Goal: Task Accomplishment & Management: Manage account settings

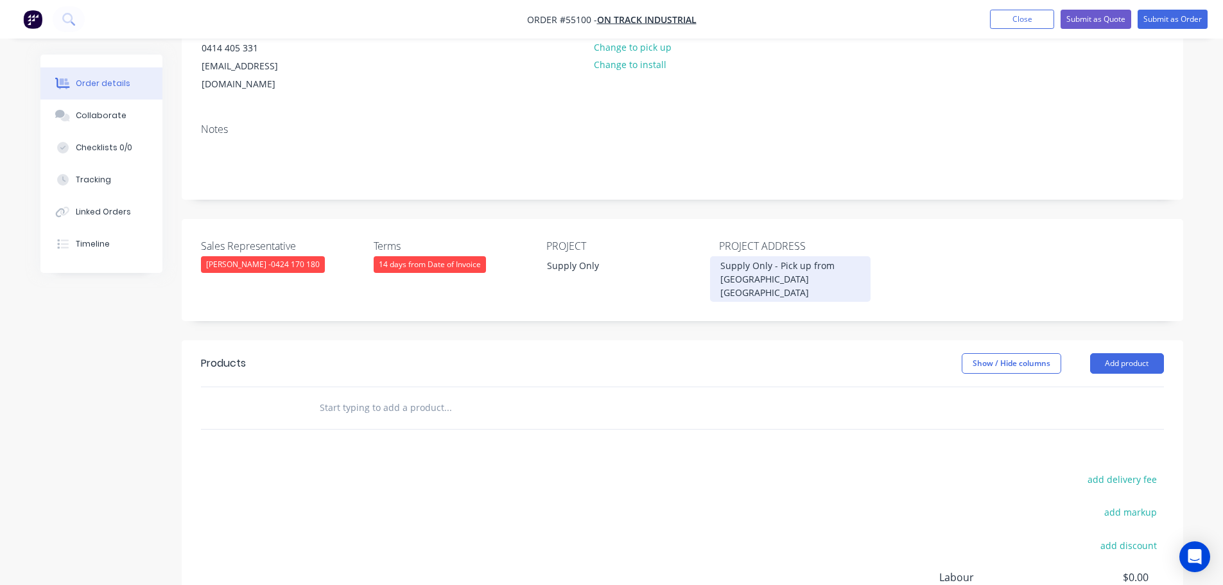
scroll to position [193, 0]
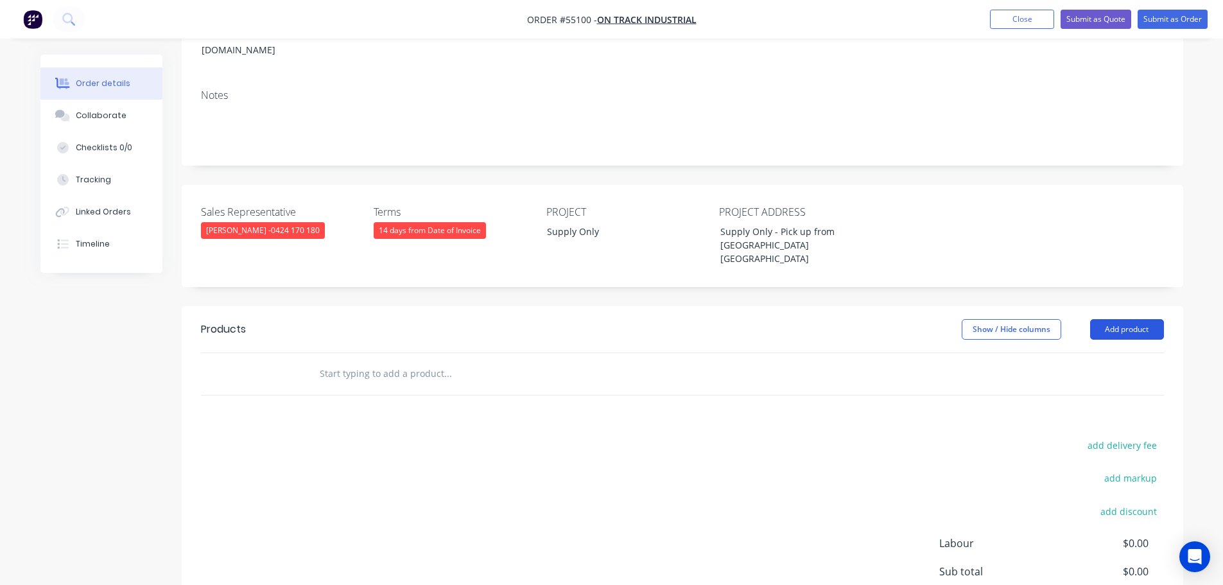
click at [1113, 319] on button "Add product" at bounding box center [1127, 329] width 74 height 21
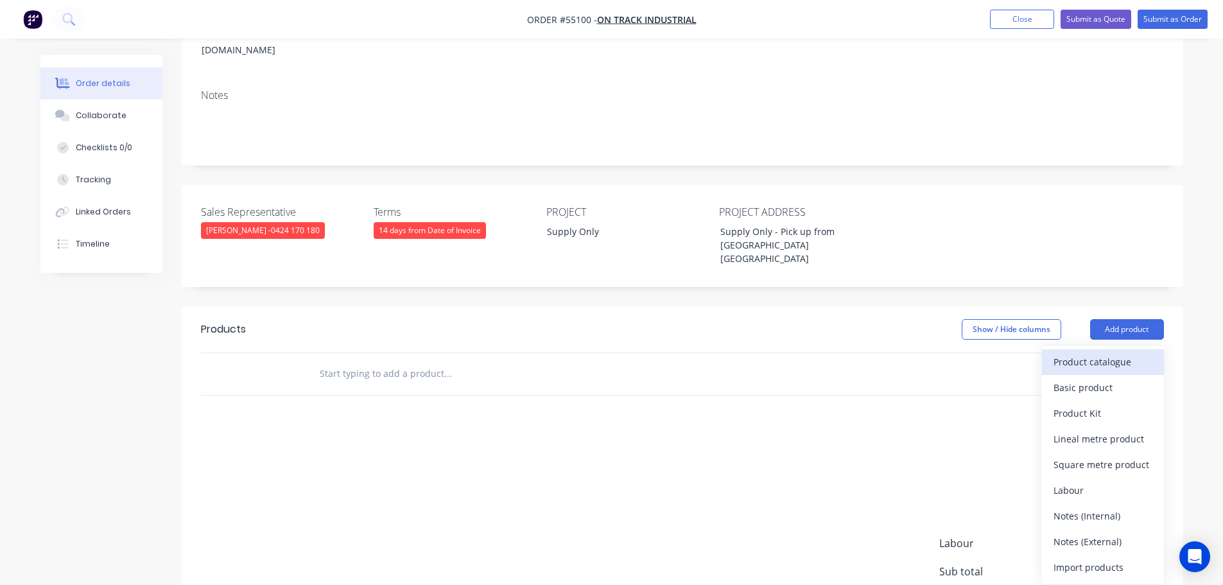
click at [1084, 352] on div "Product catalogue" at bounding box center [1103, 361] width 99 height 19
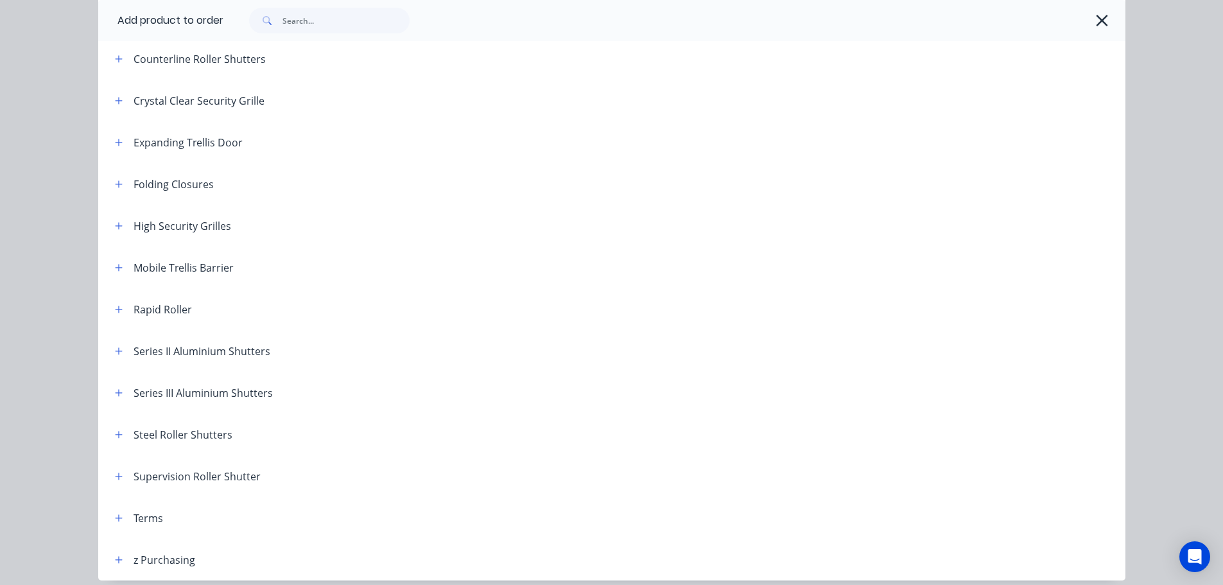
scroll to position [321, 0]
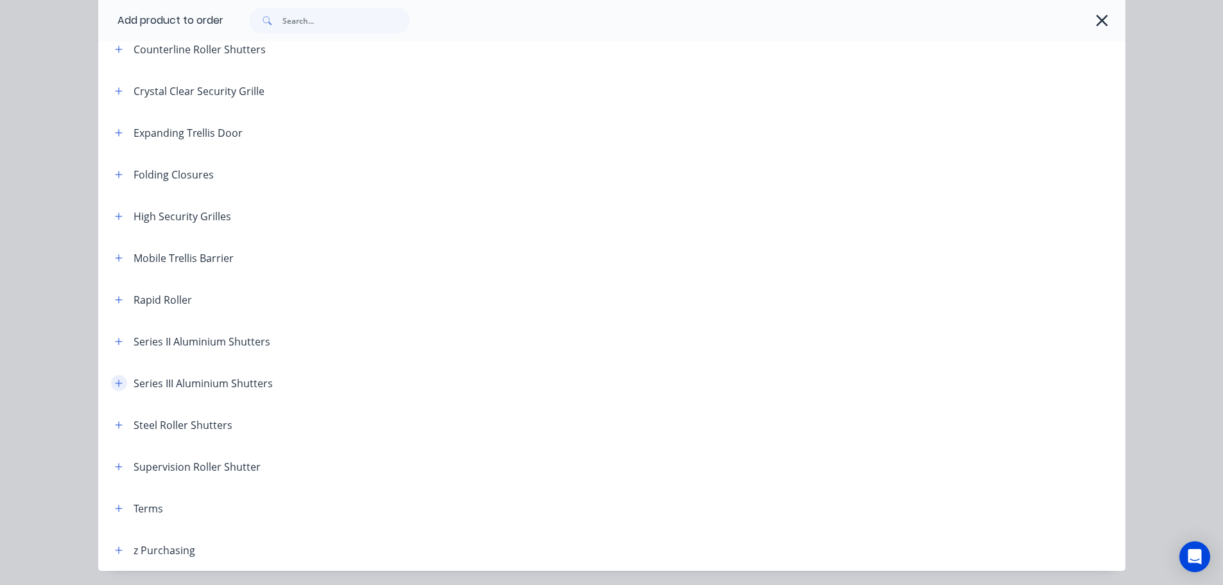
click at [115, 383] on icon "button" at bounding box center [118, 382] width 7 height 7
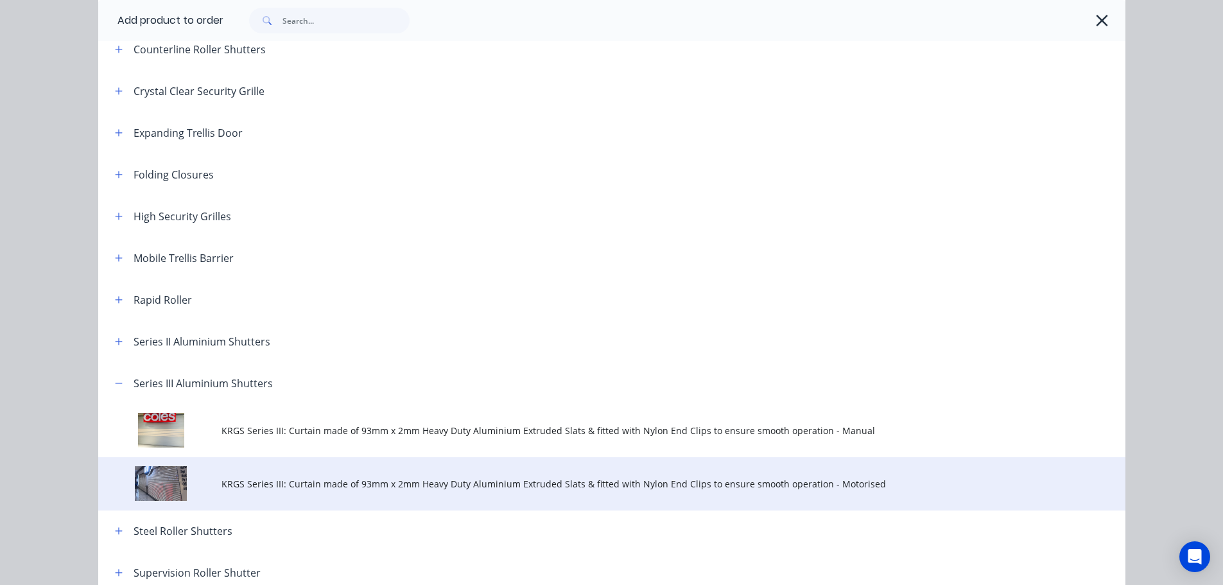
click at [487, 483] on span "KRGS Series III: Curtain made of 93mm x 2mm Heavy Duty Aluminium Extruded Slats…" at bounding box center [582, 483] width 723 height 13
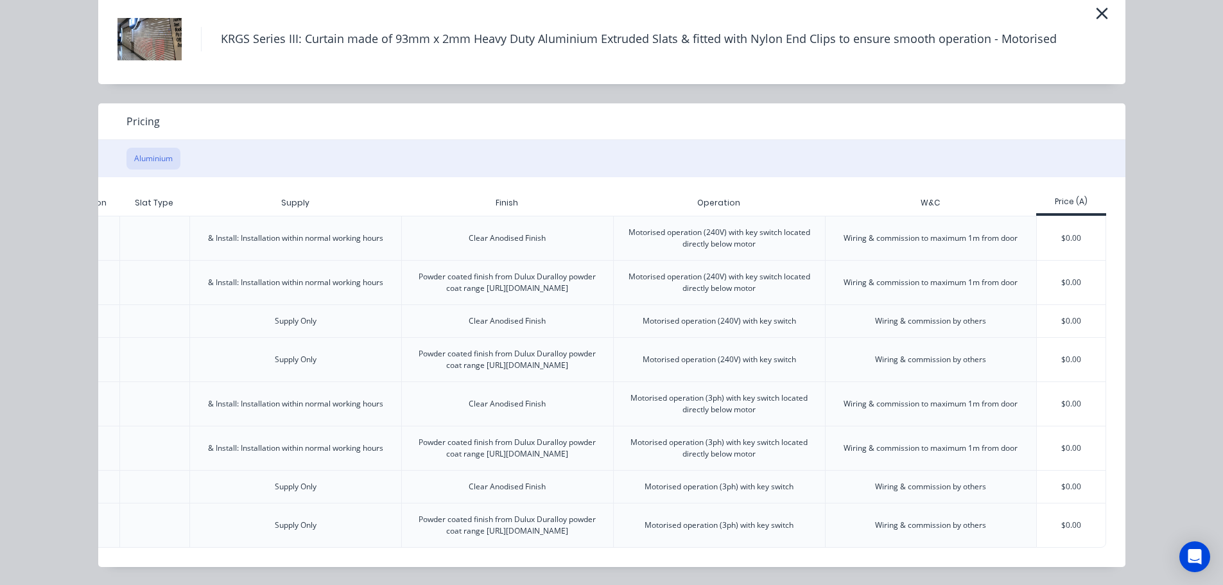
scroll to position [0, 0]
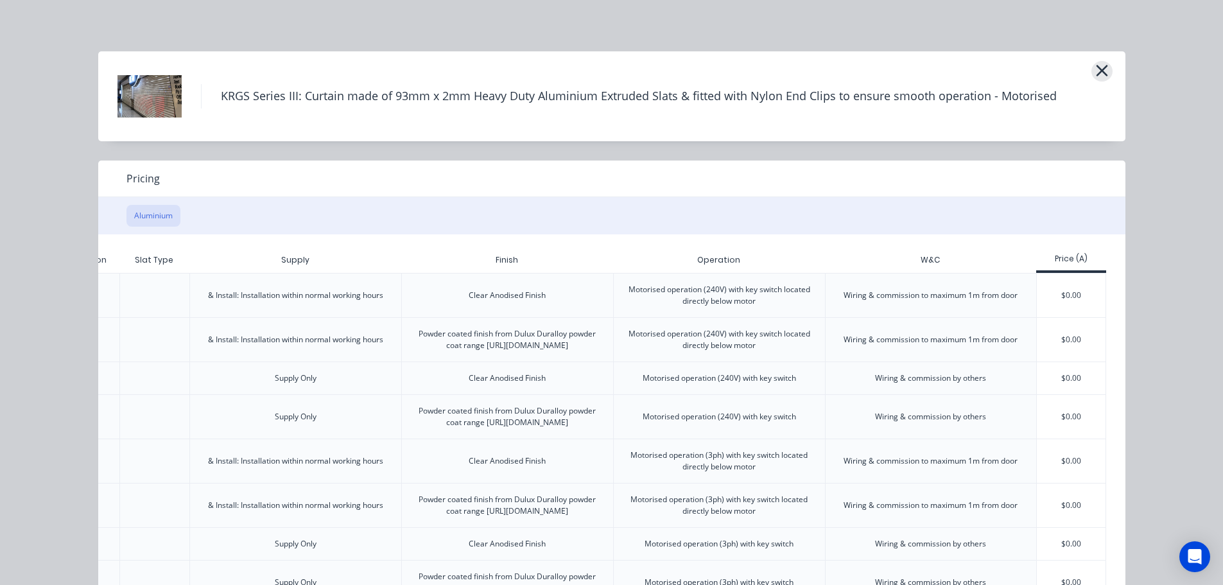
click at [1102, 67] on icon "button" at bounding box center [1101, 71] width 13 height 18
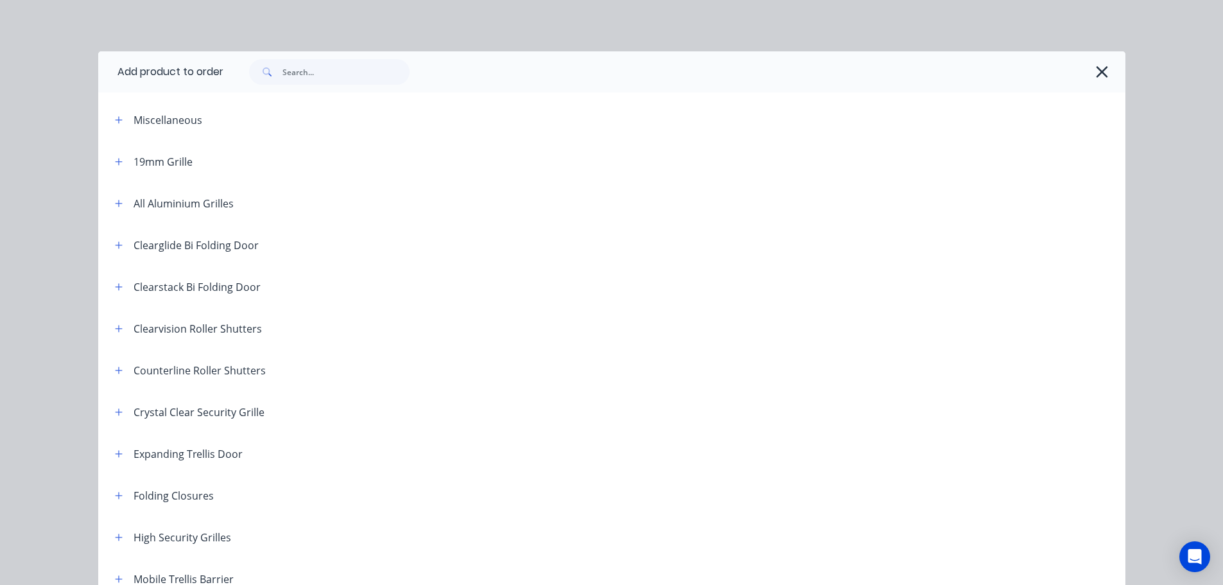
scroll to position [470, 0]
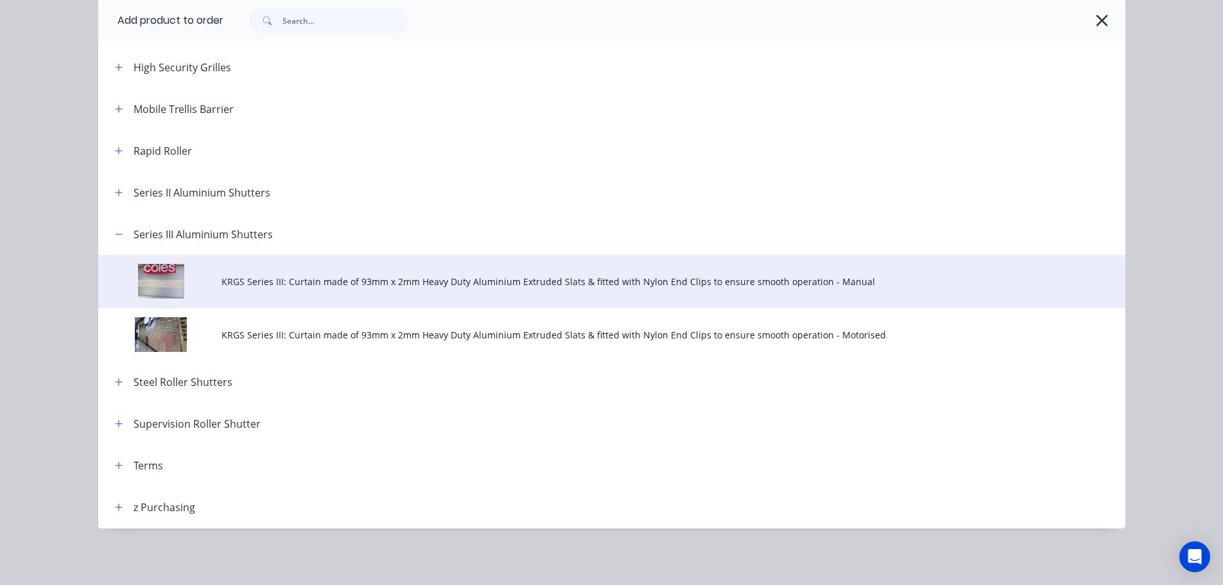
click at [684, 282] on span "KRGS Series III: Curtain made of 93mm x 2mm Heavy Duty Aluminium Extruded Slats…" at bounding box center [582, 281] width 723 height 13
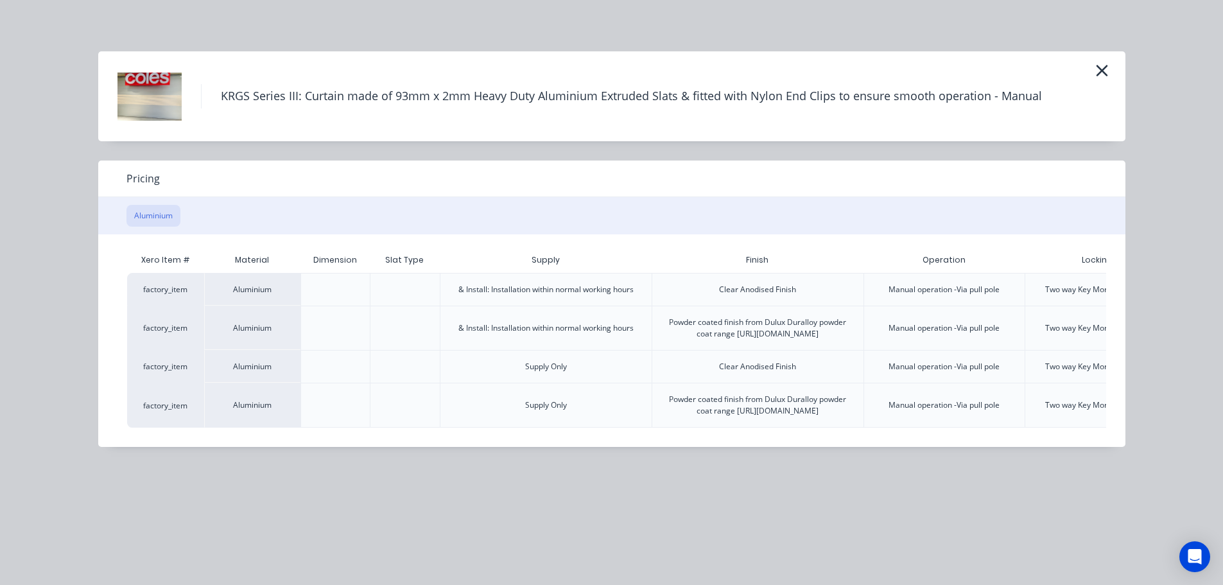
scroll to position [0, 133]
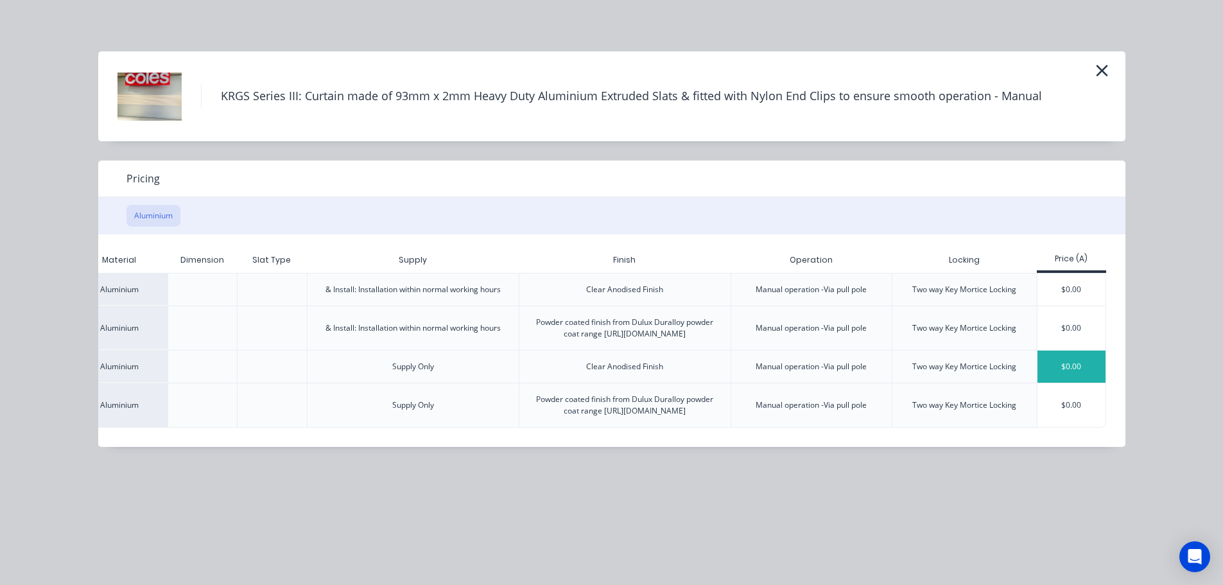
click at [1067, 370] on div "$0.00" at bounding box center [1071, 367] width 69 height 32
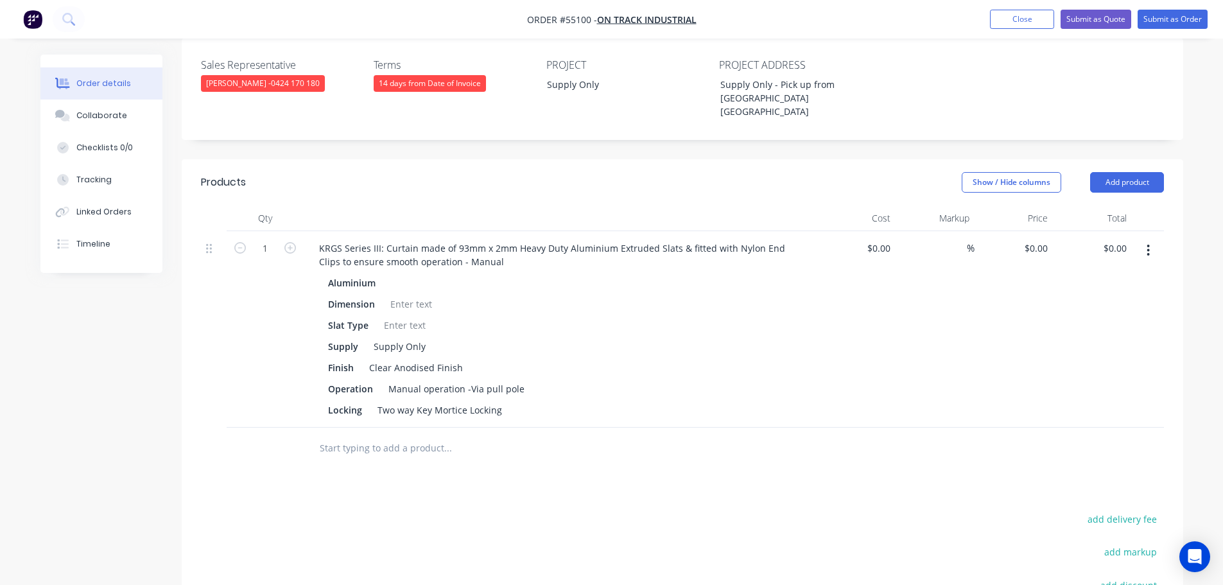
scroll to position [385, 0]
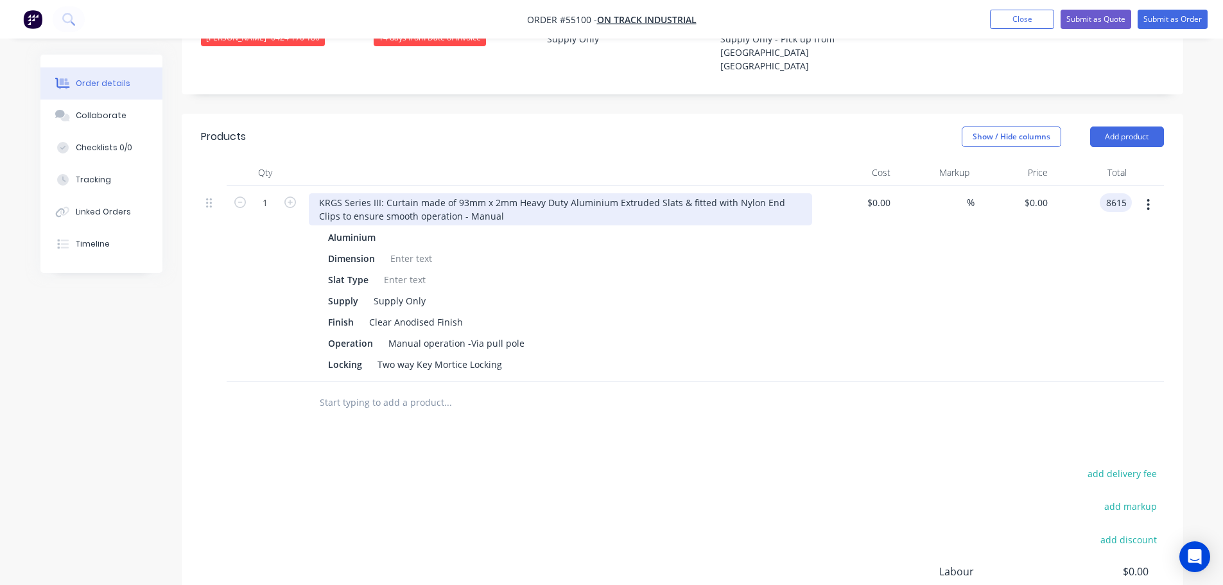
type input "8615"
type input "$8,615.00"
click at [318, 193] on div "KRGS Series III: Curtain made of 93mm x 2mm Heavy Duty Aluminium Extruded Slats…" at bounding box center [560, 209] width 503 height 32
drag, startPoint x: 499, startPoint y: 182, endPoint x: 468, endPoint y: 197, distance: 34.2
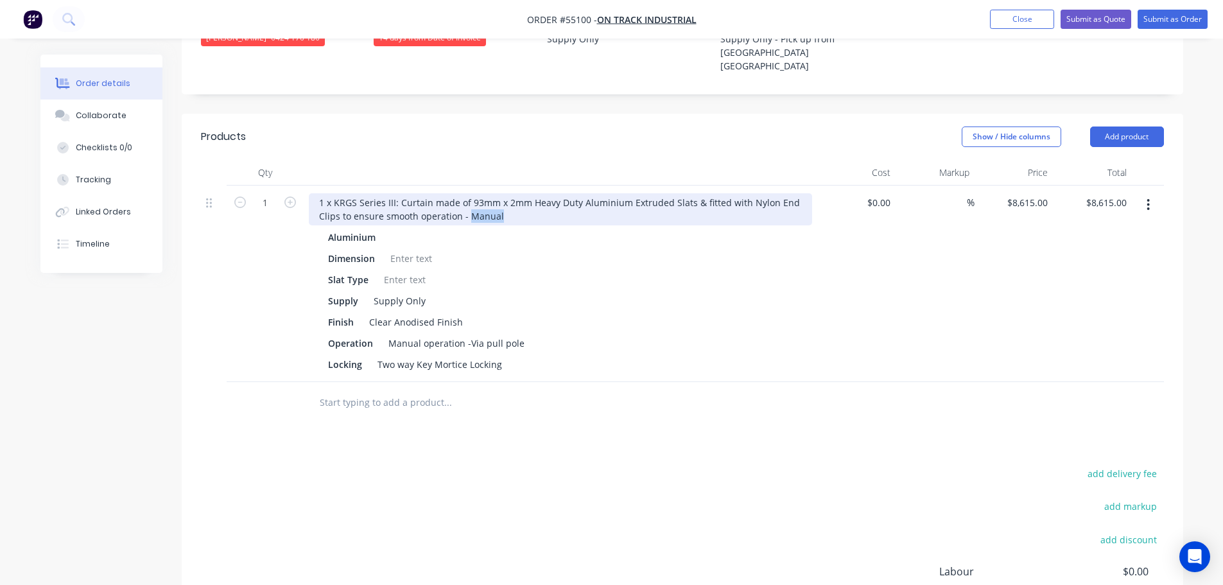
click at [468, 197] on div "1 x KRGS Series III: Curtain made of 93mm x 2mm Heavy Duty Aluminium Extruded S…" at bounding box center [561, 284] width 514 height 196
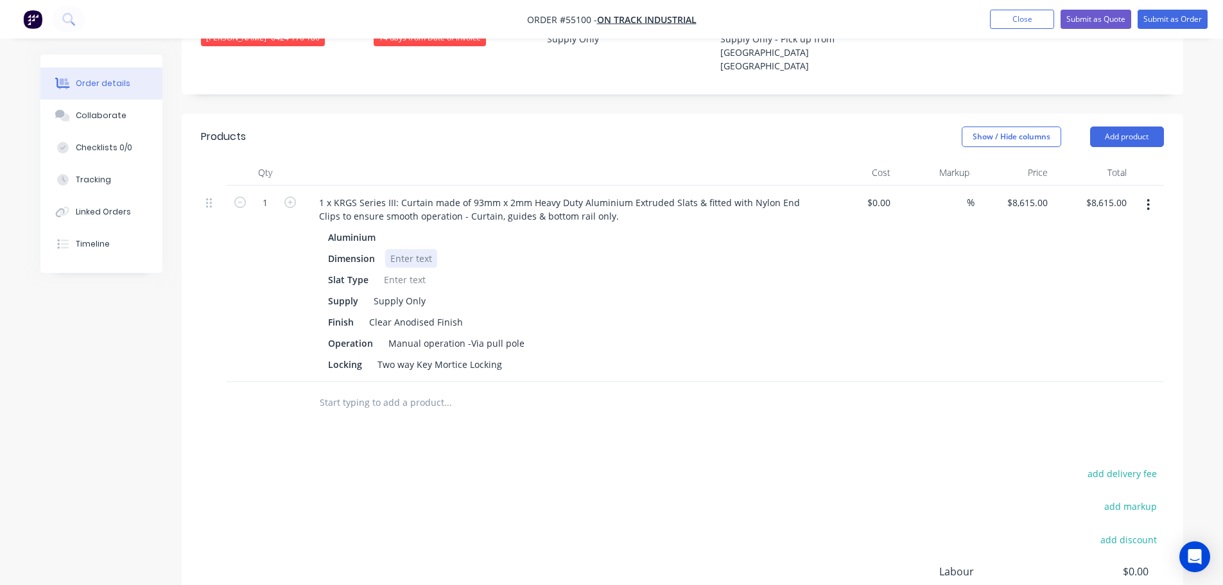
click at [406, 249] on div at bounding box center [411, 258] width 52 height 19
click at [401, 270] on div at bounding box center [405, 279] width 52 height 19
drag, startPoint x: 503, startPoint y: 329, endPoint x: 367, endPoint y: 349, distance: 137.6
click at [367, 349] on div "1 x KRGS Series III: Curtain made of 93mm x 2mm Heavy Duty Aluminium Extruded S…" at bounding box center [561, 284] width 514 height 196
drag, startPoint x: 362, startPoint y: 333, endPoint x: 300, endPoint y: 340, distance: 62.0
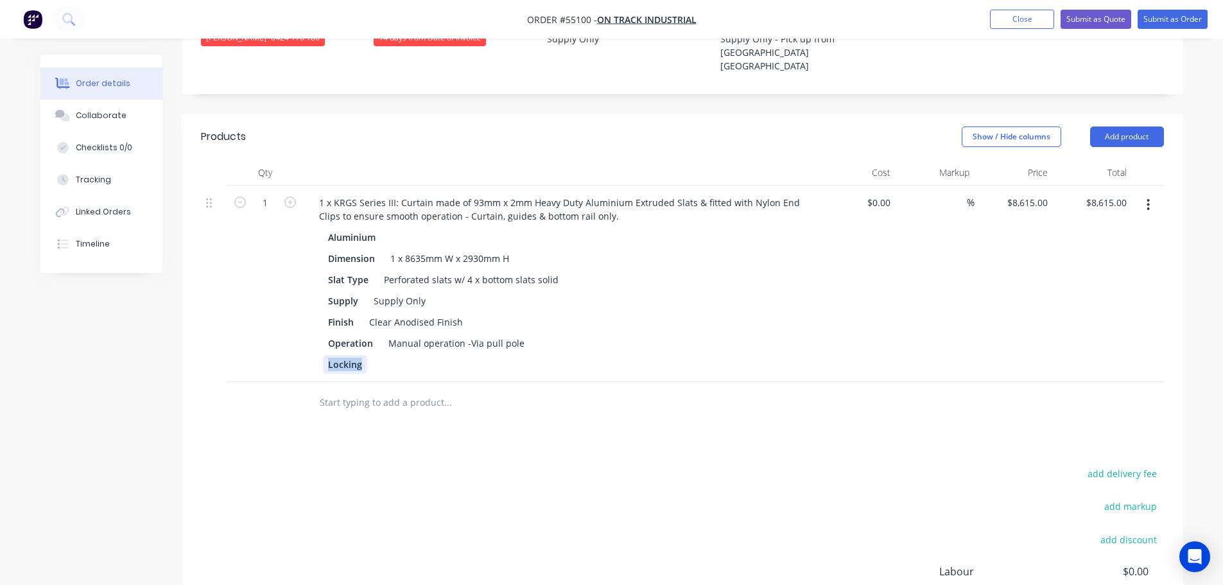
click at [300, 340] on div "1 1 x KRGS Series III: Curtain made of 93mm x 2mm Heavy Duty Aluminium Extruded…" at bounding box center [682, 284] width 963 height 196
drag, startPoint x: 372, startPoint y: 310, endPoint x: 294, endPoint y: 325, distance: 79.7
click at [294, 325] on div "1 1 x KRGS Series III: Curtain made of 93mm x 2mm Heavy Duty Aluminium Extruded…" at bounding box center [682, 284] width 963 height 196
drag, startPoint x: 486, startPoint y: 309, endPoint x: 297, endPoint y: 326, distance: 189.5
click at [297, 326] on div "1 1 x KRGS Series III: Curtain made of 93mm x 2mm Heavy Duty Aluminium Extruded…" at bounding box center [682, 284] width 963 height 196
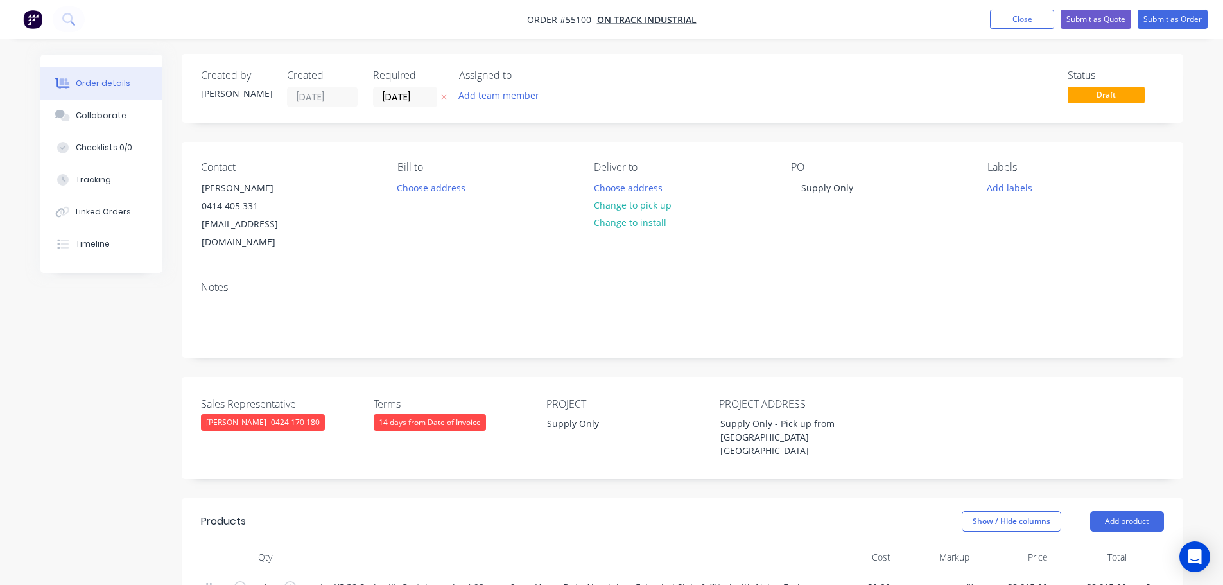
scroll to position [0, 0]
click at [1098, 16] on button "Submit as Quote" at bounding box center [1096, 19] width 71 height 19
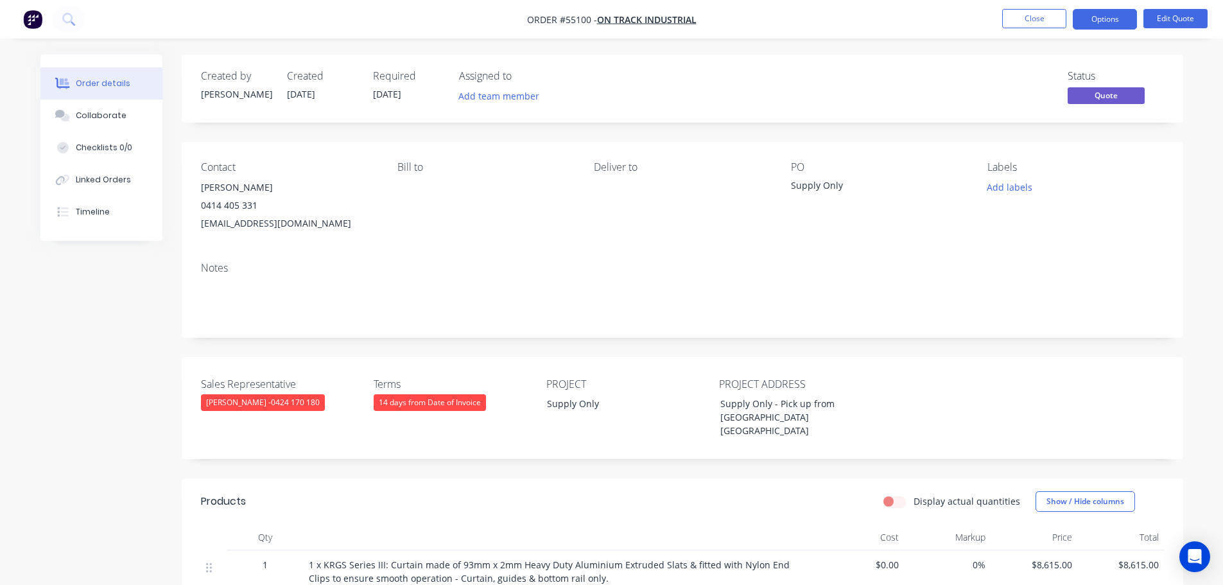
drag, startPoint x: 1088, startPoint y: 20, endPoint x: 1086, endPoint y: 33, distance: 13.0
click at [1088, 21] on button "Options" at bounding box center [1105, 19] width 64 height 21
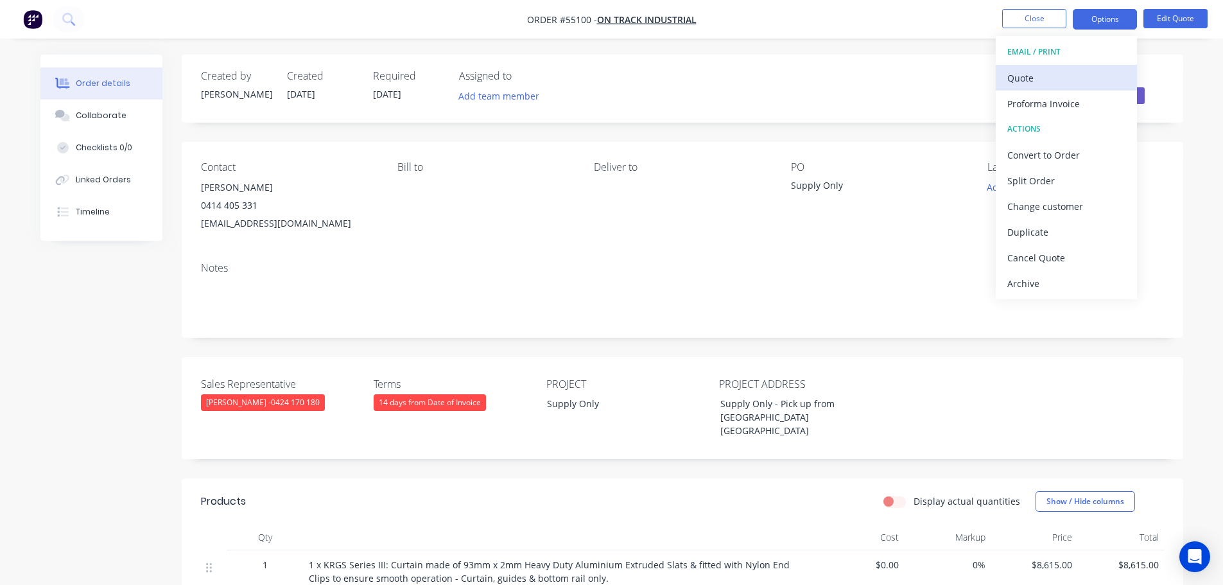
click at [1025, 82] on div "Quote" at bounding box center [1066, 78] width 118 height 19
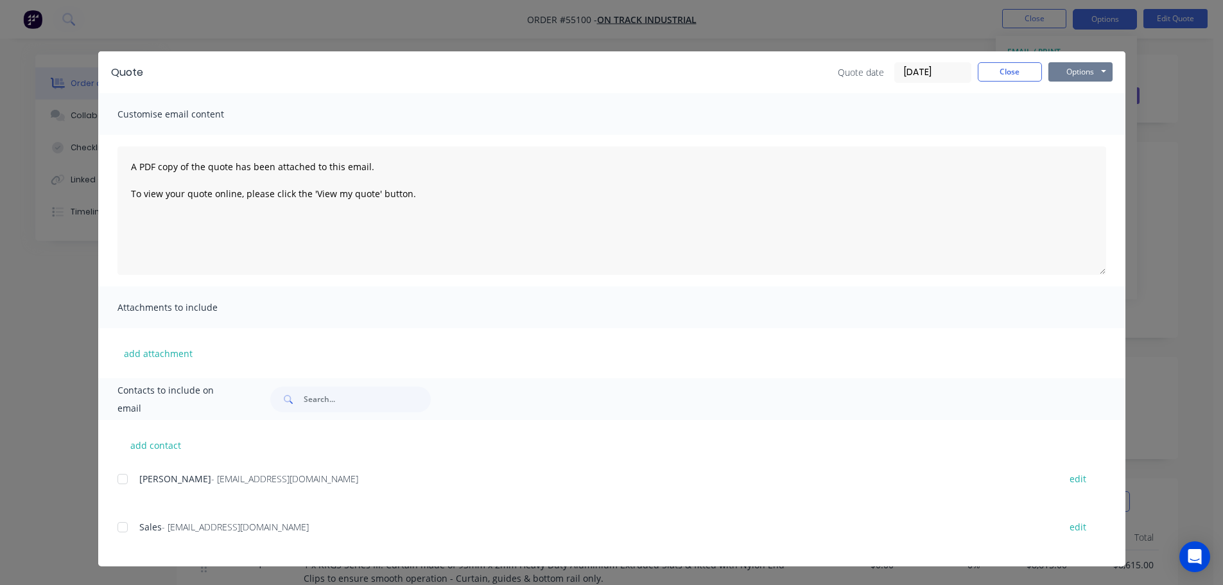
drag, startPoint x: 1077, startPoint y: 73, endPoint x: 1078, endPoint y: 82, distance: 9.0
click at [1077, 75] on button "Options" at bounding box center [1080, 71] width 64 height 19
click at [1081, 115] on button "Print" at bounding box center [1089, 115] width 82 height 21
click at [1008, 74] on button "Close" at bounding box center [1010, 71] width 64 height 19
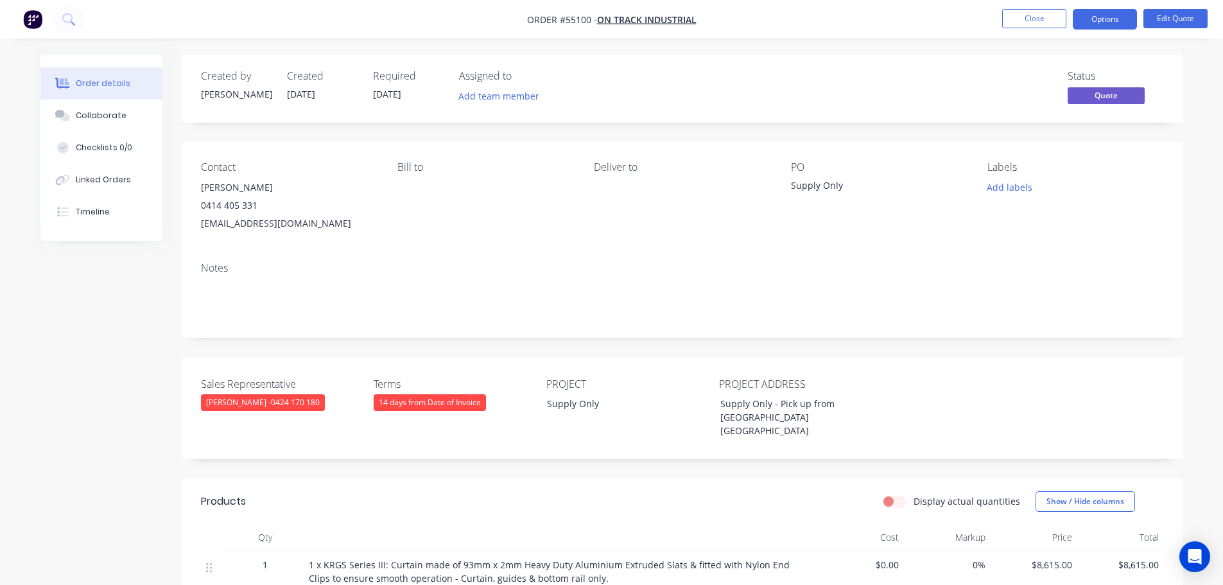
click at [235, 223] on div "[EMAIL_ADDRESS][DOMAIN_NAME]" at bounding box center [289, 223] width 176 height 18
copy div "[EMAIL_ADDRESS][DOMAIN_NAME]"
click at [1157, 15] on button "Edit Quote" at bounding box center [1175, 18] width 64 height 19
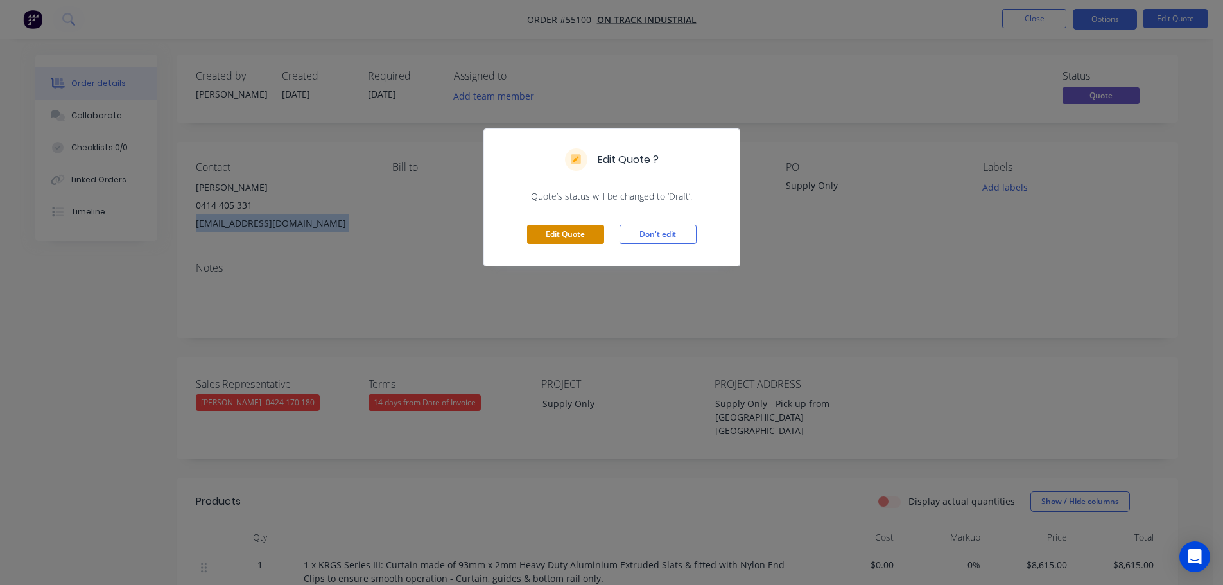
click at [562, 236] on button "Edit Quote" at bounding box center [565, 234] width 77 height 19
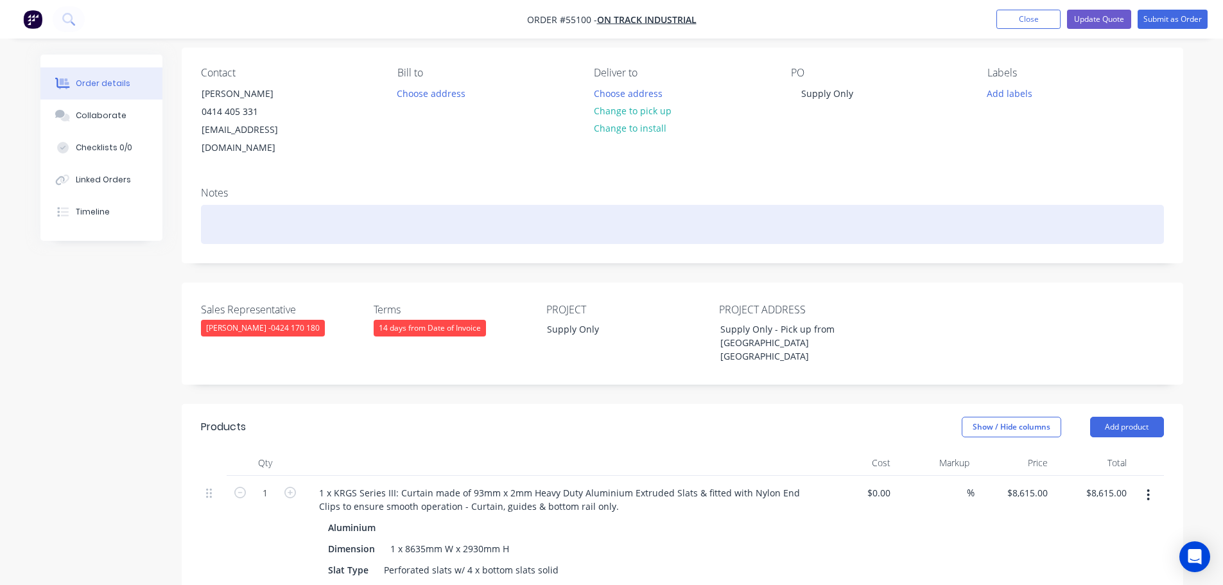
scroll to position [128, 0]
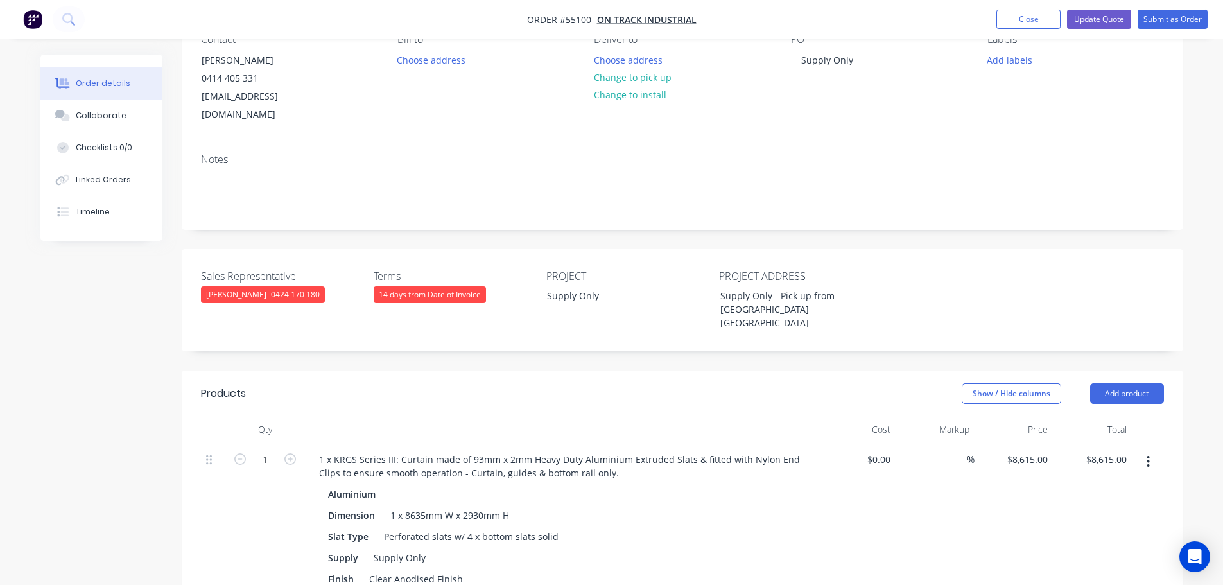
click at [267, 289] on span "[PERSON_NAME] - 0424 170 180" at bounding box center [263, 294] width 114 height 11
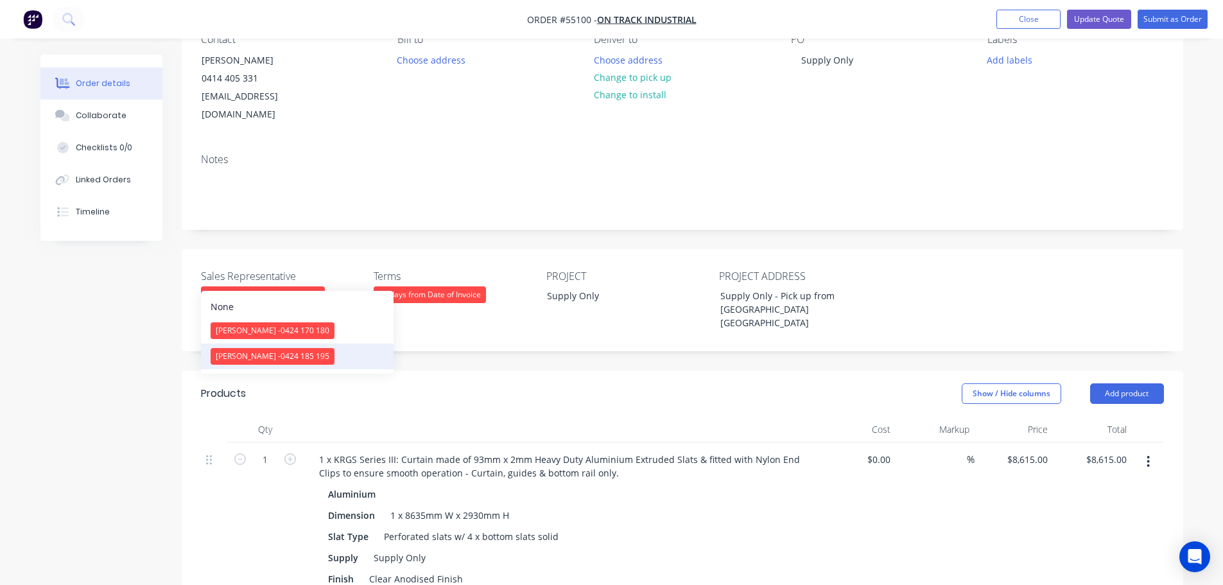
click at [265, 361] on span "[PERSON_NAME] - 0424 185 195" at bounding box center [273, 356] width 114 height 11
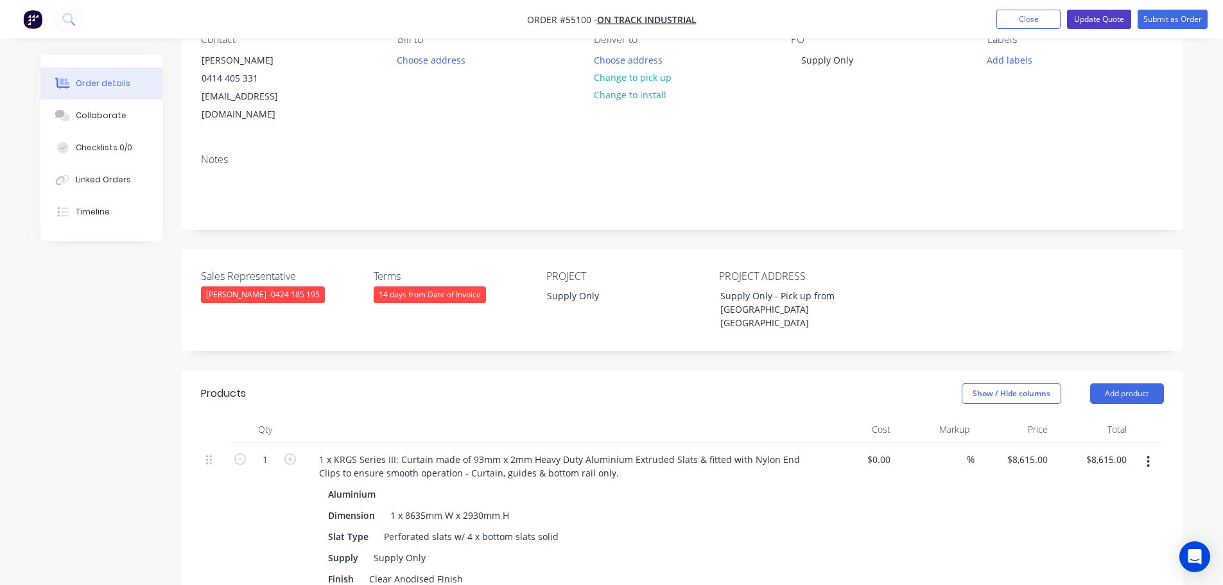
click at [1093, 20] on button "Update Quote" at bounding box center [1099, 19] width 64 height 19
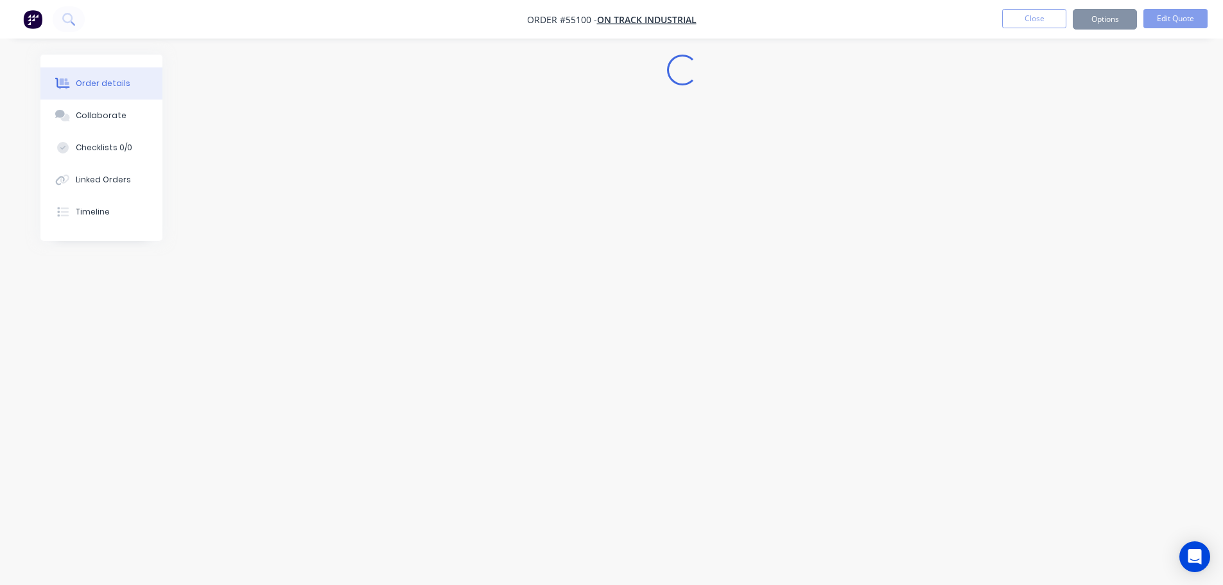
scroll to position [0, 0]
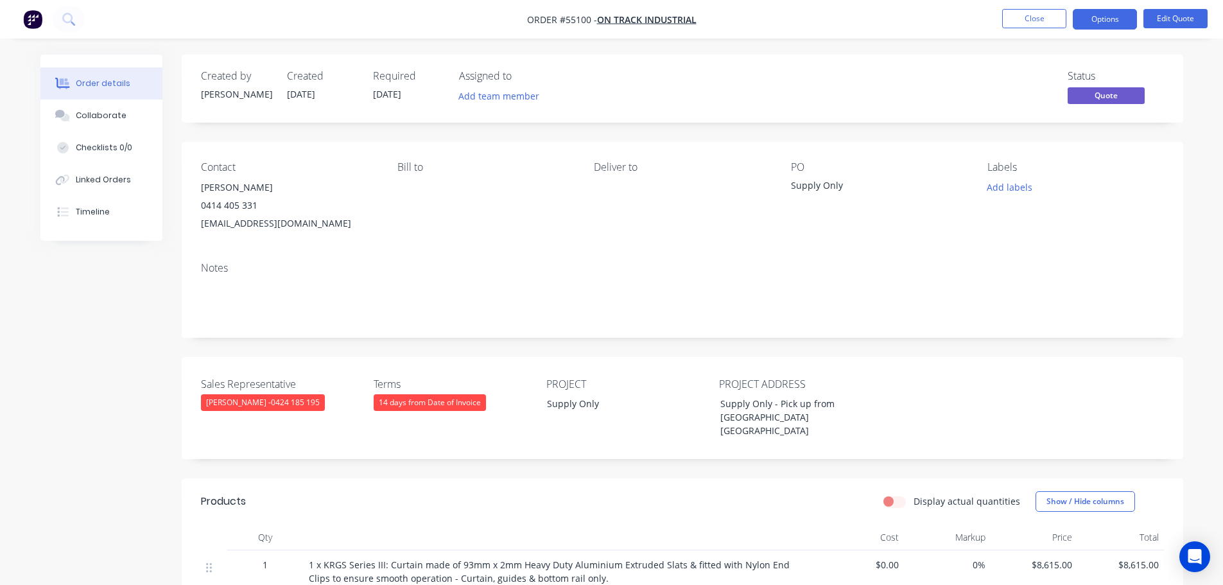
drag, startPoint x: 1102, startPoint y: 21, endPoint x: 1086, endPoint y: 33, distance: 20.2
click at [1101, 21] on button "Options" at bounding box center [1105, 19] width 64 height 21
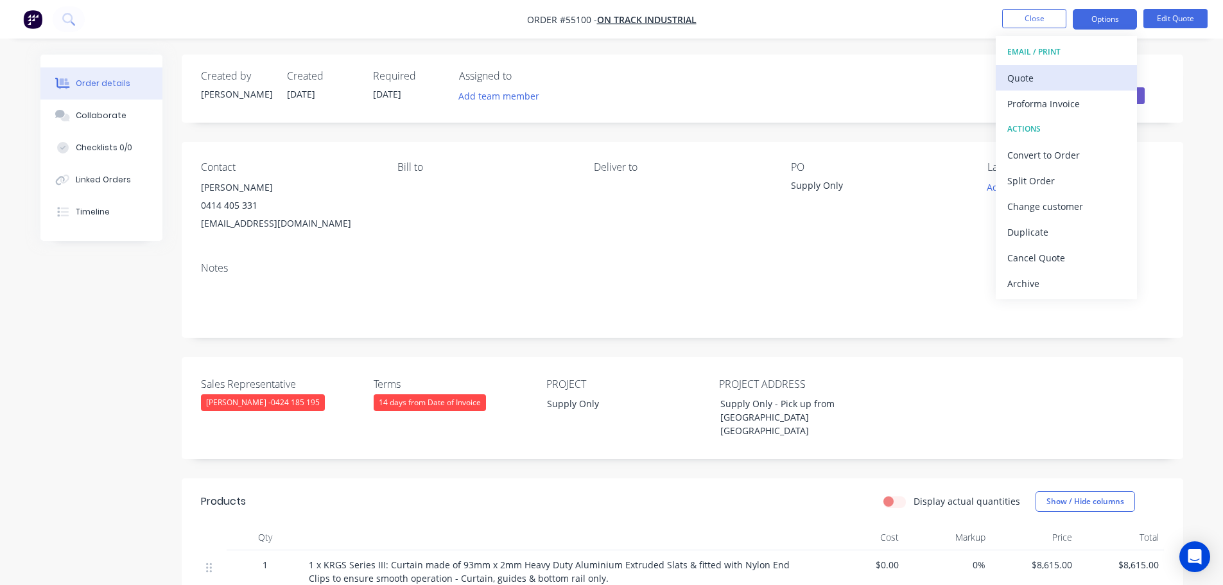
click at [1028, 82] on div "Quote" at bounding box center [1066, 78] width 118 height 19
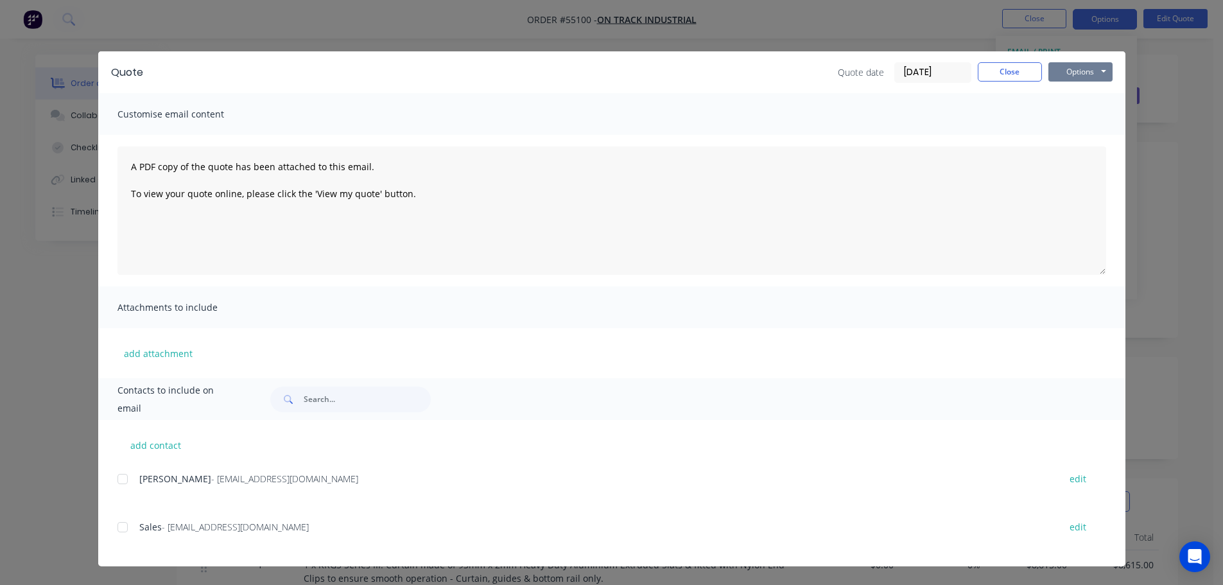
click at [1072, 77] on button "Options" at bounding box center [1080, 71] width 64 height 19
click at [1081, 112] on button "Print" at bounding box center [1089, 115] width 82 height 21
click at [998, 78] on button "Close" at bounding box center [1010, 71] width 64 height 19
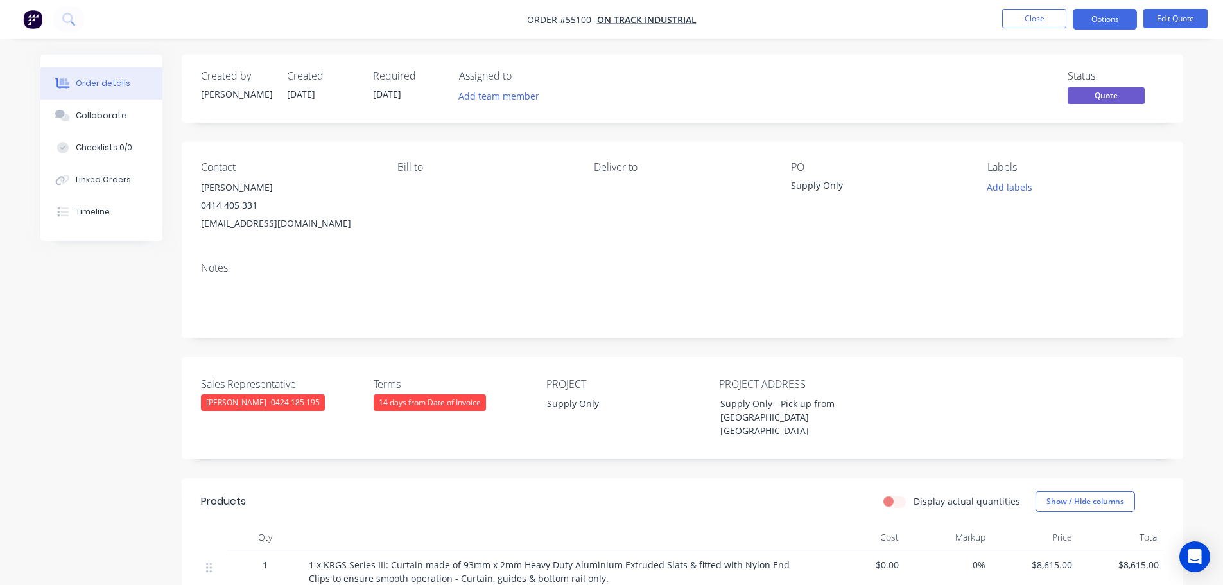
click at [813, 178] on div "Supply Only" at bounding box center [871, 187] width 161 height 18
copy div "Supply Only"
click at [257, 206] on span at bounding box center [257, 205] width 0 height 12
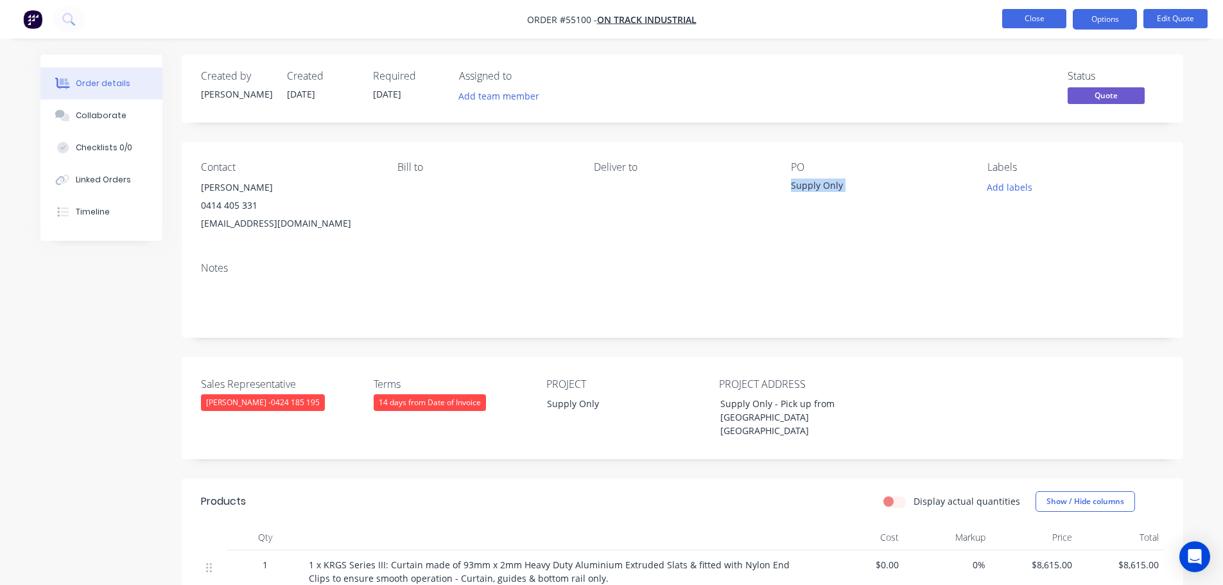
click at [1014, 23] on button "Close" at bounding box center [1034, 18] width 64 height 19
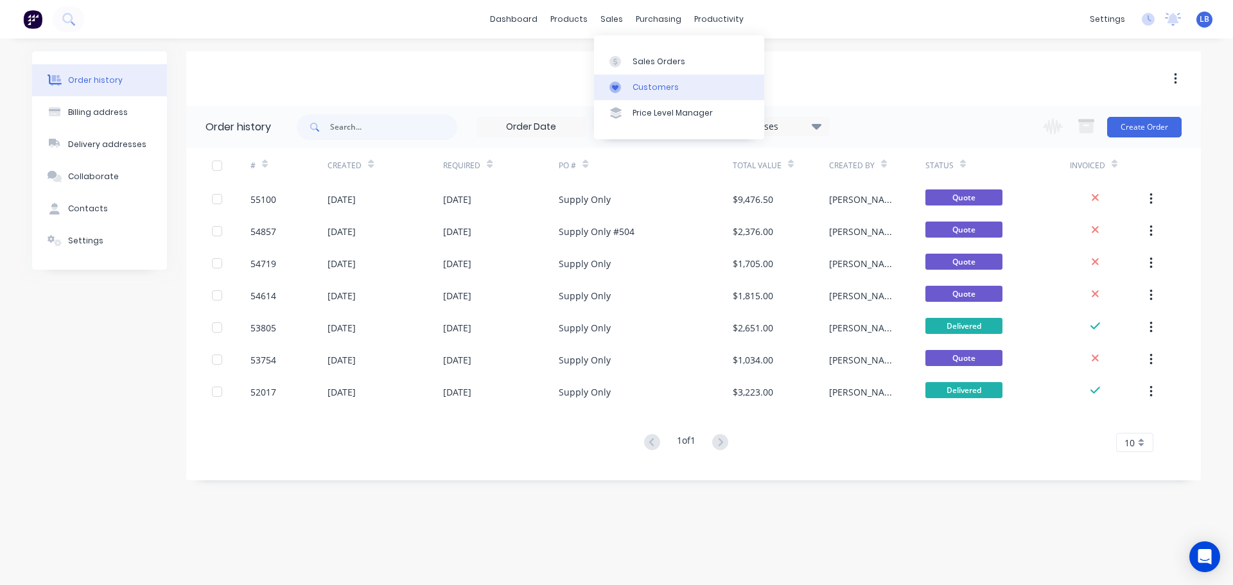
click at [667, 85] on div "Customers" at bounding box center [655, 88] width 46 height 12
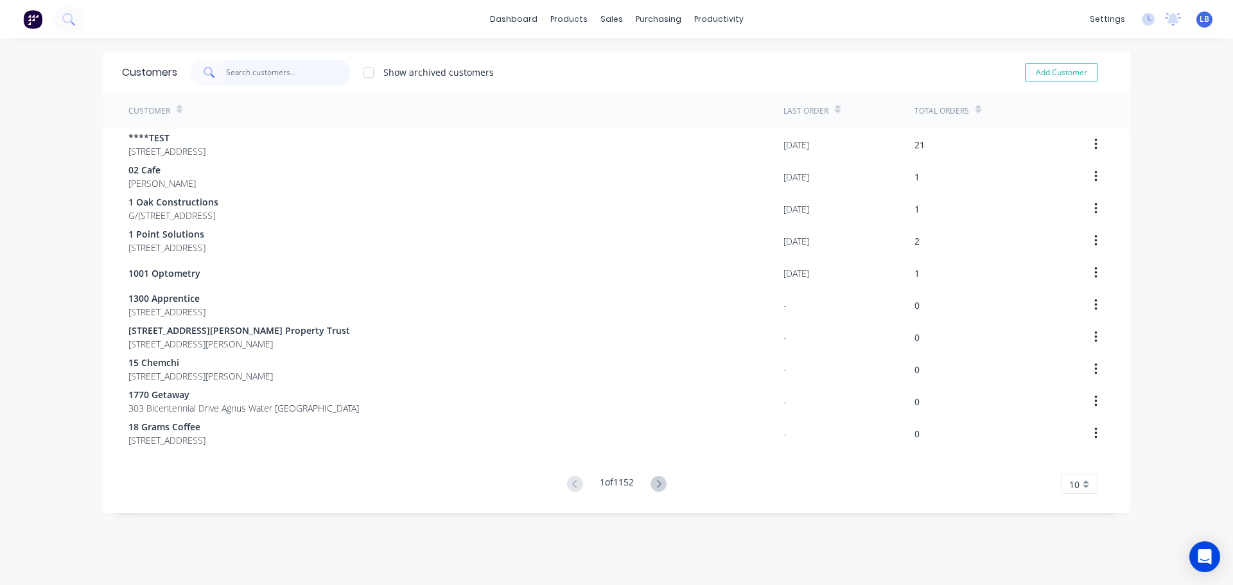
click at [261, 69] on input "text" at bounding box center [288, 73] width 125 height 26
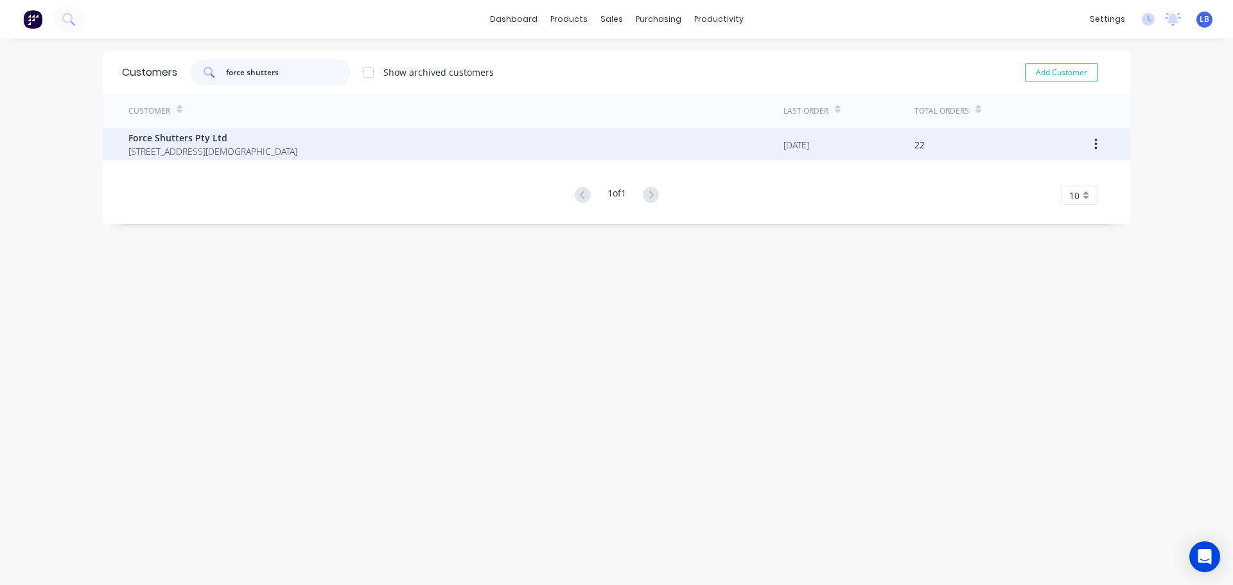
type input "force shutters"
click at [186, 139] on span "Force Shutters Pty Ltd" at bounding box center [212, 137] width 169 height 13
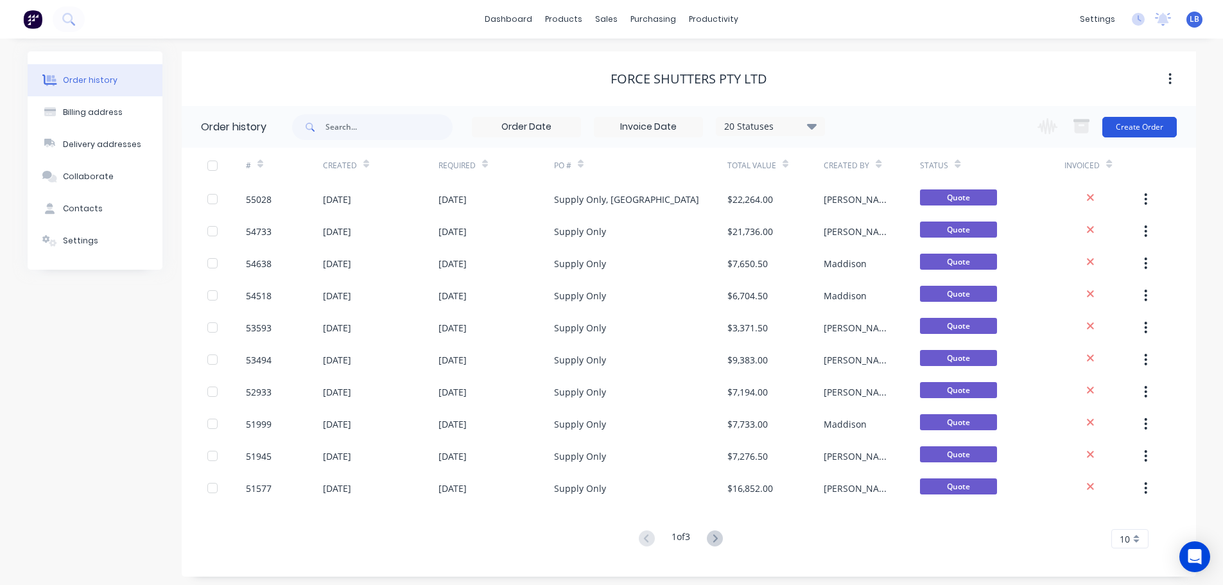
click at [1154, 126] on button "Create Order" at bounding box center [1139, 127] width 74 height 21
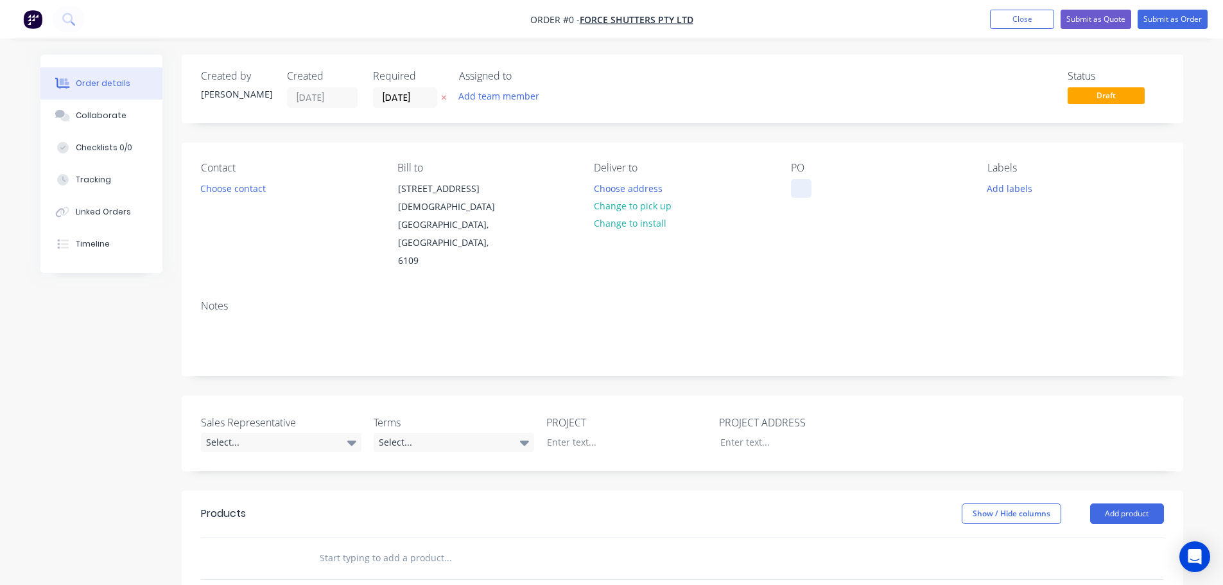
click at [808, 192] on div at bounding box center [801, 188] width 21 height 19
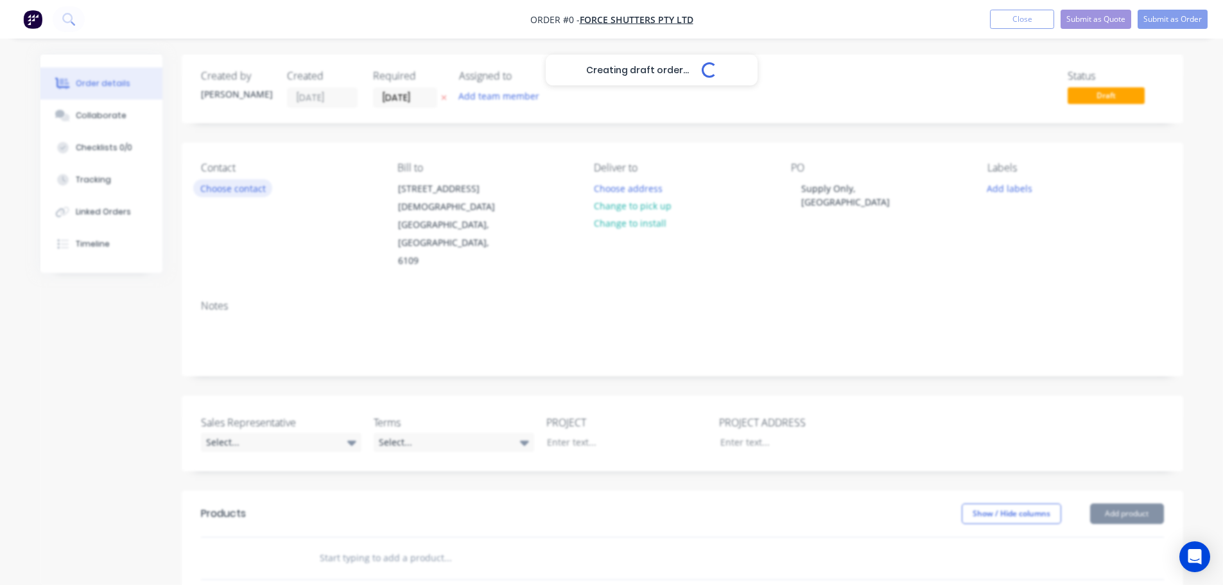
click at [227, 193] on div "Creating draft order... Loading... Order details Collaborate Checklists 0/0 Tra…" at bounding box center [612, 481] width 1168 height 853
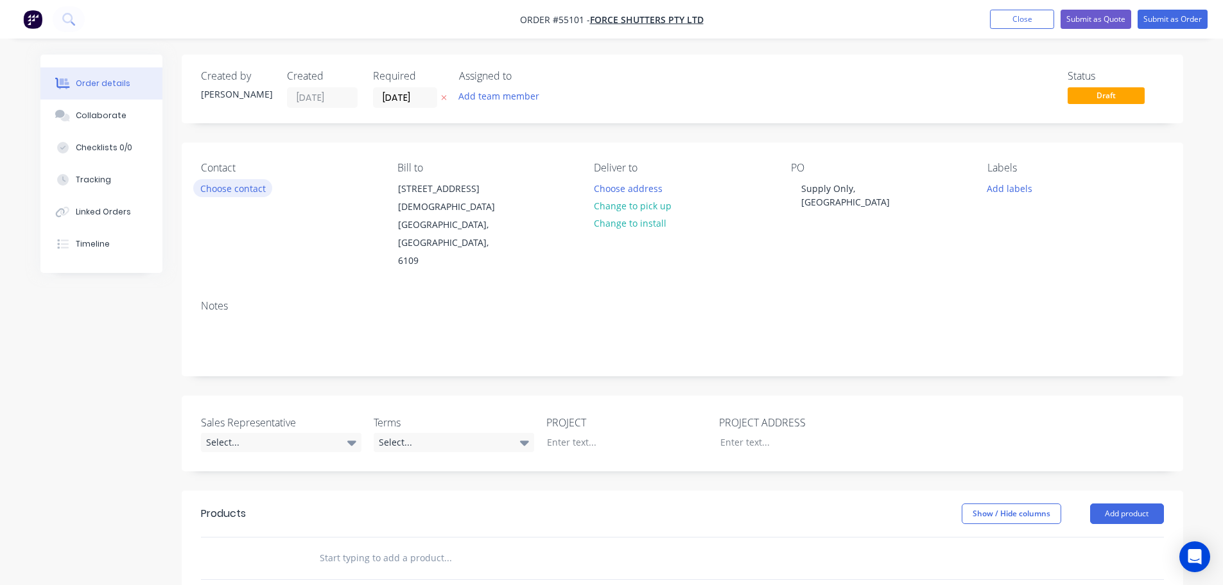
click at [227, 193] on button "Choose contact" at bounding box center [232, 187] width 79 height 17
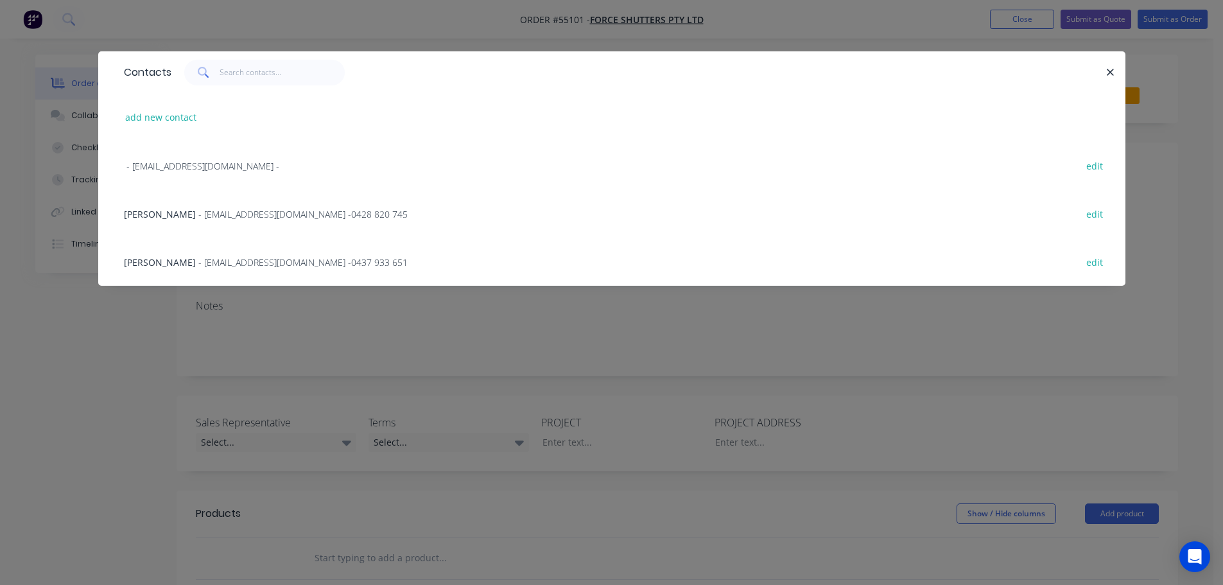
click at [214, 269] on div "[PERSON_NAME] - [EMAIL_ADDRESS][DOMAIN_NAME] - 0437 933 651" at bounding box center [266, 262] width 284 height 13
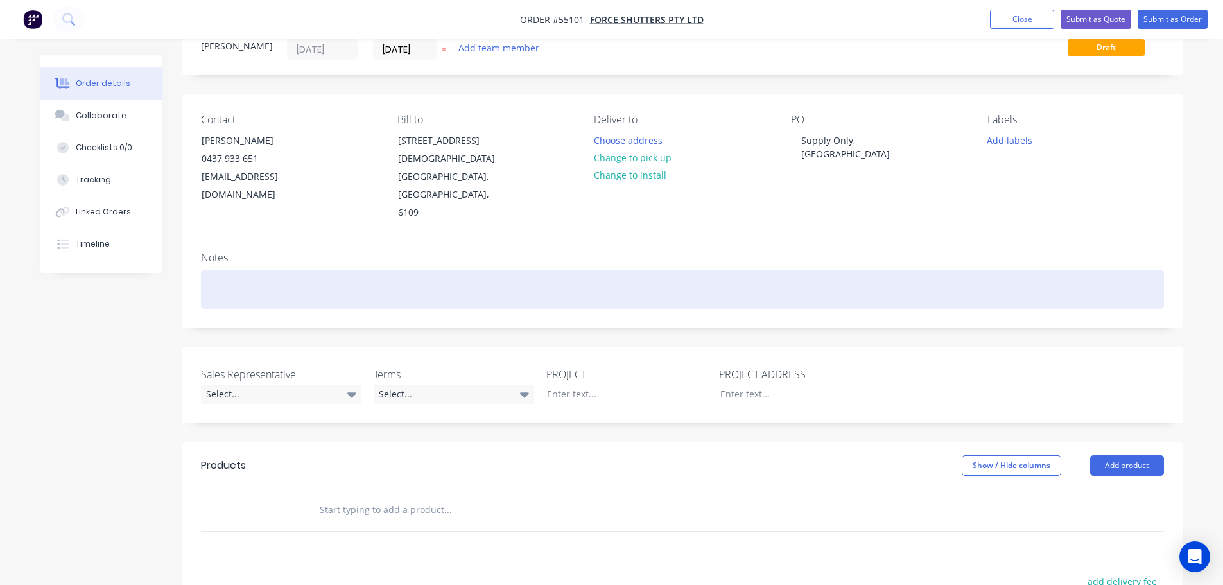
scroll to position [128, 0]
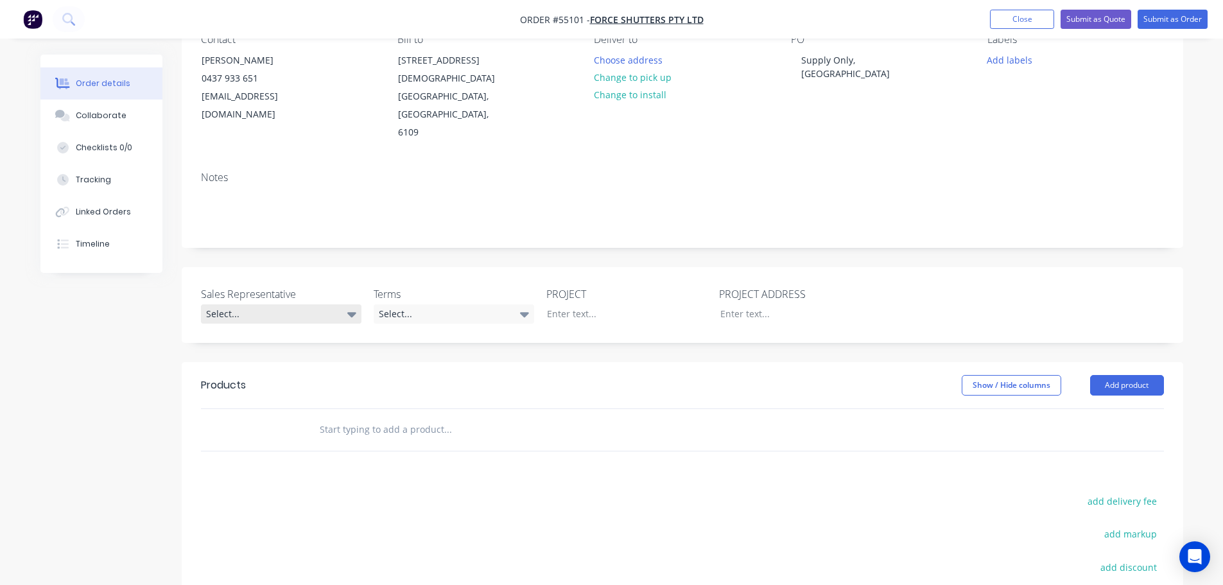
click at [262, 304] on div "Select..." at bounding box center [281, 313] width 161 height 19
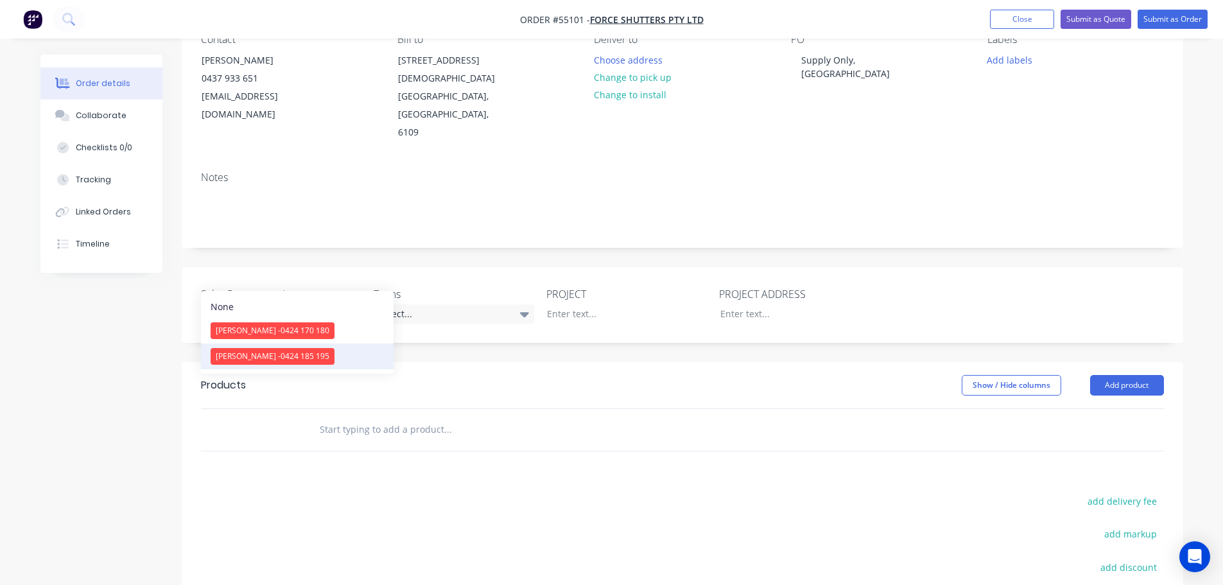
click at [266, 359] on span "[PERSON_NAME] - 0424 185 195" at bounding box center [273, 356] width 114 height 11
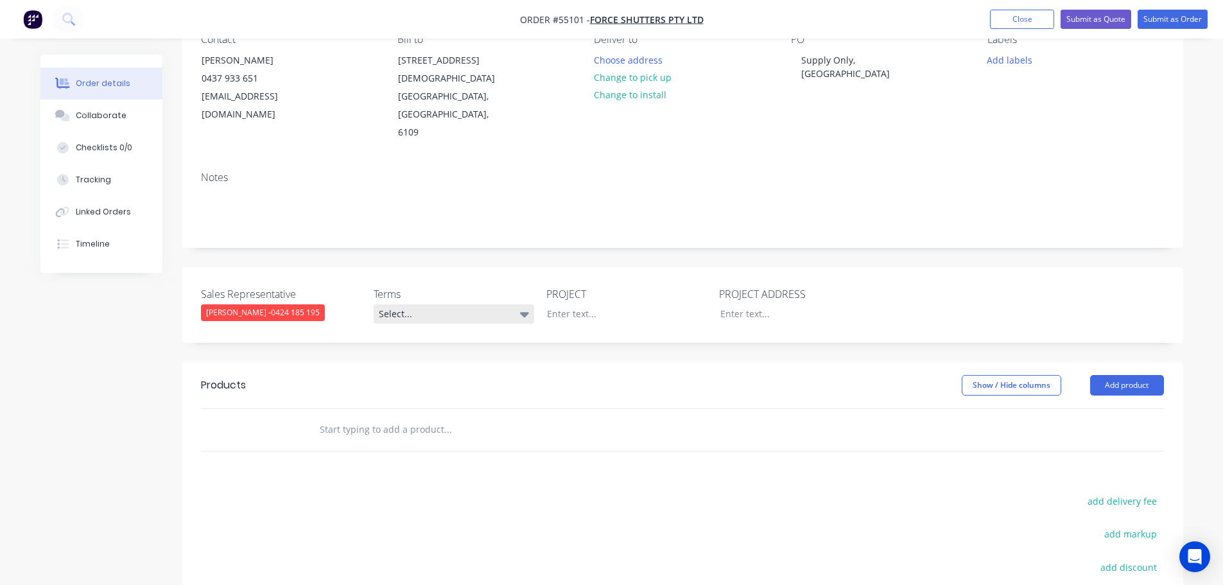
click at [441, 304] on div "Select..." at bounding box center [454, 313] width 161 height 19
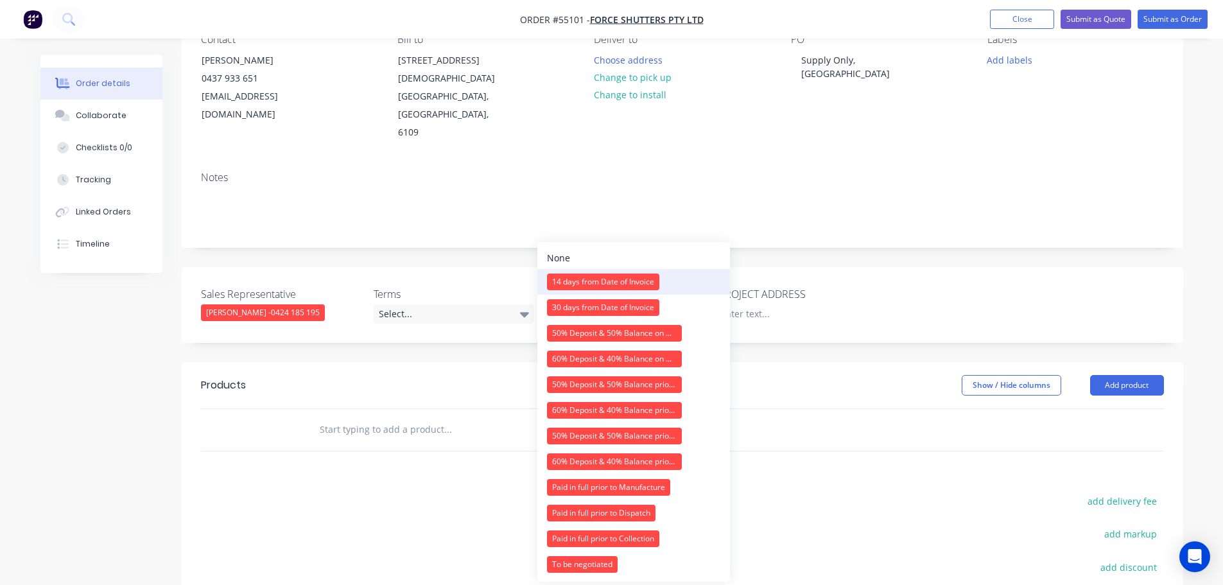
click at [591, 284] on div "14 days from Date of Invoice" at bounding box center [603, 281] width 112 height 17
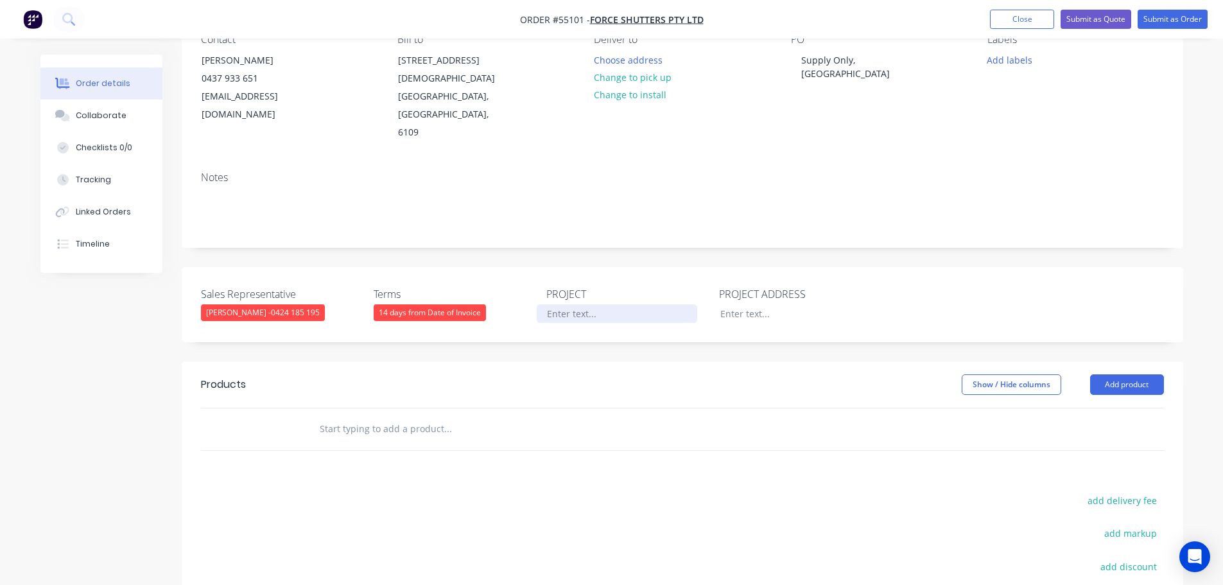
click at [562, 304] on div at bounding box center [617, 313] width 161 height 19
click at [841, 59] on div "Supply Only, [GEOGRAPHIC_DATA]" at bounding box center [871, 67] width 161 height 32
copy div "Supply Only, [GEOGRAPHIC_DATA]"
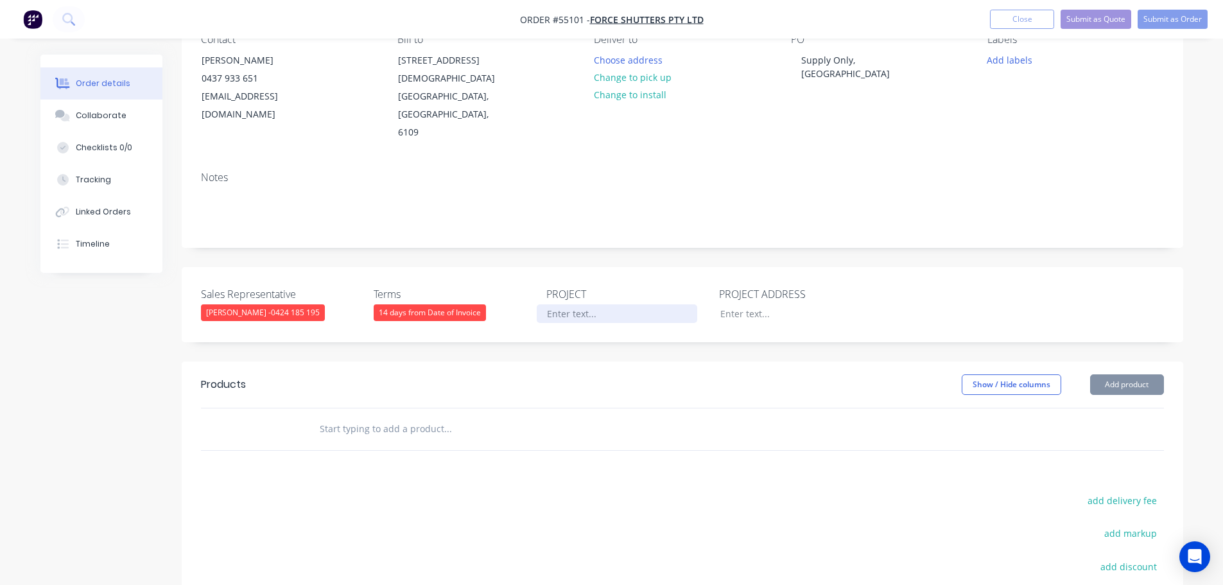
click at [568, 304] on div at bounding box center [617, 313] width 161 height 19
paste div
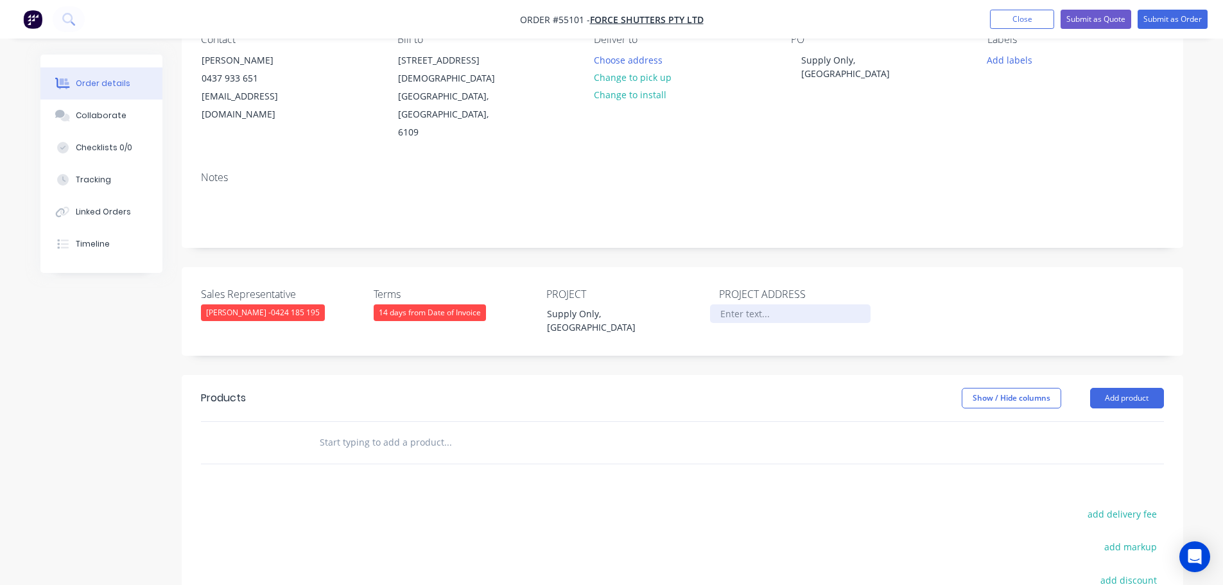
click at [743, 304] on div at bounding box center [790, 313] width 161 height 19
click at [1106, 23] on button "Submit as Quote" at bounding box center [1096, 19] width 71 height 19
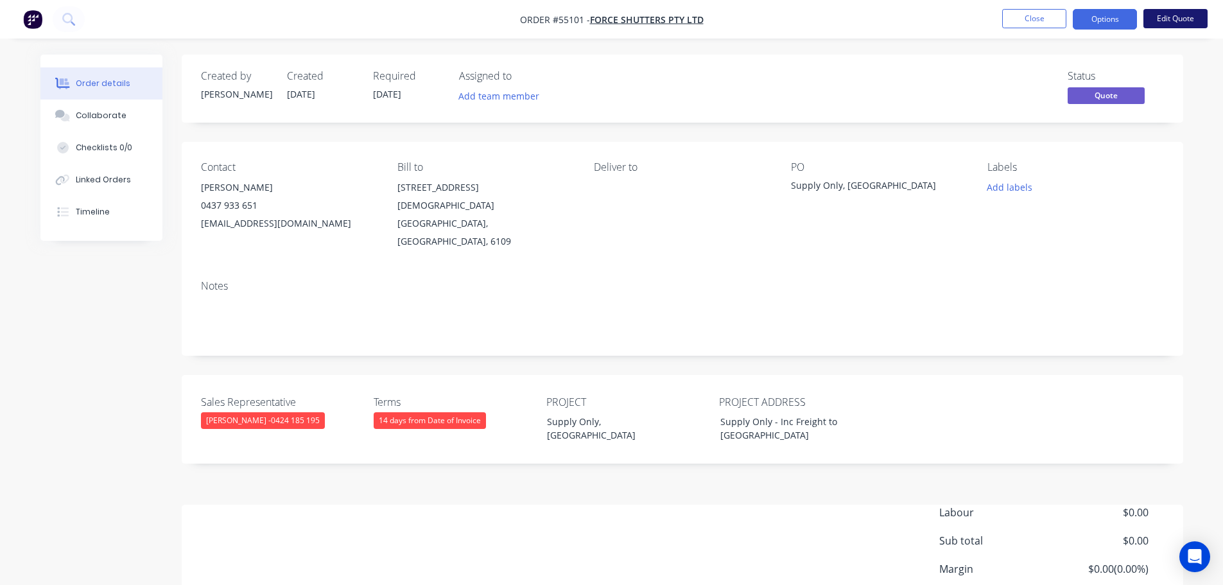
click at [1193, 19] on button "Edit Quote" at bounding box center [1175, 18] width 64 height 19
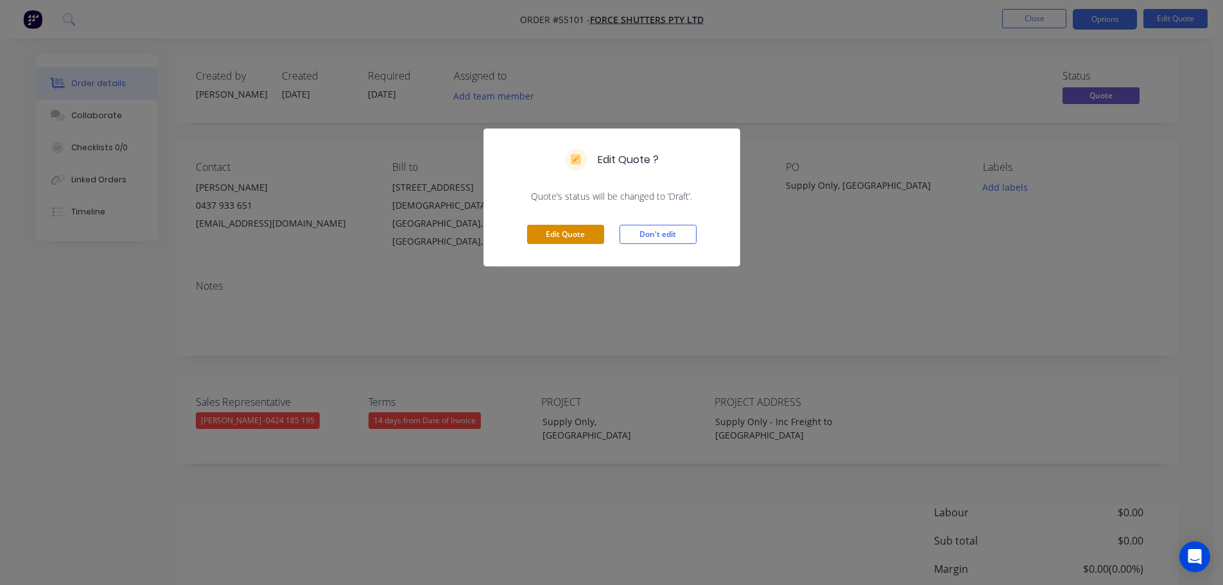
click at [565, 236] on button "Edit Quote" at bounding box center [565, 234] width 77 height 19
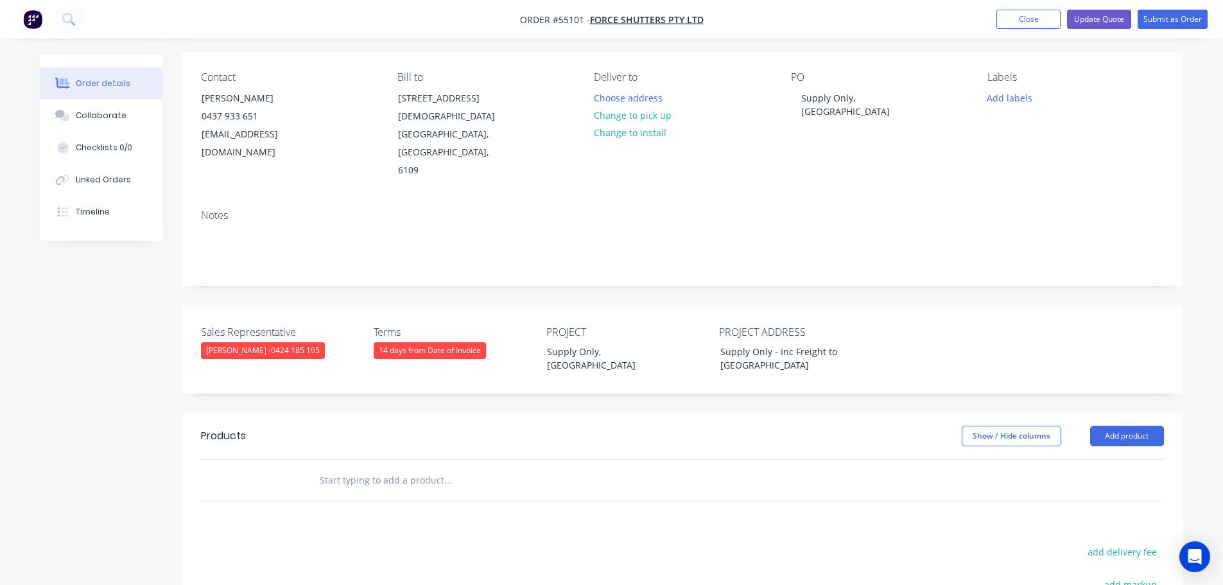
scroll to position [193, 0]
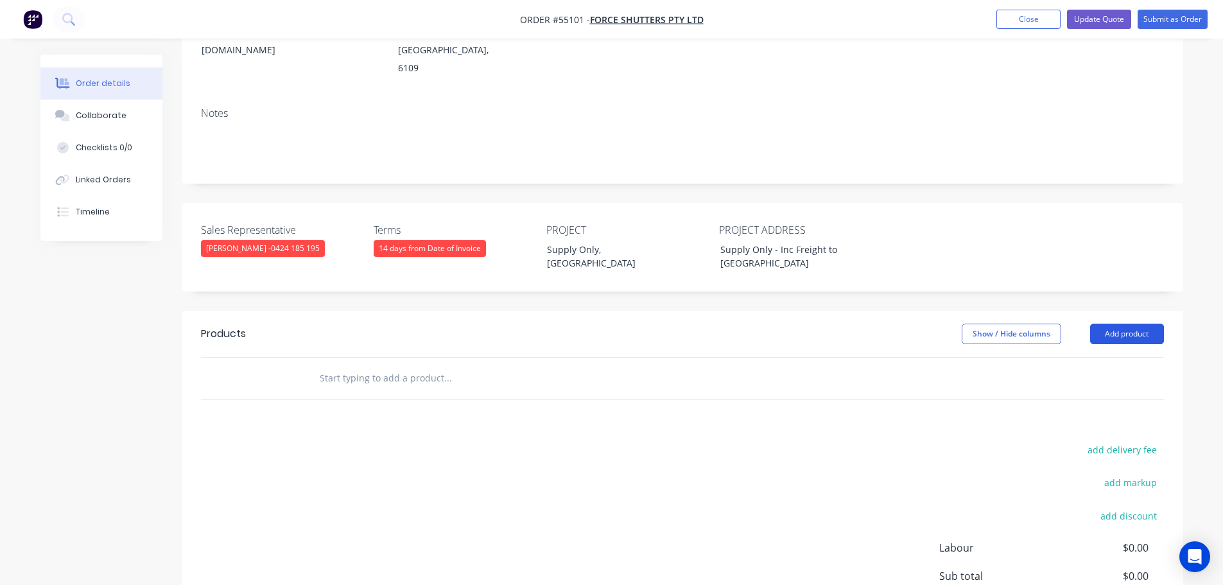
click at [1129, 324] on button "Add product" at bounding box center [1127, 334] width 74 height 21
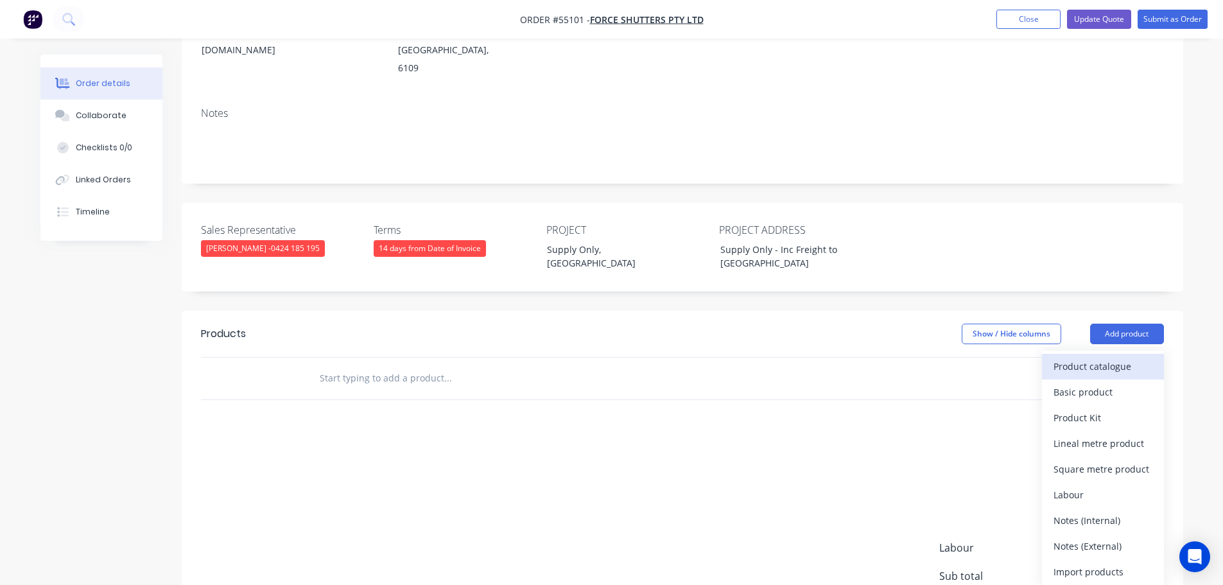
click at [1105, 357] on div "Product catalogue" at bounding box center [1103, 366] width 99 height 19
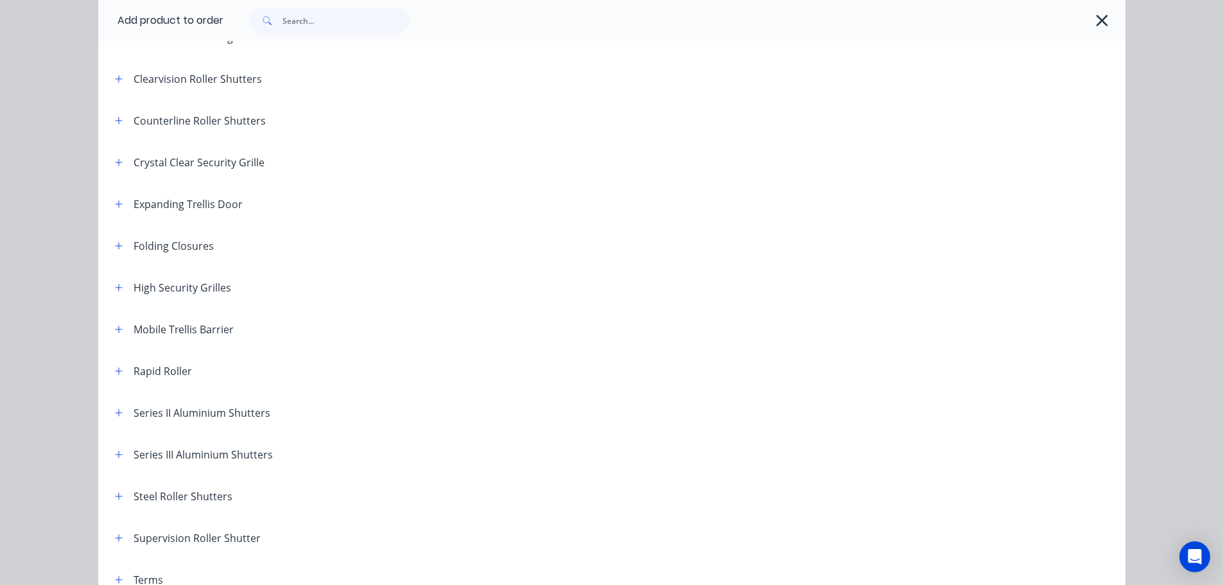
scroll to position [257, 0]
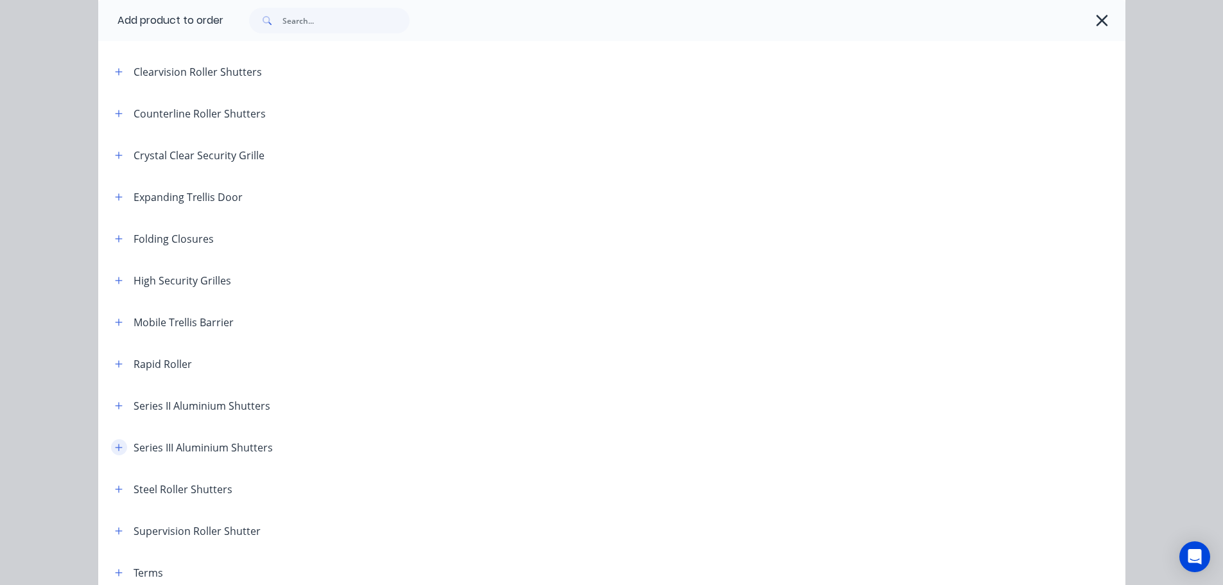
click at [116, 450] on icon "button" at bounding box center [119, 447] width 8 height 9
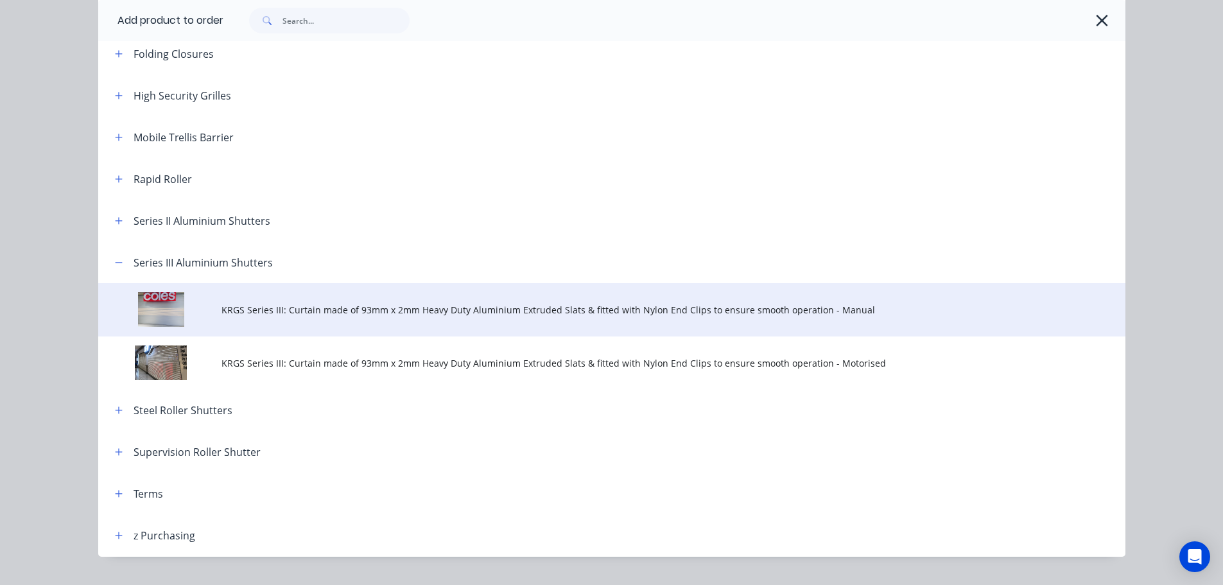
scroll to position [449, 0]
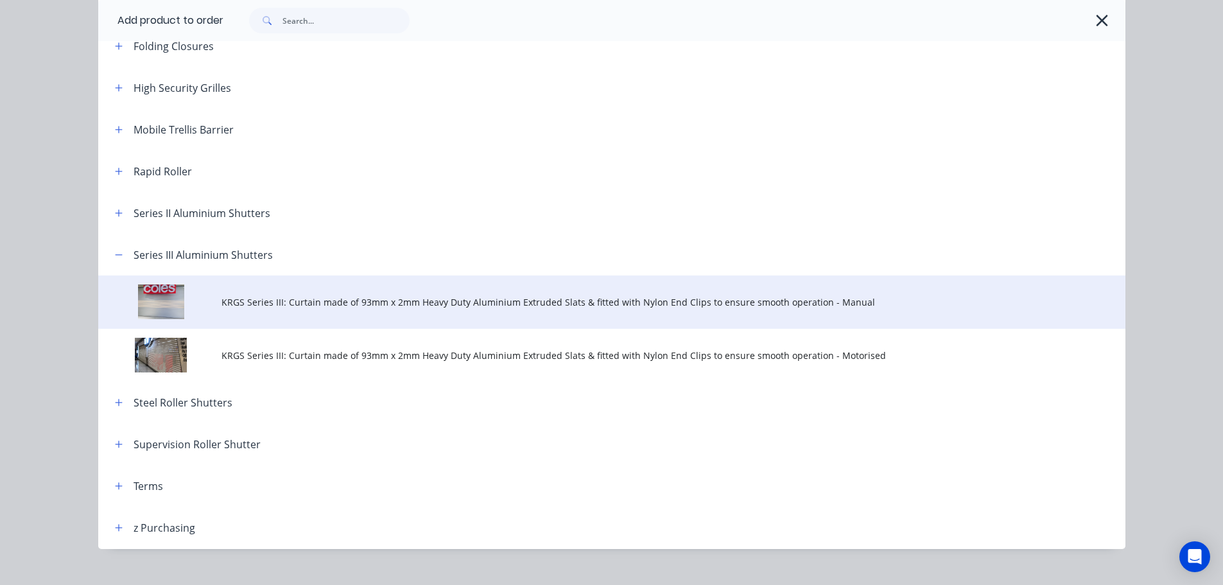
click at [456, 309] on td "KRGS Series III: Curtain made of 93mm x 2mm Heavy Duty Aluminium Extruded Slats…" at bounding box center [673, 301] width 904 height 53
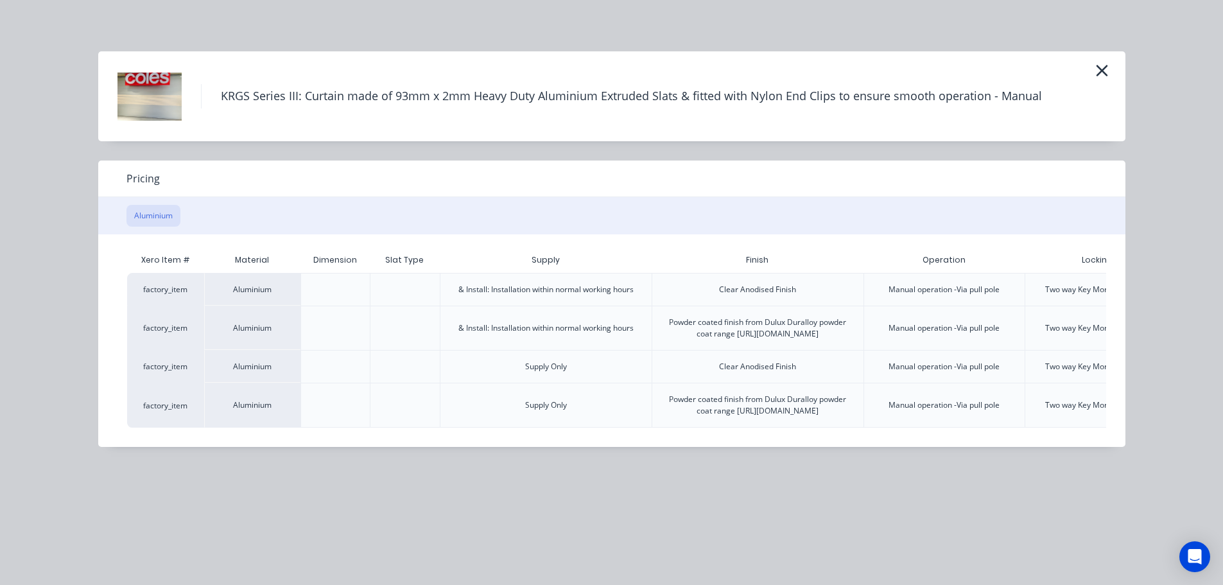
scroll to position [0, 133]
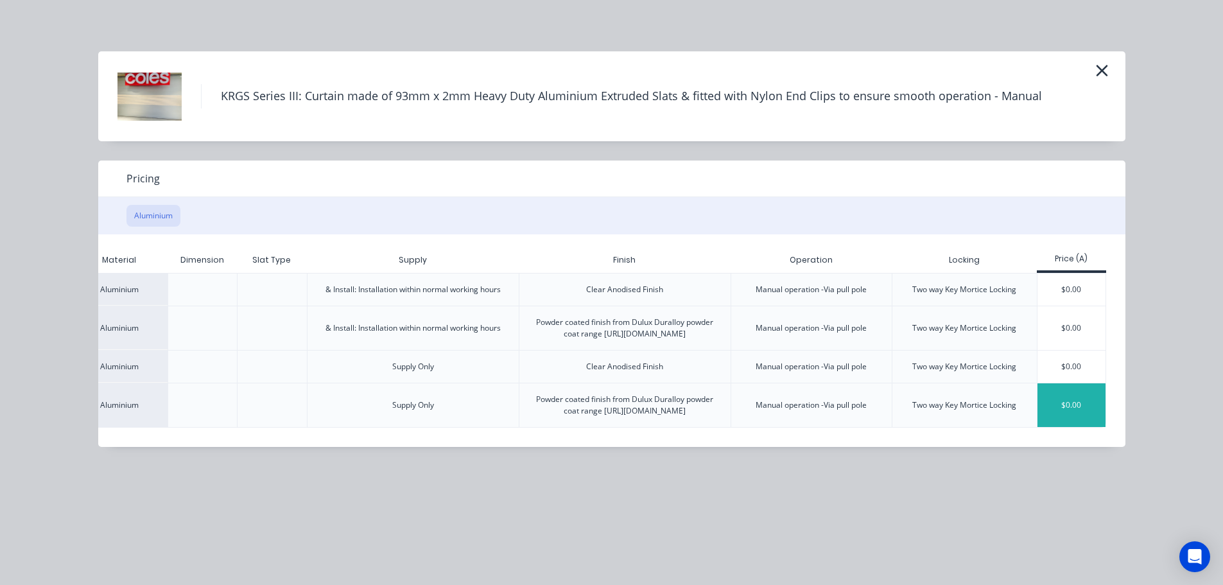
click at [1075, 422] on div "$0.00" at bounding box center [1071, 405] width 69 height 44
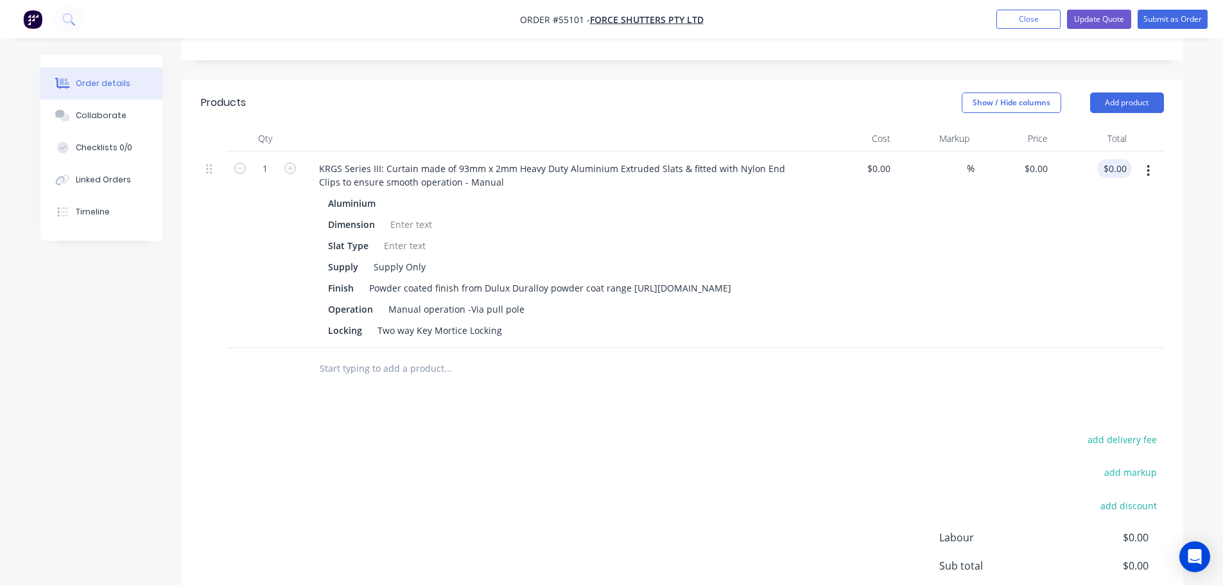
scroll to position [449, 0]
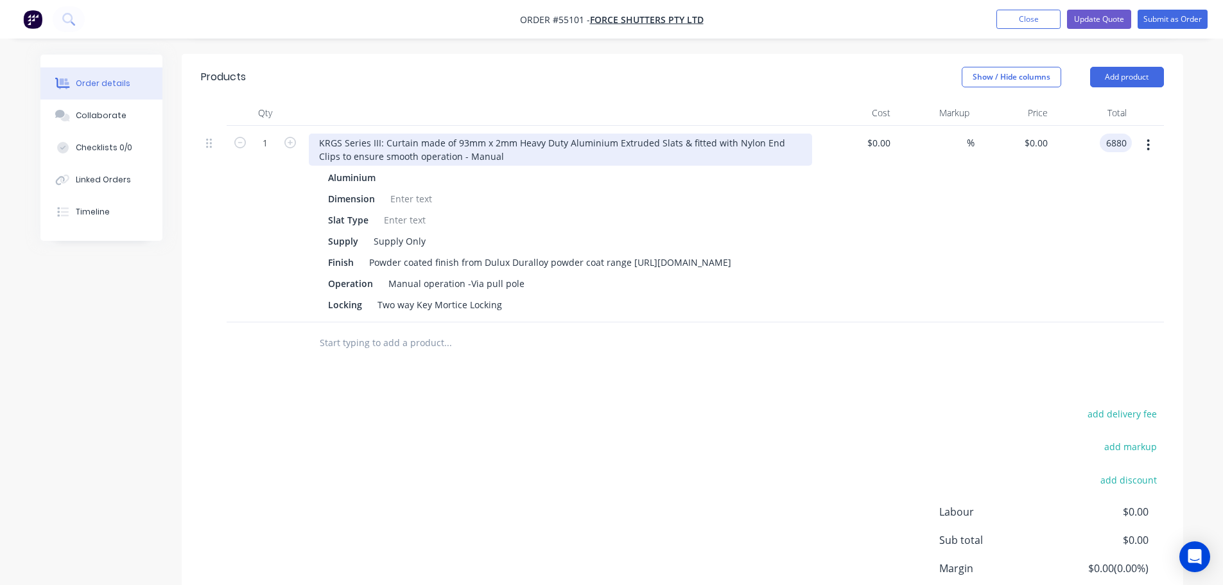
type input "6880"
type input "$6,880.00"
click at [314, 134] on div "KRGS Series III: Curtain made of 93mm x 2mm Heavy Duty Aluminium Extruded Slats…" at bounding box center [560, 150] width 503 height 32
drag, startPoint x: 501, startPoint y: 105, endPoint x: 469, endPoint y: 121, distance: 35.6
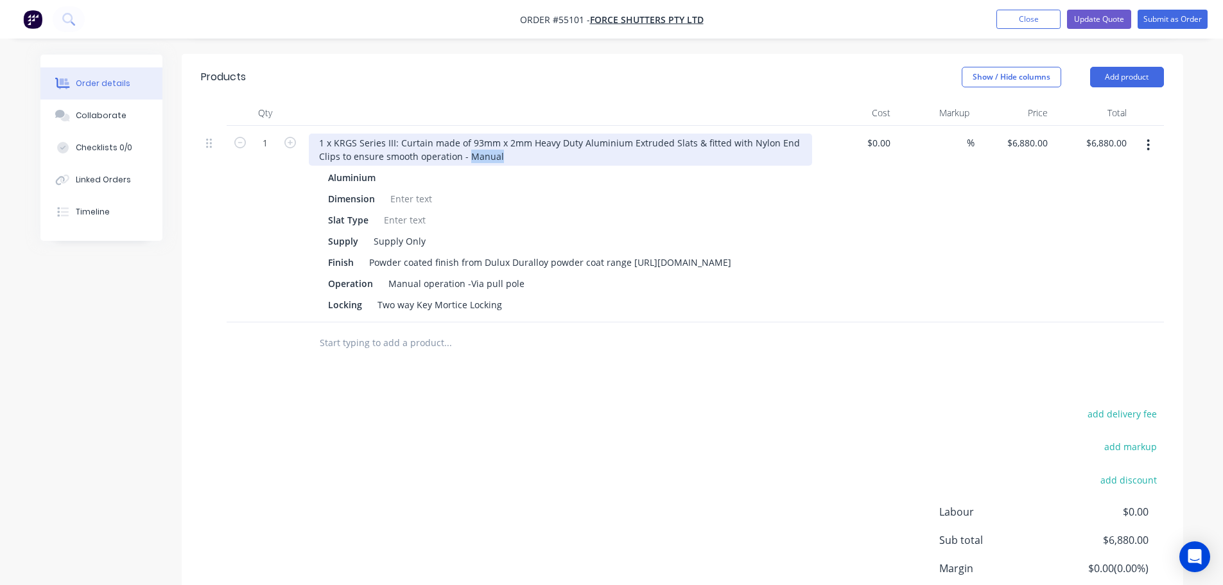
click at [469, 126] on div "1 x KRGS Series III: Curtain made of 93mm x 2mm Heavy Duty Aluminium Extruded S…" at bounding box center [561, 224] width 514 height 196
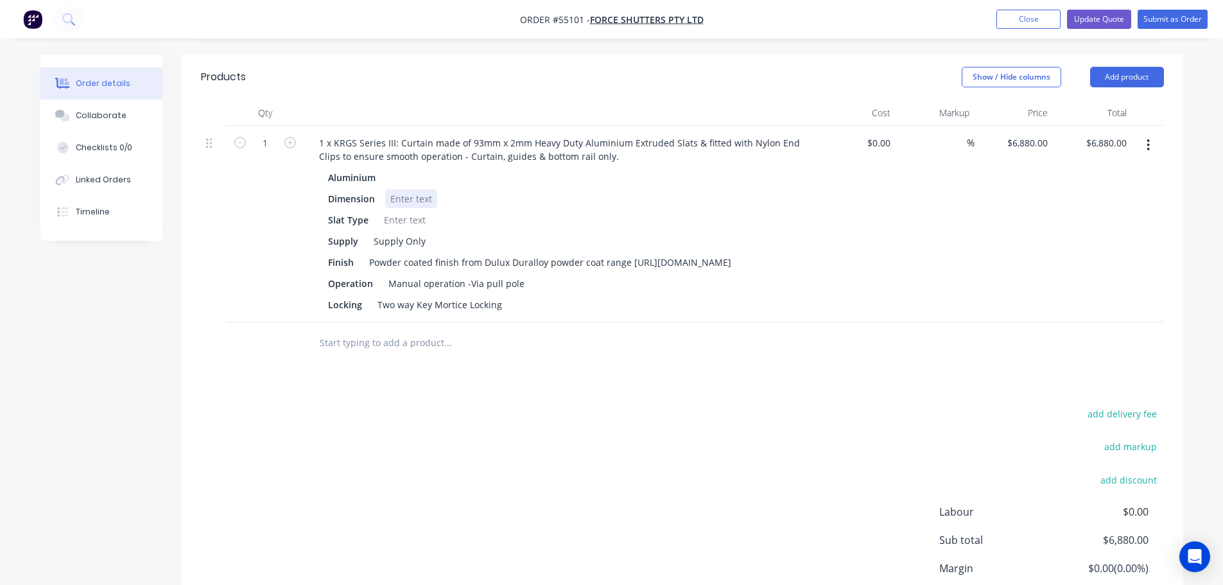
click at [392, 189] on div at bounding box center [411, 198] width 52 height 19
click at [388, 211] on div at bounding box center [405, 220] width 52 height 19
click at [410, 211] on div "Perfortated slats w/ bottom slat solid" at bounding box center [463, 220] width 169 height 19
drag, startPoint x: 498, startPoint y: 269, endPoint x: 359, endPoint y: 282, distance: 139.9
click at [359, 282] on div "1 x KRGS Series III: Curtain made of 93mm x 2mm Heavy Duty Aluminium Extruded S…" at bounding box center [561, 224] width 514 height 196
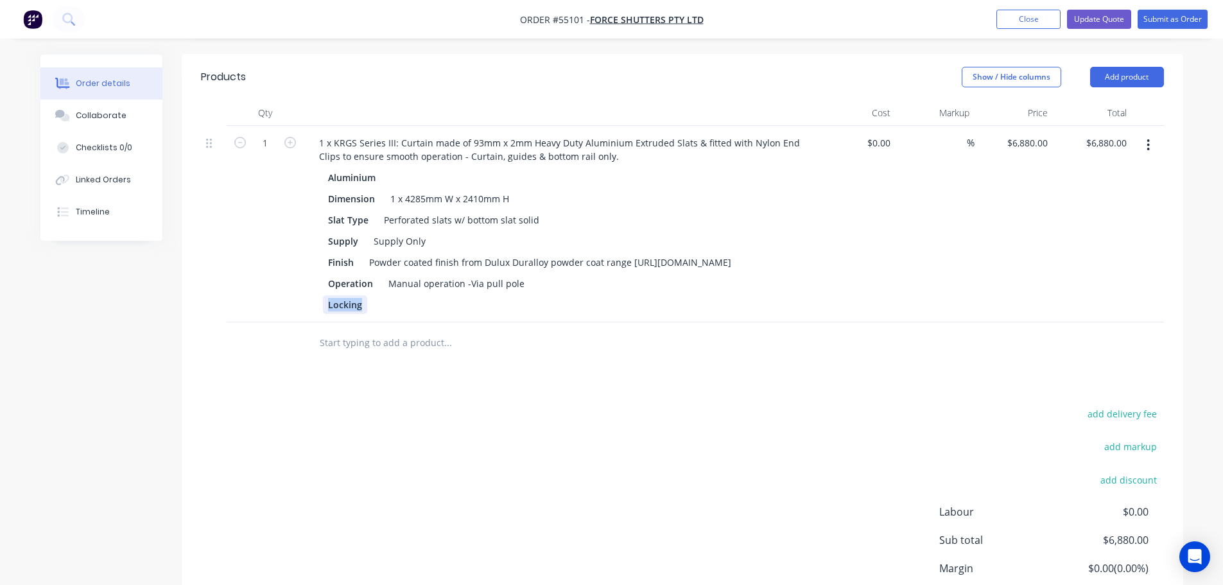
drag, startPoint x: 360, startPoint y: 268, endPoint x: 318, endPoint y: 282, distance: 44.7
click at [318, 282] on div "1 x KRGS Series III: Curtain made of 93mm x 2mm Heavy Duty Aluminium Extruded S…" at bounding box center [561, 224] width 514 height 196
drag, startPoint x: 372, startPoint y: 247, endPoint x: 298, endPoint y: 263, distance: 75.6
click at [298, 263] on div "1 1 x KRGS Series III: Curtain made of 93mm x 2mm Heavy Duty Aluminium Extruded…" at bounding box center [682, 224] width 963 height 196
drag, startPoint x: 485, startPoint y: 248, endPoint x: 294, endPoint y: 264, distance: 191.3
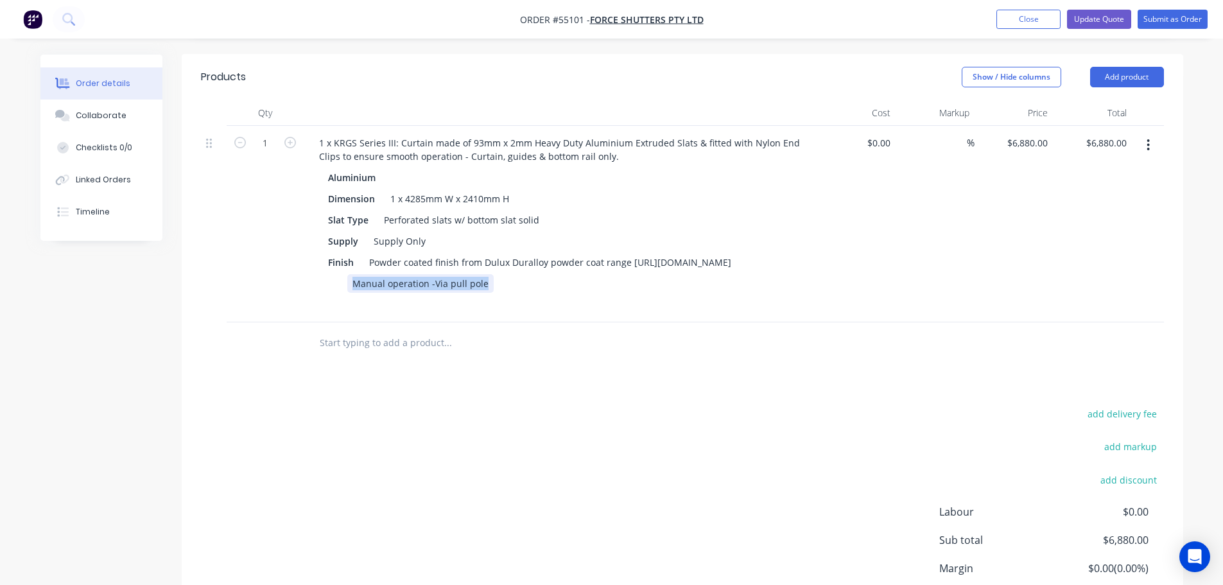
click at [294, 264] on div "1 1 x KRGS Series III: Curtain made of 93mm x 2mm Heavy Duty Aluminium Extruded…" at bounding box center [682, 224] width 963 height 196
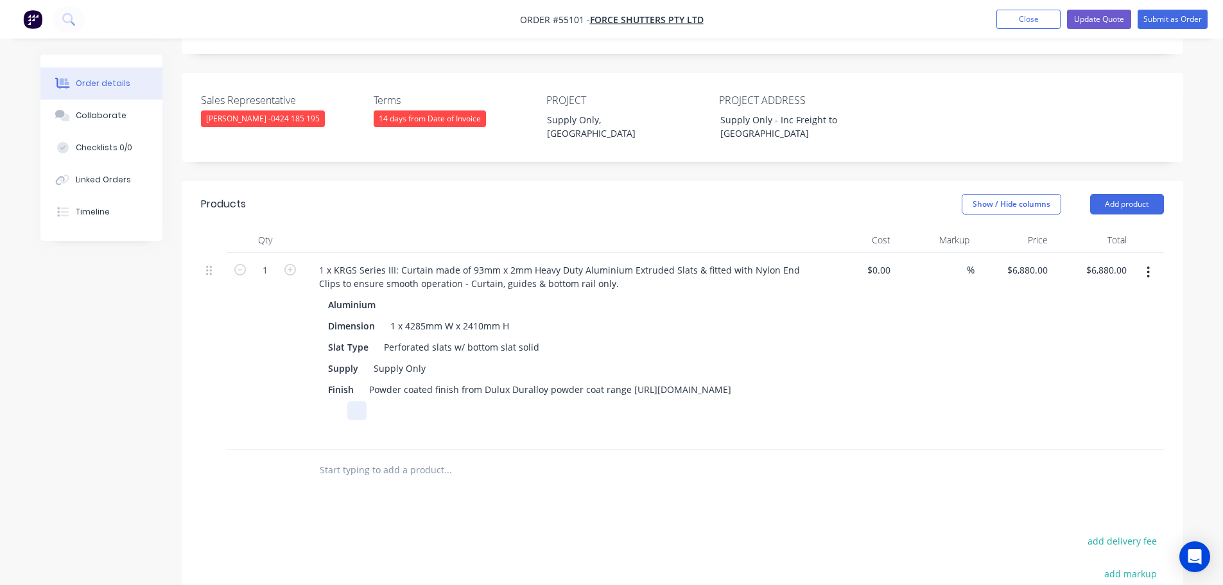
scroll to position [321, 0]
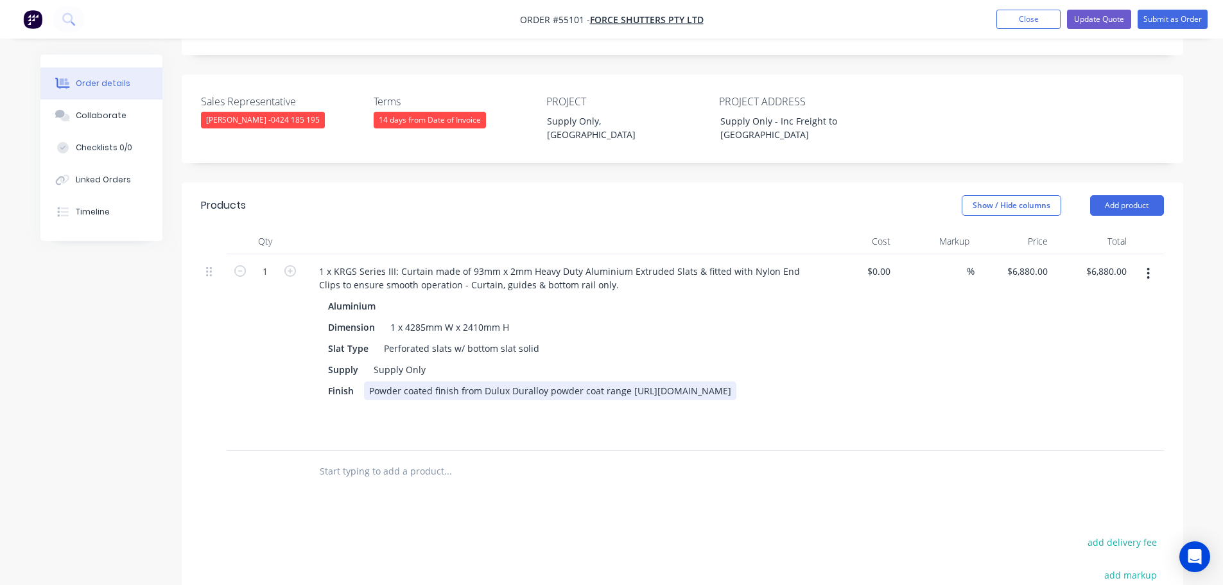
click at [625, 381] on div "Powder coated finish from Dulux Duralloy powder coat range [URL][DOMAIN_NAME]" at bounding box center [550, 390] width 372 height 19
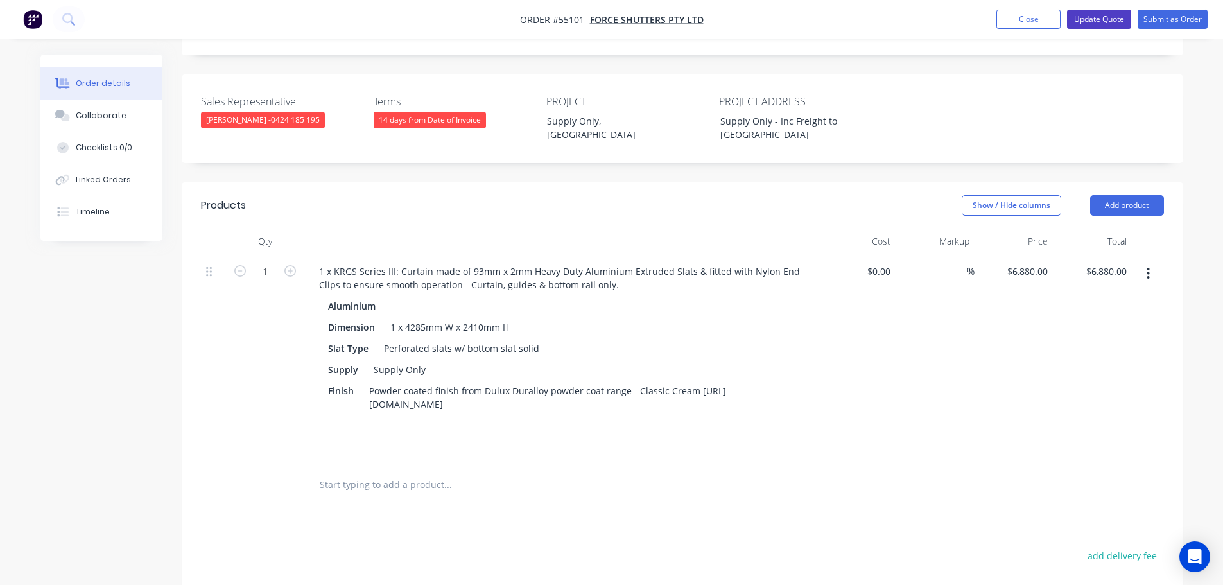
click at [1077, 19] on button "Update Quote" at bounding box center [1099, 19] width 64 height 19
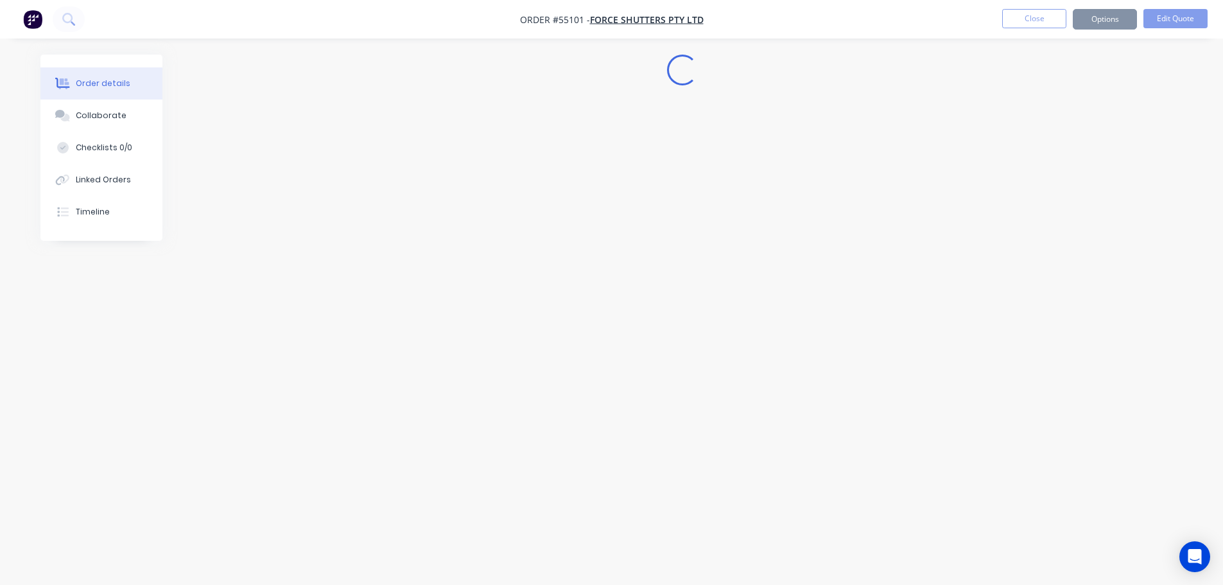
scroll to position [0, 0]
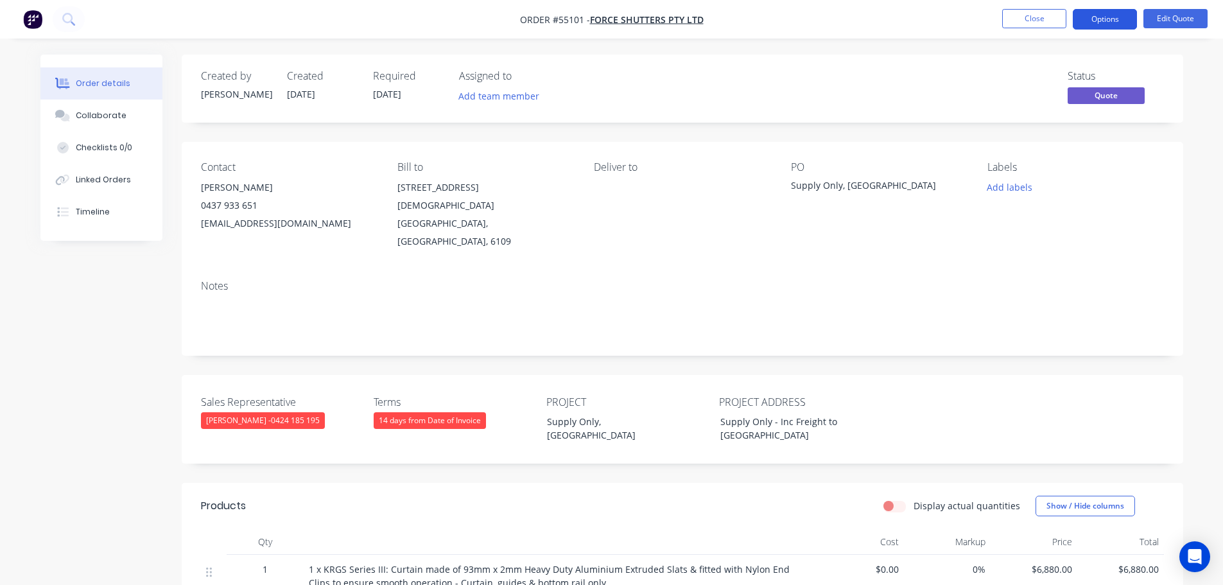
click at [1101, 22] on button "Options" at bounding box center [1105, 19] width 64 height 21
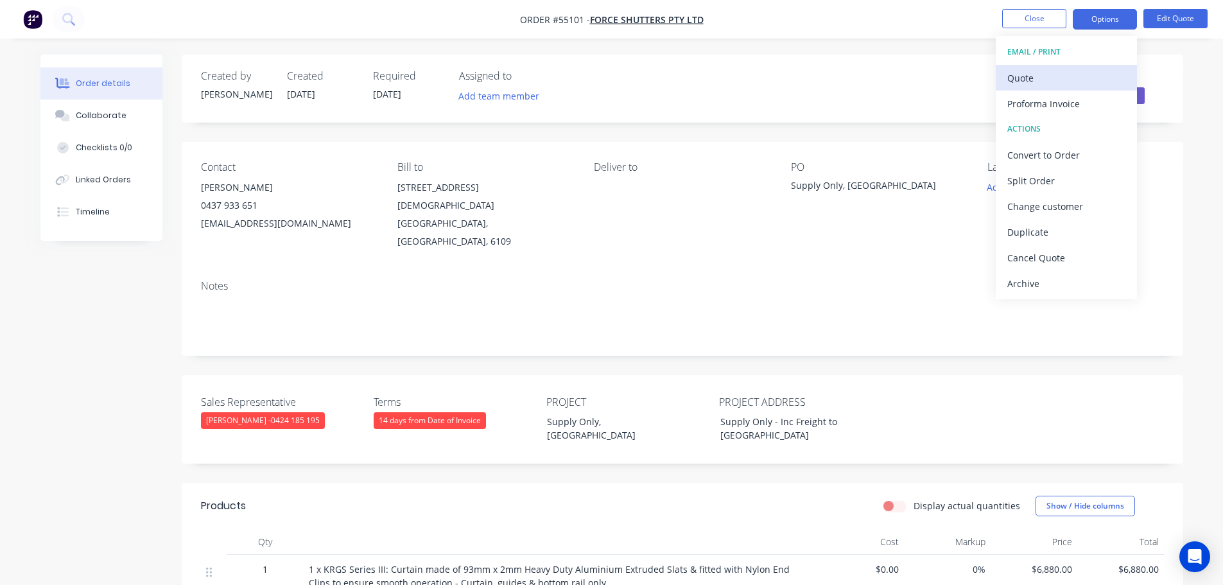
click at [1019, 83] on div "Quote" at bounding box center [1066, 78] width 118 height 19
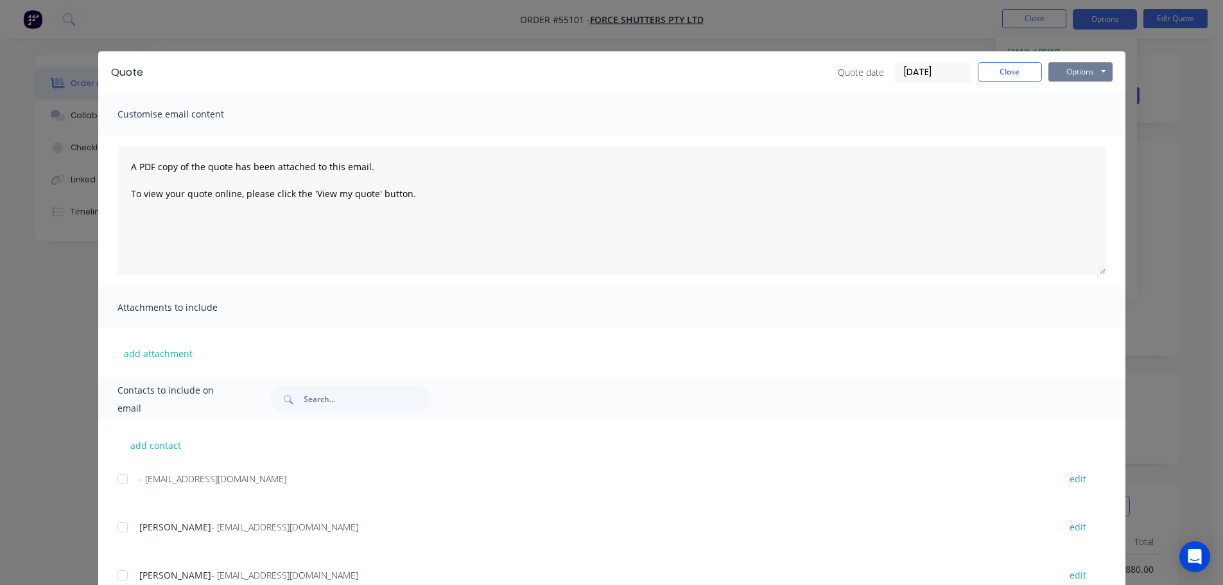
click at [1058, 74] on button "Options" at bounding box center [1080, 71] width 64 height 19
click at [1073, 116] on button "Print" at bounding box center [1089, 115] width 82 height 21
click at [1000, 70] on button "Close" at bounding box center [1010, 71] width 64 height 19
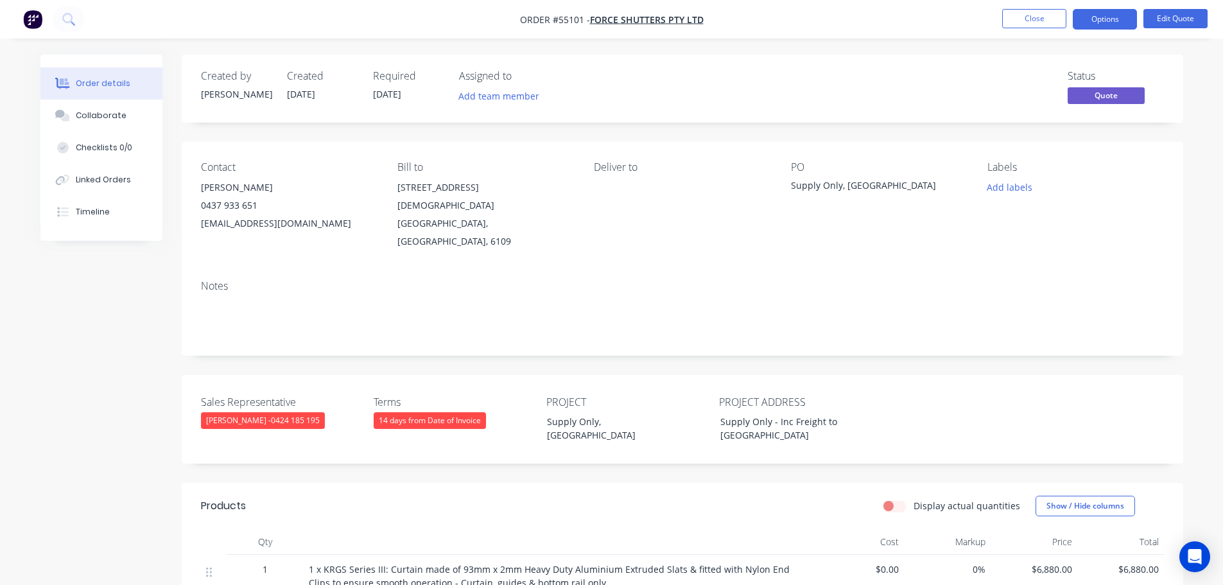
click at [230, 225] on div "[EMAIL_ADDRESS][DOMAIN_NAME]" at bounding box center [289, 223] width 176 height 18
copy div "[EMAIL_ADDRESS][DOMAIN_NAME]"
click at [838, 185] on div "Supply Only, [GEOGRAPHIC_DATA]" at bounding box center [871, 187] width 161 height 18
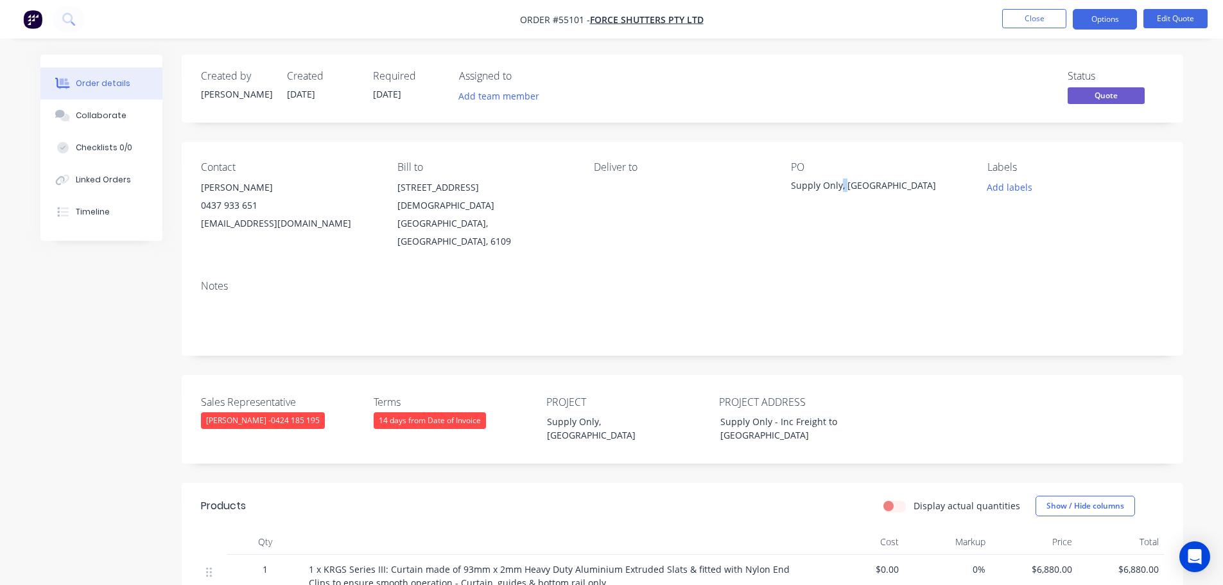
click at [838, 185] on div "Supply Only, [GEOGRAPHIC_DATA]" at bounding box center [871, 187] width 161 height 18
copy div "Supply Only, [GEOGRAPHIC_DATA]"
click at [257, 209] on span at bounding box center [257, 205] width 0 height 12
click at [1021, 19] on button "Close" at bounding box center [1034, 18] width 64 height 19
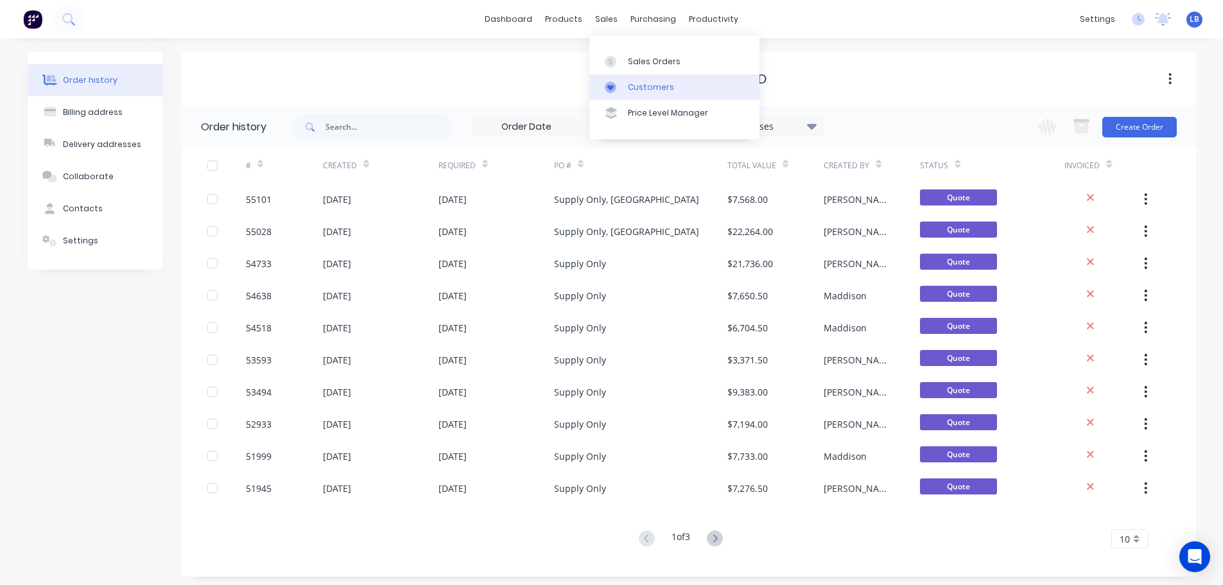
click at [658, 88] on div "Customers" at bounding box center [651, 88] width 46 height 12
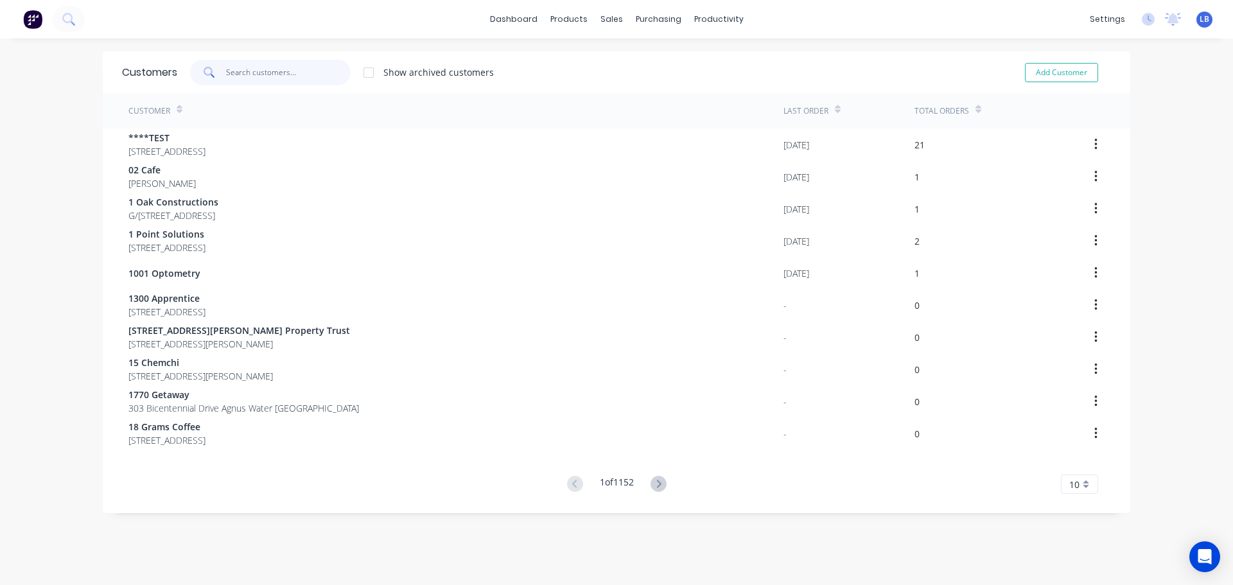
click at [253, 73] on input "text" at bounding box center [288, 73] width 125 height 26
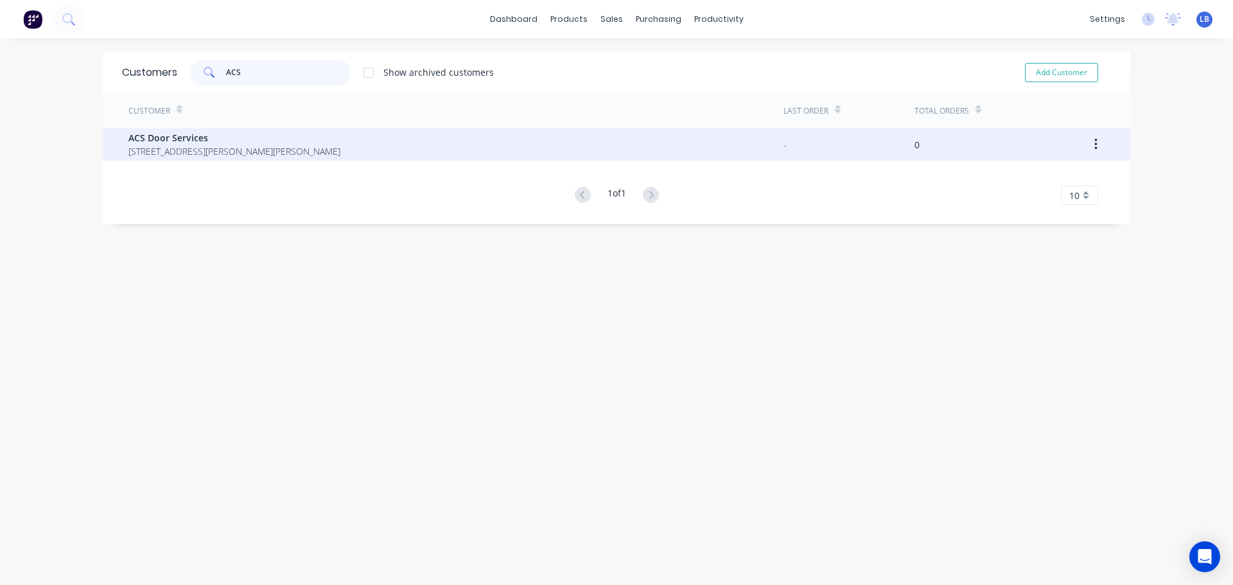
type input "ACS"
click at [165, 136] on span "ACS Door Services" at bounding box center [234, 137] width 212 height 13
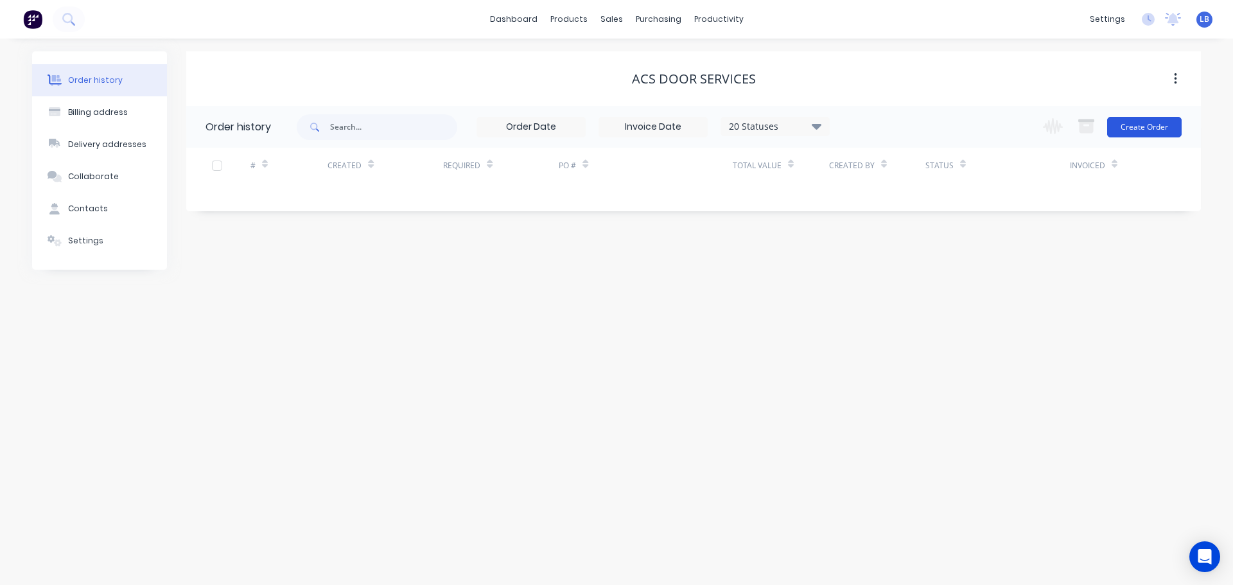
click at [1136, 127] on button "Create Order" at bounding box center [1144, 127] width 74 height 21
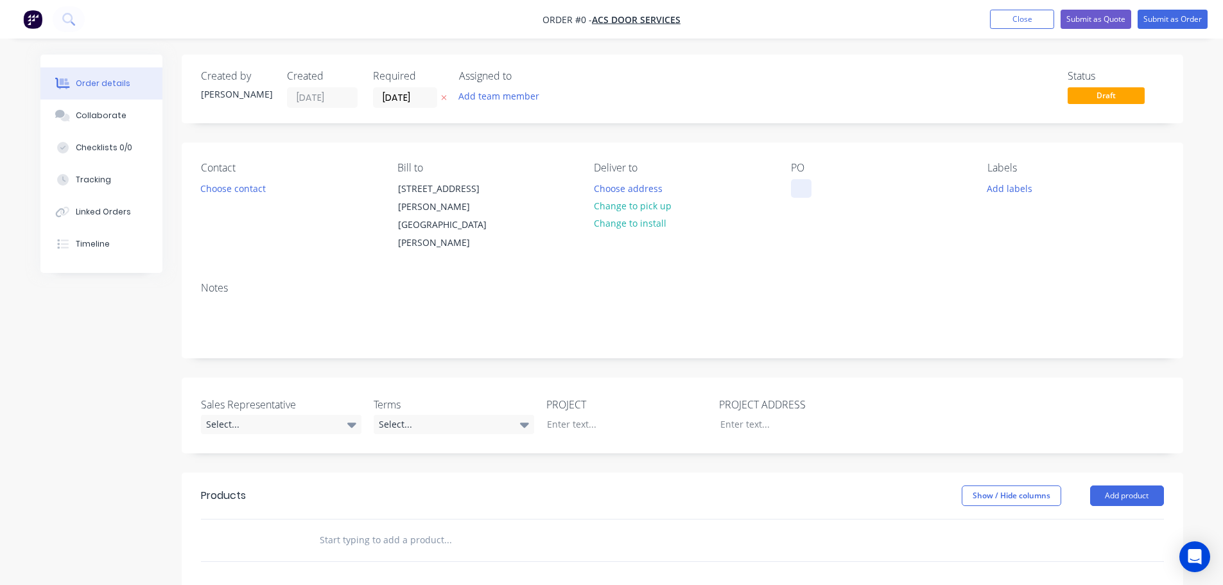
click at [795, 183] on div at bounding box center [801, 188] width 21 height 19
click at [241, 189] on div "Order details Collaborate Checklists 0/0 Tracking Linked Orders Timeline Order …" at bounding box center [612, 472] width 1168 height 835
click at [241, 189] on button "Choose contact" at bounding box center [232, 187] width 79 height 17
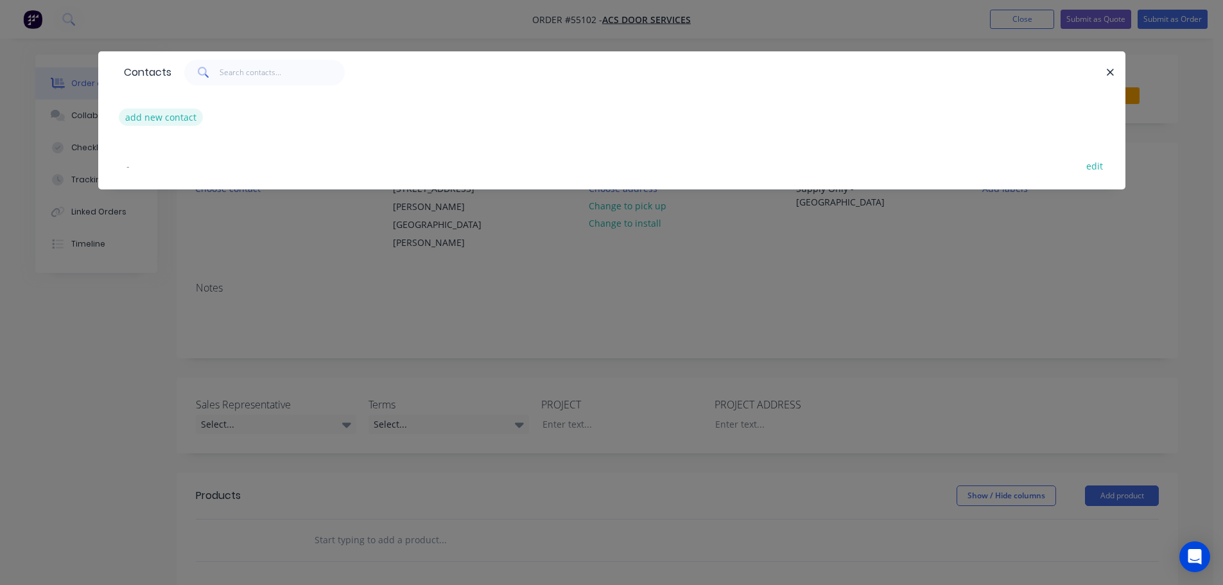
click at [164, 117] on button "add new contact" at bounding box center [161, 117] width 85 height 17
select select "AU"
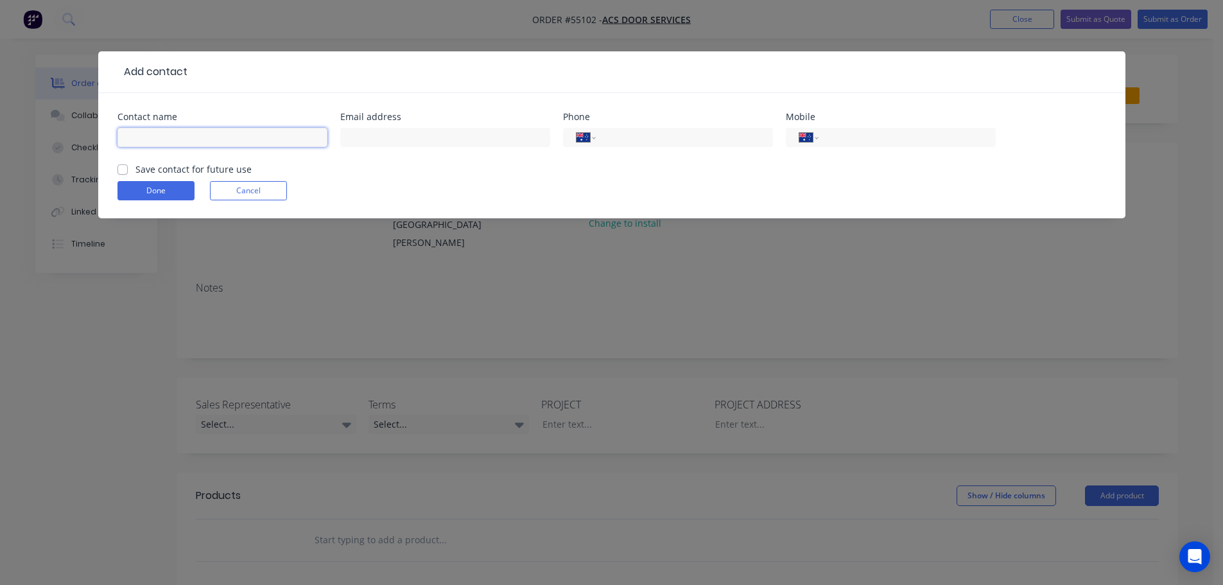
click at [137, 142] on input "text" at bounding box center [222, 137] width 210 height 19
type input "Chelsea Shepherd"
click at [369, 143] on input "text" at bounding box center [445, 137] width 210 height 19
type input "Chelsea.shepherd@acsdoorservices.com.au"
click at [628, 137] on input "tel" at bounding box center [682, 137] width 154 height 15
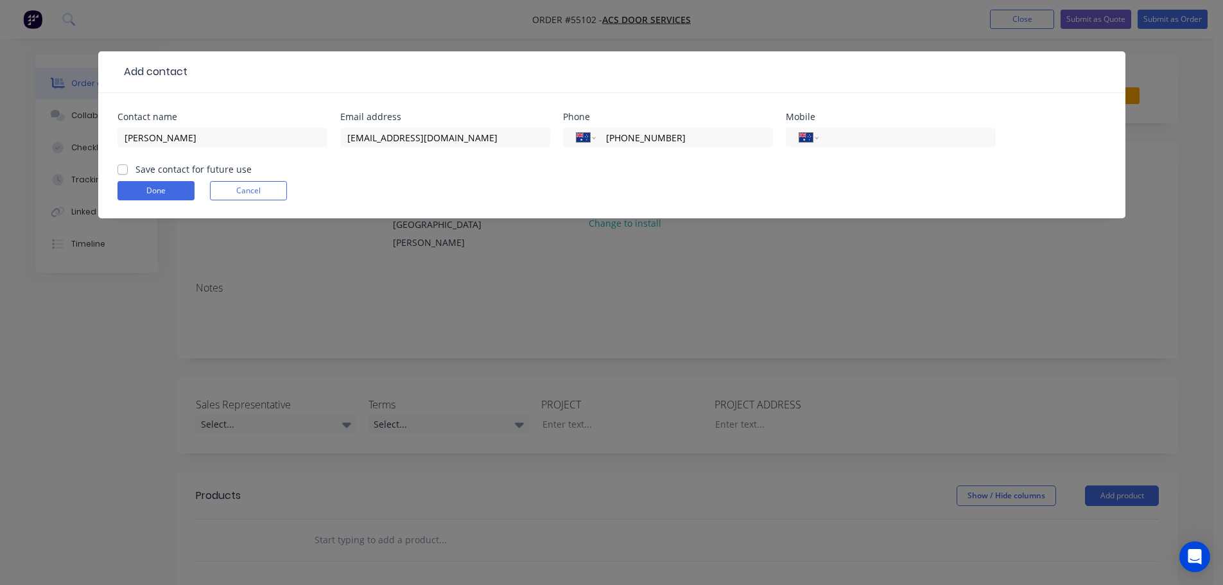
type input "(03) 9361 2080"
click at [135, 168] on label "Save contact for future use" at bounding box center [193, 168] width 116 height 13
click at [121, 168] on input "Save contact for future use" at bounding box center [122, 168] width 10 height 12
checkbox input "true"
click at [139, 191] on button "Done" at bounding box center [155, 190] width 77 height 19
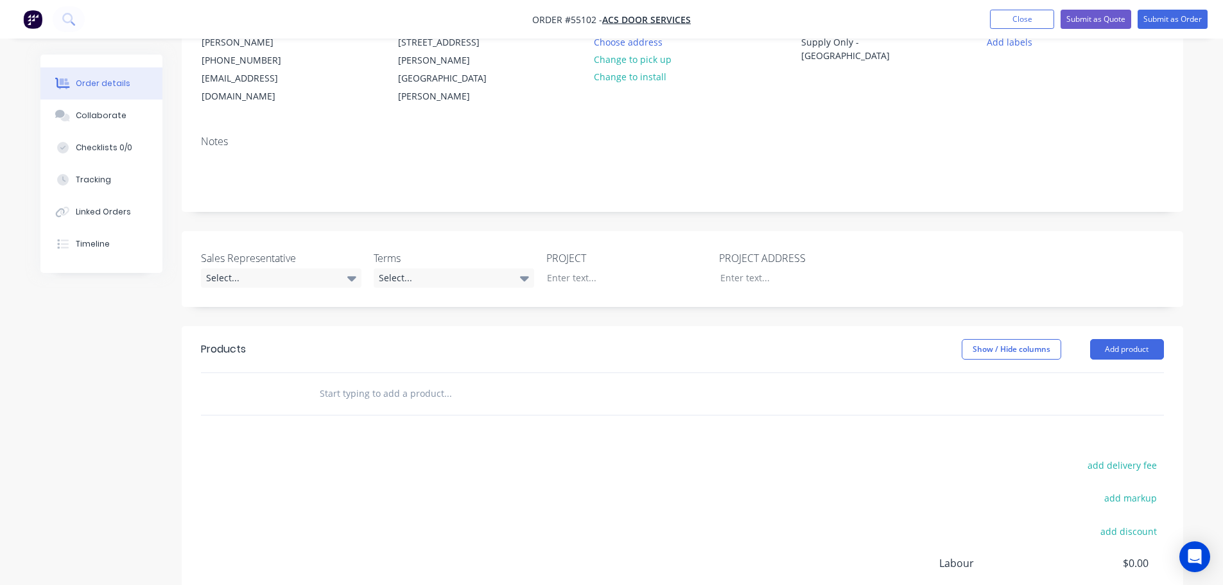
scroll to position [193, 0]
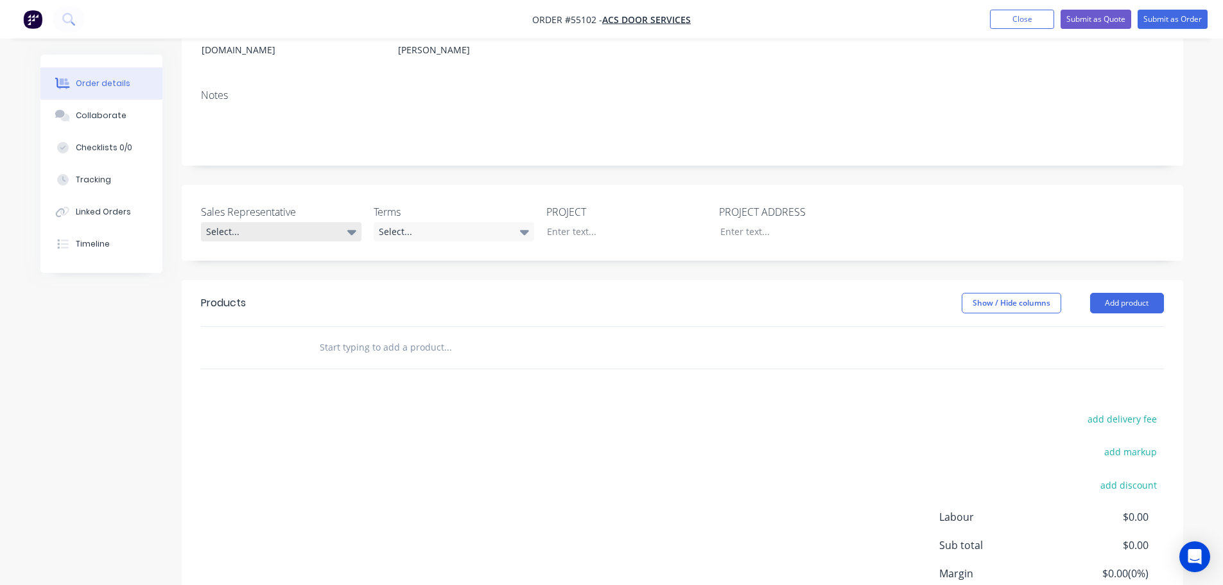
click at [245, 222] on div "Select..." at bounding box center [281, 231] width 161 height 19
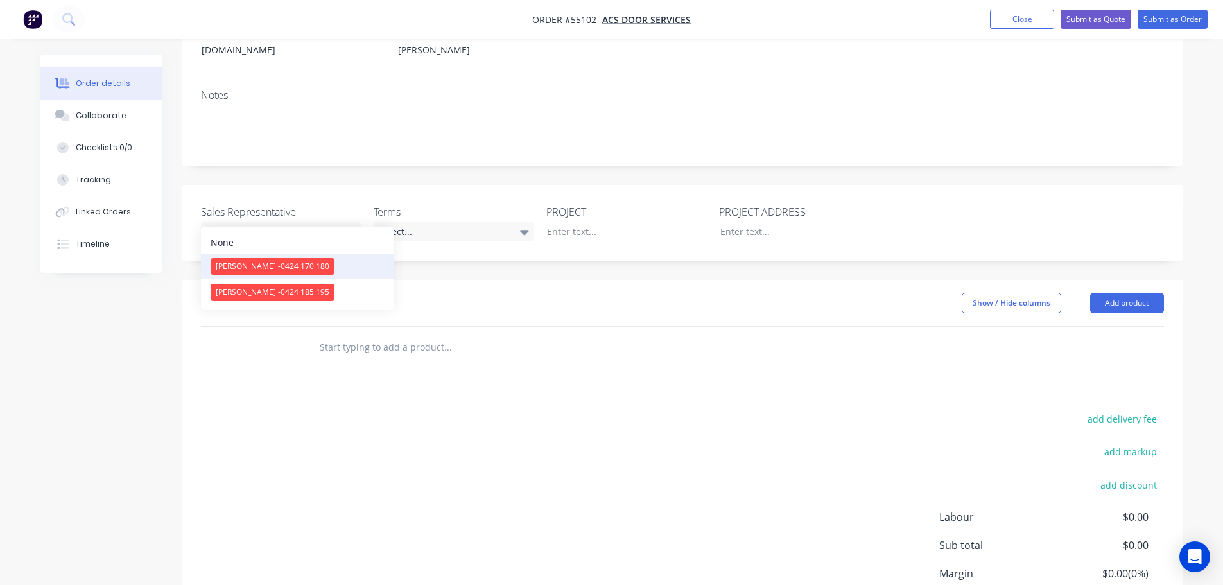
click at [272, 267] on span "[PERSON_NAME] - 0424 170 180" at bounding box center [273, 266] width 114 height 11
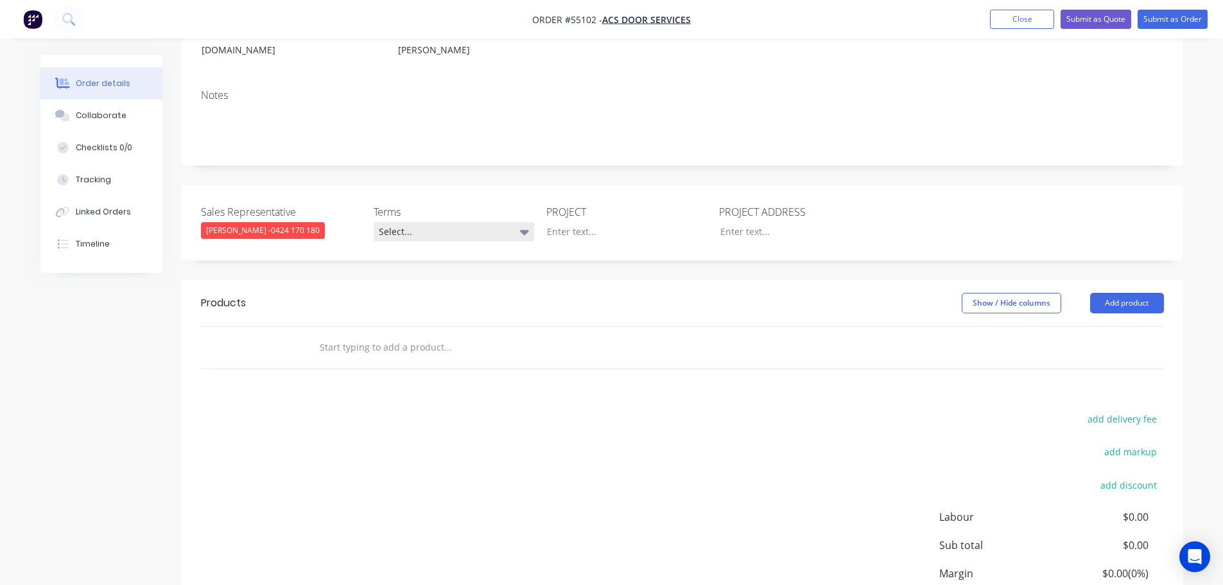
click at [439, 222] on div "Select..." at bounding box center [454, 231] width 161 height 19
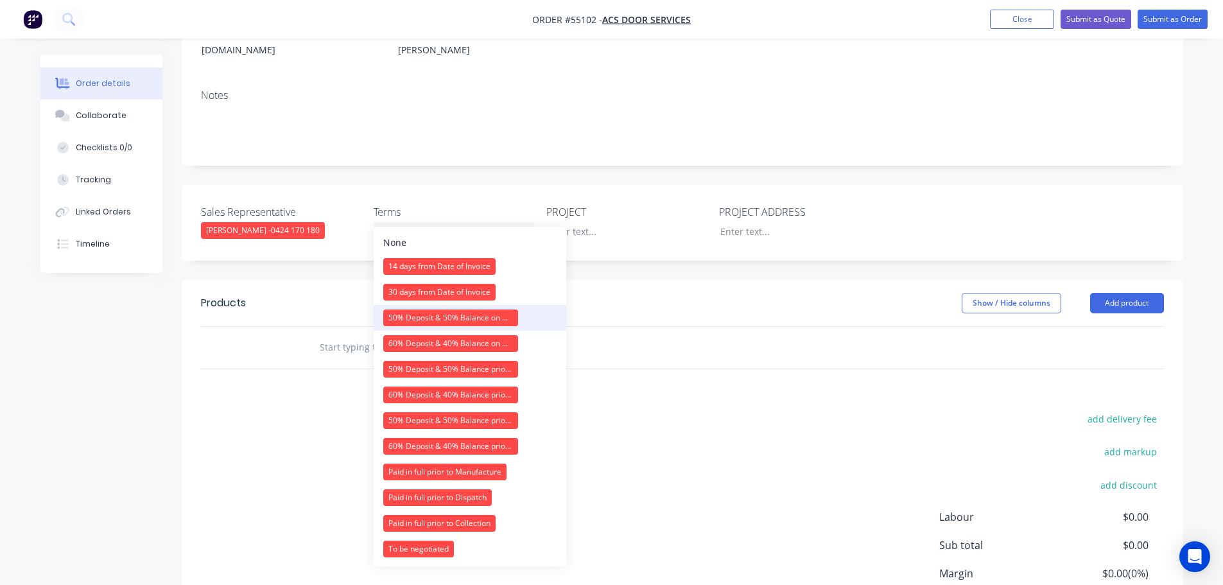
click at [422, 318] on div "50% Deposit & 50% Balance on Day of Installation" at bounding box center [450, 317] width 135 height 17
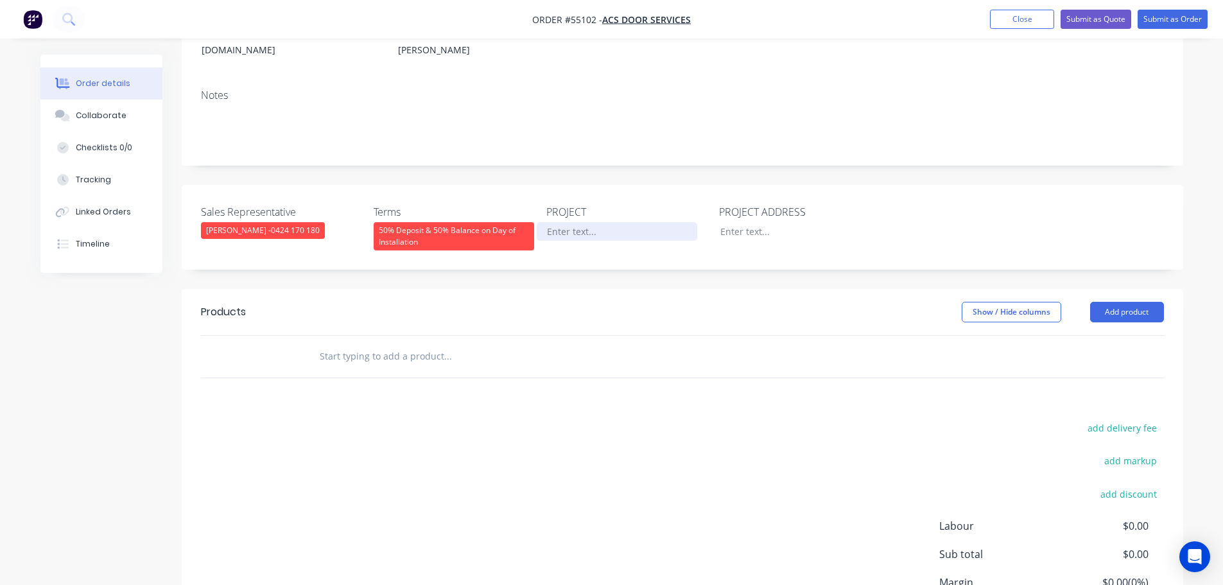
click at [567, 222] on div at bounding box center [617, 231] width 161 height 19
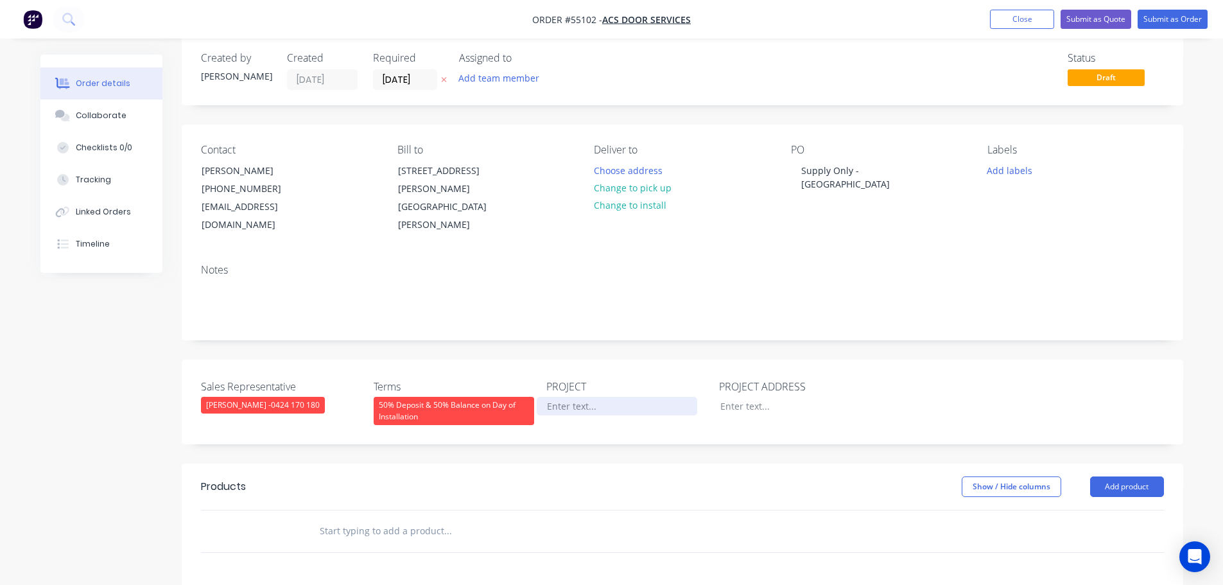
scroll to position [0, 0]
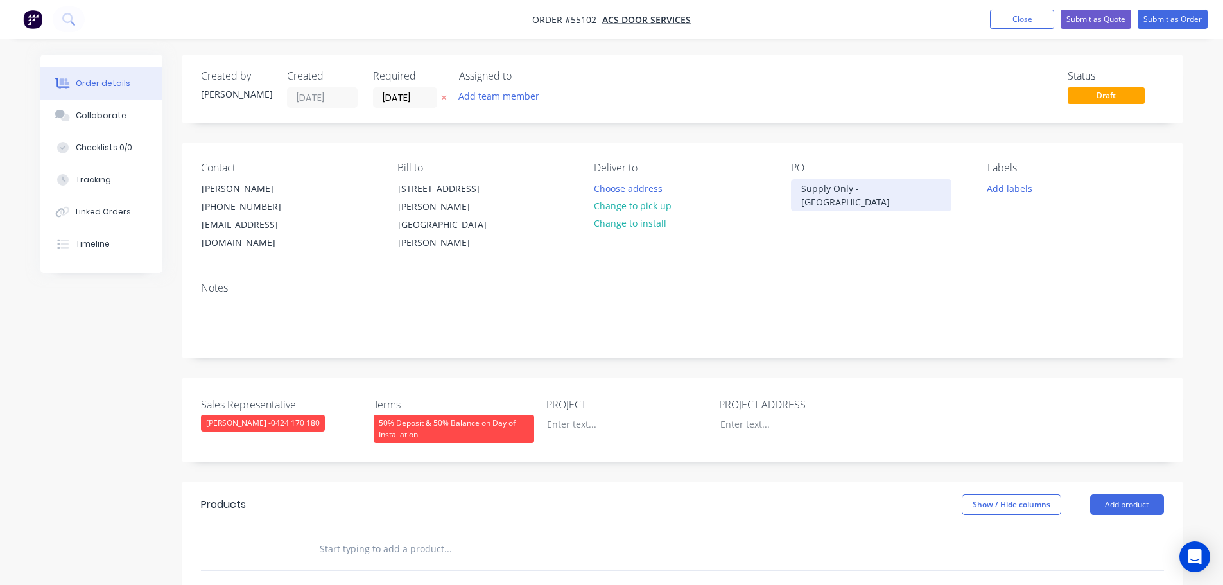
click at [854, 189] on div "Supply Only - [GEOGRAPHIC_DATA]" at bounding box center [871, 195] width 161 height 32
copy div "Supply Only - [GEOGRAPHIC_DATA]"
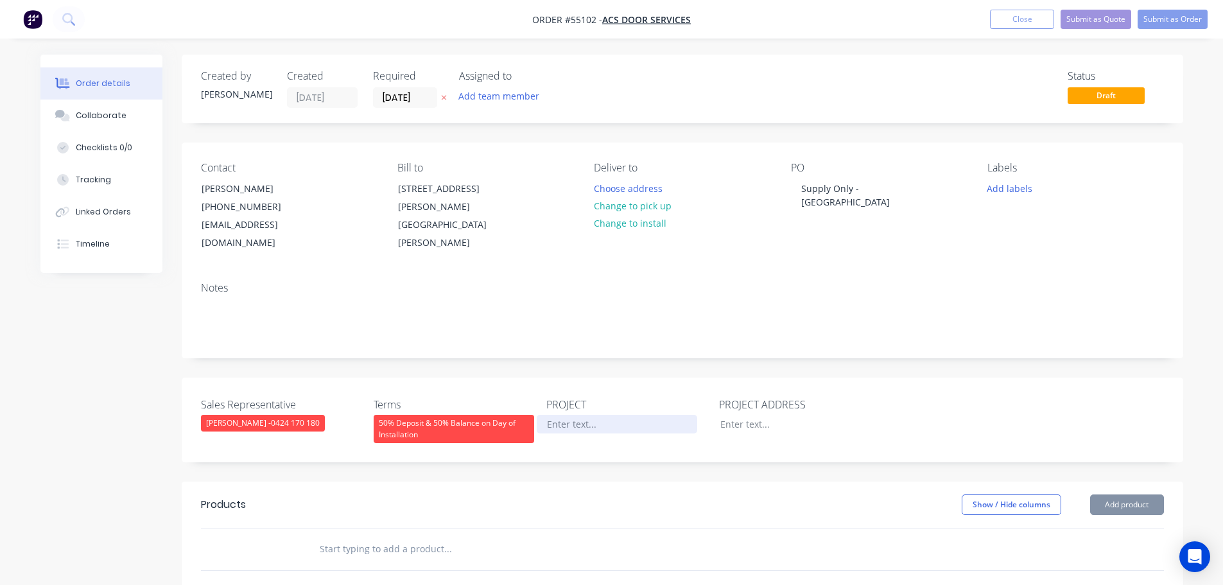
click at [569, 415] on div at bounding box center [617, 424] width 161 height 19
paste div
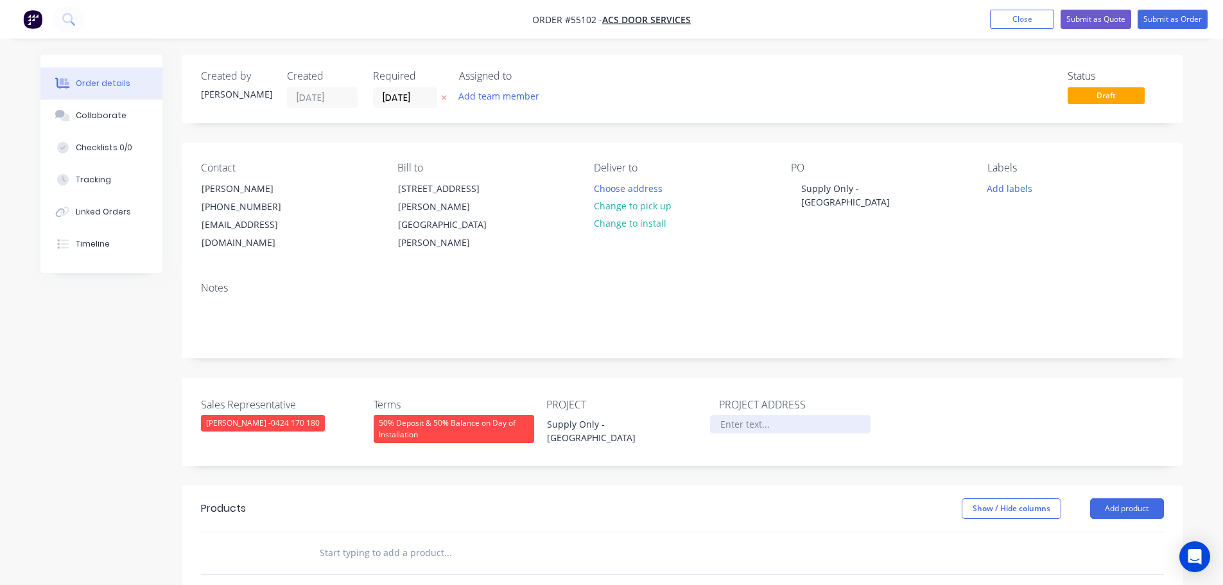
click at [732, 415] on div at bounding box center [790, 424] width 161 height 19
paste div
click at [779, 415] on div "Supply Only - [GEOGRAPHIC_DATA]" at bounding box center [790, 431] width 161 height 32
click at [1100, 498] on button "Add product" at bounding box center [1127, 508] width 74 height 21
click at [1082, 532] on div "Product catalogue" at bounding box center [1103, 541] width 99 height 19
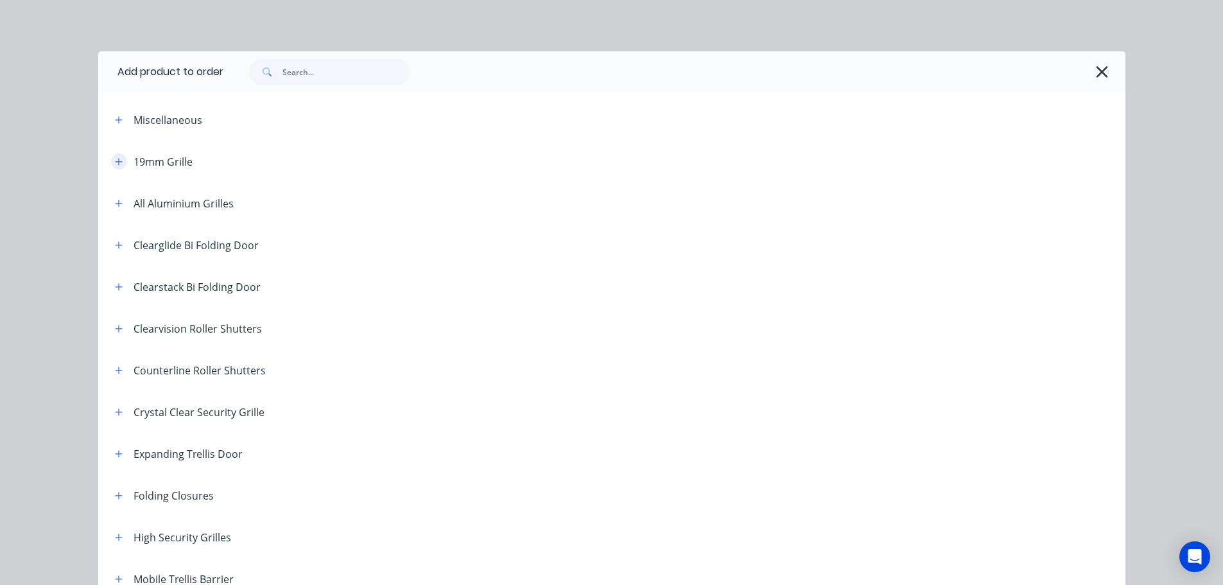
click at [114, 156] on button "button" at bounding box center [119, 161] width 16 height 16
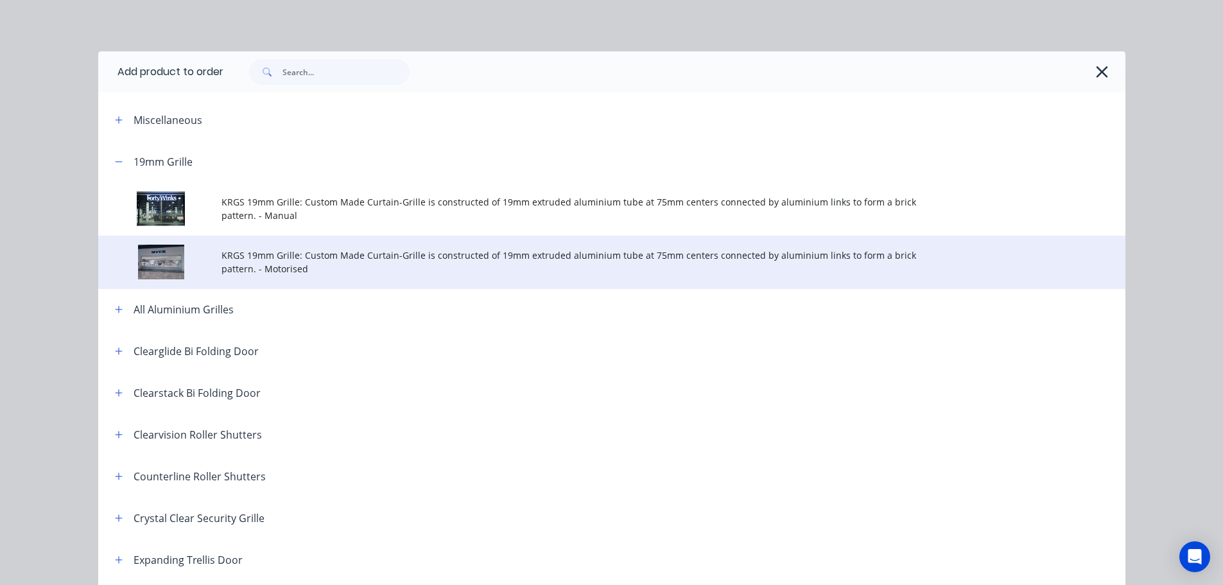
click at [516, 259] on span "KRGS 19mm Grille: Custom Made Curtain-Grille is constructed of 19mm extruded al…" at bounding box center [582, 261] width 723 height 27
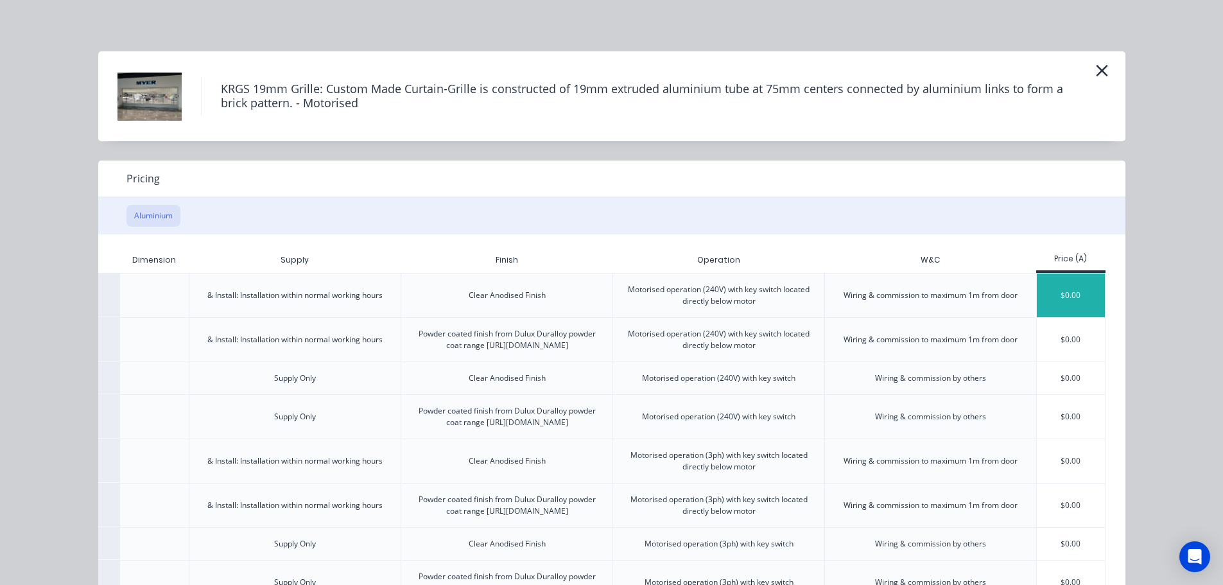
click at [1079, 289] on div "$0.00" at bounding box center [1071, 295] width 69 height 44
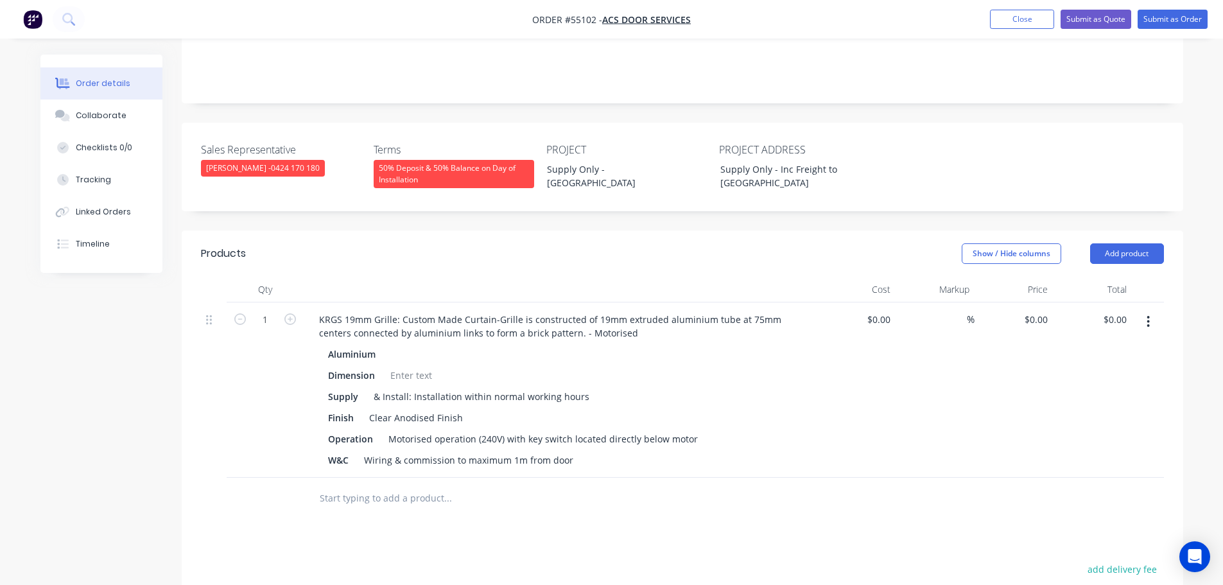
scroll to position [257, 0]
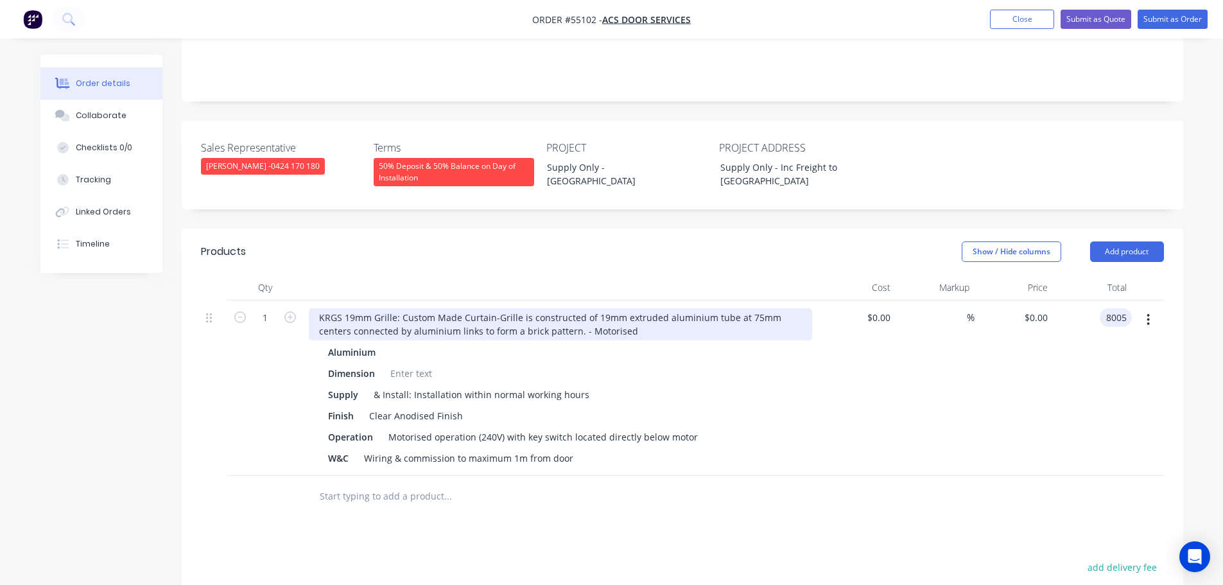
type input "8005"
type input "$8,005.00"
click at [315, 308] on div "KRGS 19mm Grille: Custom Made Curtain-Grille is constructed of 19mm extruded al…" at bounding box center [560, 324] width 503 height 32
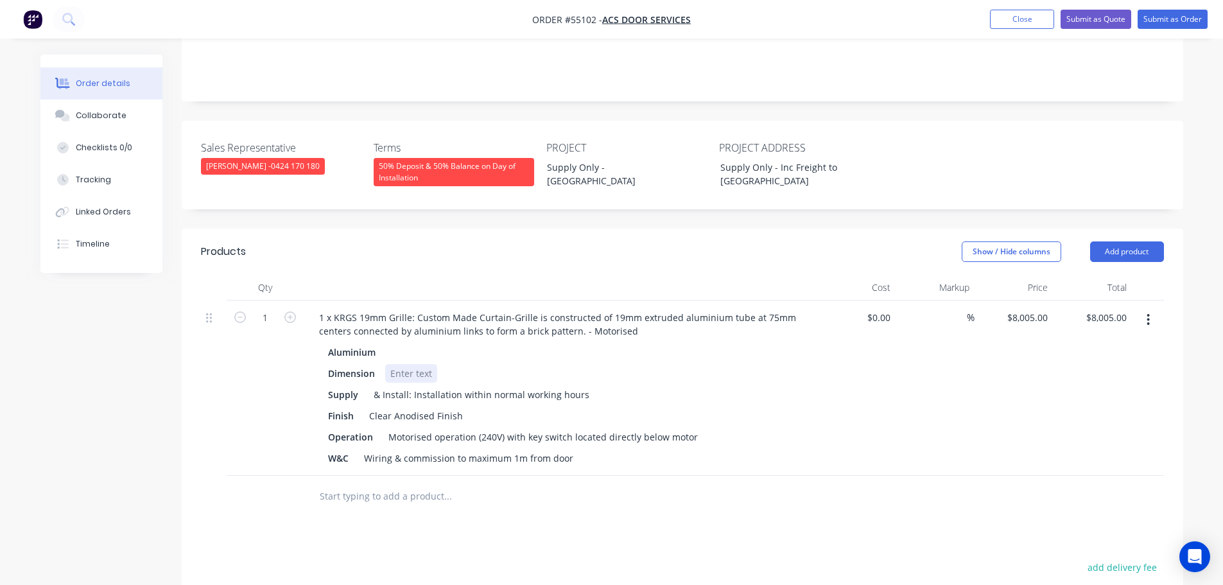
click at [394, 364] on div at bounding box center [411, 373] width 52 height 19
drag, startPoint x: 582, startPoint y: 377, endPoint x: 366, endPoint y: 385, distance: 216.5
click at [366, 385] on div "Supply & Install: Installation within normal working hours" at bounding box center [558, 394] width 470 height 19
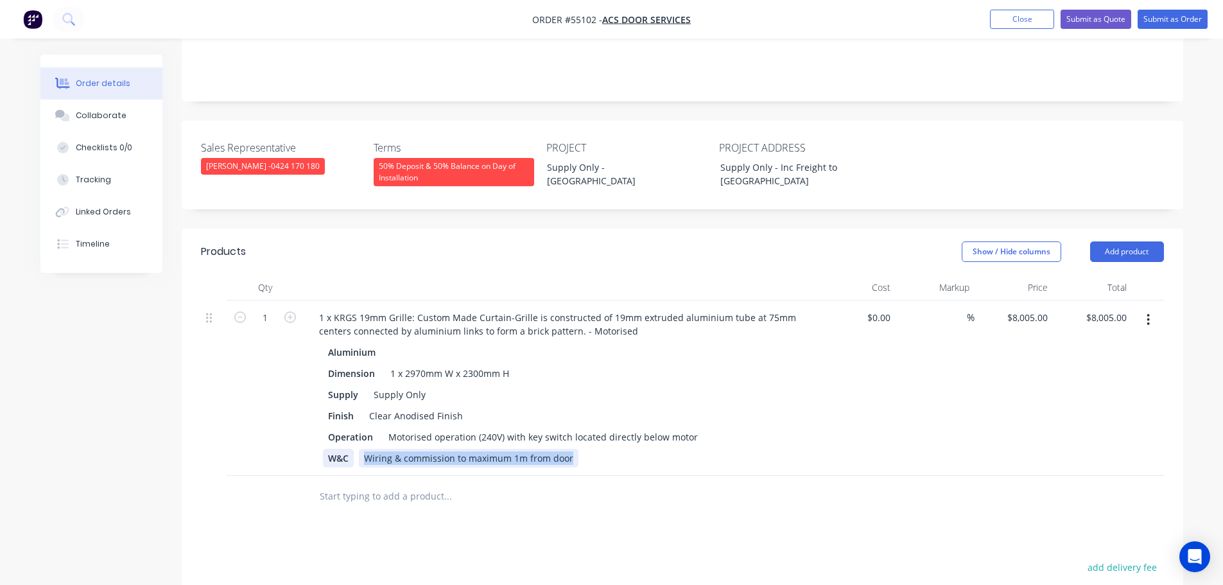
drag, startPoint x: 572, startPoint y: 439, endPoint x: 353, endPoint y: 447, distance: 219.1
click at [353, 449] on div "W&C Wiring & commission to maximum 1m from door" at bounding box center [558, 458] width 470 height 19
drag, startPoint x: 347, startPoint y: 438, endPoint x: 315, endPoint y: 444, distance: 32.5
click at [315, 444] on div "Aluminium Dimension 1 x 2970mm W x 2300mm H Supply Supply Only Finish Clear Ano…" at bounding box center [560, 405] width 503 height 125
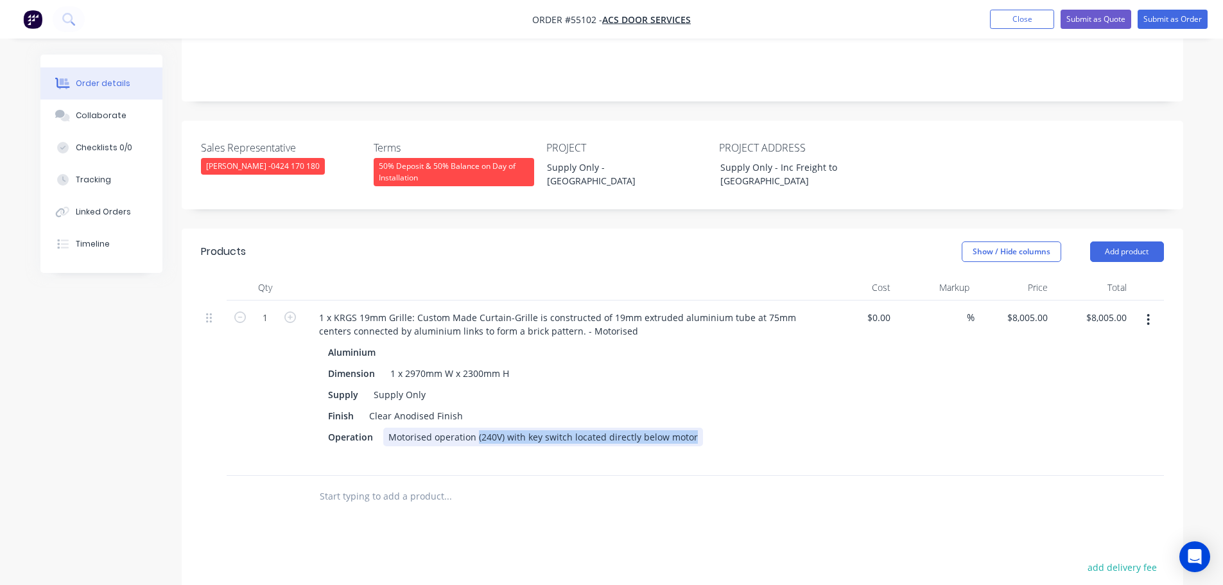
drag, startPoint x: 688, startPoint y: 417, endPoint x: 474, endPoint y: 437, distance: 214.8
click at [474, 437] on div "Aluminium Dimension 1 x 2970mm W x 2300mm H Supply Supply Only Finish Clear Ano…" at bounding box center [560, 405] width 503 height 125
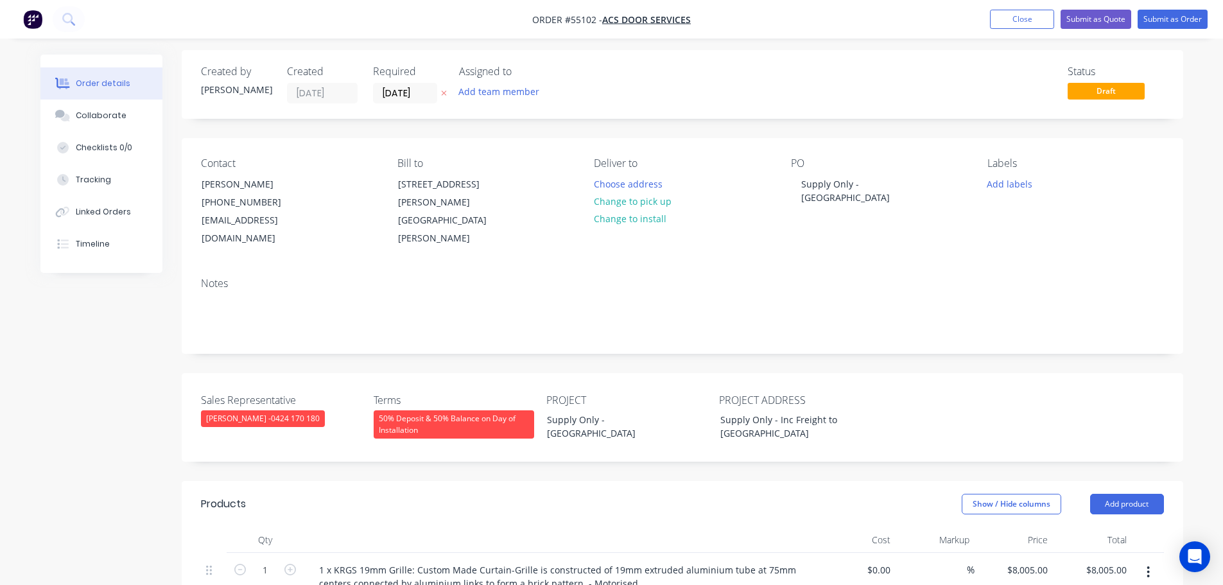
scroll to position [0, 0]
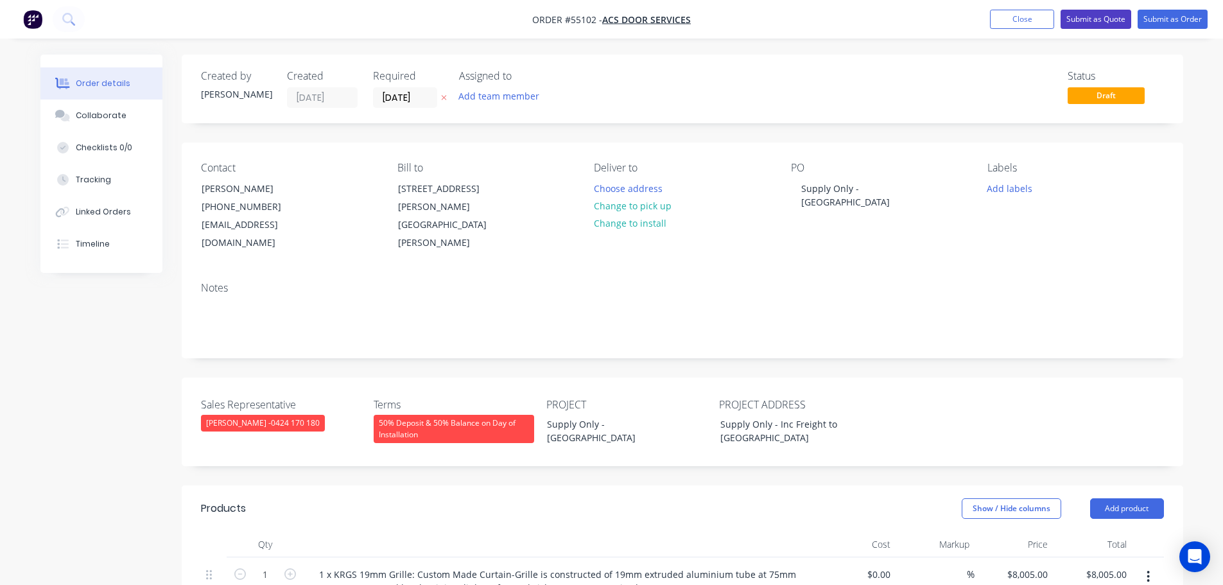
click at [1085, 16] on button "Submit as Quote" at bounding box center [1096, 19] width 71 height 19
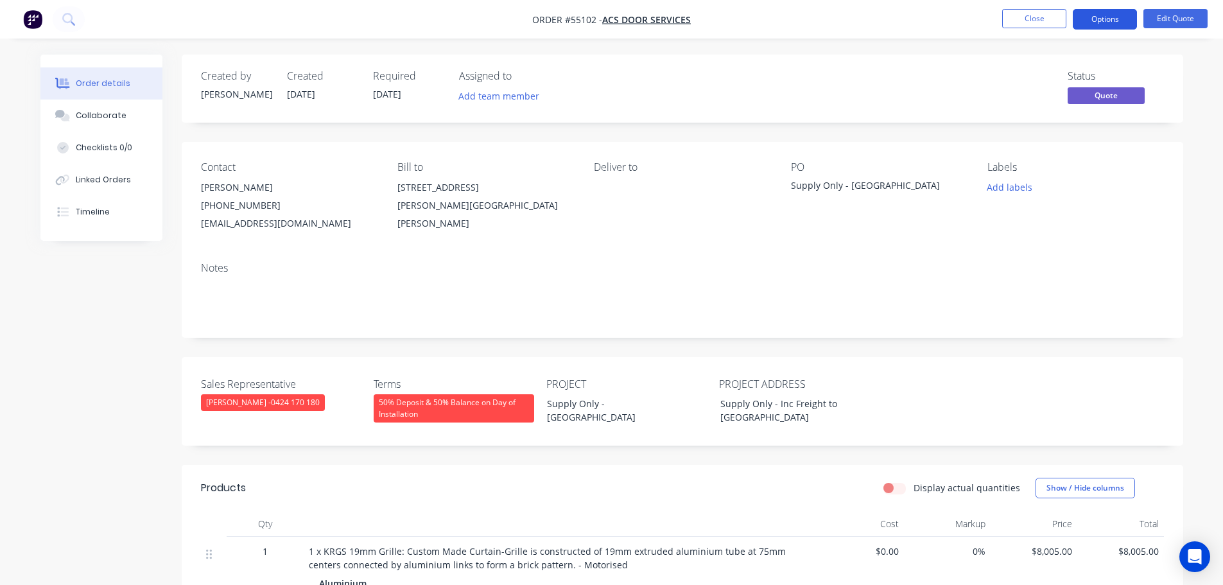
click at [1104, 20] on button "Options" at bounding box center [1105, 19] width 64 height 21
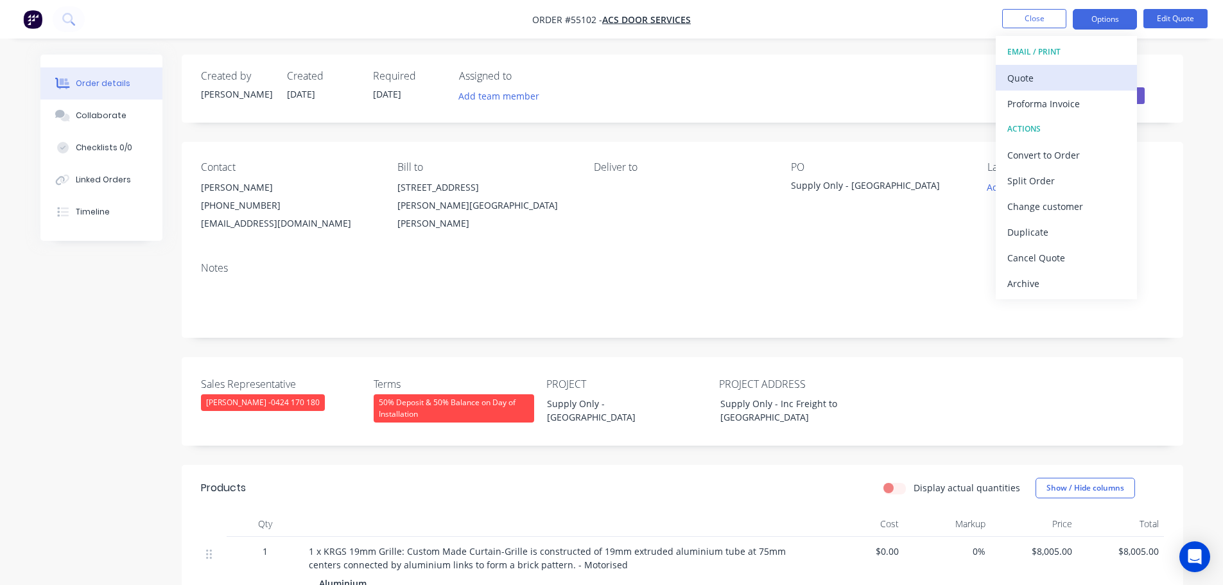
click at [1022, 83] on div "Quote" at bounding box center [1066, 78] width 118 height 19
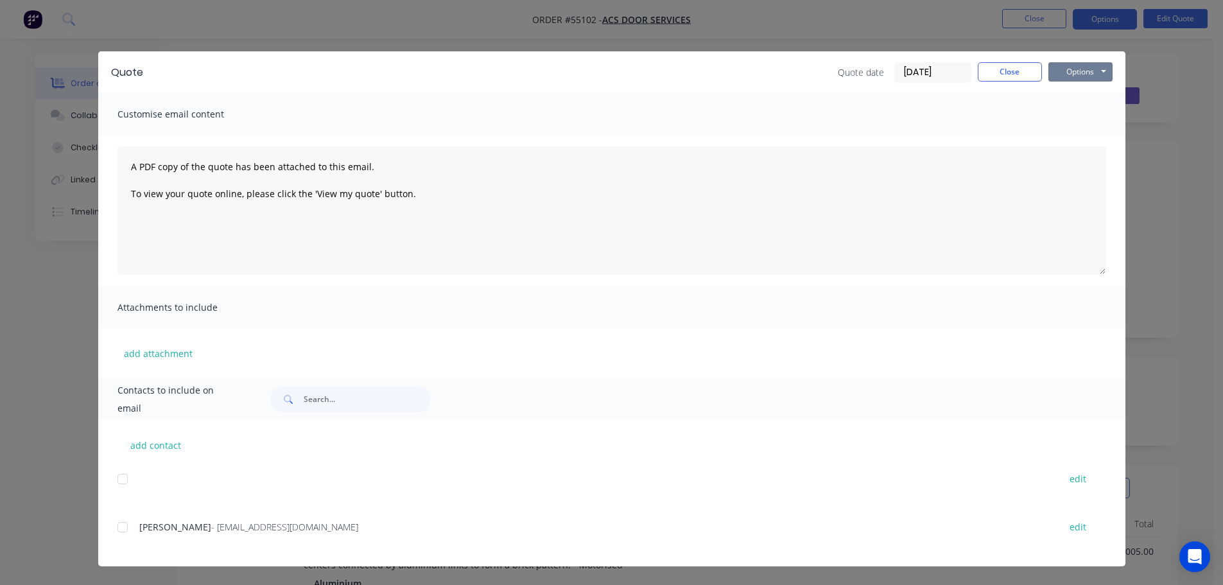
drag, startPoint x: 1071, startPoint y: 75, endPoint x: 1072, endPoint y: 82, distance: 7.2
click at [1072, 77] on button "Options" at bounding box center [1080, 71] width 64 height 19
click at [1079, 114] on button "Print" at bounding box center [1089, 115] width 82 height 21
click at [994, 79] on button "Close" at bounding box center [1010, 71] width 64 height 19
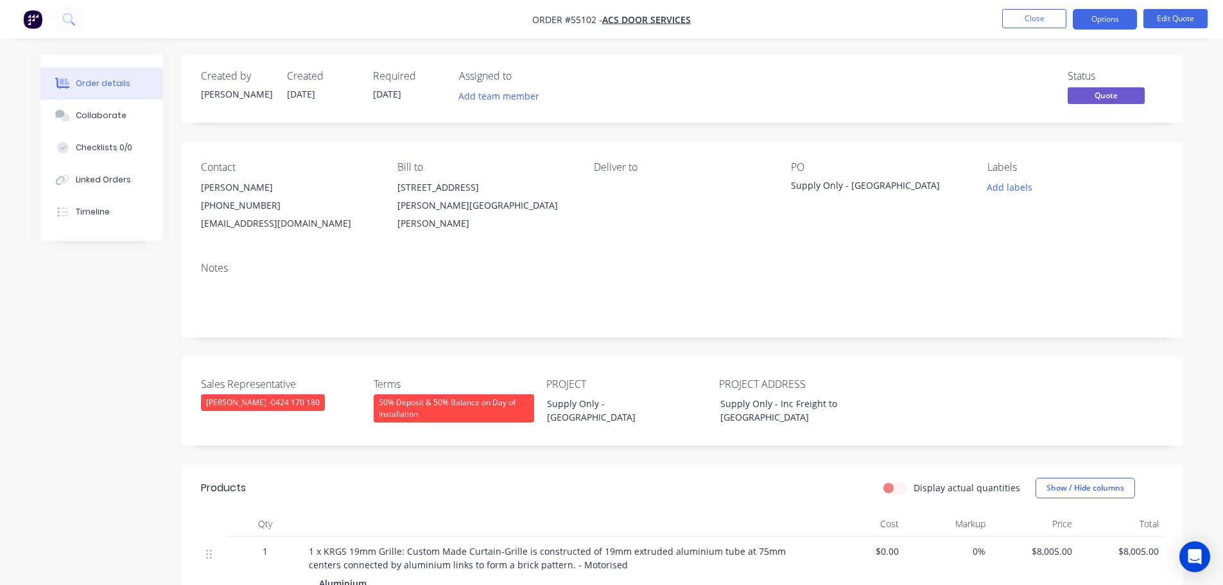
click at [290, 219] on div "Chelsea.shepherd@acsdoorservices.com.au" at bounding box center [289, 223] width 176 height 18
copy div "Chelsea.shepherd@acsdoorservices.com.au"
click at [833, 182] on div "Supply Only - [GEOGRAPHIC_DATA]" at bounding box center [871, 187] width 161 height 18
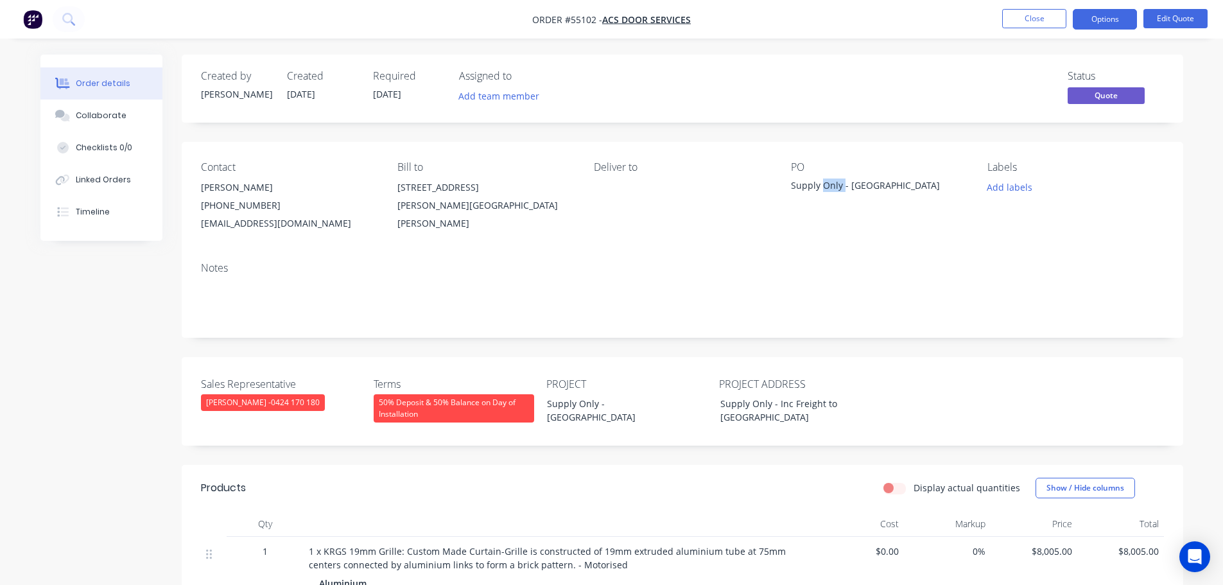
click at [833, 182] on div "Supply Only - [GEOGRAPHIC_DATA]" at bounding box center [871, 187] width 161 height 18
copy div "Supply Only - [GEOGRAPHIC_DATA]"
click at [1030, 24] on button "Close" at bounding box center [1034, 18] width 64 height 19
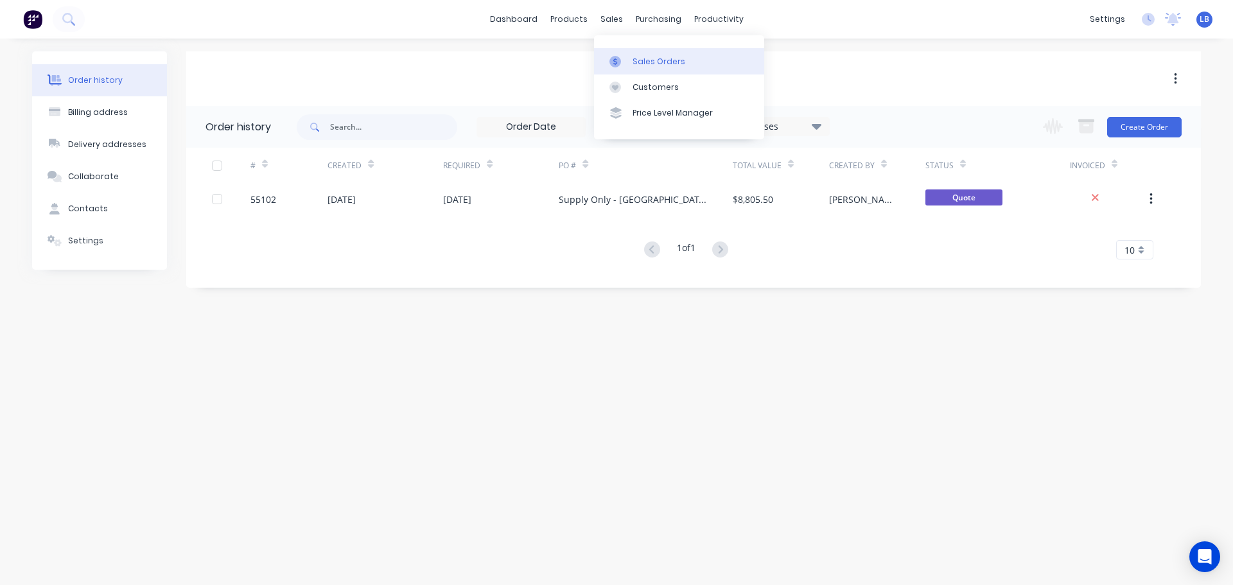
click at [660, 65] on div "Sales Orders" at bounding box center [658, 62] width 53 height 12
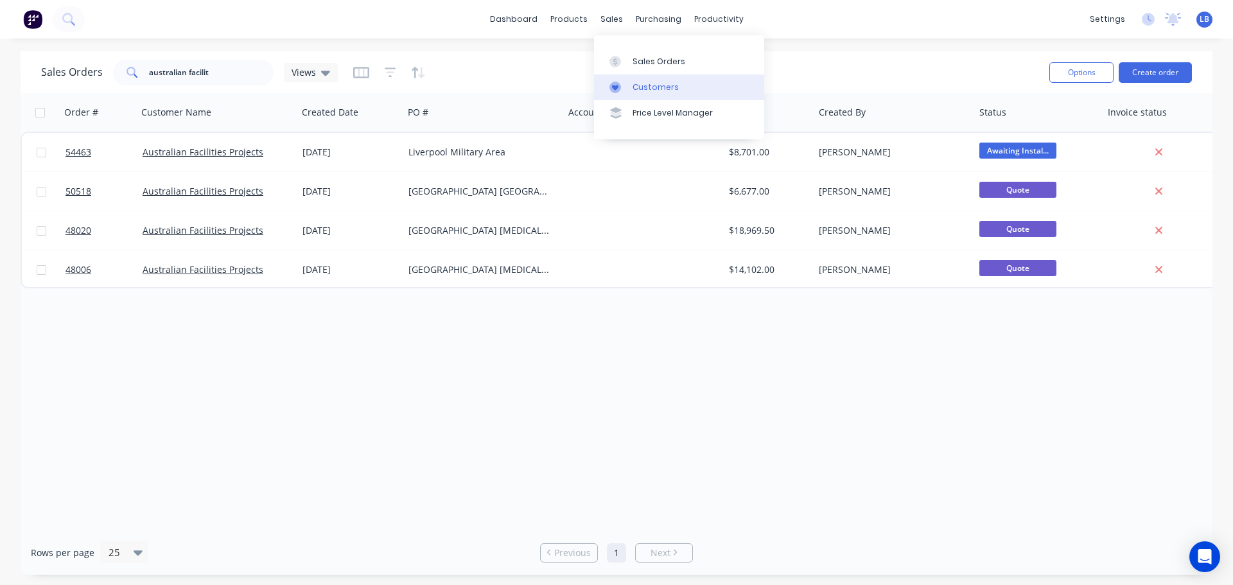
click at [652, 91] on div "Customers" at bounding box center [655, 88] width 46 height 12
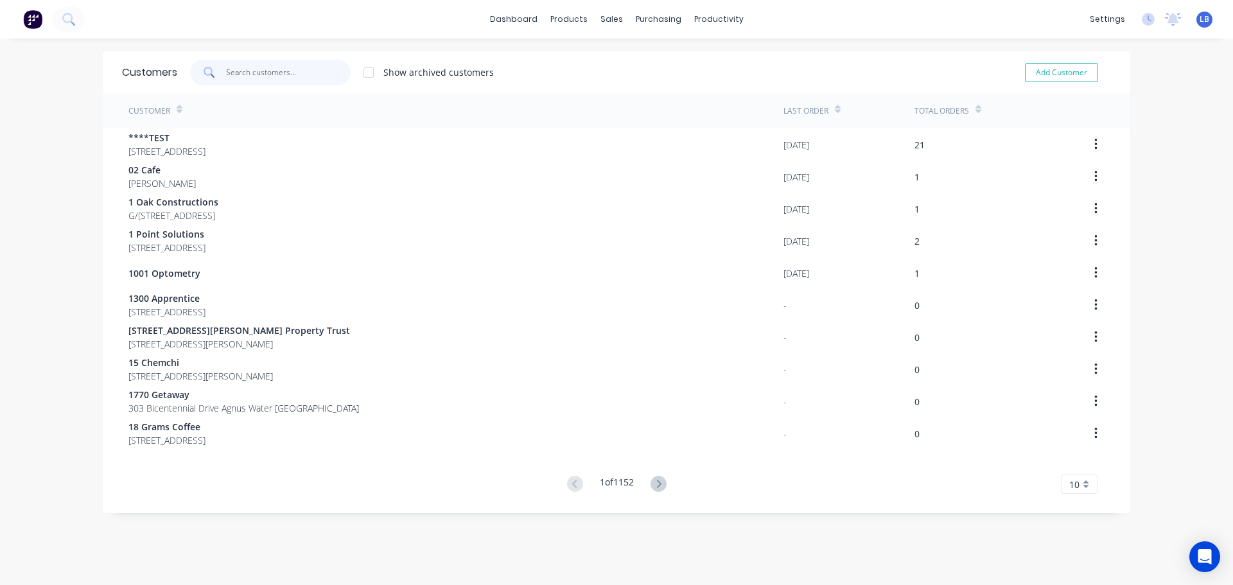
click at [259, 74] on input "text" at bounding box center [288, 73] width 125 height 26
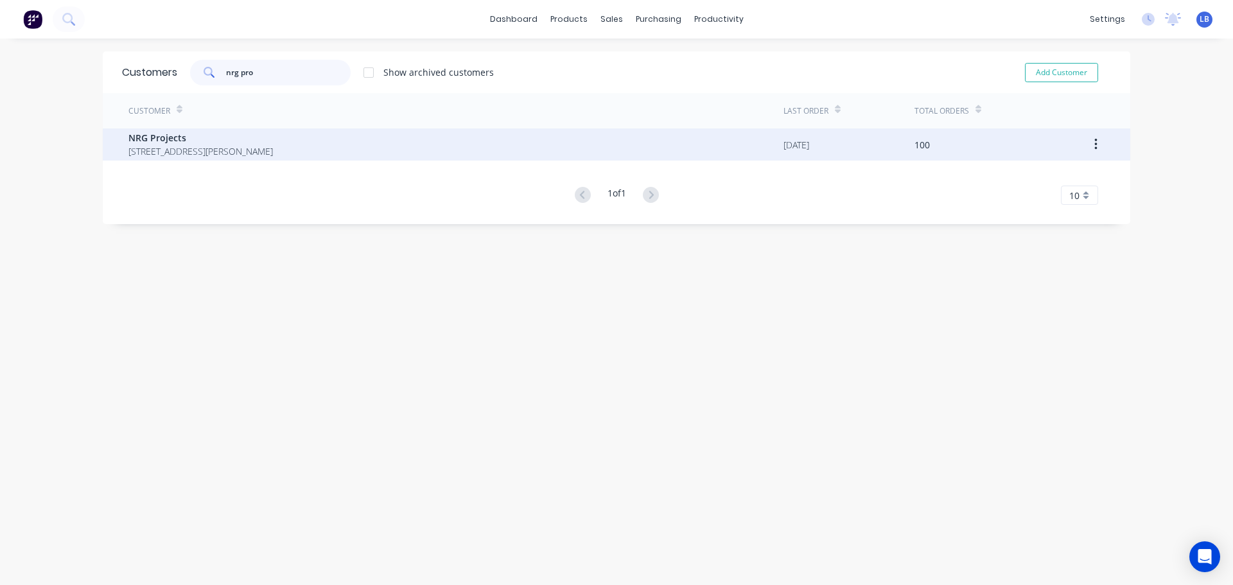
type input "nrg pro"
click at [155, 139] on span "NRG Projects" at bounding box center [200, 137] width 144 height 13
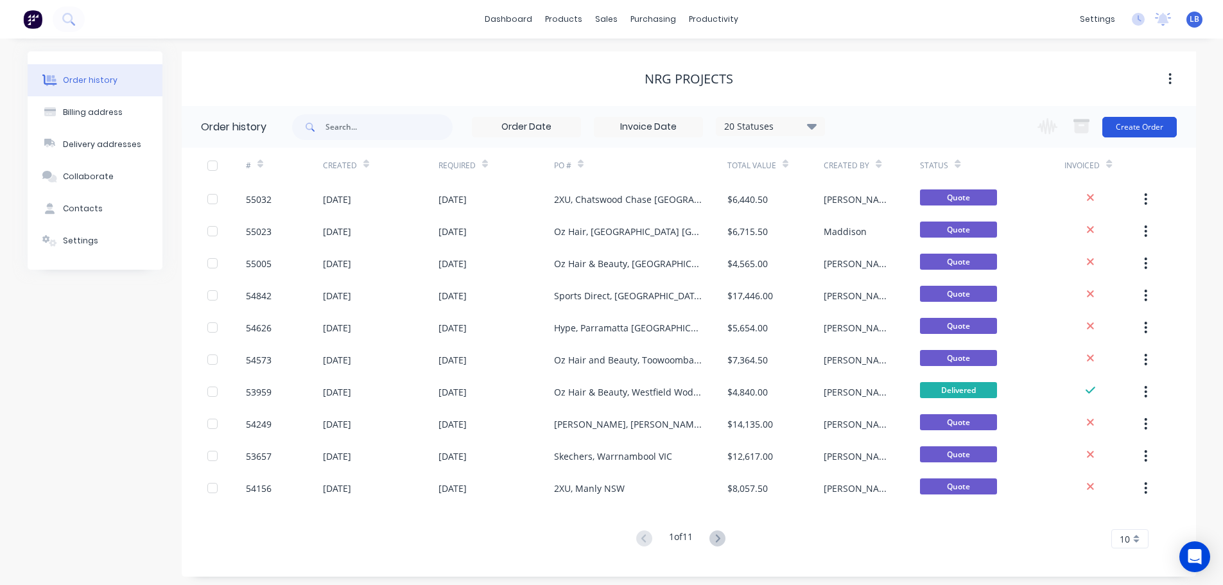
click at [1142, 130] on button "Create Order" at bounding box center [1139, 127] width 74 height 21
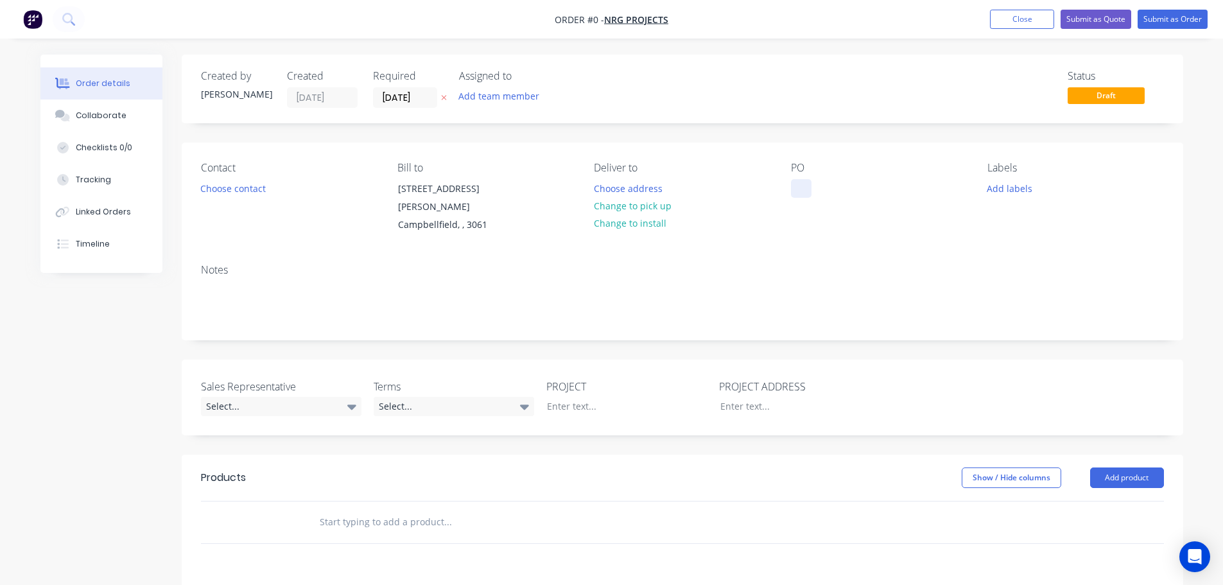
click at [801, 180] on div at bounding box center [801, 188] width 21 height 19
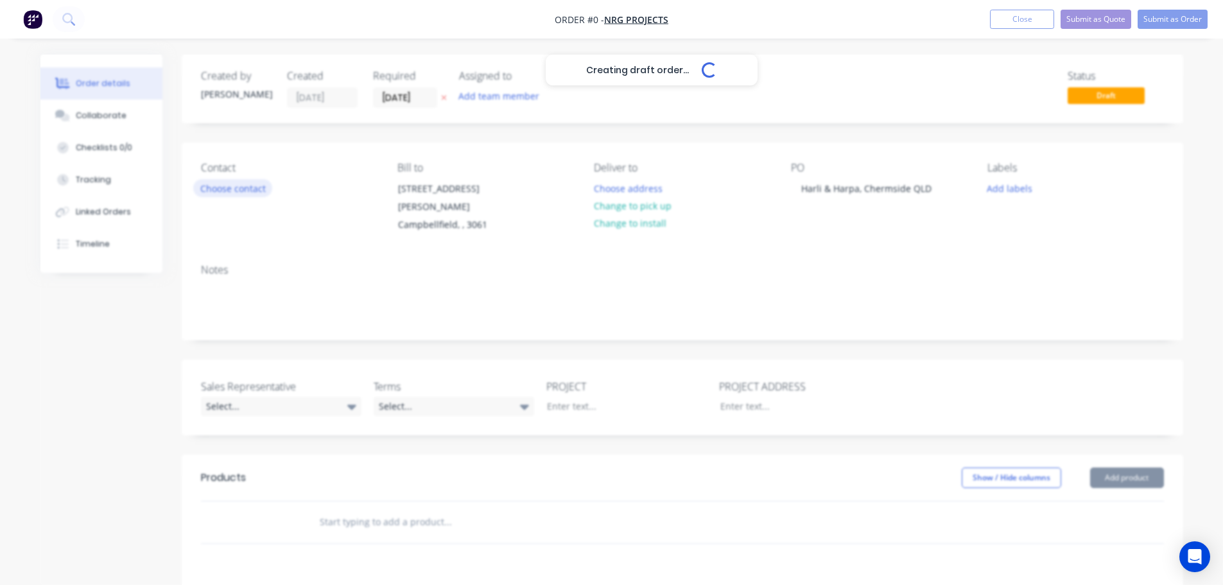
click at [229, 191] on div "Creating draft order... Loading... Order details Collaborate Checklists 0/0 Tra…" at bounding box center [612, 463] width 1168 height 817
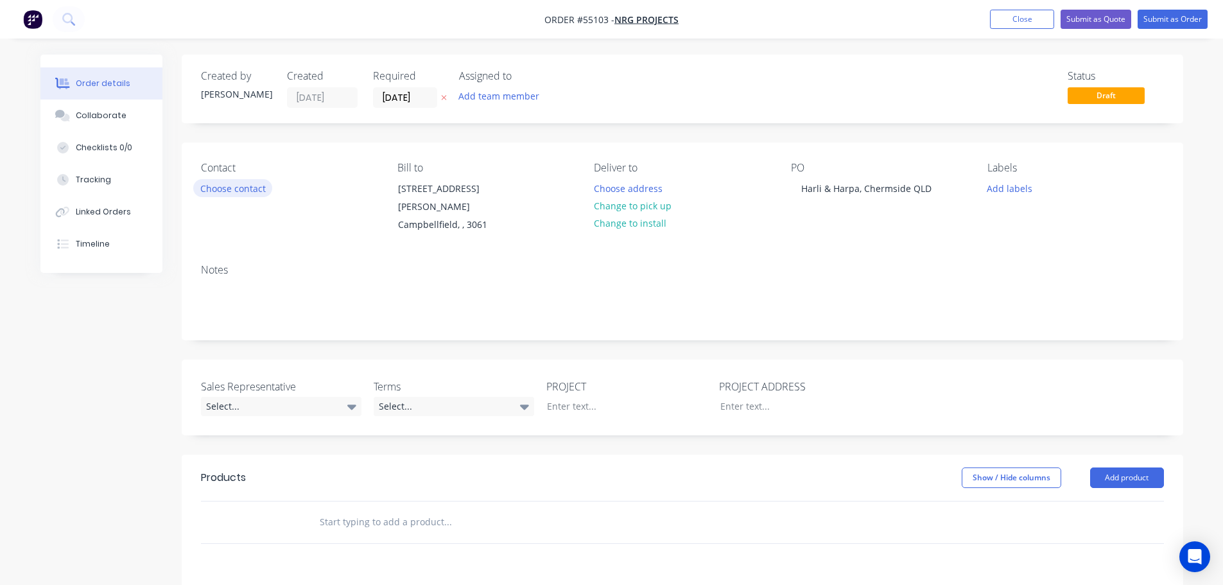
click at [229, 191] on button "Choose contact" at bounding box center [232, 187] width 79 height 17
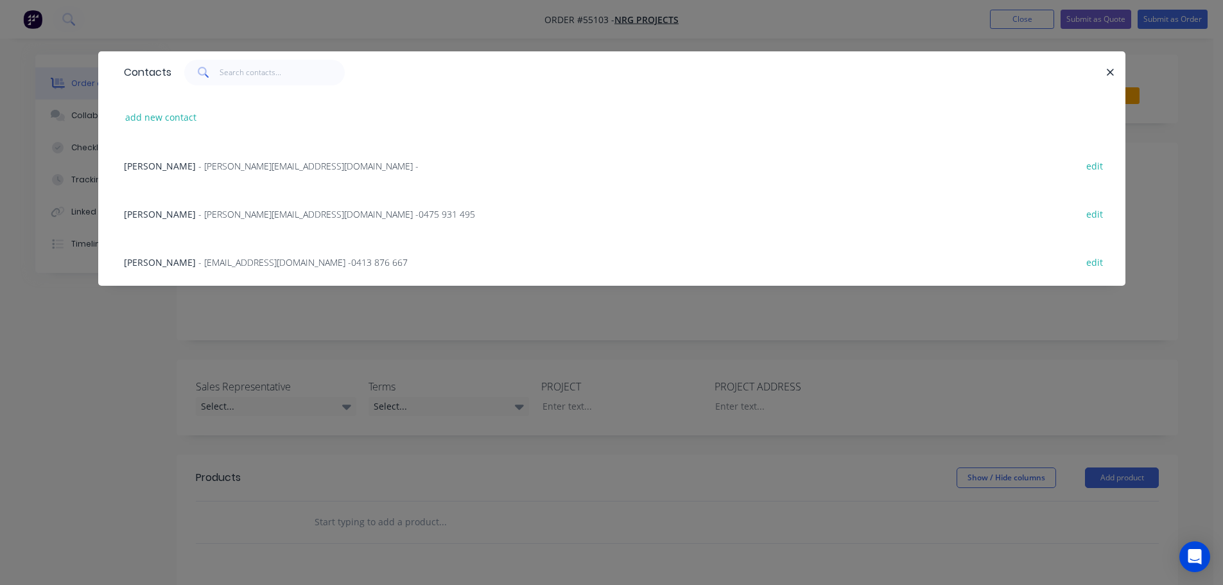
click at [205, 166] on span "- peter@nrgprojects.com.au -" at bounding box center [308, 166] width 220 height 12
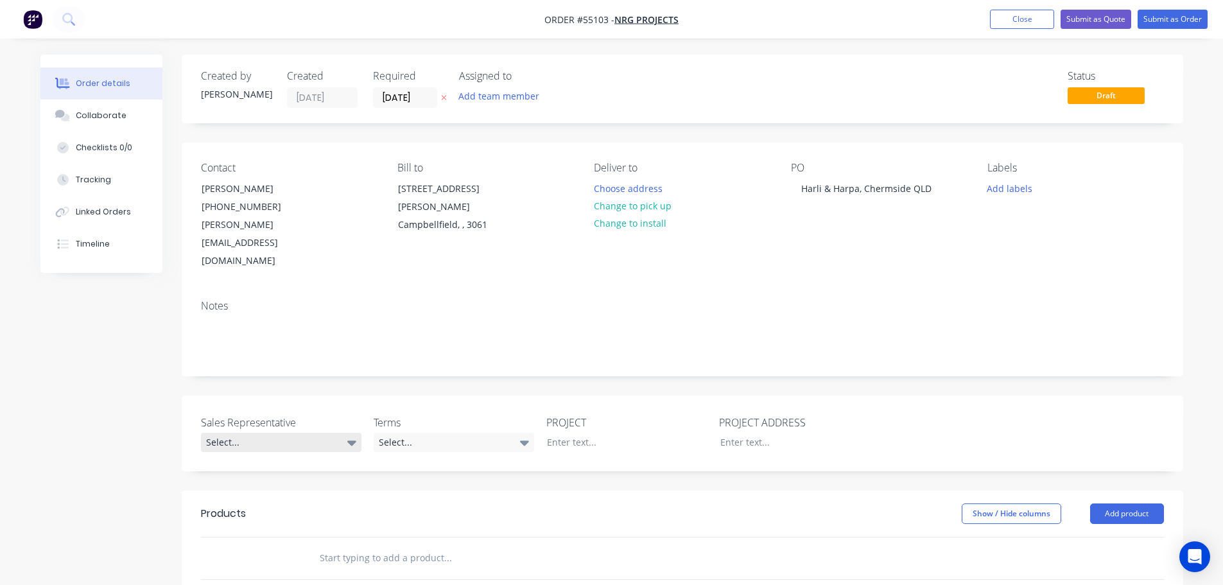
click at [235, 433] on div "Select..." at bounding box center [281, 442] width 161 height 19
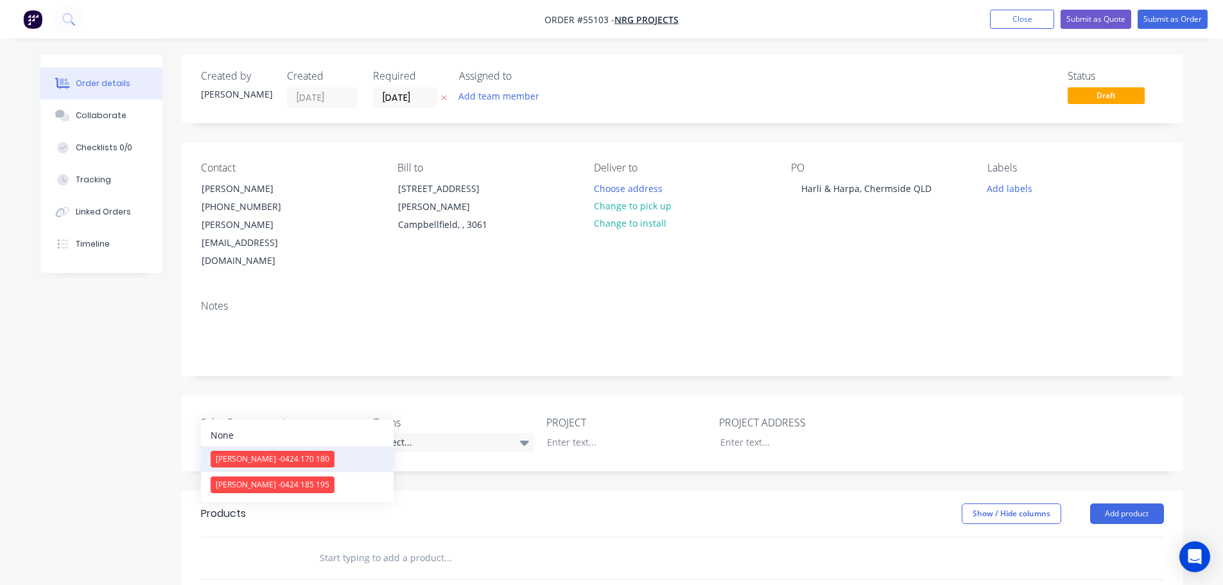
drag, startPoint x: 268, startPoint y: 457, endPoint x: 327, endPoint y: 439, distance: 62.4
click at [268, 457] on span "[PERSON_NAME] - 0424 170 180" at bounding box center [273, 458] width 114 height 11
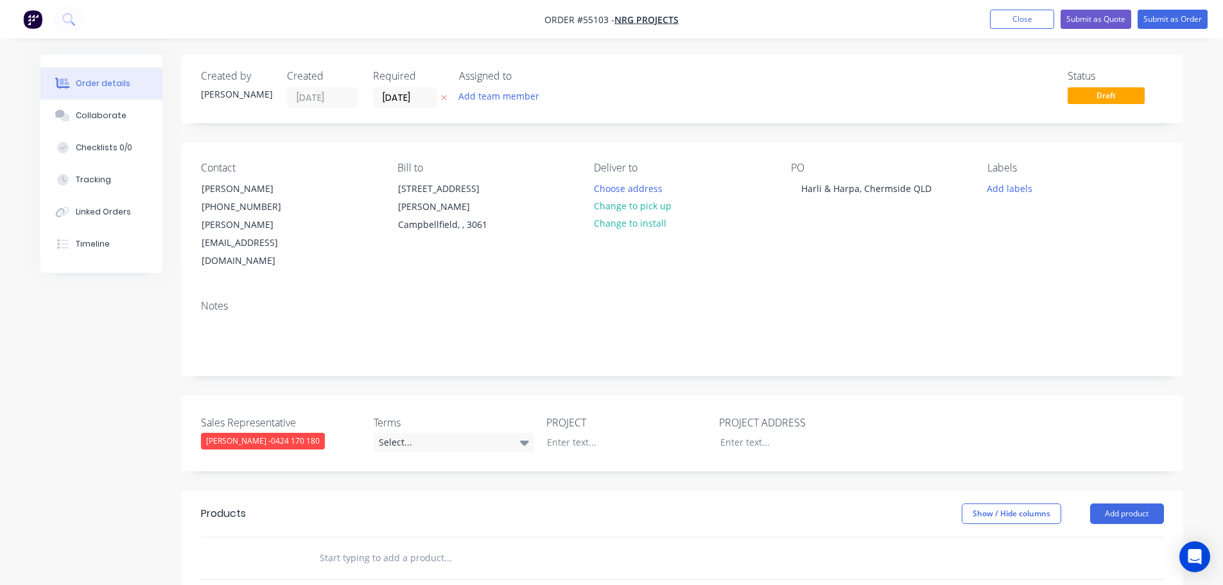
drag, startPoint x: 427, startPoint y: 407, endPoint x: 444, endPoint y: 430, distance: 28.9
click at [428, 433] on div "Select..." at bounding box center [454, 442] width 161 height 19
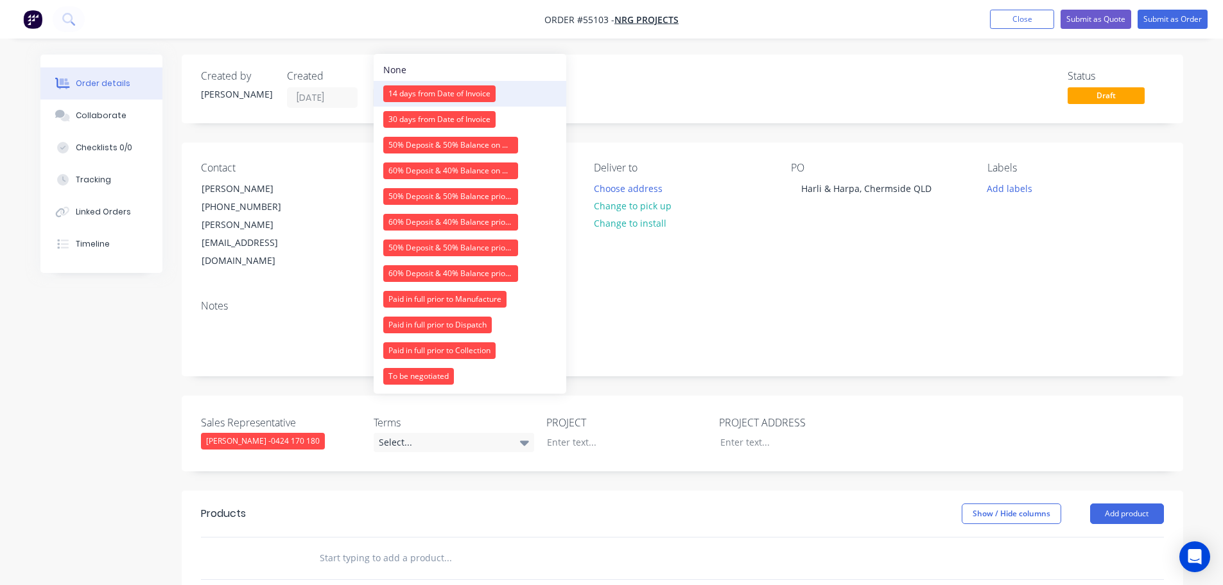
click at [424, 88] on div "14 days from Date of Invoice" at bounding box center [439, 93] width 112 height 17
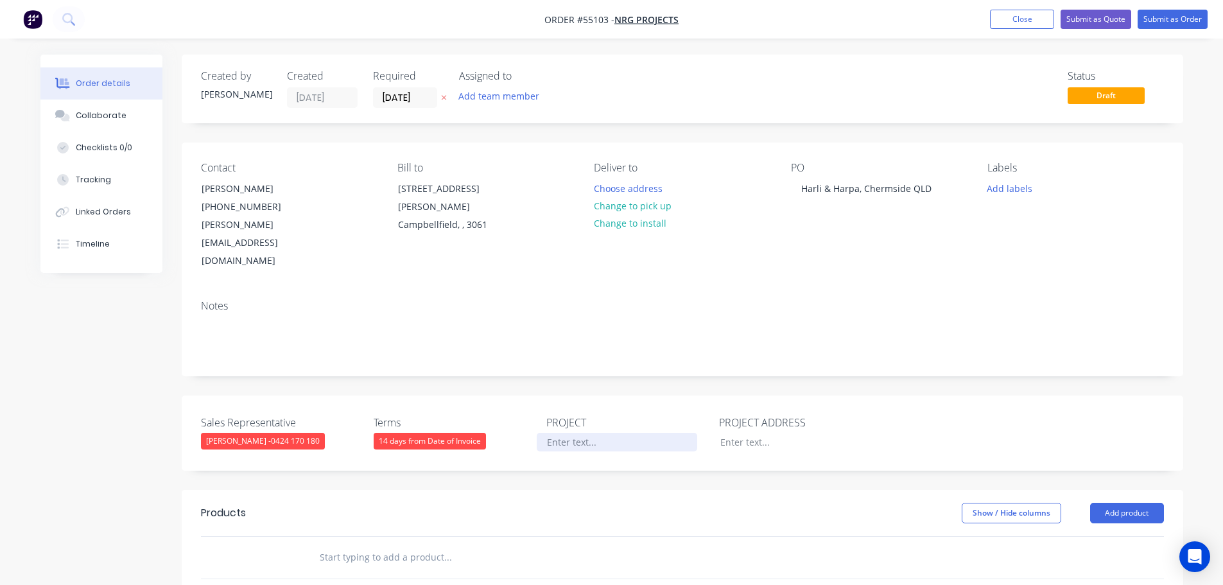
click at [577, 433] on div at bounding box center [617, 442] width 161 height 19
click at [857, 185] on div "Harli & Harpa, Chermside QLD" at bounding box center [866, 188] width 151 height 19
copy div "Harli & Harpa, Chermside QLD"
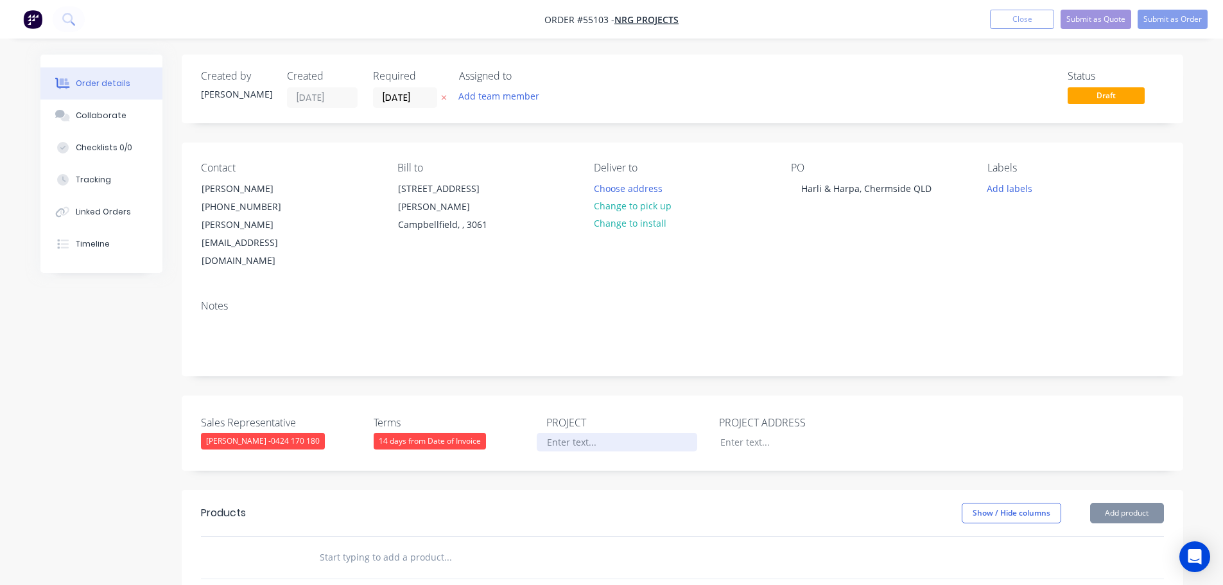
click at [564, 433] on div at bounding box center [617, 442] width 161 height 19
paste div
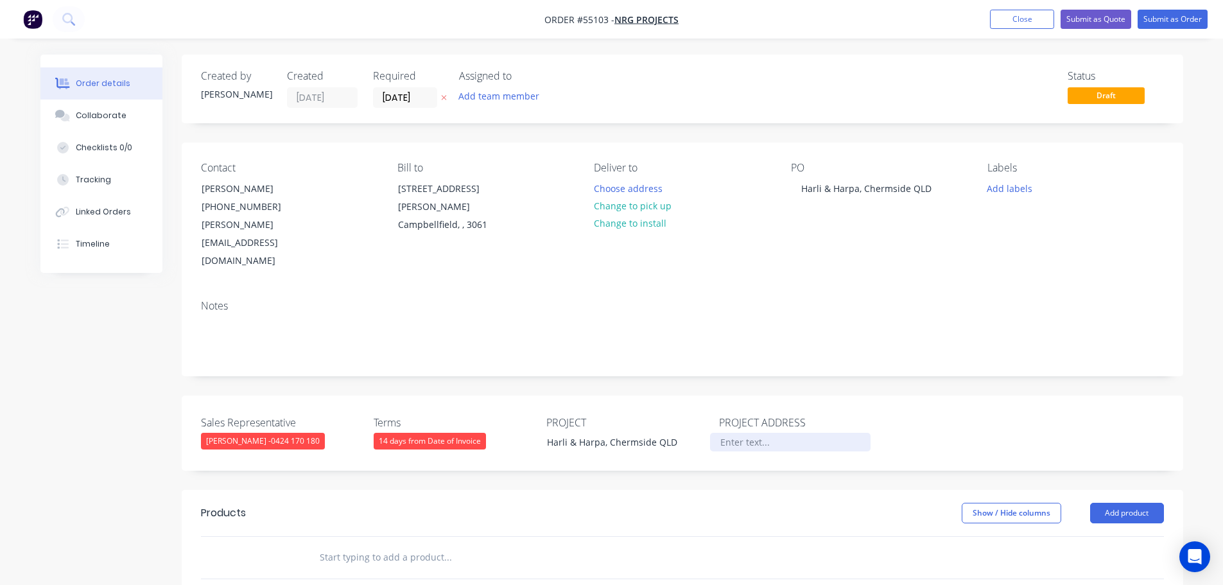
click at [742, 433] on div at bounding box center [790, 442] width 161 height 19
click at [740, 433] on div at bounding box center [790, 442] width 161 height 19
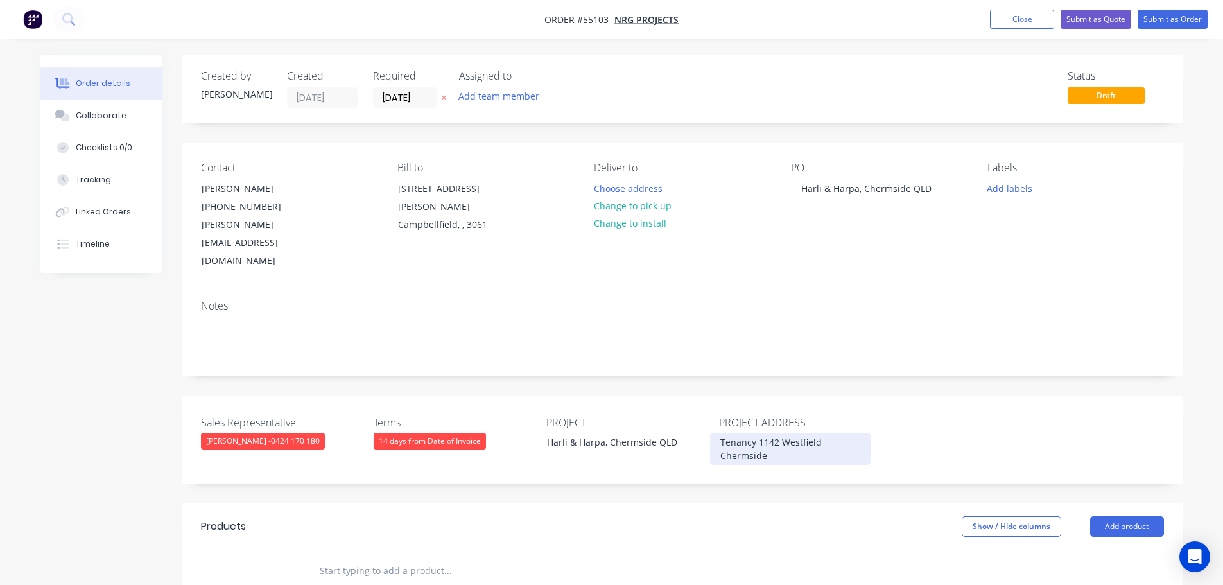
click at [767, 433] on div "Tenancy 1142 Westfield Chermside" at bounding box center [790, 449] width 161 height 32
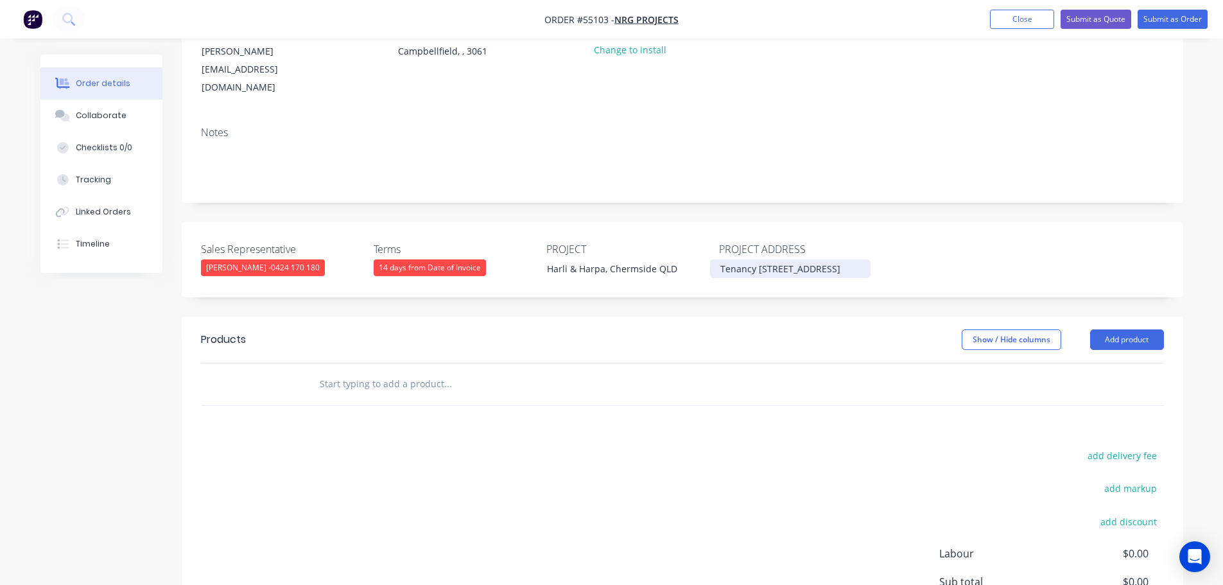
scroll to position [193, 0]
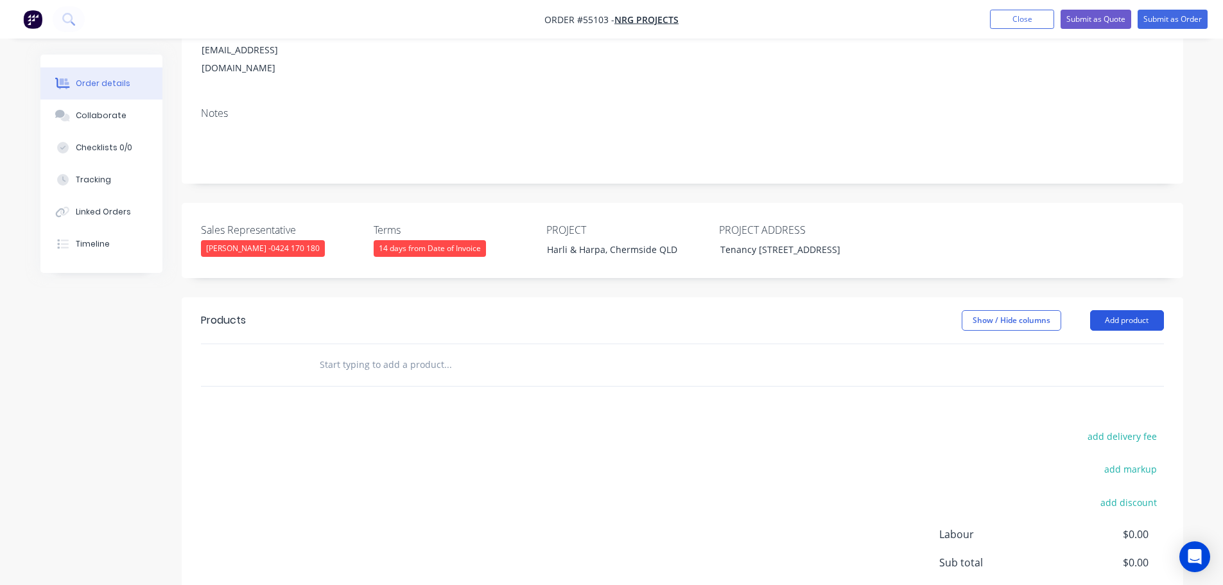
click at [1125, 310] on button "Add product" at bounding box center [1127, 320] width 74 height 21
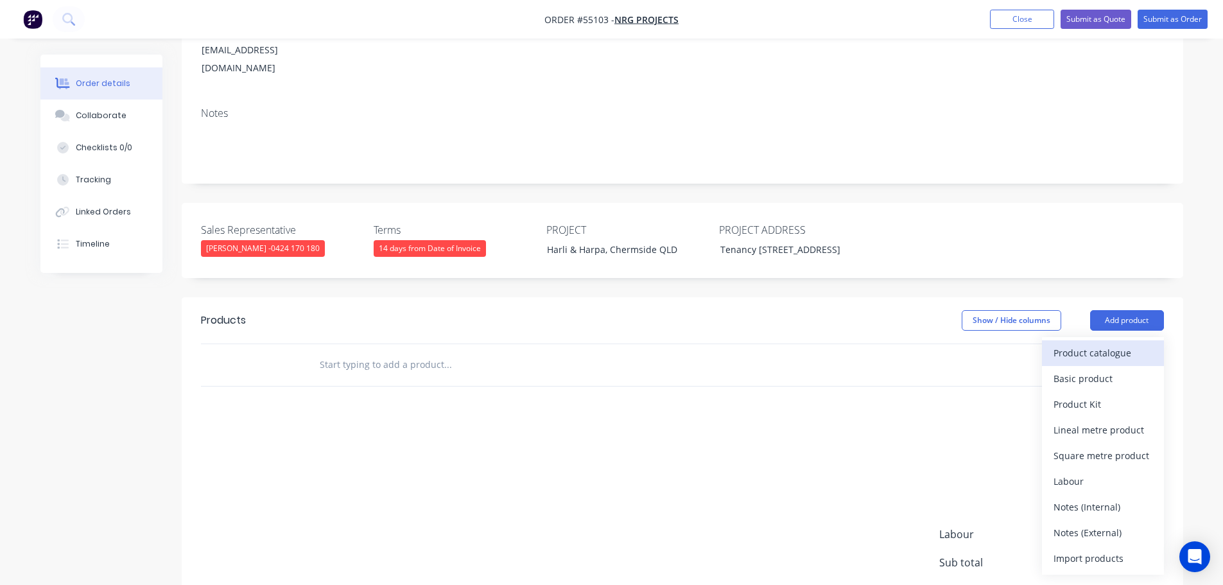
click at [1061, 345] on div "Product catalogue" at bounding box center [1103, 352] width 99 height 19
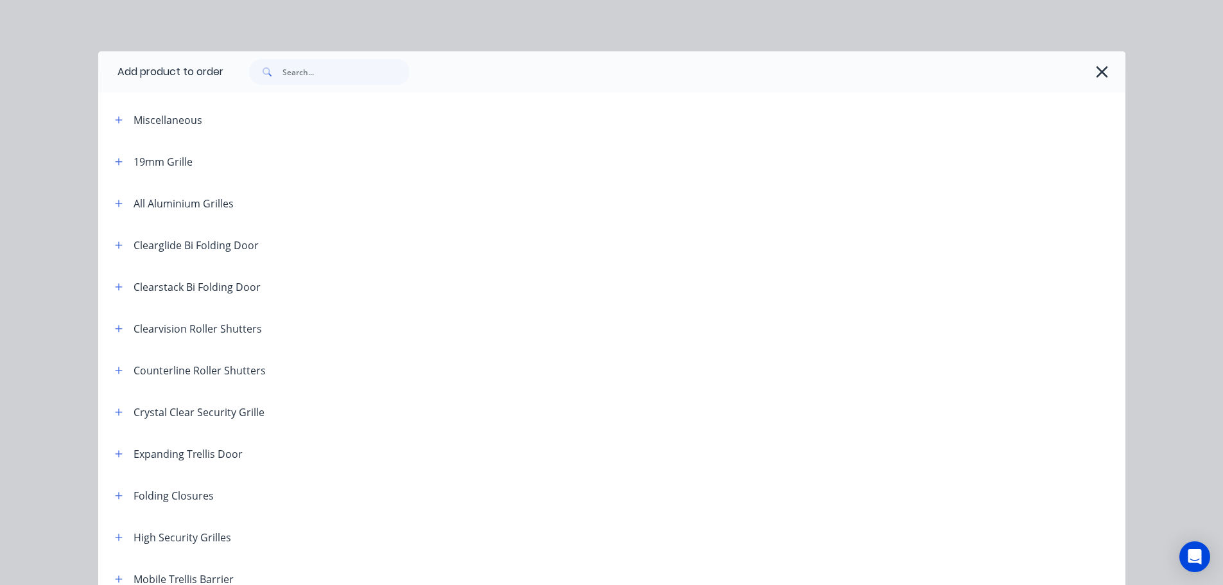
drag, startPoint x: 109, startPoint y: 495, endPoint x: 127, endPoint y: 498, distance: 18.3
click at [111, 496] on button "button" at bounding box center [119, 495] width 16 height 16
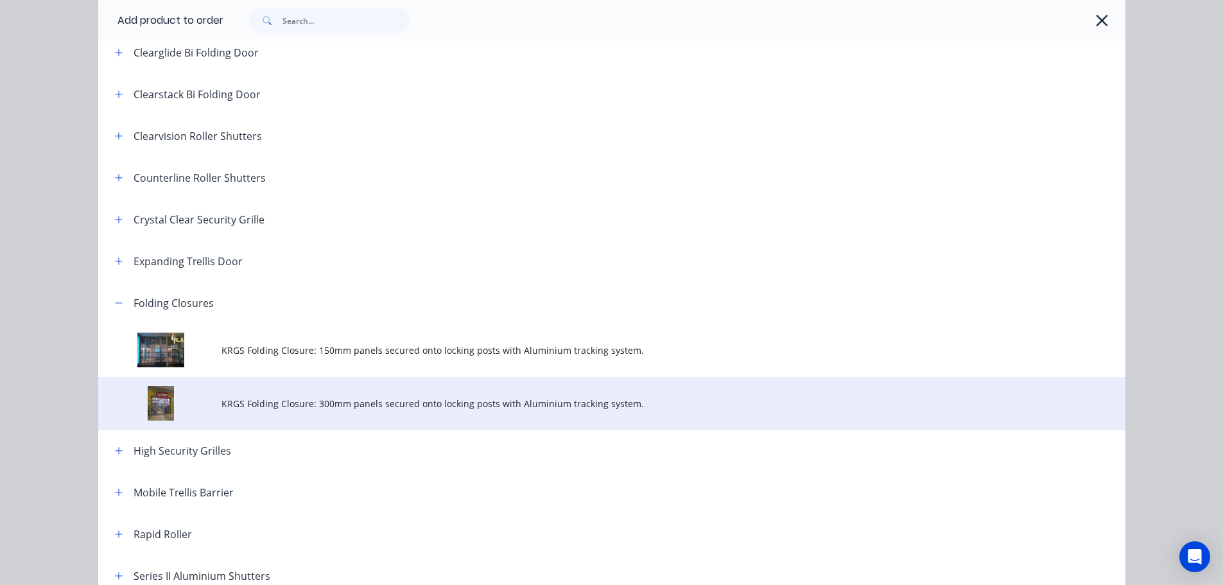
click at [400, 405] on span "KRGS Folding Closure: 300mm panels secured onto locking posts with Aluminium tr…" at bounding box center [582, 403] width 723 height 13
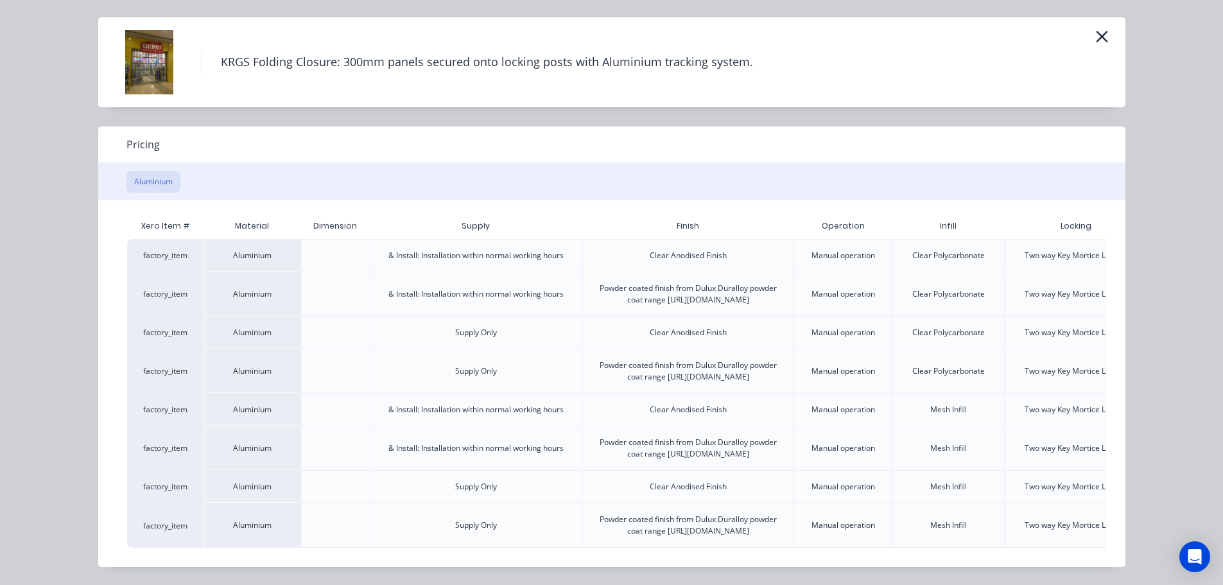
scroll to position [0, 112]
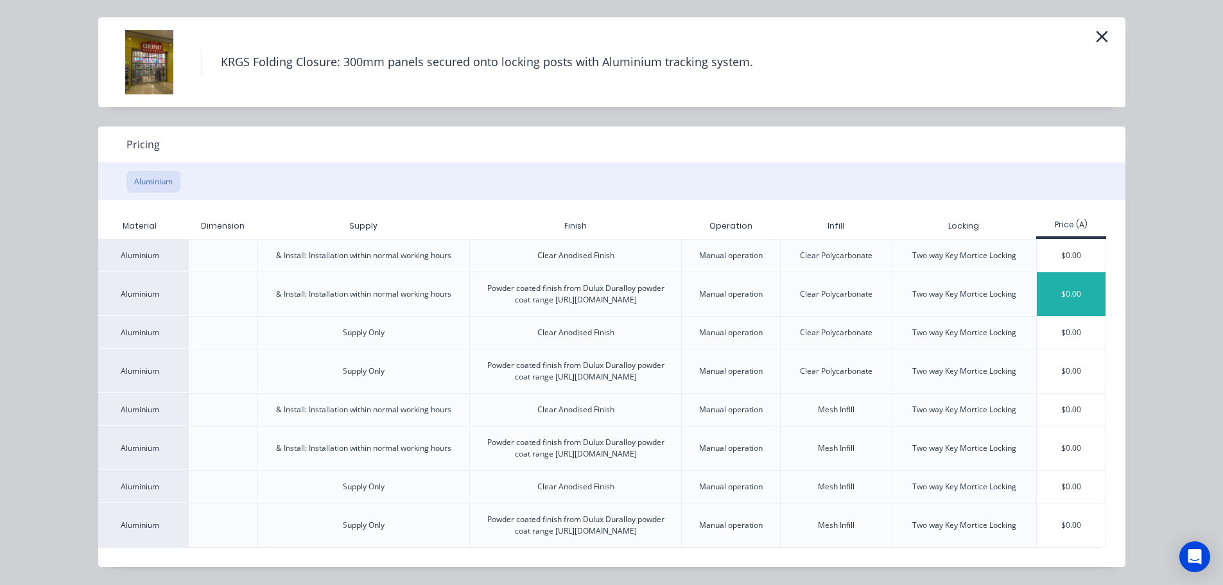
click at [1050, 272] on div "$0.00" at bounding box center [1071, 294] width 69 height 44
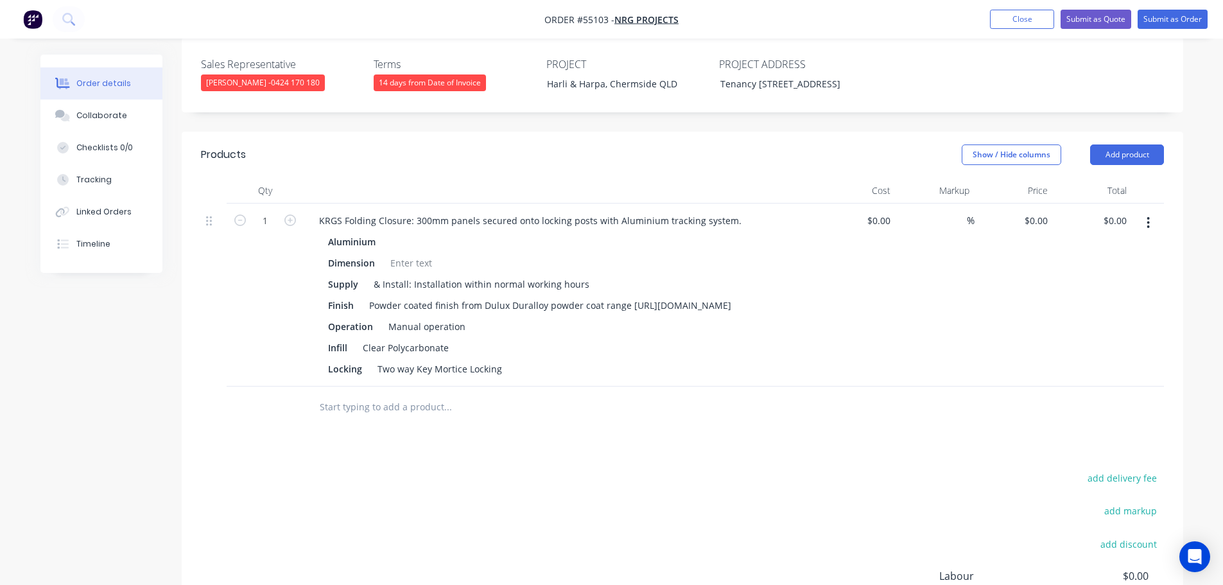
scroll to position [449, 0]
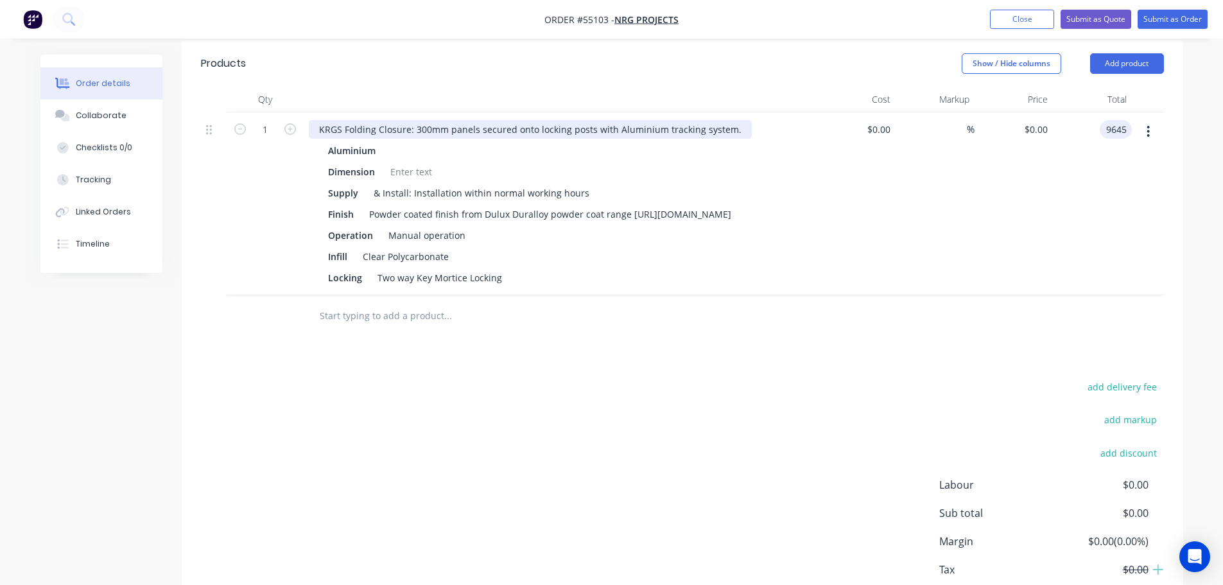
type input "9645"
type input "$9,645.00"
click at [317, 120] on div "KRGS Folding Closure: 300mm panels secured onto locking posts with Aluminium tr…" at bounding box center [530, 129] width 443 height 19
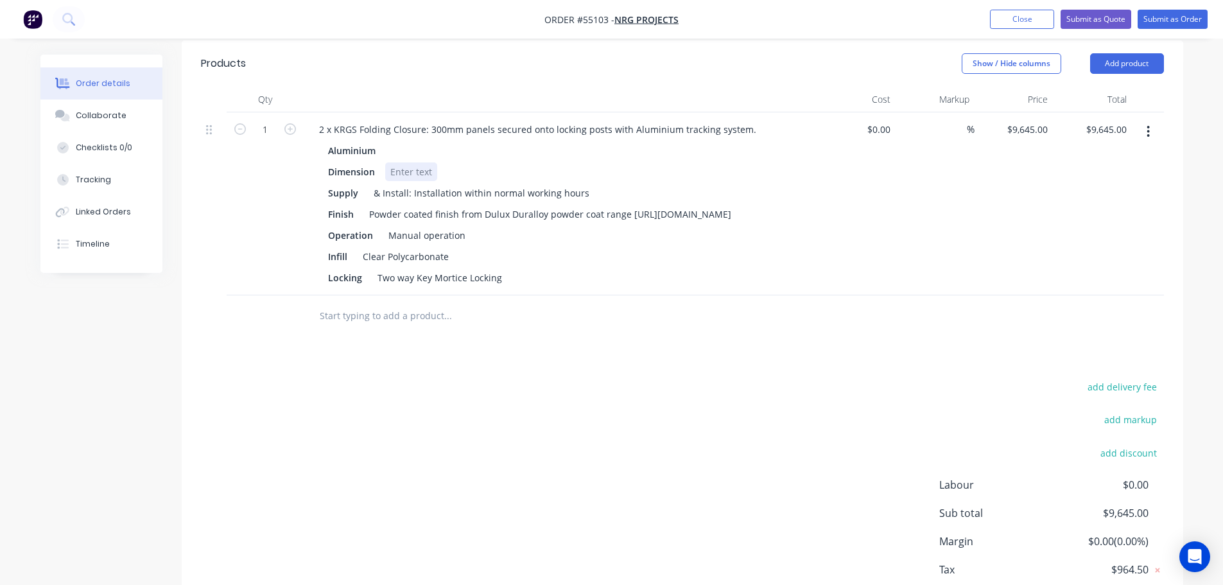
click at [401, 162] on div at bounding box center [411, 171] width 52 height 19
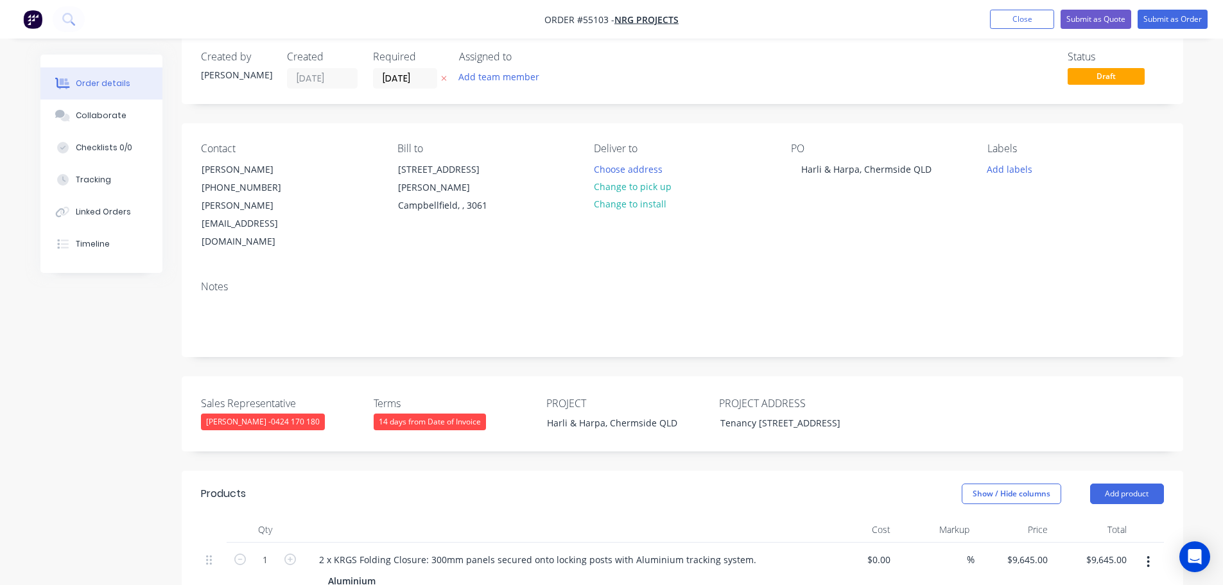
scroll to position [0, 0]
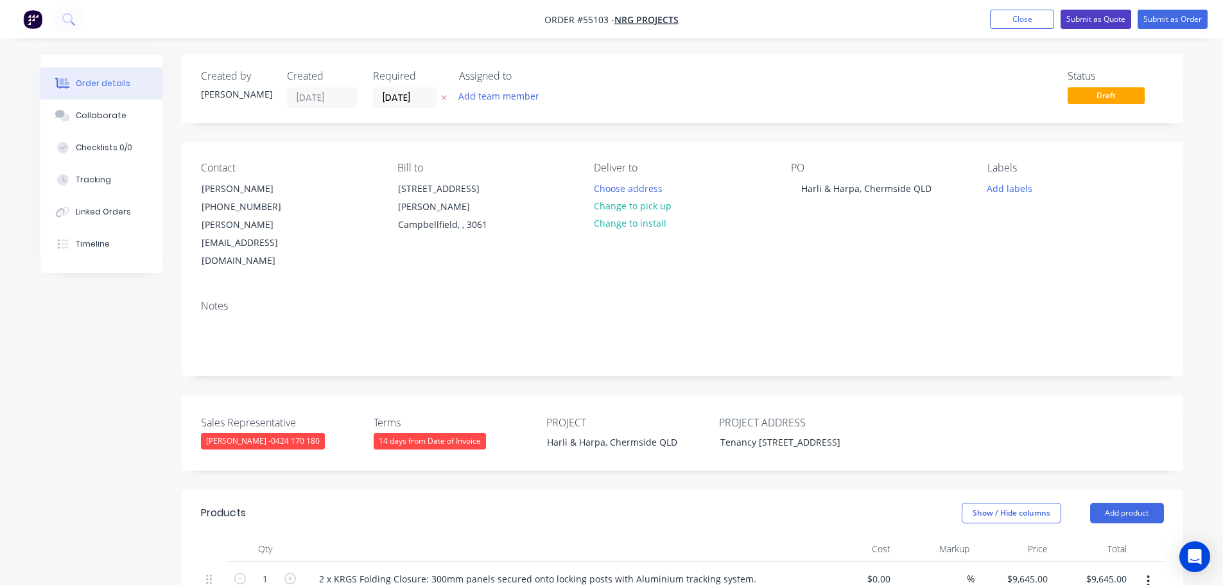
click at [1079, 16] on button "Submit as Quote" at bounding box center [1096, 19] width 71 height 19
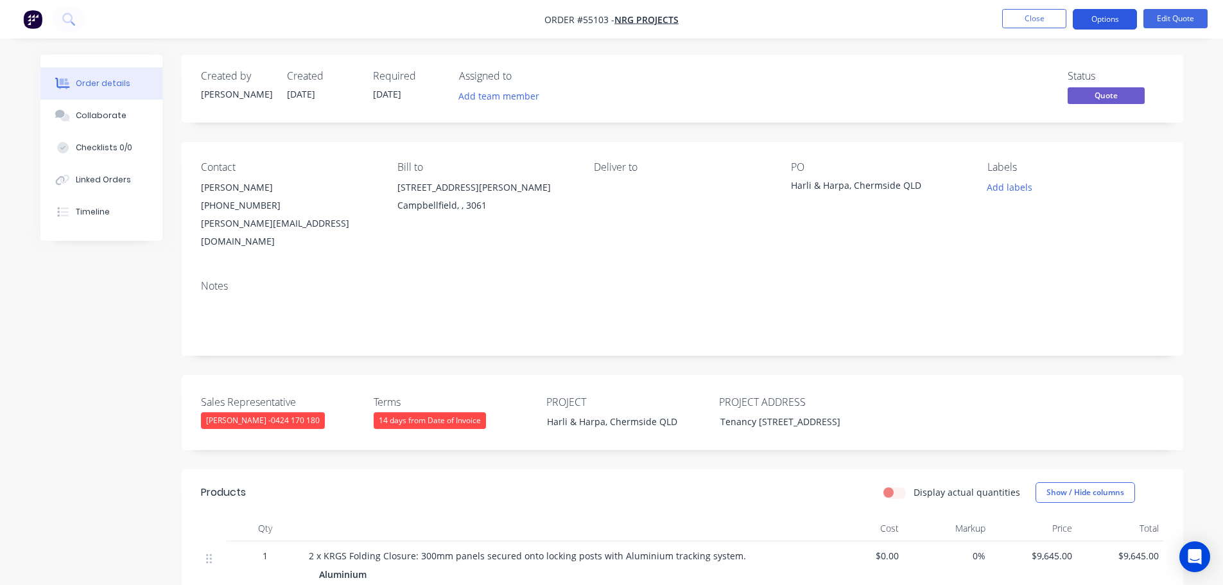
click at [1089, 22] on button "Options" at bounding box center [1105, 19] width 64 height 21
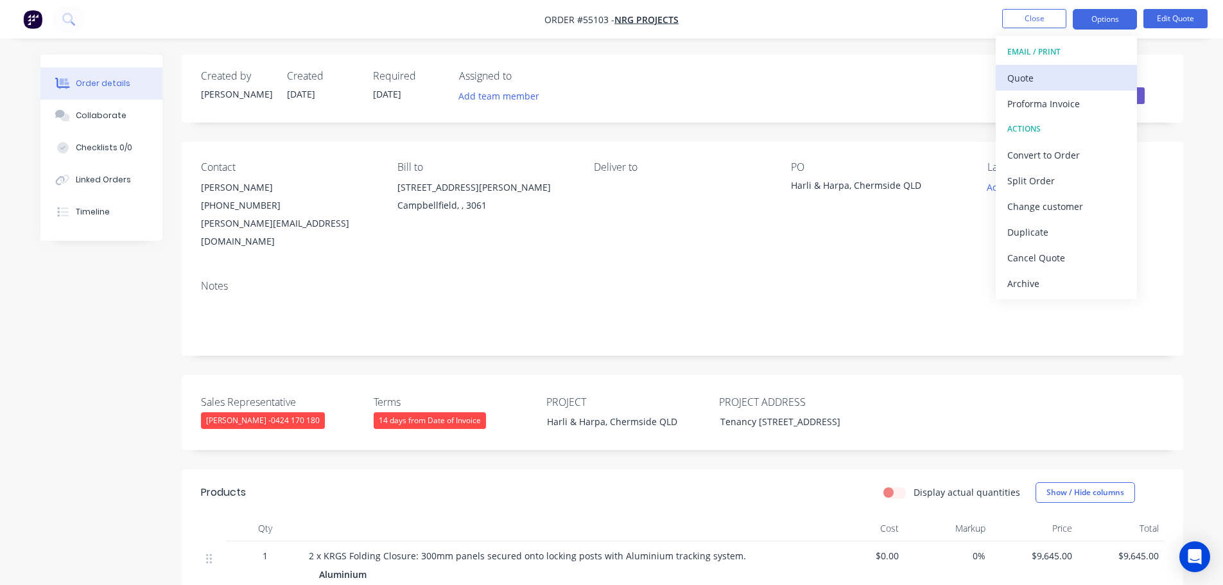
click at [1013, 80] on div "Quote" at bounding box center [1066, 78] width 118 height 19
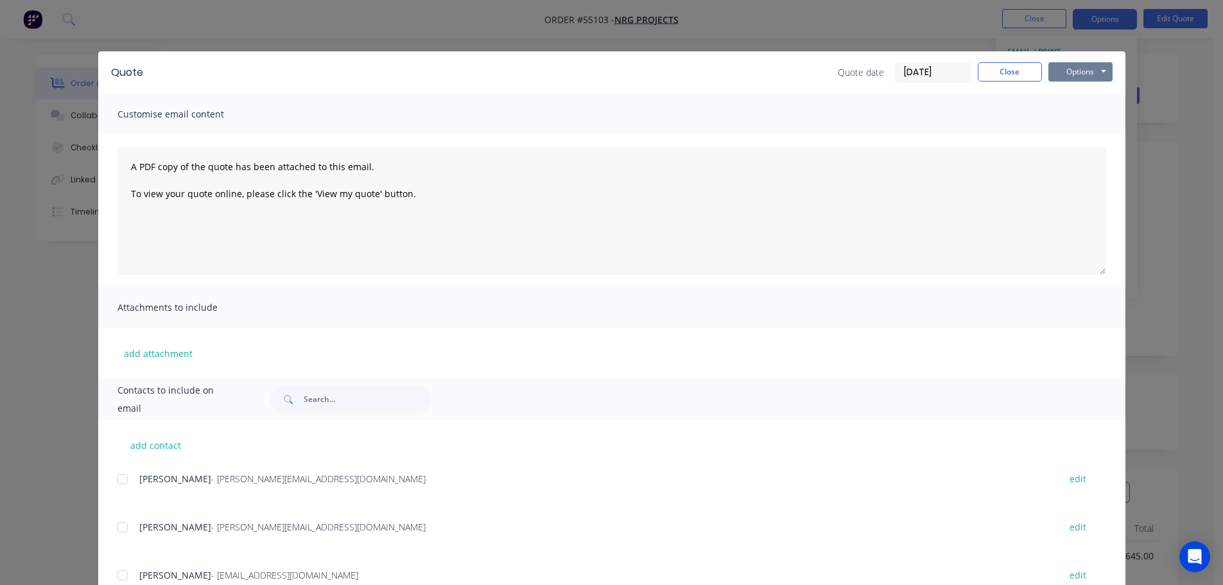
click at [1057, 73] on button "Options" at bounding box center [1080, 71] width 64 height 19
click at [1068, 120] on button "Print" at bounding box center [1089, 115] width 82 height 21
click at [982, 76] on button "Close" at bounding box center [1010, 71] width 64 height 19
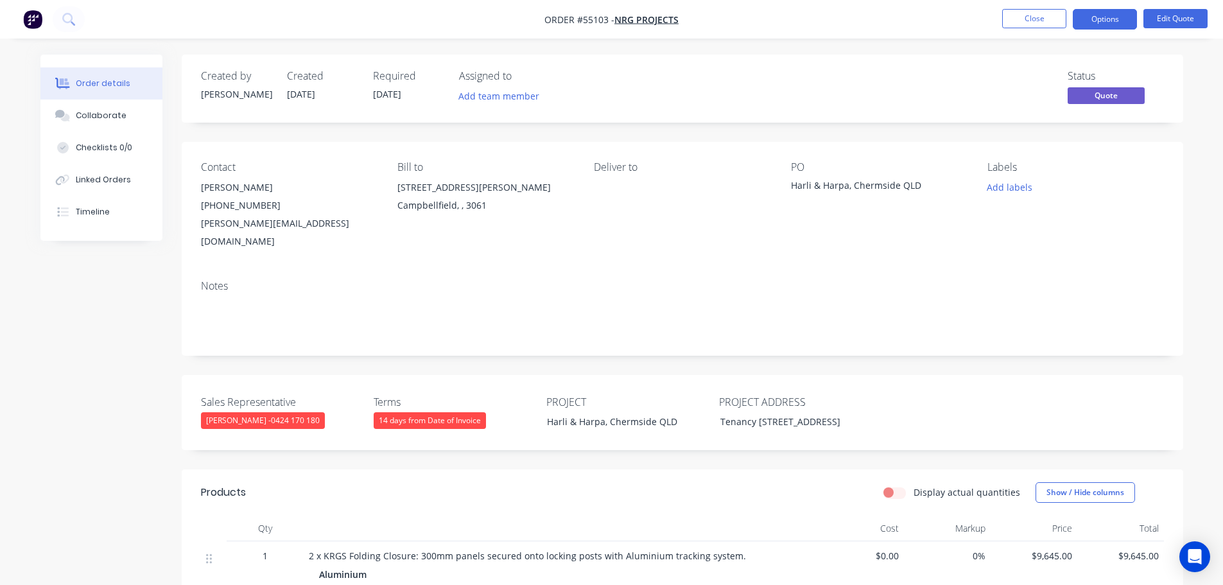
click at [270, 227] on div "peter@nrgprojects.com.au" at bounding box center [289, 232] width 176 height 36
copy div "peter@nrgprojects.com.au"
click at [855, 184] on div "Harli & Harpa, Chermside QLD" at bounding box center [871, 187] width 161 height 18
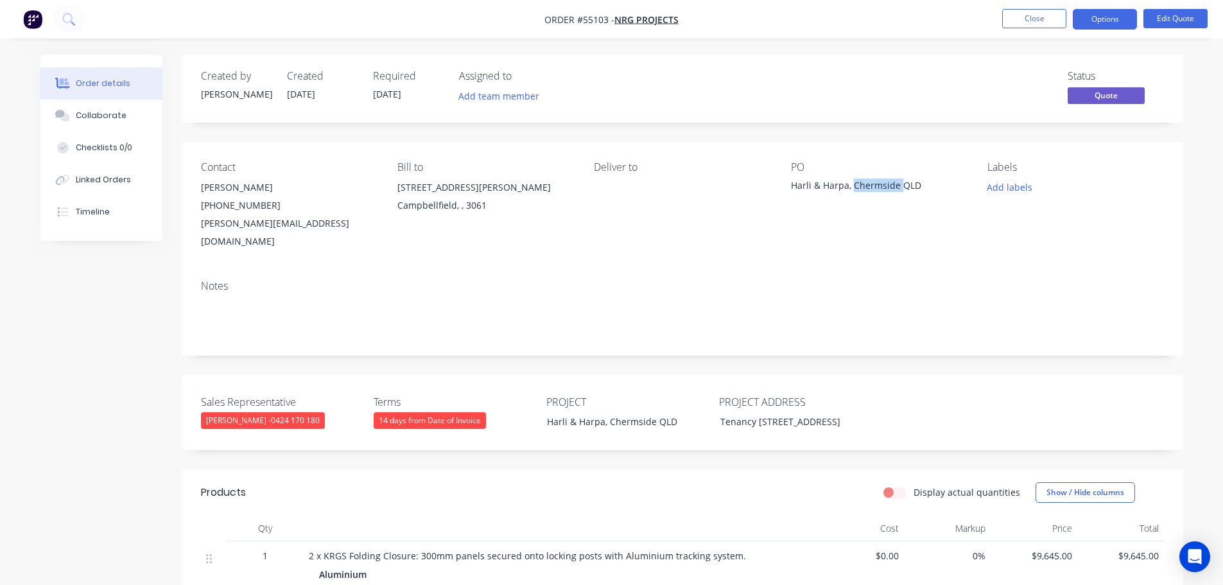
click at [855, 184] on div "Harli & Harpa, Chermside QLD" at bounding box center [871, 187] width 161 height 18
click at [1046, 22] on button "Close" at bounding box center [1034, 18] width 64 height 19
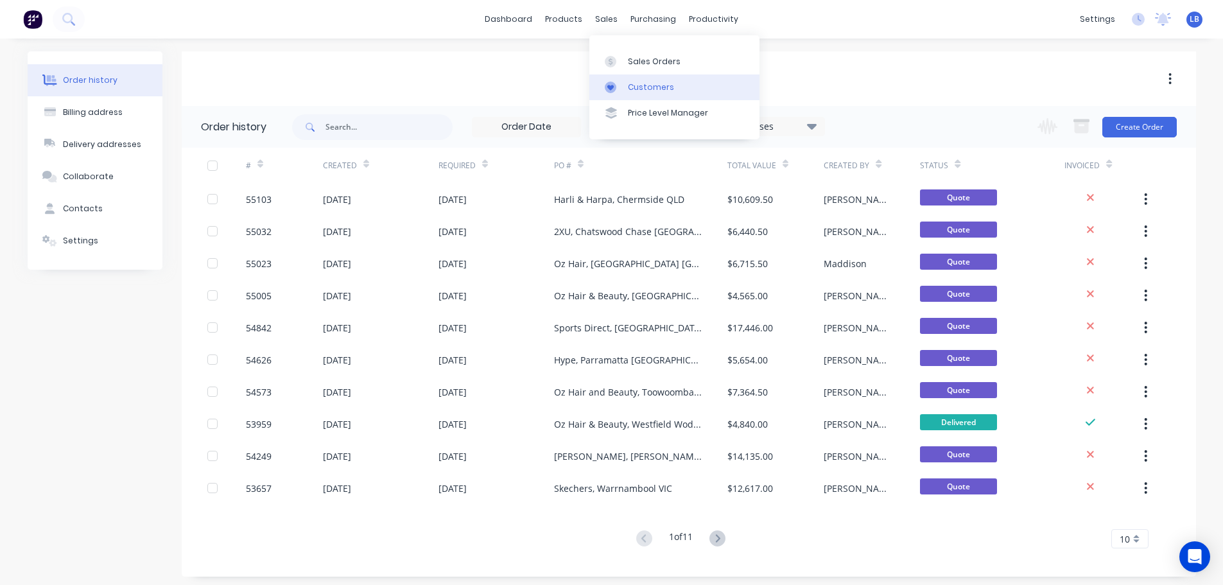
click at [650, 88] on div "Customers" at bounding box center [651, 88] width 46 height 12
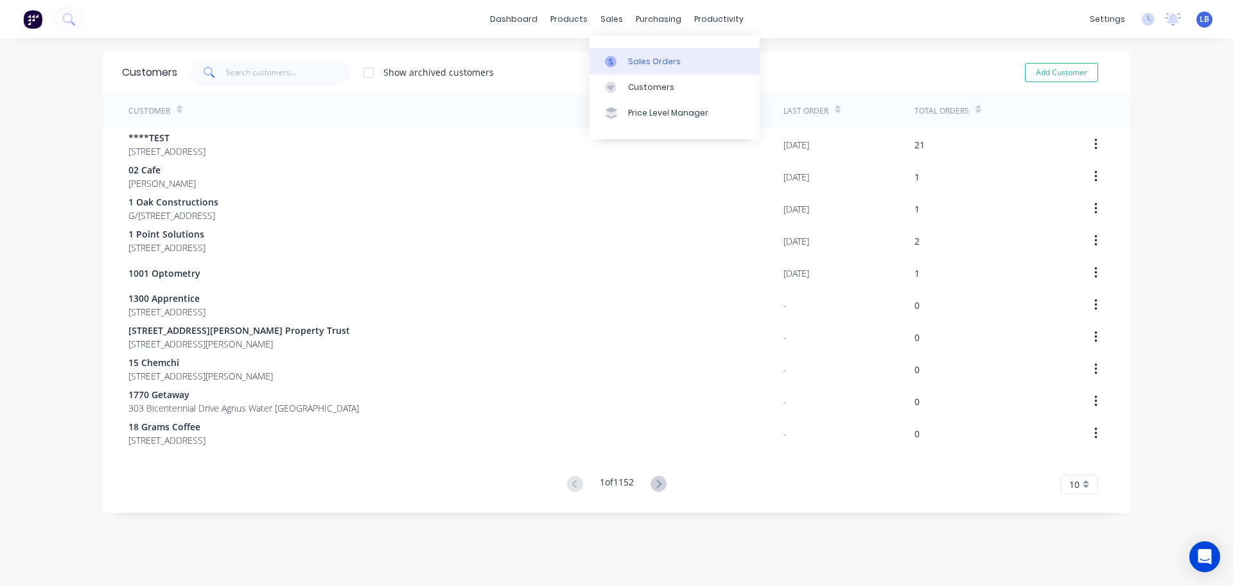
click at [655, 66] on div "Sales Orders" at bounding box center [654, 62] width 53 height 12
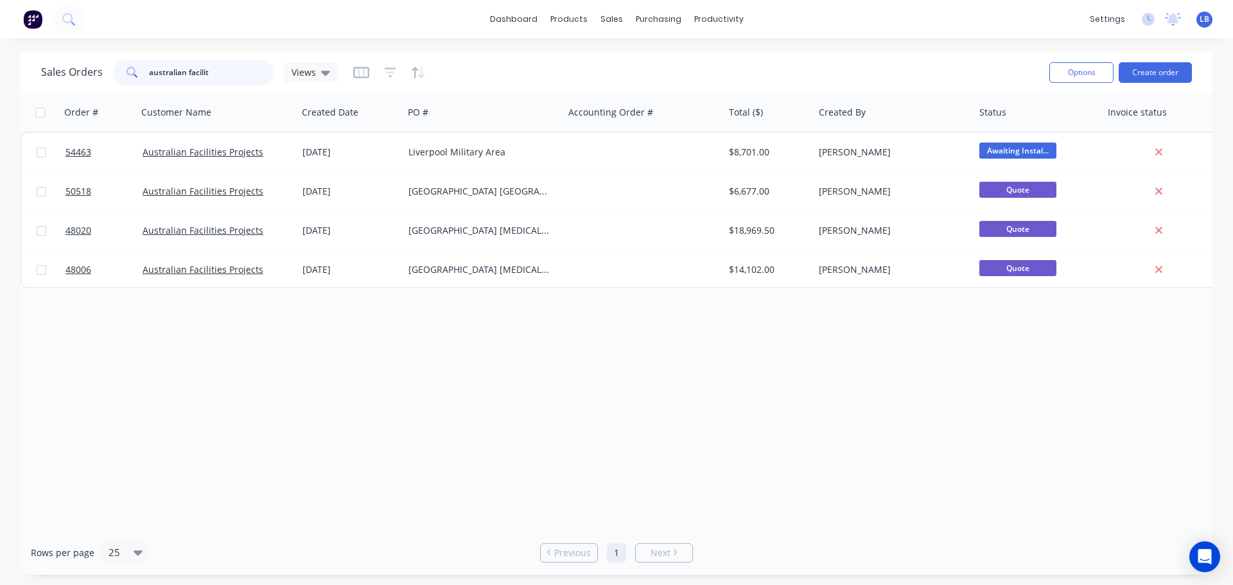
drag, startPoint x: 229, startPoint y: 69, endPoint x: 44, endPoint y: 74, distance: 185.6
click at [51, 76] on div "Sales Orders australian facilit Views" at bounding box center [189, 73] width 297 height 26
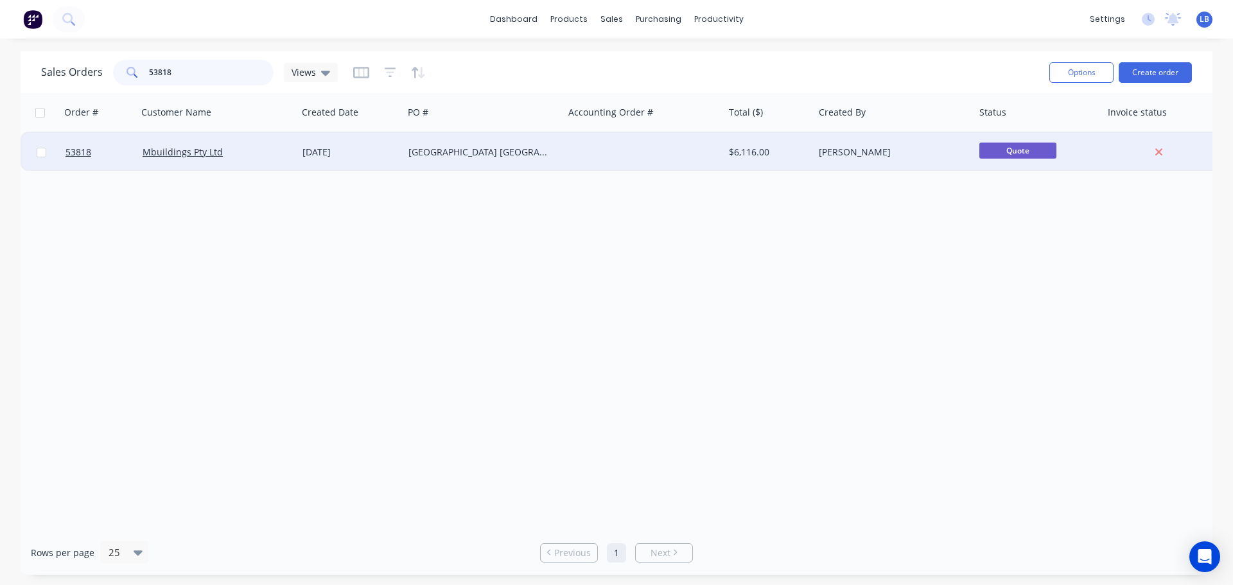
type input "53818"
click at [377, 153] on div "08 Apr 2025" at bounding box center [350, 152] width 96 height 13
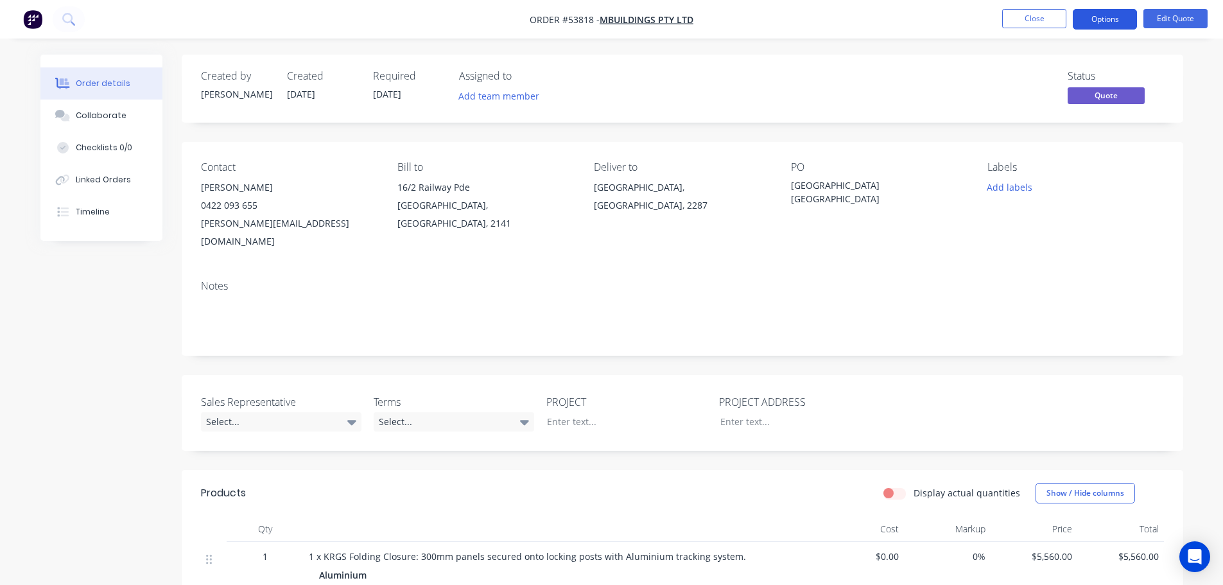
click at [1104, 21] on button "Options" at bounding box center [1105, 19] width 64 height 21
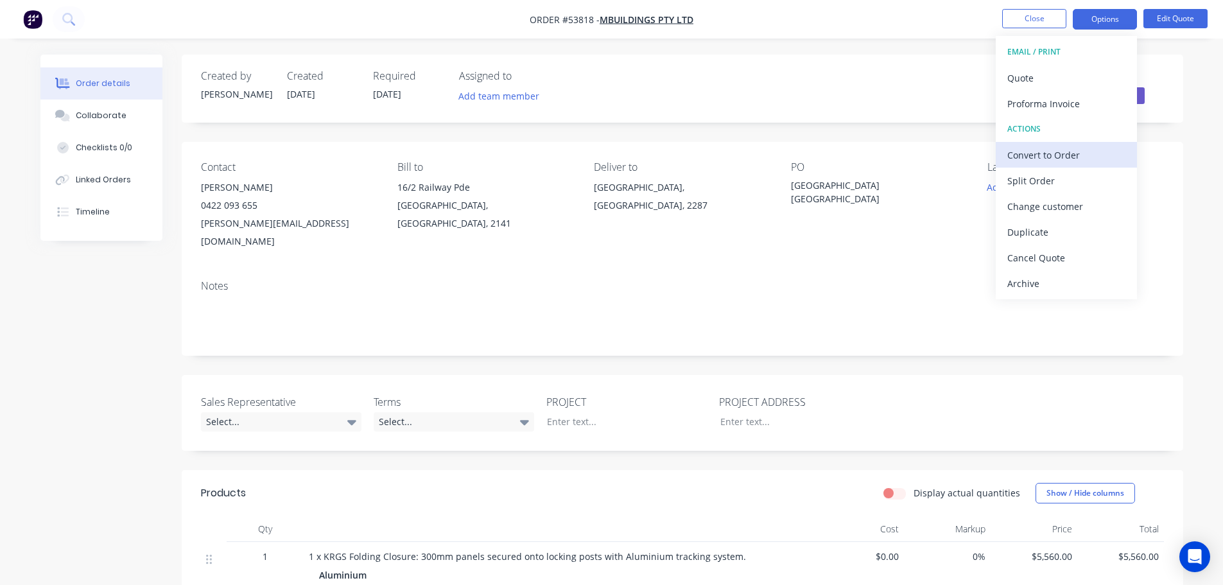
click at [1021, 159] on div "Convert to Order" at bounding box center [1066, 155] width 118 height 19
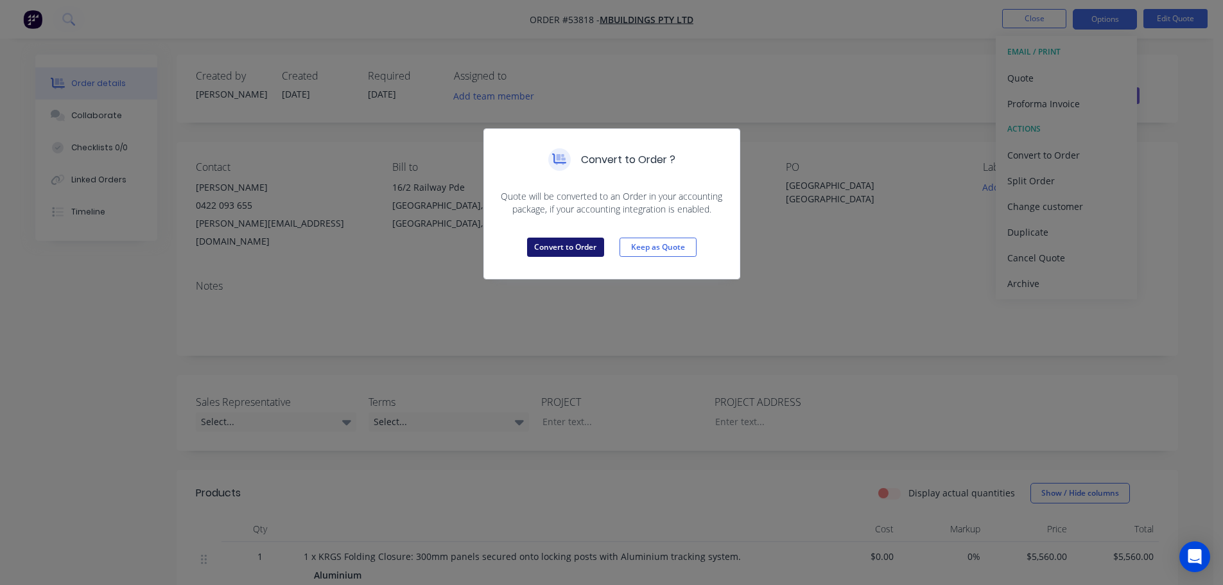
click at [573, 250] on button "Convert to Order" at bounding box center [565, 247] width 77 height 19
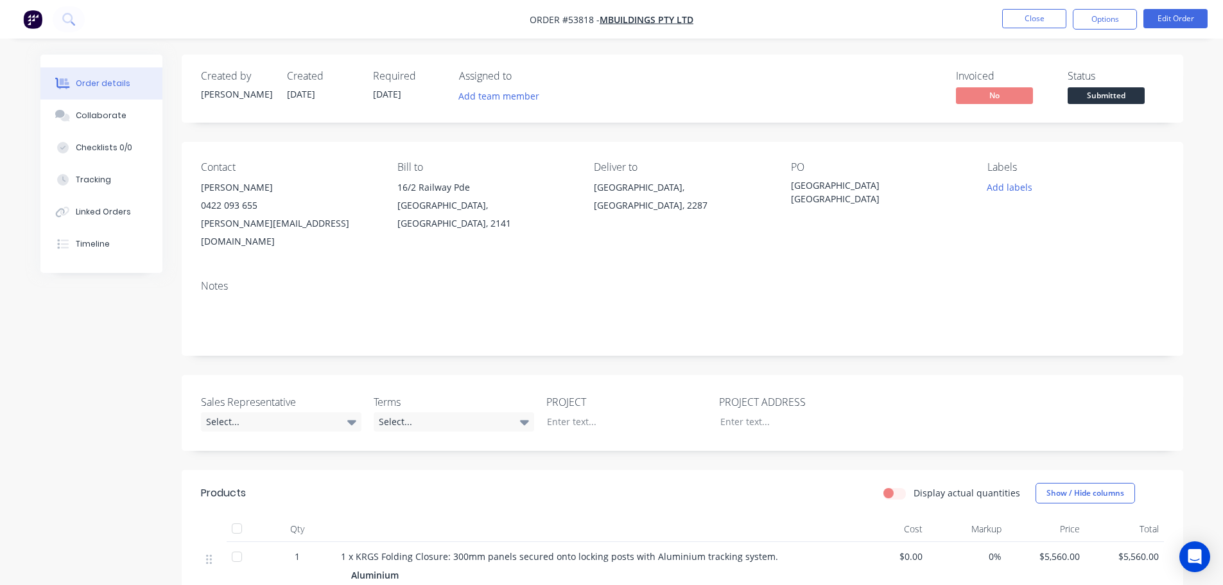
click at [1081, 102] on span "Submitted" at bounding box center [1106, 95] width 77 height 16
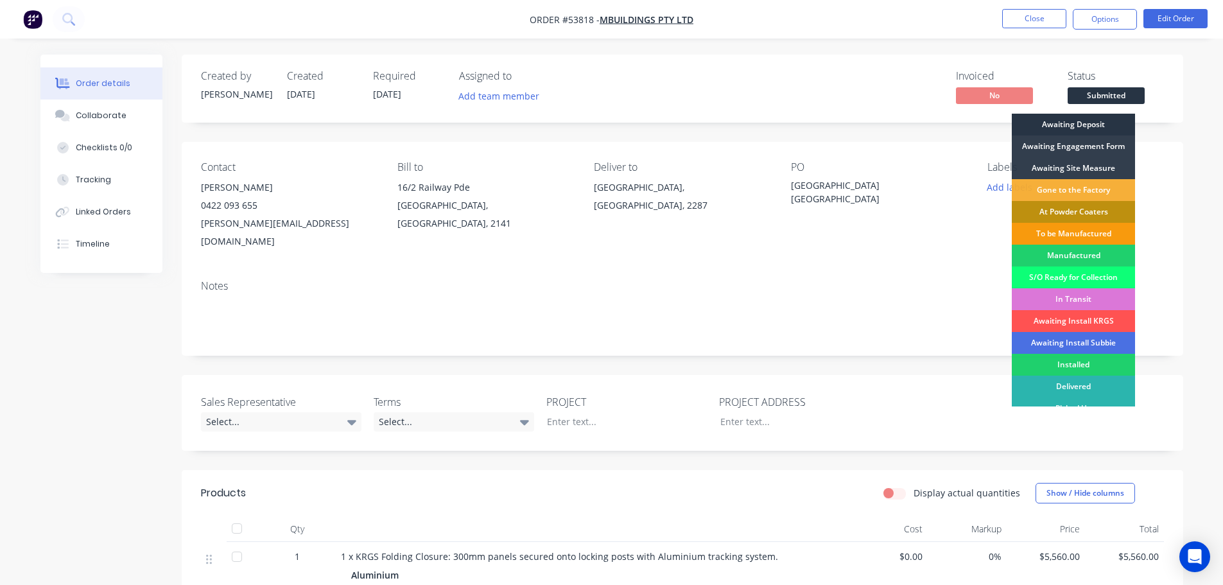
click at [1077, 124] on div "Awaiting Deposit" at bounding box center [1073, 125] width 123 height 22
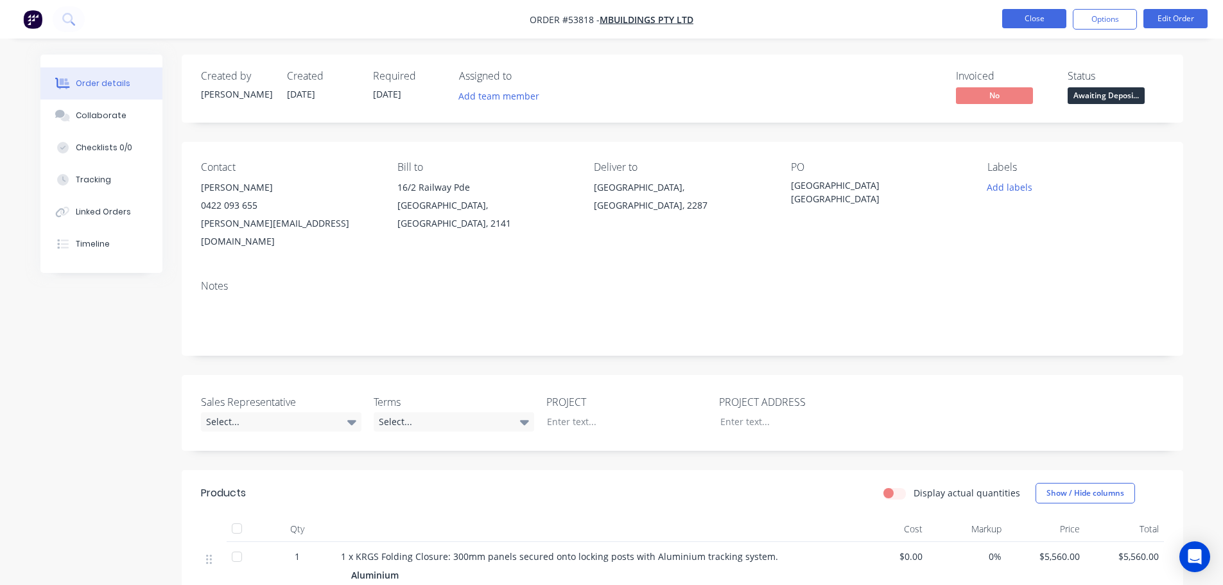
click at [1021, 13] on button "Close" at bounding box center [1034, 18] width 64 height 19
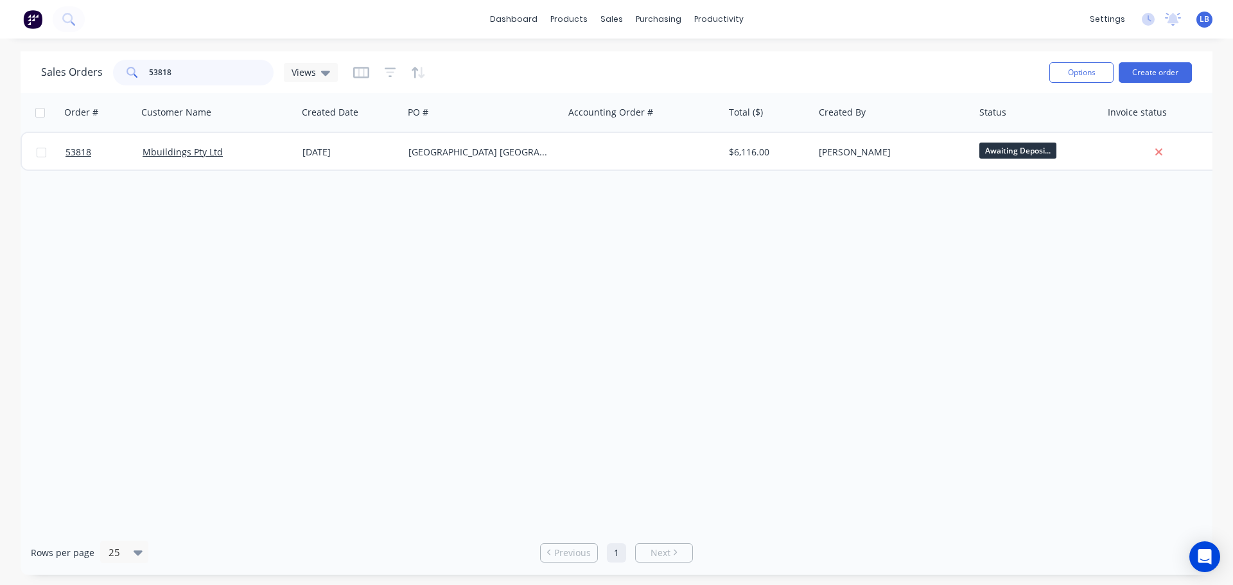
drag, startPoint x: 173, startPoint y: 70, endPoint x: 114, endPoint y: 91, distance: 63.4
click at [114, 91] on div "Sales Orders 53818 Views Options Create order" at bounding box center [617, 72] width 1192 height 42
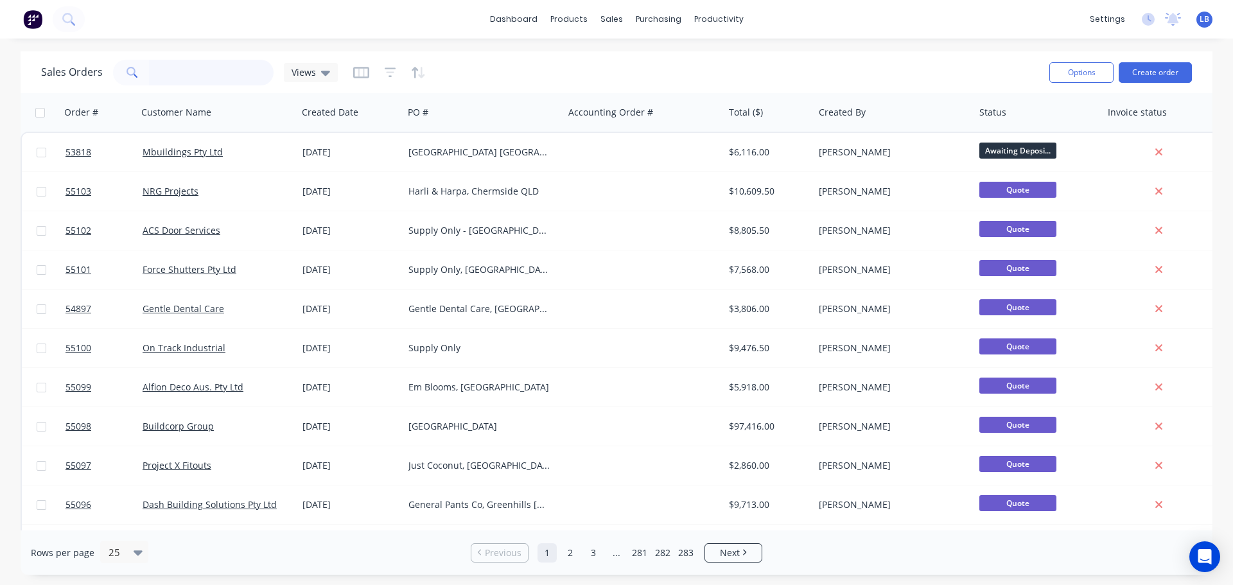
click at [171, 72] on input "text" at bounding box center [211, 73] width 125 height 26
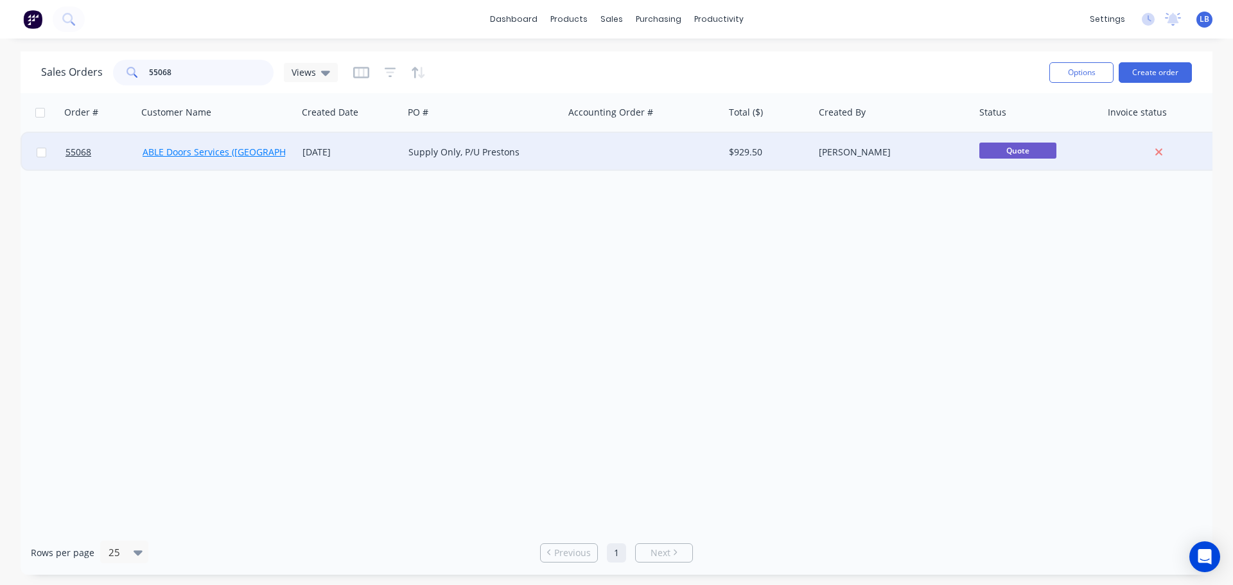
type input "55068"
click at [205, 155] on link "ABLE Doors Services ([GEOGRAPHIC_DATA]) Pty Ltd" at bounding box center [250, 152] width 214 height 12
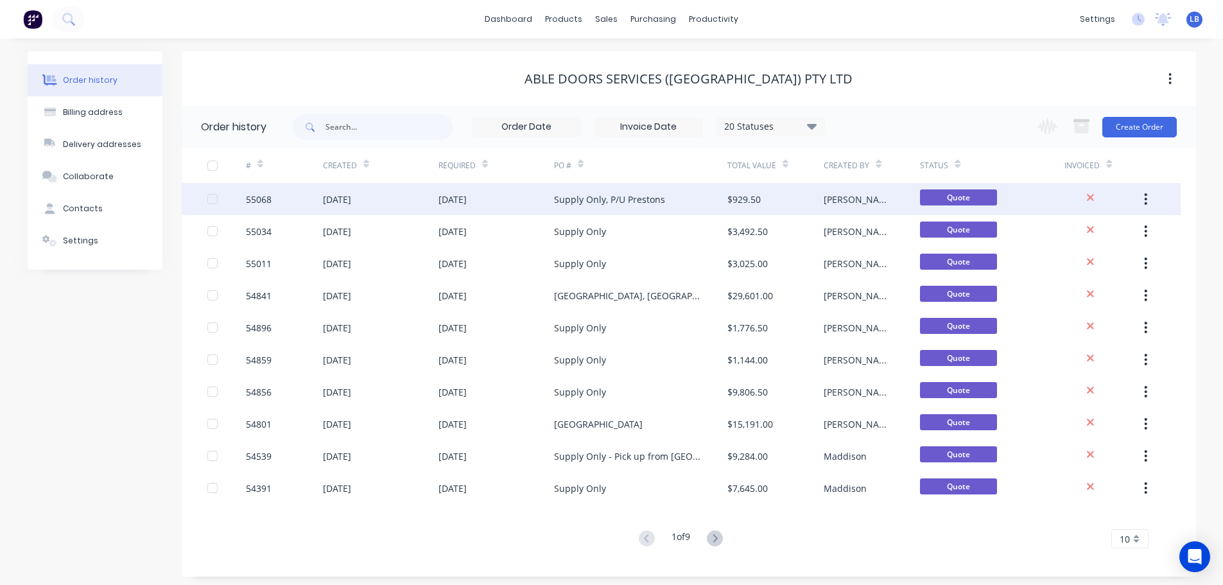
click at [351, 201] on div "[DATE]" at bounding box center [337, 199] width 28 height 13
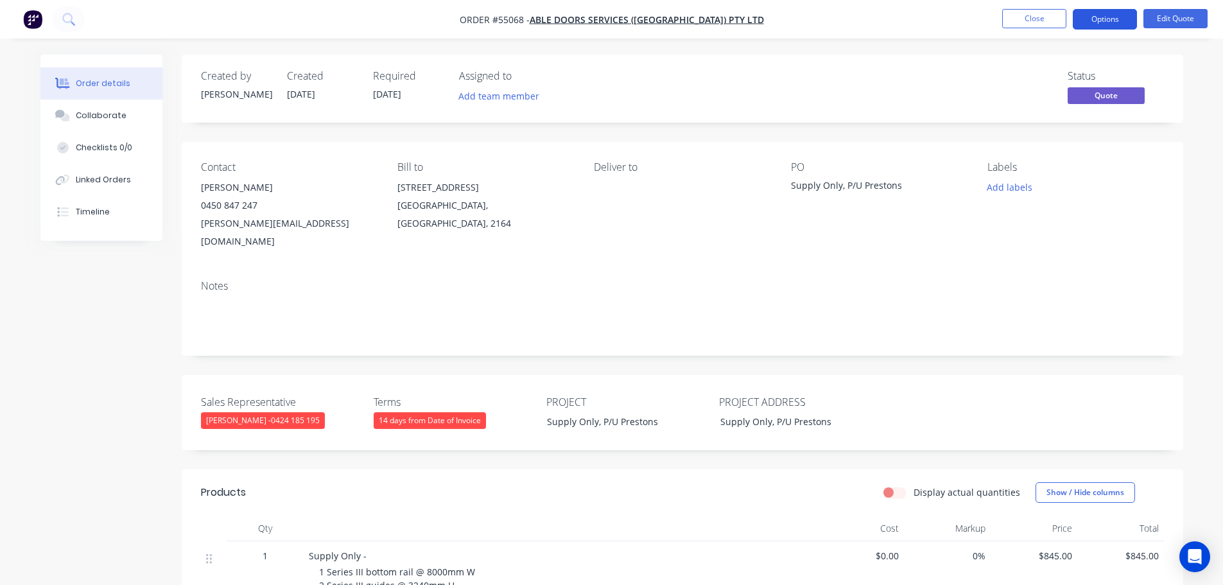
click at [1106, 22] on button "Options" at bounding box center [1105, 19] width 64 height 21
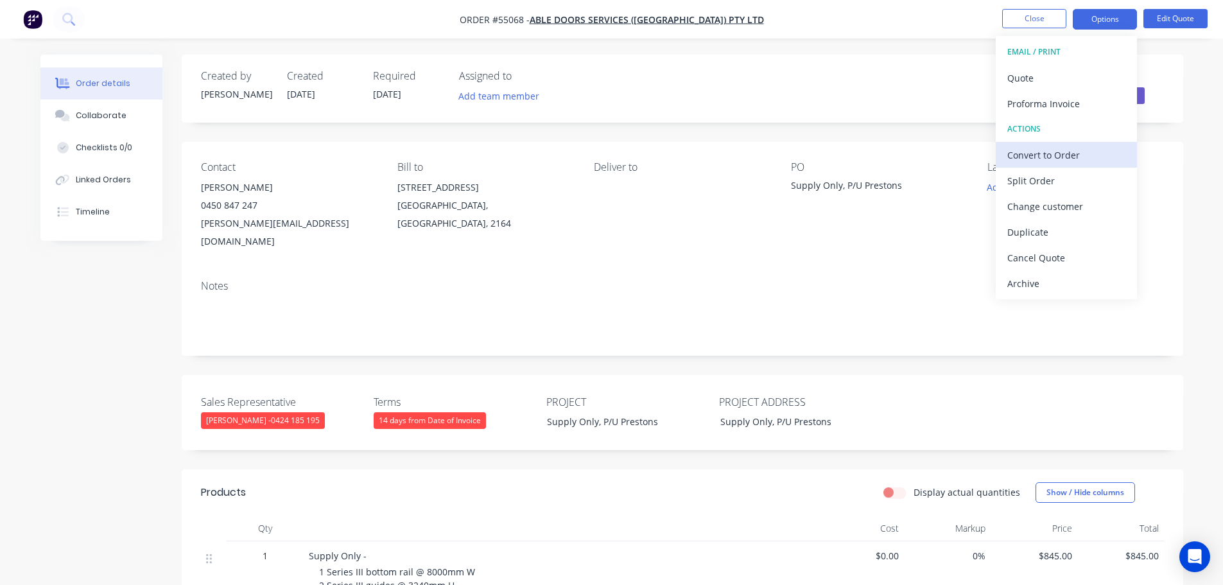
click at [1049, 154] on div "Convert to Order" at bounding box center [1066, 155] width 118 height 19
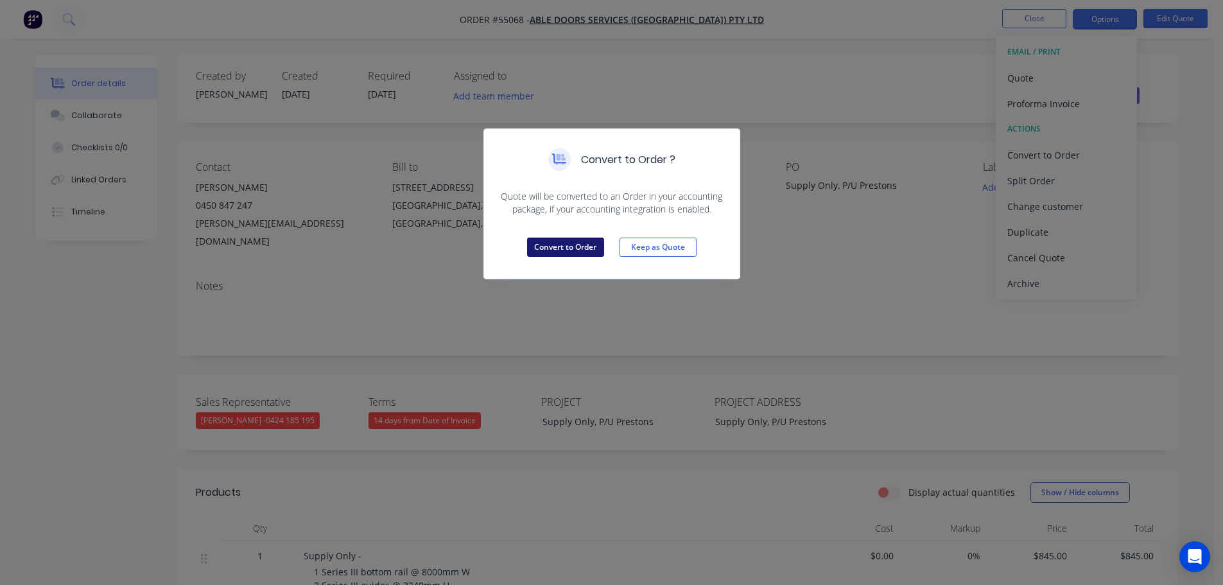
click at [561, 248] on button "Convert to Order" at bounding box center [565, 247] width 77 height 19
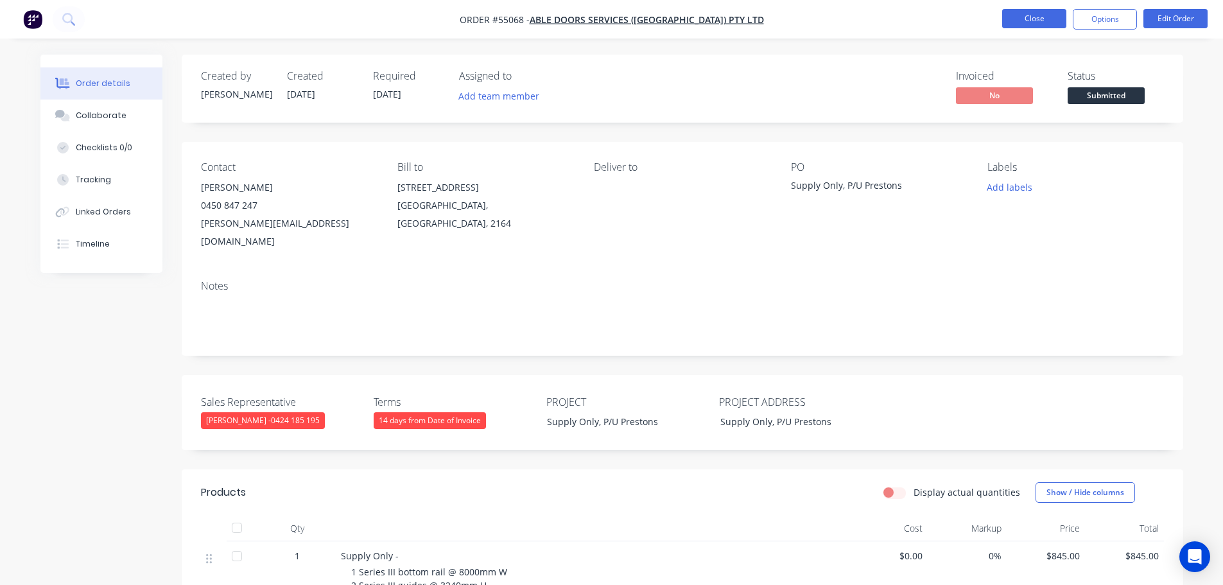
click at [1020, 19] on button "Close" at bounding box center [1034, 18] width 64 height 19
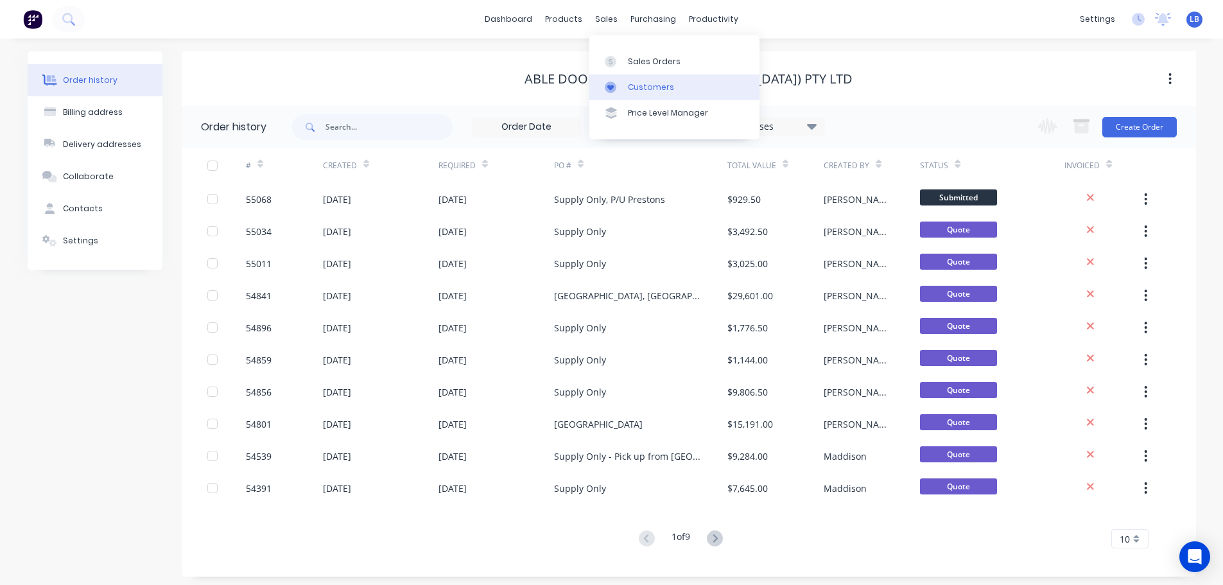
click at [648, 86] on div "Customers" at bounding box center [651, 88] width 46 height 12
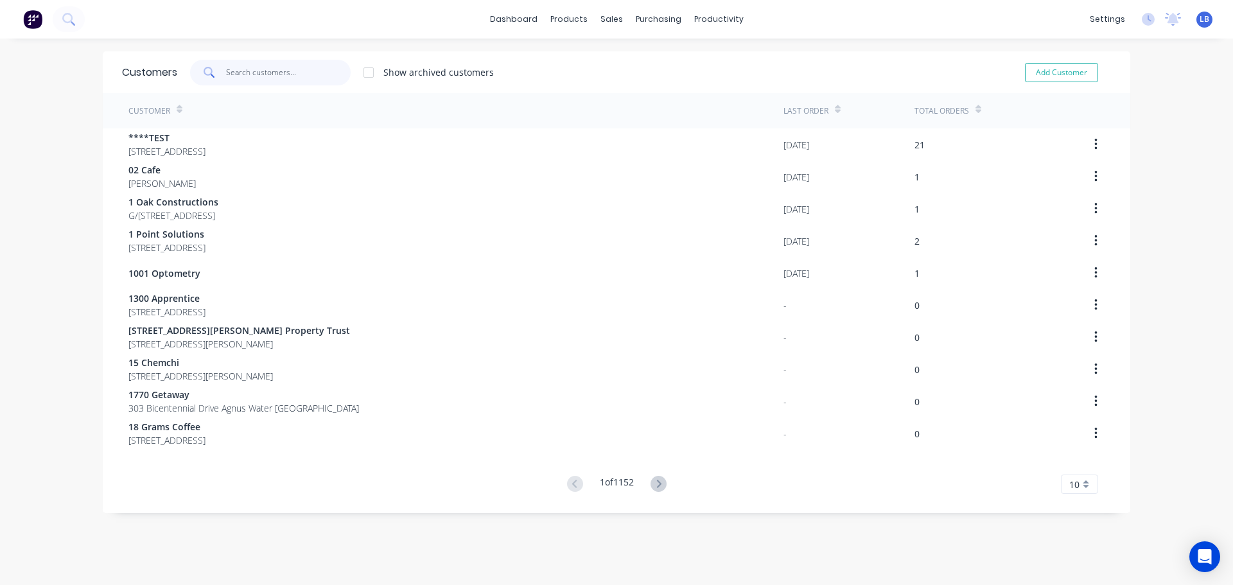
click at [241, 65] on input "text" at bounding box center [288, 73] width 125 height 26
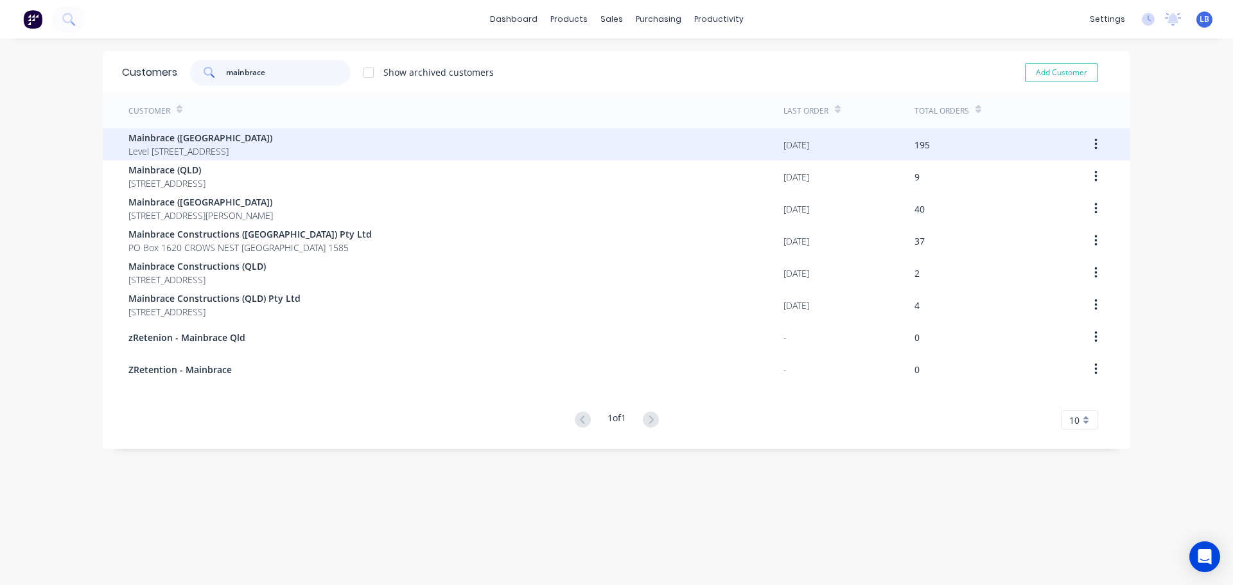
type input "mainbrace"
click at [184, 144] on span "Level 4,170 Pacific Hwy Greenwich New South Wales 2065" at bounding box center [200, 150] width 144 height 13
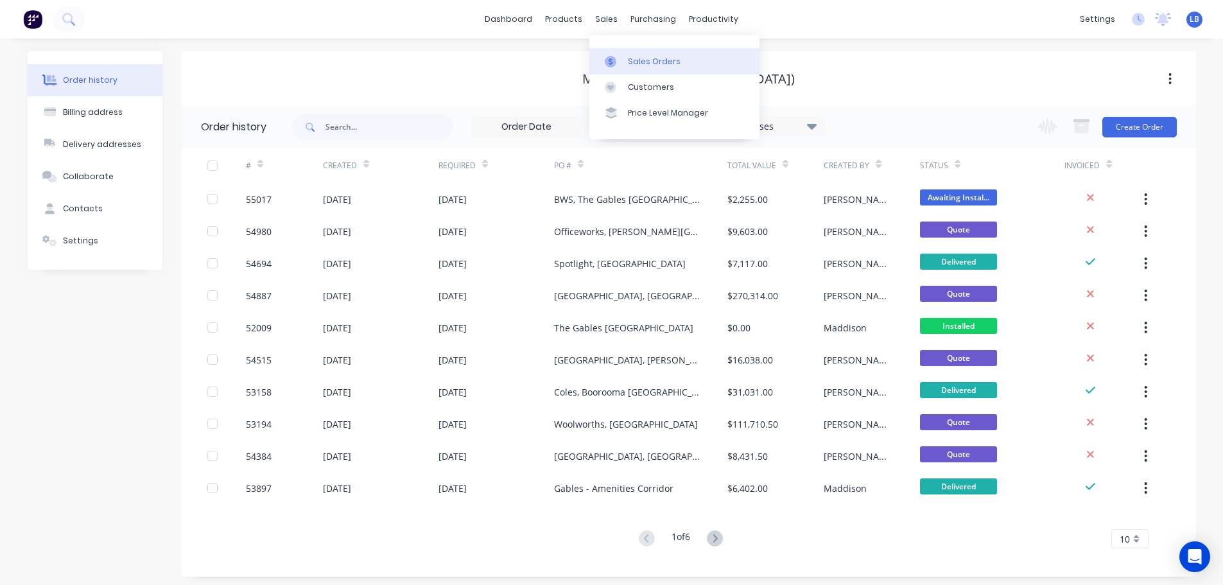
click at [654, 57] on div "Sales Orders" at bounding box center [654, 62] width 53 height 12
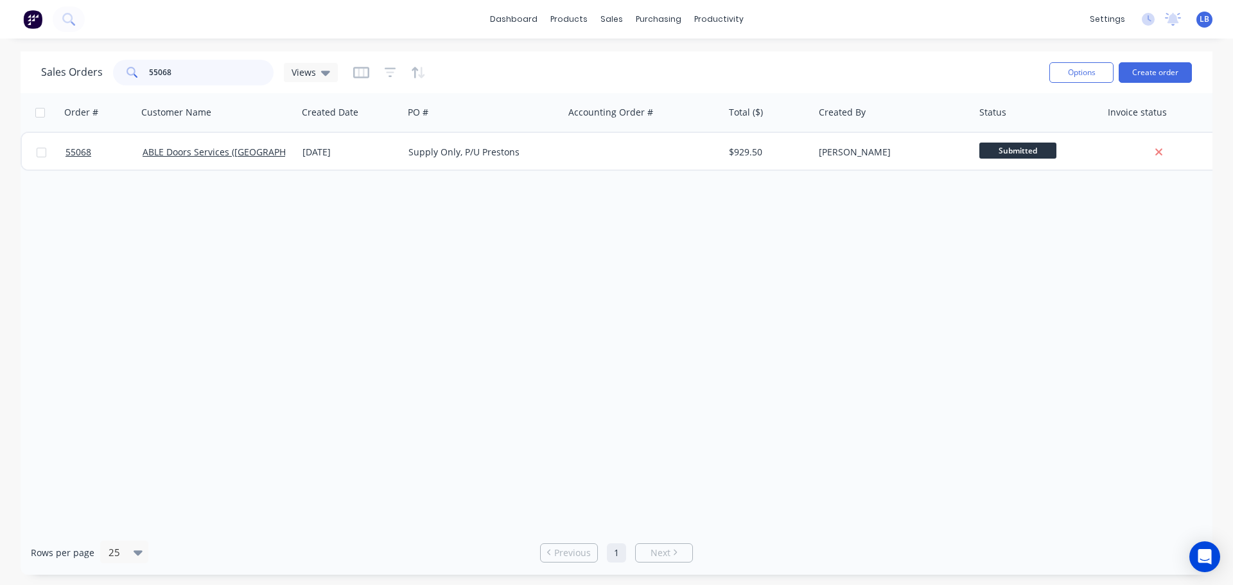
drag, startPoint x: 178, startPoint y: 72, endPoint x: 123, endPoint y: 83, distance: 56.4
click at [123, 83] on div "55068" at bounding box center [193, 73] width 161 height 26
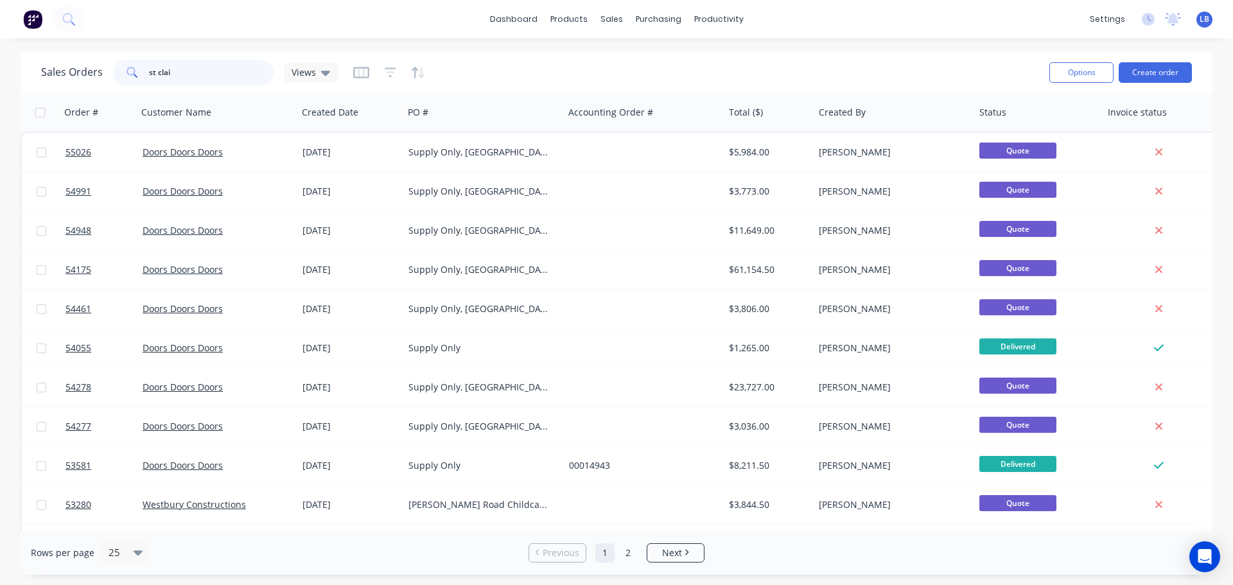
type input "st clair"
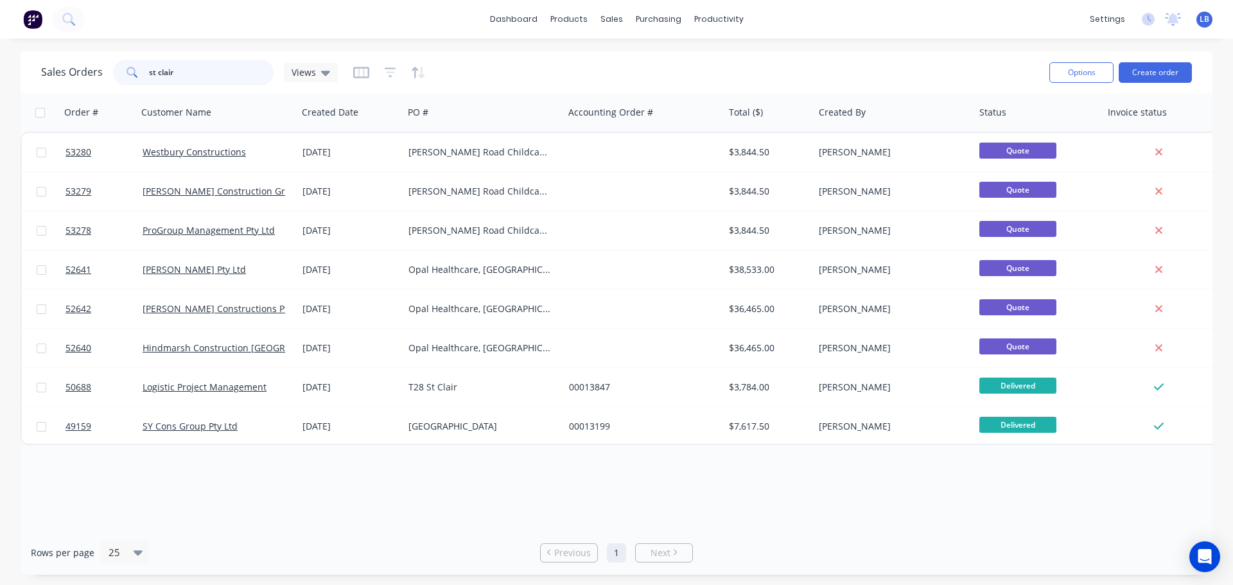
drag, startPoint x: 186, startPoint y: 73, endPoint x: 120, endPoint y: 80, distance: 65.8
click at [120, 80] on div "st clair" at bounding box center [193, 73] width 161 height 26
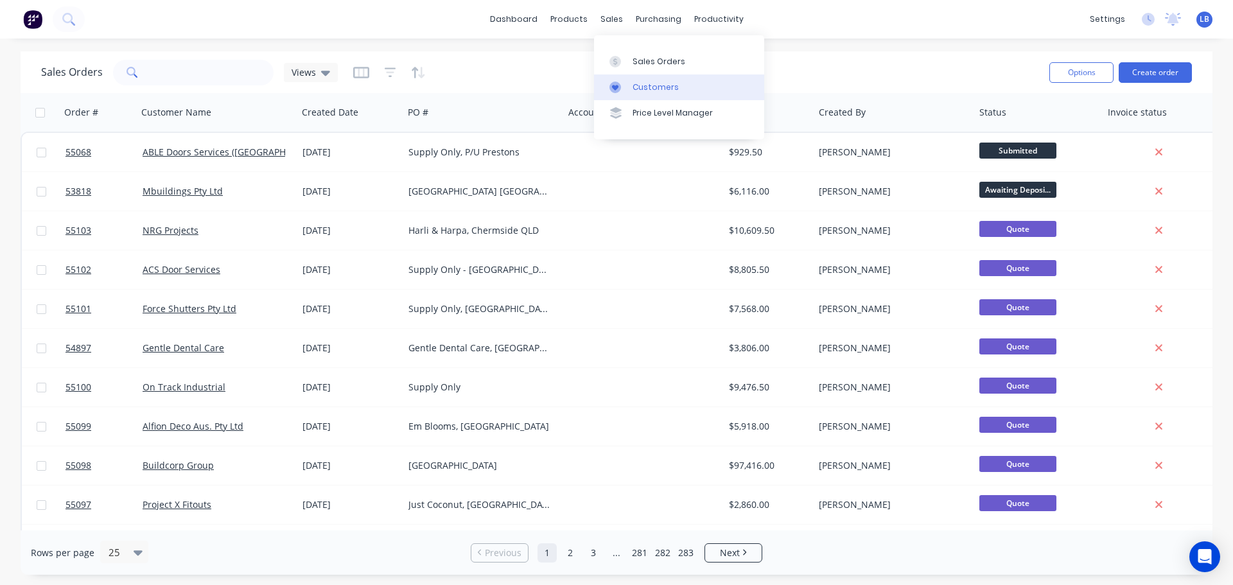
click at [644, 87] on div "Customers" at bounding box center [655, 88] width 46 height 12
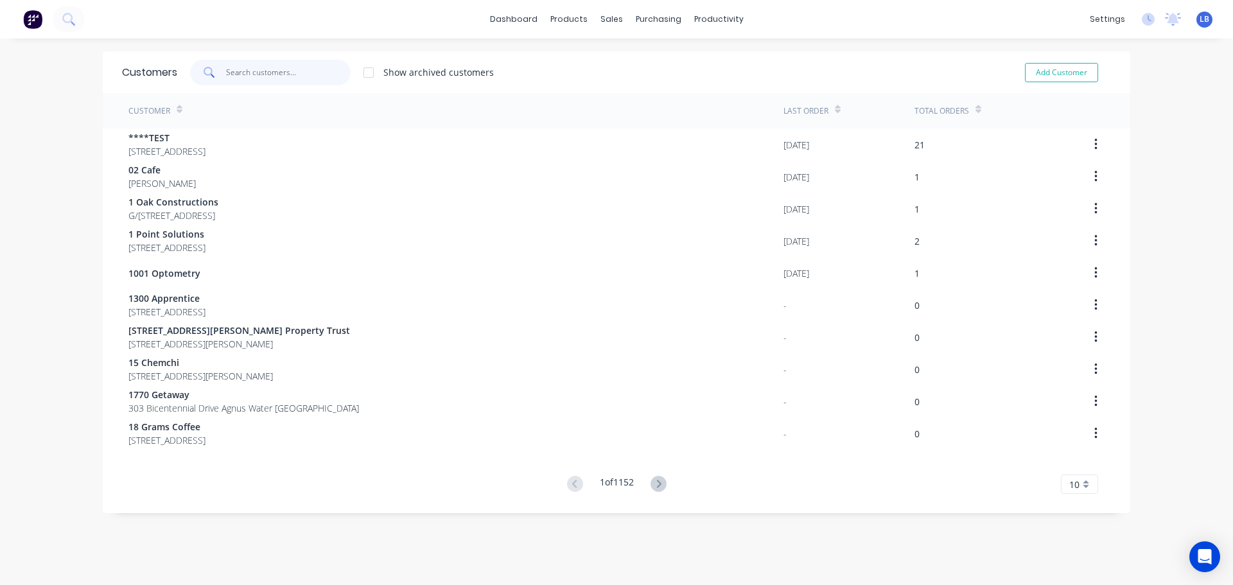
click at [259, 78] on input "text" at bounding box center [288, 73] width 125 height 26
click at [638, 60] on div "Sales Orders" at bounding box center [654, 62] width 53 height 12
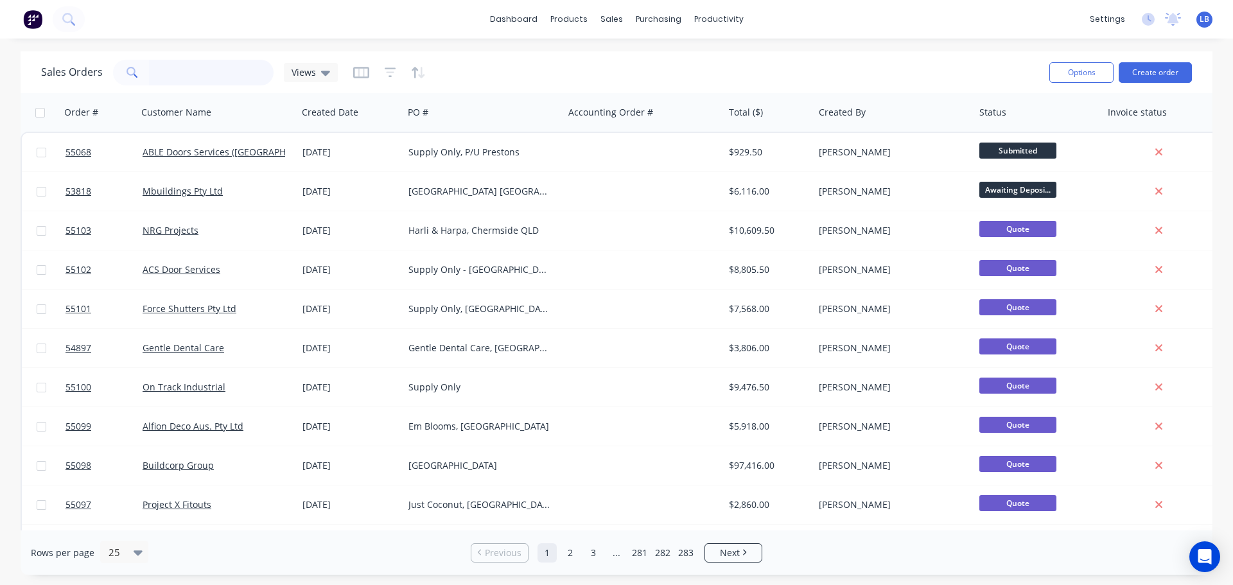
click at [186, 73] on input "text" at bounding box center [211, 73] width 125 height 26
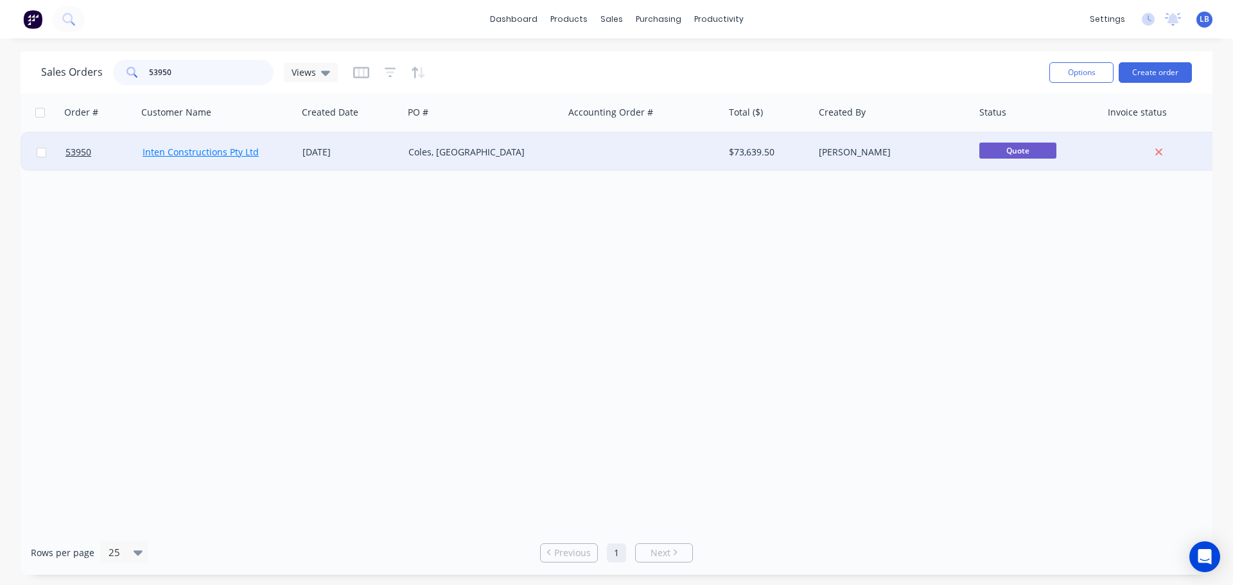
type input "53950"
click at [225, 155] on link "Inten Constructions Pty Ltd" at bounding box center [201, 152] width 116 height 12
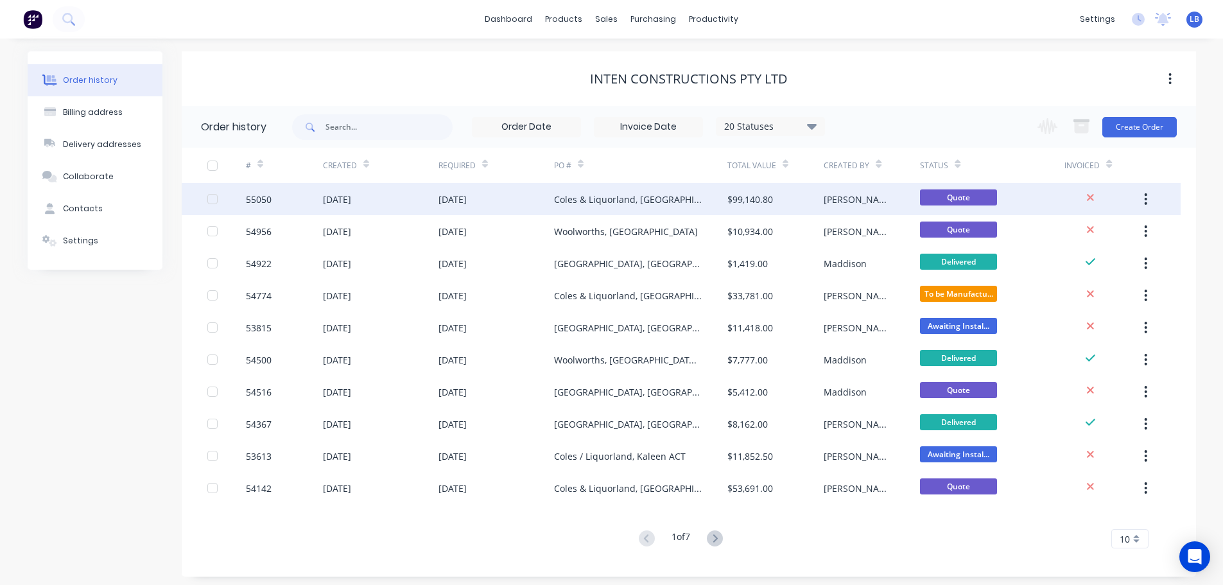
click at [351, 194] on div "[DATE]" at bounding box center [337, 199] width 28 height 13
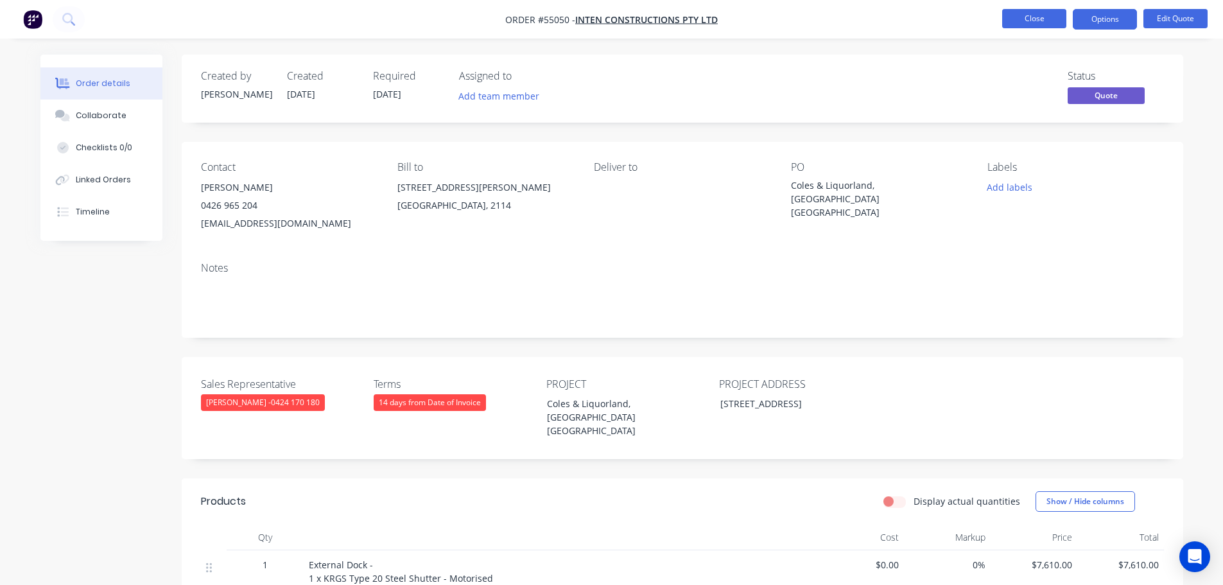
click at [1046, 18] on button "Close" at bounding box center [1034, 18] width 64 height 19
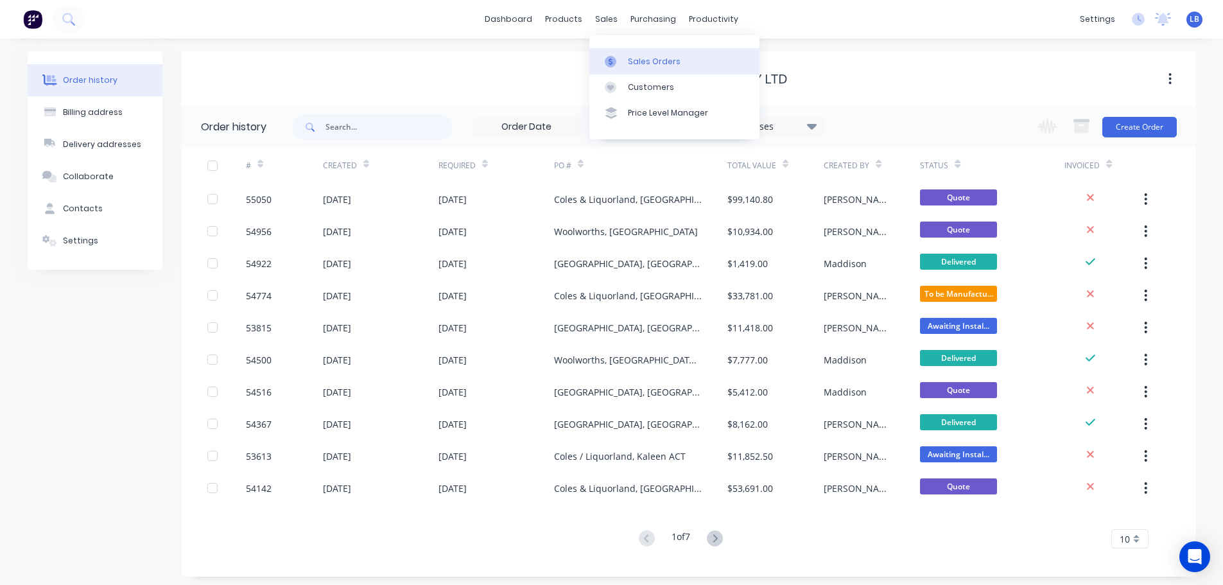
click at [650, 60] on div "Sales Orders" at bounding box center [654, 62] width 53 height 12
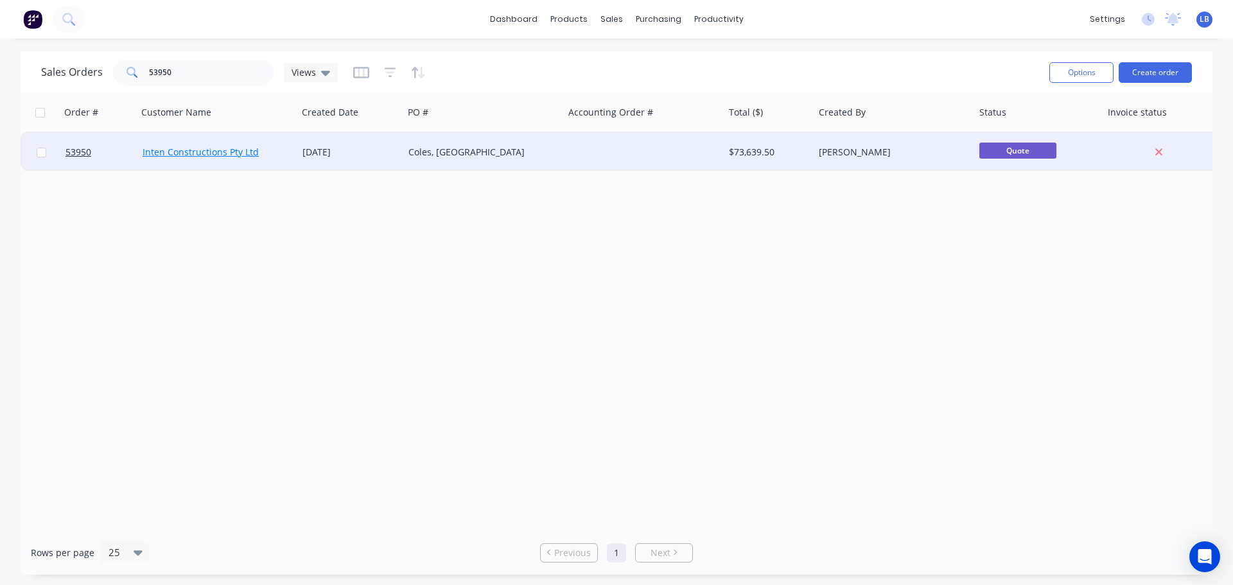
click at [201, 157] on link "Inten Constructions Pty Ltd" at bounding box center [201, 152] width 116 height 12
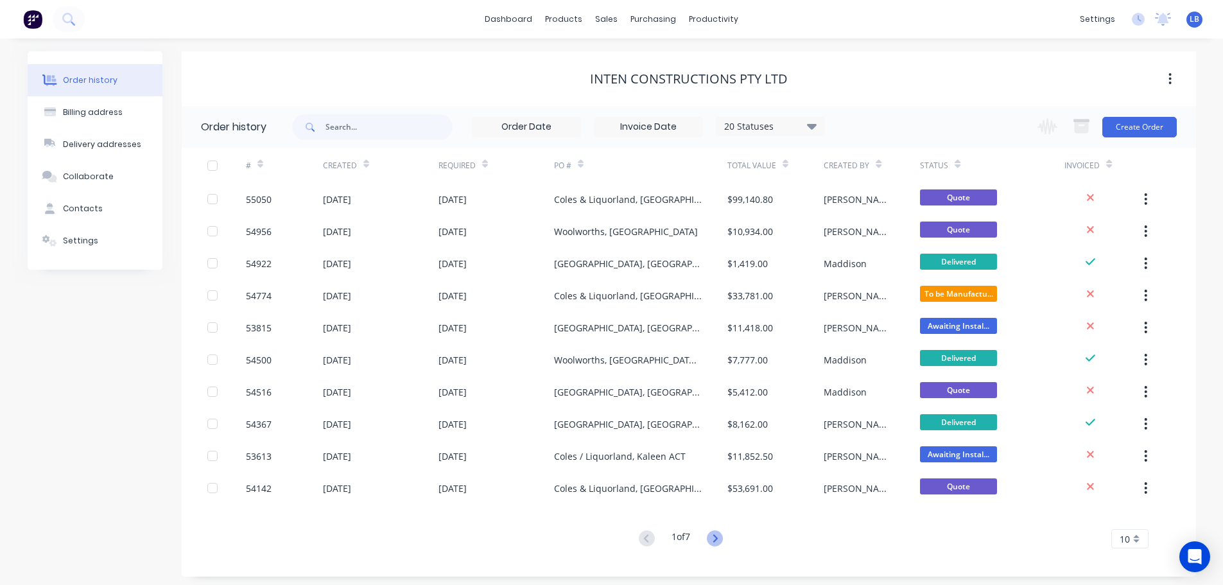
click at [722, 537] on icon at bounding box center [715, 538] width 16 height 16
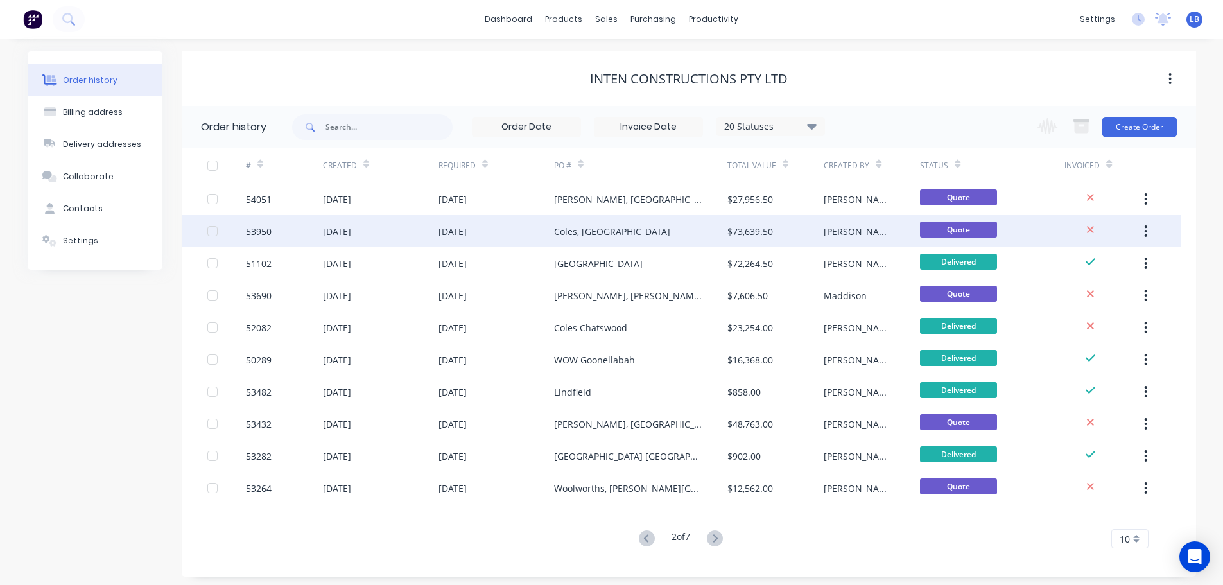
click at [458, 229] on div "[DATE]" at bounding box center [452, 231] width 28 height 13
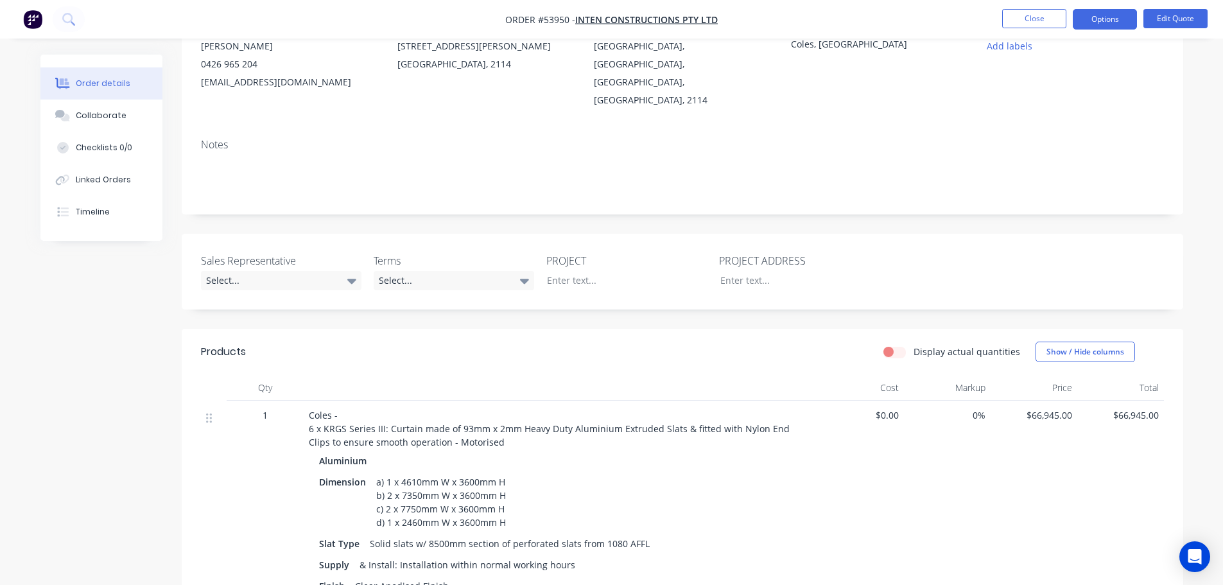
scroll to position [257, 0]
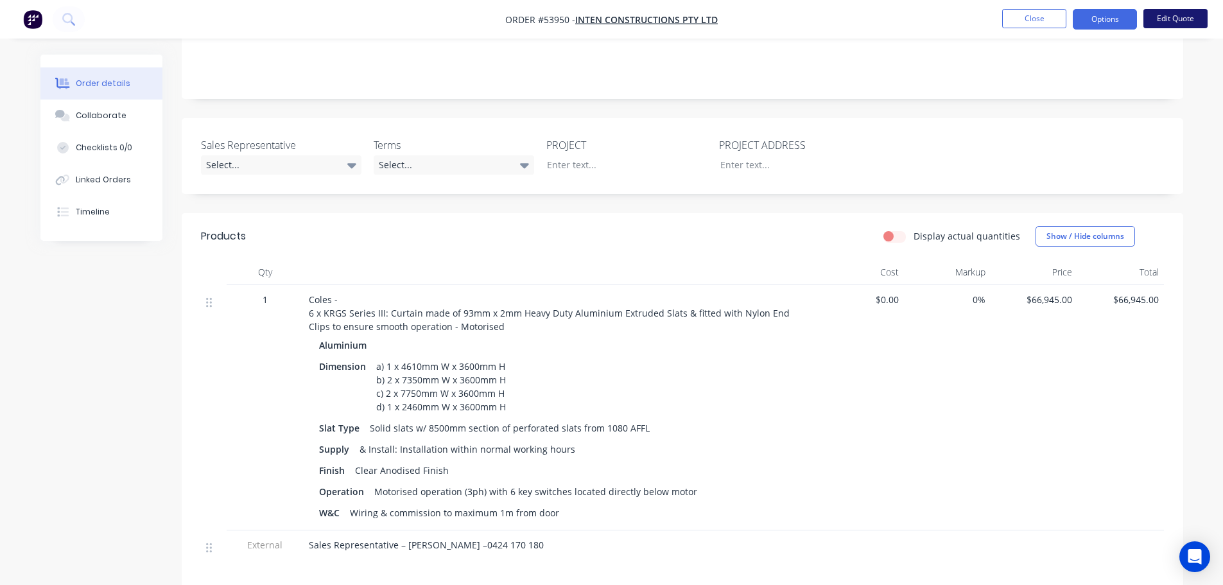
click at [1178, 19] on button "Edit Quote" at bounding box center [1175, 18] width 64 height 19
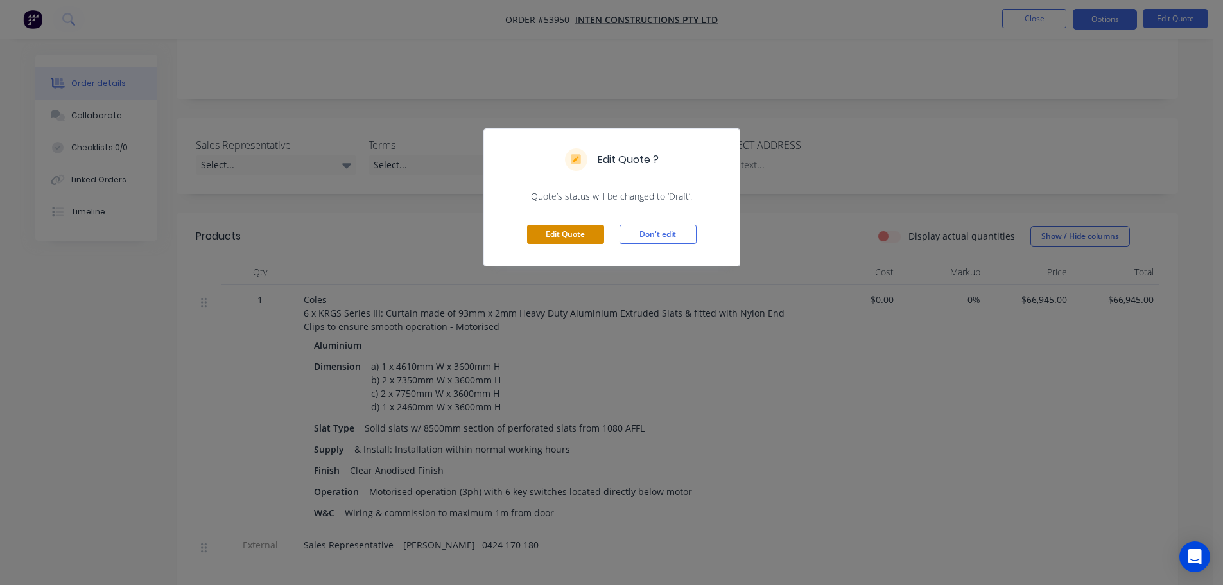
click at [569, 236] on button "Edit Quote" at bounding box center [565, 234] width 77 height 19
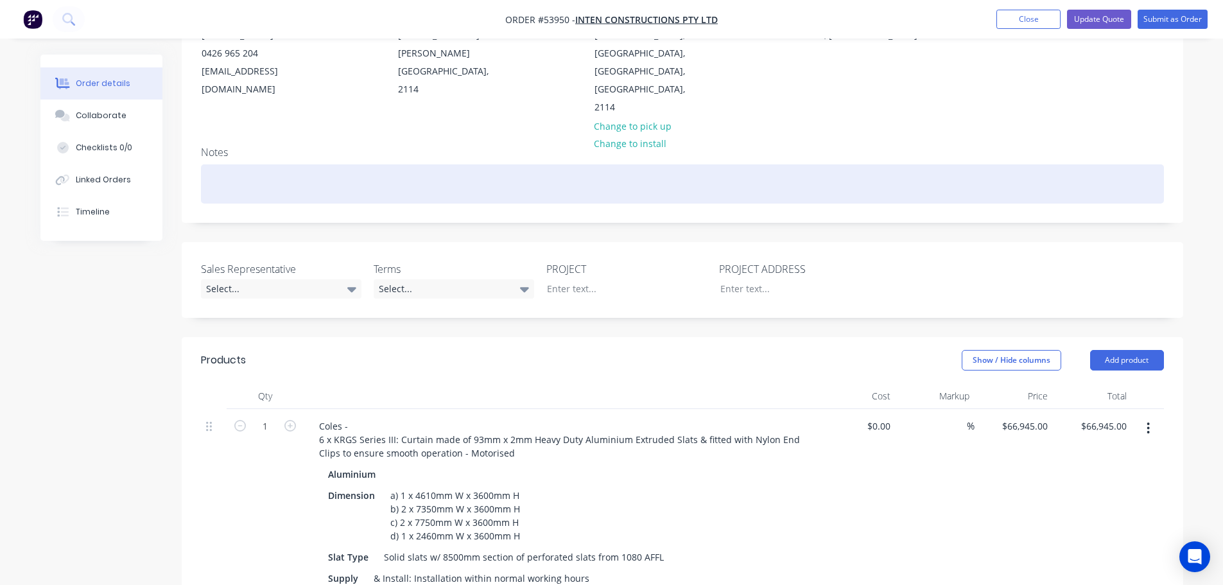
scroll to position [193, 0]
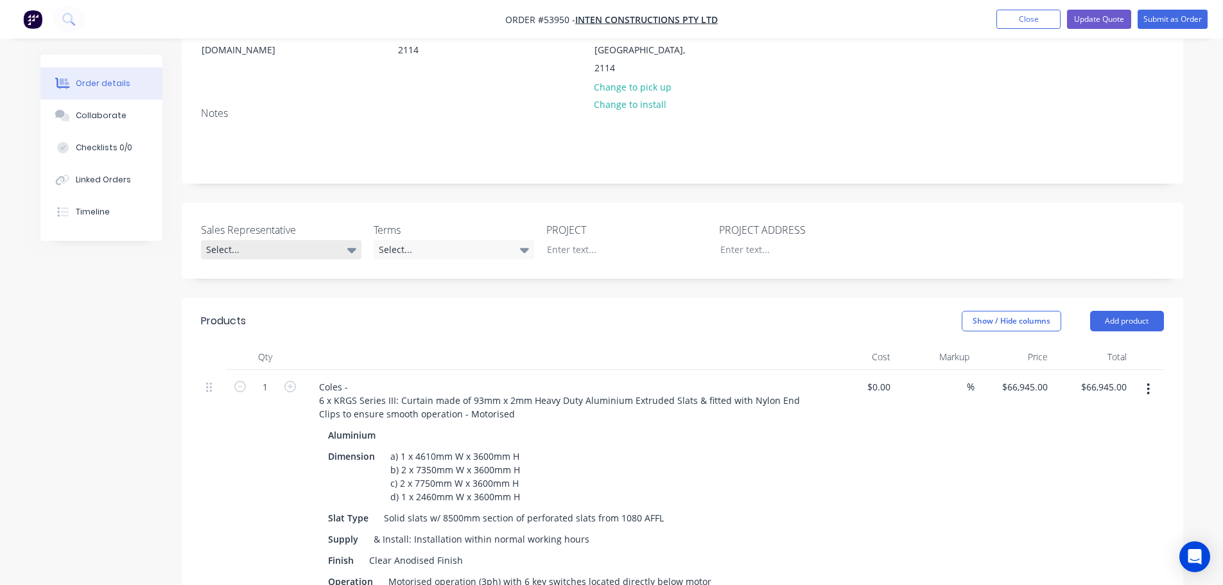
click at [252, 240] on div "Select..." at bounding box center [281, 249] width 161 height 19
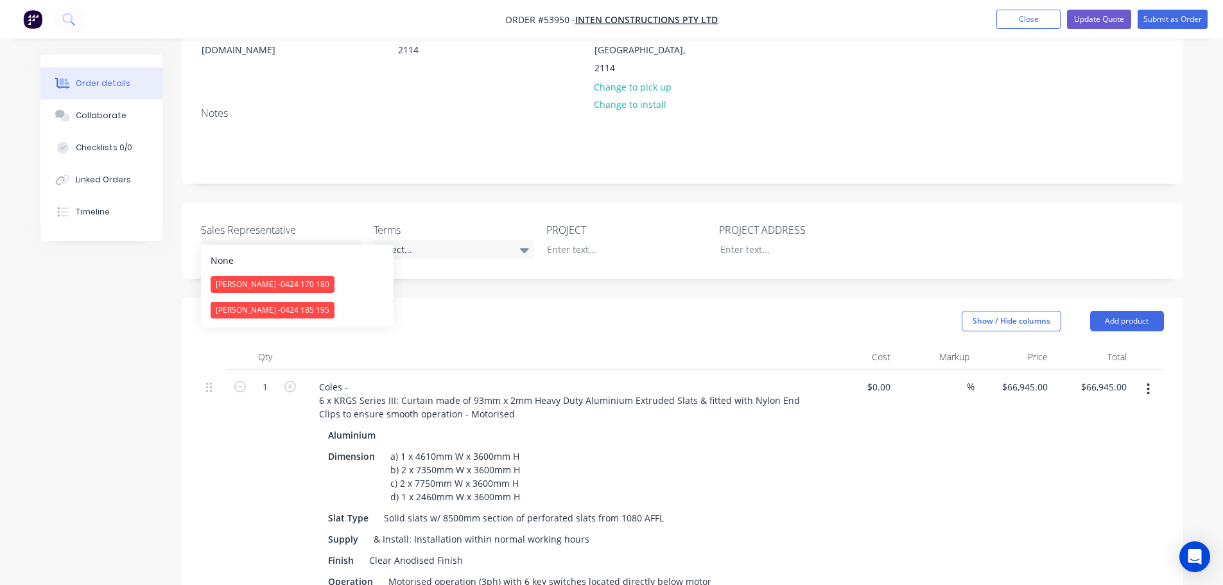
drag, startPoint x: 264, startPoint y: 286, endPoint x: 363, endPoint y: 254, distance: 104.0
click at [268, 286] on span "[PERSON_NAME] - 0424 170 180" at bounding box center [273, 284] width 114 height 11
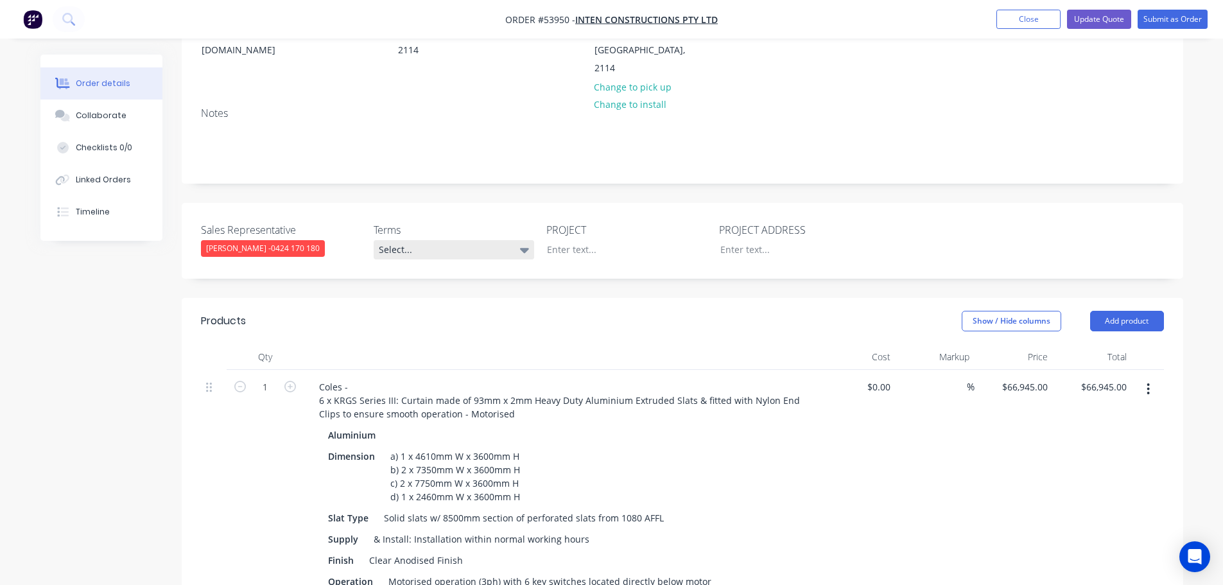
click at [422, 240] on div "Select..." at bounding box center [454, 249] width 161 height 19
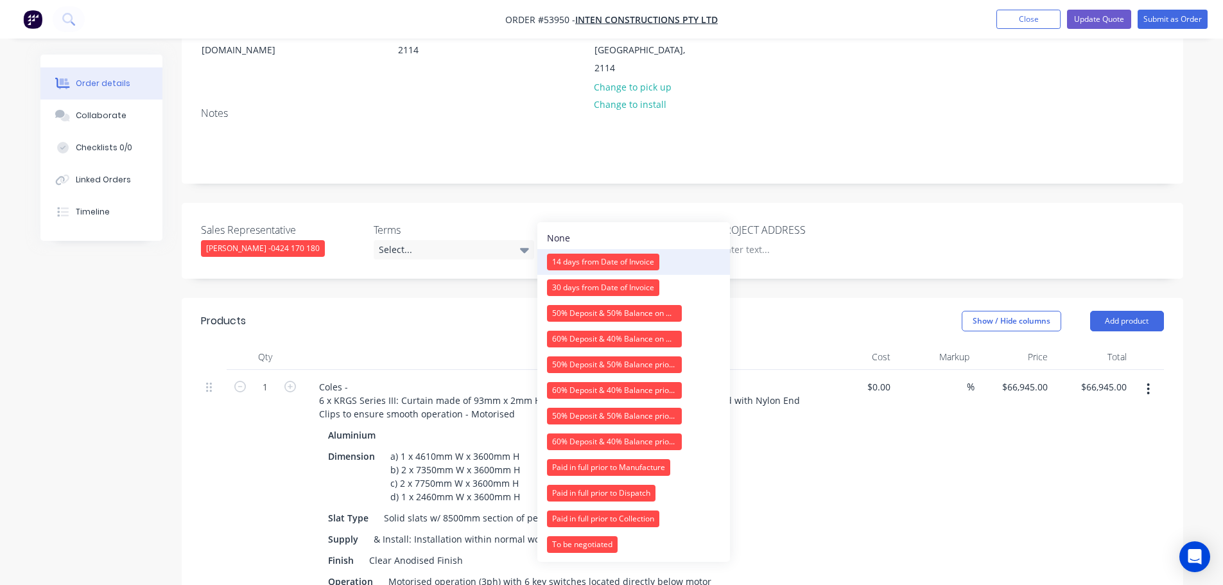
click at [562, 256] on div "14 days from Date of Invoice" at bounding box center [603, 262] width 112 height 17
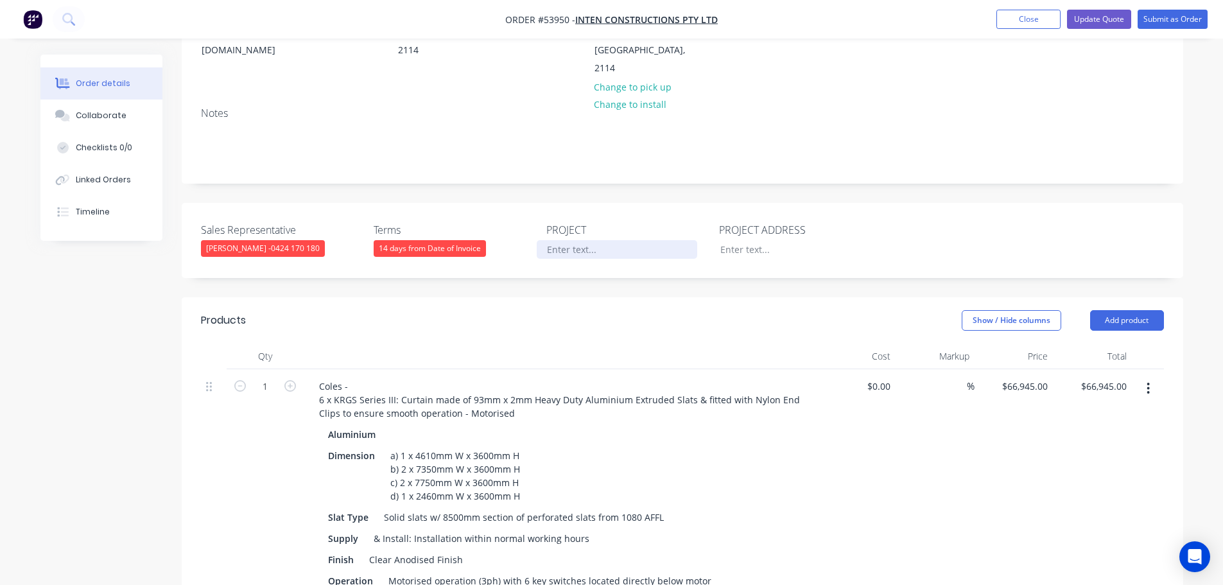
click at [593, 240] on div at bounding box center [617, 249] width 161 height 19
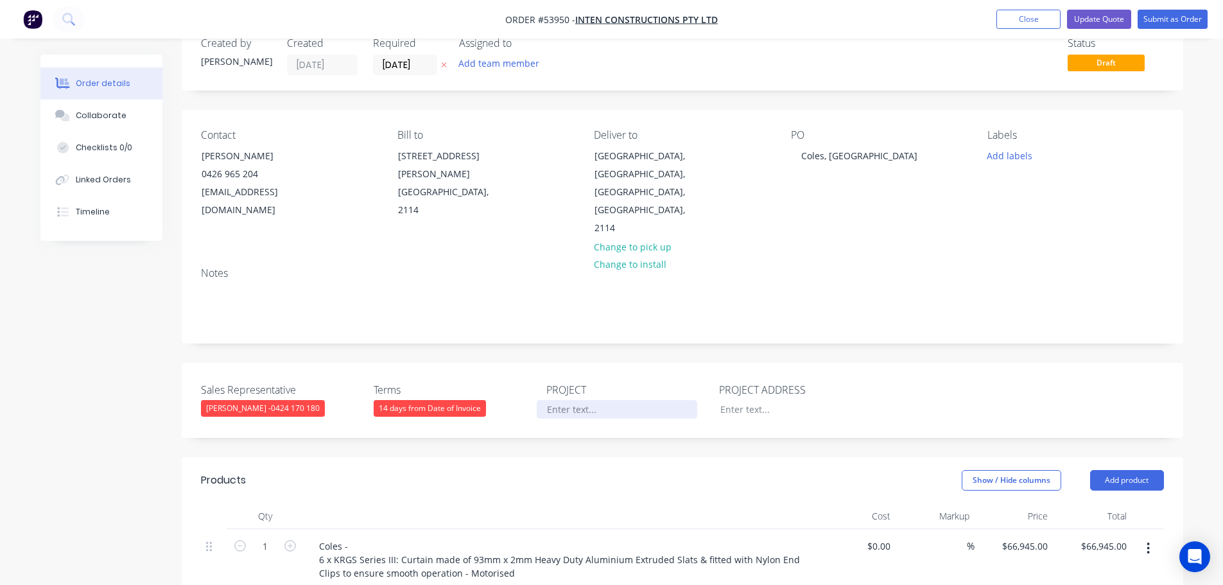
scroll to position [0, 0]
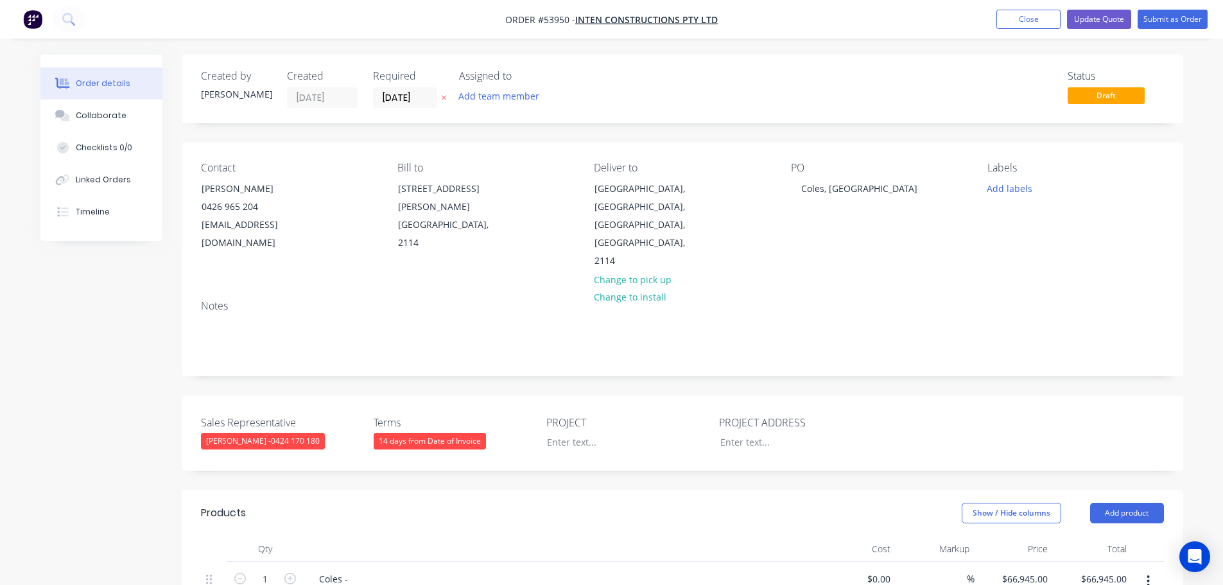
click at [840, 178] on div "PO Coles, Melrose Park NSW" at bounding box center [879, 216] width 176 height 109
click at [842, 197] on div "Coles, [GEOGRAPHIC_DATA]" at bounding box center [859, 188] width 137 height 19
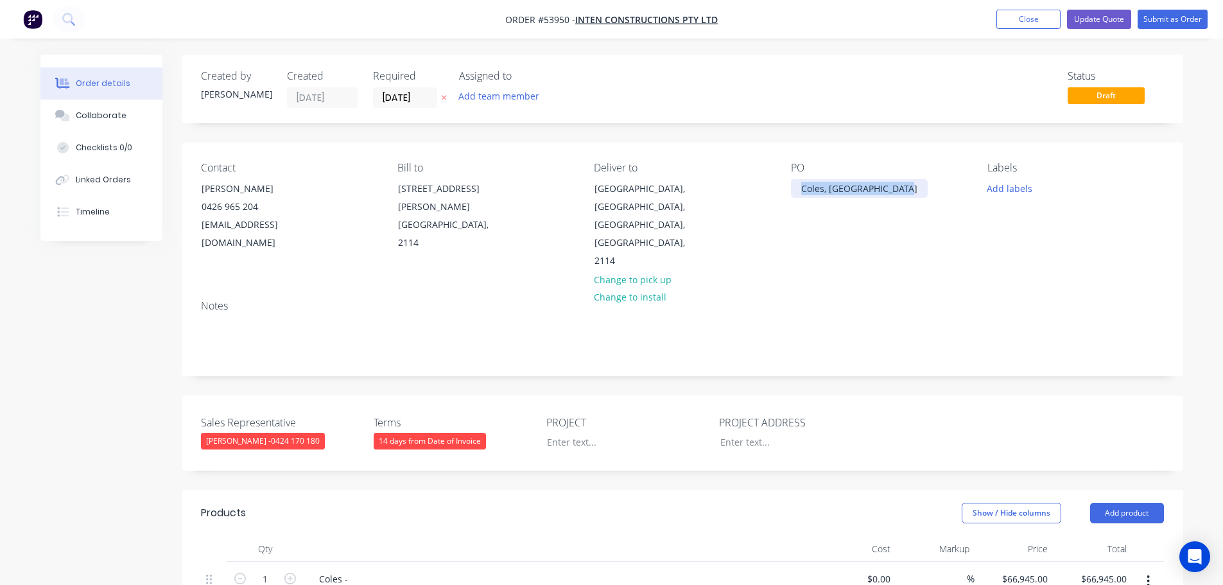
click at [842, 197] on div "Coles, [GEOGRAPHIC_DATA]" at bounding box center [859, 188] width 137 height 19
click at [573, 433] on div at bounding box center [617, 442] width 161 height 19
paste div
click at [758, 433] on div at bounding box center [790, 442] width 161 height 19
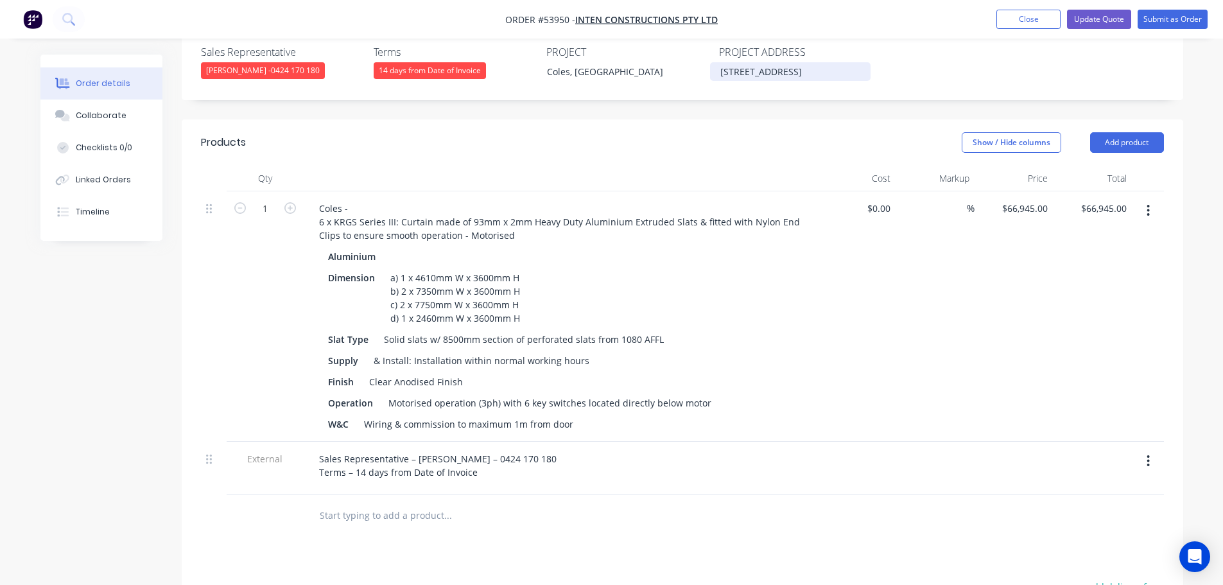
scroll to position [449, 0]
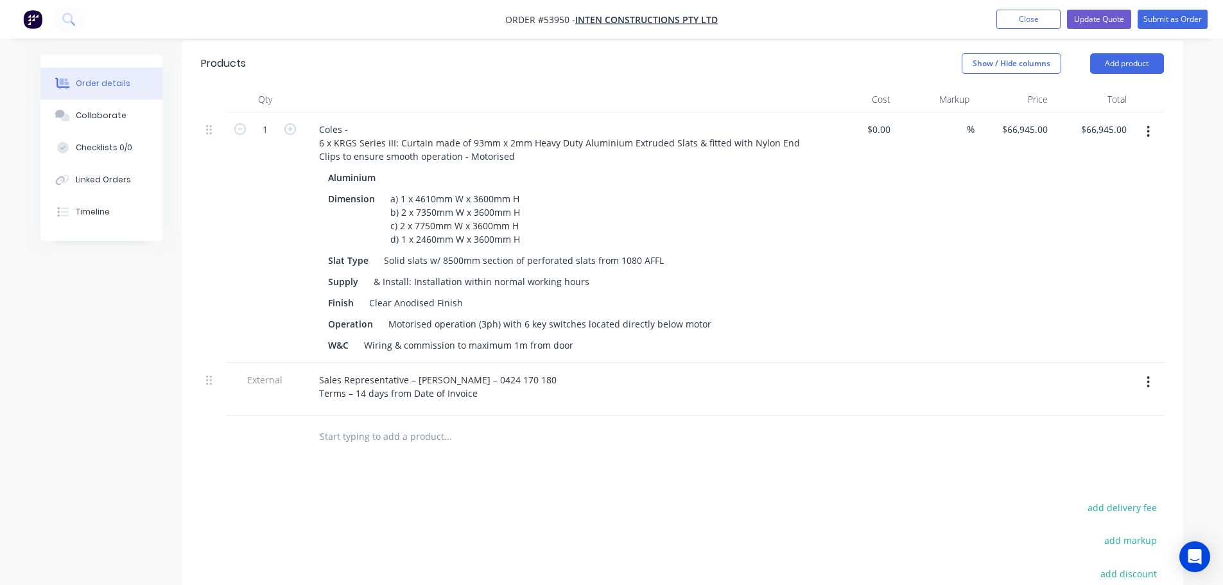
click at [1149, 376] on icon "button" at bounding box center [1148, 382] width 3 height 12
click at [1076, 437] on div "Delete" at bounding box center [1103, 441] width 99 height 19
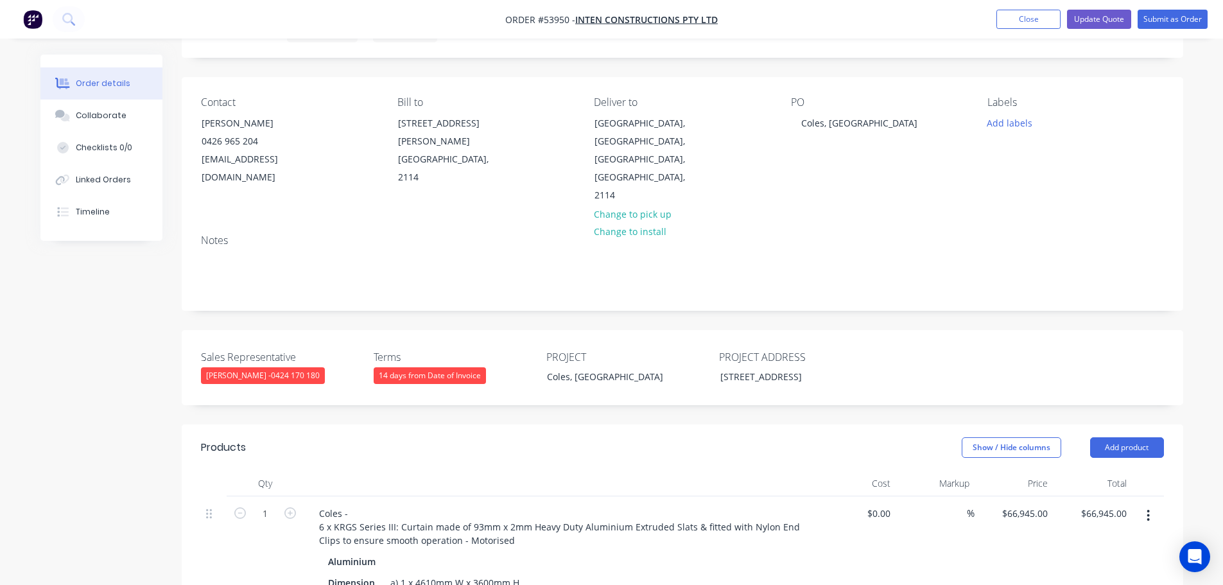
scroll to position [64, 0]
click at [1108, 15] on button "Update Quote" at bounding box center [1099, 19] width 64 height 19
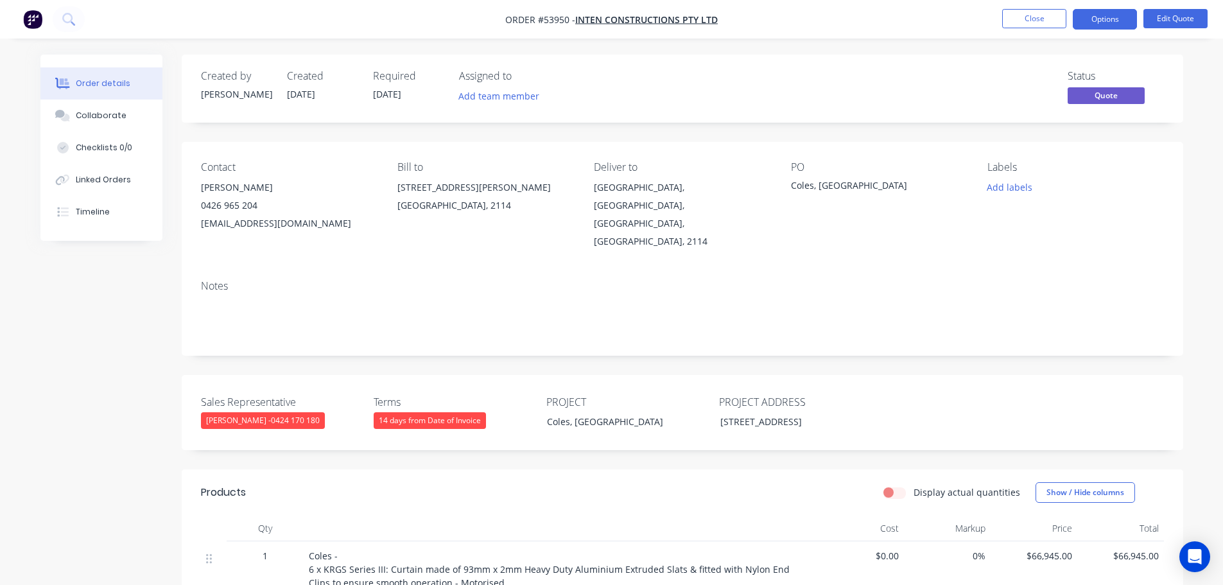
click at [830, 187] on div "Coles, [GEOGRAPHIC_DATA]" at bounding box center [871, 187] width 161 height 18
click at [833, 46] on div "Order details Collaborate Checklists 0/0 Linked Orders Timeline Order details C…" at bounding box center [611, 507] width 1223 height 1015
drag, startPoint x: 1113, startPoint y: 20, endPoint x: 1102, endPoint y: 34, distance: 18.2
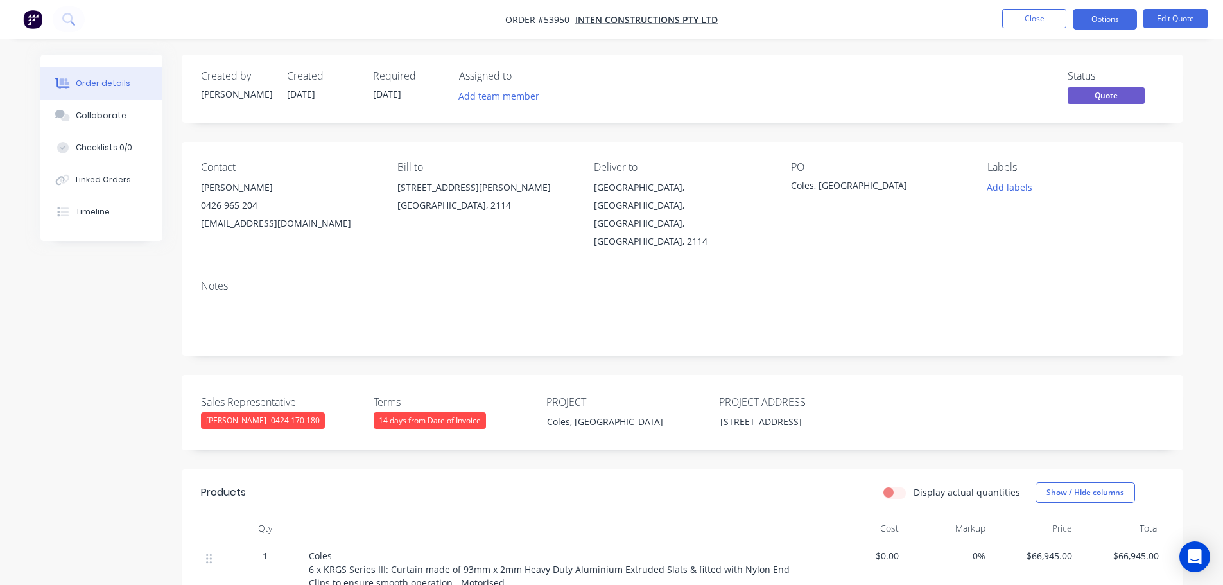
click at [1113, 20] on button "Options" at bounding box center [1105, 19] width 64 height 21
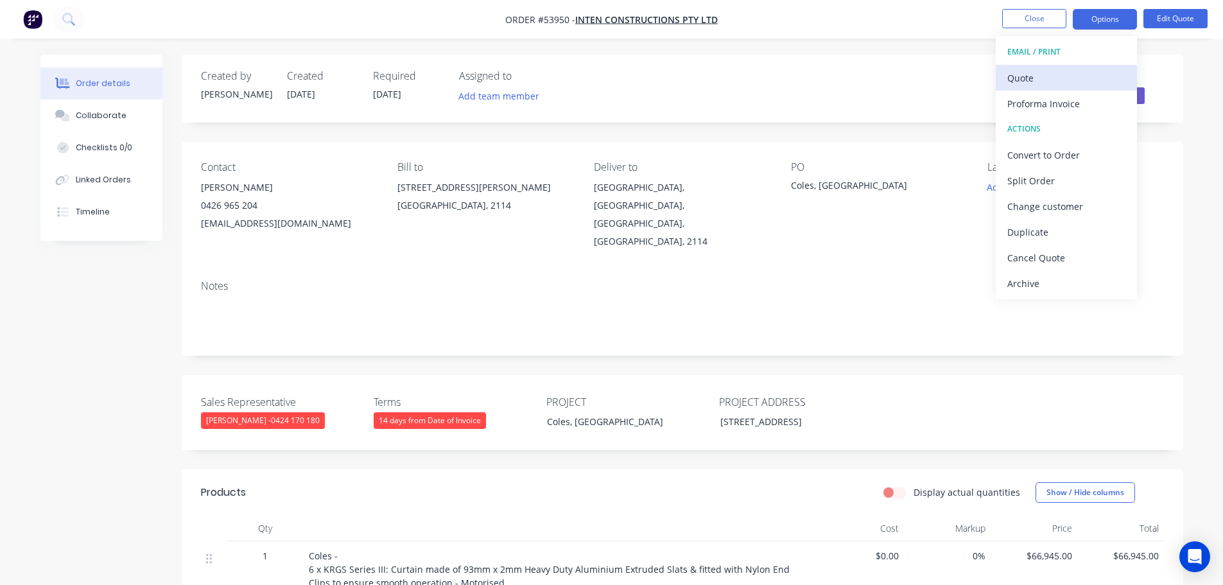
click at [1027, 76] on div "Quote" at bounding box center [1066, 78] width 118 height 19
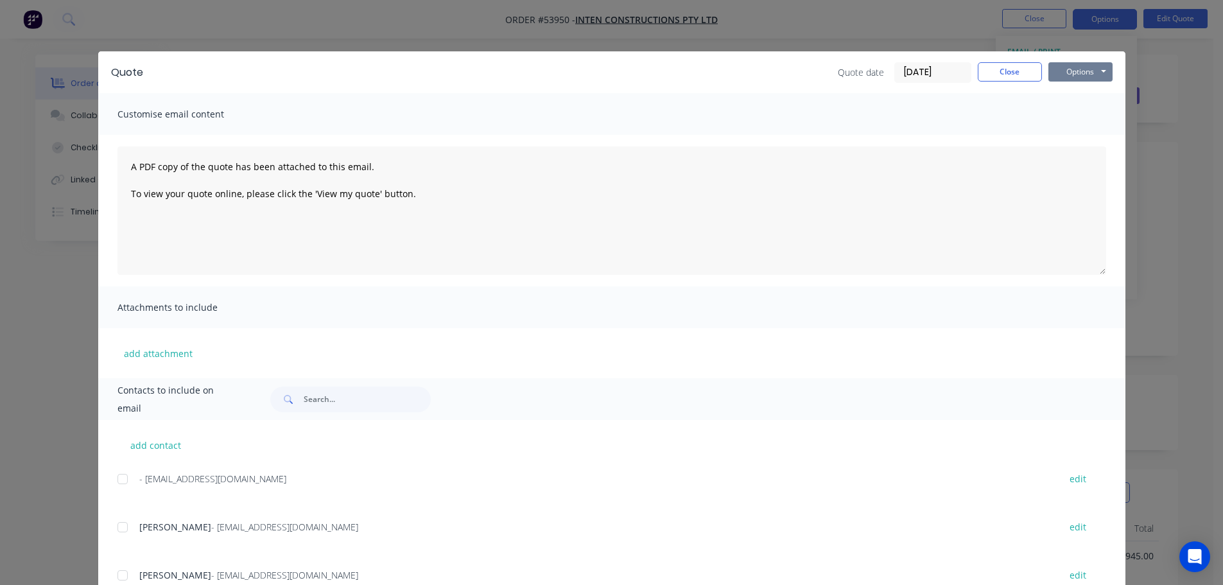
click at [1062, 73] on button "Options" at bounding box center [1080, 71] width 64 height 19
click at [1066, 117] on button "Print" at bounding box center [1089, 115] width 82 height 21
click at [987, 70] on button "Close" at bounding box center [1010, 71] width 64 height 19
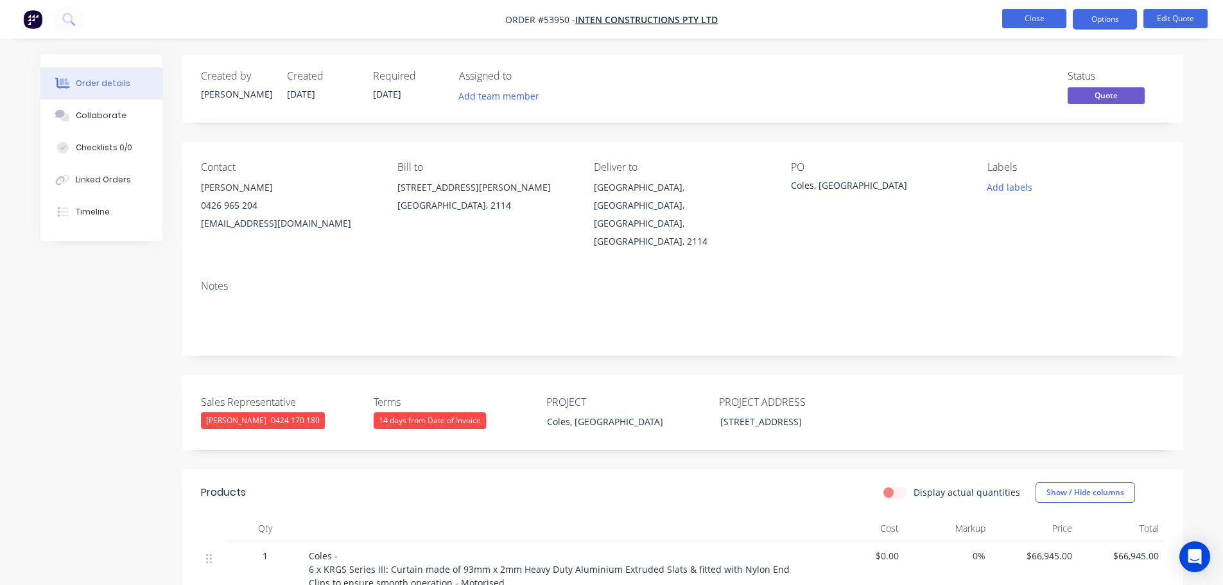
click at [1034, 19] on button "Close" at bounding box center [1034, 18] width 64 height 19
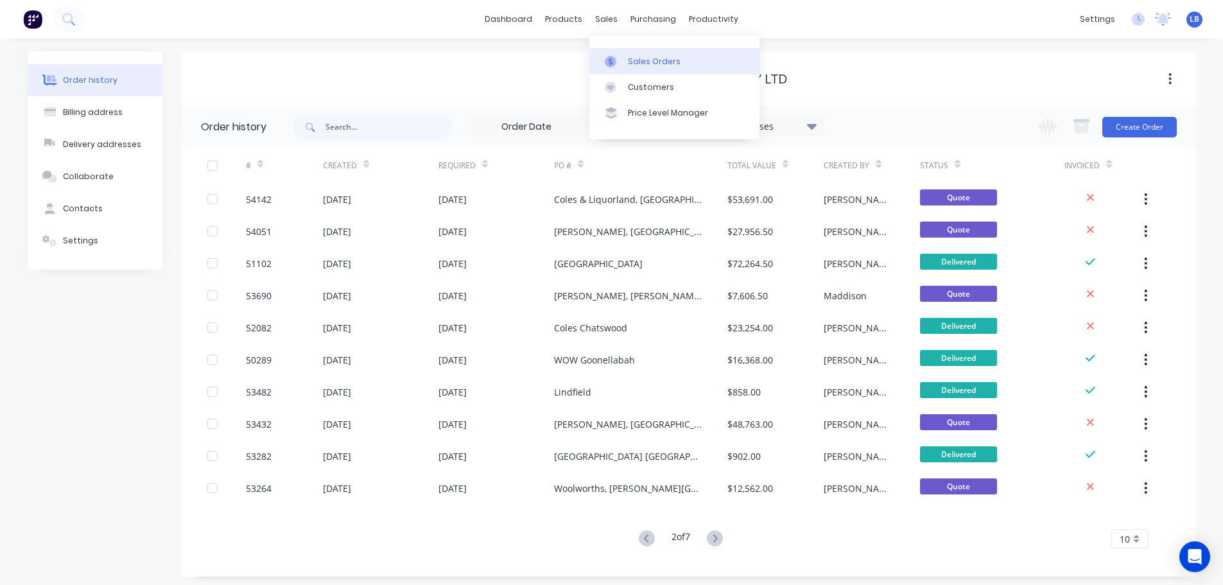
click at [658, 60] on div "Sales Orders" at bounding box center [654, 62] width 53 height 12
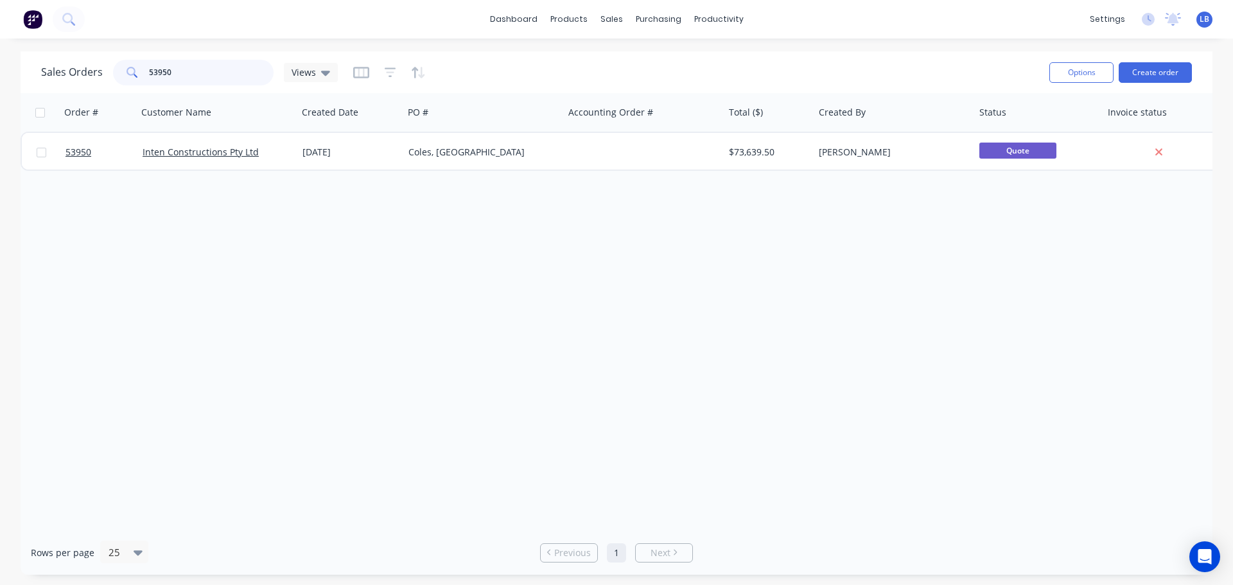
drag, startPoint x: 176, startPoint y: 68, endPoint x: 104, endPoint y: 83, distance: 73.4
click at [104, 83] on div "Sales Orders 53950 Views" at bounding box center [189, 73] width 297 height 26
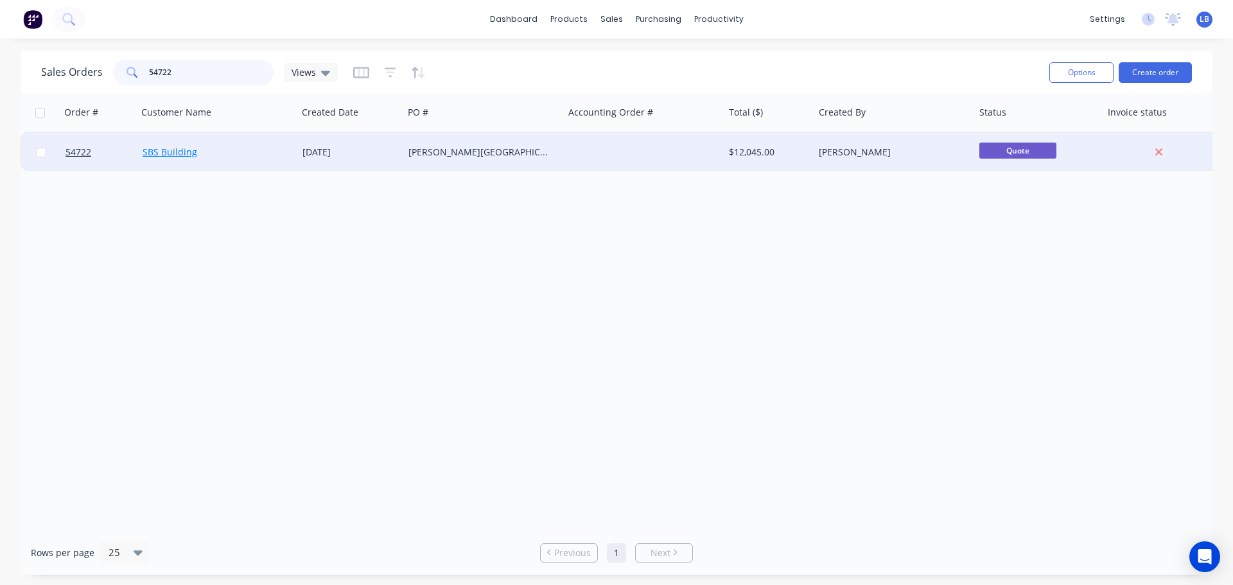
type input "54722"
click at [187, 152] on link "SBS Building" at bounding box center [170, 152] width 55 height 12
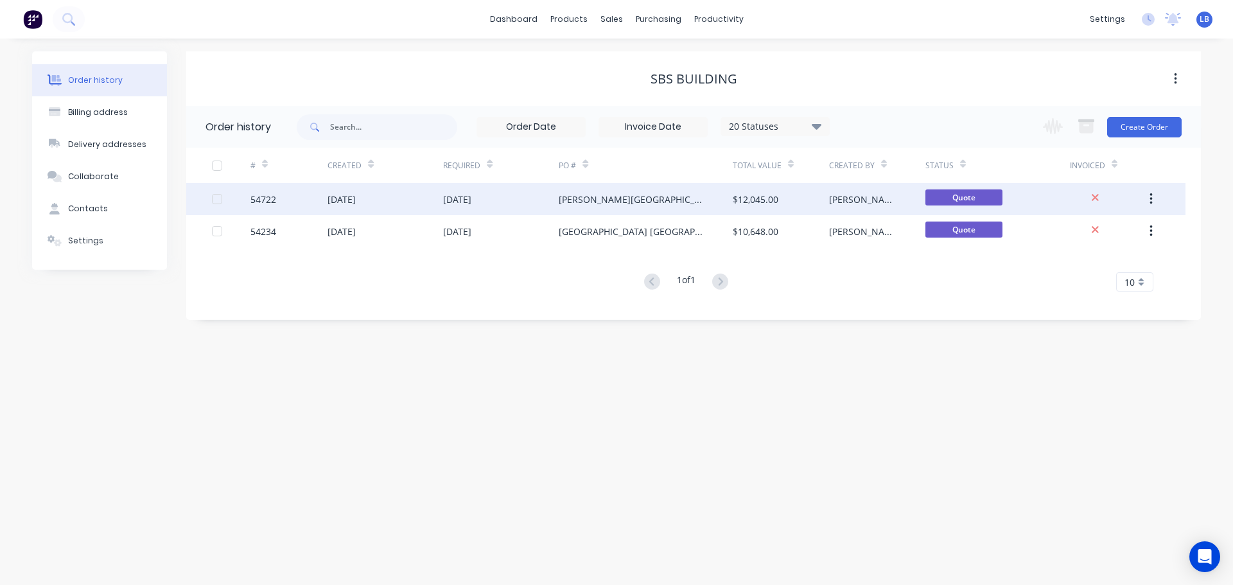
click at [422, 202] on div "[DATE]" at bounding box center [385, 199] width 116 height 32
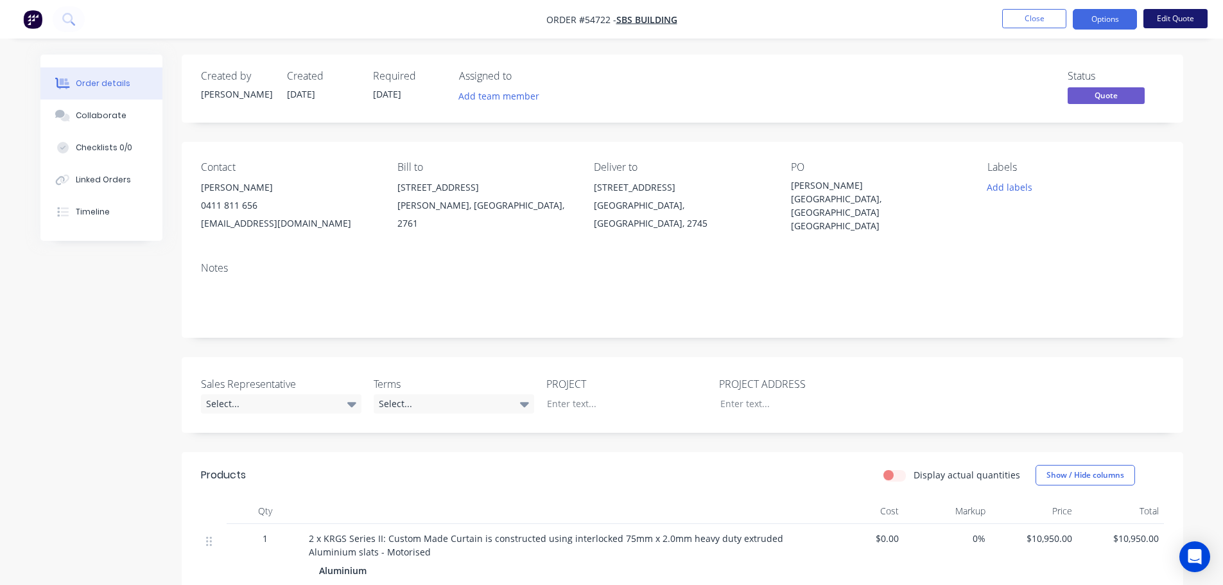
click at [1190, 23] on button "Edit Quote" at bounding box center [1175, 18] width 64 height 19
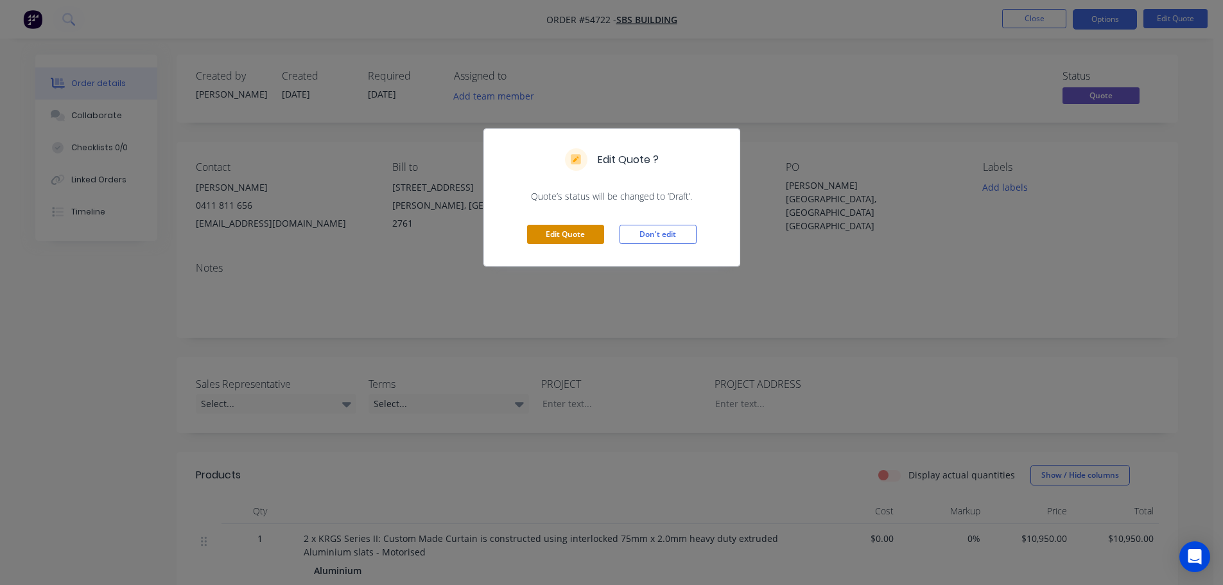
click at [571, 238] on button "Edit Quote" at bounding box center [565, 234] width 77 height 19
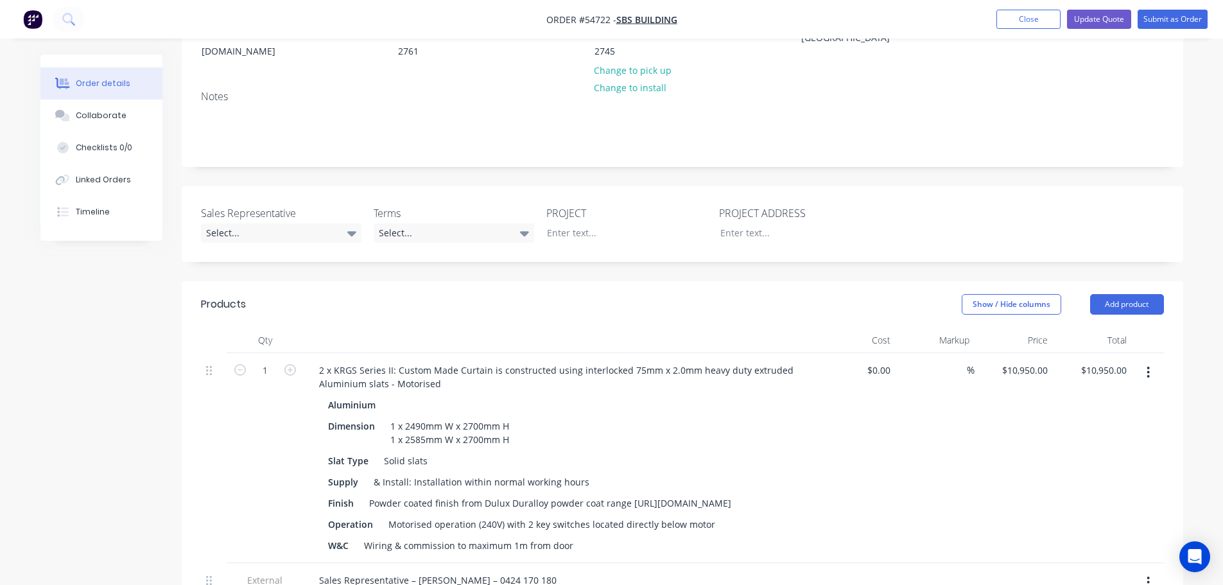
scroll to position [193, 0]
click at [259, 222] on div "Select..." at bounding box center [281, 231] width 161 height 19
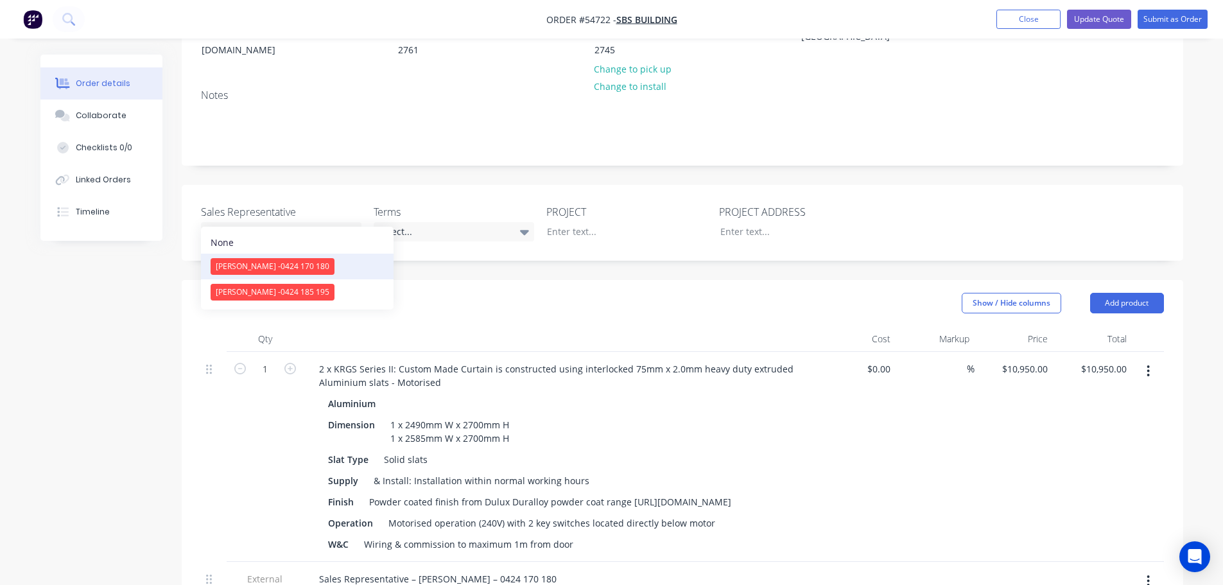
click at [236, 263] on span "[PERSON_NAME] - 0424 170 180" at bounding box center [273, 266] width 114 height 11
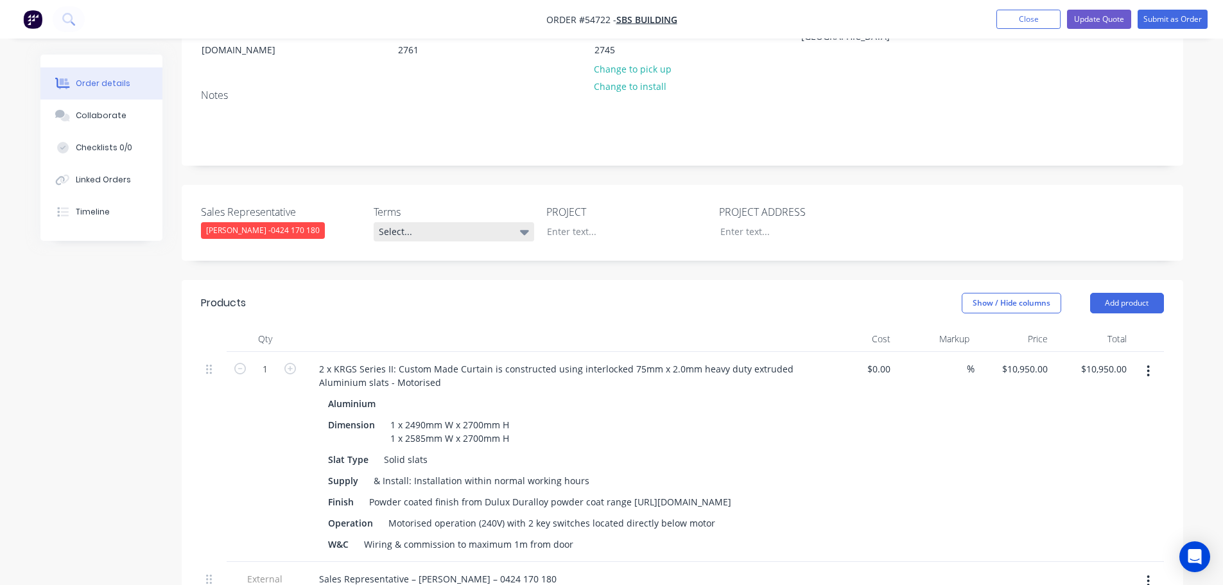
click at [438, 222] on div "Select..." at bounding box center [454, 231] width 161 height 19
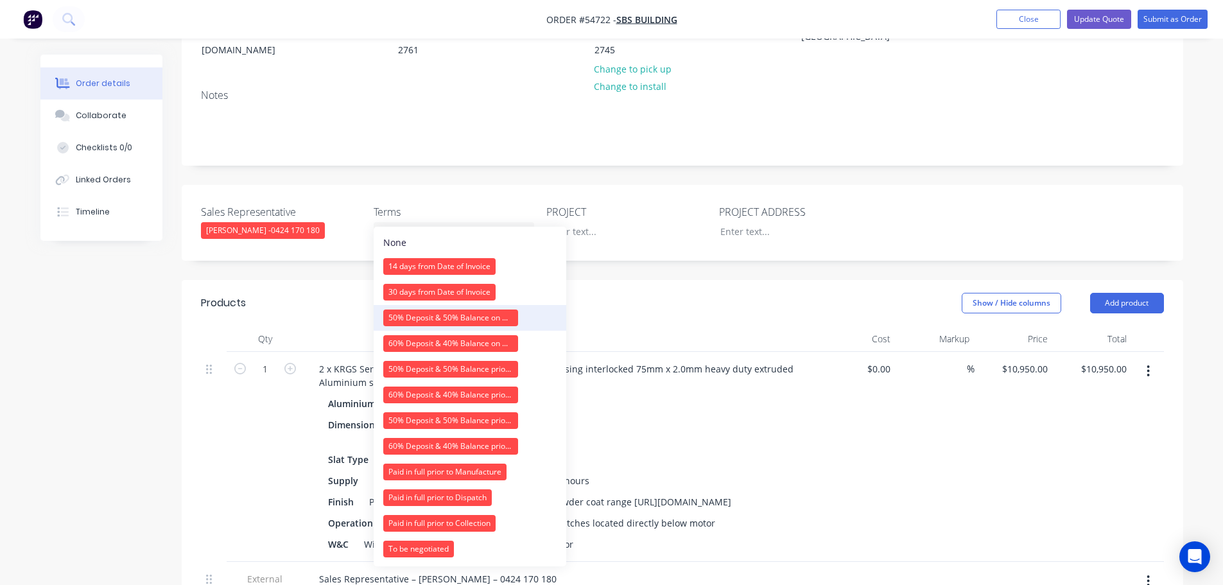
click at [416, 314] on div "50% Deposit & 50% Balance on Day of Installation" at bounding box center [450, 317] width 135 height 17
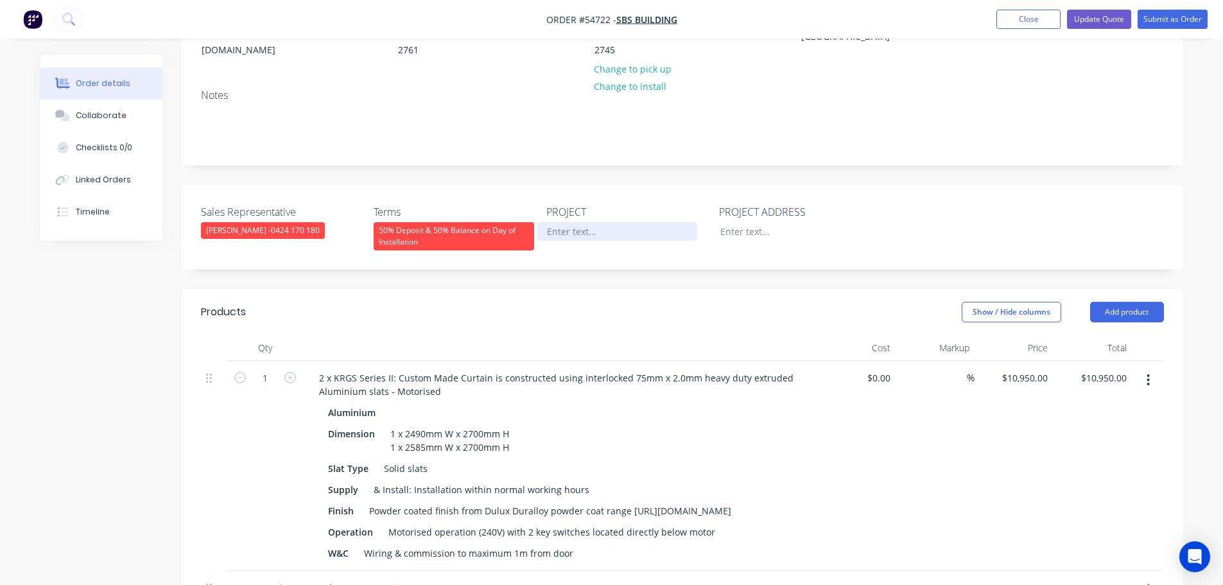
click at [586, 222] on div at bounding box center [617, 231] width 161 height 19
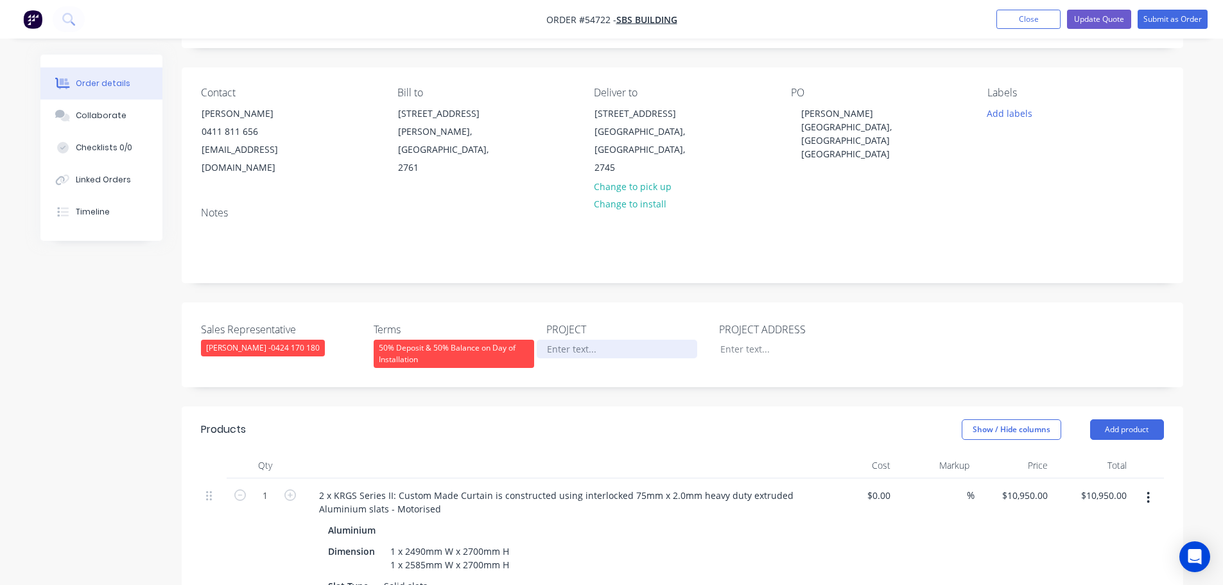
scroll to position [64, 0]
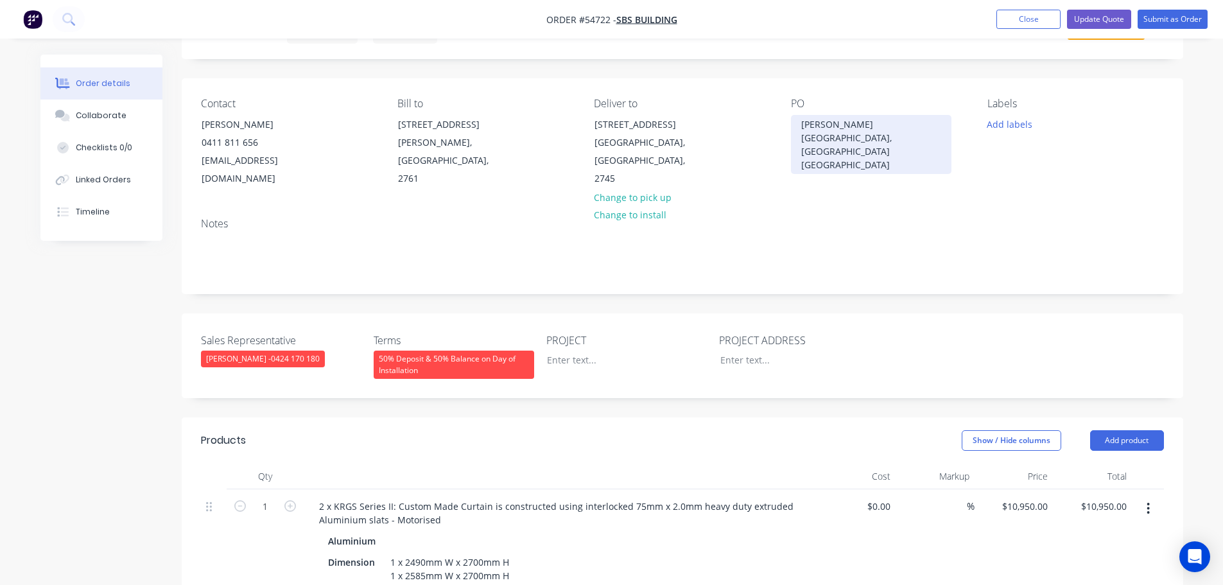
click at [842, 128] on div "[PERSON_NAME][GEOGRAPHIC_DATA], [GEOGRAPHIC_DATA] [GEOGRAPHIC_DATA]" at bounding box center [871, 144] width 161 height 59
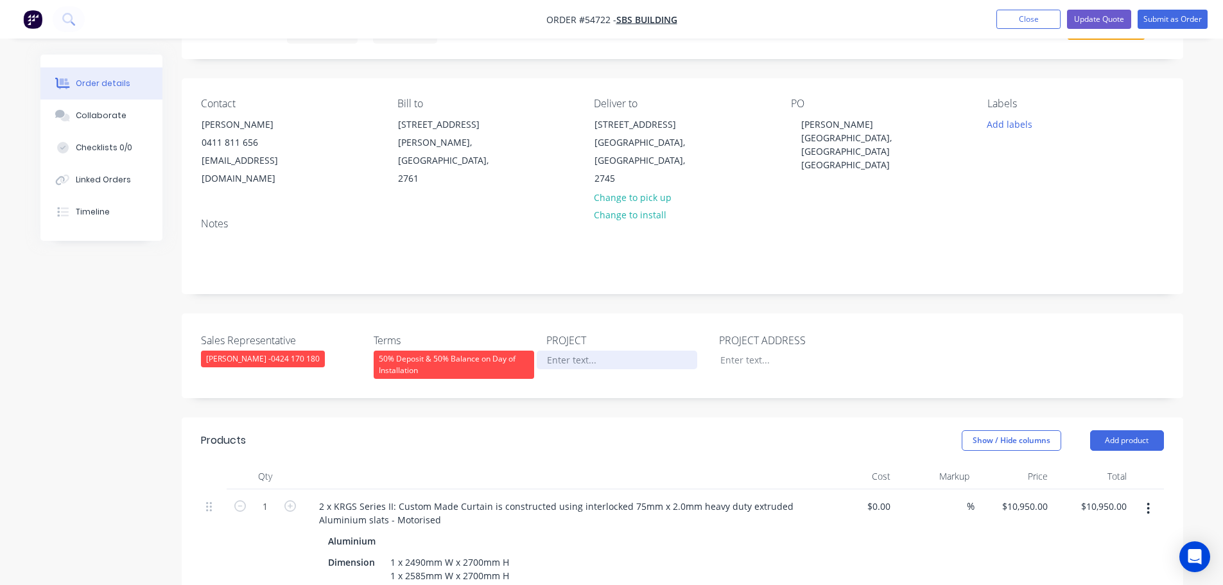
click at [562, 351] on div at bounding box center [617, 360] width 161 height 19
drag, startPoint x: 571, startPoint y: 329, endPoint x: 560, endPoint y: 345, distance: 19.8
click at [560, 351] on div at bounding box center [617, 360] width 161 height 19
paste div
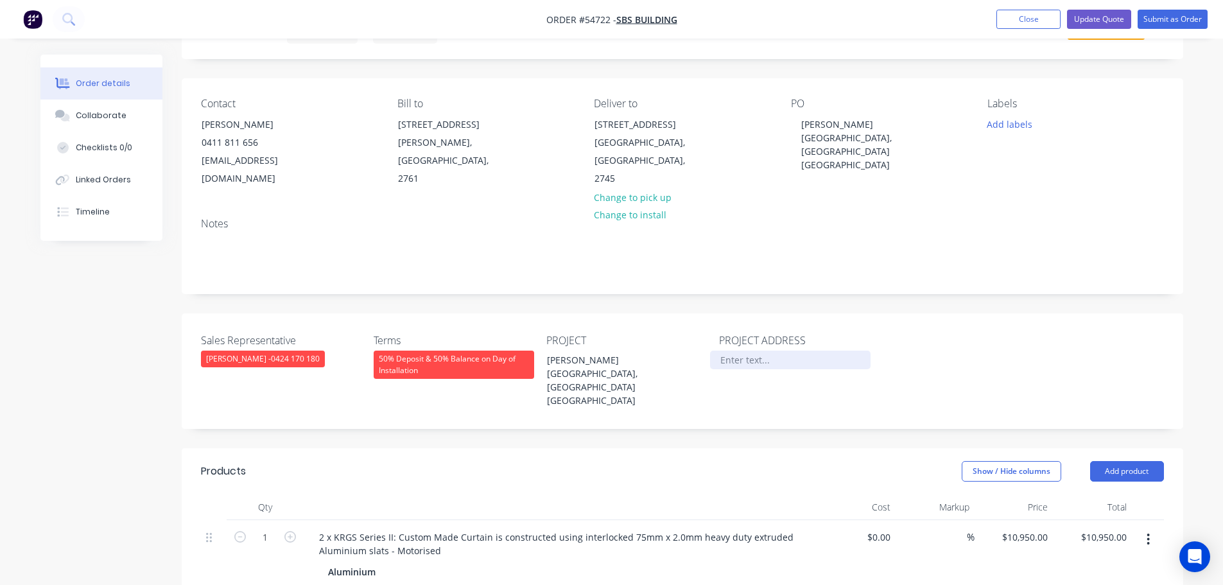
click at [745, 351] on div at bounding box center [790, 360] width 161 height 19
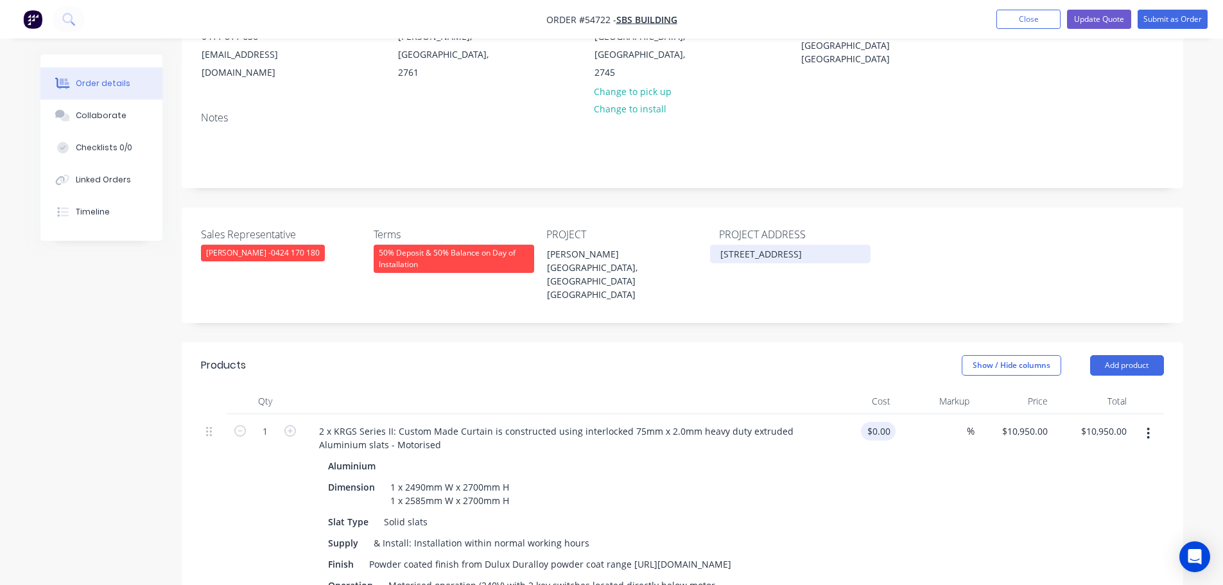
scroll to position [385, 0]
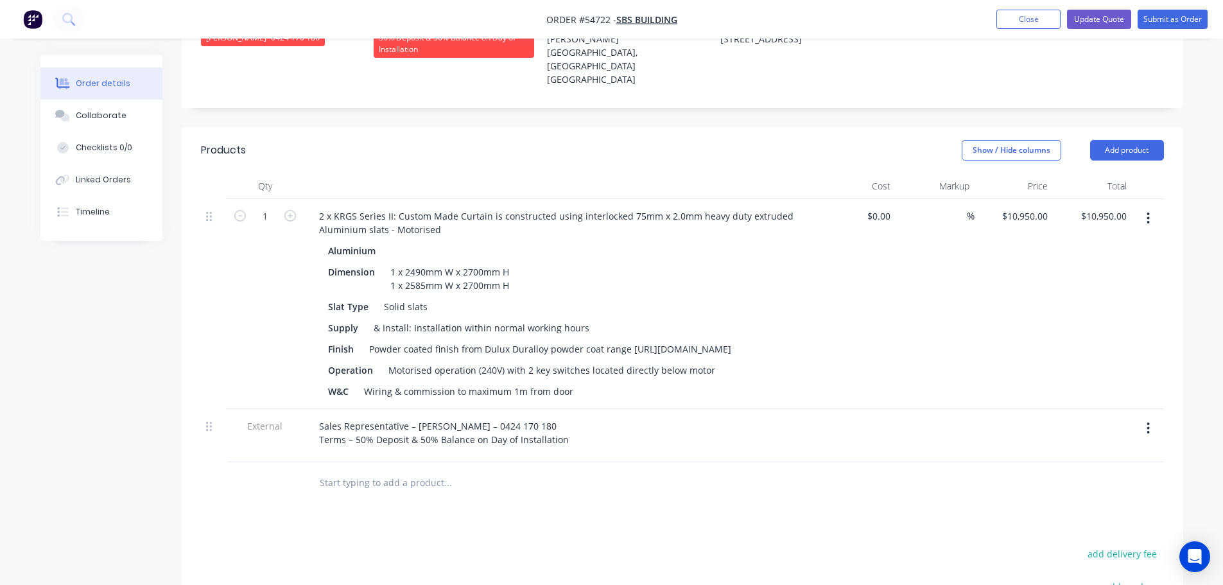
click at [1149, 422] on icon "button" at bounding box center [1148, 428] width 3 height 12
click at [1076, 478] on div "Delete" at bounding box center [1103, 487] width 99 height 19
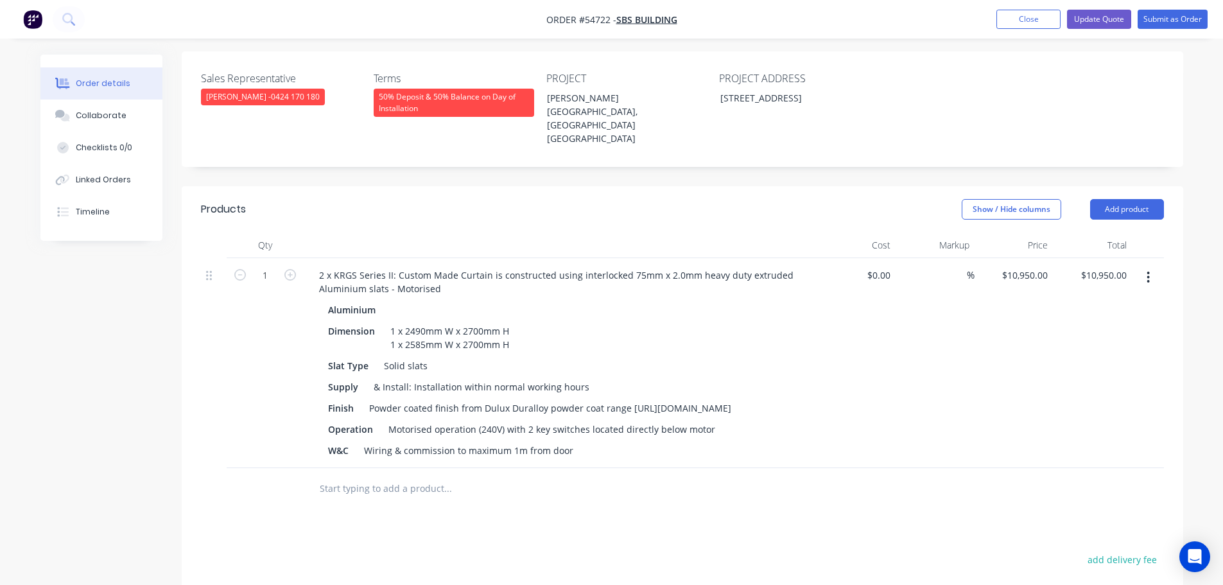
scroll to position [257, 0]
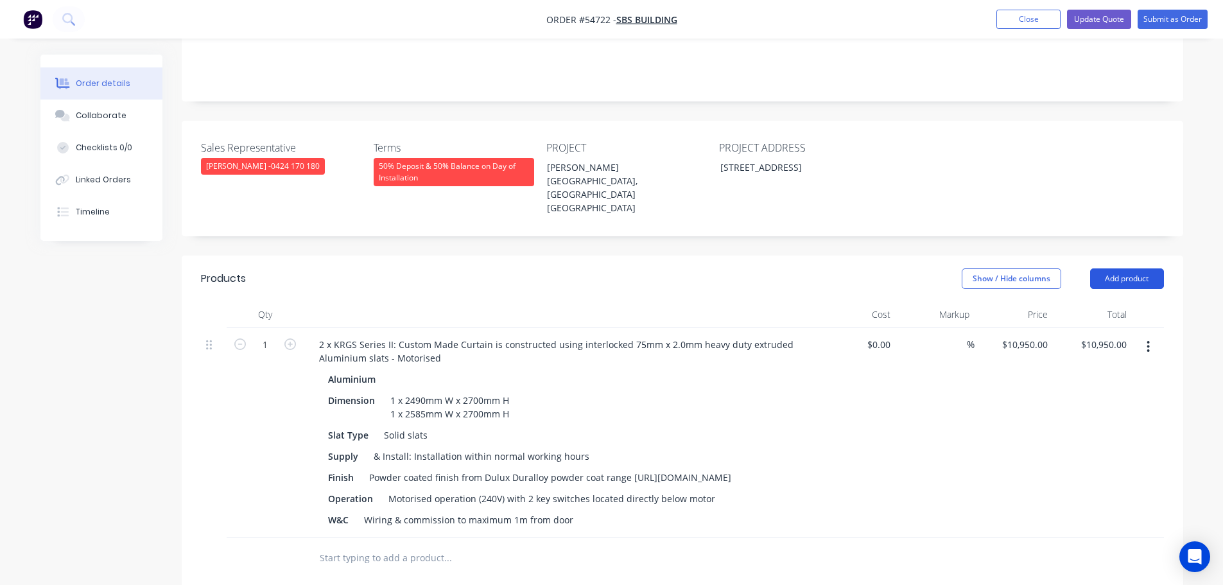
click at [1095, 268] on button "Add product" at bounding box center [1127, 278] width 74 height 21
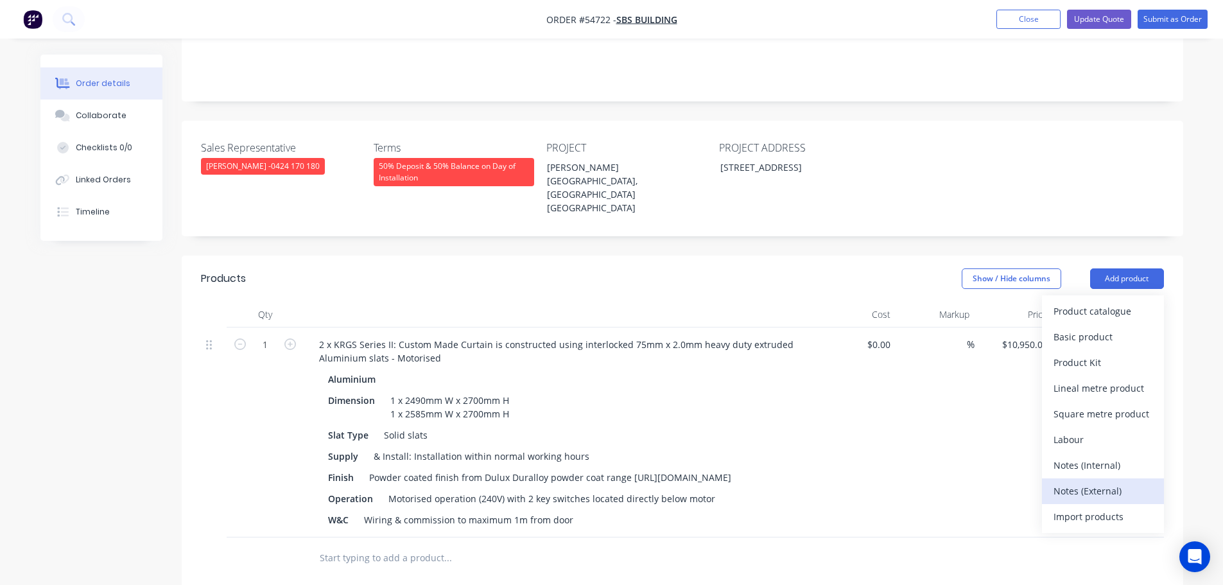
click at [1077, 482] on div "Notes (External)" at bounding box center [1103, 491] width 99 height 19
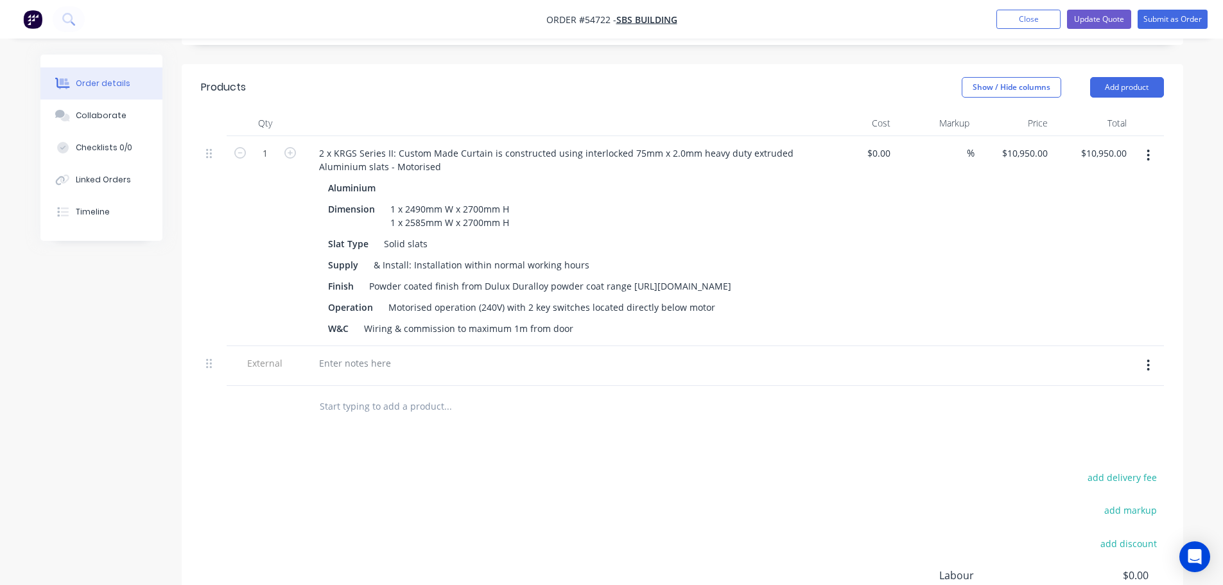
scroll to position [449, 0]
click at [362, 352] on div at bounding box center [355, 361] width 92 height 19
click at [1089, 21] on button "Update Quote" at bounding box center [1099, 19] width 64 height 19
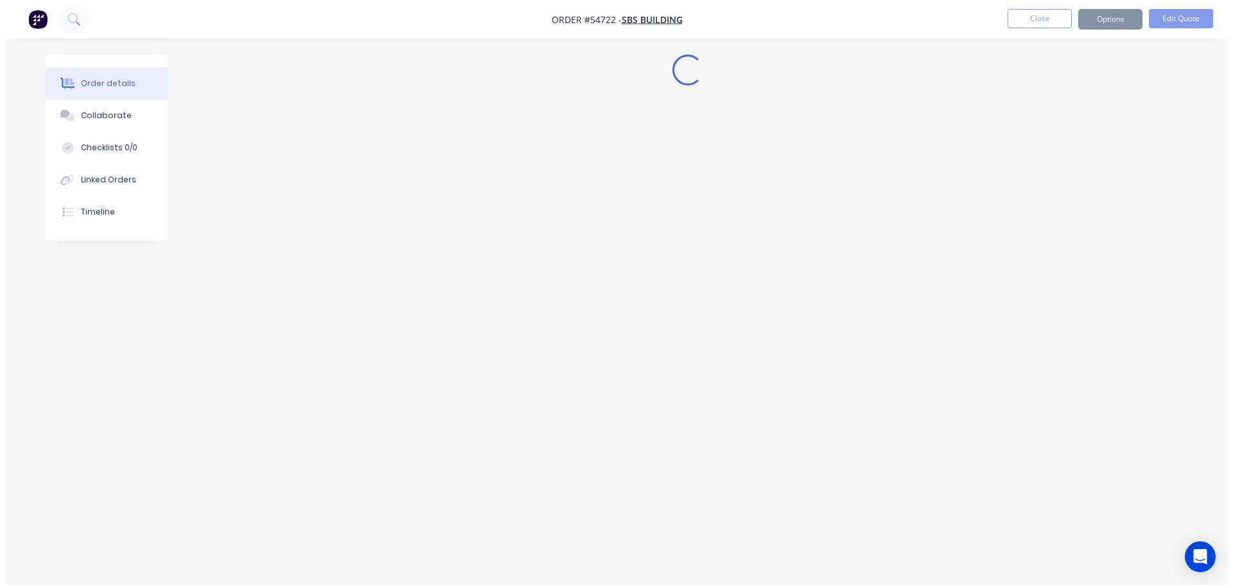
scroll to position [0, 0]
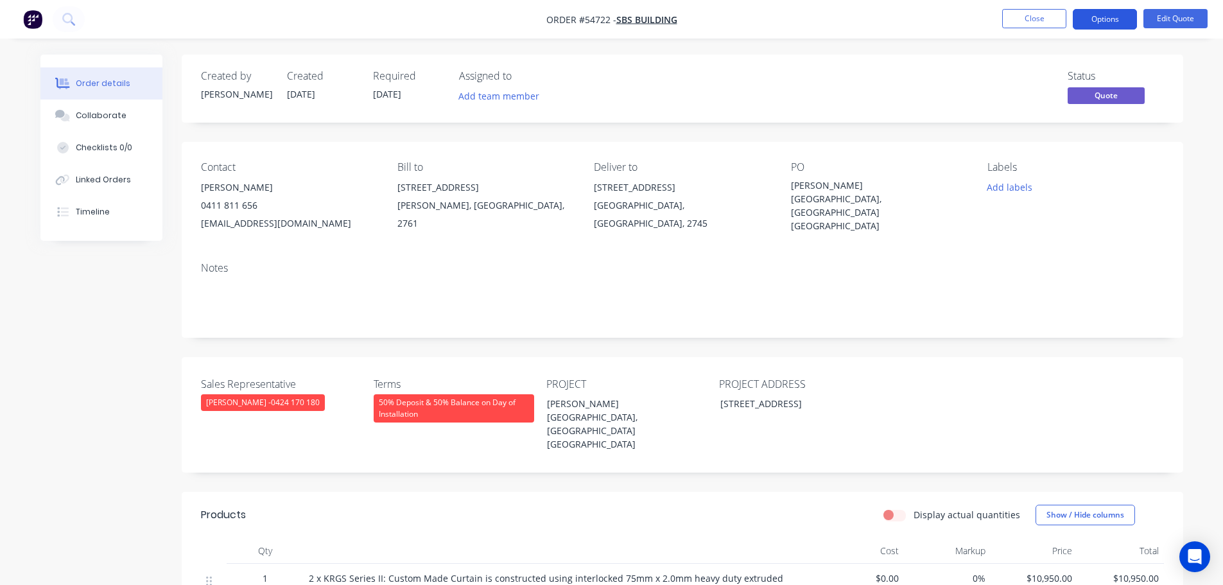
click at [1086, 17] on button "Options" at bounding box center [1105, 19] width 64 height 21
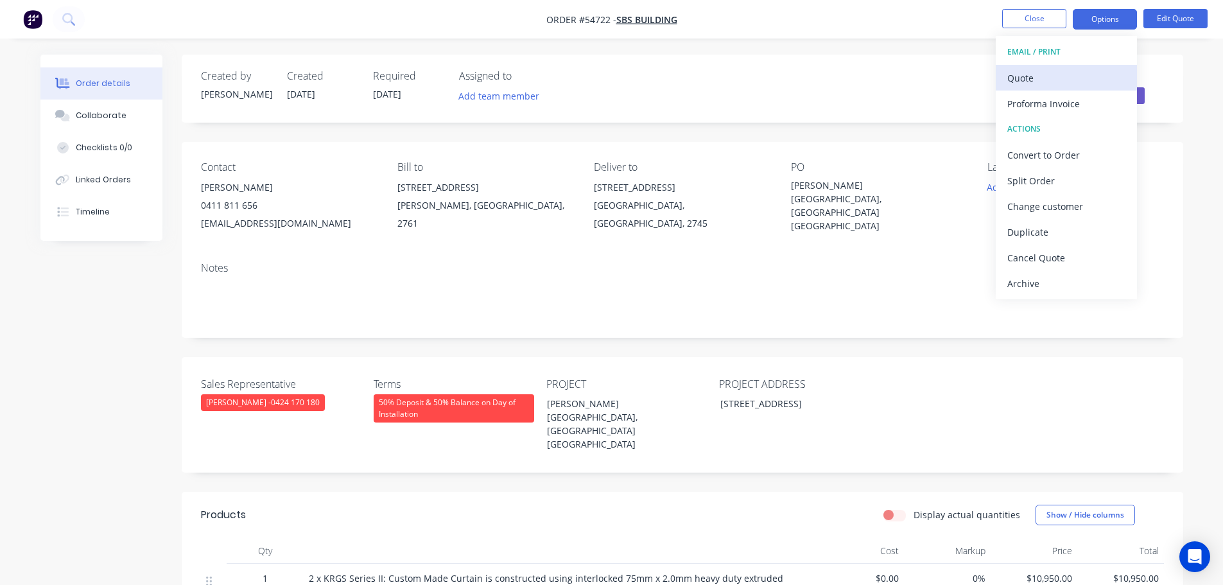
click at [1023, 78] on div "Quote" at bounding box center [1066, 78] width 118 height 19
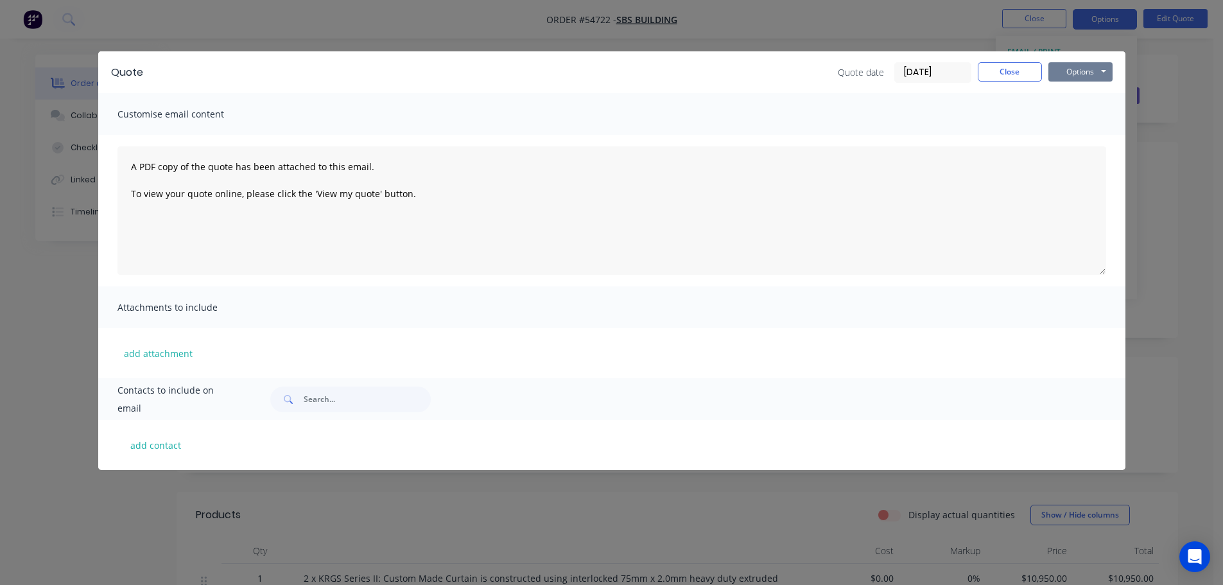
click at [1066, 77] on button "Options" at bounding box center [1080, 71] width 64 height 19
click at [1080, 119] on button "Print" at bounding box center [1089, 115] width 82 height 21
click at [991, 76] on button "Close" at bounding box center [1010, 71] width 64 height 19
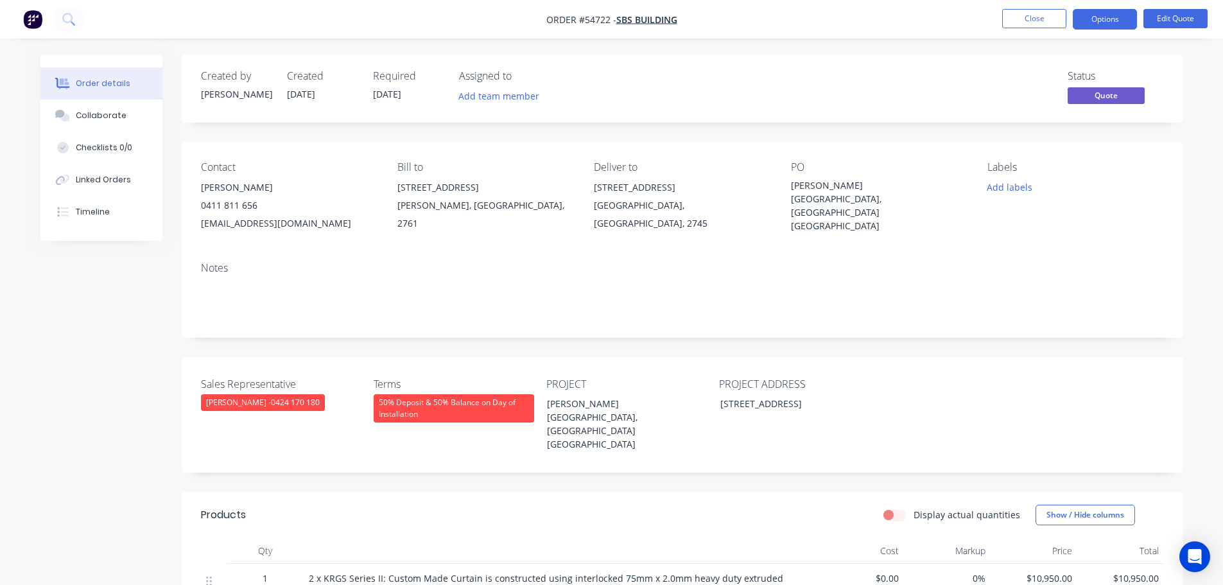
click at [257, 207] on span at bounding box center [257, 205] width 0 height 12
click at [1011, 18] on button "Close" at bounding box center [1034, 18] width 64 height 19
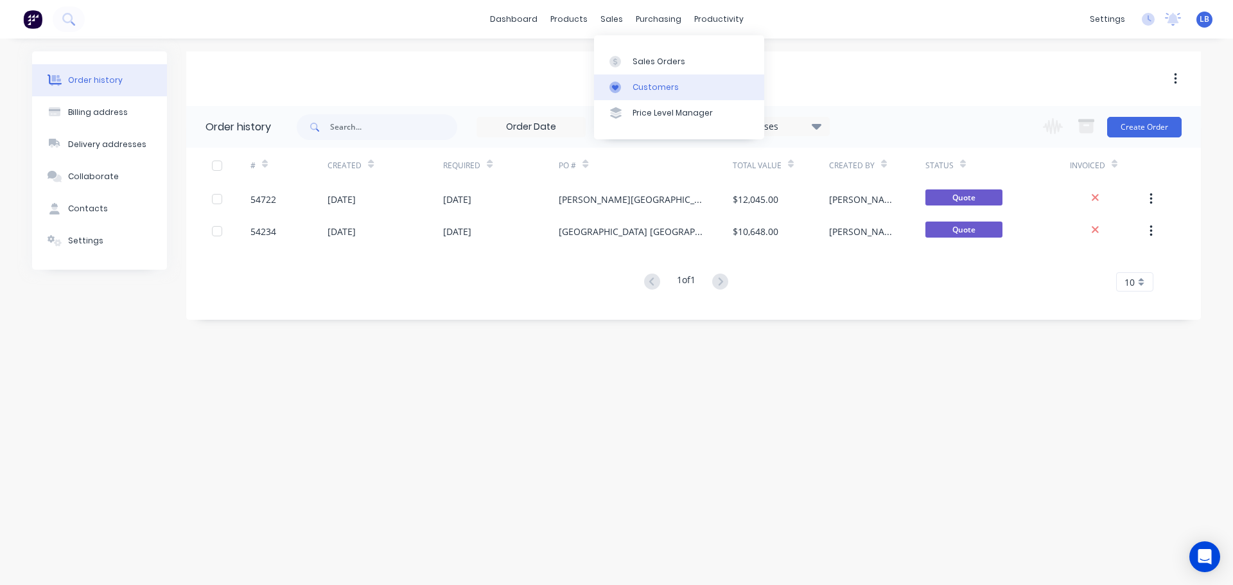
click at [648, 82] on div "Customers" at bounding box center [655, 88] width 46 height 12
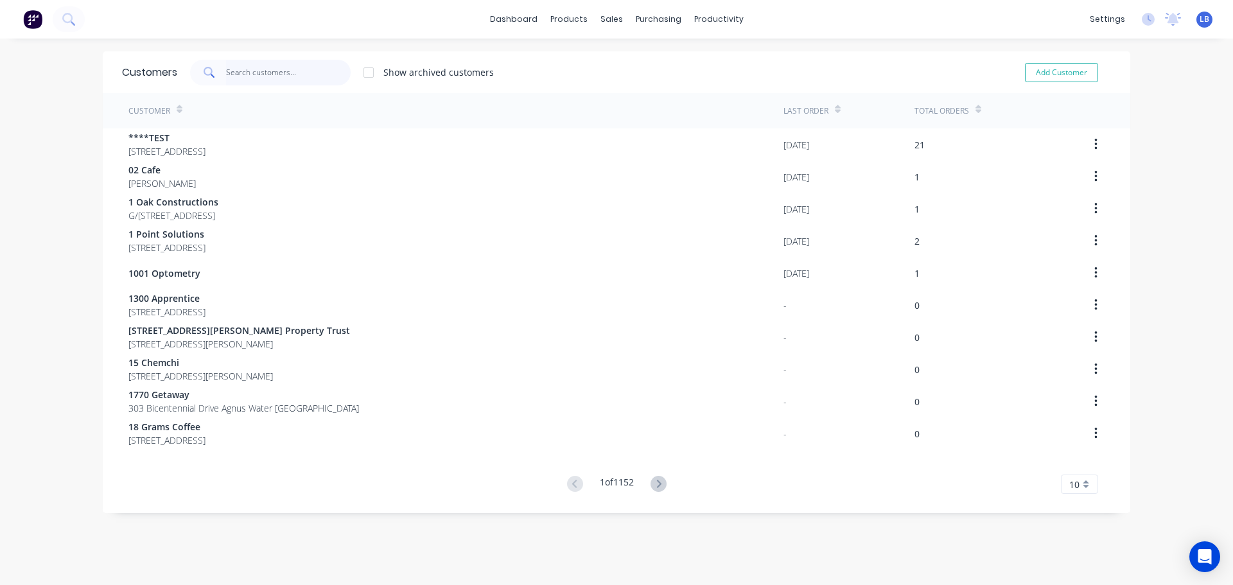
click at [265, 74] on input "text" at bounding box center [288, 73] width 125 height 26
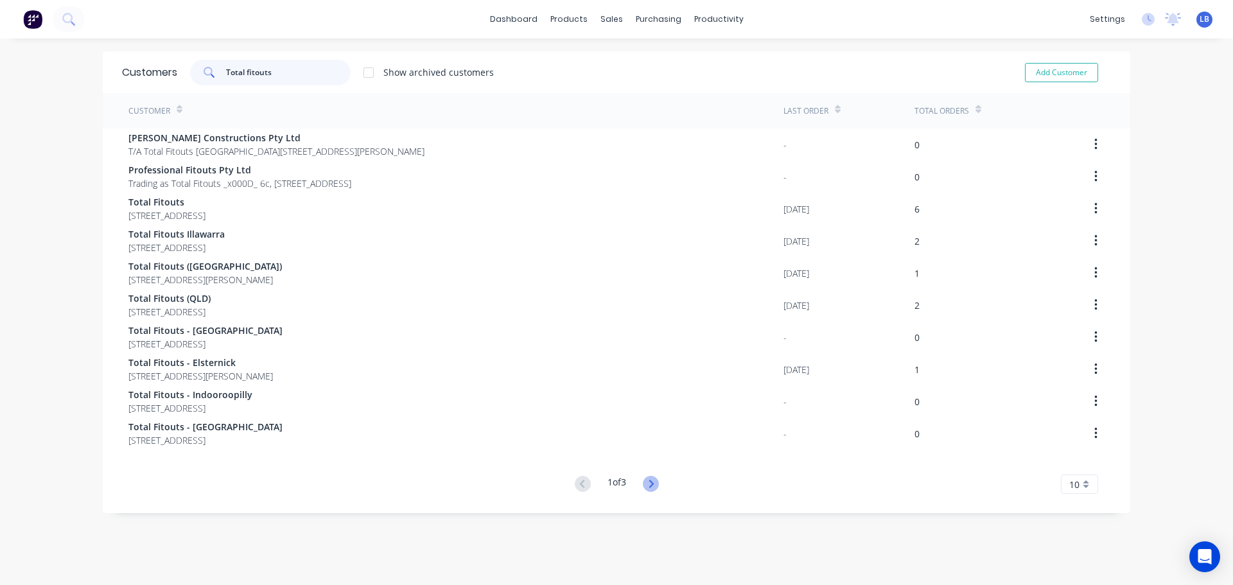
type input "Total fitouts"
click at [648, 483] on icon at bounding box center [651, 484] width 16 height 16
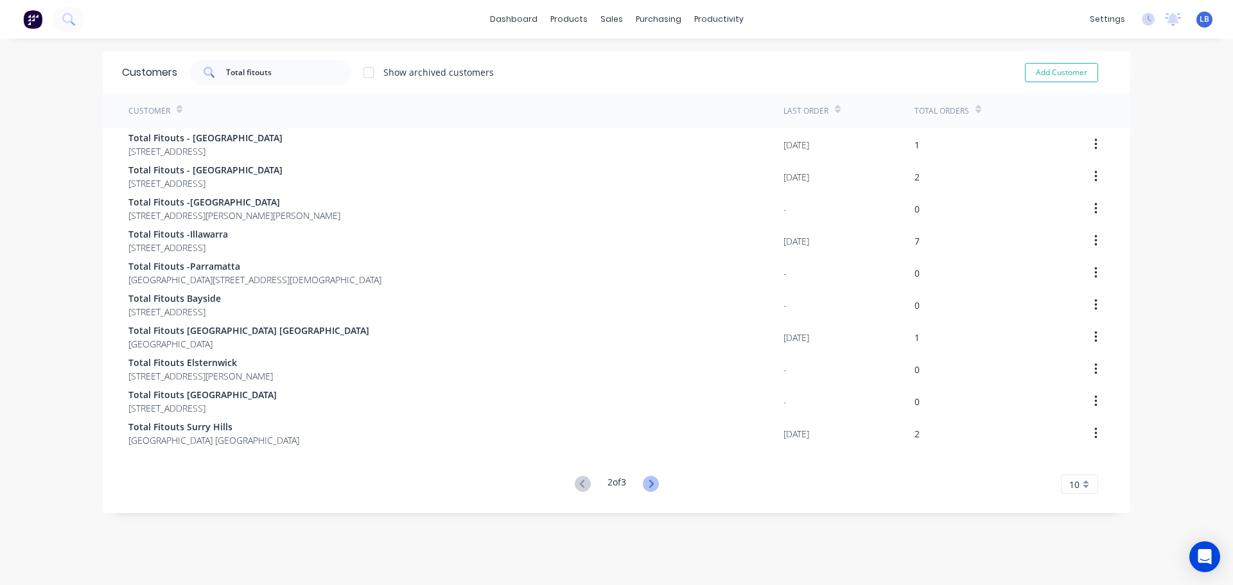
click at [649, 479] on icon at bounding box center [651, 484] width 16 height 16
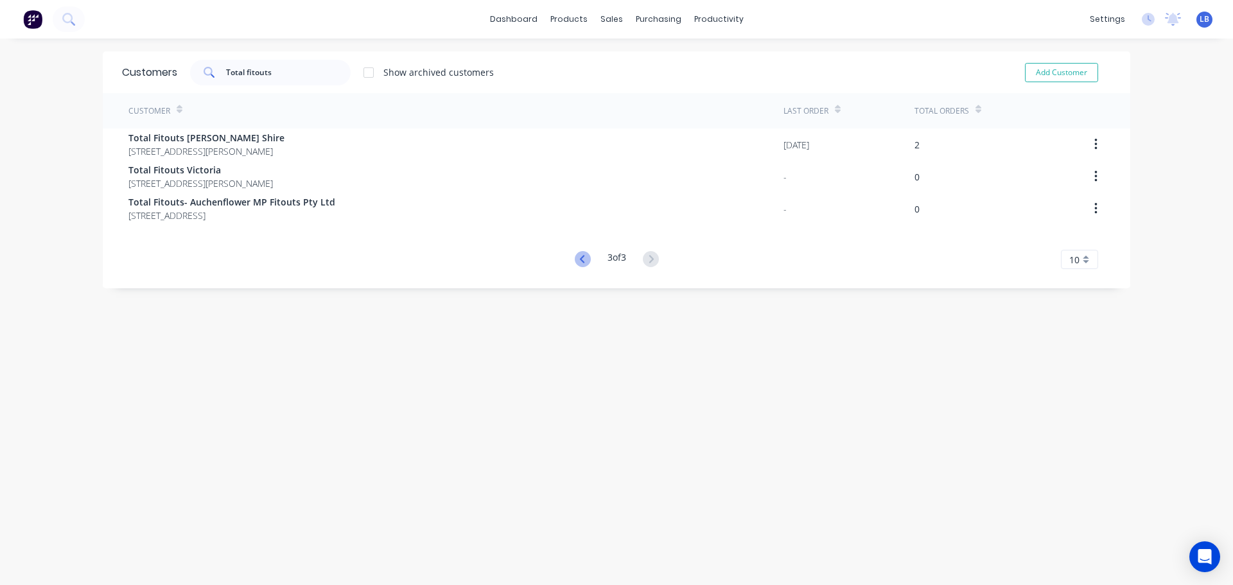
click at [575, 261] on icon at bounding box center [583, 259] width 16 height 16
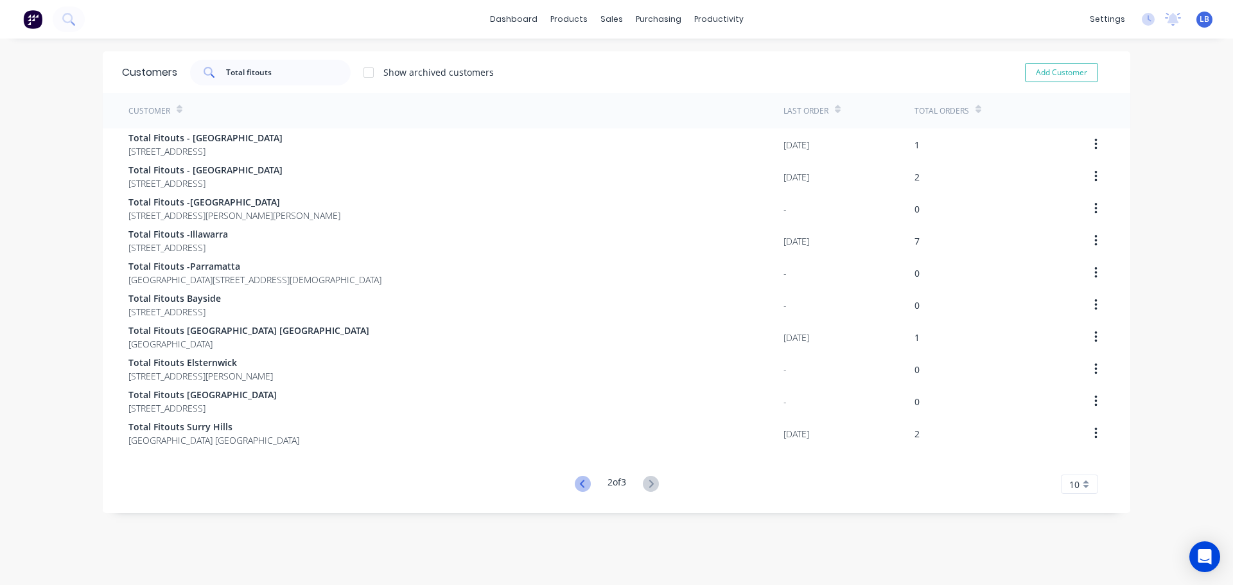
click at [575, 482] on icon at bounding box center [583, 484] width 16 height 16
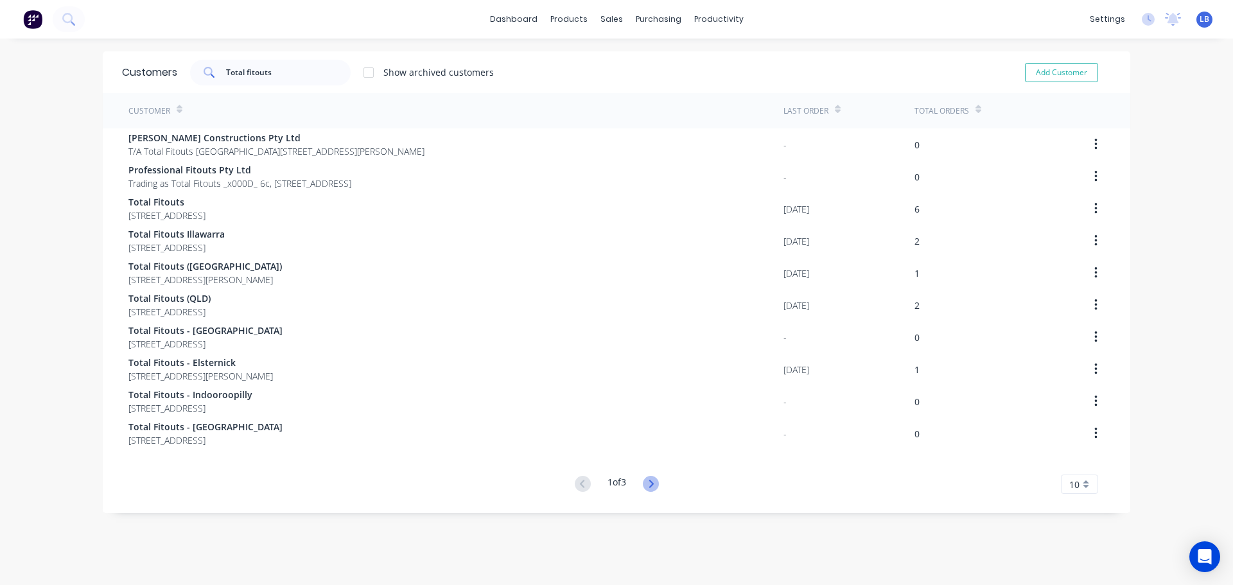
click at [643, 481] on icon at bounding box center [651, 484] width 16 height 16
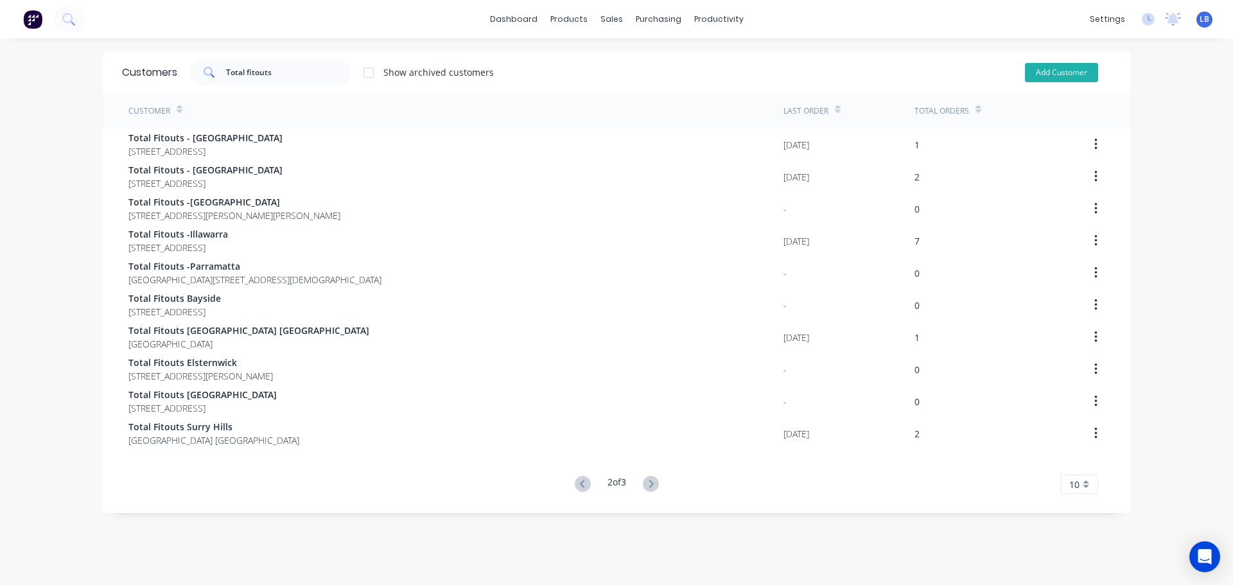
click at [1067, 71] on button "Add Customer" at bounding box center [1061, 72] width 73 height 19
select select "AU"
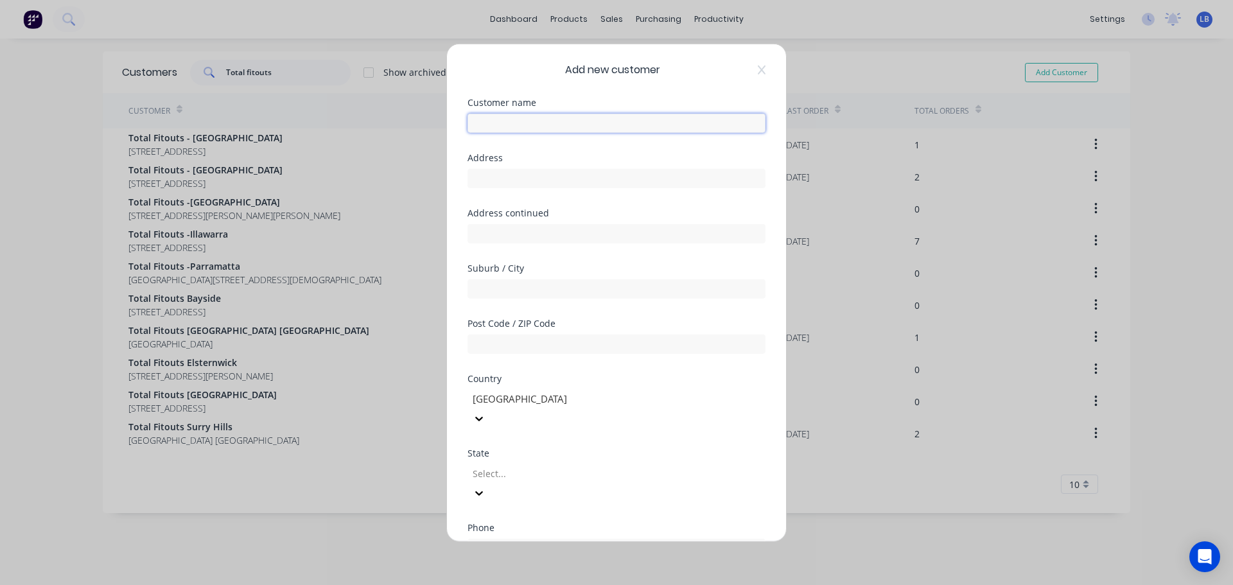
click at [474, 121] on input "text" at bounding box center [616, 122] width 298 height 19
type input "Total Fitouts - [GEOGRAPHIC_DATA]"
click at [478, 183] on input "text" at bounding box center [616, 177] width 298 height 19
type input "Central Coast"
click at [524, 465] on div at bounding box center [563, 473] width 185 height 16
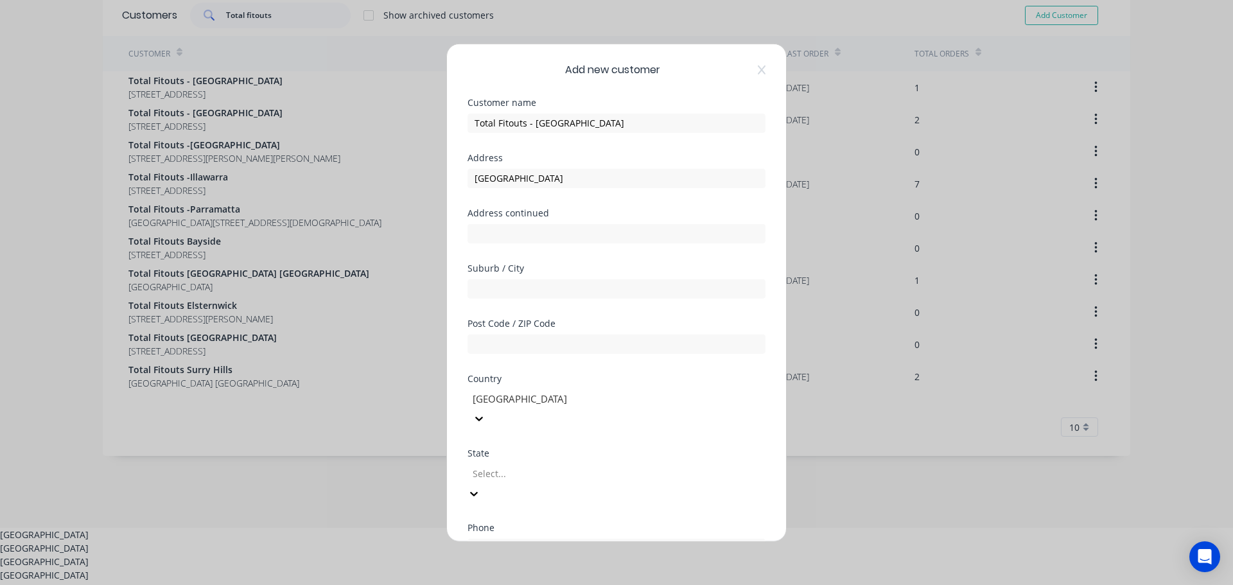
scroll to position [62, 0]
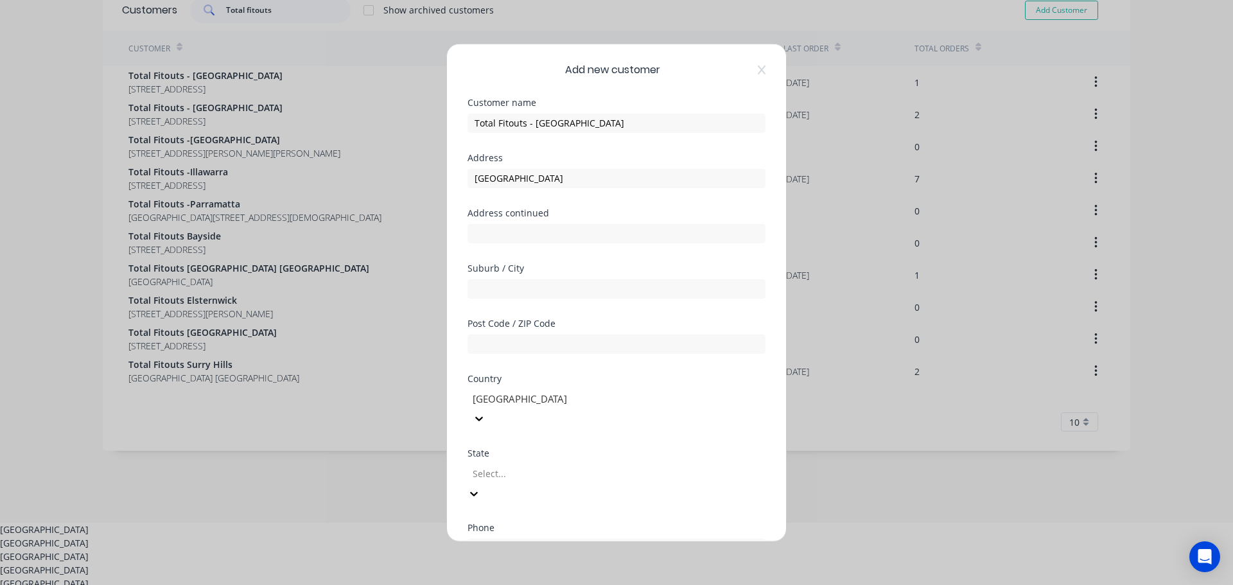
click at [505, 536] on div "[GEOGRAPHIC_DATA]" at bounding box center [616, 542] width 1233 height 13
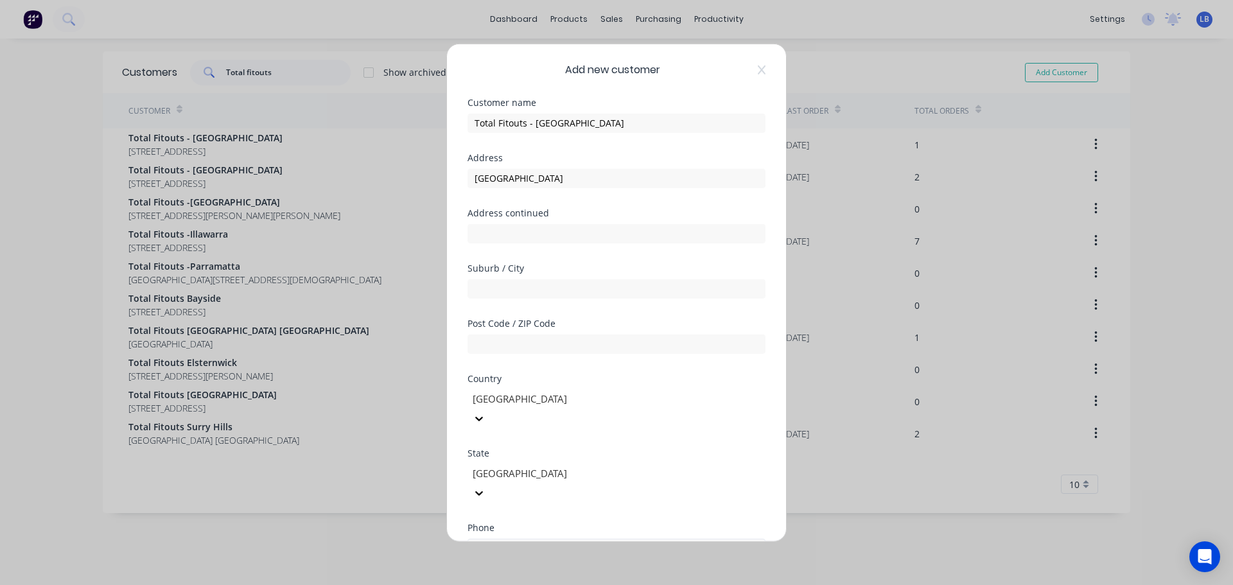
scroll to position [0, 0]
click at [521, 541] on input "tel" at bounding box center [631, 548] width 242 height 15
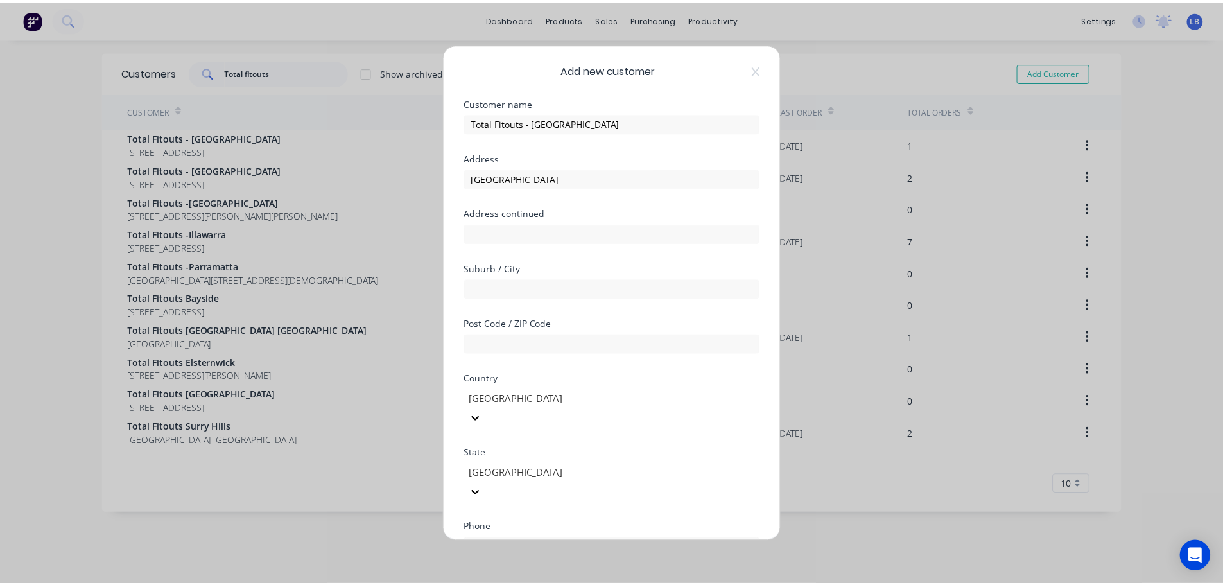
scroll to position [130, 0]
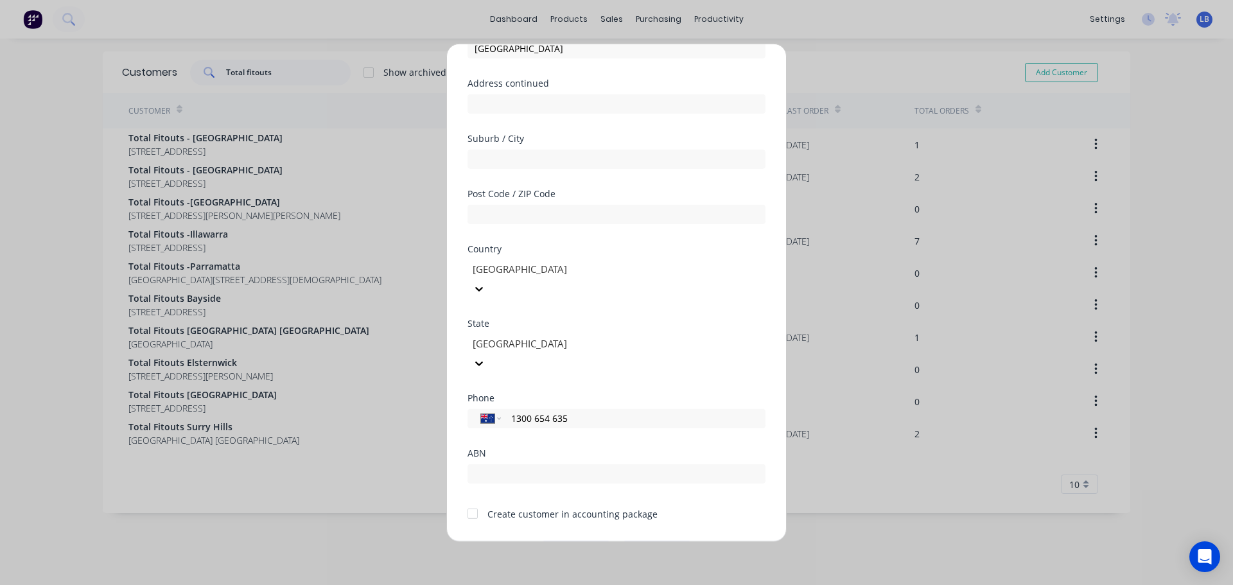
type input "1300 654 635"
click at [478, 501] on div at bounding box center [473, 514] width 26 height 26
click at [557, 541] on button "Save" at bounding box center [576, 551] width 71 height 21
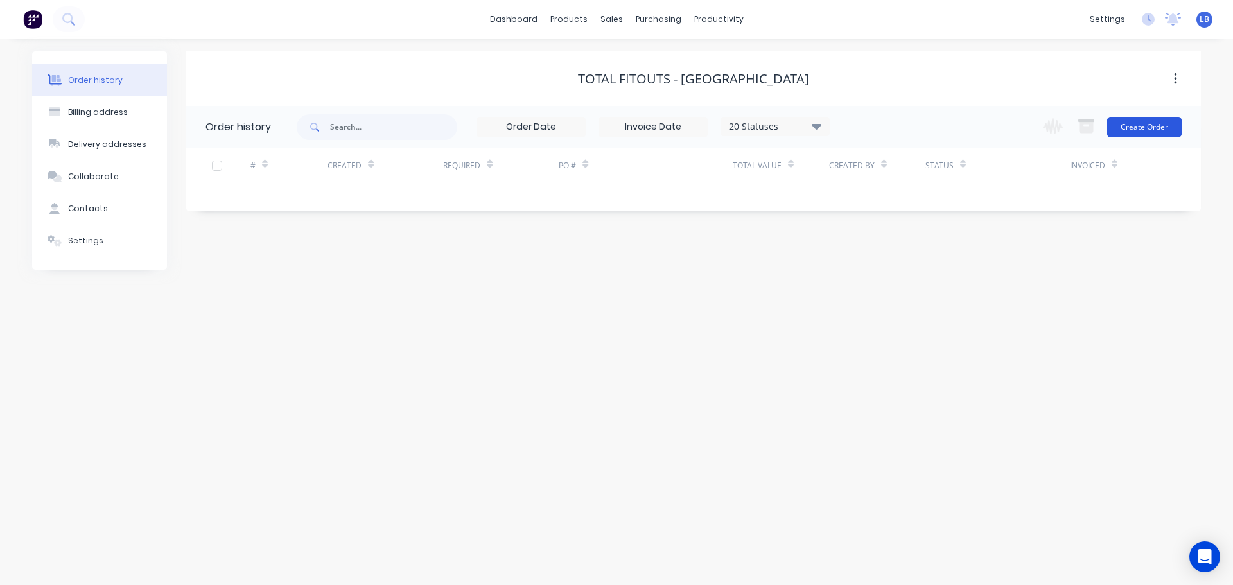
click at [1141, 130] on button "Create Order" at bounding box center [1144, 127] width 74 height 21
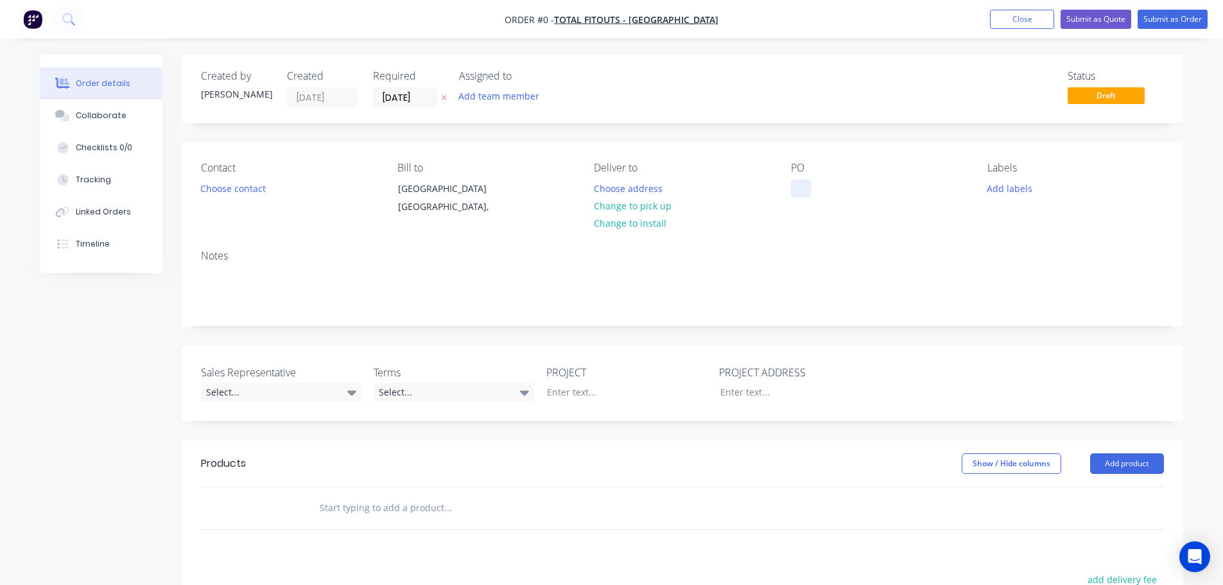
drag, startPoint x: 799, startPoint y: 182, endPoint x: 801, endPoint y: 191, distance: 8.7
click at [799, 183] on div at bounding box center [801, 188] width 21 height 19
click at [898, 187] on div "Phat Chicken, Jesmond" at bounding box center [850, 188] width 118 height 19
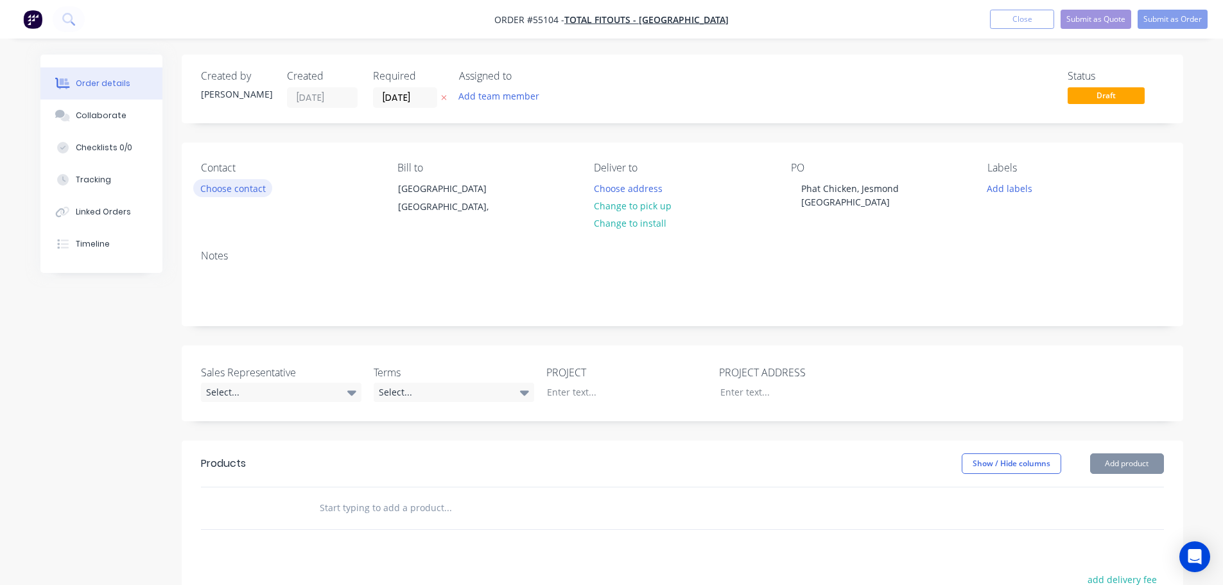
click at [227, 189] on button "Choose contact" at bounding box center [232, 187] width 79 height 17
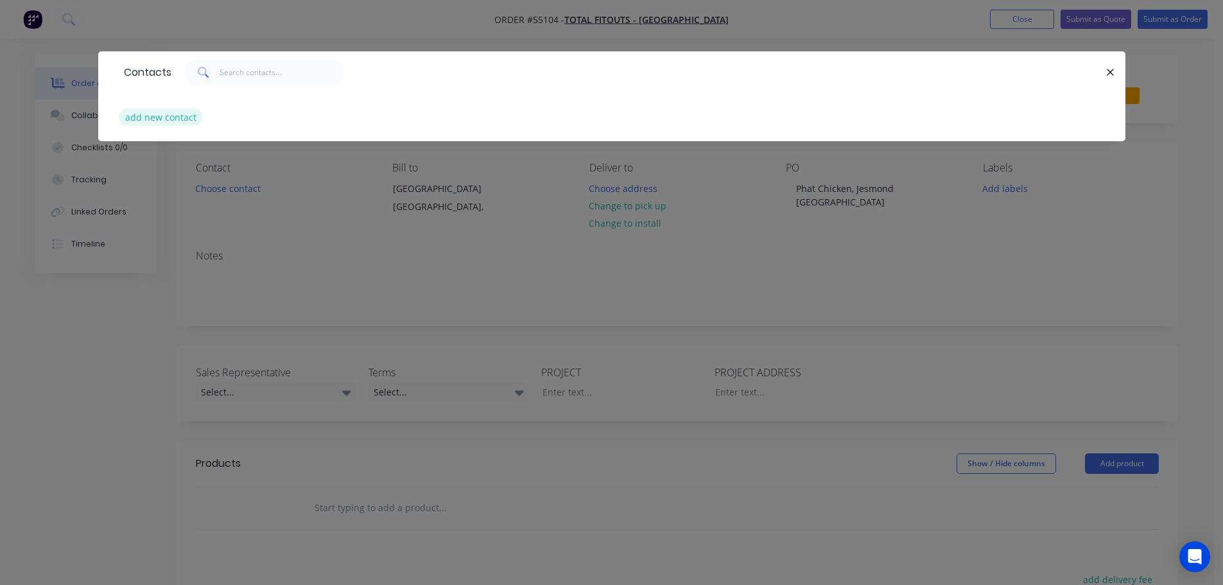
click at [171, 121] on button "add new contact" at bounding box center [161, 117] width 85 height 17
select select "AU"
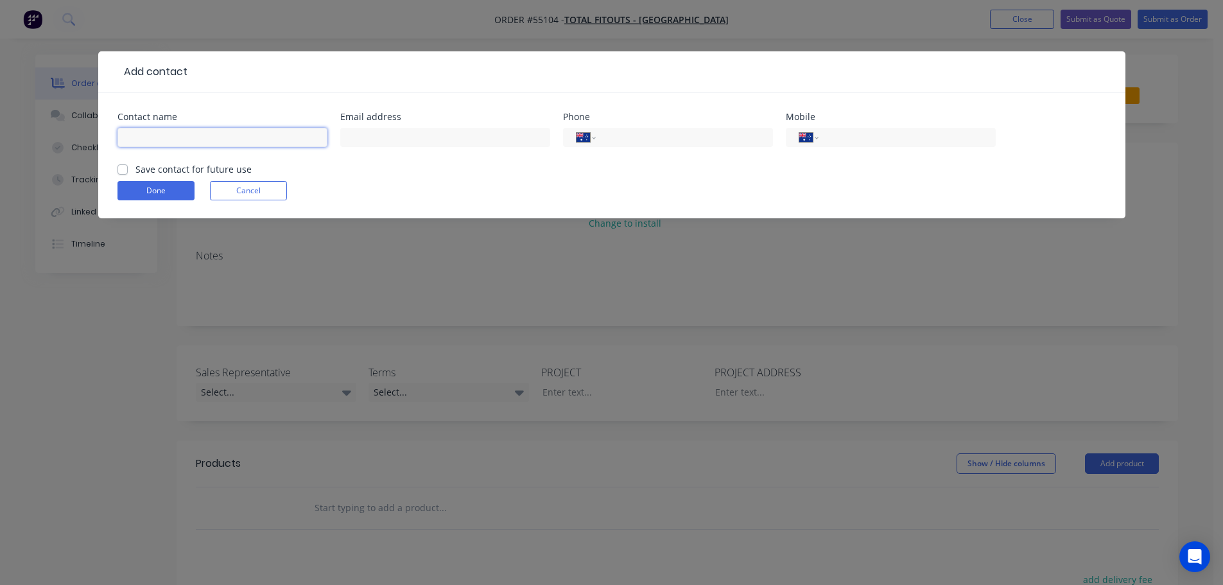
drag, startPoint x: 152, startPoint y: 137, endPoint x: 164, endPoint y: 137, distance: 12.2
click at [152, 137] on input "text" at bounding box center [222, 137] width 210 height 19
type input "John Papas"
drag, startPoint x: 379, startPoint y: 128, endPoint x: 374, endPoint y: 138, distance: 10.9
click at [378, 130] on input "text" at bounding box center [445, 137] width 210 height 19
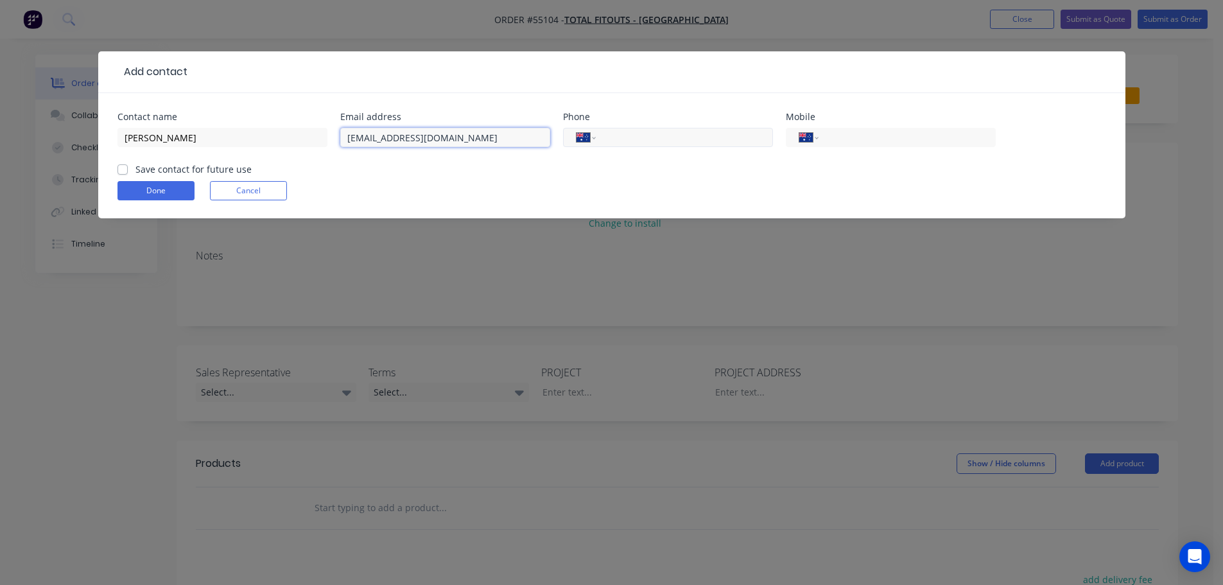
type input "info@papasprojectspage.com.au"
drag, startPoint x: 651, startPoint y: 143, endPoint x: 638, endPoint y: 173, distance: 33.6
click at [651, 143] on input "tel" at bounding box center [682, 137] width 154 height 15
click at [867, 135] on input "tel" at bounding box center [905, 137] width 154 height 15
type input "0418 756 600"
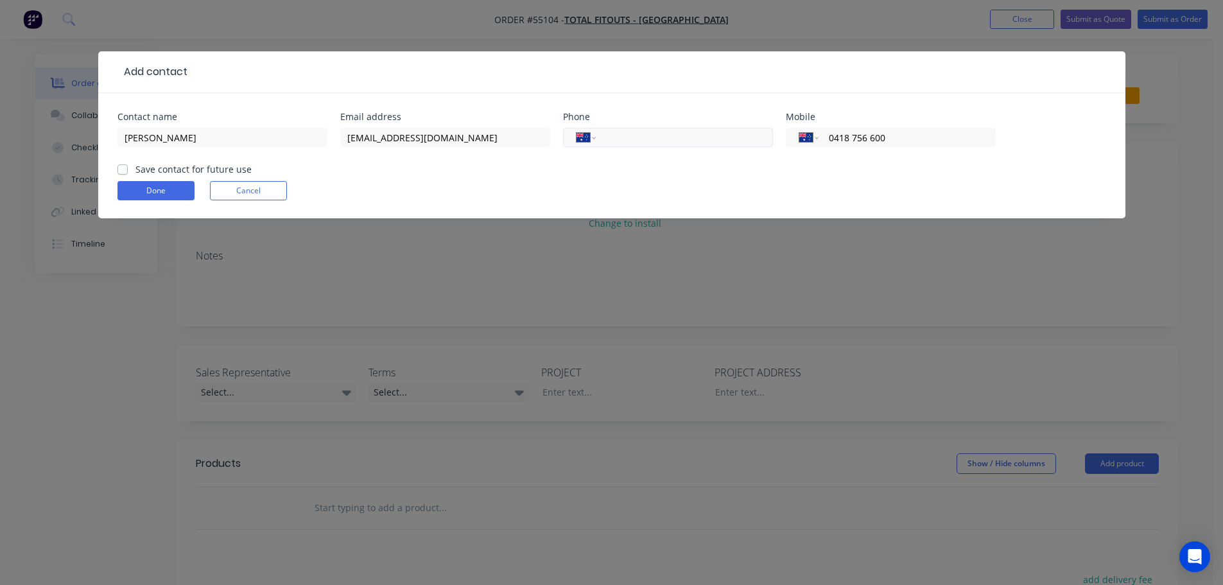
click at [633, 136] on input "tel" at bounding box center [682, 137] width 154 height 15
type input "1300 654 634"
click at [135, 168] on label "Save contact for future use" at bounding box center [193, 168] width 116 height 13
click at [123, 168] on input "Save contact for future use" at bounding box center [122, 168] width 10 height 12
checkbox input "true"
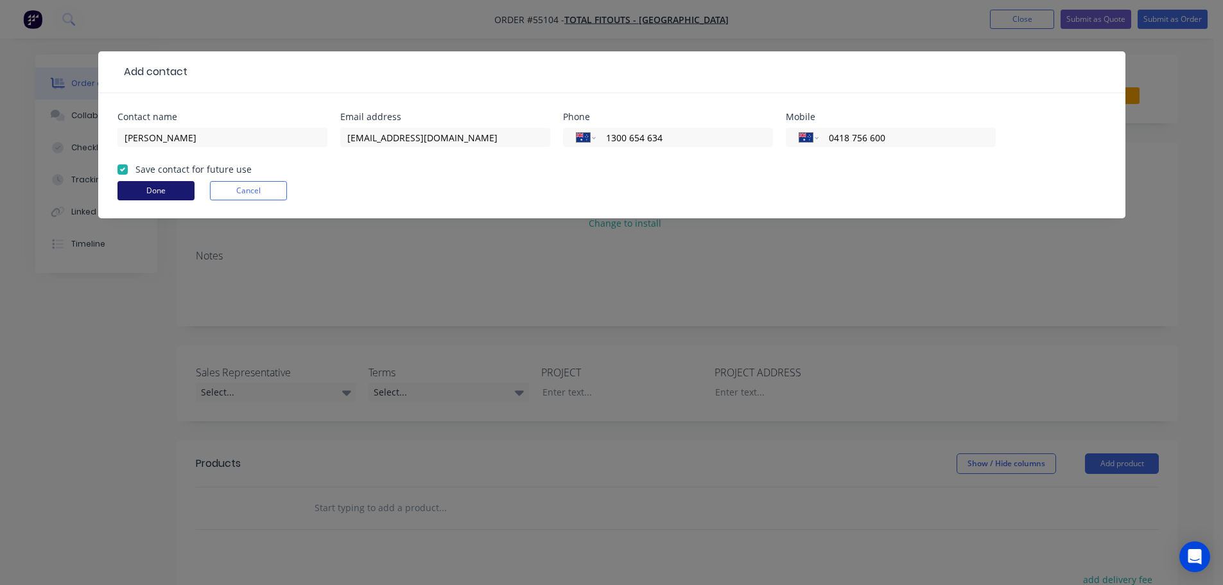
click at [139, 186] on button "Done" at bounding box center [155, 190] width 77 height 19
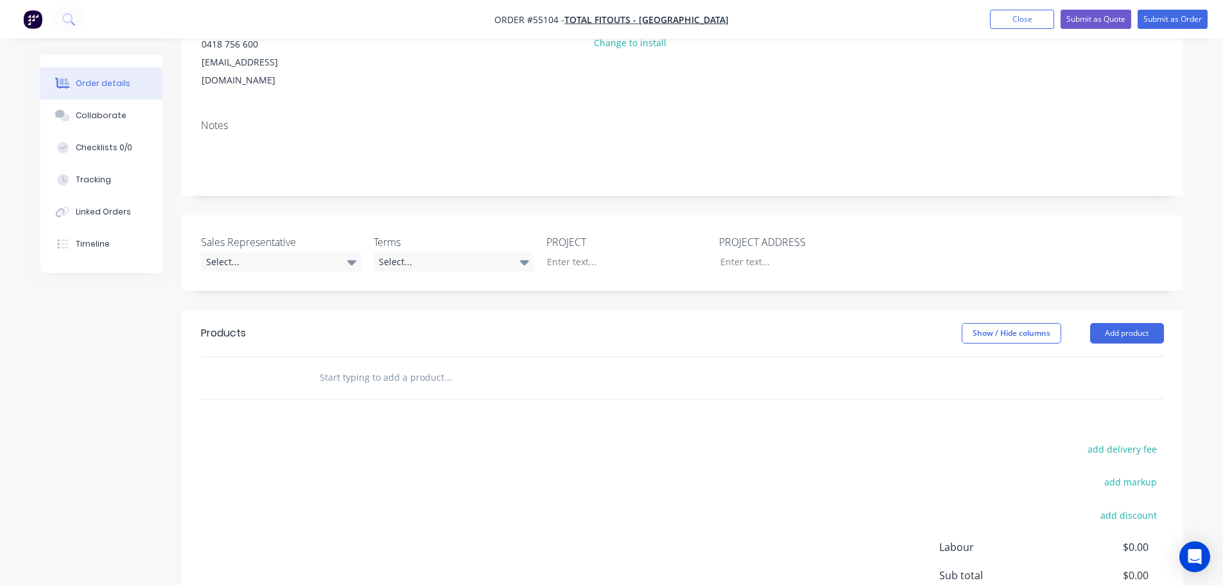
scroll to position [193, 0]
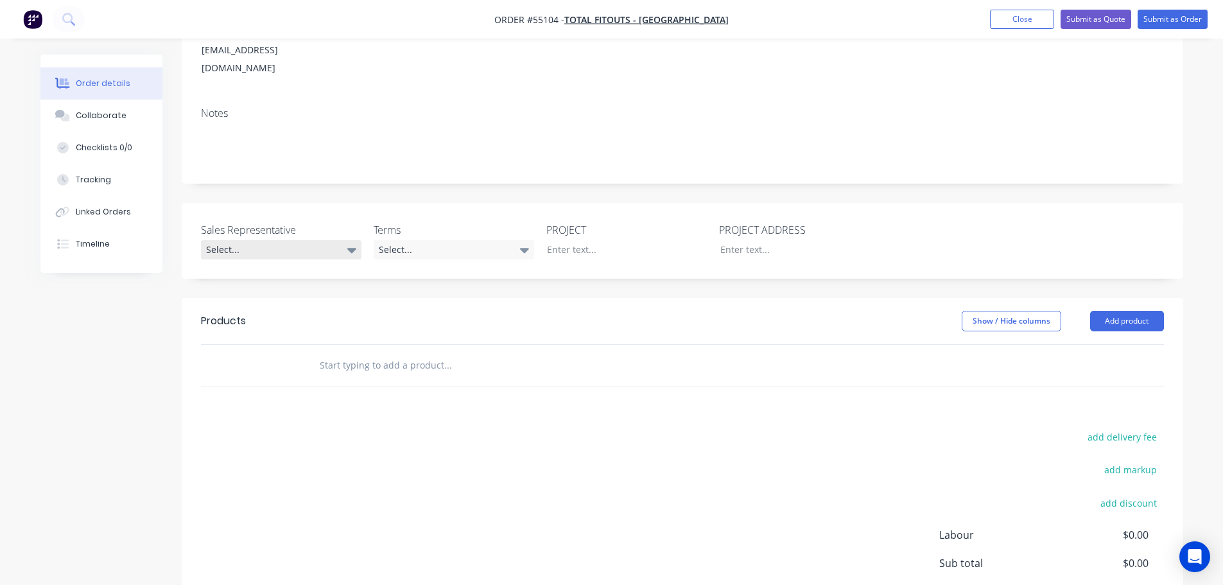
click at [233, 240] on div "Select..." at bounding box center [281, 249] width 161 height 19
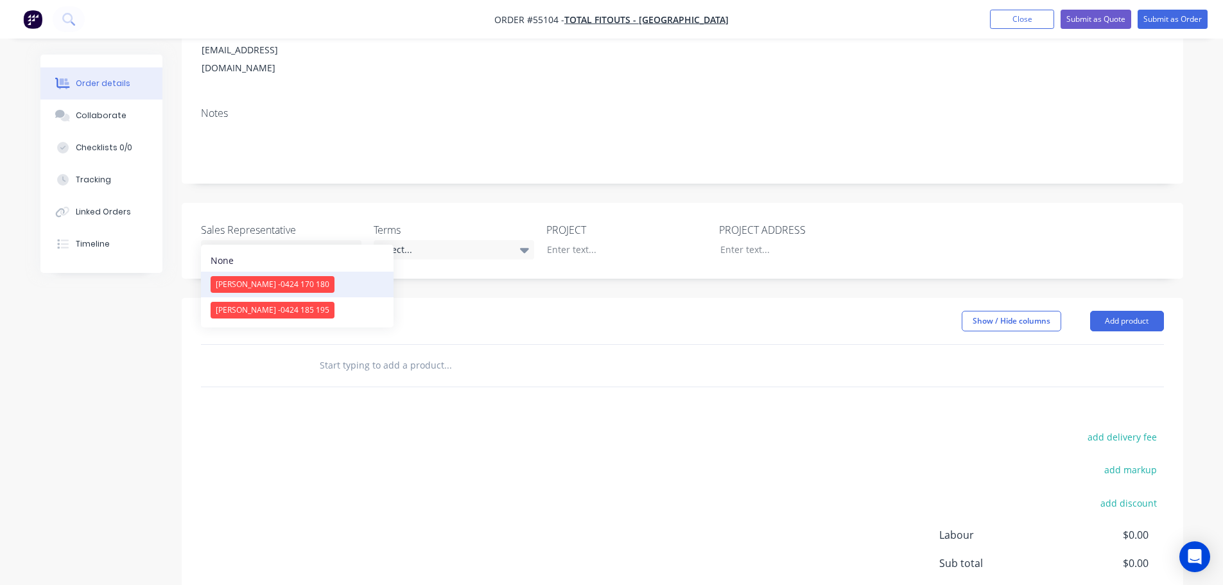
click at [259, 285] on span "[PERSON_NAME] - 0424 170 180" at bounding box center [273, 284] width 114 height 11
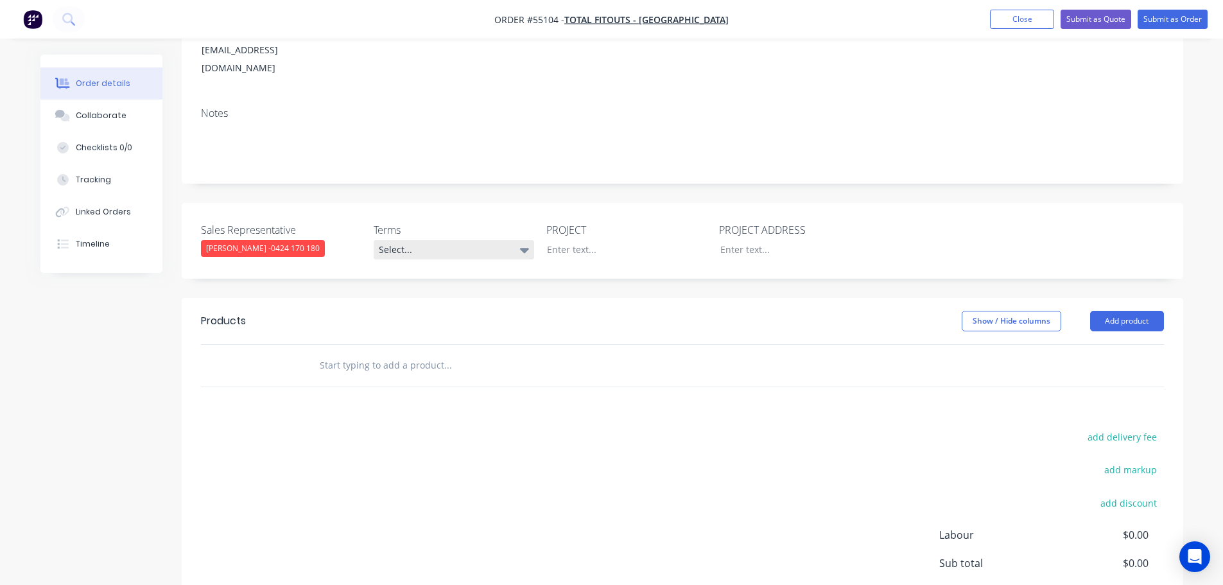
click at [433, 240] on div "Select..." at bounding box center [454, 249] width 161 height 19
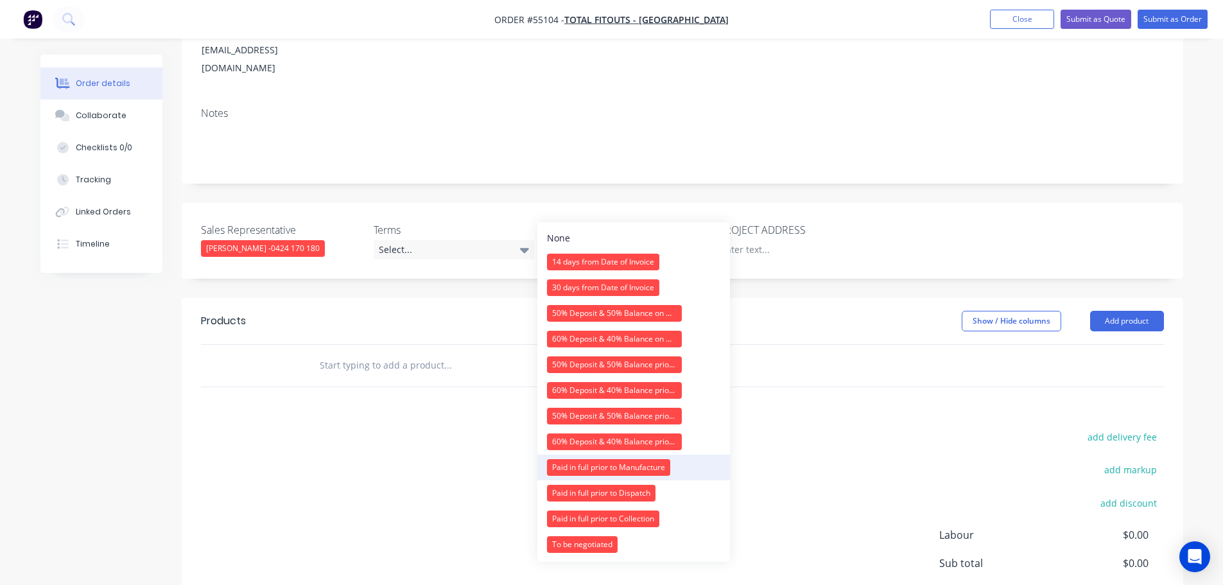
click at [589, 467] on div "Paid in full prior to Manufacture" at bounding box center [608, 467] width 123 height 17
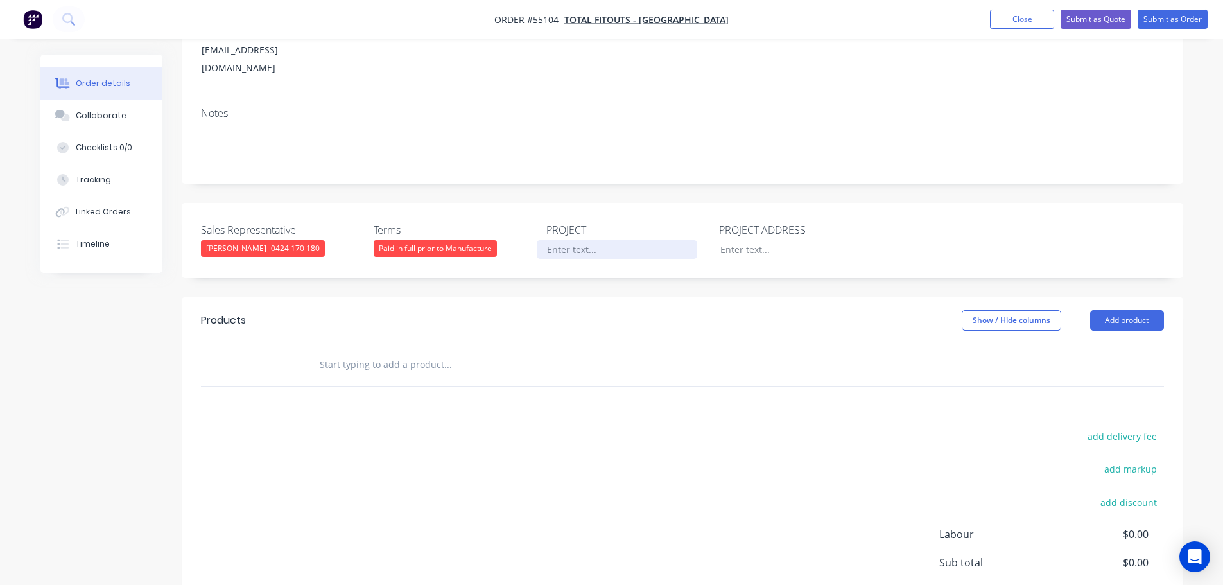
click at [599, 240] on div at bounding box center [617, 249] width 161 height 19
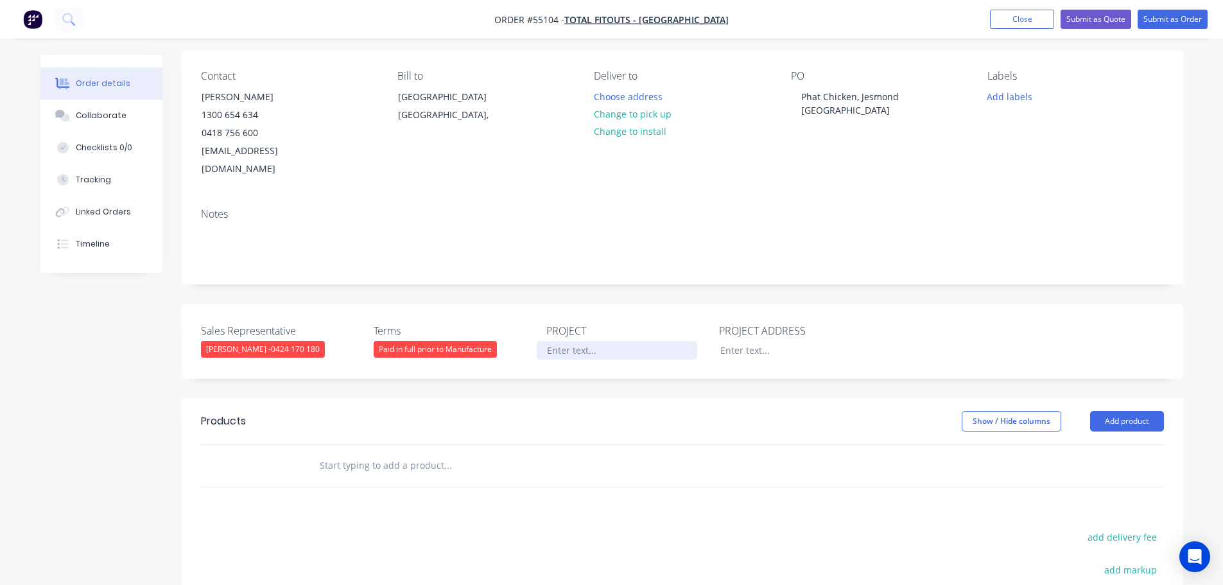
scroll to position [64, 0]
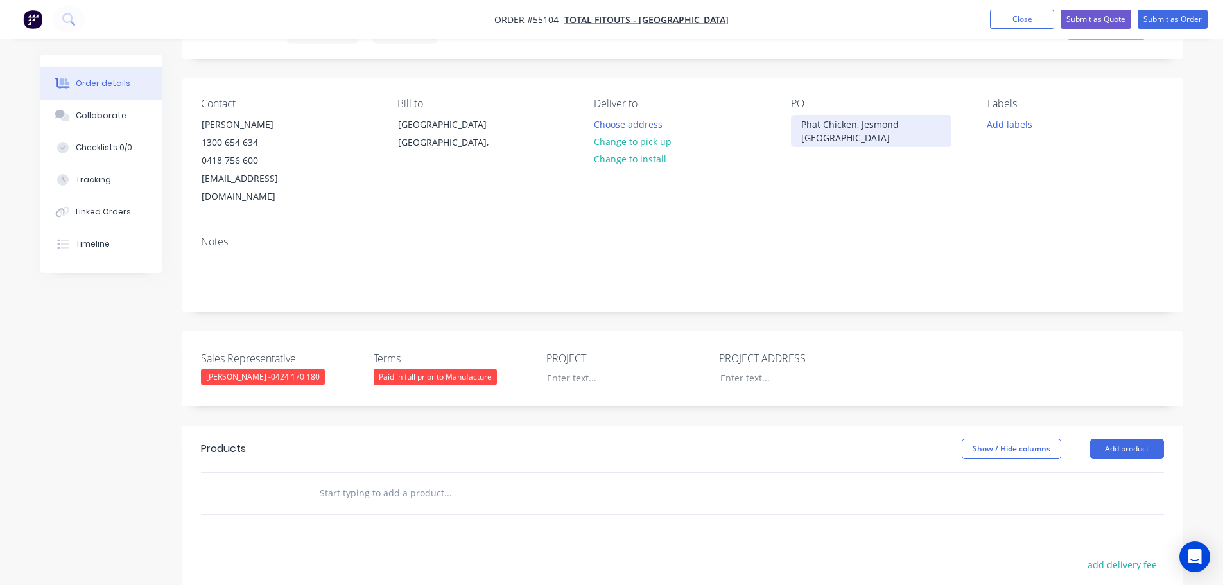
click at [853, 127] on div "Phat Chicken, Jesmond [GEOGRAPHIC_DATA]" at bounding box center [871, 131] width 161 height 32
click at [564, 369] on div at bounding box center [617, 378] width 161 height 19
paste div
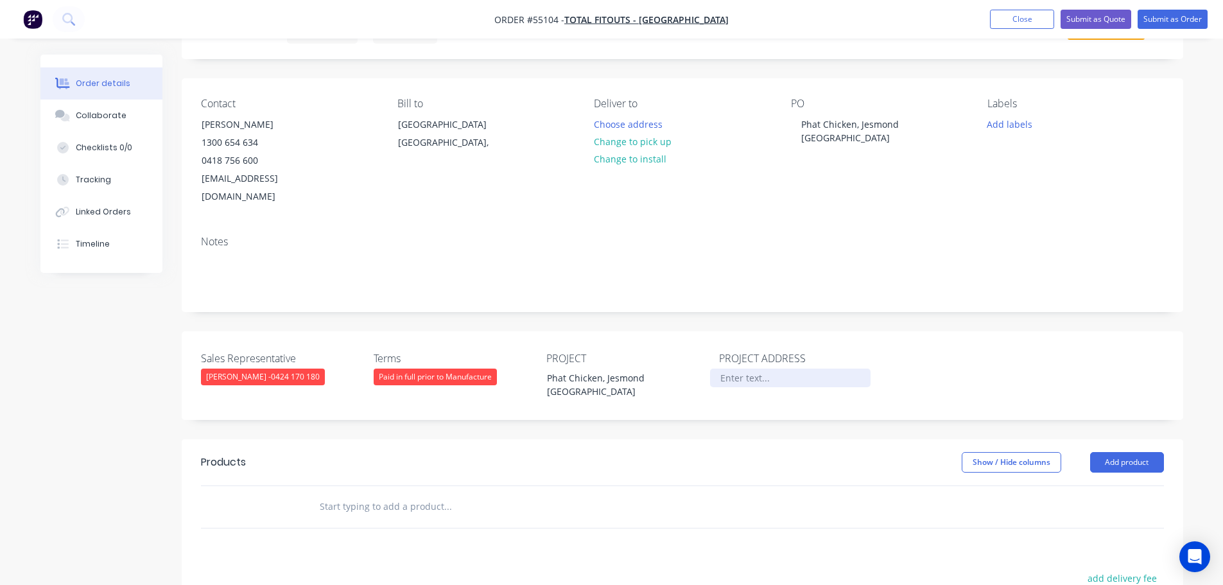
click at [738, 369] on div at bounding box center [790, 378] width 161 height 19
click at [786, 370] on div "PROJECT ADDRESS Jesmond NSW" at bounding box center [799, 376] width 161 height 50
click at [788, 369] on div "Jesmond NSW" at bounding box center [790, 378] width 161 height 19
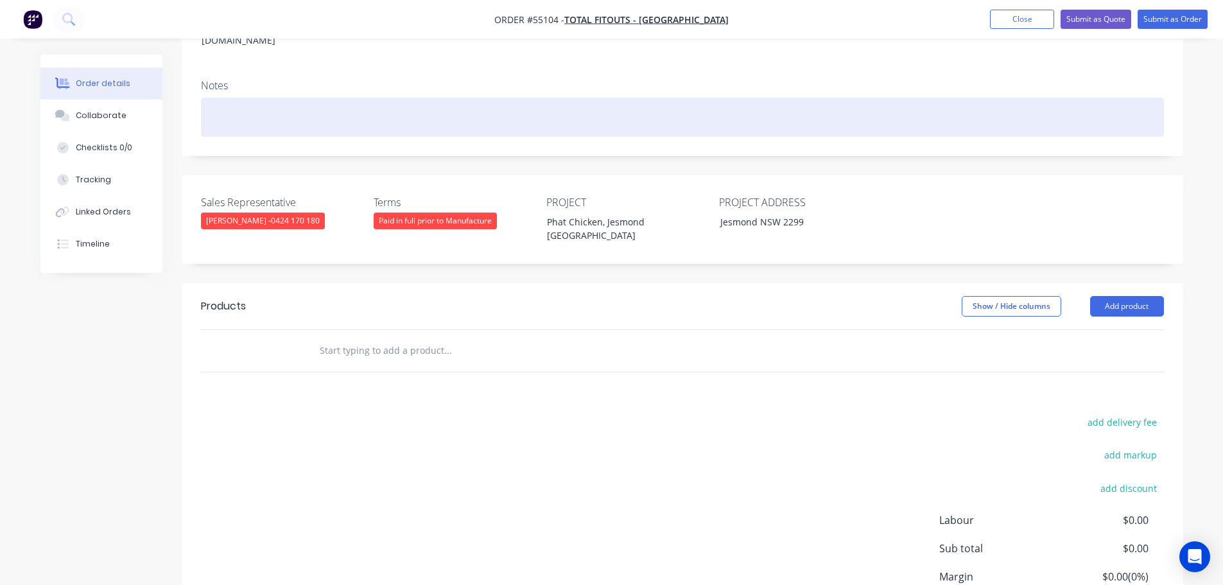
scroll to position [257, 0]
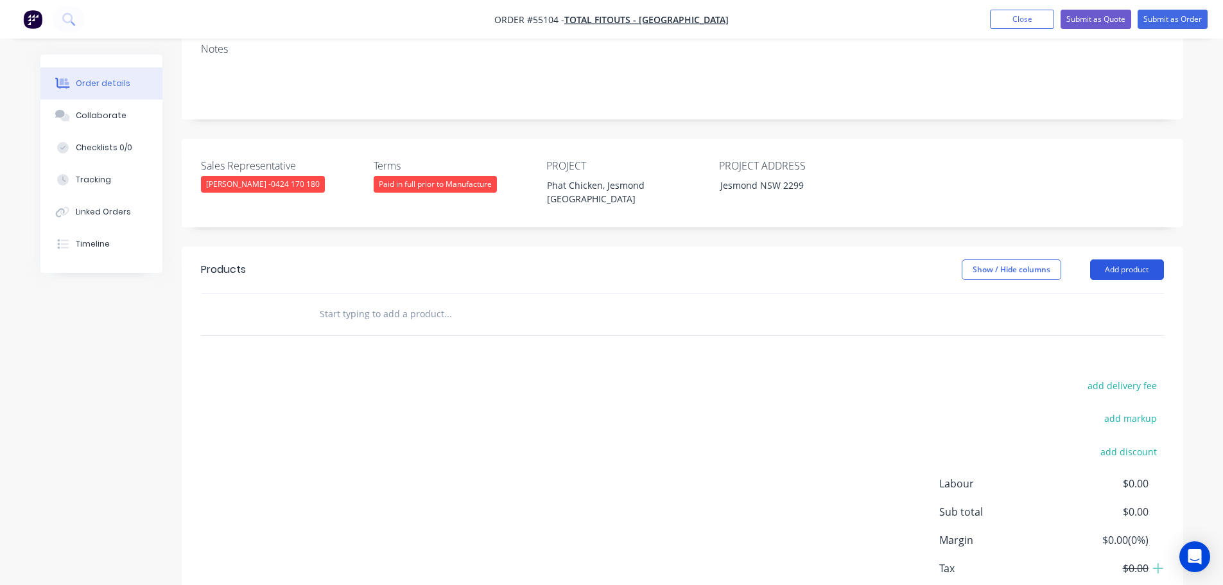
click at [1117, 259] on button "Add product" at bounding box center [1127, 269] width 74 height 21
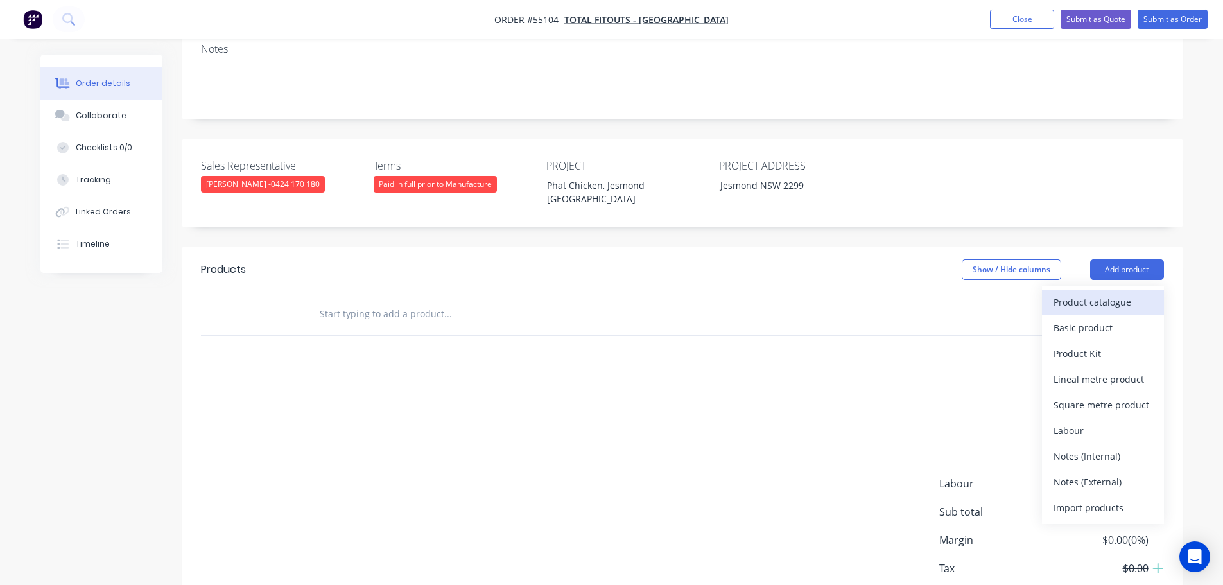
click at [1082, 293] on div "Product catalogue" at bounding box center [1103, 302] width 99 height 19
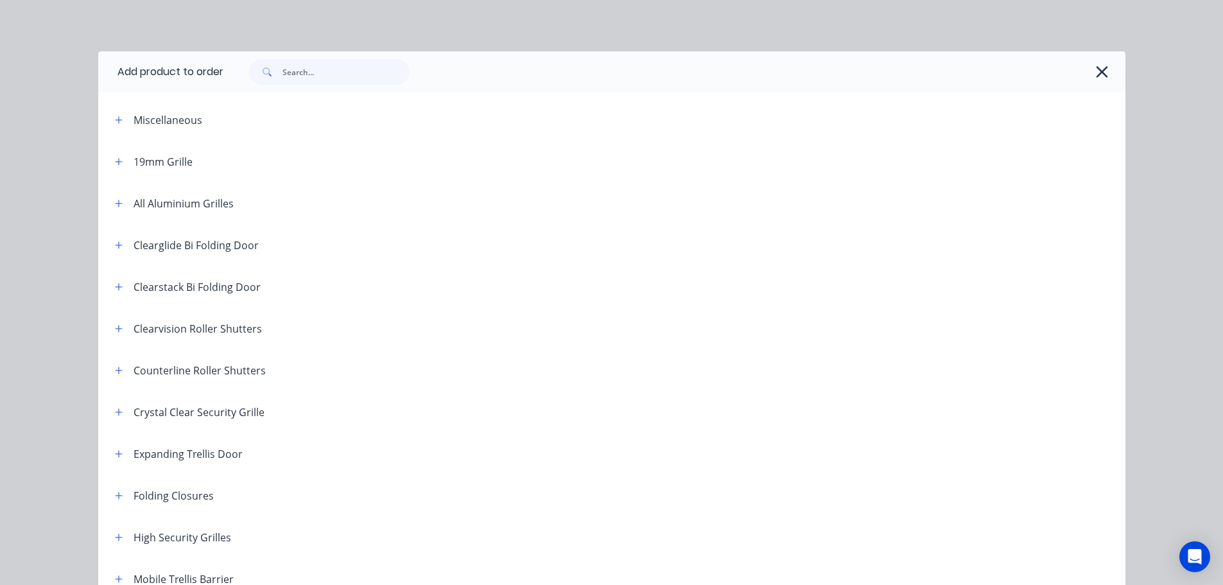
scroll to position [193, 0]
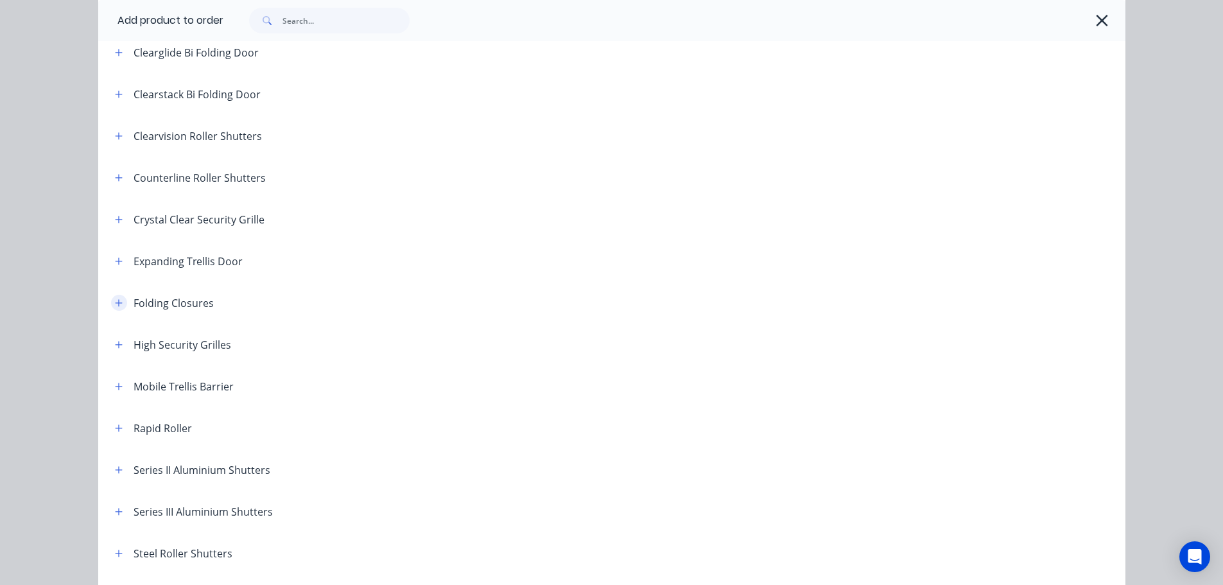
click at [117, 302] on icon "button" at bounding box center [119, 303] width 8 height 9
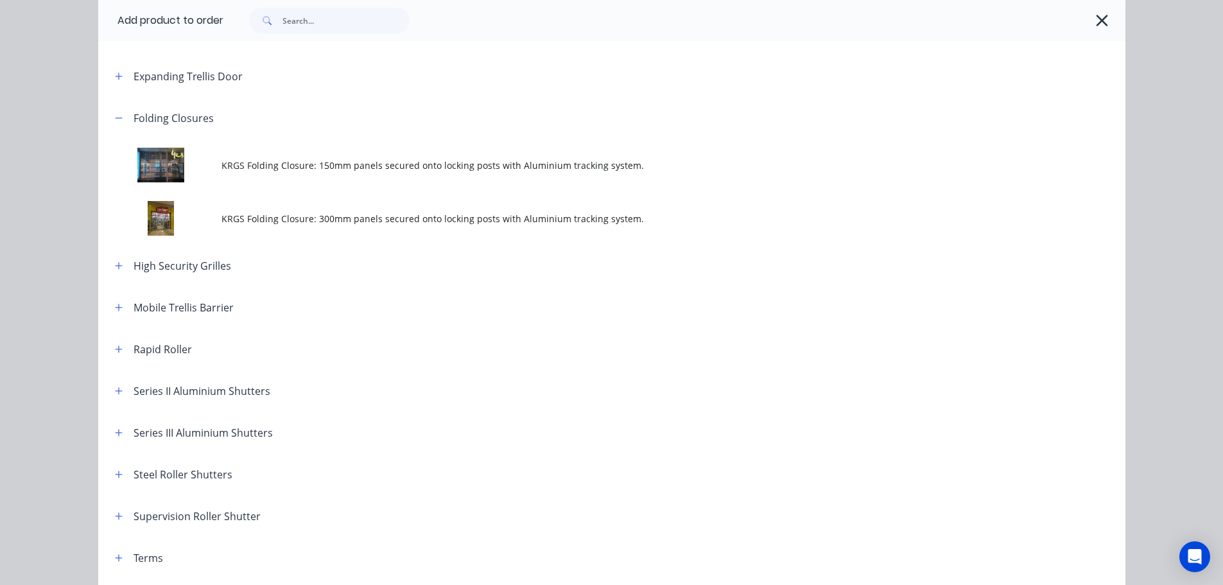
scroll to position [385, 0]
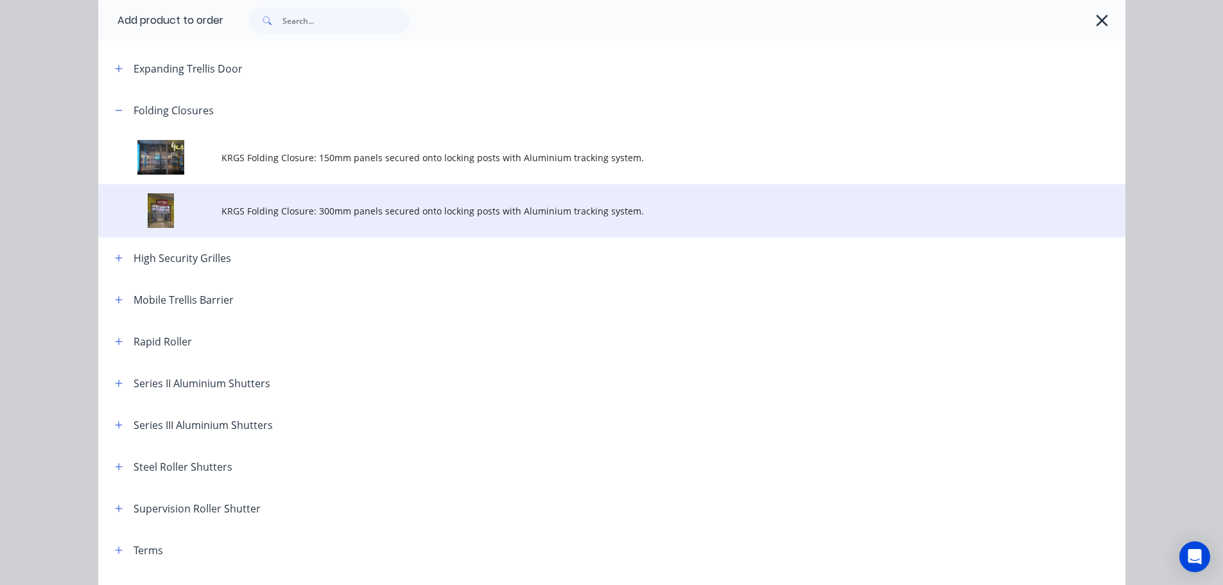
click at [395, 213] on span "KRGS Folding Closure: 300mm panels secured onto locking posts with Aluminium tr…" at bounding box center [582, 210] width 723 height 13
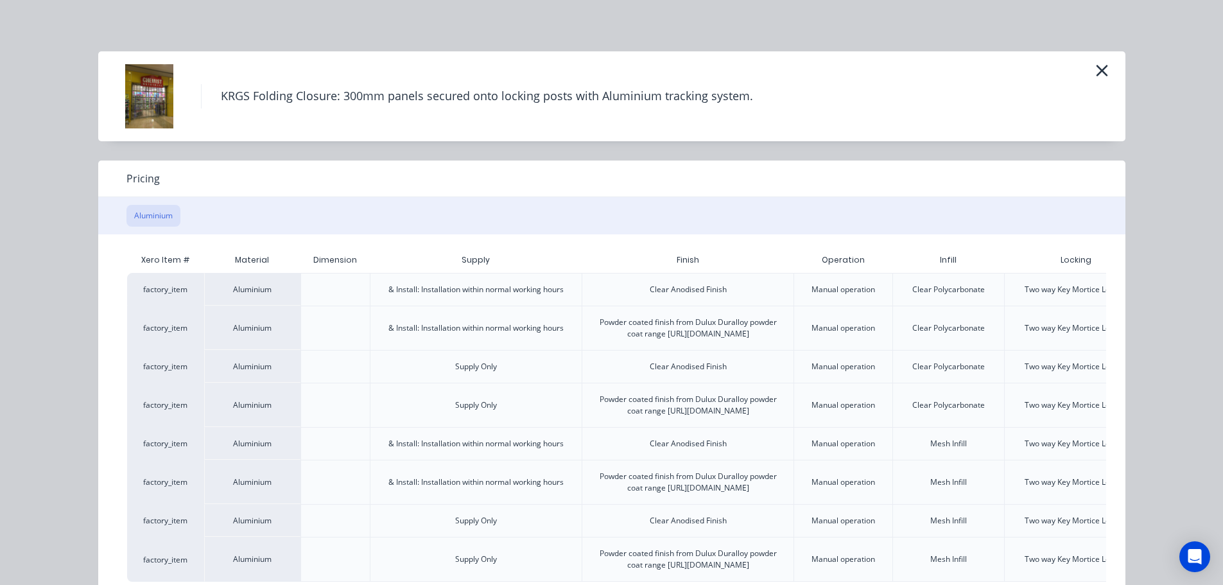
scroll to position [90, 0]
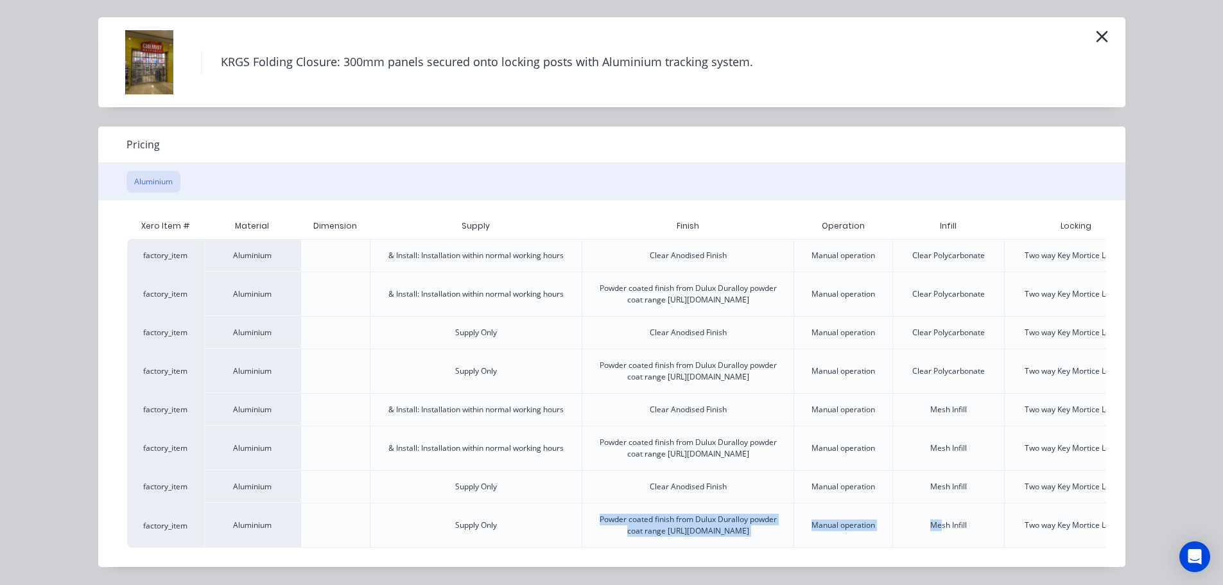
drag, startPoint x: 524, startPoint y: 556, endPoint x: 926, endPoint y: 525, distance: 403.7
click at [935, 542] on div "Xero Item # Material Dimension Supply Finish Operation Infill Locking Price (A)…" at bounding box center [602, 383] width 1008 height 367
click at [749, 540] on div "Xero Item # Material Dimension Supply Finish Operation Infill Locking Price (A)…" at bounding box center [602, 383] width 1008 height 367
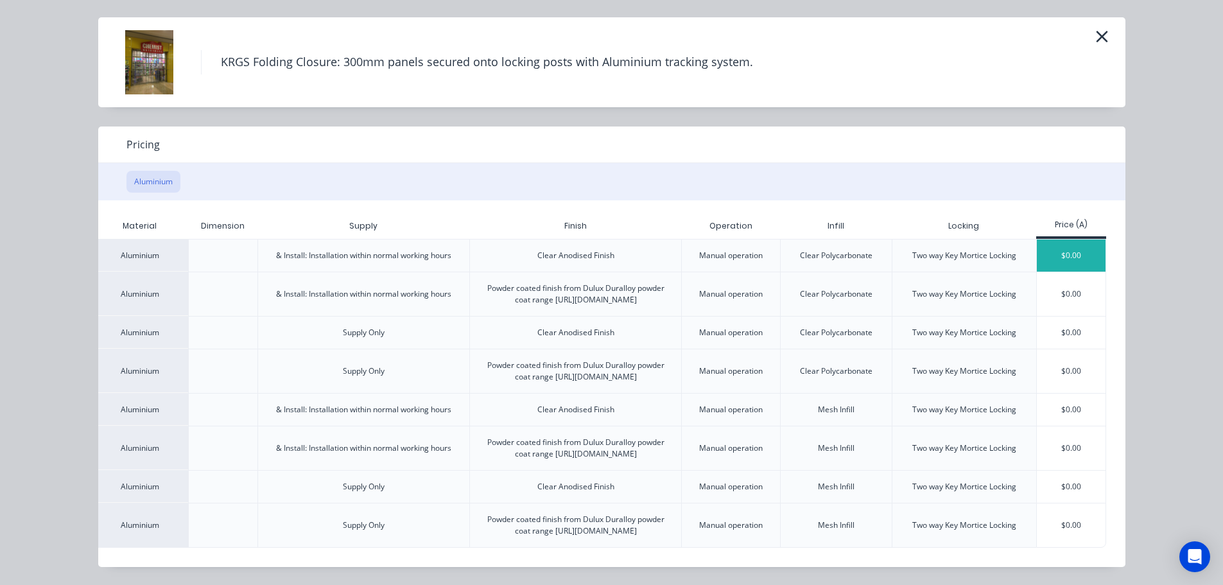
click at [1051, 239] on div "$0.00" at bounding box center [1071, 255] width 69 height 32
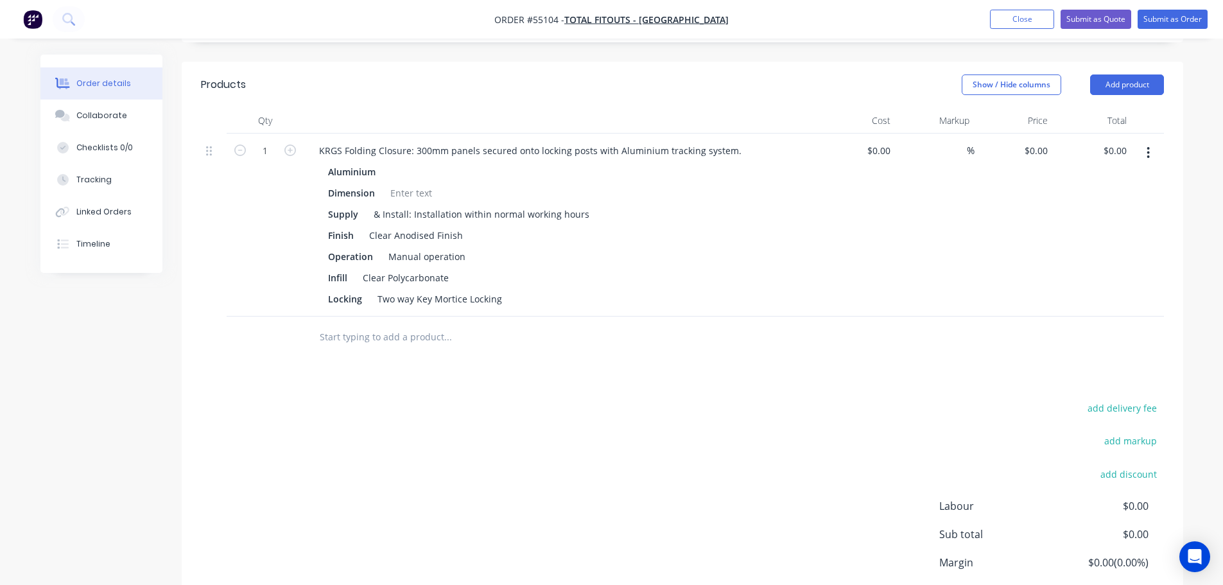
scroll to position [449, 0]
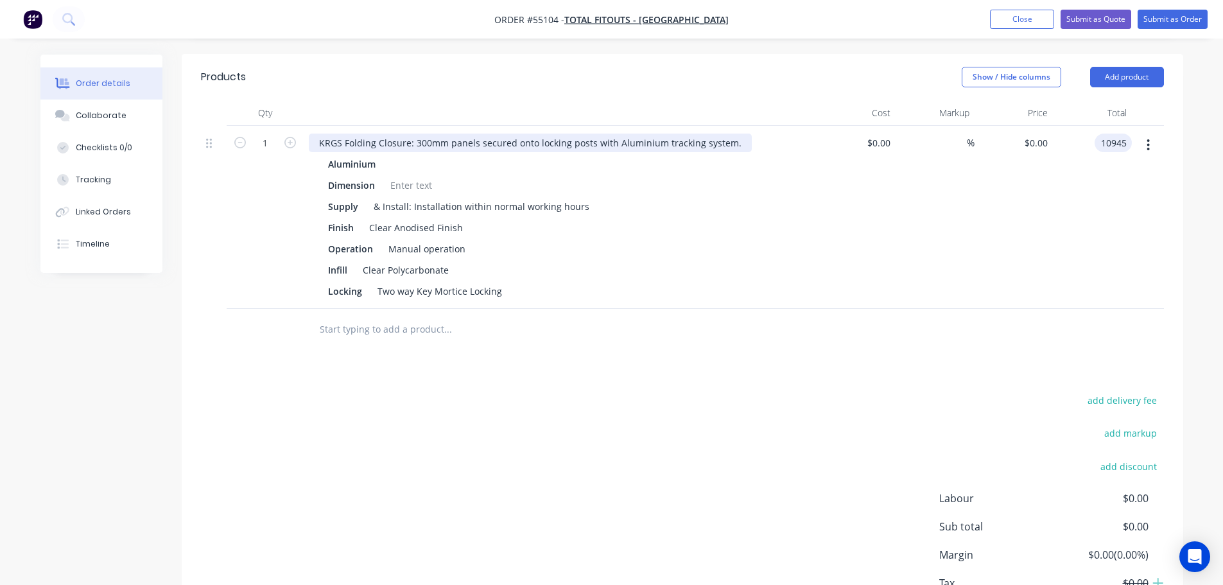
type input "10945"
type input "$10,945.00"
click at [313, 134] on div "KRGS Folding Closure: 300mm panels secured onto locking posts with Aluminium tr…" at bounding box center [530, 143] width 443 height 19
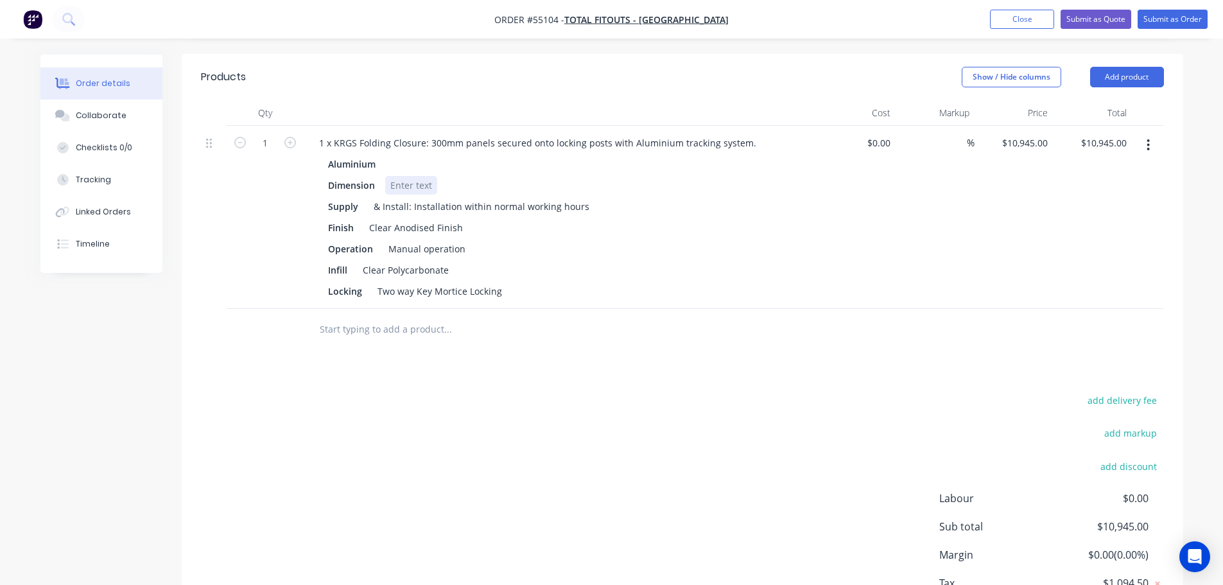
click at [408, 176] on div at bounding box center [411, 185] width 52 height 19
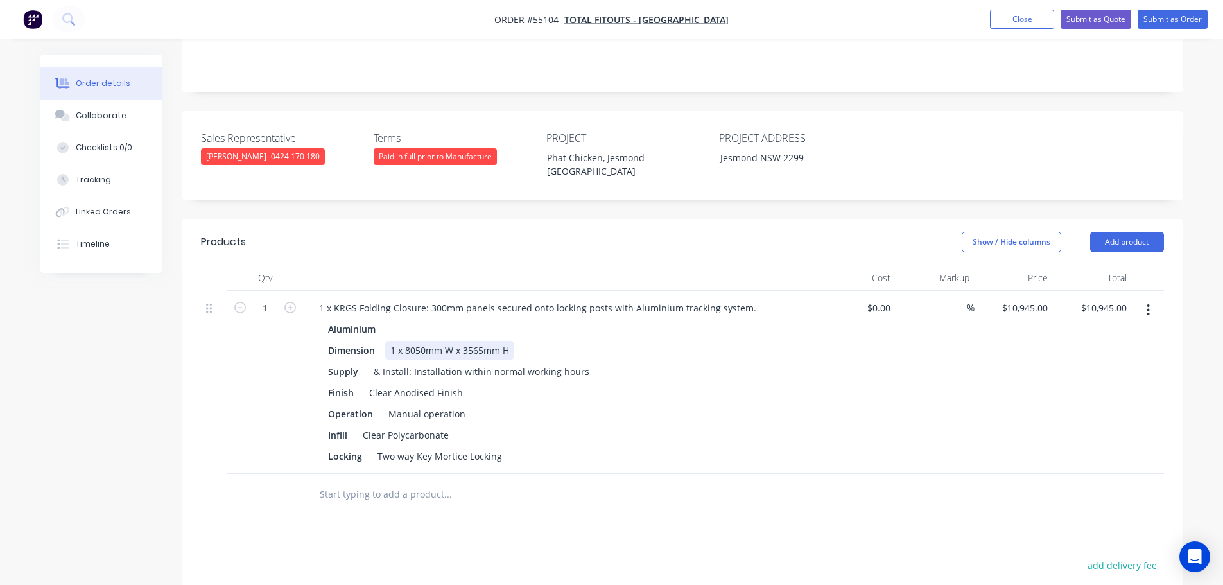
scroll to position [255, 0]
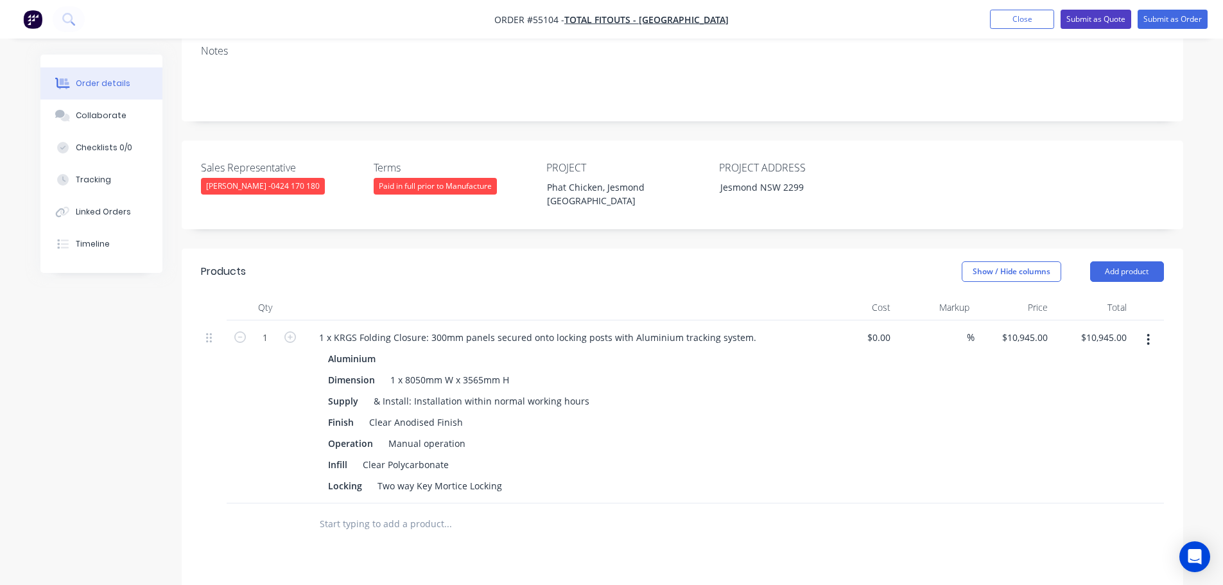
click at [1090, 22] on button "Submit as Quote" at bounding box center [1096, 19] width 71 height 19
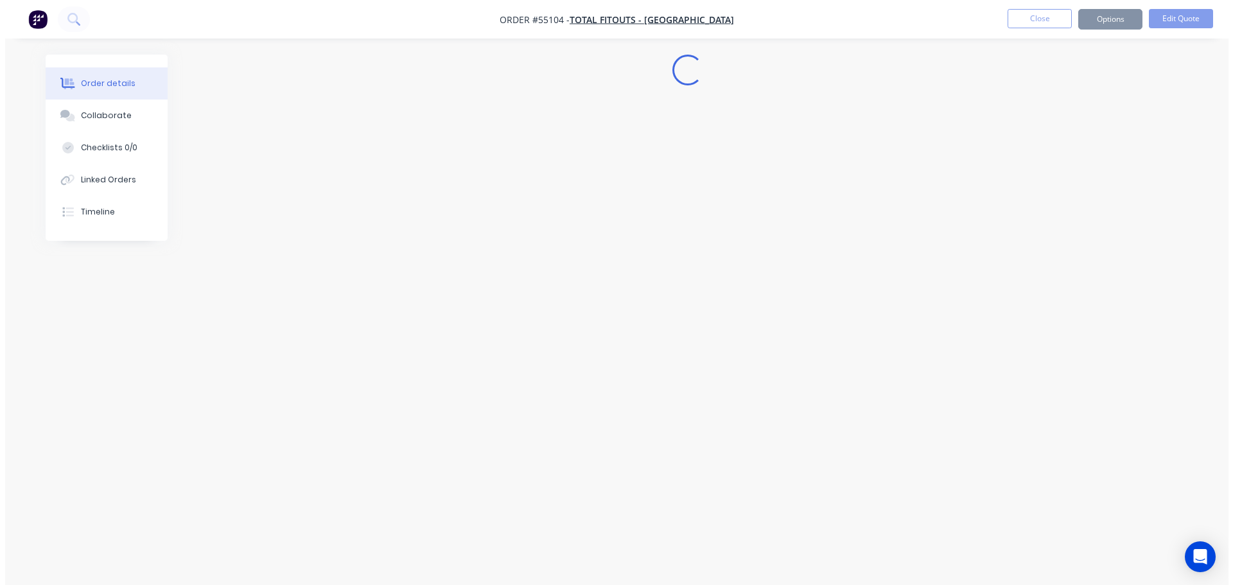
scroll to position [0, 0]
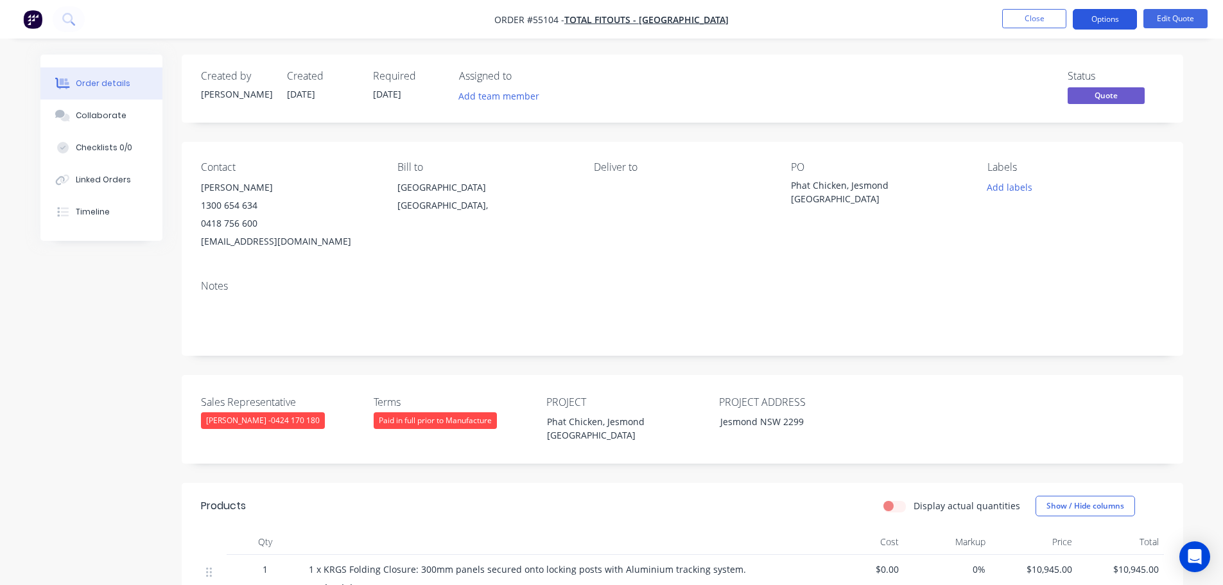
click at [1095, 18] on button "Options" at bounding box center [1105, 19] width 64 height 21
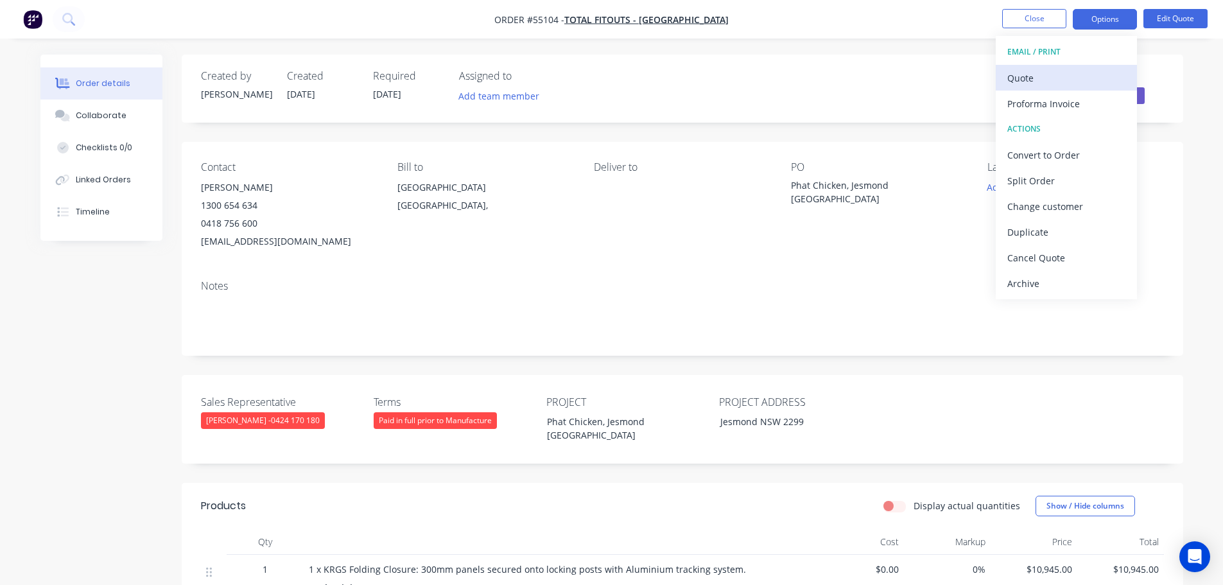
click at [1032, 74] on div "Quote" at bounding box center [1066, 78] width 118 height 19
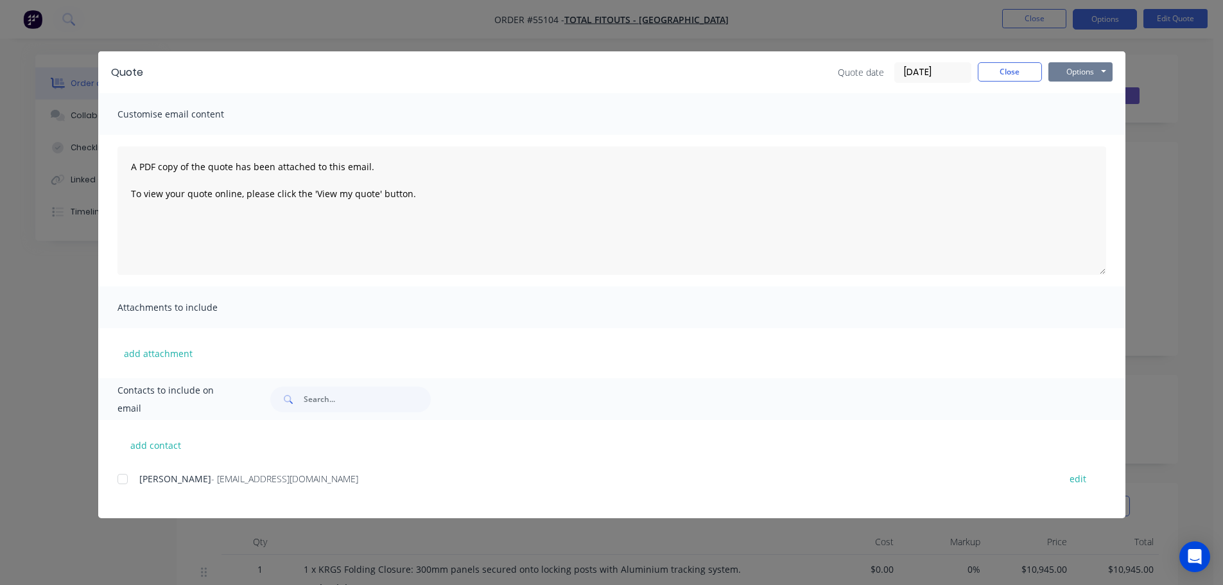
drag, startPoint x: 1060, startPoint y: 76, endPoint x: 1061, endPoint y: 83, distance: 7.2
click at [1060, 77] on button "Options" at bounding box center [1080, 71] width 64 height 19
click at [1068, 116] on button "Print" at bounding box center [1089, 115] width 82 height 21
click at [1012, 80] on button "Close" at bounding box center [1010, 71] width 64 height 19
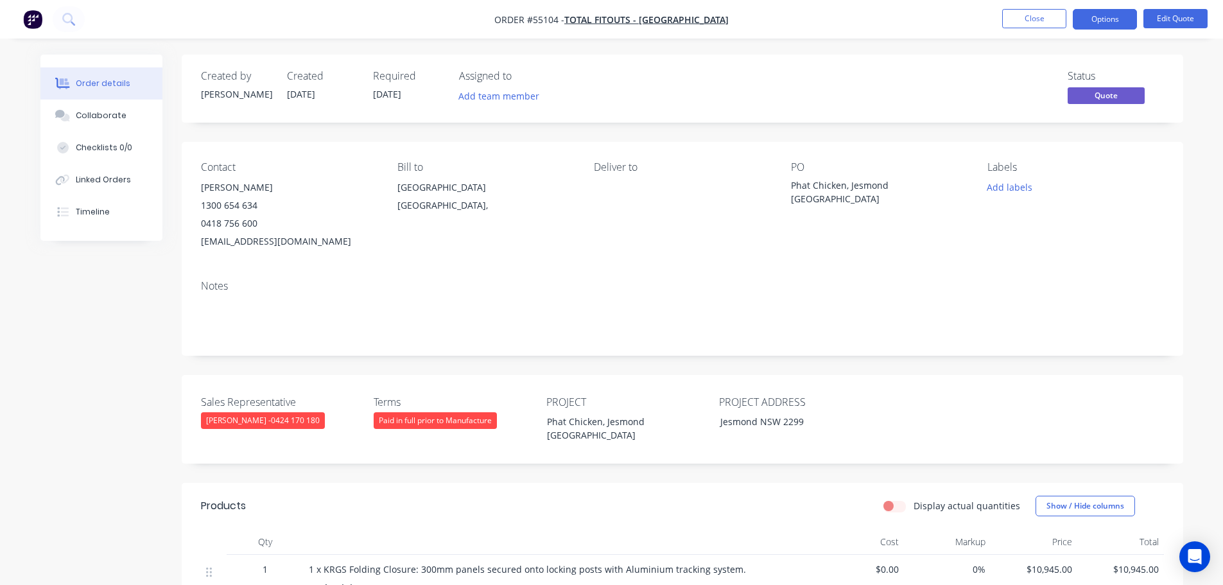
click at [246, 238] on div "info@papasprojectspage.com.au" at bounding box center [289, 241] width 176 height 18
click at [855, 183] on div "Phat Chicken, Jesmond [GEOGRAPHIC_DATA]" at bounding box center [871, 191] width 161 height 27
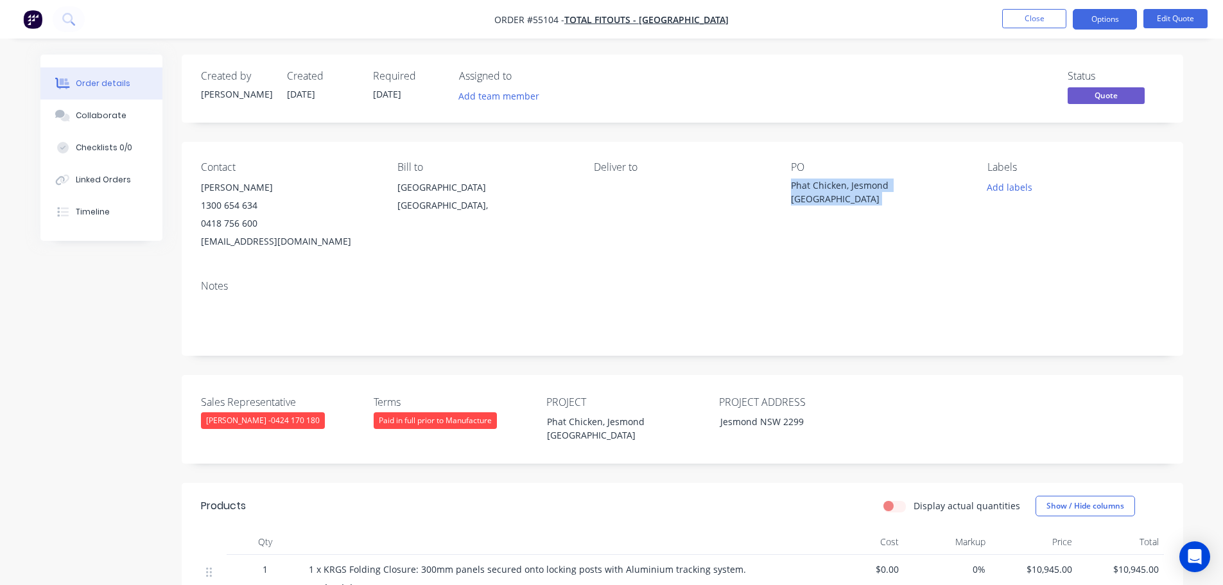
click at [855, 183] on div "Phat Chicken, Jesmond [GEOGRAPHIC_DATA]" at bounding box center [871, 191] width 161 height 27
click at [257, 225] on span at bounding box center [257, 223] width 0 height 12
click at [1030, 24] on button "Close" at bounding box center [1034, 18] width 64 height 19
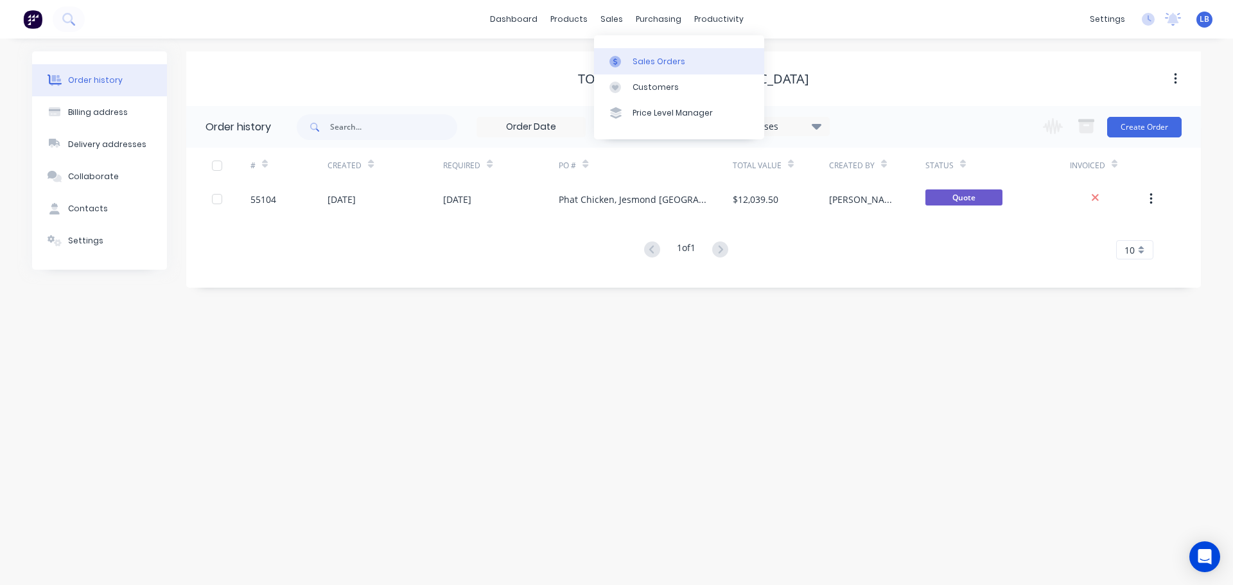
click at [645, 62] on div "Sales Orders" at bounding box center [658, 62] width 53 height 12
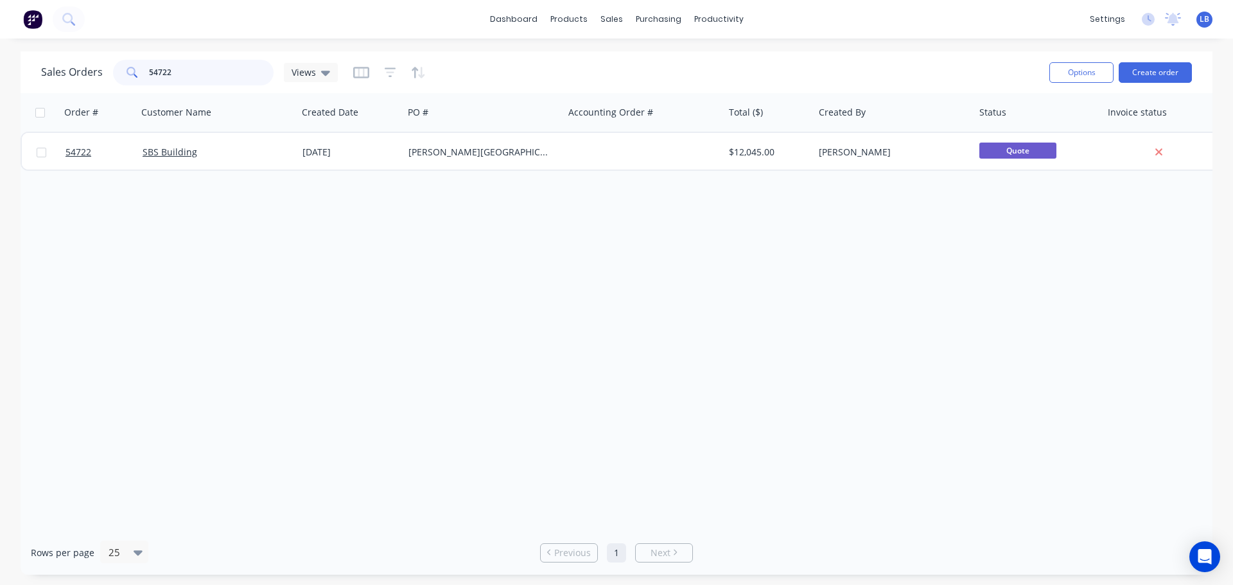
drag, startPoint x: 145, startPoint y: 82, endPoint x: 121, endPoint y: 84, distance: 24.5
click at [121, 84] on div "54722" at bounding box center [193, 73] width 161 height 26
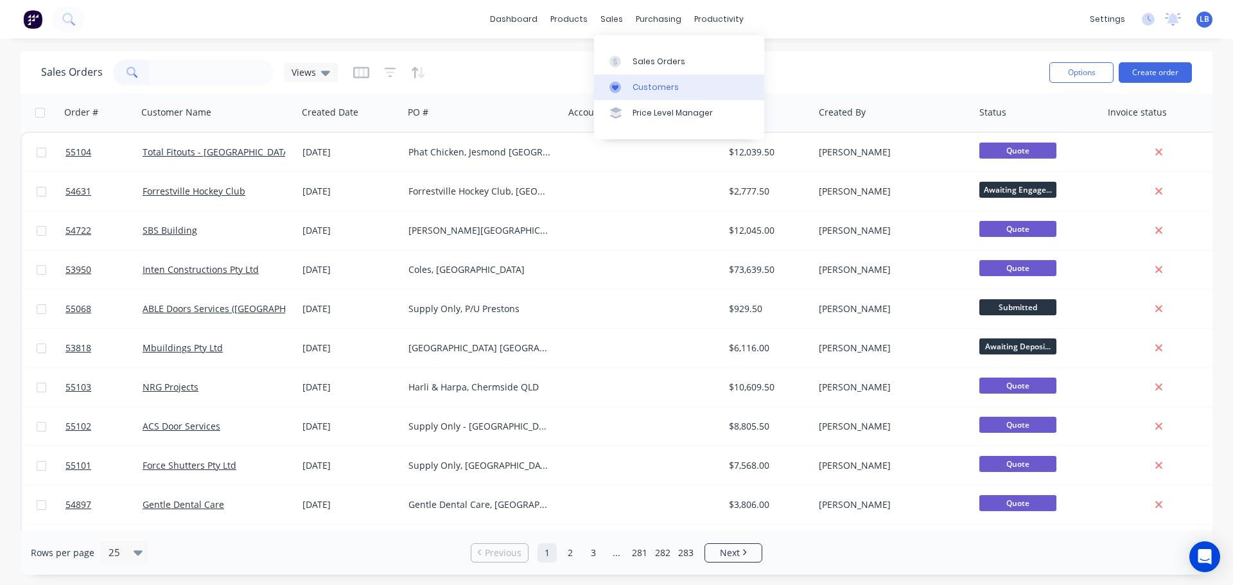
click at [655, 91] on div "Customers" at bounding box center [655, 88] width 46 height 12
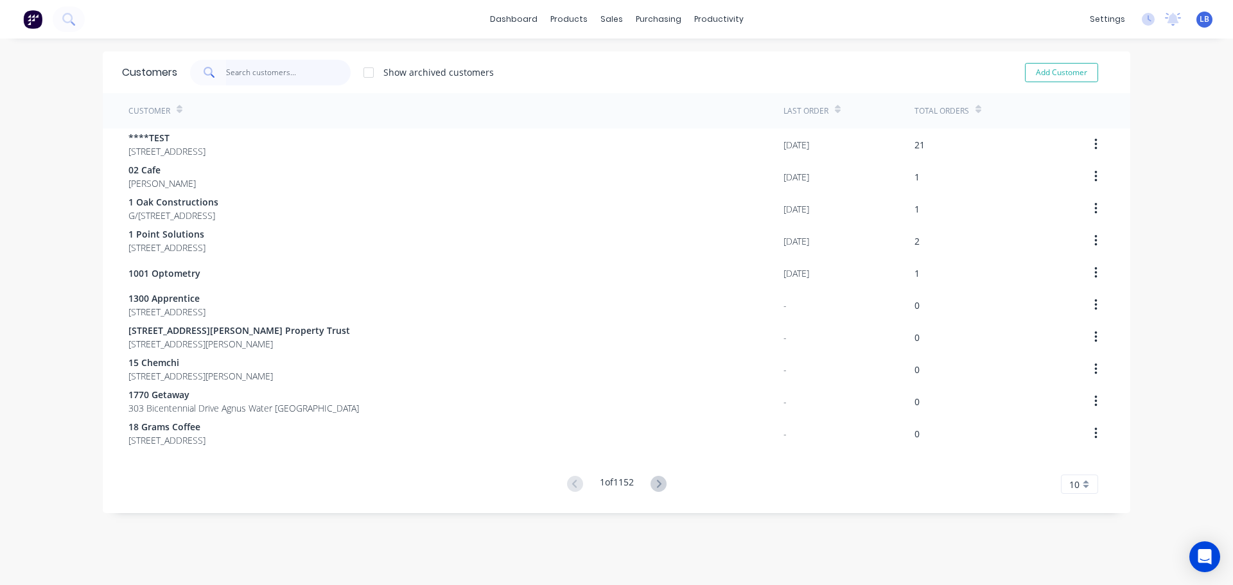
click at [245, 70] on input "text" at bounding box center [288, 73] width 125 height 26
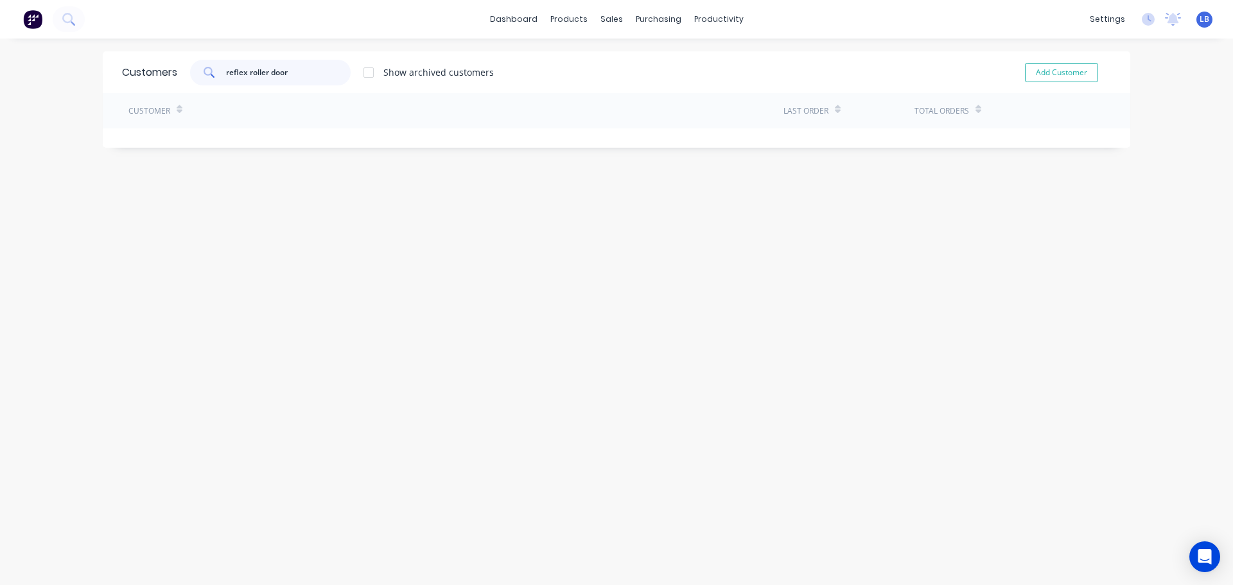
drag, startPoint x: 286, startPoint y: 75, endPoint x: 220, endPoint y: 76, distance: 66.1
click at [220, 76] on div "reflex roller door" at bounding box center [270, 73] width 161 height 26
type input "reflex roller door"
click at [1059, 73] on button "Add Customer" at bounding box center [1061, 72] width 73 height 19
select select "AU"
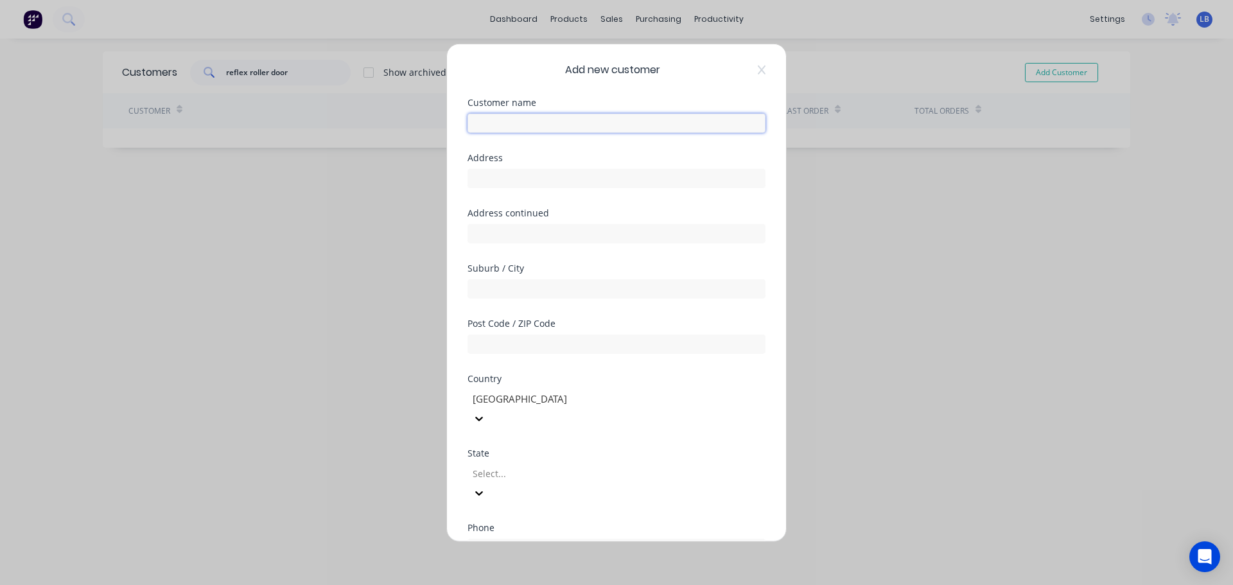
click at [483, 128] on input "text" at bounding box center [616, 122] width 298 height 19
paste input "reflex roller door"
click at [482, 121] on input "reflex roller door" at bounding box center [616, 122] width 298 height 19
click at [477, 122] on input "reflex roller door" at bounding box center [616, 122] width 298 height 19
drag, startPoint x: 506, startPoint y: 122, endPoint x: 507, endPoint y: 204, distance: 82.2
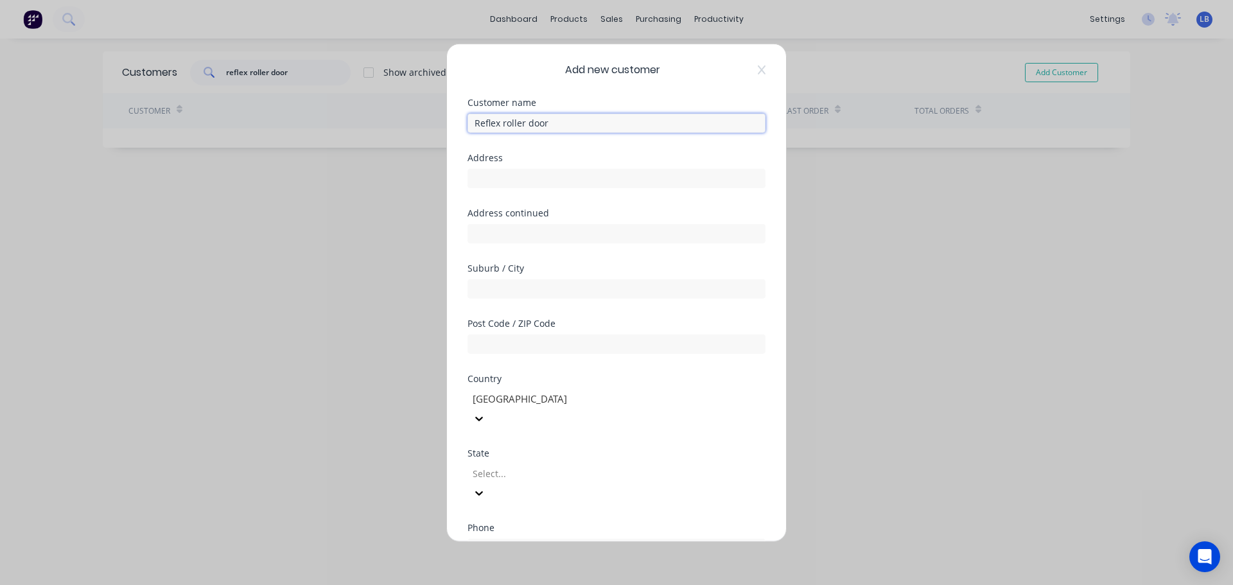
click at [506, 130] on input "Reflex roller door" at bounding box center [616, 122] width 298 height 19
drag, startPoint x: 536, startPoint y: 122, endPoint x: 543, endPoint y: 166, distance: 44.8
click at [536, 125] on input "Reflex Roller door" at bounding box center [616, 122] width 298 height 19
drag, startPoint x: 551, startPoint y: 124, endPoint x: 555, endPoint y: 140, distance: 16.4
click at [551, 126] on input "Reflex Roller Door" at bounding box center [616, 122] width 298 height 19
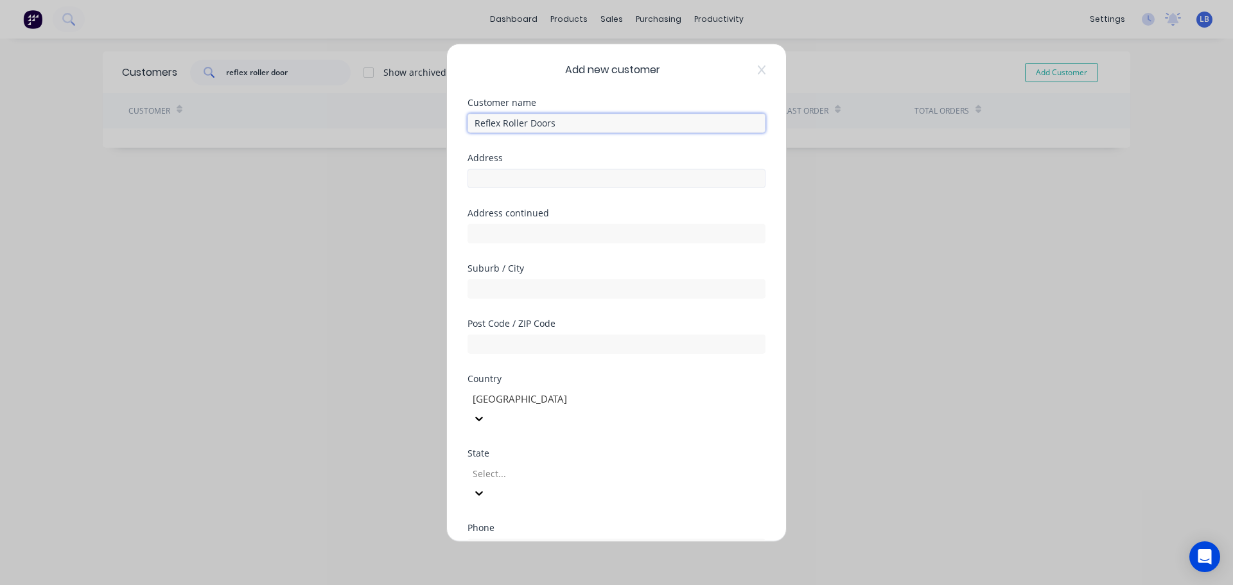
type input "Reflex Roller Doors"
click at [491, 177] on input "text" at bounding box center [616, 177] width 298 height 19
type input "PO Box 1213"
click at [482, 290] on input "text" at bounding box center [616, 288] width 298 height 19
type input "Batemans Bay"
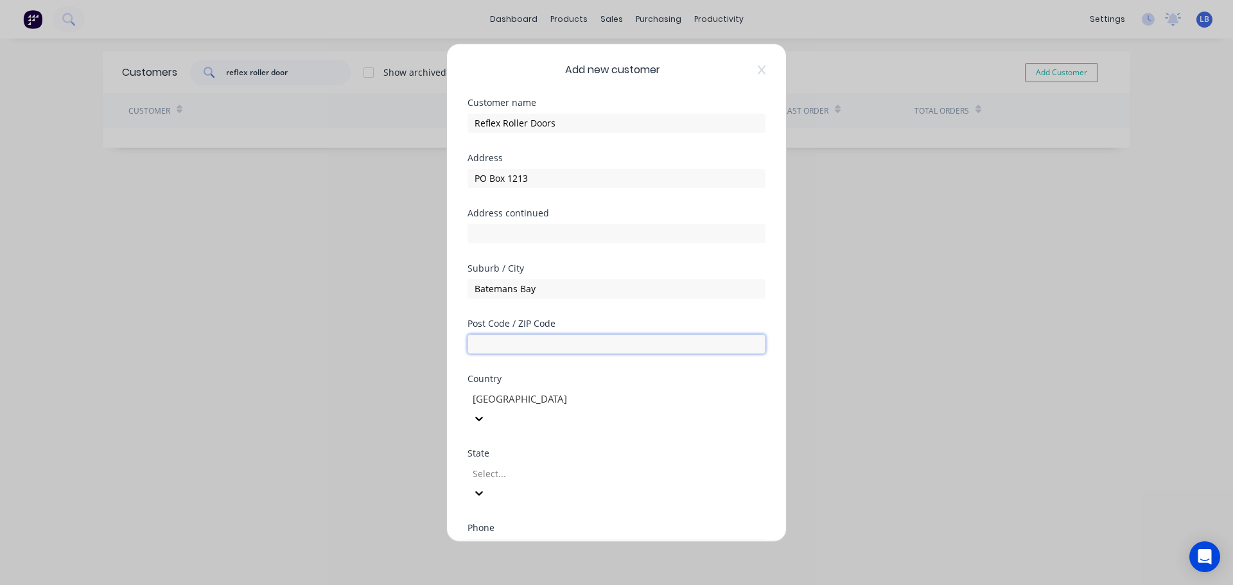
click at [478, 343] on input "text" at bounding box center [616, 343] width 298 height 19
type input "2536"
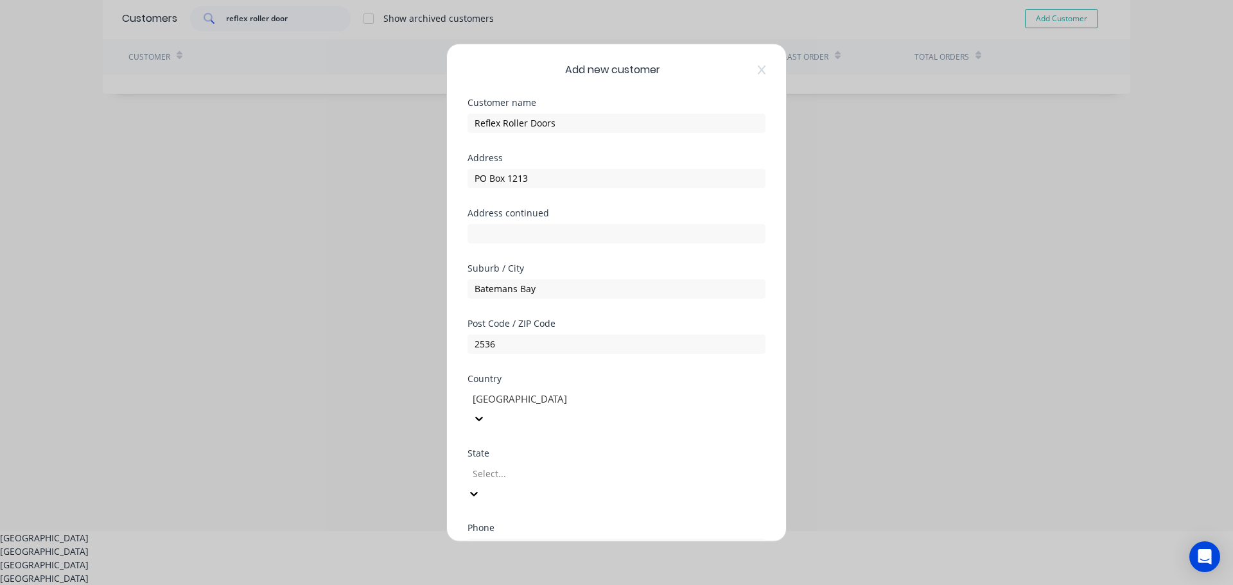
click at [509, 465] on div at bounding box center [563, 473] width 185 height 16
click at [496, 536] on div "[GEOGRAPHIC_DATA]" at bounding box center [616, 542] width 1233 height 13
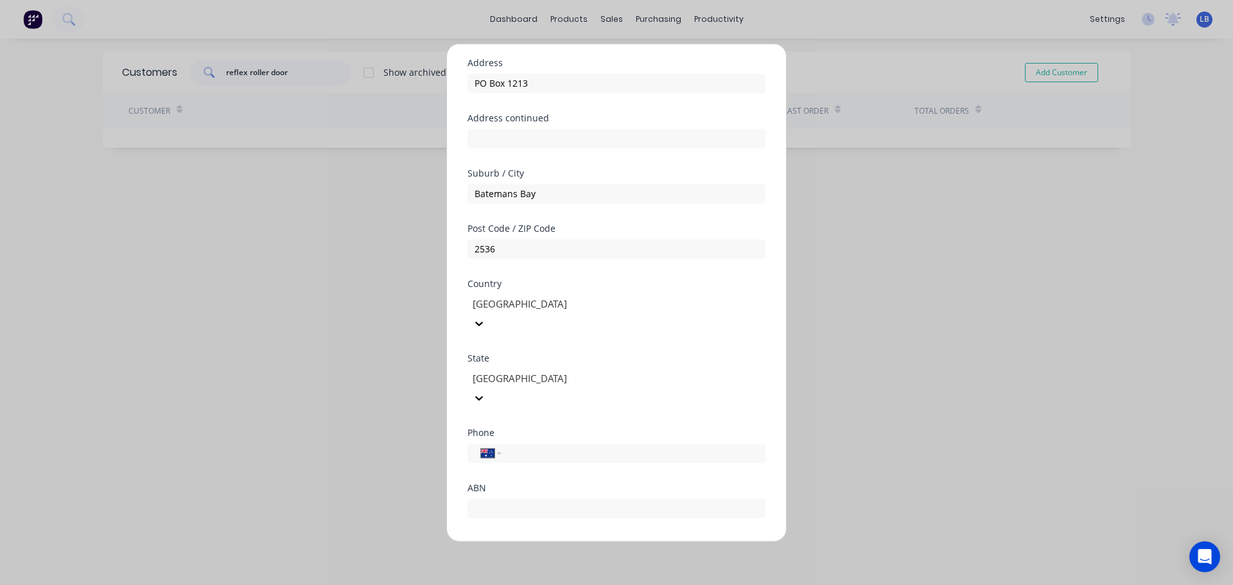
scroll to position [128, 0]
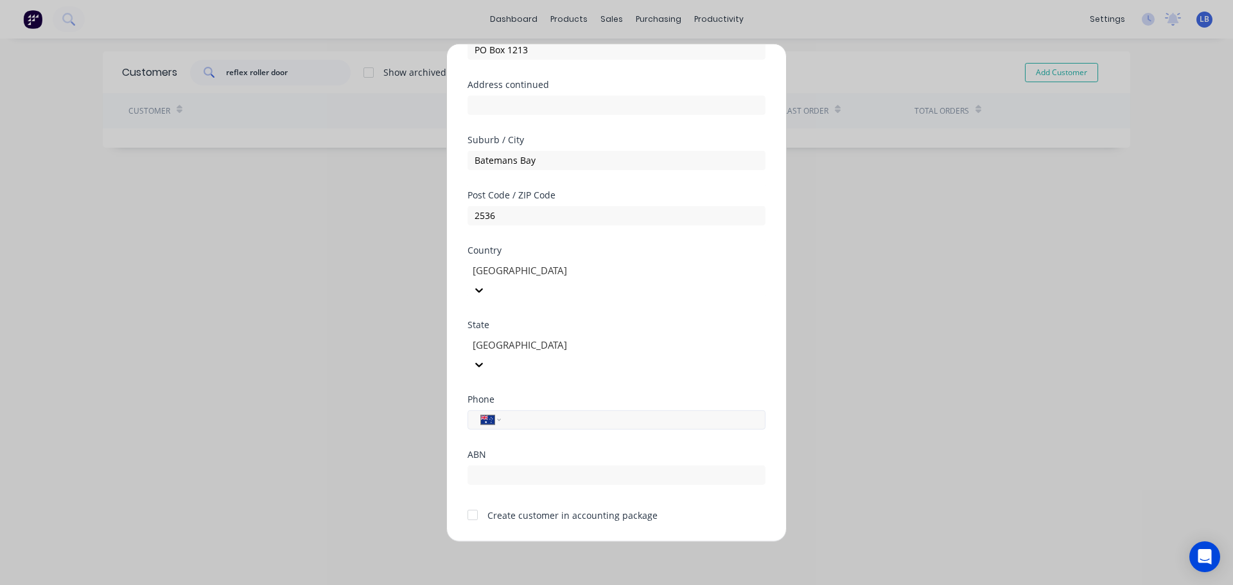
click at [544, 412] on input "tel" at bounding box center [631, 419] width 242 height 15
type input "(02) 4472 5720"
click at [465, 502] on div at bounding box center [473, 515] width 26 height 26
click at [563, 542] on button "Save" at bounding box center [576, 552] width 71 height 21
click at [648, 542] on button "Cancel" at bounding box center [656, 552] width 71 height 21
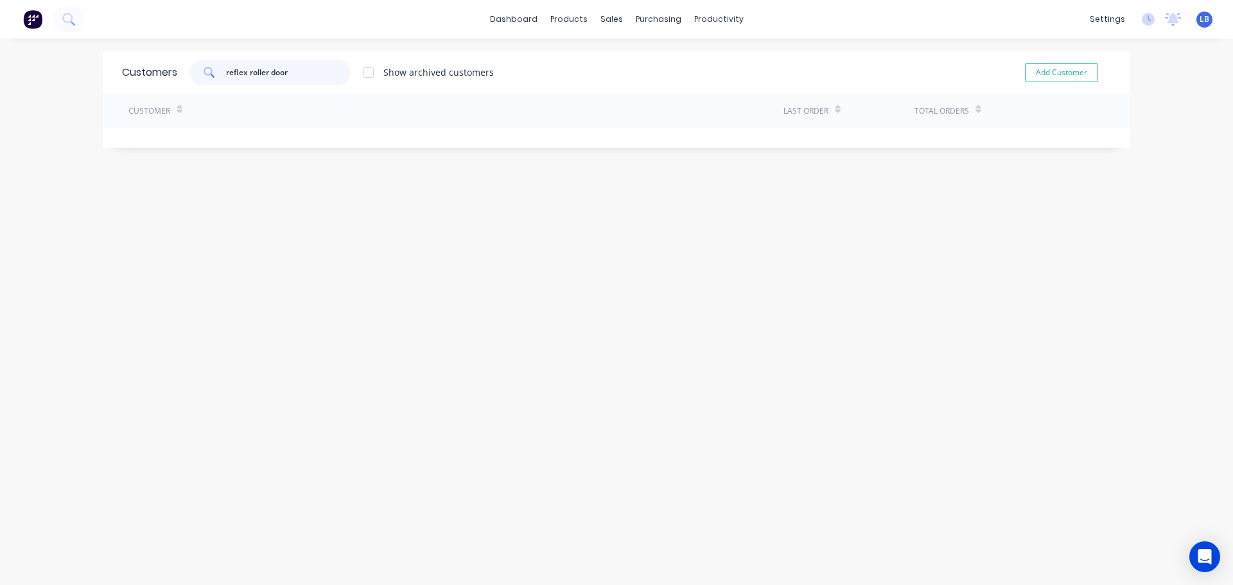
drag, startPoint x: 288, startPoint y: 71, endPoint x: 245, endPoint y: 82, distance: 45.0
click at [245, 82] on input "reflex roller door" at bounding box center [288, 73] width 125 height 26
type input "reflex roller doors"
click at [1043, 74] on button "Add Customer" at bounding box center [1061, 72] width 73 height 19
select select "AU"
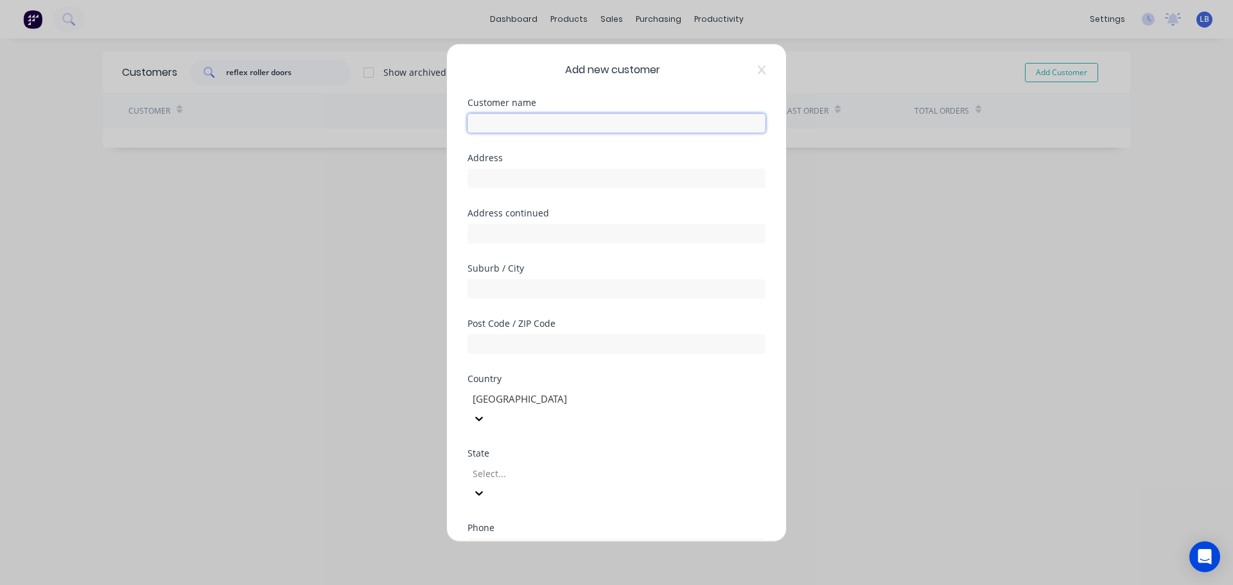
click at [497, 127] on input "text" at bounding box center [616, 122] width 298 height 19
type input "Reflex Roller Doors"
click at [488, 178] on input "text" at bounding box center [616, 177] width 298 height 19
type input "PO Box 1213"
click at [490, 290] on input "text" at bounding box center [616, 288] width 298 height 19
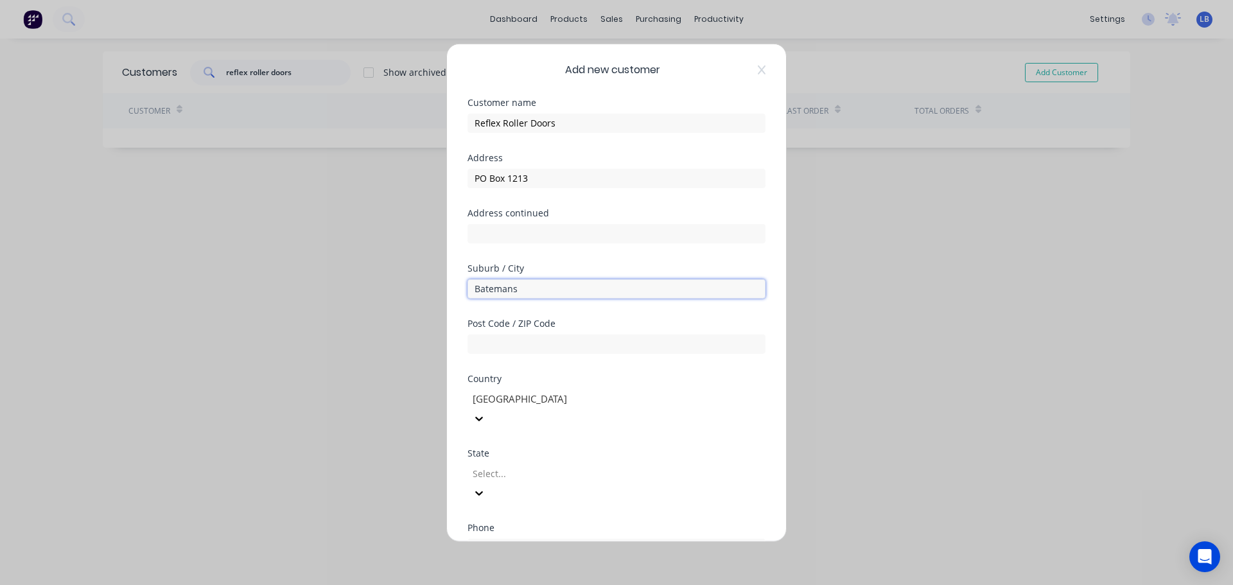
type input "Batemans Bay"
click at [483, 345] on input "text" at bounding box center [616, 343] width 298 height 19
type input "2536"
click at [515, 465] on div at bounding box center [563, 473] width 185 height 16
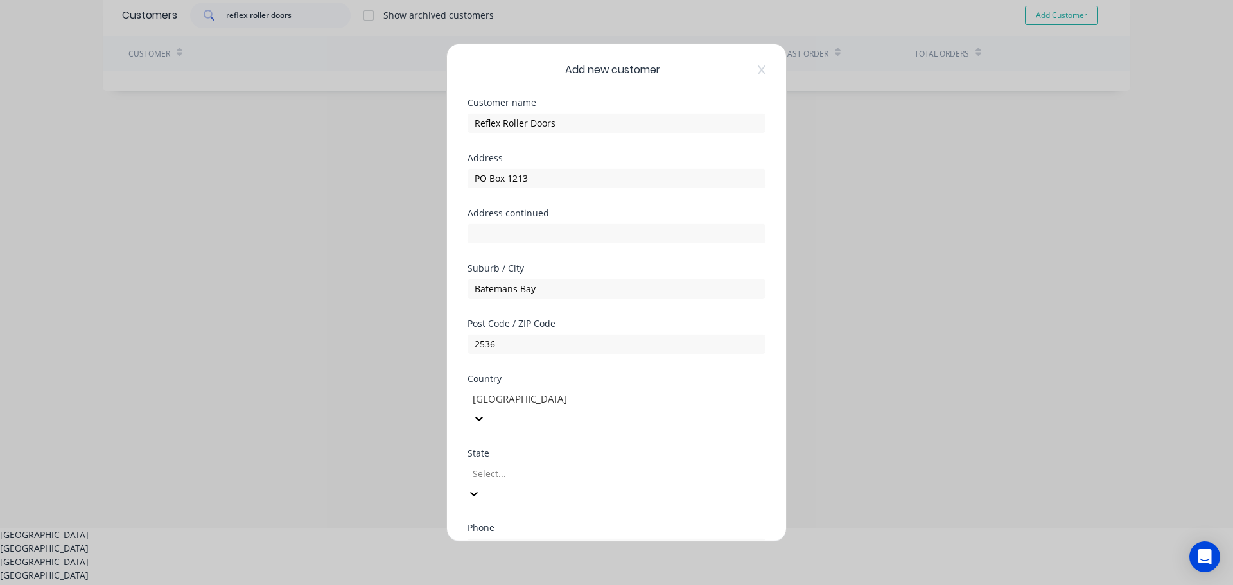
scroll to position [62, 0]
click at [506, 536] on div "[GEOGRAPHIC_DATA]" at bounding box center [616, 542] width 1233 height 13
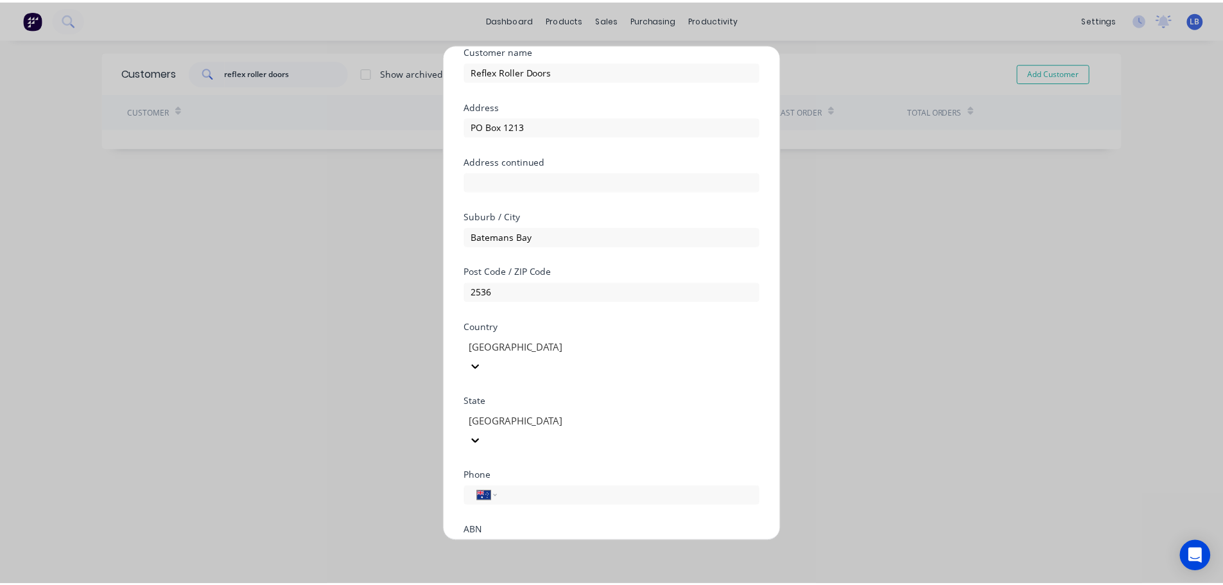
scroll to position [128, 0]
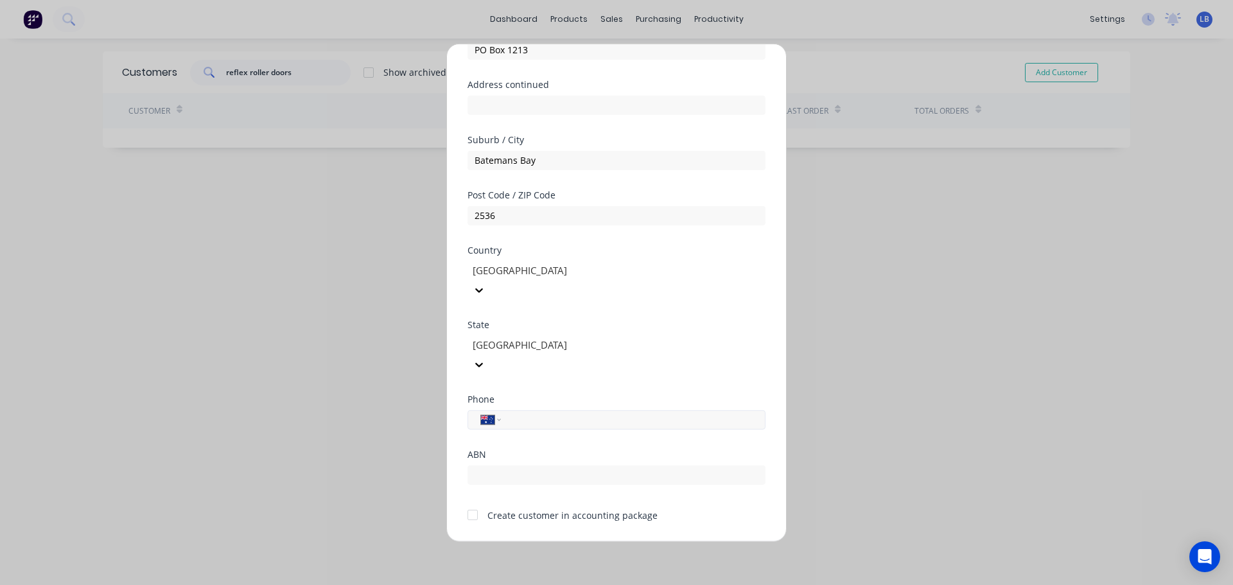
click at [531, 412] on input "tel" at bounding box center [631, 419] width 242 height 15
type input "(02) 4472 5720"
click at [476, 502] on div at bounding box center [473, 515] width 26 height 26
click at [556, 542] on button "Save" at bounding box center [576, 552] width 71 height 21
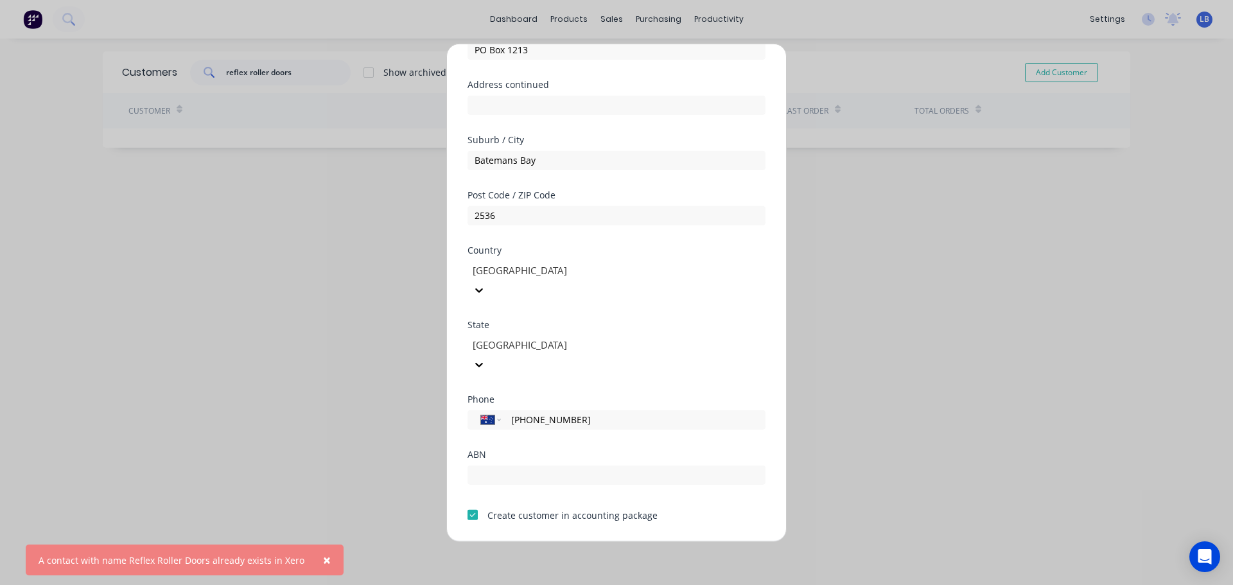
click at [323, 562] on span "×" at bounding box center [327, 560] width 8 height 18
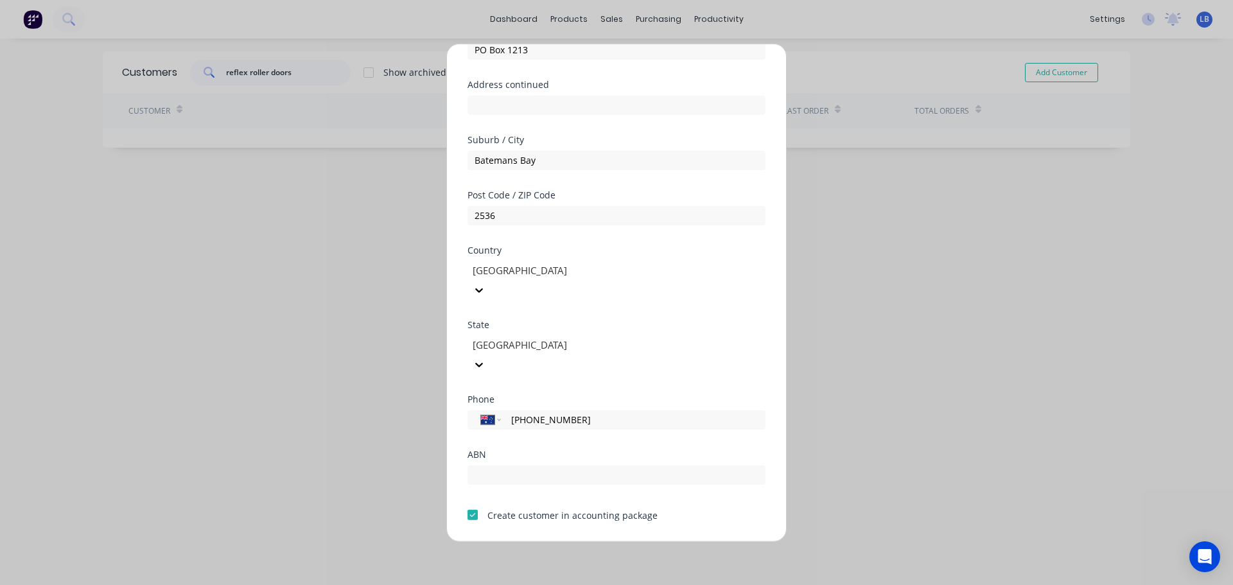
click at [543, 542] on button "Save" at bounding box center [576, 552] width 71 height 21
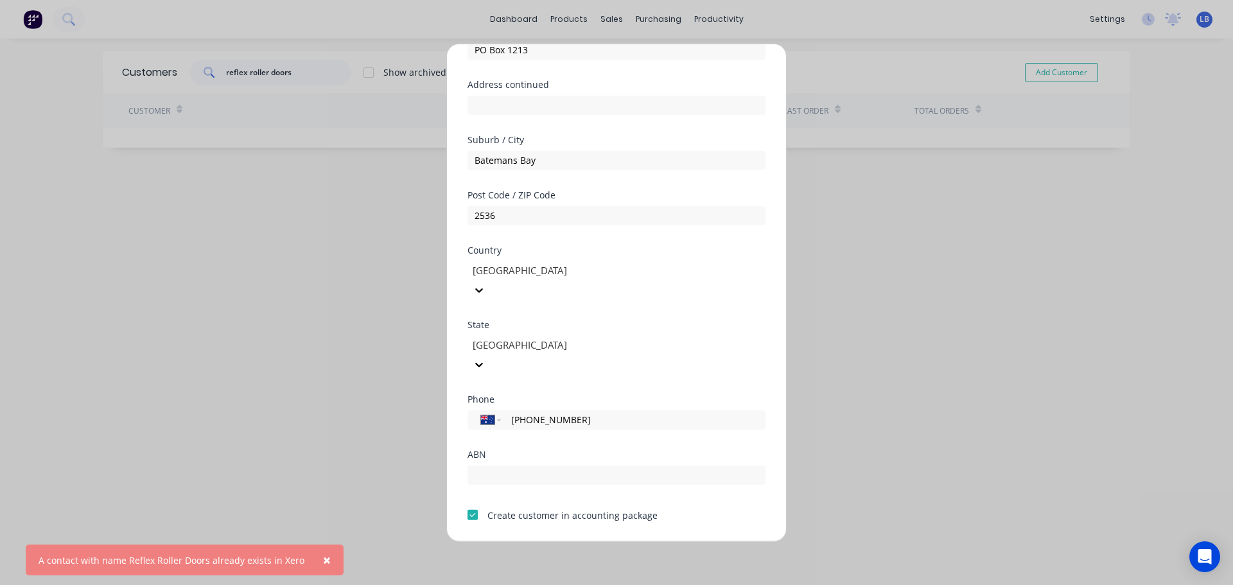
click at [473, 502] on div at bounding box center [473, 515] width 26 height 26
click at [562, 542] on button "Save" at bounding box center [576, 552] width 71 height 21
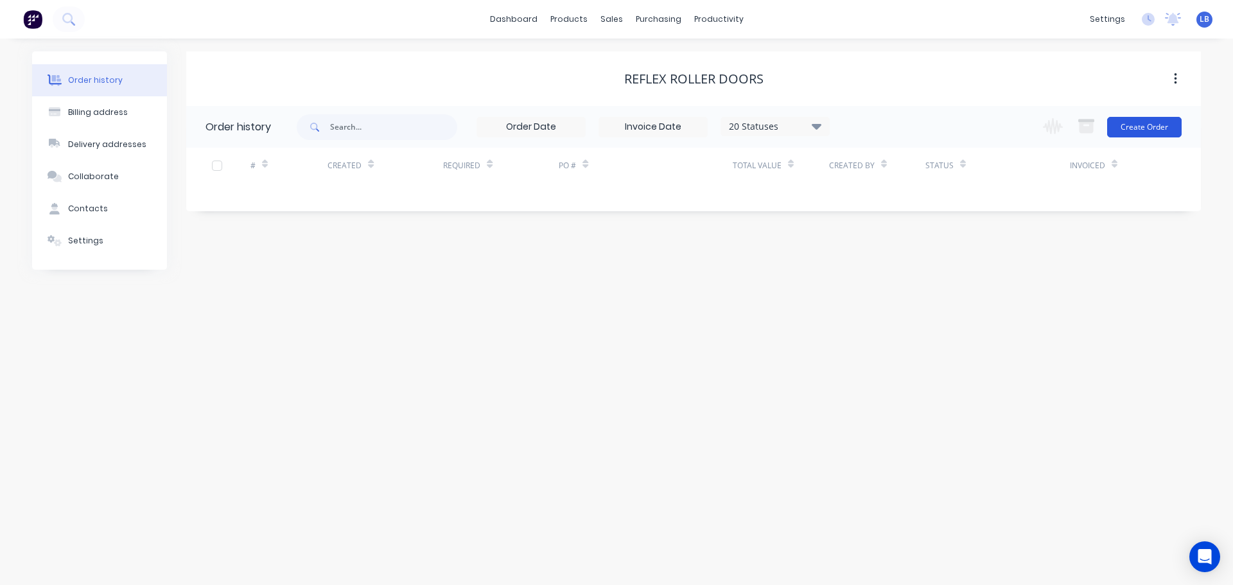
click at [1138, 123] on button "Create Order" at bounding box center [1144, 127] width 74 height 21
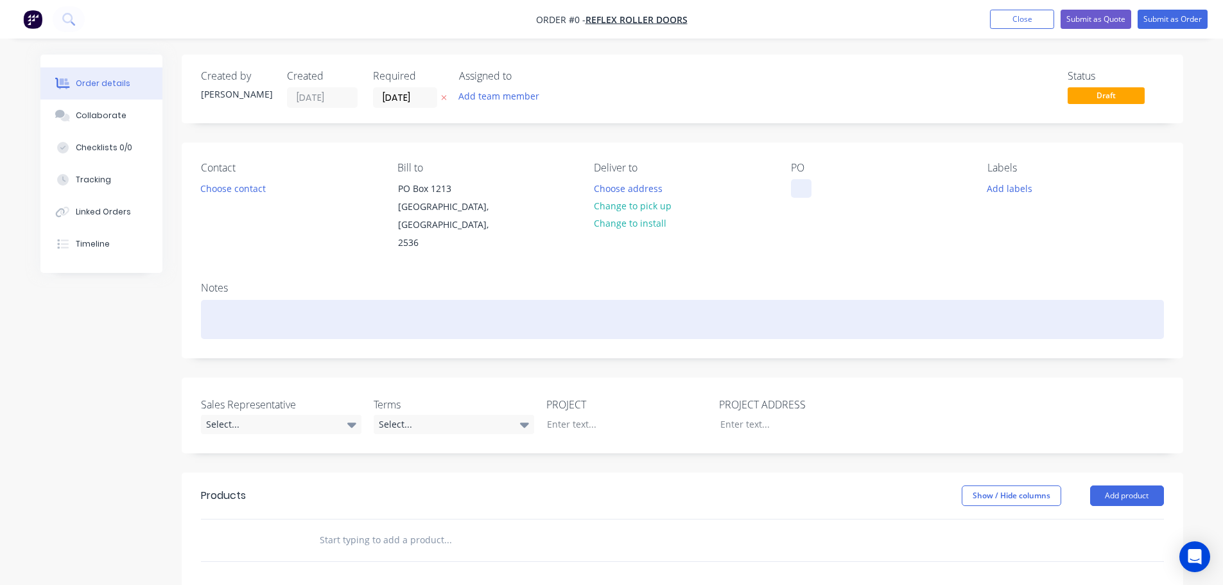
drag, startPoint x: 801, startPoint y: 179, endPoint x: 808, endPoint y: 286, distance: 106.9
click at [802, 187] on div at bounding box center [801, 188] width 21 height 19
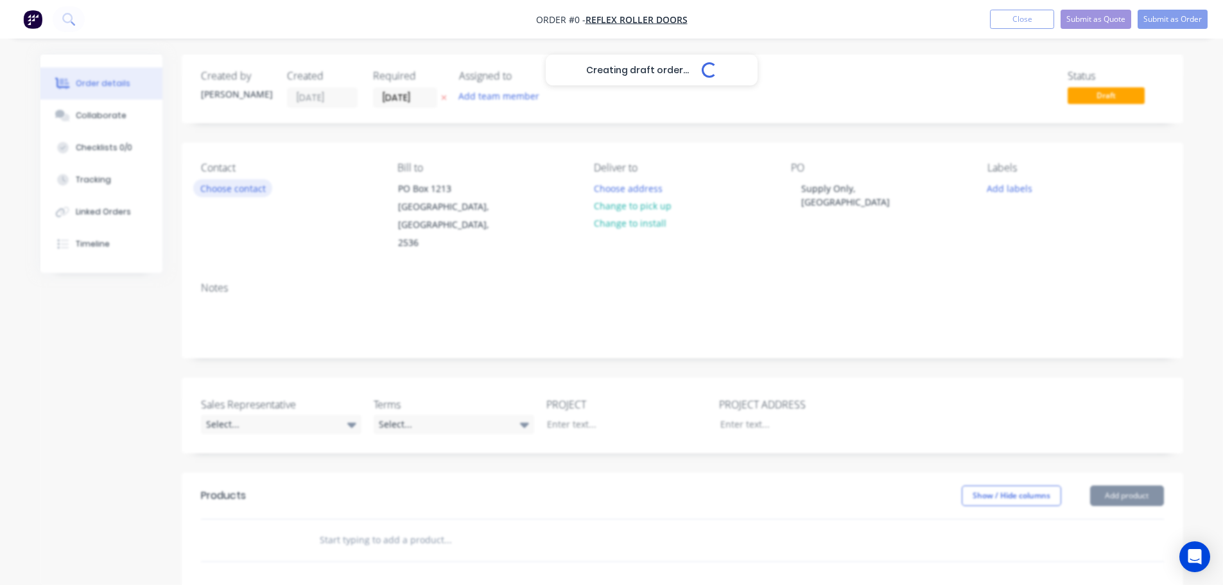
click at [241, 189] on div "Creating draft order... Loading... Order details Collaborate Checklists 0/0 Tra…" at bounding box center [612, 472] width 1168 height 835
click at [240, 190] on button "Choose contact" at bounding box center [232, 187] width 79 height 17
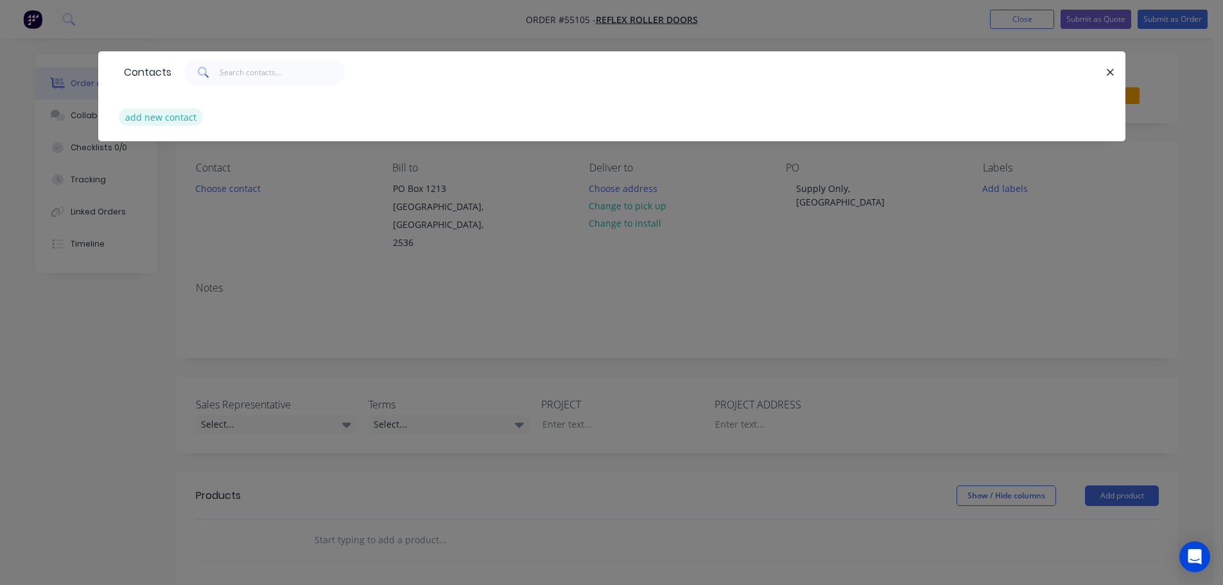
click at [158, 122] on button "add new contact" at bounding box center [161, 117] width 85 height 17
select select "AU"
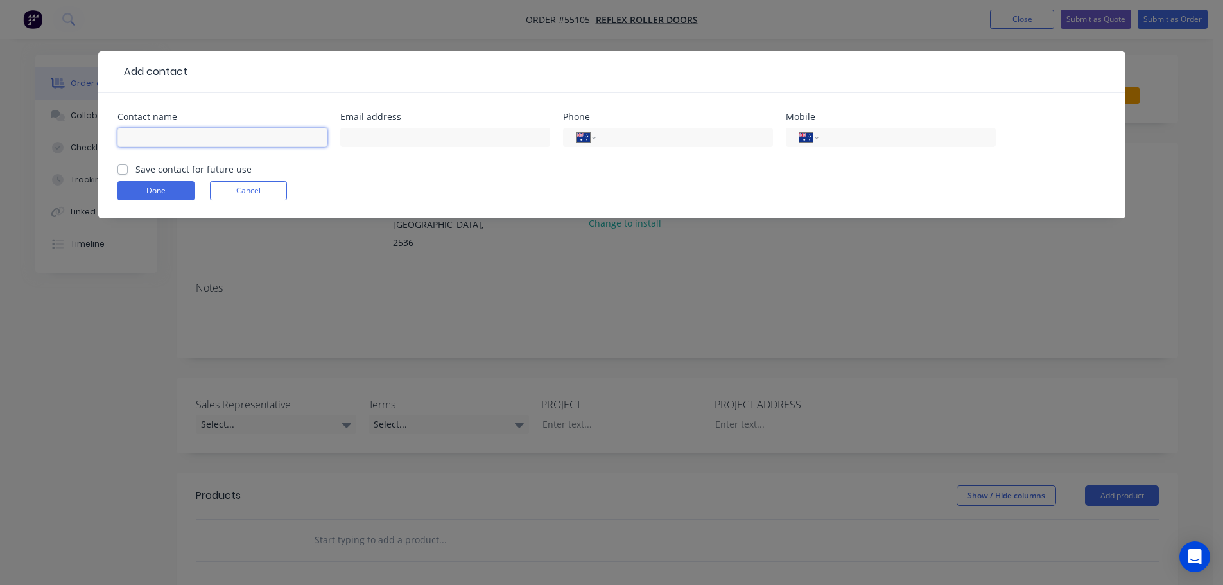
drag, startPoint x: 143, startPoint y: 135, endPoint x: 148, endPoint y: 139, distance: 7.3
click at [143, 135] on input "text" at bounding box center [222, 137] width 210 height 19
type input "Gemma"
drag, startPoint x: 387, startPoint y: 132, endPoint x: 379, endPoint y: 160, distance: 29.5
click at [387, 132] on input "text" at bounding box center [445, 137] width 210 height 19
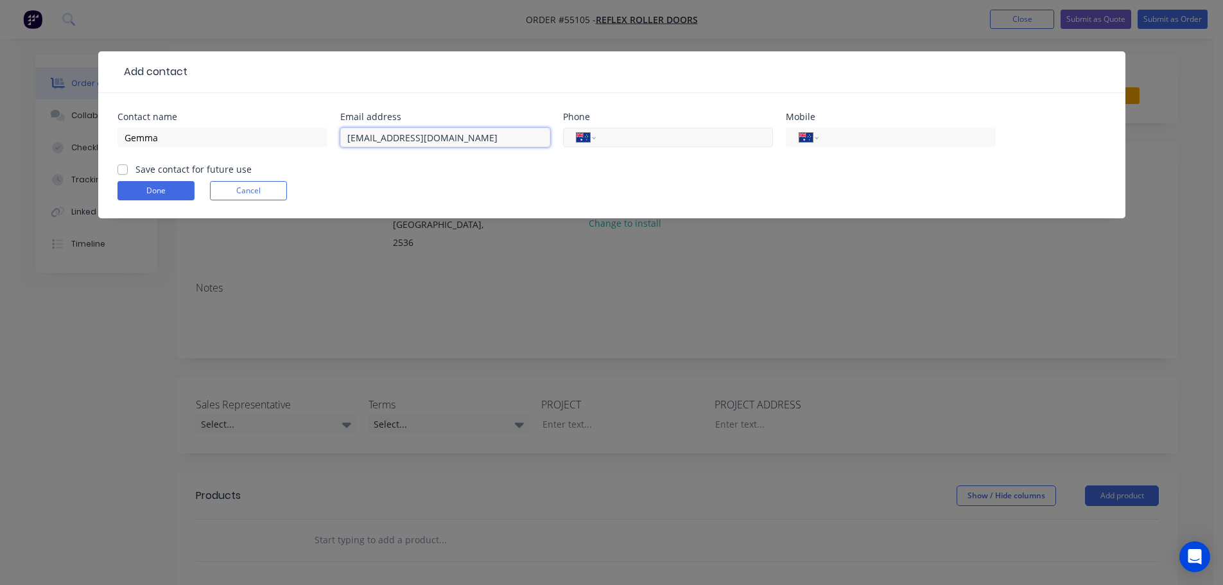
type input "reflexrollerdoors@gmail.com"
drag, startPoint x: 623, startPoint y: 134, endPoint x: 623, endPoint y: 144, distance: 10.9
click at [623, 134] on input "tel" at bounding box center [682, 137] width 154 height 15
type input "(02) 4472 5720"
drag, startPoint x: 121, startPoint y: 168, endPoint x: 140, endPoint y: 197, distance: 34.7
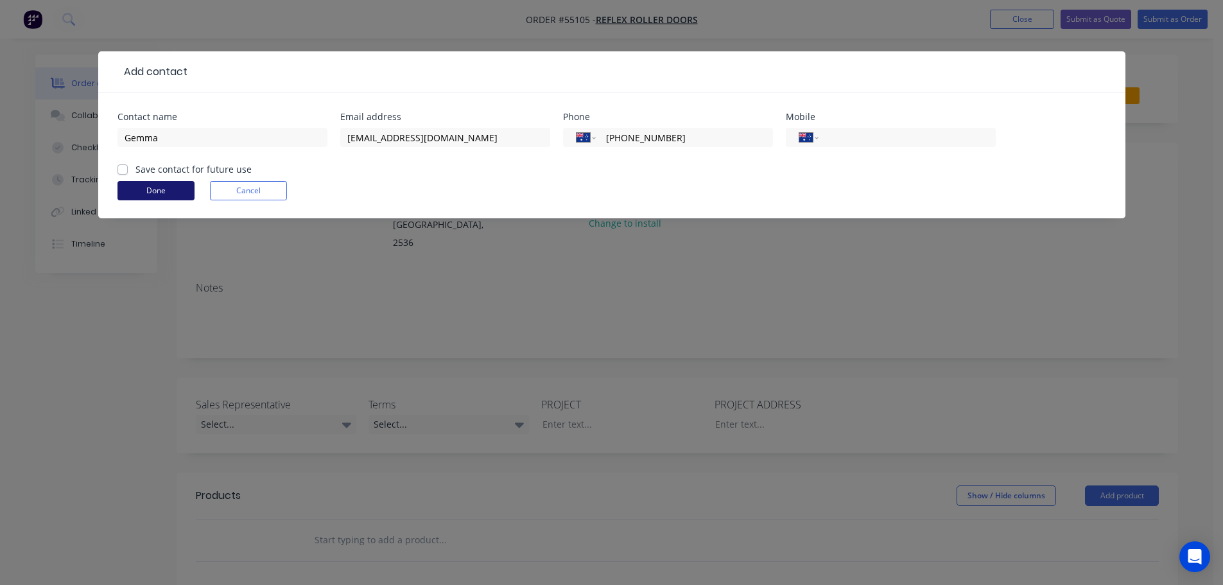
click at [135, 172] on label "Save contact for future use" at bounding box center [193, 168] width 116 height 13
click at [122, 172] on input "Save contact for future use" at bounding box center [122, 168] width 10 height 12
checkbox input "true"
click at [140, 197] on button "Done" at bounding box center [155, 190] width 77 height 19
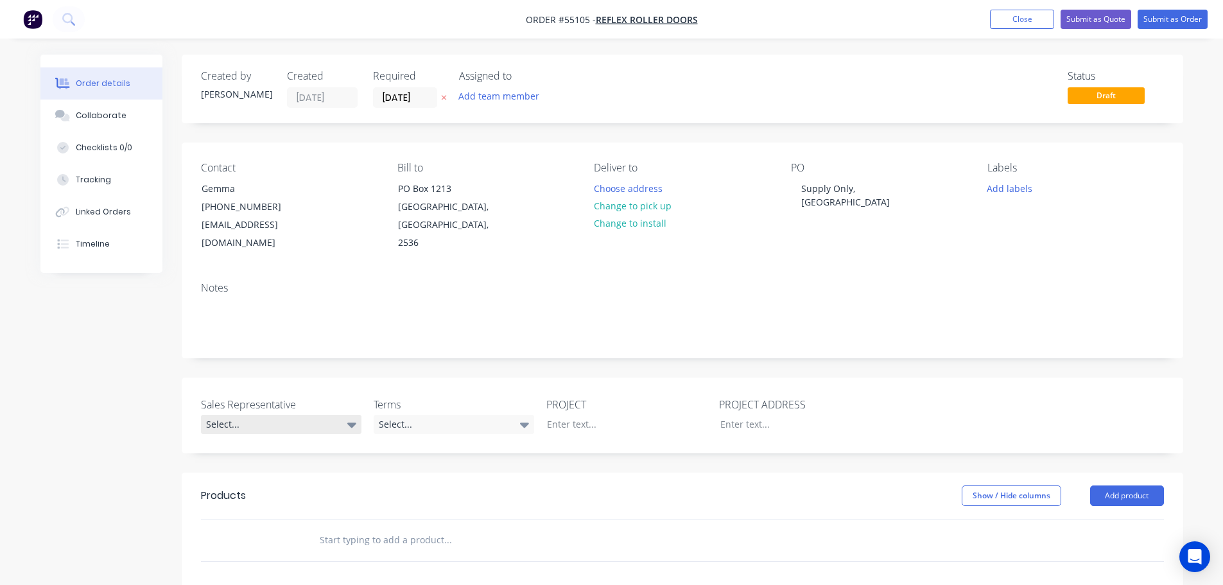
click at [232, 415] on div "Select..." at bounding box center [281, 424] width 161 height 19
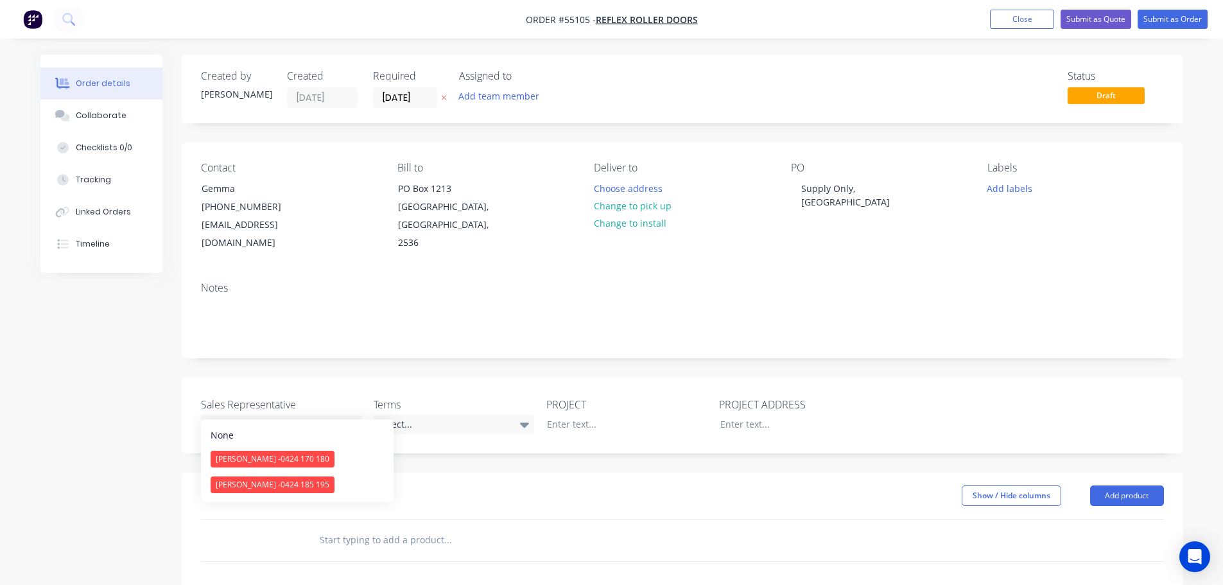
drag, startPoint x: 238, startPoint y: 457, endPoint x: 365, endPoint y: 430, distance: 129.9
click at [244, 457] on span "[PERSON_NAME] - 0424 170 180" at bounding box center [273, 458] width 114 height 11
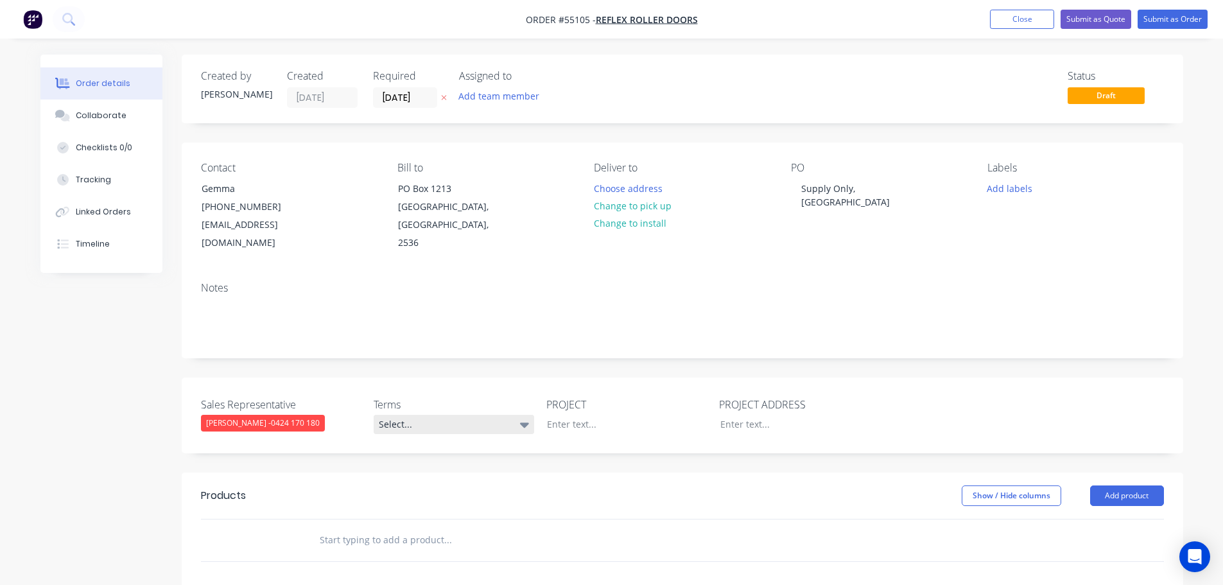
click at [426, 415] on div "Select..." at bounding box center [454, 424] width 161 height 19
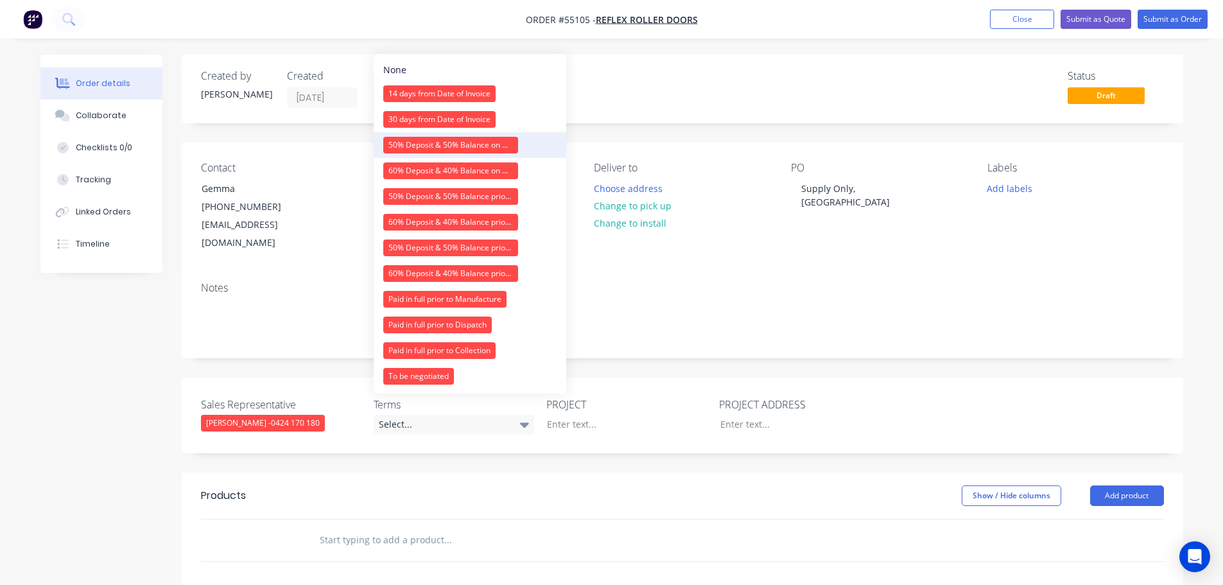
click at [436, 141] on div "50% Deposit & 50% Balance on Day of Installation" at bounding box center [450, 145] width 135 height 17
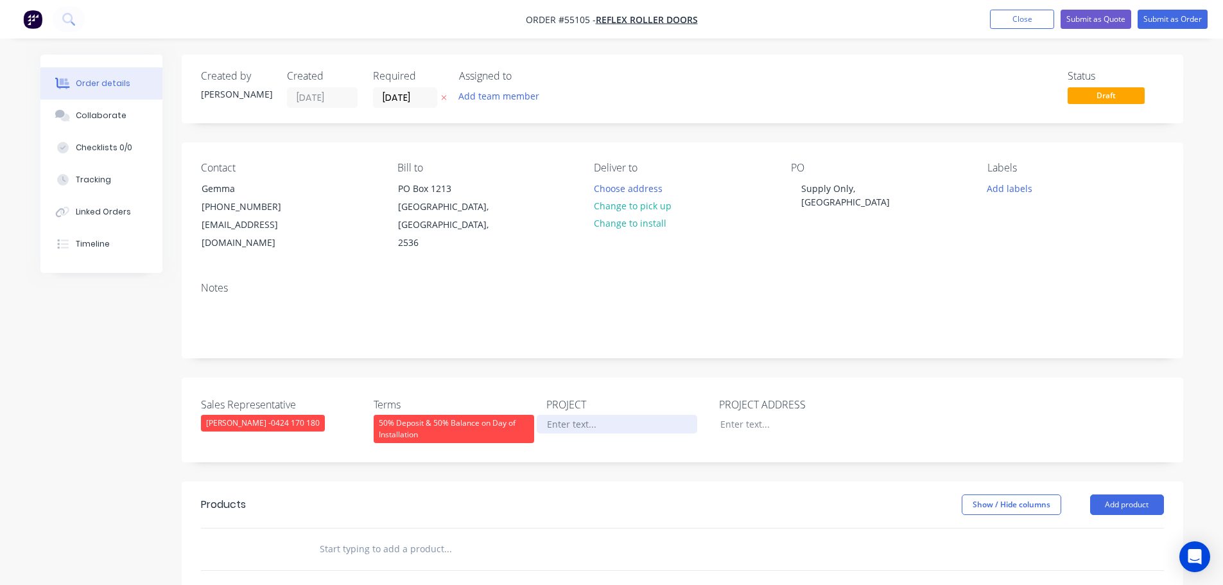
click at [571, 415] on div at bounding box center [617, 424] width 161 height 19
click at [858, 185] on div "Supply Only, [GEOGRAPHIC_DATA]" at bounding box center [871, 195] width 161 height 32
click at [579, 415] on div at bounding box center [617, 424] width 161 height 19
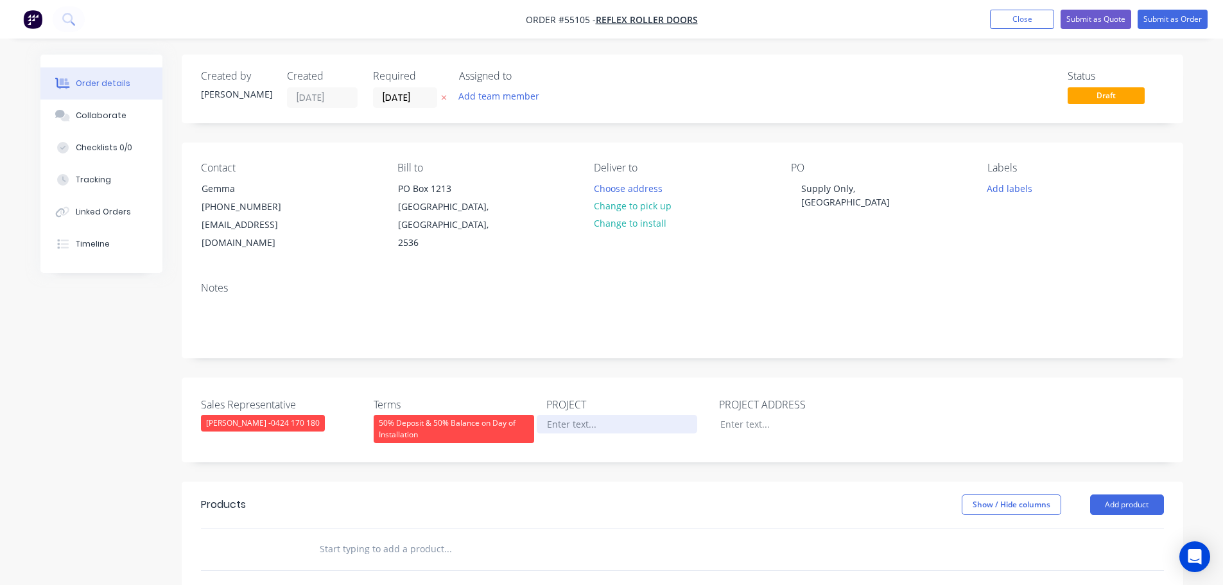
paste div
drag, startPoint x: 734, startPoint y: 404, endPoint x: 743, endPoint y: 437, distance: 34.4
click at [735, 415] on div at bounding box center [790, 424] width 161 height 19
click at [1115, 498] on button "Add product" at bounding box center [1127, 508] width 74 height 21
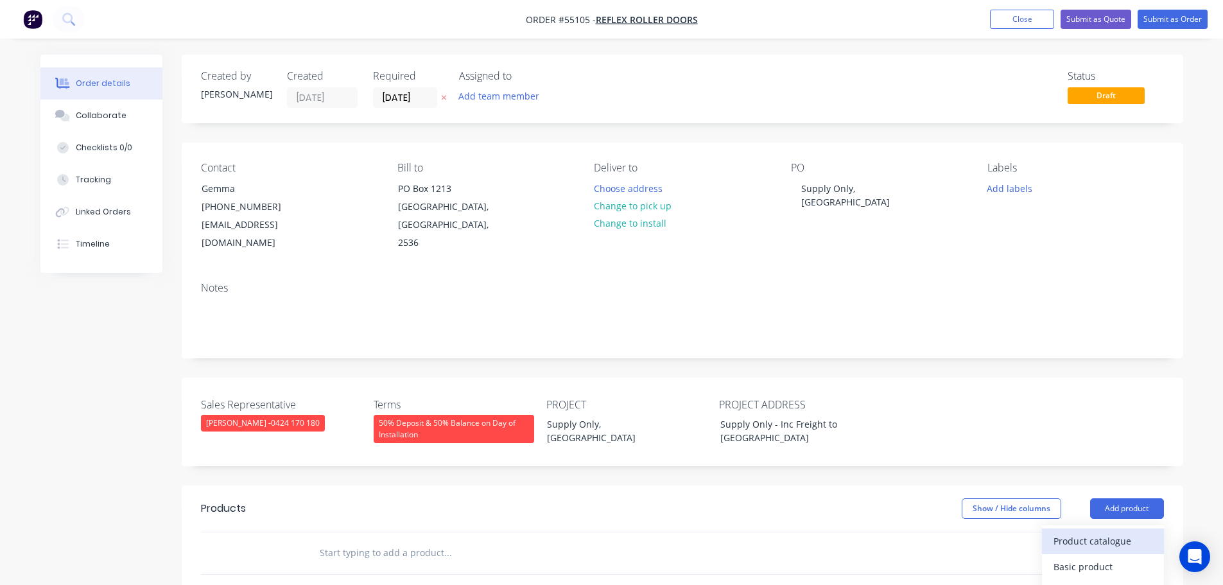
click at [1097, 532] on div "Product catalogue" at bounding box center [1103, 541] width 99 height 19
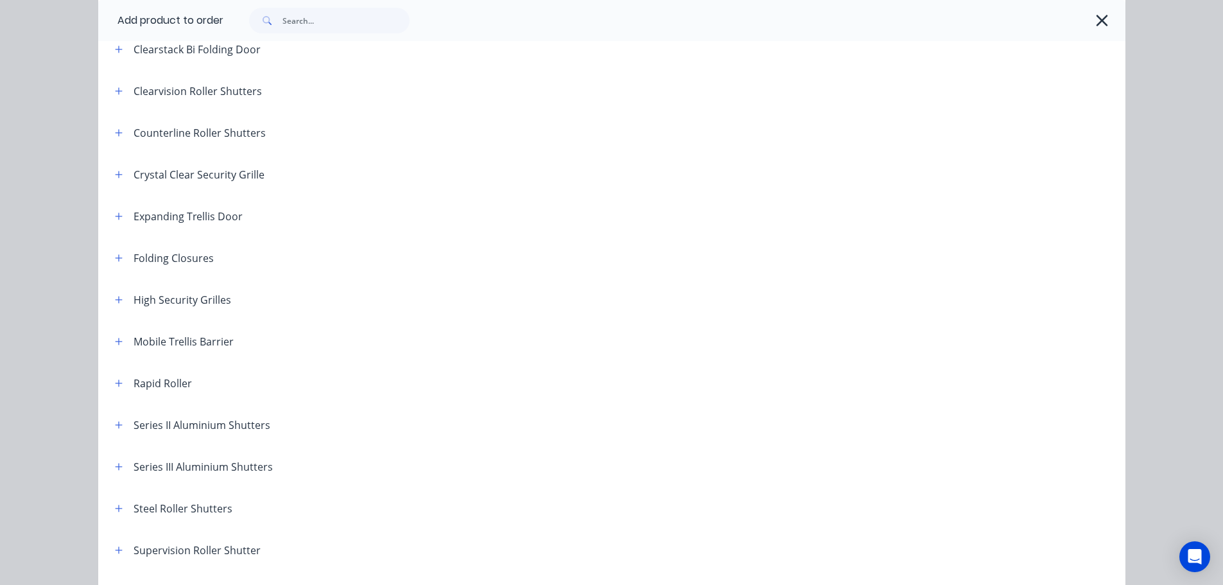
scroll to position [257, 0]
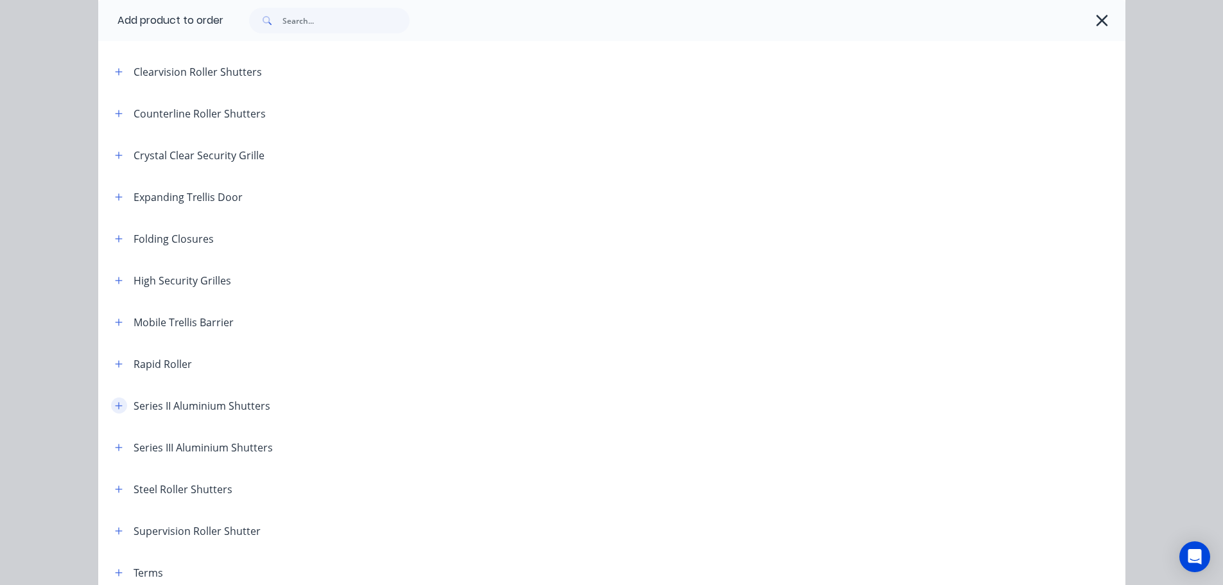
click at [115, 406] on icon "button" at bounding box center [118, 405] width 7 height 7
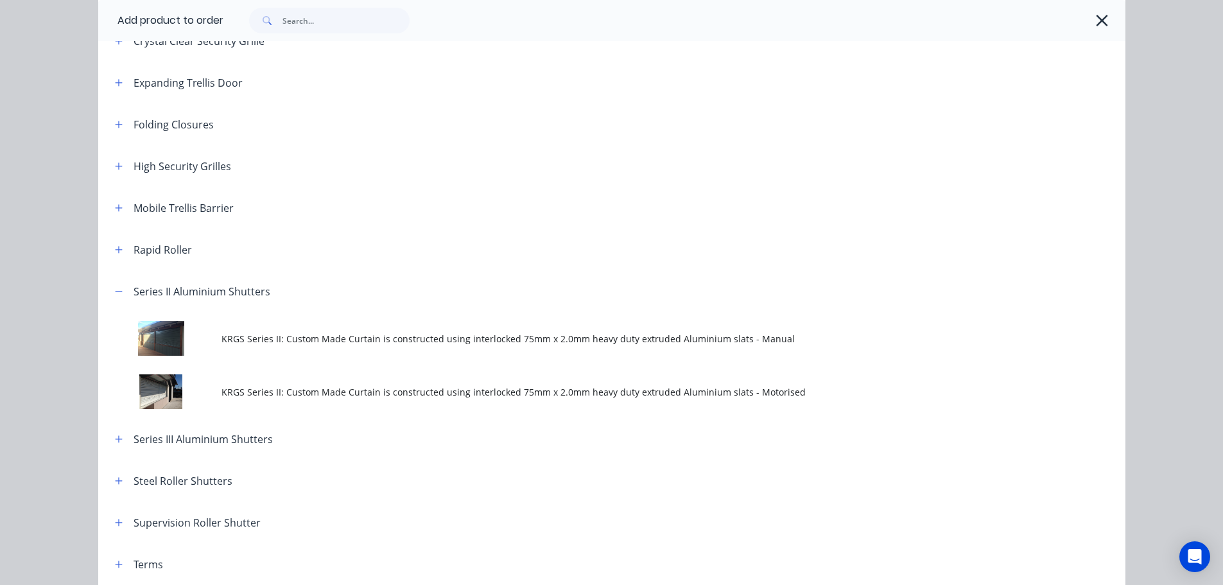
scroll to position [385, 0]
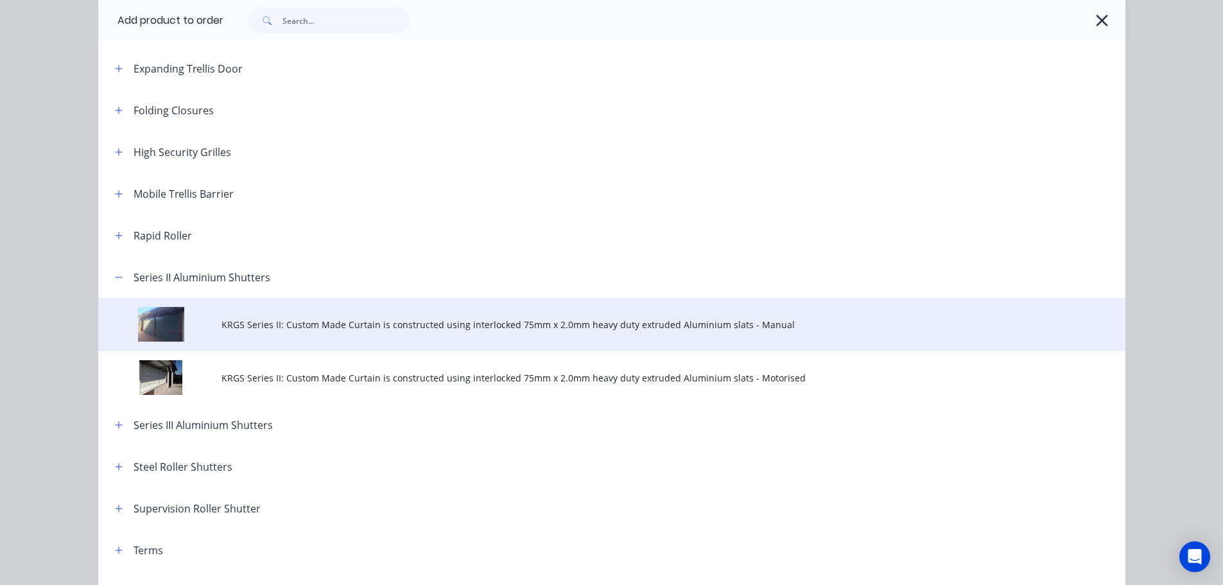
click at [490, 328] on span "KRGS Series II: Custom Made Curtain is constructed using interlocked 75mm x 2.0…" at bounding box center [582, 324] width 723 height 13
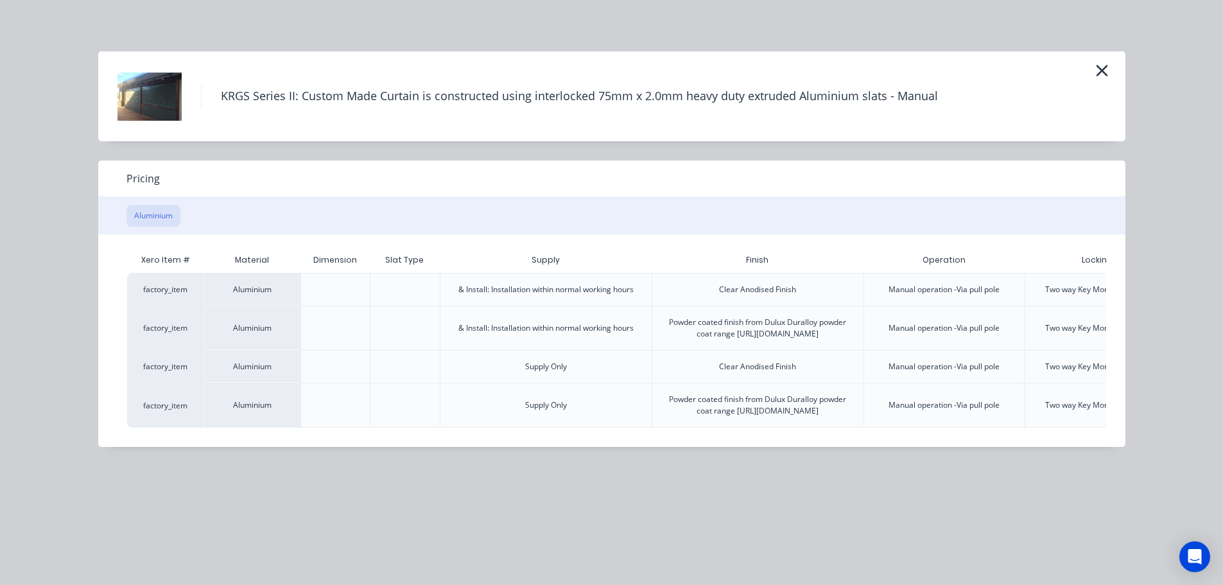
scroll to position [0, 133]
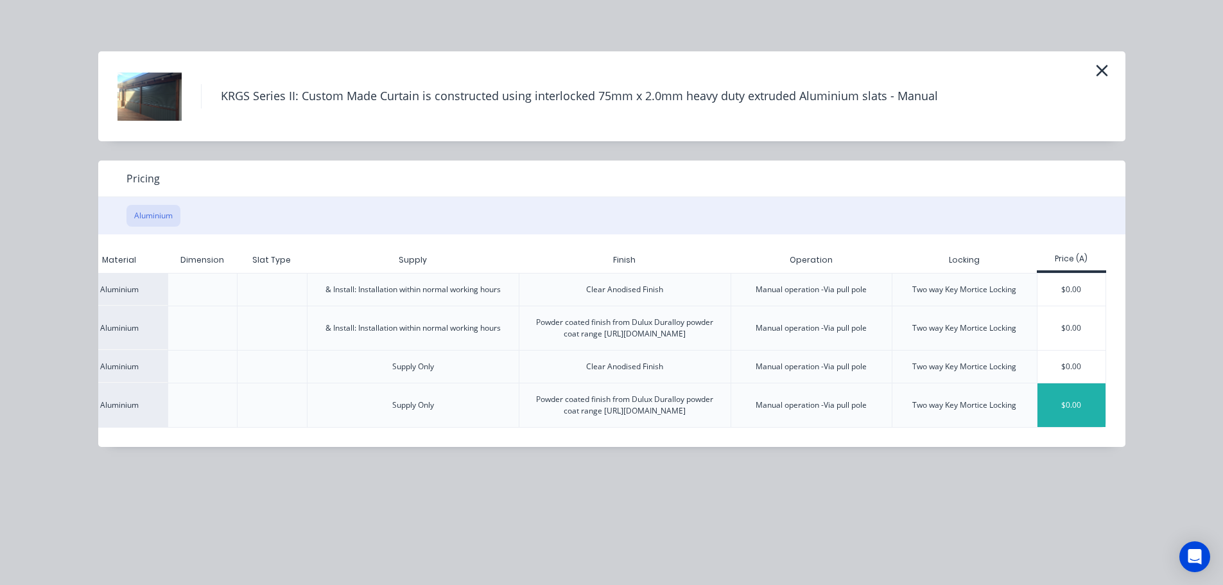
click at [1067, 427] on div "$0.00" at bounding box center [1071, 405] width 69 height 44
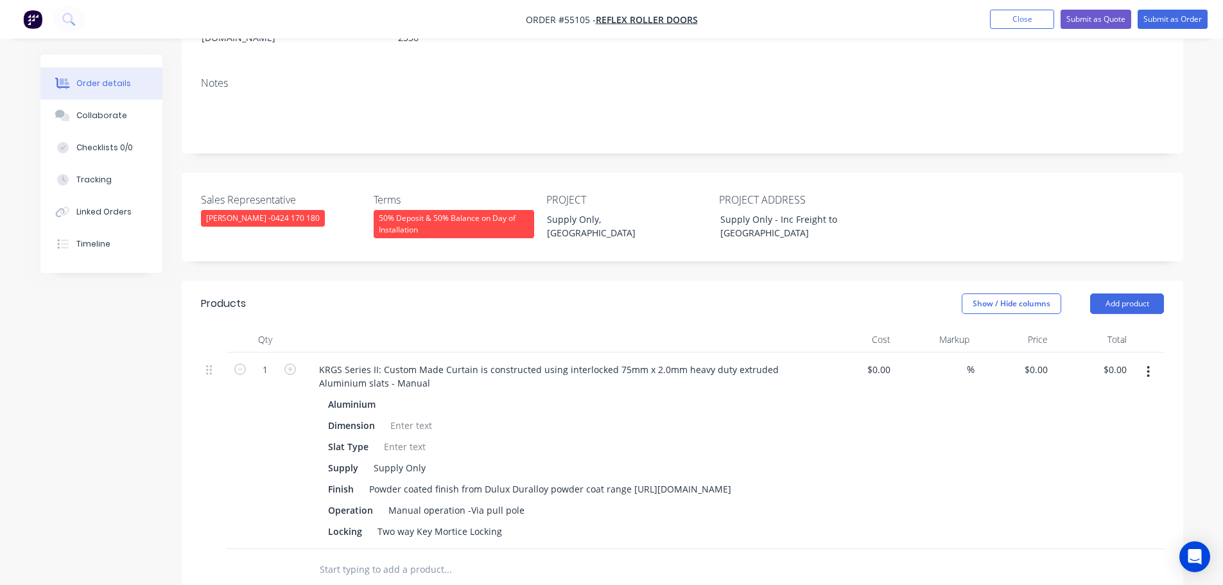
scroll to position [257, 0]
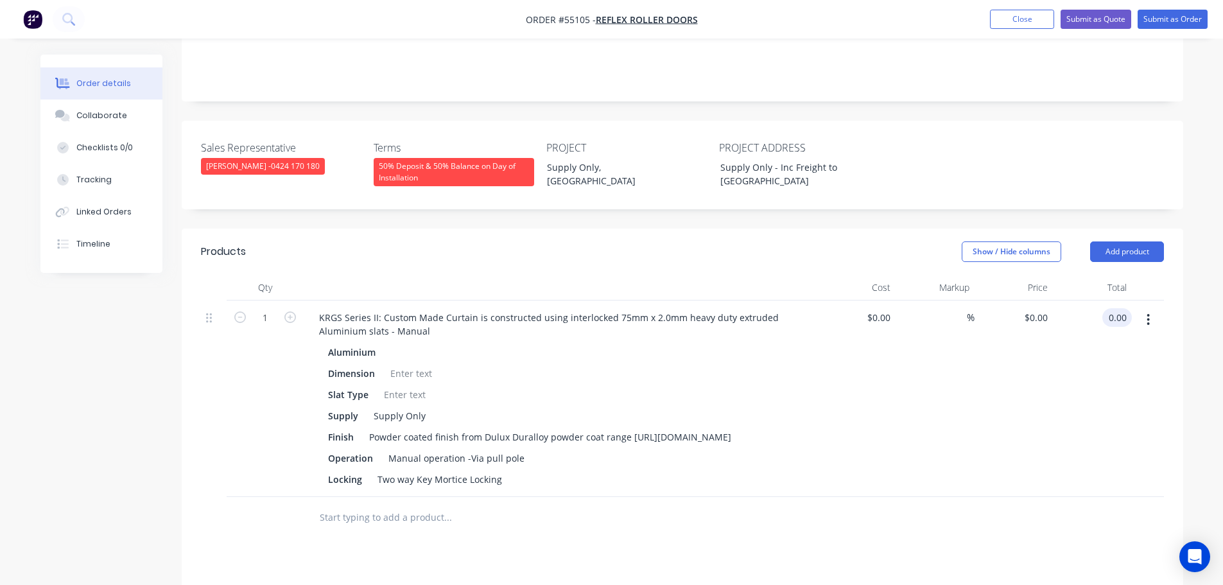
drag, startPoint x: 1126, startPoint y: 296, endPoint x: 1100, endPoint y: 329, distance: 42.5
click at [1100, 329] on div "0.00 0.00" at bounding box center [1092, 398] width 79 height 196
drag, startPoint x: 1124, startPoint y: 298, endPoint x: 1121, endPoint y: 309, distance: 12.0
click at [1121, 309] on div "0.00 0.00" at bounding box center [1092, 398] width 79 height 196
click at [1127, 308] on input "0.00" at bounding box center [1119, 317] width 24 height 19
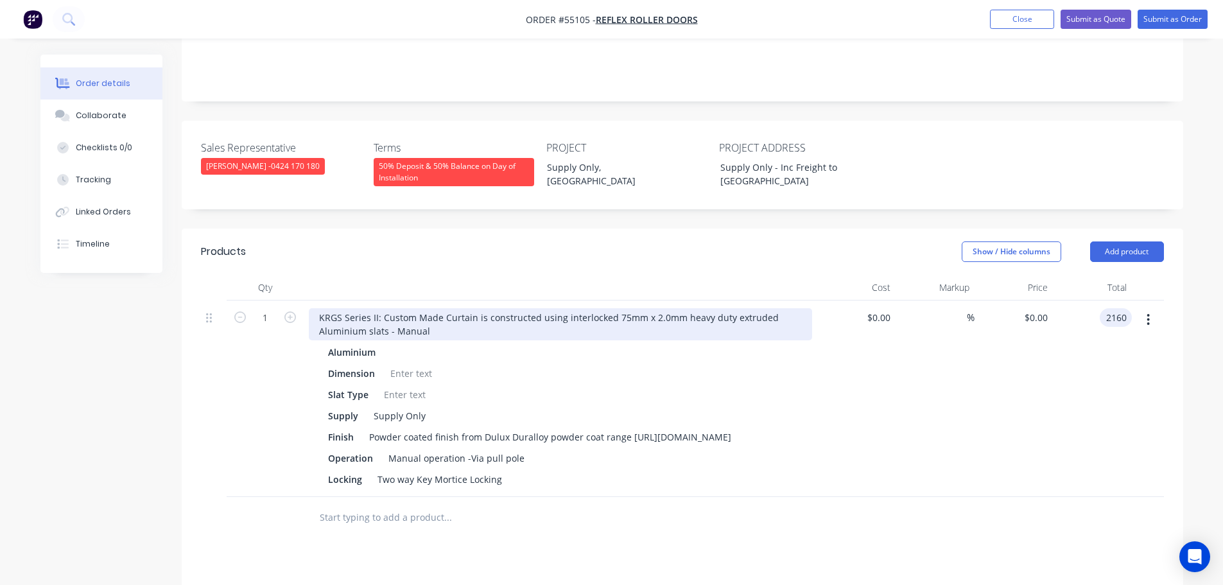
type input "2160"
type input "$2,160.00"
click at [319, 308] on div "KRGS Series II: Custom Made Curtain is constructed using interlocked 75mm x 2.0…" at bounding box center [560, 324] width 503 height 32
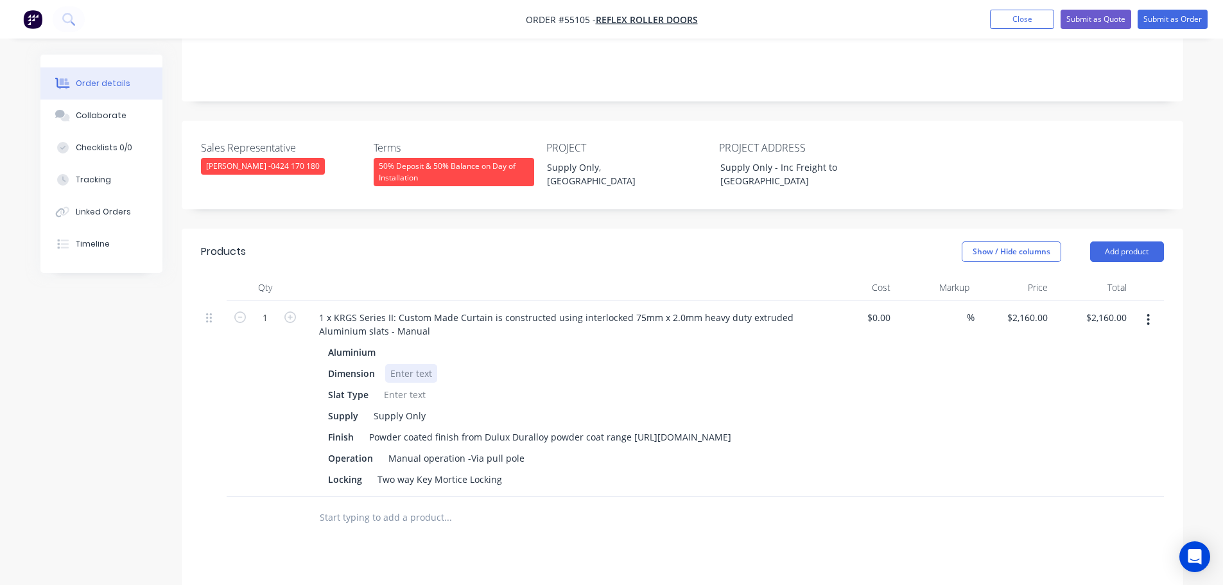
click at [408, 364] on div at bounding box center [411, 373] width 52 height 19
click at [388, 385] on div at bounding box center [405, 394] width 52 height 19
click at [1084, 17] on button "Submit as Quote" at bounding box center [1096, 19] width 71 height 19
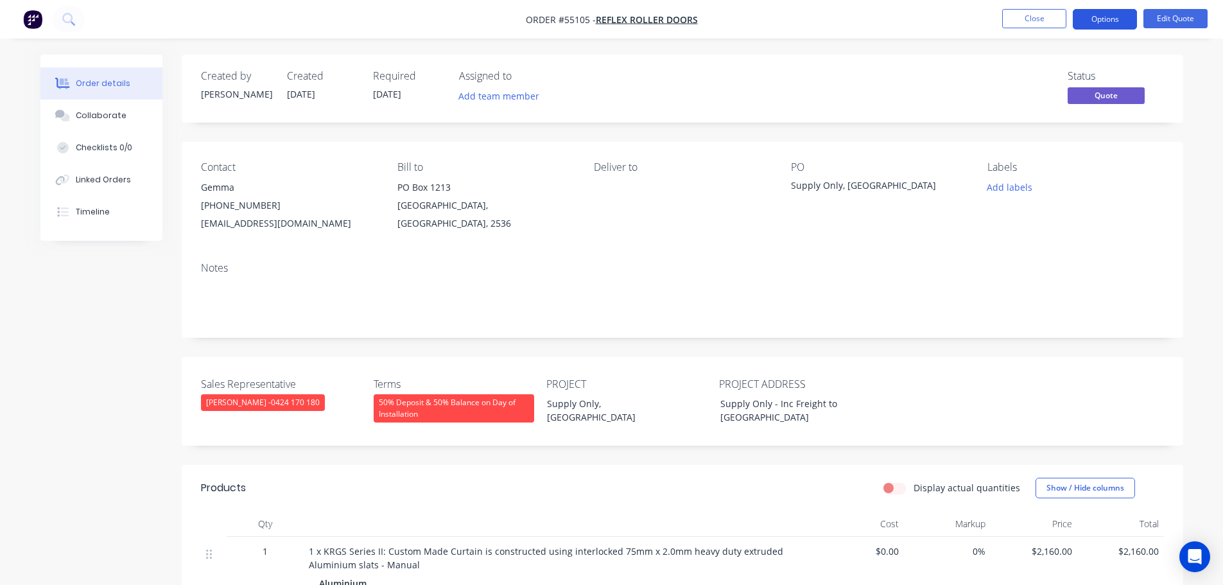
click at [1098, 23] on button "Options" at bounding box center [1105, 19] width 64 height 21
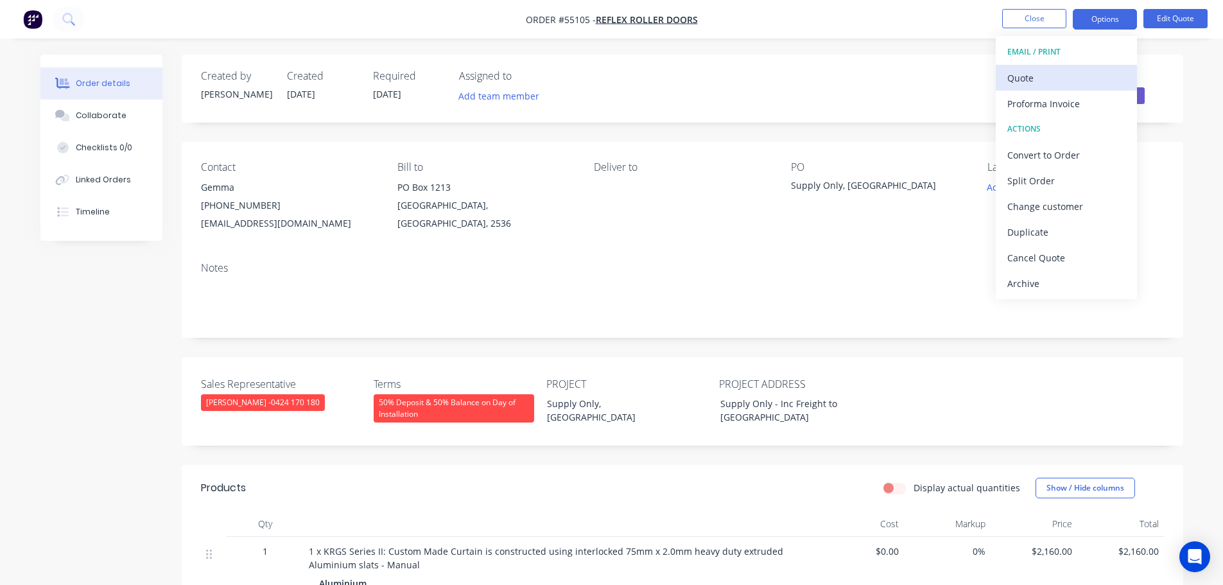
click at [1025, 82] on div "Quote" at bounding box center [1066, 78] width 118 height 19
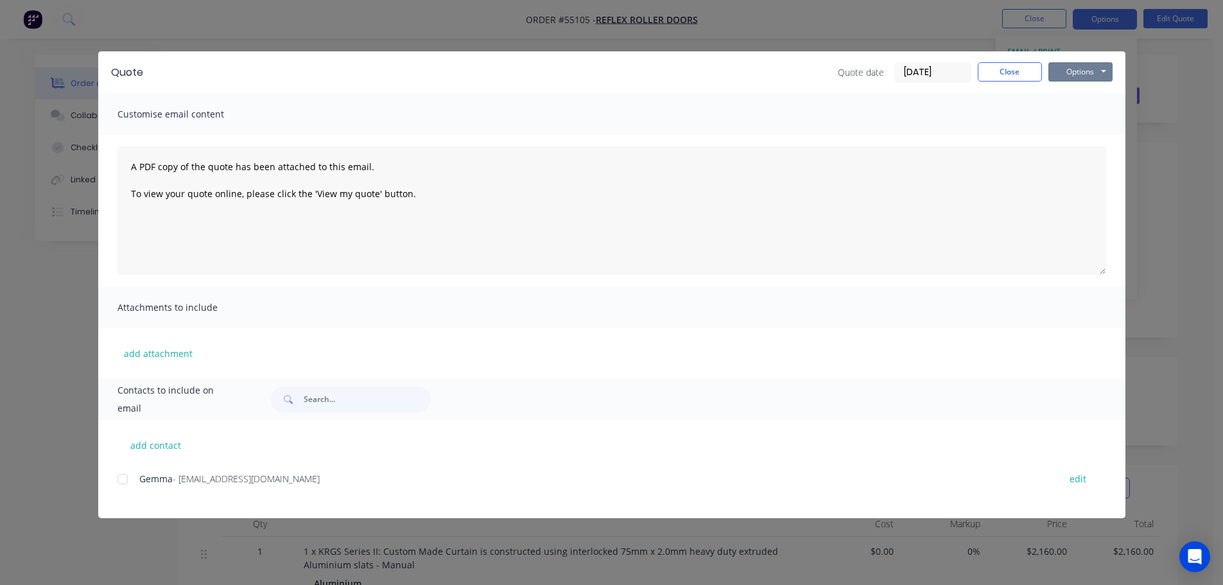
drag, startPoint x: 1067, startPoint y: 71, endPoint x: 1070, endPoint y: 83, distance: 12.5
click at [1068, 71] on button "Options" at bounding box center [1080, 71] width 64 height 19
click at [1079, 119] on button "Print" at bounding box center [1089, 115] width 82 height 21
click at [1014, 80] on button "Close" at bounding box center [1010, 71] width 64 height 19
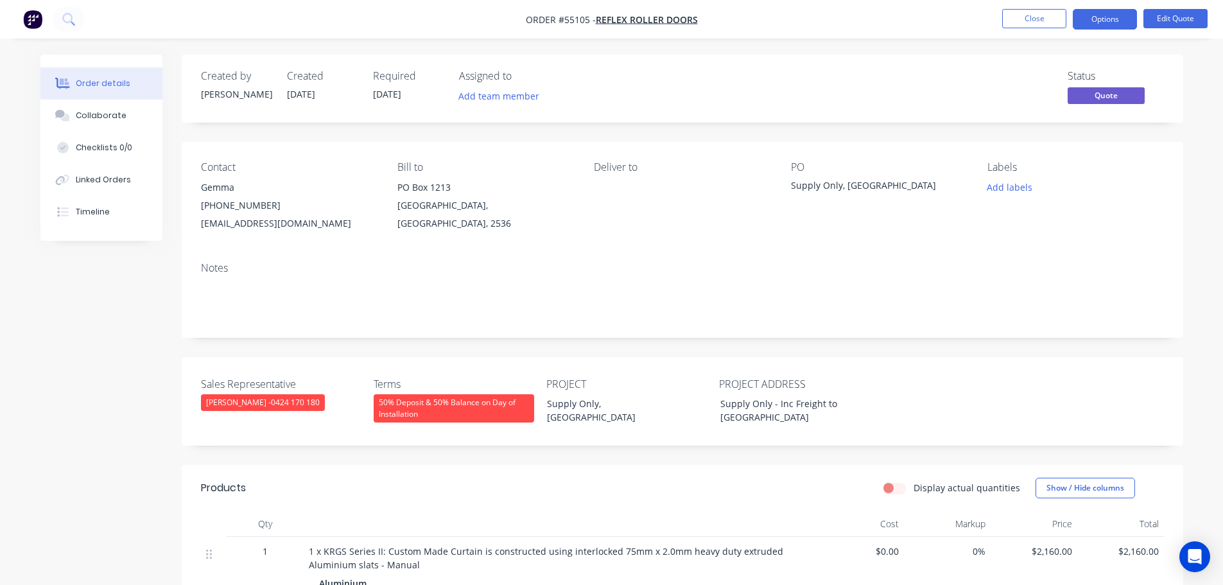
click at [271, 221] on div "reflexrollerdoors@gmail.com" at bounding box center [289, 223] width 176 height 18
click at [864, 185] on div "Supply Only, [GEOGRAPHIC_DATA]" at bounding box center [871, 187] width 161 height 18
click at [866, 186] on div "Supply Only, [GEOGRAPHIC_DATA]" at bounding box center [871, 187] width 161 height 18
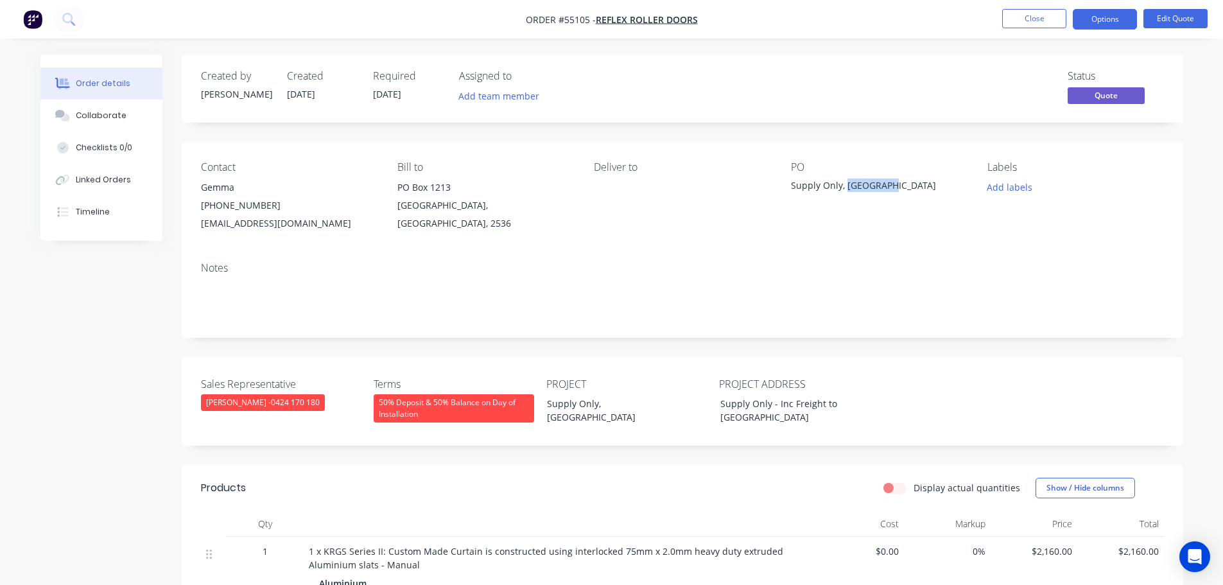
click at [866, 186] on div "Supply Only, [GEOGRAPHIC_DATA]" at bounding box center [871, 187] width 161 height 18
click at [860, 234] on div "Contact Gemma (02) 4472 5720 reflexrollerdoors@gmail.com Bill to PO Box 1213 Ba…" at bounding box center [683, 197] width 1002 height 110
click at [855, 186] on div "Supply Only, [GEOGRAPHIC_DATA]" at bounding box center [871, 187] width 161 height 18
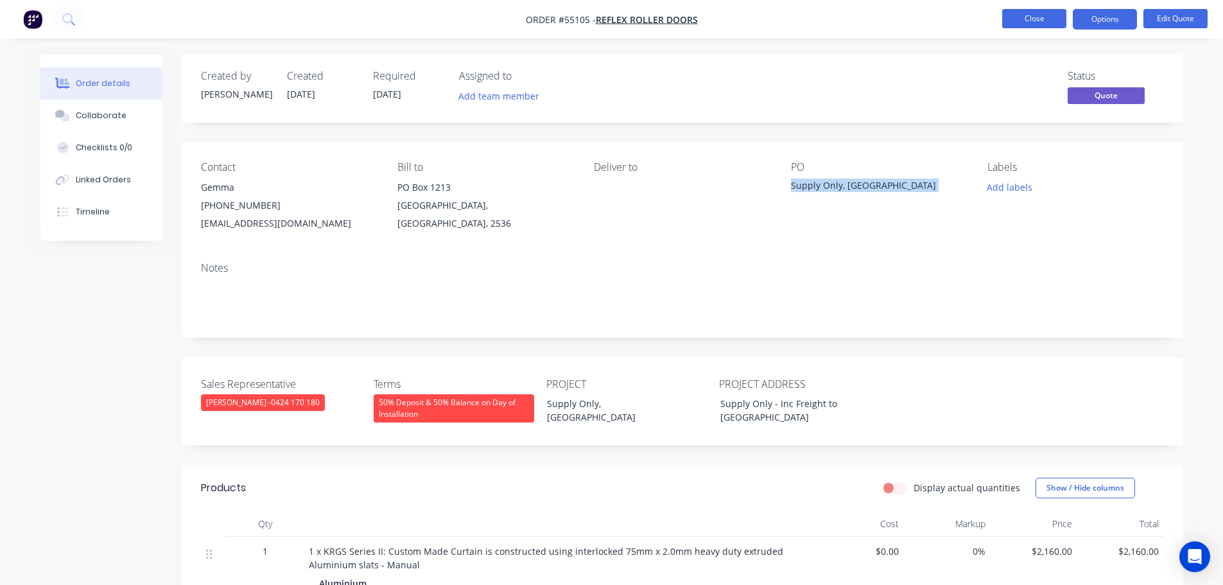
click at [1018, 20] on button "Close" at bounding box center [1034, 18] width 64 height 19
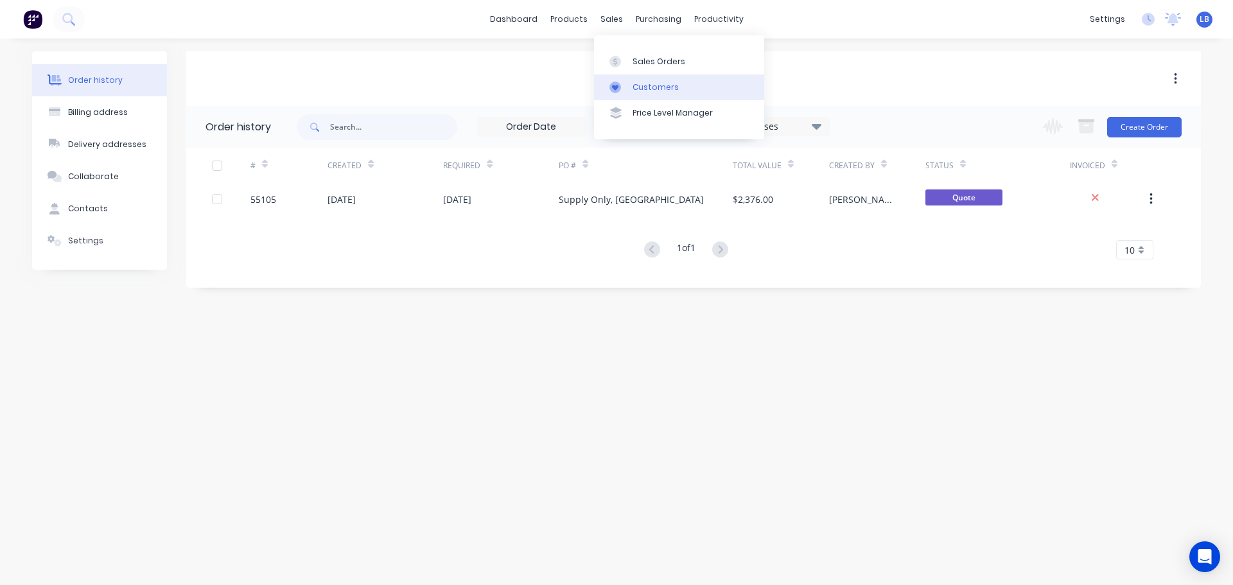
click at [648, 87] on div "Customers" at bounding box center [655, 88] width 46 height 12
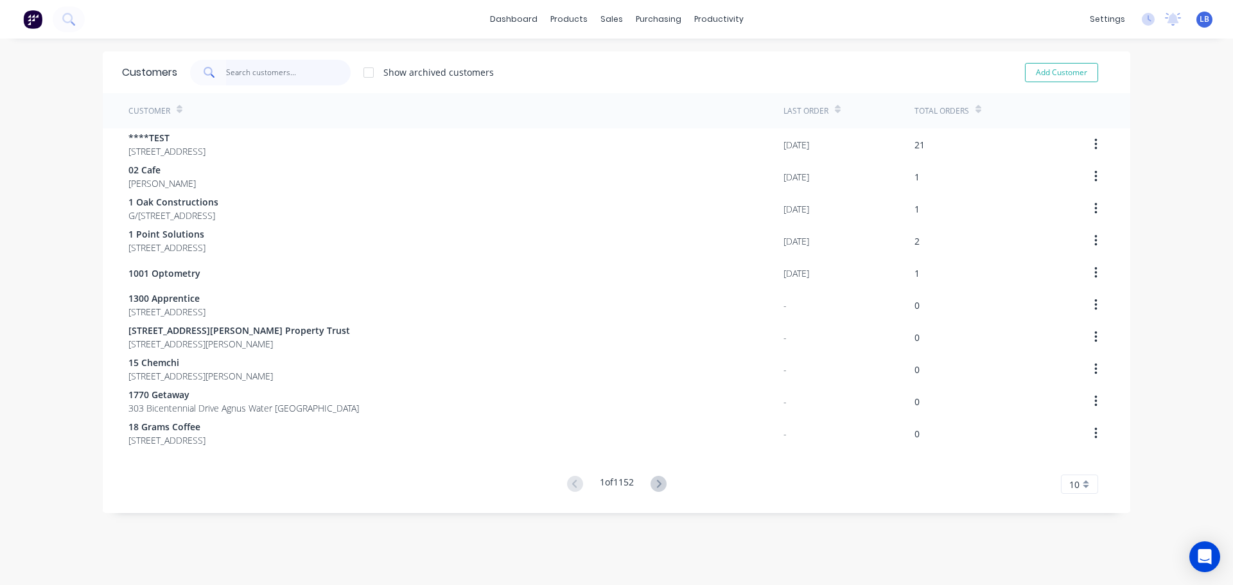
click at [253, 68] on input "text" at bounding box center [288, 73] width 125 height 26
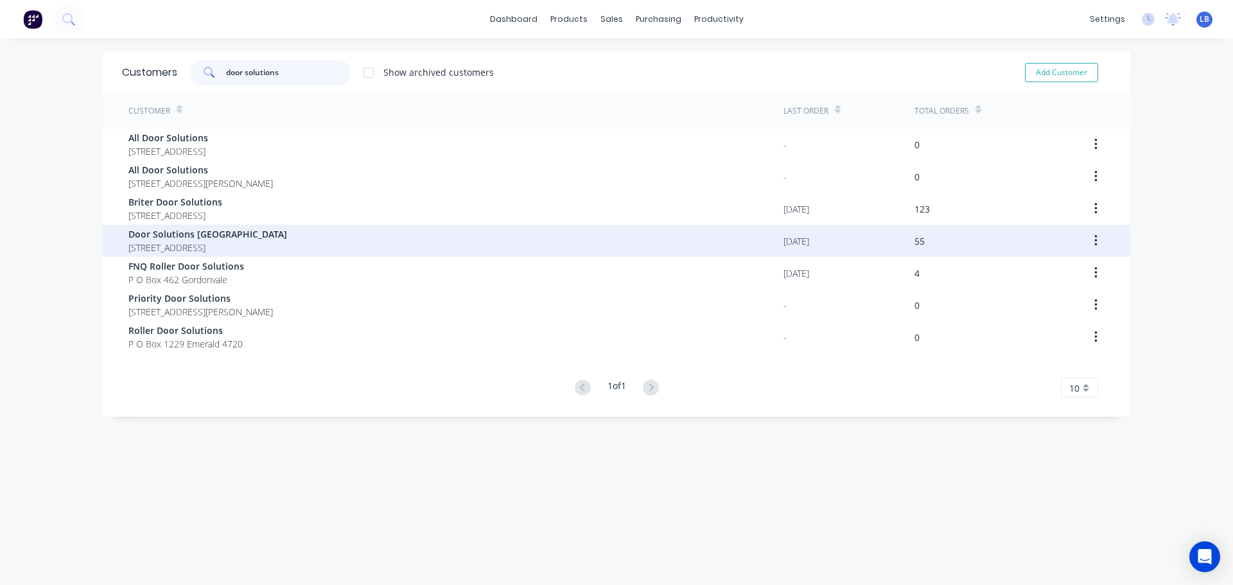
type input "door solutions"
click at [178, 238] on span "Door Solutions [GEOGRAPHIC_DATA]" at bounding box center [207, 233] width 159 height 13
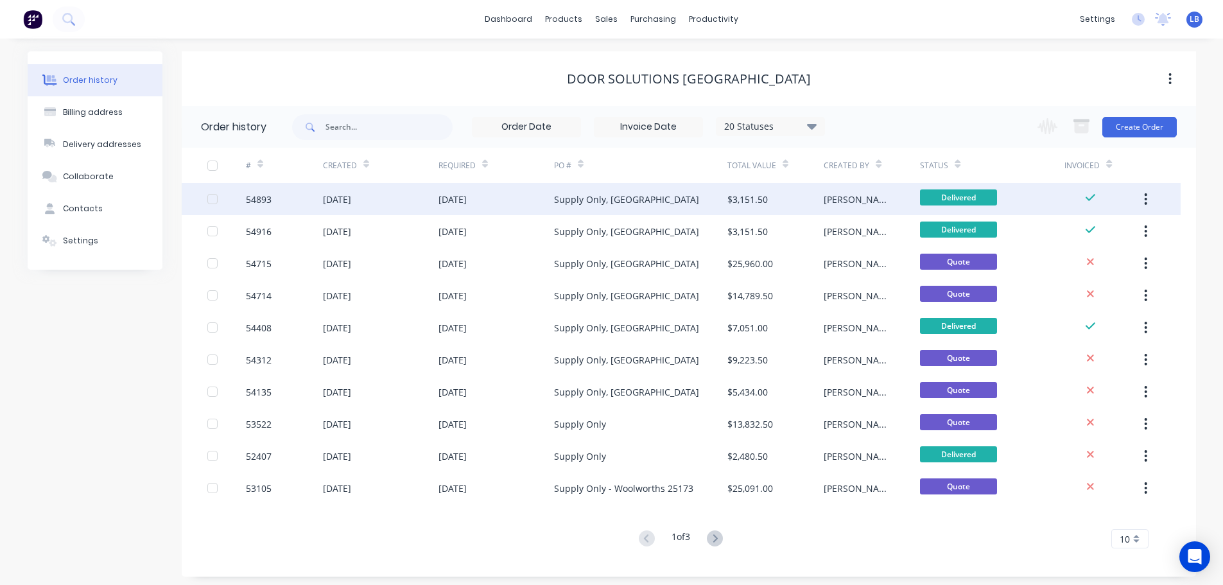
click at [593, 196] on div "Supply Only, [GEOGRAPHIC_DATA]" at bounding box center [626, 199] width 145 height 13
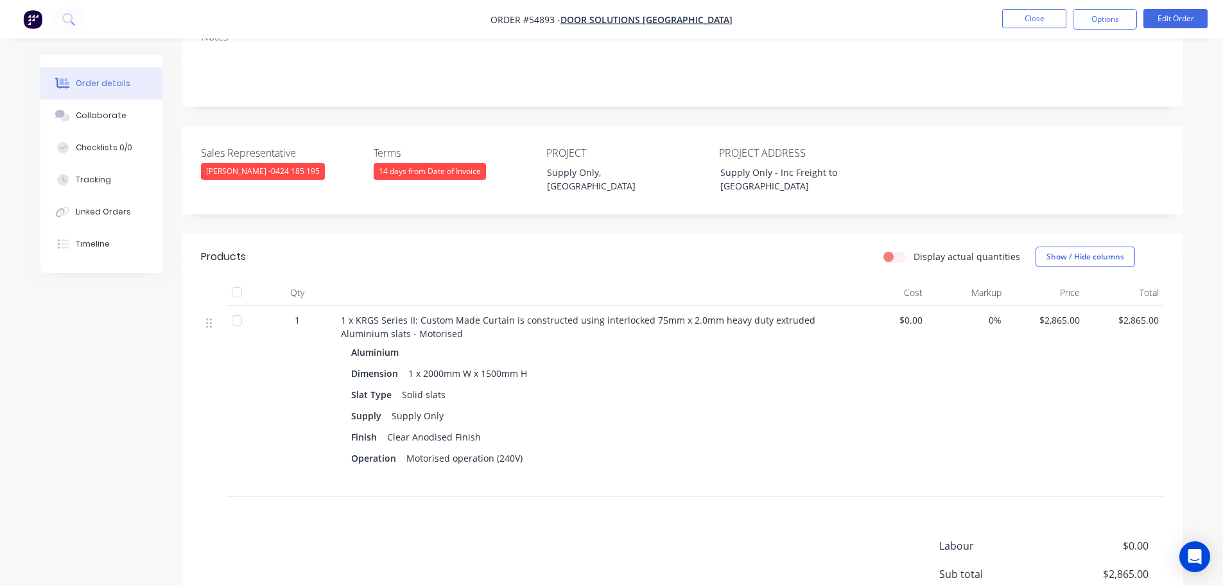
scroll to position [257, 0]
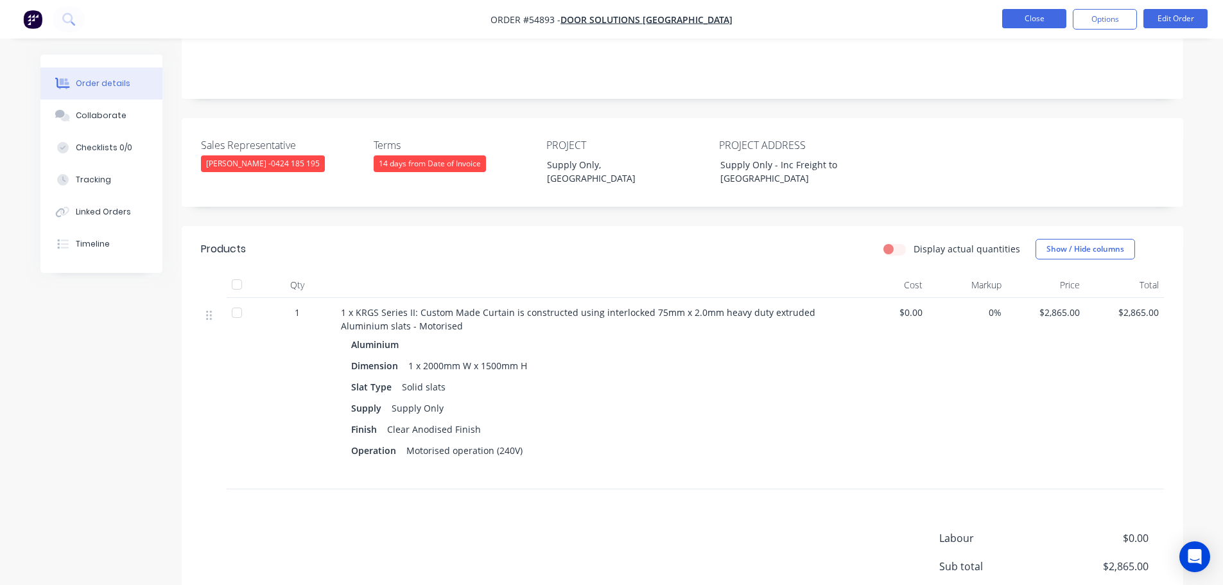
click at [1020, 20] on button "Close" at bounding box center [1034, 18] width 64 height 19
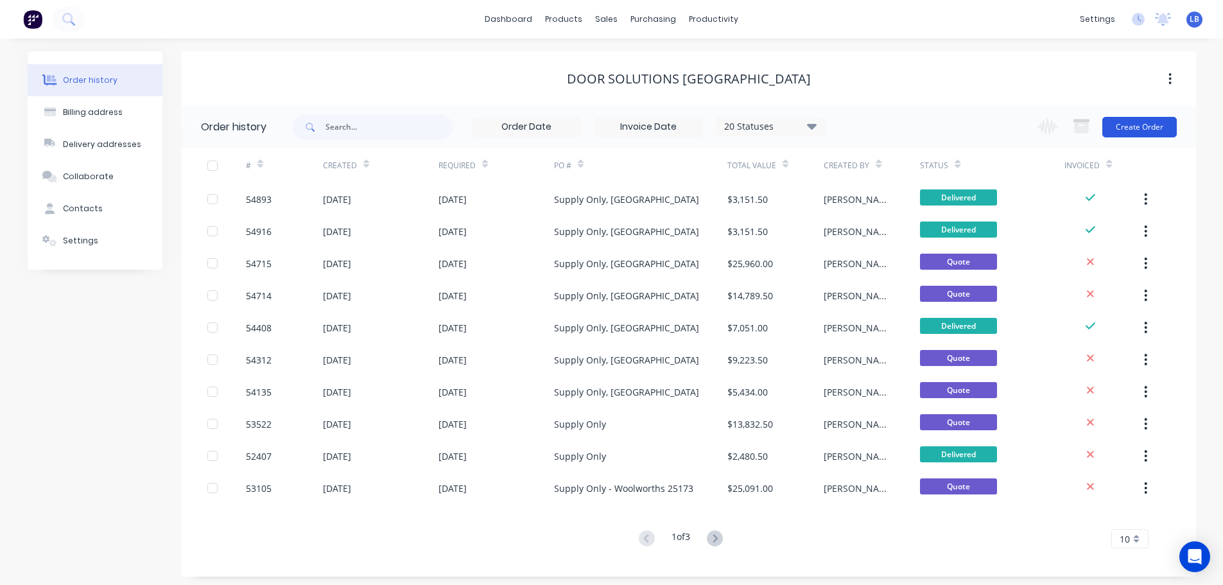
click at [1123, 128] on button "Create Order" at bounding box center [1139, 127] width 74 height 21
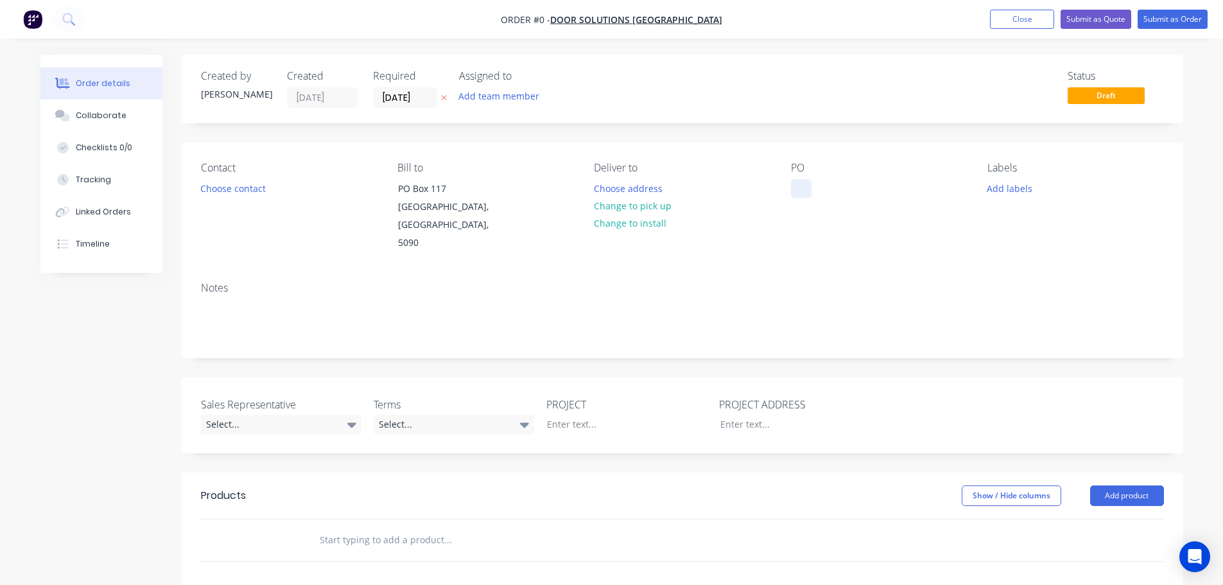
click at [799, 184] on div at bounding box center [801, 188] width 21 height 19
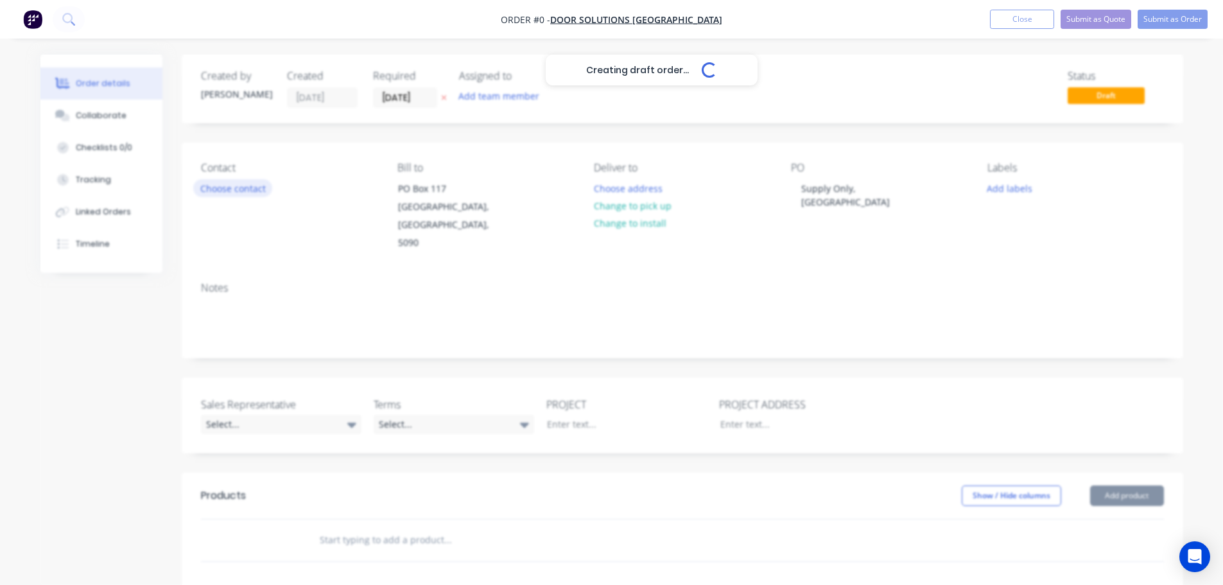
click at [220, 191] on div "Creating draft order... Loading... Order details Collaborate Checklists 0/0 Tra…" at bounding box center [612, 472] width 1168 height 835
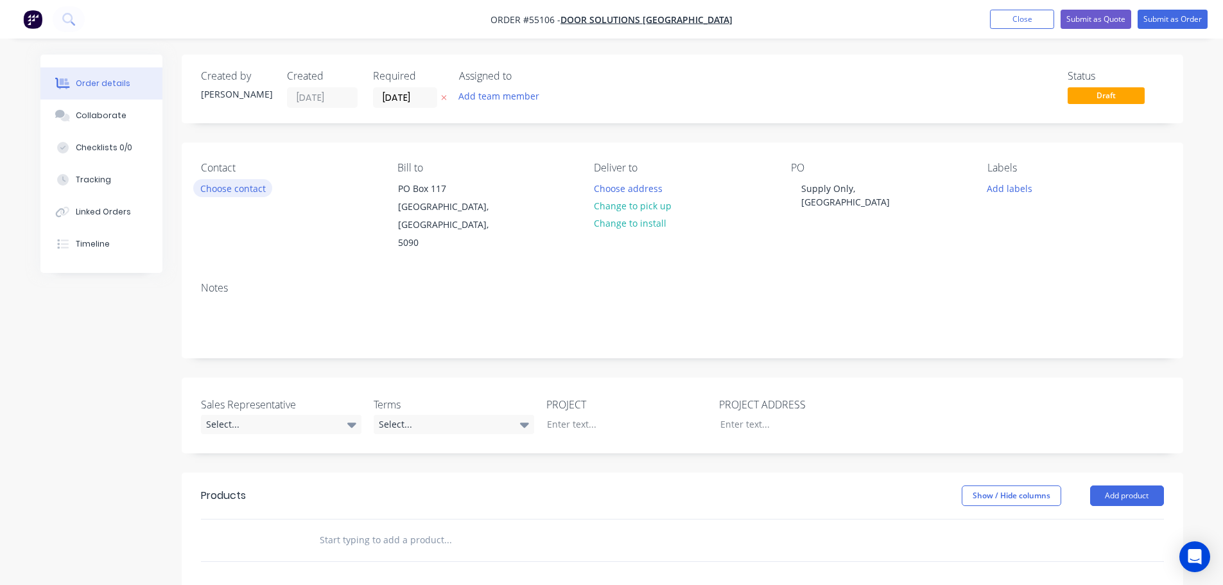
click at [220, 191] on button "Choose contact" at bounding box center [232, 187] width 79 height 17
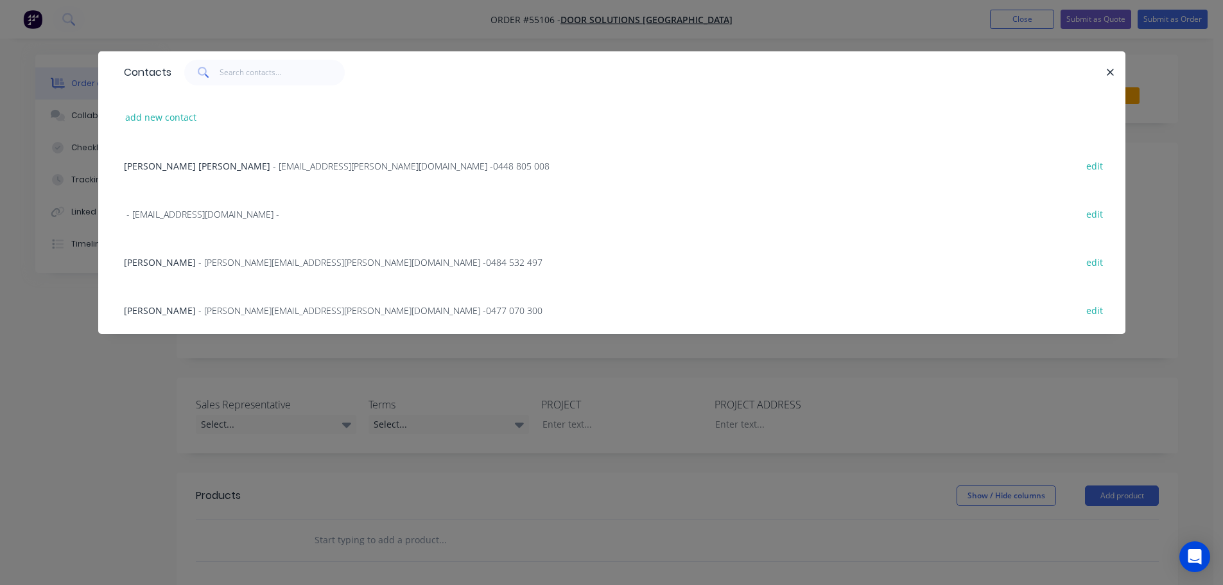
click at [171, 315] on span "Jared Thompson" at bounding box center [160, 310] width 72 height 12
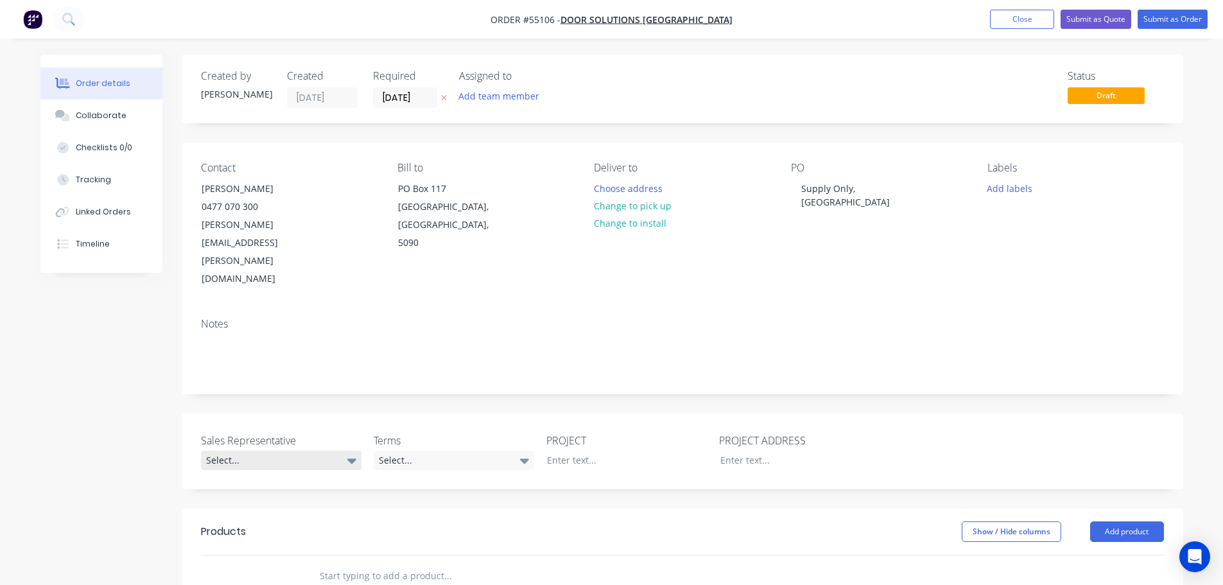
click at [234, 451] on div "Select..." at bounding box center [281, 460] width 161 height 19
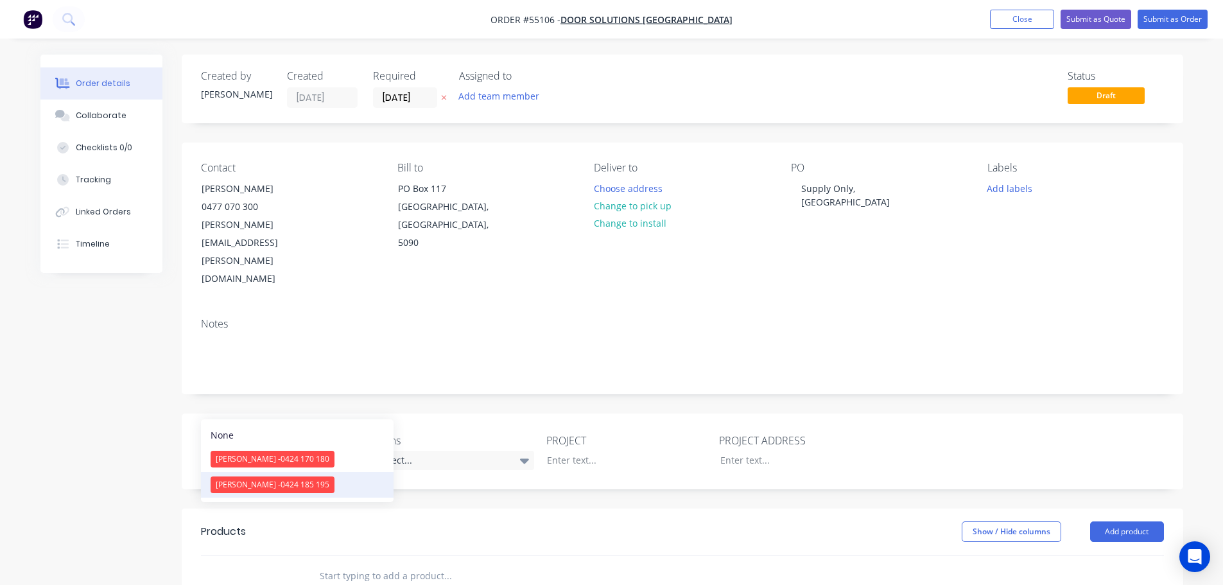
click at [253, 489] on span "[PERSON_NAME] - 0424 185 195" at bounding box center [273, 484] width 114 height 11
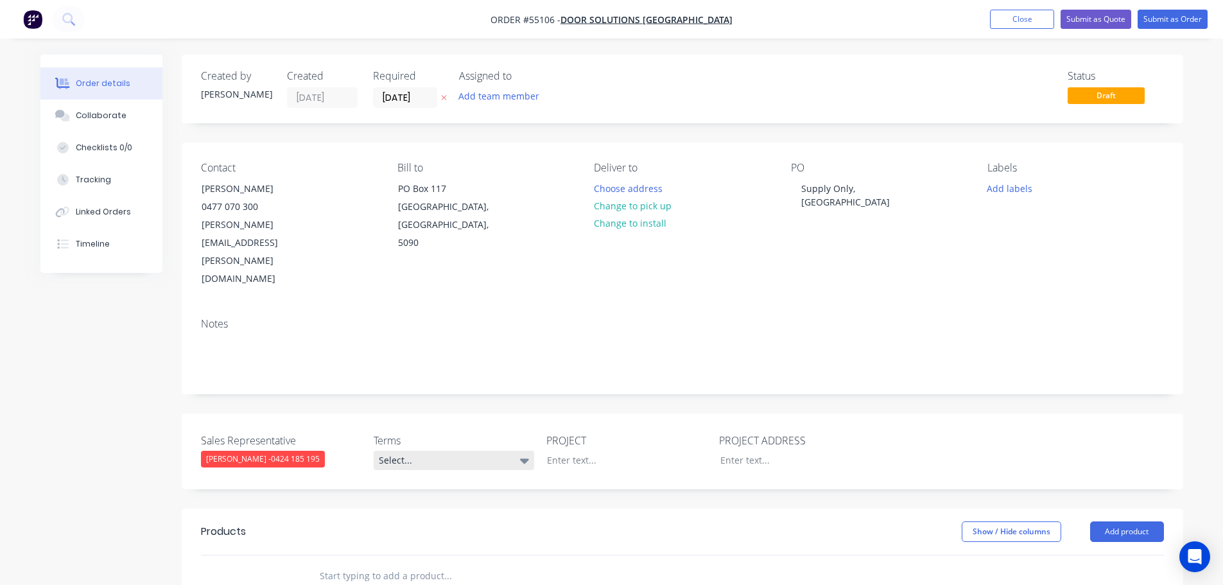
click at [399, 451] on div "Select..." at bounding box center [454, 460] width 161 height 19
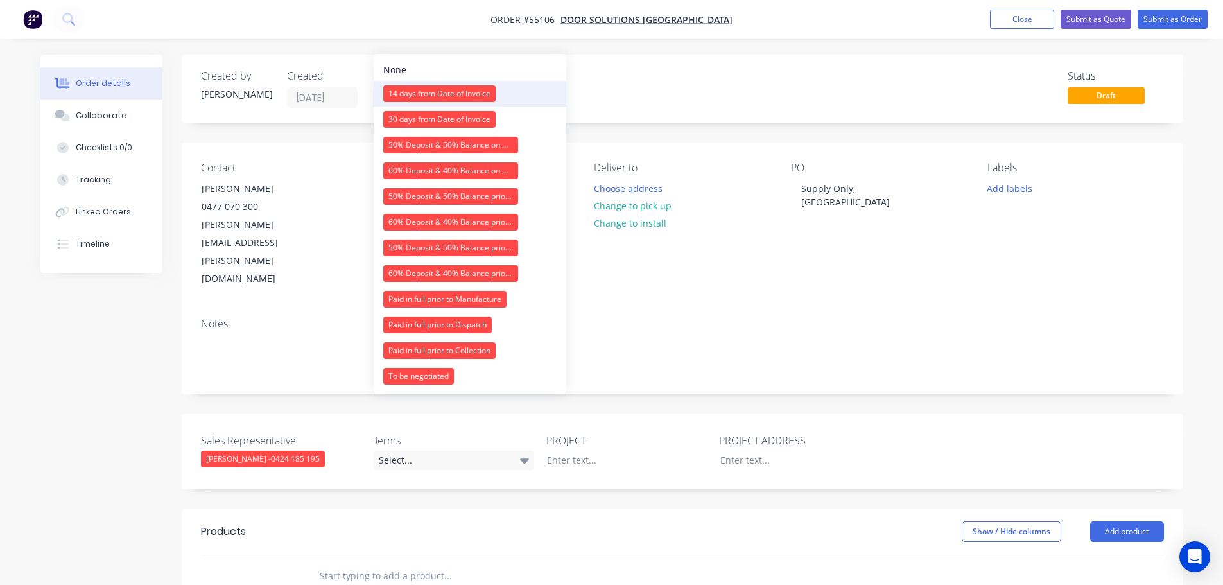
click at [406, 92] on div "14 days from Date of Invoice" at bounding box center [439, 93] width 112 height 17
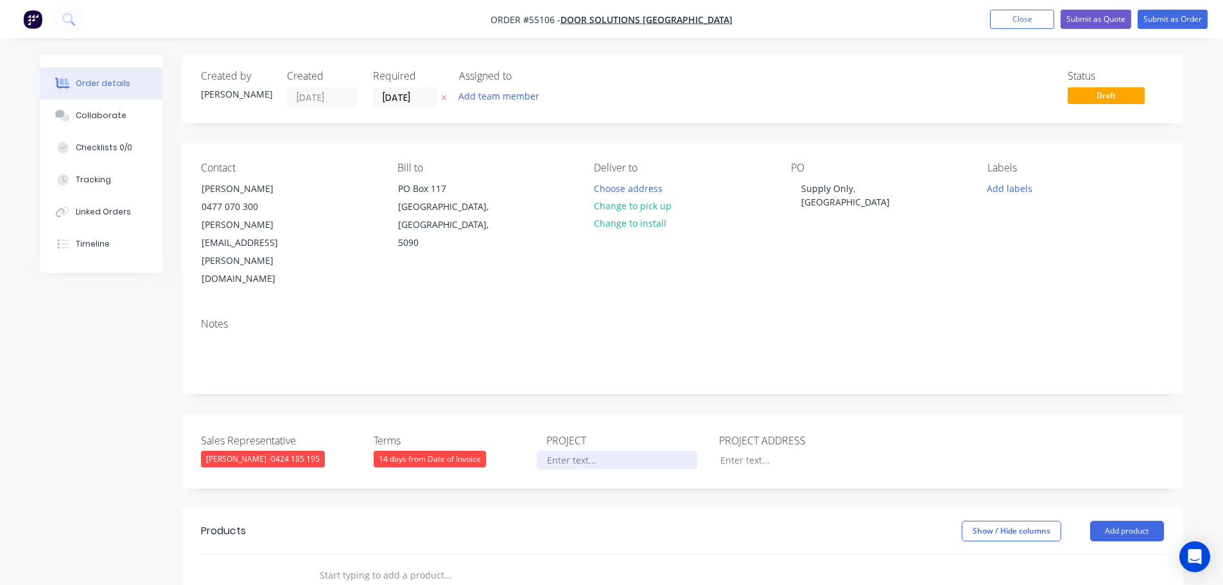
click at [589, 451] on div at bounding box center [617, 460] width 161 height 19
click at [824, 190] on div "Supply Only, [GEOGRAPHIC_DATA]" at bounding box center [871, 195] width 161 height 32
click at [559, 451] on div at bounding box center [617, 460] width 161 height 19
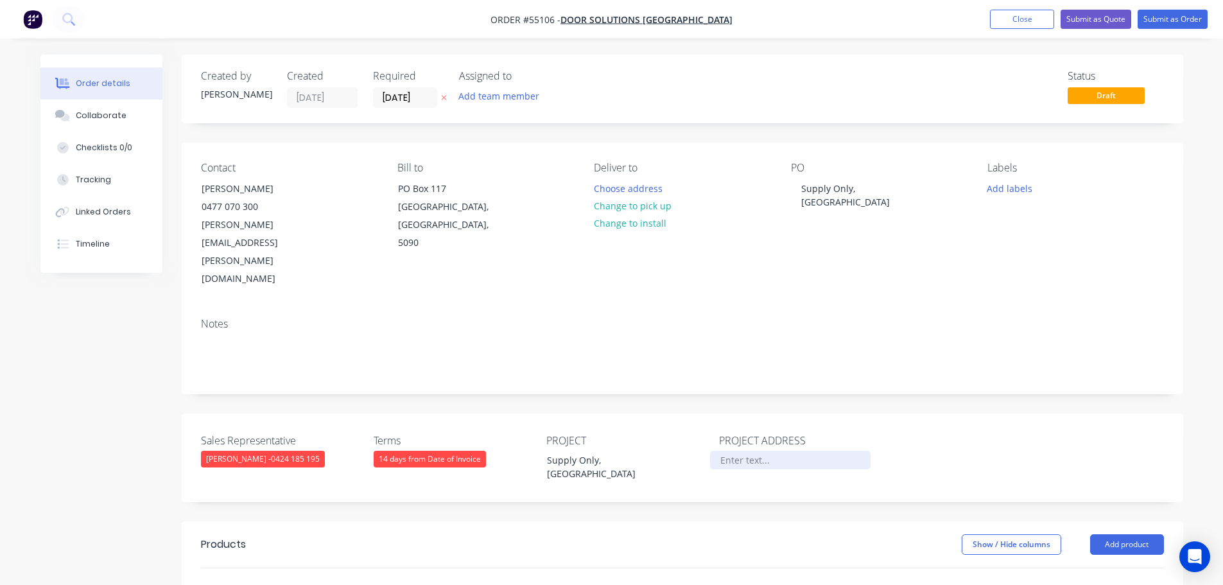
click at [731, 451] on div at bounding box center [790, 460] width 161 height 19
paste div
drag, startPoint x: 774, startPoint y: 406, endPoint x: 771, endPoint y: 437, distance: 31.6
click at [774, 451] on div "Supply Only, [GEOGRAPHIC_DATA]" at bounding box center [790, 467] width 161 height 32
click at [1115, 534] on button "Add product" at bounding box center [1127, 544] width 74 height 21
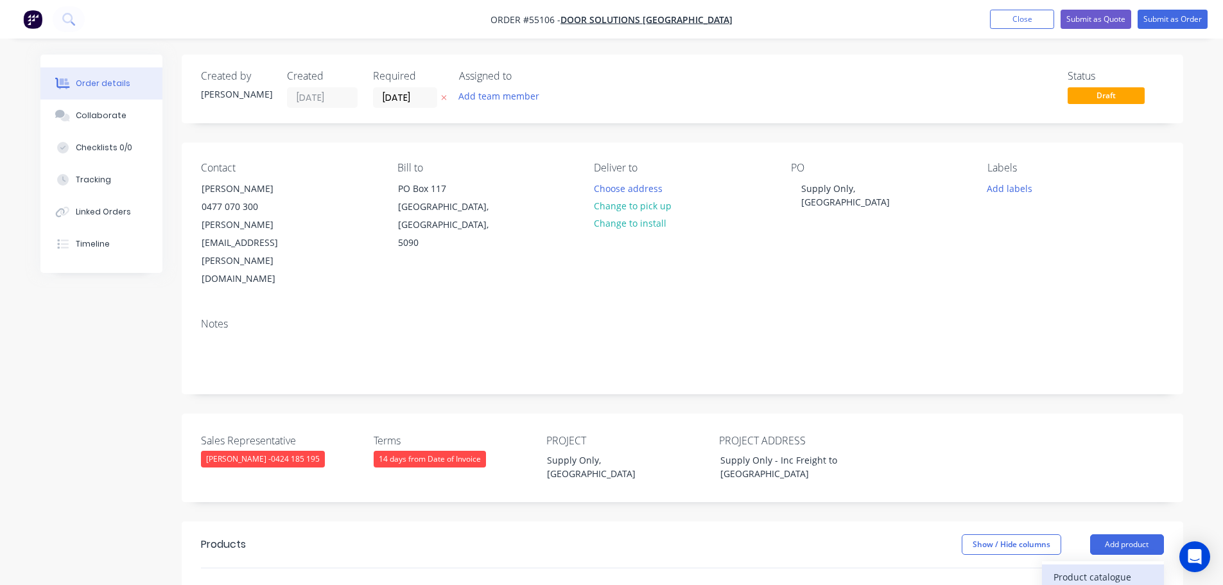
click at [1076, 568] on div "Product catalogue" at bounding box center [1103, 577] width 99 height 19
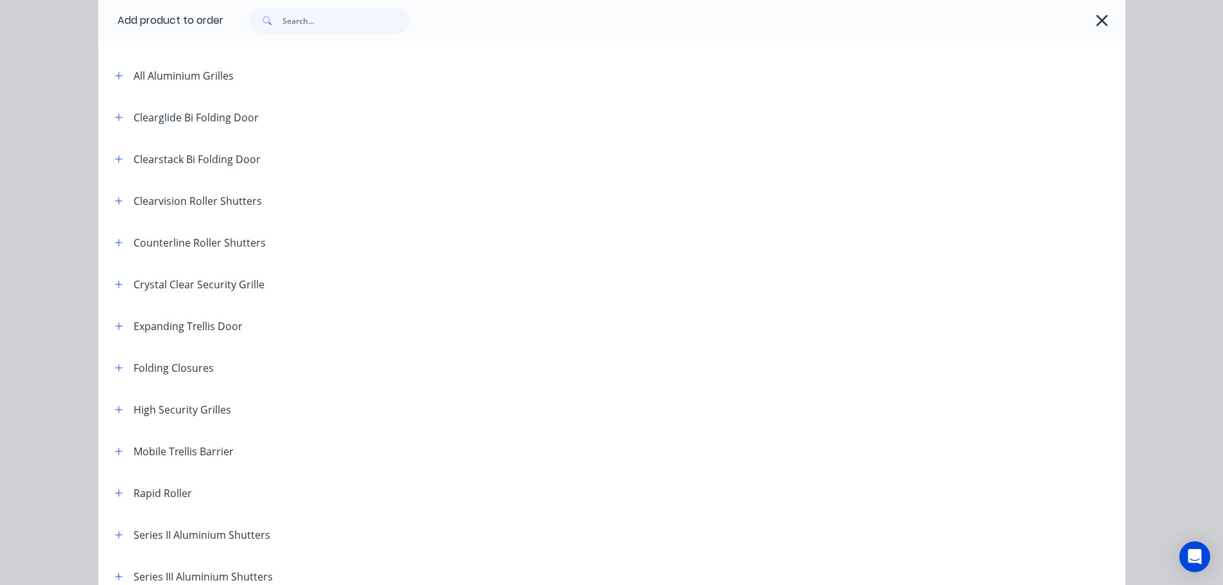
scroll to position [128, 0]
click at [115, 367] on icon "button" at bounding box center [118, 366] width 7 height 7
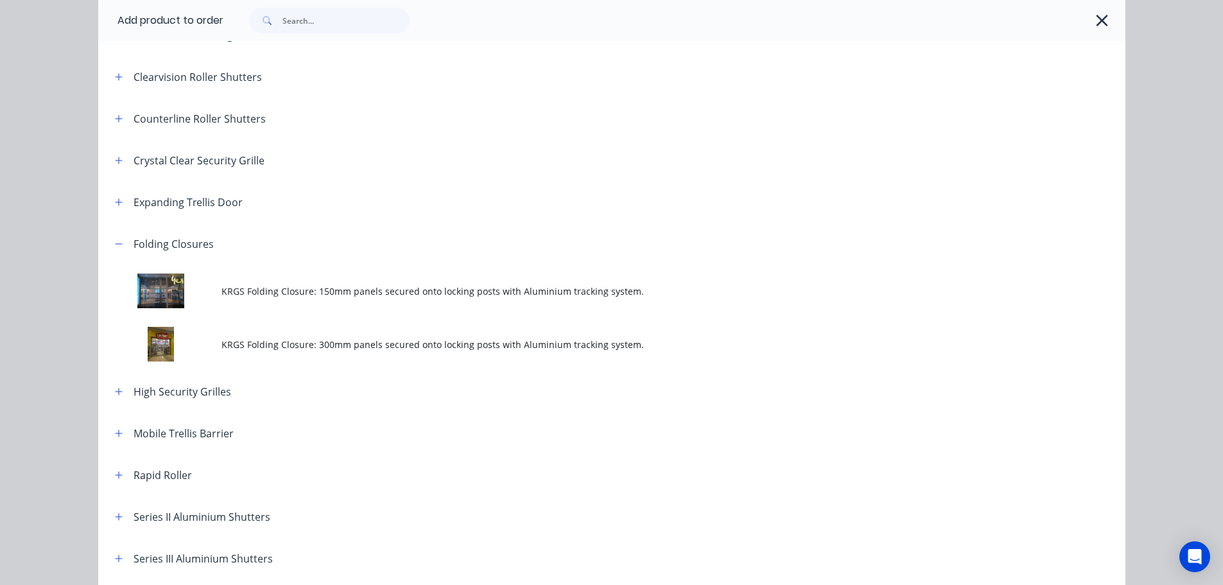
scroll to position [257, 0]
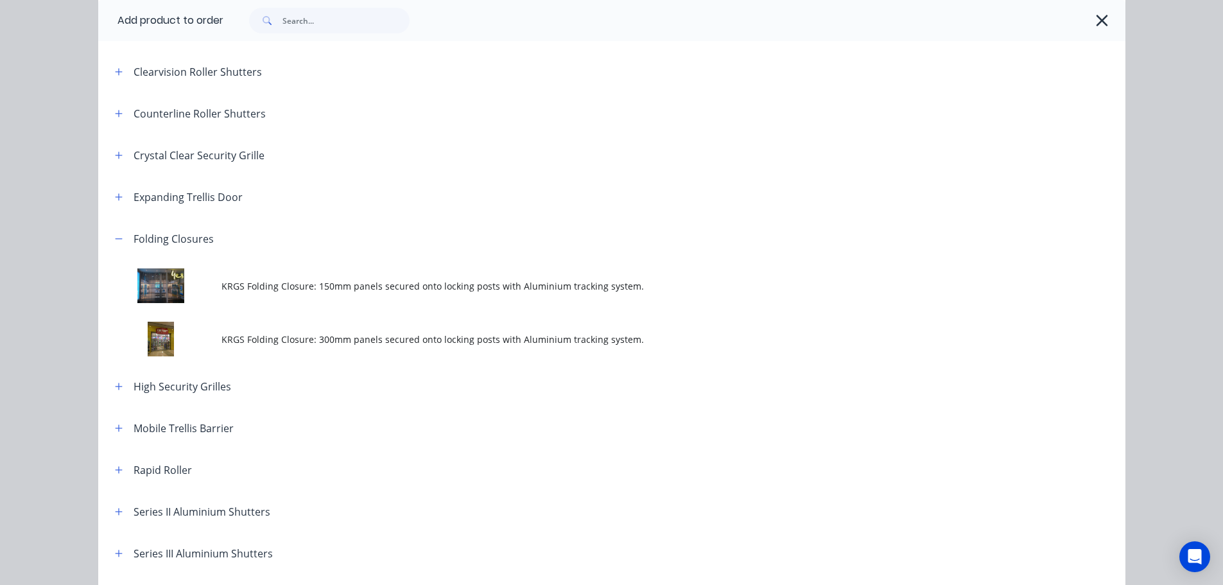
click at [314, 334] on span "KRGS Folding Closure: 300mm panels secured onto locking posts with Aluminium tr…" at bounding box center [582, 339] width 723 height 13
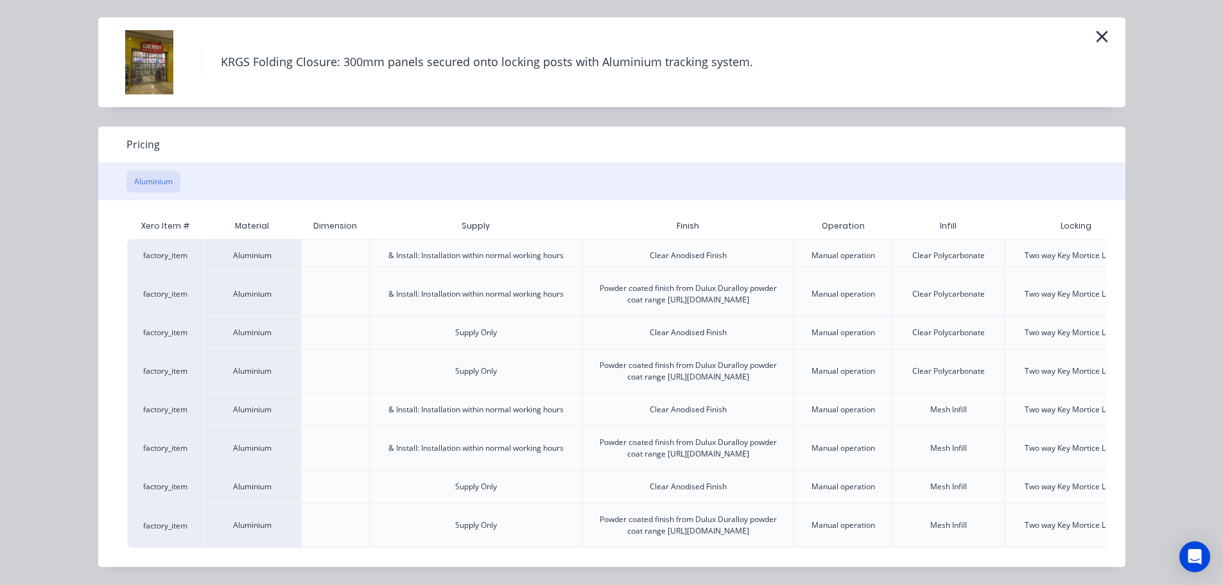
scroll to position [0, 112]
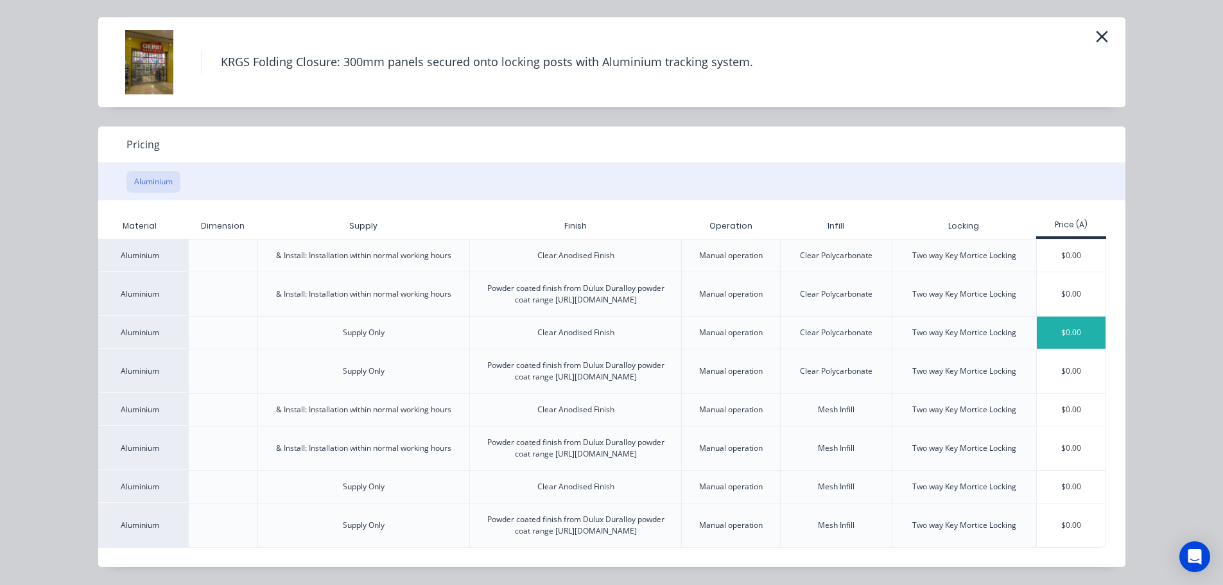
click at [1049, 317] on div "$0.00" at bounding box center [1071, 333] width 69 height 32
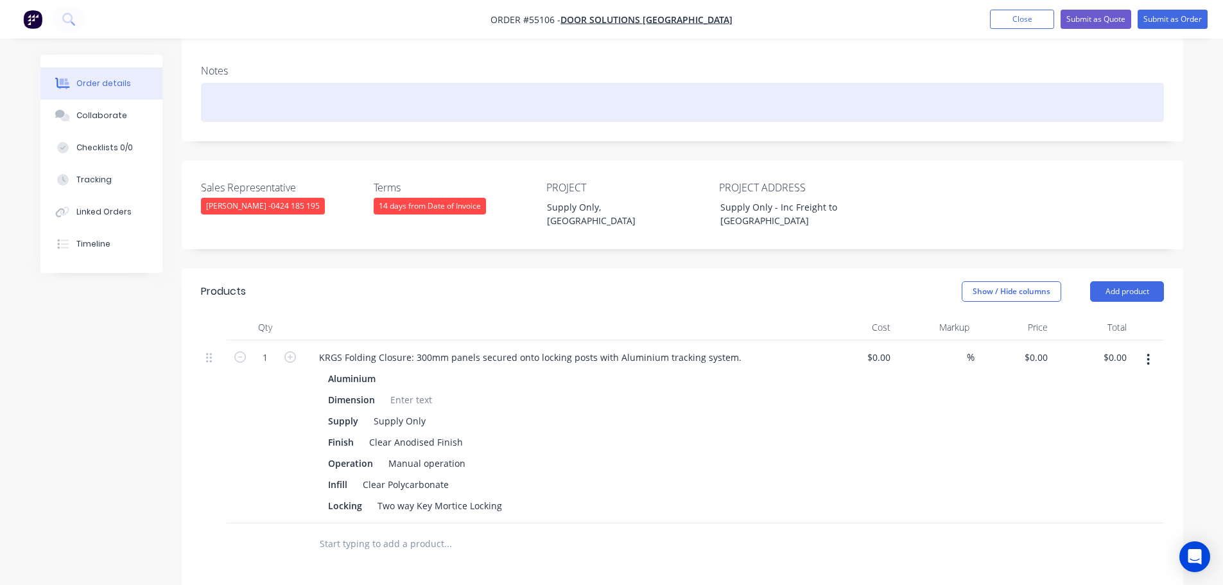
scroll to position [257, 0]
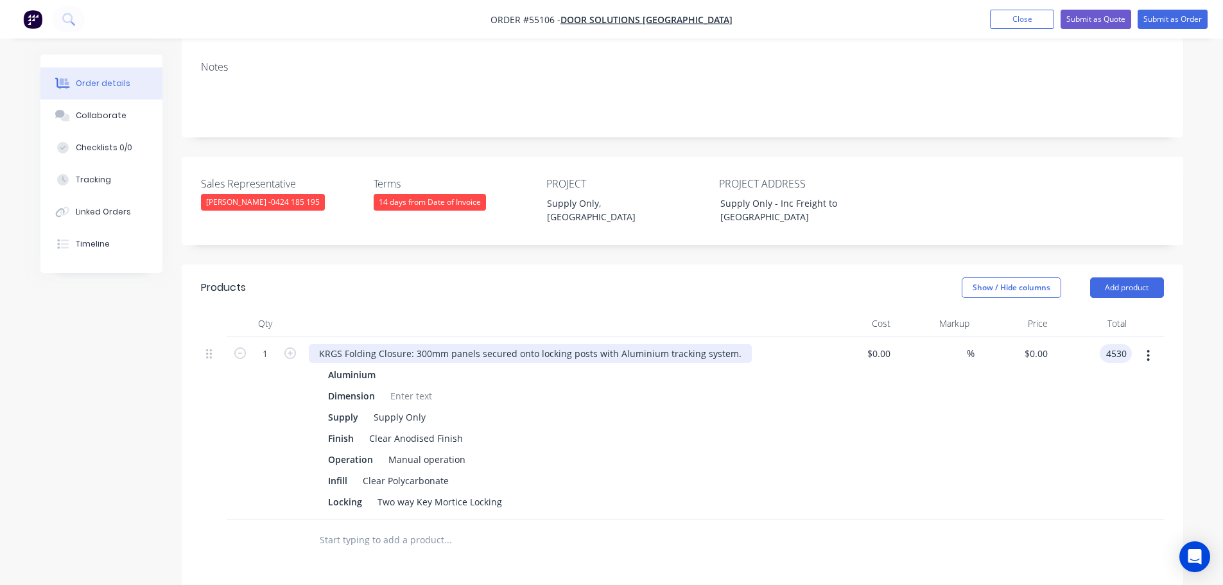
type input "4530"
type input "$4,530.00"
drag, startPoint x: 317, startPoint y: 284, endPoint x: 317, endPoint y: 425, distance: 141.2
click at [317, 344] on div "KRGS Folding Closure: 300mm panels secured onto locking posts with Aluminium tr…" at bounding box center [530, 353] width 443 height 19
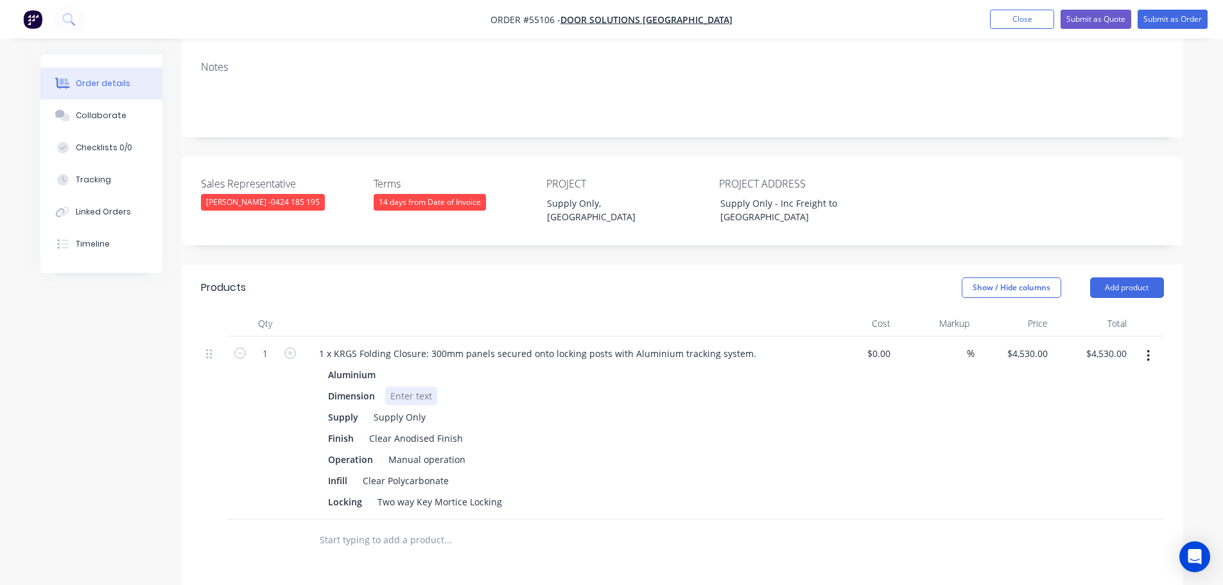
click at [413, 386] on div at bounding box center [411, 395] width 52 height 19
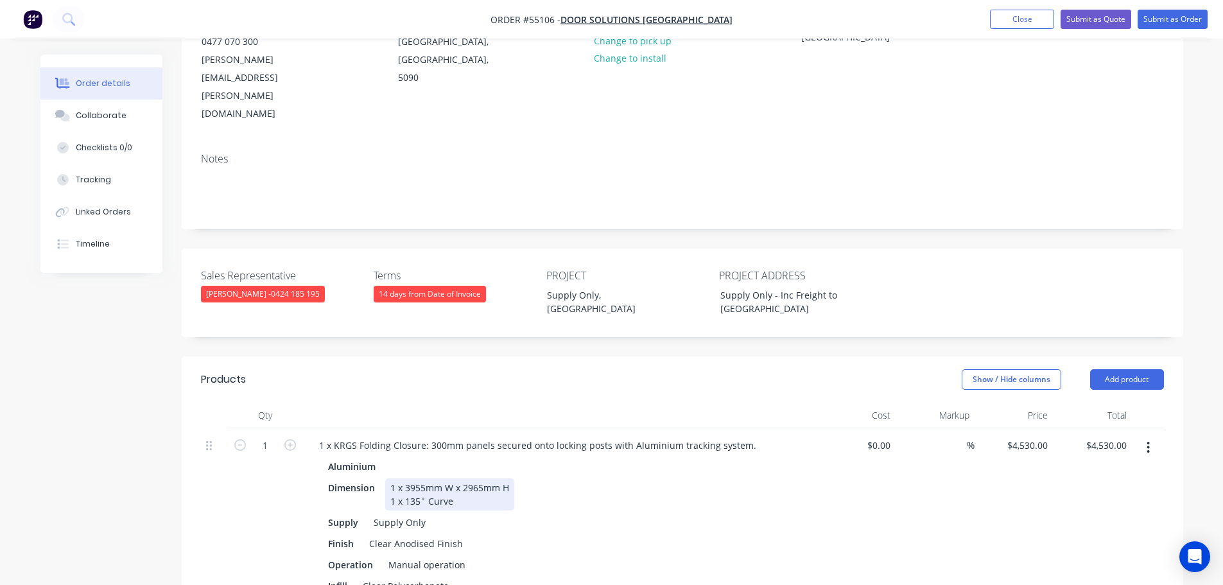
scroll to position [0, 0]
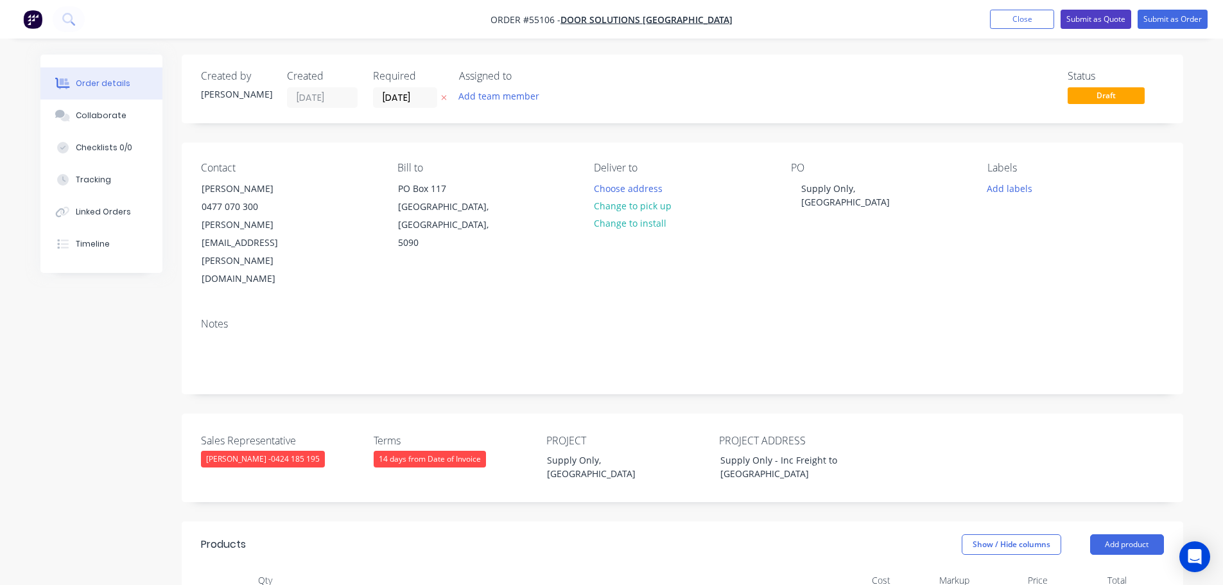
click at [1072, 17] on button "Submit as Quote" at bounding box center [1096, 19] width 71 height 19
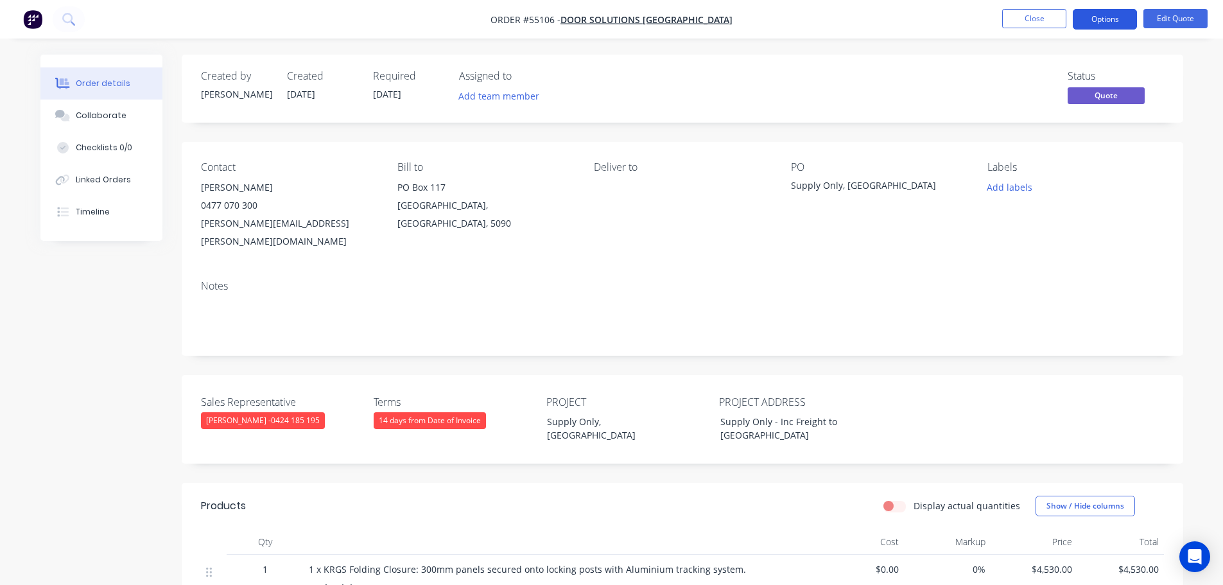
click at [1095, 21] on button "Options" at bounding box center [1105, 19] width 64 height 21
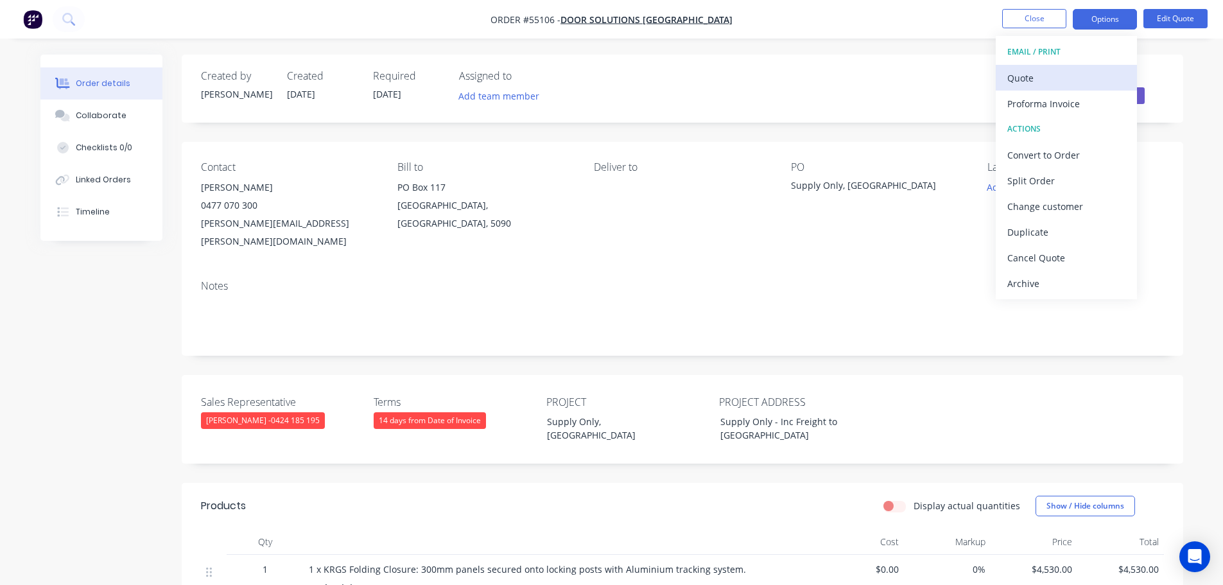
click at [1033, 83] on div "Quote" at bounding box center [1066, 78] width 118 height 19
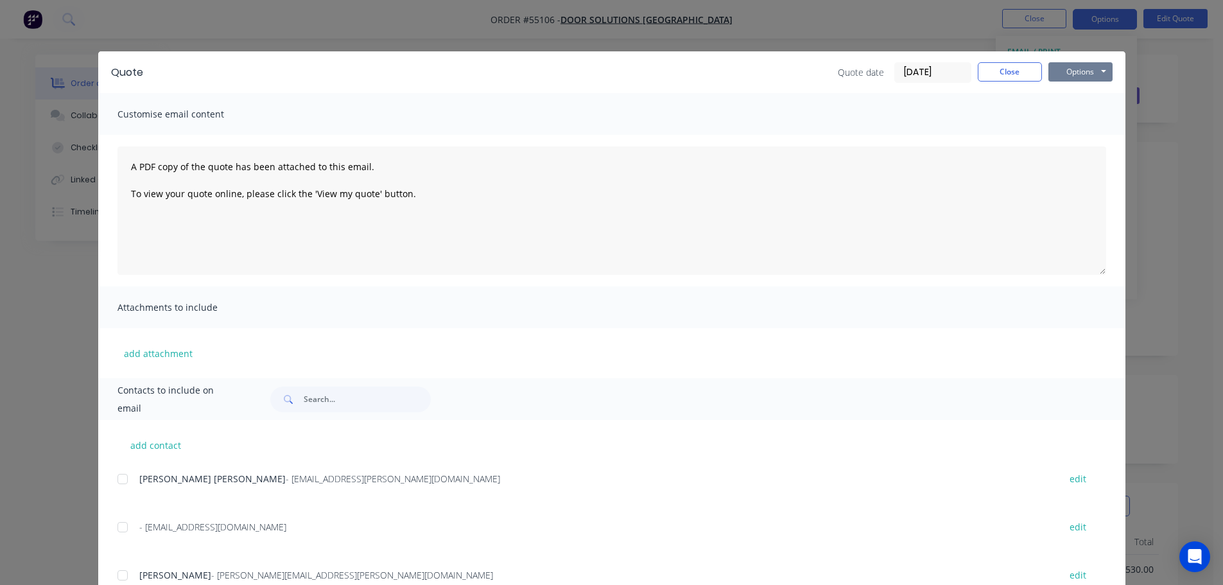
click at [1063, 73] on button "Options" at bounding box center [1080, 71] width 64 height 19
click at [1075, 114] on button "Print" at bounding box center [1089, 115] width 82 height 21
click at [1000, 69] on button "Close" at bounding box center [1010, 71] width 64 height 19
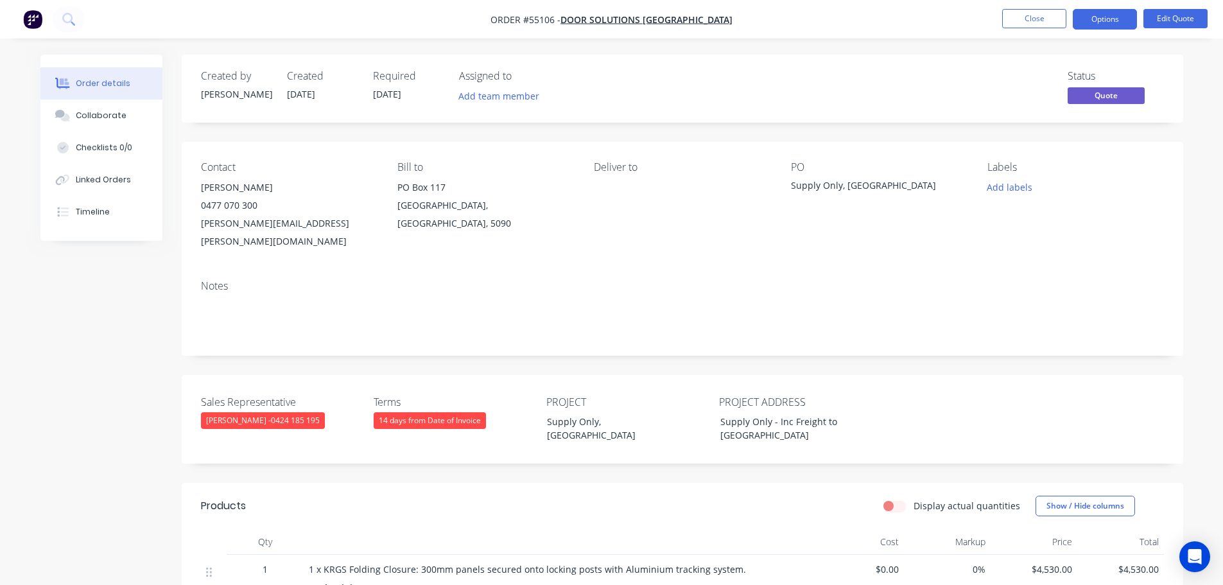
click at [777, 280] on div "Notes" at bounding box center [682, 286] width 963 height 12
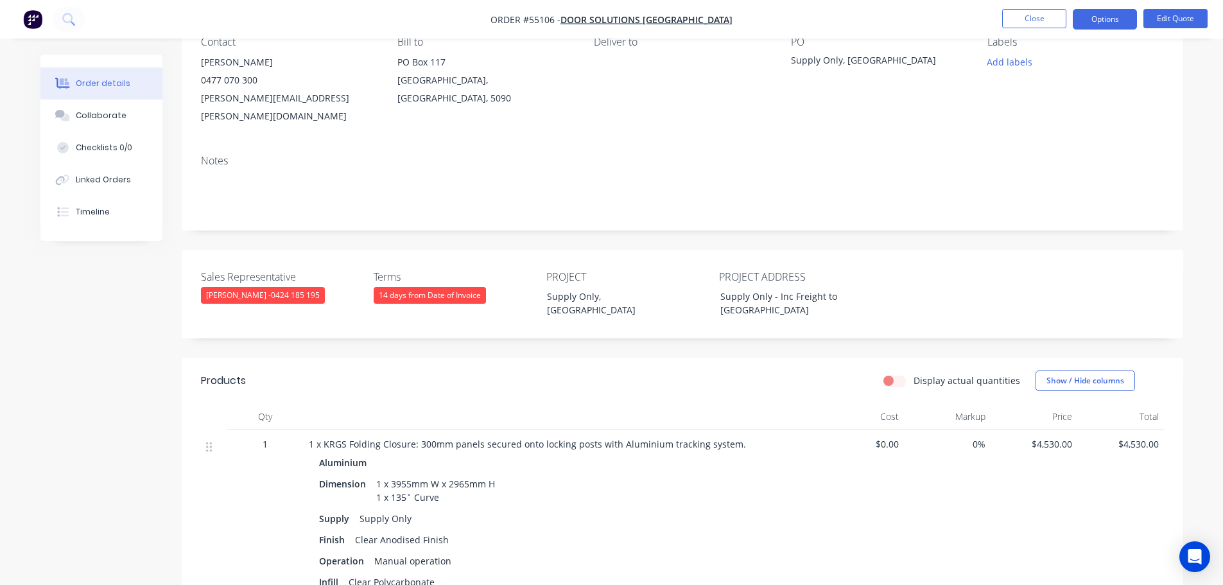
scroll to position [193, 0]
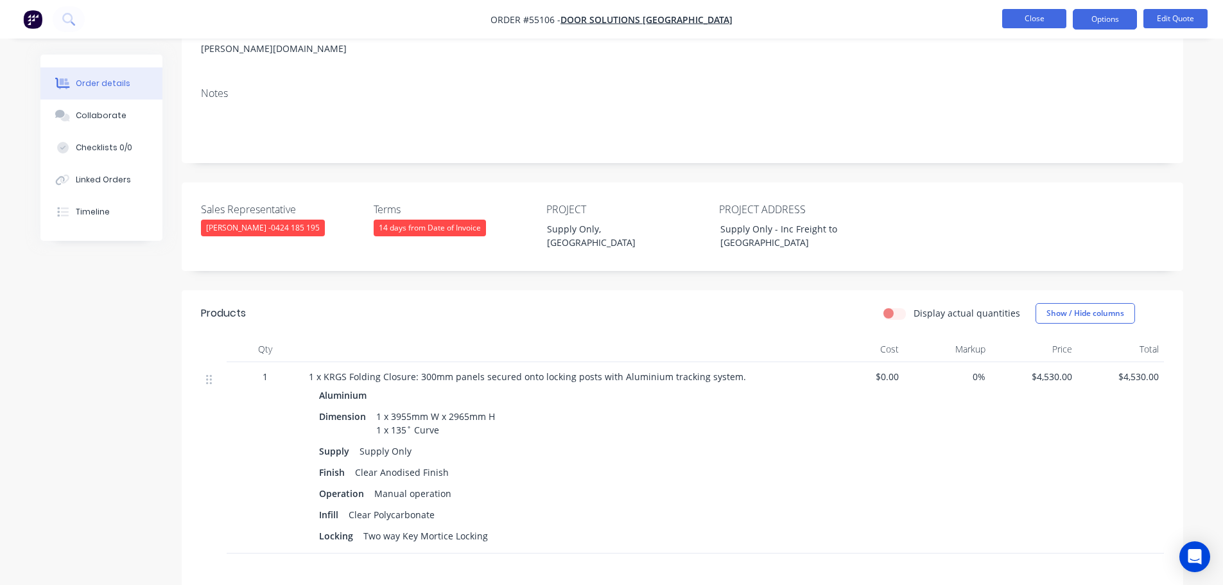
click at [1034, 19] on button "Close" at bounding box center [1034, 18] width 64 height 19
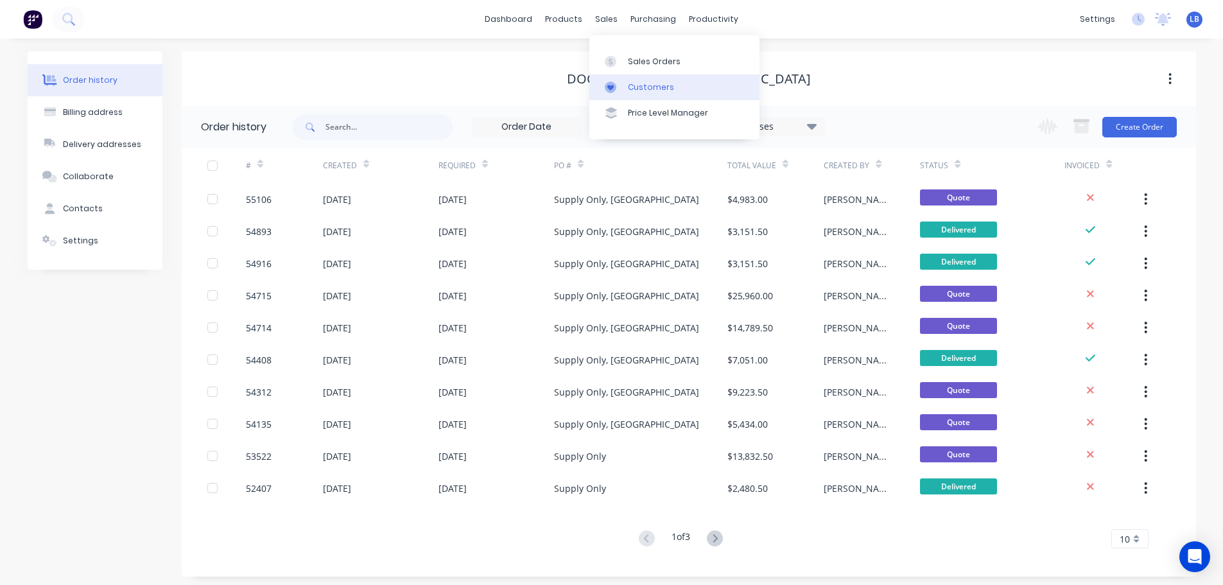
click at [651, 85] on div "Customers" at bounding box center [651, 88] width 46 height 12
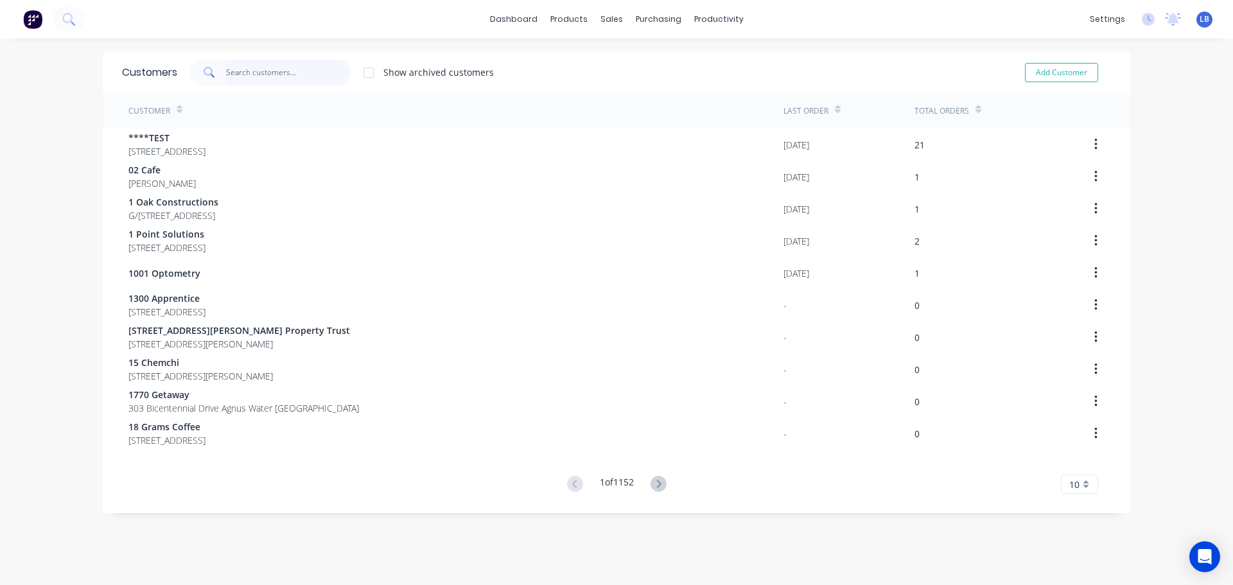
click at [269, 75] on input "text" at bounding box center [288, 73] width 125 height 26
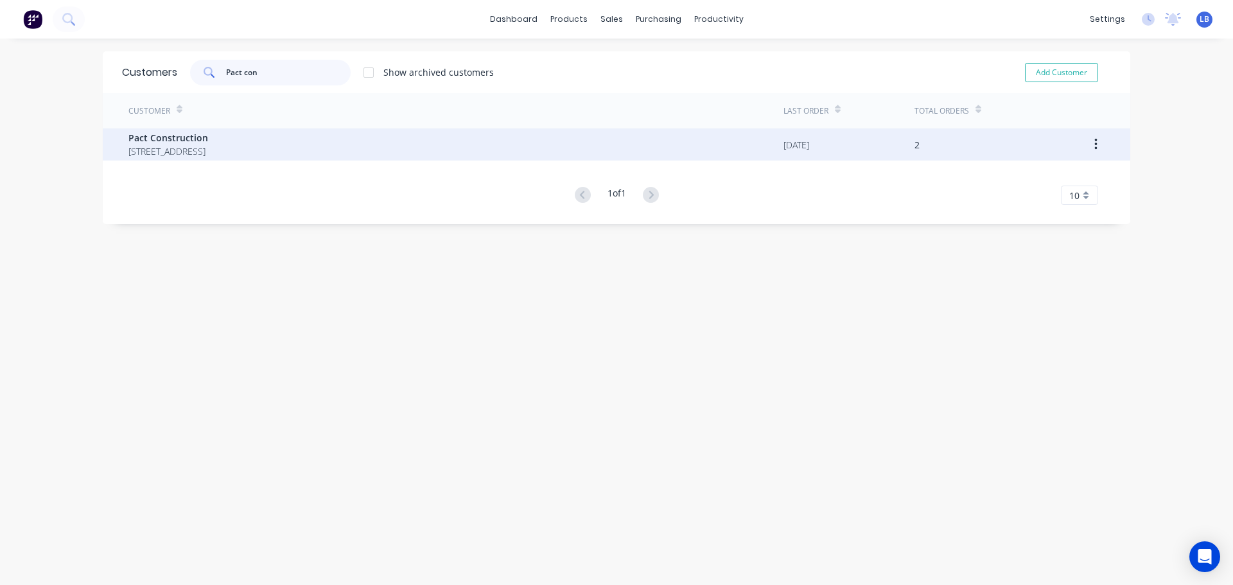
type input "Pact con"
click at [187, 143] on span "Pact Construction" at bounding box center [168, 137] width 80 height 13
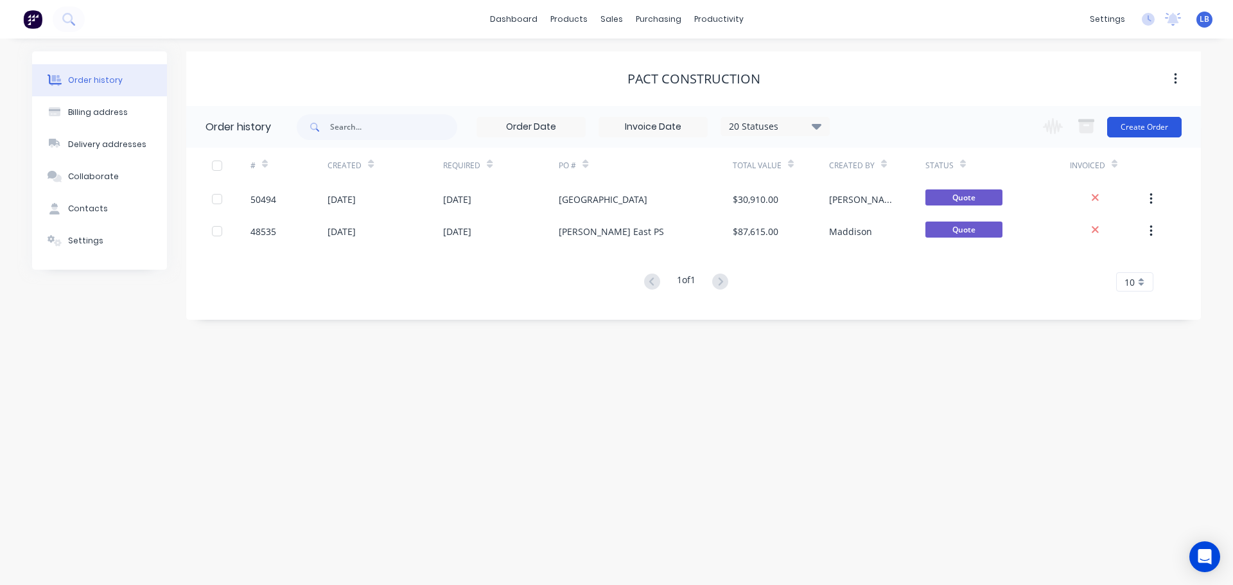
click at [1163, 125] on button "Create Order" at bounding box center [1144, 127] width 74 height 21
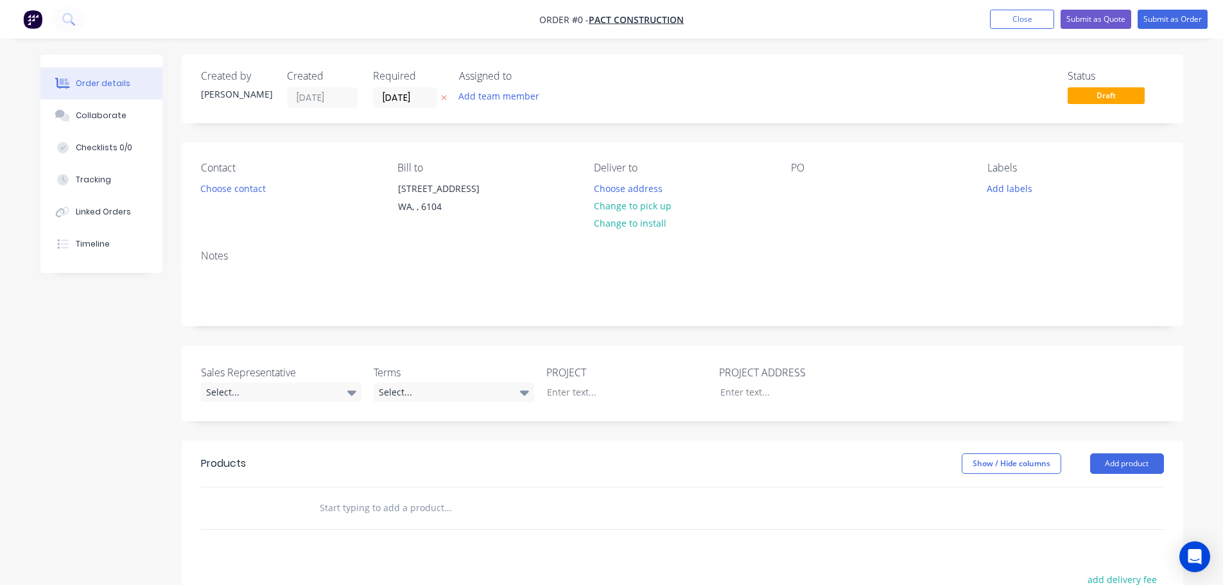
click at [813, 186] on div "PO" at bounding box center [879, 191] width 176 height 58
click at [806, 183] on div at bounding box center [801, 188] width 21 height 19
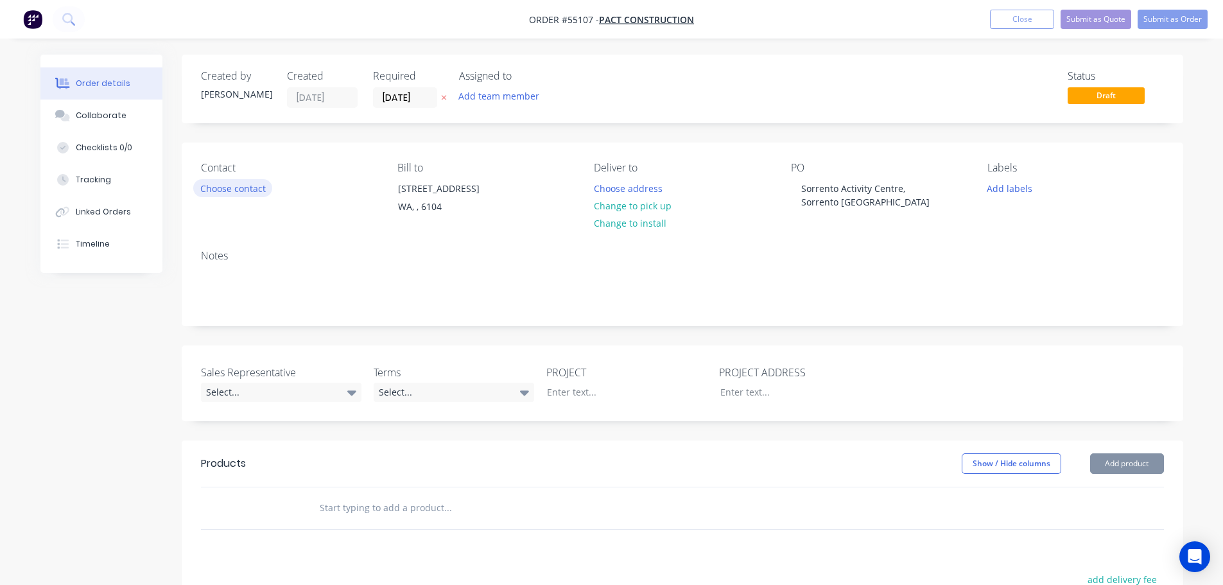
click at [240, 186] on button "Choose contact" at bounding box center [232, 187] width 79 height 17
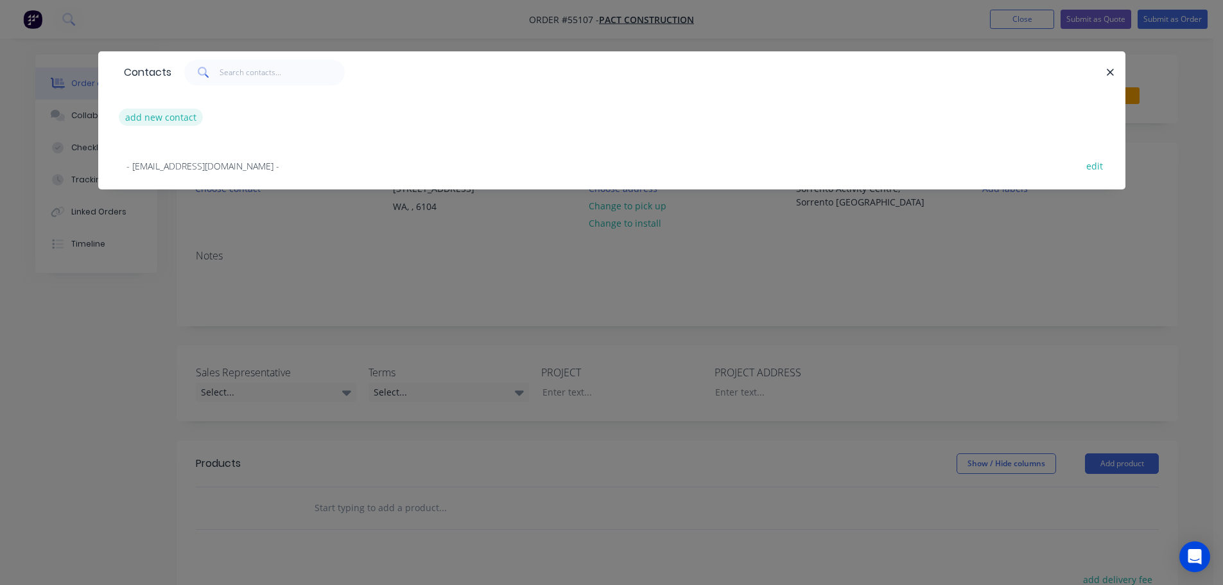
click at [164, 121] on button "add new contact" at bounding box center [161, 117] width 85 height 17
select select "AU"
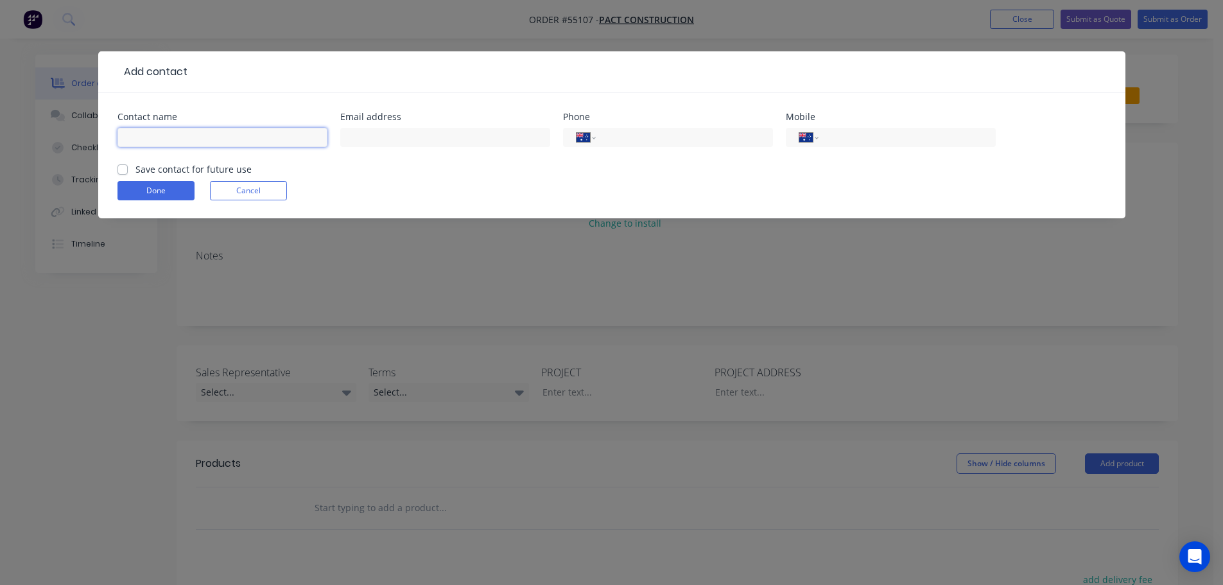
click at [143, 130] on input "text" at bounding box center [222, 137] width 210 height 19
type input "Alvin Chopra"
click at [358, 143] on input "text" at bounding box center [445, 137] width 210 height 19
type input "achopra@pactconstruction.com.au"
click at [880, 136] on input "tel" at bounding box center [905, 137] width 154 height 15
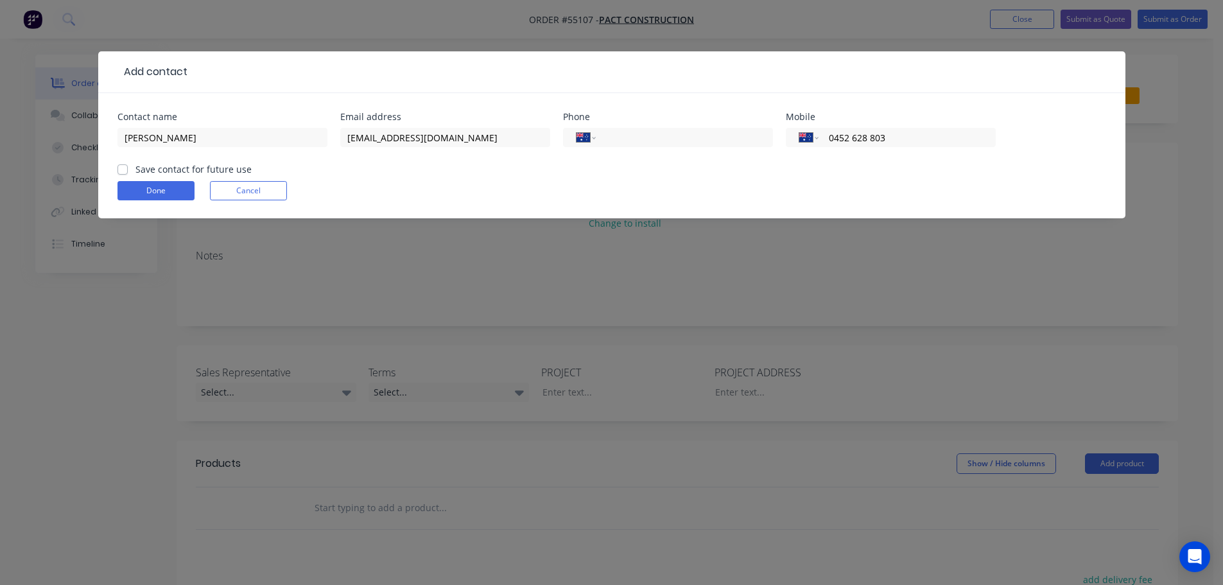
type input "0452 628 803"
click at [135, 170] on label "Save contact for future use" at bounding box center [193, 168] width 116 height 13
click at [122, 170] on input "Save contact for future use" at bounding box center [122, 168] width 10 height 12
checkbox input "true"
click at [124, 194] on button "Done" at bounding box center [155, 190] width 77 height 19
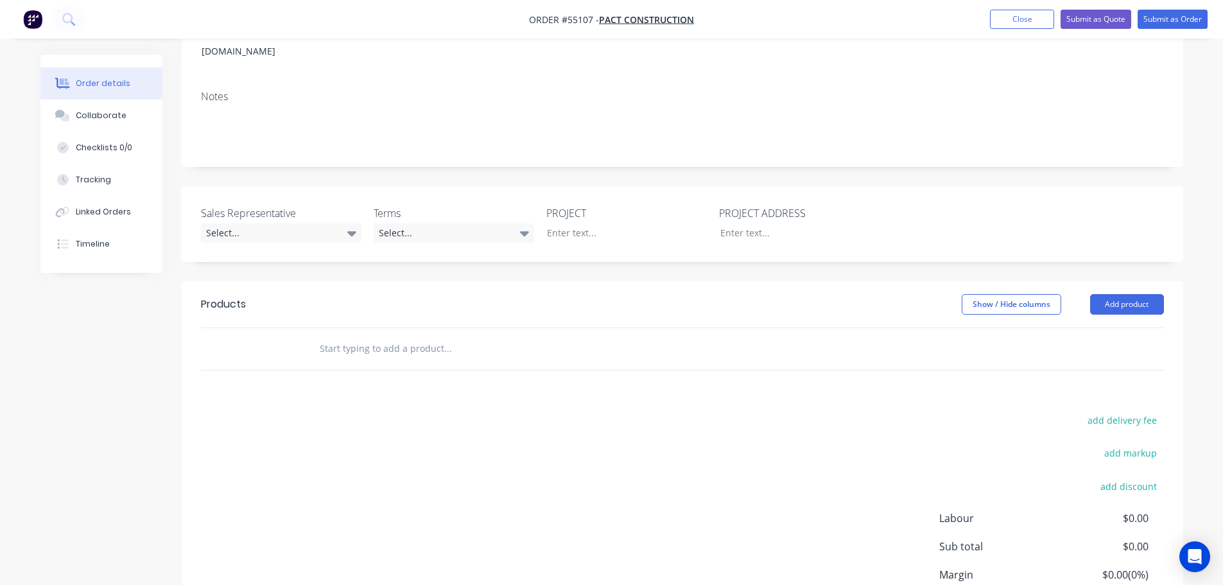
scroll to position [193, 0]
click at [252, 222] on div "Select..." at bounding box center [281, 231] width 161 height 19
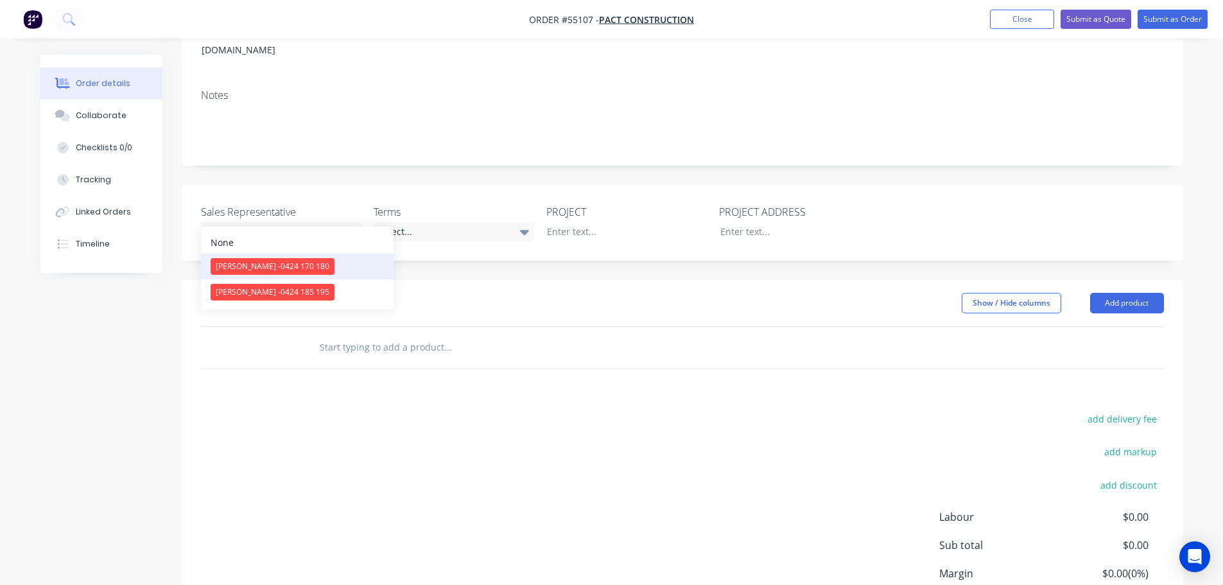
click at [259, 267] on span "[PERSON_NAME] - 0424 170 180" at bounding box center [273, 266] width 114 height 11
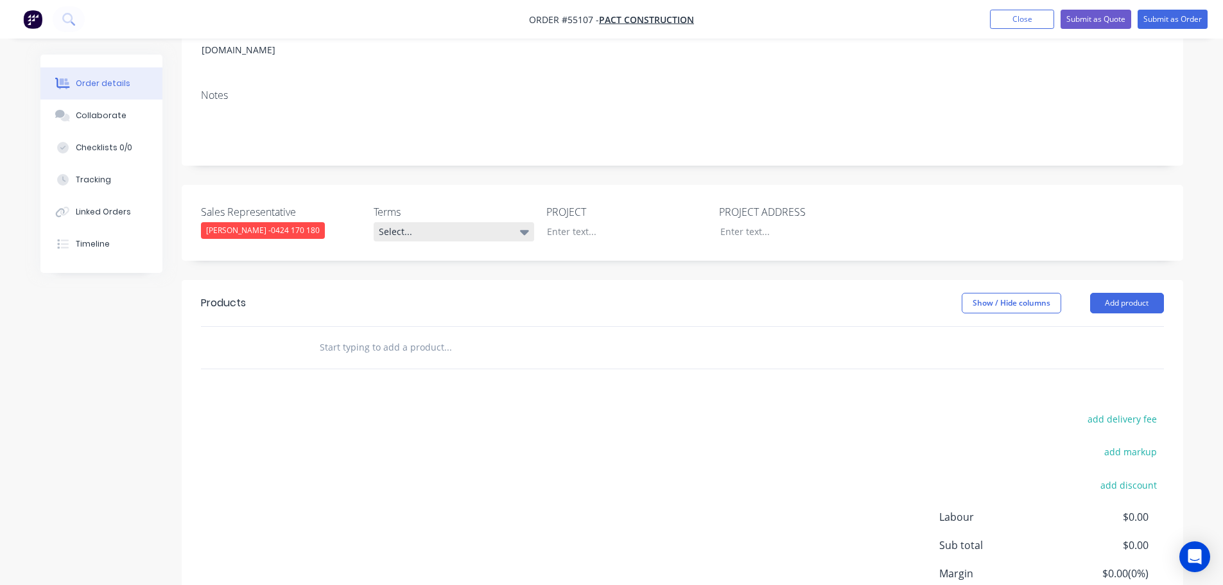
click at [409, 222] on div "Select..." at bounding box center [454, 231] width 161 height 19
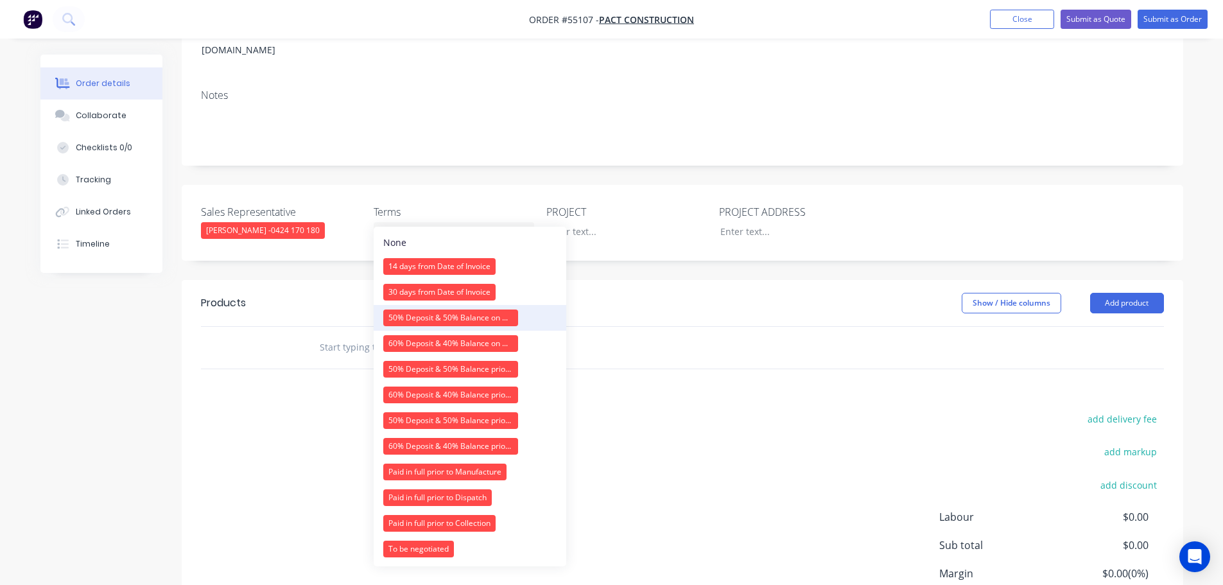
click at [420, 318] on div "50% Deposit & 50% Balance on Day of Installation" at bounding box center [450, 317] width 135 height 17
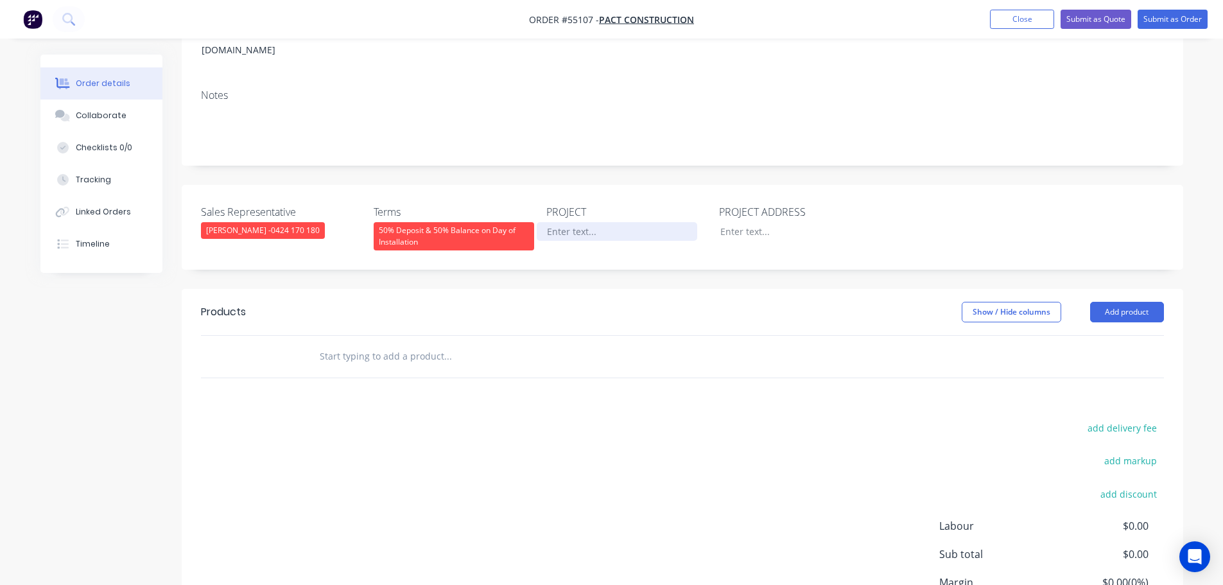
click at [574, 222] on div at bounding box center [617, 231] width 161 height 19
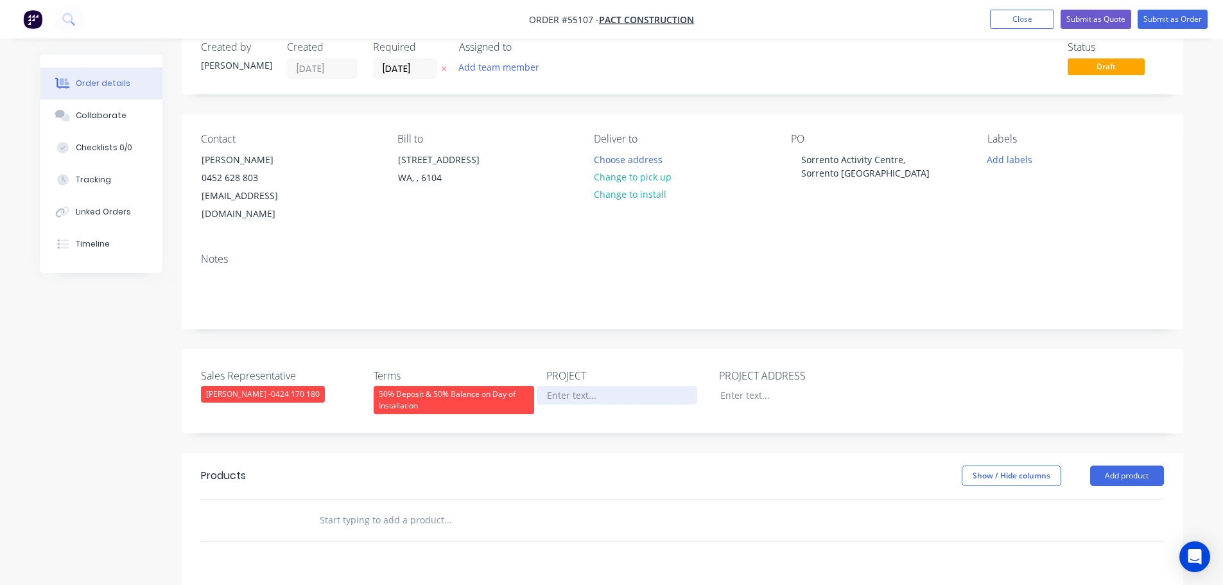
scroll to position [0, 0]
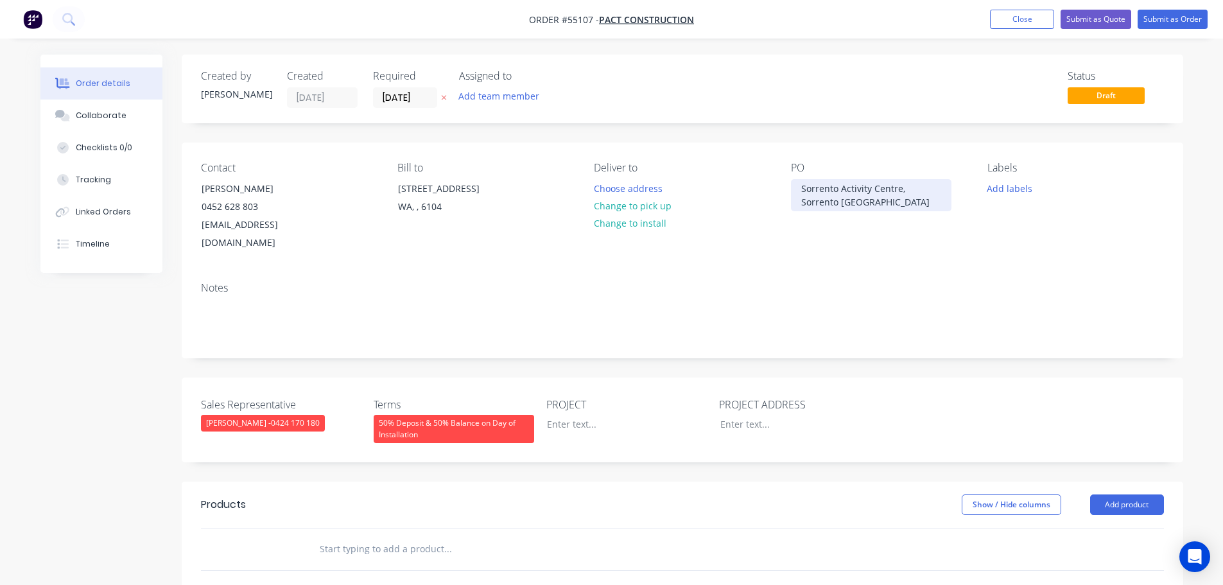
click at [847, 189] on div "Sorrento Activity Centre, Sorrento [GEOGRAPHIC_DATA]" at bounding box center [871, 195] width 161 height 32
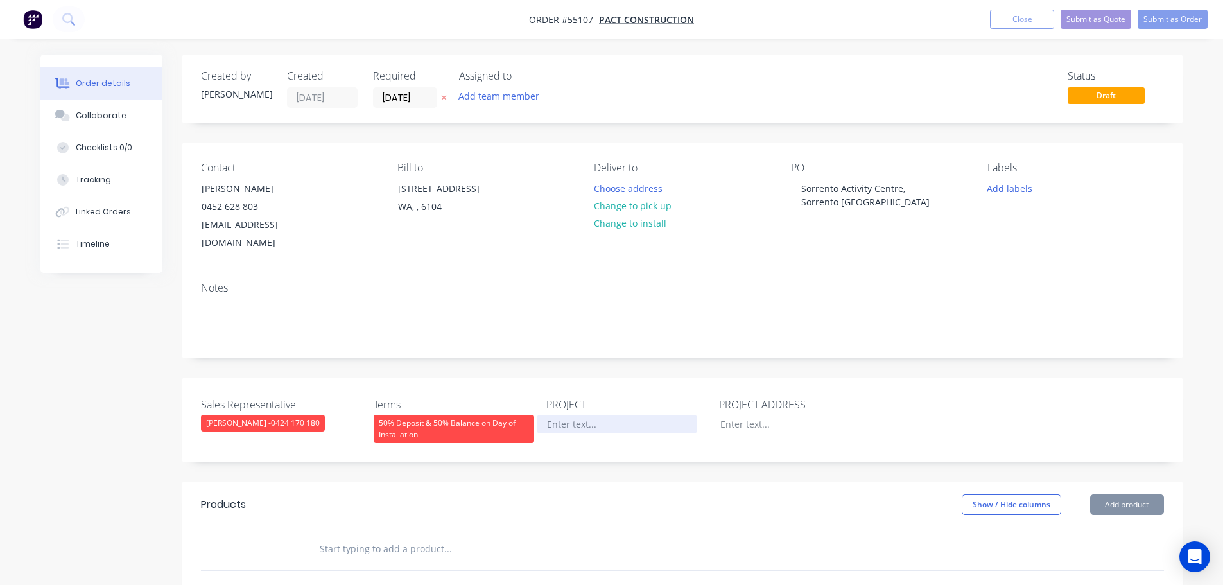
click at [569, 415] on div at bounding box center [617, 424] width 161 height 19
paste div
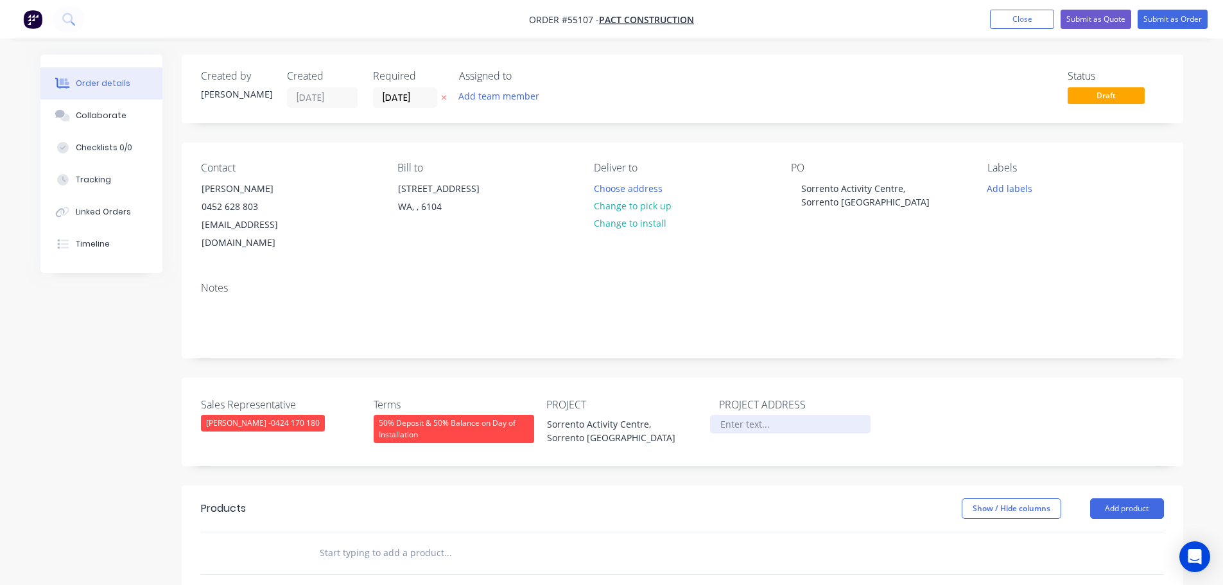
click at [751, 415] on div at bounding box center [790, 424] width 161 height 19
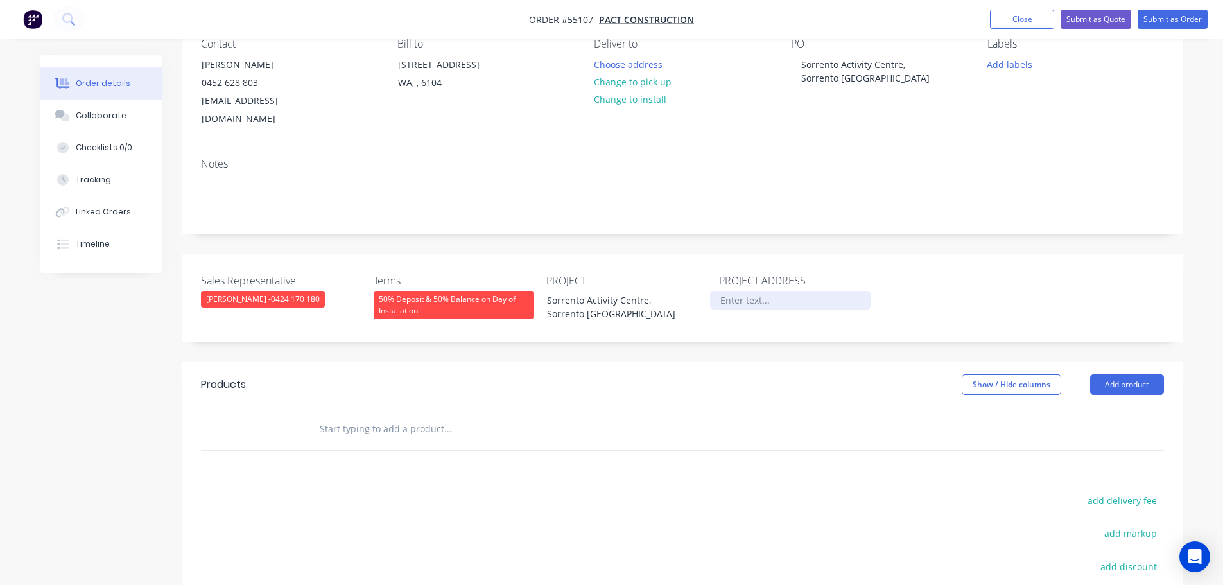
scroll to position [193, 0]
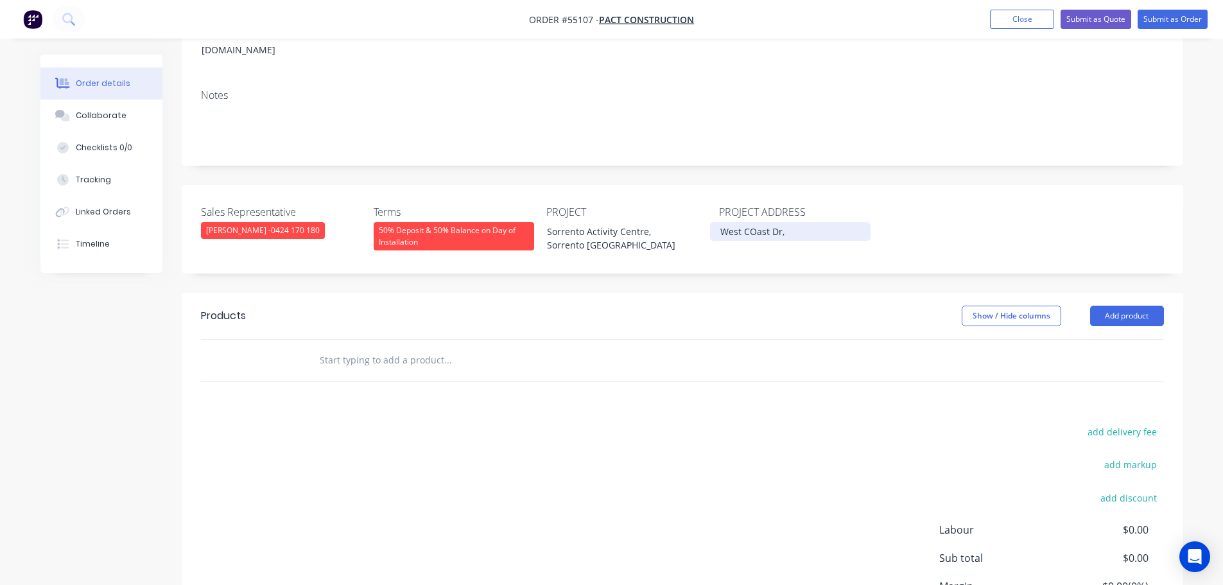
drag, startPoint x: 754, startPoint y: 213, endPoint x: 741, endPoint y: 306, distance: 94.0
click at [754, 222] on div "West COast Dr," at bounding box center [790, 231] width 161 height 19
click at [795, 222] on div "West Coast Dr," at bounding box center [790, 231] width 161 height 19
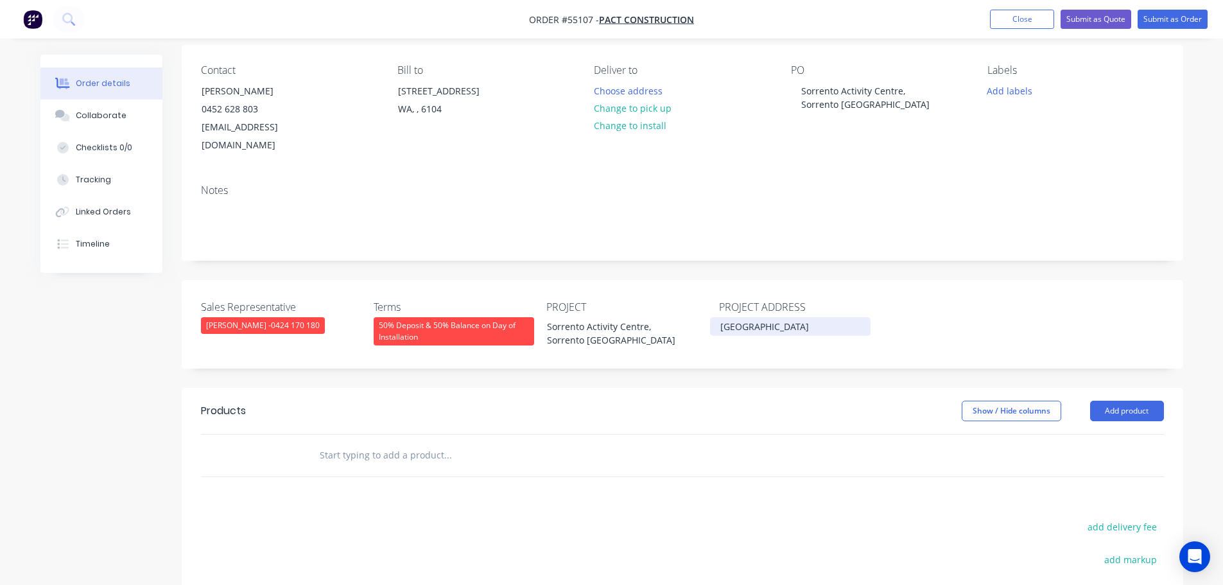
scroll to position [0, 0]
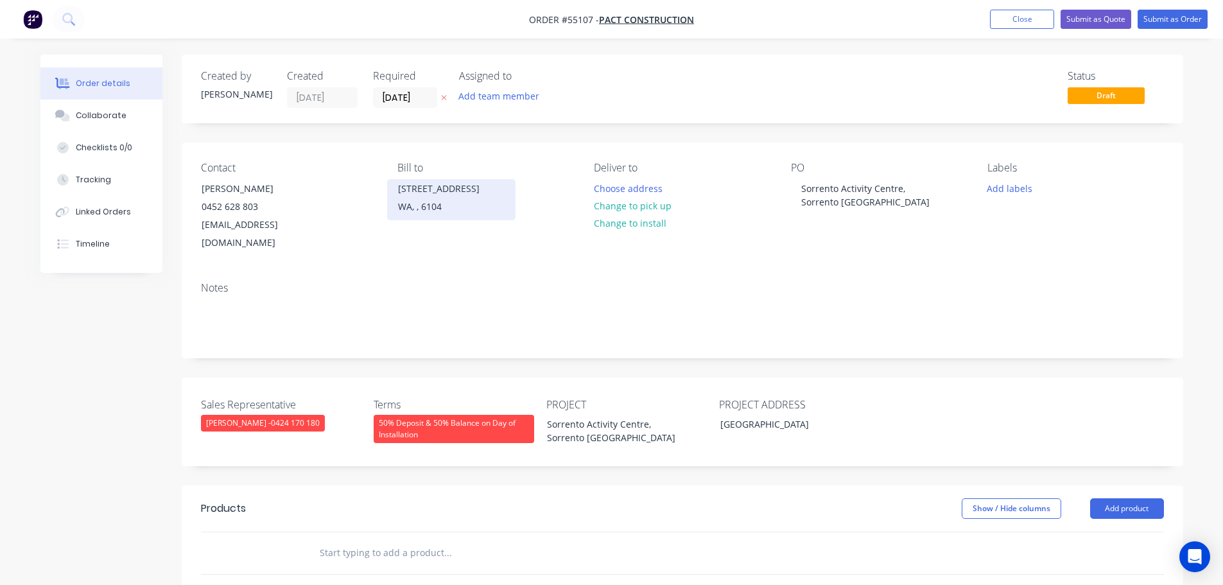
click at [472, 195] on div "Unit 4 12 Cowcher Place" at bounding box center [451, 189] width 107 height 18
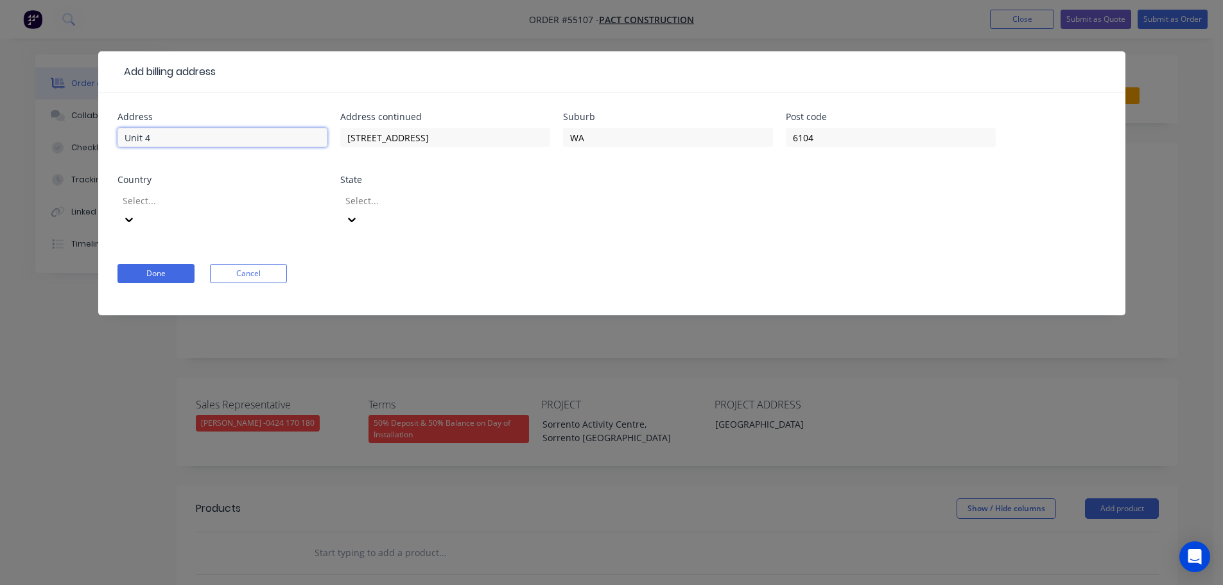
drag, startPoint x: 156, startPoint y: 135, endPoint x: 27, endPoint y: 144, distance: 129.3
click at [27, 144] on div "Add billing address Address Unit 4 Address continued 12 Cowcher Place Suburb WA…" at bounding box center [611, 292] width 1223 height 585
type input "301"
drag, startPoint x: 435, startPoint y: 137, endPoint x: 305, endPoint y: 157, distance: 131.1
click at [305, 157] on div "Address 301 Address continued 12 Cowcher Place Suburb WA Post code 6104 Country…" at bounding box center [611, 178] width 989 height 132
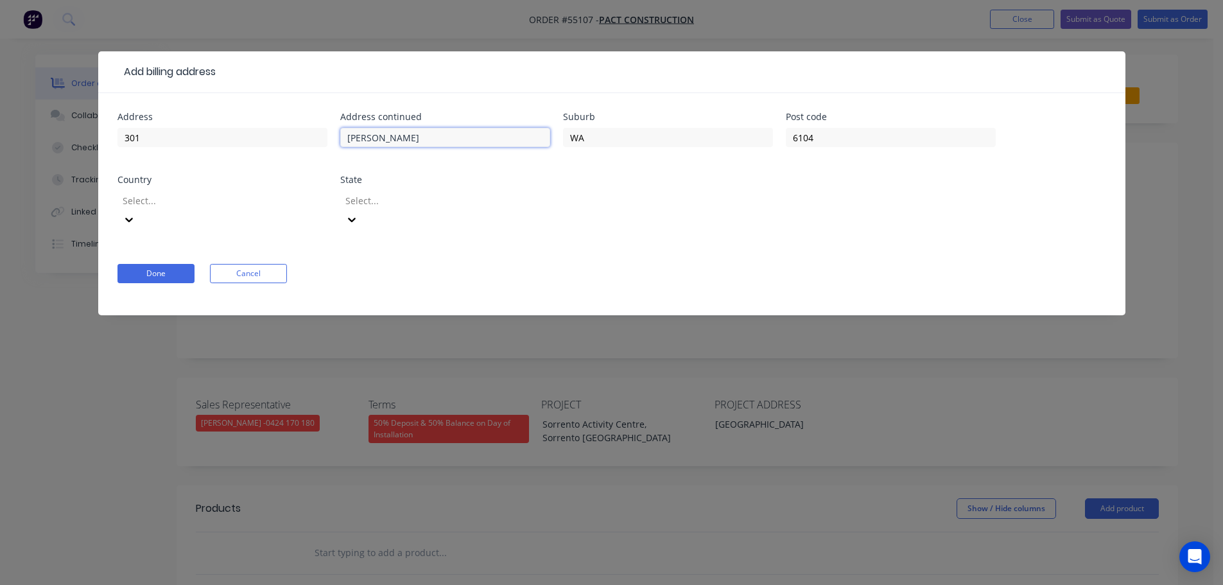
type input "Vincent St"
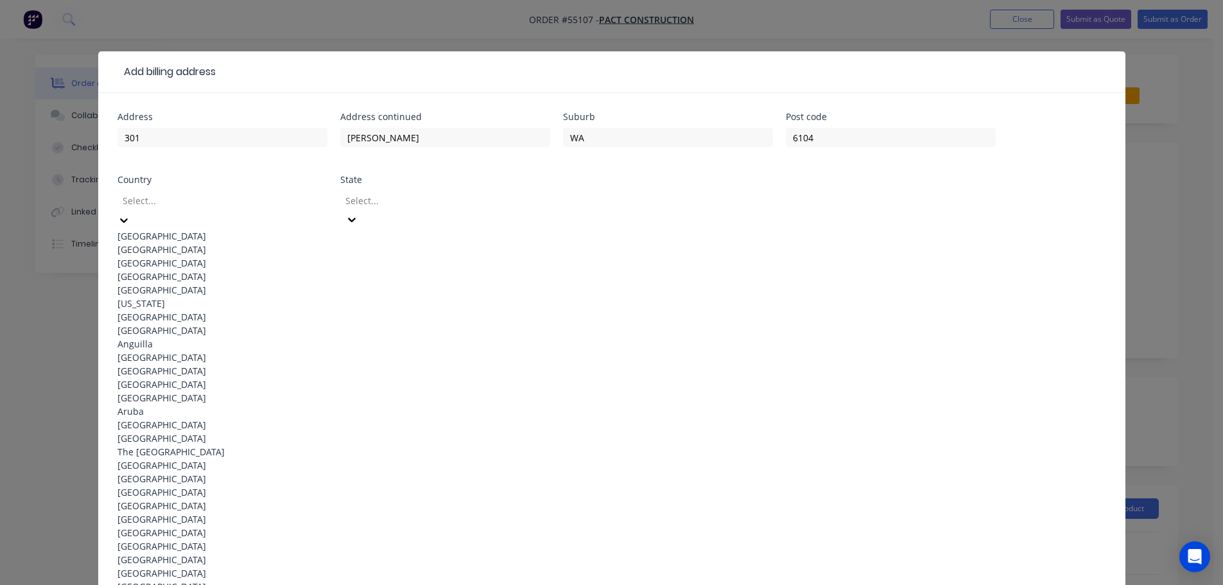
click at [169, 202] on div at bounding box center [213, 201] width 185 height 16
click at [157, 232] on div "[GEOGRAPHIC_DATA]" at bounding box center [222, 235] width 210 height 13
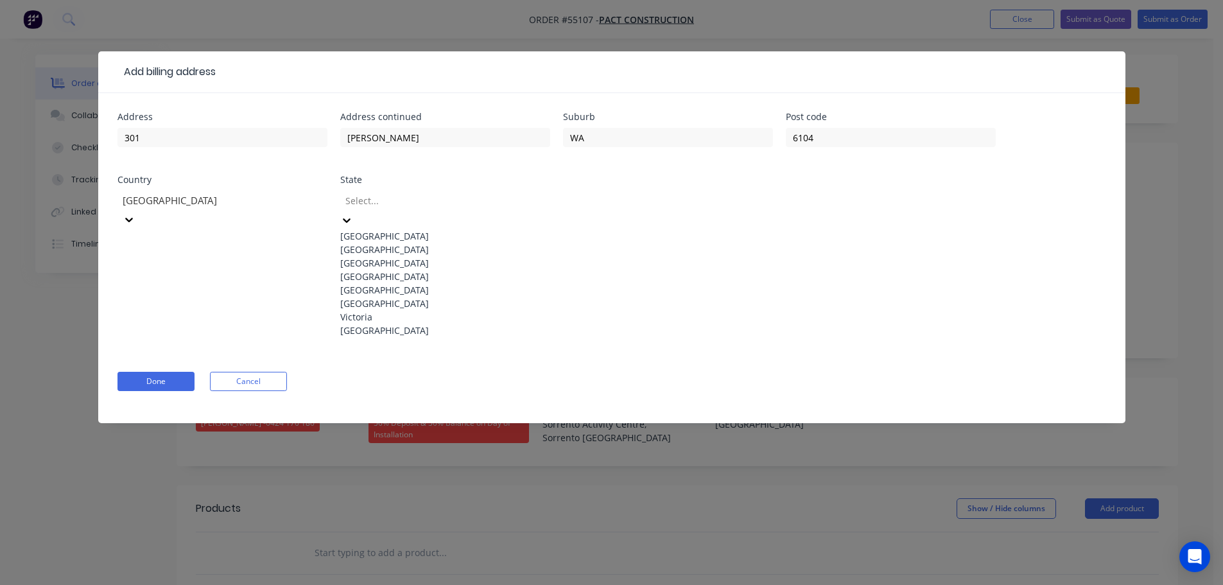
click at [370, 199] on div at bounding box center [436, 201] width 185 height 16
click at [390, 337] on div "Western Australia" at bounding box center [445, 330] width 210 height 13
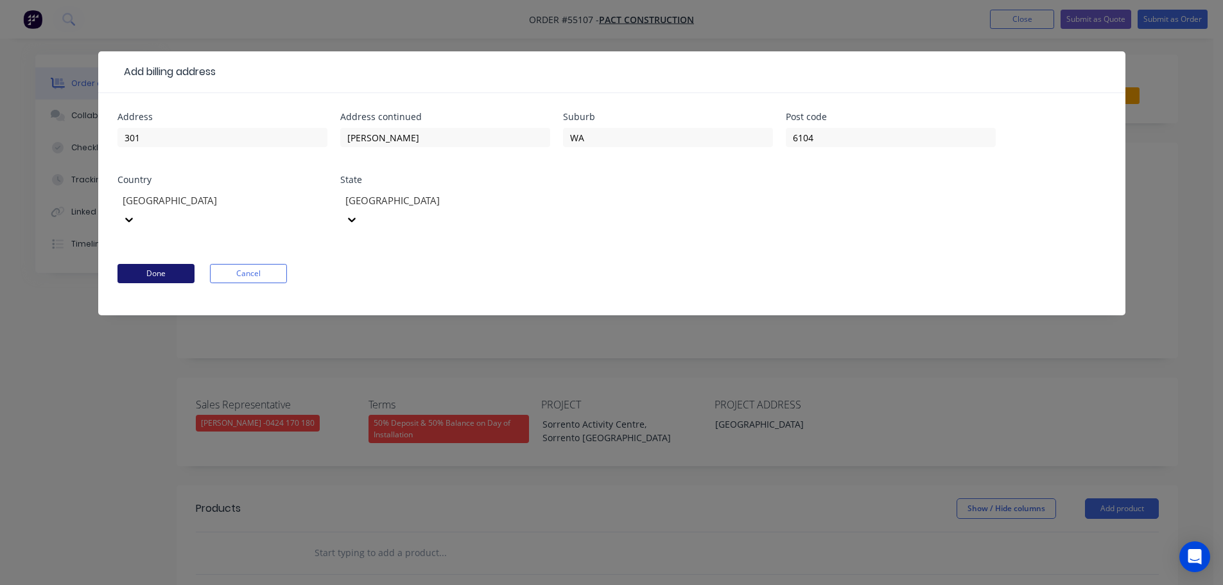
click at [154, 264] on button "Done" at bounding box center [155, 273] width 77 height 19
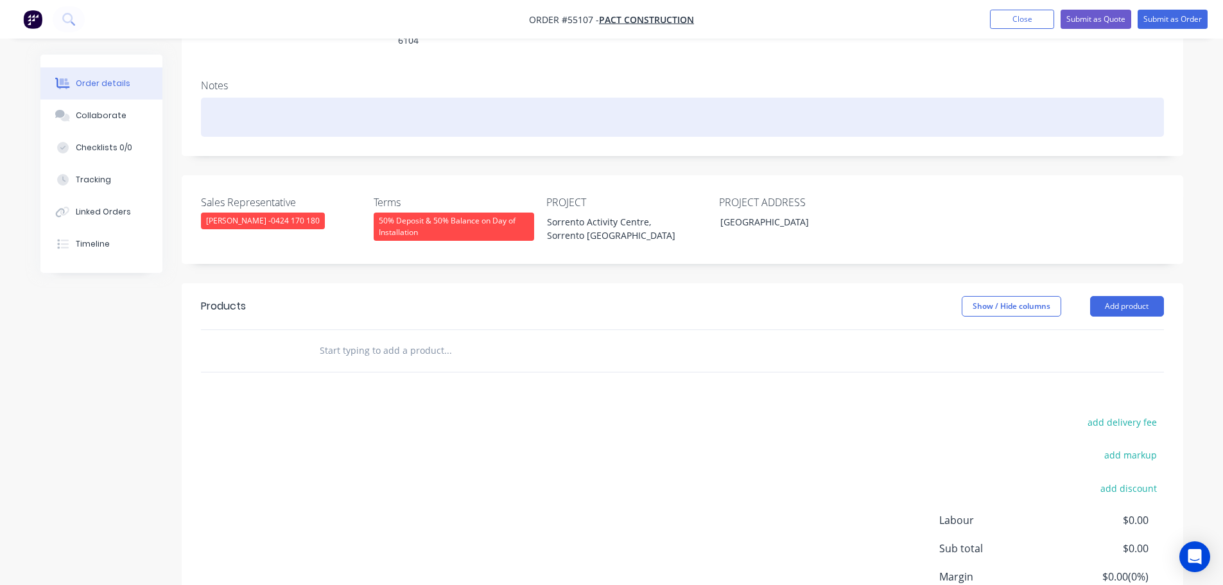
scroll to position [257, 0]
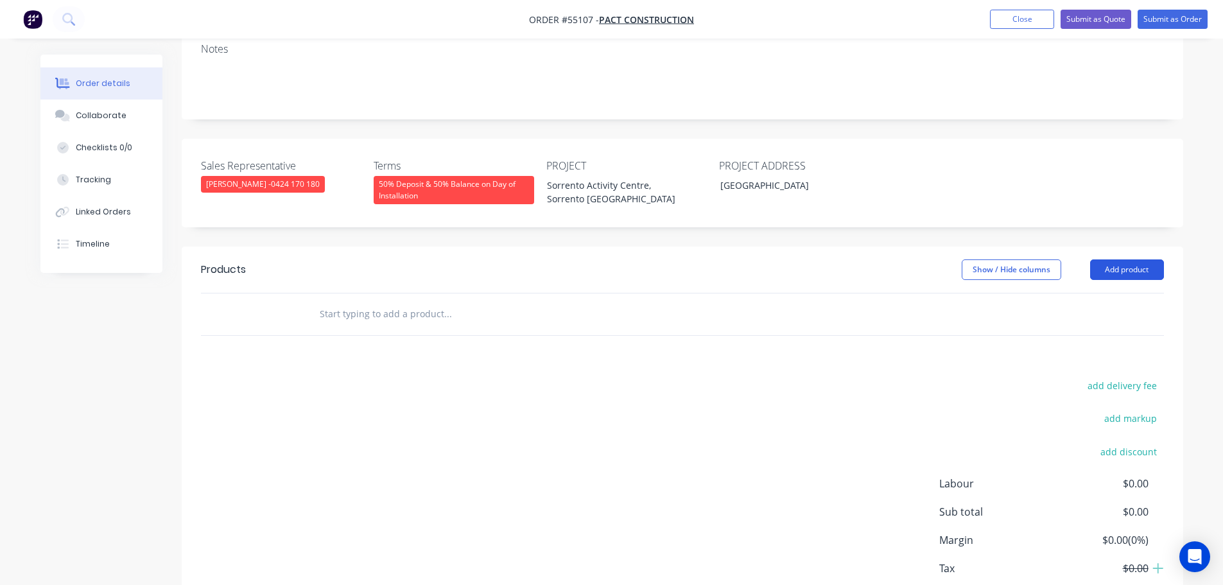
click at [1102, 259] on button "Add product" at bounding box center [1127, 269] width 74 height 21
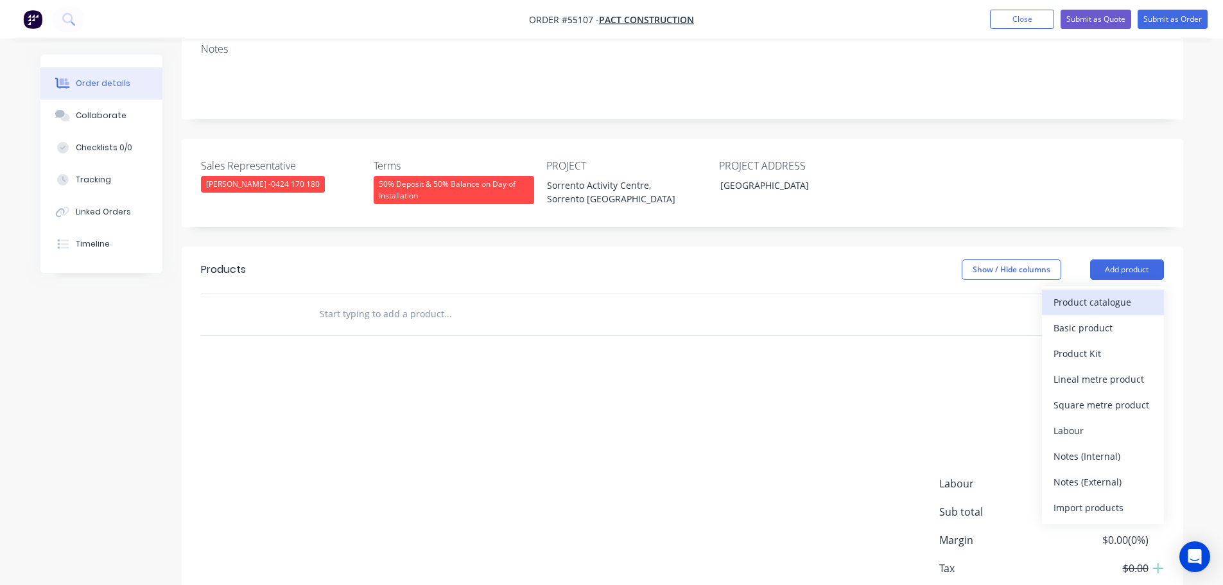
click at [1059, 293] on div "Product catalogue" at bounding box center [1103, 302] width 99 height 19
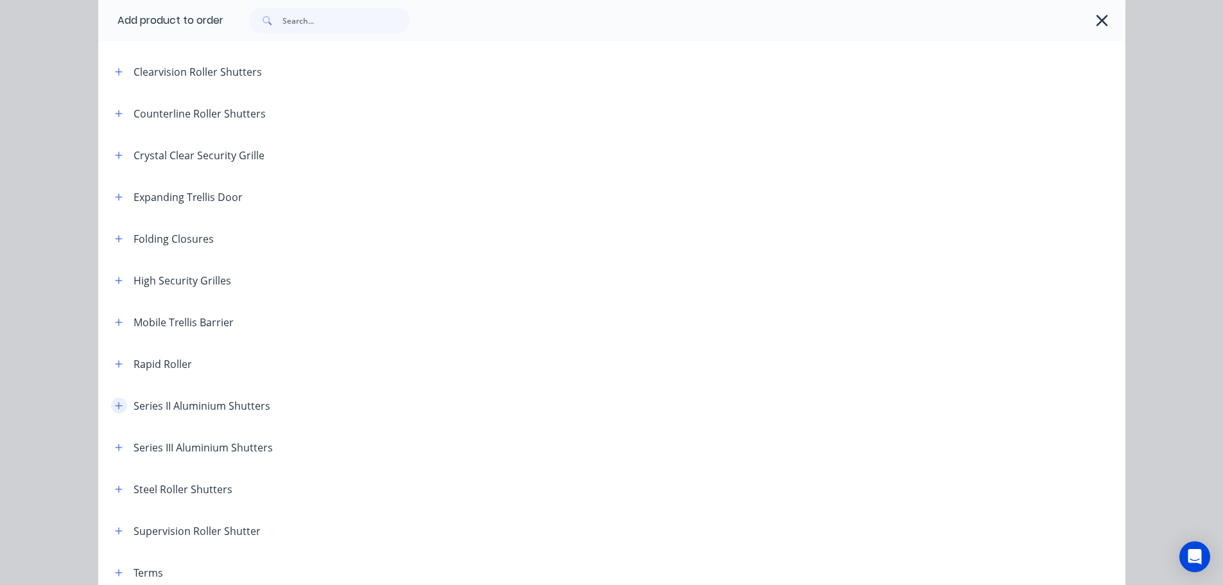
click at [116, 404] on icon "button" at bounding box center [119, 405] width 8 height 9
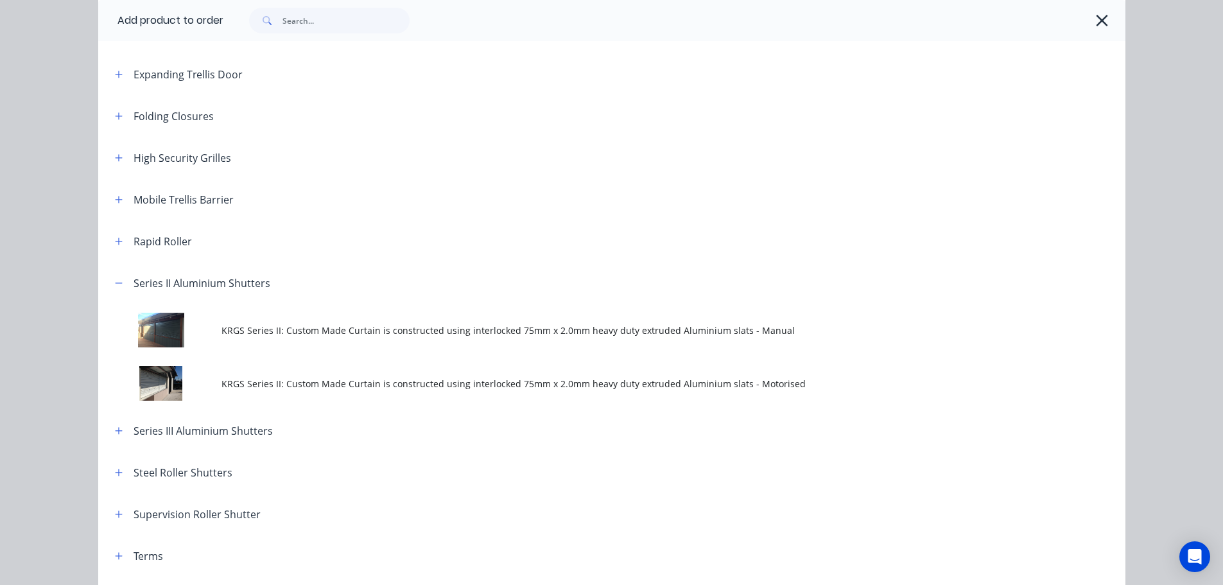
scroll to position [449, 0]
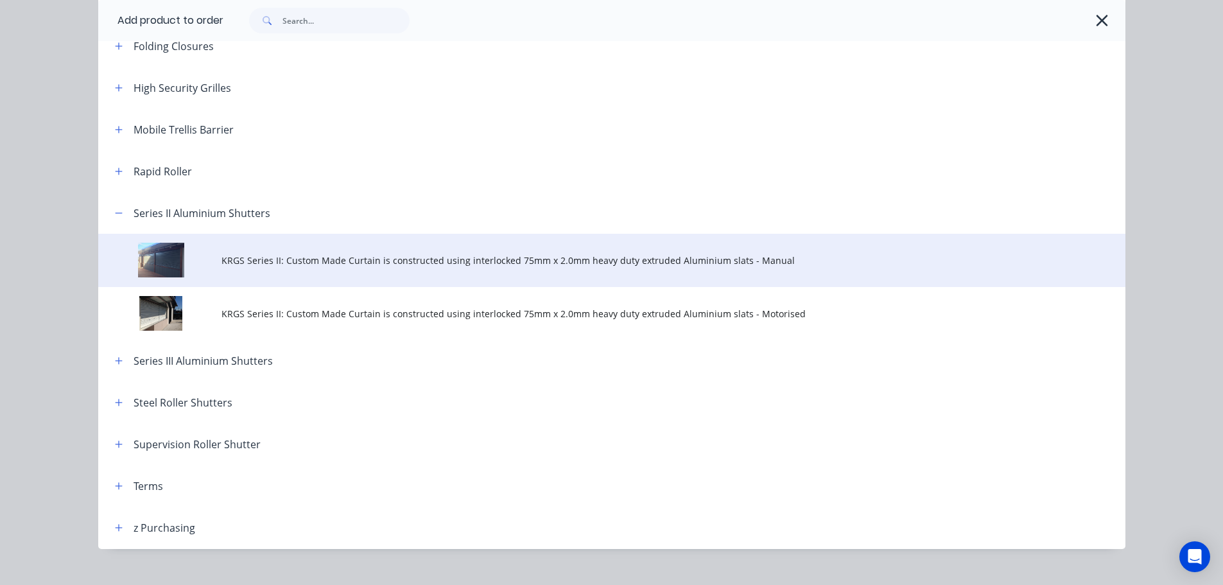
click at [370, 270] on td "KRGS Series II: Custom Made Curtain is constructed using interlocked 75mm x 2.0…" at bounding box center [673, 260] width 904 height 53
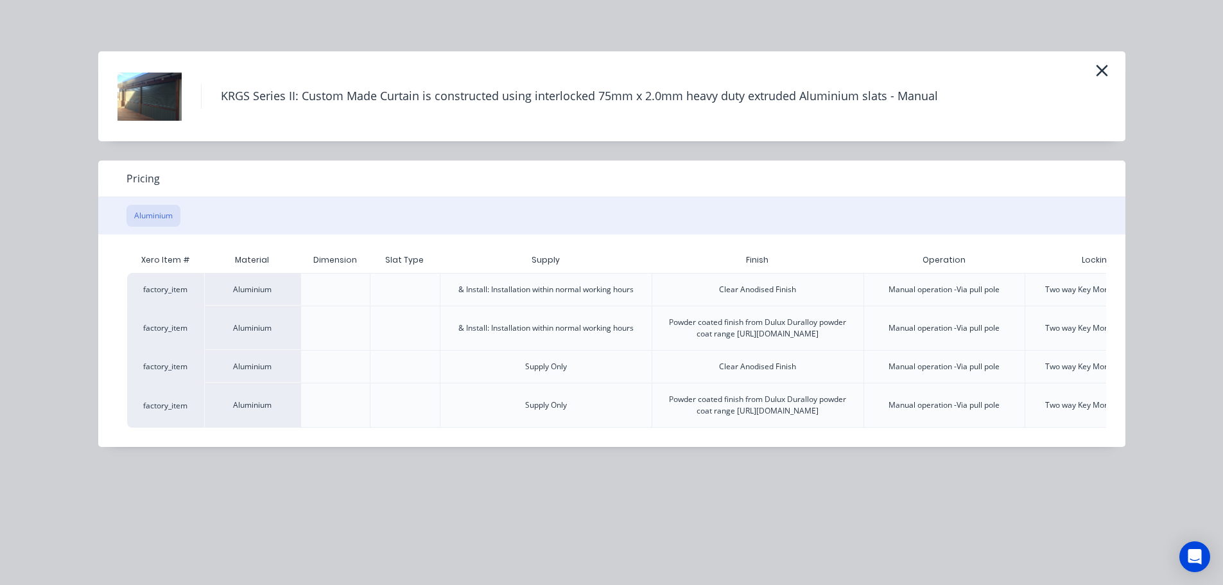
scroll to position [0, 133]
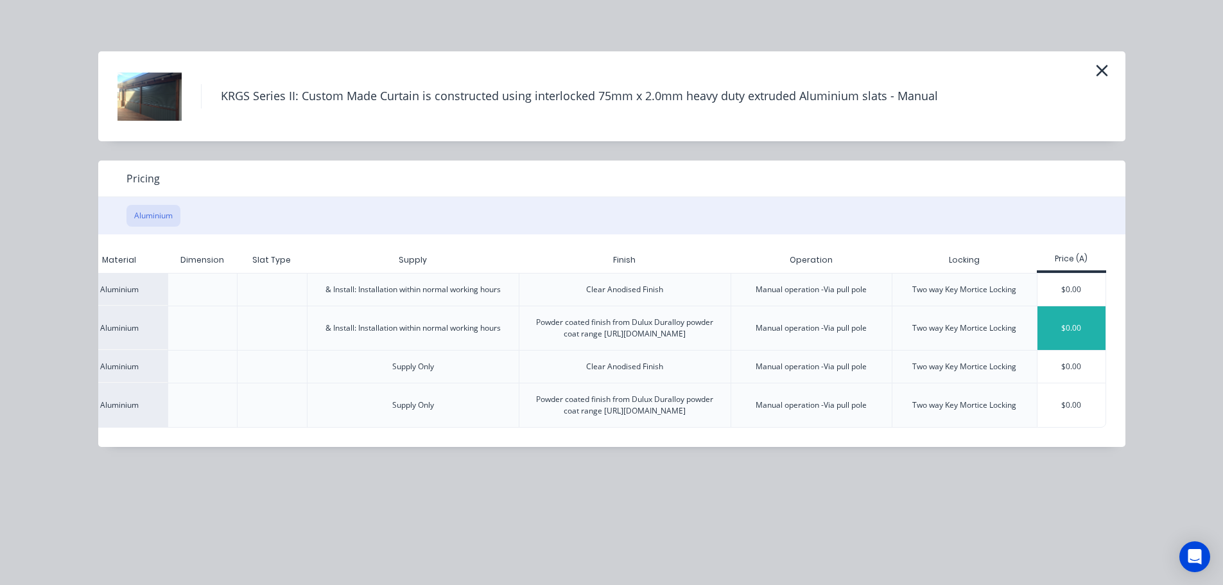
click at [1063, 330] on div "$0.00" at bounding box center [1071, 328] width 69 height 44
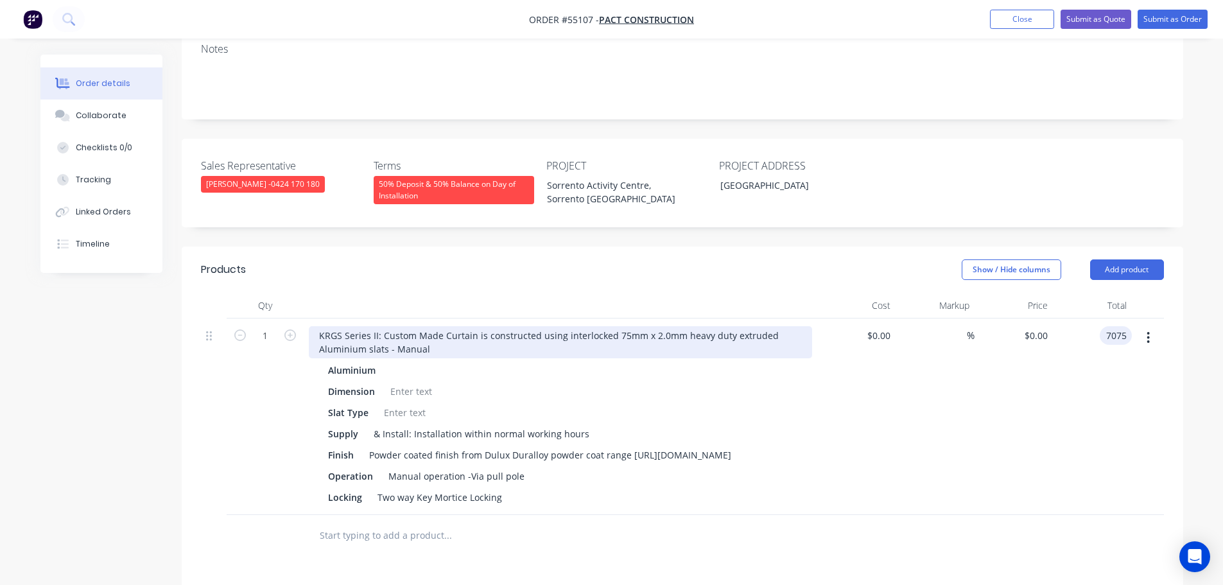
type input "7075"
type input "$7,075.00"
click at [312, 326] on div "KRGS Series II: Custom Made Curtain is constructed using interlocked 75mm x 2.0…" at bounding box center [560, 342] width 503 height 32
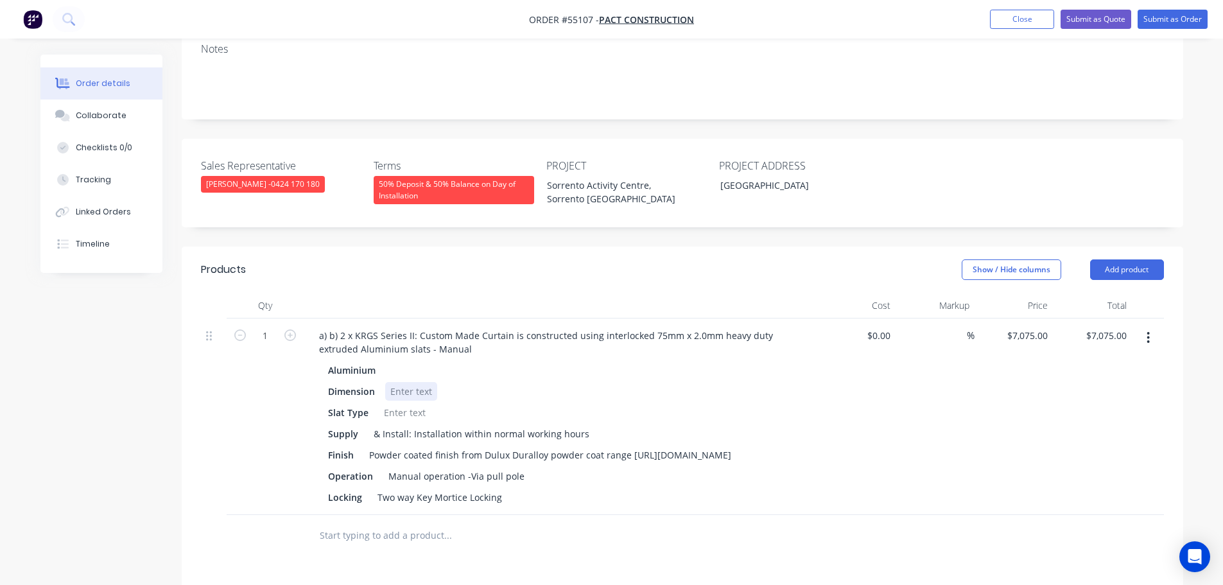
click at [406, 382] on div at bounding box center [411, 391] width 52 height 19
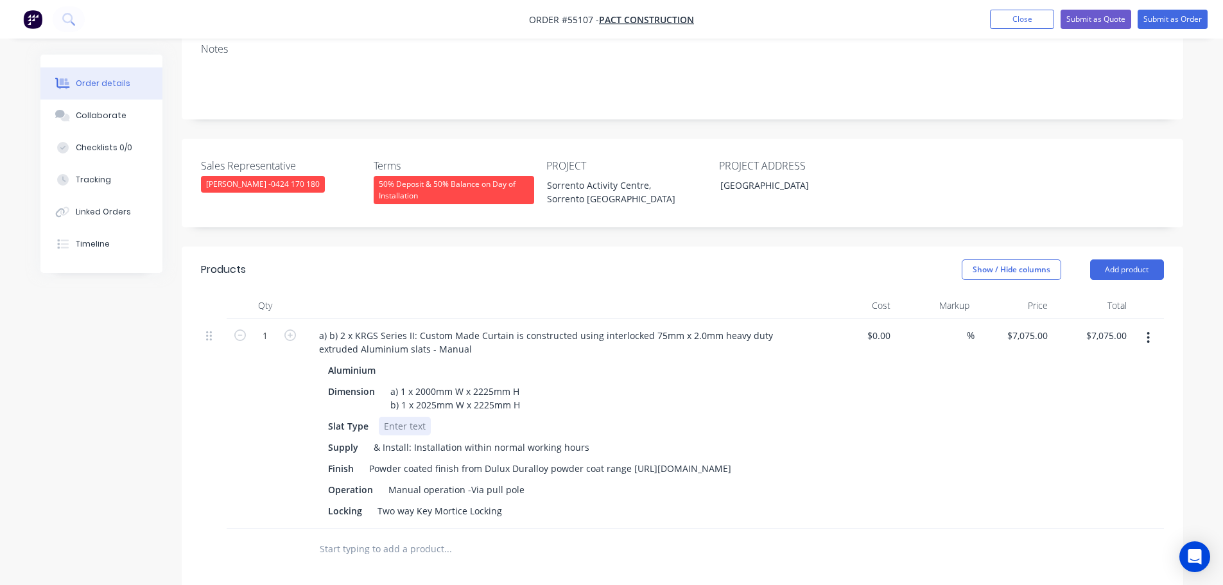
click at [399, 417] on div at bounding box center [405, 426] width 52 height 19
click at [998, 20] on button "Close" at bounding box center [1022, 19] width 64 height 19
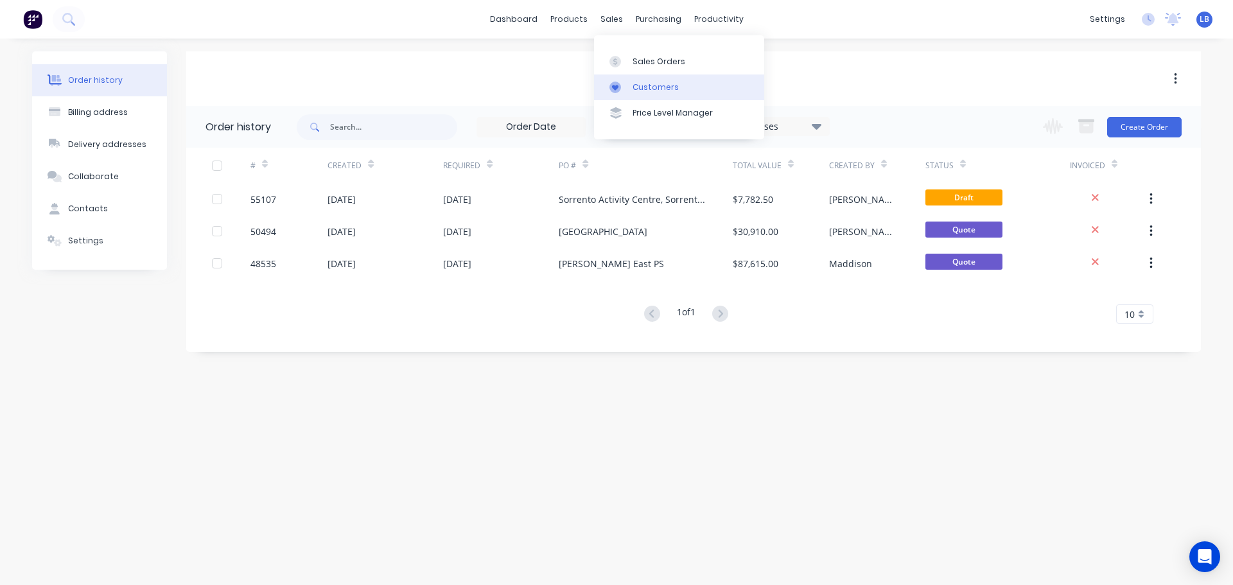
click at [652, 88] on div "Customers" at bounding box center [655, 88] width 46 height 12
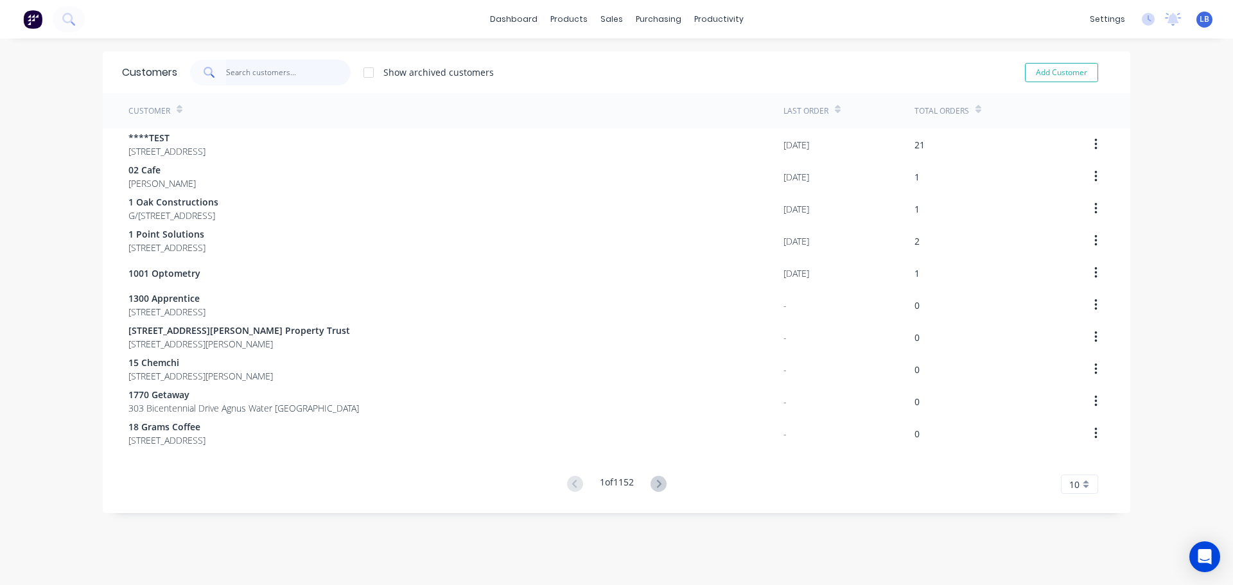
click at [258, 77] on input "text" at bounding box center [288, 73] width 125 height 26
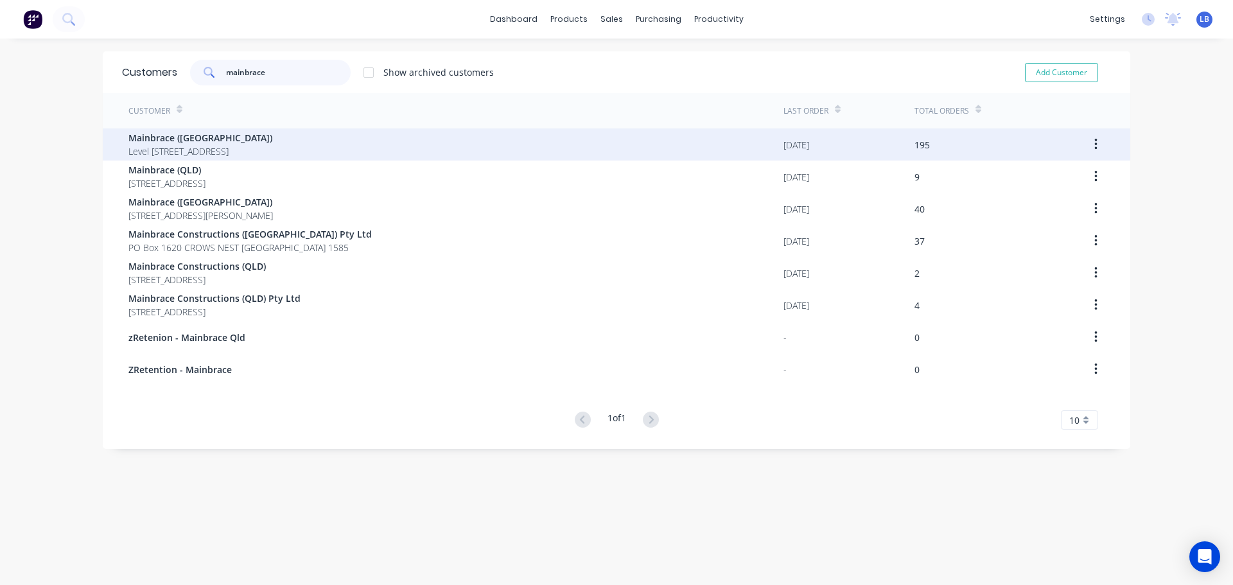
type input "mainbrace"
click at [180, 139] on span "Mainbrace ([GEOGRAPHIC_DATA])" at bounding box center [200, 137] width 144 height 13
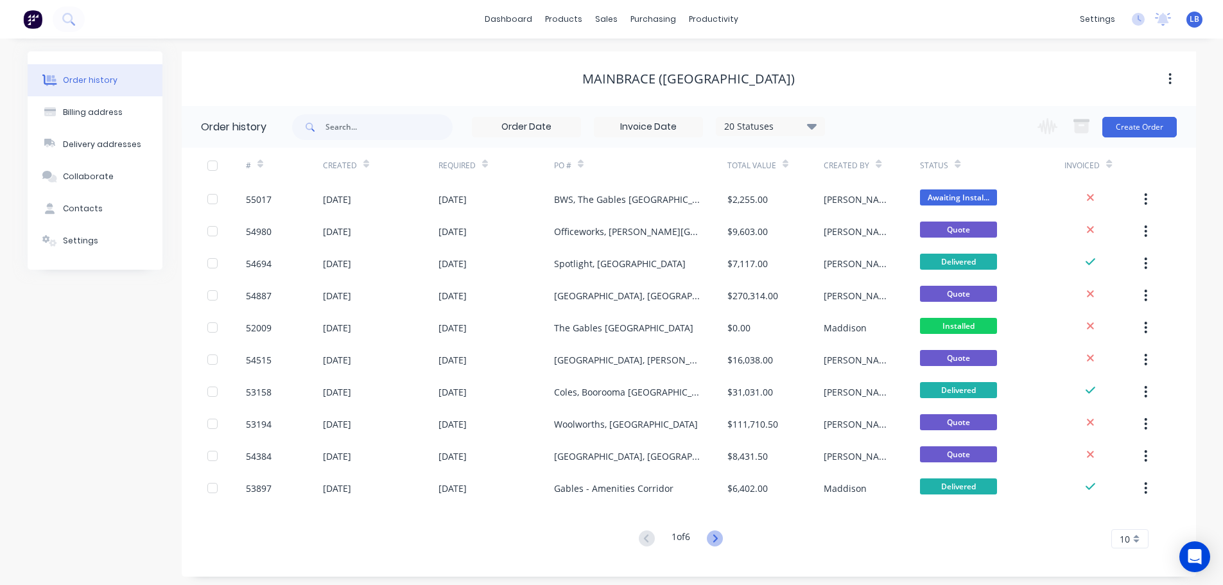
click at [718, 543] on icon at bounding box center [715, 538] width 16 height 16
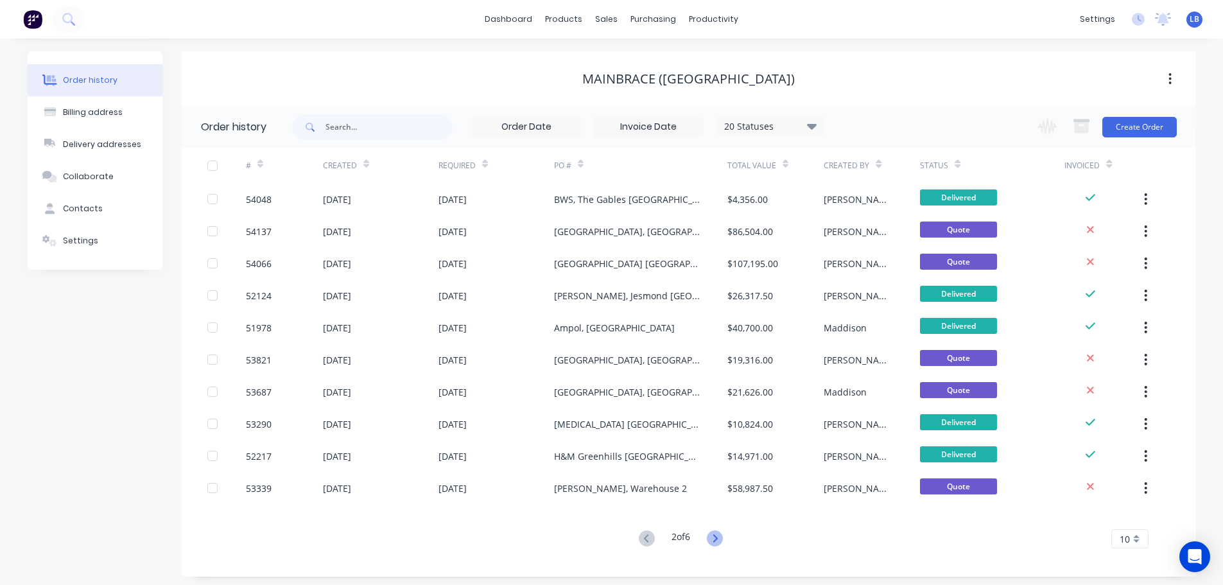
click at [718, 541] on icon at bounding box center [715, 538] width 16 height 16
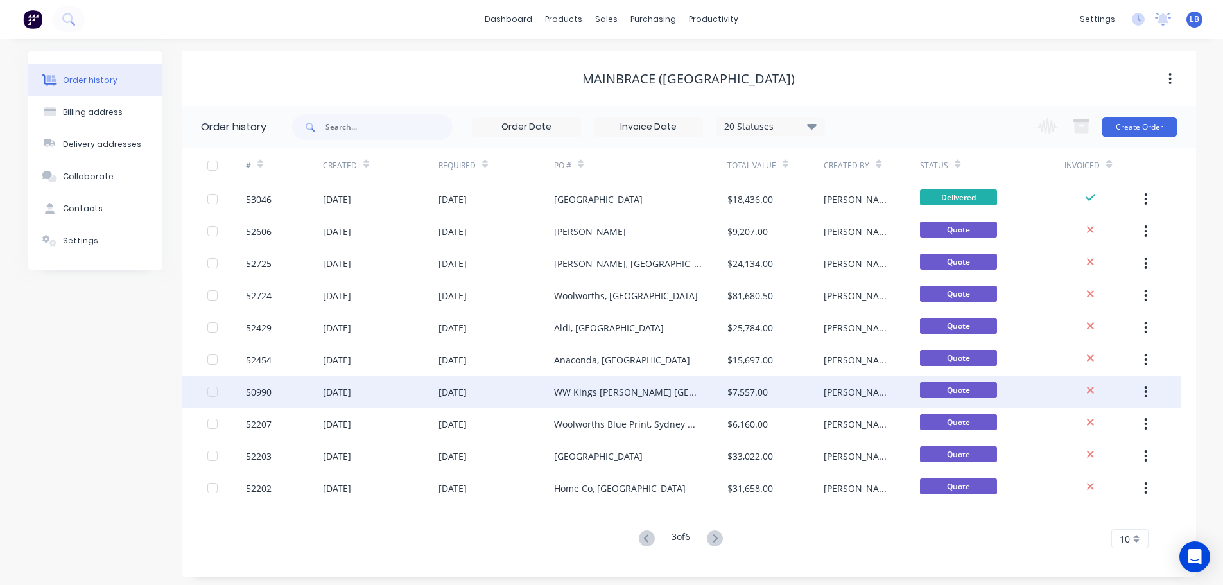
click at [640, 394] on div "WW Kings Langley NSW" at bounding box center [628, 391] width 148 height 13
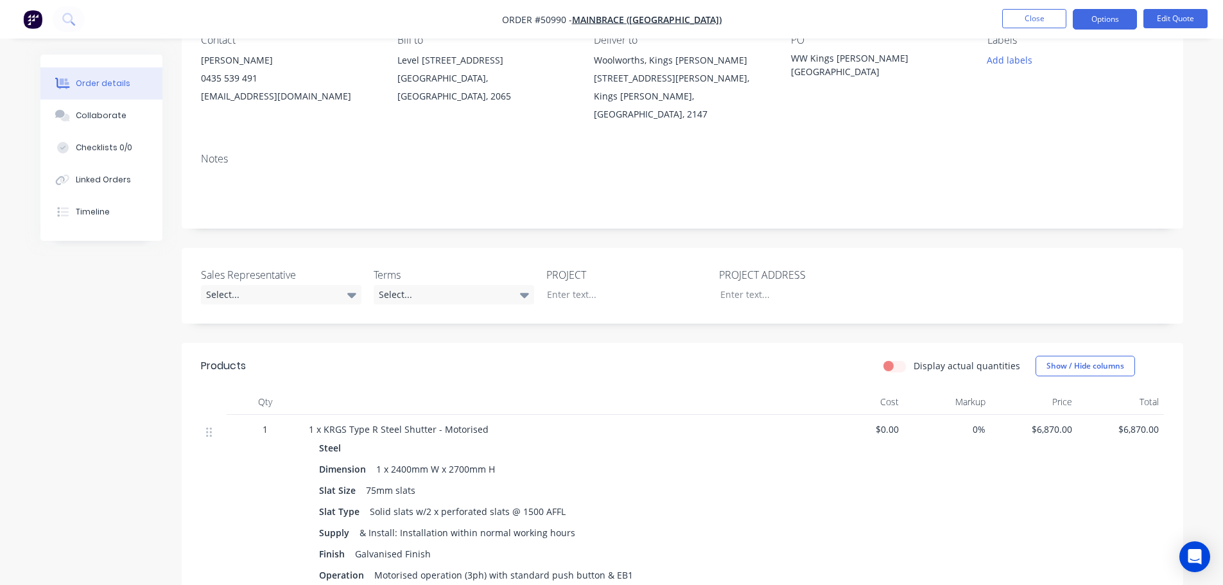
scroll to position [128, 0]
click at [1045, 21] on button "Close" at bounding box center [1034, 18] width 64 height 19
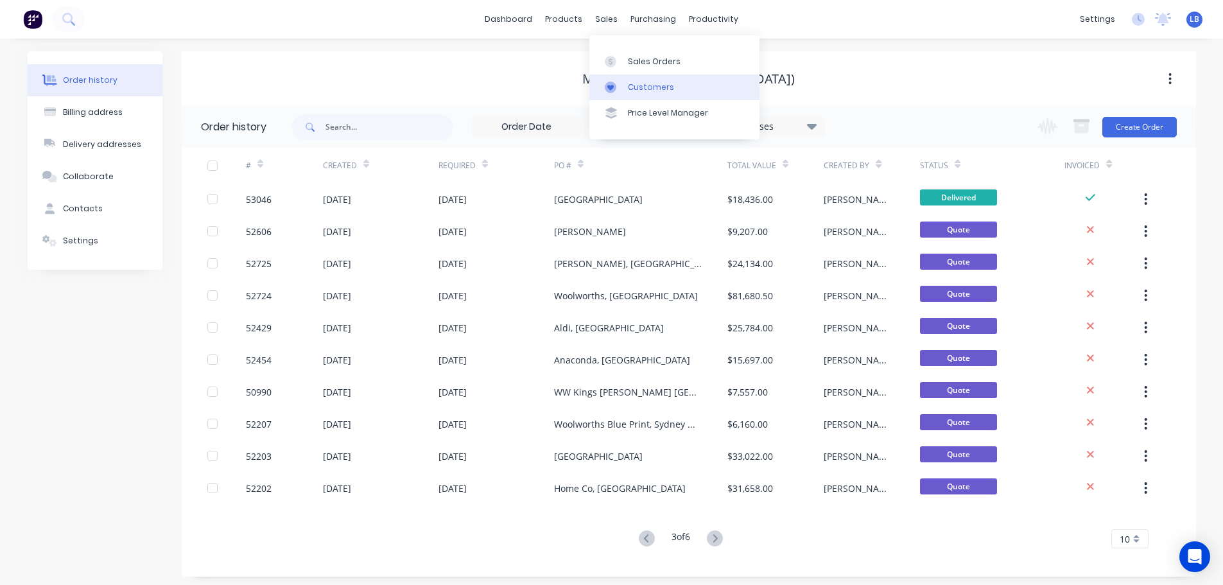
click at [649, 91] on div "Customers" at bounding box center [651, 88] width 46 height 12
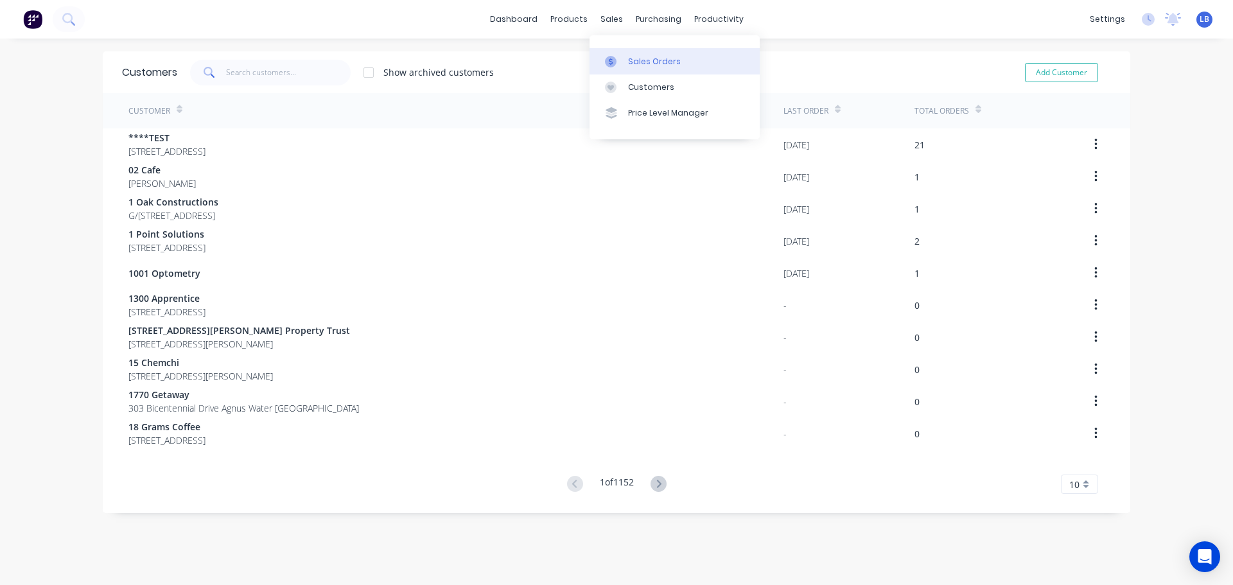
click at [655, 64] on div "Sales Orders" at bounding box center [654, 62] width 53 height 12
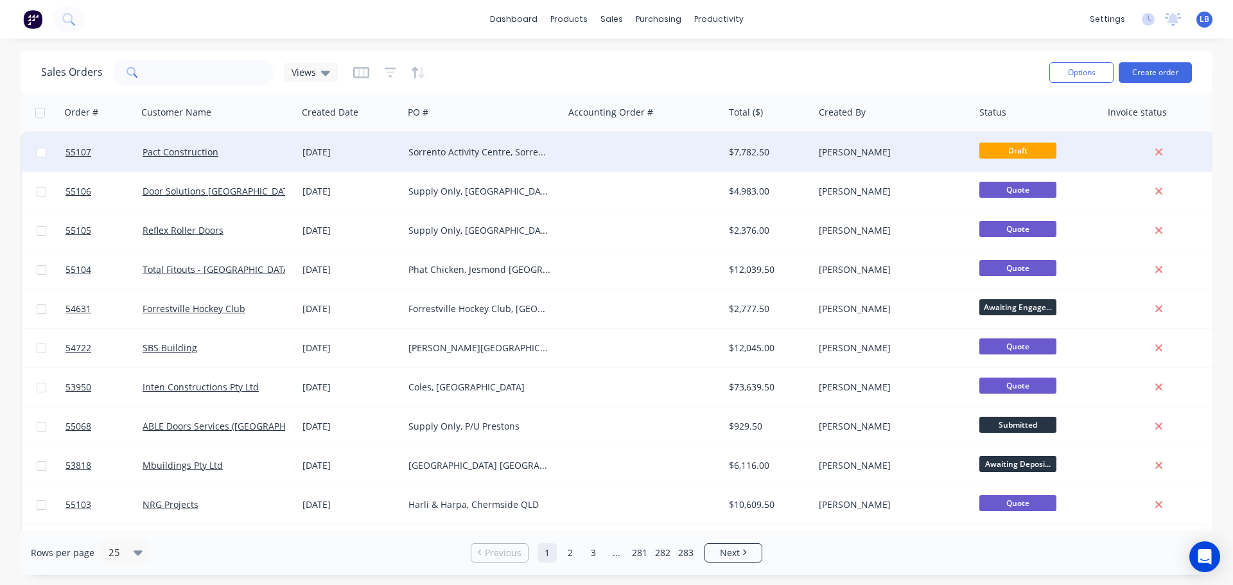
click at [453, 152] on div "Sorrento Activity Centre, Sorrento [GEOGRAPHIC_DATA]" at bounding box center [479, 152] width 143 height 13
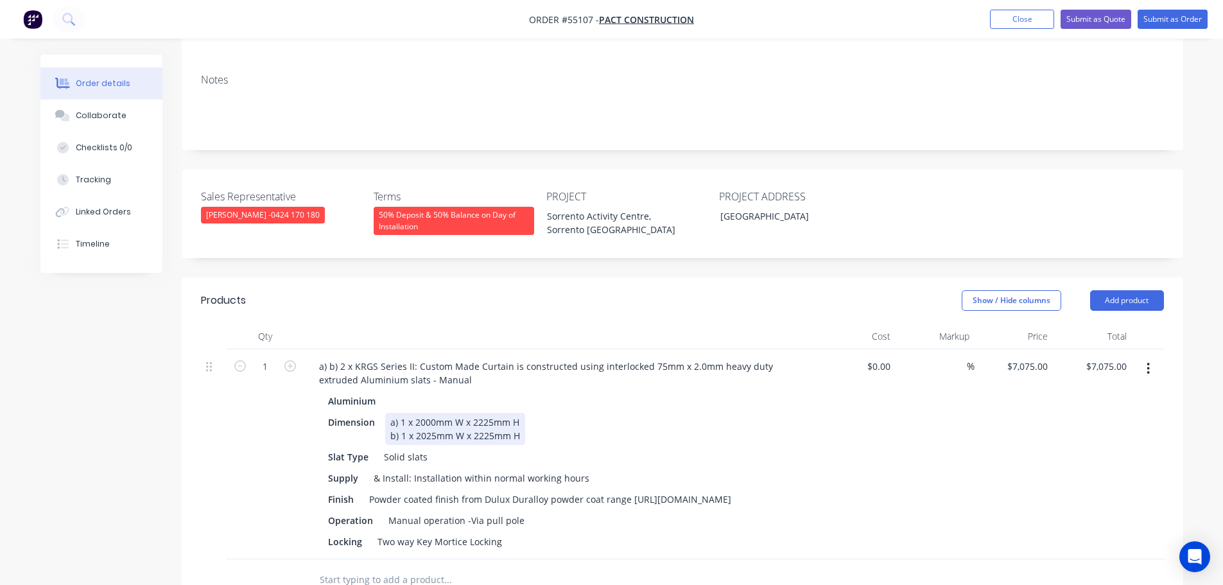
scroll to position [257, 0]
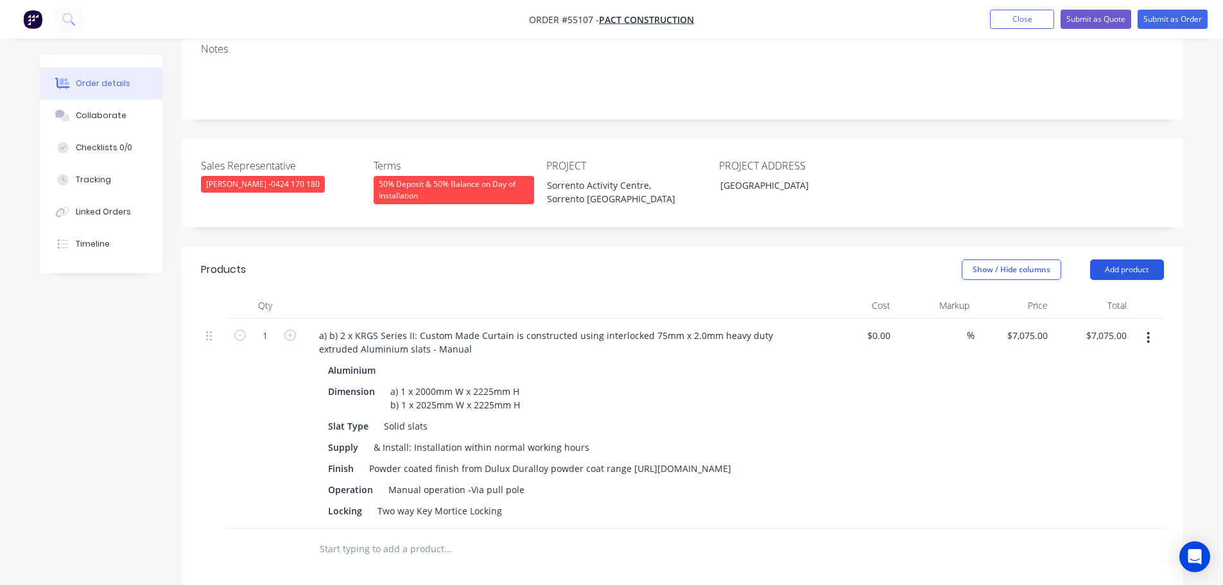
click at [1107, 259] on button "Add product" at bounding box center [1127, 269] width 74 height 21
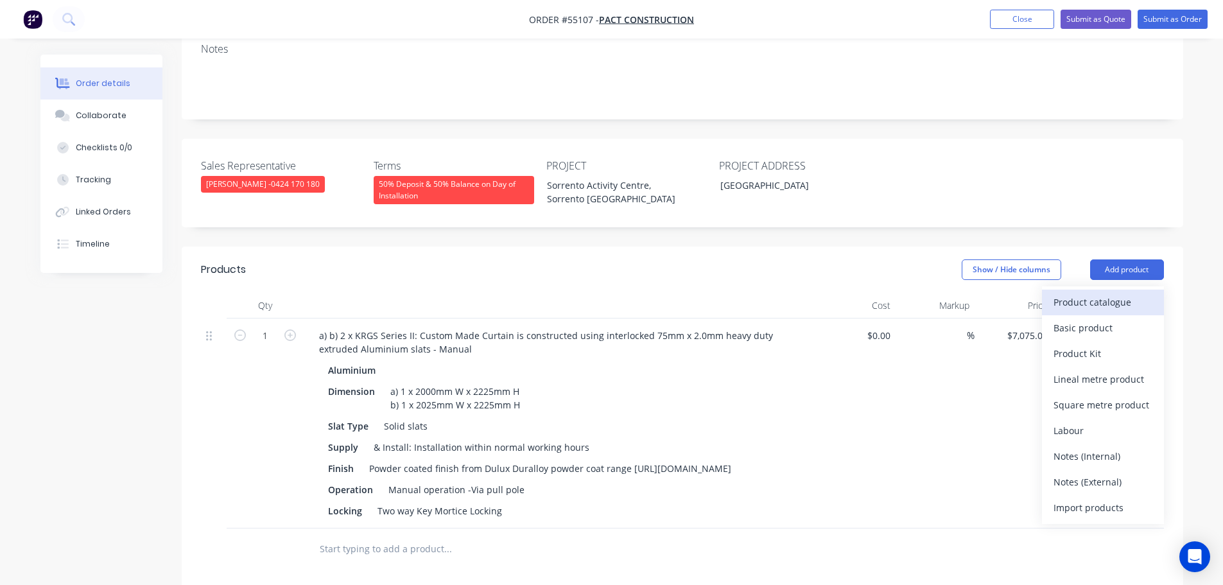
click at [1066, 293] on div "Product catalogue" at bounding box center [1103, 302] width 99 height 19
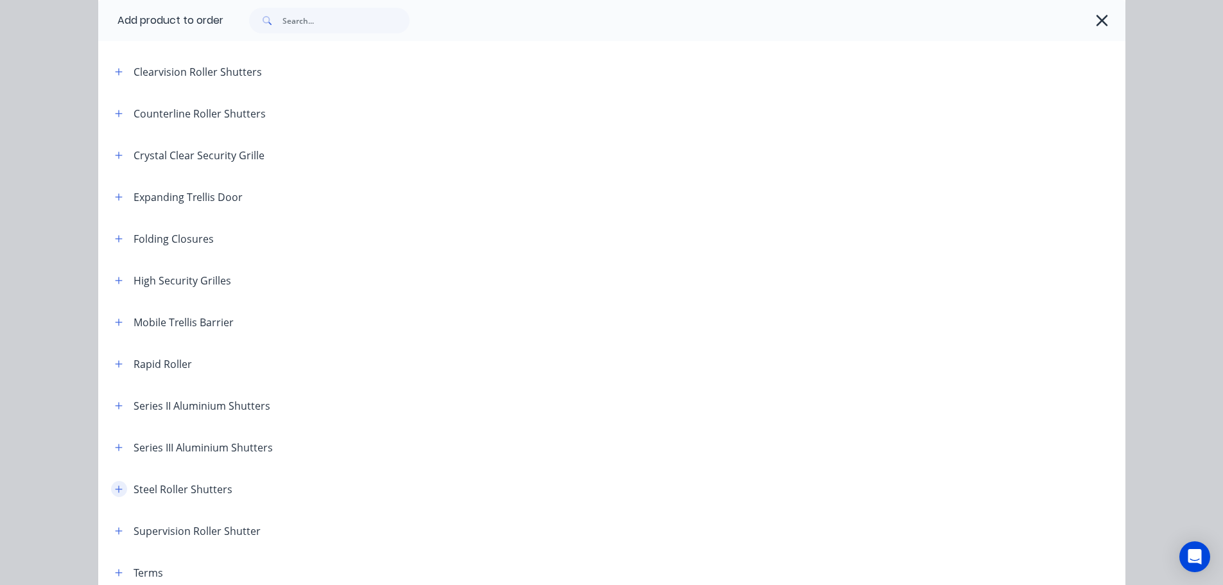
click at [115, 485] on icon "button" at bounding box center [119, 489] width 8 height 9
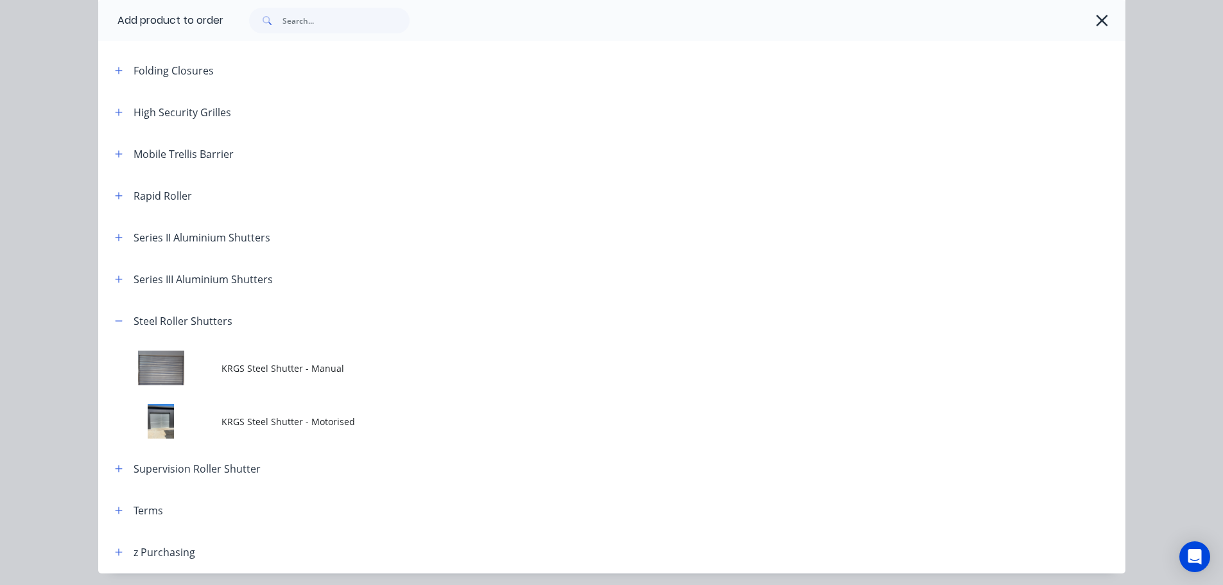
scroll to position [449, 0]
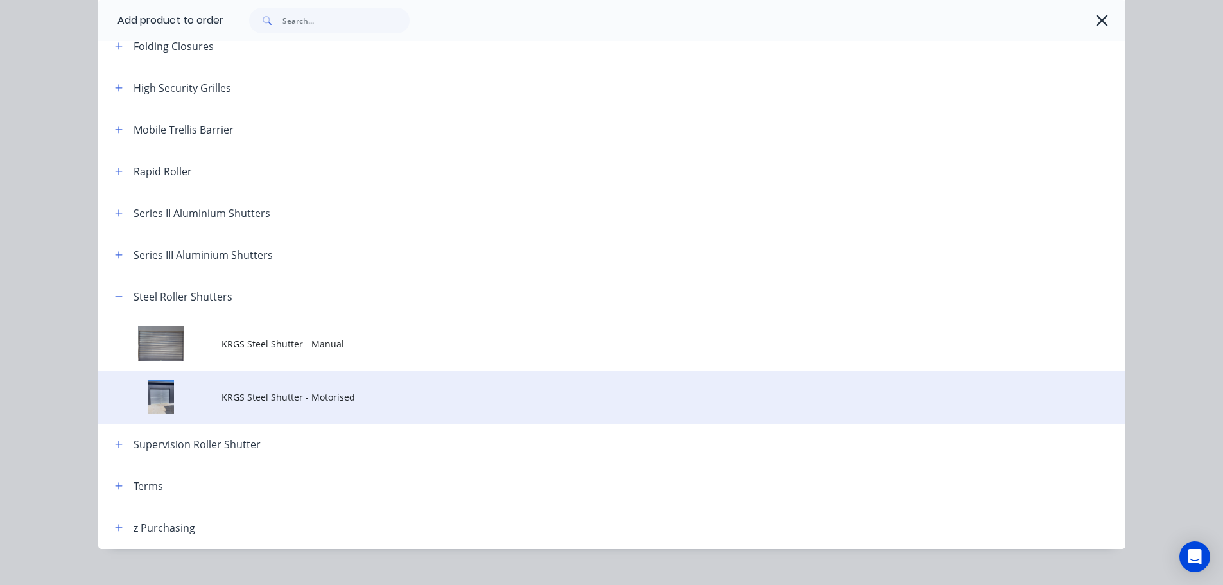
click at [324, 400] on span "KRGS Steel Shutter - Motorised" at bounding box center [582, 396] width 723 height 13
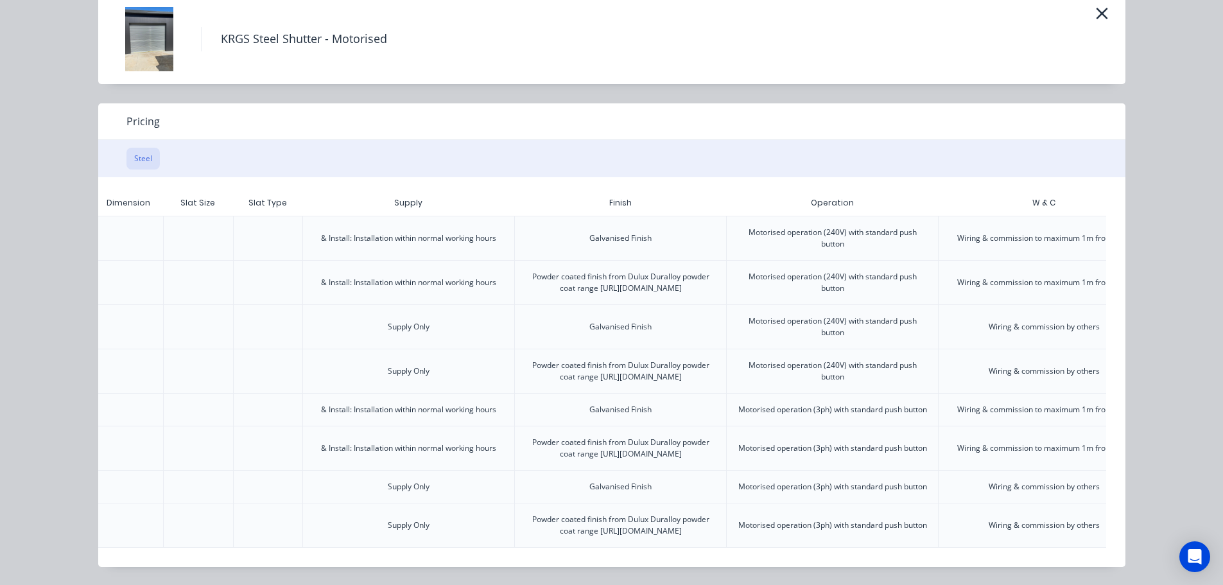
scroll to position [0, 320]
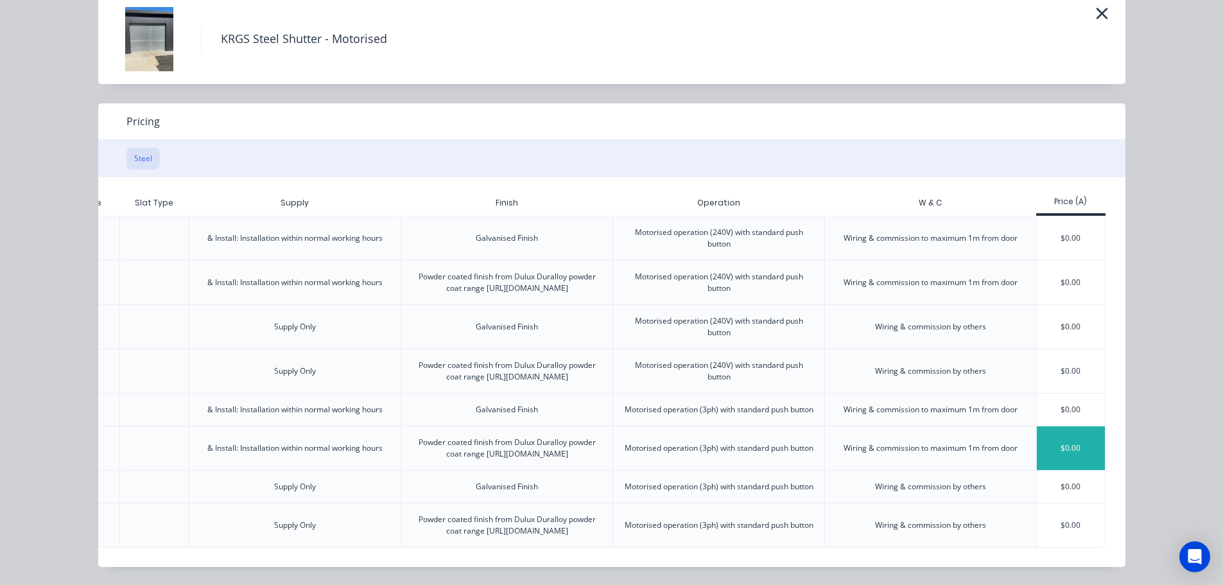
click at [1050, 426] on div "$0.00" at bounding box center [1071, 448] width 69 height 44
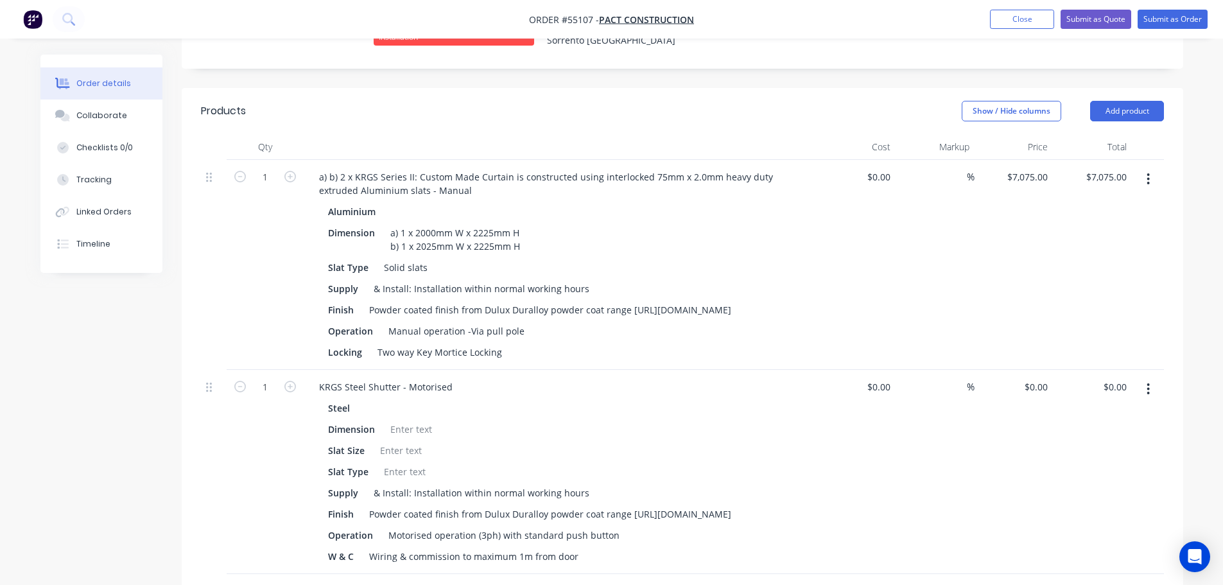
scroll to position [449, 0]
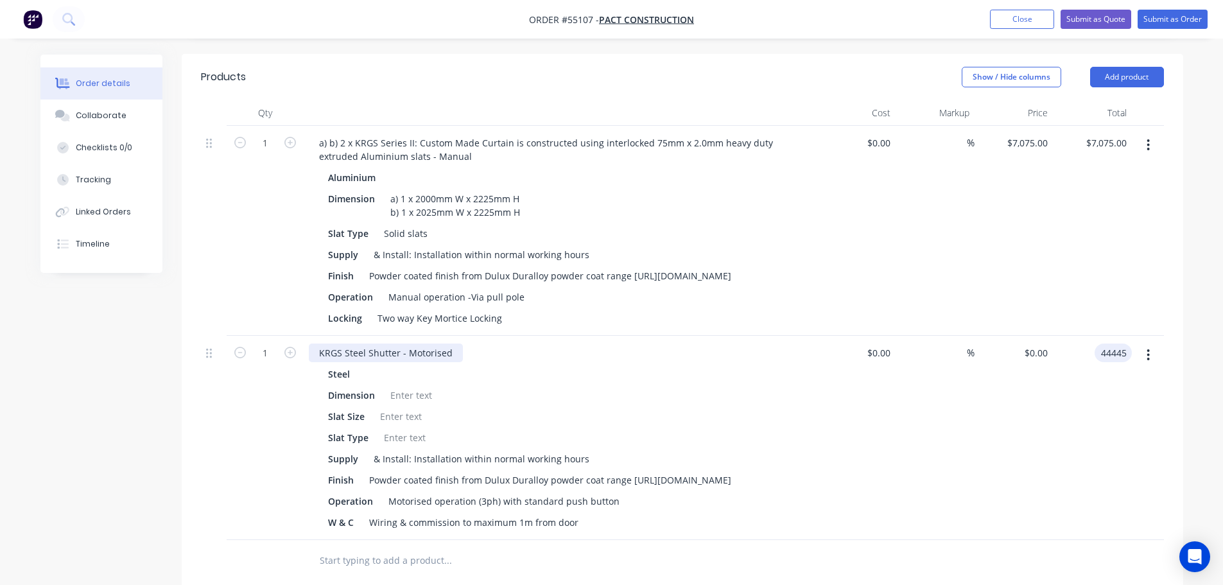
type input "44445"
type input "$44,445.00"
click at [309, 343] on div "KRGS Steel Shutter - Motorised" at bounding box center [386, 352] width 154 height 19
click at [401, 386] on div at bounding box center [411, 395] width 52 height 19
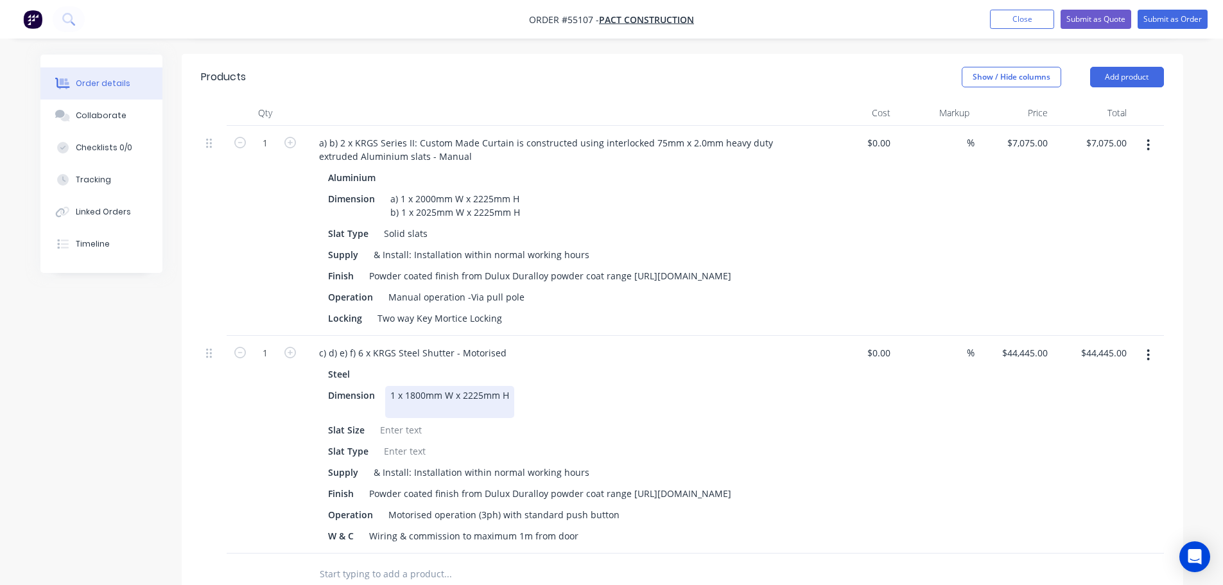
click at [392, 386] on div "1 x 1800mm W x 2225mm H" at bounding box center [449, 402] width 129 height 32
click at [521, 386] on div "c) 1 x 1800mm W x 2225mm H" at bounding box center [454, 402] width 139 height 32
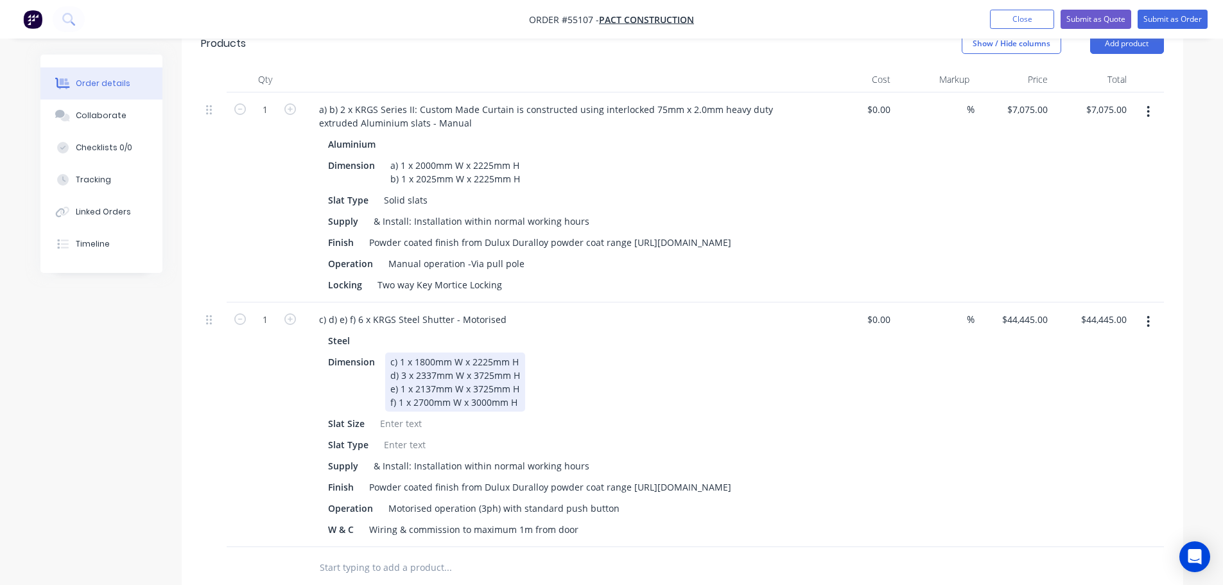
scroll to position [514, 0]
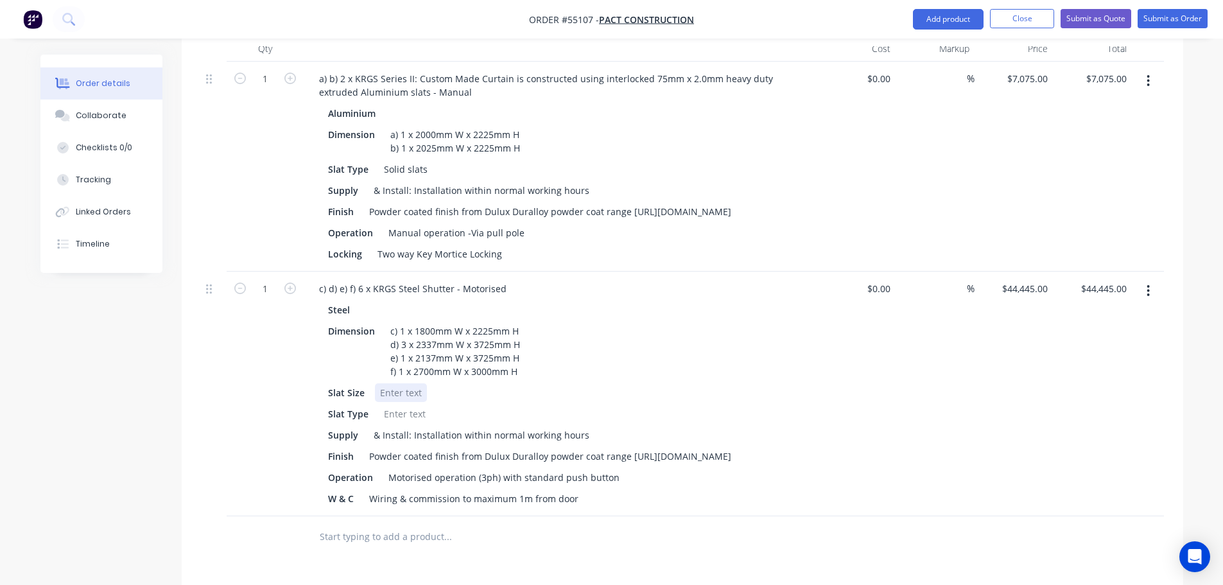
click at [399, 383] on div at bounding box center [401, 392] width 52 height 19
click at [388, 404] on div at bounding box center [405, 413] width 52 height 19
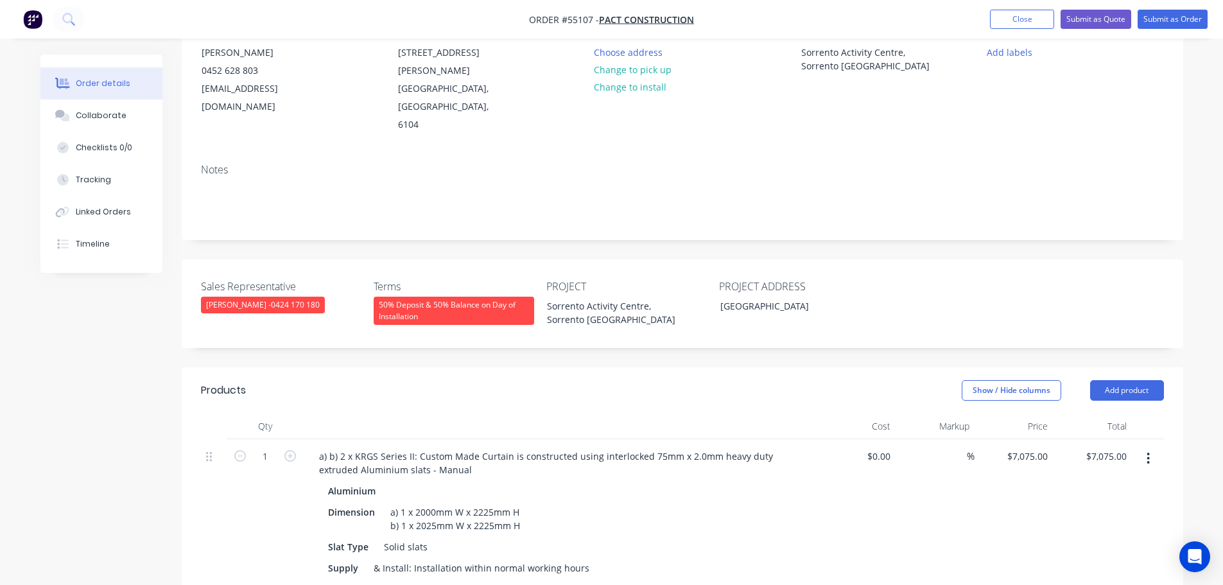
scroll to position [128, 0]
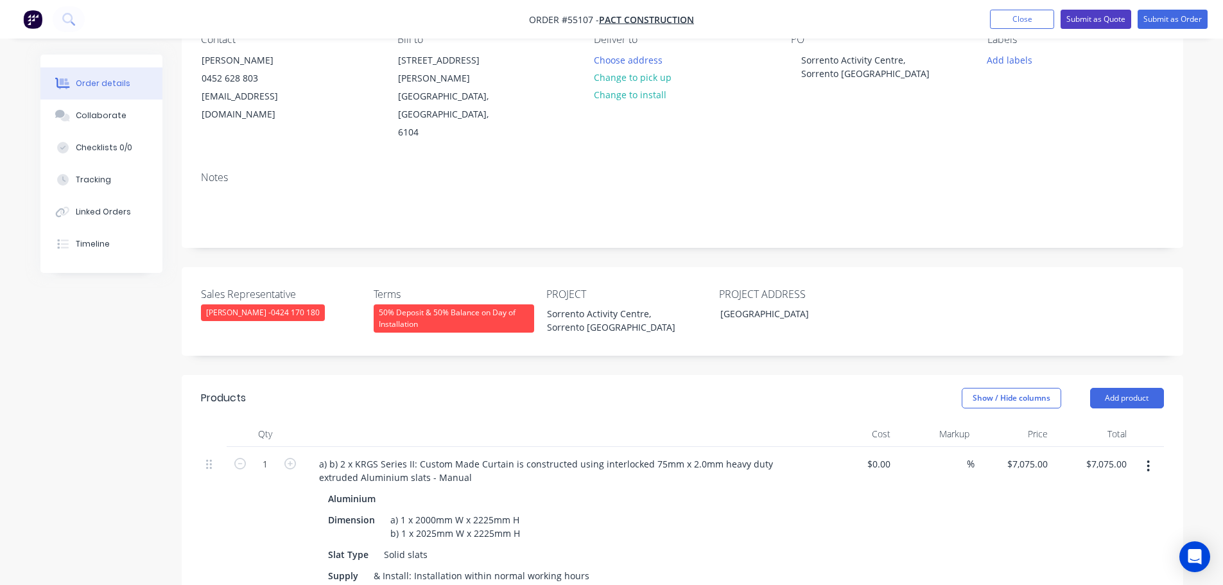
click at [1082, 21] on button "Submit as Quote" at bounding box center [1096, 19] width 71 height 19
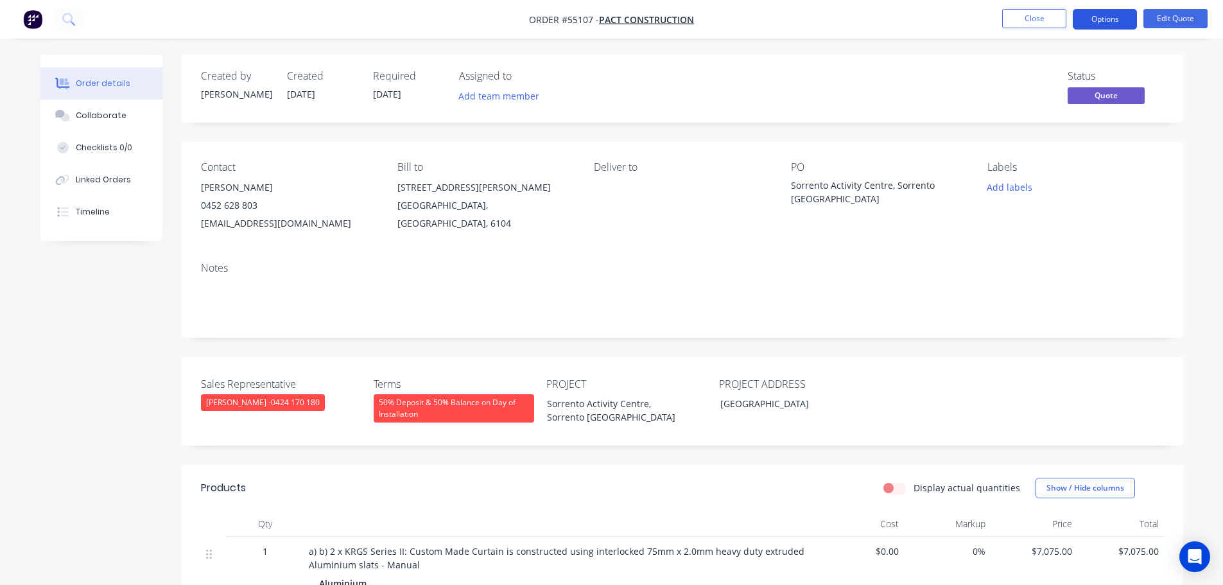
click at [1085, 15] on button "Options" at bounding box center [1105, 19] width 64 height 21
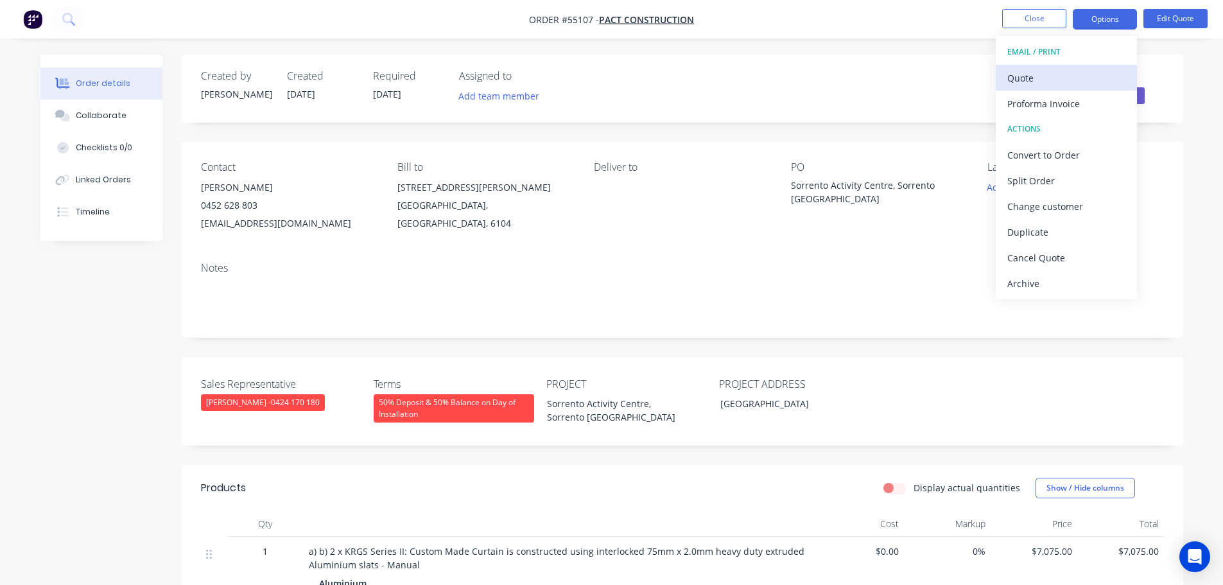
click at [1020, 84] on div "Quote" at bounding box center [1066, 78] width 118 height 19
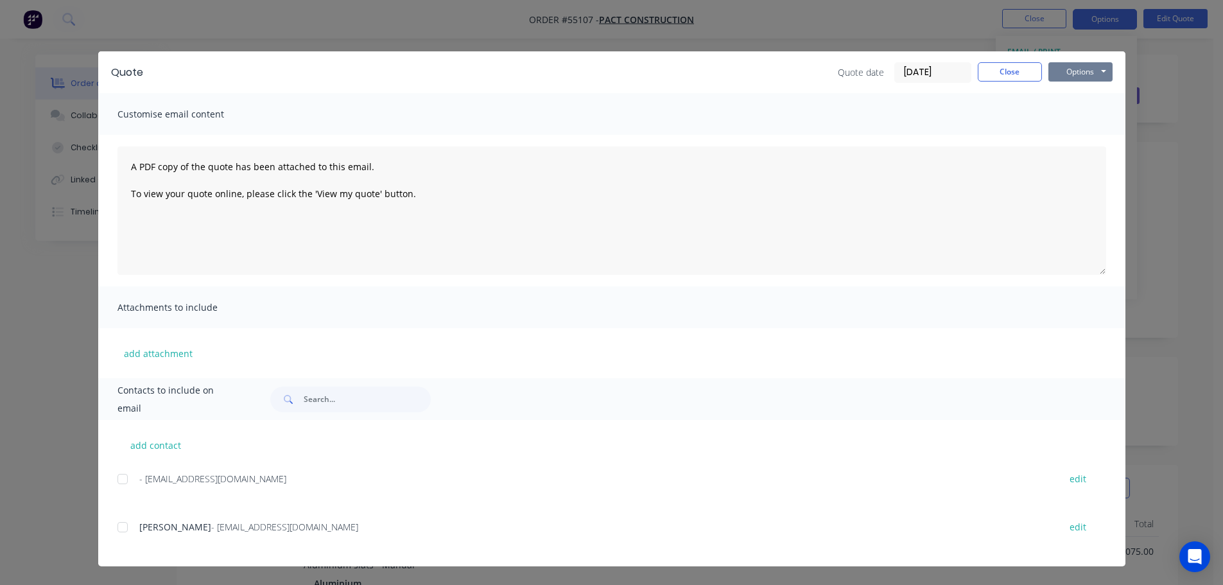
click at [1076, 71] on button "Options" at bounding box center [1080, 71] width 64 height 19
click at [1085, 117] on button "Print" at bounding box center [1089, 115] width 82 height 21
click at [1001, 73] on button "Close" at bounding box center [1010, 71] width 64 height 19
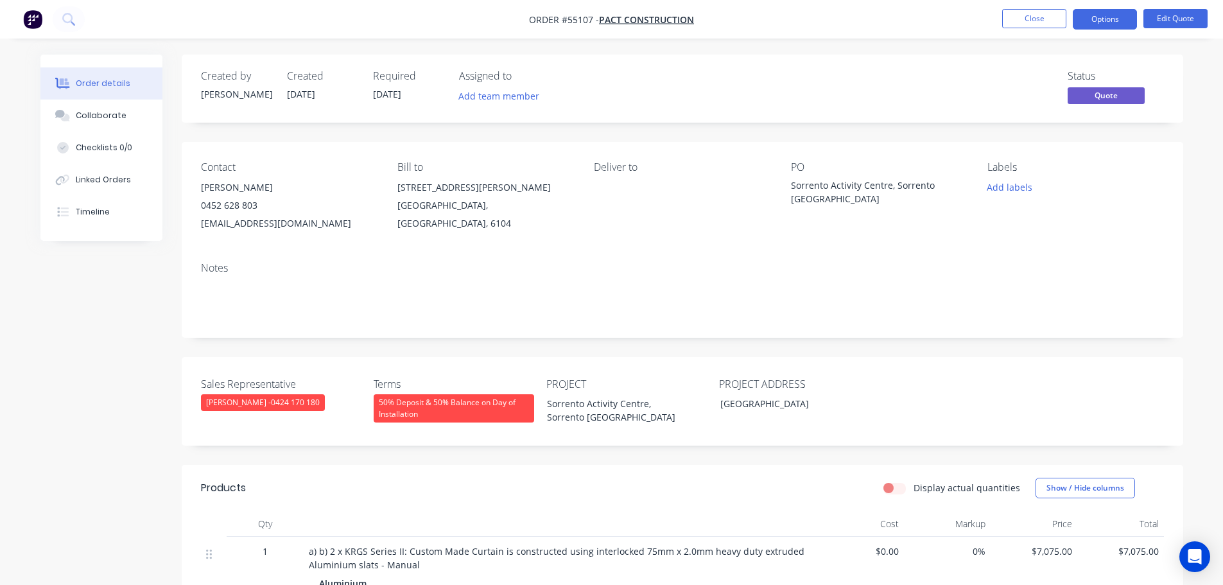
click at [282, 224] on div "achopra@pactconstruction.com.au" at bounding box center [289, 223] width 176 height 18
click at [877, 183] on div "Sorrento Activity Centre, Sorrento [GEOGRAPHIC_DATA]" at bounding box center [871, 191] width 161 height 27
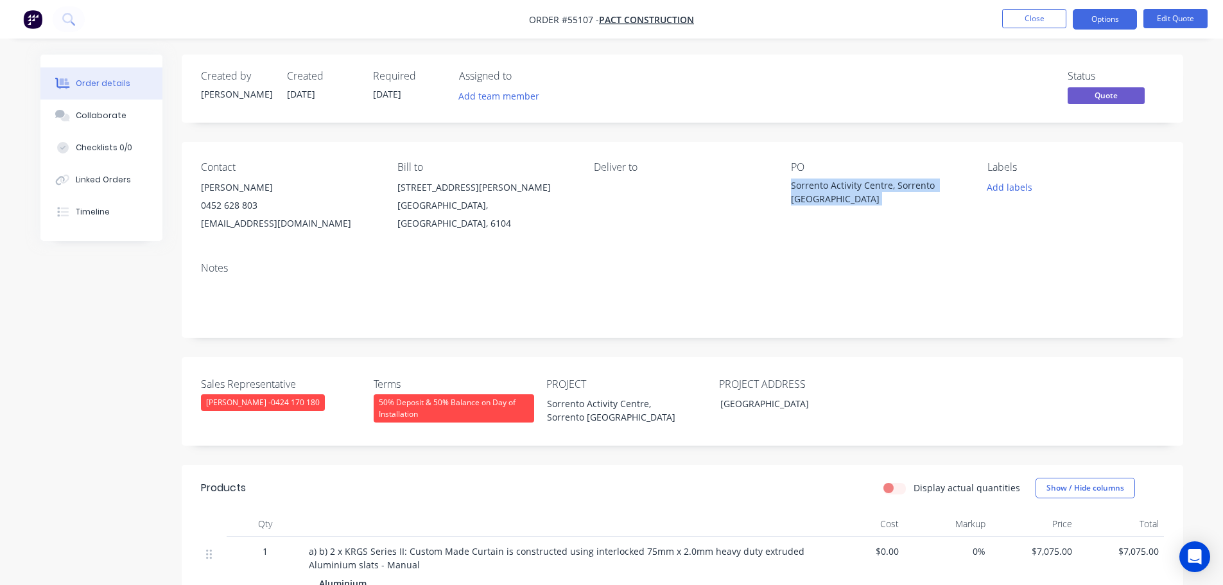
click at [877, 183] on div "Sorrento Activity Centre, Sorrento [GEOGRAPHIC_DATA]" at bounding box center [871, 191] width 161 height 27
click at [257, 206] on span at bounding box center [257, 205] width 0 height 12
click at [1022, 21] on button "Close" at bounding box center [1034, 18] width 64 height 19
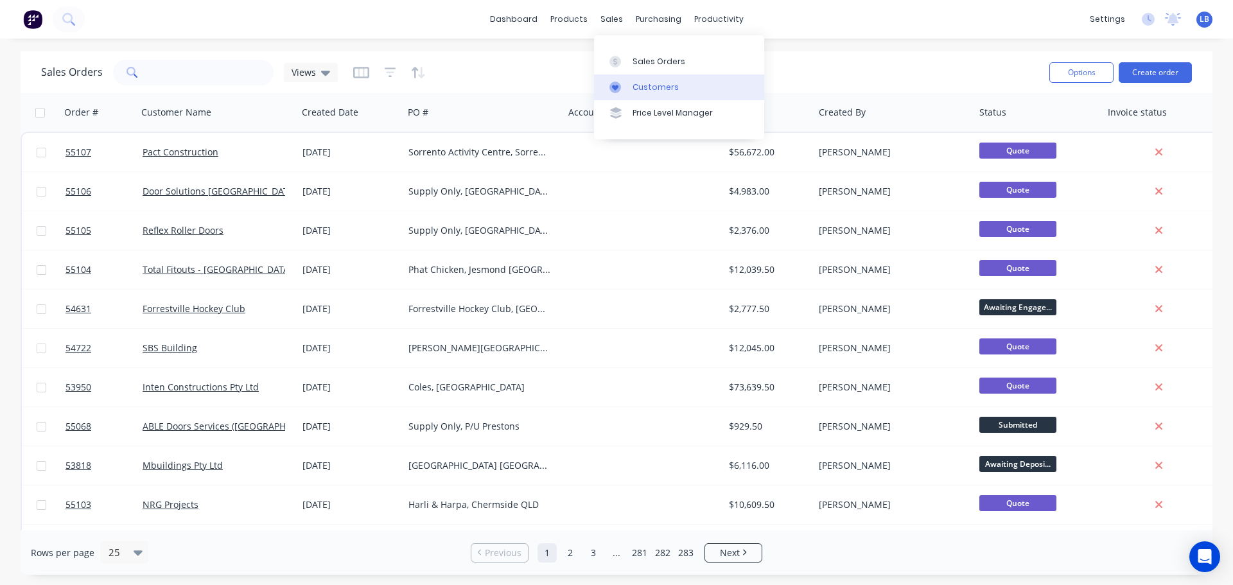
click at [668, 86] on div "Customers" at bounding box center [655, 88] width 46 height 12
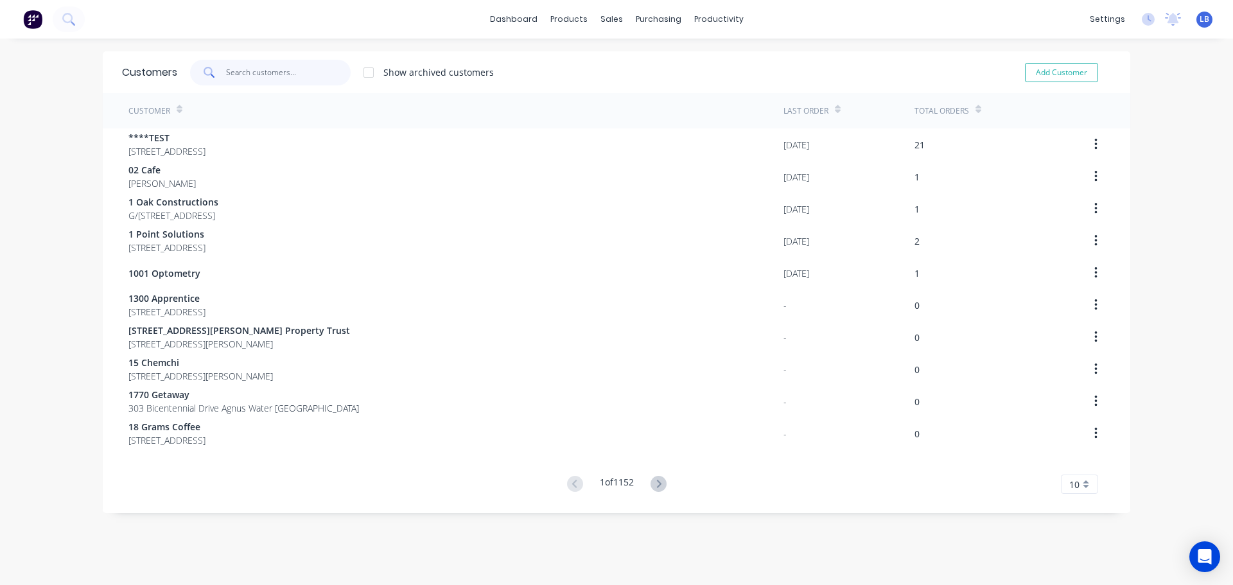
click at [249, 74] on input "text" at bounding box center [288, 73] width 125 height 26
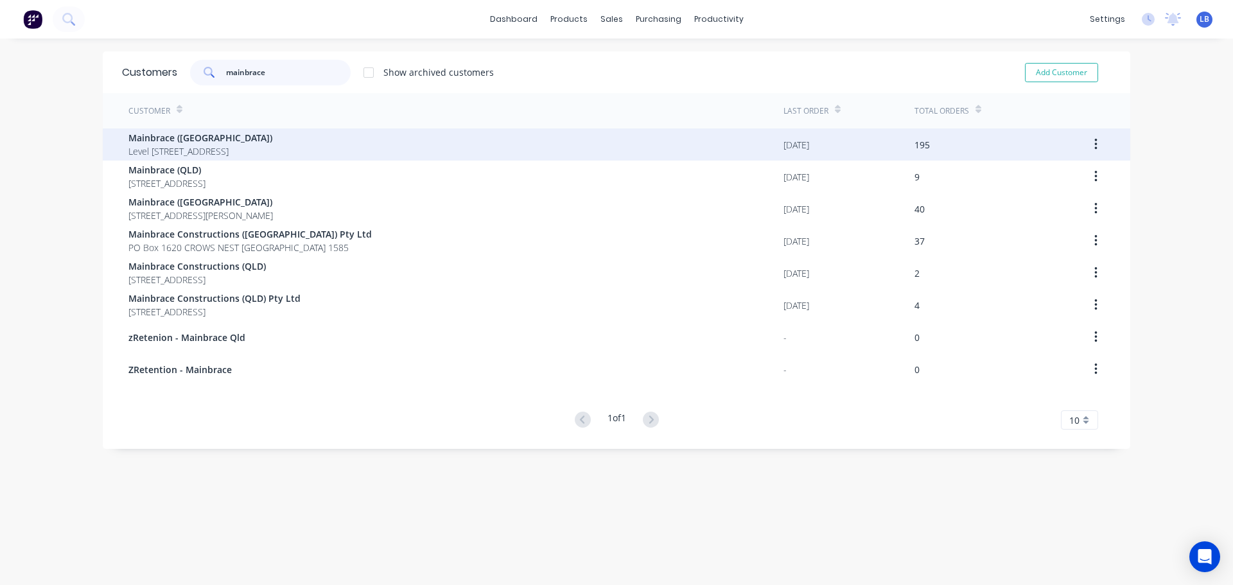
type input "mainbrace"
click at [212, 143] on span "Mainbrace ([GEOGRAPHIC_DATA])" at bounding box center [200, 137] width 144 height 13
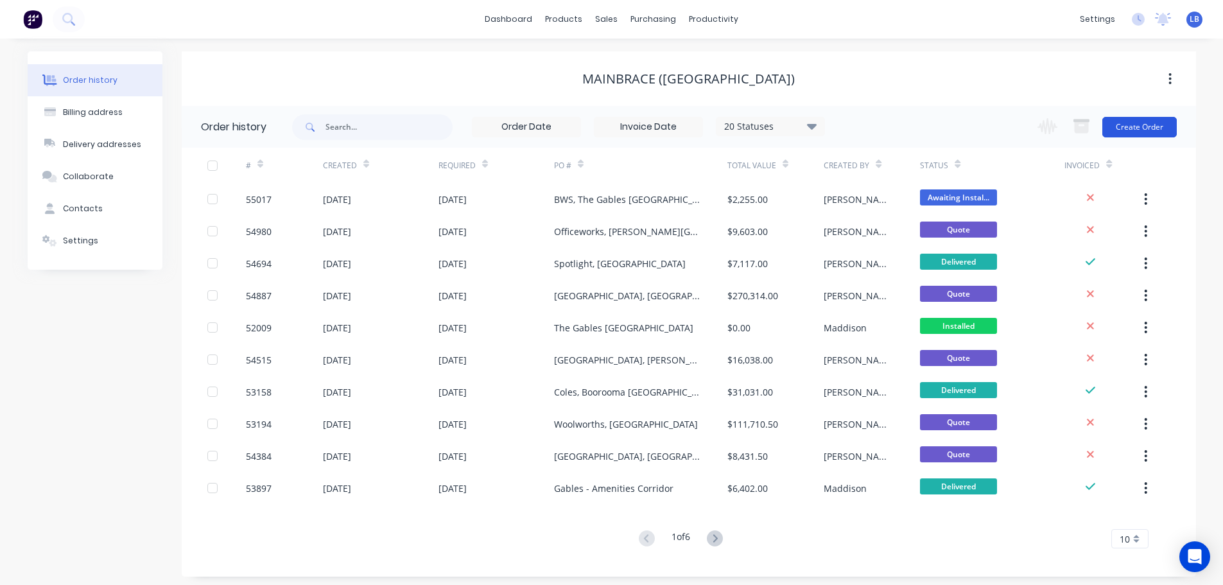
click at [1131, 123] on button "Create Order" at bounding box center [1139, 127] width 74 height 21
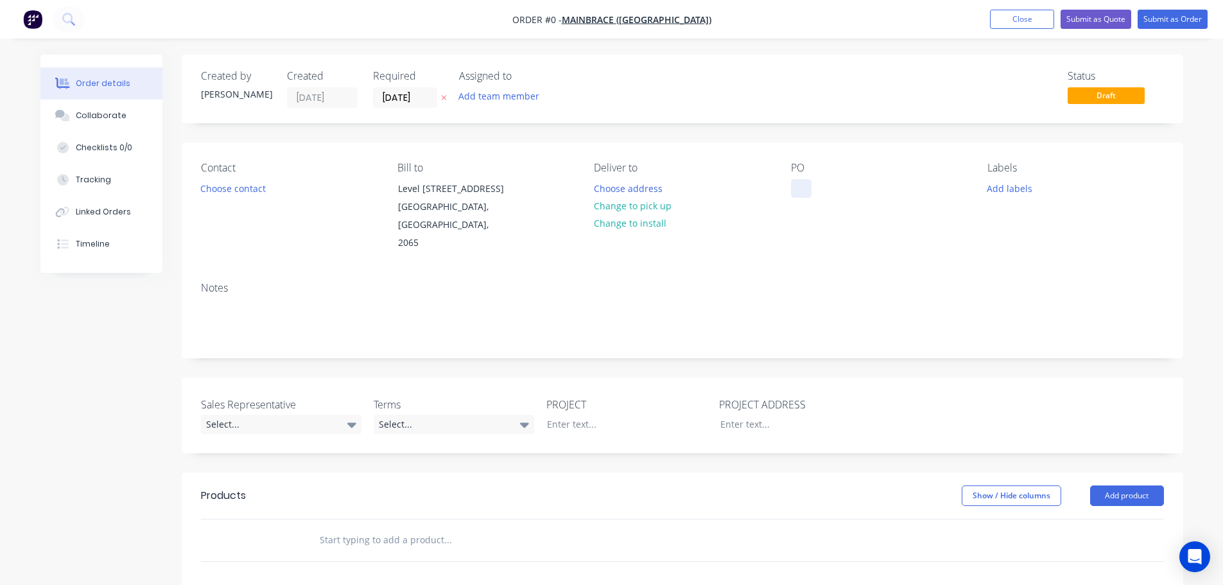
click at [804, 182] on div at bounding box center [801, 188] width 21 height 19
click at [252, 192] on div "Order details Collaborate Checklists 0/0 Tracking Linked Orders Timeline Order …" at bounding box center [612, 472] width 1168 height 835
click at [252, 192] on button "Choose contact" at bounding box center [232, 187] width 79 height 17
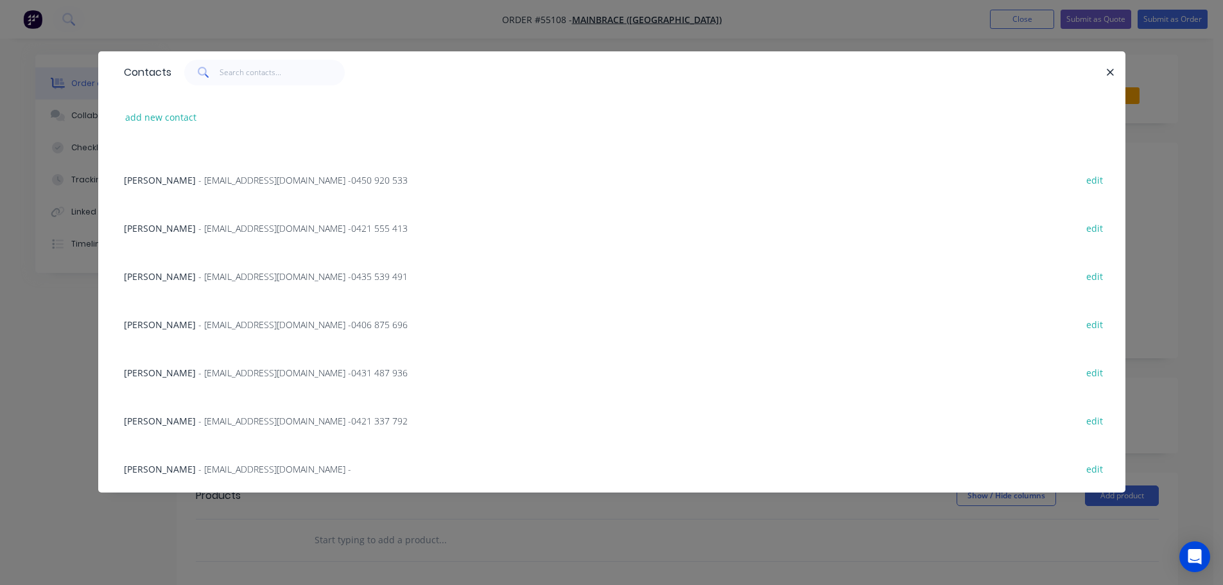
scroll to position [257, 0]
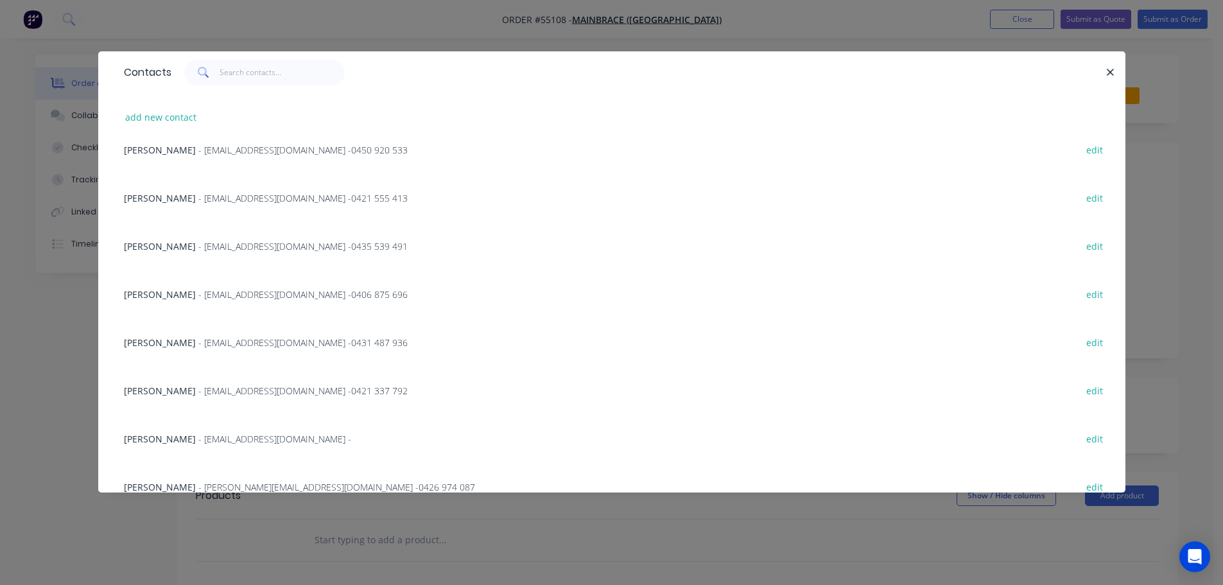
click at [223, 390] on span "- abarton@mainbrace.com.au - 0421 337 792" at bounding box center [302, 391] width 209 height 12
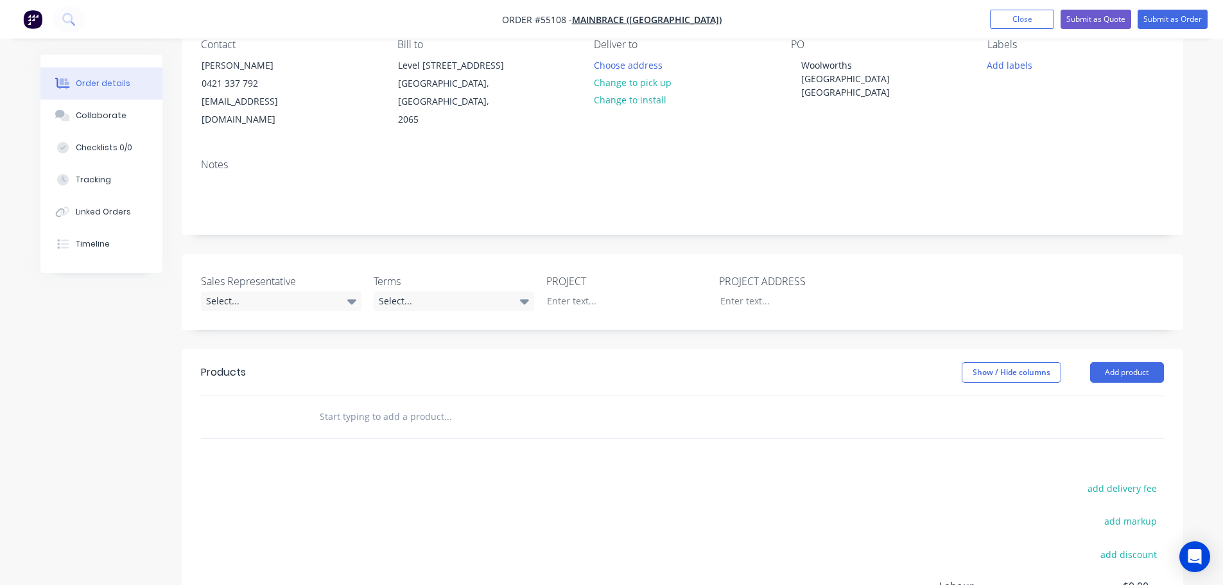
scroll to position [128, 0]
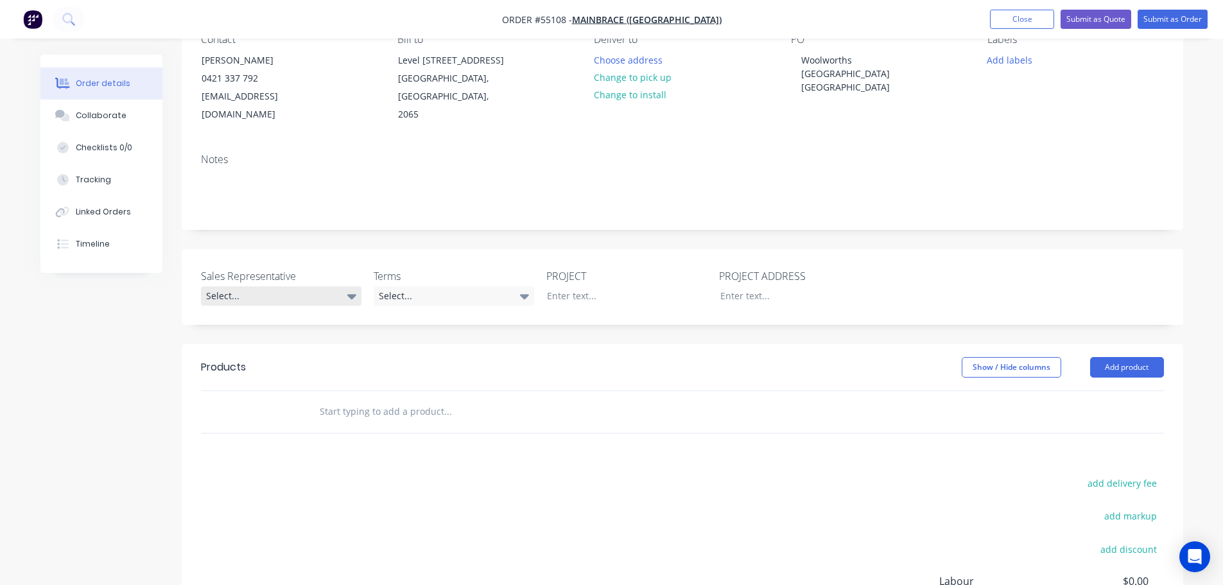
click at [244, 286] on div "Select..." at bounding box center [281, 295] width 161 height 19
drag, startPoint x: 256, startPoint y: 336, endPoint x: 351, endPoint y: 306, distance: 99.7
click at [257, 336] on span "[PERSON_NAME] - 0424 170 180" at bounding box center [273, 330] width 114 height 11
click at [410, 286] on div "Select..." at bounding box center [454, 295] width 161 height 19
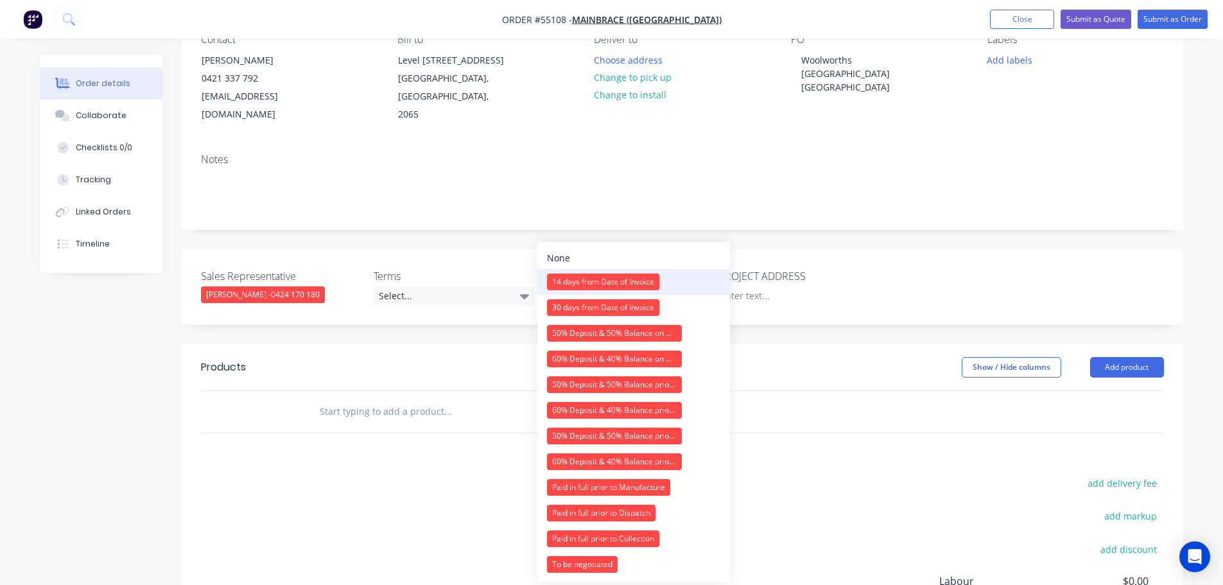
click at [580, 281] on div "14 days from Date of Invoice" at bounding box center [603, 281] width 112 height 17
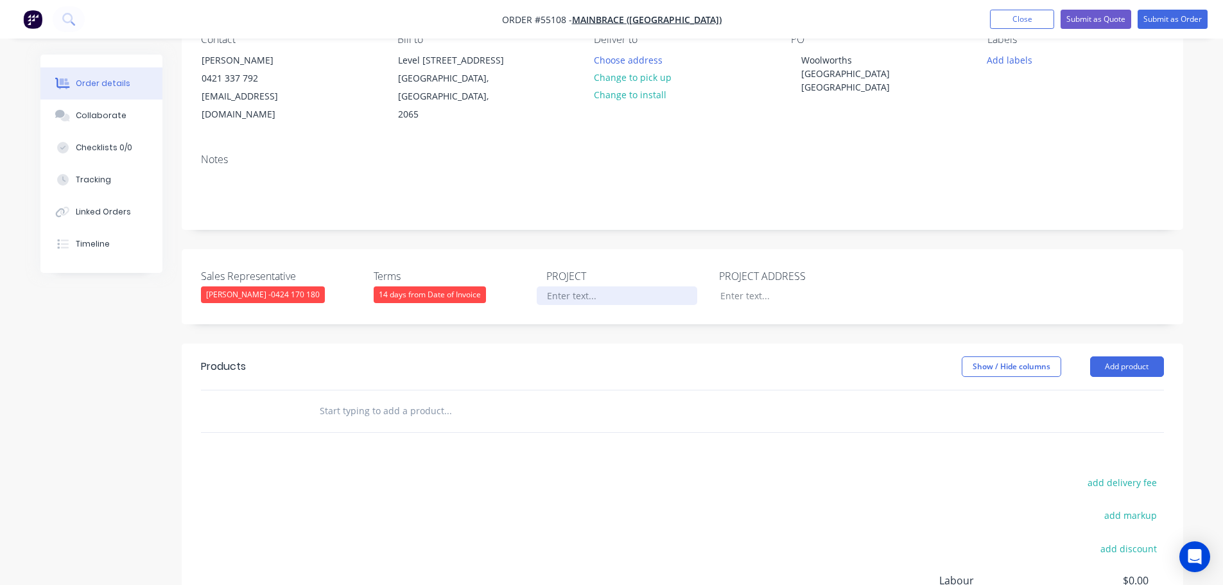
click at [590, 286] on div at bounding box center [617, 295] width 161 height 19
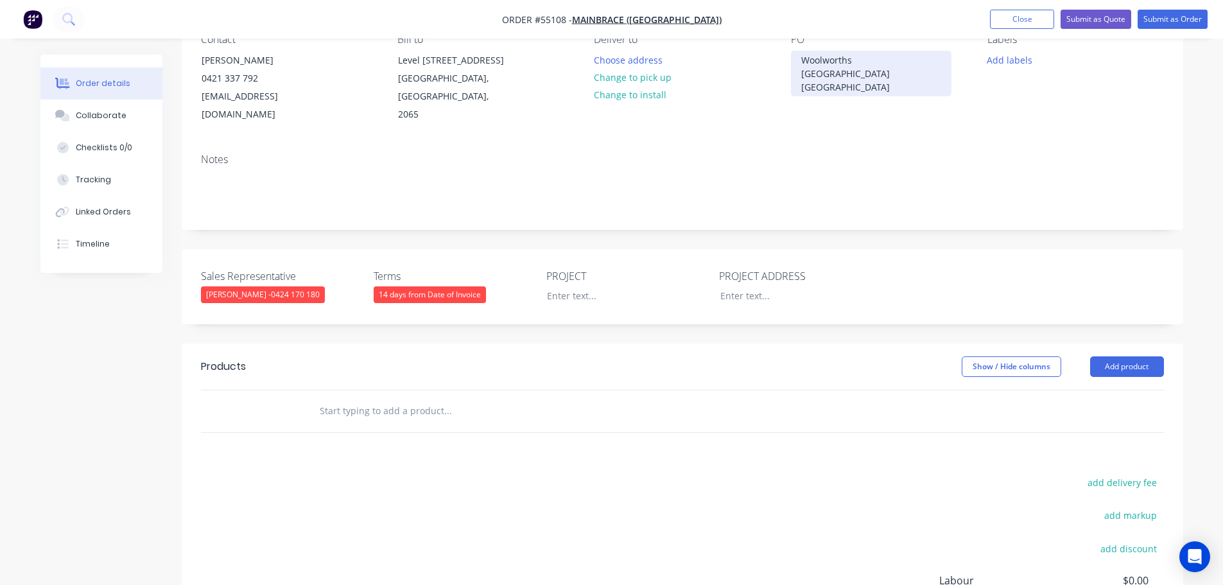
click at [846, 63] on div "Woolworths [GEOGRAPHIC_DATA] [GEOGRAPHIC_DATA]" at bounding box center [871, 74] width 161 height 46
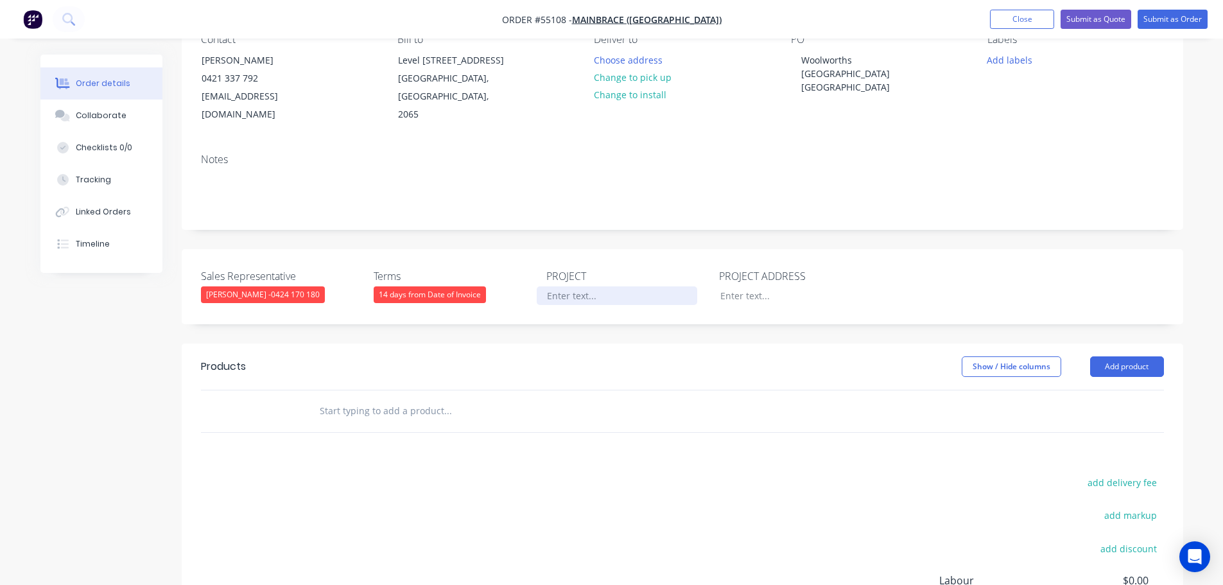
click at [565, 286] on div at bounding box center [617, 295] width 161 height 19
paste div
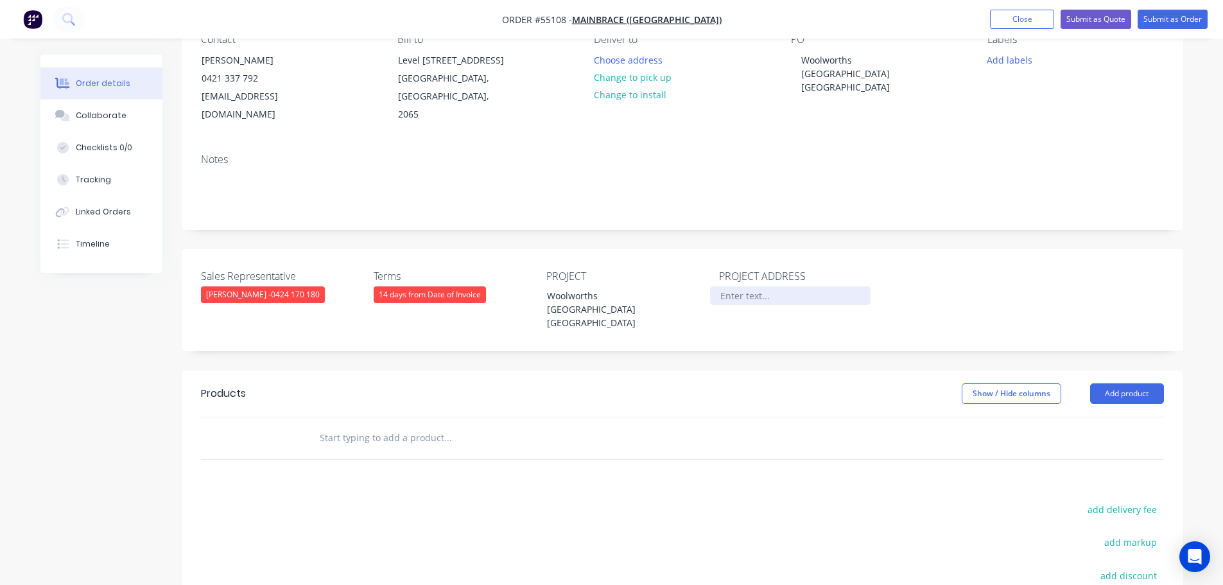
click at [768, 286] on div at bounding box center [790, 295] width 161 height 19
click at [817, 286] on div "3 Railway Pde, Kogarah 2217" at bounding box center [790, 295] width 161 height 19
click at [1113, 383] on button "Add product" at bounding box center [1127, 393] width 74 height 21
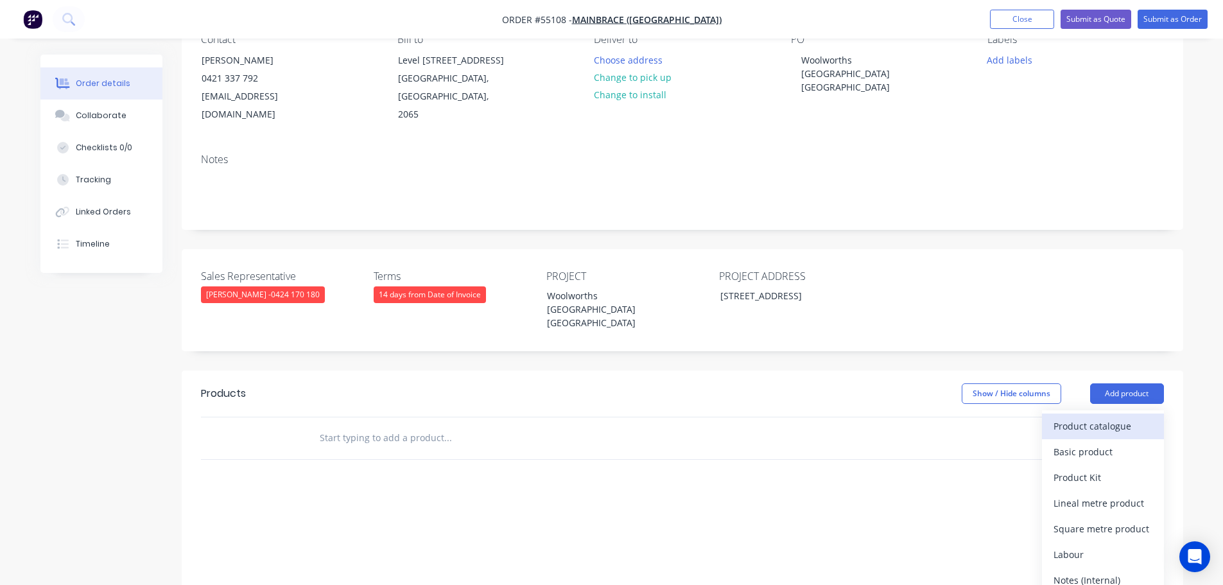
click at [1102, 417] on div "Product catalogue" at bounding box center [1103, 426] width 99 height 19
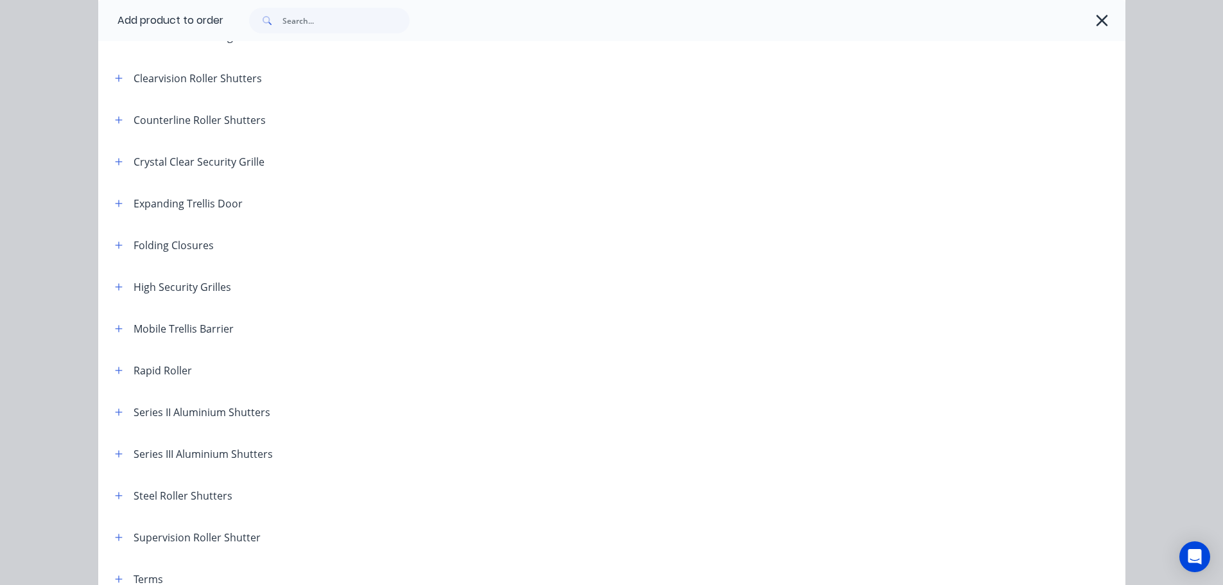
scroll to position [257, 0]
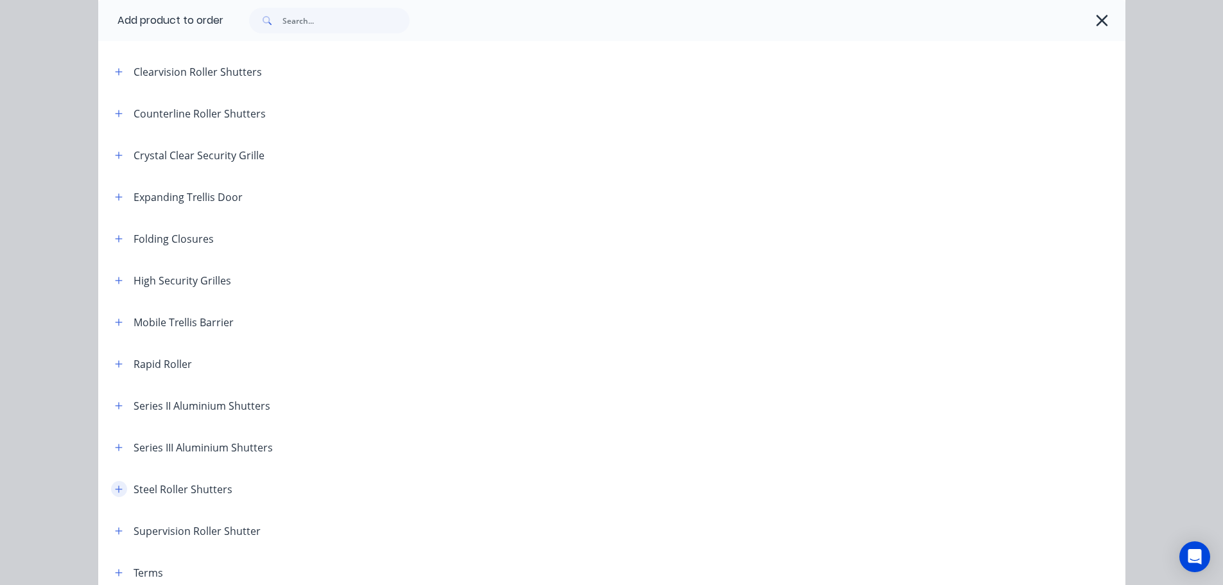
click at [118, 488] on button "button" at bounding box center [119, 489] width 16 height 16
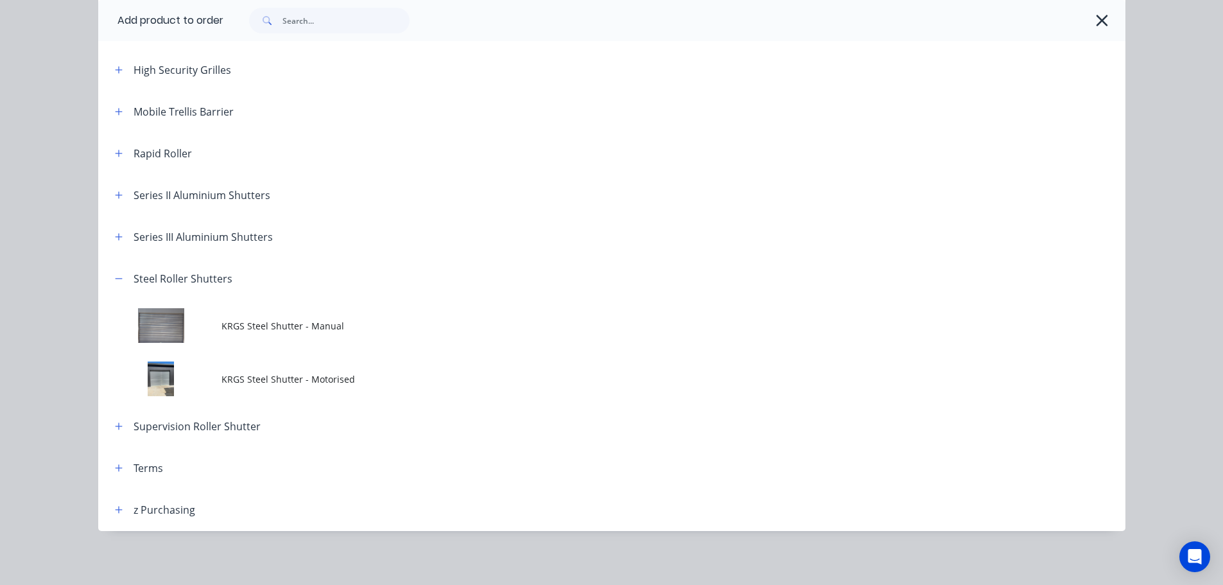
scroll to position [470, 0]
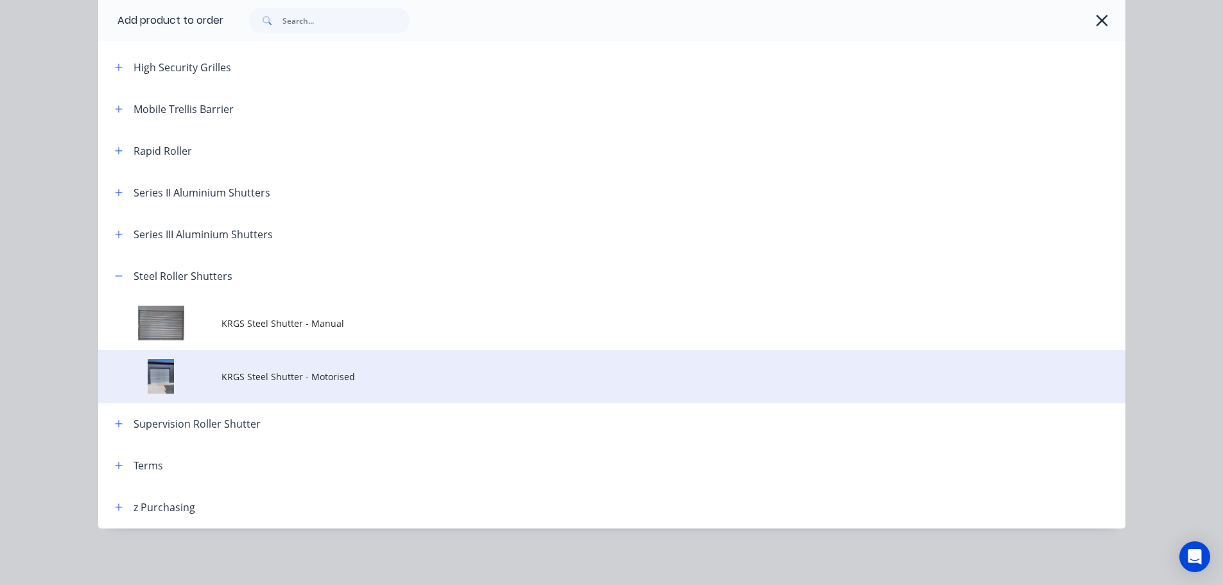
click at [288, 380] on span "KRGS Steel Shutter - Motorised" at bounding box center [582, 376] width 723 height 13
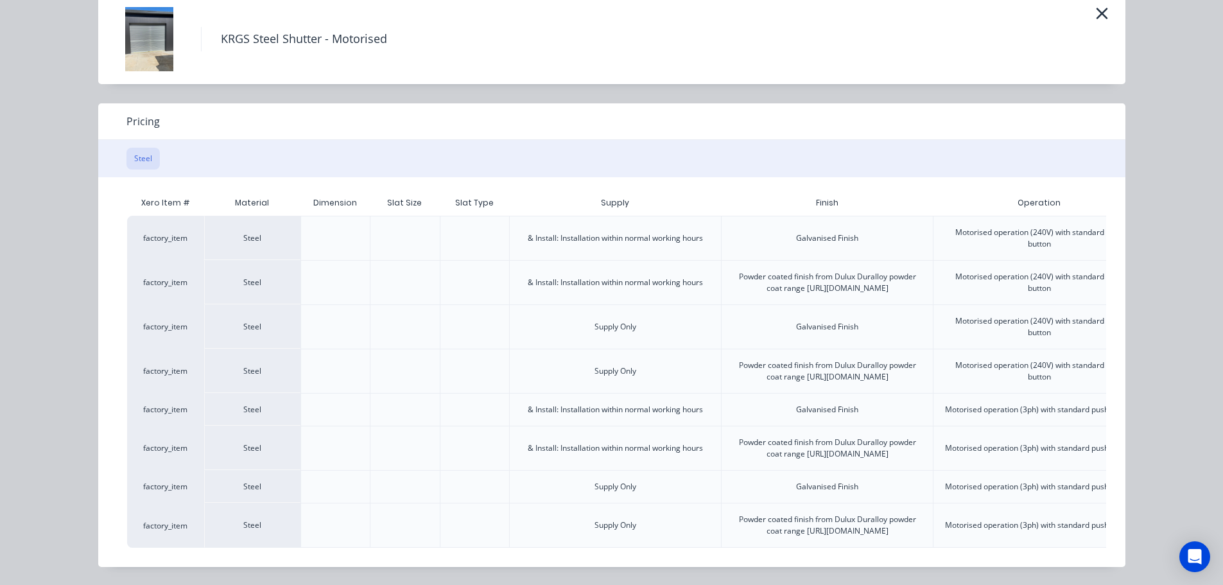
scroll to position [0, 320]
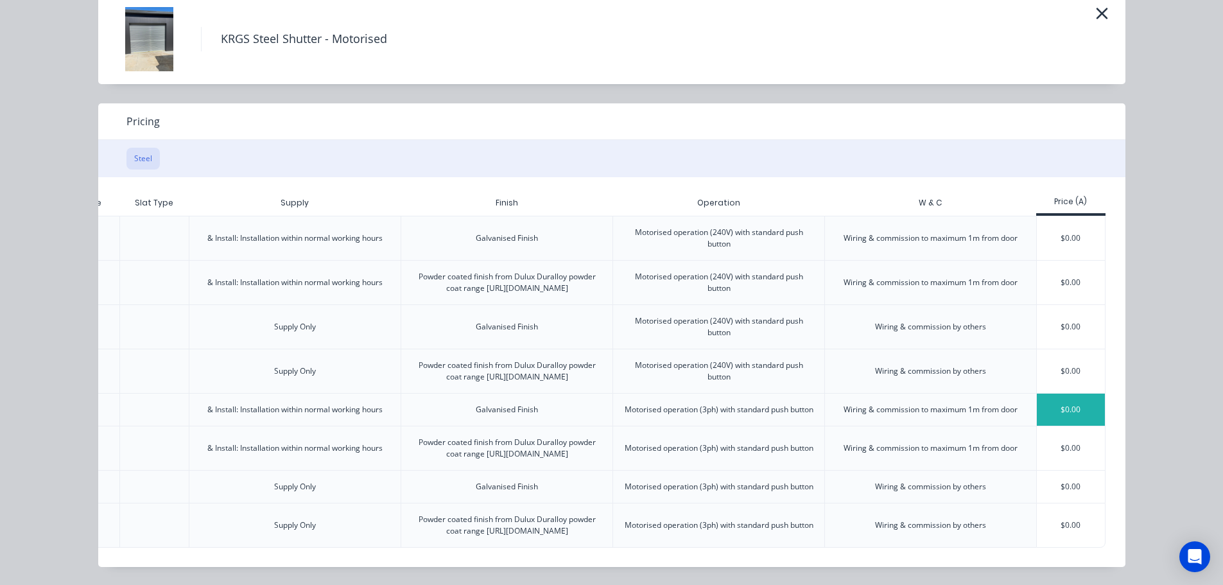
click at [1048, 394] on div "$0.00" at bounding box center [1071, 410] width 69 height 32
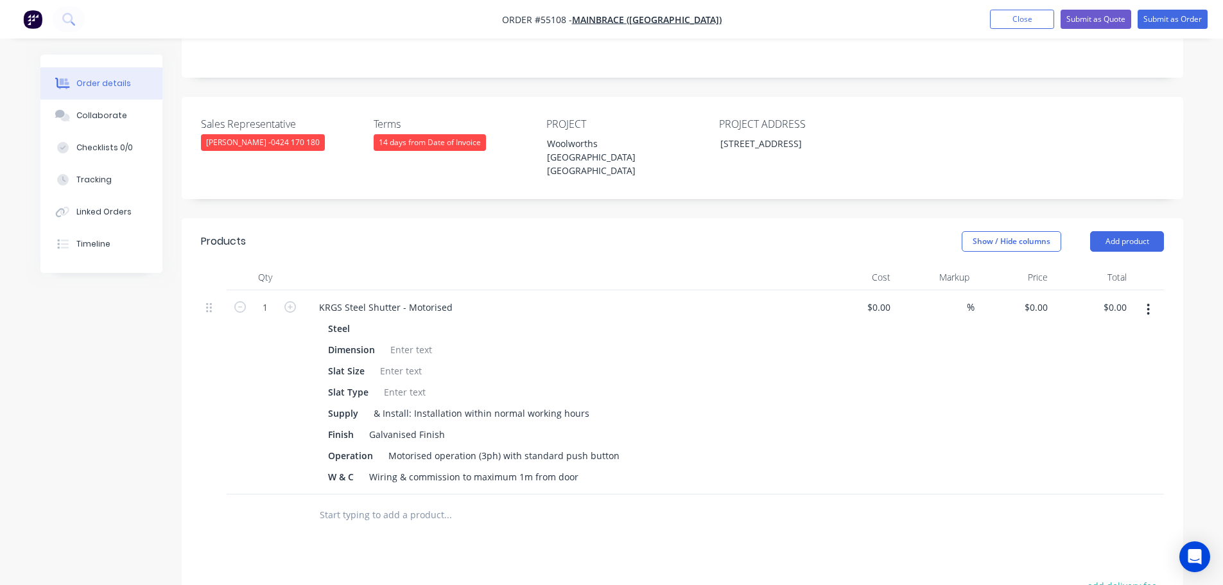
scroll to position [385, 0]
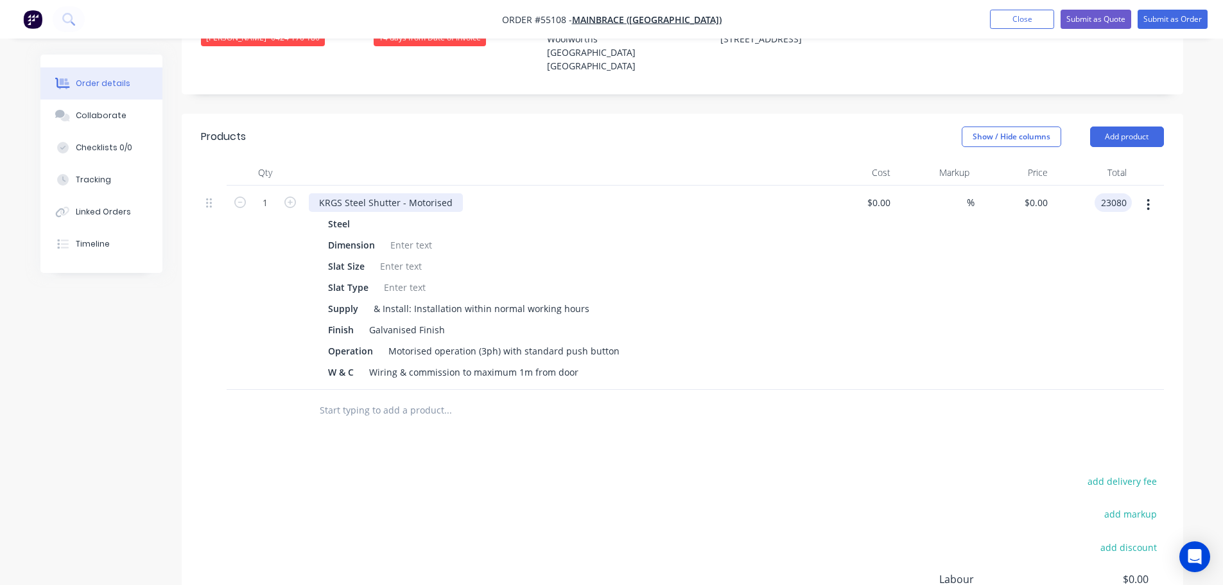
type input "23080"
type input "$23,080.00"
click at [318, 193] on div "KRGS Steel Shutter - Motorised" at bounding box center [386, 202] width 154 height 19
click at [354, 193] on div "2 x KRGS Steel Shutter - Motorised" at bounding box center [393, 202] width 169 height 19
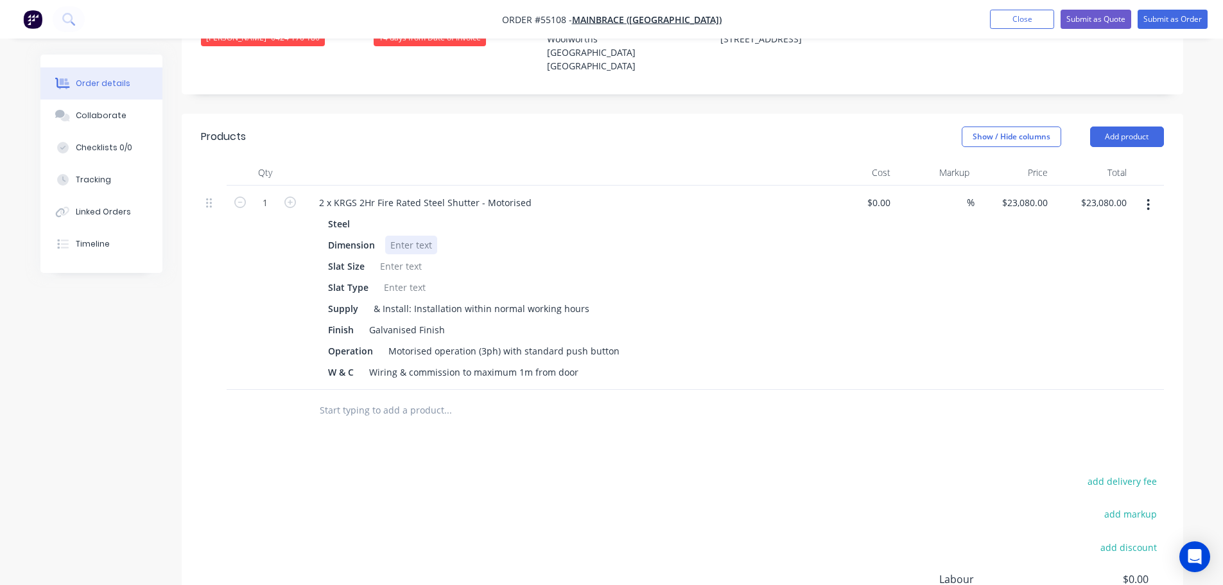
click at [408, 236] on div at bounding box center [411, 245] width 52 height 19
click at [380, 257] on div at bounding box center [401, 266] width 52 height 19
click at [399, 278] on div at bounding box center [405, 287] width 52 height 19
click at [1074, 22] on button "Submit as Quote" at bounding box center [1096, 19] width 71 height 19
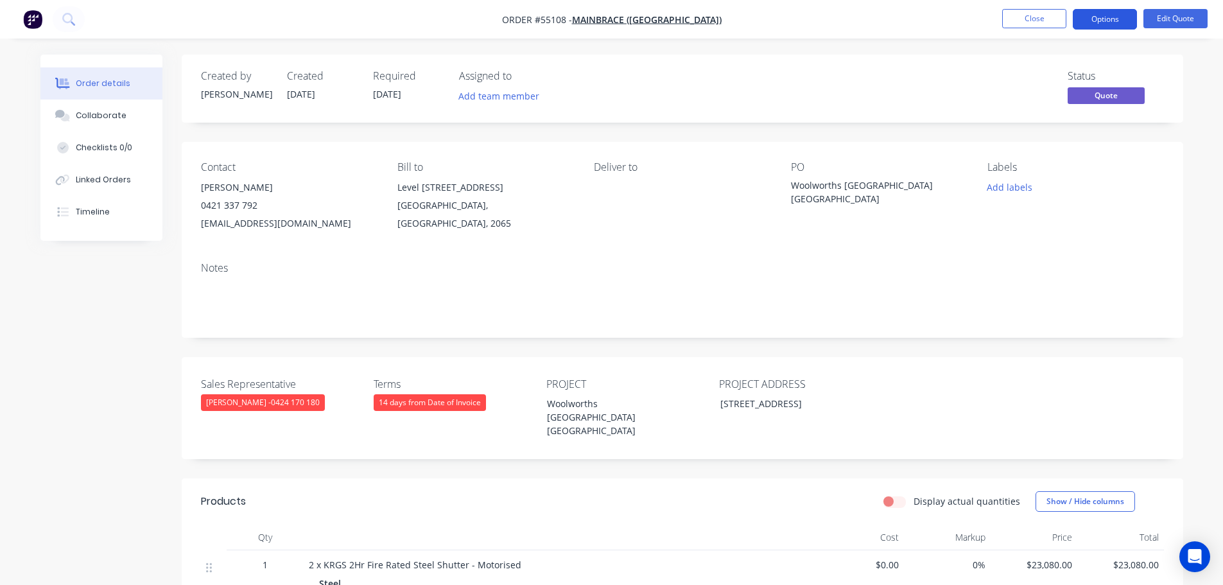
drag, startPoint x: 1101, startPoint y: 19, endPoint x: 1097, endPoint y: 28, distance: 10.0
click at [1101, 21] on button "Options" at bounding box center [1105, 19] width 64 height 21
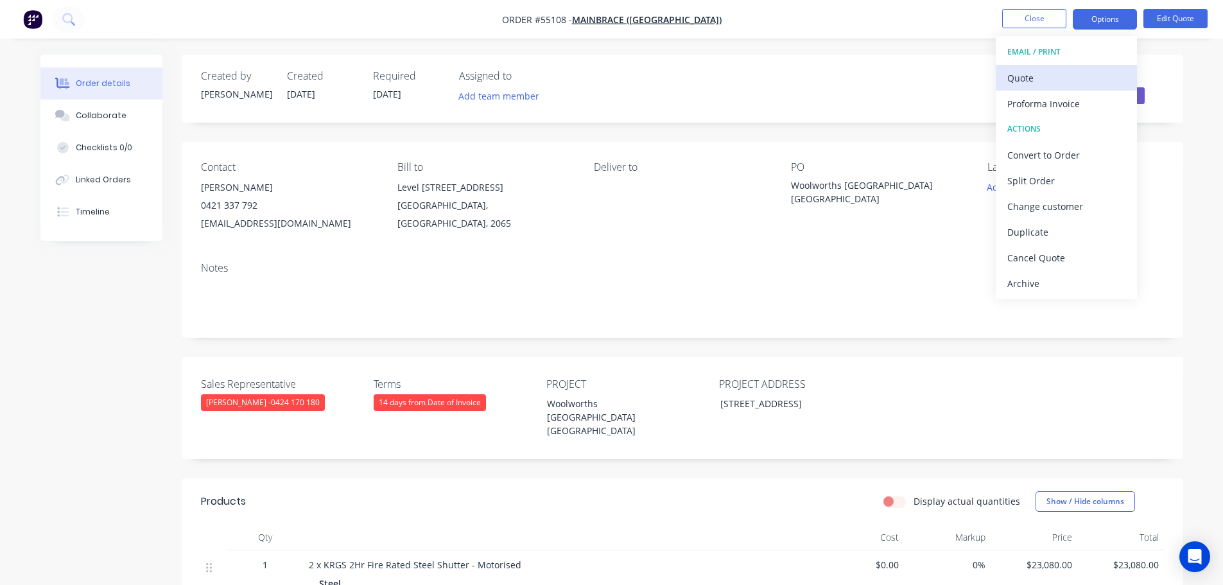
click at [1035, 82] on div "Quote" at bounding box center [1066, 78] width 118 height 19
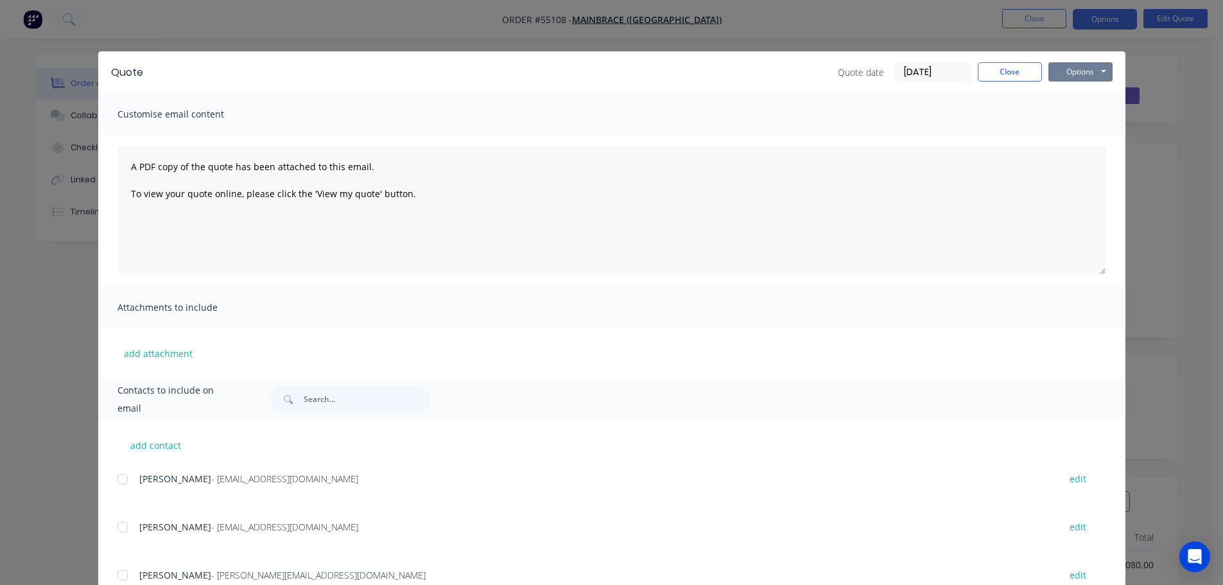
drag, startPoint x: 1067, startPoint y: 72, endPoint x: 1069, endPoint y: 80, distance: 8.6
click at [1068, 73] on button "Options" at bounding box center [1080, 71] width 64 height 19
click at [1073, 113] on button "Print" at bounding box center [1089, 115] width 82 height 21
click at [1005, 73] on button "Close" at bounding box center [1010, 71] width 64 height 19
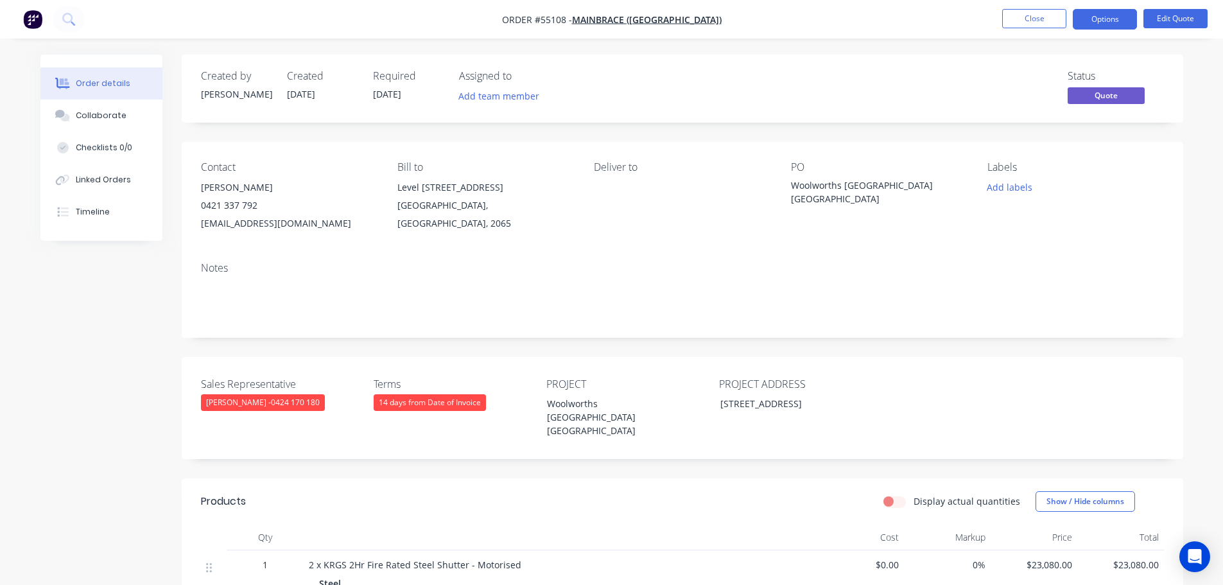
click at [252, 226] on div "abarton@mainbrace.com.au" at bounding box center [289, 223] width 176 height 18
click at [851, 183] on div "Woolworths [GEOGRAPHIC_DATA] [GEOGRAPHIC_DATA]" at bounding box center [871, 191] width 161 height 27
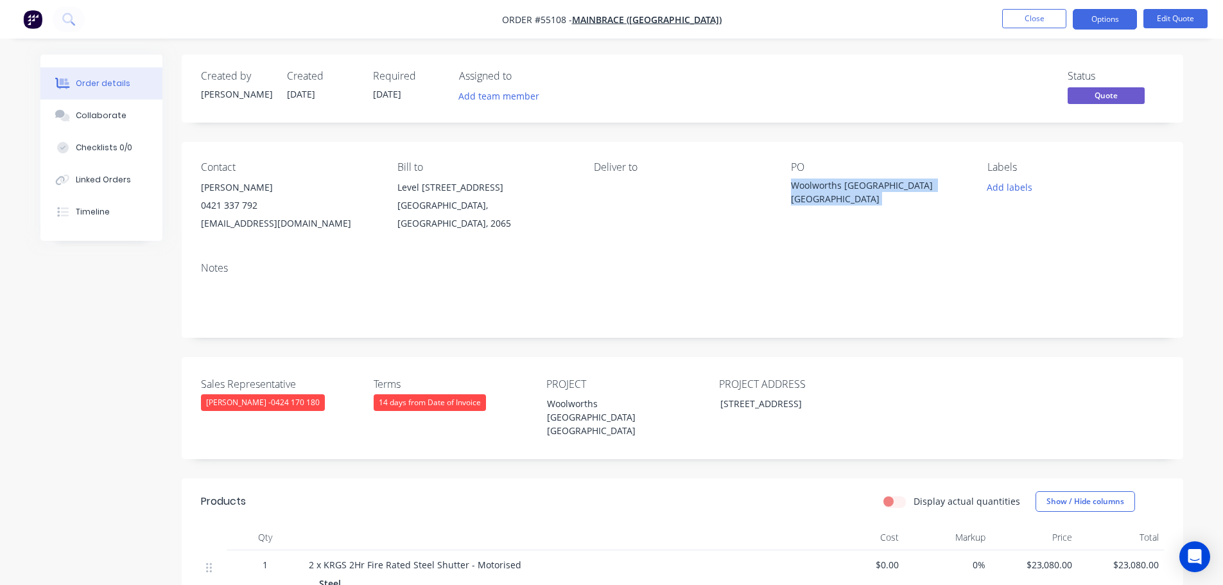
click at [851, 183] on div "Woolworths [GEOGRAPHIC_DATA] [GEOGRAPHIC_DATA]" at bounding box center [871, 191] width 161 height 27
click at [257, 206] on span at bounding box center [257, 205] width 0 height 12
click at [1005, 19] on button "Close" at bounding box center [1034, 18] width 64 height 19
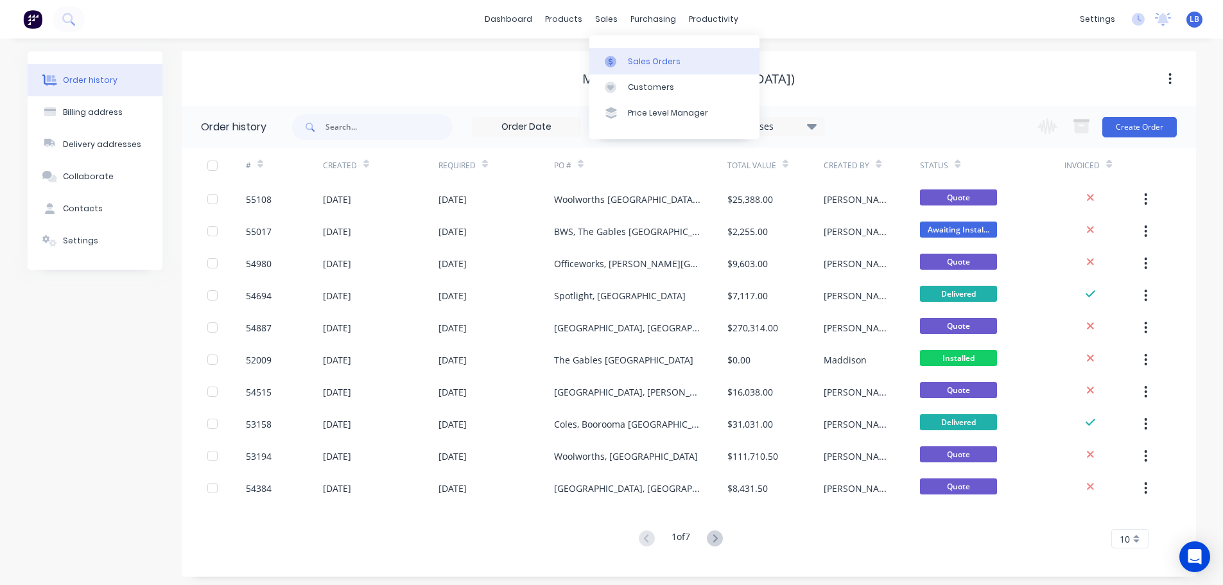
click at [650, 63] on div "Sales Orders" at bounding box center [654, 62] width 53 height 12
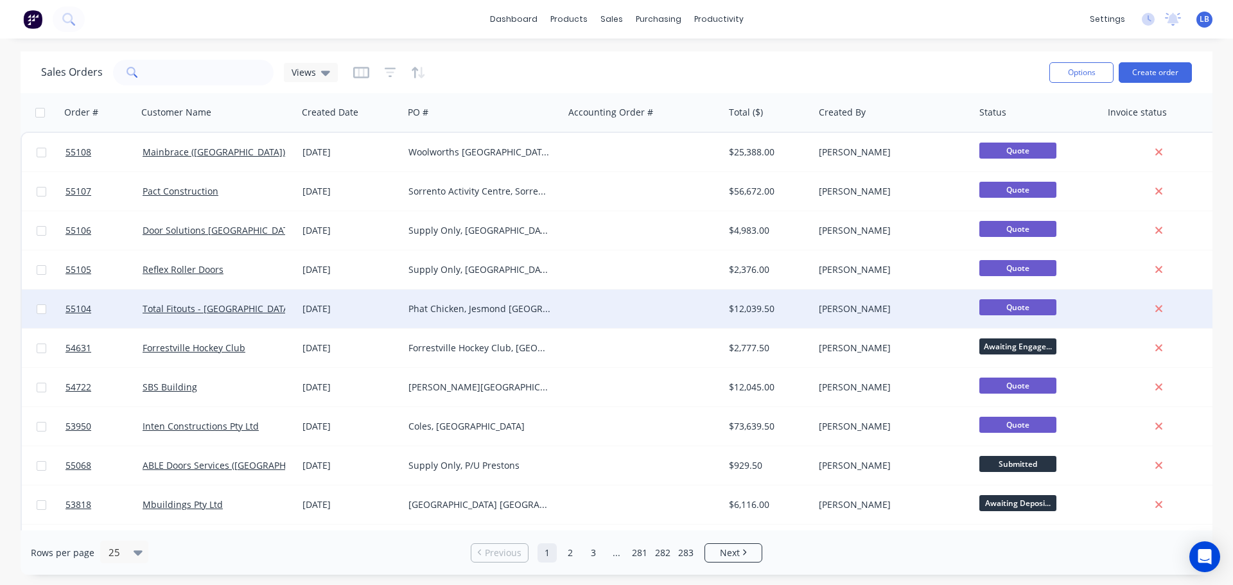
click at [459, 313] on div "Phat Chicken, Jesmond [GEOGRAPHIC_DATA]" at bounding box center [479, 308] width 143 height 13
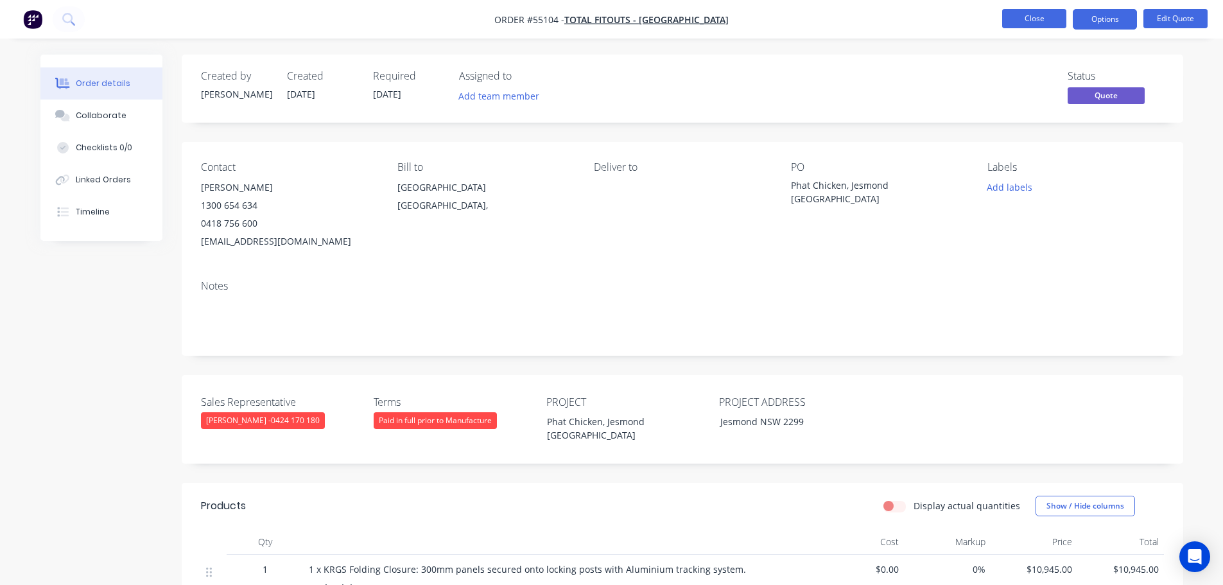
click at [1023, 19] on button "Close" at bounding box center [1034, 18] width 64 height 19
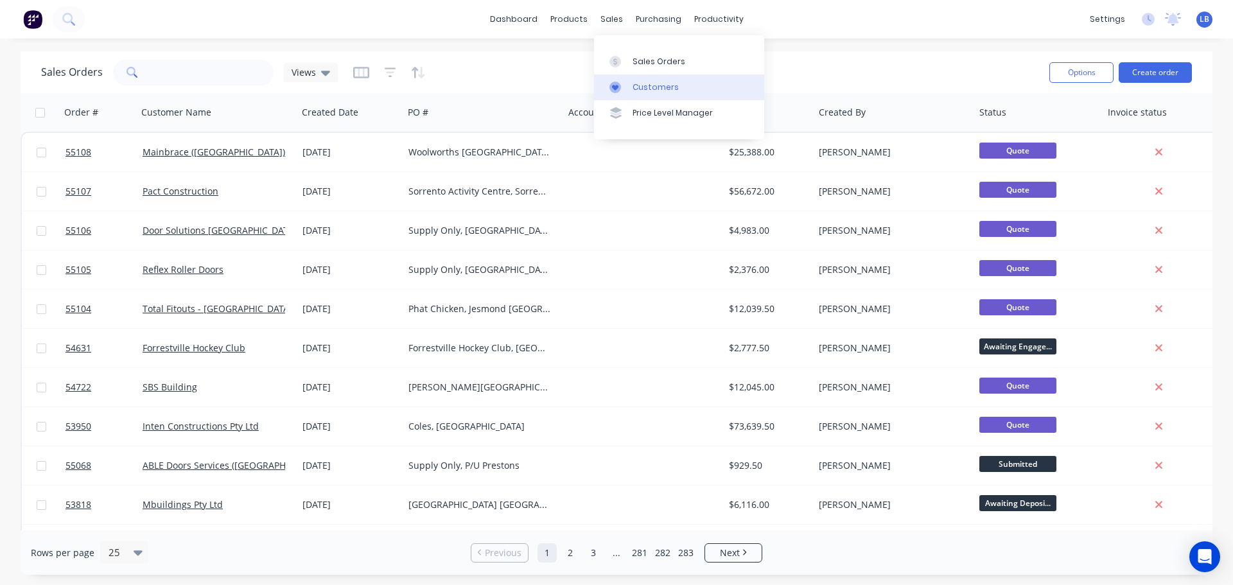
click at [654, 89] on div "Customers" at bounding box center [655, 88] width 46 height 12
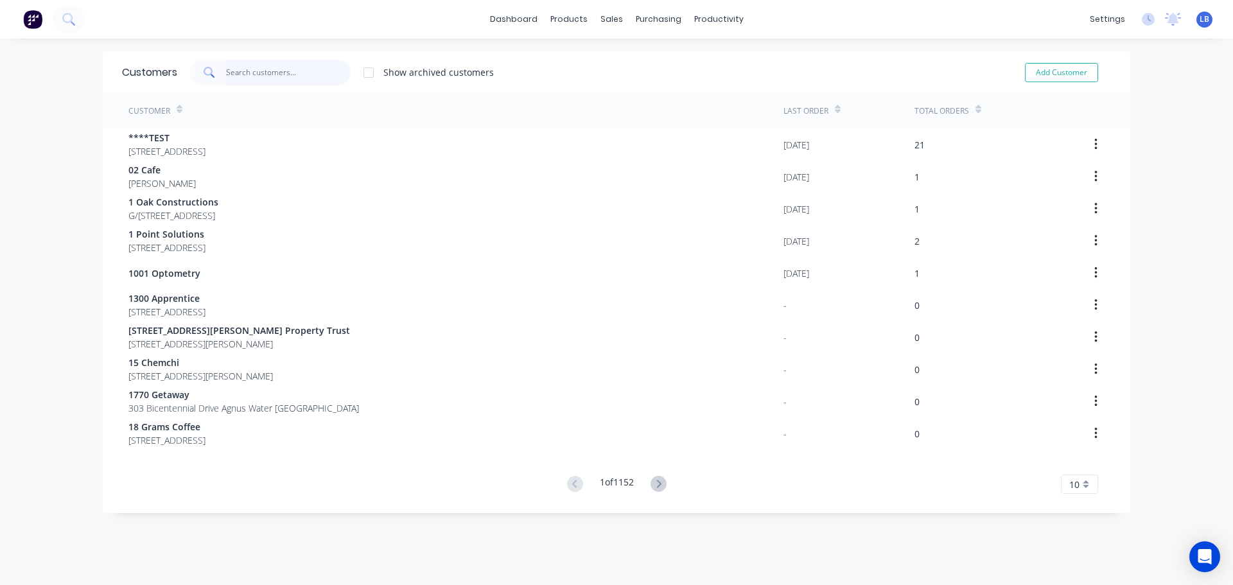
click at [253, 76] on input "text" at bounding box center [288, 73] width 125 height 26
click at [657, 90] on div "Customers" at bounding box center [651, 88] width 46 height 12
click at [247, 74] on input "text" at bounding box center [288, 73] width 125 height 26
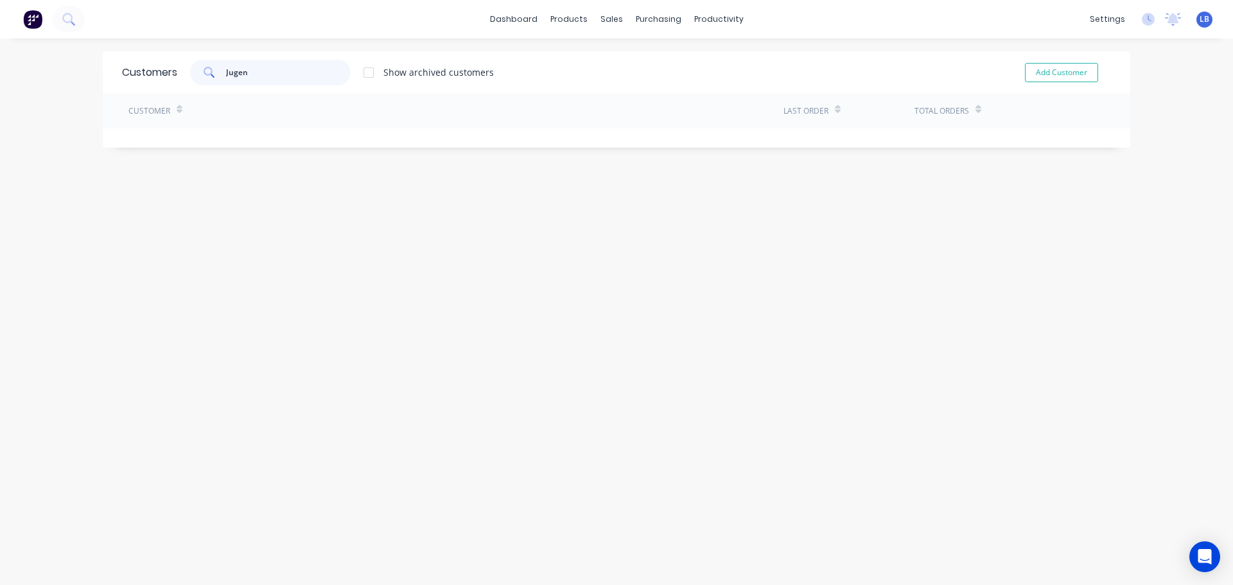
click at [226, 73] on input "Jugen" at bounding box center [288, 73] width 125 height 26
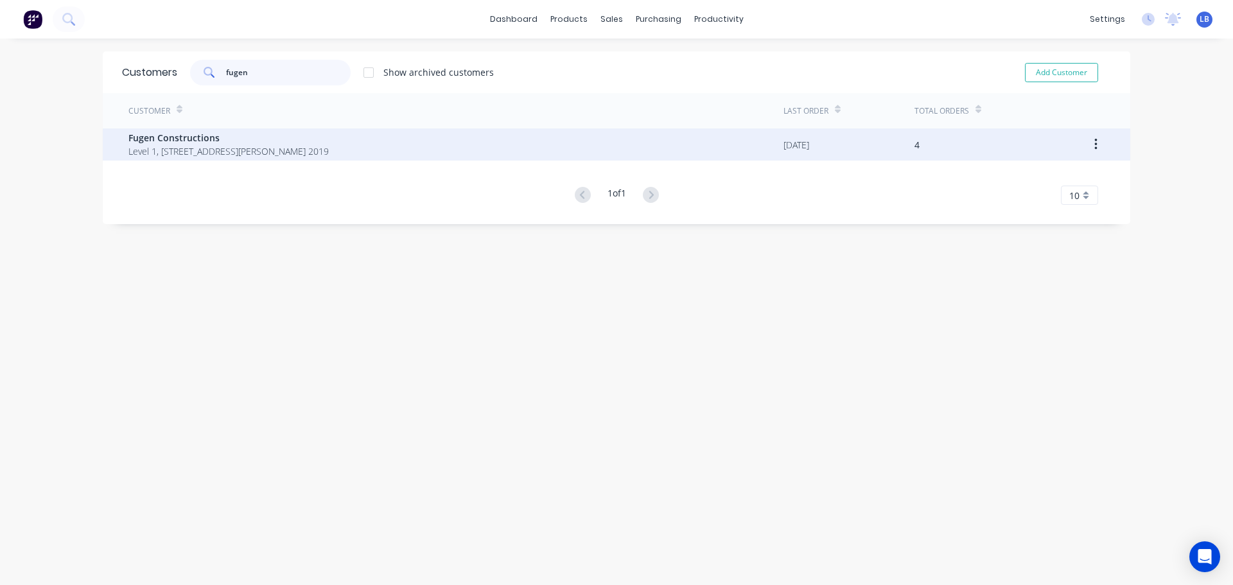
type input "fugen"
click at [199, 141] on span "Fugen Constructions" at bounding box center [228, 137] width 200 height 13
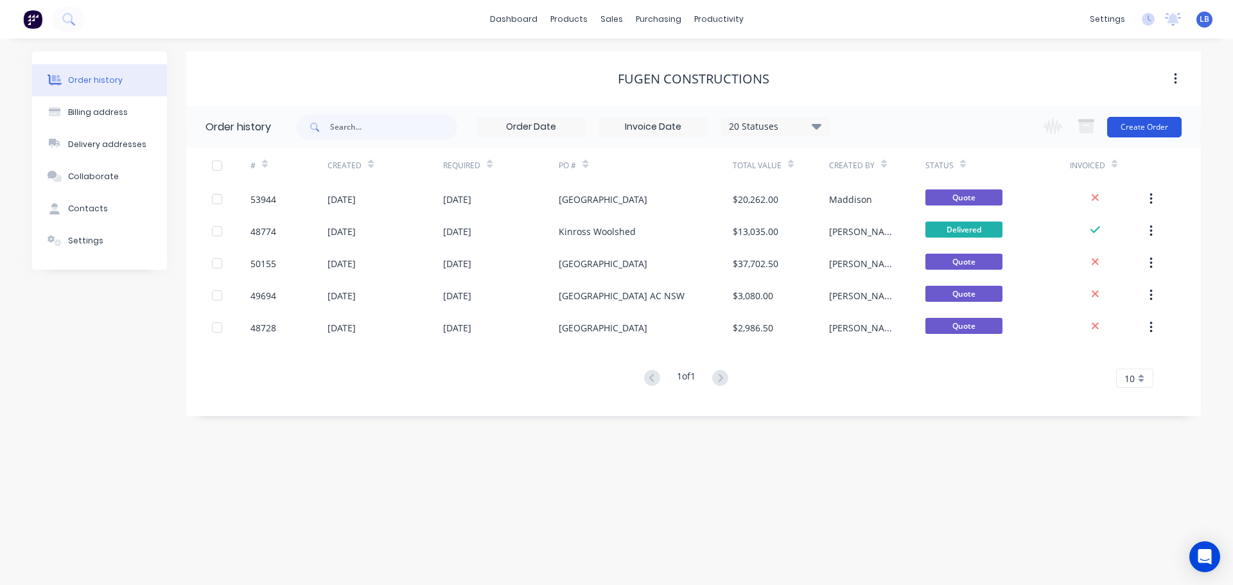
click at [1147, 126] on button "Create Order" at bounding box center [1144, 127] width 74 height 21
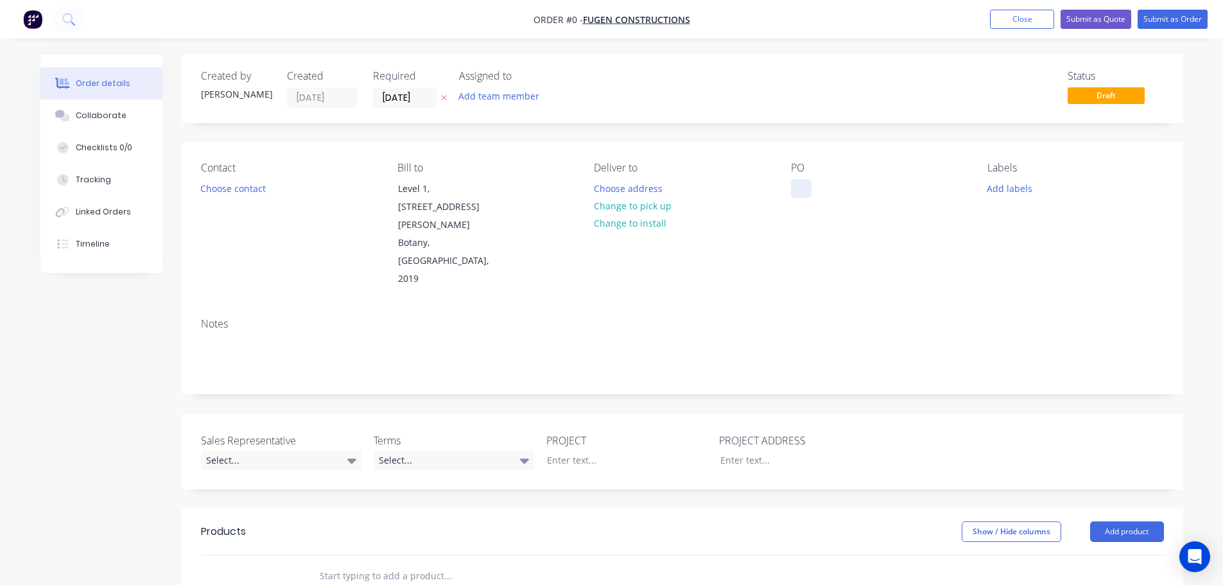
click at [800, 189] on div at bounding box center [801, 188] width 21 height 19
click at [236, 187] on div "Order details Collaborate Checklists 0/0 Tracking Linked Orders Timeline Order …" at bounding box center [612, 490] width 1168 height 871
click at [236, 187] on button "Choose contact" at bounding box center [232, 187] width 79 height 17
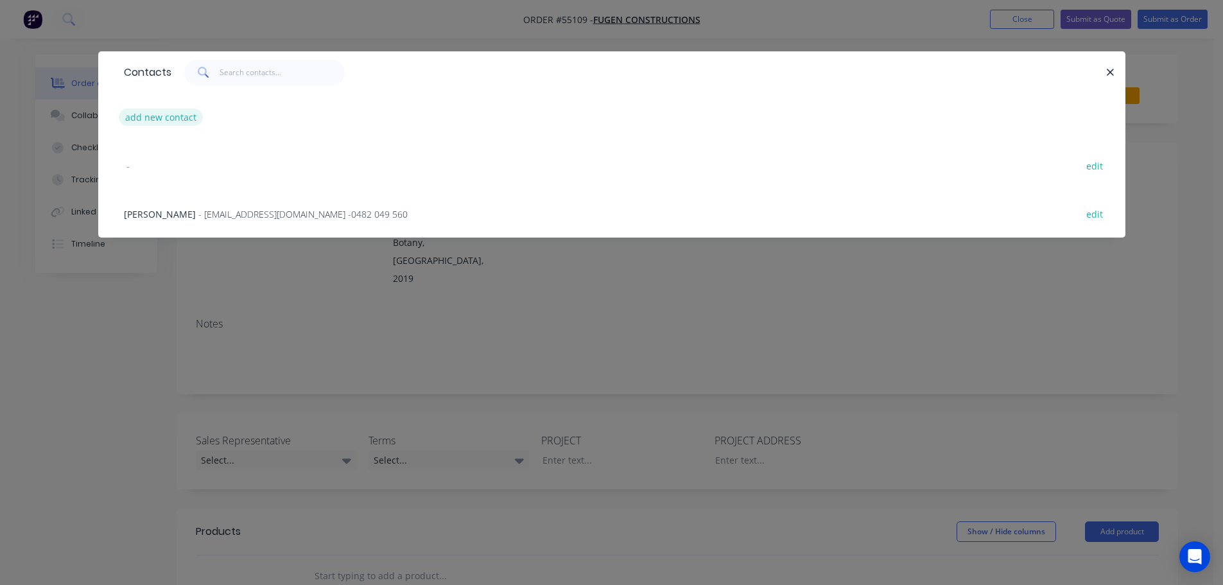
click at [160, 118] on button "add new contact" at bounding box center [161, 117] width 85 height 17
select select "AU"
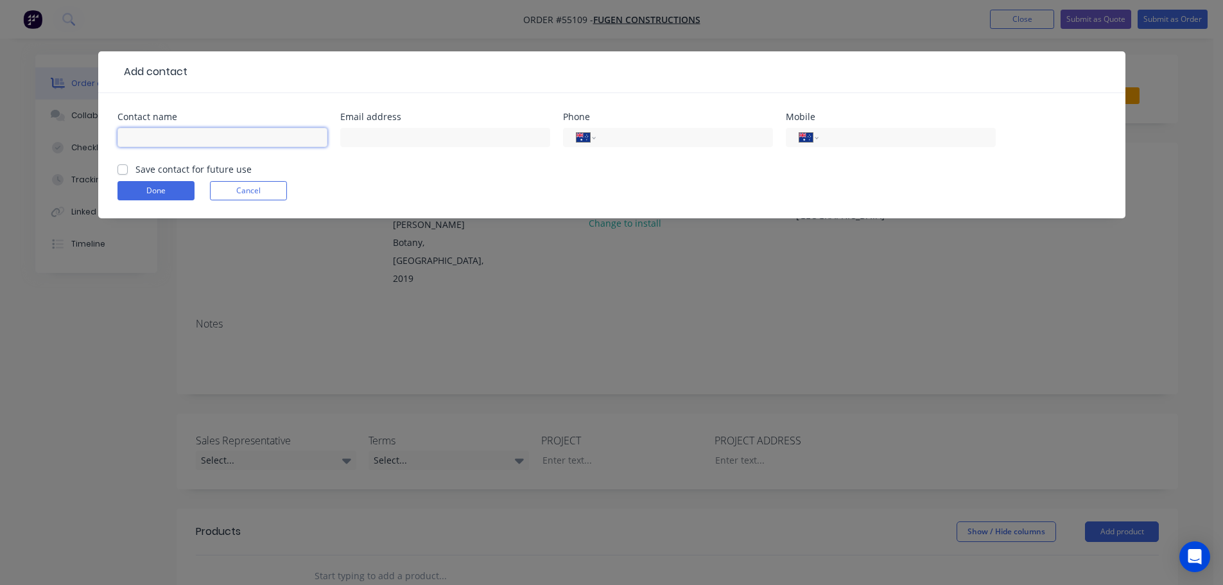
click at [138, 139] on input "text" at bounding box center [222, 137] width 210 height 19
type input "Ben Harrison"
click at [356, 135] on input "text" at bounding box center [445, 137] width 210 height 19
type input "bharrison@fugen.com.au"
drag, startPoint x: 648, startPoint y: 134, endPoint x: 648, endPoint y: 145, distance: 10.9
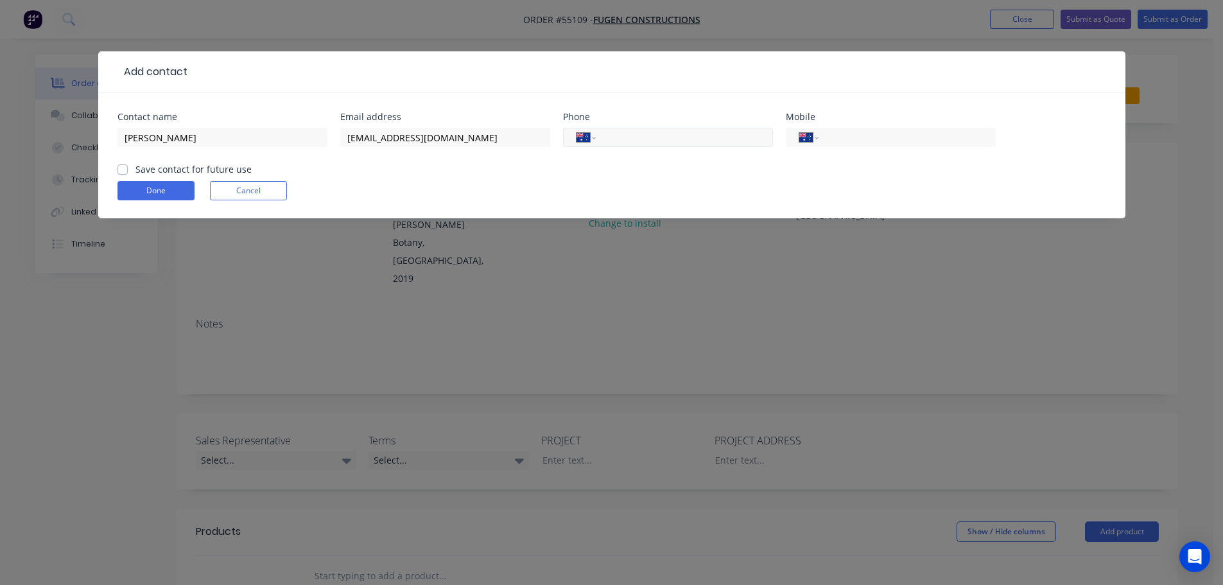
click at [648, 134] on input "tel" at bounding box center [682, 137] width 154 height 15
type input "(02) 9289 3700"
click at [135, 169] on label "Save contact for future use" at bounding box center [193, 168] width 116 height 13
click at [123, 169] on input "Save contact for future use" at bounding box center [122, 168] width 10 height 12
checkbox input "true"
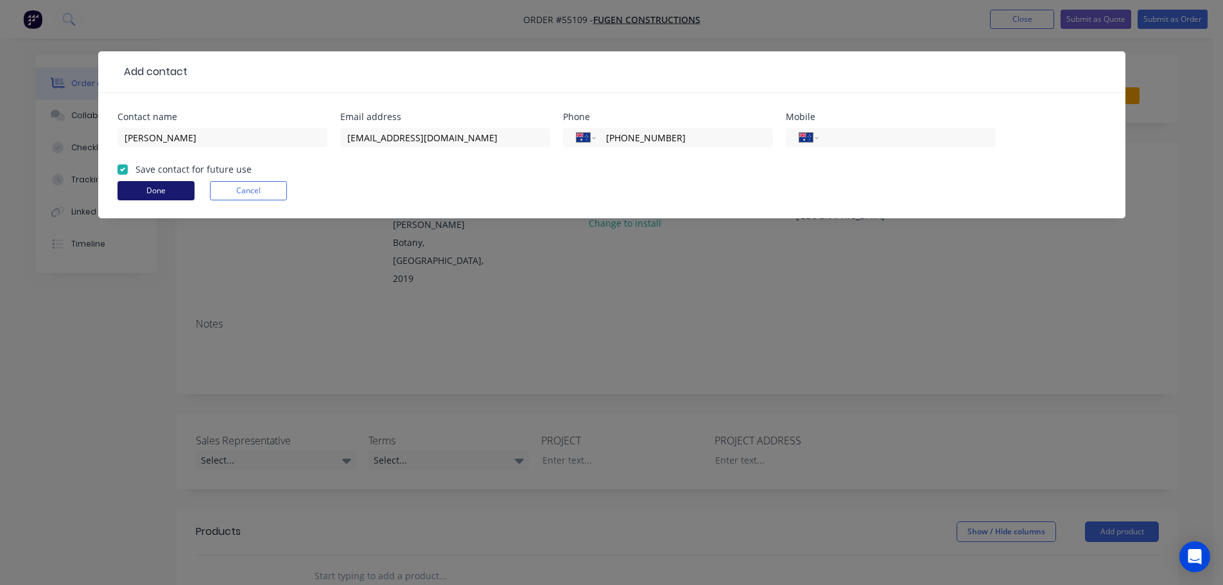
click at [130, 192] on button "Done" at bounding box center [155, 190] width 77 height 19
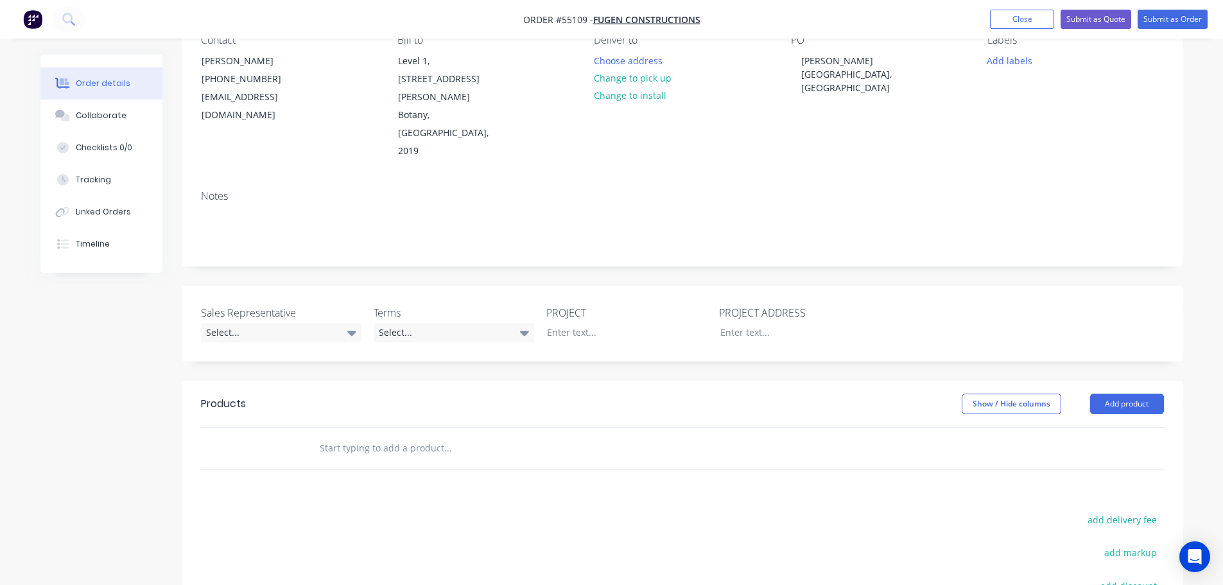
scroll to position [128, 0]
click at [263, 322] on div "Select..." at bounding box center [281, 331] width 161 height 19
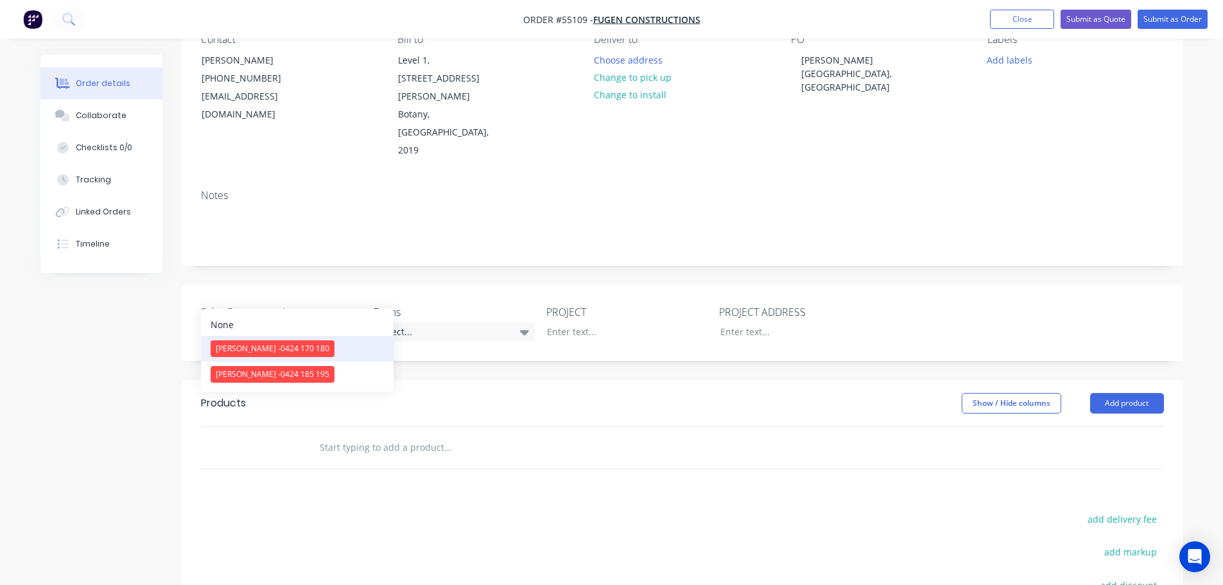
click at [283, 343] on div "[PERSON_NAME] - 0424 170 180" at bounding box center [273, 348] width 124 height 17
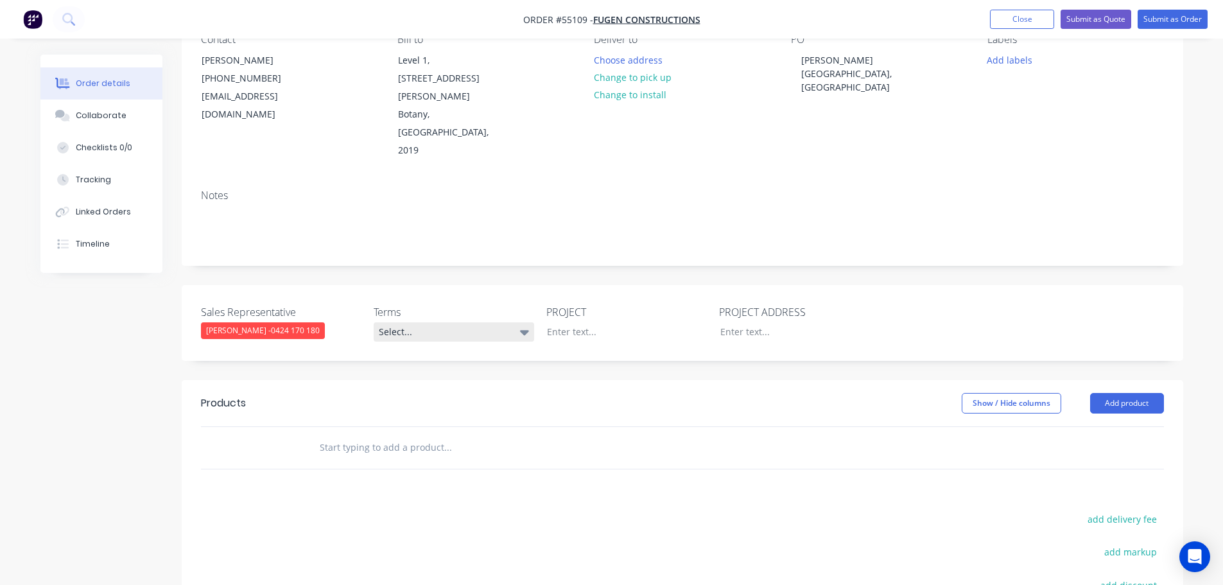
click at [419, 322] on div "Select..." at bounding box center [454, 331] width 161 height 19
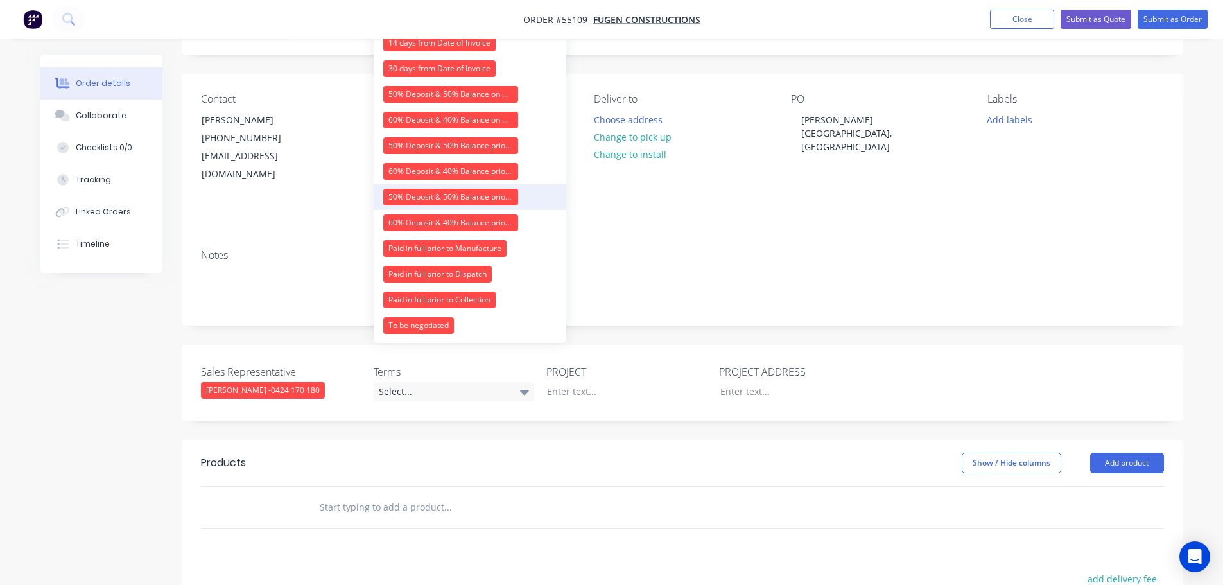
scroll to position [0, 0]
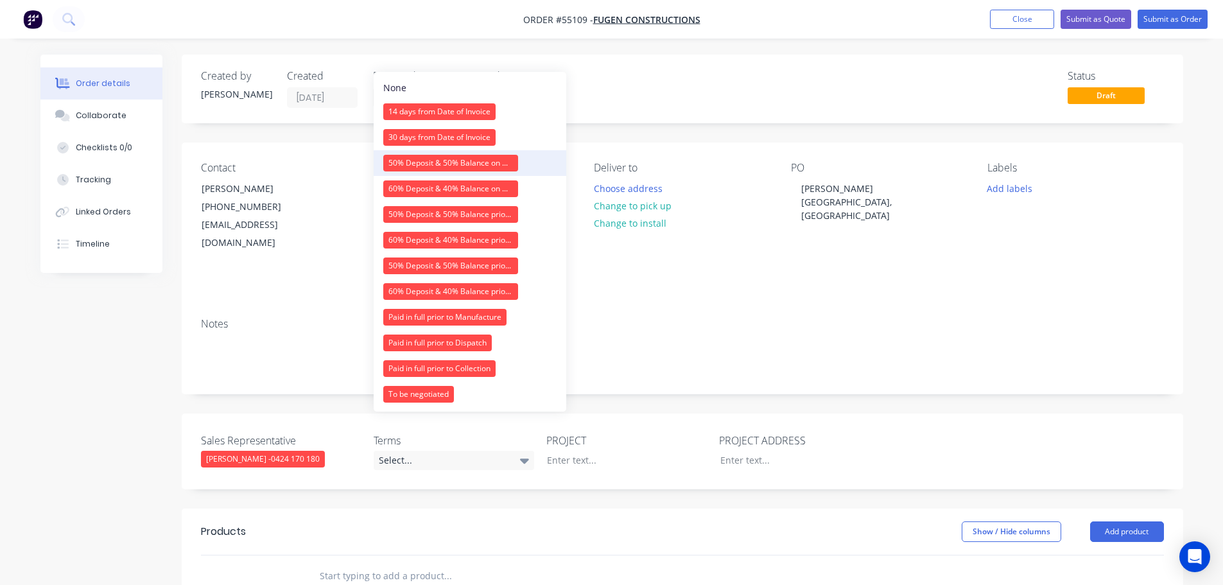
click at [413, 162] on div "50% Deposit & 50% Balance on Day of Installation" at bounding box center [450, 163] width 135 height 17
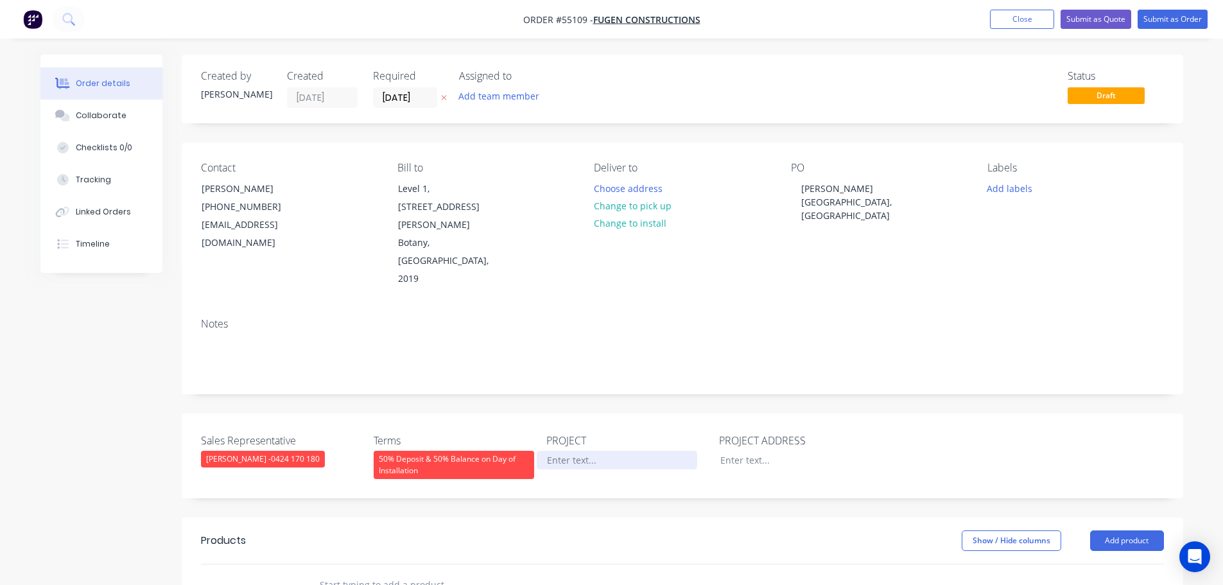
click at [576, 451] on div at bounding box center [617, 460] width 161 height 19
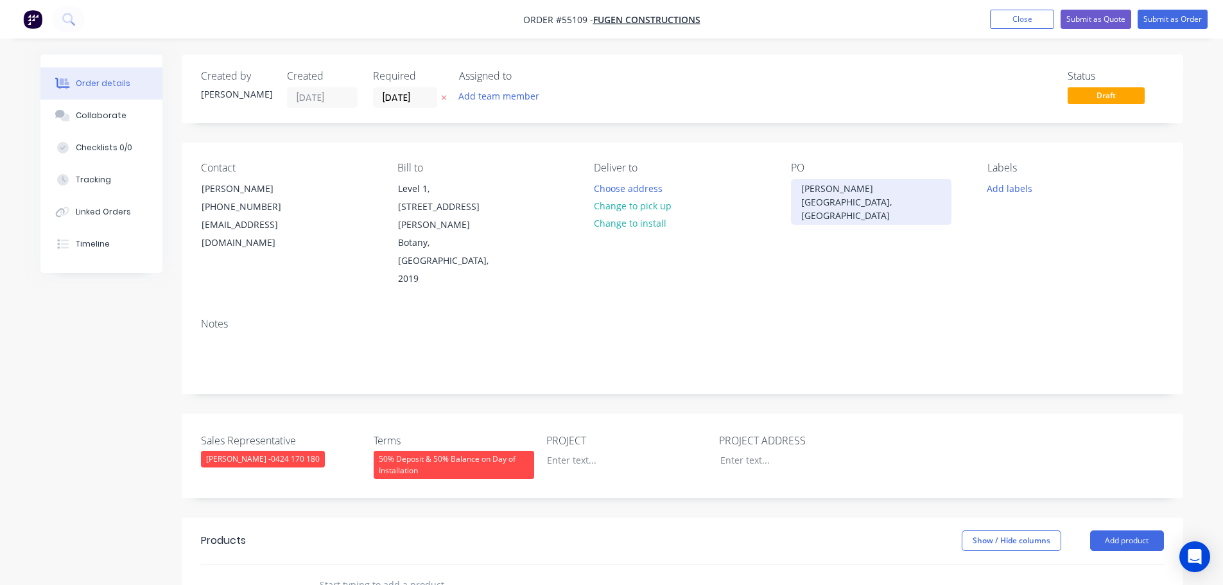
click at [844, 184] on div "[PERSON_NAME][GEOGRAPHIC_DATA], [GEOGRAPHIC_DATA]" at bounding box center [871, 202] width 161 height 46
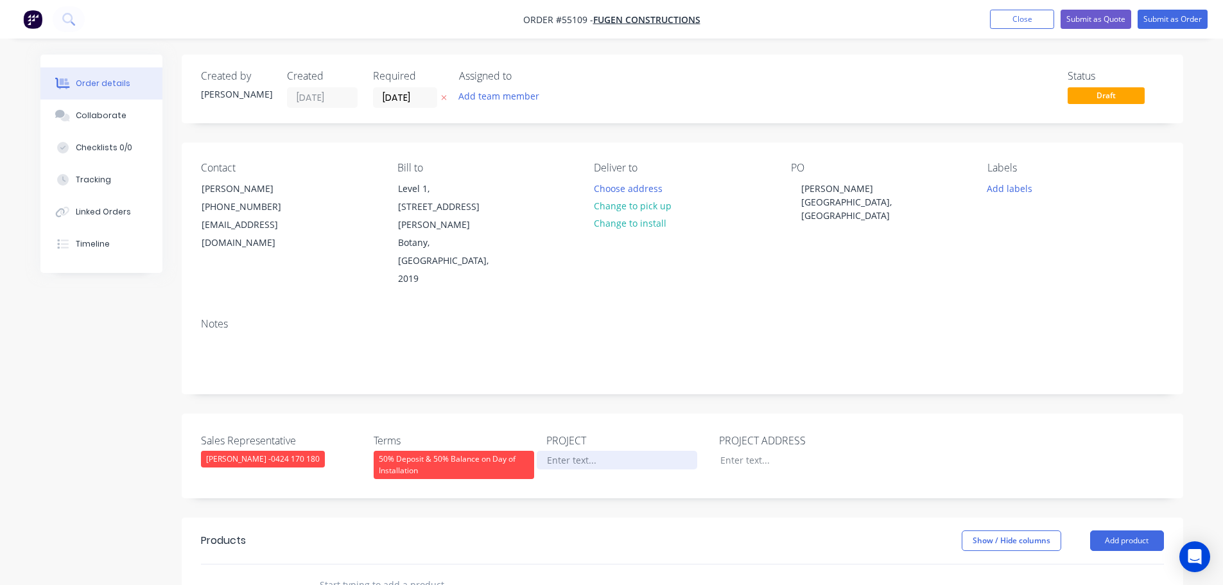
click at [565, 451] on div at bounding box center [617, 460] width 161 height 19
paste div
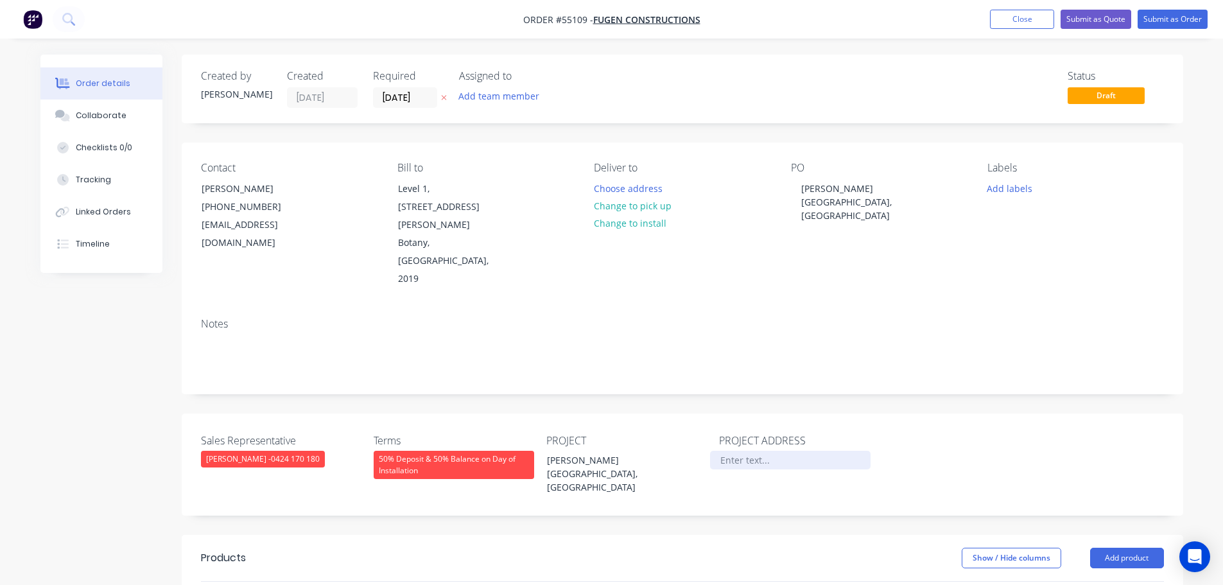
click at [743, 451] on div at bounding box center [790, 460] width 161 height 19
click at [1128, 548] on button "Add product" at bounding box center [1127, 558] width 74 height 21
click at [1082, 581] on div "Product catalogue" at bounding box center [1103, 590] width 99 height 19
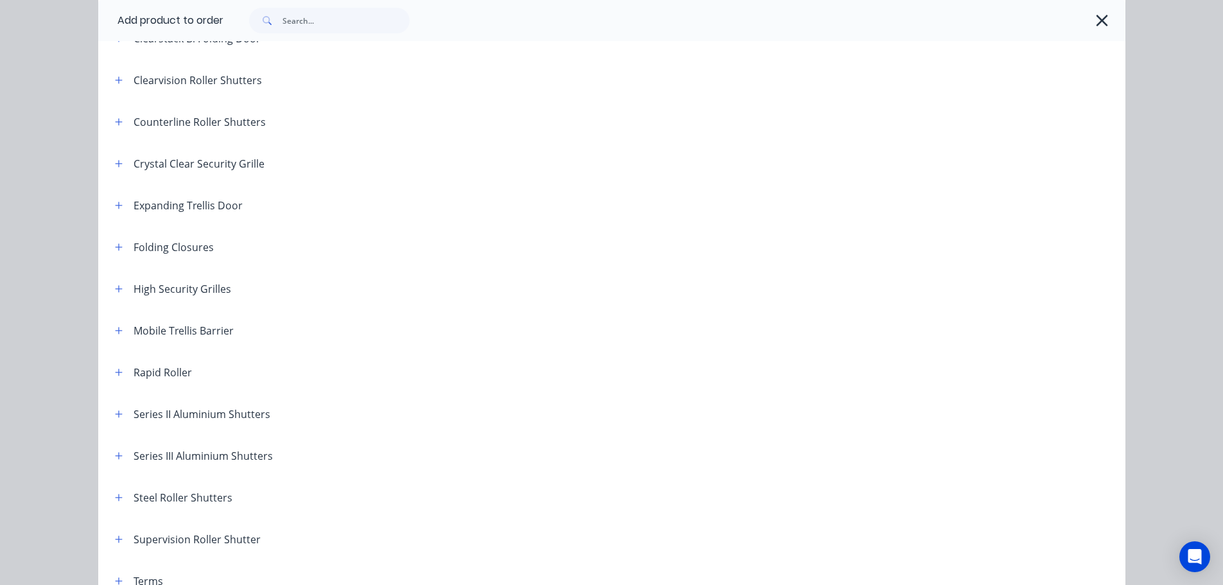
scroll to position [257, 0]
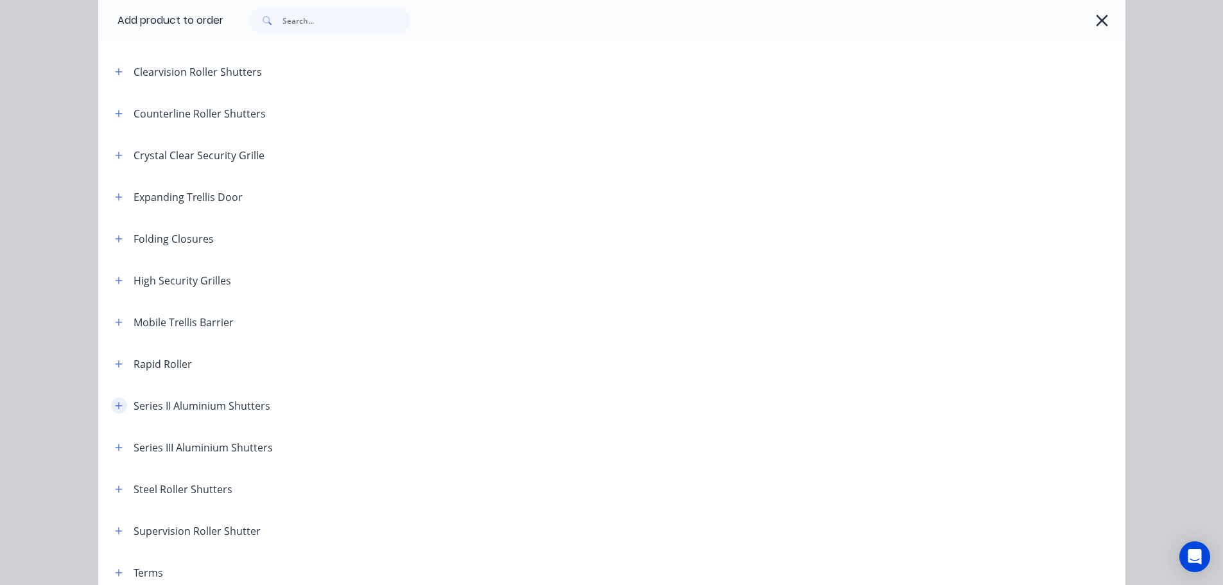
click at [115, 403] on icon "button" at bounding box center [119, 405] width 8 height 9
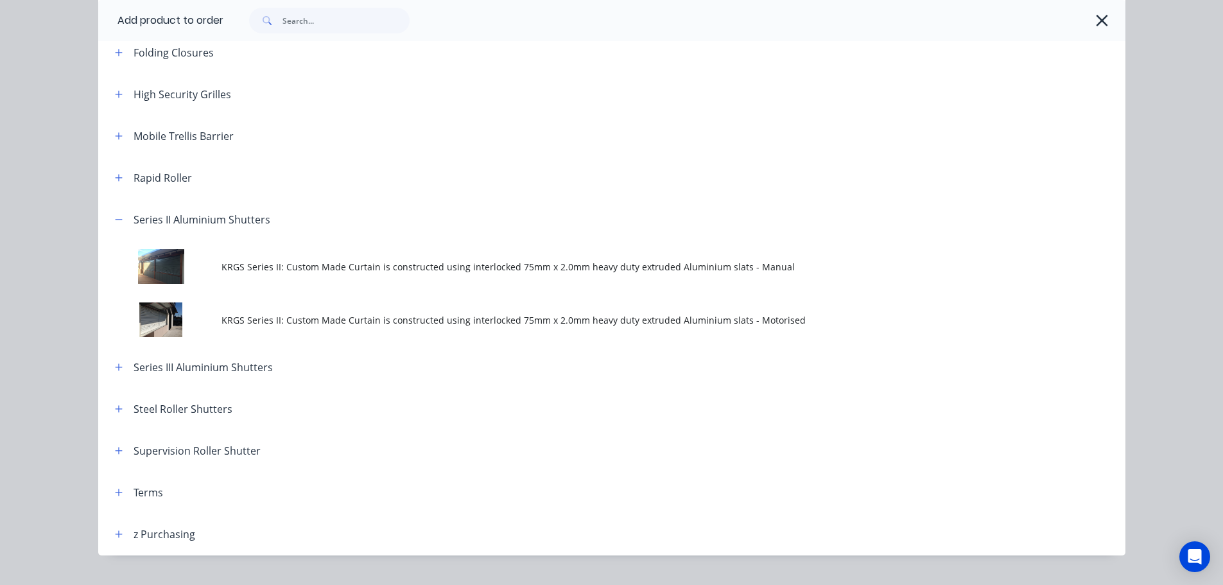
scroll to position [449, 0]
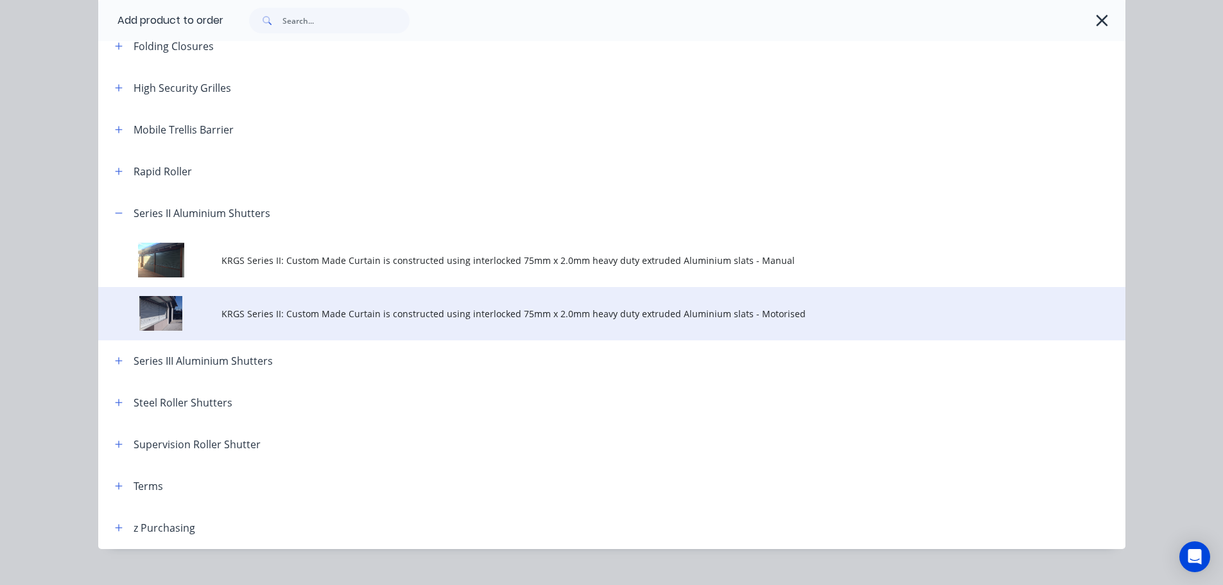
click at [404, 311] on span "KRGS Series II: Custom Made Curtain is constructed using interlocked 75mm x 2.0…" at bounding box center [582, 313] width 723 height 13
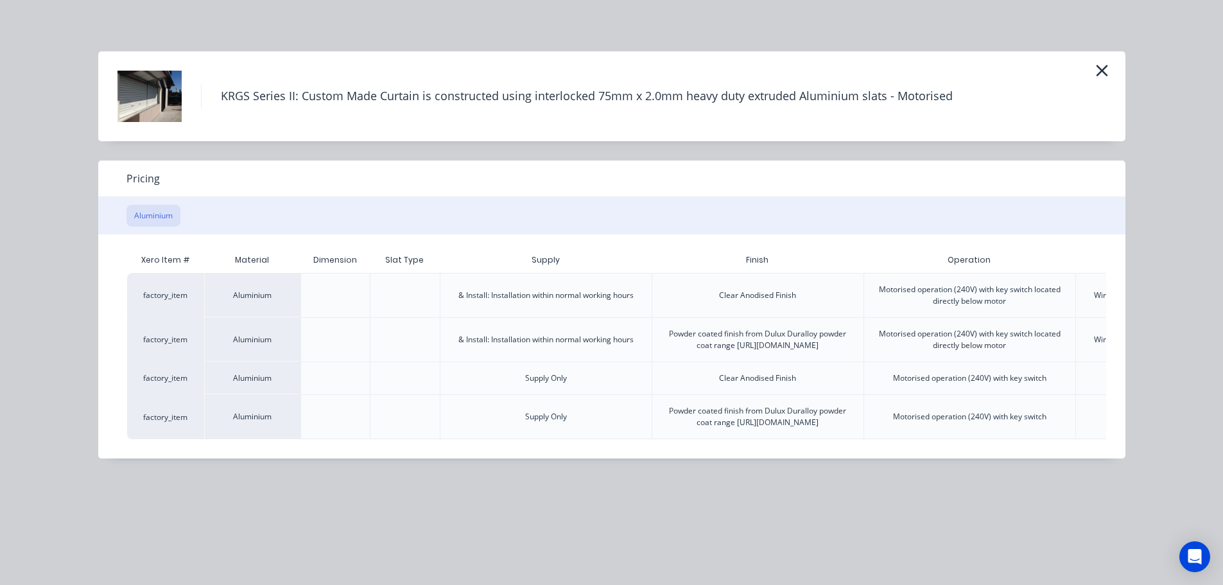
scroll to position [0, 250]
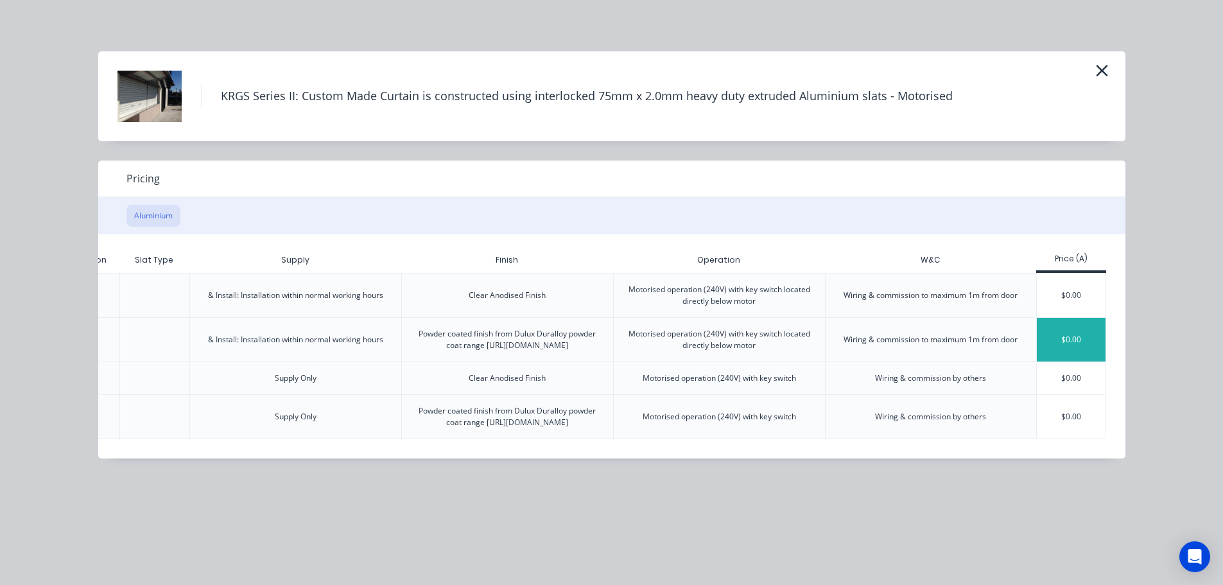
click at [1072, 338] on div "$0.00" at bounding box center [1071, 340] width 69 height 44
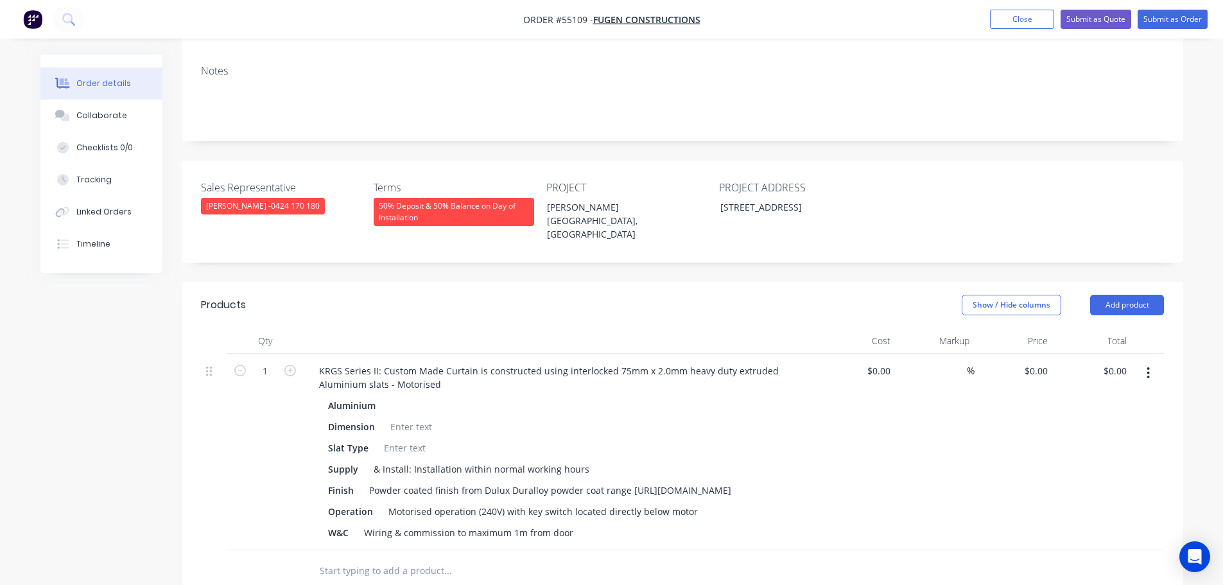
scroll to position [257, 0]
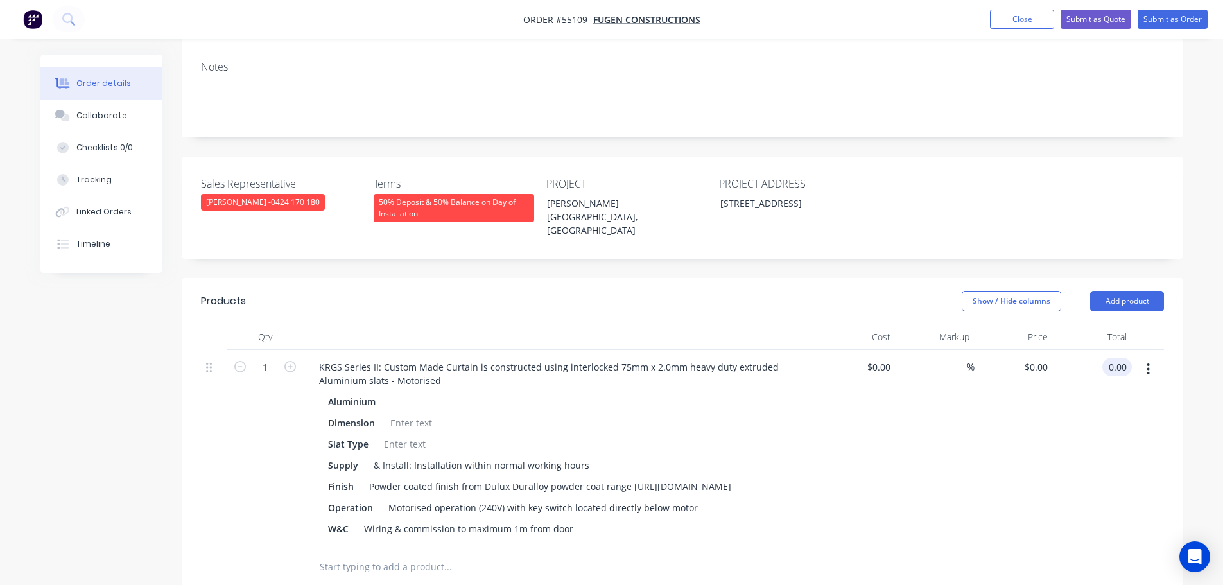
drag, startPoint x: 1130, startPoint y: 314, endPoint x: 1111, endPoint y: 331, distance: 25.0
click at [1112, 350] on div "0.00 0.00" at bounding box center [1092, 448] width 79 height 196
drag, startPoint x: 1129, startPoint y: 317, endPoint x: 1105, endPoint y: 334, distance: 29.9
click at [1106, 350] on div "0.00 0.00" at bounding box center [1092, 448] width 79 height 196
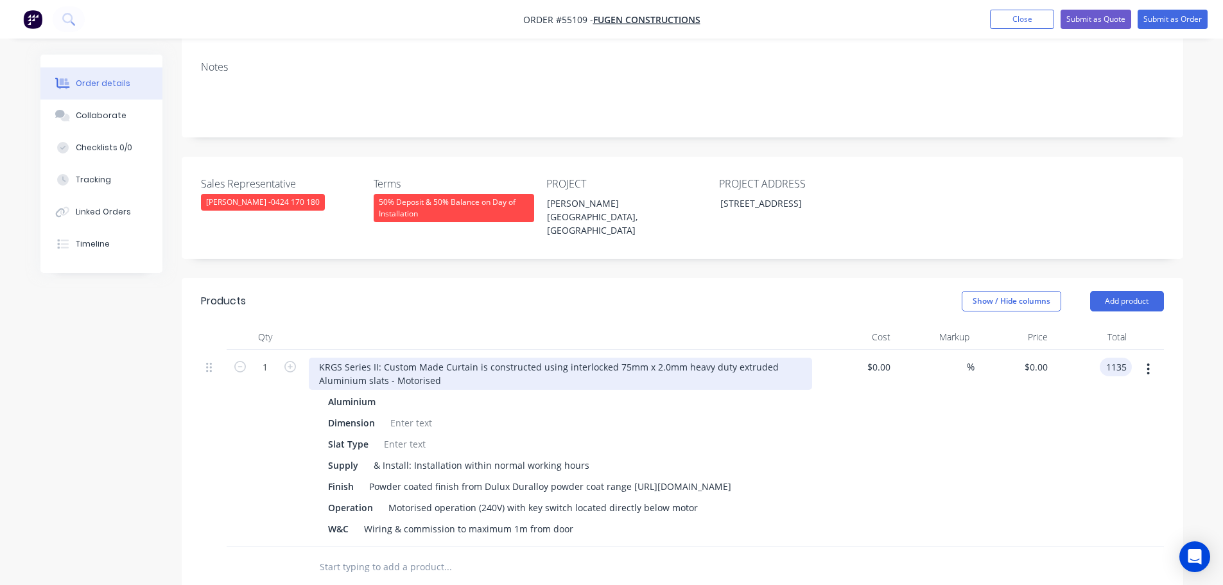
type input "1135"
type input "$1,135.00"
click at [309, 358] on div "KRGS Series II: Custom Made Curtain is constructed using interlocked 75mm x 2.0…" at bounding box center [560, 374] width 503 height 32
click at [313, 358] on div "KRGS Series II: Custom Made Curtain is constructed using interlocked 75mm x 2.0…" at bounding box center [560, 374] width 503 height 32
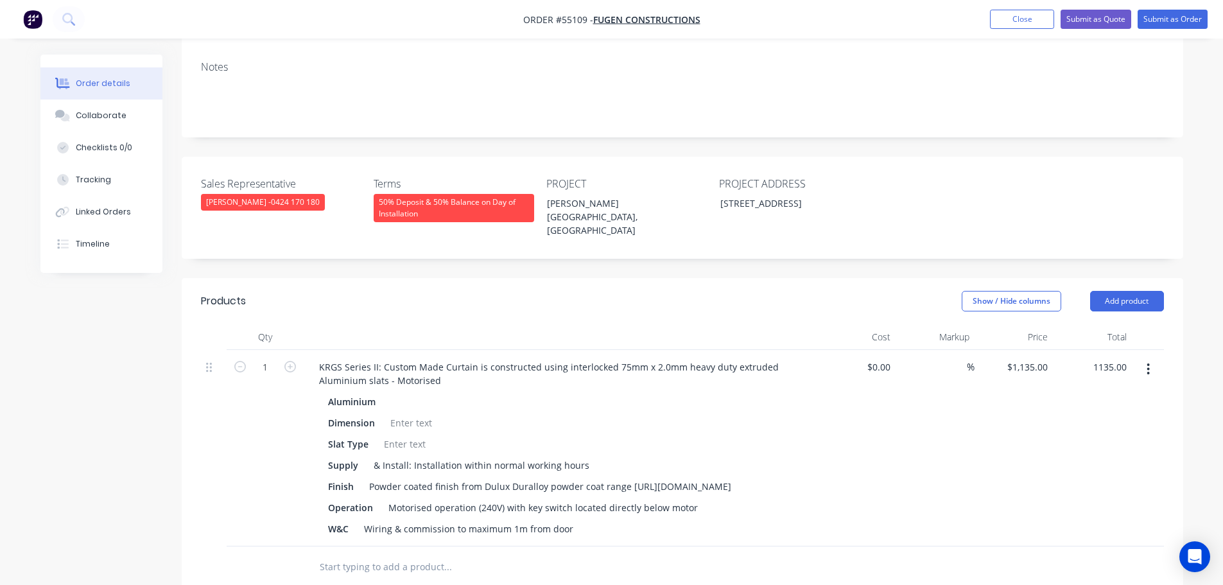
drag, startPoint x: 1113, startPoint y: 320, endPoint x: 1107, endPoint y: 367, distance: 47.2
click at [1113, 358] on input "1135.00" at bounding box center [1108, 367] width 47 height 19
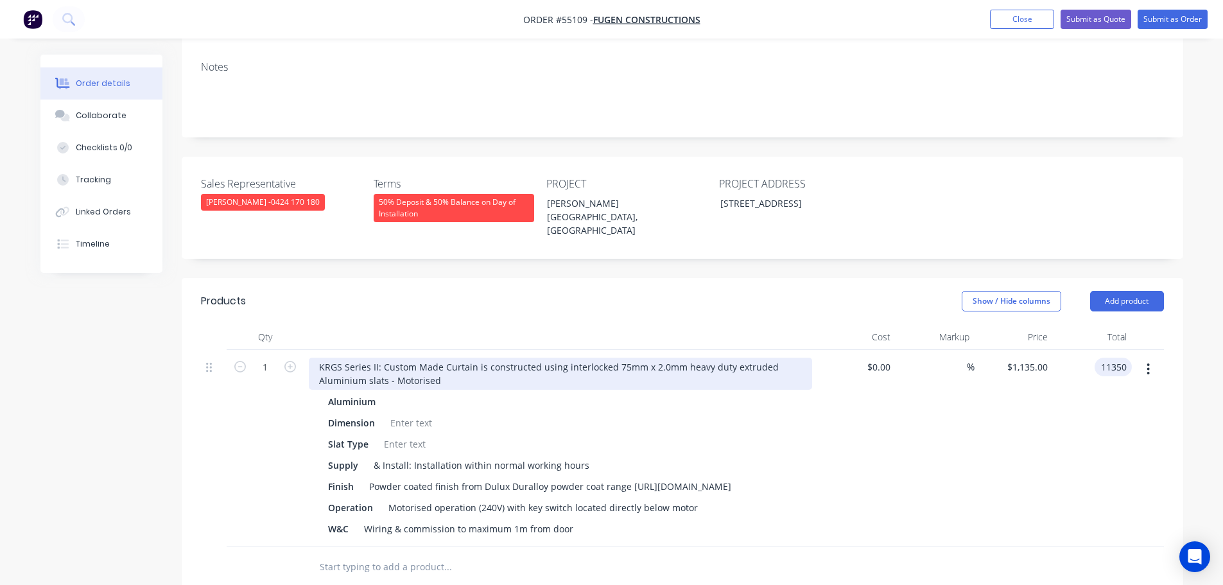
type input "11350"
type input "$11,350.00"
click at [320, 358] on div "KRGS Series II: Custom Made Curtain is constructed using interlocked 75mm x 2.0…" at bounding box center [560, 374] width 503 height 32
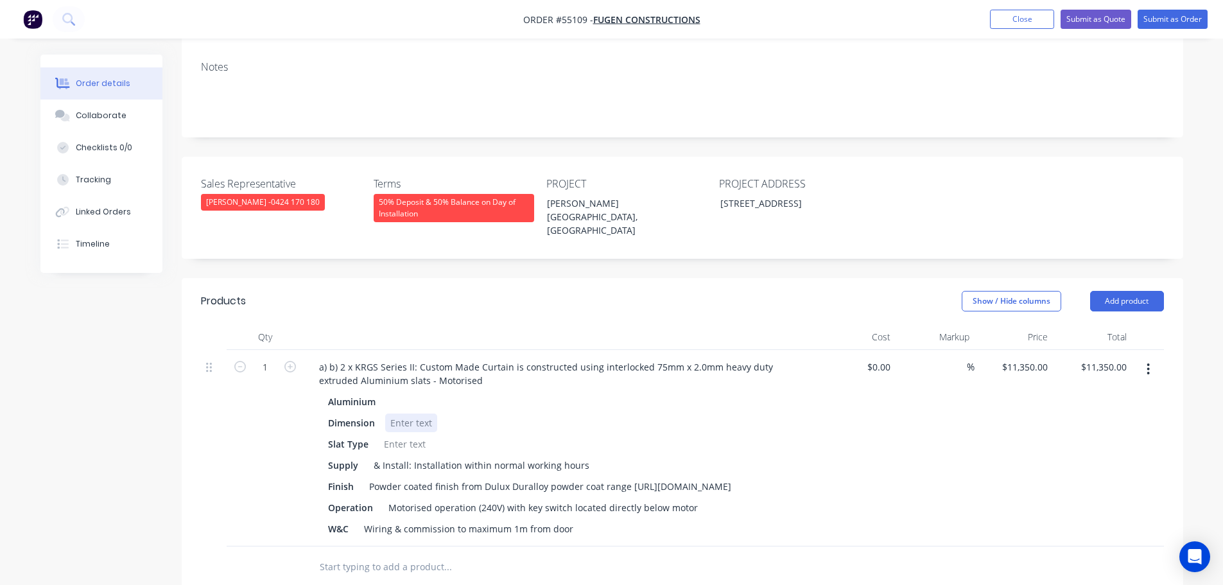
click at [404, 413] on div at bounding box center [411, 422] width 52 height 19
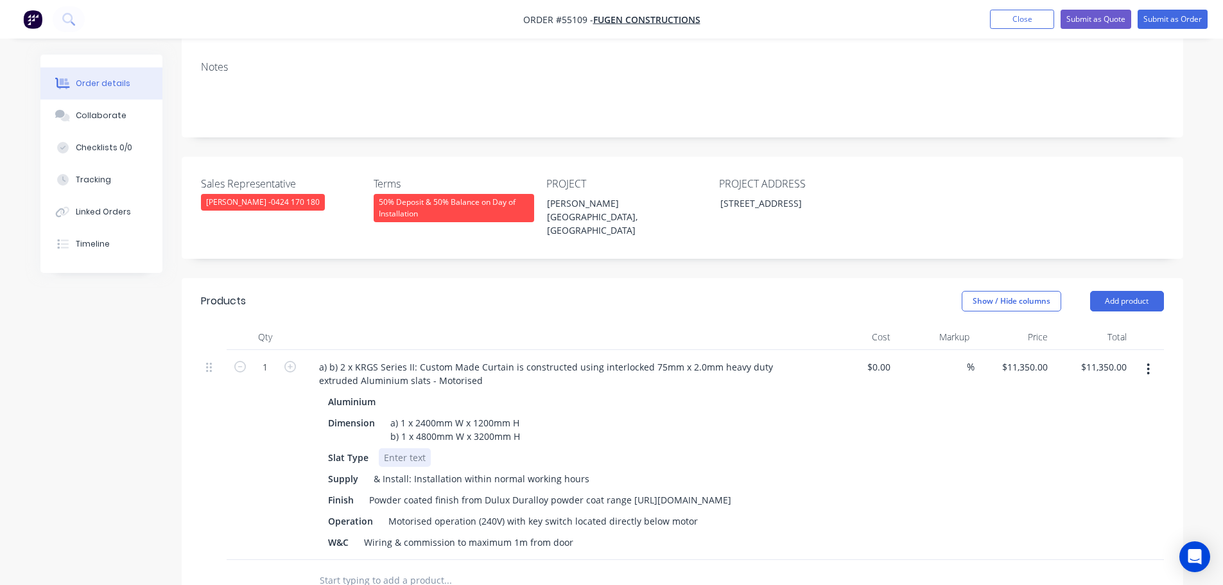
click at [390, 448] on div at bounding box center [405, 457] width 52 height 19
click at [1014, 20] on button "Close" at bounding box center [1022, 19] width 64 height 19
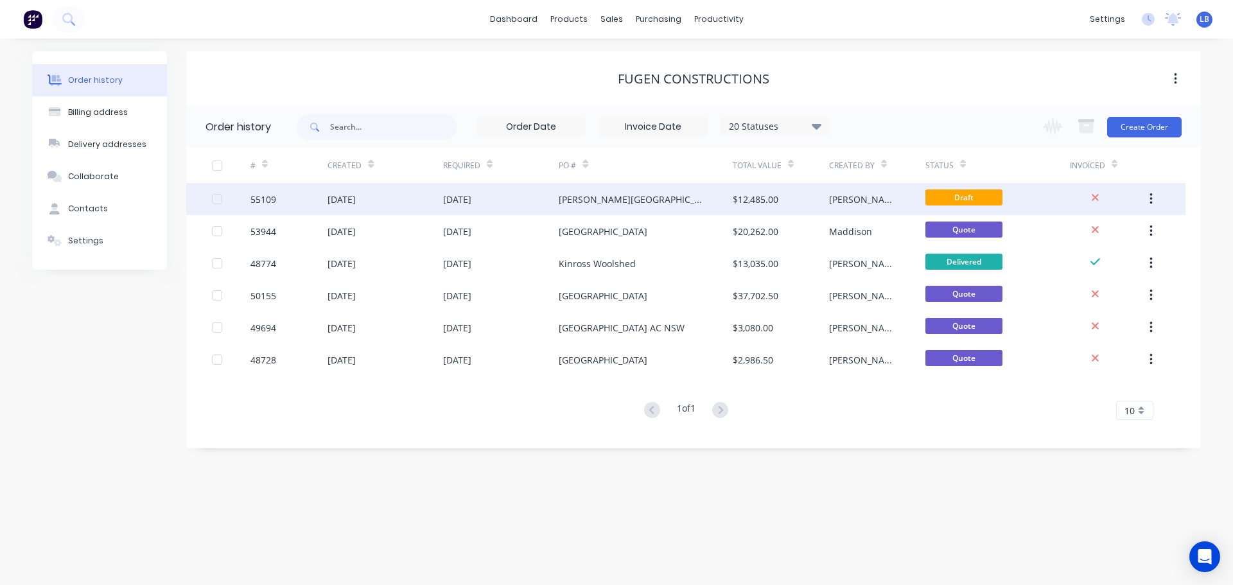
click at [656, 198] on div "[PERSON_NAME][GEOGRAPHIC_DATA], [GEOGRAPHIC_DATA]" at bounding box center [633, 199] width 148 height 13
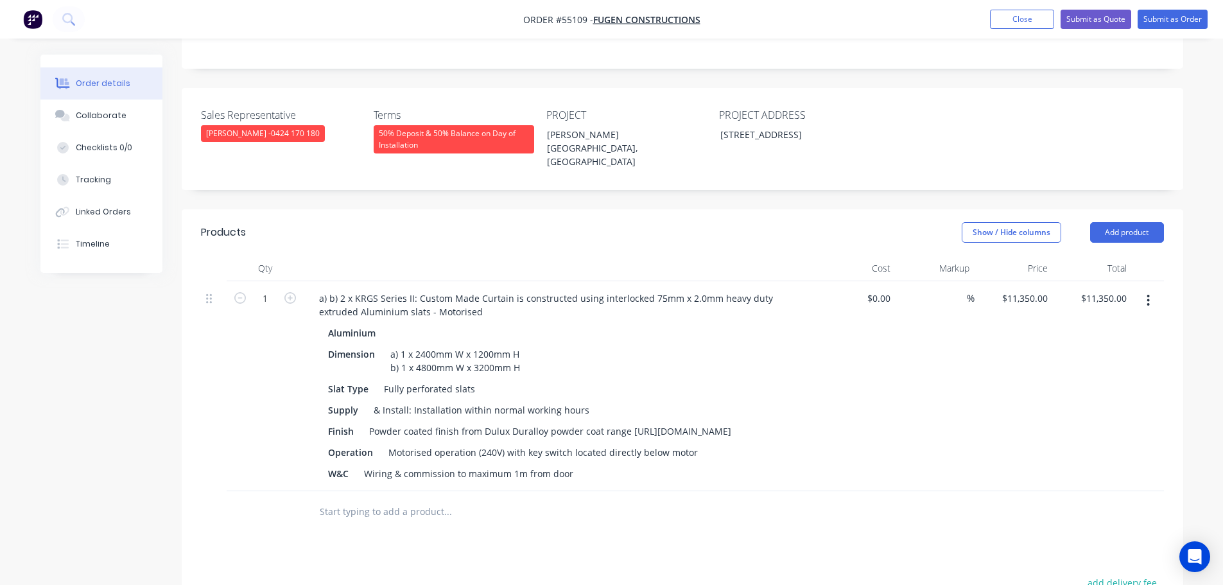
scroll to position [321, 0]
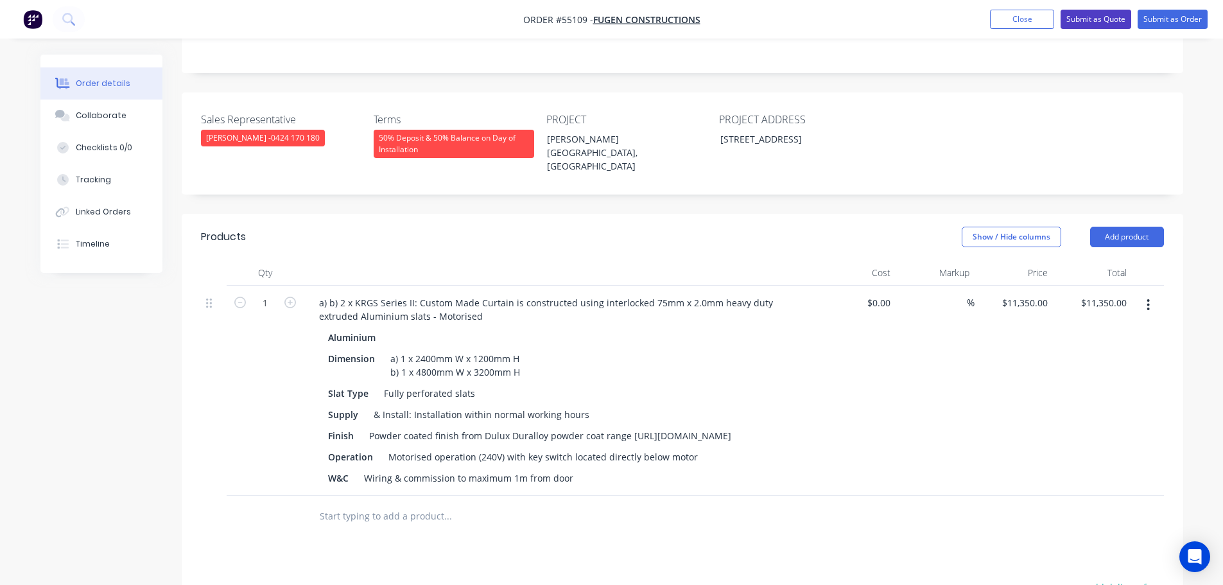
click at [1094, 15] on button "Submit as Quote" at bounding box center [1096, 19] width 71 height 19
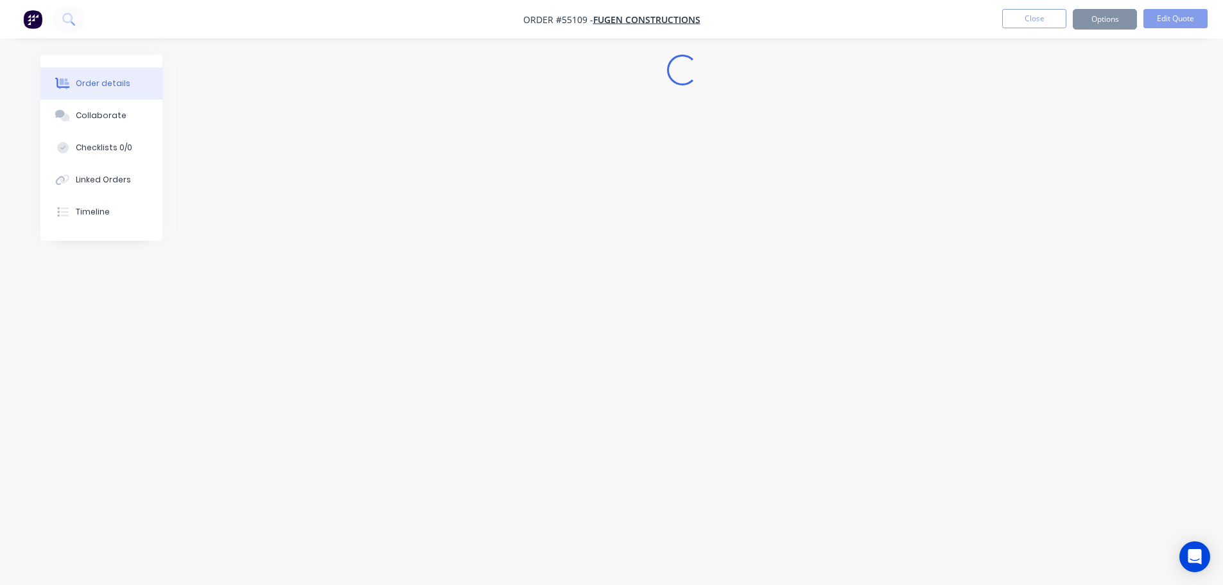
scroll to position [0, 0]
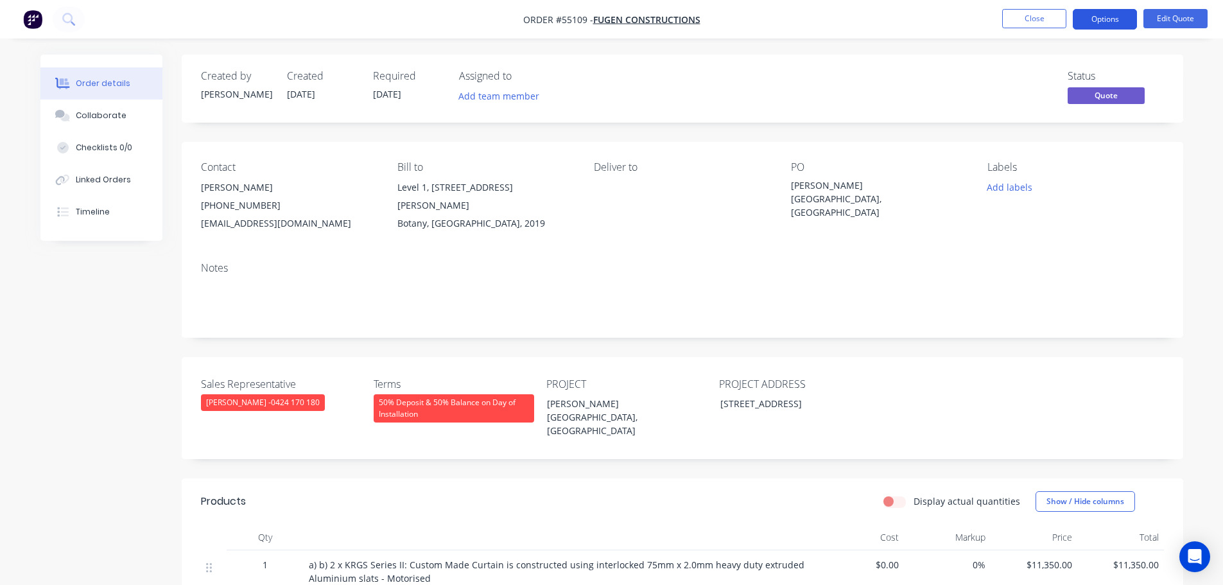
click at [1087, 25] on button "Options" at bounding box center [1105, 19] width 64 height 21
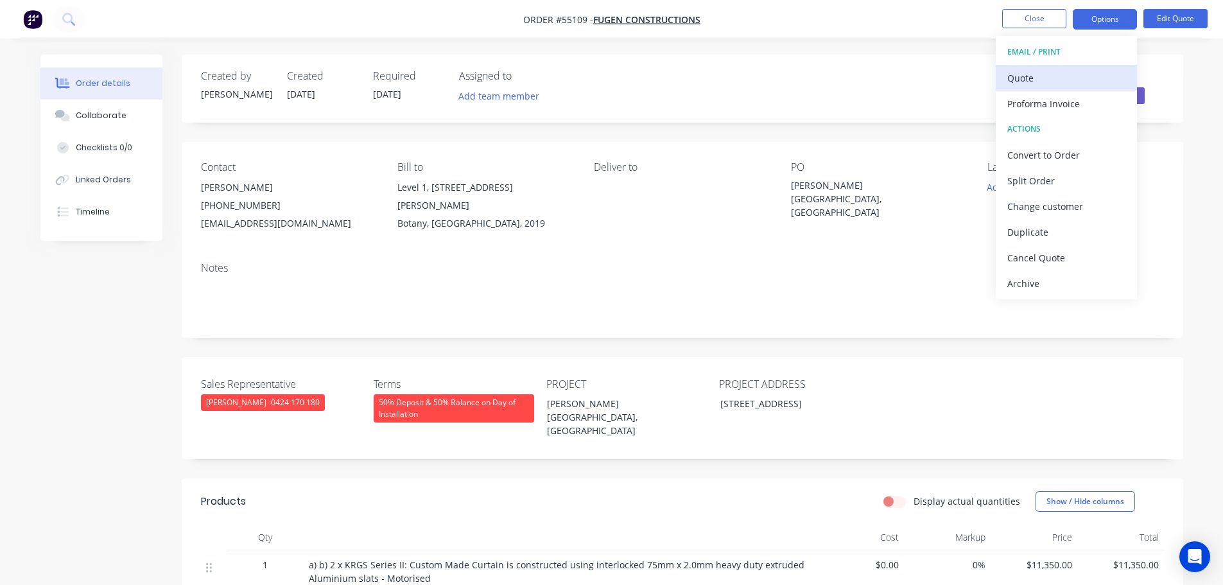
click at [1029, 80] on div "Quote" at bounding box center [1066, 78] width 118 height 19
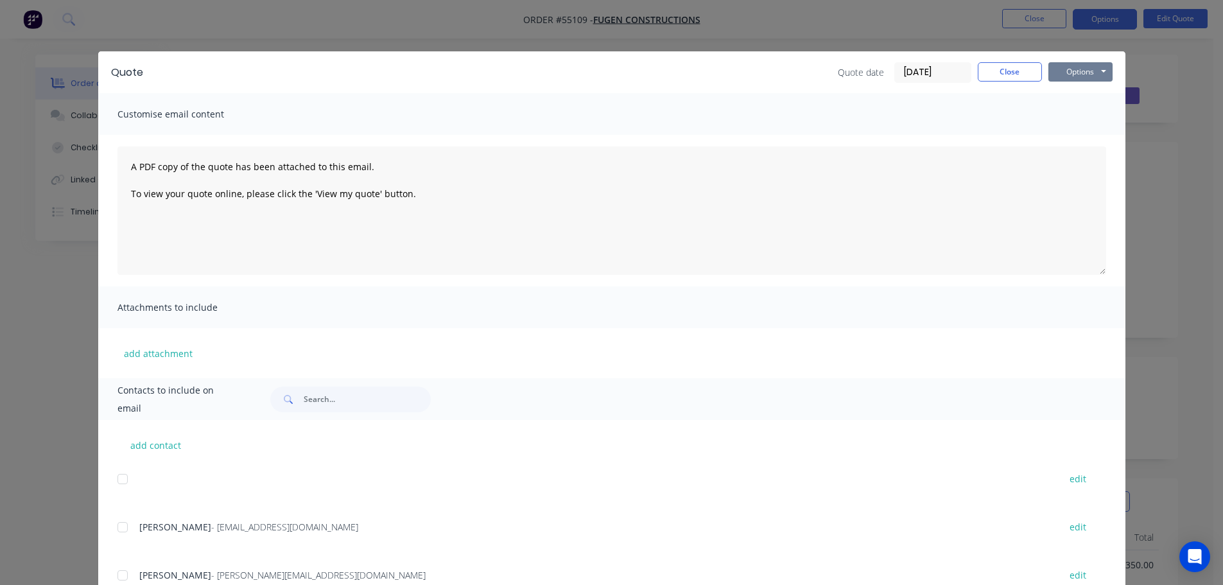
drag, startPoint x: 1066, startPoint y: 74, endPoint x: 1066, endPoint y: 83, distance: 9.0
click at [1066, 78] on button "Options" at bounding box center [1080, 71] width 64 height 19
click at [1072, 122] on button "Print" at bounding box center [1089, 115] width 82 height 21
click at [978, 68] on button "Close" at bounding box center [1010, 71] width 64 height 19
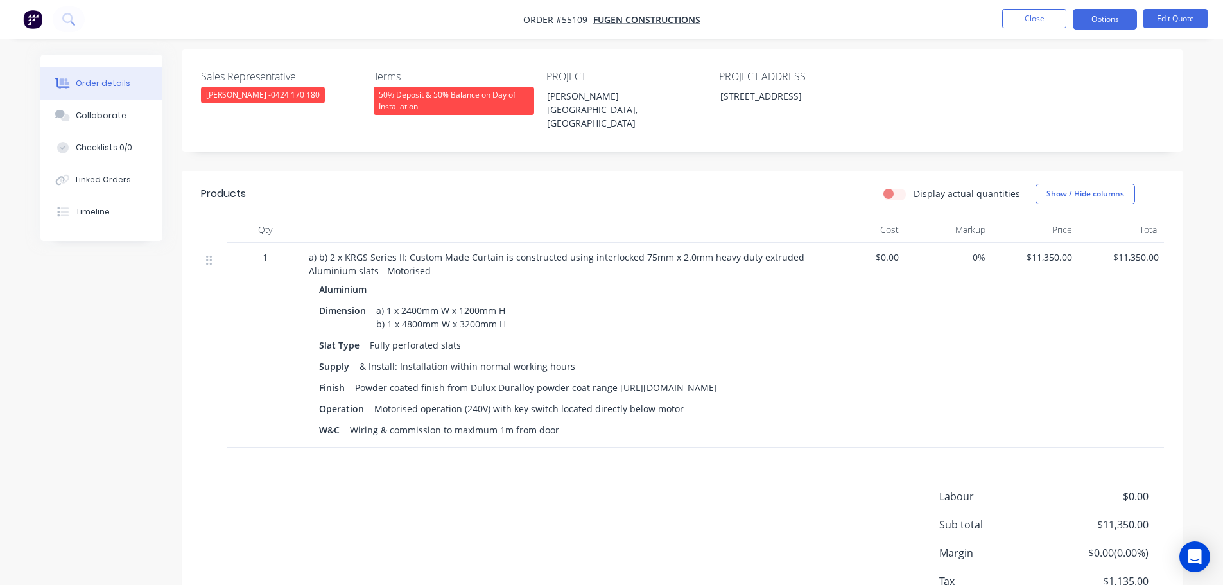
scroll to position [385, 0]
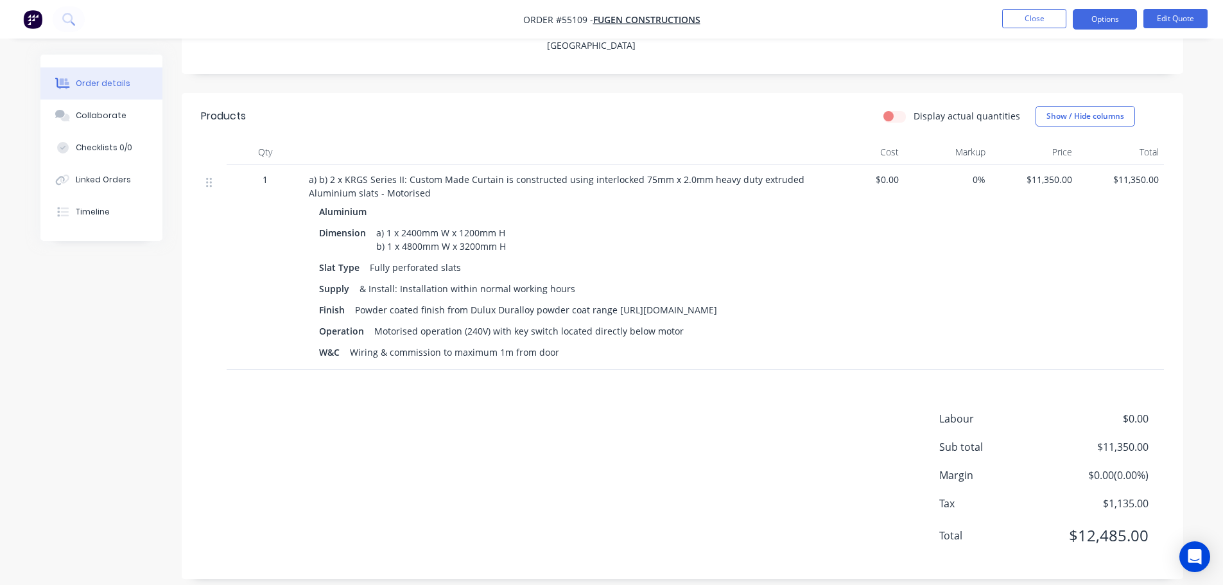
click at [512, 223] on div "Dimension a) 1 x 2400mm W x 1200mm H b) 1 x 4800mm W x 3200mm H" at bounding box center [560, 239] width 483 height 32
click at [505, 223] on div "a) 1 x 2400mm W x 1200mm H b) 1 x 4800mm W x 3200mm H" at bounding box center [441, 239] width 140 height 32
click at [1149, 14] on button "Edit Quote" at bounding box center [1175, 18] width 64 height 19
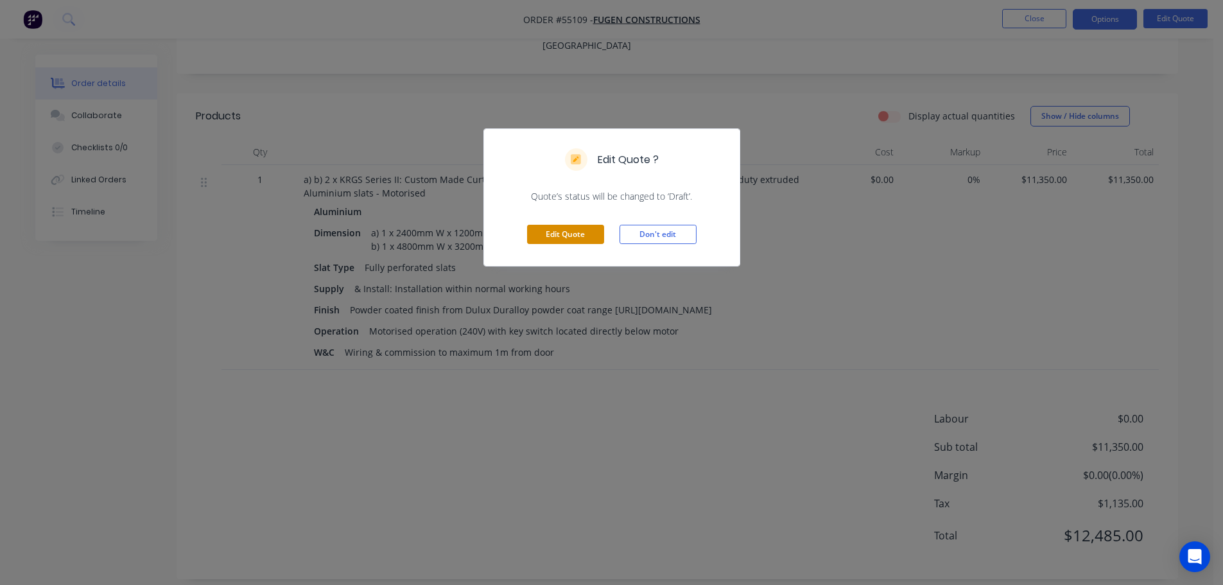
click at [596, 232] on button "Edit Quote" at bounding box center [565, 234] width 77 height 19
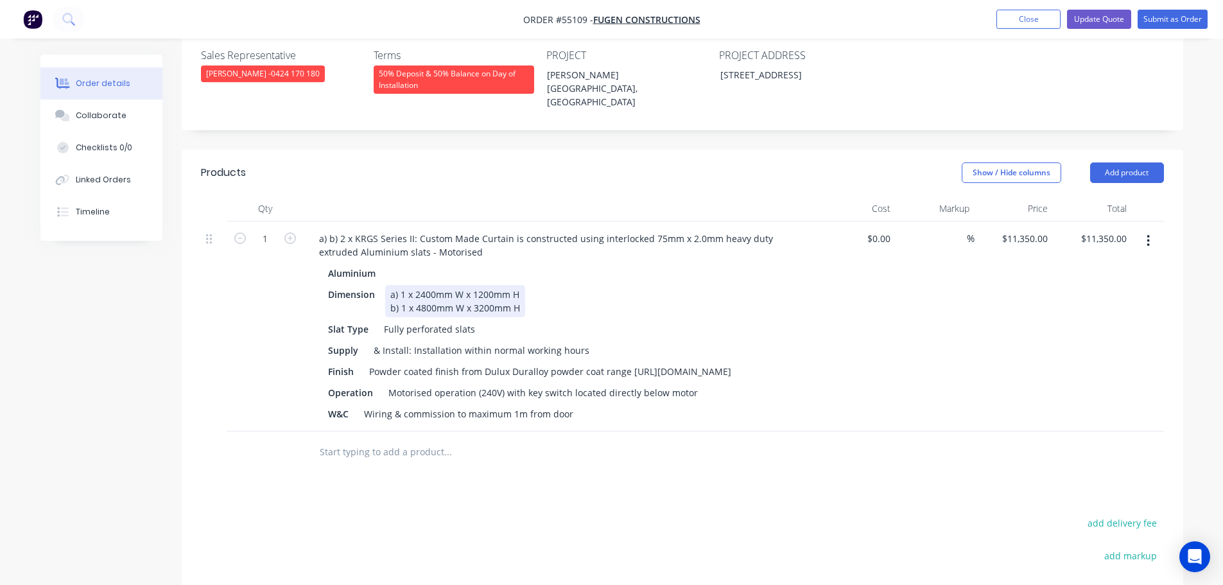
click at [523, 285] on div "a) 1 x 2400mm W x 1200mm H b) 1 x 4800mm W x 3200mm H" at bounding box center [455, 301] width 140 height 32
drag, startPoint x: 519, startPoint y: 259, endPoint x: 519, endPoint y: 273, distance: 14.1
click at [519, 285] on div "a) 1 x 2400mm W x 1200mm H - $2,900.00 + GST b) 1 x 4800mm W x 3200mm H" at bounding box center [492, 301] width 215 height 32
click at [1102, 25] on button "Update Quote" at bounding box center [1099, 19] width 64 height 19
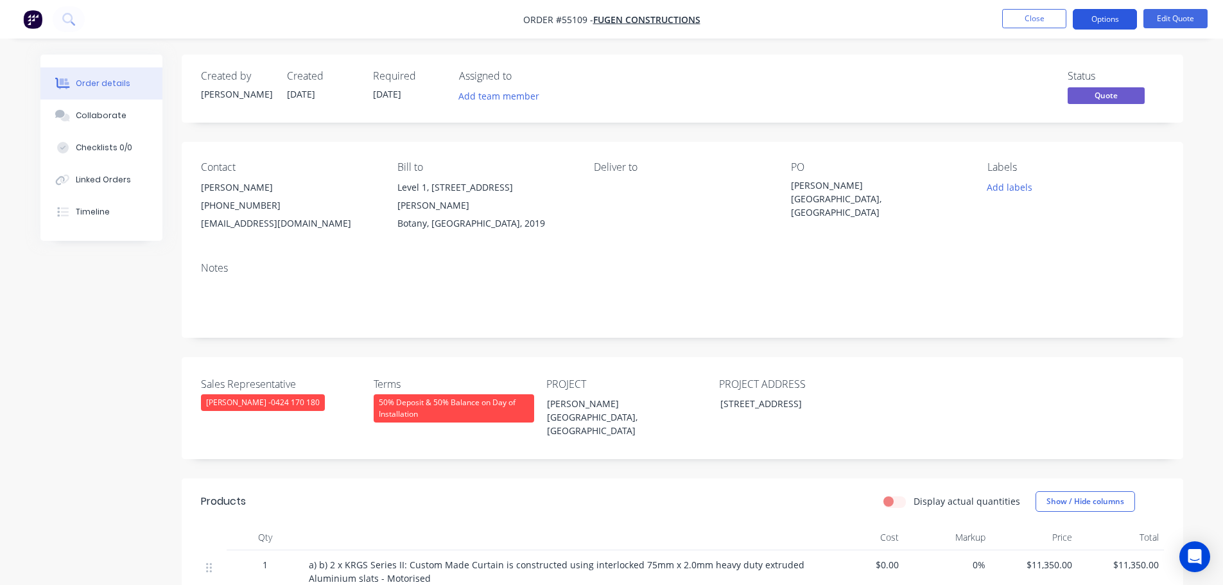
click at [1102, 19] on button "Options" at bounding box center [1105, 19] width 64 height 21
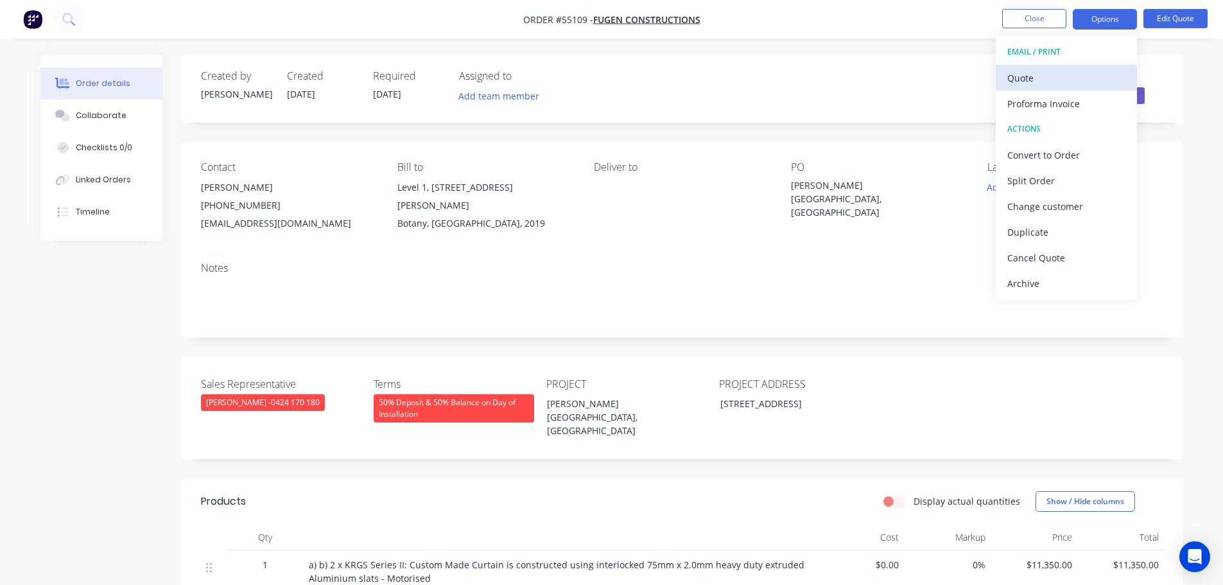
click at [1026, 82] on div "Quote" at bounding box center [1066, 78] width 118 height 19
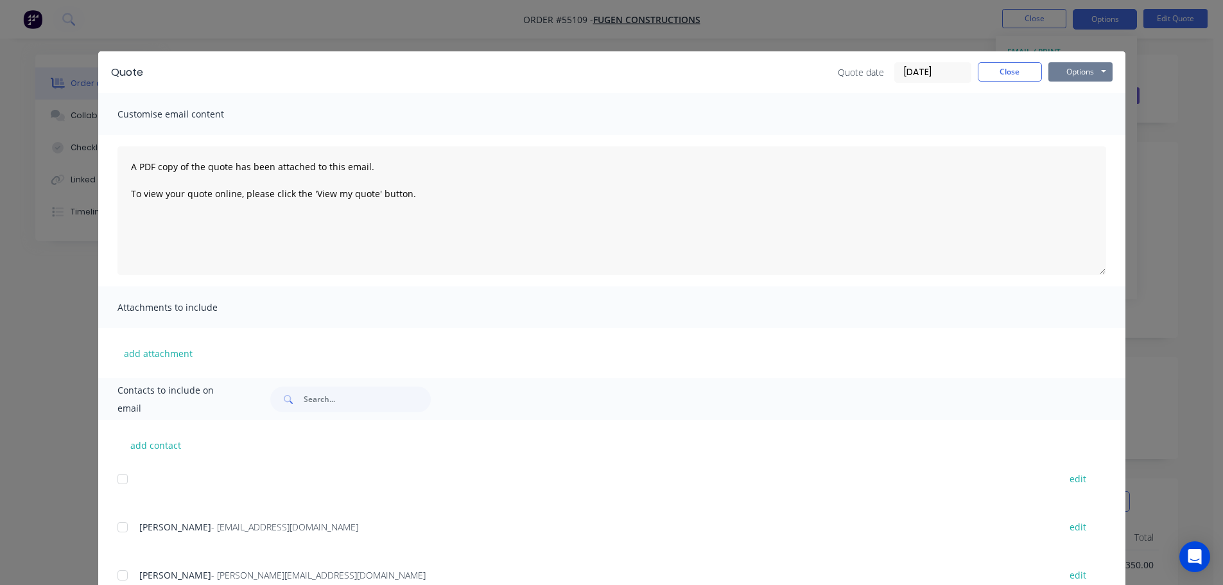
click at [1070, 77] on button "Options" at bounding box center [1080, 71] width 64 height 19
click at [1077, 112] on button "Print" at bounding box center [1089, 115] width 82 height 21
click at [980, 73] on button "Close" at bounding box center [1010, 71] width 64 height 19
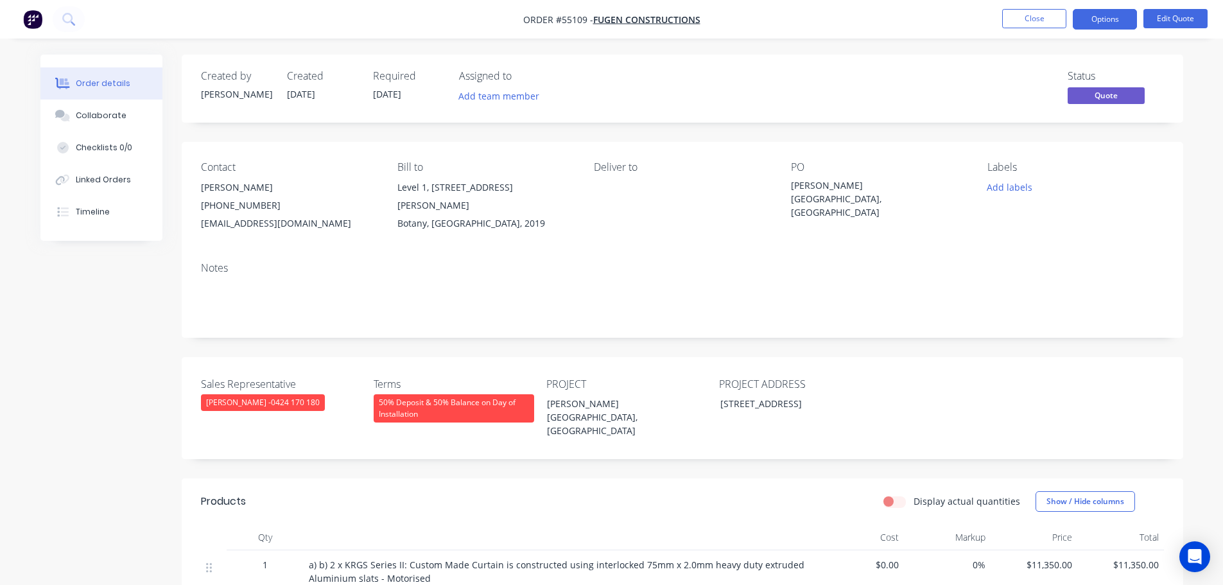
click at [232, 224] on div "bharrison@fugen.com.au" at bounding box center [289, 223] width 176 height 18
click at [840, 188] on div "[PERSON_NAME][GEOGRAPHIC_DATA], [GEOGRAPHIC_DATA]" at bounding box center [871, 198] width 161 height 40
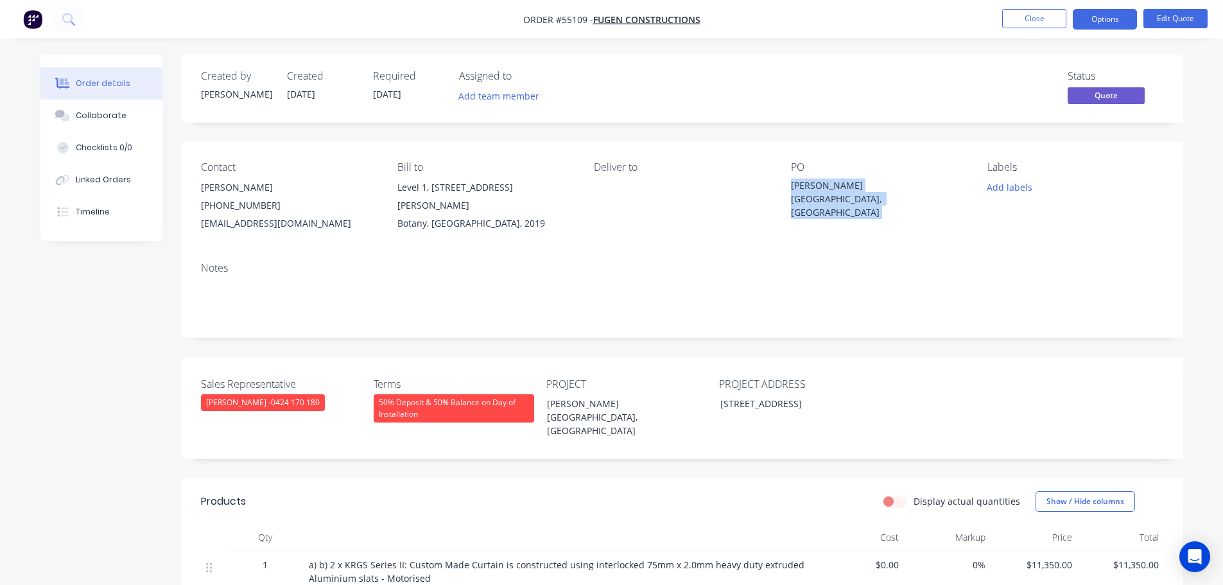
click at [840, 188] on div "[PERSON_NAME][GEOGRAPHIC_DATA], [GEOGRAPHIC_DATA]" at bounding box center [871, 198] width 161 height 40
click at [1097, 20] on button "Options" at bounding box center [1105, 19] width 64 height 21
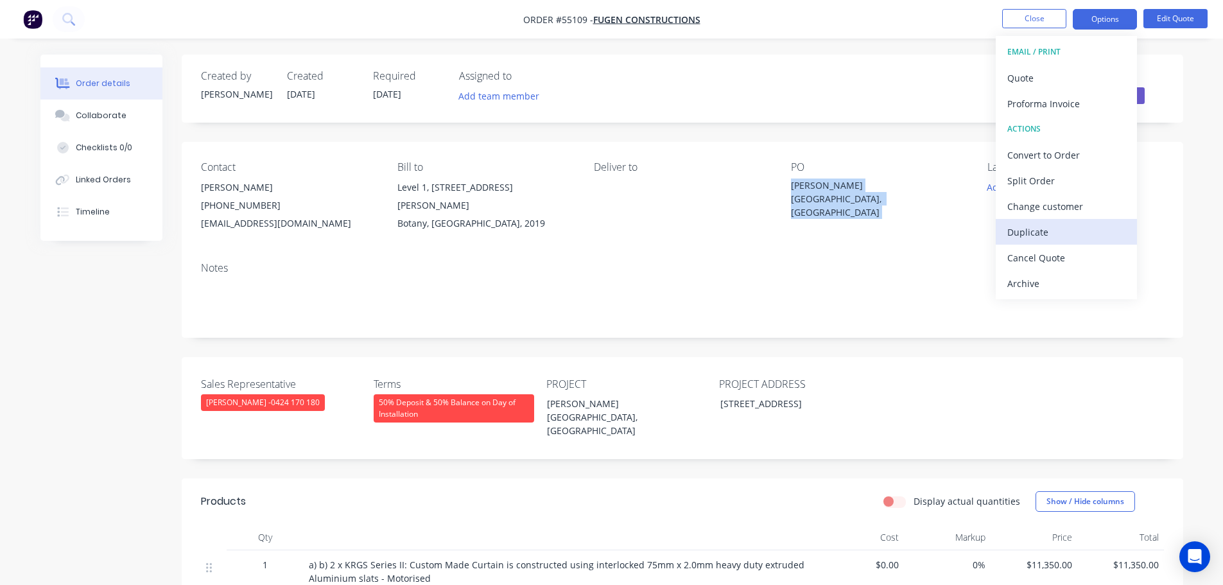
click at [1020, 233] on div "Duplicate" at bounding box center [1066, 232] width 118 height 19
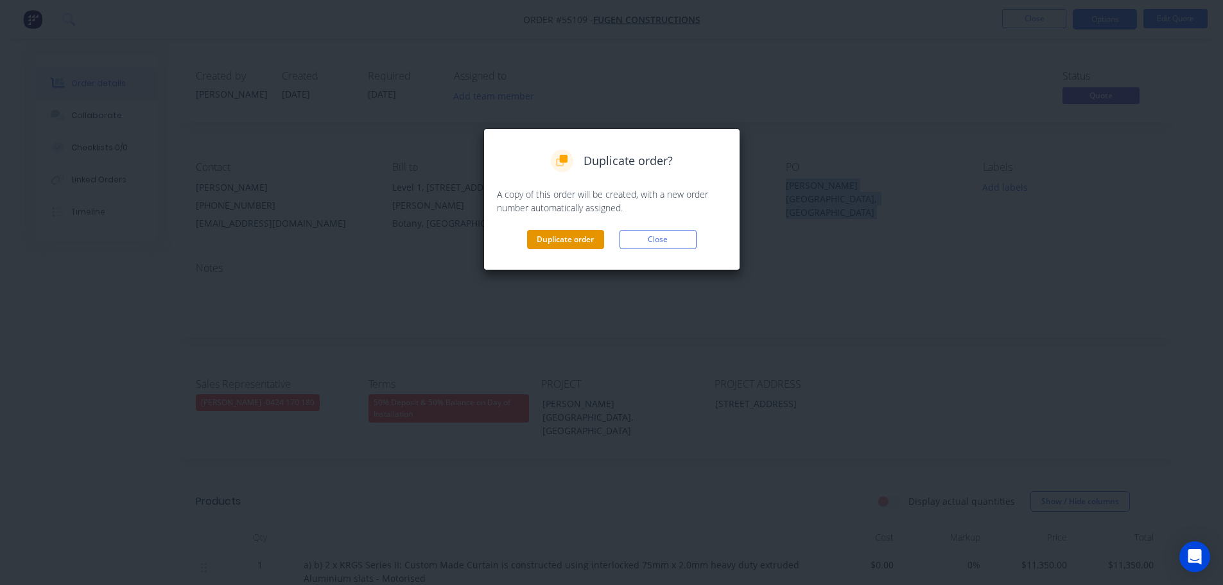
click at [563, 240] on button "Duplicate order" at bounding box center [565, 239] width 77 height 19
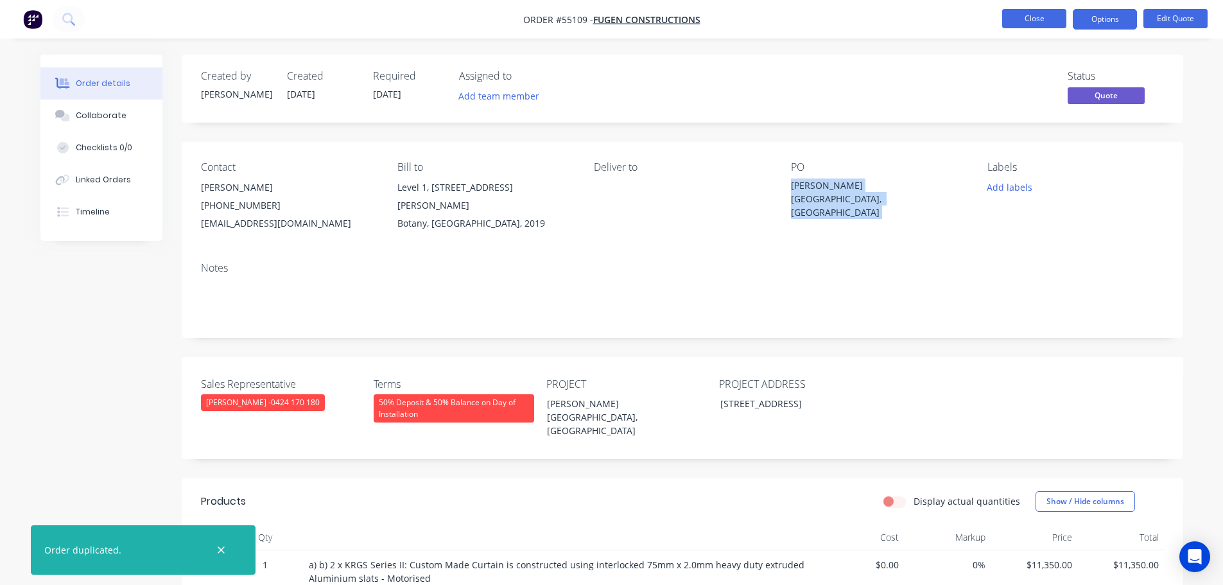
click at [1034, 19] on button "Close" at bounding box center [1034, 18] width 64 height 19
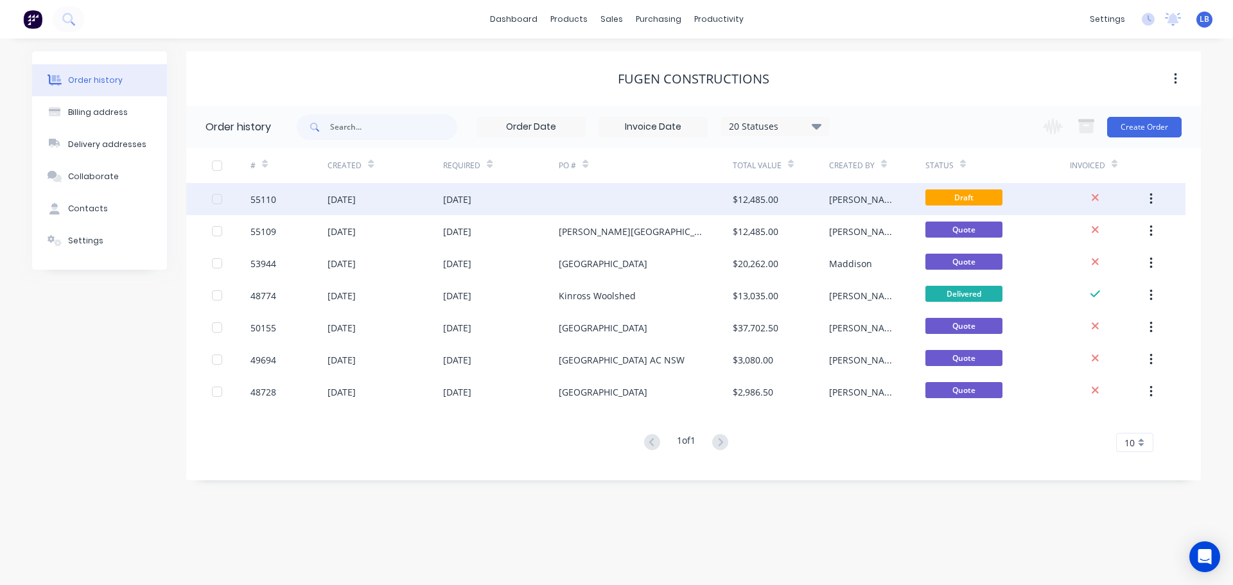
click at [761, 195] on div "$12,485.00" at bounding box center [756, 199] width 46 height 13
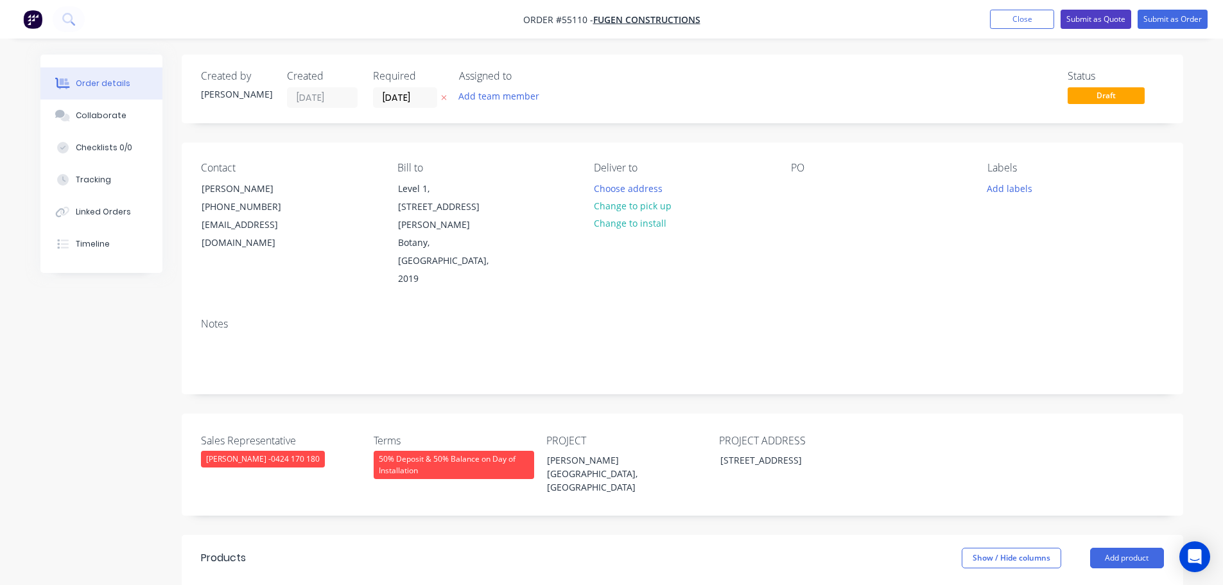
click at [1104, 19] on button "Submit as Quote" at bounding box center [1096, 19] width 71 height 19
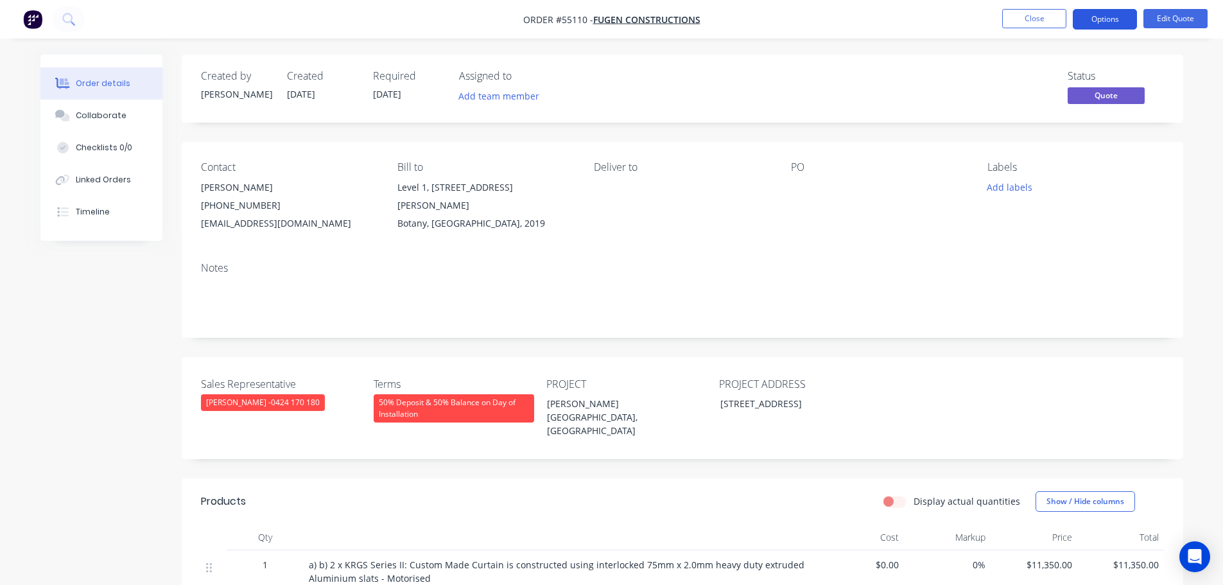
click at [1103, 21] on button "Options" at bounding box center [1105, 19] width 64 height 21
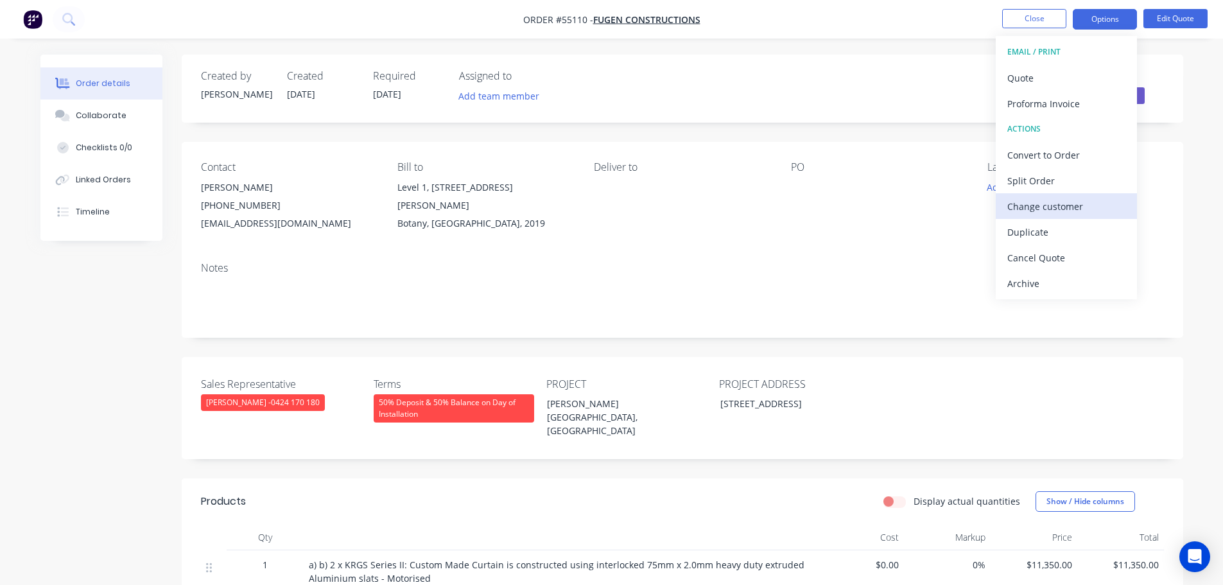
click at [1018, 205] on div "Change customer" at bounding box center [1066, 206] width 118 height 19
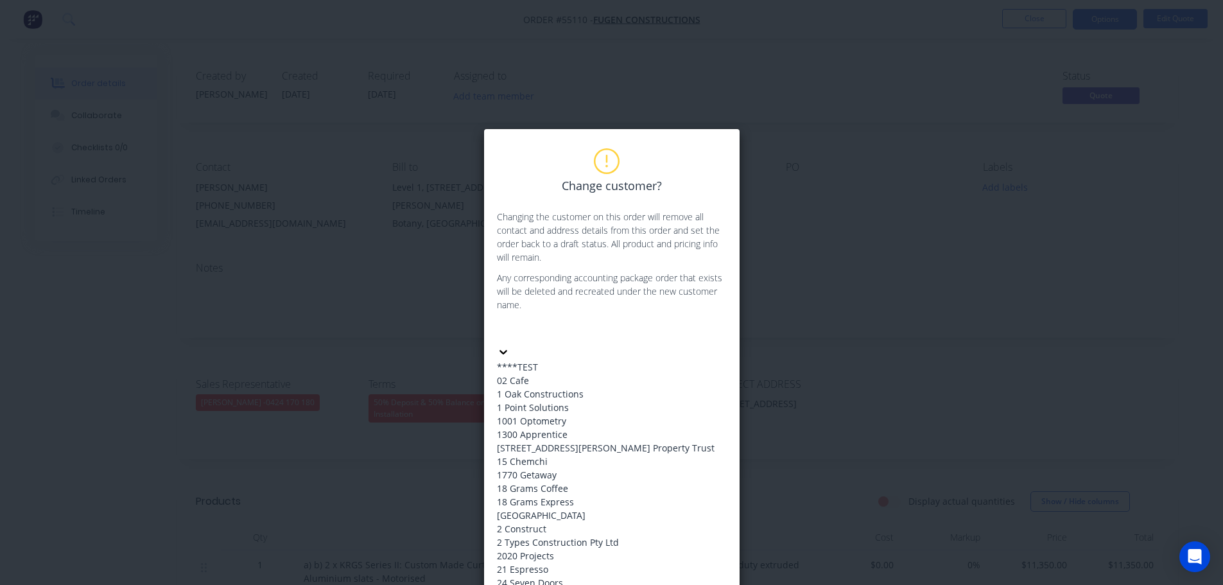
click at [521, 331] on div at bounding box center [593, 332] width 185 height 16
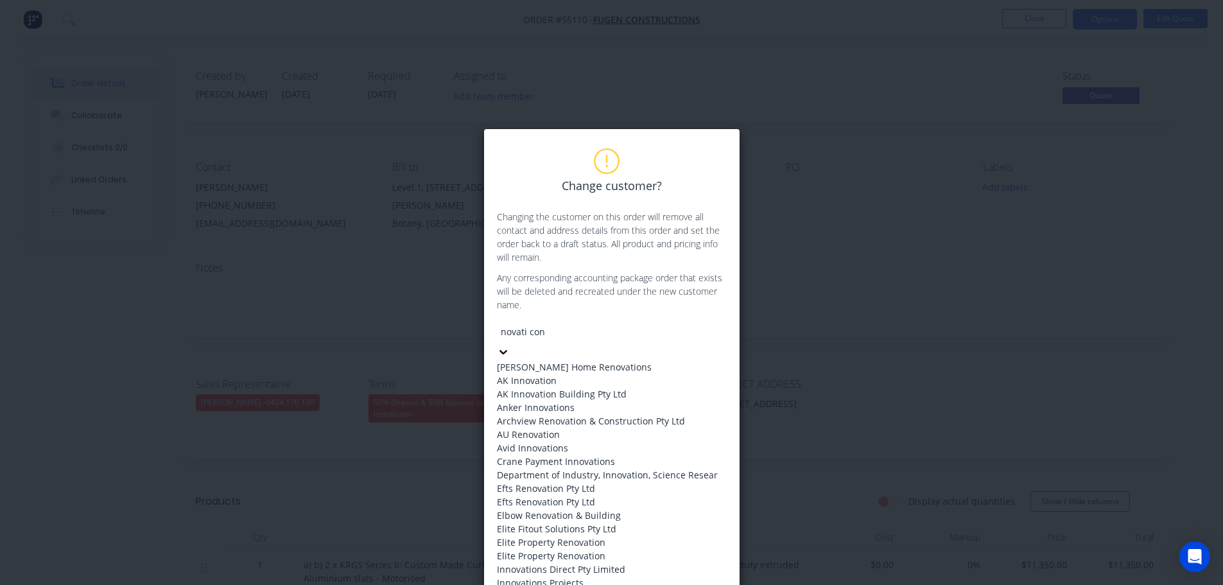
type input "novati cons"
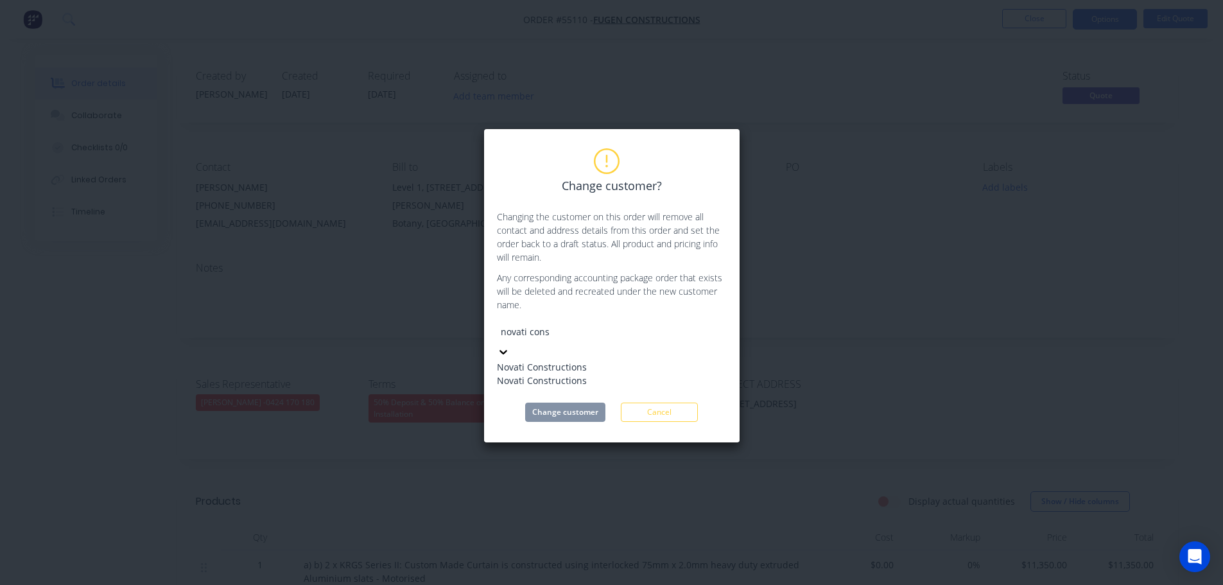
click at [570, 360] on div "Novati Constructions" at bounding box center [593, 366] width 193 height 13
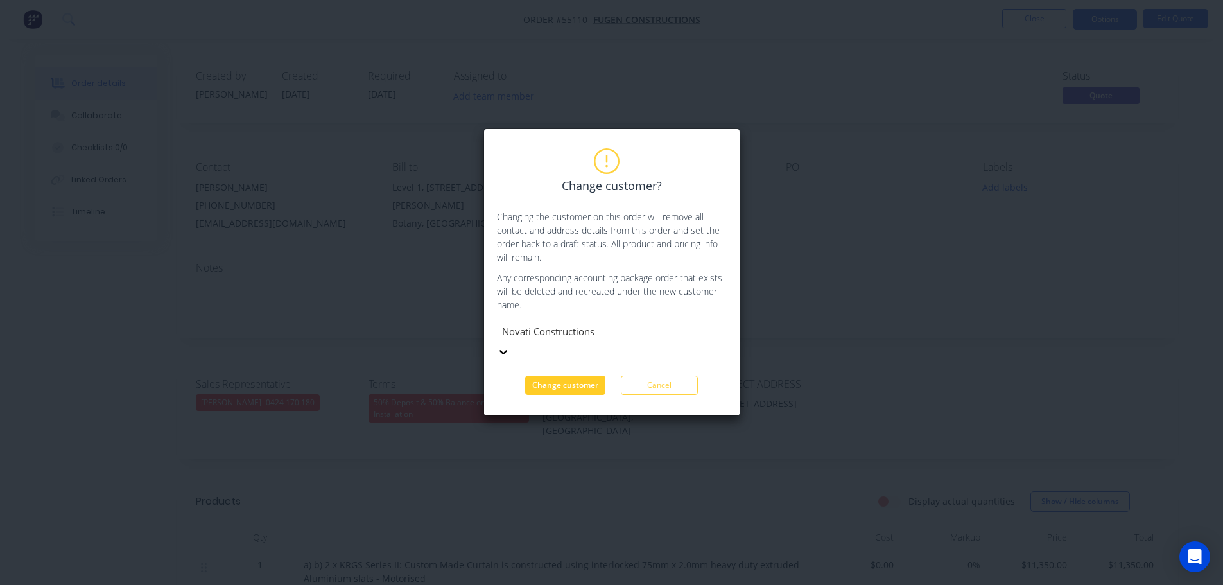
click at [574, 376] on button "Change customer" at bounding box center [565, 385] width 80 height 19
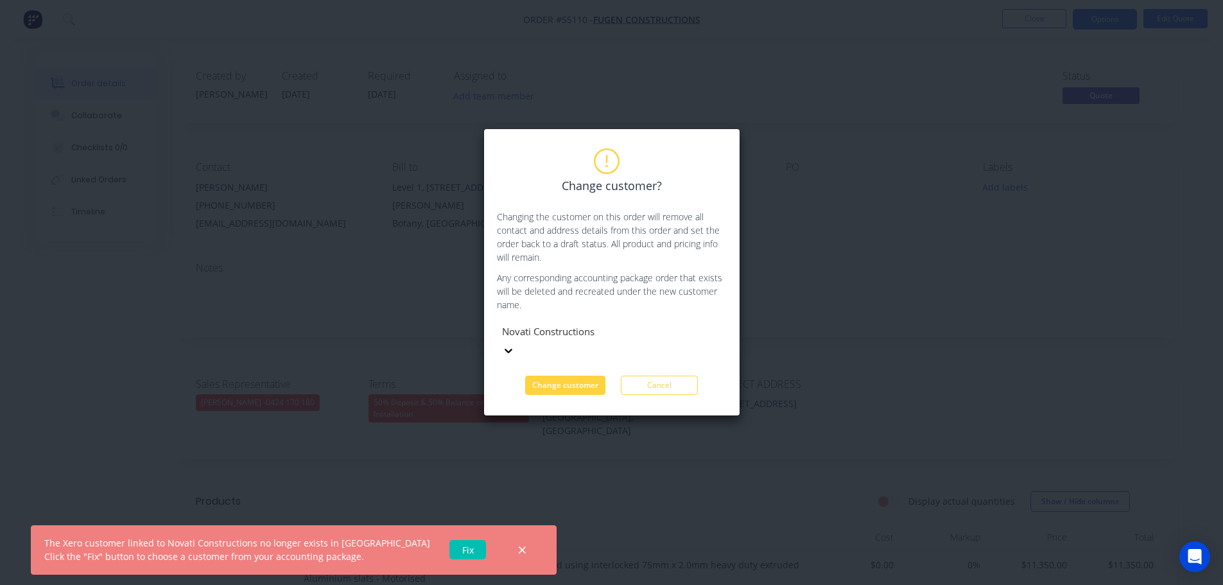
click at [449, 551] on link "Fix" at bounding box center [467, 549] width 37 height 19
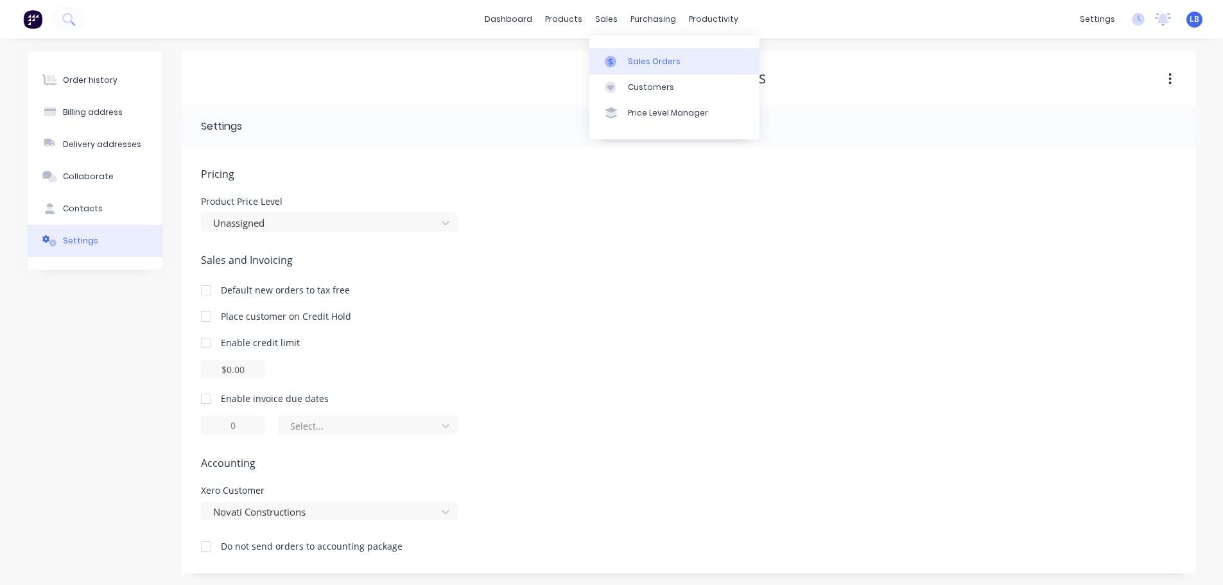
click at [659, 64] on div "Sales Orders" at bounding box center [654, 62] width 53 height 12
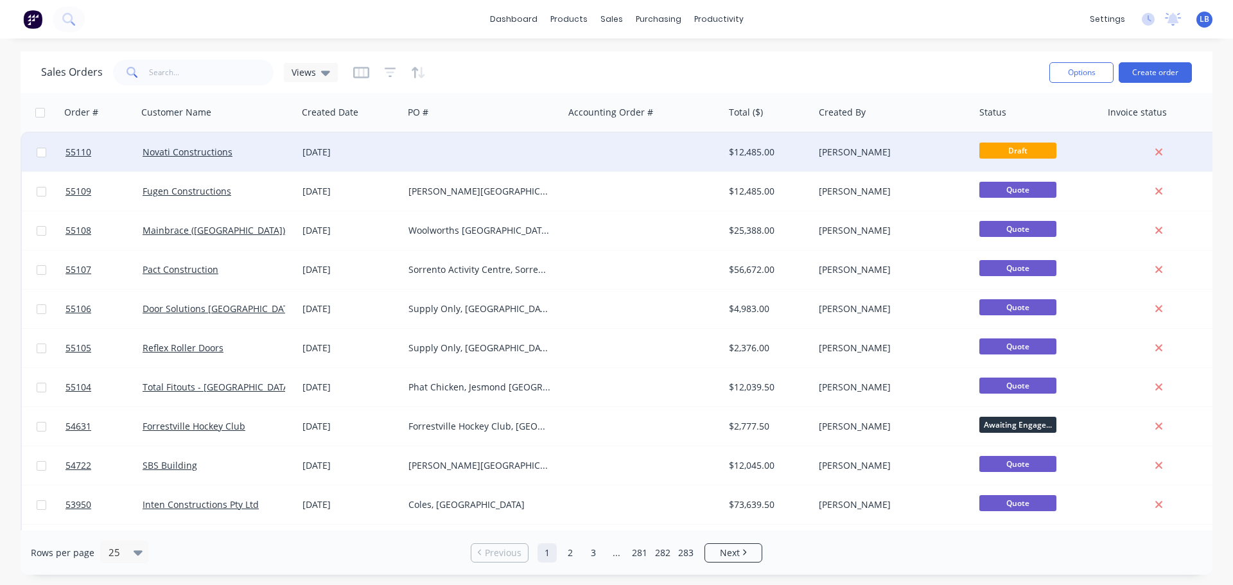
click at [736, 153] on div "$12,485.00" at bounding box center [767, 152] width 76 height 13
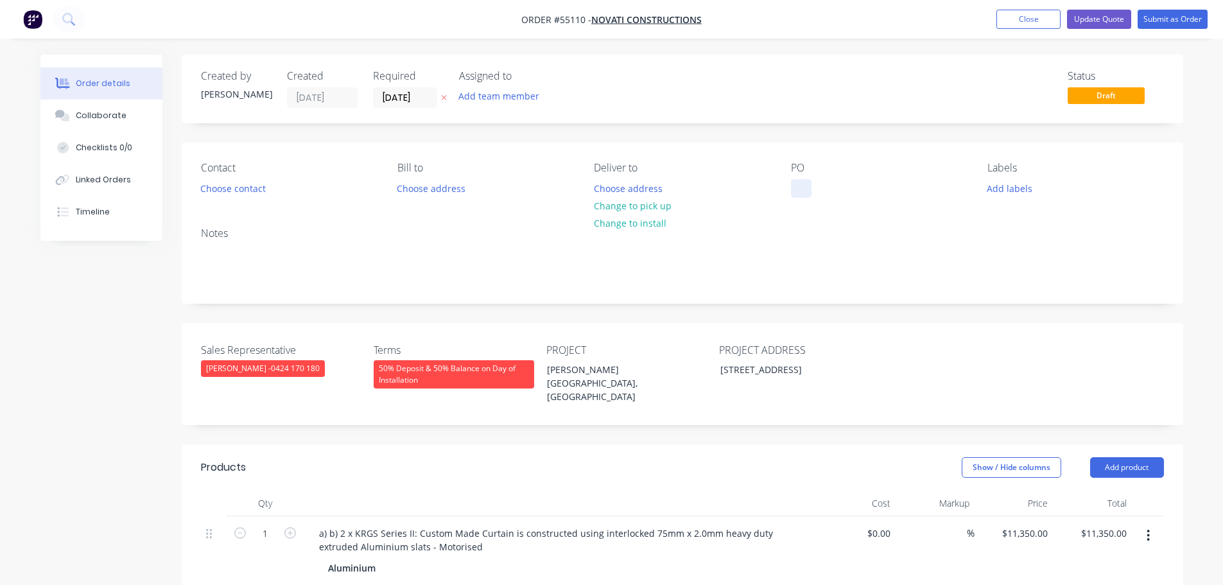
click at [803, 182] on div at bounding box center [801, 188] width 21 height 19
click at [602, 372] on div "[PERSON_NAME][GEOGRAPHIC_DATA], [GEOGRAPHIC_DATA]" at bounding box center [617, 383] width 161 height 46
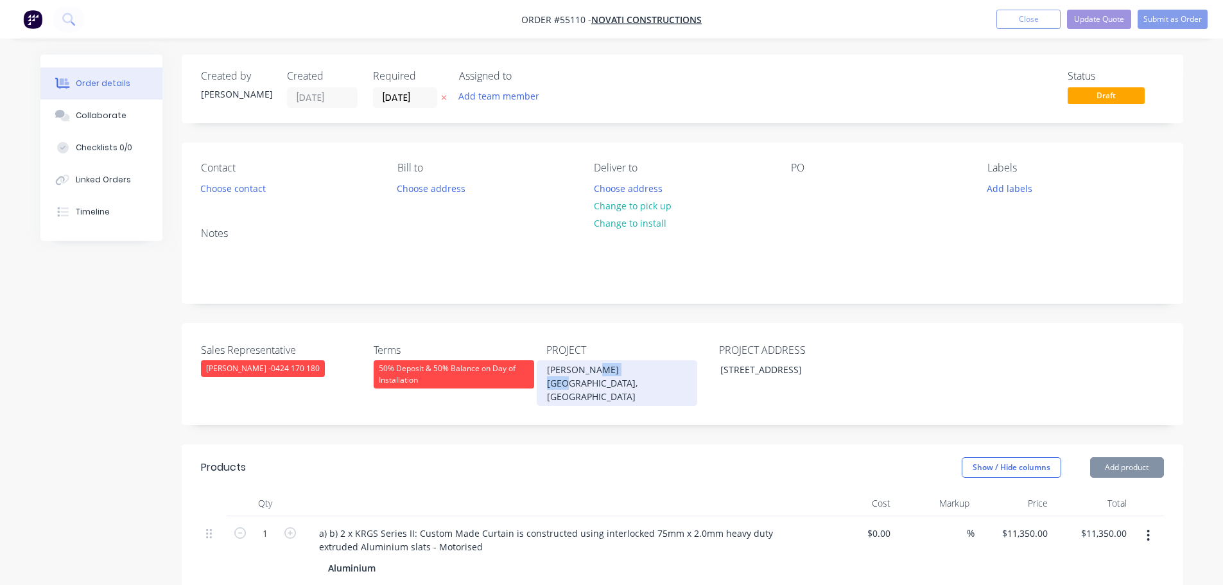
click at [602, 372] on div "[PERSON_NAME][GEOGRAPHIC_DATA], [GEOGRAPHIC_DATA]" at bounding box center [617, 383] width 161 height 46
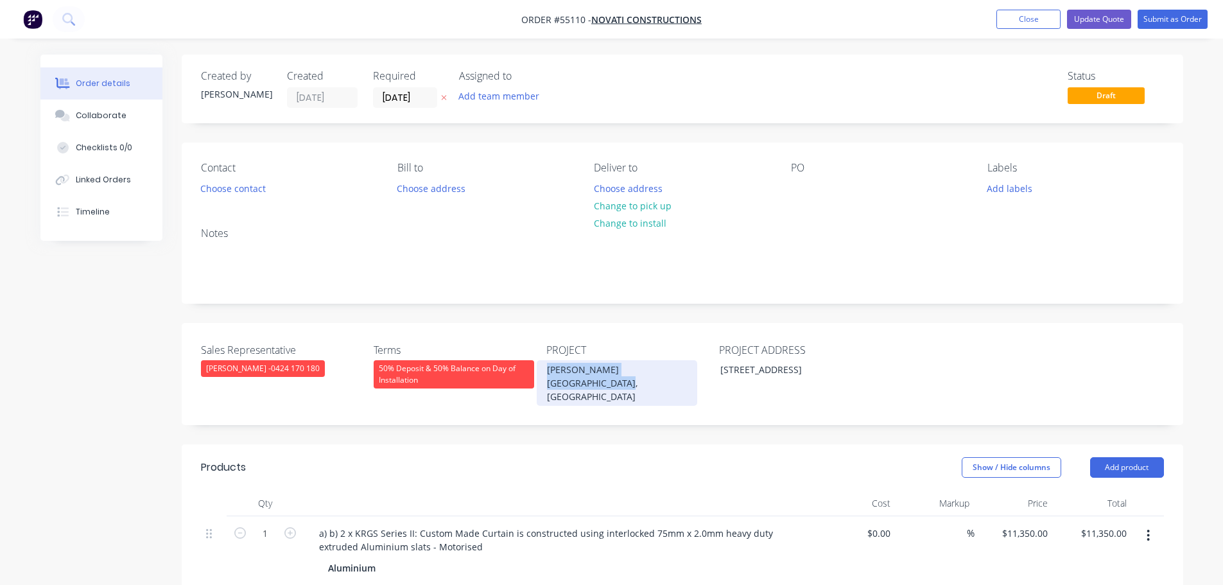
click at [602, 372] on div "[PERSON_NAME][GEOGRAPHIC_DATA], [GEOGRAPHIC_DATA]" at bounding box center [617, 383] width 161 height 46
copy div "[PERSON_NAME][GEOGRAPHIC_DATA], [GEOGRAPHIC_DATA]"
click at [800, 180] on div at bounding box center [801, 188] width 21 height 19
paste div
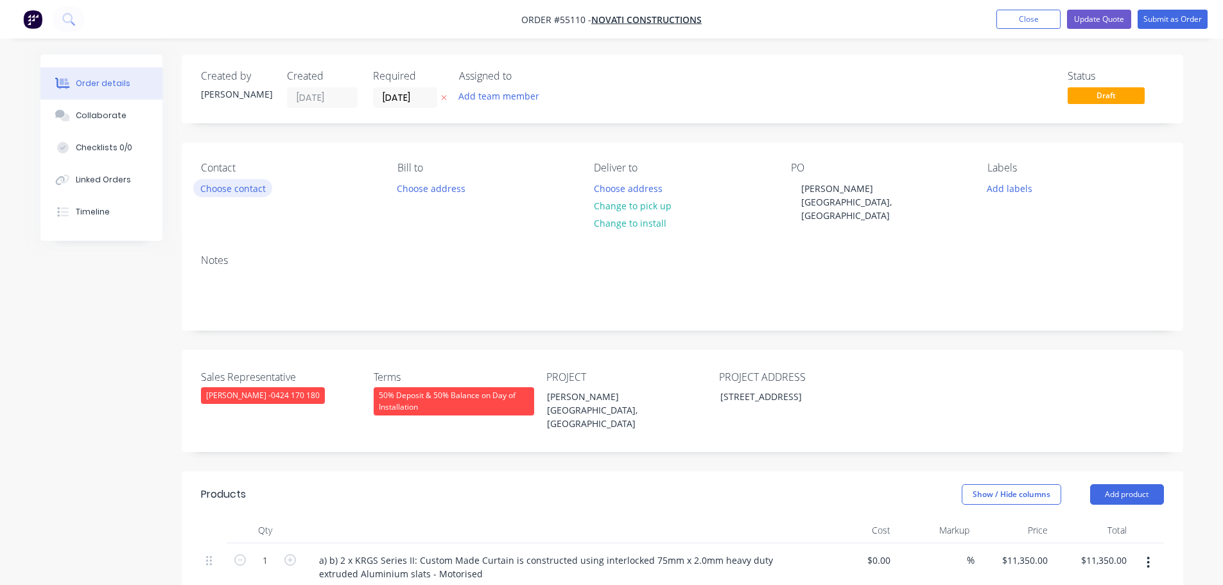
click at [229, 191] on button "Choose contact" at bounding box center [232, 187] width 79 height 17
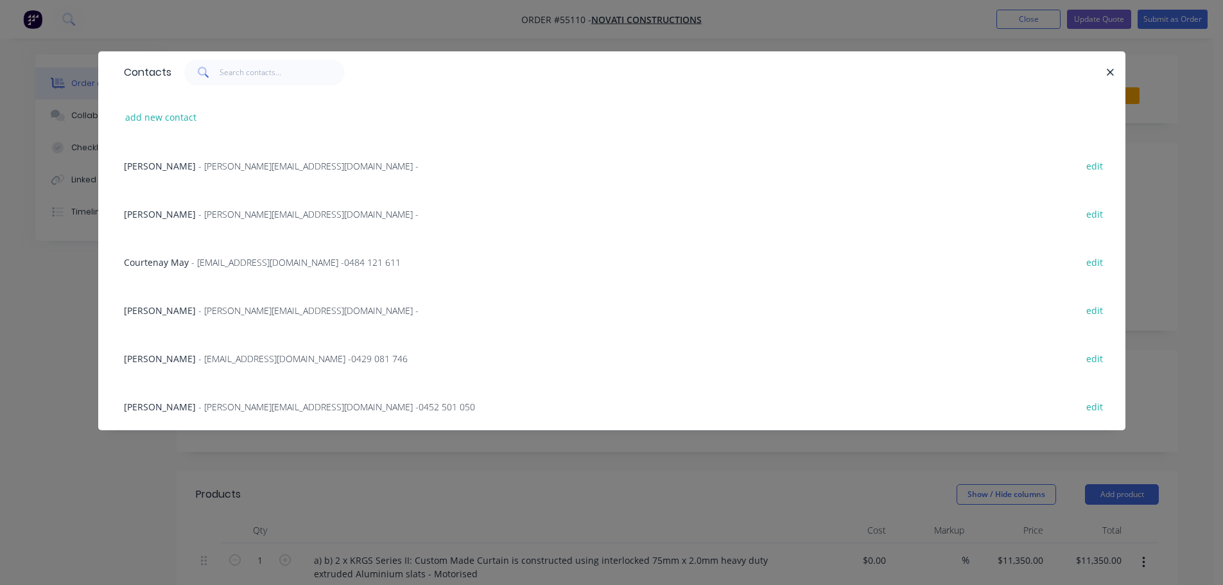
click at [245, 313] on span "- johnm@novati.com.au -" at bounding box center [308, 310] width 220 height 12
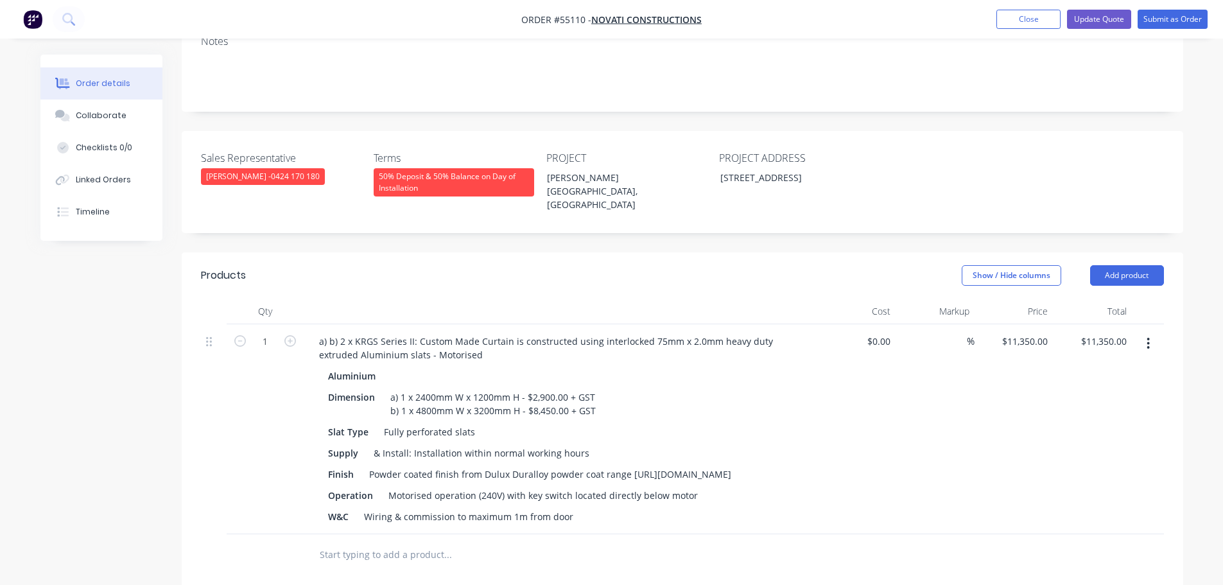
scroll to position [257, 0]
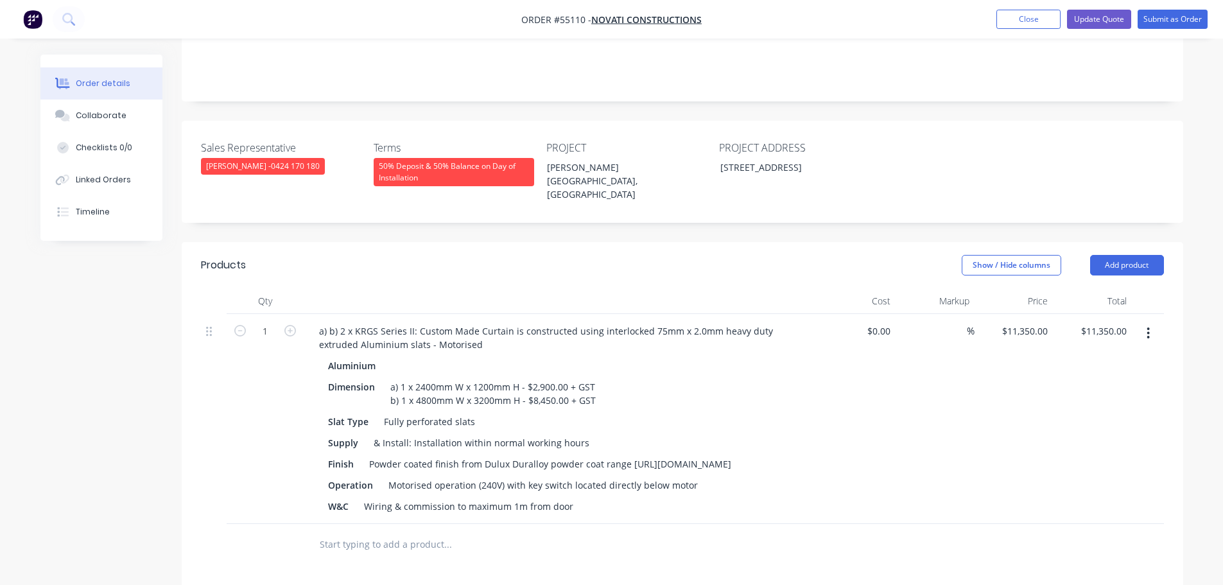
click at [451, 158] on div "50% Deposit & 50% Balance on Day of Installation" at bounding box center [454, 172] width 161 height 28
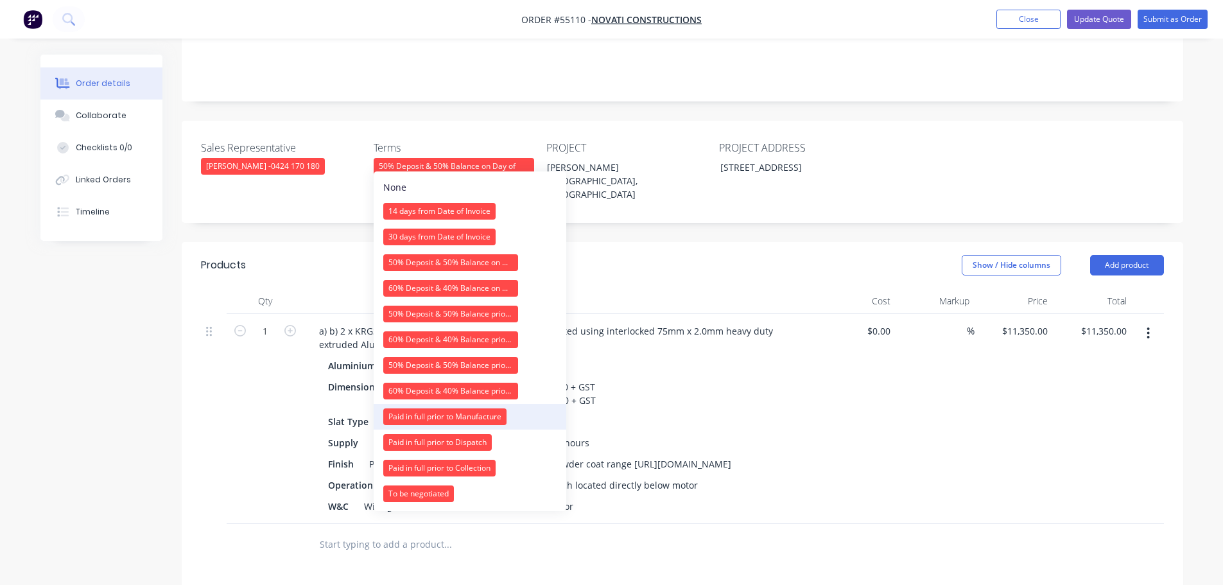
click at [437, 417] on div "Paid in full prior to Manufacture" at bounding box center [444, 416] width 123 height 17
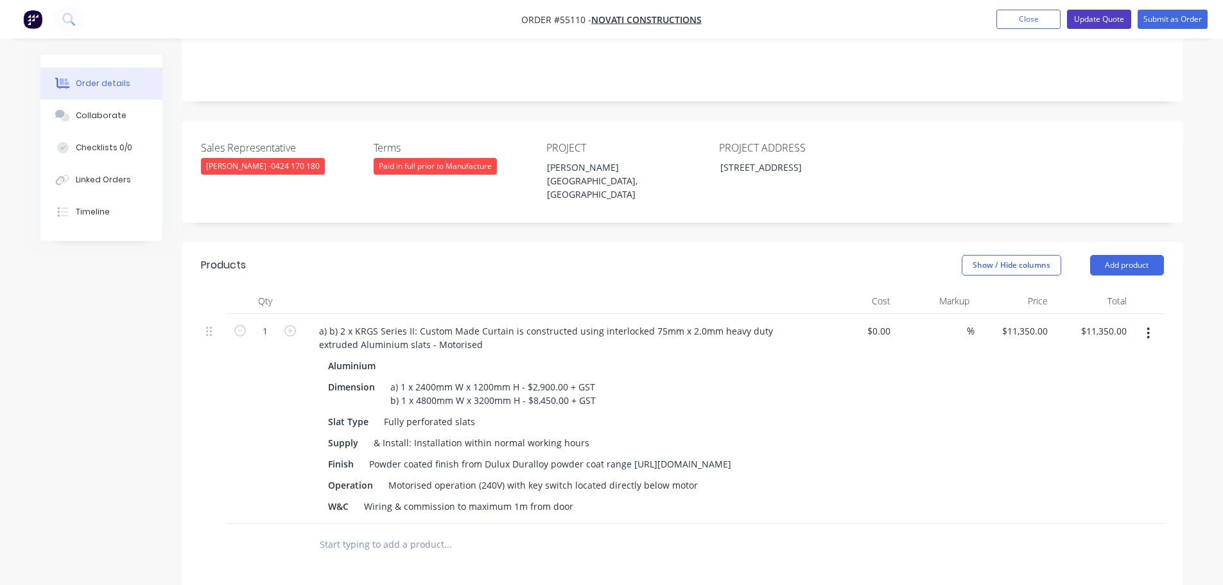
click at [1091, 19] on button "Update Quote" at bounding box center [1099, 19] width 64 height 19
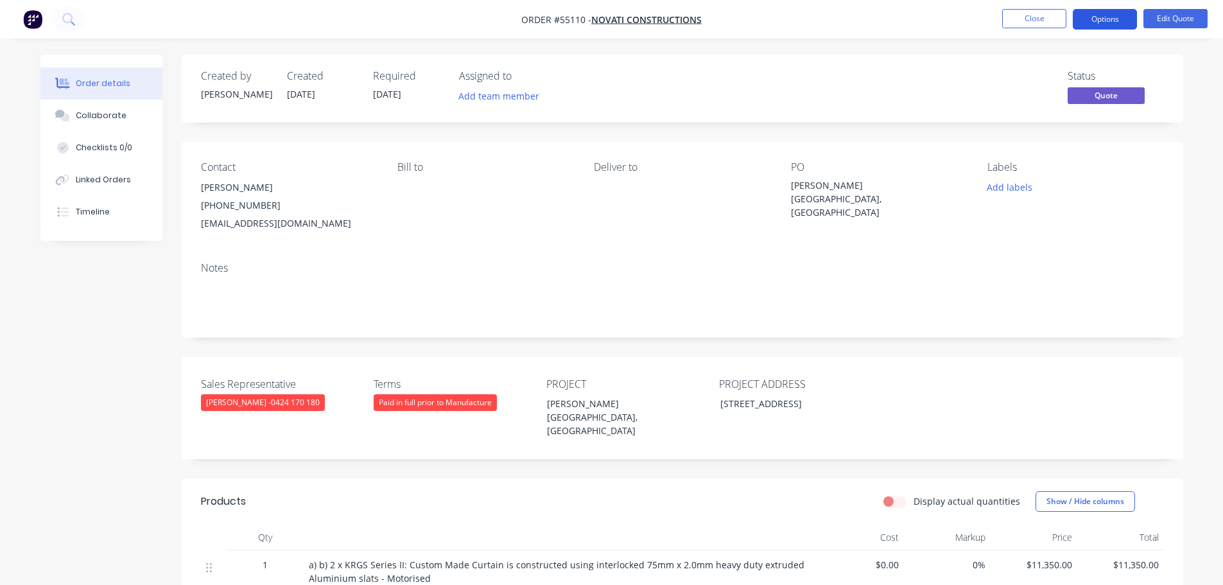
click at [1089, 23] on button "Options" at bounding box center [1105, 19] width 64 height 21
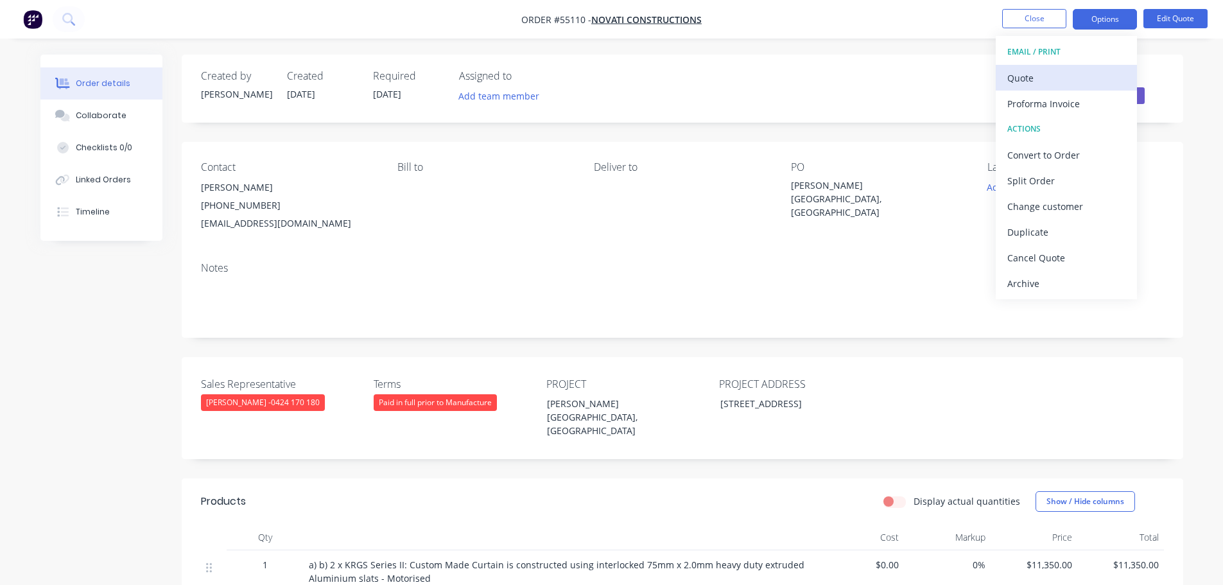
click at [1028, 81] on div "Quote" at bounding box center [1066, 78] width 118 height 19
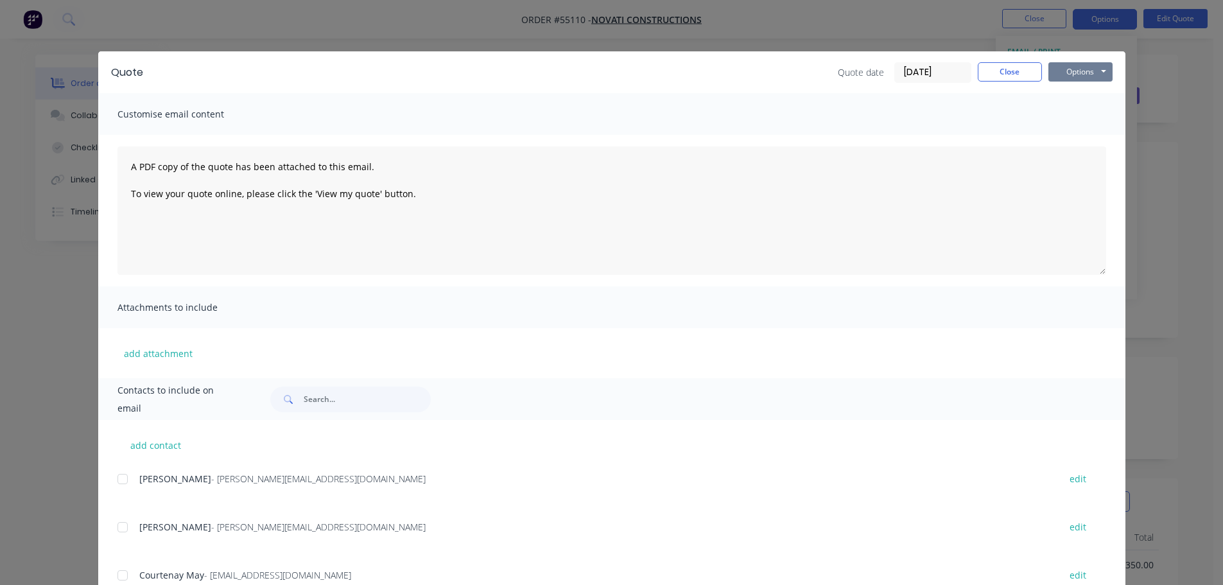
click at [1071, 68] on button "Options" at bounding box center [1080, 71] width 64 height 19
click at [1075, 116] on button "Print" at bounding box center [1089, 115] width 82 height 21
click at [1009, 71] on button "Close" at bounding box center [1010, 71] width 64 height 19
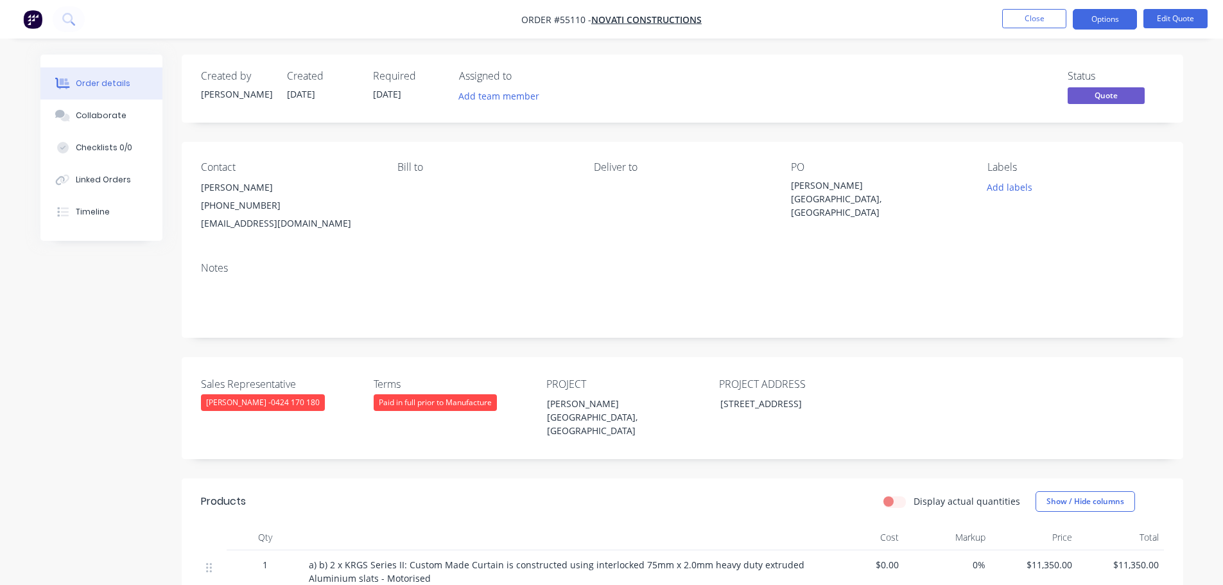
click at [232, 223] on div "johnm@novati.com.au" at bounding box center [289, 223] width 176 height 18
copy div "johnm@novati.com.au"
click at [842, 185] on div "[PERSON_NAME][GEOGRAPHIC_DATA], [GEOGRAPHIC_DATA]" at bounding box center [871, 198] width 161 height 40
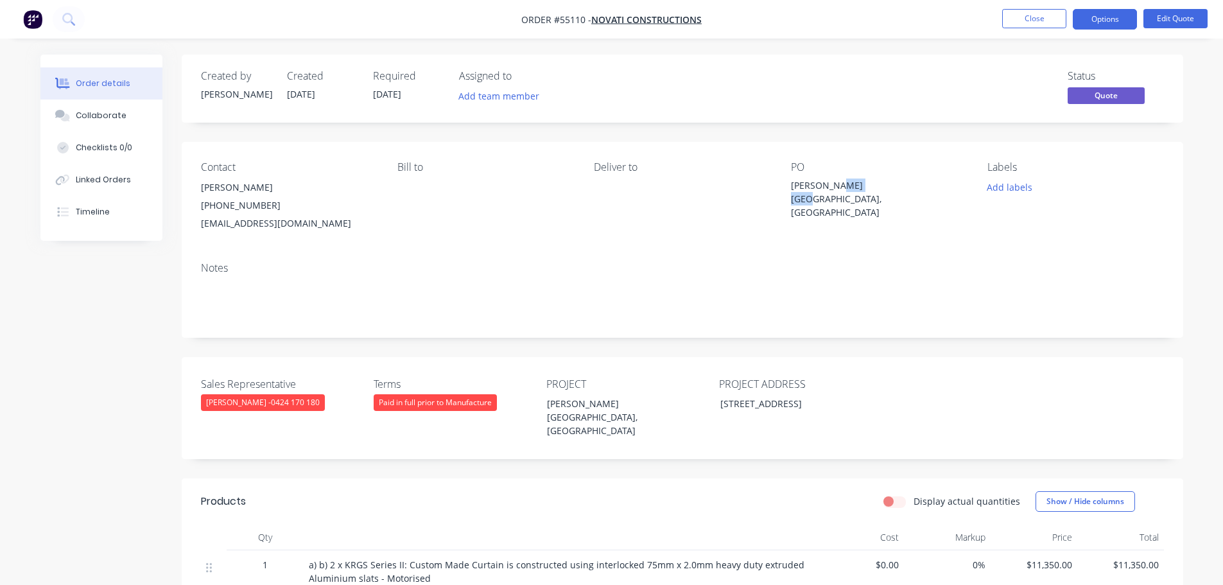
click at [842, 185] on div "[PERSON_NAME][GEOGRAPHIC_DATA], [GEOGRAPHIC_DATA]" at bounding box center [871, 198] width 161 height 40
copy div "[PERSON_NAME][GEOGRAPHIC_DATA], [GEOGRAPHIC_DATA]"
click at [857, 185] on div "[PERSON_NAME][GEOGRAPHIC_DATA], [GEOGRAPHIC_DATA]" at bounding box center [871, 198] width 161 height 40
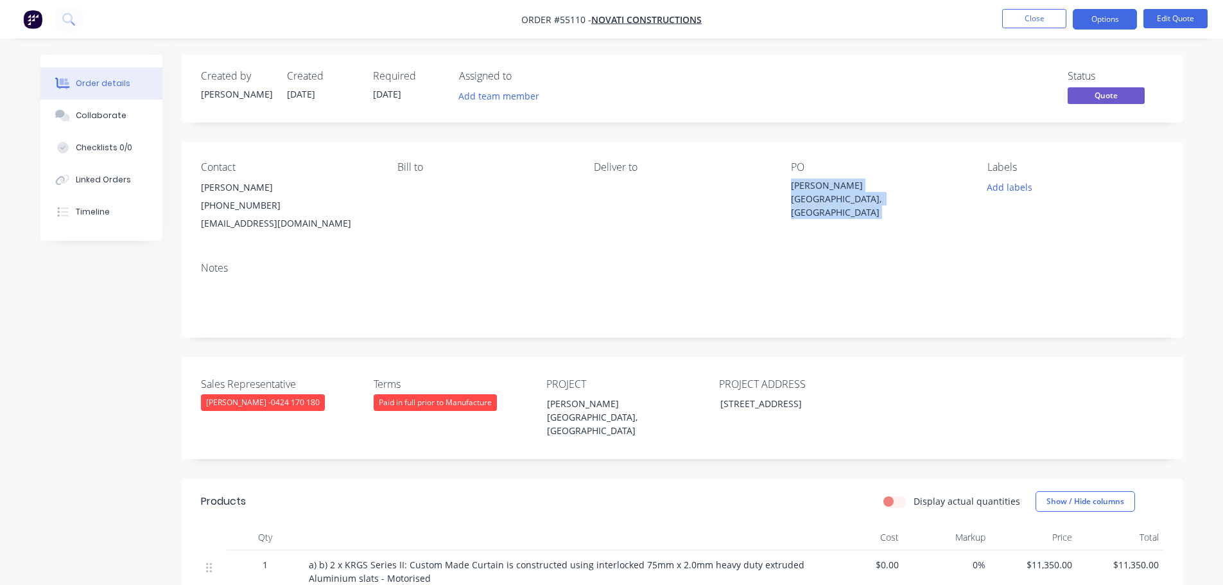
click at [857, 185] on div "[PERSON_NAME][GEOGRAPHIC_DATA], [GEOGRAPHIC_DATA]" at bounding box center [871, 198] width 161 height 40
click at [1108, 20] on button "Options" at bounding box center [1105, 19] width 64 height 21
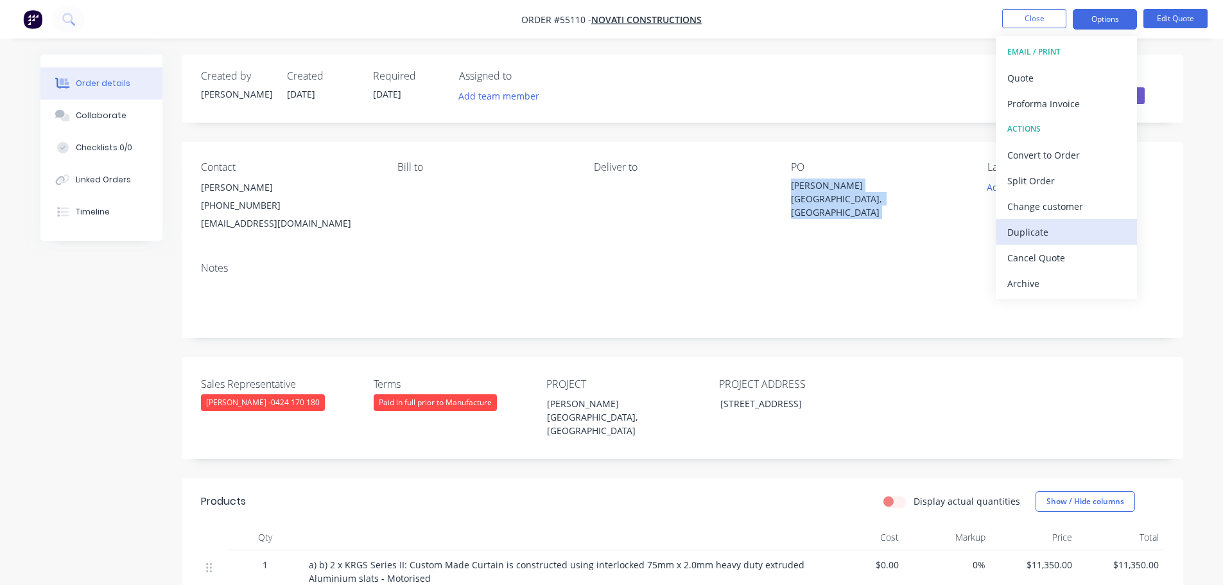
click at [1020, 228] on div "Duplicate" at bounding box center [1066, 232] width 118 height 19
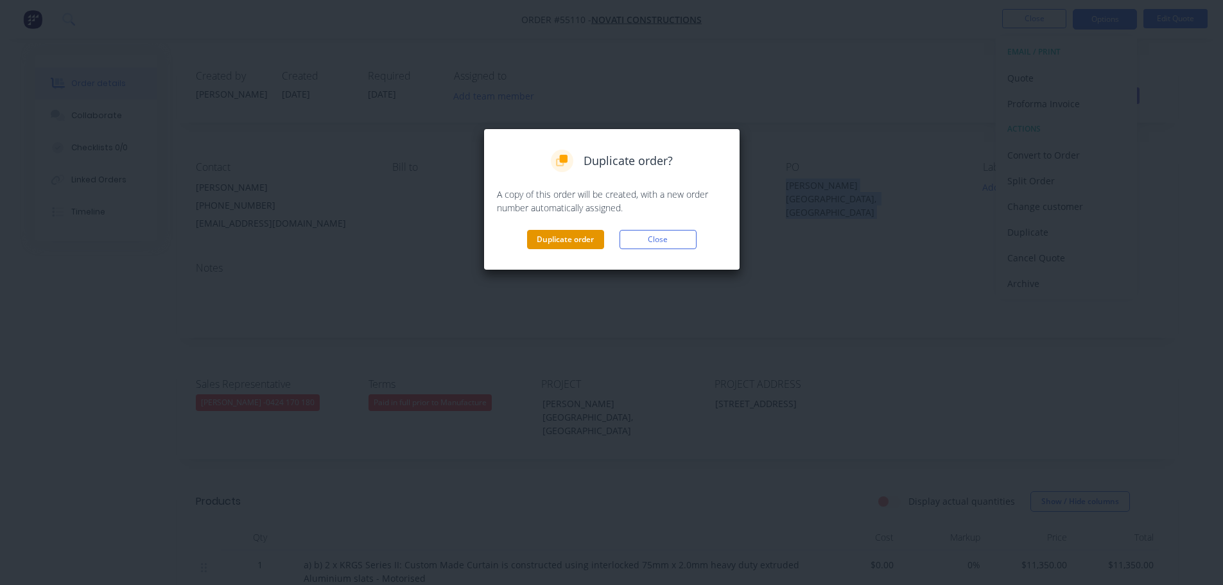
click at [553, 243] on button "Duplicate order" at bounding box center [565, 239] width 77 height 19
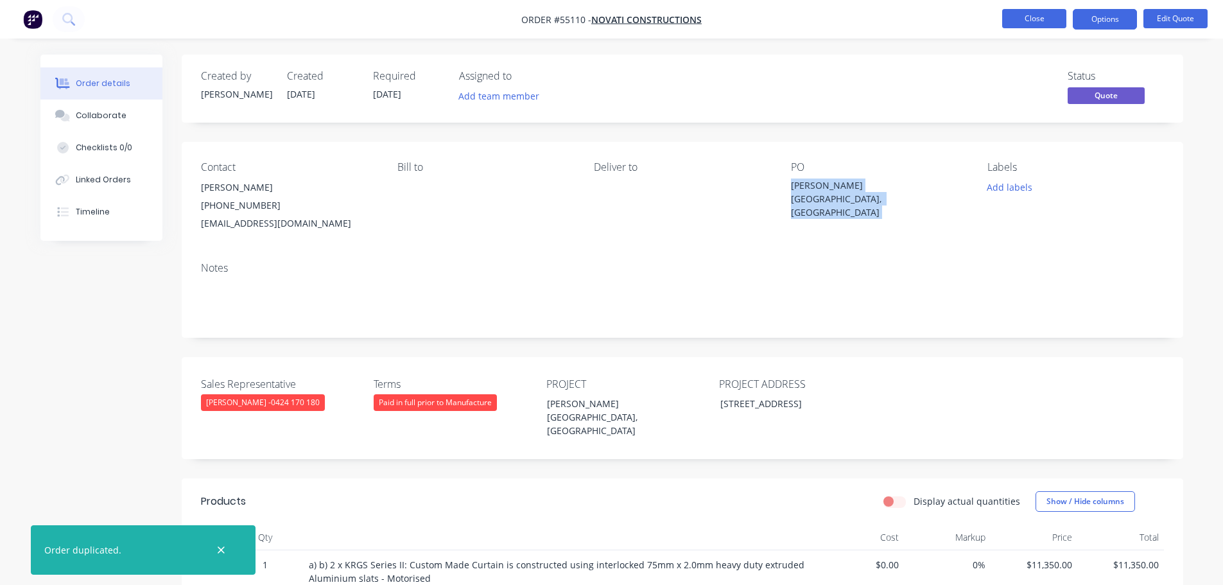
click at [1029, 21] on button "Close" at bounding box center [1034, 18] width 64 height 19
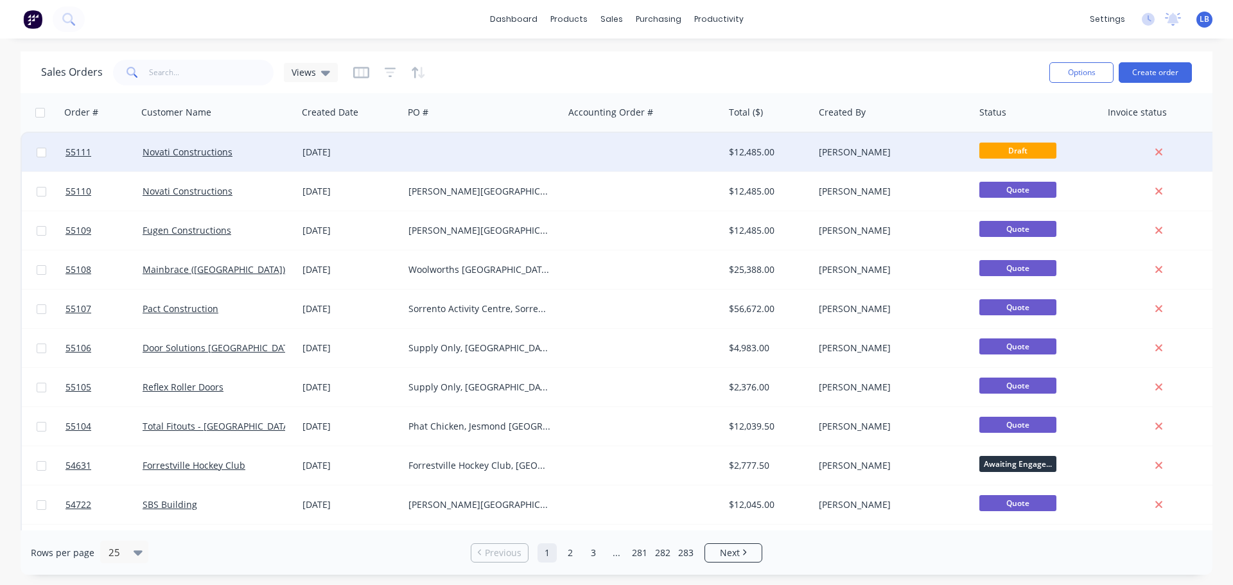
click at [755, 151] on div "$12,485.00" at bounding box center [767, 152] width 76 height 13
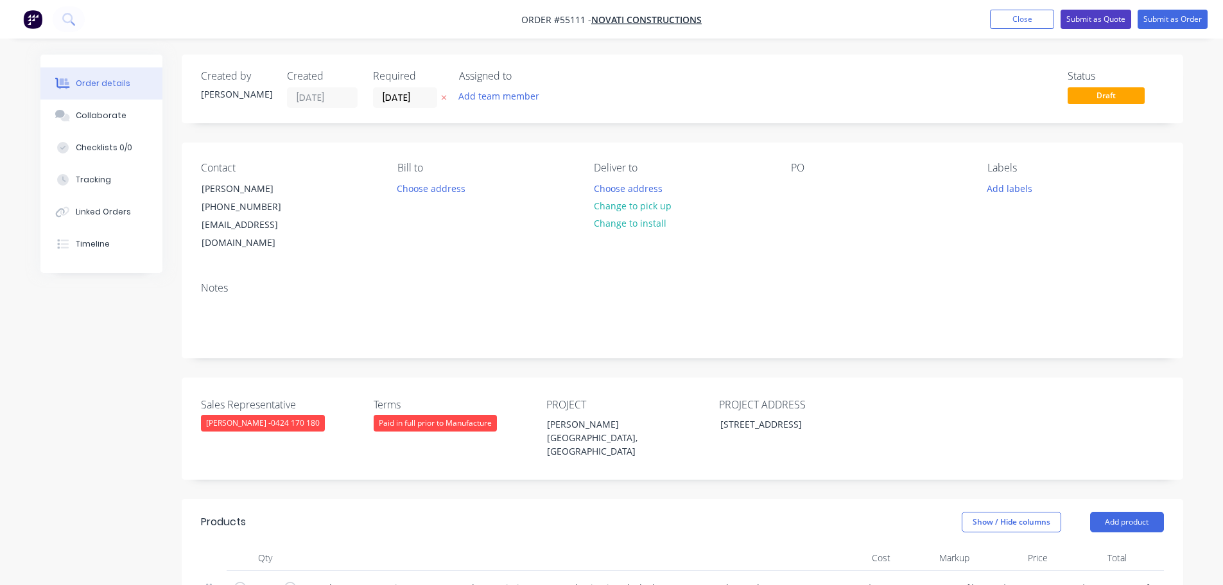
click at [1083, 16] on button "Submit as Quote" at bounding box center [1096, 19] width 71 height 19
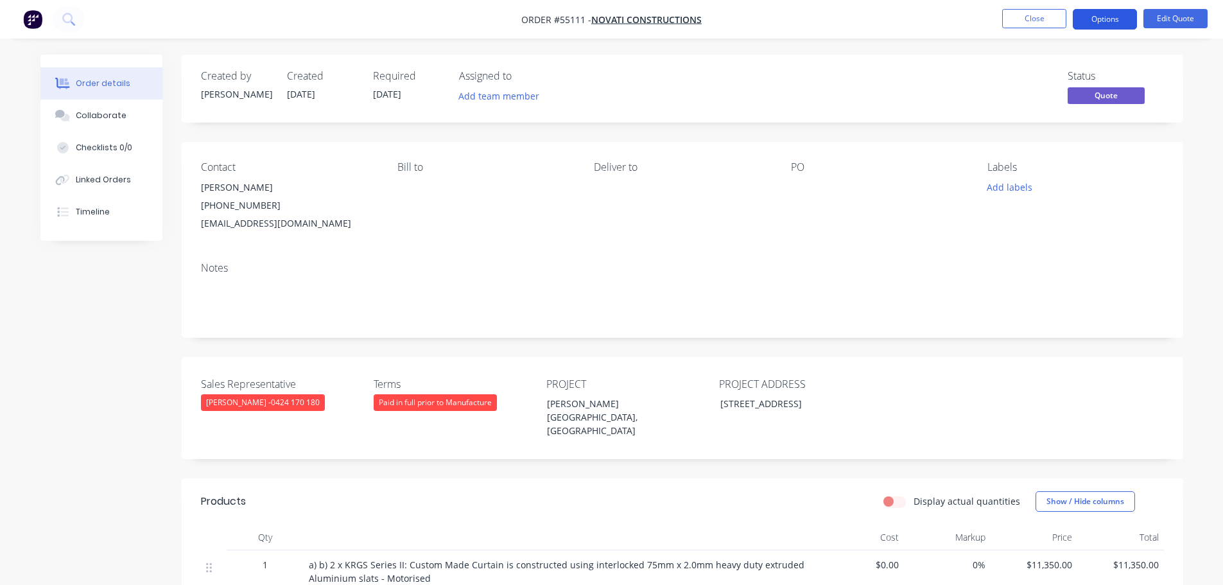
click at [1097, 23] on button "Options" at bounding box center [1105, 19] width 64 height 21
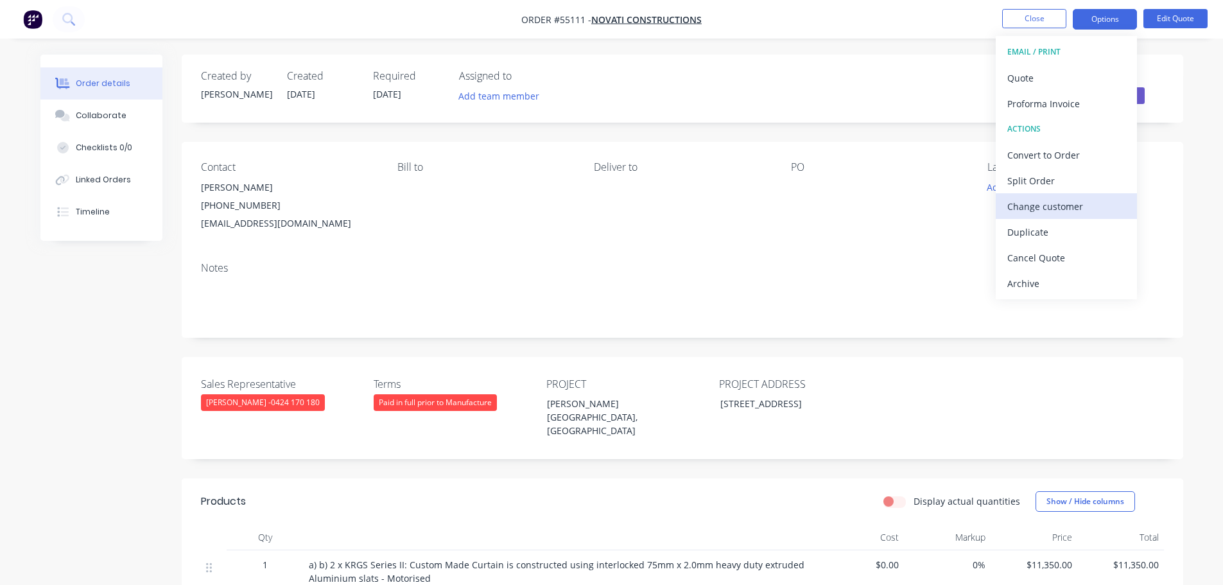
click at [1038, 208] on div "Change customer" at bounding box center [1066, 206] width 118 height 19
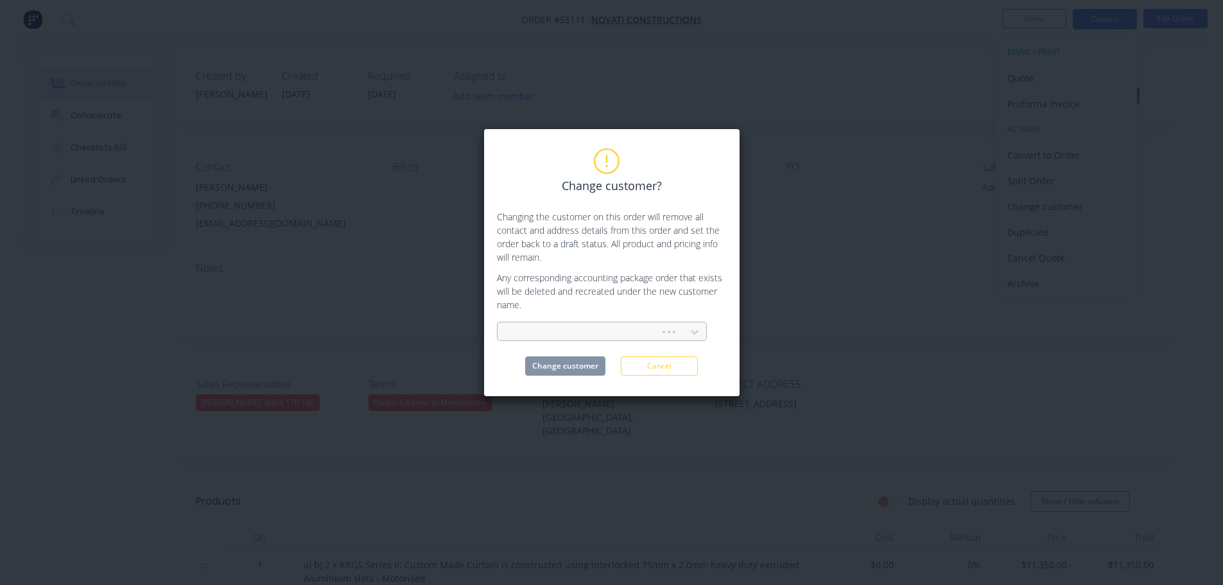
click at [529, 329] on div at bounding box center [581, 332] width 146 height 16
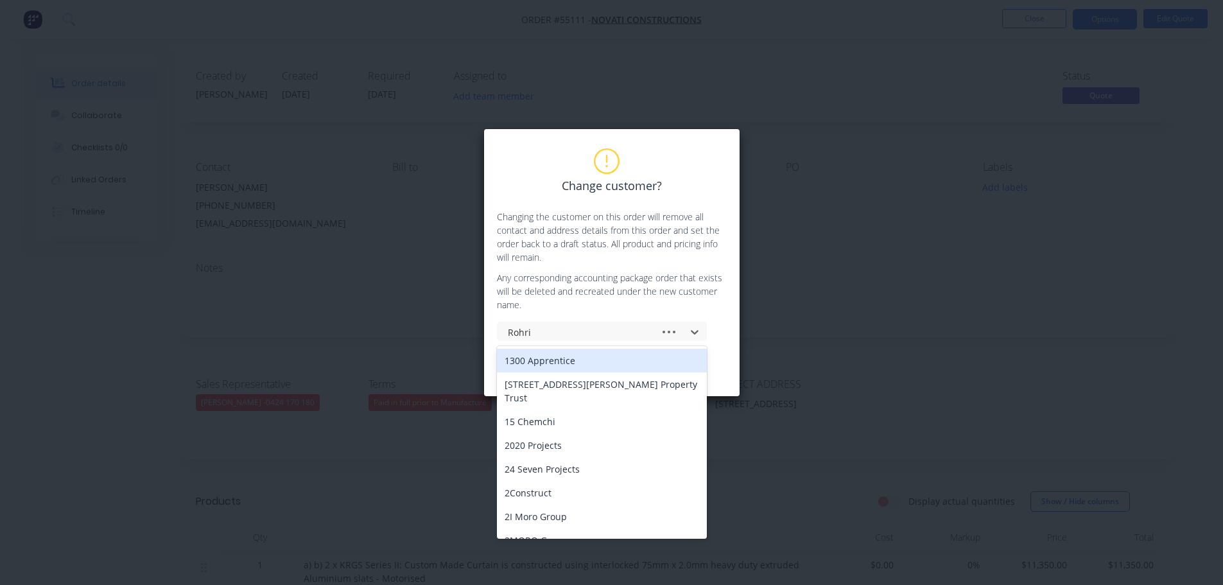
type input "Rohrig"
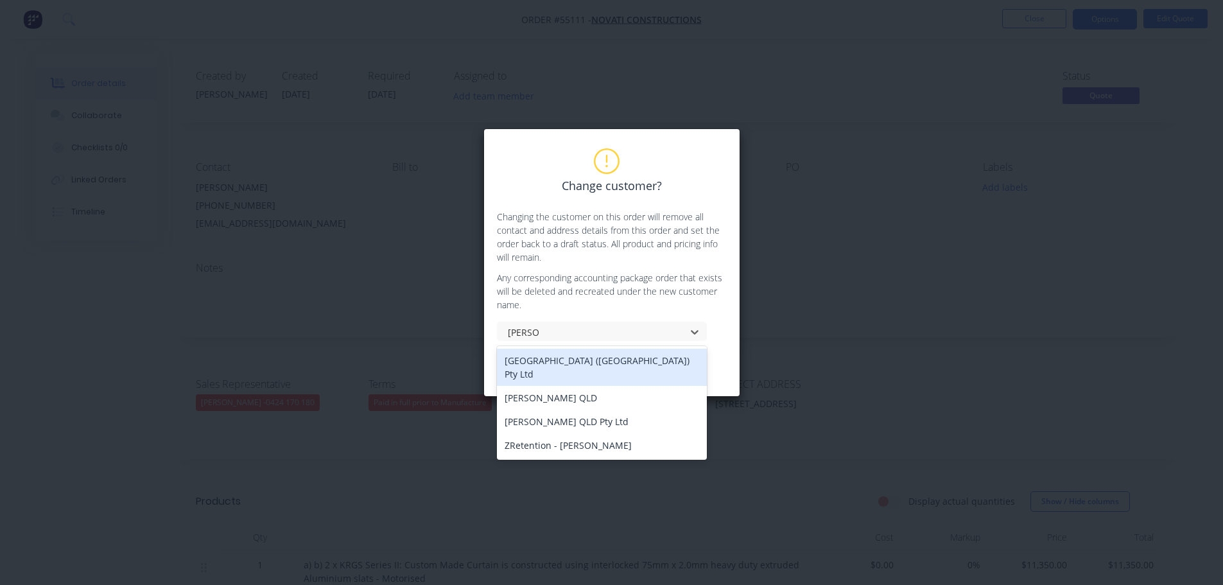
click at [571, 362] on div "Rohrig (NSW) Pty Ltd" at bounding box center [602, 367] width 210 height 37
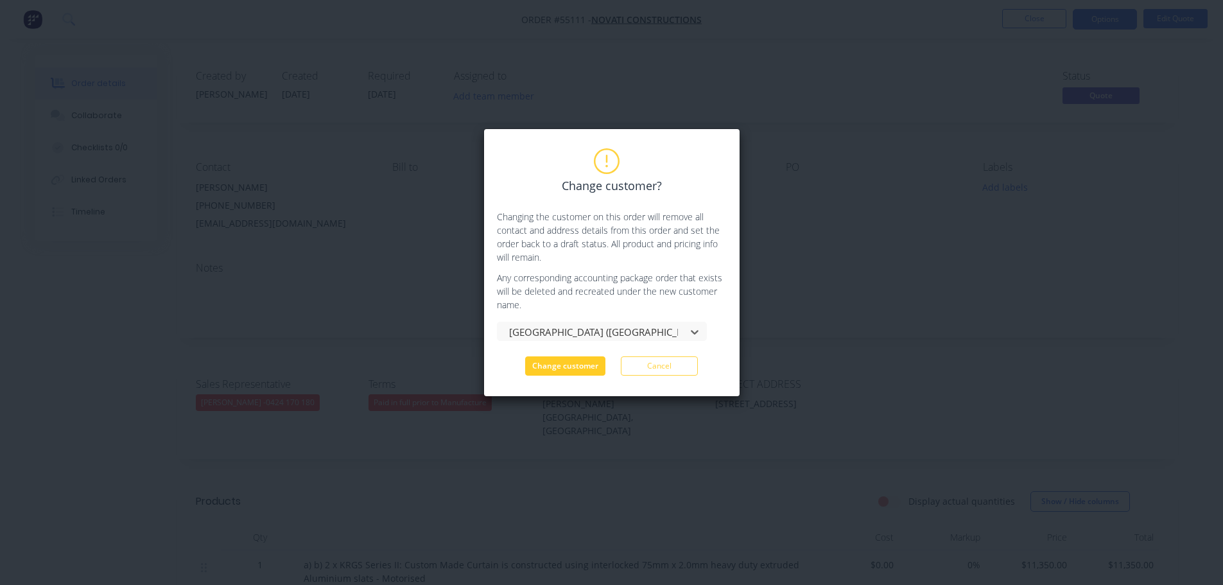
click at [569, 367] on button "Change customer" at bounding box center [565, 365] width 80 height 19
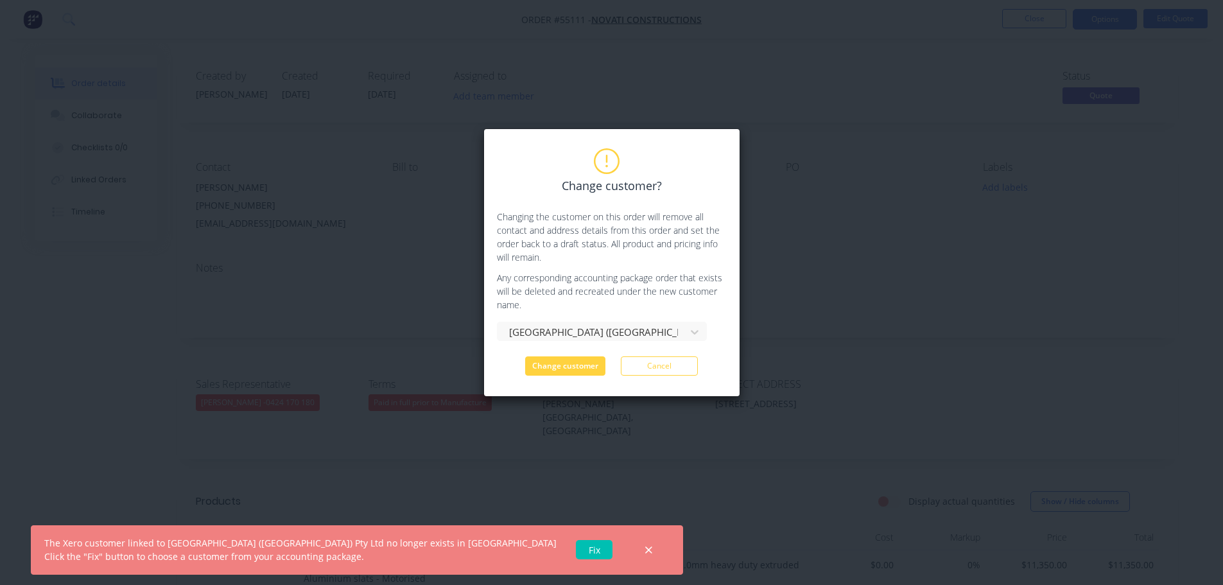
click at [576, 548] on link "Fix" at bounding box center [594, 549] width 37 height 19
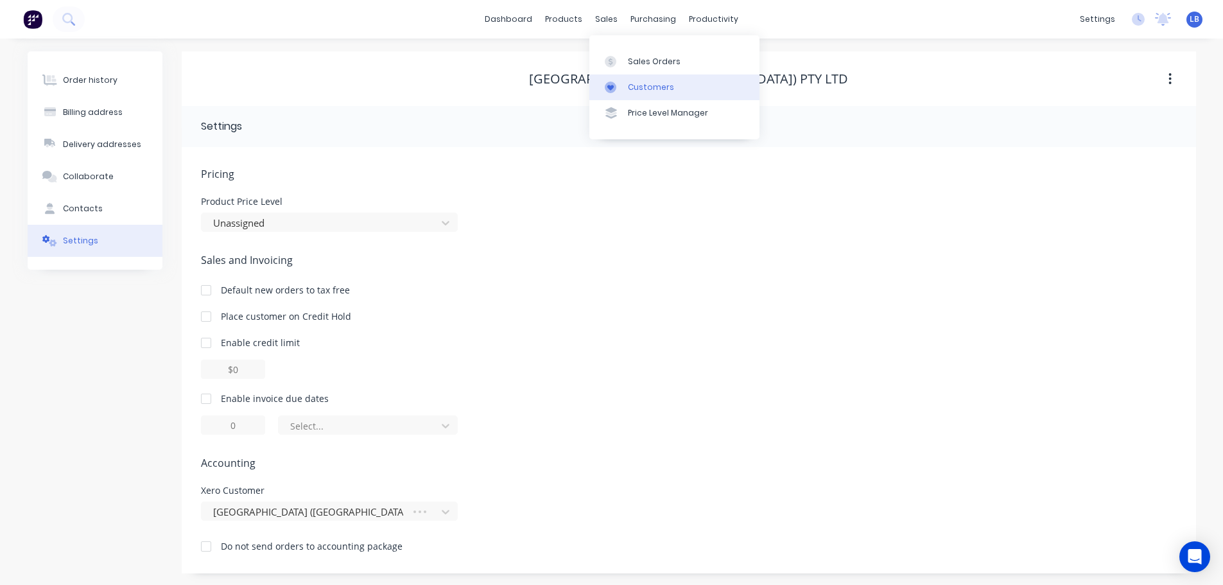
click at [656, 85] on div "Customers" at bounding box center [651, 88] width 46 height 12
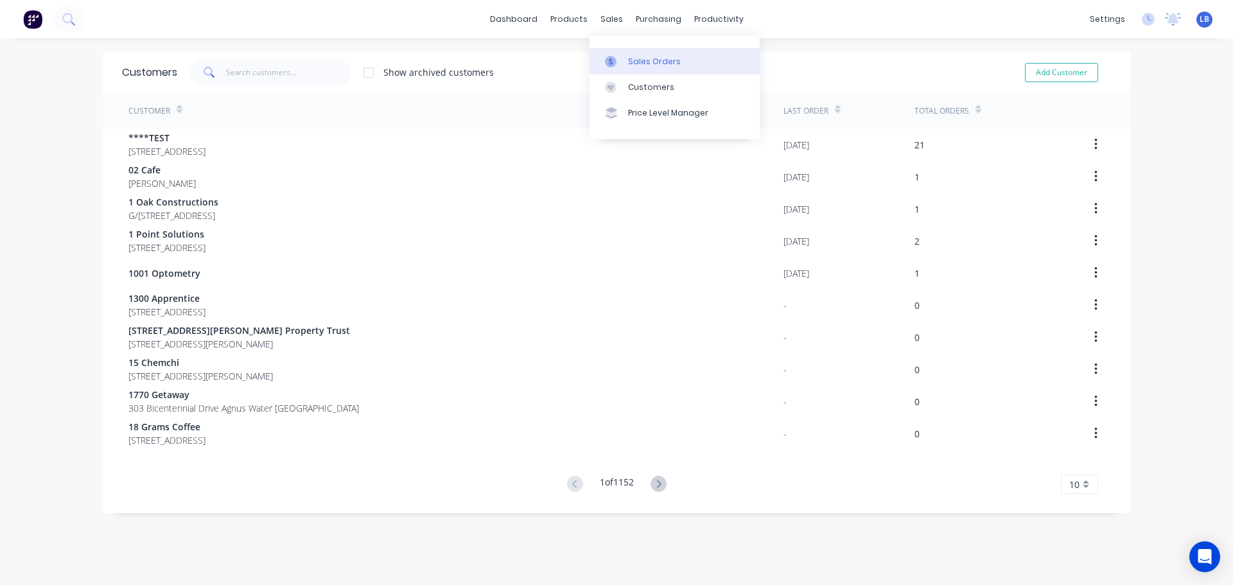
click at [661, 59] on div "Sales Orders" at bounding box center [654, 62] width 53 height 12
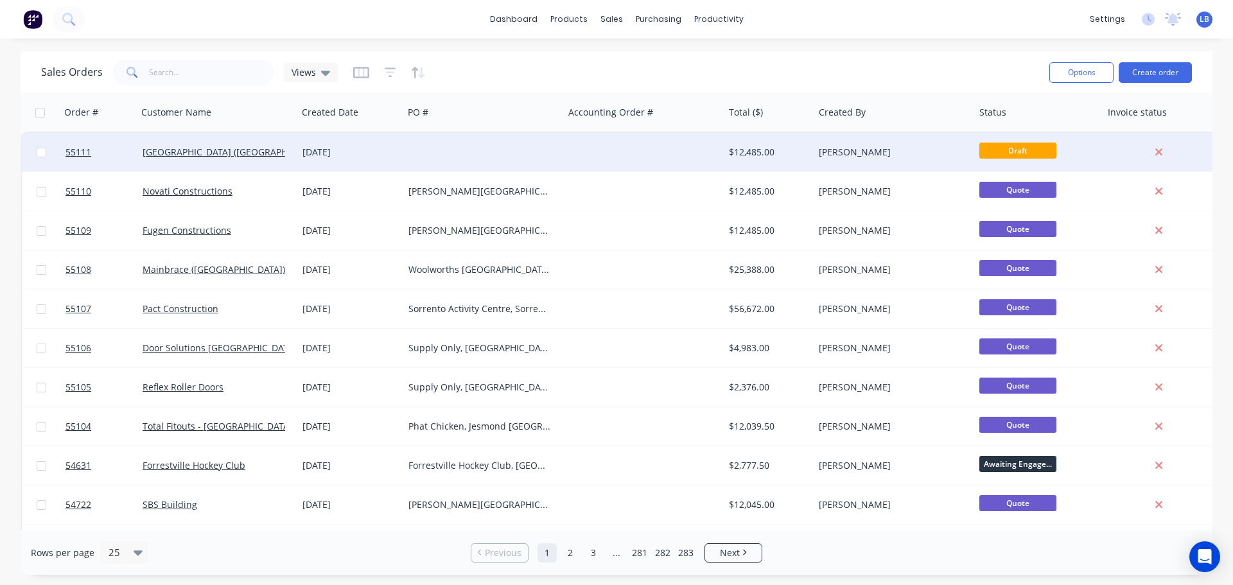
click at [749, 150] on div "$12,485.00" at bounding box center [767, 152] width 76 height 13
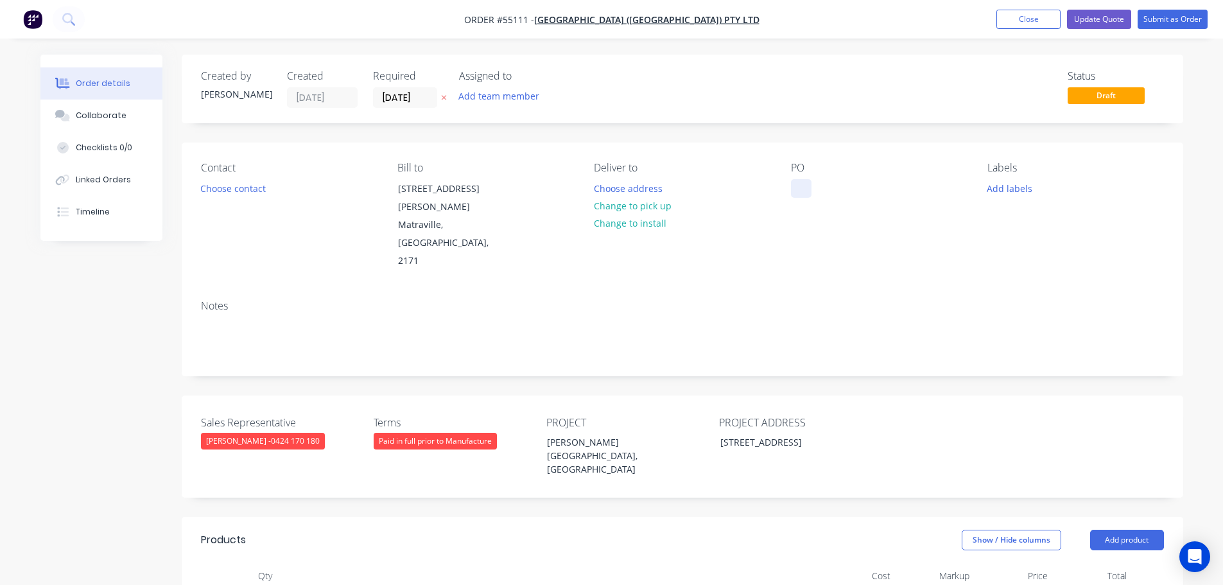
click at [804, 182] on div at bounding box center [801, 188] width 21 height 19
click at [600, 433] on div "[PERSON_NAME][GEOGRAPHIC_DATA], [GEOGRAPHIC_DATA]" at bounding box center [617, 456] width 161 height 46
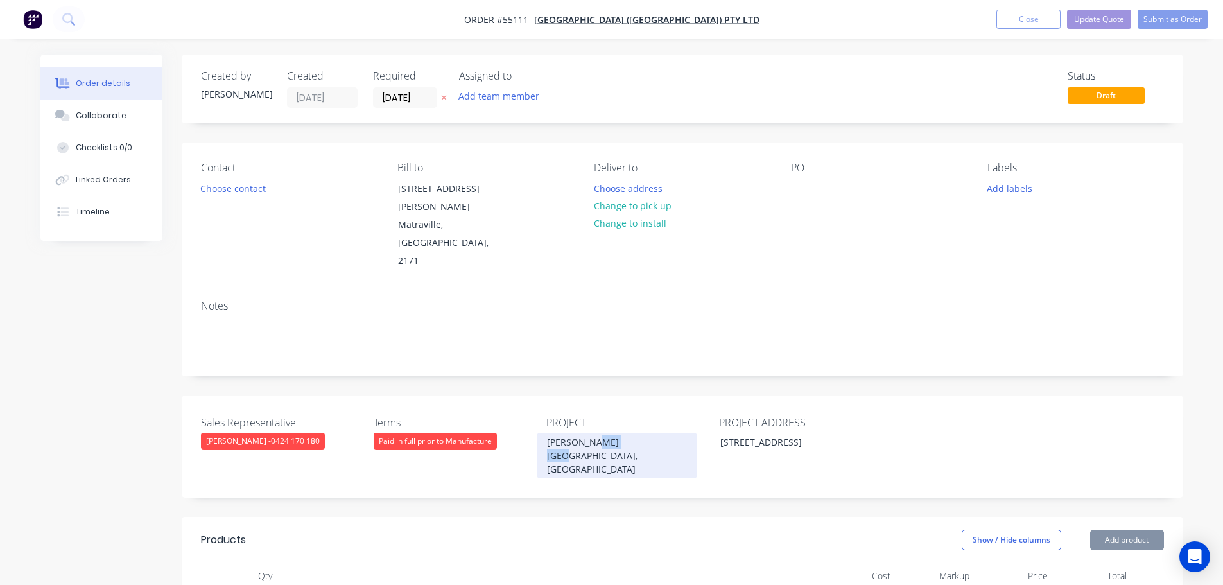
click at [600, 433] on div "[PERSON_NAME][GEOGRAPHIC_DATA], [GEOGRAPHIC_DATA]" at bounding box center [617, 456] width 161 height 46
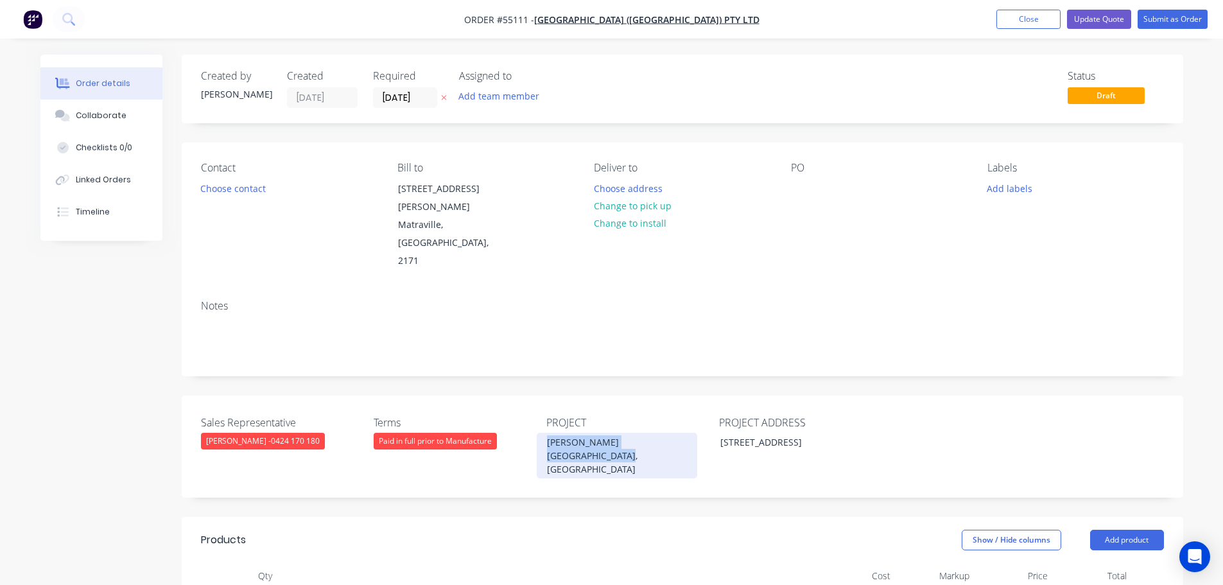
click at [600, 433] on div "[PERSON_NAME][GEOGRAPHIC_DATA], [GEOGRAPHIC_DATA]" at bounding box center [617, 456] width 161 height 46
copy div "[PERSON_NAME][GEOGRAPHIC_DATA], [GEOGRAPHIC_DATA]"
click at [803, 181] on div at bounding box center [801, 188] width 21 height 19
paste div
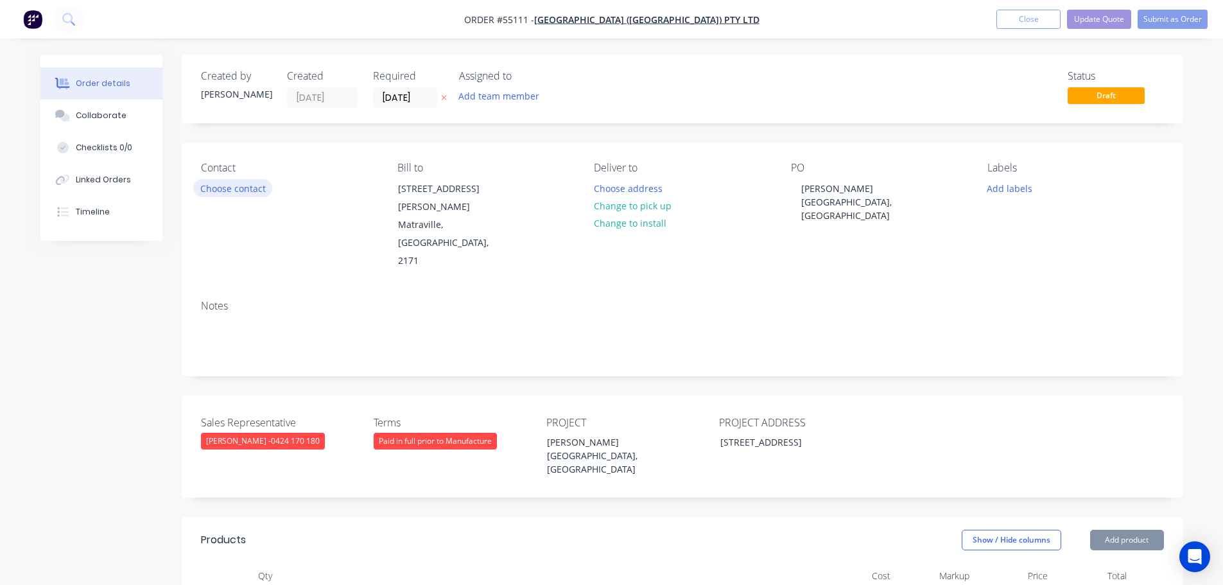
click at [225, 189] on button "Choose contact" at bounding box center [232, 187] width 79 height 17
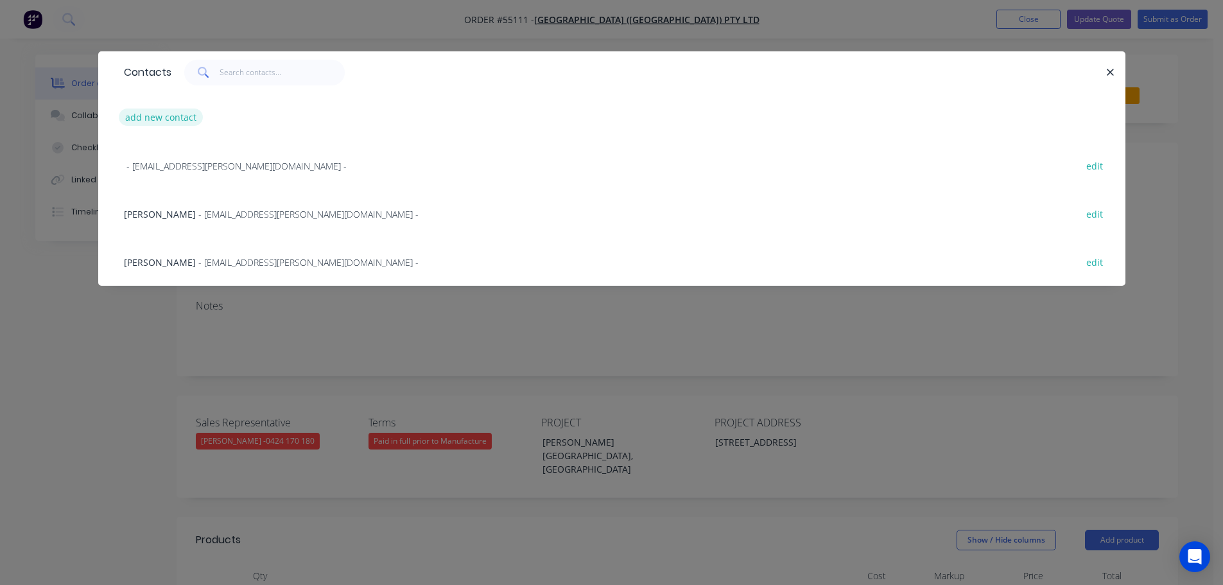
click at [155, 118] on button "add new contact" at bounding box center [161, 117] width 85 height 17
select select "AU"
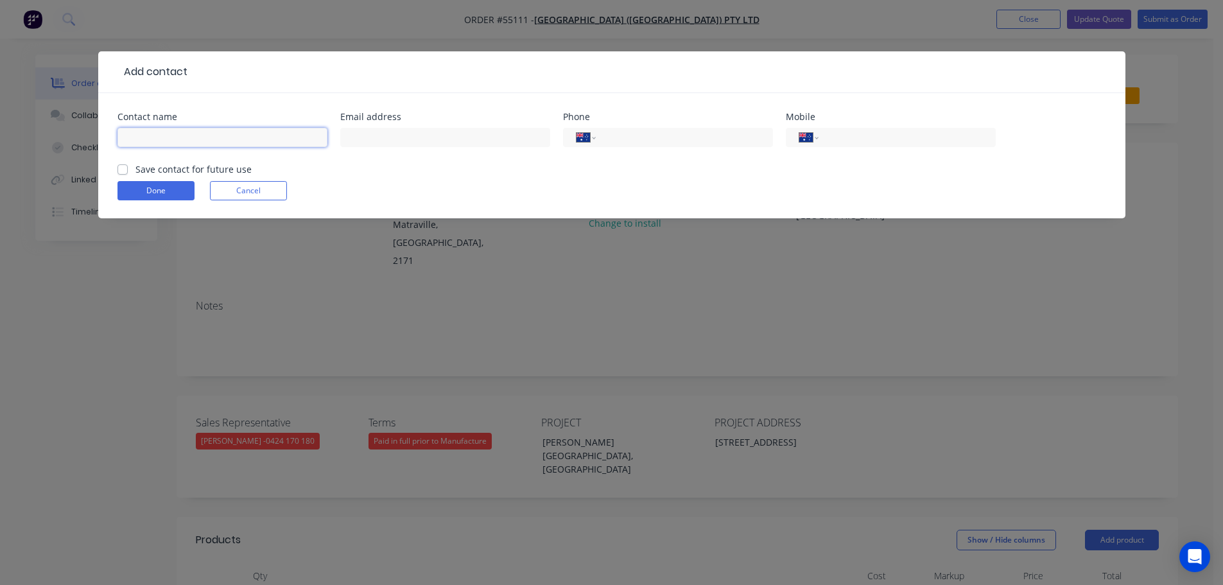
click at [139, 134] on input "text" at bounding box center [222, 137] width 210 height 19
type input "Beng Tan"
click at [358, 143] on input "text" at bounding box center [445, 137] width 210 height 19
type input "beng.tan@rohrig.com.au"
click at [623, 135] on input "tel" at bounding box center [682, 137] width 154 height 15
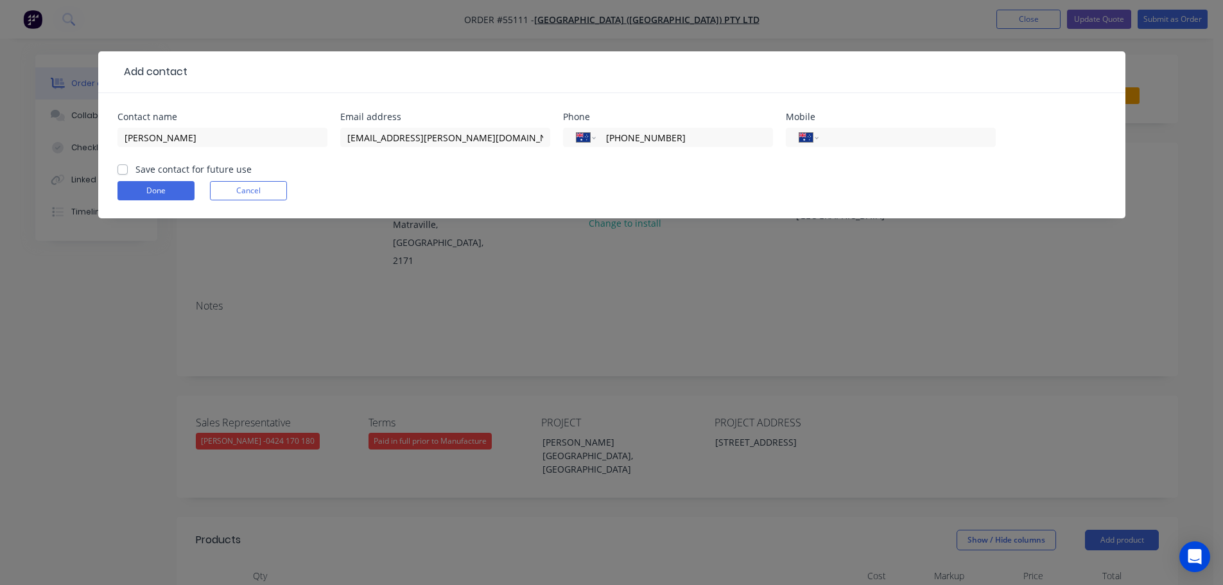
type input "(02) 9695 1668"
click at [135, 169] on label "Save contact for future use" at bounding box center [193, 168] width 116 height 13
click at [123, 169] on input "Save contact for future use" at bounding box center [122, 168] width 10 height 12
checkbox input "true"
click at [137, 195] on button "Done" at bounding box center [155, 190] width 77 height 19
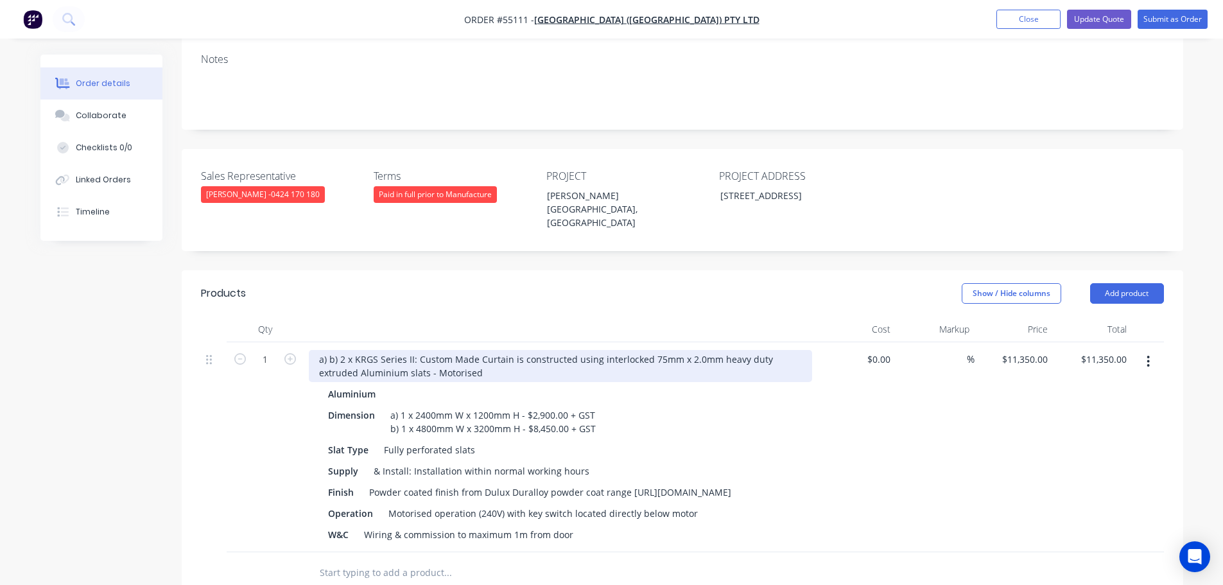
scroll to position [193, 0]
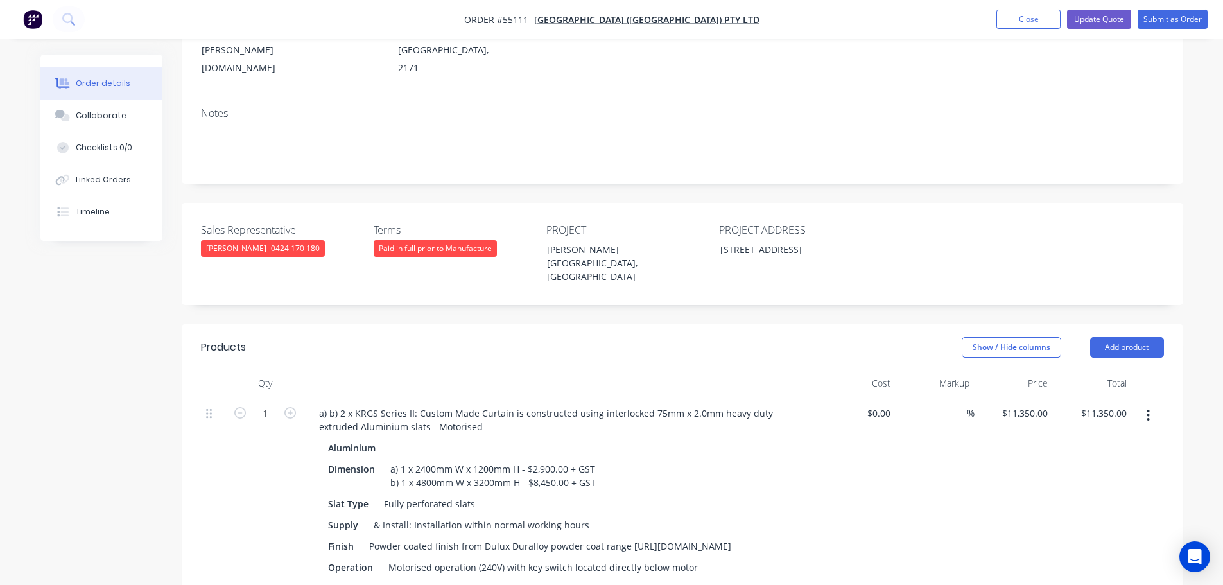
click at [438, 240] on div "Paid in full prior to Manufacture" at bounding box center [435, 248] width 123 height 17
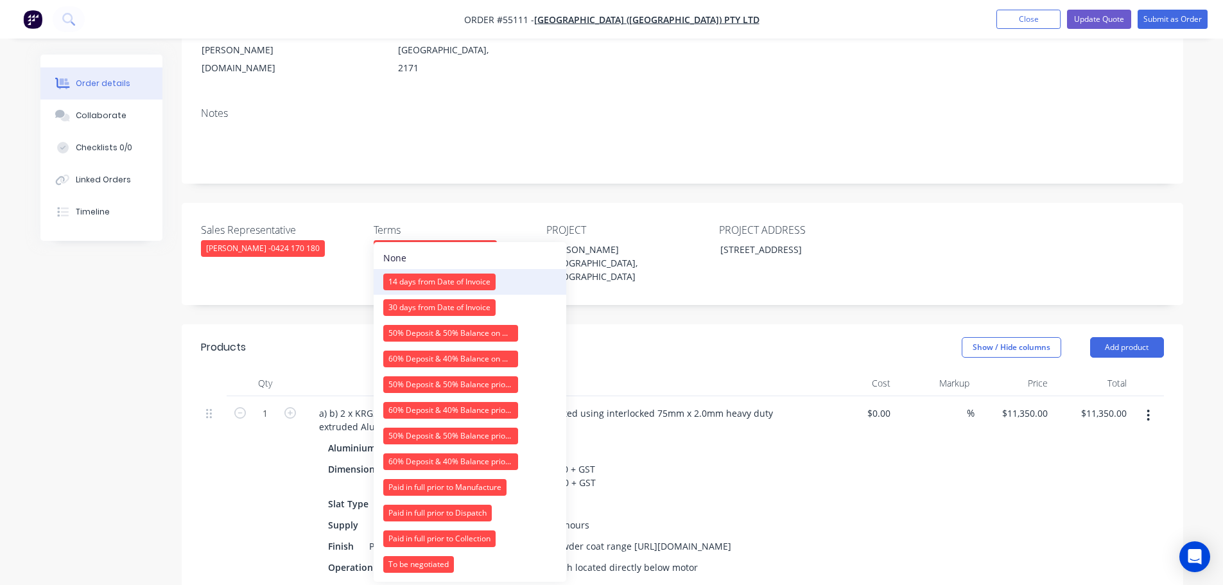
click at [446, 282] on div "14 days from Date of Invoice" at bounding box center [439, 281] width 112 height 17
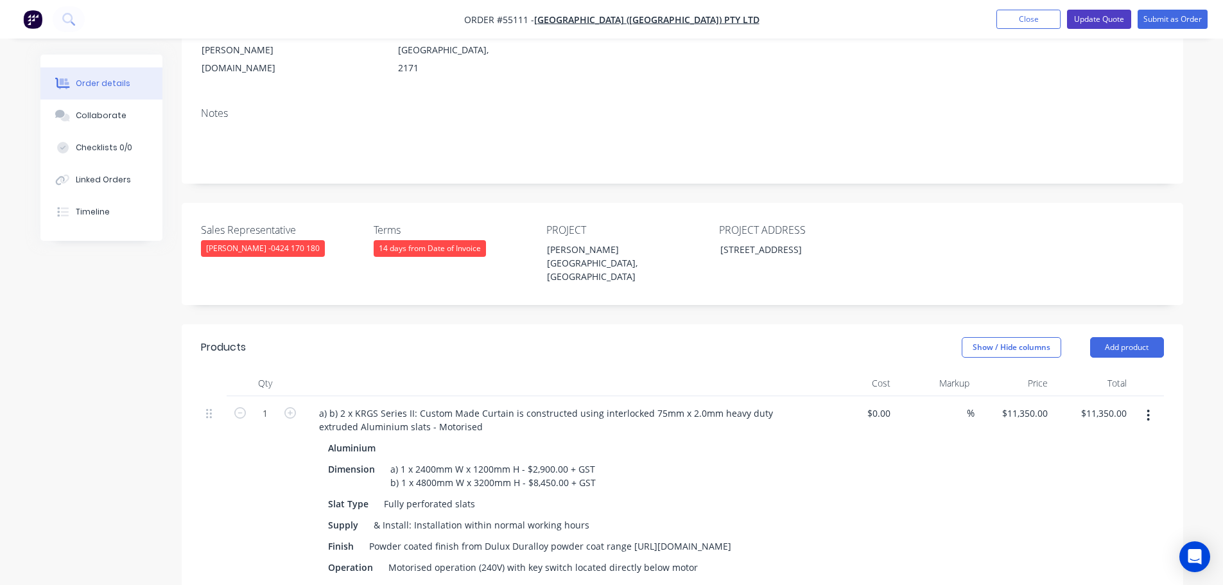
click at [1089, 18] on button "Update Quote" at bounding box center [1099, 19] width 64 height 19
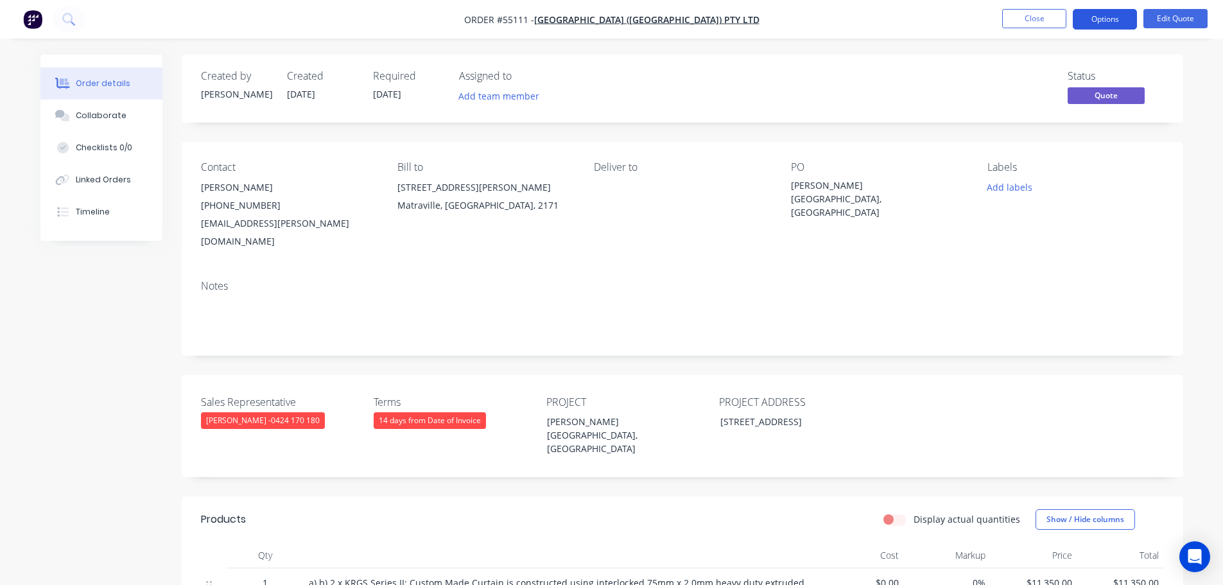
click at [1093, 21] on button "Options" at bounding box center [1105, 19] width 64 height 21
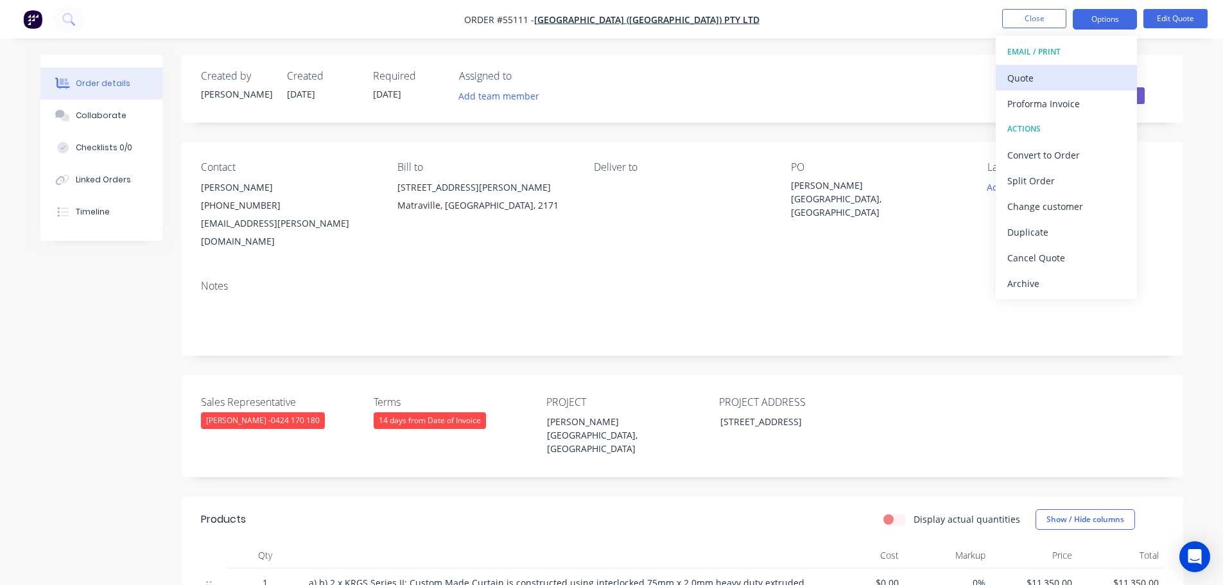
click at [1014, 86] on div "Quote" at bounding box center [1066, 78] width 118 height 19
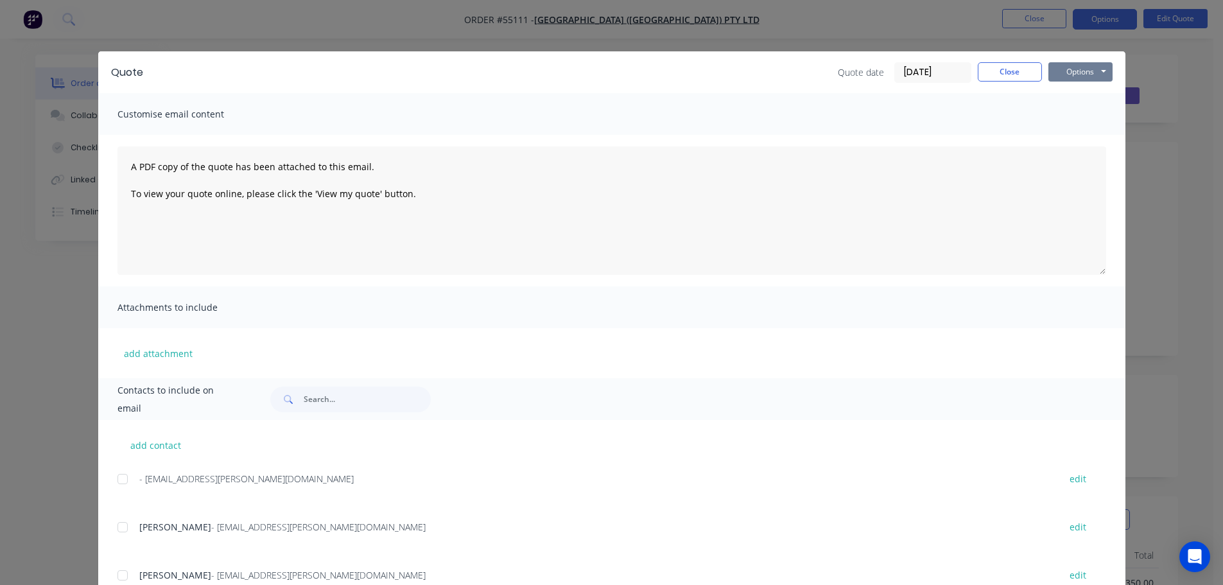
click at [1048, 76] on button "Options" at bounding box center [1080, 71] width 64 height 19
click at [1064, 120] on button "Print" at bounding box center [1089, 115] width 82 height 21
click at [996, 76] on button "Close" at bounding box center [1010, 71] width 64 height 19
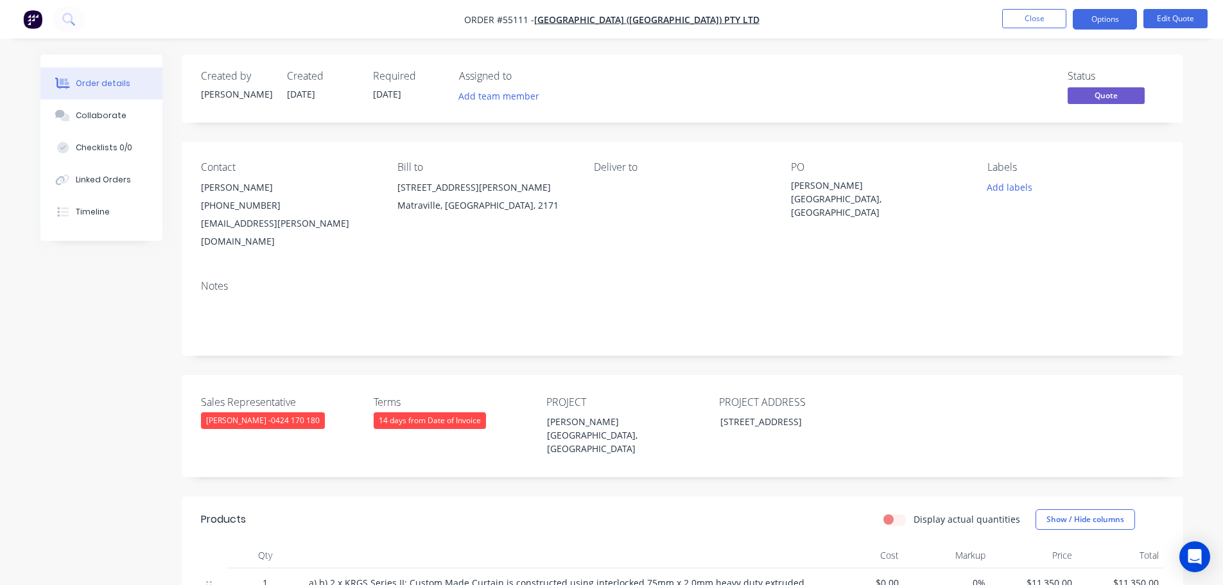
click at [255, 226] on div "[EMAIL_ADDRESS][PERSON_NAME][DOMAIN_NAME]" at bounding box center [289, 232] width 176 height 36
copy div "[EMAIL_ADDRESS][PERSON_NAME][DOMAIN_NAME]"
click at [857, 180] on div "[PERSON_NAME][GEOGRAPHIC_DATA], [GEOGRAPHIC_DATA]" at bounding box center [871, 198] width 161 height 40
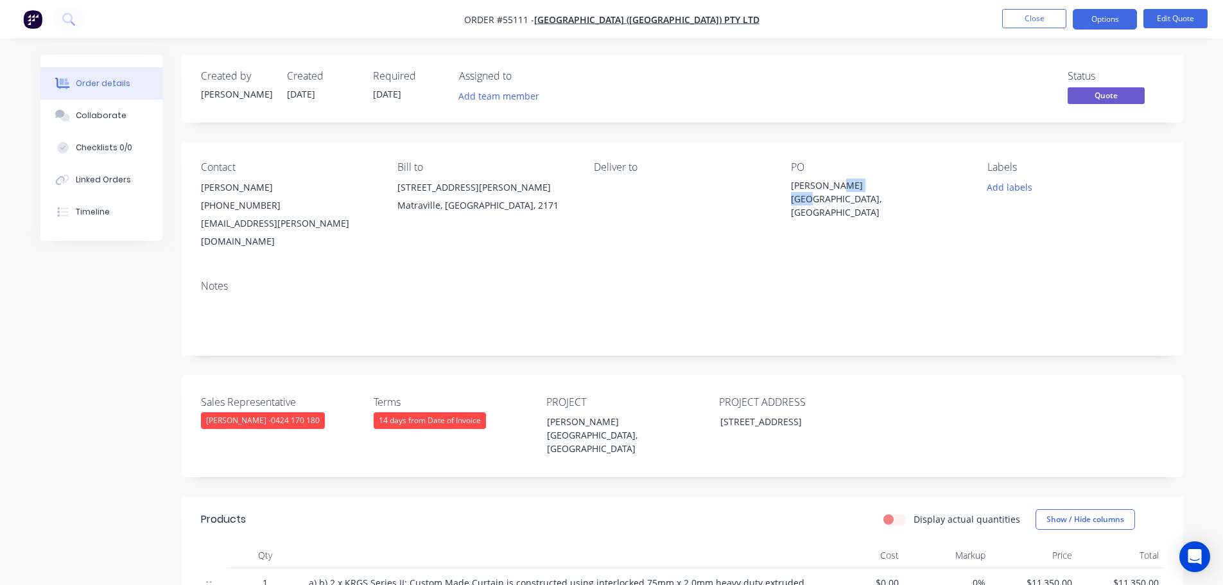
click at [857, 180] on div "[PERSON_NAME][GEOGRAPHIC_DATA], [GEOGRAPHIC_DATA]" at bounding box center [871, 198] width 161 height 40
copy div "[PERSON_NAME][GEOGRAPHIC_DATA], [GEOGRAPHIC_DATA]"
click at [1092, 16] on button "Options" at bounding box center [1105, 19] width 64 height 21
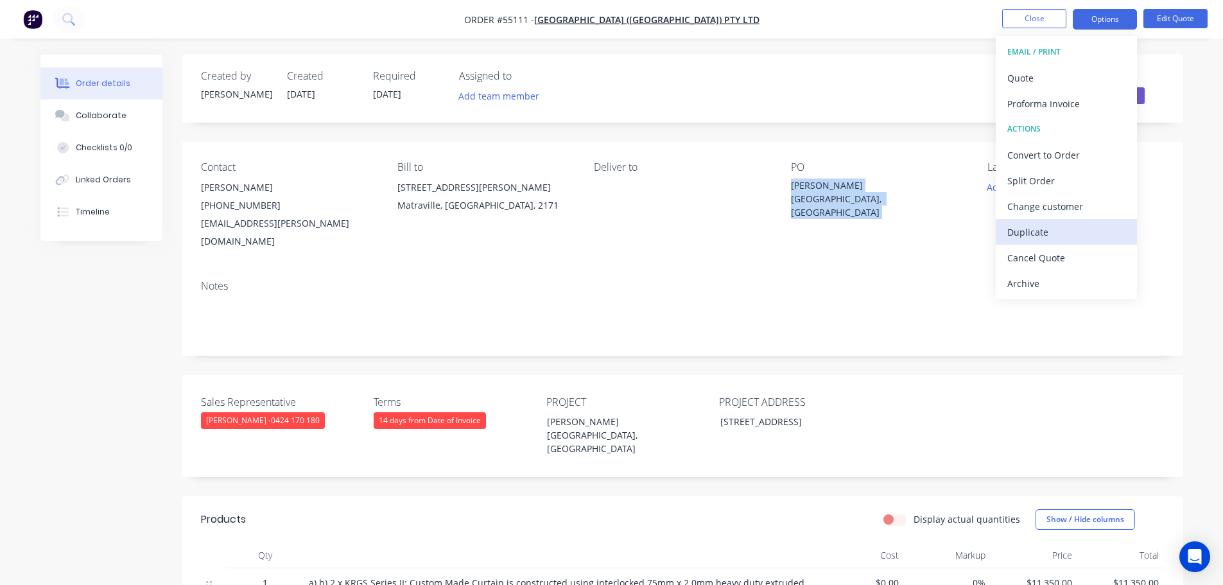
click at [1032, 231] on div "Duplicate" at bounding box center [1066, 232] width 118 height 19
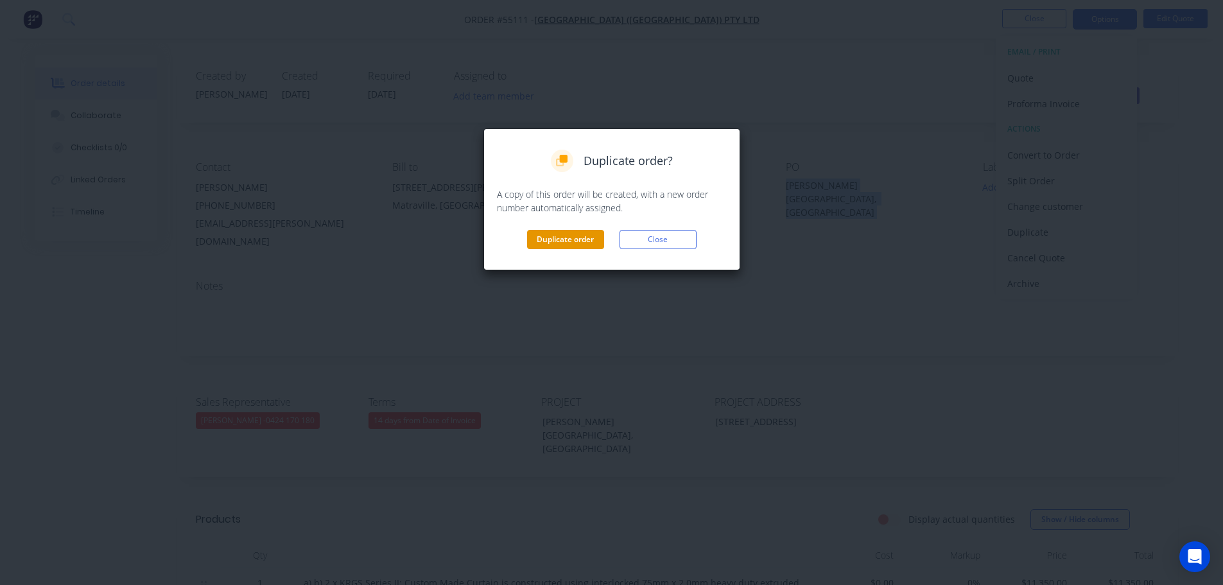
click at [551, 242] on button "Duplicate order" at bounding box center [565, 239] width 77 height 19
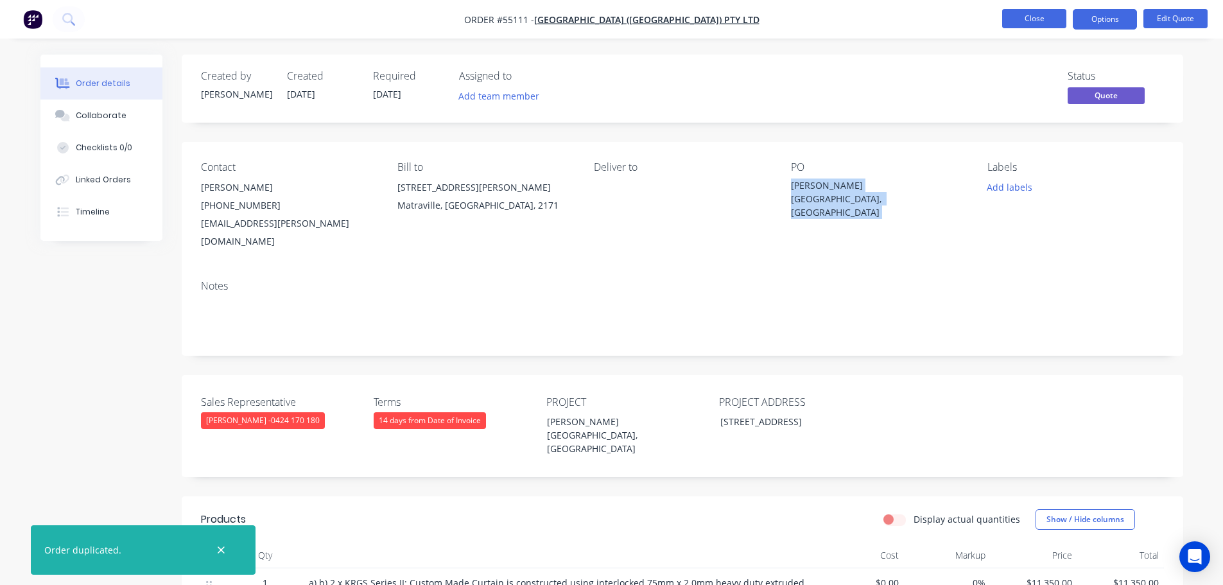
click at [1016, 21] on button "Close" at bounding box center [1034, 18] width 64 height 19
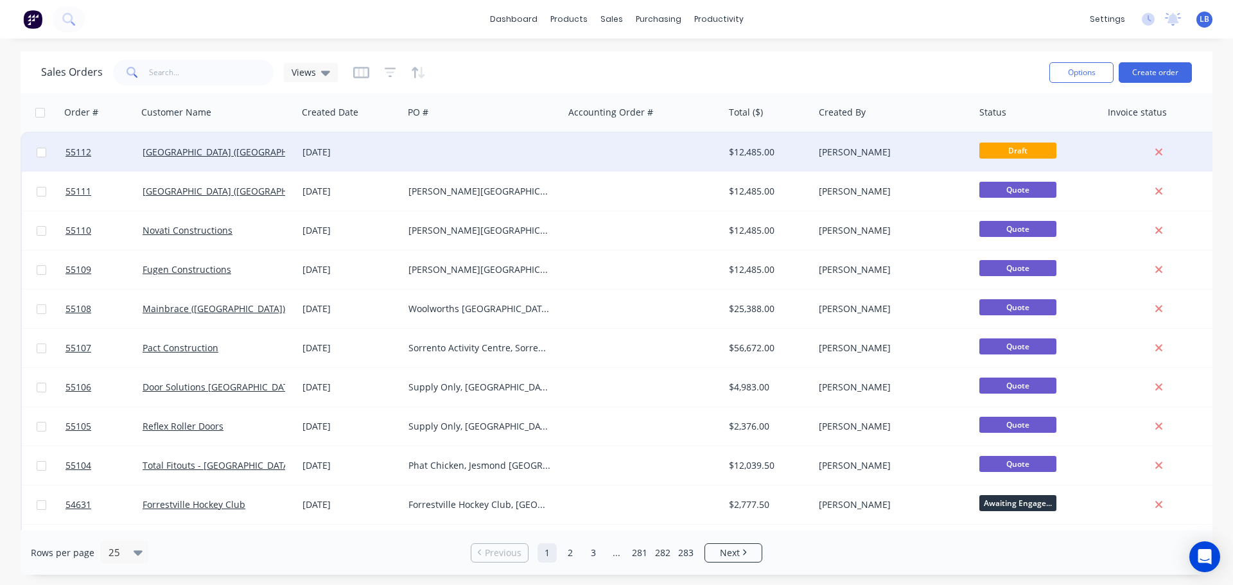
click at [848, 144] on div "[PERSON_NAME]" at bounding box center [893, 152] width 161 height 39
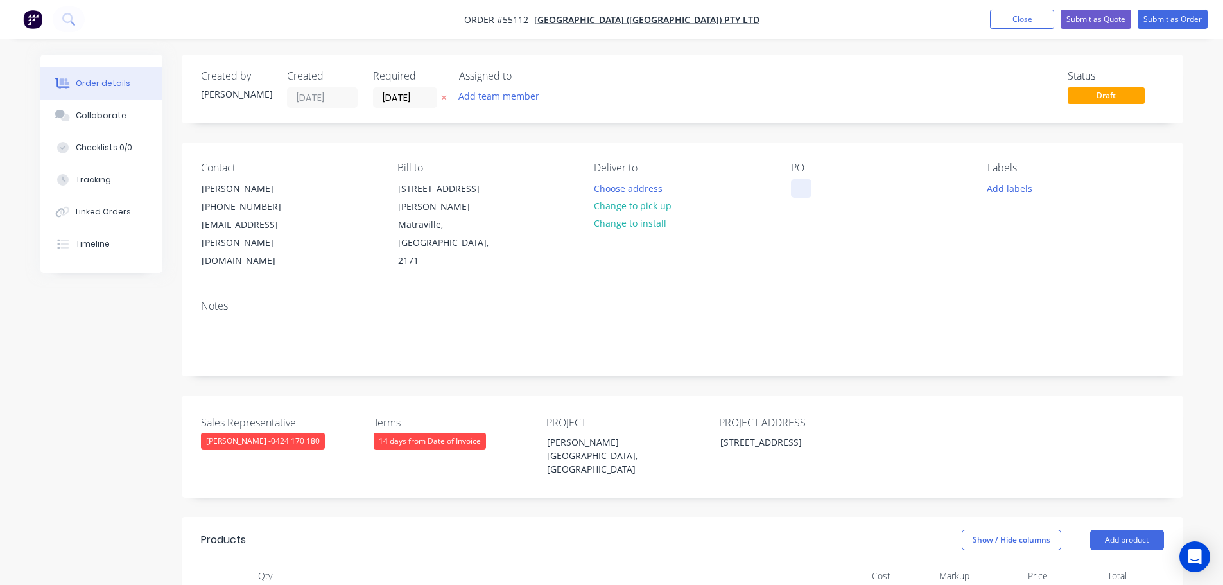
click at [801, 183] on div at bounding box center [801, 188] width 21 height 19
click at [1085, 19] on button "Submit as Quote" at bounding box center [1096, 19] width 71 height 19
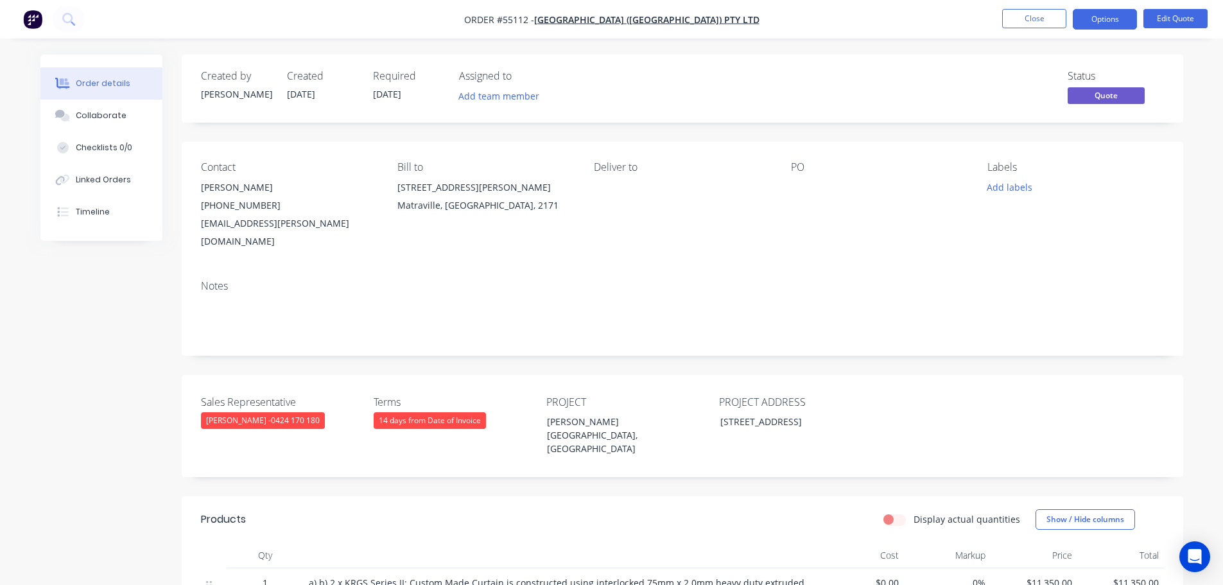
click at [1085, 19] on button "Options" at bounding box center [1105, 19] width 64 height 21
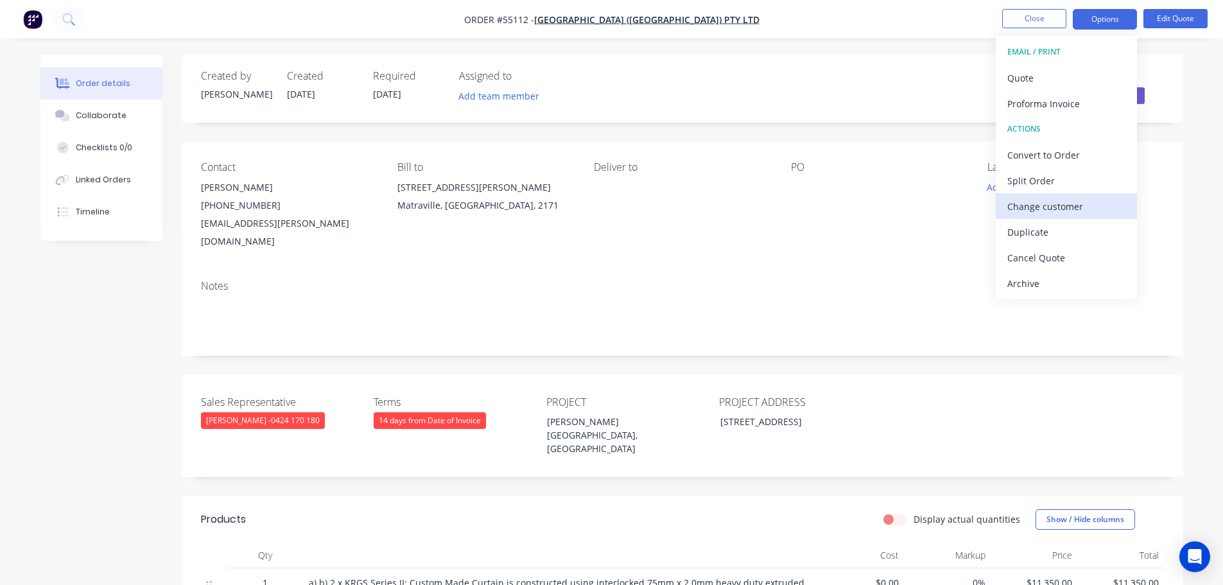
click at [1031, 212] on div "Change customer" at bounding box center [1066, 206] width 118 height 19
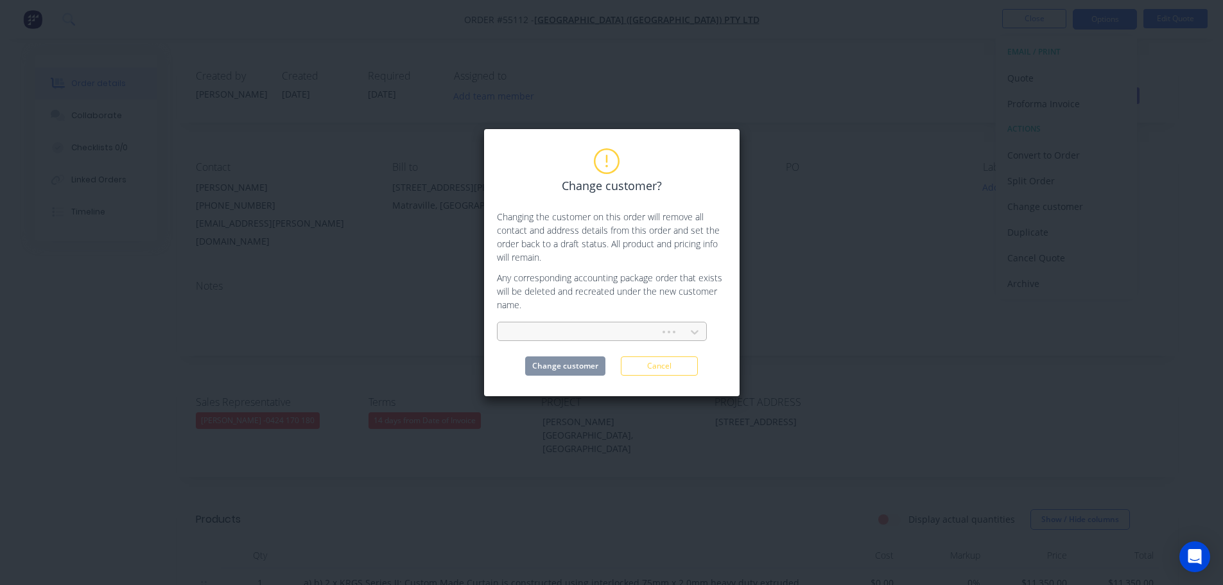
click at [534, 329] on div at bounding box center [581, 332] width 146 height 16
type input "Steve-watt"
click at [648, 361] on div "[PERSON_NAME] Constructions Pty Limited" at bounding box center [602, 361] width 210 height 24
click at [592, 372] on button "Change customer" at bounding box center [565, 365] width 80 height 19
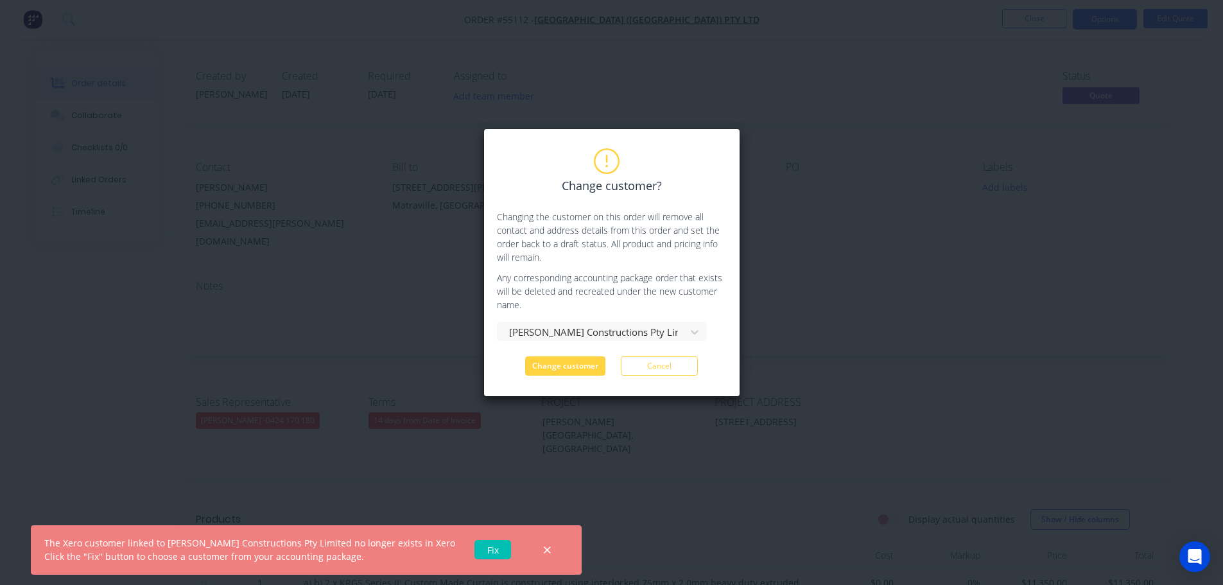
click at [474, 552] on link "Fix" at bounding box center [492, 549] width 37 height 19
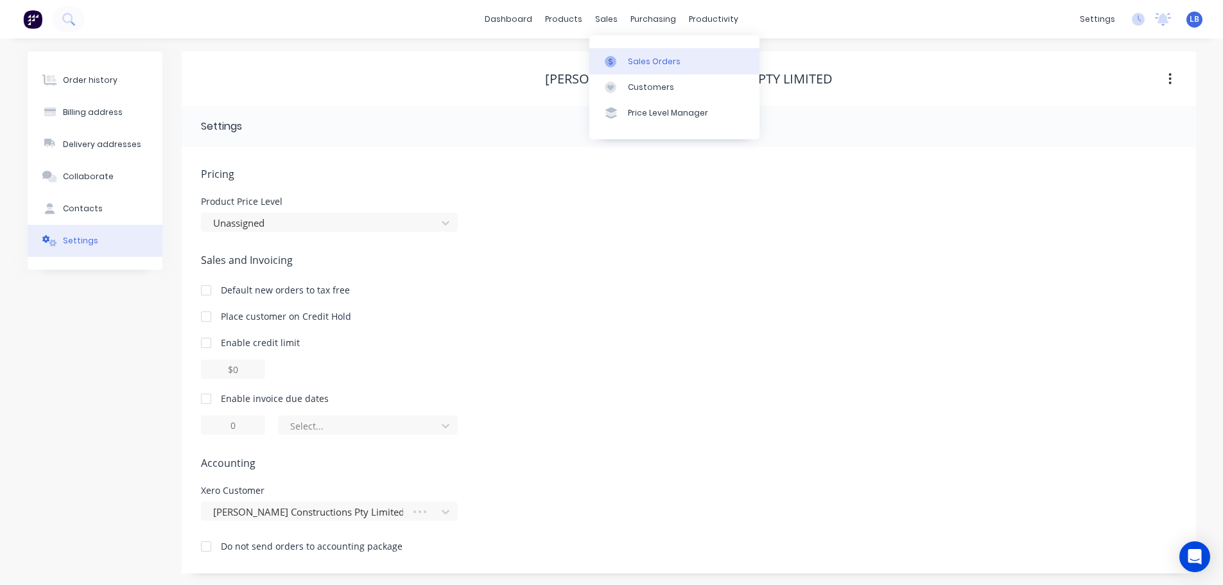
click at [650, 65] on div "Sales Orders" at bounding box center [654, 62] width 53 height 12
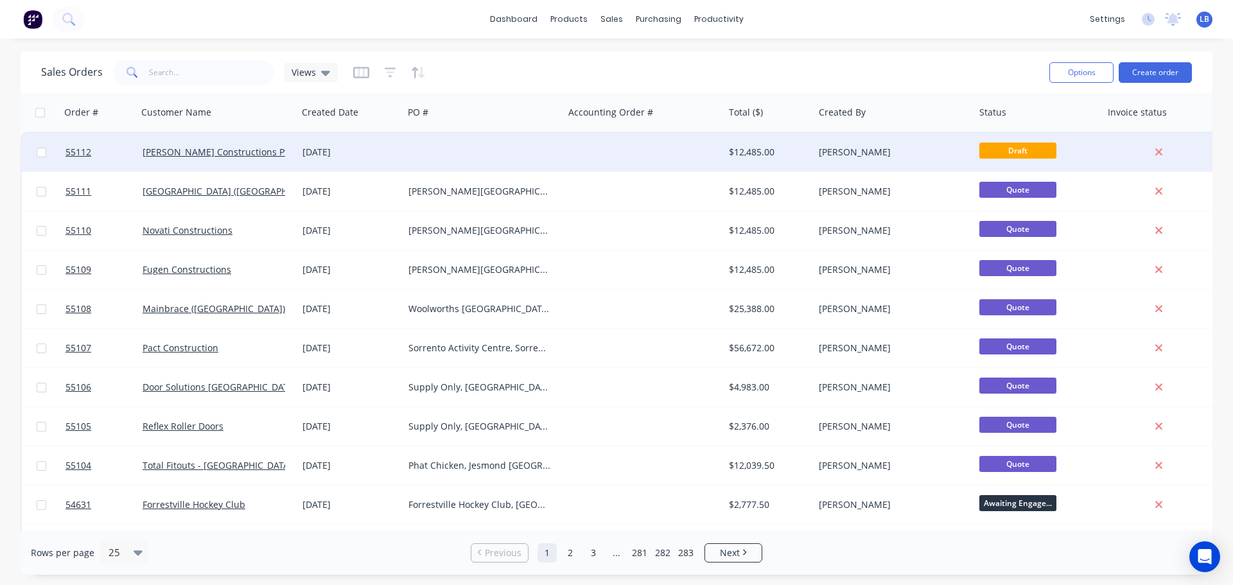
click at [763, 155] on div "$12,485.00" at bounding box center [767, 152] width 76 height 13
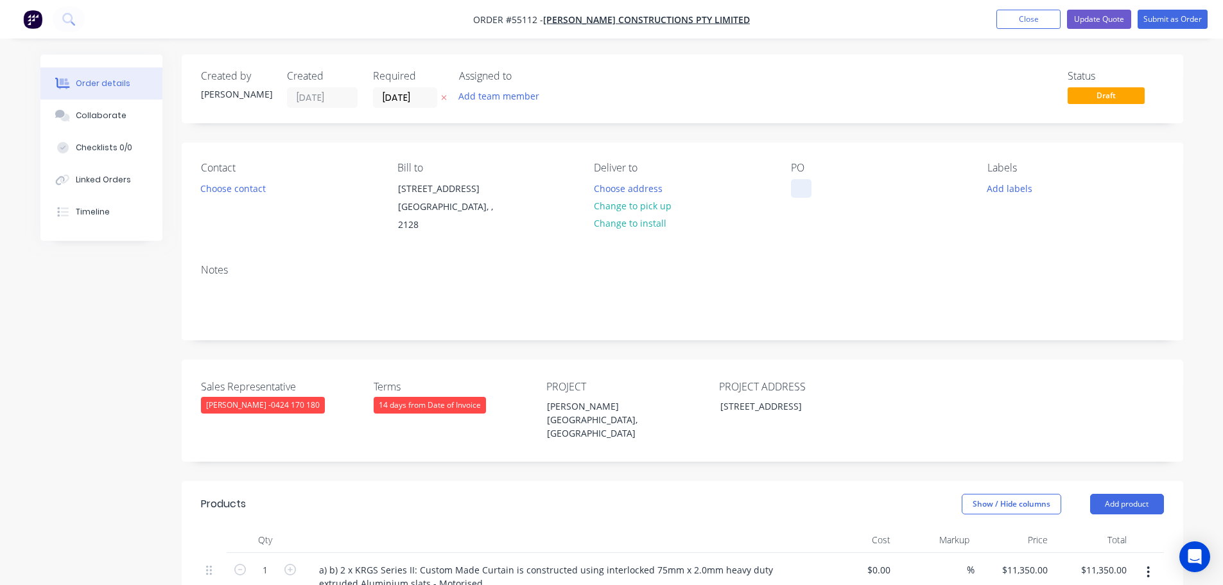
click at [794, 184] on div at bounding box center [801, 188] width 21 height 19
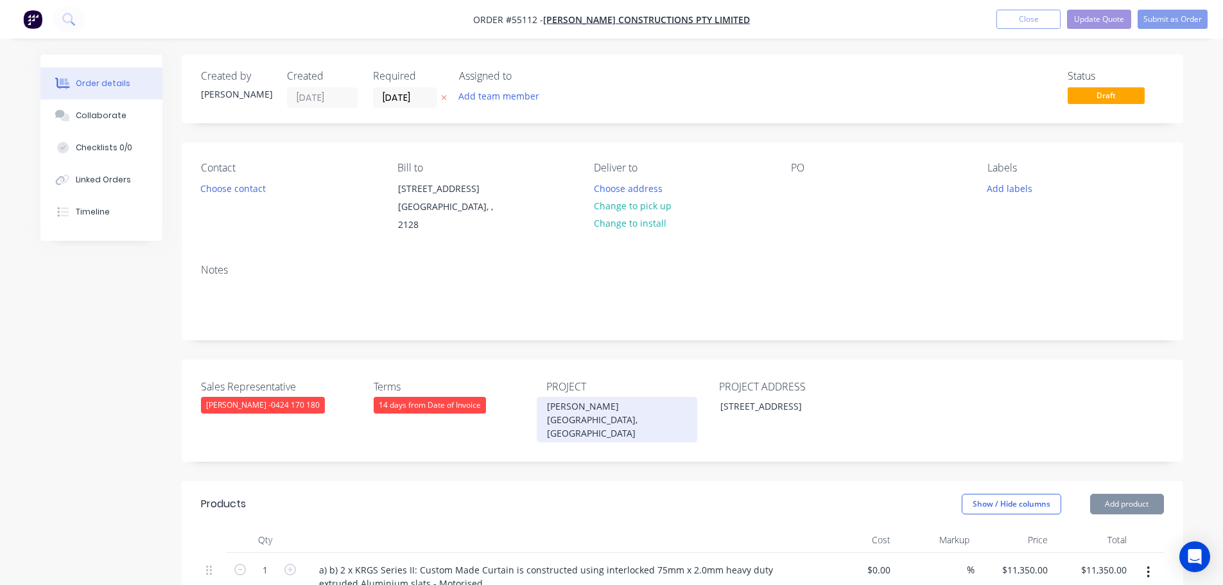
click at [606, 397] on div "[PERSON_NAME][GEOGRAPHIC_DATA], [GEOGRAPHIC_DATA]" at bounding box center [617, 420] width 161 height 46
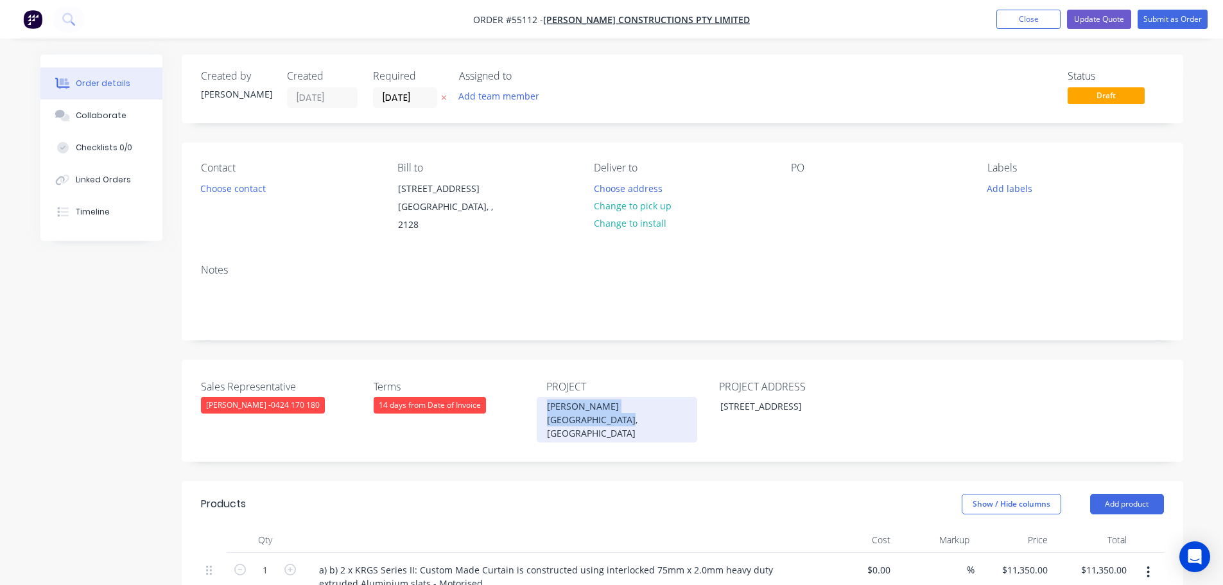
click at [606, 397] on div "[PERSON_NAME][GEOGRAPHIC_DATA], [GEOGRAPHIC_DATA]" at bounding box center [617, 420] width 161 height 46
copy div "[PERSON_NAME][GEOGRAPHIC_DATA], [GEOGRAPHIC_DATA]"
click at [795, 184] on div at bounding box center [801, 188] width 21 height 19
paste div
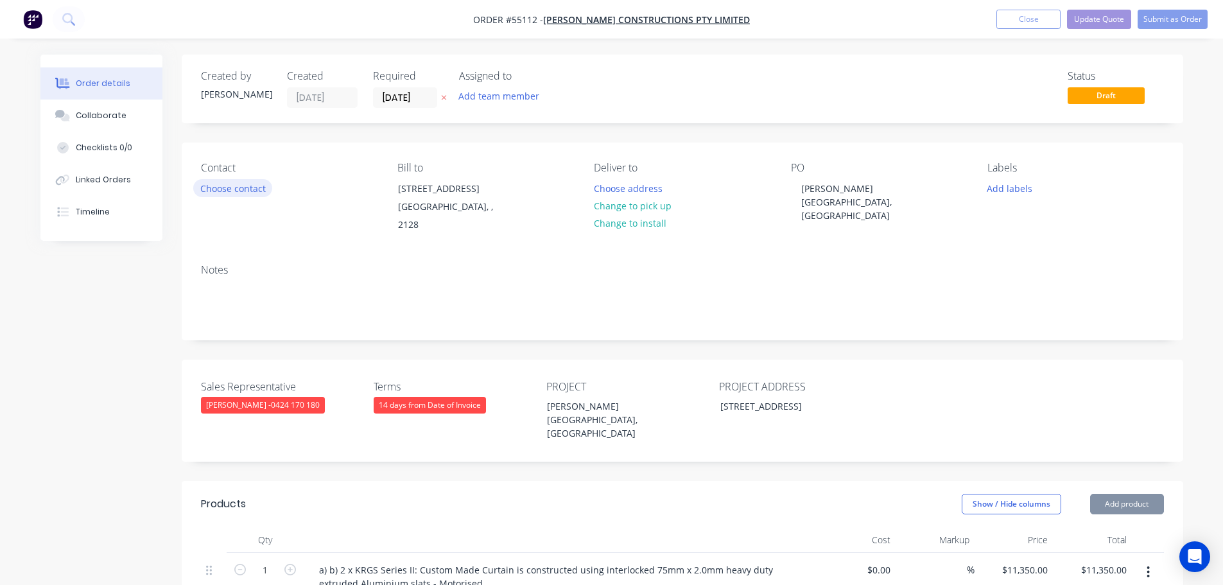
click at [233, 189] on button "Choose contact" at bounding box center [232, 187] width 79 height 17
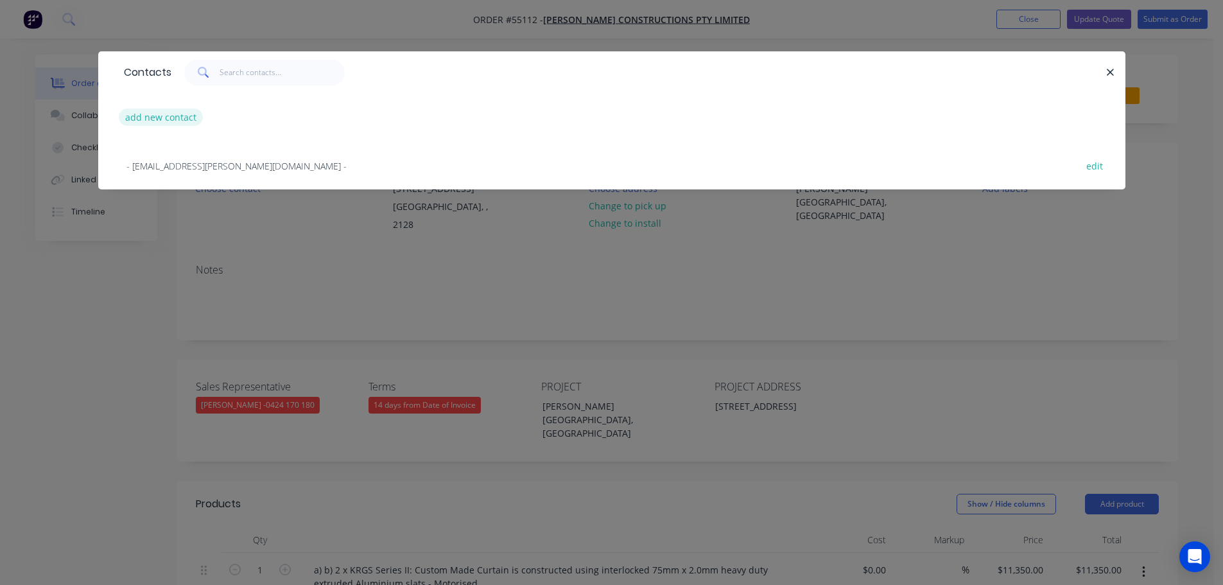
click at [151, 118] on button "add new contact" at bounding box center [161, 117] width 85 height 17
select select "AU"
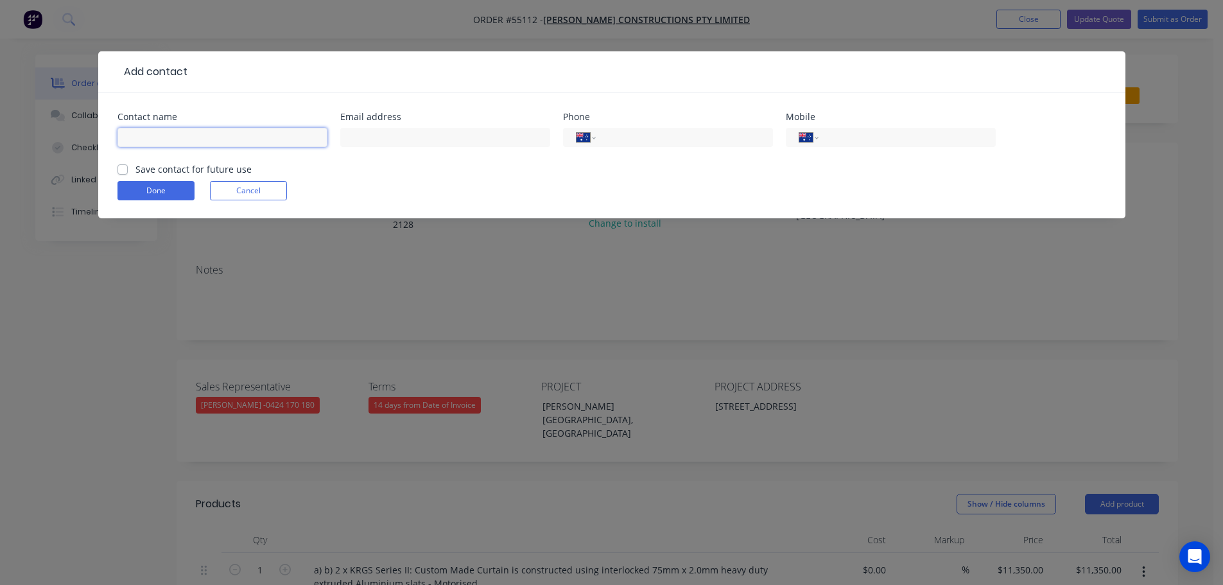
drag, startPoint x: 151, startPoint y: 118, endPoint x: 139, endPoint y: 130, distance: 16.8
click at [139, 130] on input "text" at bounding box center [222, 137] width 210 height 19
type input "Jay Jayadevan"
click at [359, 132] on input "text" at bounding box center [445, 137] width 210 height 19
type input "estimating@steve-watt.com"
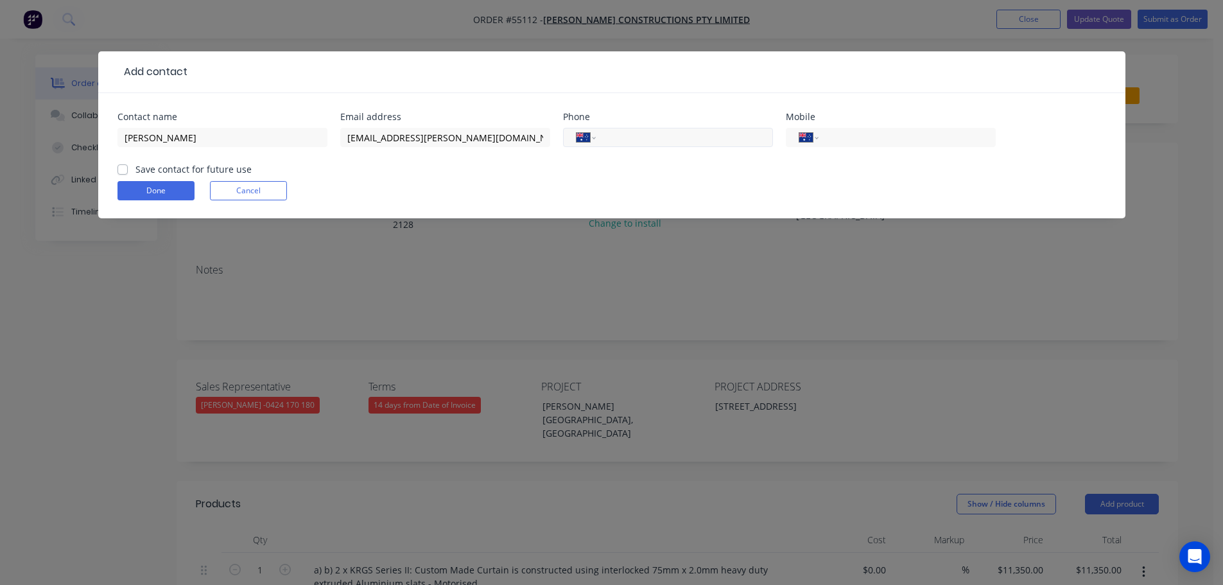
click at [641, 130] on input "tel" at bounding box center [682, 137] width 154 height 15
type input "(02) 9647 2611"
click at [135, 169] on label "Save contact for future use" at bounding box center [193, 168] width 116 height 13
click at [121, 169] on input "Save contact for future use" at bounding box center [122, 168] width 10 height 12
checkbox input "true"
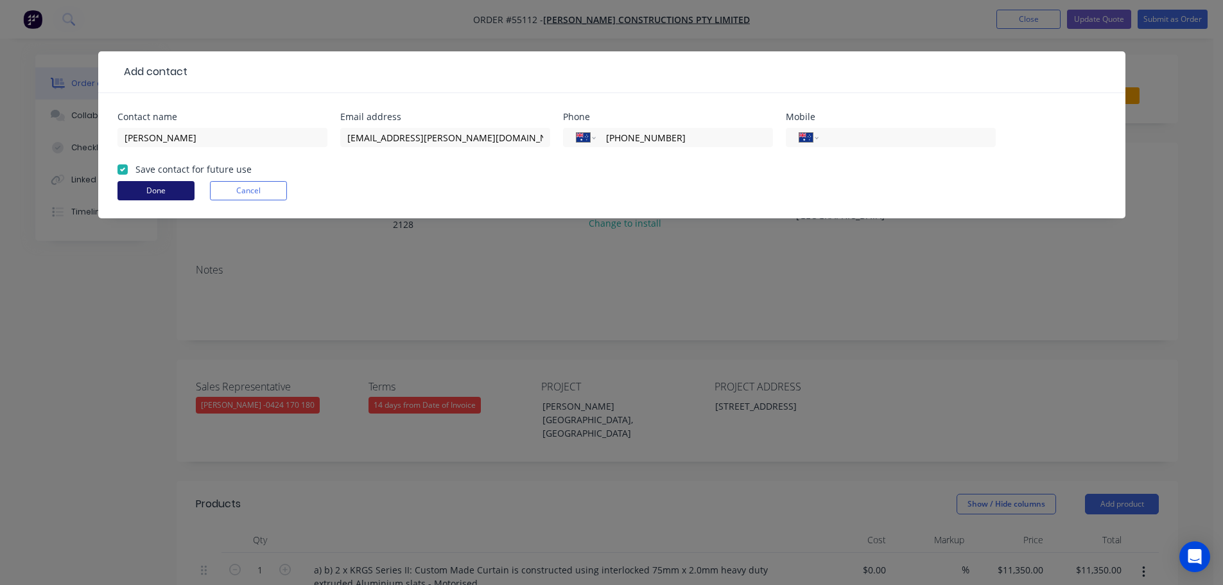
click at [136, 192] on button "Done" at bounding box center [155, 190] width 77 height 19
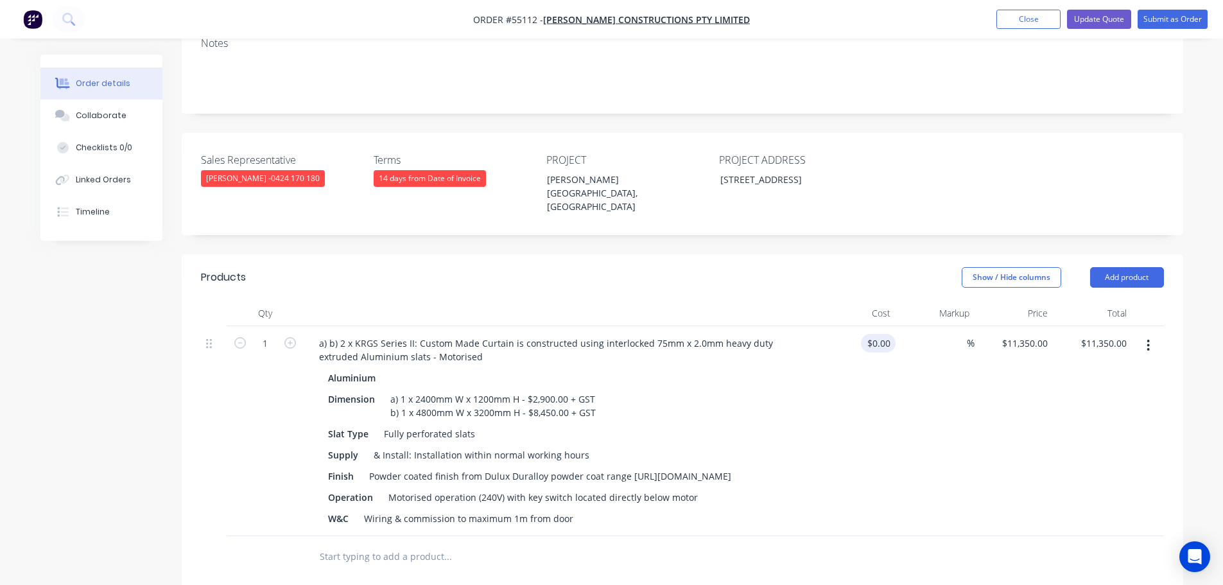
scroll to position [128, 0]
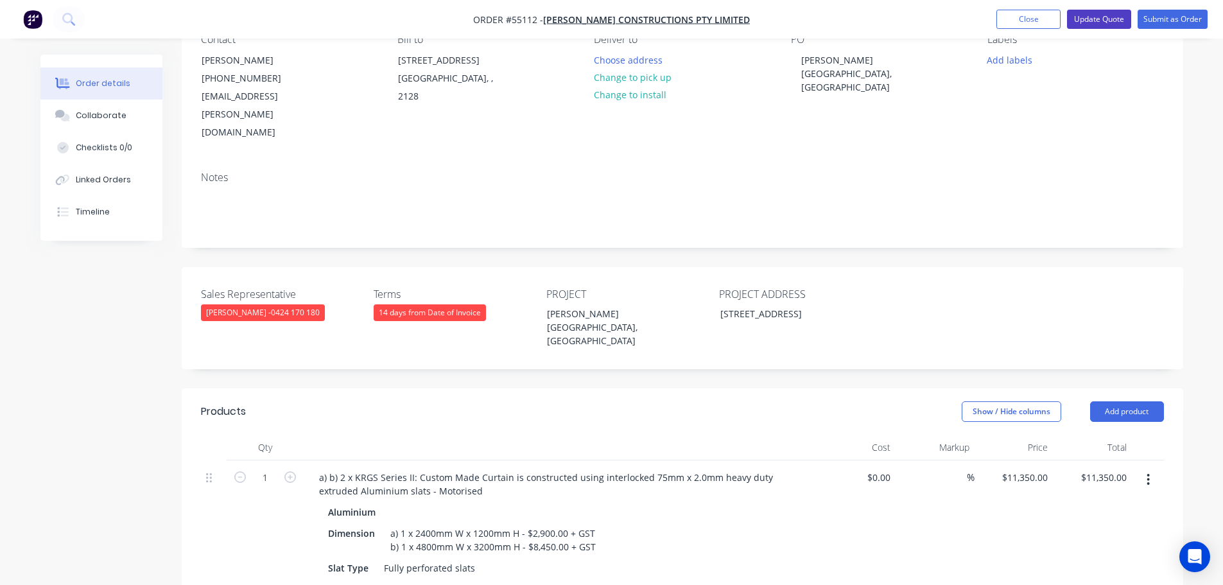
click at [1095, 19] on button "Update Quote" at bounding box center [1099, 19] width 64 height 19
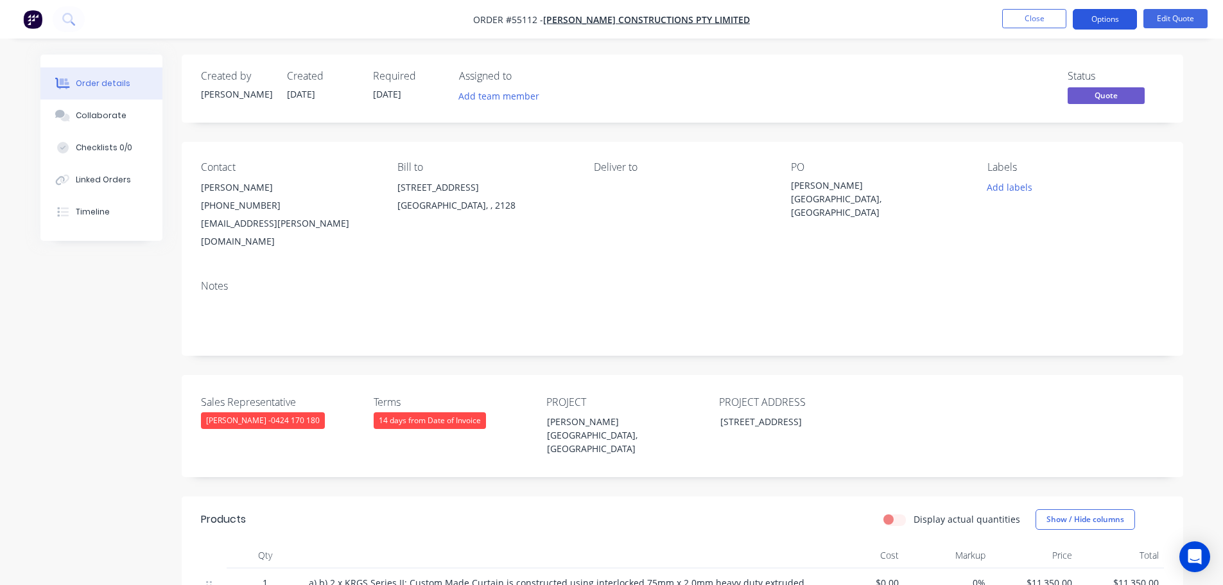
click at [1095, 19] on button "Options" at bounding box center [1105, 19] width 64 height 21
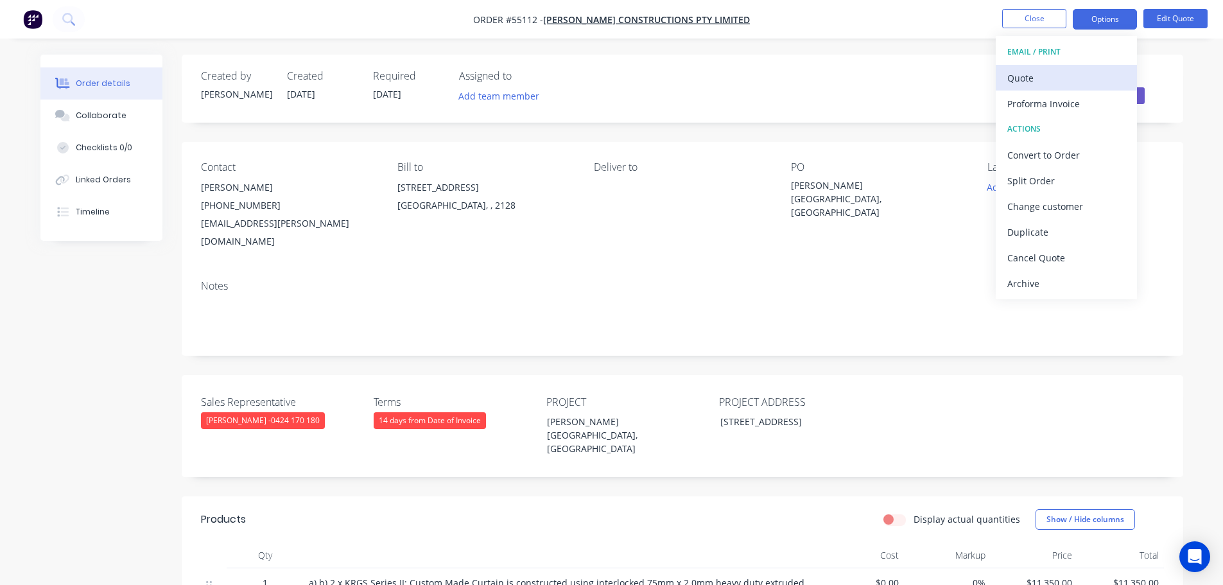
click at [1018, 78] on div "Quote" at bounding box center [1066, 78] width 118 height 19
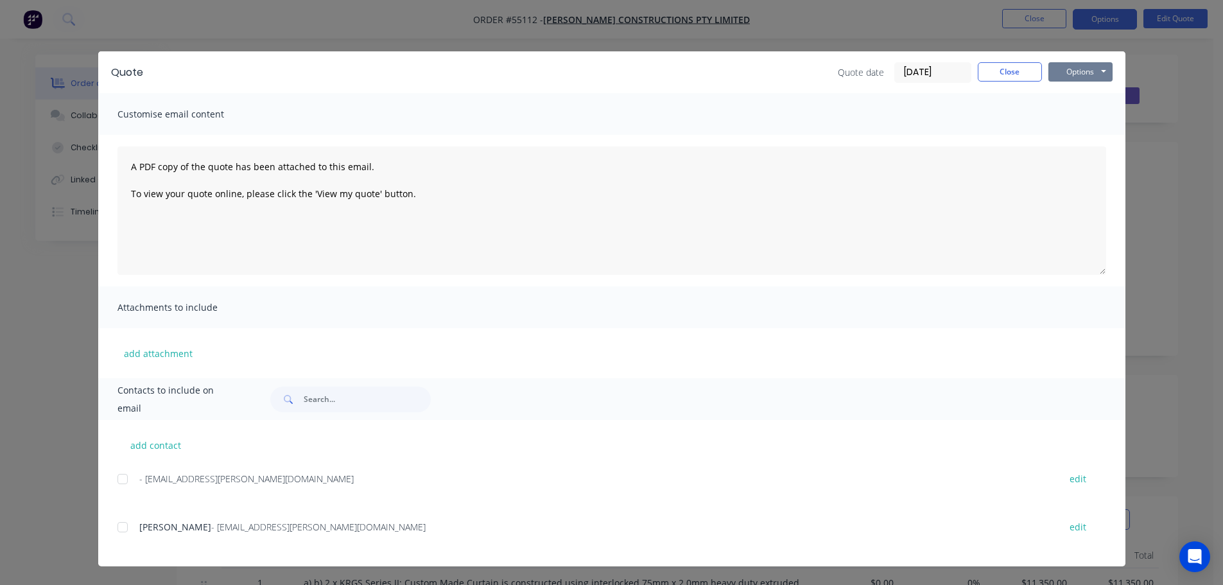
drag, startPoint x: 1068, startPoint y: 74, endPoint x: 1070, endPoint y: 82, distance: 8.4
click at [1069, 77] on button "Options" at bounding box center [1080, 71] width 64 height 19
click at [1076, 118] on button "Print" at bounding box center [1089, 115] width 82 height 21
click at [987, 71] on button "Close" at bounding box center [1010, 71] width 64 height 19
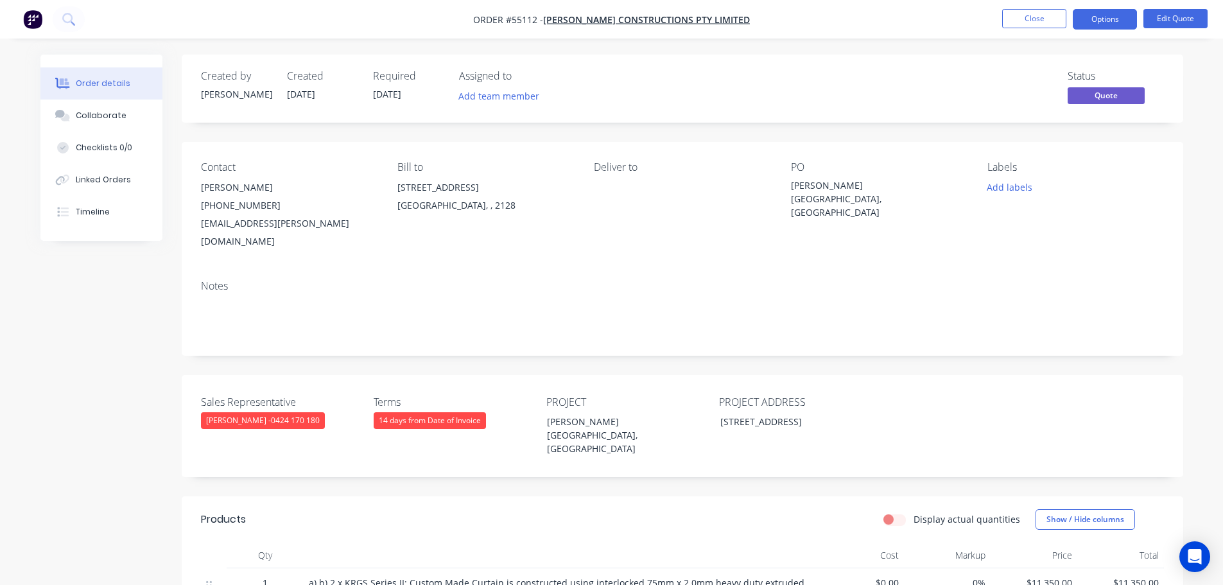
click at [245, 223] on div "estimating@steve-watt.com" at bounding box center [289, 232] width 176 height 36
copy div "estimating@steve-watt.com"
click at [858, 184] on div "[PERSON_NAME][GEOGRAPHIC_DATA], [GEOGRAPHIC_DATA]" at bounding box center [871, 198] width 161 height 40
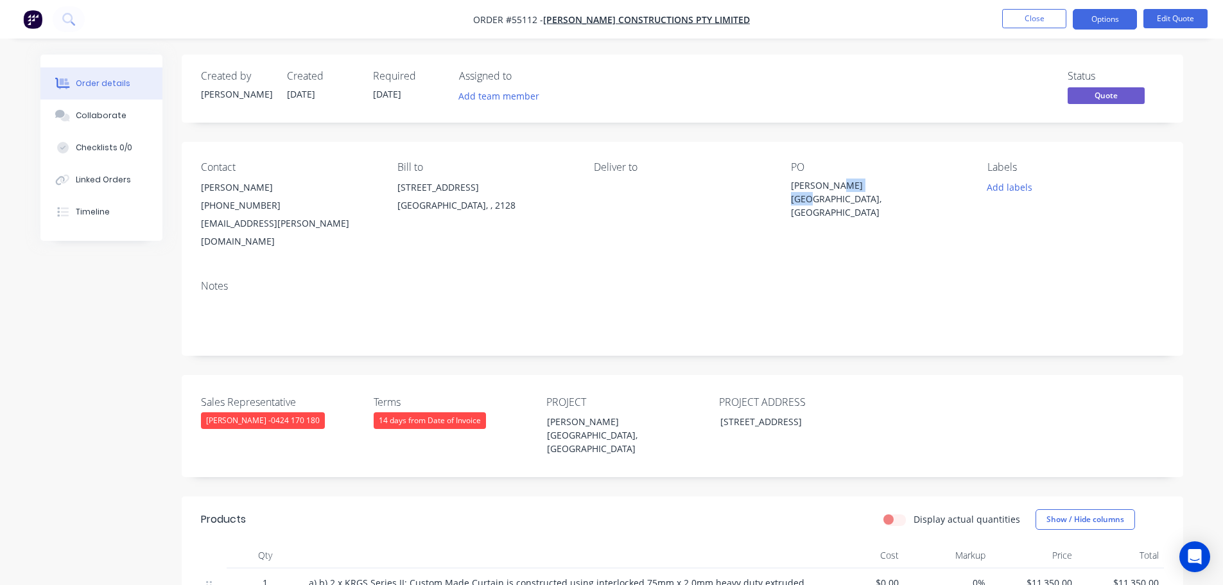
click at [858, 184] on div "[PERSON_NAME][GEOGRAPHIC_DATA], [GEOGRAPHIC_DATA]" at bounding box center [871, 198] width 161 height 40
copy div "[PERSON_NAME][GEOGRAPHIC_DATA], [GEOGRAPHIC_DATA]"
click at [1093, 21] on button "Options" at bounding box center [1105, 19] width 64 height 21
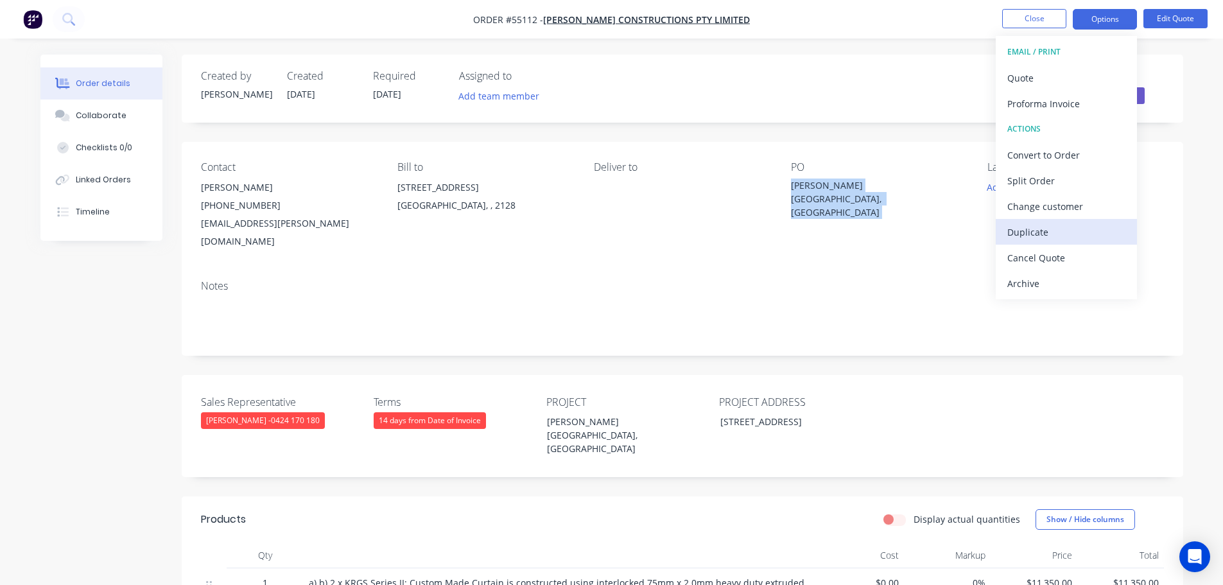
click at [1011, 234] on div "Duplicate" at bounding box center [1066, 232] width 118 height 19
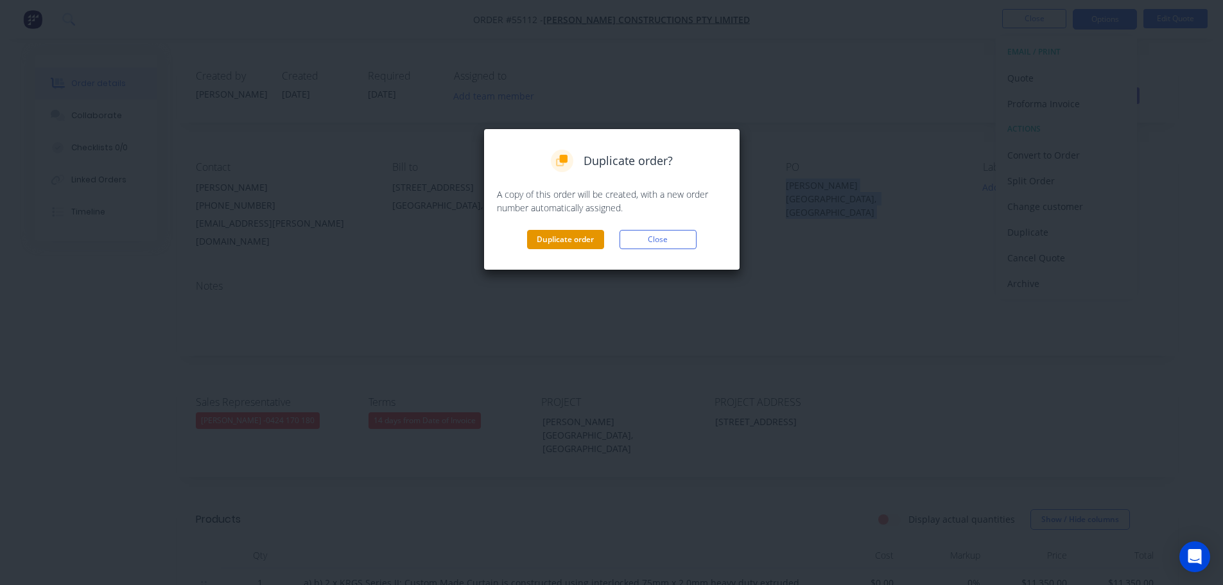
click at [556, 239] on button "Duplicate order" at bounding box center [565, 239] width 77 height 19
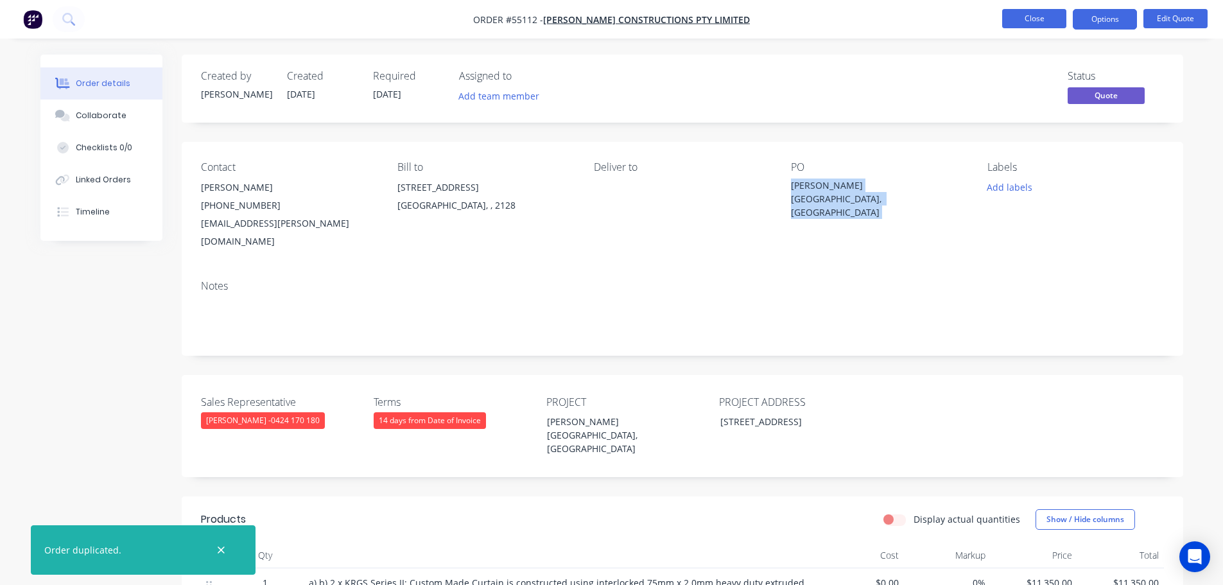
click at [1030, 15] on button "Close" at bounding box center [1034, 18] width 64 height 19
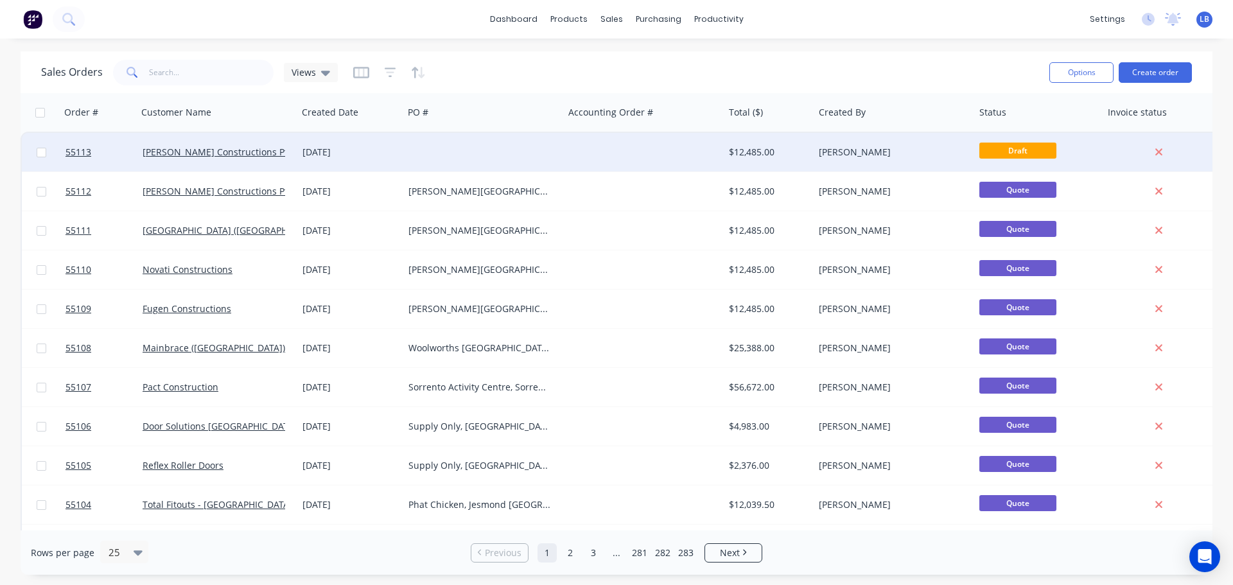
click at [756, 152] on div "$12,485.00" at bounding box center [767, 152] width 76 height 13
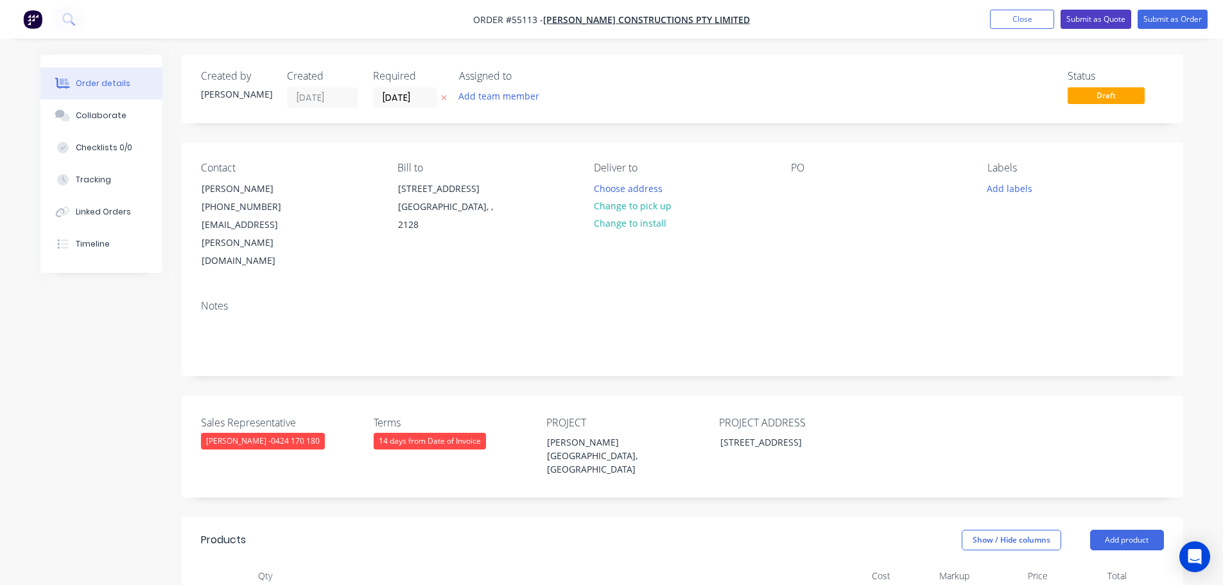
click at [1085, 22] on button "Submit as Quote" at bounding box center [1096, 19] width 71 height 19
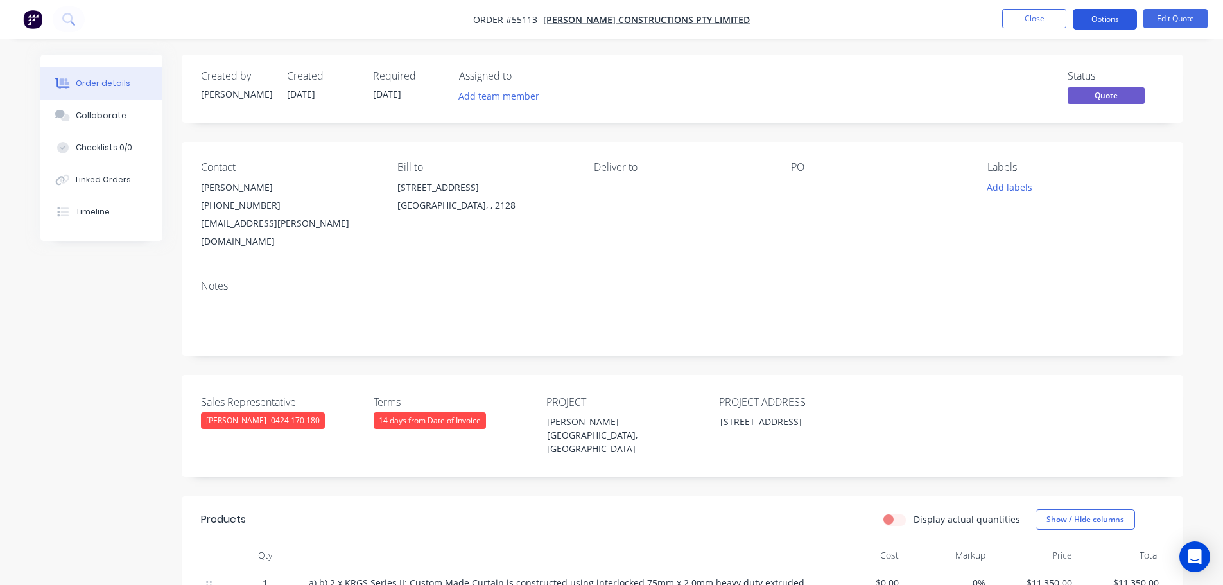
click at [1086, 26] on button "Options" at bounding box center [1105, 19] width 64 height 21
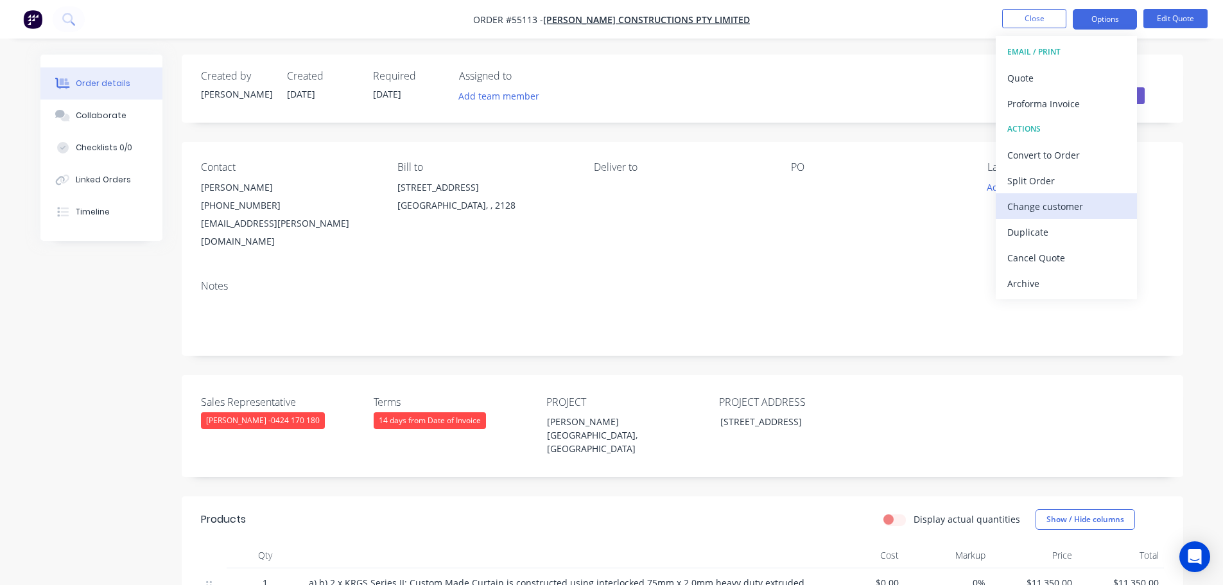
click at [1039, 209] on div "Change customer" at bounding box center [1066, 206] width 118 height 19
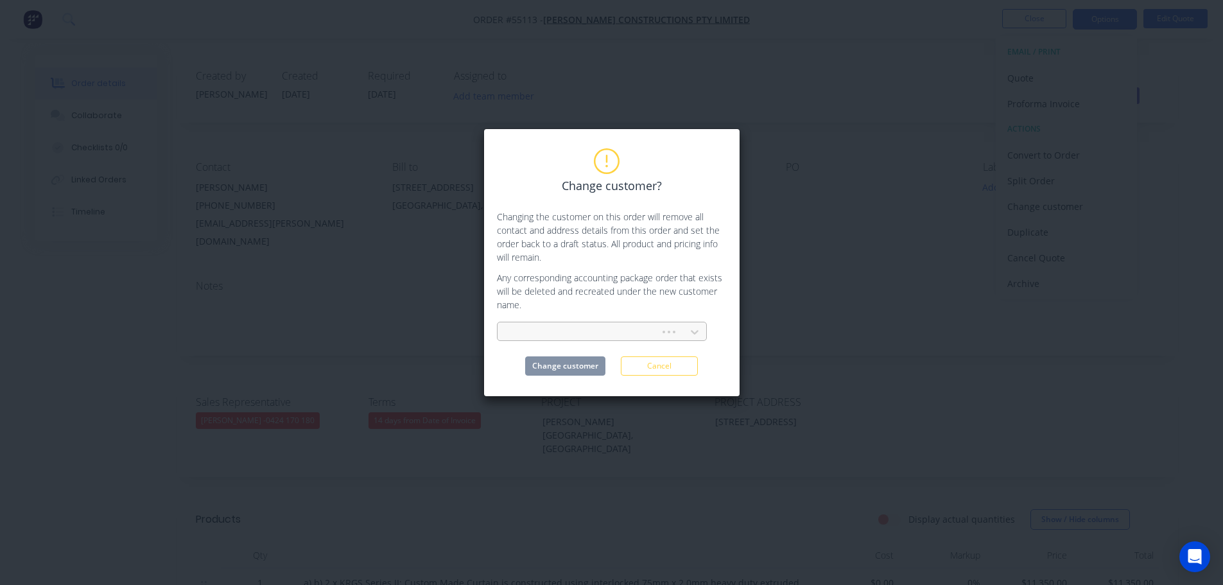
click at [542, 325] on div at bounding box center [581, 332] width 146 height 16
type input "baseline"
click at [549, 367] on div "Baseline Projects" at bounding box center [602, 361] width 210 height 24
click at [549, 367] on button "Change customer" at bounding box center [565, 365] width 80 height 19
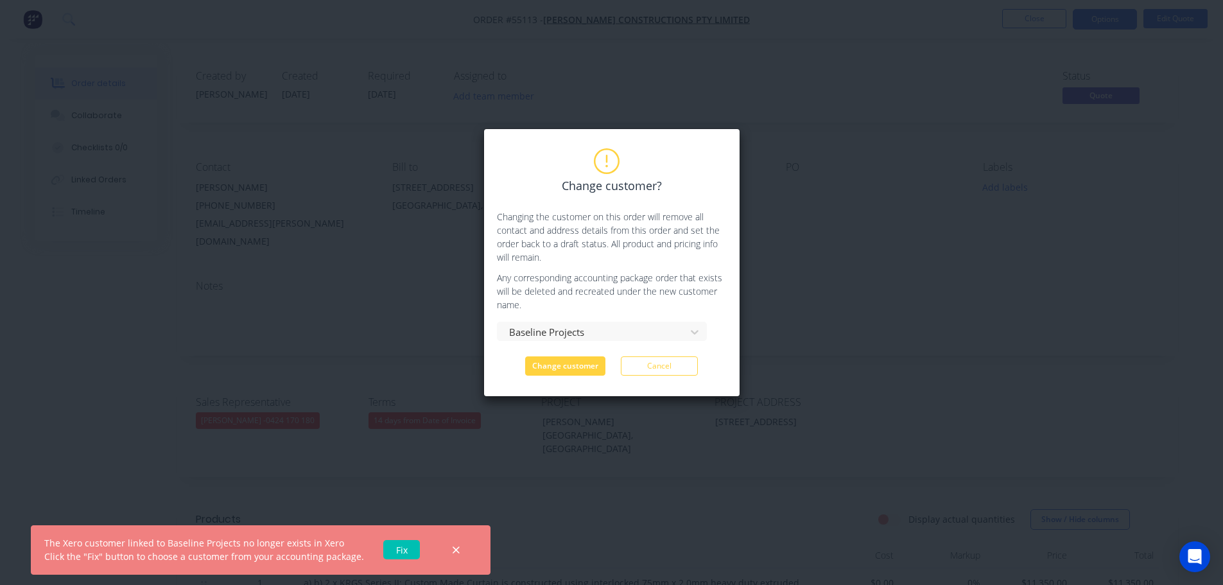
click at [390, 550] on link "Fix" at bounding box center [401, 549] width 37 height 19
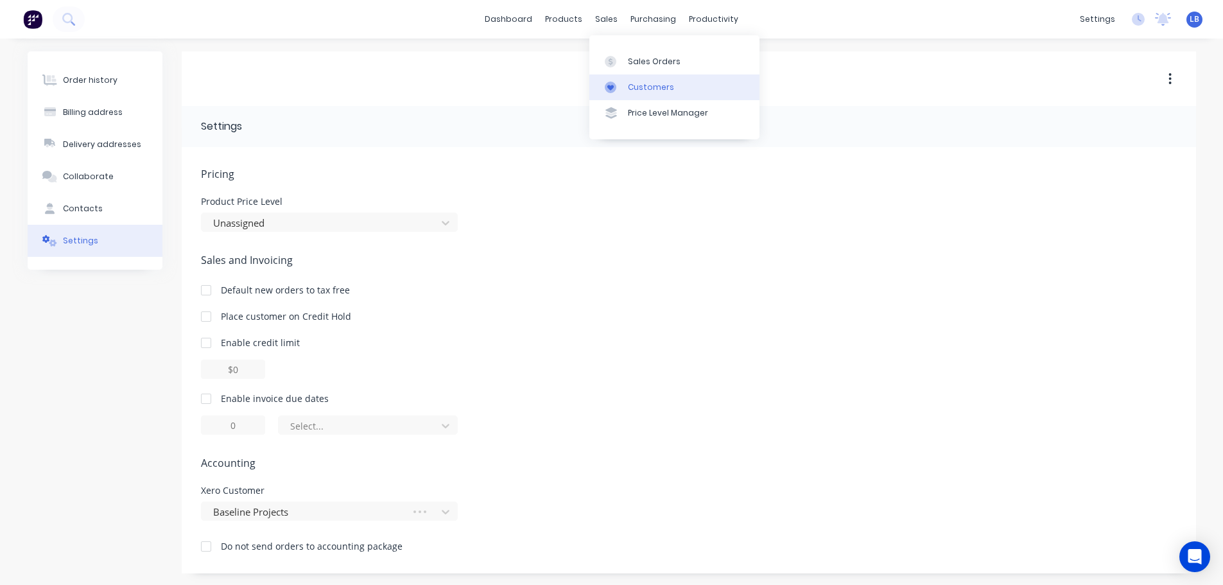
click at [647, 83] on div "Customers" at bounding box center [651, 88] width 46 height 12
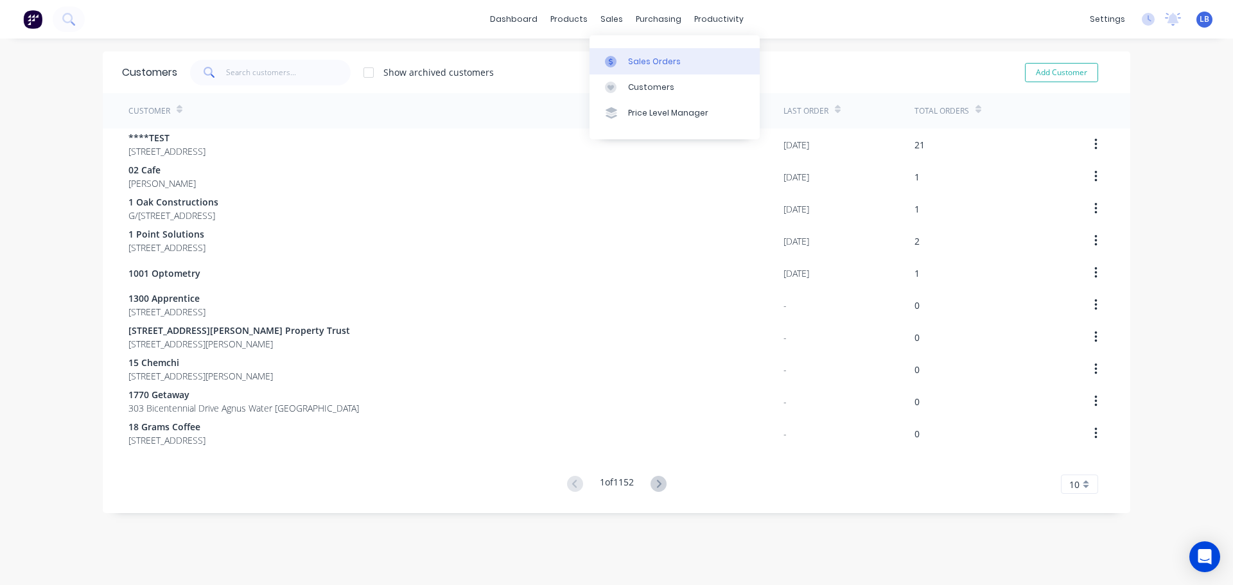
click at [655, 60] on div "Sales Orders" at bounding box center [654, 62] width 53 height 12
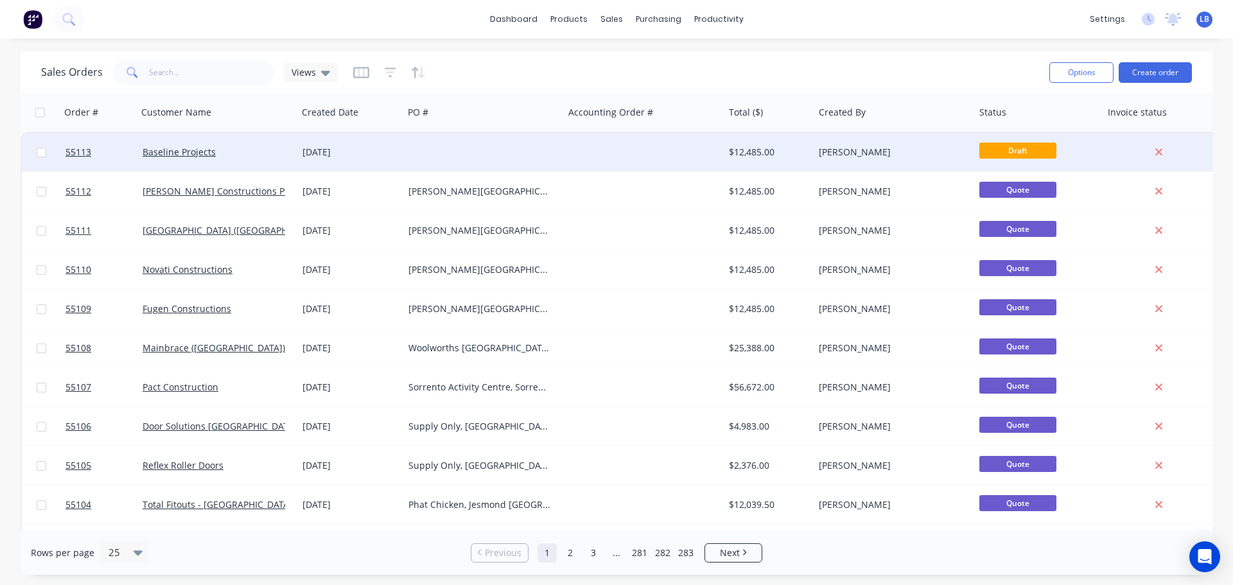
click at [754, 153] on div "$12,485.00" at bounding box center [767, 152] width 76 height 13
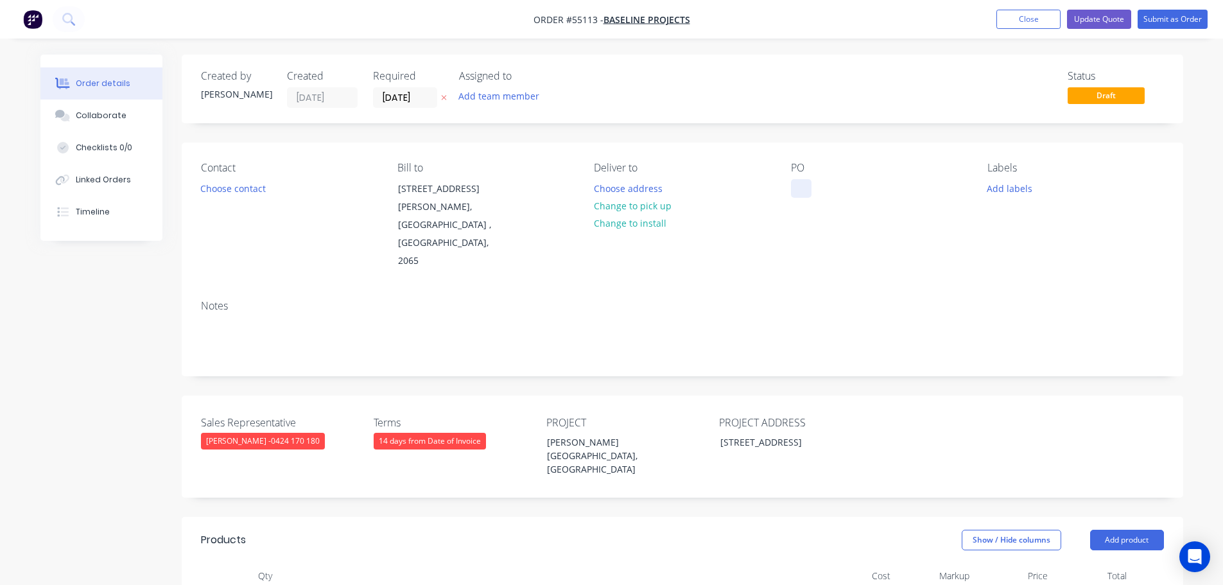
click at [800, 182] on div at bounding box center [801, 188] width 21 height 19
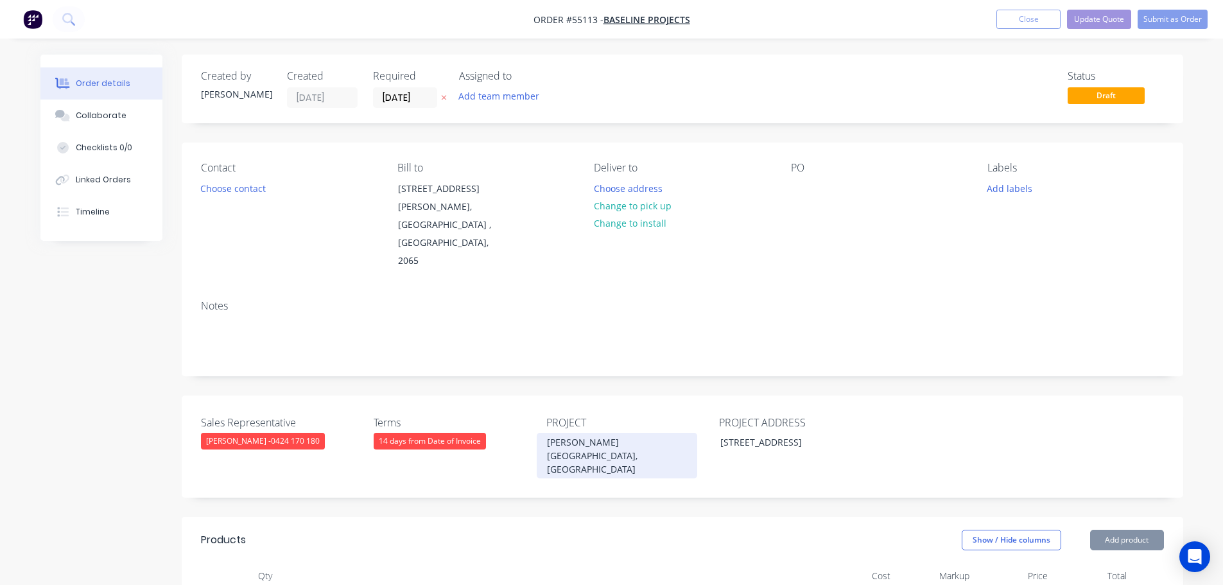
click at [583, 433] on div "[PERSON_NAME][GEOGRAPHIC_DATA], [GEOGRAPHIC_DATA]" at bounding box center [617, 456] width 161 height 46
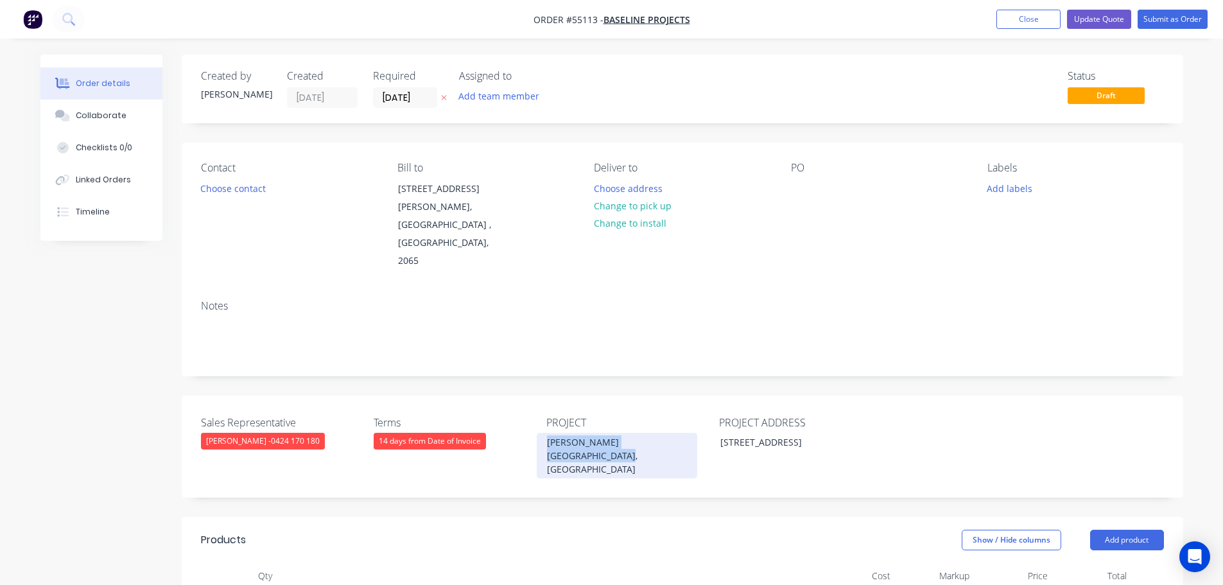
click at [583, 433] on div "[PERSON_NAME][GEOGRAPHIC_DATA], [GEOGRAPHIC_DATA]" at bounding box center [617, 456] width 161 height 46
copy div "[PERSON_NAME][GEOGRAPHIC_DATA], [GEOGRAPHIC_DATA]"
click at [803, 179] on div at bounding box center [801, 188] width 21 height 19
paste div
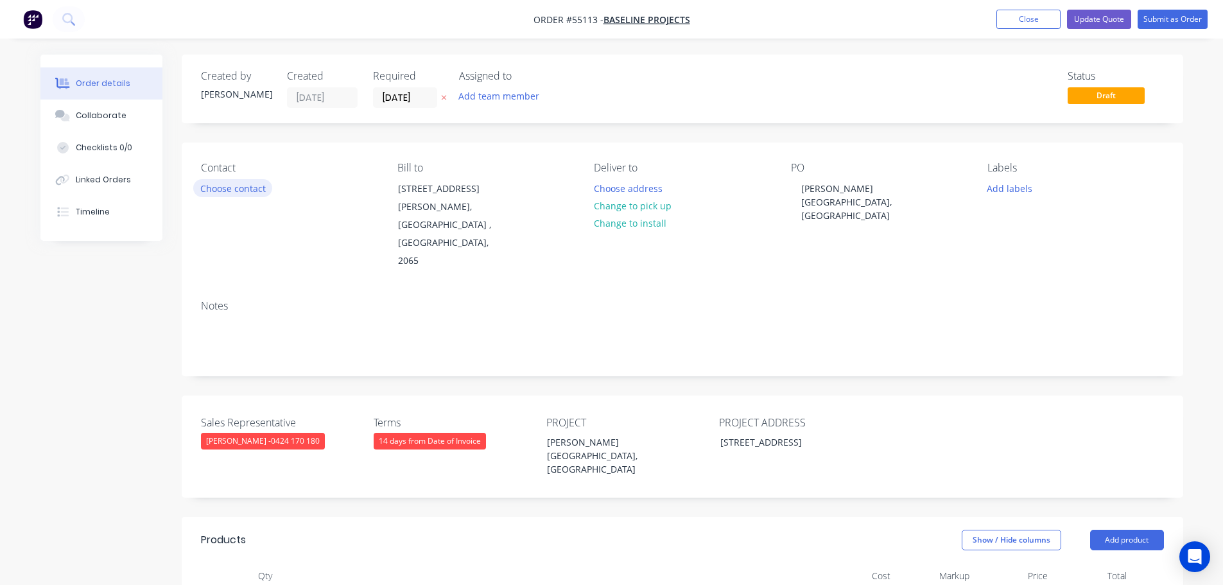
click at [234, 189] on button "Choose contact" at bounding box center [232, 187] width 79 height 17
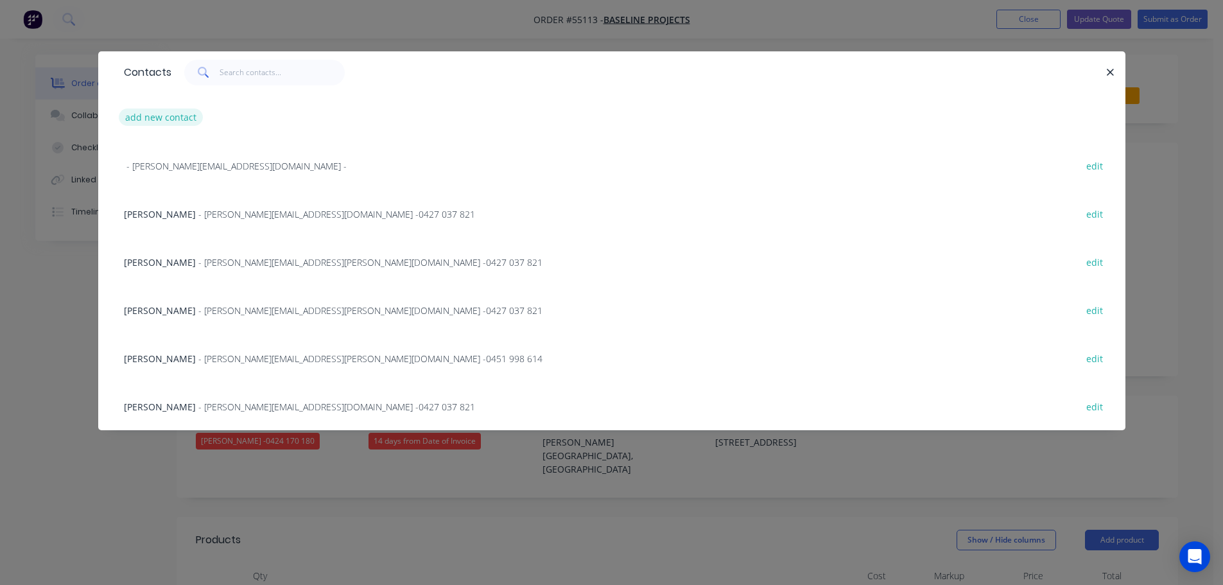
click at [155, 119] on button "add new contact" at bounding box center [161, 117] width 85 height 17
select select "AU"
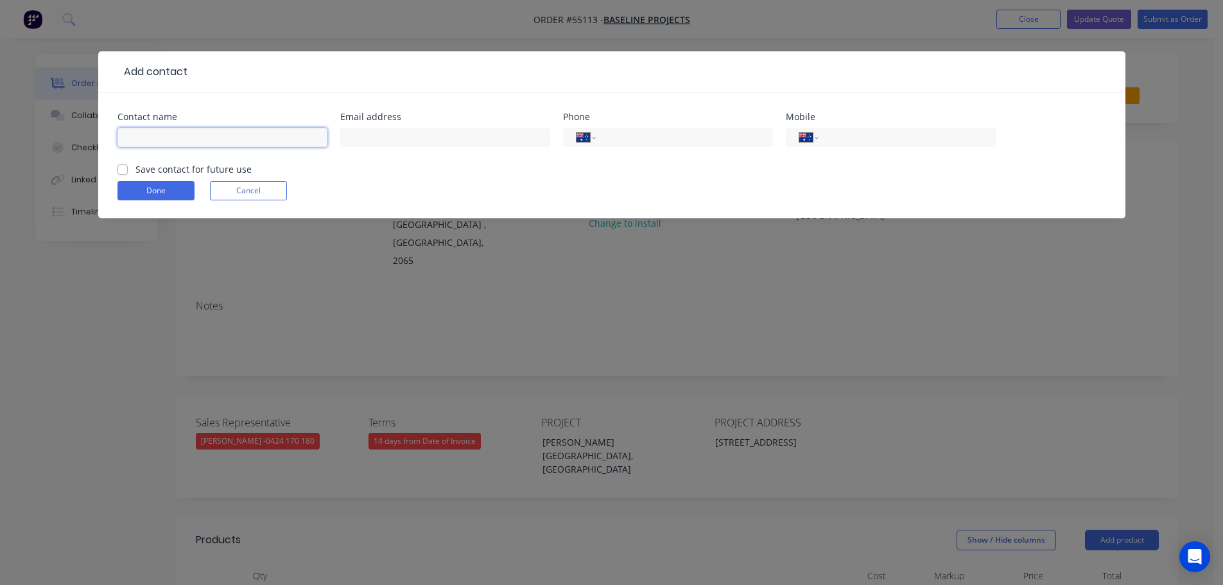
drag, startPoint x: 155, startPoint y: 119, endPoint x: 137, endPoint y: 136, distance: 25.0
click at [137, 136] on input "text" at bounding box center [222, 137] width 210 height 19
type input "[PERSON_NAME]"
drag, startPoint x: 392, startPoint y: 137, endPoint x: 381, endPoint y: 152, distance: 17.5
click at [392, 137] on input "text" at bounding box center [445, 137] width 210 height 19
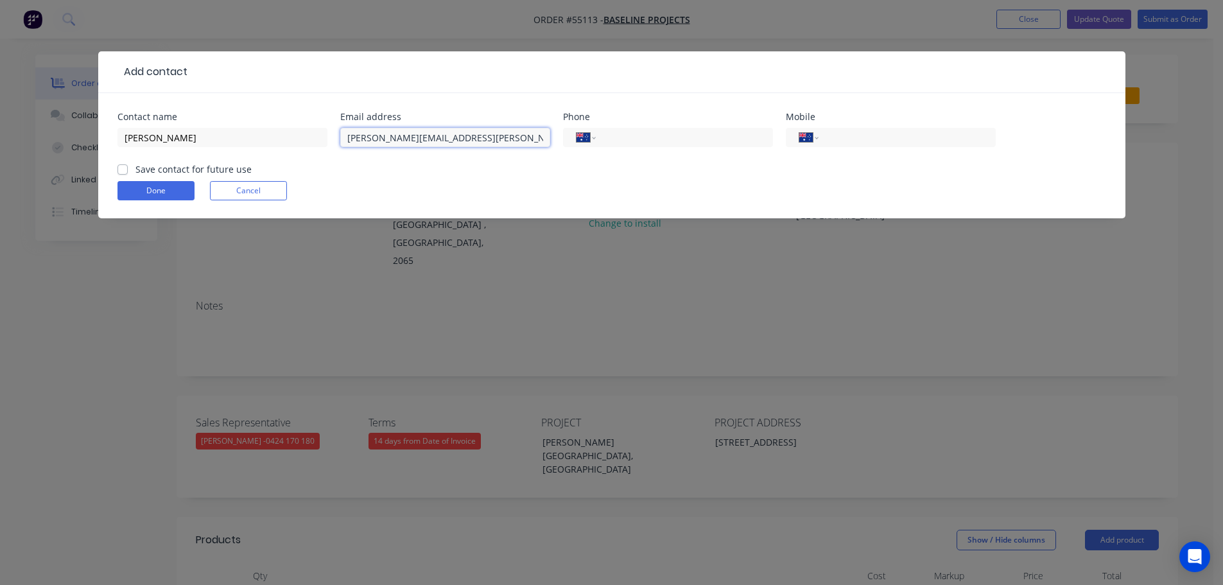
drag, startPoint x: 372, startPoint y: 138, endPoint x: 410, endPoint y: 205, distance: 77.3
click at [372, 139] on input "[PERSON_NAME][EMAIL_ADDRESS][PERSON_NAME][DOMAIN_NAME]" at bounding box center [445, 137] width 210 height 19
type input "[PERSON_NAME][EMAIL_ADDRESS][PERSON_NAME][DOMAIN_NAME]"
click at [651, 131] on input "tel" at bounding box center [682, 137] width 154 height 15
type input "0451 782 825"
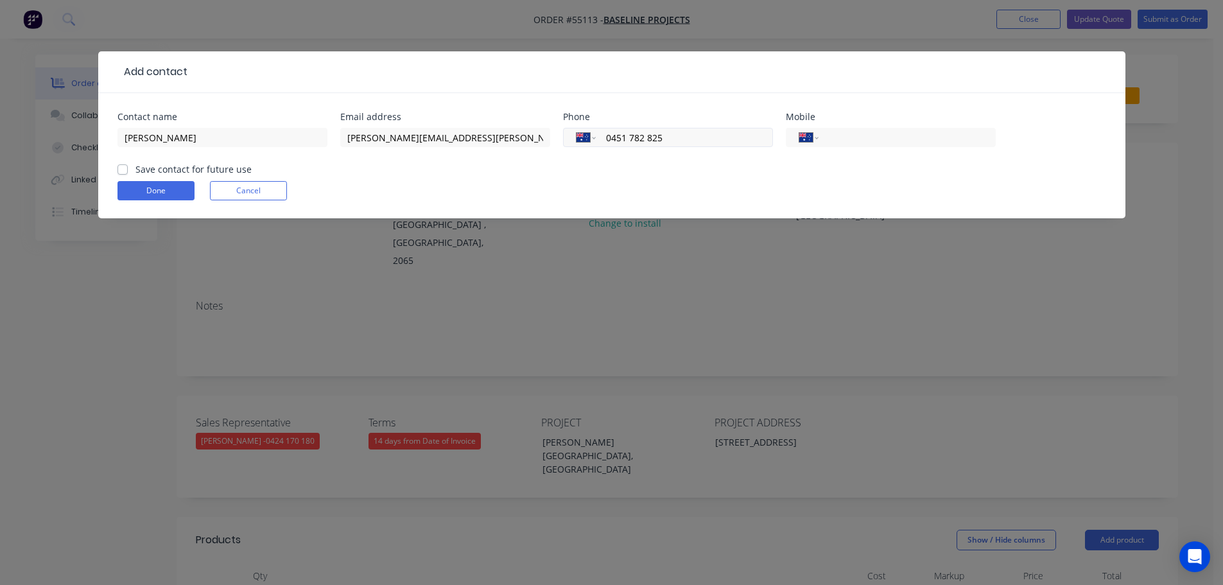
drag, startPoint x: 666, startPoint y: 139, endPoint x: 600, endPoint y: 146, distance: 66.5
click at [600, 146] on div "International [GEOGRAPHIC_DATA] [GEOGRAPHIC_DATA] [GEOGRAPHIC_DATA] [GEOGRAPHIC…" at bounding box center [668, 137] width 210 height 19
click at [853, 133] on input "tel" at bounding box center [905, 137] width 154 height 15
paste input "0451 782 825"
type input "0451 782 825"
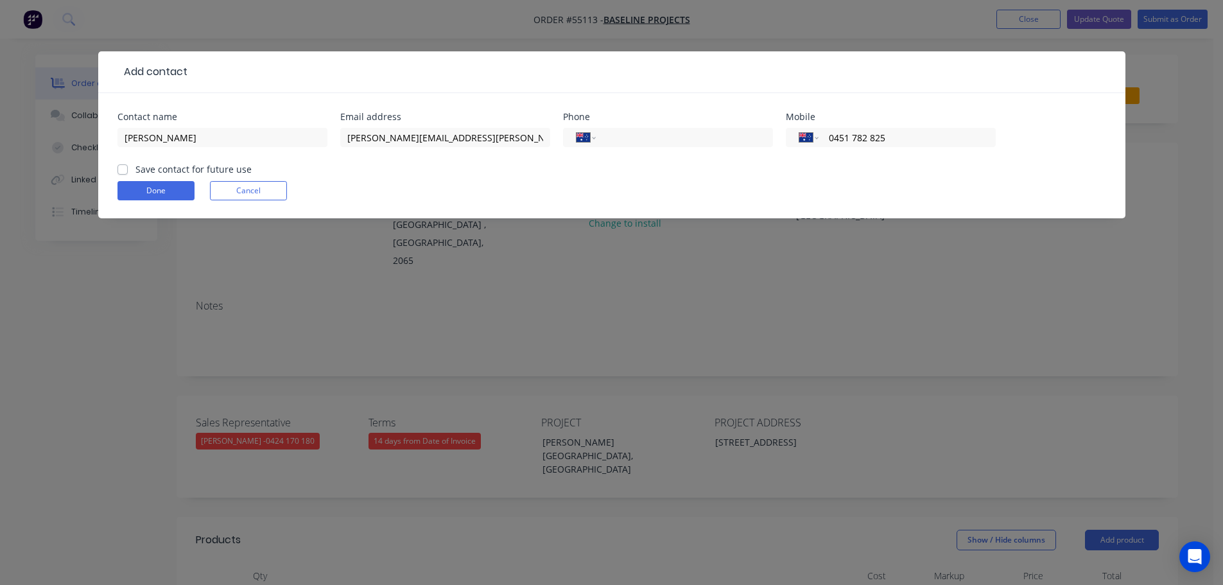
click at [135, 169] on label "Save contact for future use" at bounding box center [193, 168] width 116 height 13
click at [122, 169] on input "Save contact for future use" at bounding box center [122, 168] width 10 height 12
checkbox input "true"
click at [134, 188] on button "Done" at bounding box center [155, 190] width 77 height 19
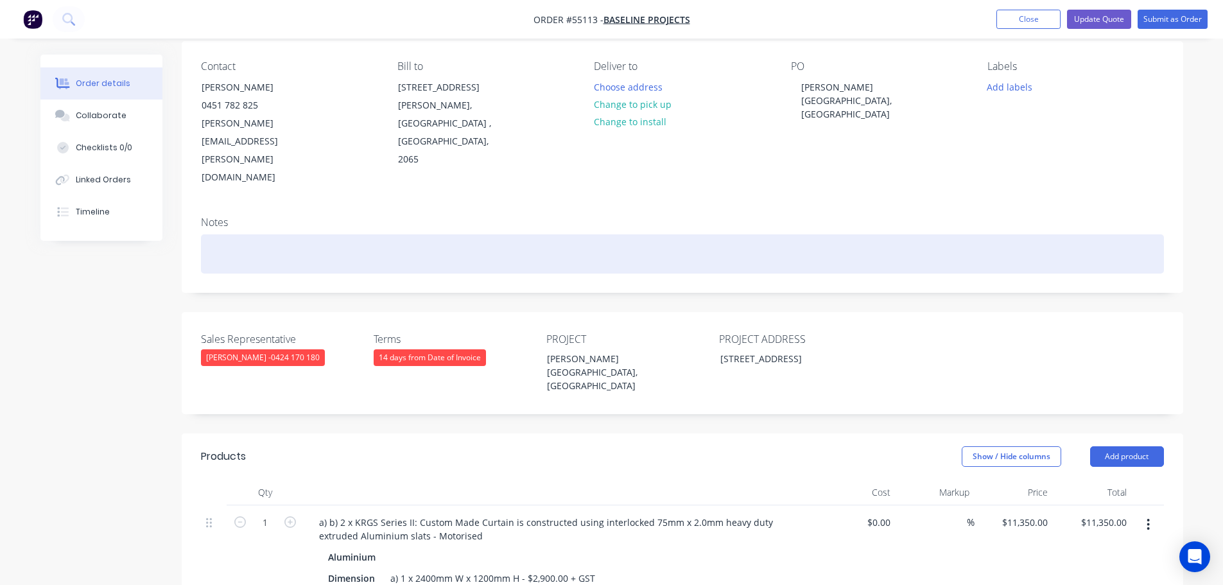
scroll to position [128, 0]
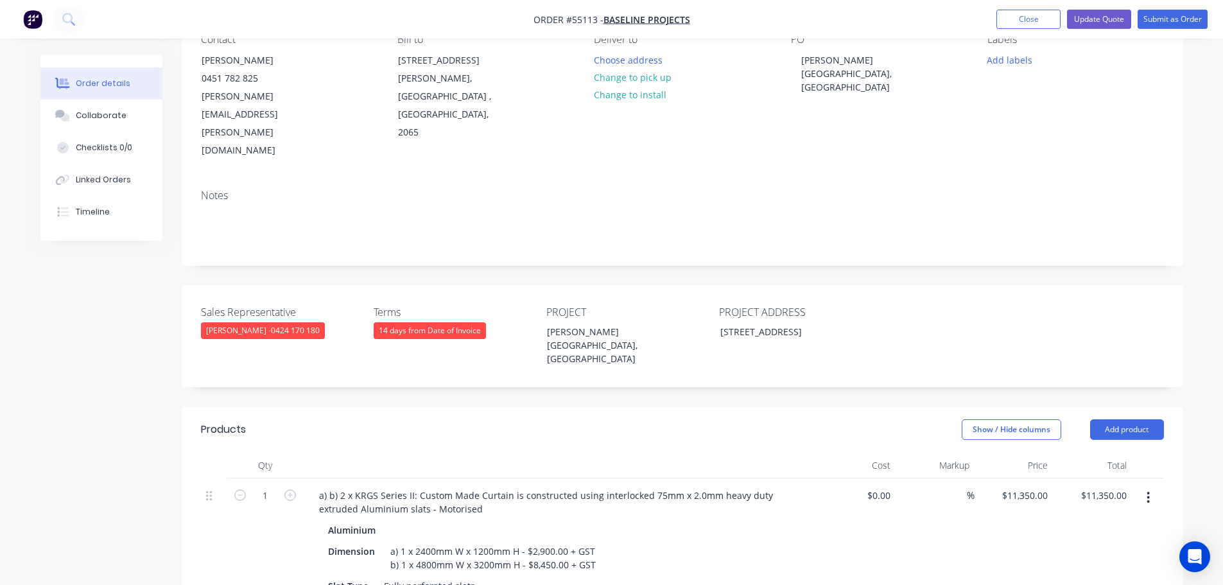
click at [450, 322] on div "14 days from Date of Invoice" at bounding box center [430, 330] width 112 height 17
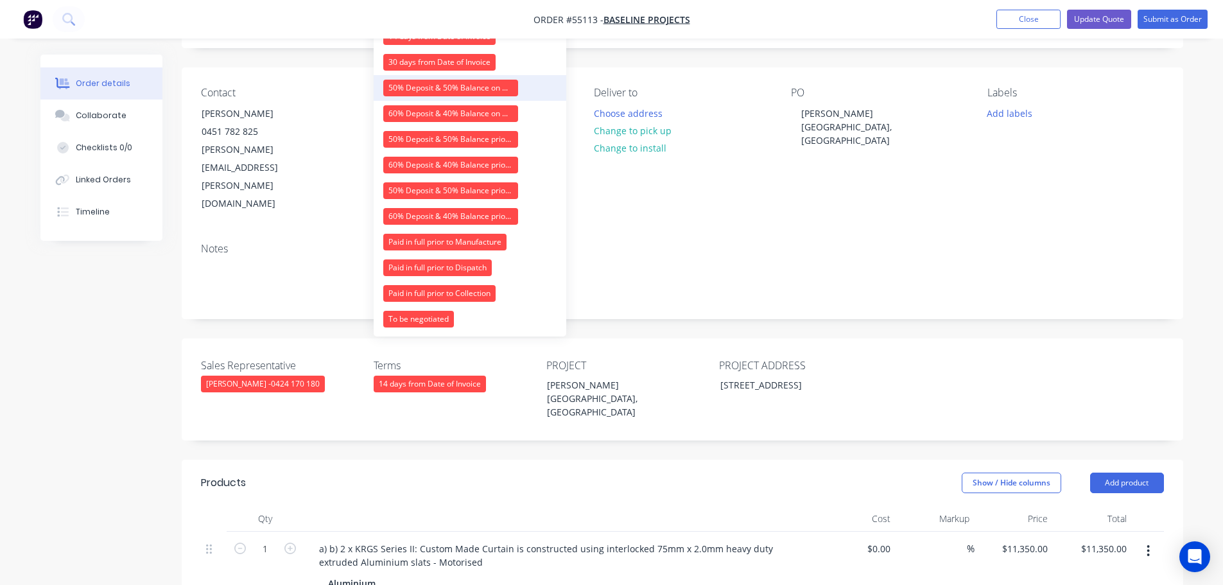
scroll to position [0, 0]
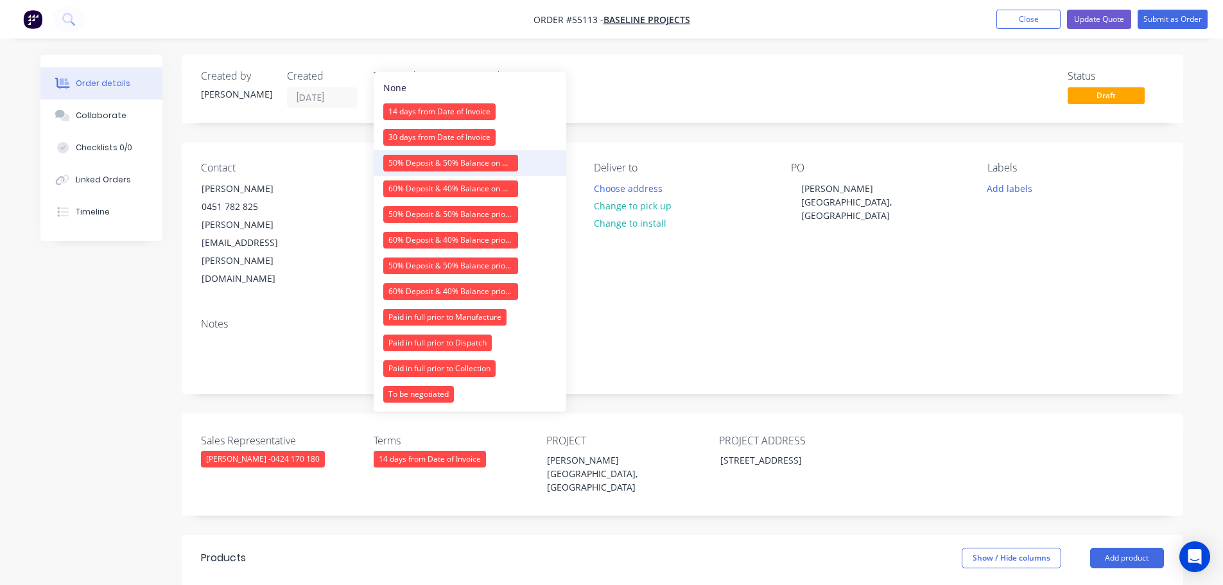
click at [424, 162] on div "50% Deposit & 50% Balance on Day of Installation" at bounding box center [450, 163] width 135 height 17
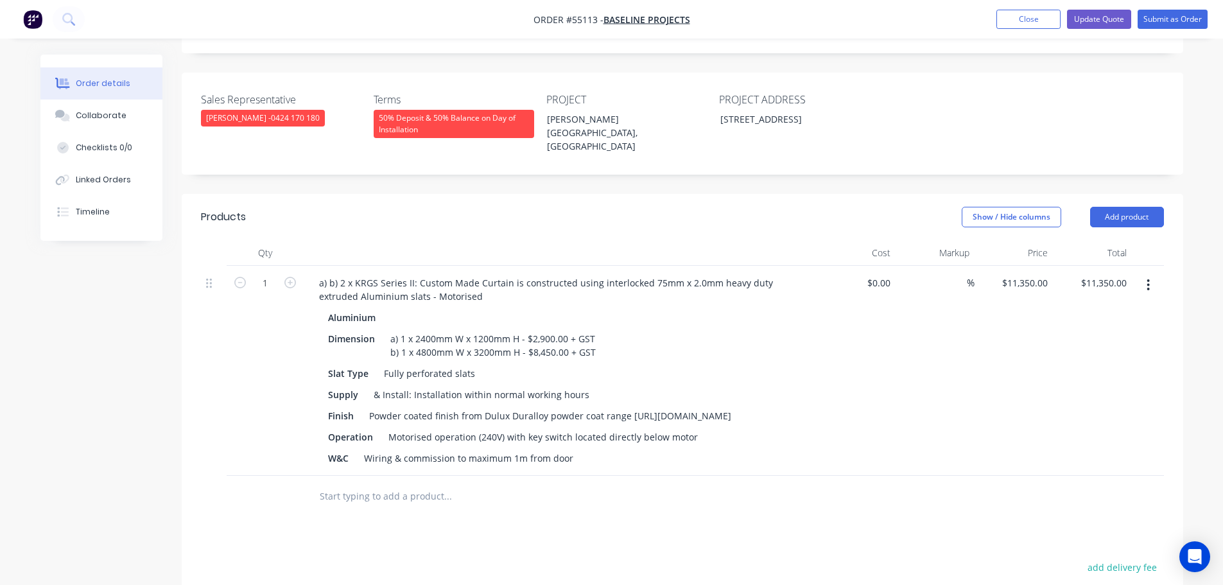
scroll to position [193, 0]
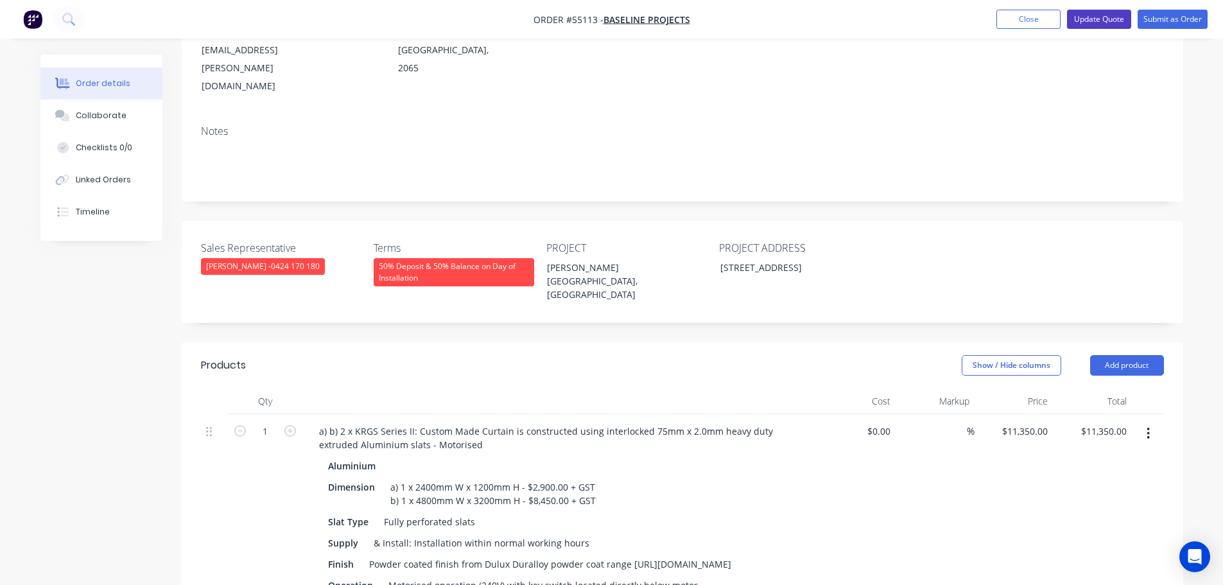
click at [1085, 25] on button "Update Quote" at bounding box center [1099, 19] width 64 height 19
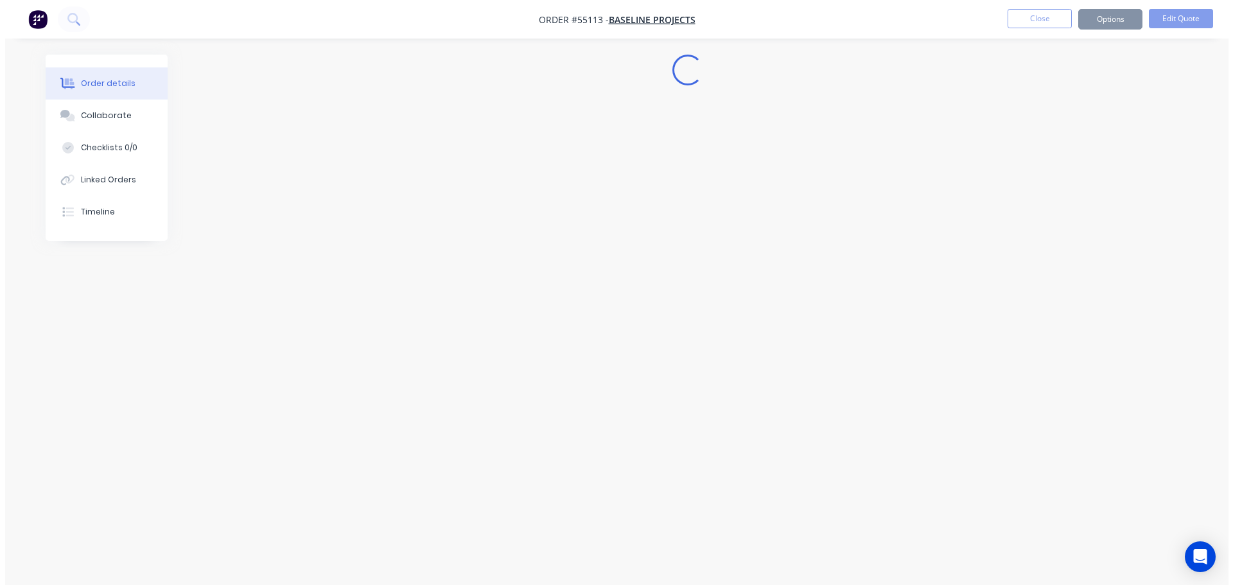
scroll to position [0, 0]
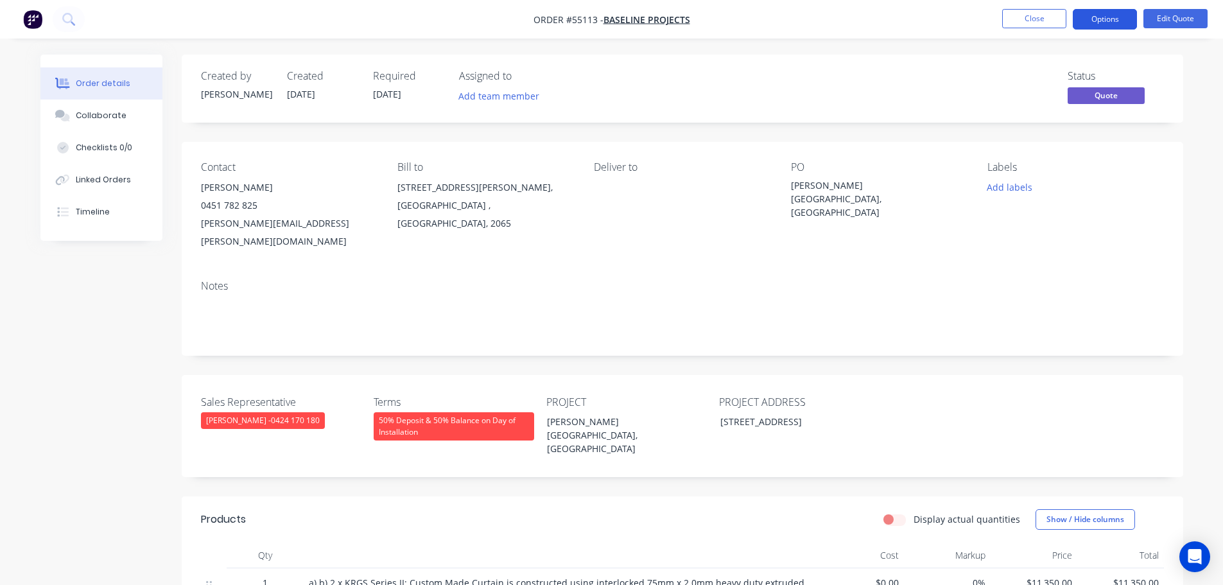
click at [1089, 24] on button "Options" at bounding box center [1105, 19] width 64 height 21
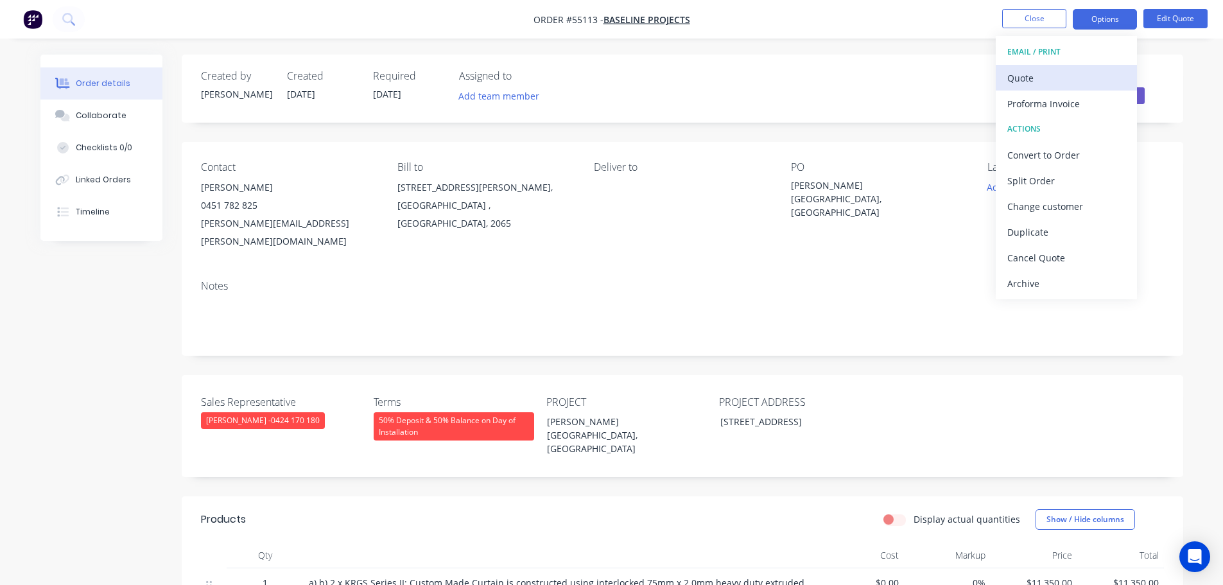
click at [1030, 77] on div "Quote" at bounding box center [1066, 78] width 118 height 19
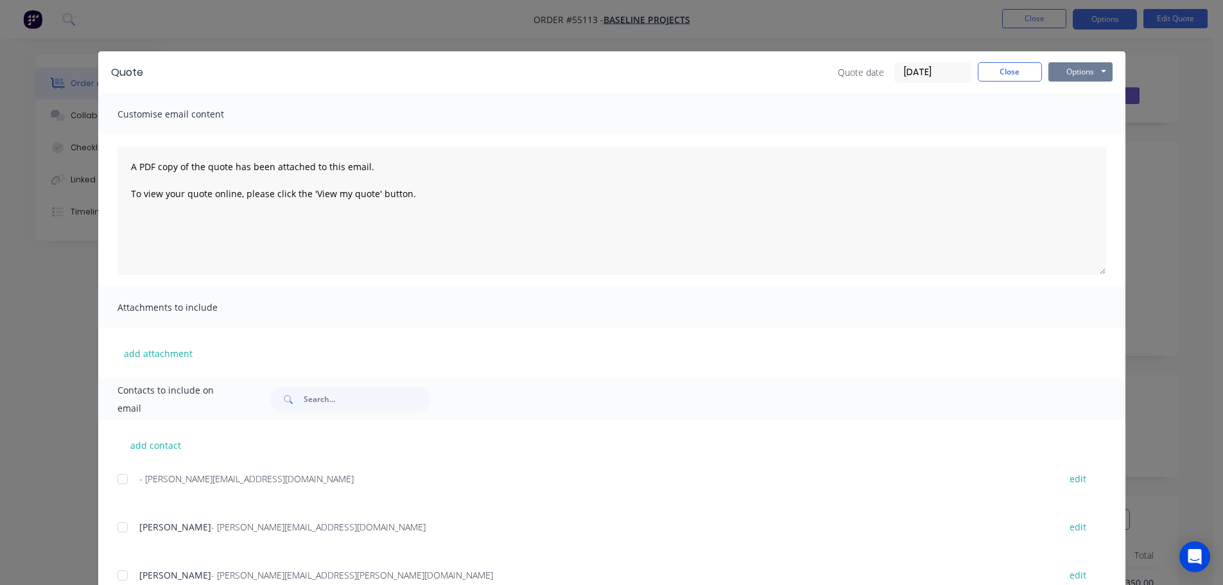
click at [1065, 70] on button "Options" at bounding box center [1080, 71] width 64 height 19
click at [1075, 117] on button "Print" at bounding box center [1089, 115] width 82 height 21
click at [984, 72] on button "Close" at bounding box center [1010, 71] width 64 height 19
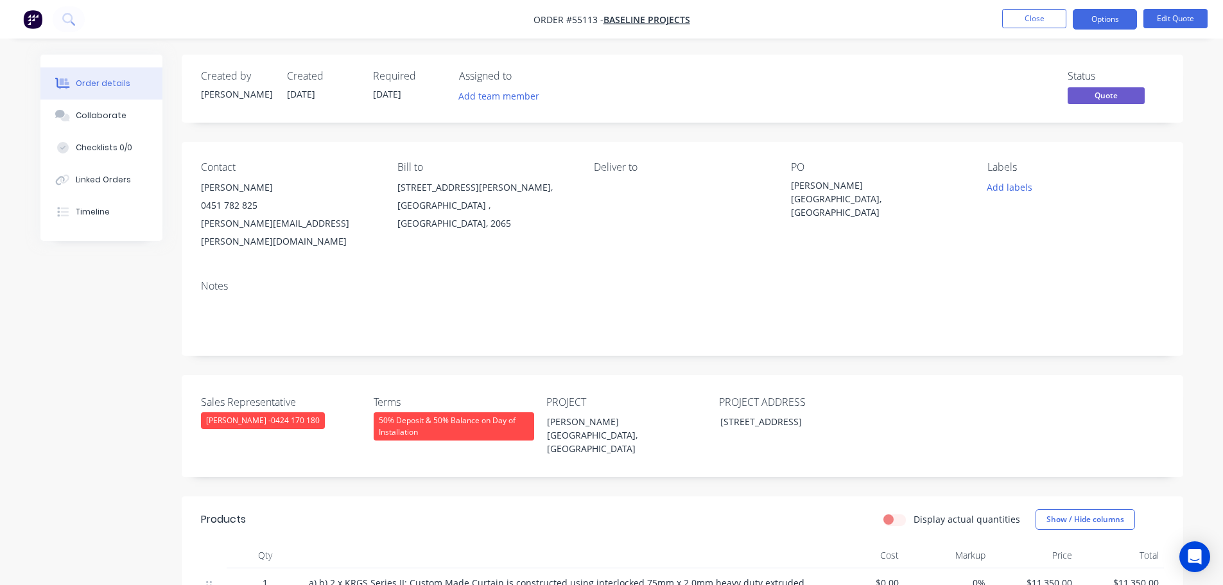
click at [265, 225] on div "[PERSON_NAME][EMAIL_ADDRESS][PERSON_NAME][DOMAIN_NAME]" at bounding box center [289, 232] width 176 height 36
click at [266, 225] on div "[PERSON_NAME][EMAIL_ADDRESS][PERSON_NAME][DOMAIN_NAME]" at bounding box center [289, 232] width 176 height 36
copy div "[PERSON_NAME][EMAIL_ADDRESS][PERSON_NAME][DOMAIN_NAME]"
click at [815, 189] on div "[PERSON_NAME][GEOGRAPHIC_DATA], [GEOGRAPHIC_DATA]" at bounding box center [871, 198] width 161 height 40
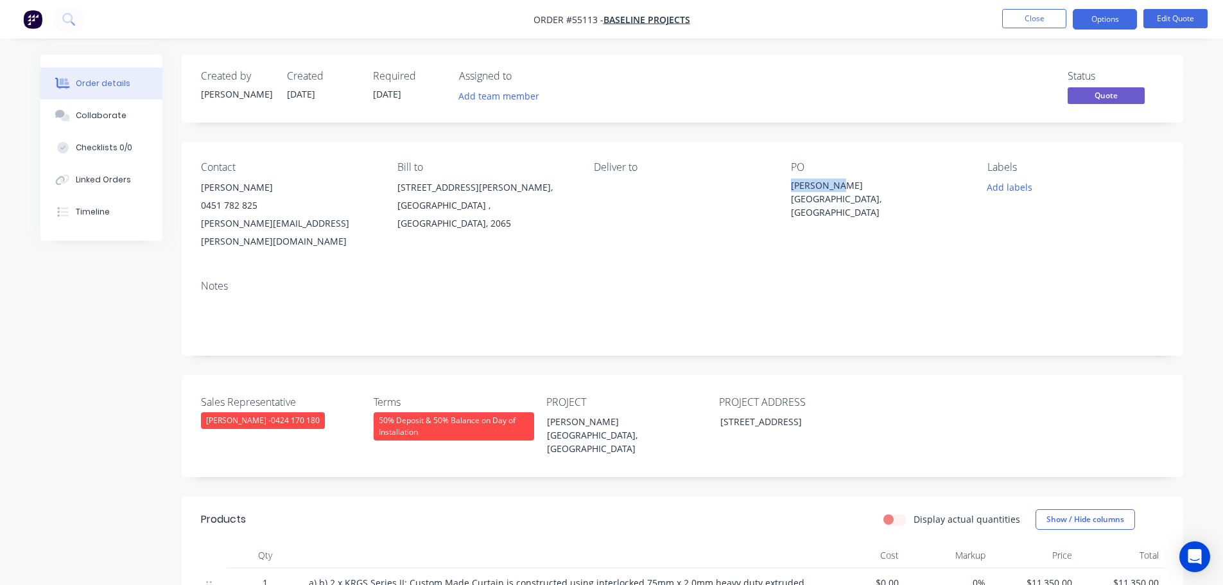
click at [815, 189] on div "[PERSON_NAME][GEOGRAPHIC_DATA], [GEOGRAPHIC_DATA]" at bounding box center [871, 198] width 161 height 40
copy div "[PERSON_NAME][GEOGRAPHIC_DATA], [GEOGRAPHIC_DATA]"
click at [257, 206] on span at bounding box center [257, 205] width 0 height 12
click at [1012, 14] on button "Close" at bounding box center [1034, 18] width 64 height 19
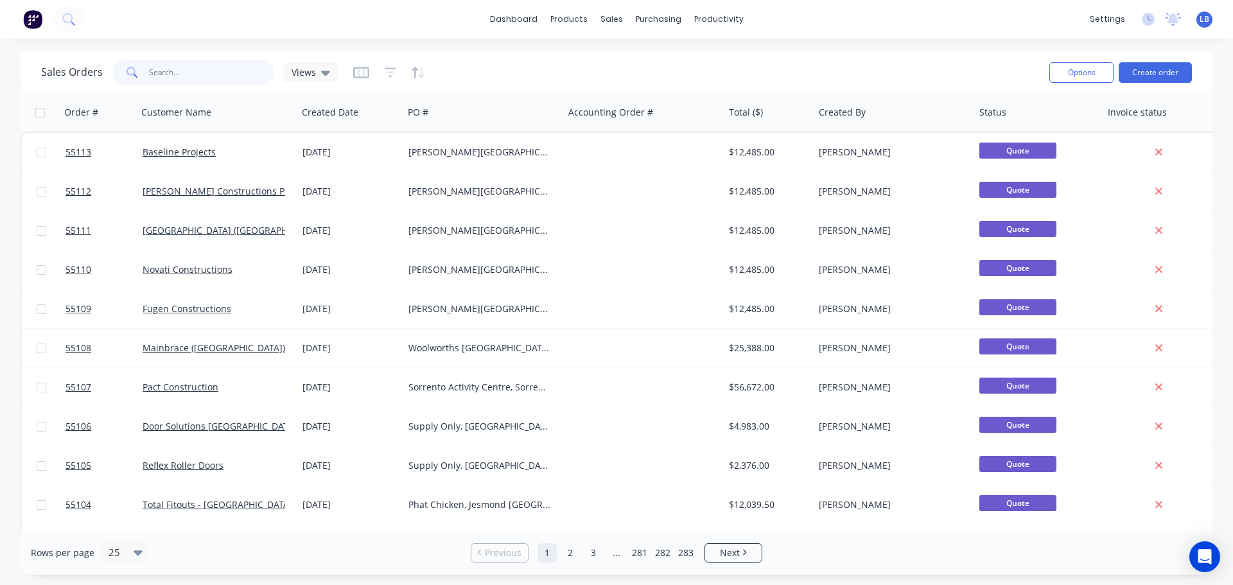
click at [161, 69] on input "text" at bounding box center [211, 73] width 125 height 26
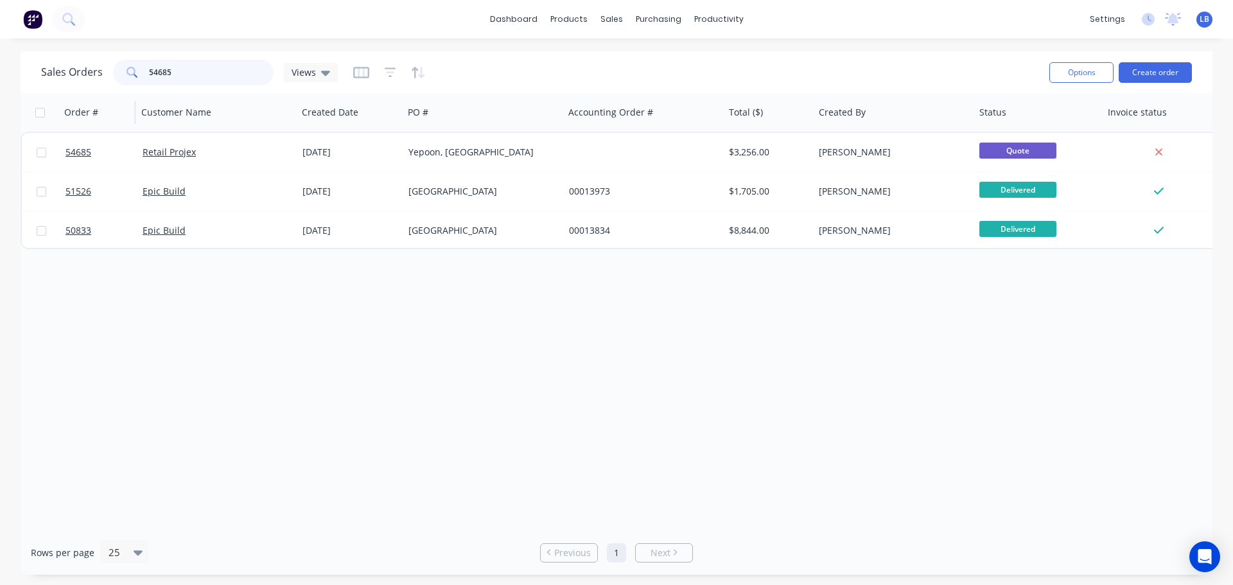
drag, startPoint x: 171, startPoint y: 69, endPoint x: 117, endPoint y: 94, distance: 59.2
click at [117, 94] on div "Sales Orders 54685 Views Options Create order Order # Customer Name Created Dat…" at bounding box center [617, 312] width 1192 height 523
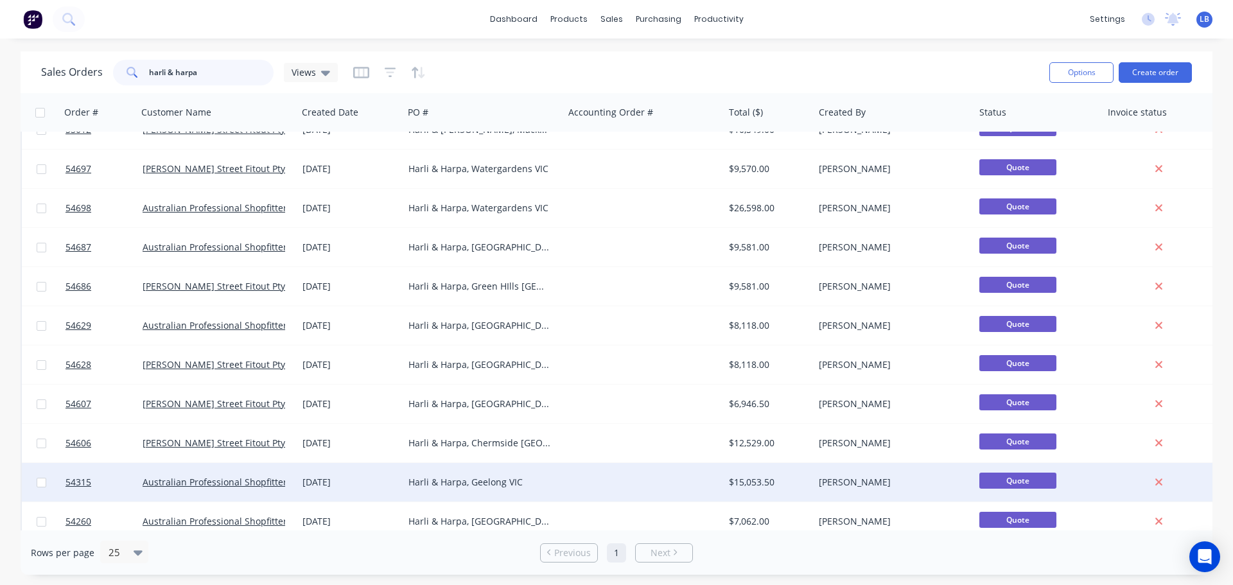
scroll to position [120, 0]
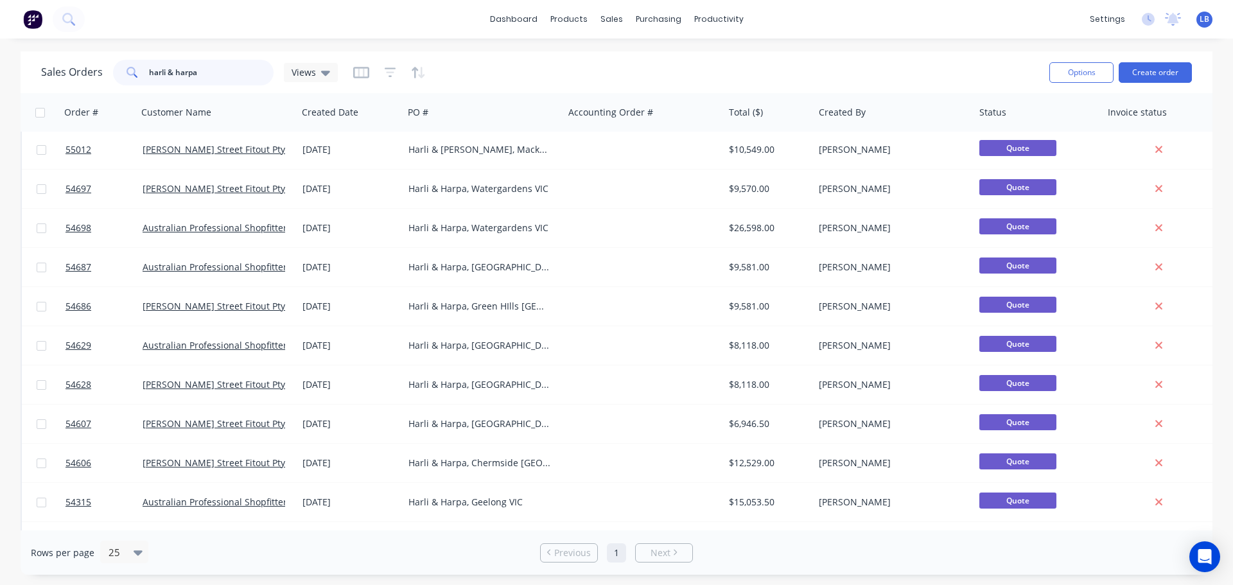
drag, startPoint x: 202, startPoint y: 71, endPoint x: 141, endPoint y: 85, distance: 62.5
click at [141, 85] on div "harli & harpa" at bounding box center [193, 73] width 161 height 26
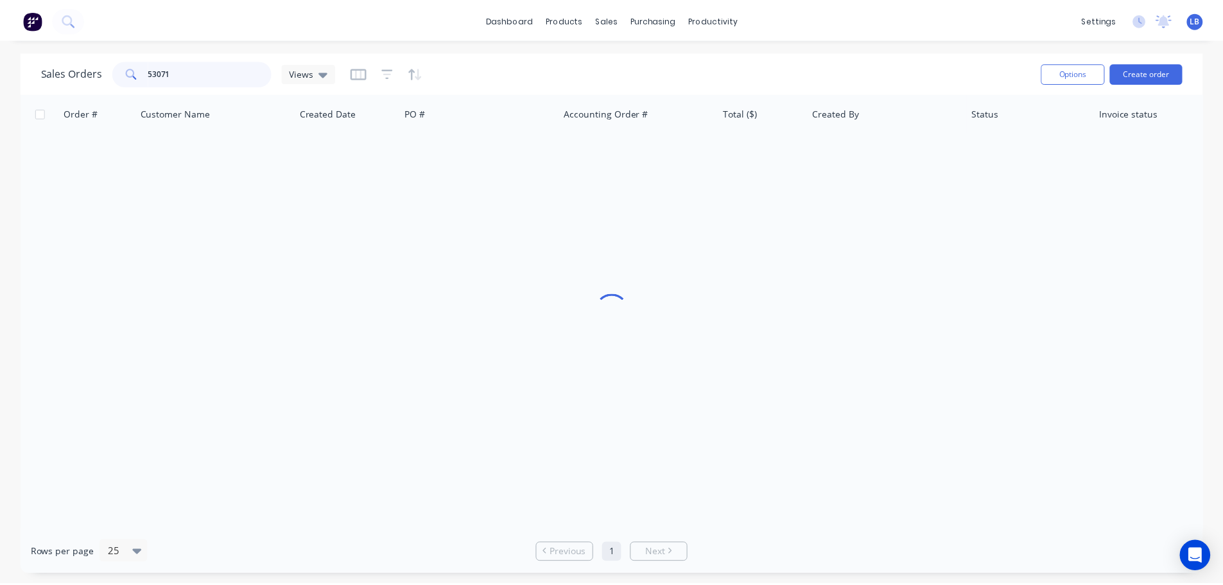
scroll to position [0, 0]
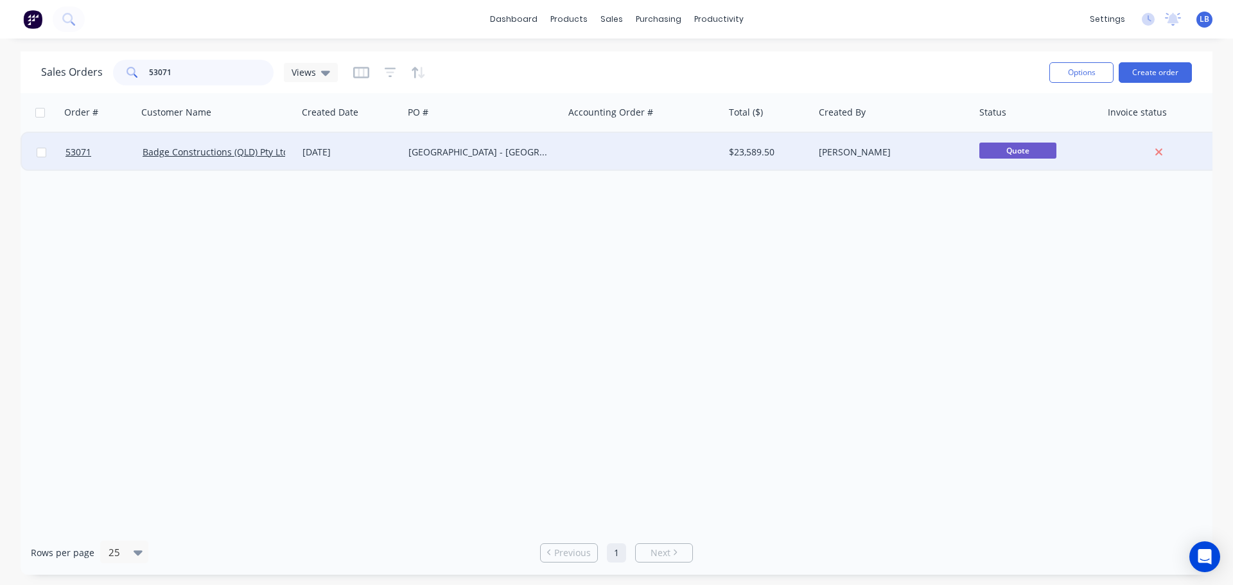
type input "53071"
click at [234, 162] on div "Badge Constructions (QLD) Pty Ltd" at bounding box center [217, 152] width 161 height 39
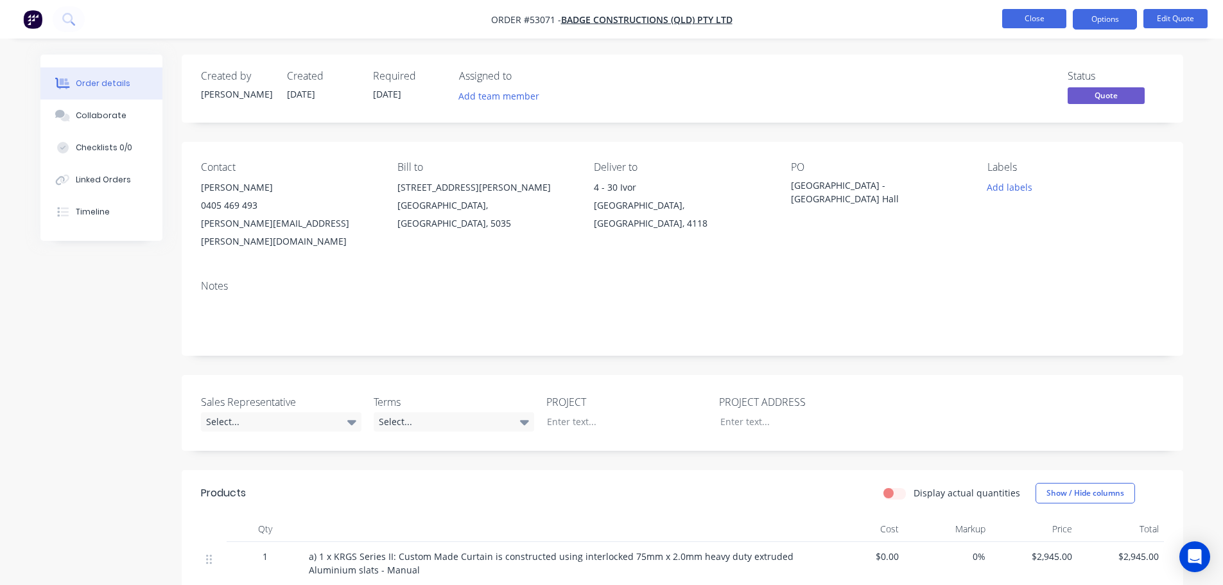
click at [1014, 15] on button "Close" at bounding box center [1034, 18] width 64 height 19
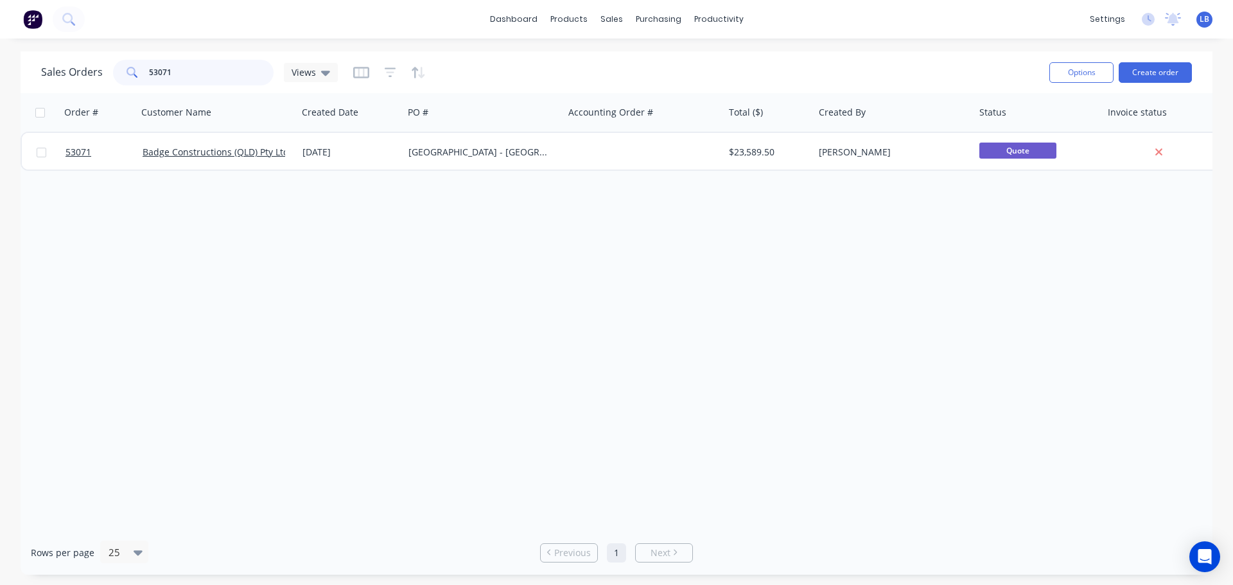
drag, startPoint x: 175, startPoint y: 71, endPoint x: 118, endPoint y: 85, distance: 58.9
click at [118, 85] on div "Sales Orders 53071 Views" at bounding box center [540, 71] width 998 height 31
drag, startPoint x: 177, startPoint y: 71, endPoint x: 130, endPoint y: 87, distance: 49.3
click at [130, 87] on div "Sales Orders 54689 Views" at bounding box center [540, 71] width 998 height 31
drag, startPoint x: 176, startPoint y: 71, endPoint x: 159, endPoint y: 76, distance: 18.1
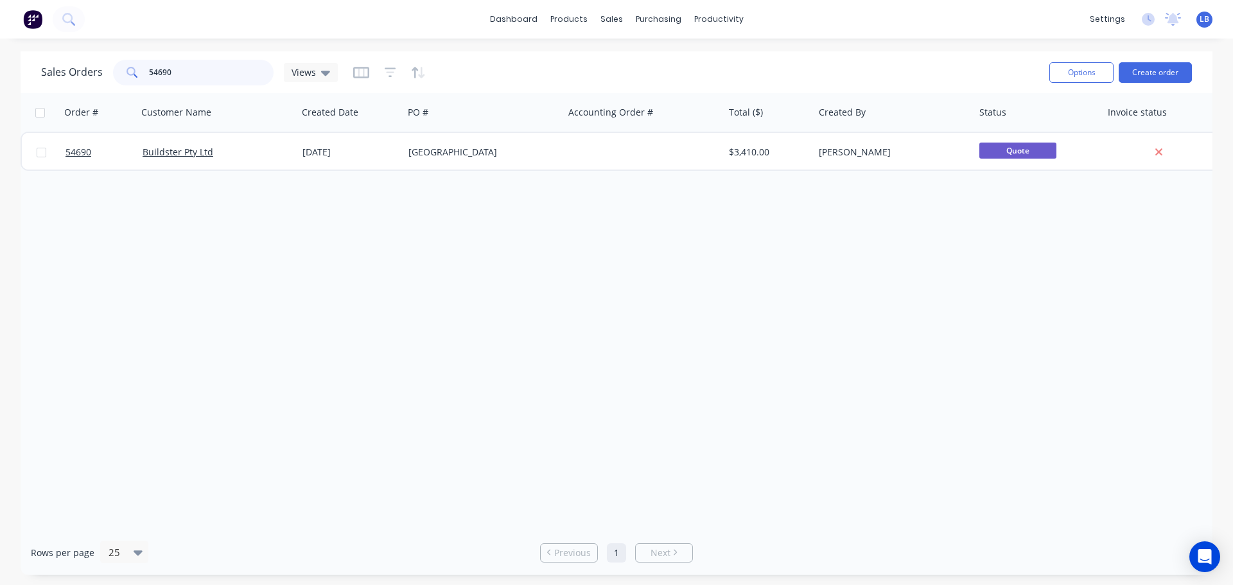
click at [159, 76] on input "54690" at bounding box center [211, 73] width 125 height 26
click at [174, 71] on input "54691" at bounding box center [211, 73] width 125 height 26
click at [179, 73] on input "54692" at bounding box center [211, 73] width 125 height 26
click at [178, 67] on input "54693" at bounding box center [211, 73] width 125 height 26
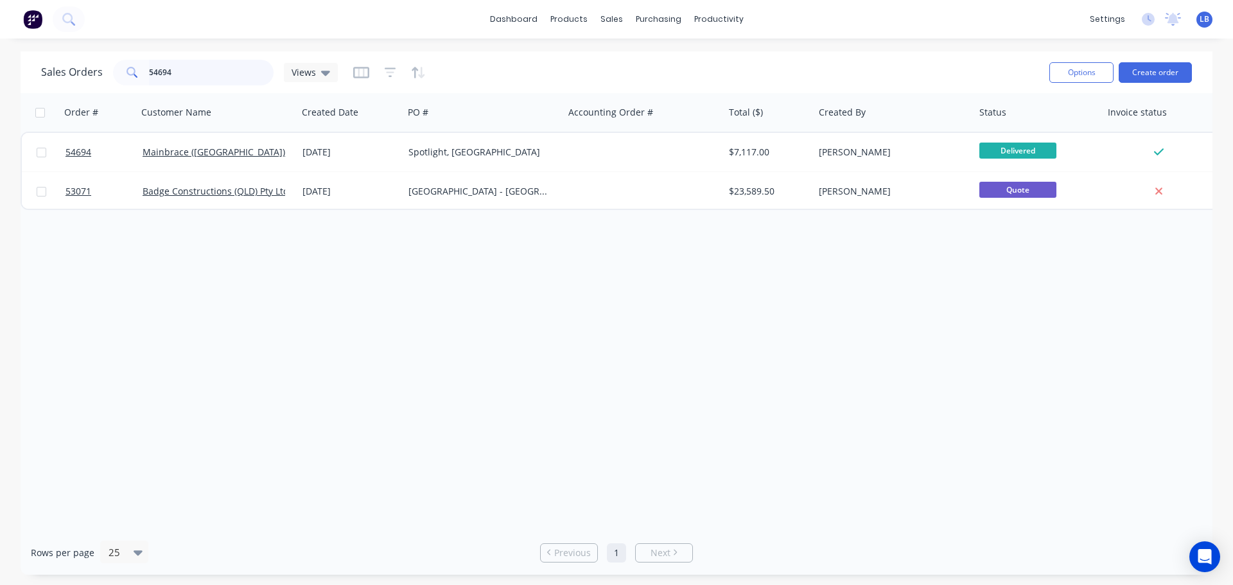
click at [178, 73] on input "54694" at bounding box center [211, 73] width 125 height 26
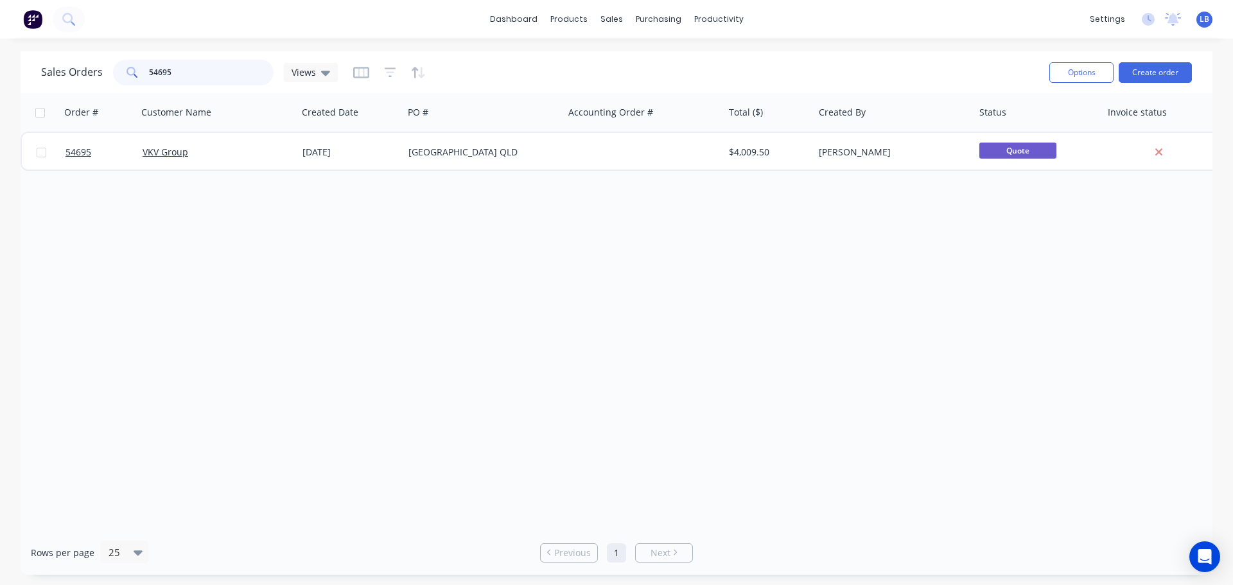
click at [170, 72] on input "54695" at bounding box center [211, 73] width 125 height 26
click at [178, 74] on input "54696" at bounding box center [211, 73] width 125 height 26
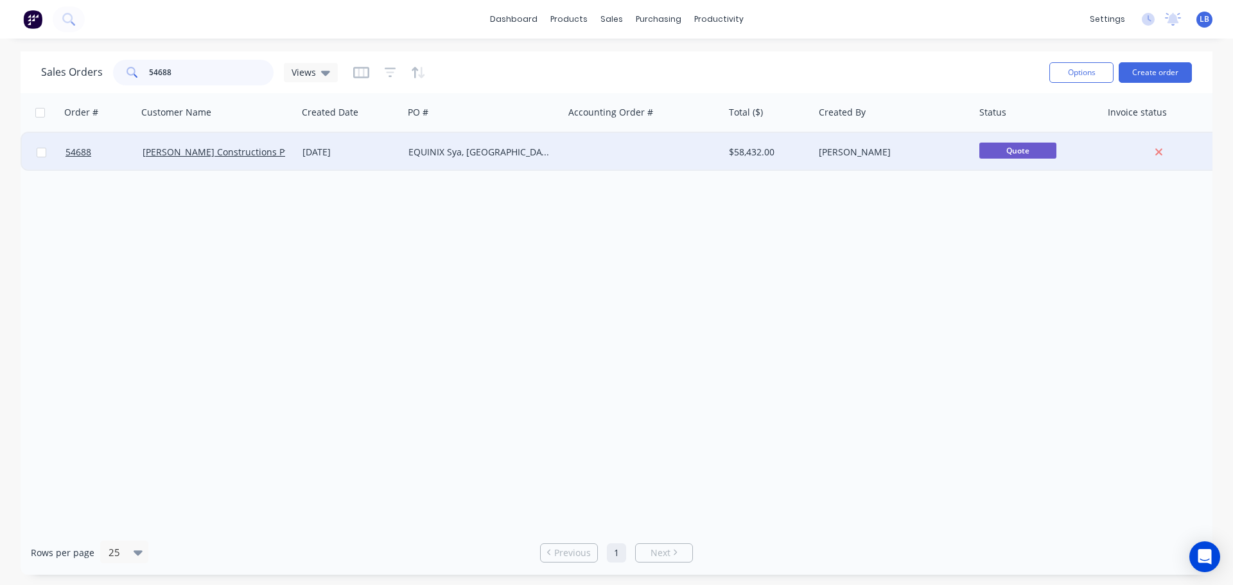
type input "54688"
click at [406, 153] on div "EQUINIX Sya, [GEOGRAPHIC_DATA]" at bounding box center [483, 152] width 161 height 39
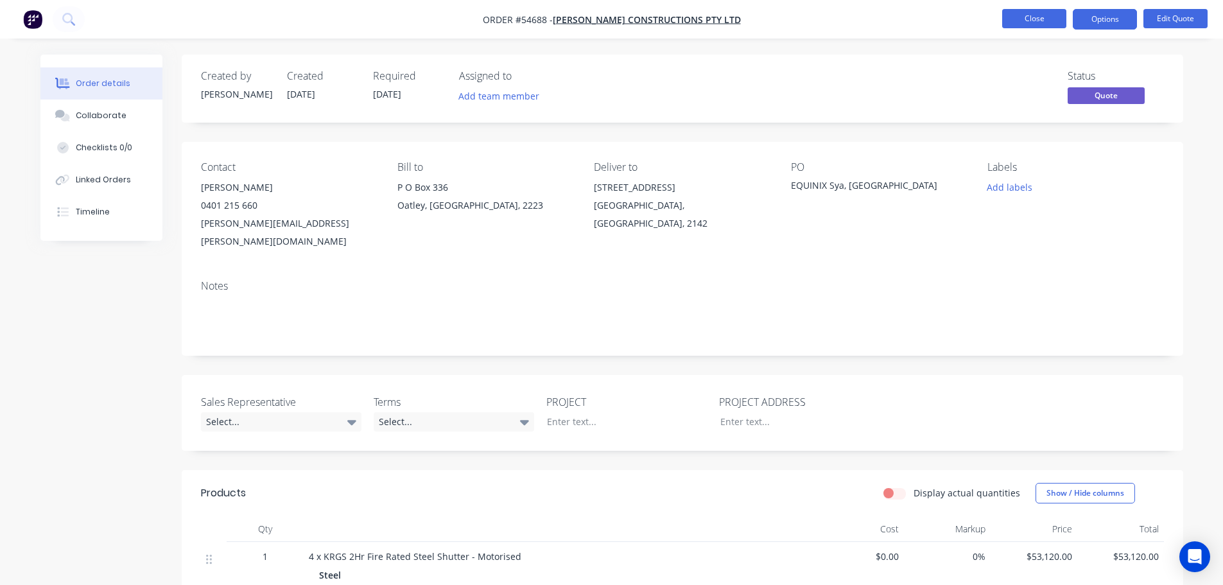
click at [1021, 17] on button "Close" at bounding box center [1034, 18] width 64 height 19
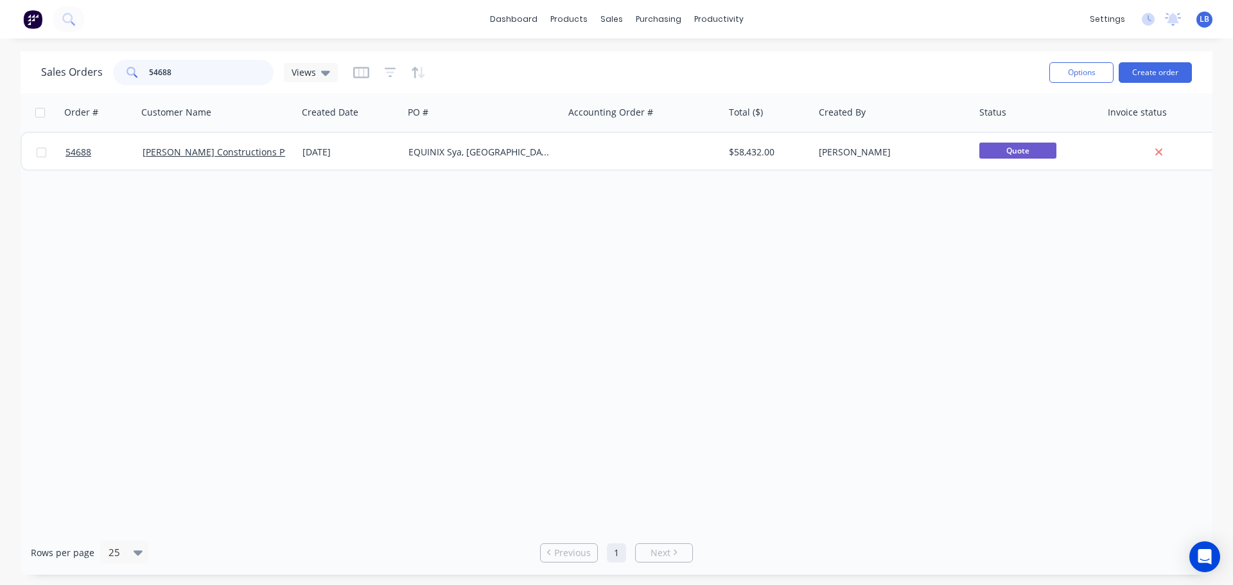
drag, startPoint x: 174, startPoint y: 71, endPoint x: 106, endPoint y: 91, distance: 70.9
click at [106, 91] on div "Sales Orders 54688 Views Options Create order" at bounding box center [617, 72] width 1192 height 42
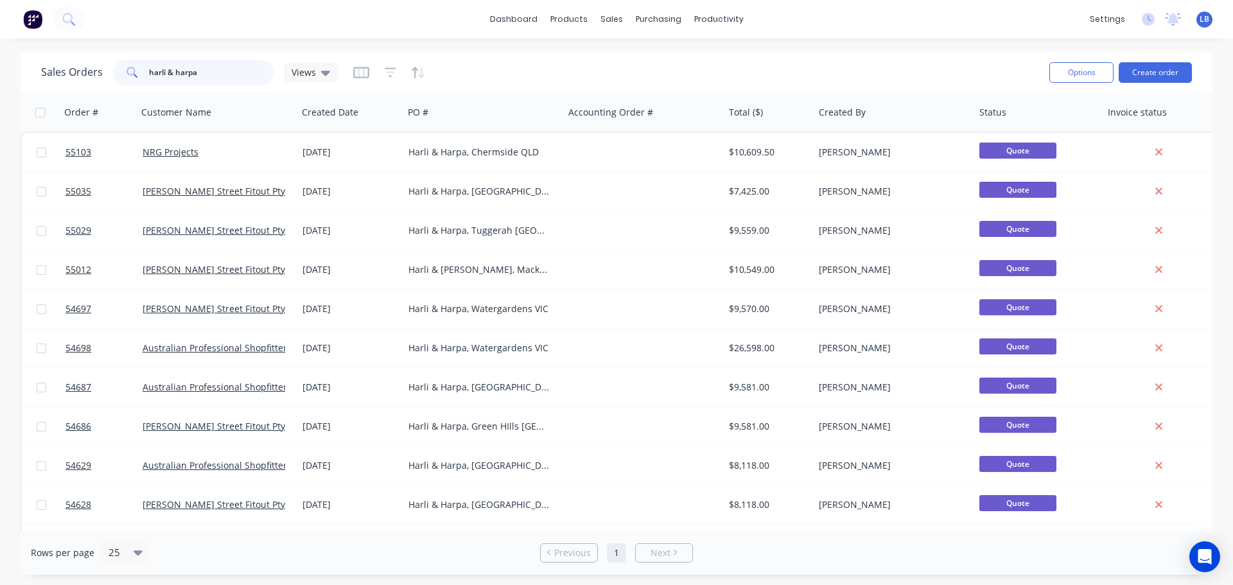
drag, startPoint x: 202, startPoint y: 74, endPoint x: 107, endPoint y: 82, distance: 94.6
click at [107, 82] on div "Sales Orders harli & harpa Views" at bounding box center [189, 73] width 297 height 26
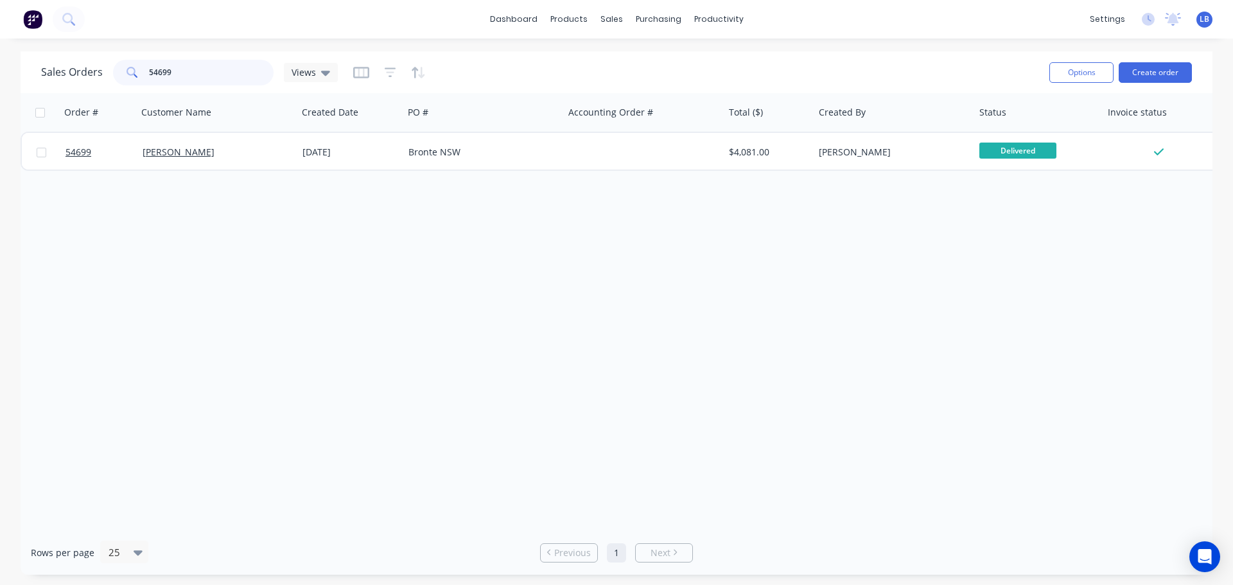
drag, startPoint x: 168, startPoint y: 69, endPoint x: 156, endPoint y: 82, distance: 17.3
click at [156, 82] on input "54699" at bounding box center [211, 73] width 125 height 26
drag, startPoint x: 182, startPoint y: 71, endPoint x: 122, endPoint y: 80, distance: 60.5
click at [122, 80] on div "54700" at bounding box center [193, 73] width 161 height 26
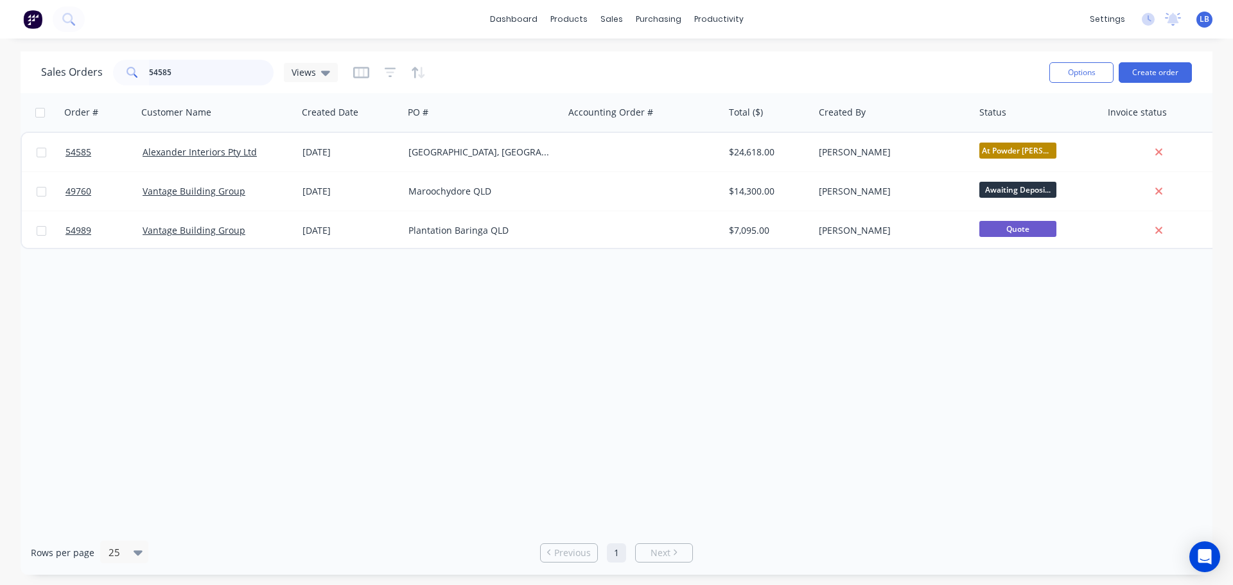
click at [176, 75] on input "54585" at bounding box center [211, 73] width 125 height 26
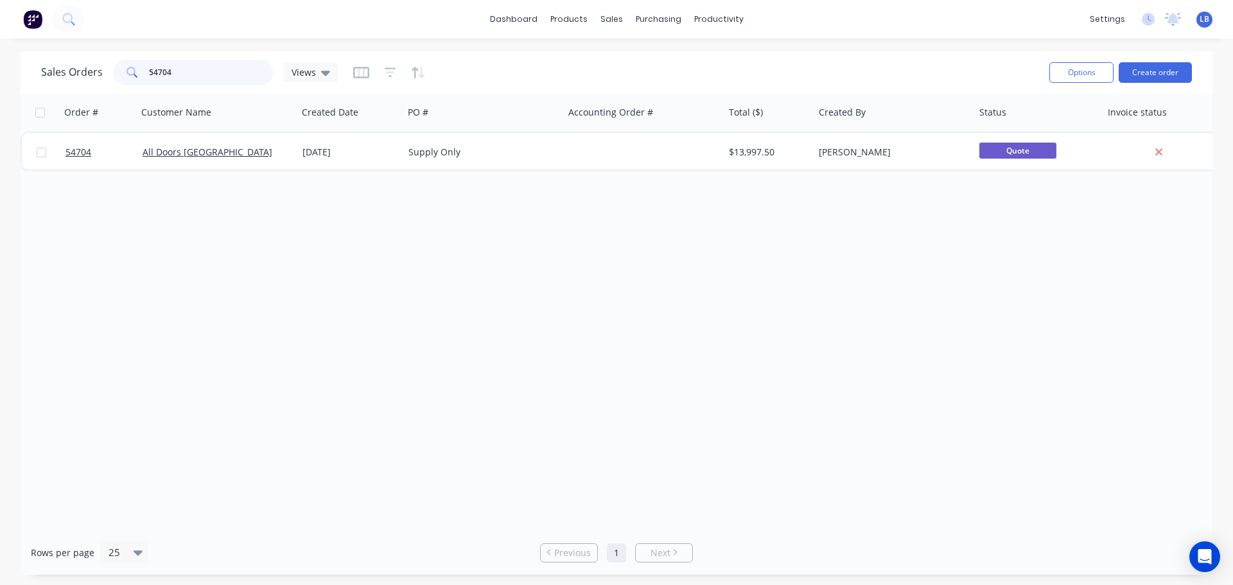
drag, startPoint x: 175, startPoint y: 73, endPoint x: 132, endPoint y: 80, distance: 43.5
click at [132, 80] on div "54704" at bounding box center [193, 73] width 161 height 26
drag, startPoint x: 175, startPoint y: 68, endPoint x: 116, endPoint y: 86, distance: 61.1
click at [117, 86] on div "Sales Orders 54575 Views" at bounding box center [540, 71] width 998 height 31
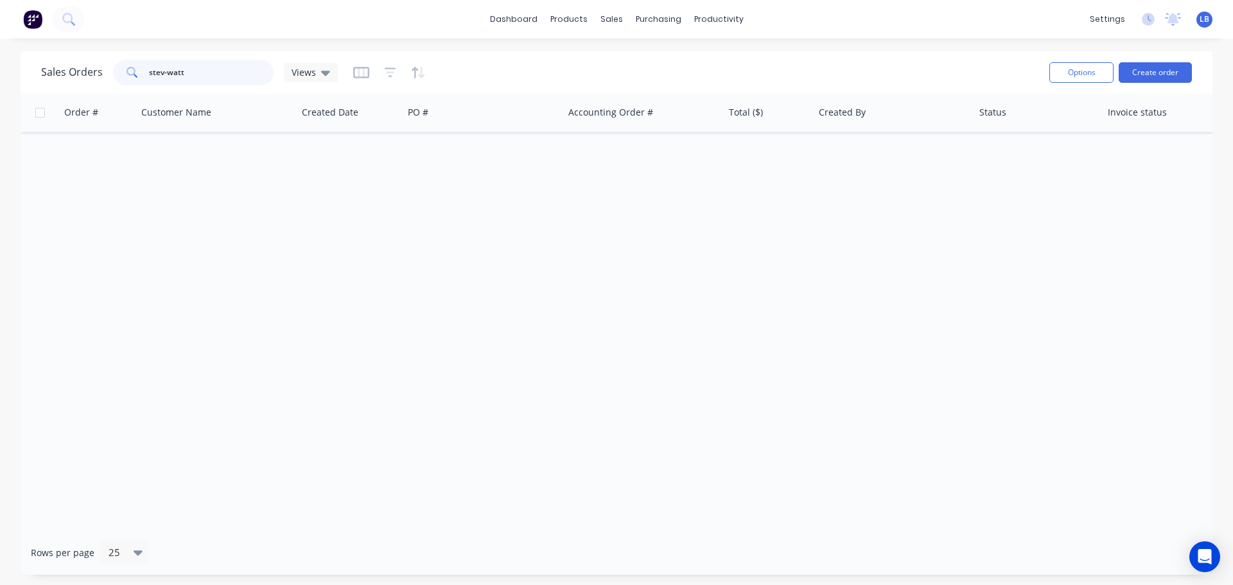
click at [161, 73] on input "stev-watt" at bounding box center [211, 73] width 125 height 26
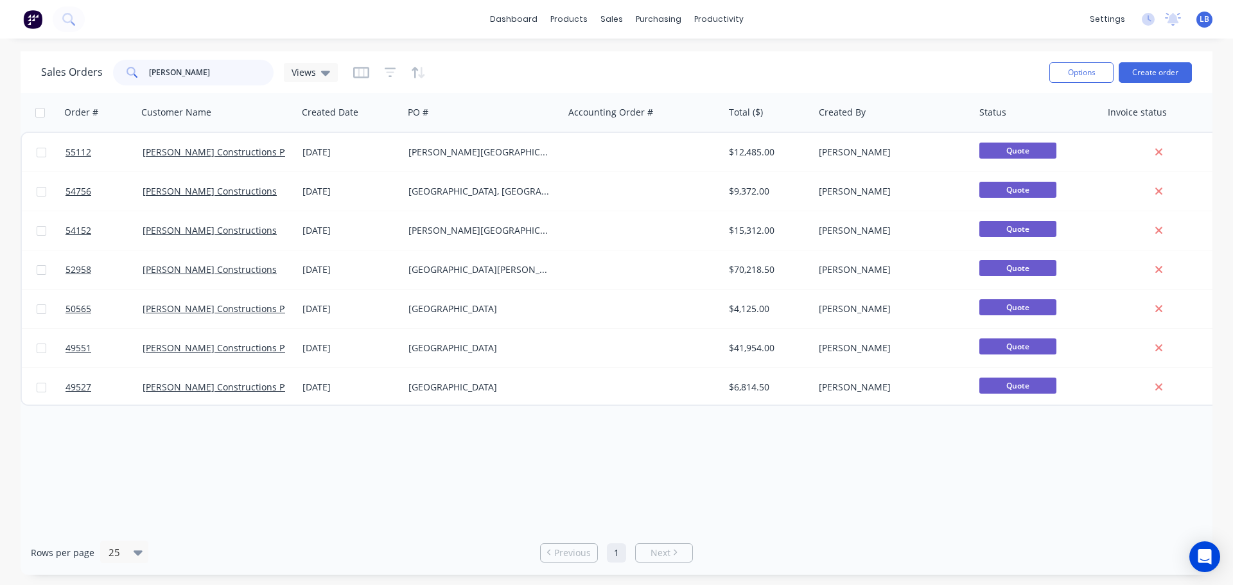
drag, startPoint x: 200, startPoint y: 72, endPoint x: 92, endPoint y: 81, distance: 107.6
click at [92, 81] on div "Sales Orders [PERSON_NAME] Views" at bounding box center [189, 73] width 297 height 26
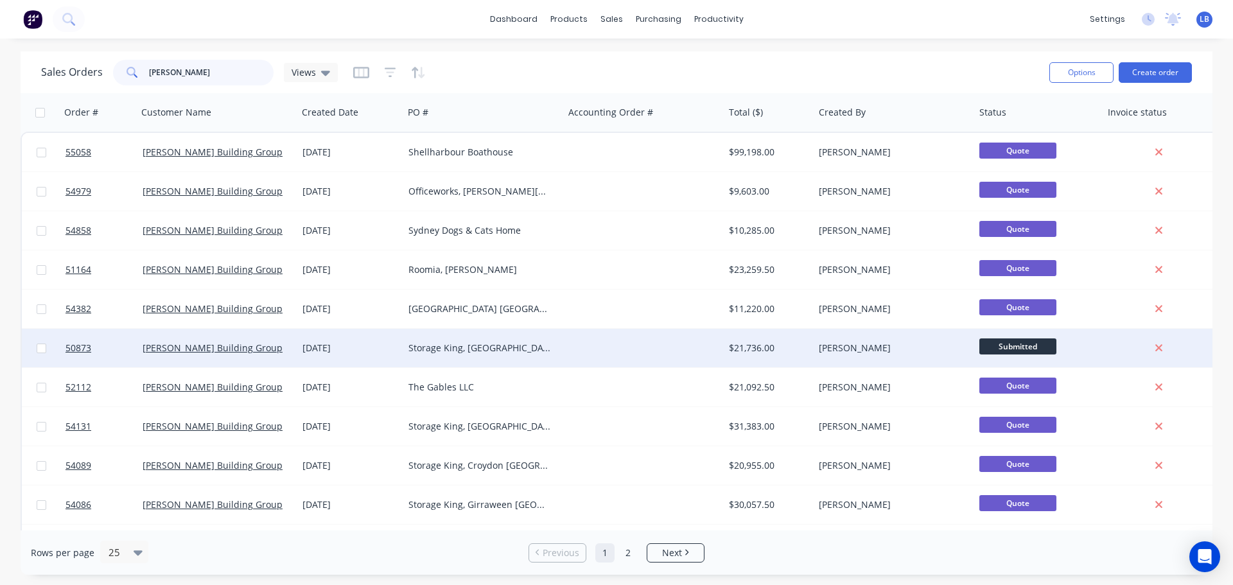
type input "[PERSON_NAME]"
click at [443, 349] on div "Storage King, [GEOGRAPHIC_DATA] [GEOGRAPHIC_DATA]" at bounding box center [479, 348] width 143 height 13
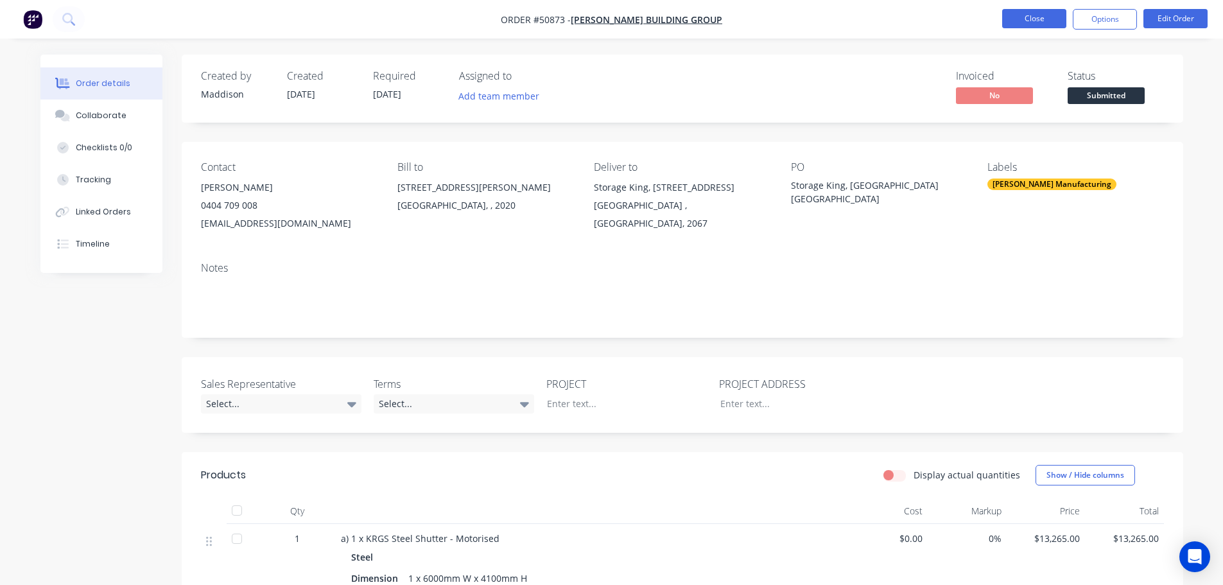
click at [1033, 18] on button "Close" at bounding box center [1034, 18] width 64 height 19
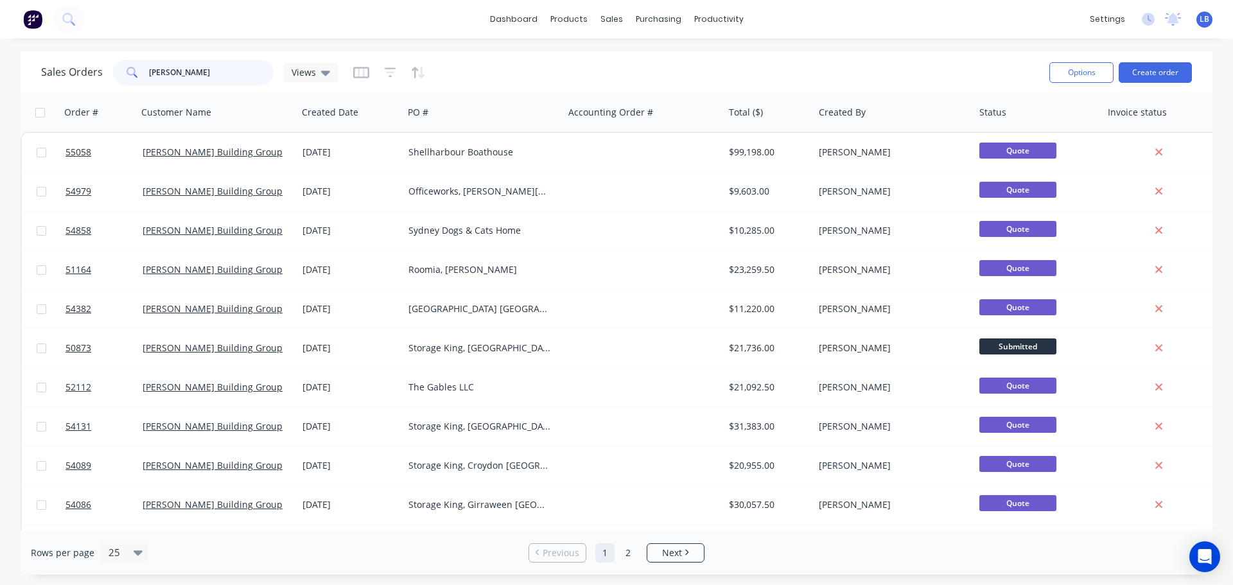
drag, startPoint x: 196, startPoint y: 72, endPoint x: 67, endPoint y: 78, distance: 129.8
click at [67, 78] on div "Sales Orders [PERSON_NAME] Views" at bounding box center [189, 73] width 297 height 26
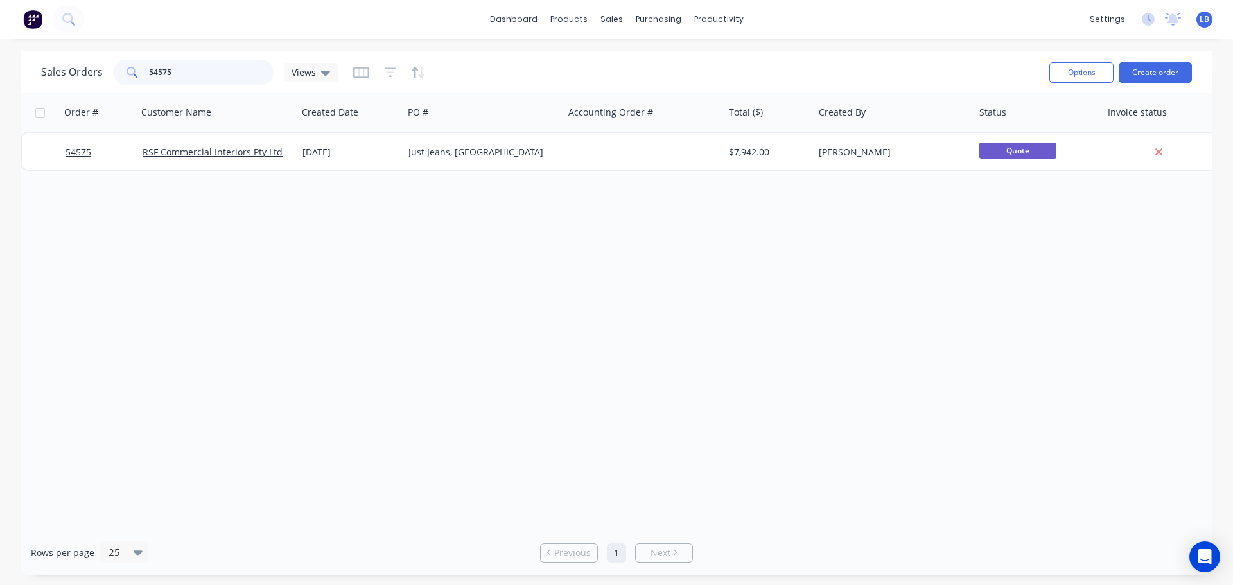
drag, startPoint x: 173, startPoint y: 69, endPoint x: 173, endPoint y: 79, distance: 9.6
click at [173, 70] on input "54575" at bounding box center [211, 73] width 125 height 26
click at [169, 75] on input "54705" at bounding box center [211, 73] width 125 height 26
click at [174, 68] on input "54706" at bounding box center [211, 73] width 125 height 26
click at [178, 69] on input "54707" at bounding box center [211, 73] width 125 height 26
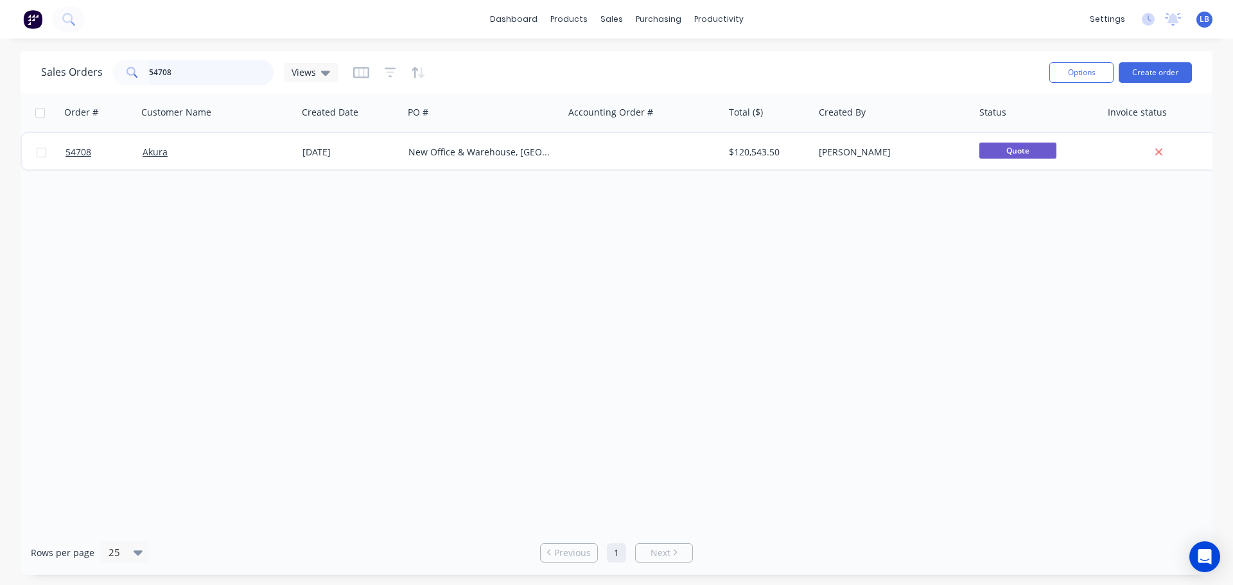
click at [171, 73] on input "54708" at bounding box center [211, 73] width 125 height 26
click at [180, 71] on input "54709" at bounding box center [211, 73] width 125 height 26
drag, startPoint x: 173, startPoint y: 69, endPoint x: 92, endPoint y: 96, distance: 85.5
click at [93, 96] on div "Sales Orders 54711 Views Options Create order Order # Customer Name Created Dat…" at bounding box center [617, 312] width 1192 height 523
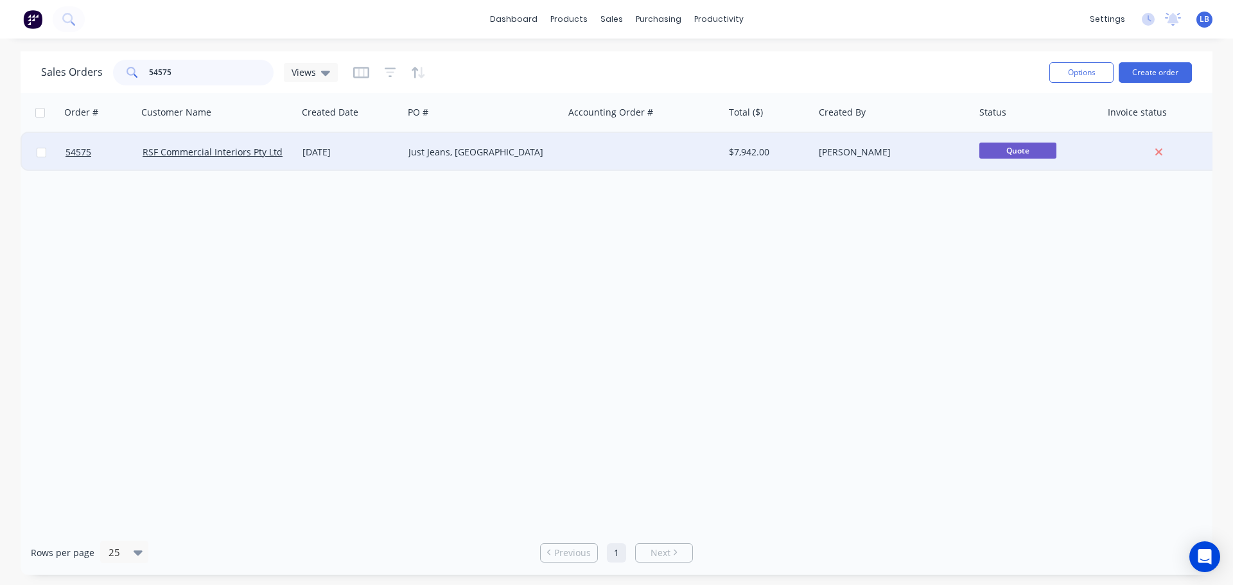
type input "54575"
click at [426, 152] on div "Just Jeans, [GEOGRAPHIC_DATA]" at bounding box center [479, 152] width 143 height 13
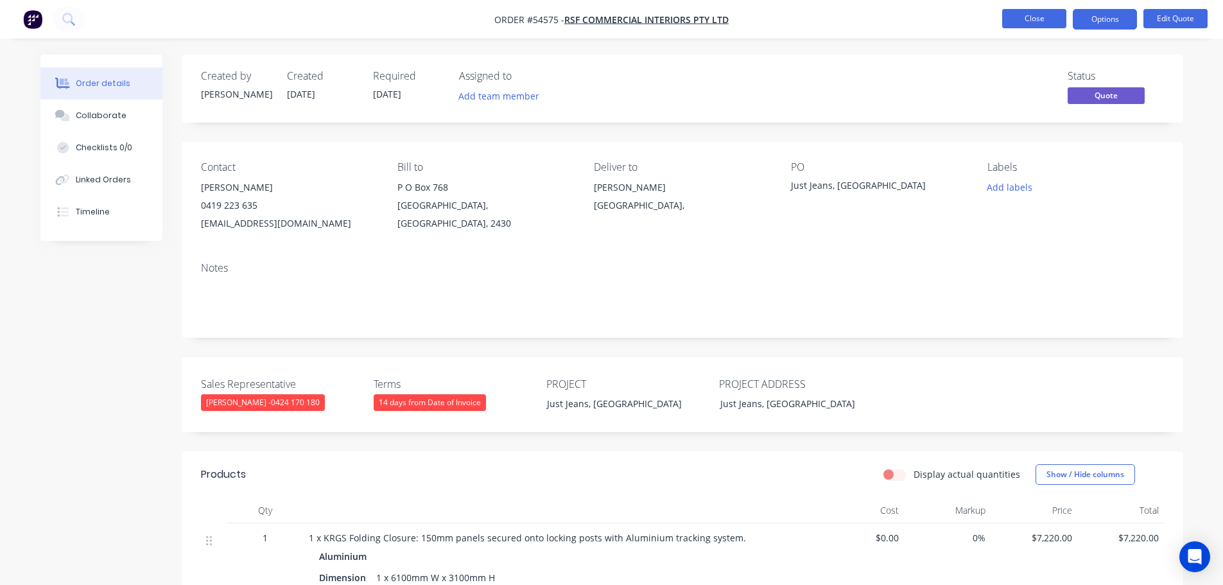
click at [1035, 19] on button "Close" at bounding box center [1034, 18] width 64 height 19
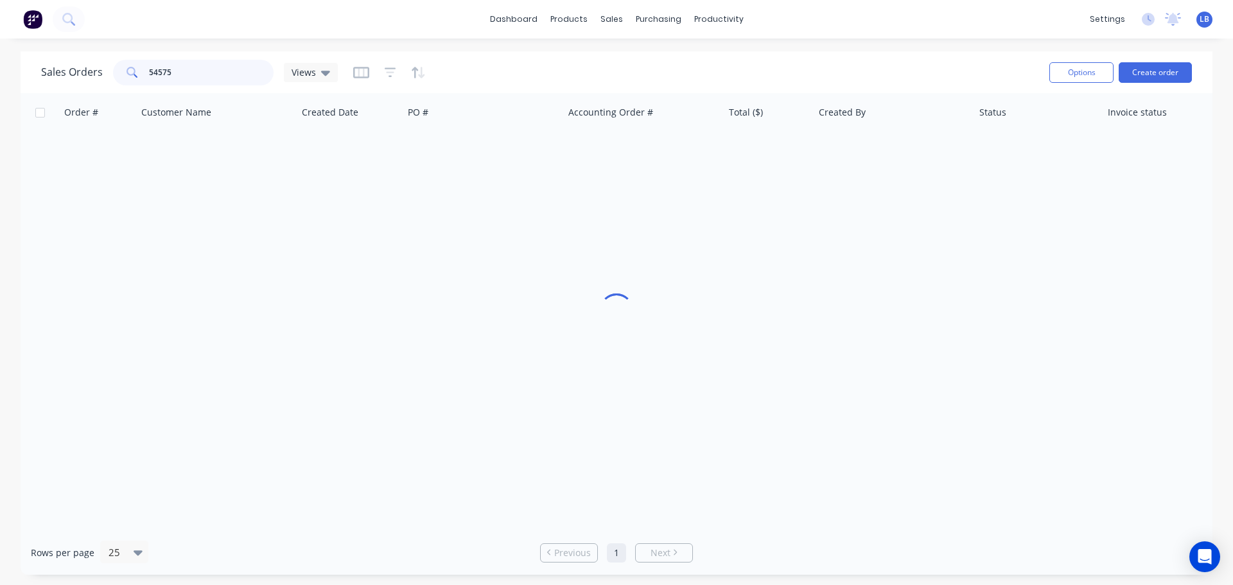
drag, startPoint x: 158, startPoint y: 77, endPoint x: 99, endPoint y: 90, distance: 60.4
click at [99, 90] on div "Sales Orders 54575 Views Options Create order" at bounding box center [617, 72] width 1192 height 42
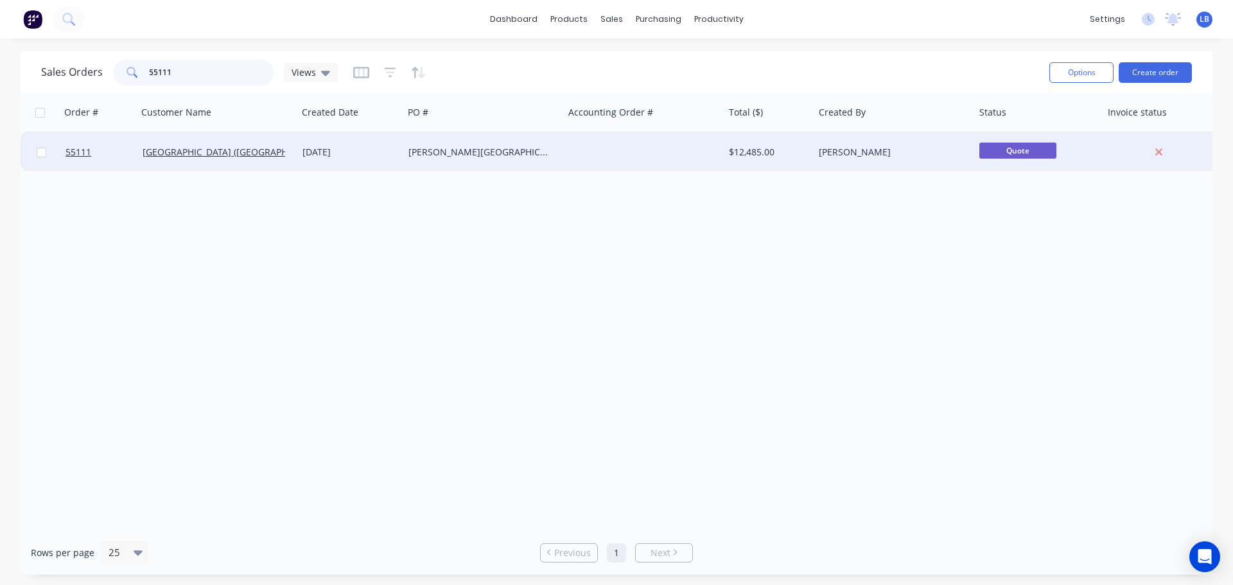
type input "55111"
click at [428, 156] on div "[PERSON_NAME][GEOGRAPHIC_DATA], [GEOGRAPHIC_DATA]" at bounding box center [479, 152] width 143 height 13
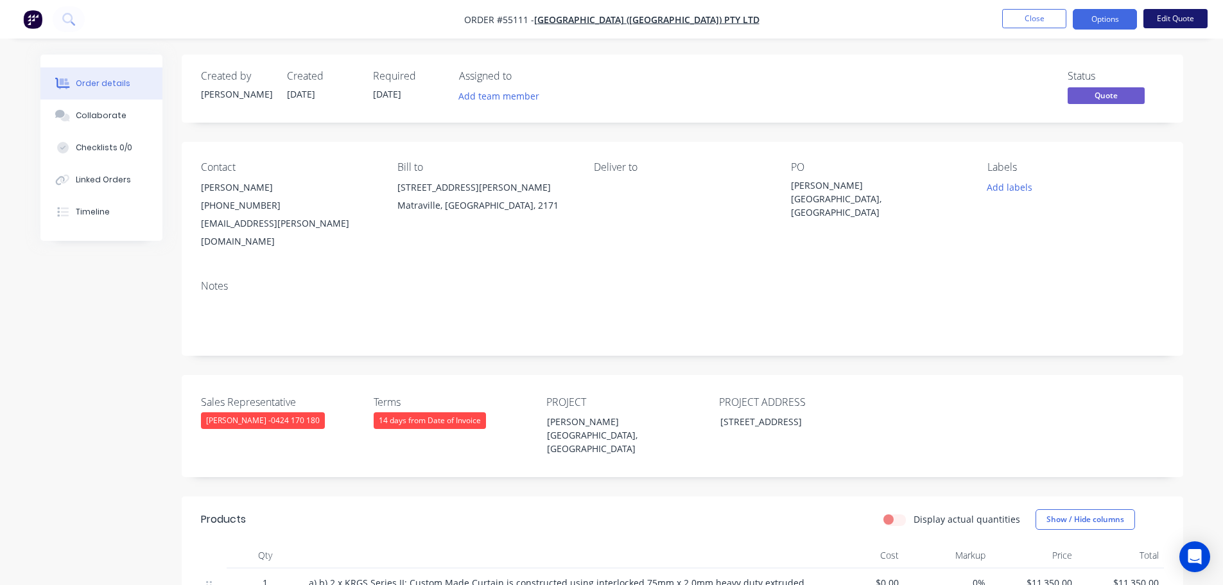
click at [1159, 19] on button "Edit Quote" at bounding box center [1175, 18] width 64 height 19
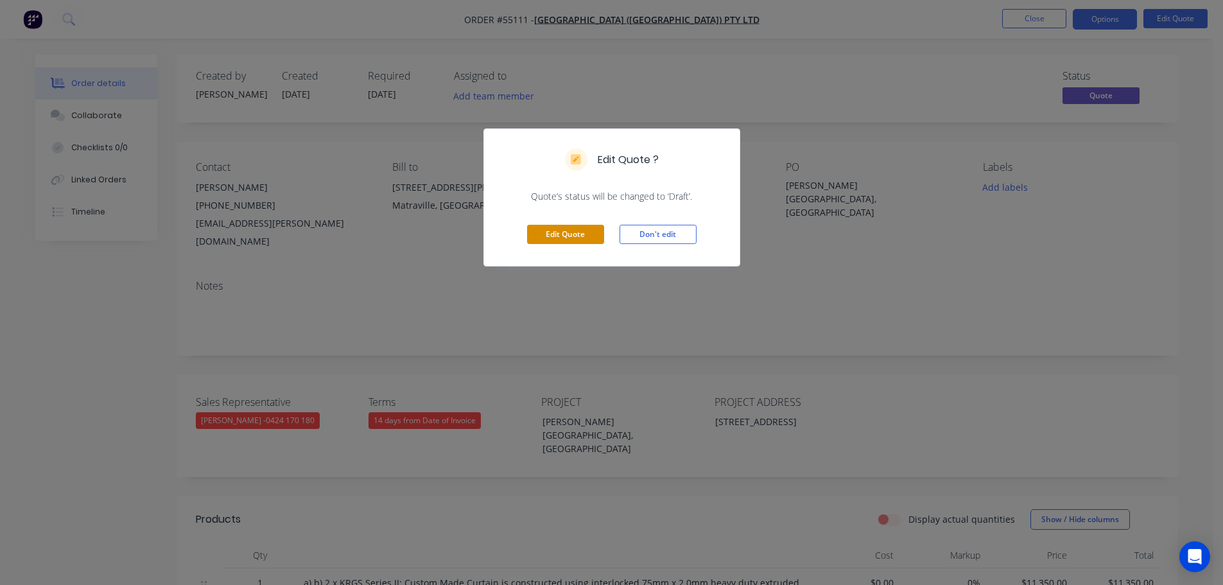
click at [564, 235] on button "Edit Quote" at bounding box center [565, 234] width 77 height 19
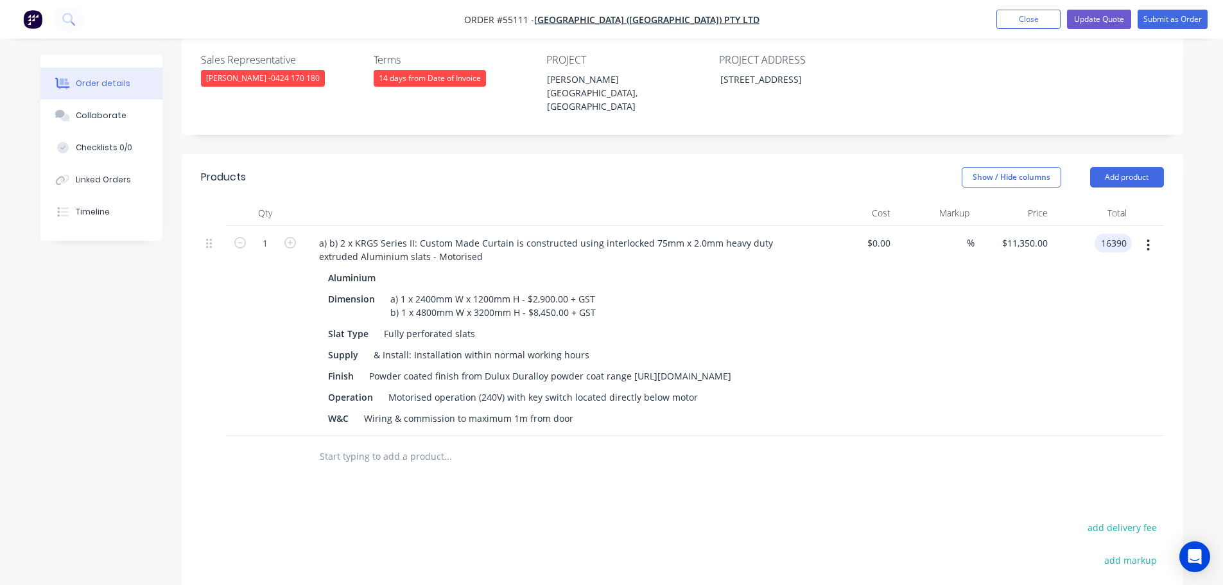
scroll to position [385, 0]
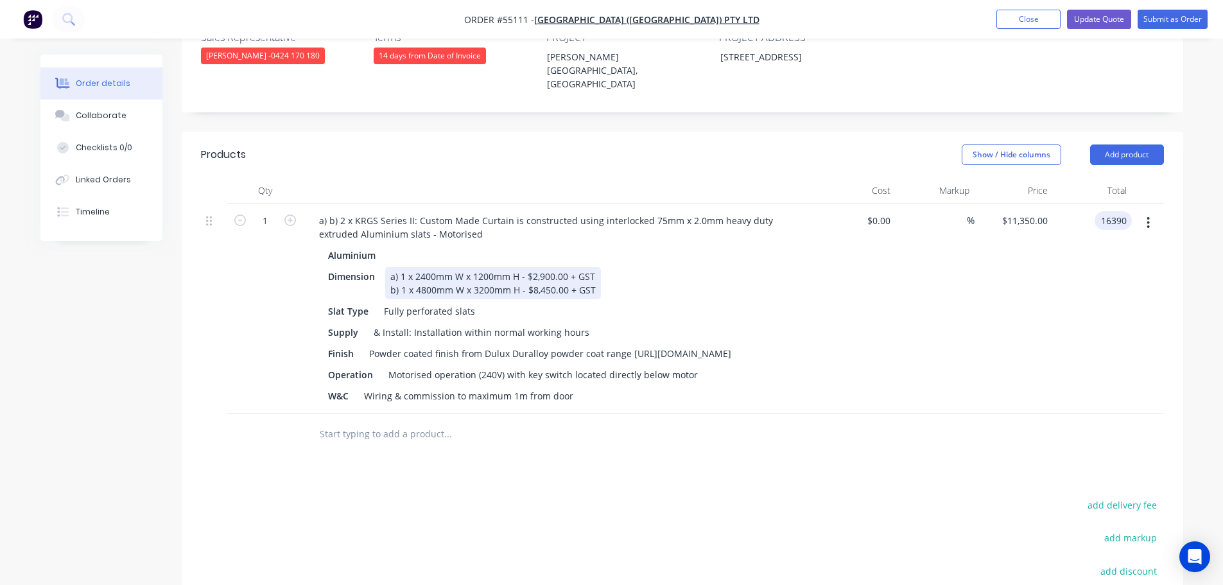
type input "16390"
type input "$16,390.00"
click at [596, 267] on div "a) 1 x 2400mm W x 1200mm H - $2,900.00 + GST b) 1 x 4800mm W x 3200mm H - $8,45…" at bounding box center [493, 283] width 216 height 32
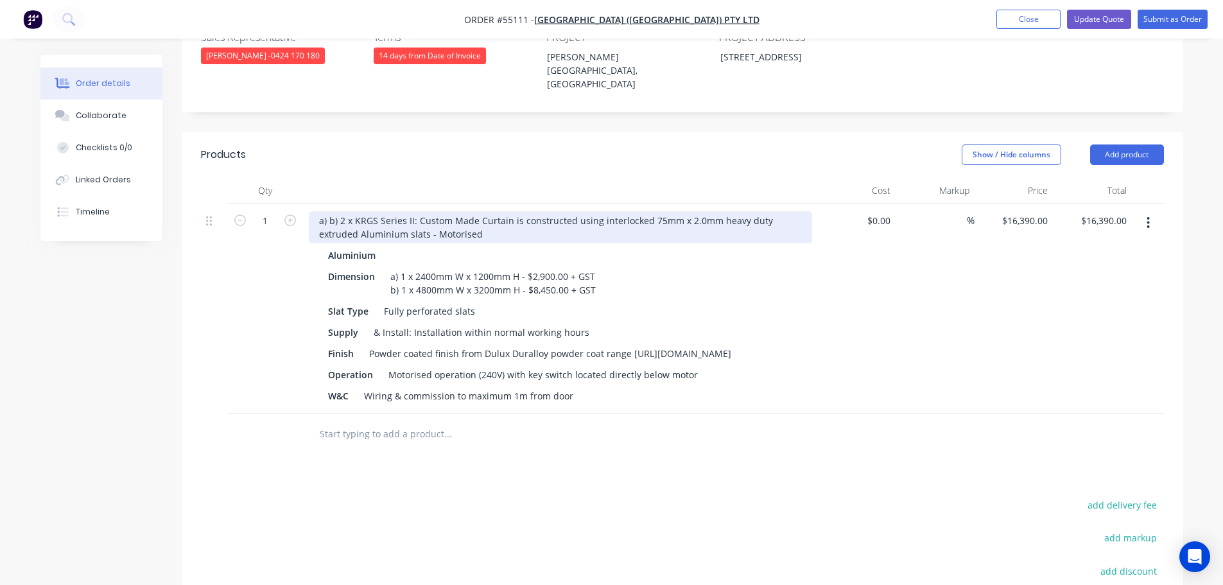
click at [338, 211] on div "a) b) 2 x KRGS Series II: Custom Made Curtain is constructed using interlocked …" at bounding box center [560, 227] width 503 height 32
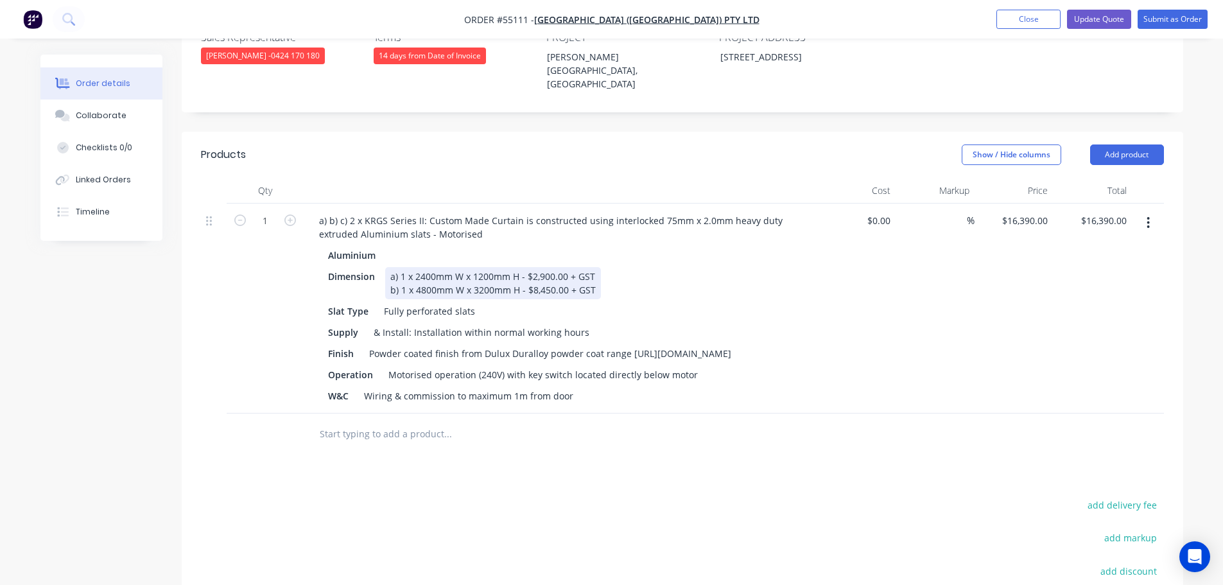
click at [594, 267] on div "a) 1 x 2400mm W x 1200mm H - $2,900.00 + GST b) 1 x 4800mm W x 3200mm H - $8,45…" at bounding box center [493, 283] width 216 height 32
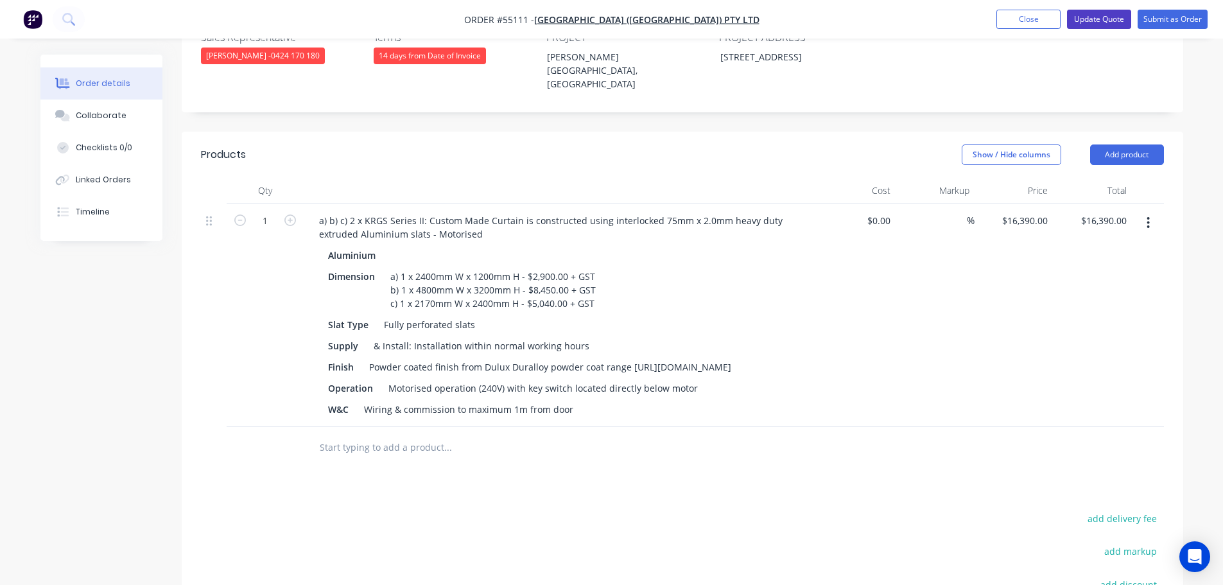
click at [1109, 16] on button "Update Quote" at bounding box center [1099, 19] width 64 height 19
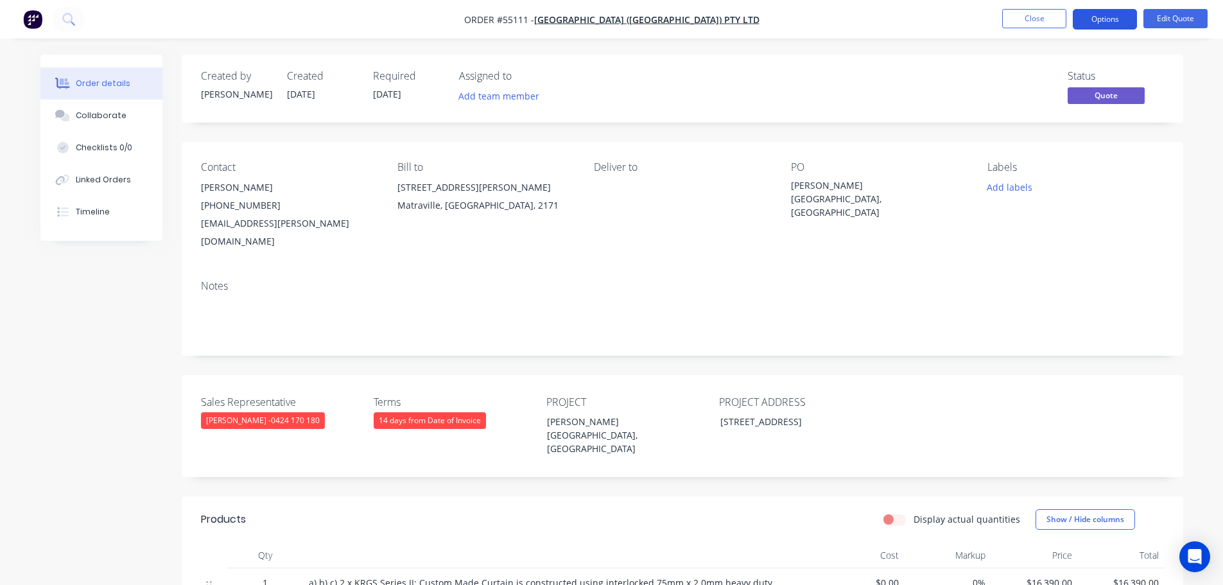
click at [1103, 19] on button "Options" at bounding box center [1105, 19] width 64 height 21
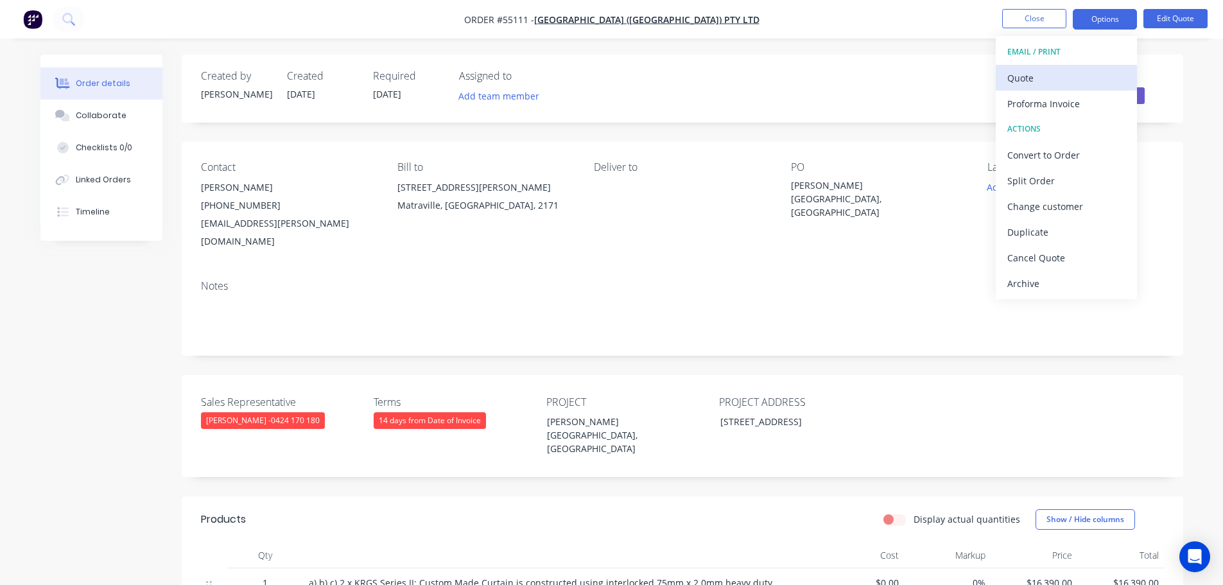
click at [1018, 78] on div "Quote" at bounding box center [1066, 78] width 118 height 19
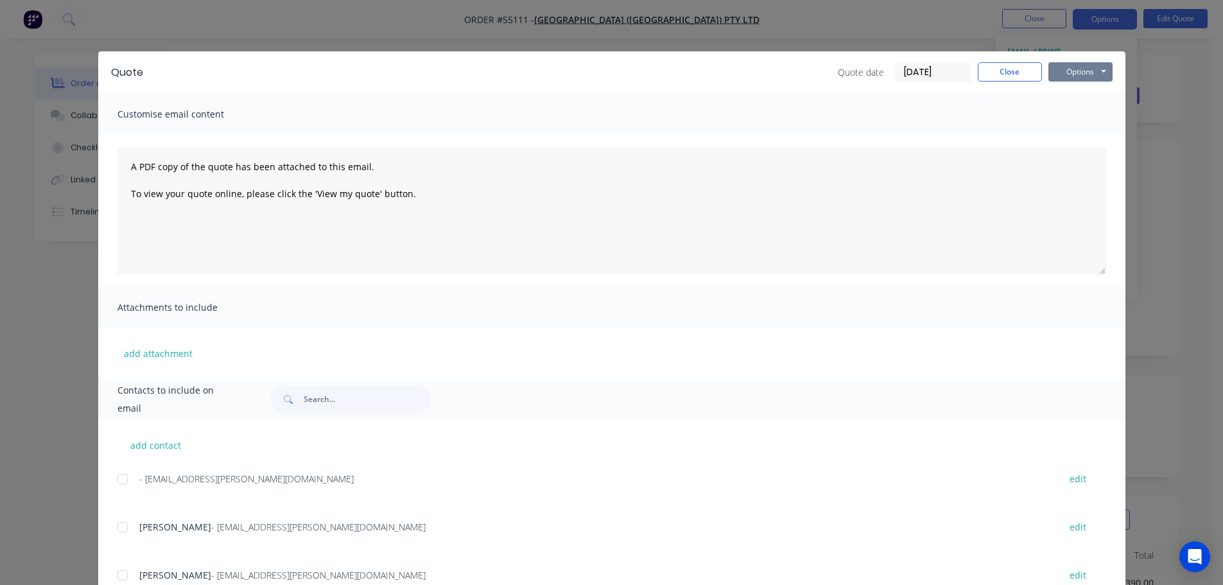
click at [1074, 73] on button "Options" at bounding box center [1080, 71] width 64 height 19
click at [1087, 117] on button "Print" at bounding box center [1089, 115] width 82 height 21
click at [1006, 71] on button "Close" at bounding box center [1010, 71] width 64 height 19
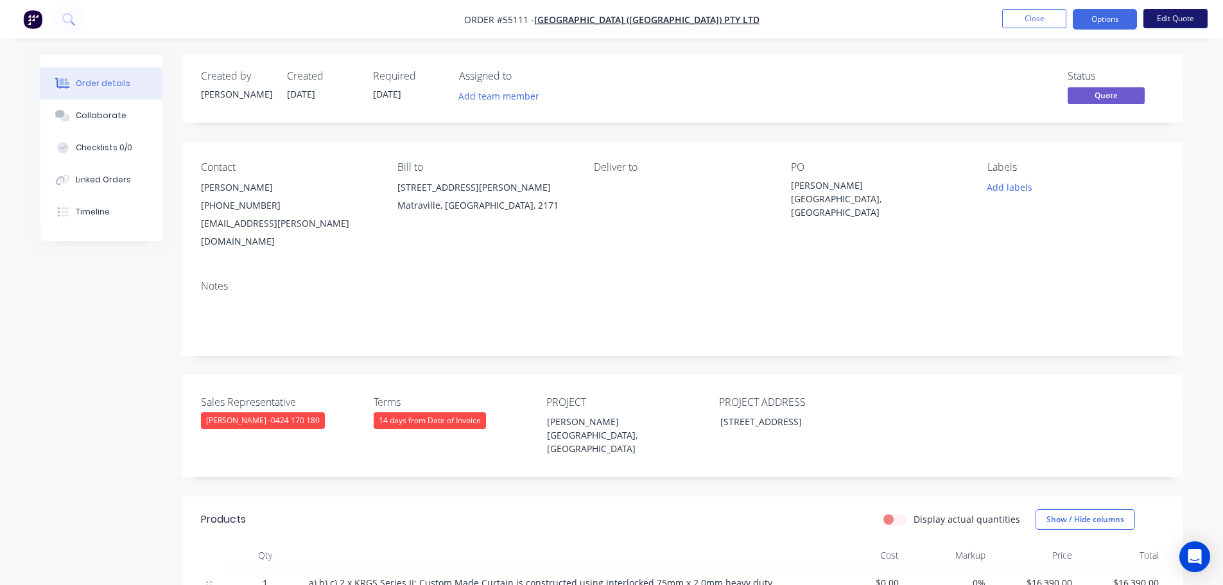
click at [1159, 21] on button "Edit Quote" at bounding box center [1175, 18] width 64 height 19
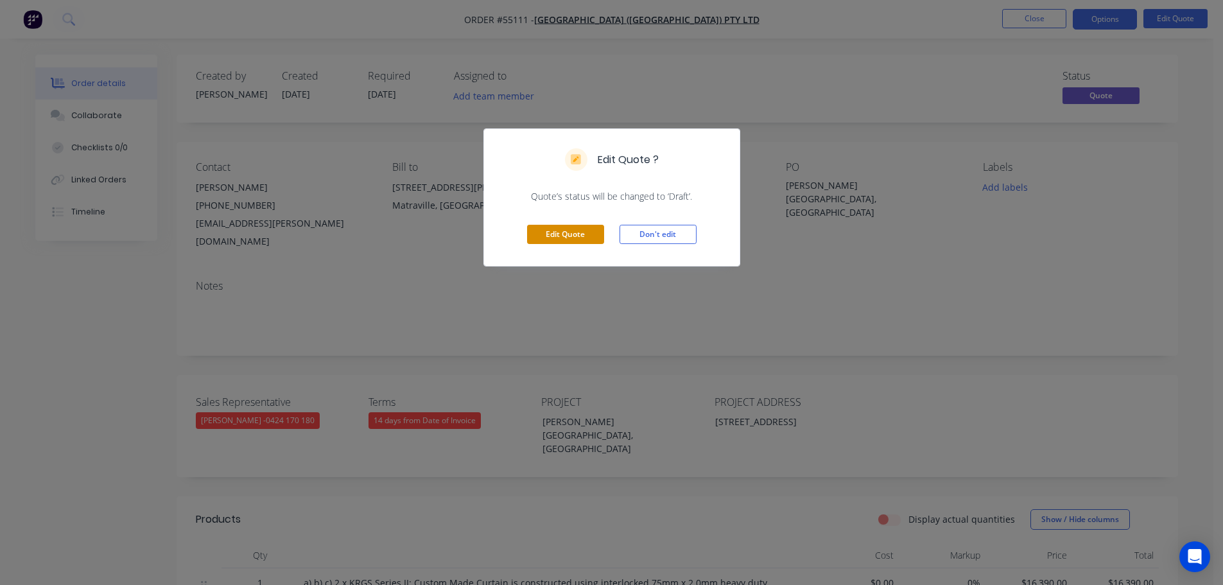
click at [569, 235] on button "Edit Quote" at bounding box center [565, 234] width 77 height 19
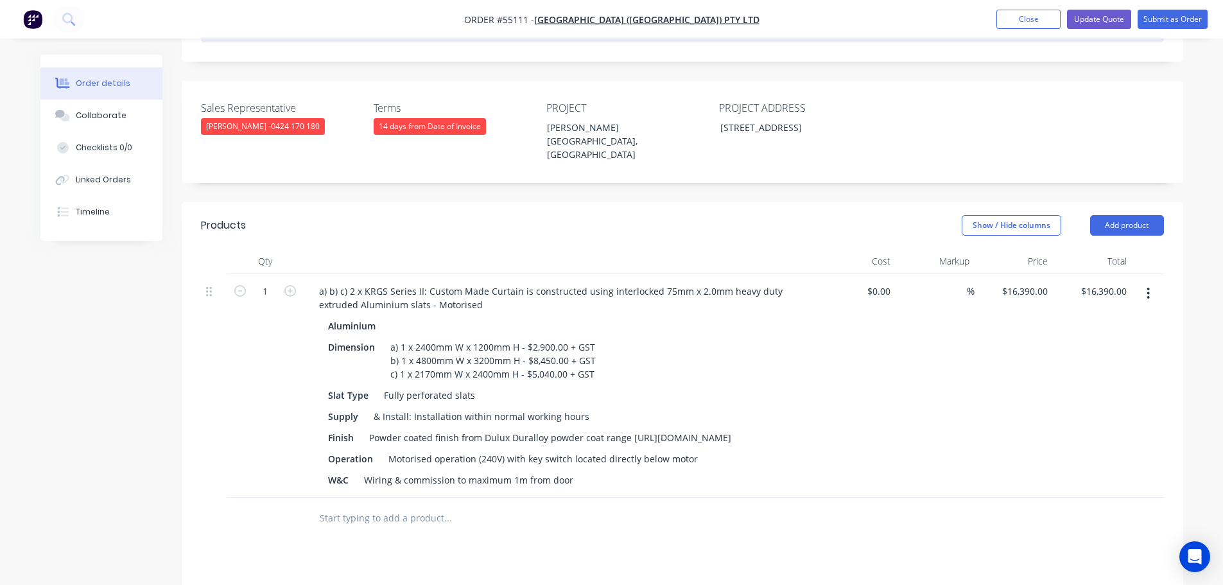
scroll to position [321, 0]
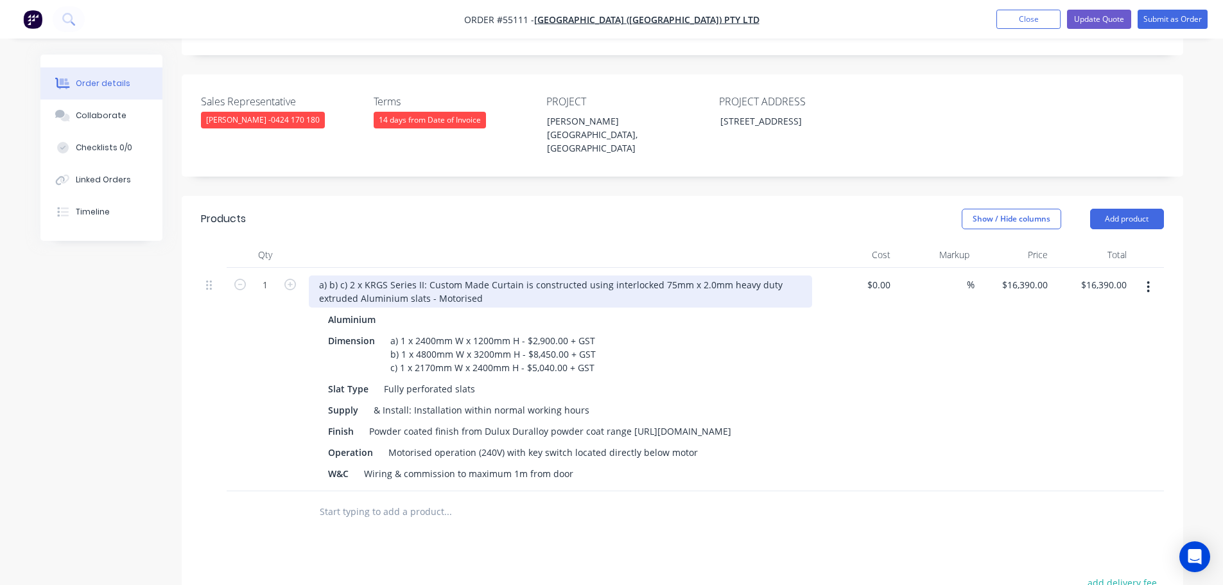
click at [353, 275] on div "a) b) c) 2 x KRGS Series II: Custom Made Curtain is constructed using interlock…" at bounding box center [560, 291] width 503 height 32
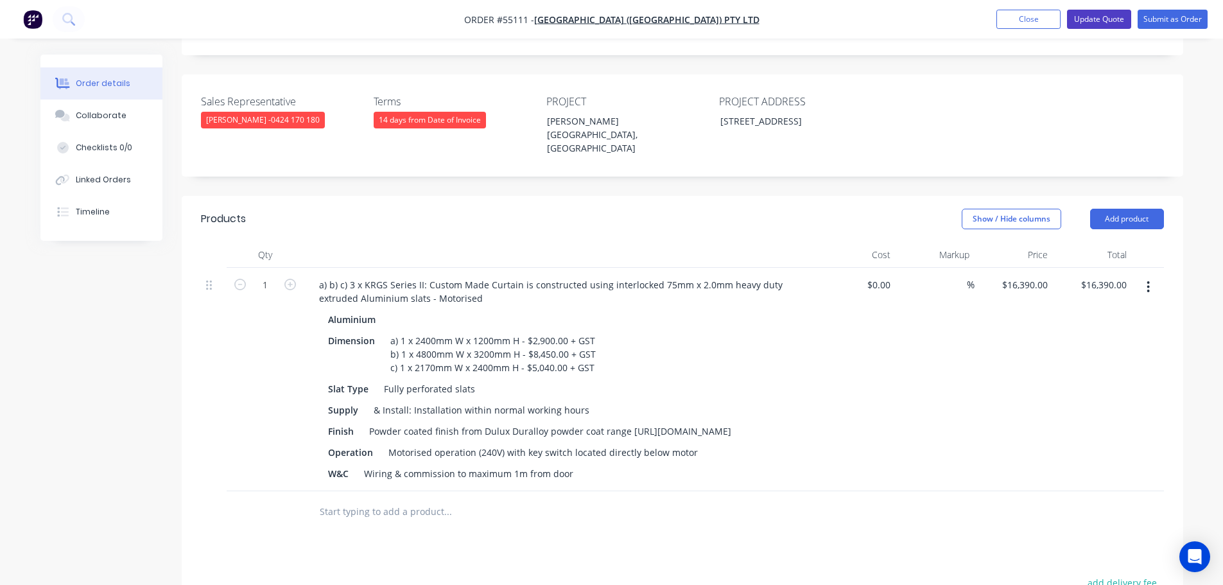
click at [1100, 20] on button "Update Quote" at bounding box center [1099, 19] width 64 height 19
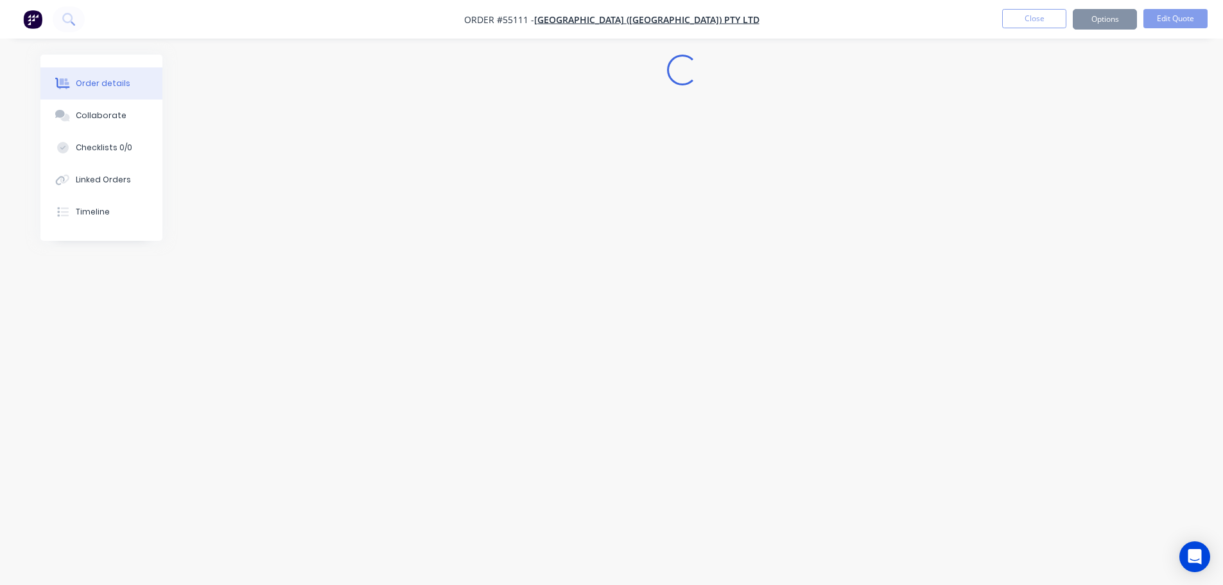
scroll to position [0, 0]
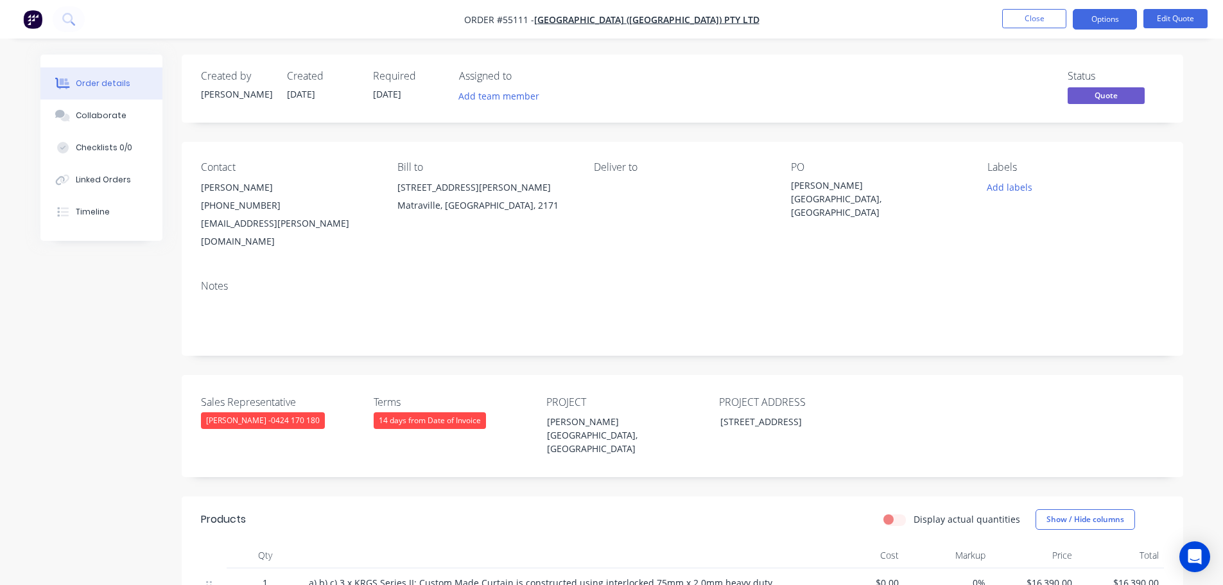
drag, startPoint x: 1101, startPoint y: 22, endPoint x: 1087, endPoint y: 35, distance: 19.1
click at [1100, 23] on button "Options" at bounding box center [1105, 19] width 64 height 21
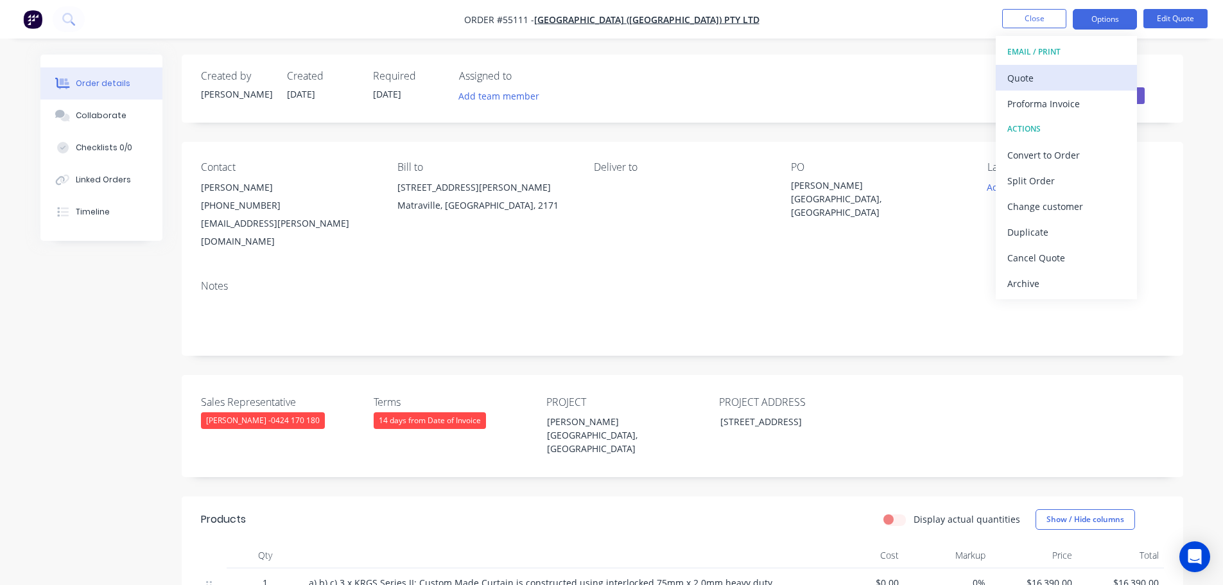
click at [1023, 83] on div "Quote" at bounding box center [1066, 78] width 118 height 19
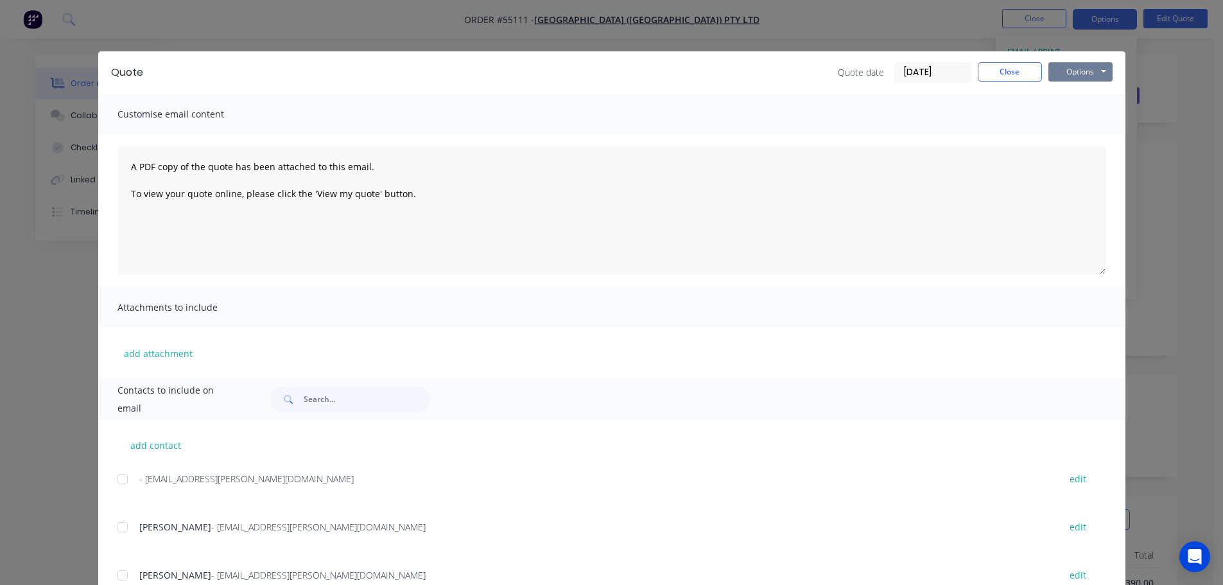
click at [1054, 74] on button "Options" at bounding box center [1080, 71] width 64 height 19
click at [1071, 112] on button "Print" at bounding box center [1089, 115] width 82 height 21
click at [1017, 74] on button "Close" at bounding box center [1010, 71] width 64 height 19
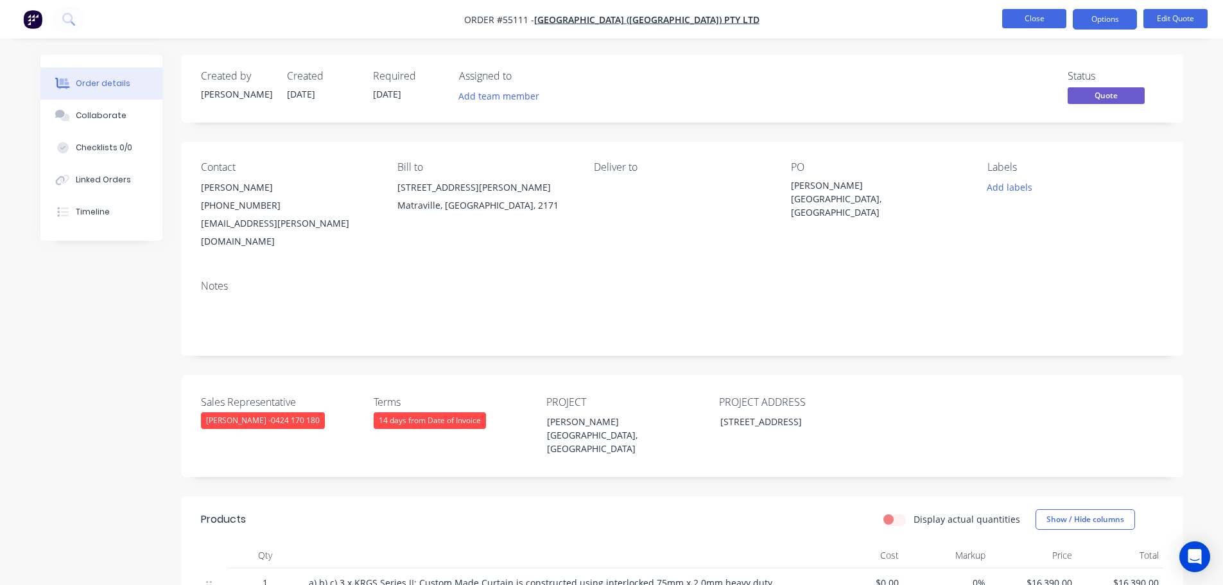
click at [1036, 22] on button "Close" at bounding box center [1034, 18] width 64 height 19
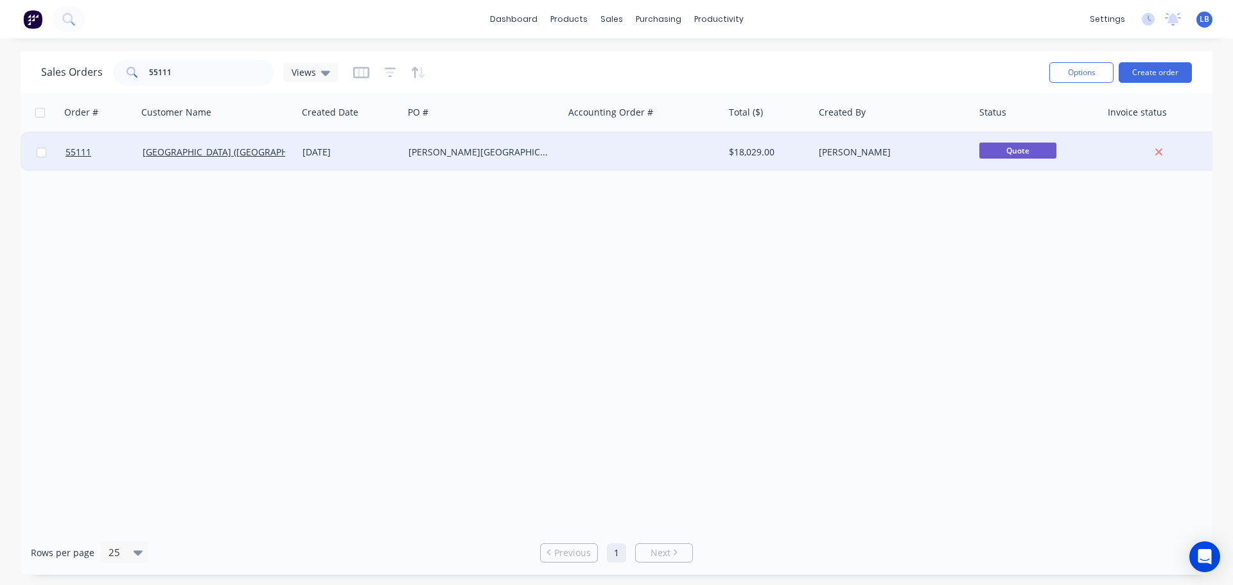
click at [538, 151] on div "[PERSON_NAME][GEOGRAPHIC_DATA], [GEOGRAPHIC_DATA]" at bounding box center [479, 152] width 143 height 13
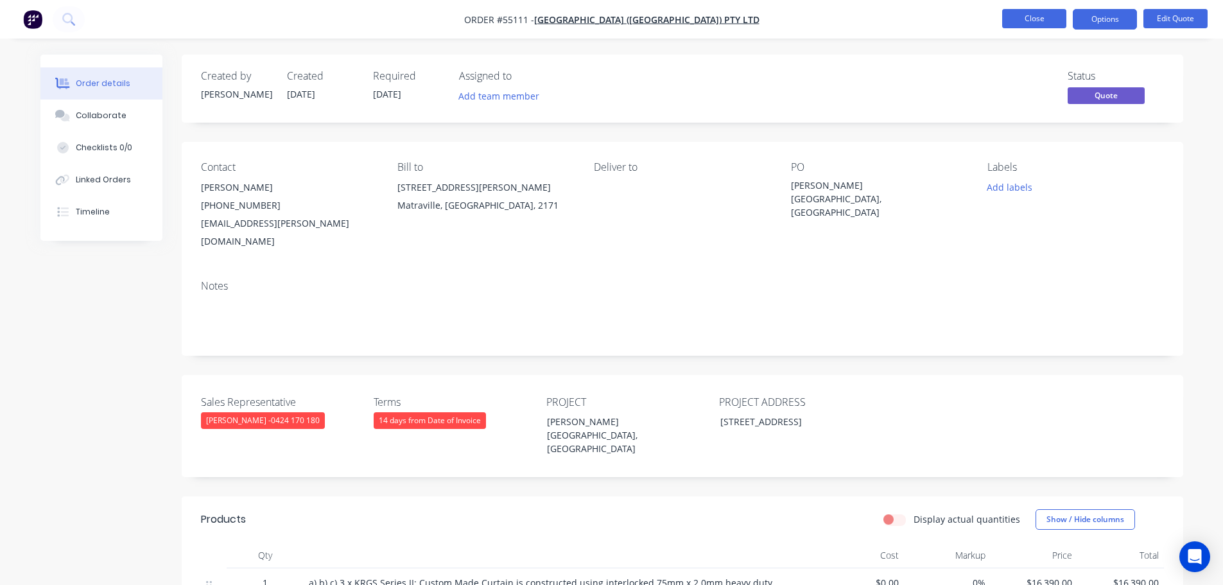
click at [1040, 19] on button "Close" at bounding box center [1034, 18] width 64 height 19
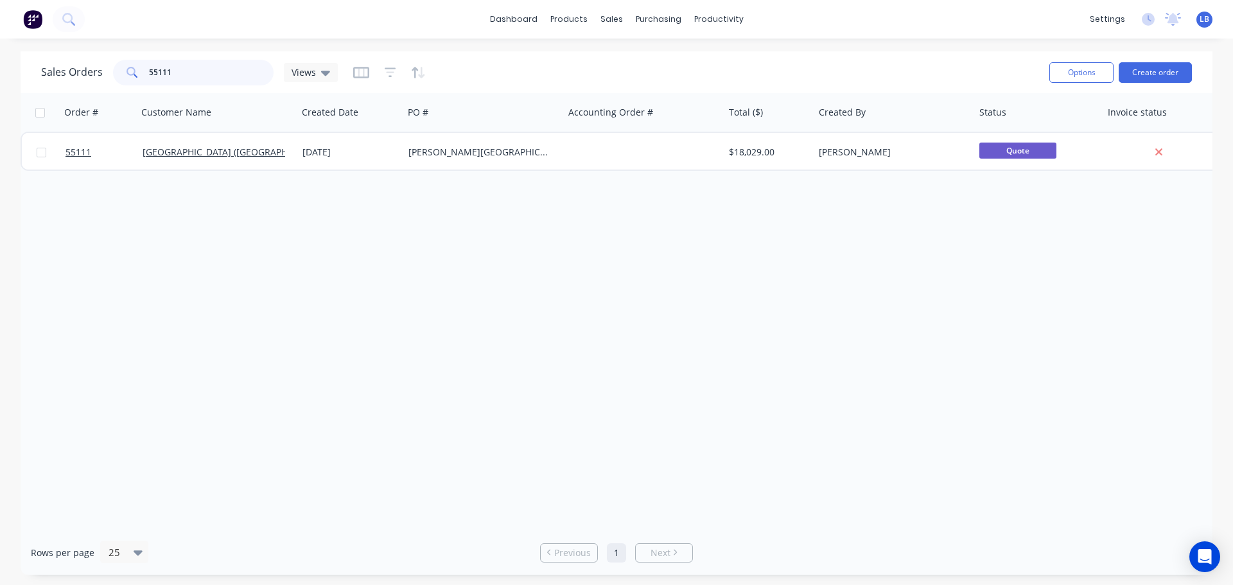
drag, startPoint x: 171, startPoint y: 68, endPoint x: 112, endPoint y: 83, distance: 61.0
click at [113, 83] on div "55111" at bounding box center [193, 73] width 161 height 26
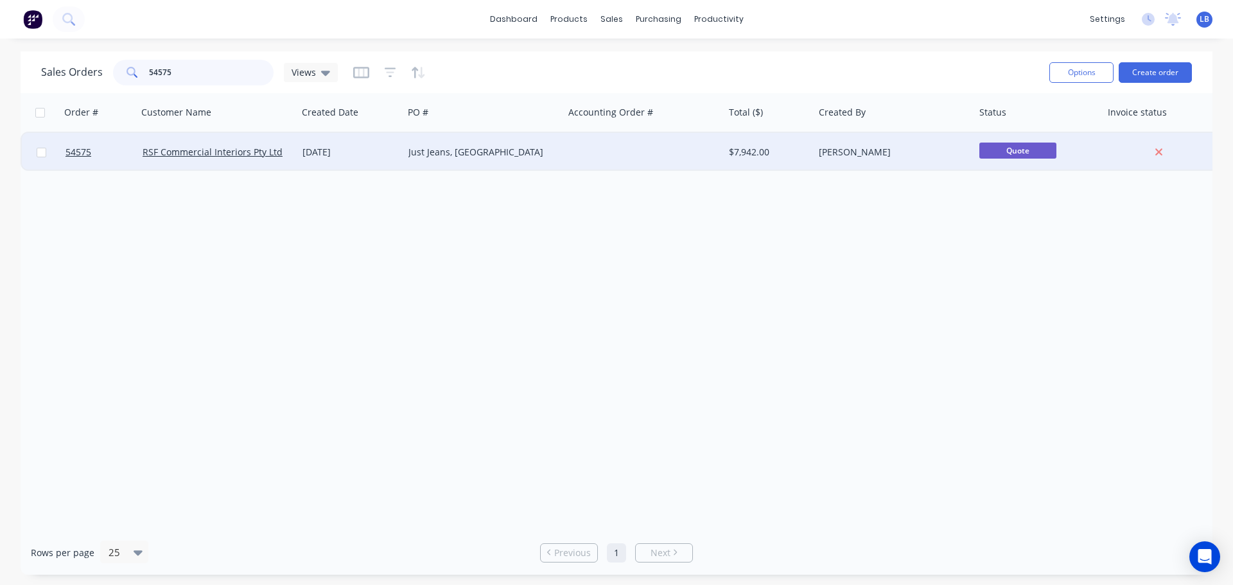
type input "54575"
click at [417, 152] on div "Just Jeans, [GEOGRAPHIC_DATA]" at bounding box center [479, 152] width 143 height 13
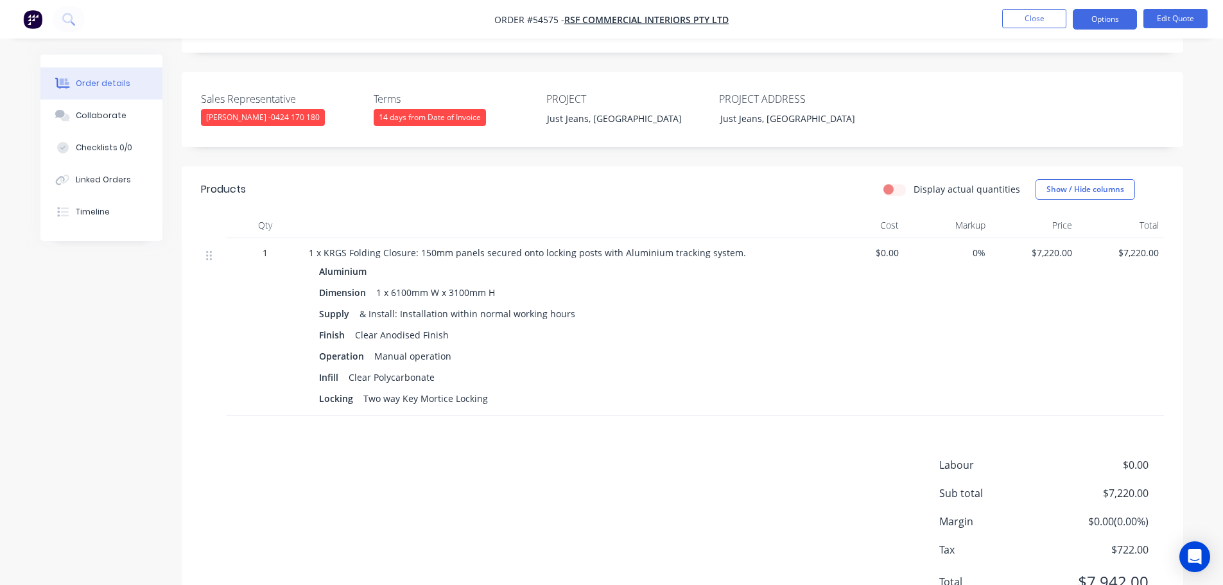
scroll to position [321, 0]
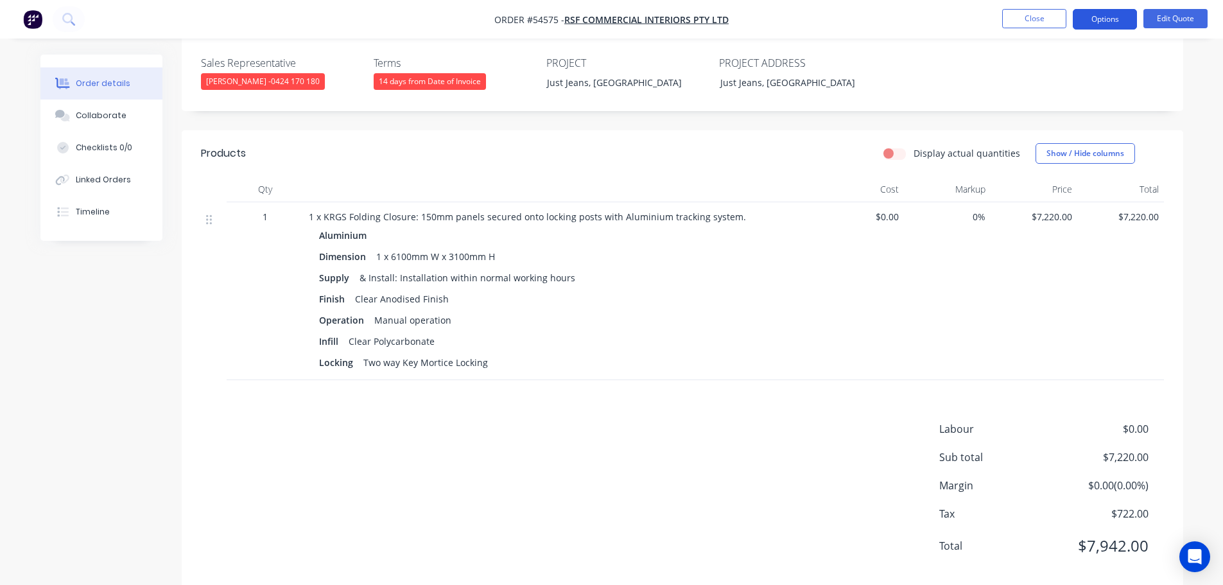
click at [1126, 20] on button "Options" at bounding box center [1105, 19] width 64 height 21
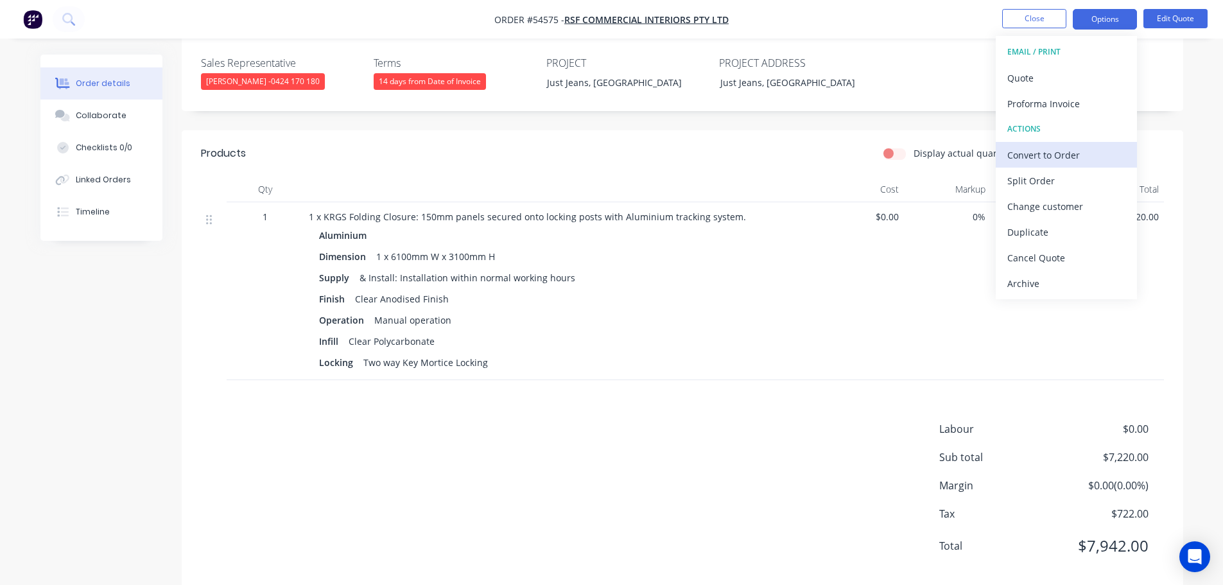
click at [1029, 154] on div "Convert to Order" at bounding box center [1066, 155] width 118 height 19
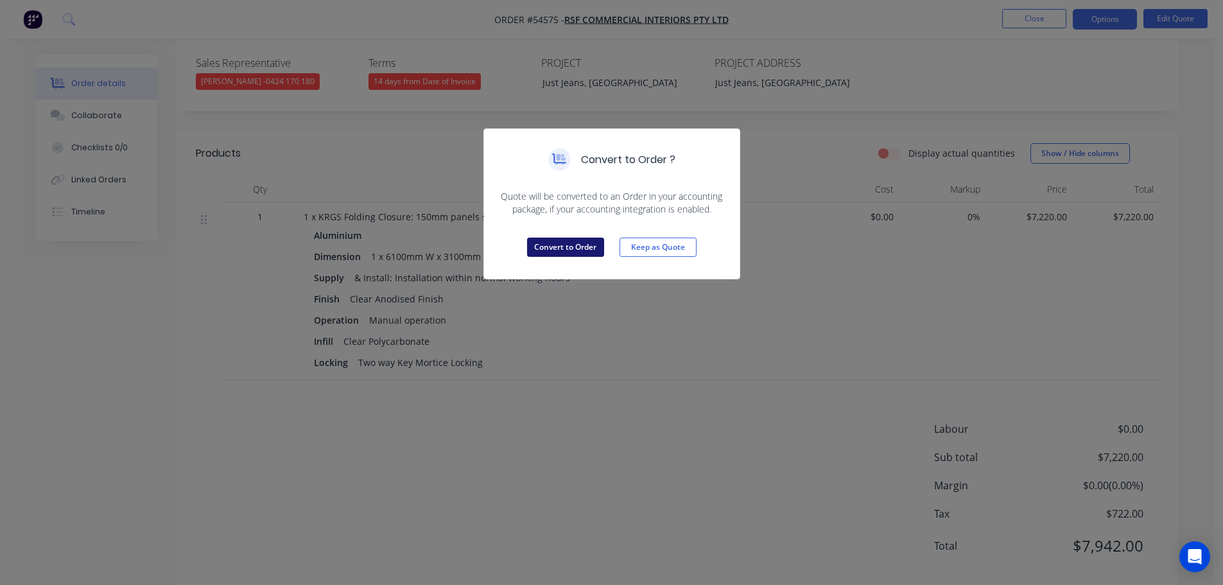
click at [568, 244] on button "Convert to Order" at bounding box center [565, 247] width 77 height 19
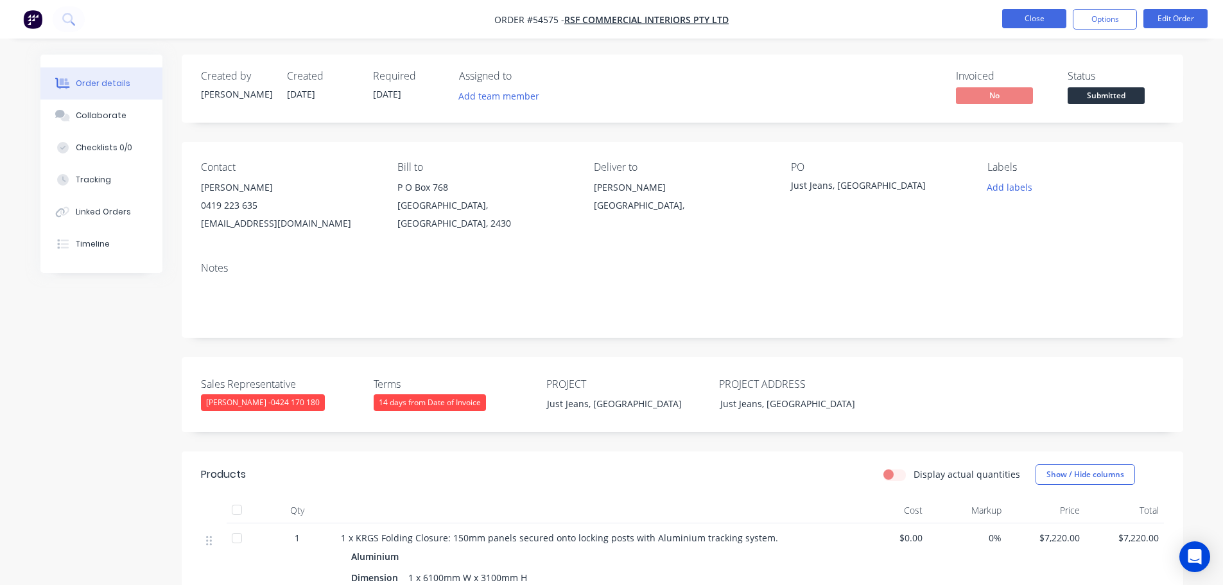
click at [1020, 15] on button "Close" at bounding box center [1034, 18] width 64 height 19
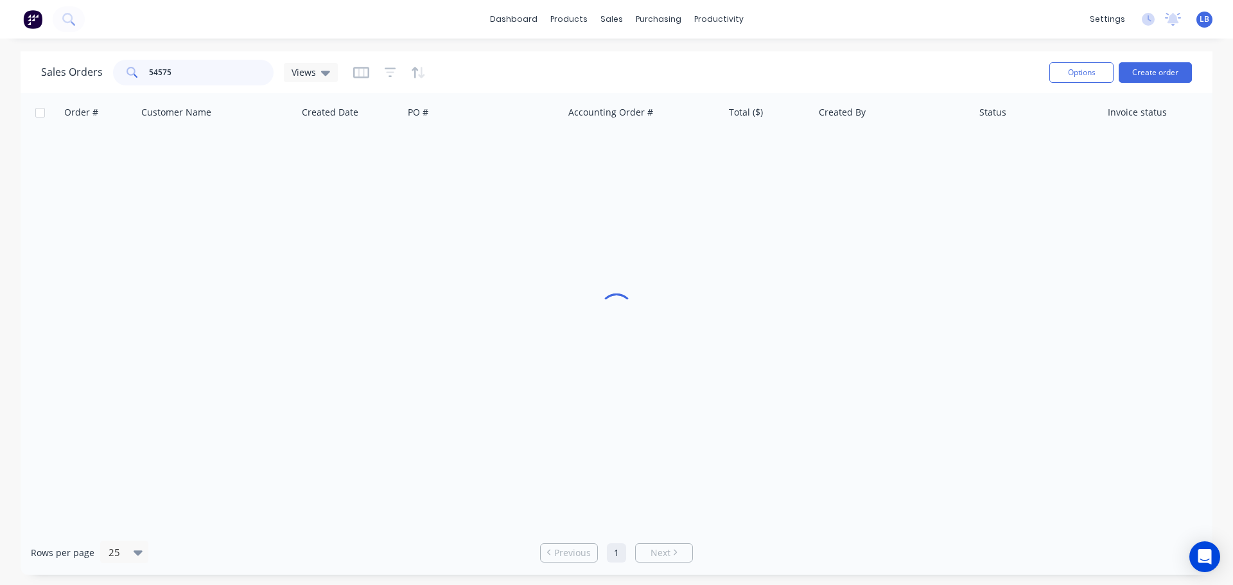
drag, startPoint x: 187, startPoint y: 71, endPoint x: 109, endPoint y: 91, distance: 81.6
click at [109, 91] on div "Sales Orders 54575 Views Options Create order" at bounding box center [617, 72] width 1192 height 42
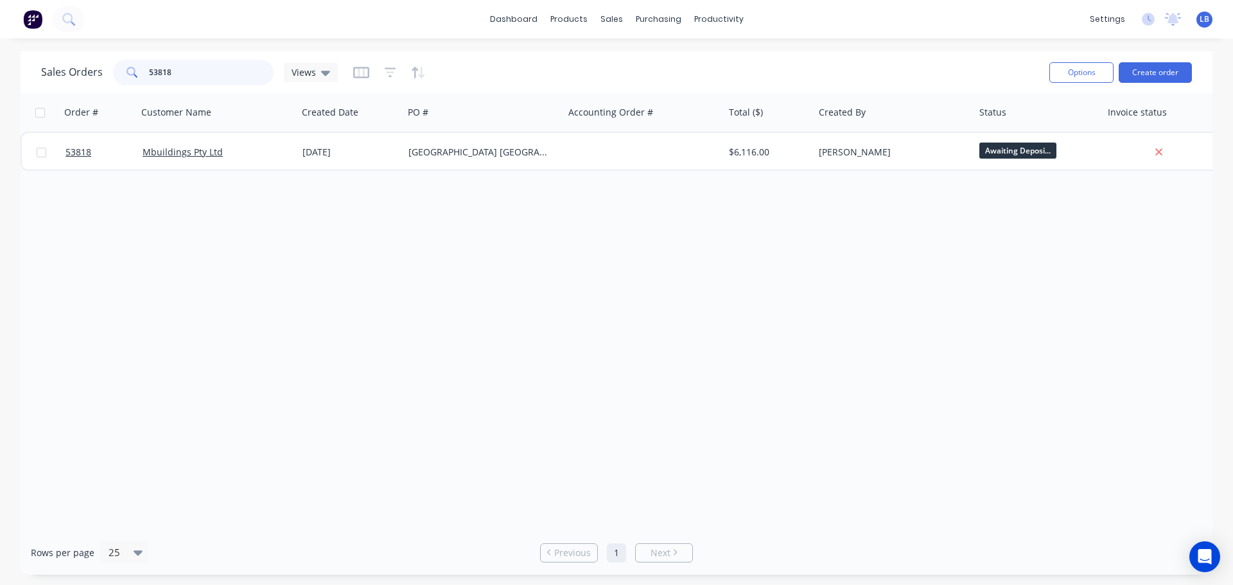
drag, startPoint x: 173, startPoint y: 72, endPoint x: 96, endPoint y: 92, distance: 80.2
click at [96, 92] on div "Sales Orders 53818 Views Options Create order" at bounding box center [617, 72] width 1192 height 42
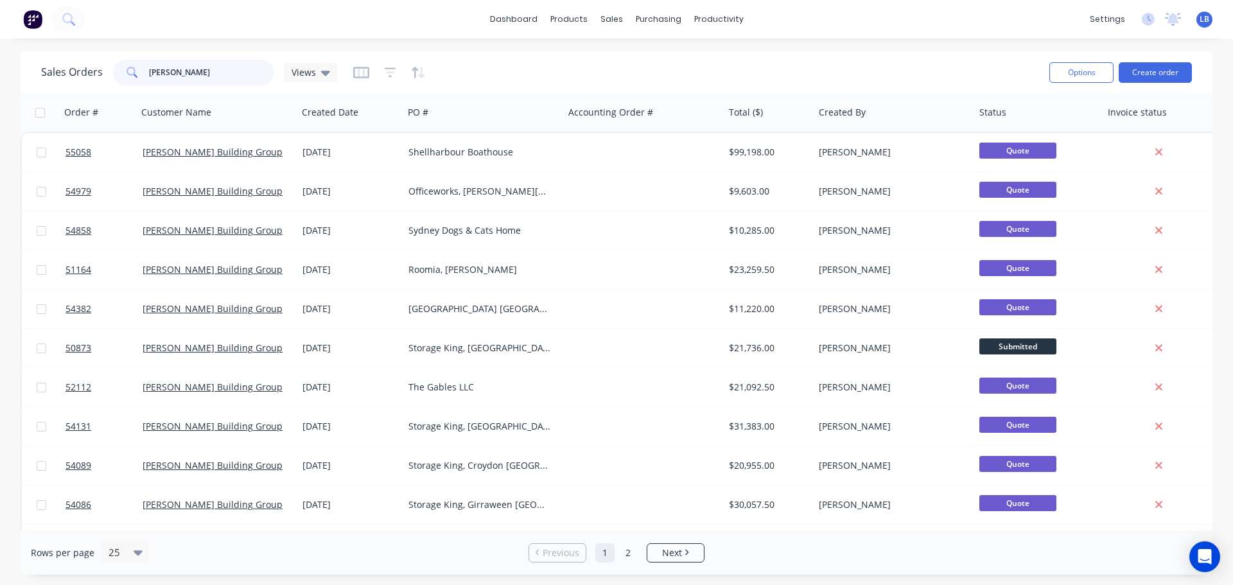
drag, startPoint x: 195, startPoint y: 73, endPoint x: 121, endPoint y: 76, distance: 74.6
click at [121, 76] on div "[PERSON_NAME]" at bounding box center [193, 73] width 161 height 26
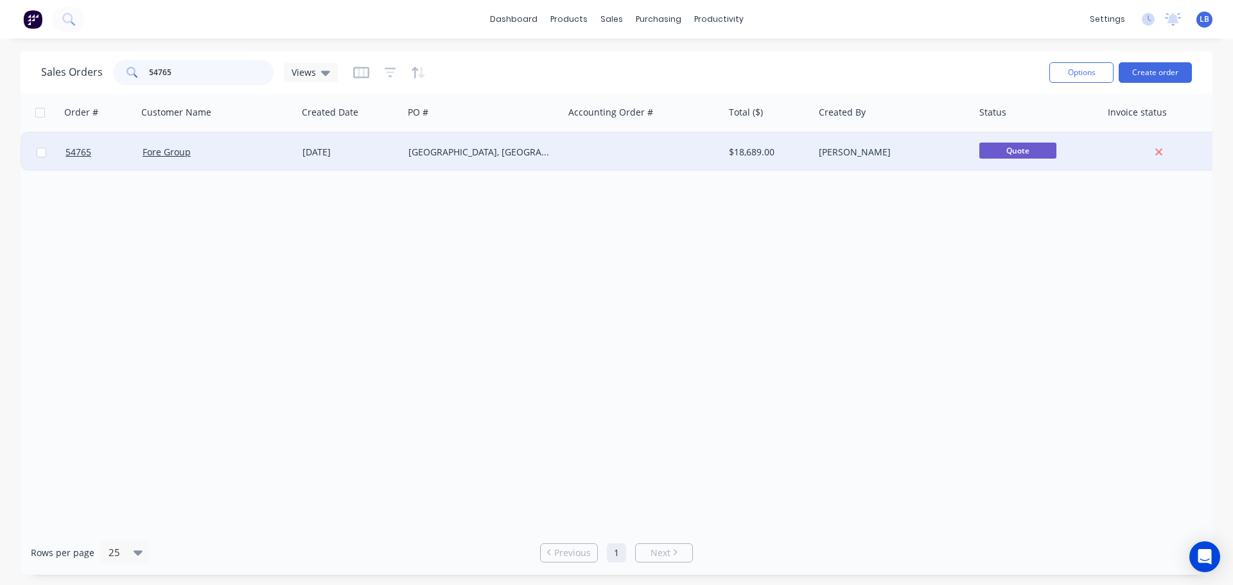
type input "54765"
click at [326, 155] on div "[DATE]" at bounding box center [350, 152] width 96 height 13
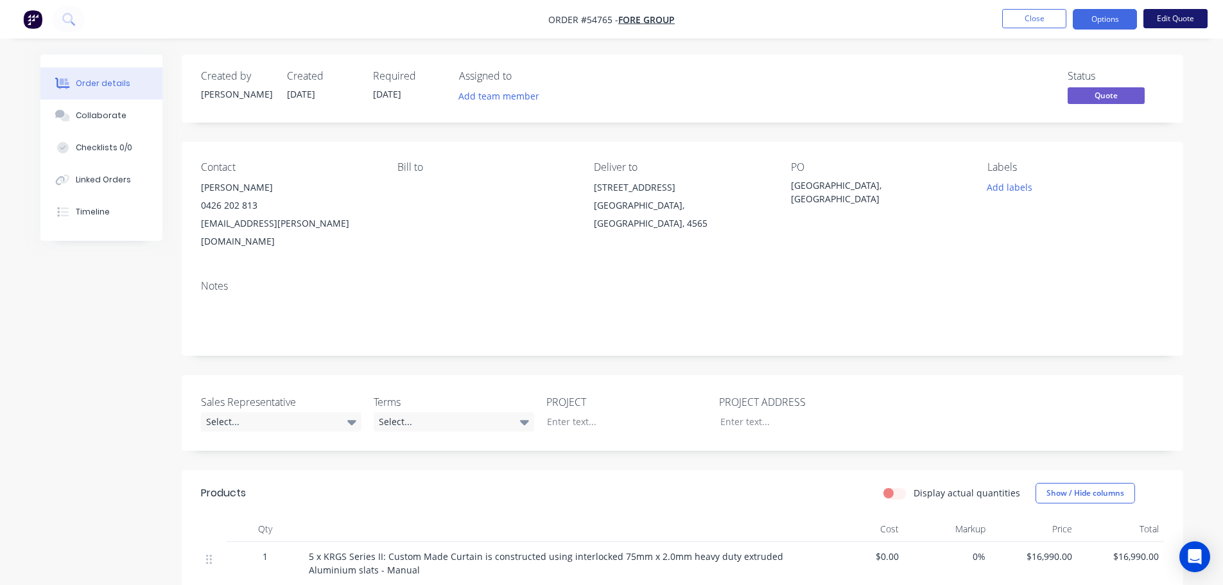
click at [1151, 17] on button "Edit Quote" at bounding box center [1175, 18] width 64 height 19
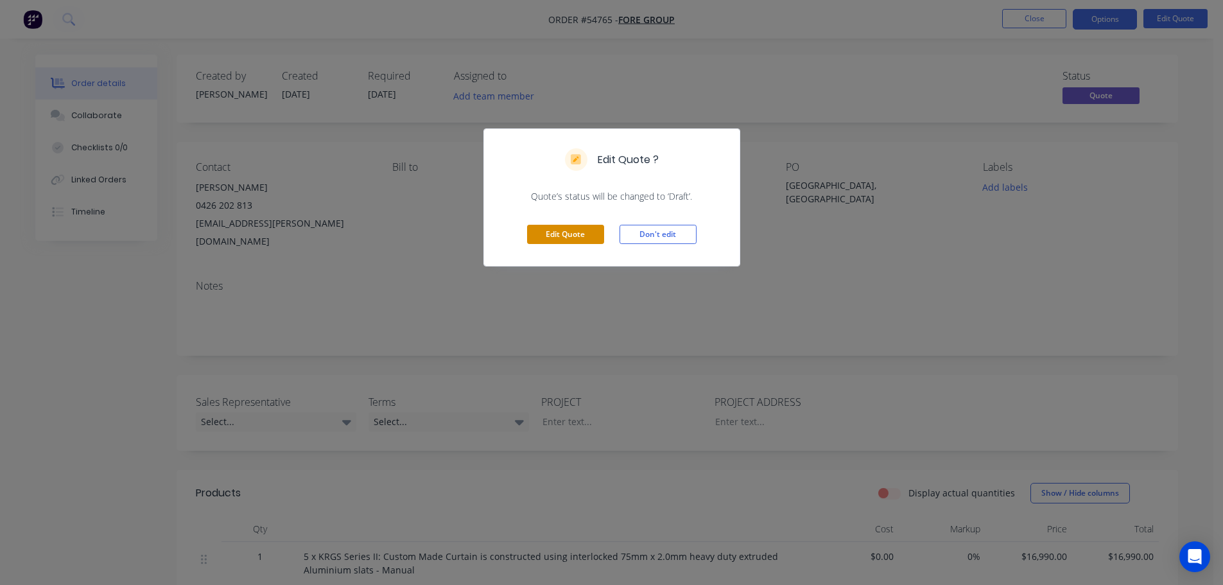
click at [538, 233] on button "Edit Quote" at bounding box center [565, 234] width 77 height 19
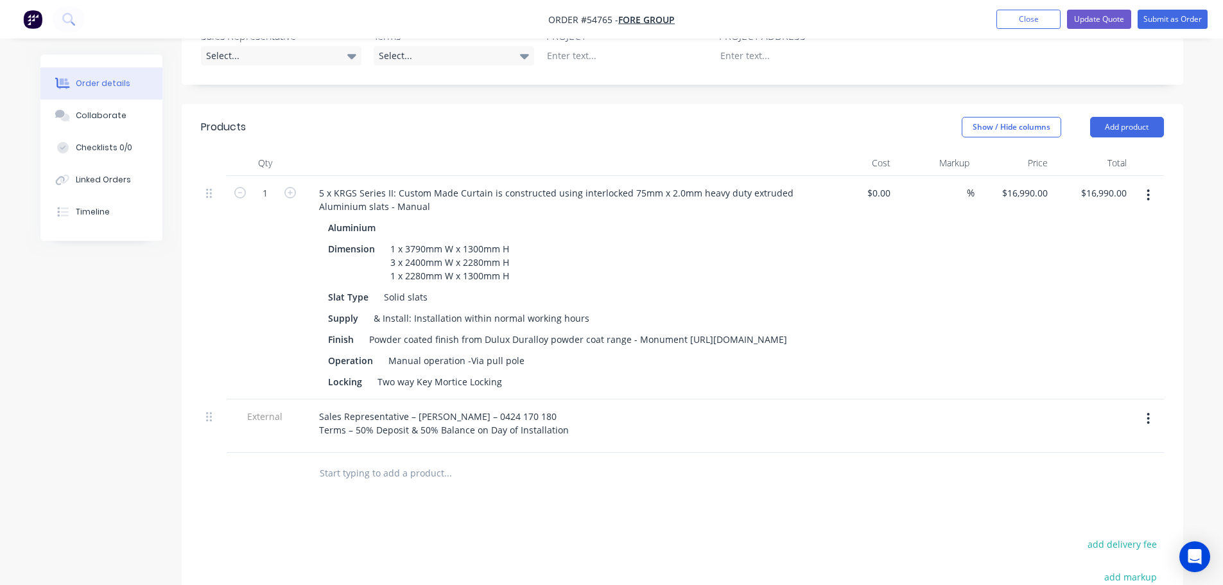
scroll to position [193, 0]
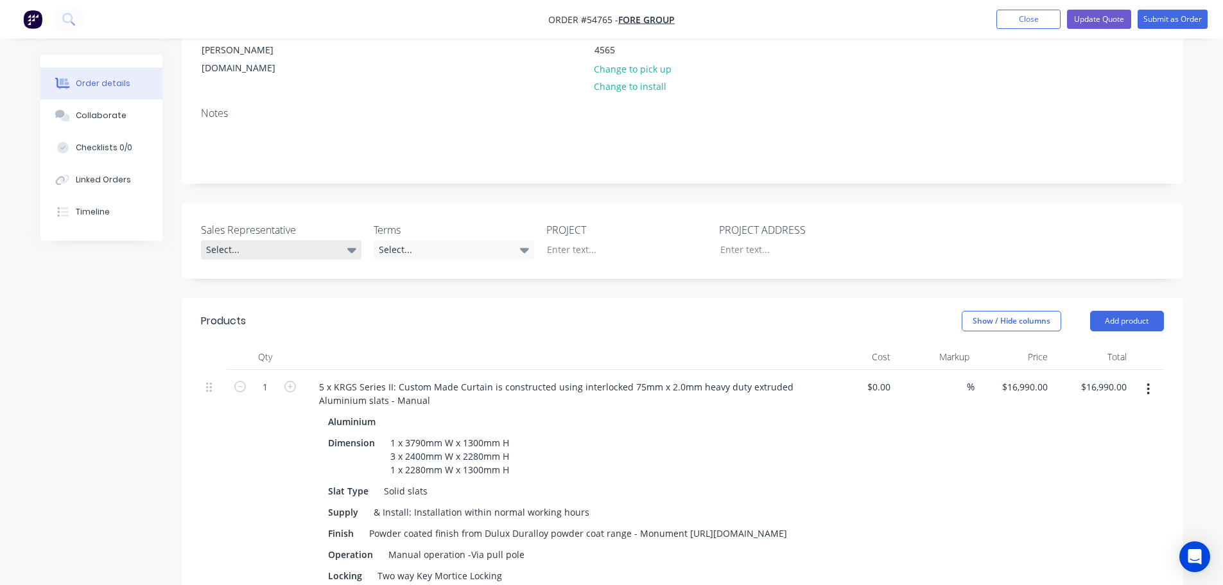
click at [227, 240] on div "Select..." at bounding box center [281, 249] width 161 height 19
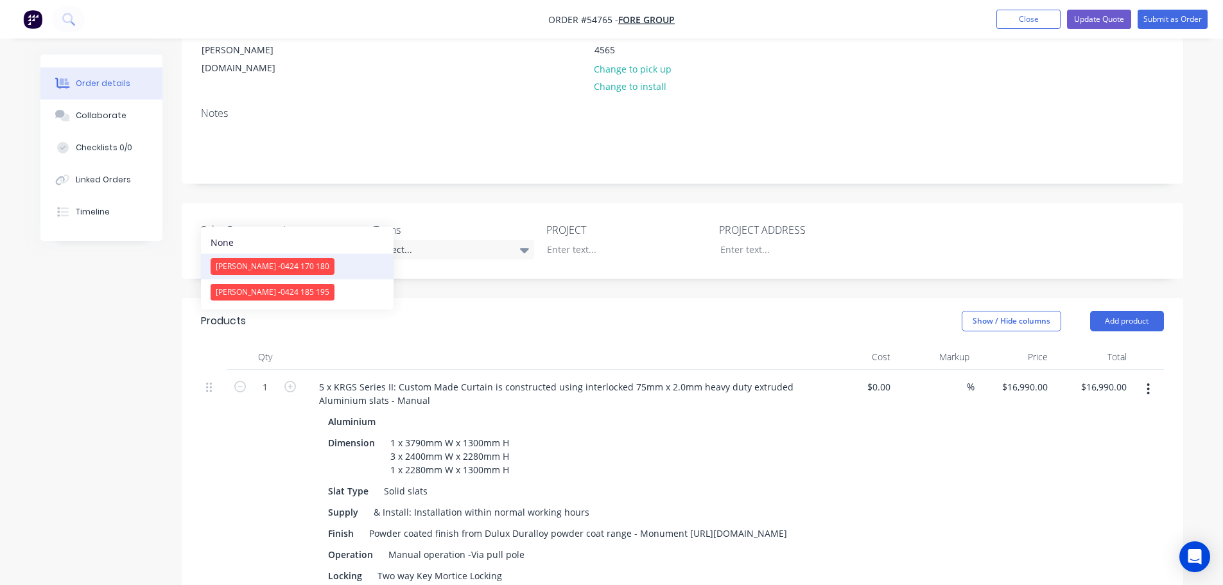
click at [259, 271] on span "[PERSON_NAME] - 0424 170 180" at bounding box center [273, 266] width 114 height 11
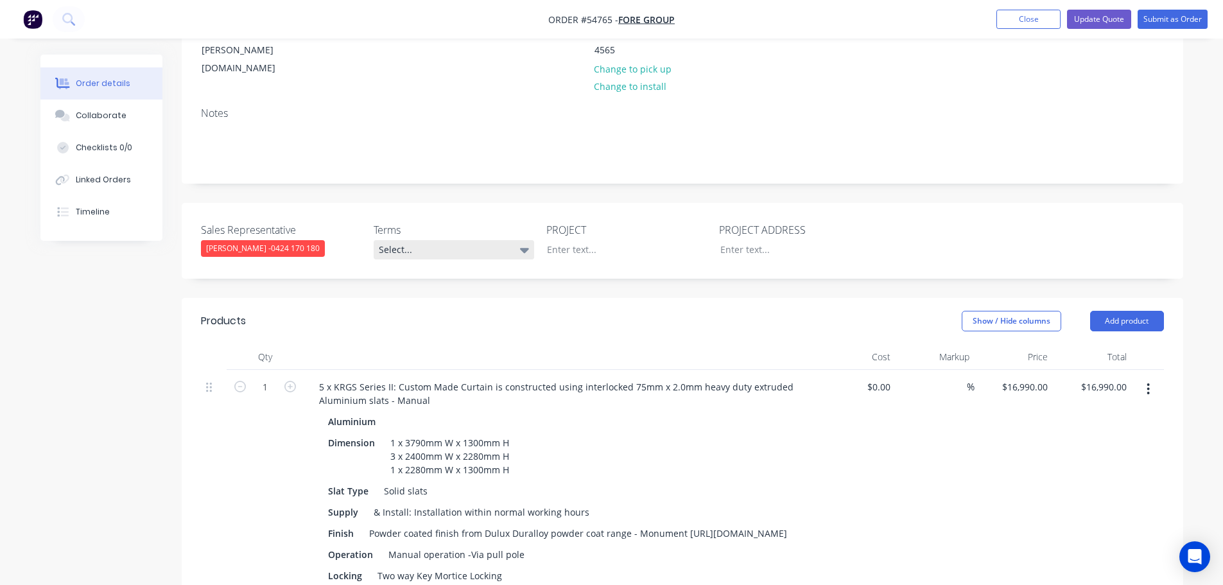
click at [439, 240] on div "Select..." at bounding box center [454, 249] width 161 height 19
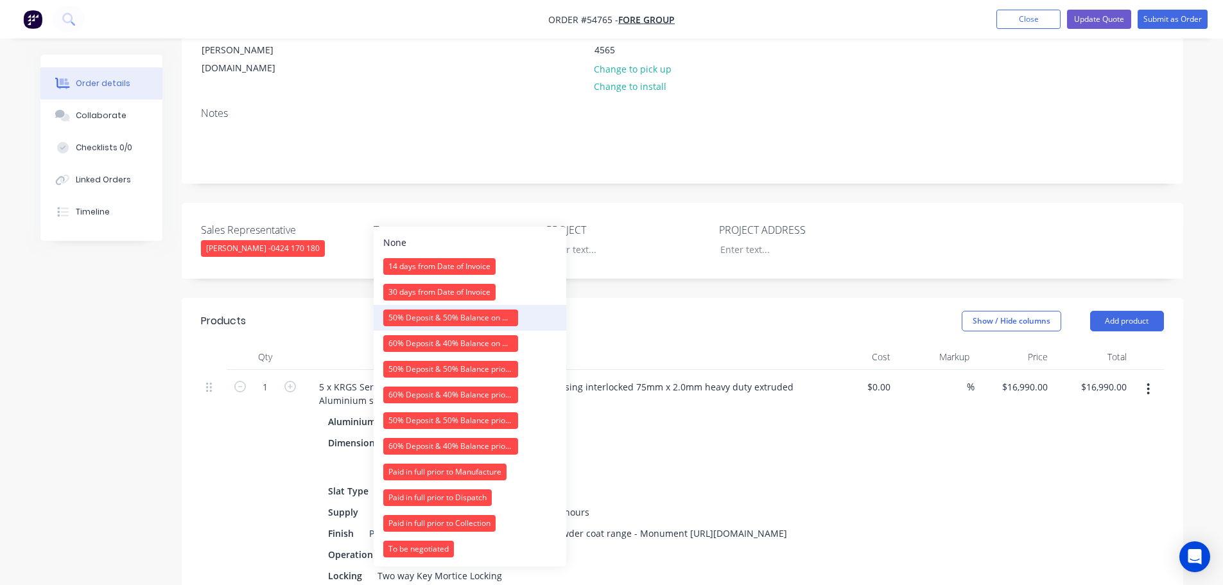
click at [424, 316] on div "50% Deposit & 50% Balance on Day of Installation" at bounding box center [450, 317] width 135 height 17
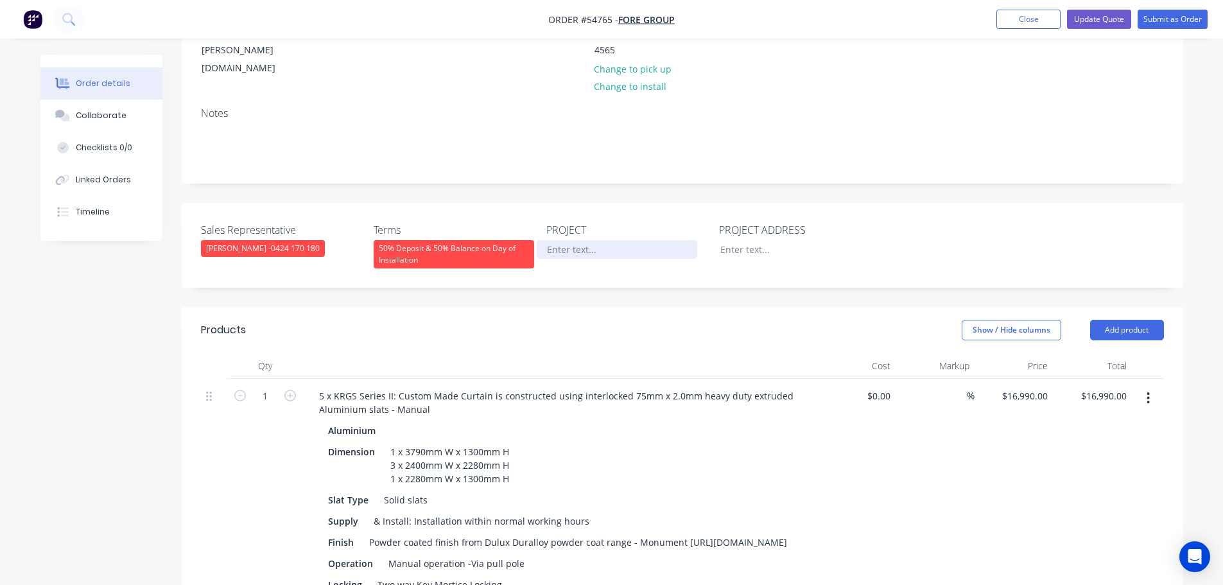
click at [580, 240] on div at bounding box center [617, 249] width 161 height 19
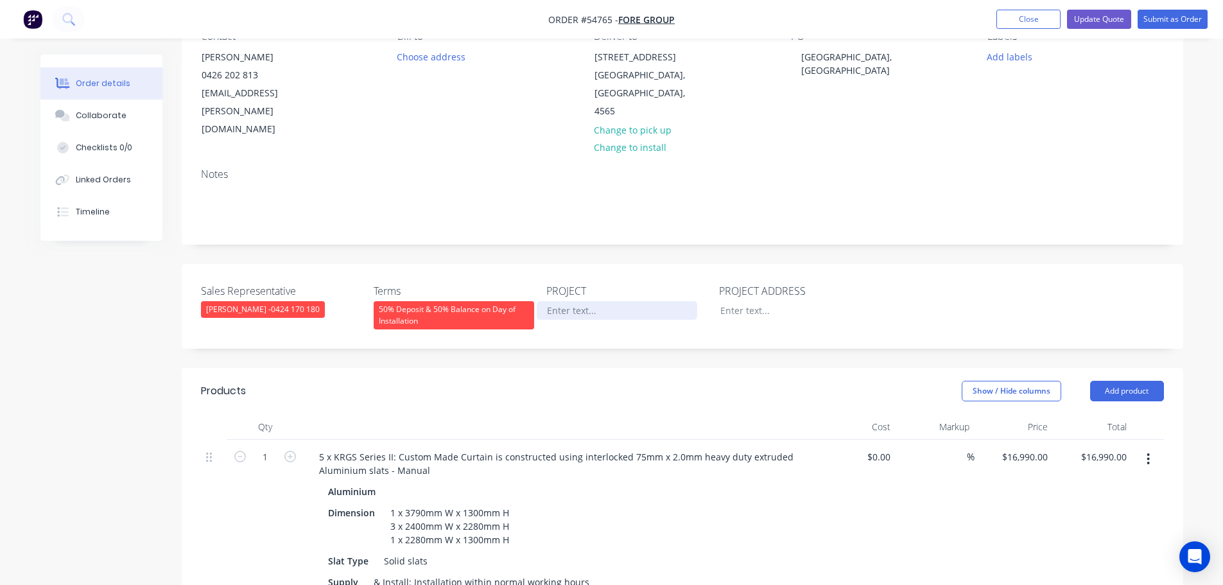
scroll to position [0, 0]
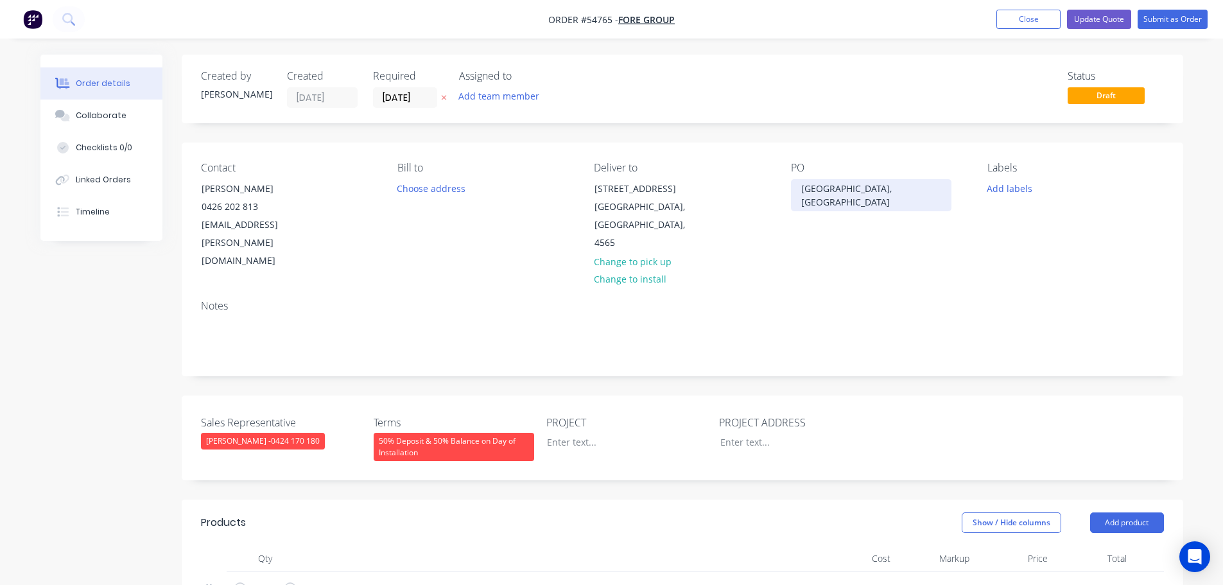
click at [870, 186] on div "[GEOGRAPHIC_DATA], [GEOGRAPHIC_DATA]" at bounding box center [871, 195] width 161 height 32
copy div "[GEOGRAPHIC_DATA], [GEOGRAPHIC_DATA]"
click at [564, 433] on div at bounding box center [617, 442] width 161 height 19
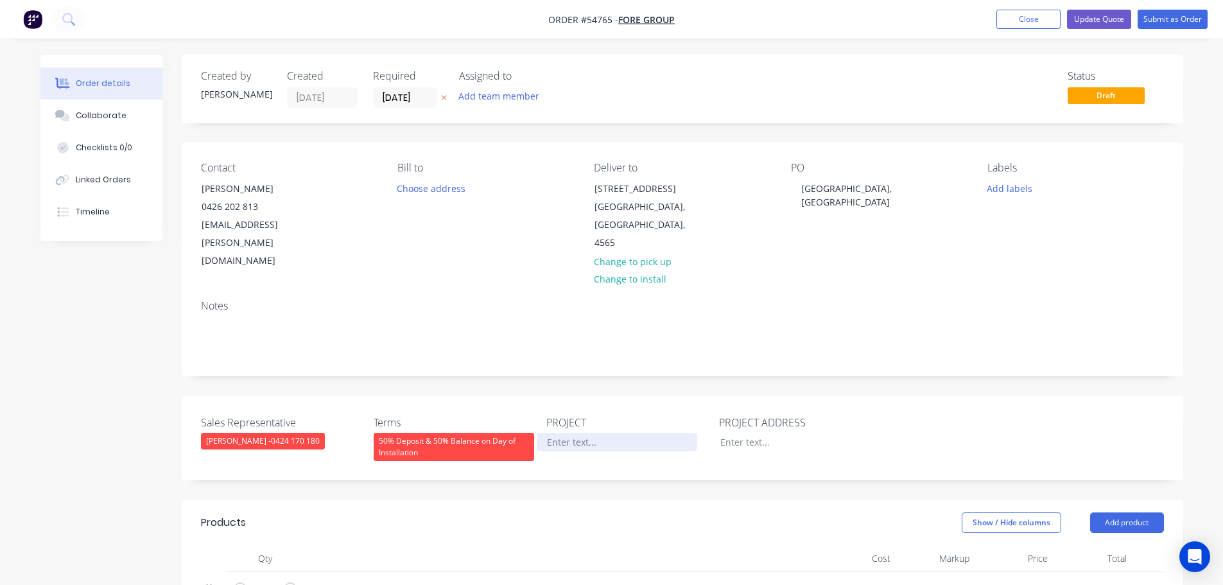
paste div
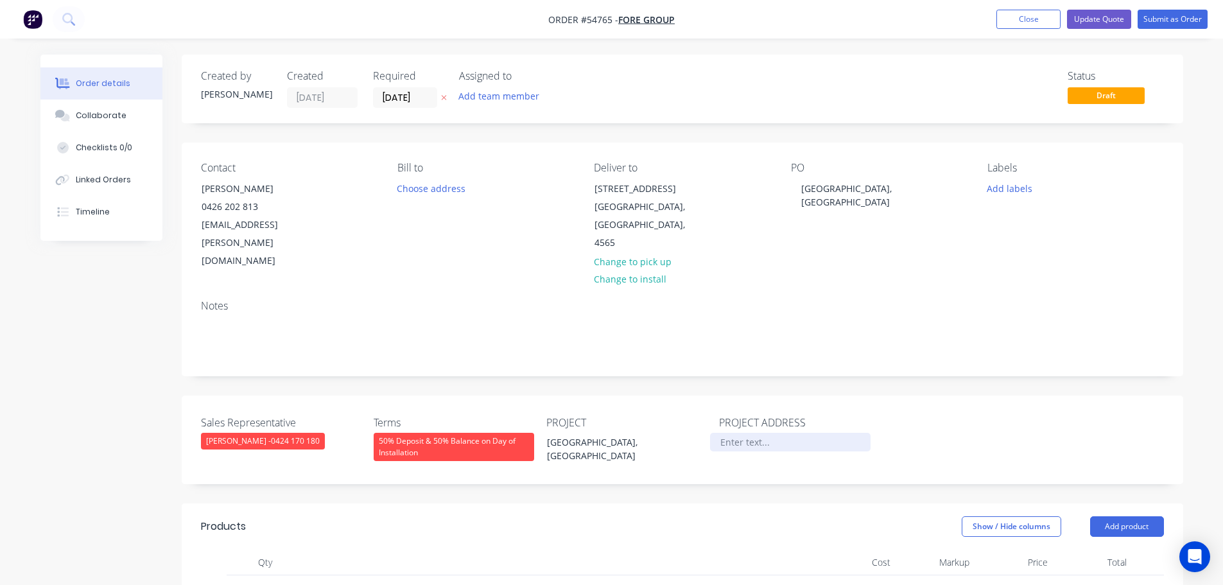
click at [737, 433] on div at bounding box center [790, 442] width 161 height 19
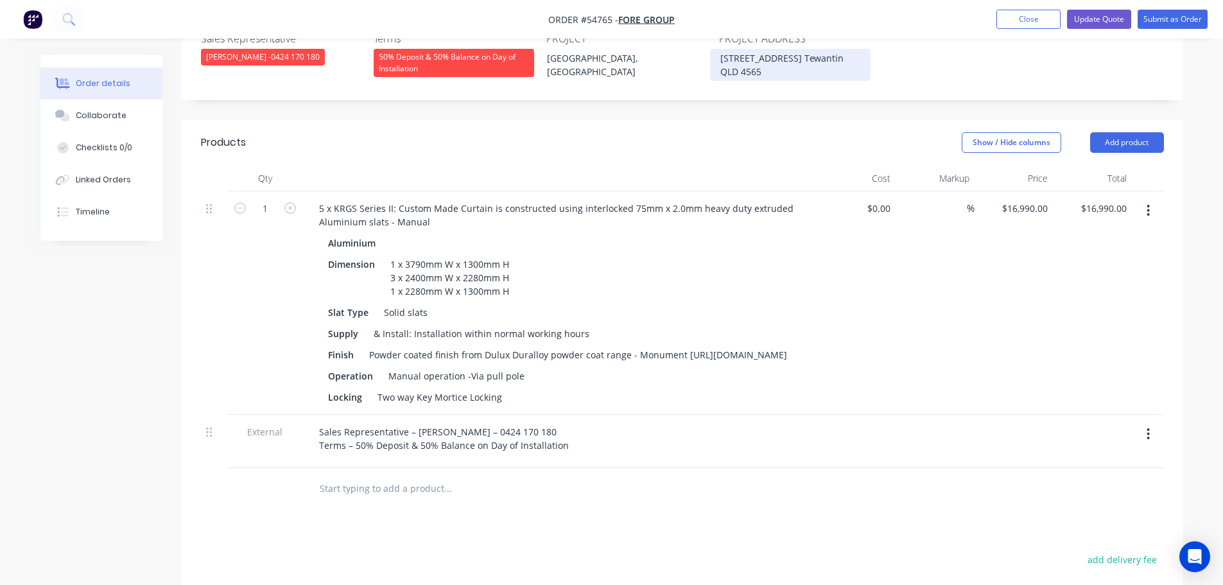
scroll to position [385, 0]
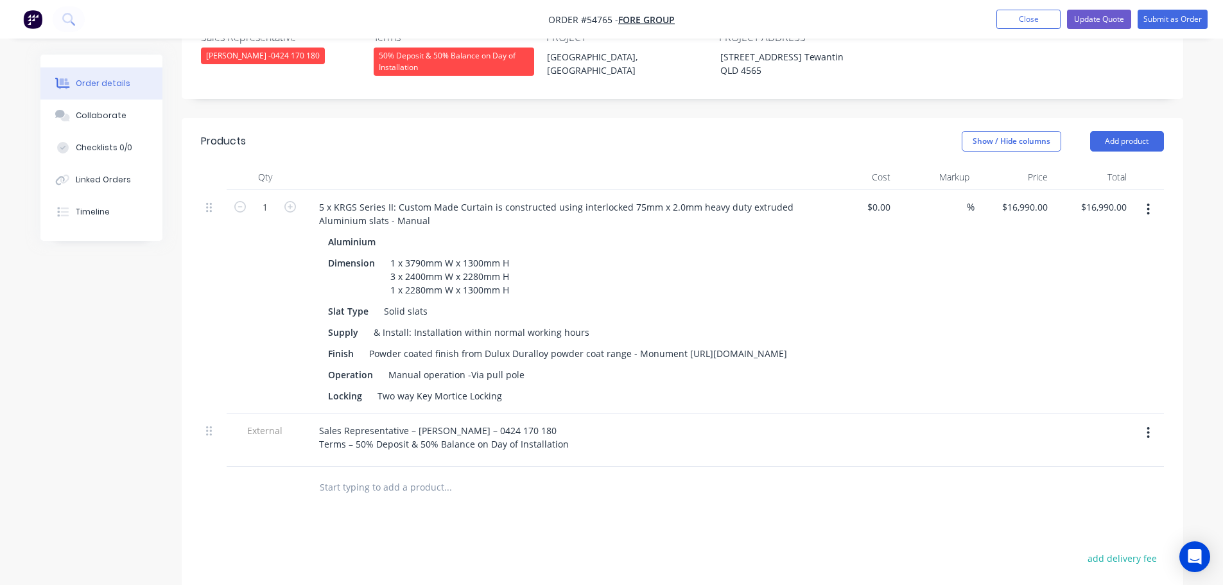
click at [1150, 421] on button "button" at bounding box center [1148, 432] width 30 height 23
click at [1070, 483] on div "Delete" at bounding box center [1103, 492] width 99 height 19
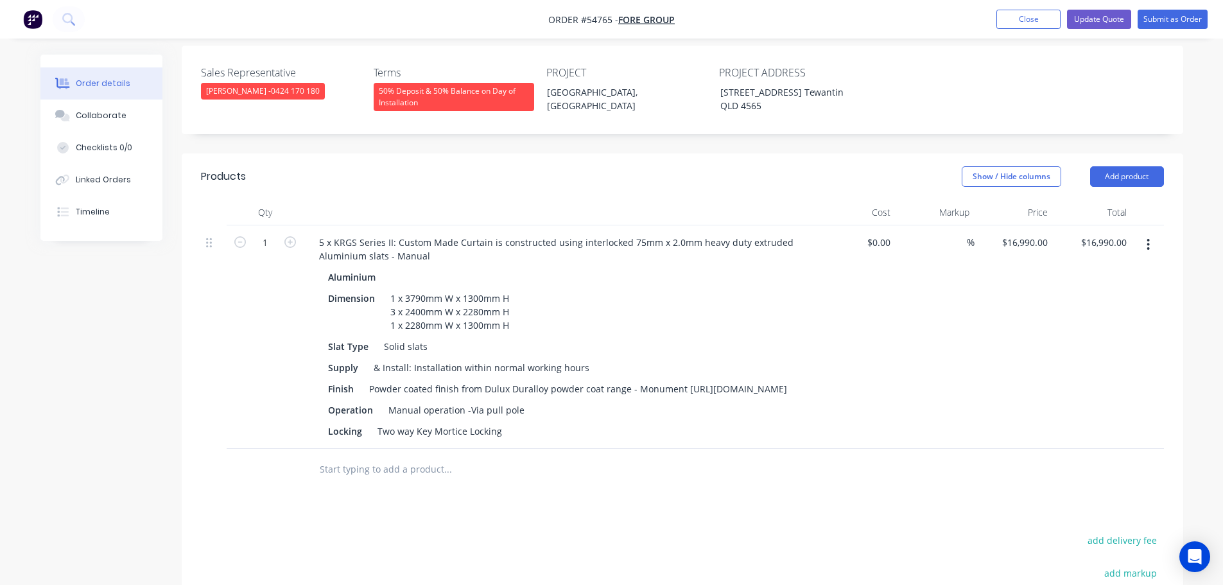
scroll to position [321, 0]
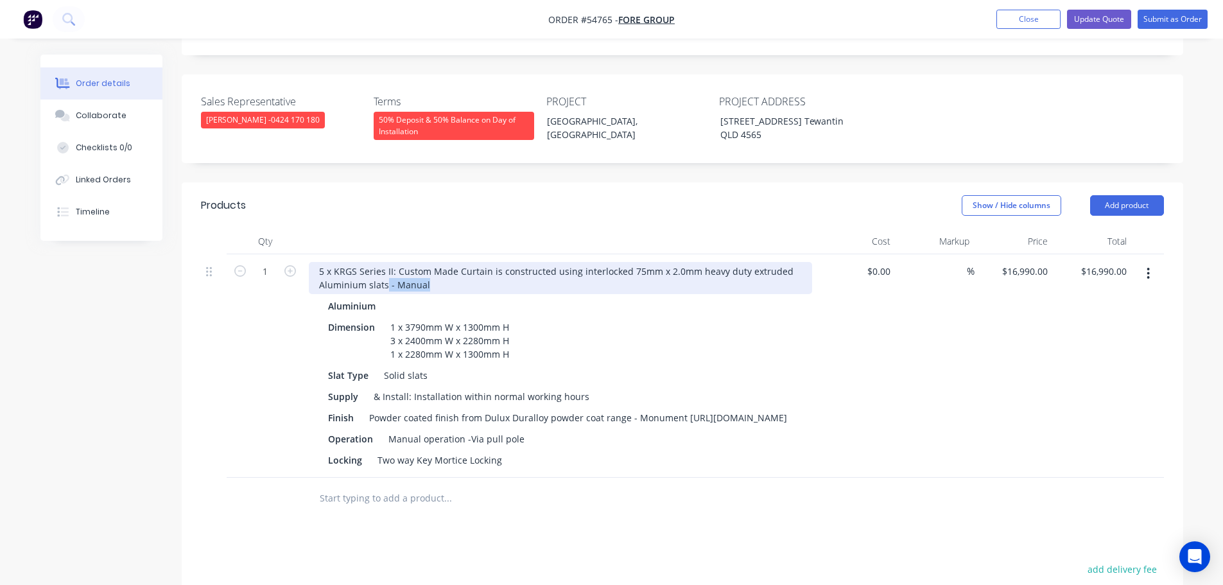
drag, startPoint x: 428, startPoint y: 247, endPoint x: 386, endPoint y: 256, distance: 42.7
click at [386, 262] on div "5 x KRGS Series II: Custom Made Curtain is constructed using interlocked 75mm x…" at bounding box center [560, 278] width 503 height 32
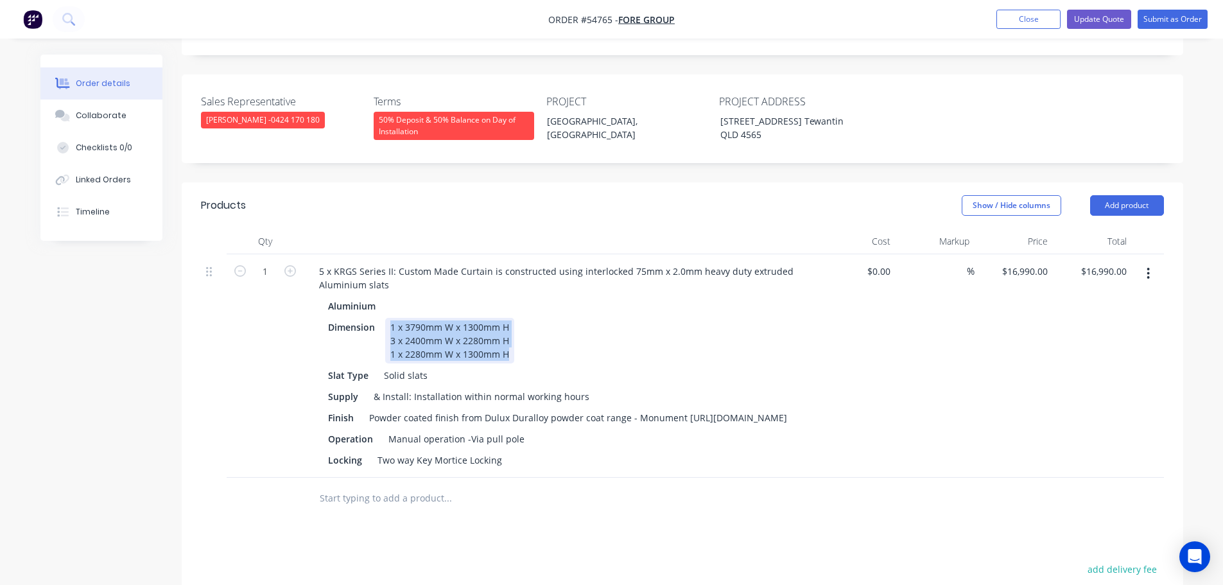
drag, startPoint x: 508, startPoint y: 316, endPoint x: 385, endPoint y: 293, distance: 124.7
click at [385, 318] on div "1 x 3790mm W x 1300mm H 3 x 2400mm W x 2280mm H 1 x 2280mm W x 1300mm H" at bounding box center [449, 341] width 129 height 46
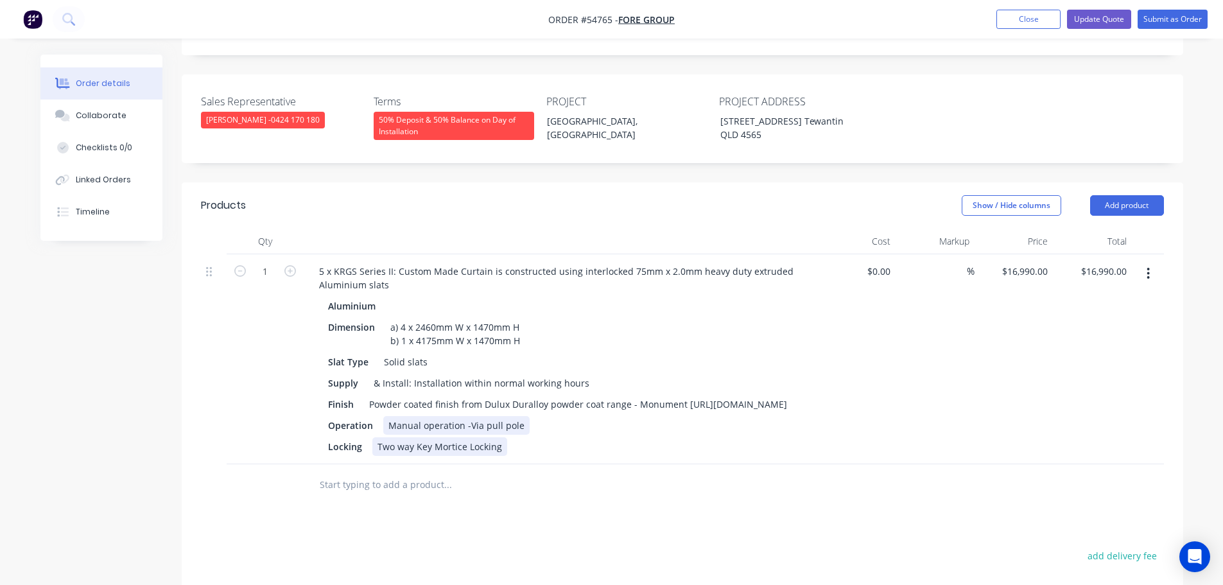
drag, startPoint x: 386, startPoint y: 403, endPoint x: 390, endPoint y: 426, distance: 23.4
click at [387, 416] on div "Manual operation -Via pull pole" at bounding box center [456, 425] width 146 height 19
drag, startPoint x: 503, startPoint y: 424, endPoint x: 374, endPoint y: 428, distance: 128.5
click at [374, 437] on div "Two way Key Mortice Locking" at bounding box center [439, 446] width 135 height 19
click at [537, 416] on div "Operation a) Manual operation -Via pull pole" at bounding box center [558, 425] width 470 height 19
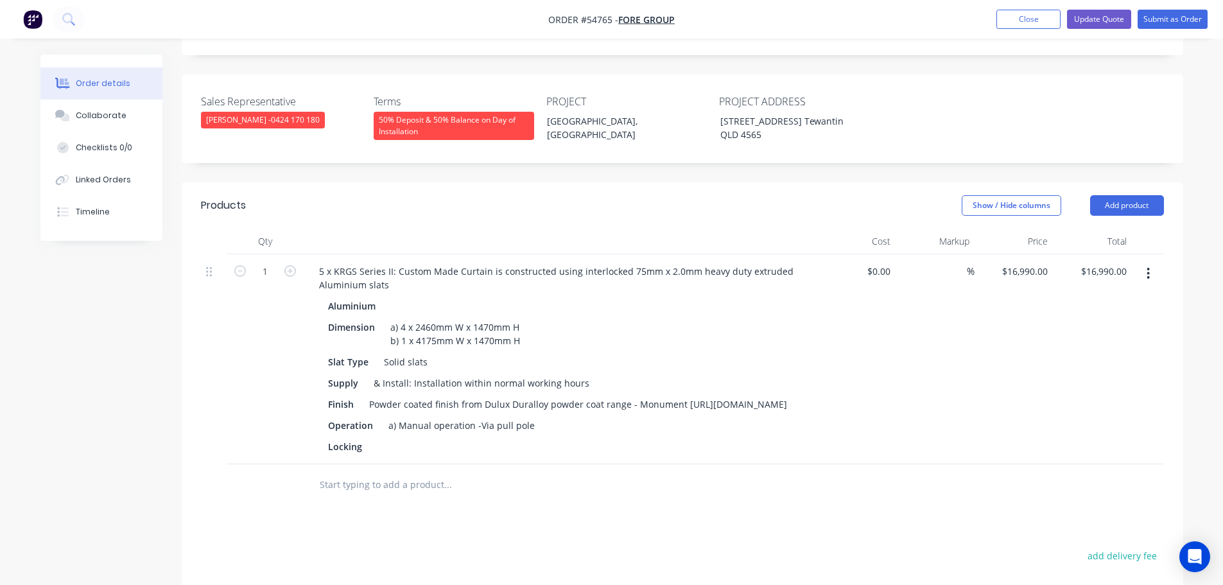
drag, startPoint x: 537, startPoint y: 398, endPoint x: 553, endPoint y: 443, distance: 47.5
click at [557, 472] on input "text" at bounding box center [447, 485] width 257 height 26
click at [532, 416] on div "a) Manual operation -Via pull pole" at bounding box center [461, 425] width 157 height 19
click at [528, 416] on div "a) Manual operation -Via pull poleTwo way Key Mortice Locking" at bounding box center [523, 425] width 281 height 19
click at [537, 416] on div "a) Manual operation -Via pull pole, Two way Key Mortice Locking" at bounding box center [526, 425] width 286 height 19
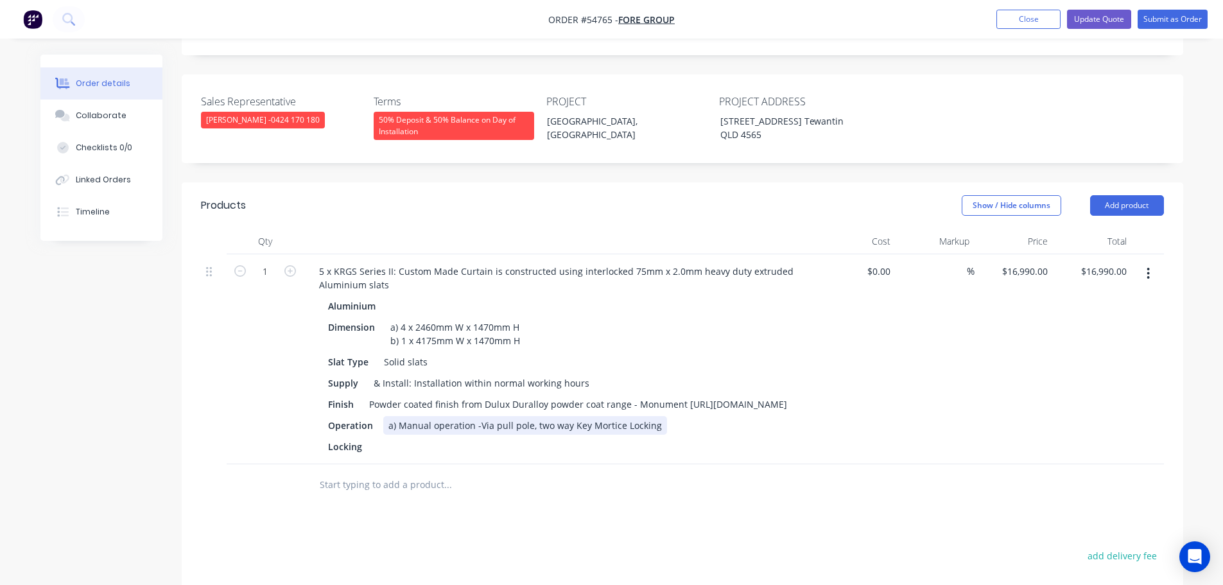
drag, startPoint x: 627, startPoint y: 402, endPoint x: 627, endPoint y: 417, distance: 14.8
click at [627, 416] on div "a) Manual operation -Via pull pole, two way Key Mortice Locking" at bounding box center [525, 425] width 284 height 19
click at [664, 416] on div "Operation a) Manual operation -Via pull pole, two way Key Mortice locking" at bounding box center [558, 425] width 470 height 19
drag, startPoint x: 366, startPoint y: 425, endPoint x: 303, endPoint y: 430, distance: 63.1
click at [304, 430] on div "5 x KRGS Series II: Custom Made Curtain is constructed using interlocked 75mm x…" at bounding box center [561, 359] width 514 height 210
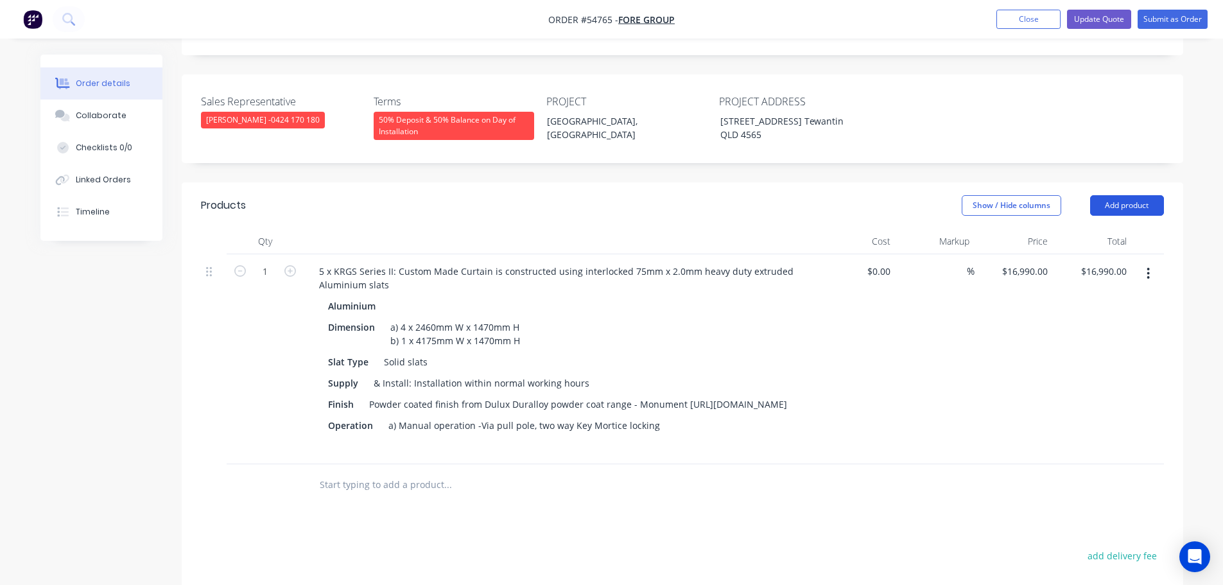
click at [1128, 195] on button "Add product" at bounding box center [1127, 205] width 74 height 21
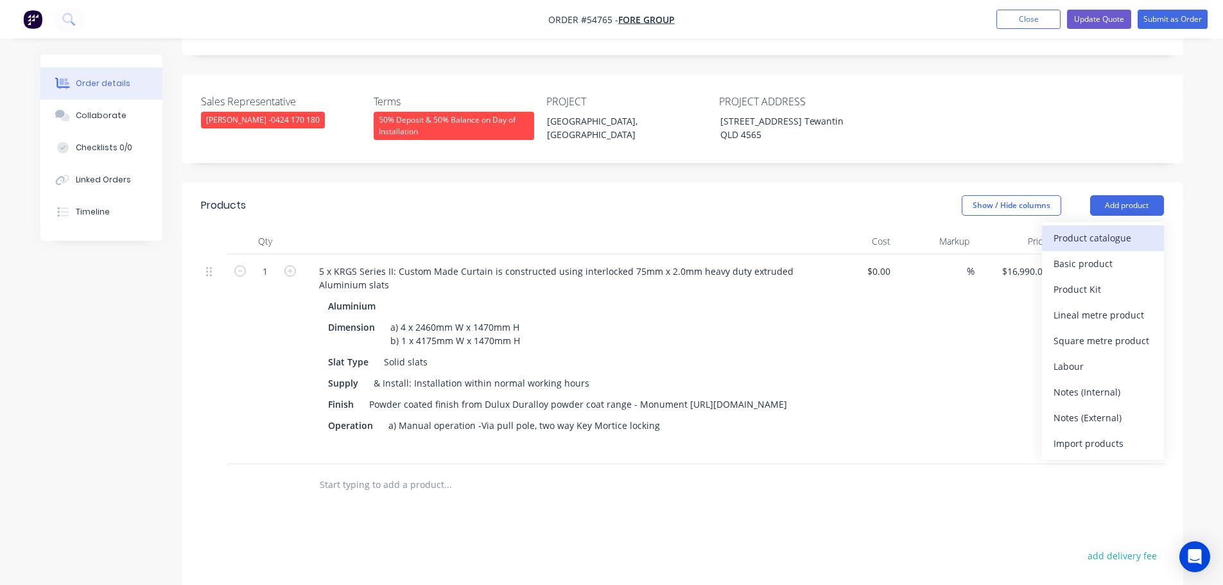
click at [1079, 229] on div "Product catalogue" at bounding box center [1103, 238] width 99 height 19
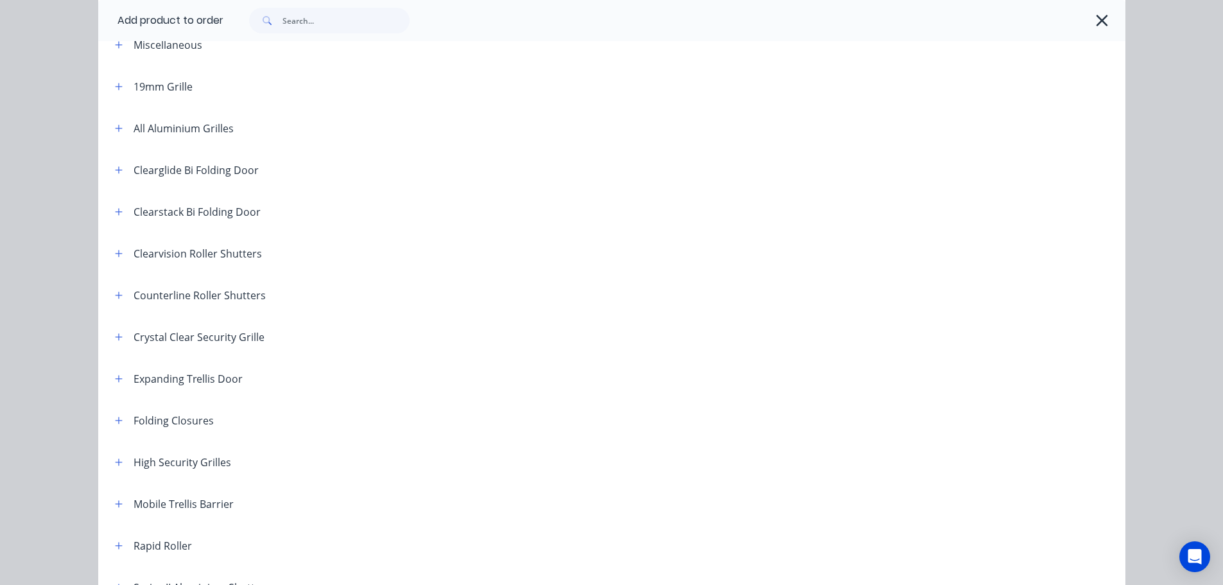
scroll to position [193, 0]
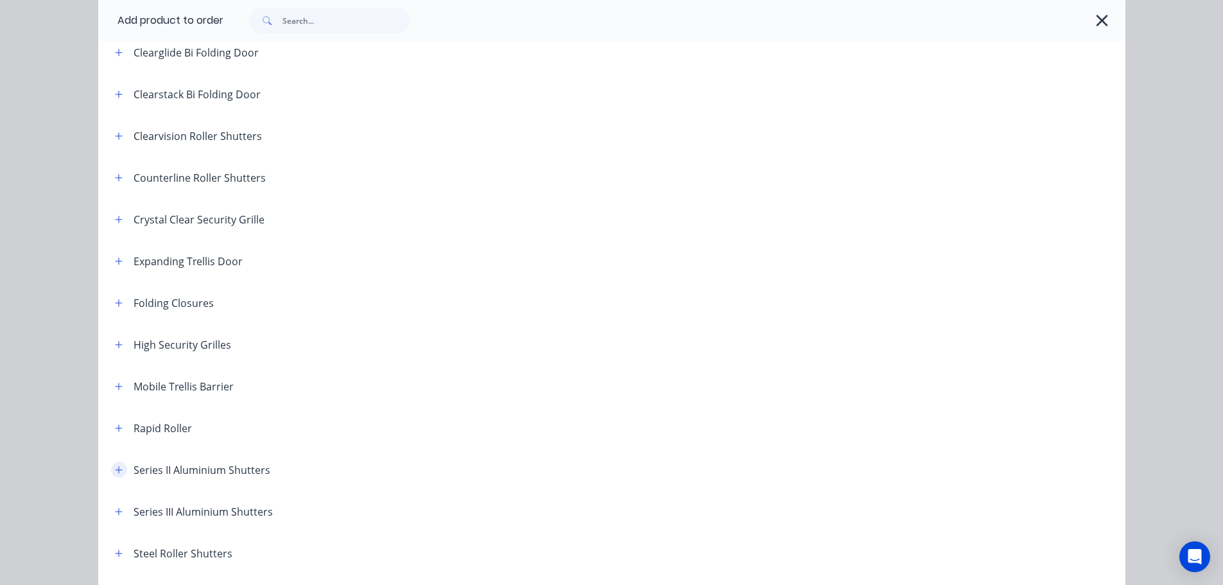
click at [117, 471] on icon "button" at bounding box center [119, 469] width 8 height 9
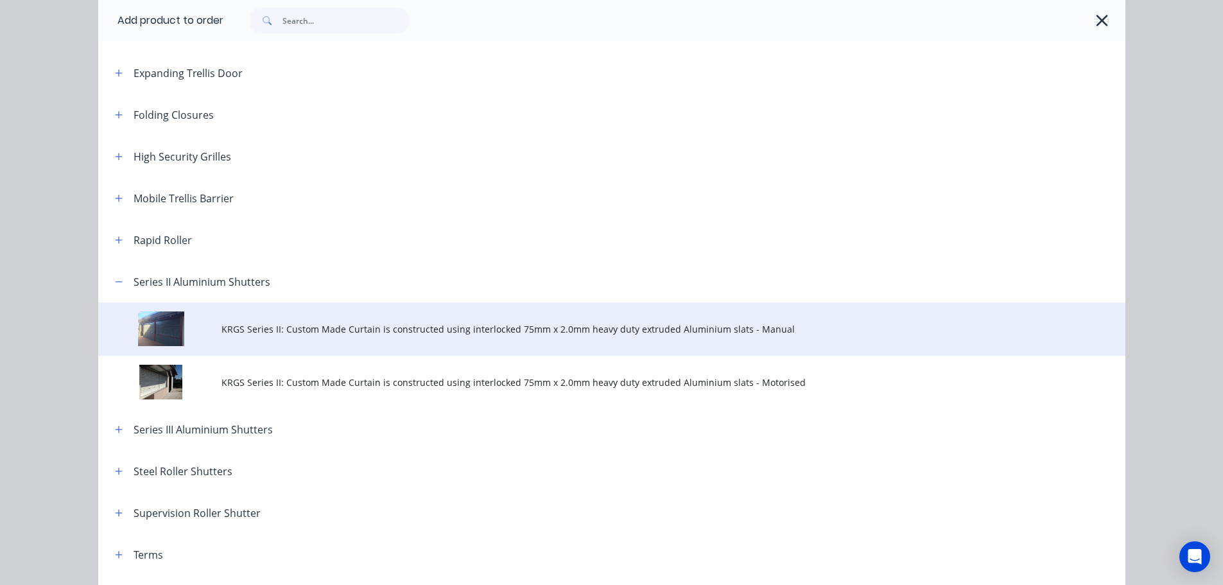
scroll to position [385, 0]
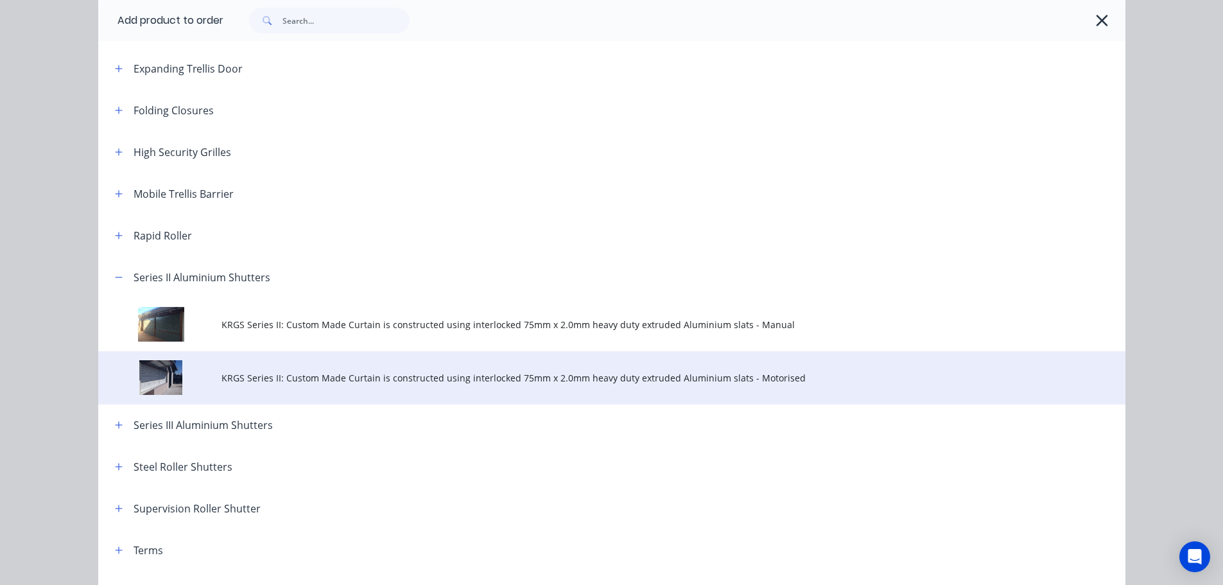
click at [463, 379] on span "KRGS Series II: Custom Made Curtain is constructed using interlocked 75mm x 2.0…" at bounding box center [582, 377] width 723 height 13
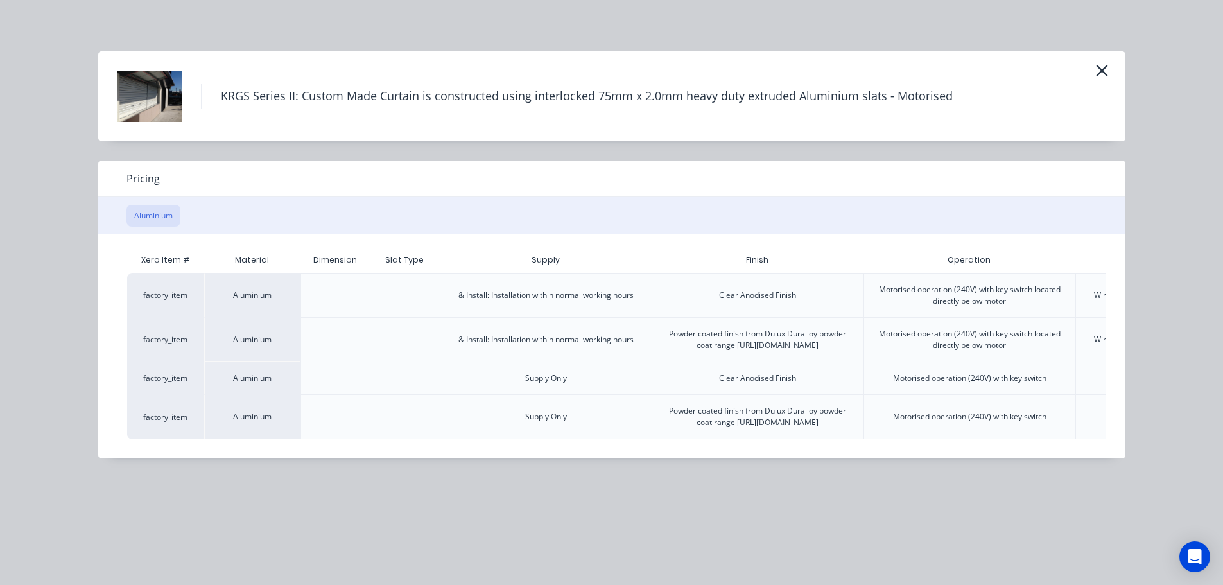
scroll to position [0, 250]
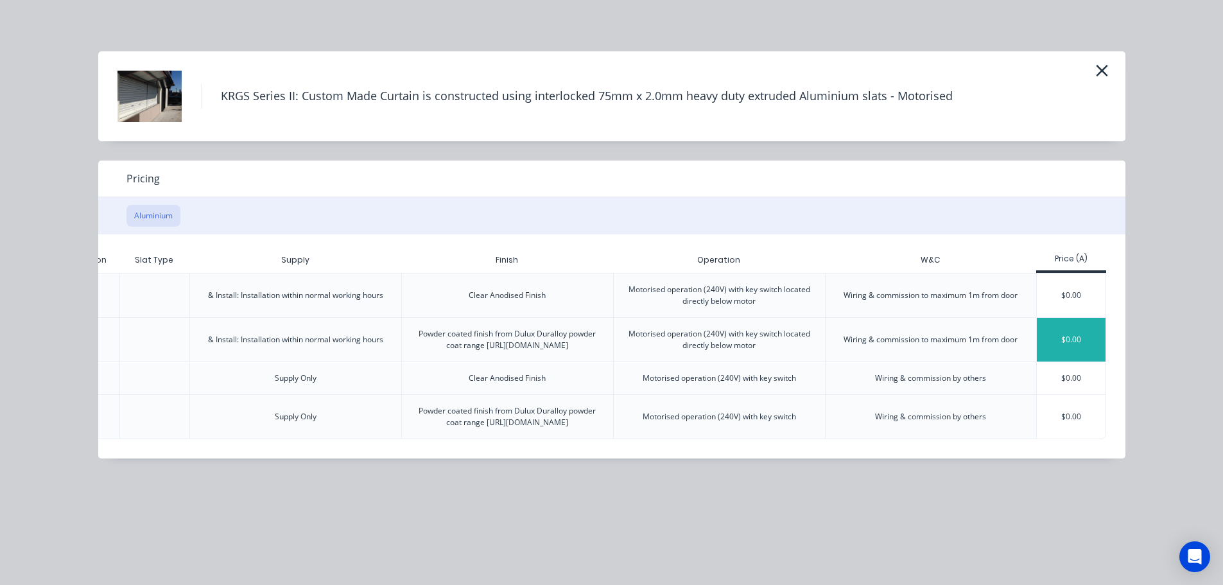
click at [1083, 342] on div "$0.00" at bounding box center [1071, 340] width 69 height 44
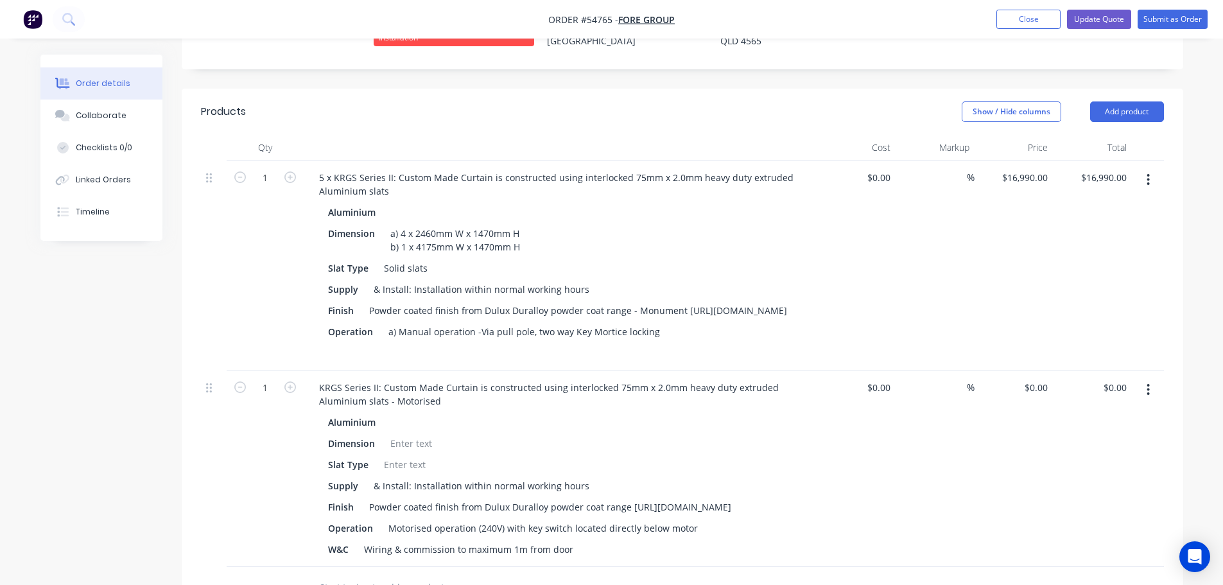
scroll to position [449, 0]
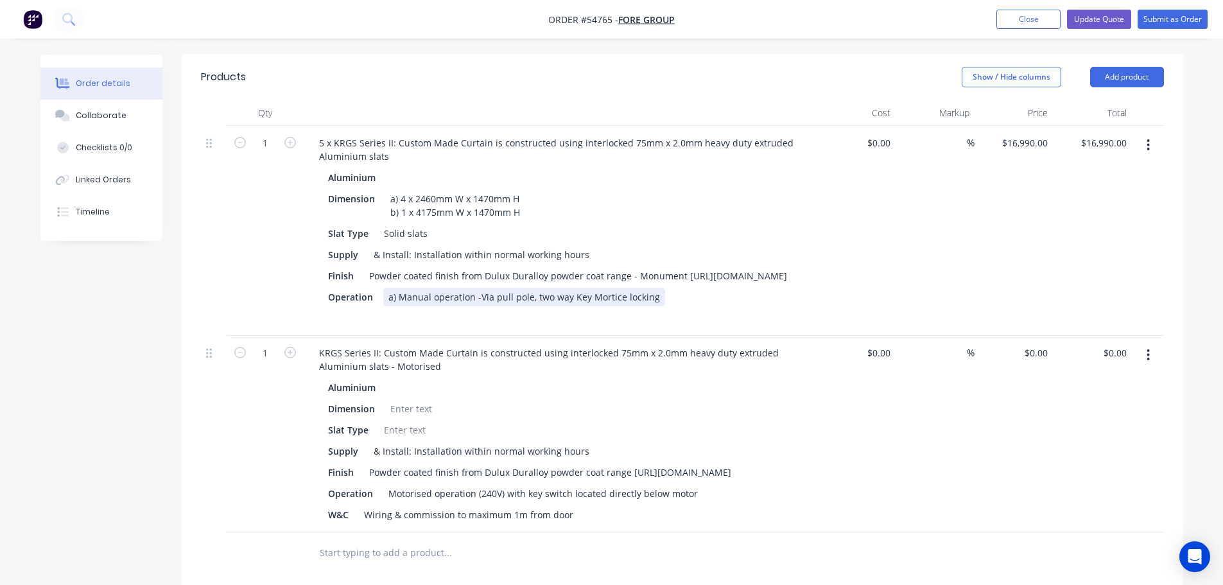
click at [655, 288] on div "a) Manual operation -Via pull pole, two way Key Mortice locking" at bounding box center [524, 297] width 282 height 19
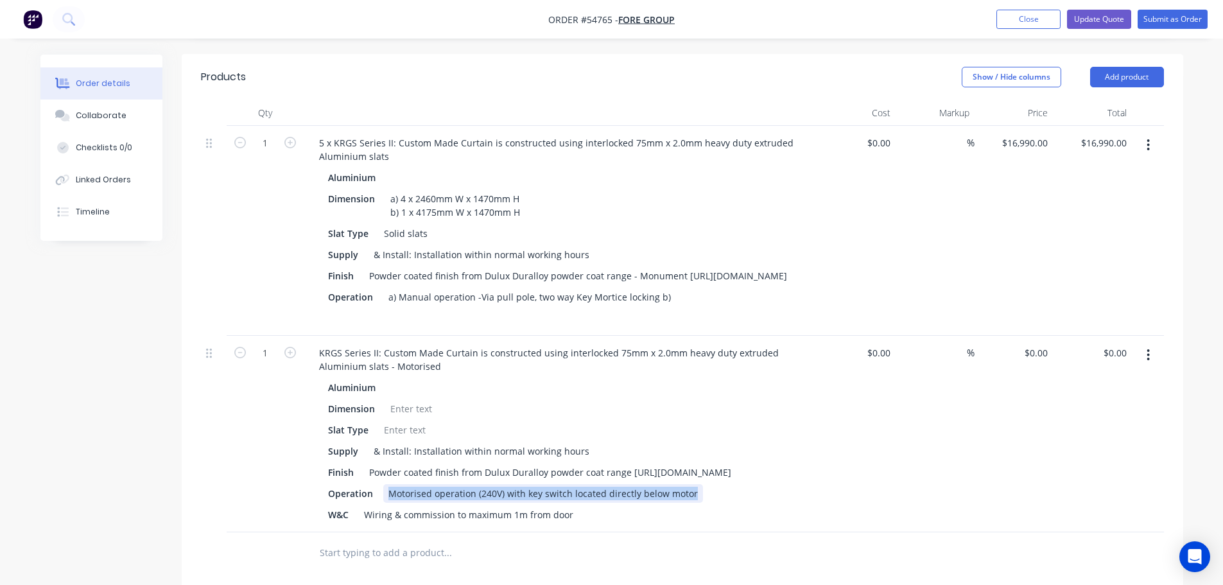
drag, startPoint x: 696, startPoint y: 483, endPoint x: 387, endPoint y: 488, distance: 308.8
click at [387, 488] on div "Operation Motorised operation (240V) with key switch located directly below mot…" at bounding box center [558, 493] width 470 height 19
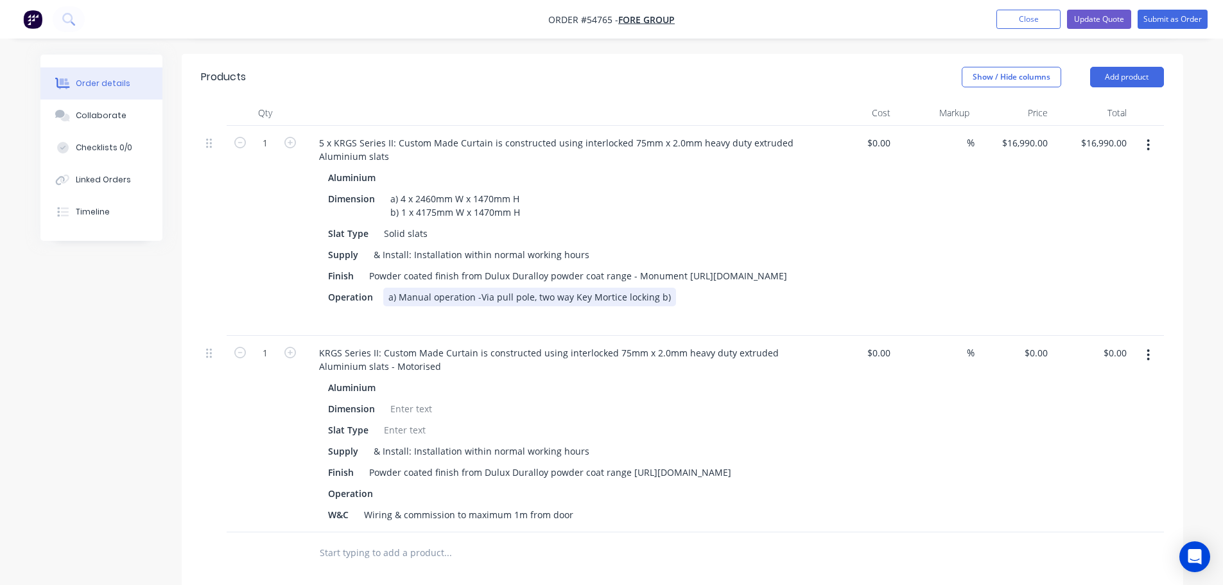
click at [670, 288] on div "Operation a) Manual operation -Via pull pole, two way Key Mortice locking b)" at bounding box center [558, 297] width 470 height 19
click at [665, 288] on div "a) Manual operation -Via pull pole, two way Key Mortice locking b)" at bounding box center [529, 297] width 293 height 19
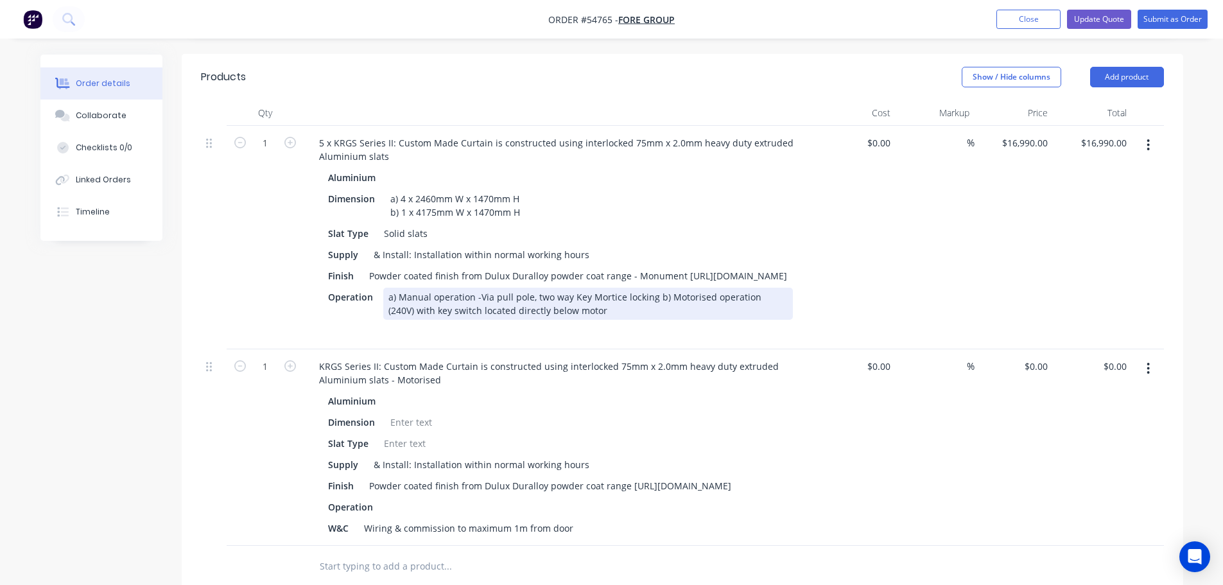
click at [408, 293] on div "a) Manual operation -Via pull pole, two way Key Mortice locking b) Motorised op…" at bounding box center [588, 304] width 410 height 32
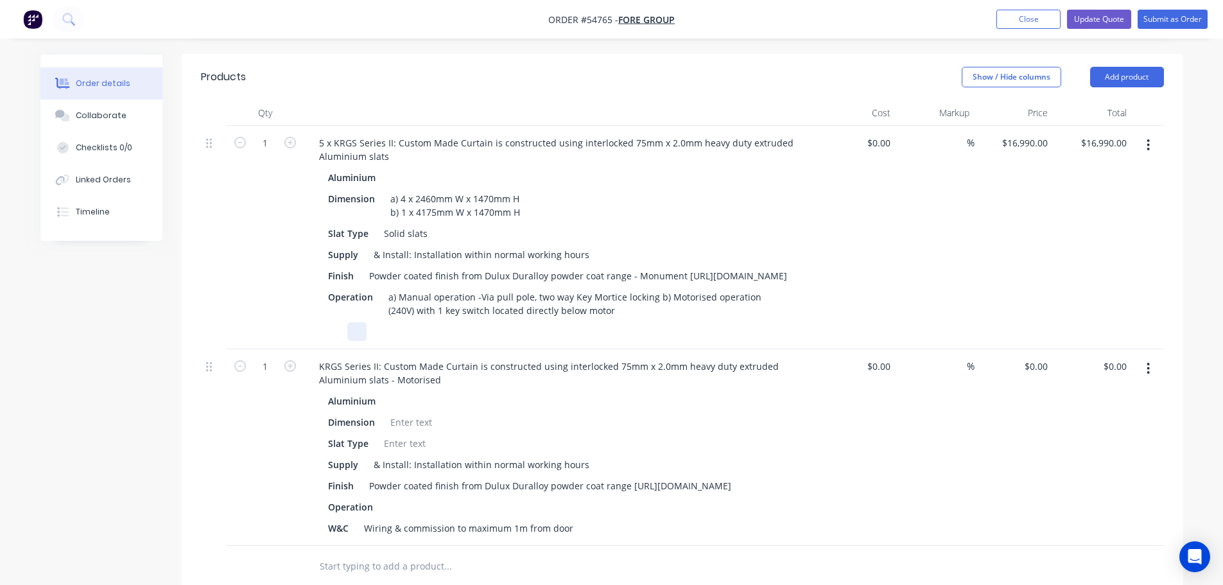
click at [354, 322] on div at bounding box center [356, 331] width 19 height 19
click at [336, 322] on div at bounding box center [332, 331] width 19 height 19
click at [383, 322] on div "W&C" at bounding box center [558, 331] width 470 height 19
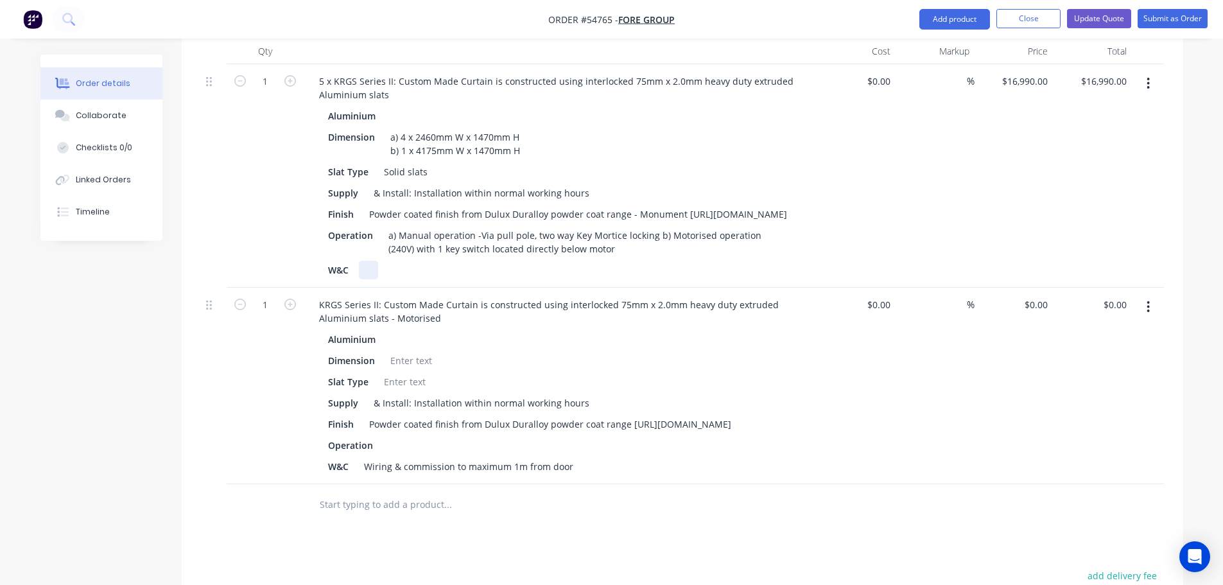
scroll to position [578, 0]
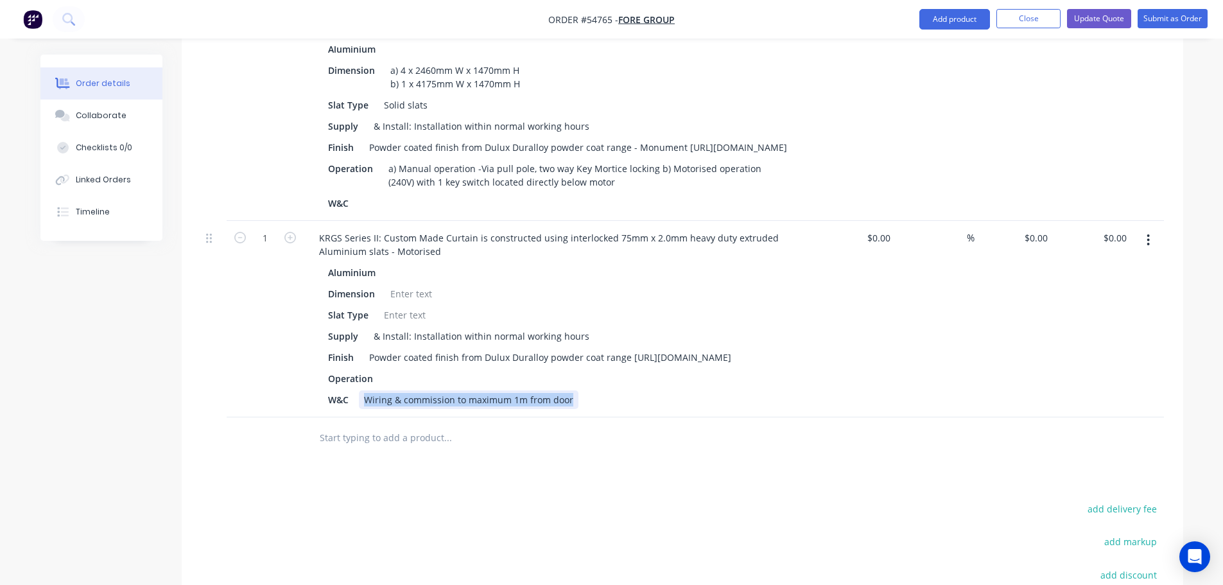
drag, startPoint x: 509, startPoint y: 395, endPoint x: 362, endPoint y: 396, distance: 147.0
click at [362, 396] on div "Wiring & commission to maximum 1m from door" at bounding box center [469, 399] width 220 height 19
copy div "Wiring & commission to maximum 1m from door"
click at [372, 194] on div at bounding box center [368, 203] width 19 height 19
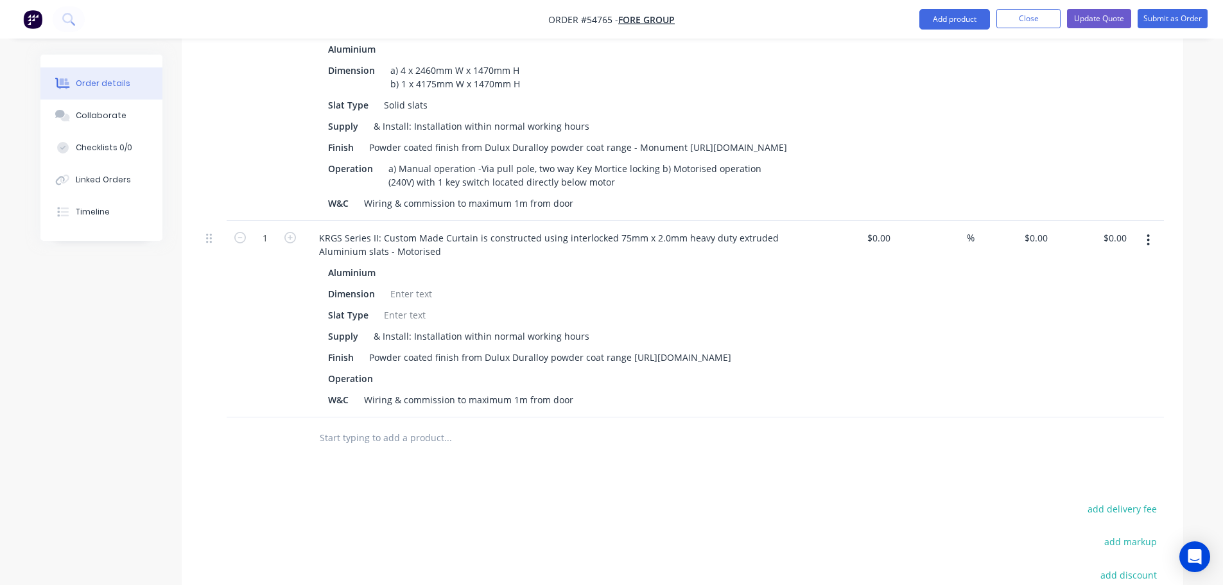
click at [1145, 229] on button "button" at bounding box center [1148, 240] width 30 height 23
click at [1069, 342] on div "Delete" at bounding box center [1103, 351] width 99 height 19
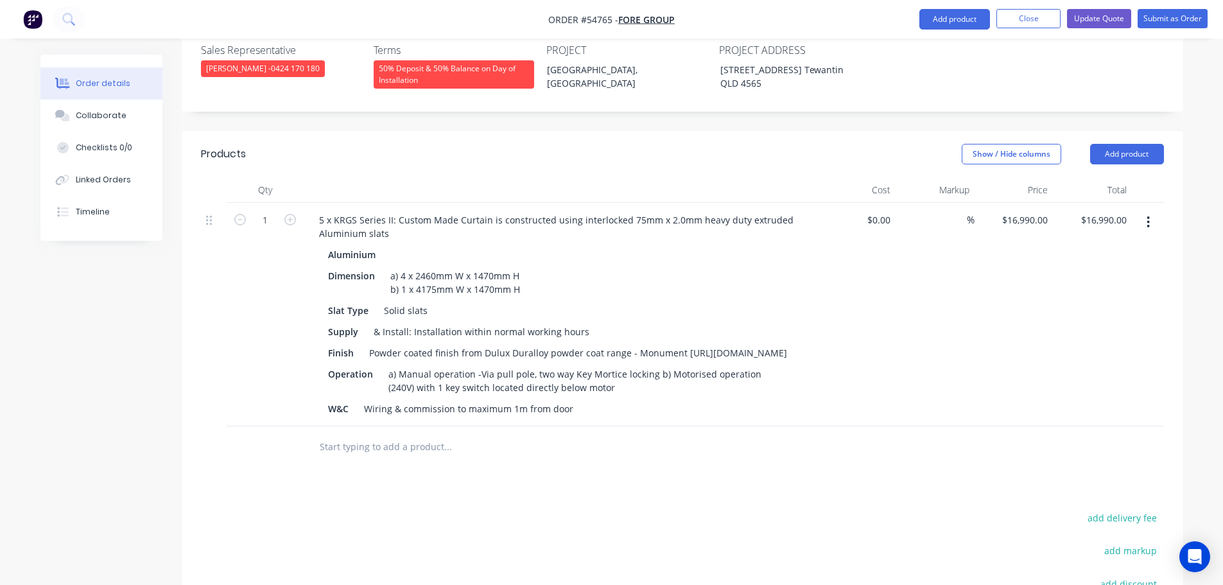
scroll to position [368, 0]
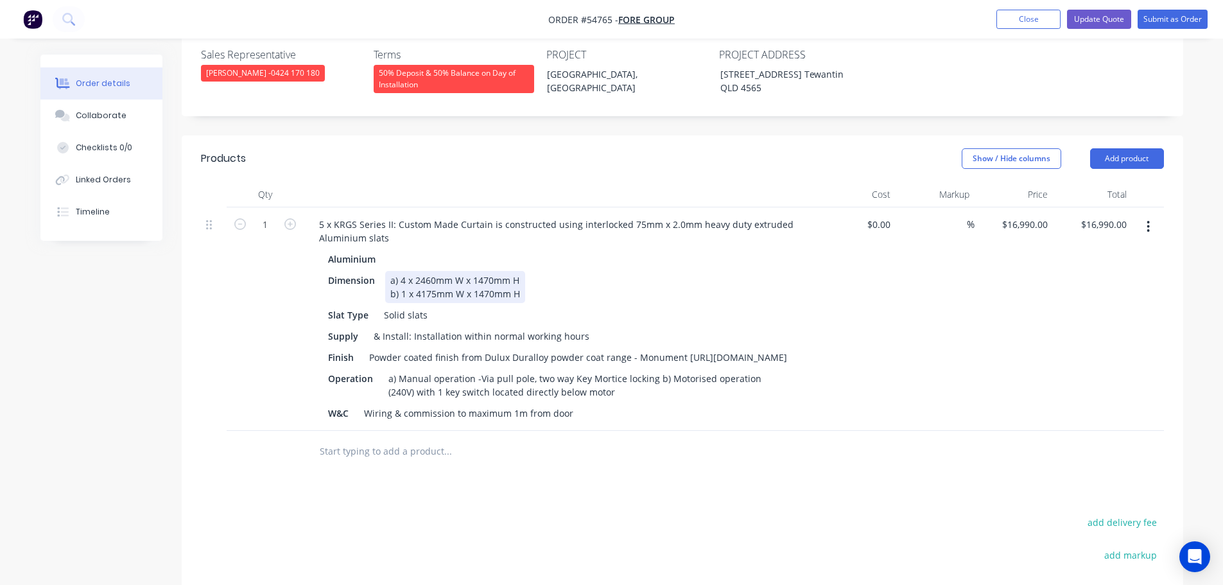
click at [523, 271] on div "a) 4 x 2460mm W x 1470mm H b) 1 x 4175mm W x 1470mm H" at bounding box center [455, 287] width 140 height 32
click at [528, 271] on div "a) 4 x 2460mm W x 1470mm H - Manual b) 1 x 4175mm W x 1470mm H" at bounding box center [475, 287] width 180 height 32
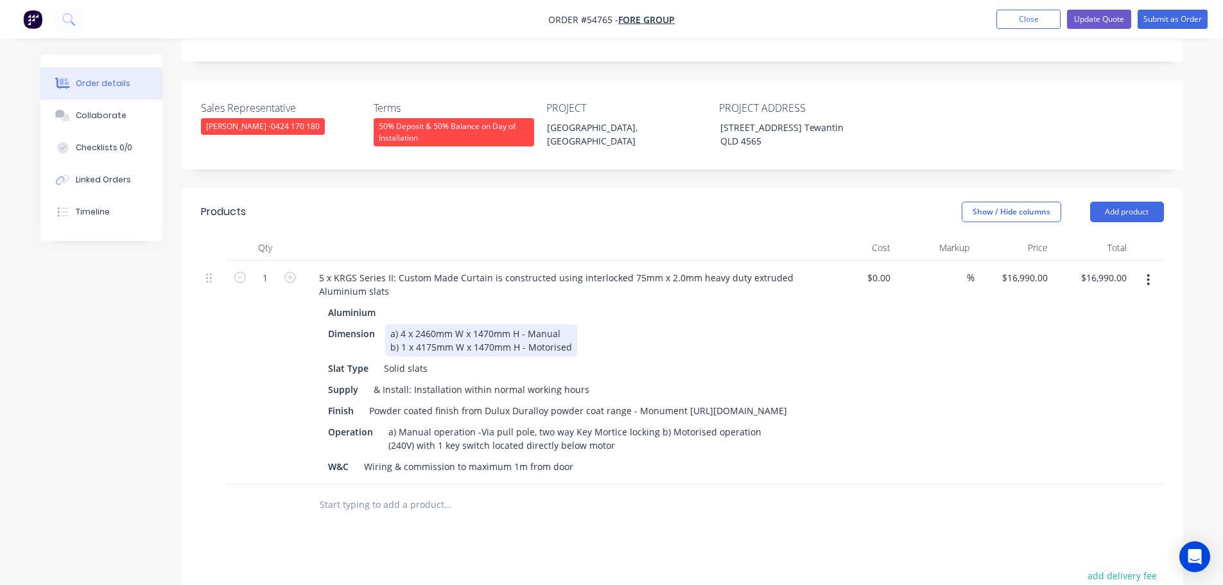
scroll to position [321, 0]
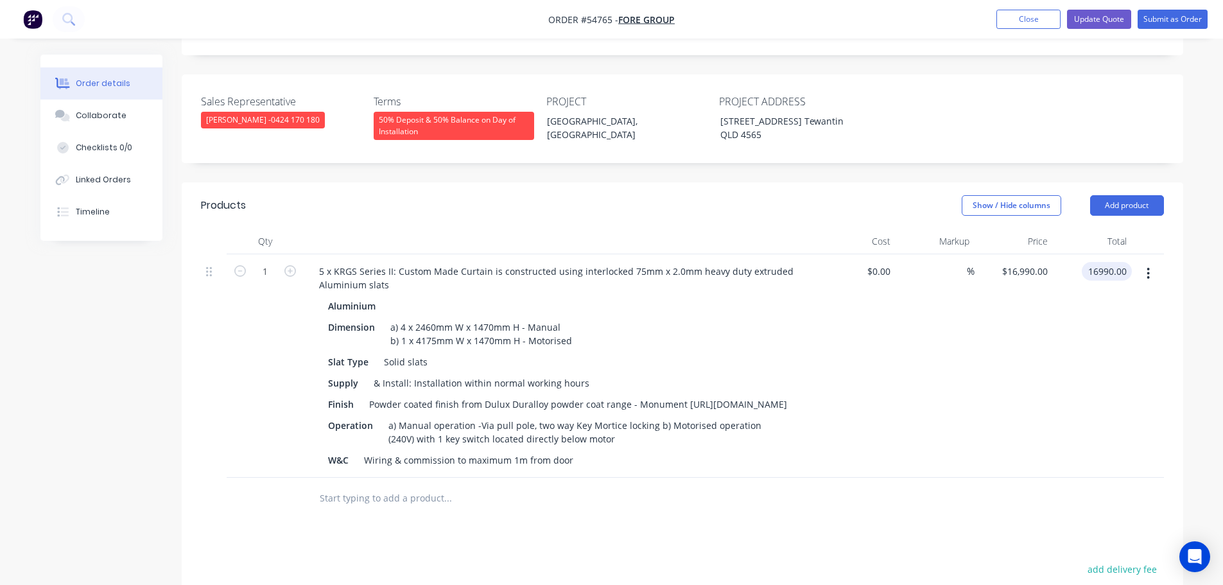
drag, startPoint x: 1110, startPoint y: 241, endPoint x: 1082, endPoint y: 250, distance: 29.6
click at [1082, 254] on div "16990.00 16990.00" at bounding box center [1092, 365] width 79 height 223
drag, startPoint x: 1098, startPoint y: 238, endPoint x: 1115, endPoint y: 250, distance: 20.7
click at [1099, 262] on input "16990.00" at bounding box center [1109, 271] width 45 height 19
type input "18100"
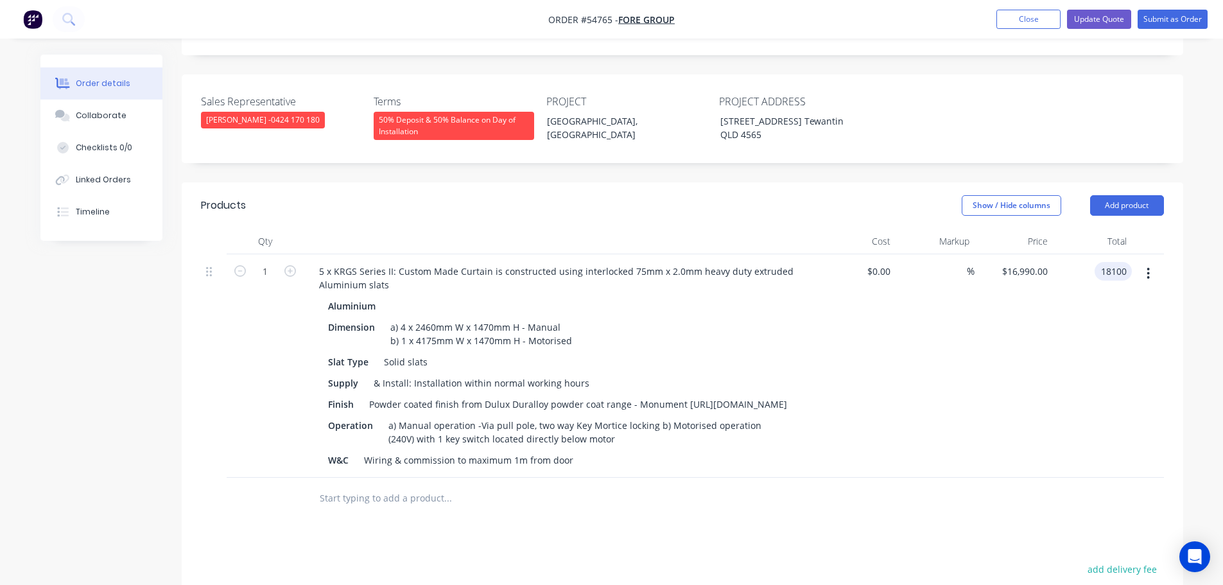
type input "$18,100.00"
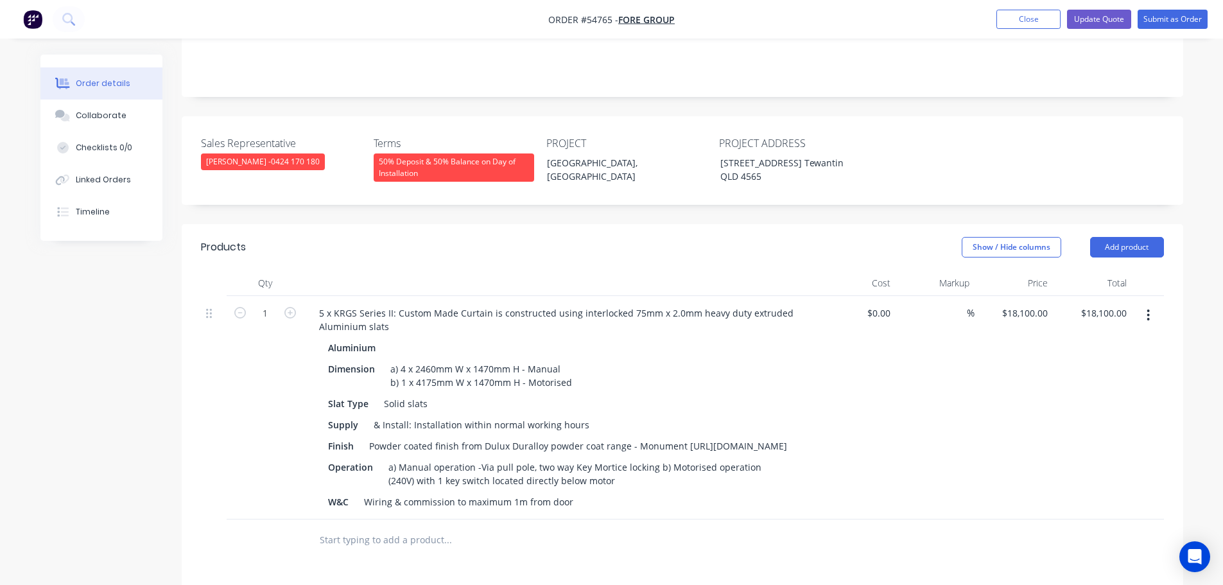
scroll to position [257, 0]
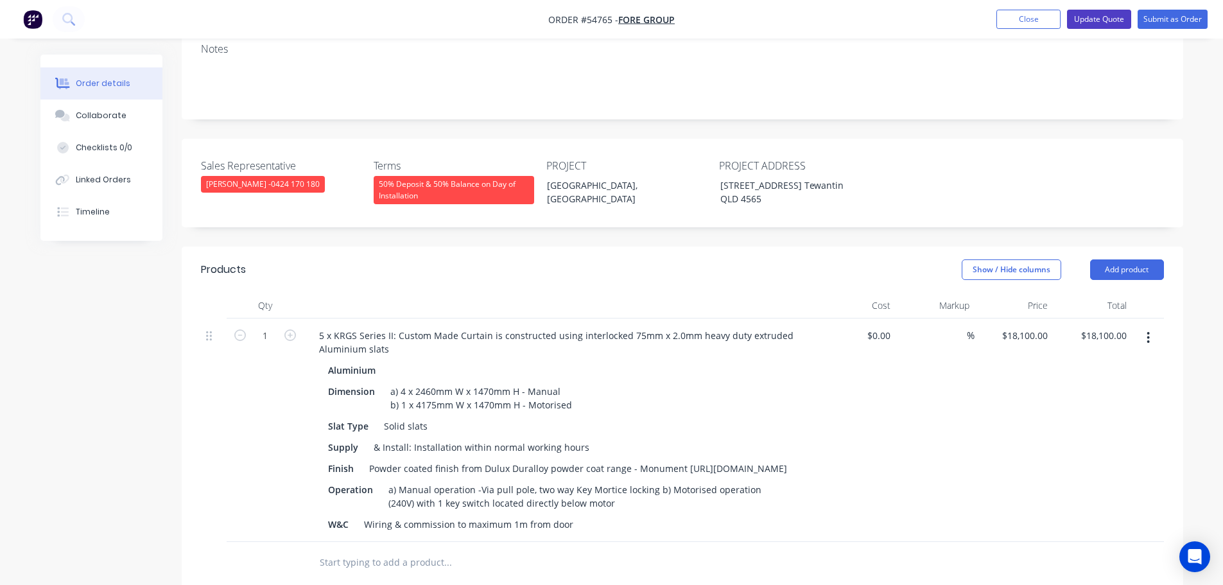
click at [1100, 17] on button "Update Quote" at bounding box center [1099, 19] width 64 height 19
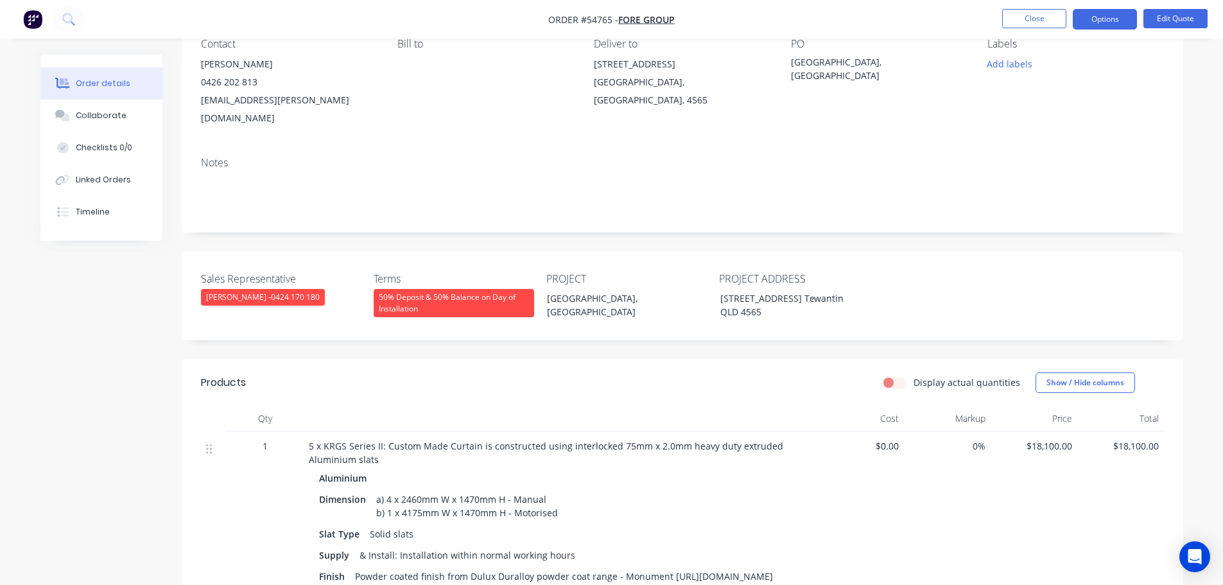
scroll to position [128, 0]
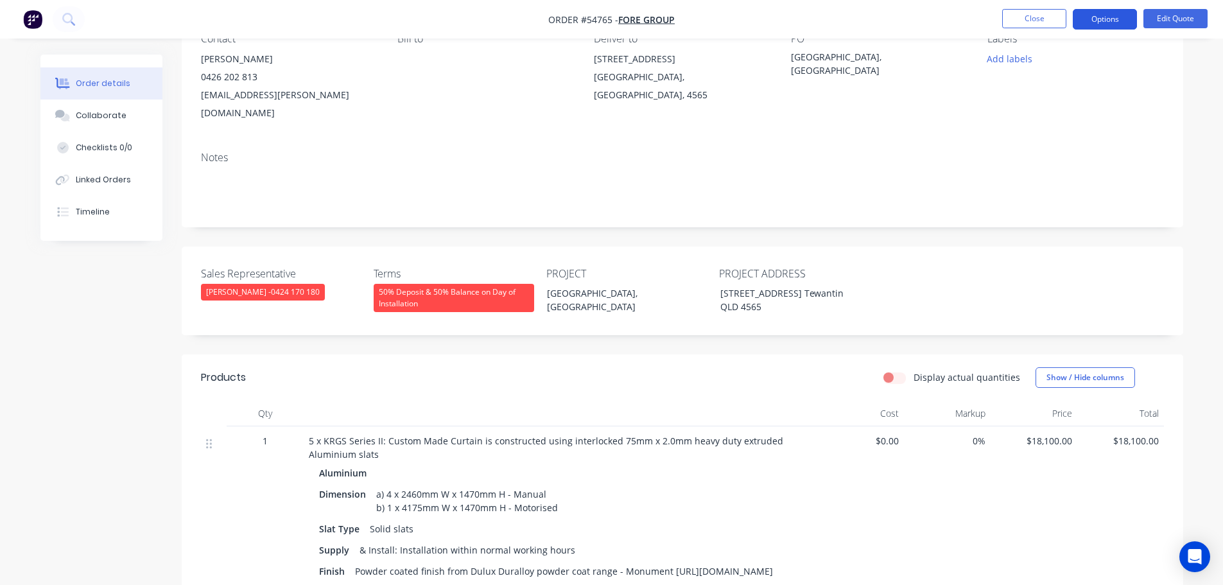
click at [1100, 13] on button "Options" at bounding box center [1105, 19] width 64 height 21
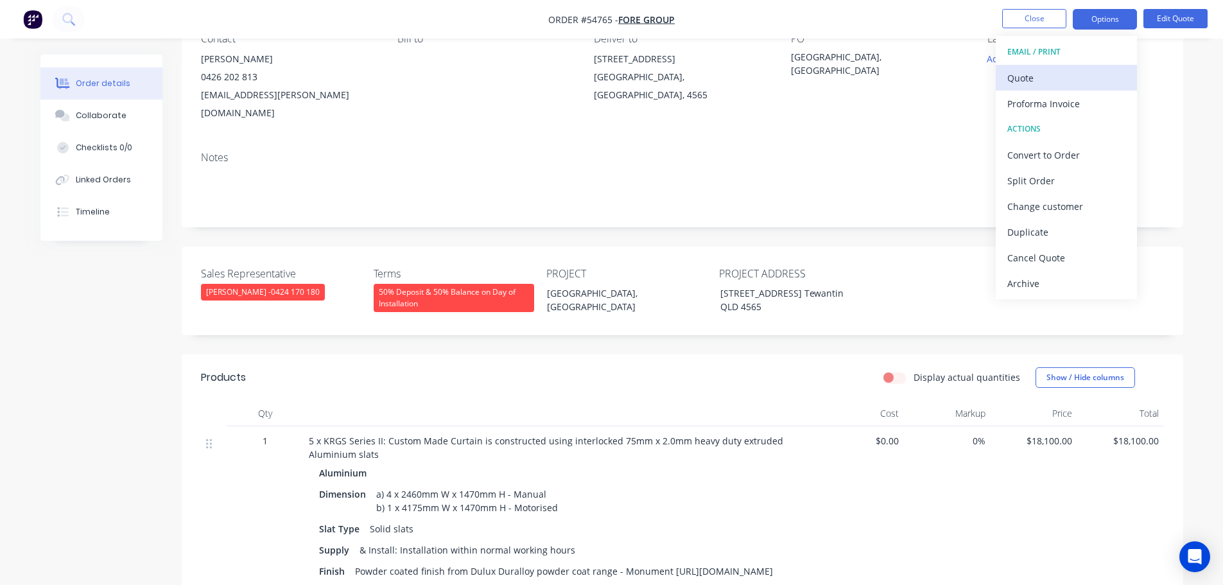
click at [1024, 76] on div "Quote" at bounding box center [1066, 78] width 118 height 19
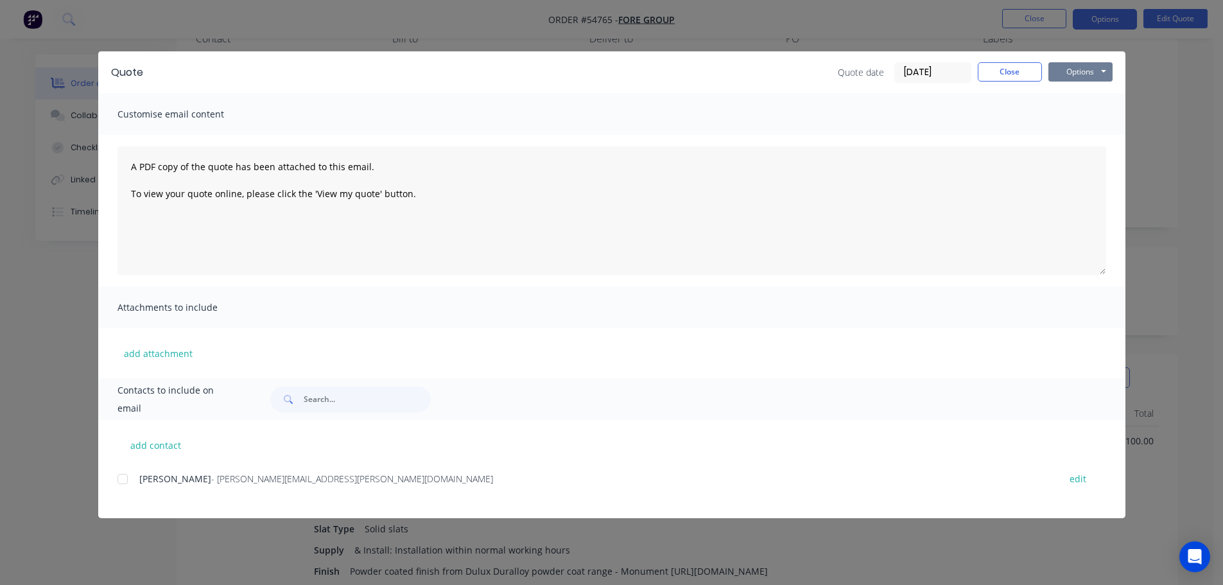
click at [1053, 71] on button "Options" at bounding box center [1080, 71] width 64 height 19
click at [1073, 116] on button "Print" at bounding box center [1089, 115] width 82 height 21
click at [990, 69] on button "Close" at bounding box center [1010, 71] width 64 height 19
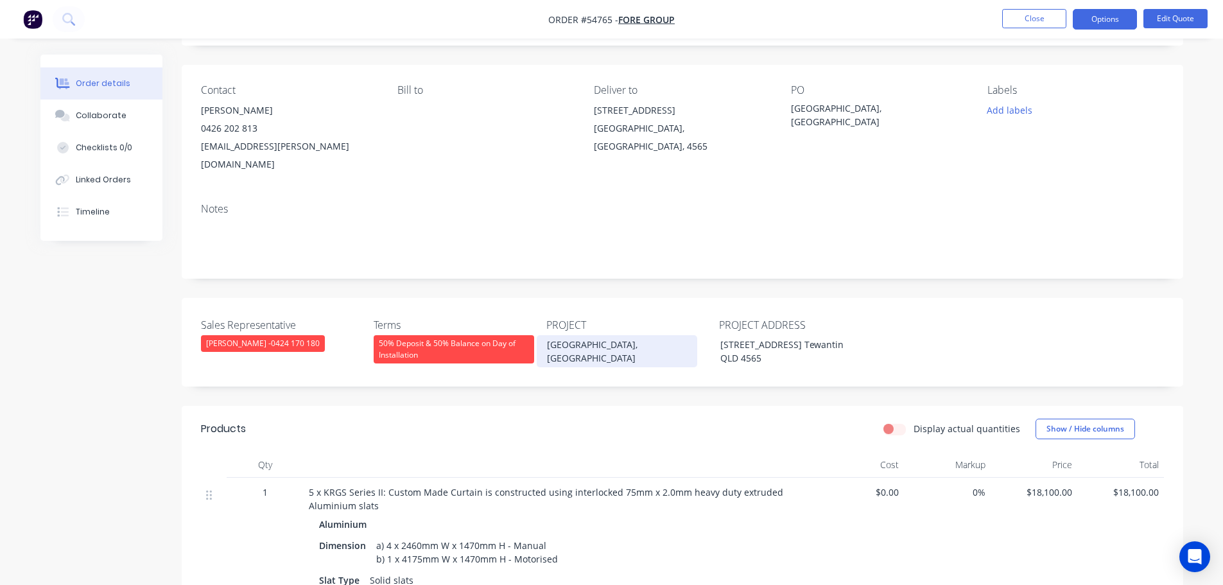
scroll to position [0, 0]
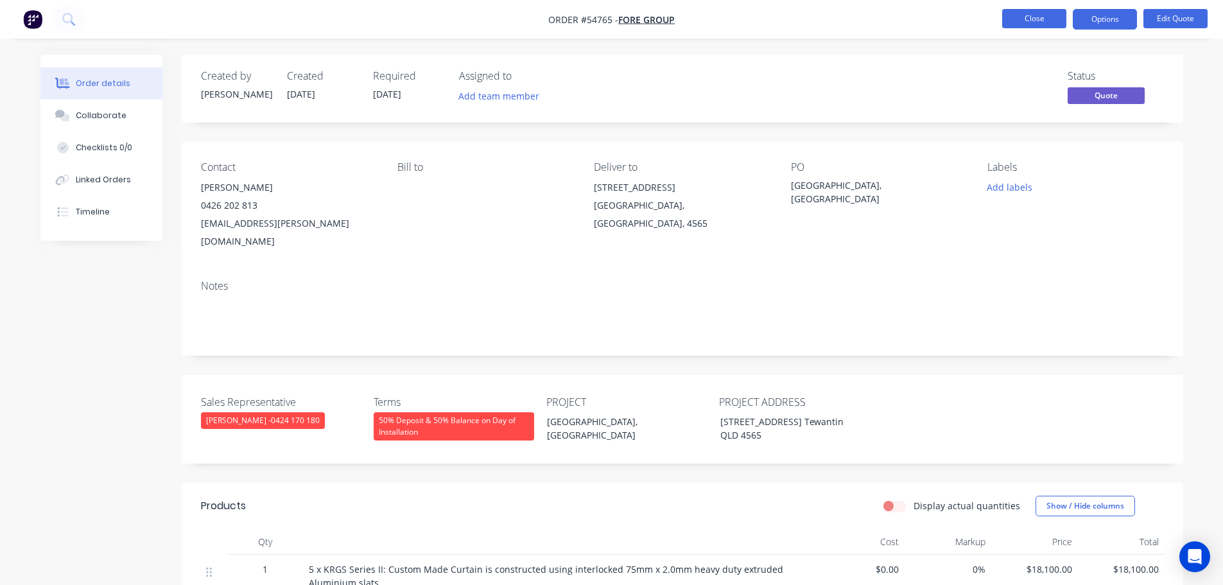
click at [1027, 18] on button "Close" at bounding box center [1034, 18] width 64 height 19
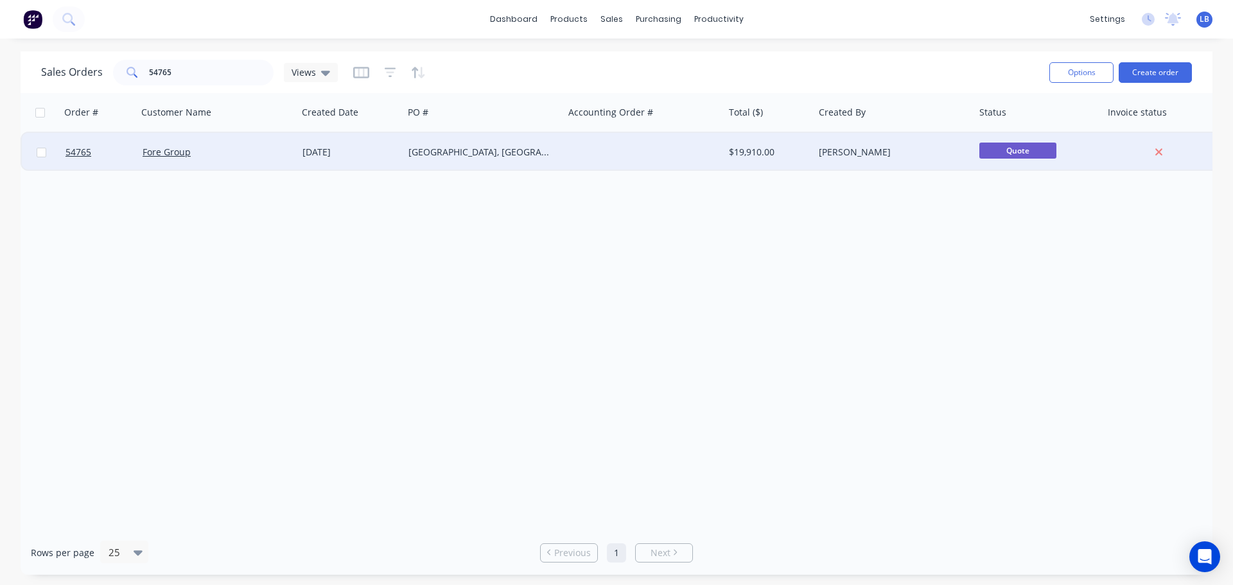
click at [492, 156] on div "[GEOGRAPHIC_DATA], [GEOGRAPHIC_DATA]" at bounding box center [479, 152] width 143 height 13
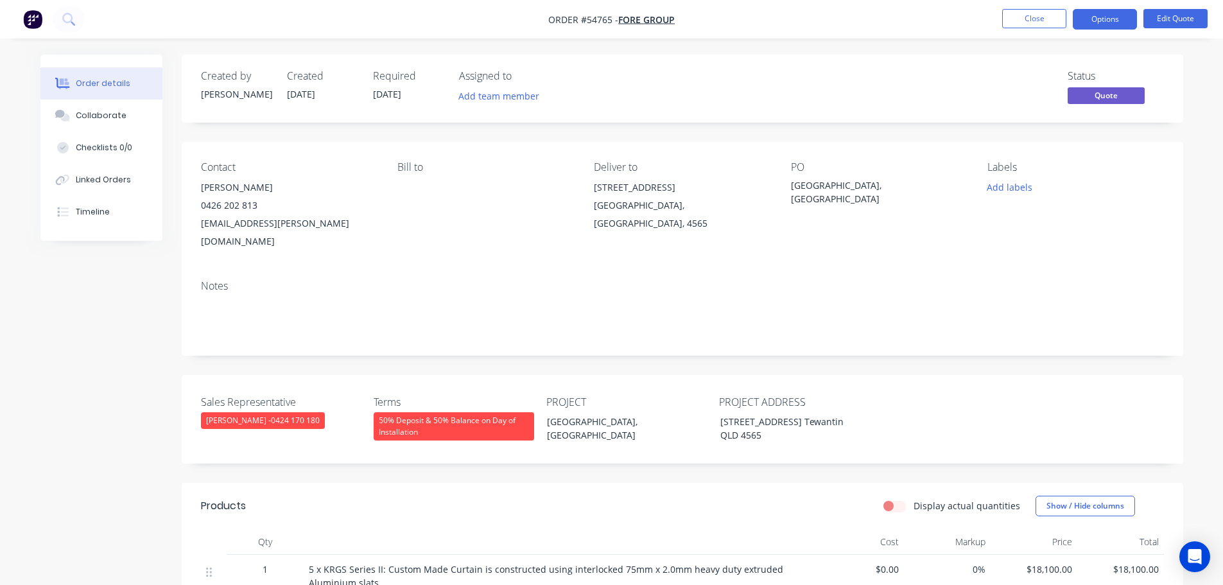
click at [257, 204] on span at bounding box center [257, 205] width 0 height 12
click at [1031, 26] on button "Close" at bounding box center [1034, 18] width 64 height 19
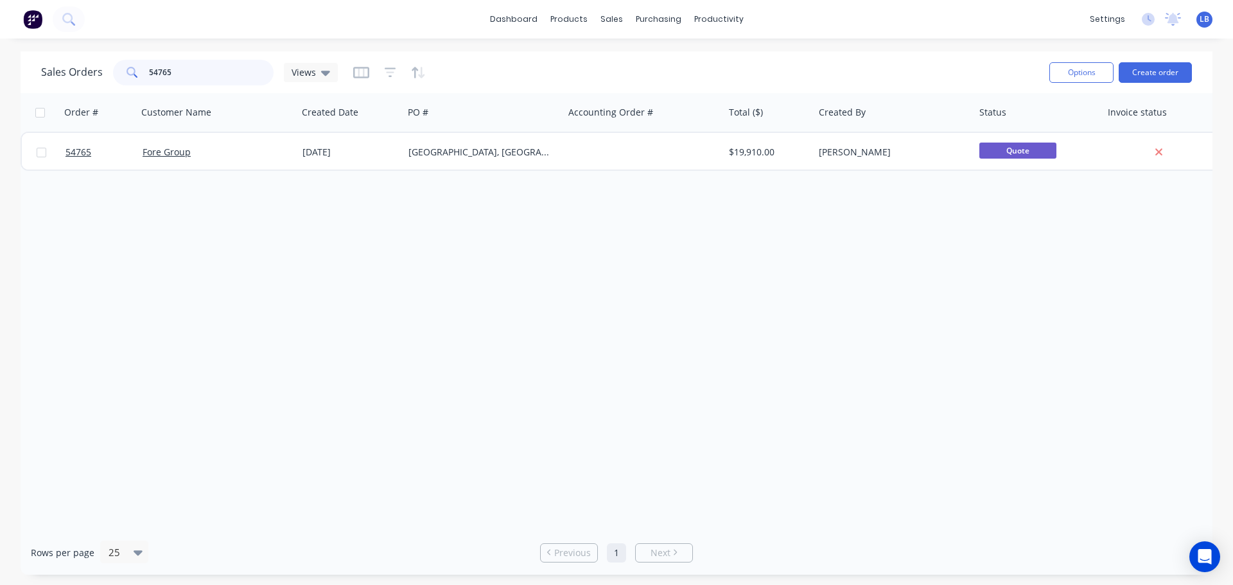
drag, startPoint x: 180, startPoint y: 69, endPoint x: 127, endPoint y: 82, distance: 54.2
click at [127, 82] on div "54765" at bounding box center [193, 73] width 161 height 26
click at [647, 89] on div "Customers" at bounding box center [655, 88] width 46 height 12
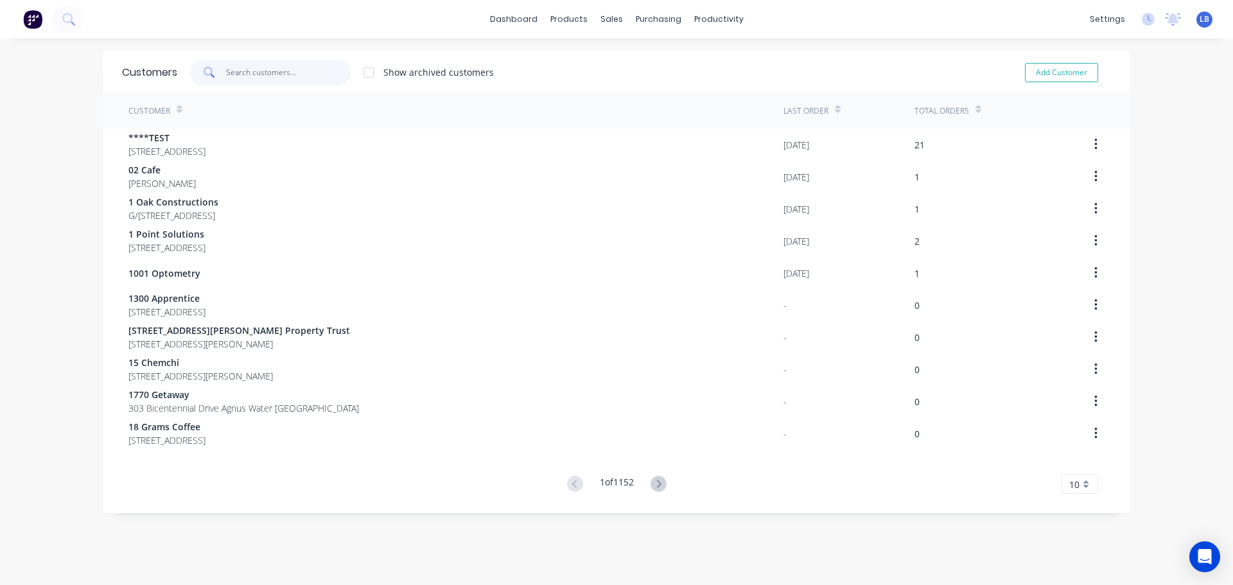
click at [248, 71] on input "text" at bounding box center [288, 73] width 125 height 26
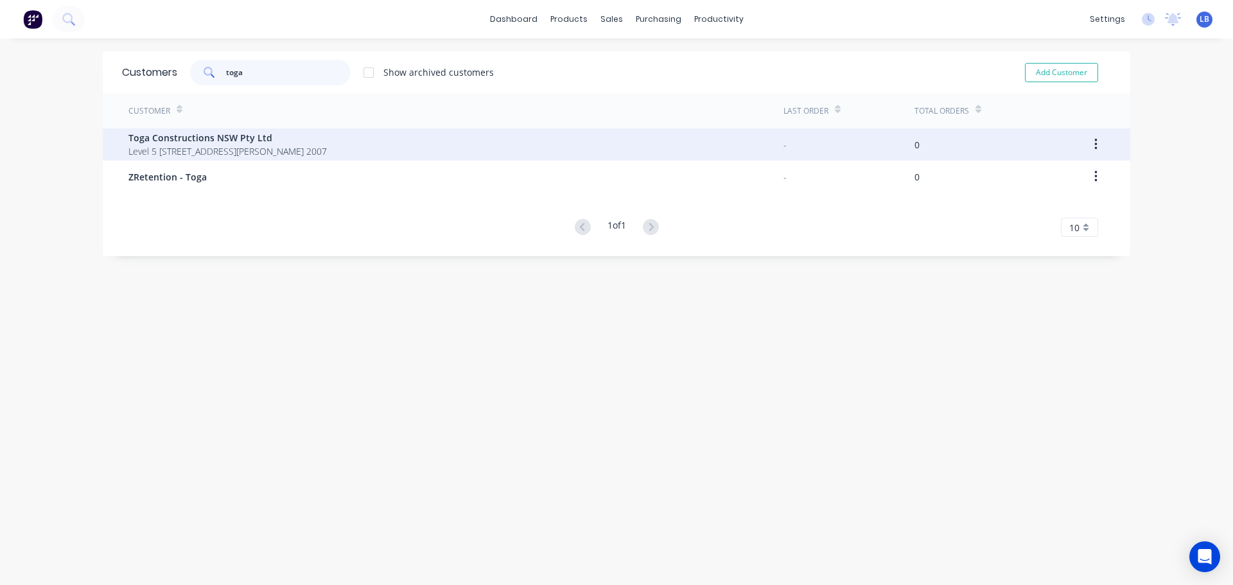
type input "toga"
click at [216, 139] on span "Toga Constructions NSW Pty Ltd" at bounding box center [227, 137] width 198 height 13
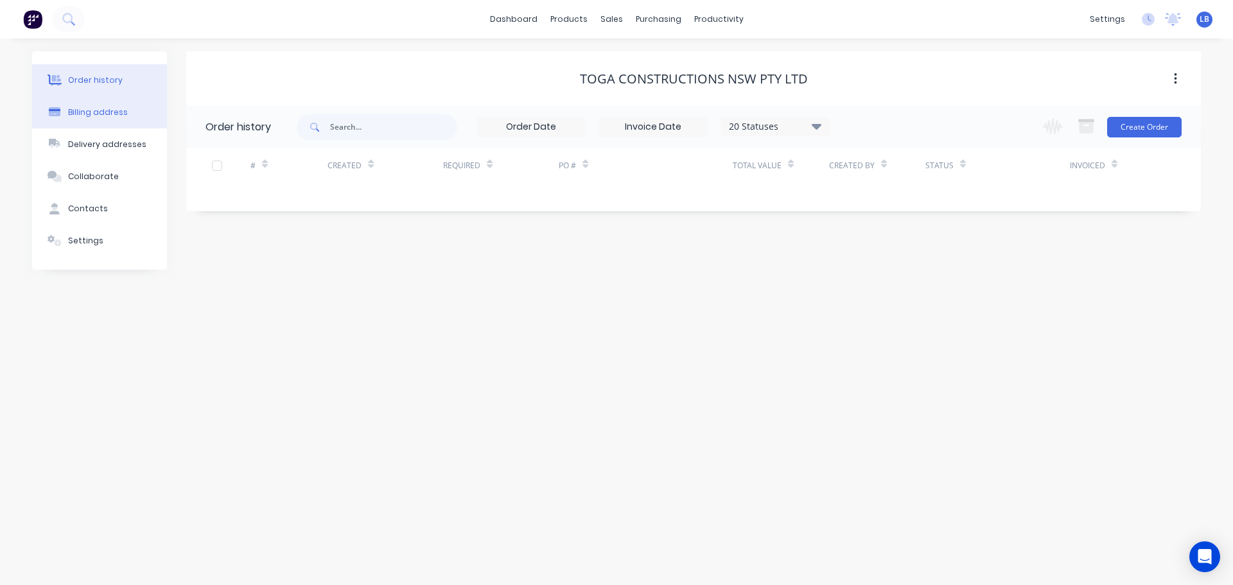
click at [89, 111] on div "Billing address" at bounding box center [98, 113] width 60 height 12
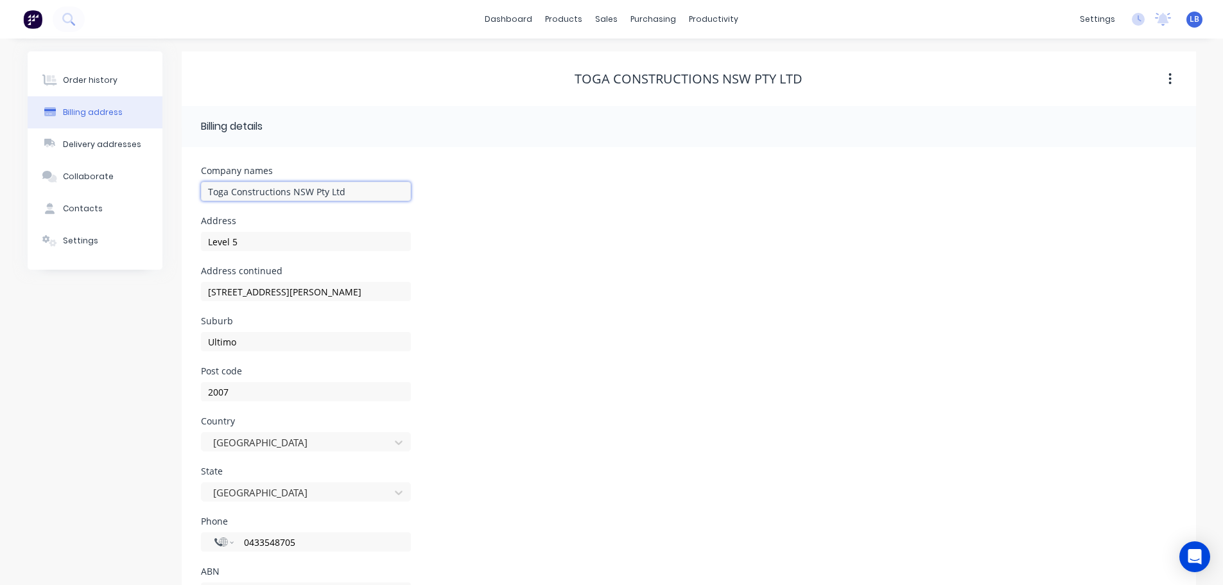
click at [342, 191] on input "Toga Constructions NSW Pty Ltd" at bounding box center [306, 191] width 210 height 19
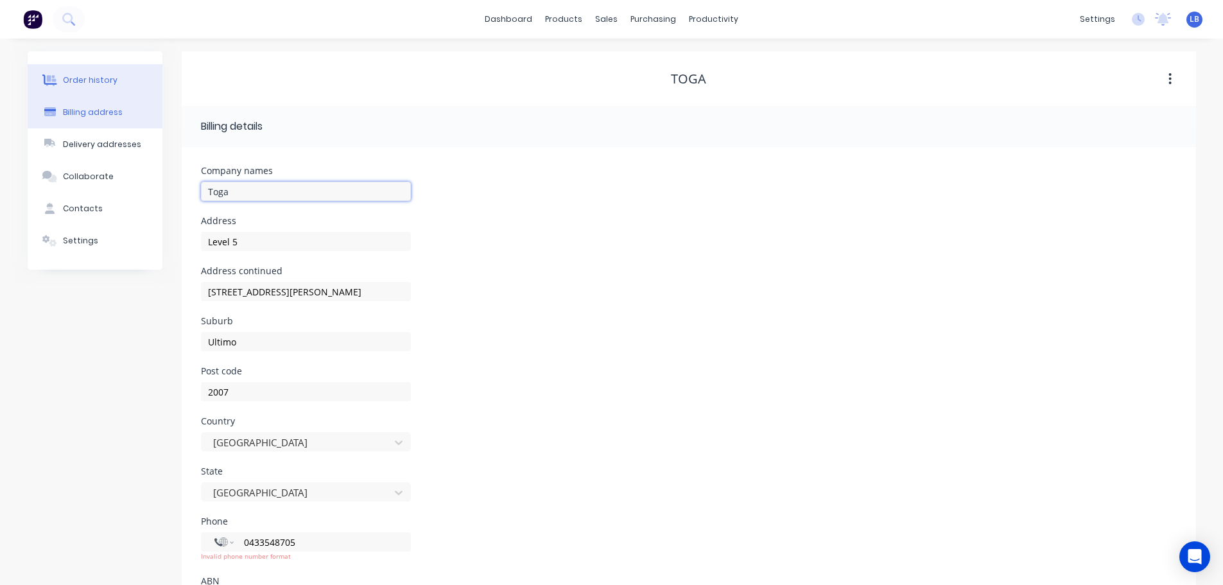
type input "Toga"
click at [98, 77] on div "Order history" at bounding box center [90, 80] width 55 height 12
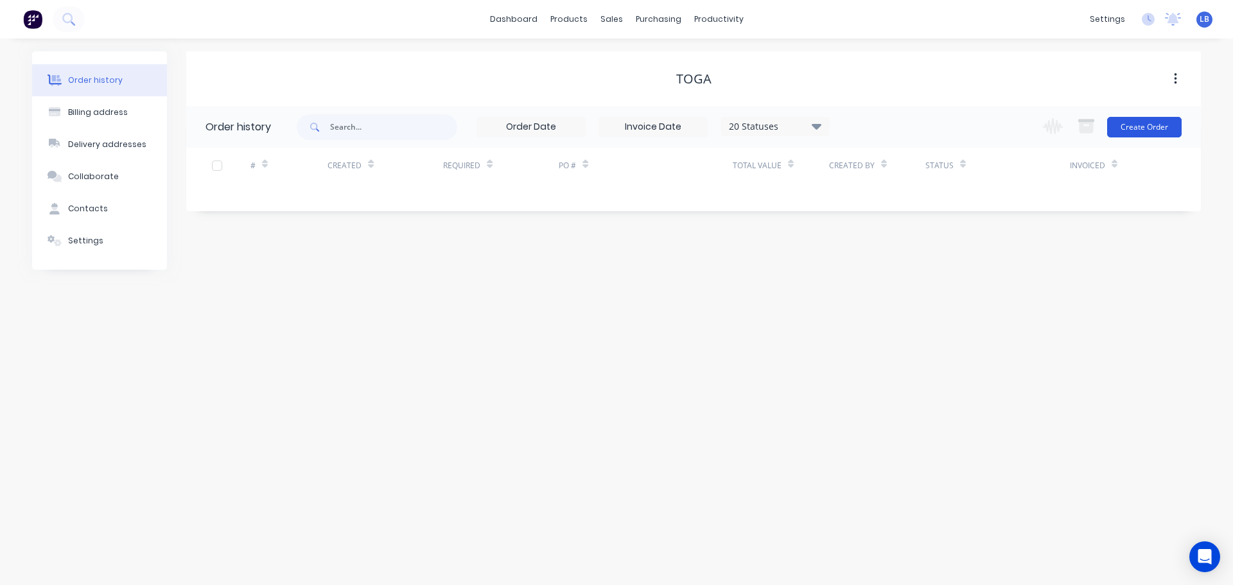
drag, startPoint x: 1129, startPoint y: 114, endPoint x: 1127, endPoint y: 124, distance: 10.6
click at [1128, 119] on div "Change order status Submitted Awaiting Deposit Awaiting Engagement Form Awaitin…" at bounding box center [1108, 127] width 146 height 42
click at [1127, 125] on button "Create Order" at bounding box center [1144, 127] width 74 height 21
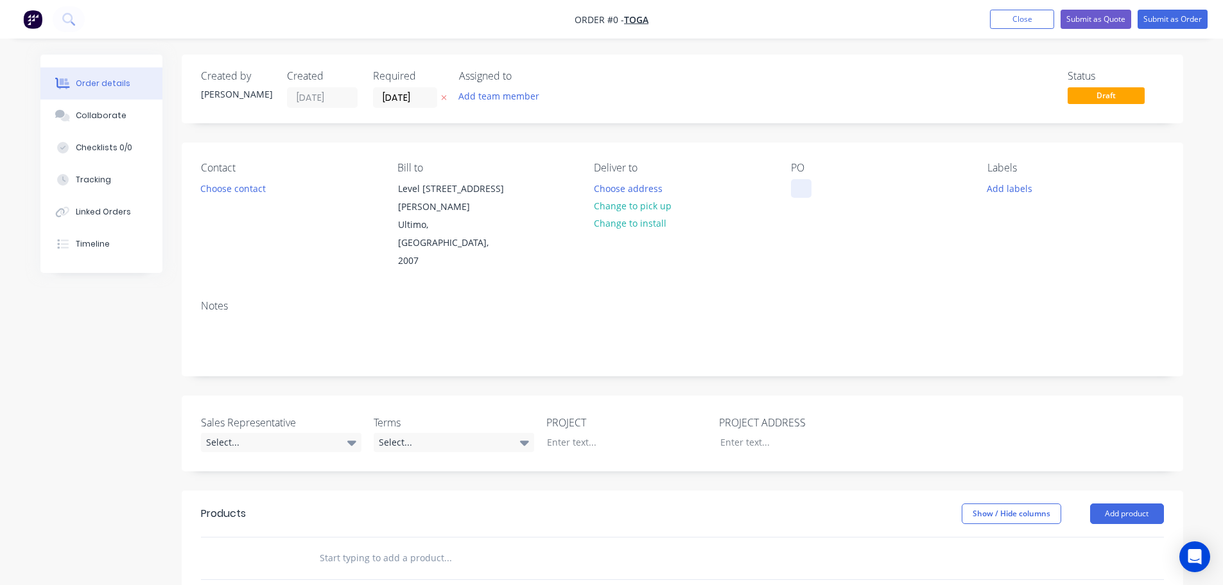
click at [800, 189] on div at bounding box center [801, 188] width 21 height 19
click at [842, 190] on div "[PERSON_NAME][GEOGRAPHIC_DATA]" at bounding box center [871, 195] width 161 height 32
copy div "[PERSON_NAME][GEOGRAPHIC_DATA]"
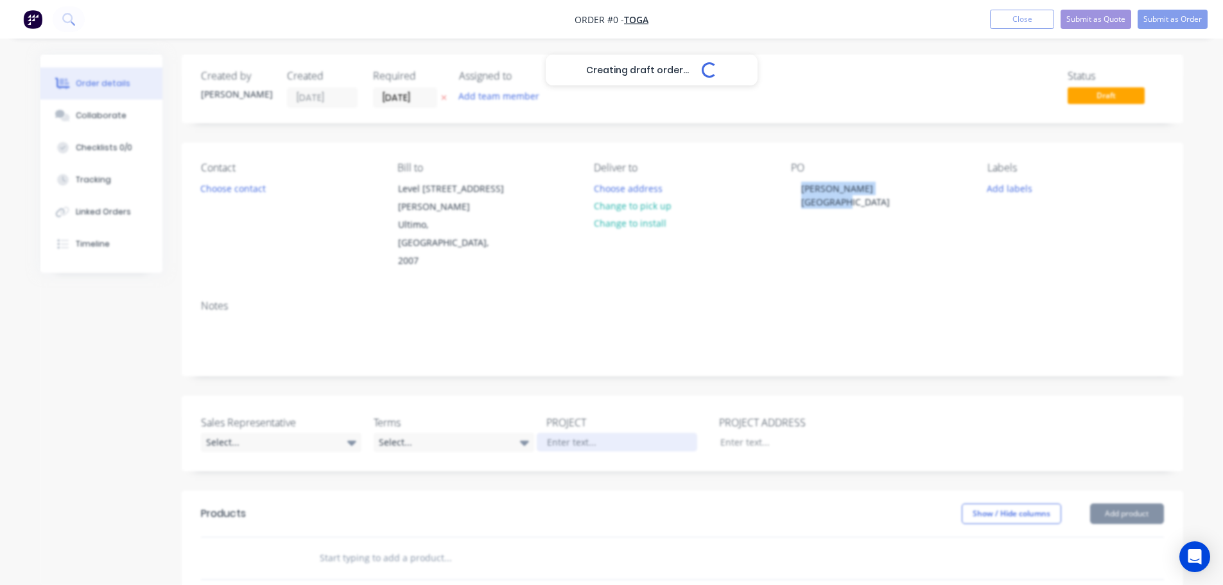
click at [555, 401] on div "Creating draft order... Loading... Order details Collaborate Checklists 0/0 Tra…" at bounding box center [612, 481] width 1168 height 853
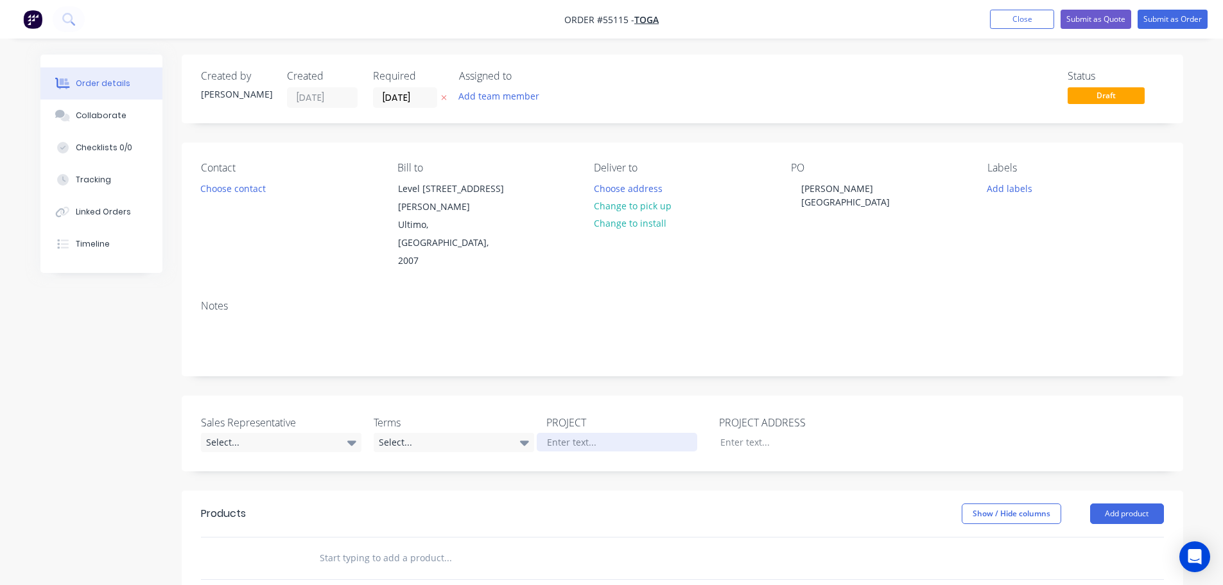
click at [568, 433] on div at bounding box center [617, 442] width 161 height 19
paste div
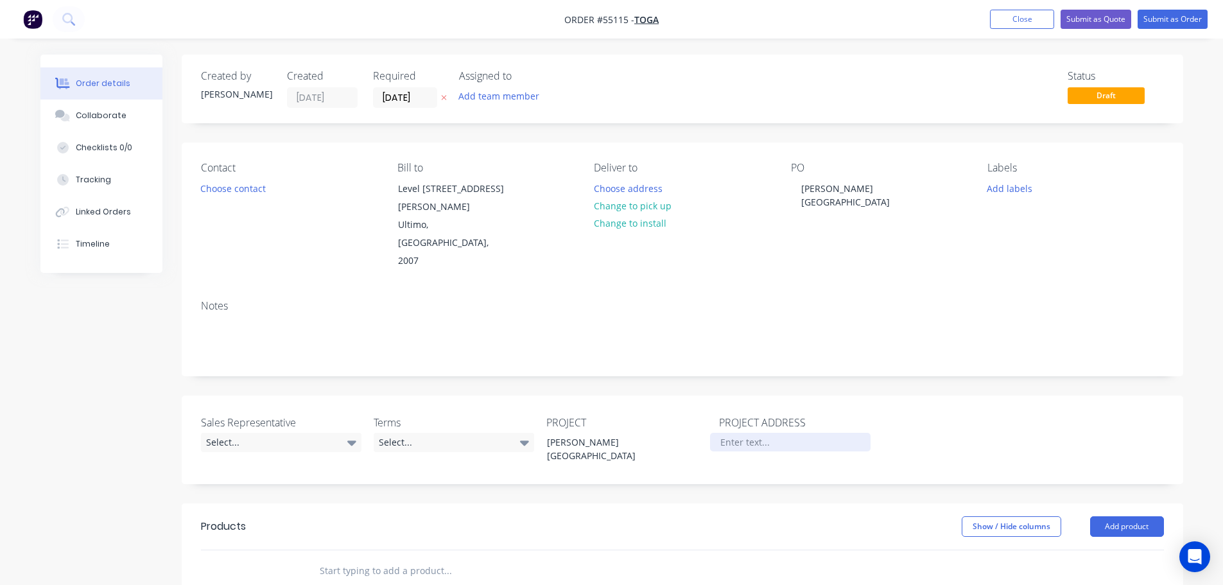
click at [736, 433] on div at bounding box center [790, 442] width 161 height 19
paste div
click at [243, 190] on button "Choose contact" at bounding box center [232, 187] width 79 height 17
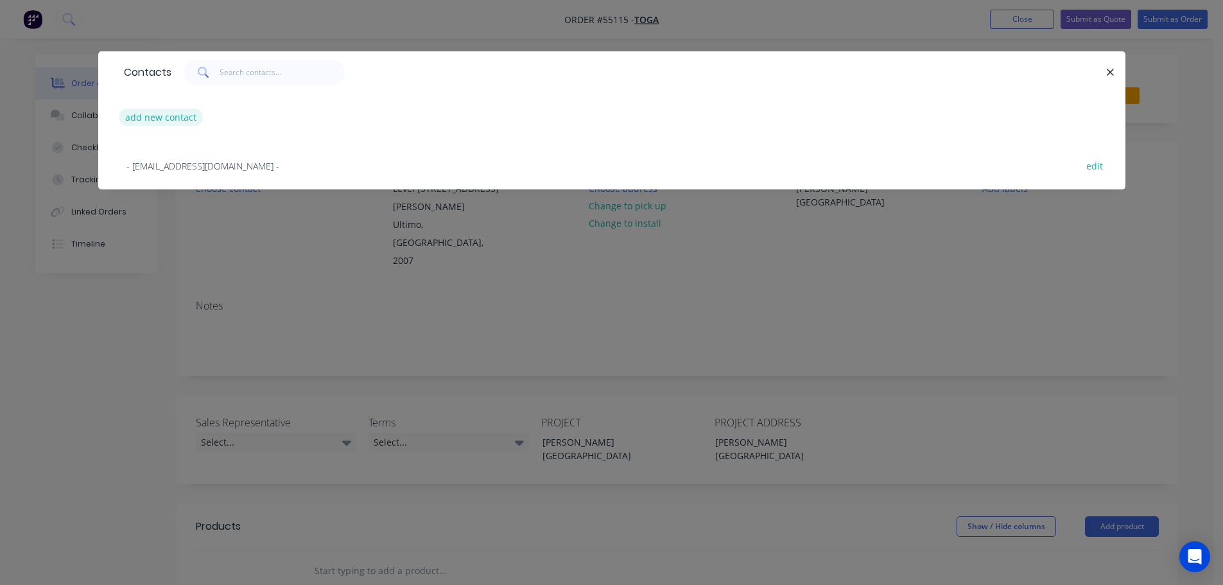
click at [161, 116] on button "add new contact" at bounding box center [161, 117] width 85 height 17
select select "AU"
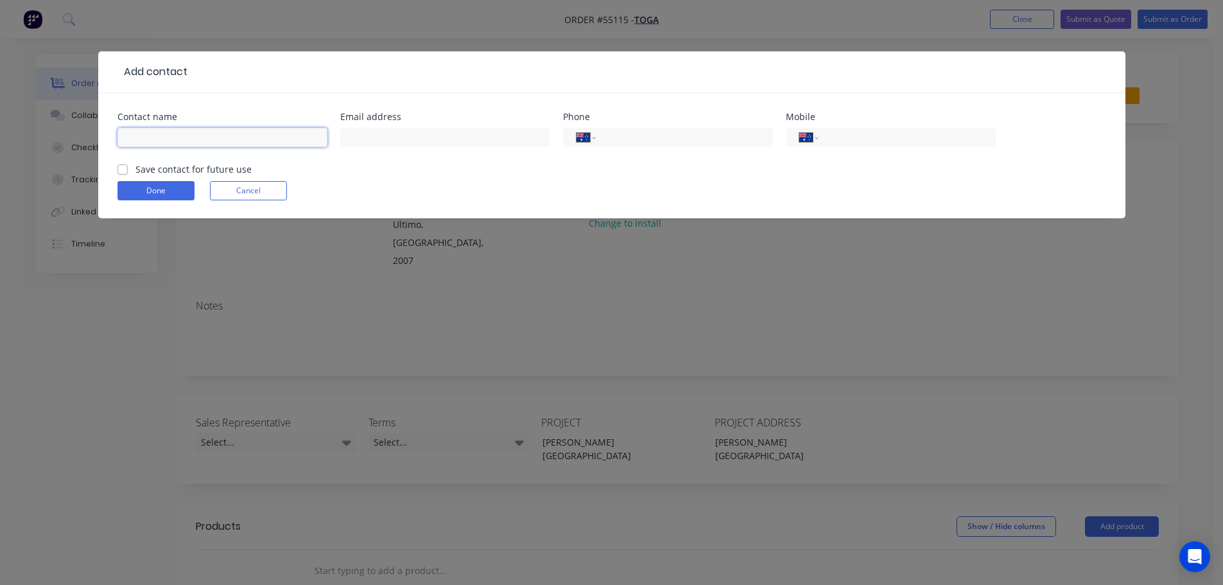
drag, startPoint x: 122, startPoint y: 143, endPoint x: 152, endPoint y: 151, distance: 31.3
click at [122, 143] on input "text" at bounding box center [222, 137] width 210 height 19
type input "[PERSON_NAME]"
drag, startPoint x: 352, startPoint y: 139, endPoint x: 352, endPoint y: 166, distance: 27.0
click at [352, 139] on input "text" at bounding box center [445, 137] width 210 height 19
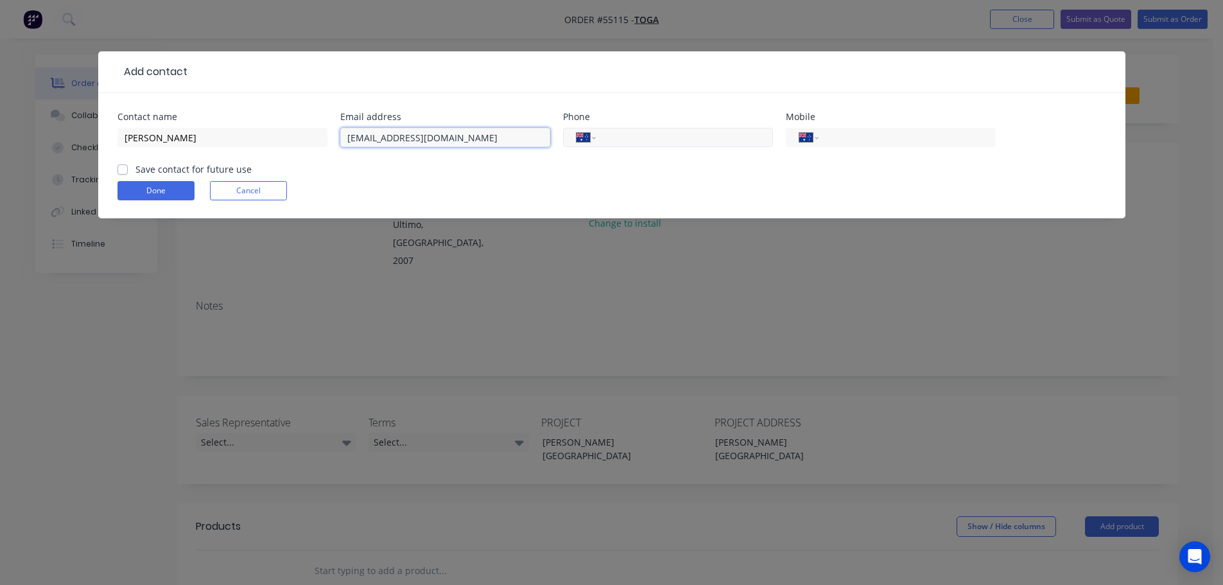
type input "[EMAIL_ADDRESS][DOMAIN_NAME]"
click at [661, 137] on input "tel" at bounding box center [682, 137] width 154 height 15
click at [869, 139] on input "tel" at bounding box center [905, 137] width 154 height 15
type input "0420 307 059"
drag, startPoint x: 636, startPoint y: 137, endPoint x: 635, endPoint y: 145, distance: 7.8
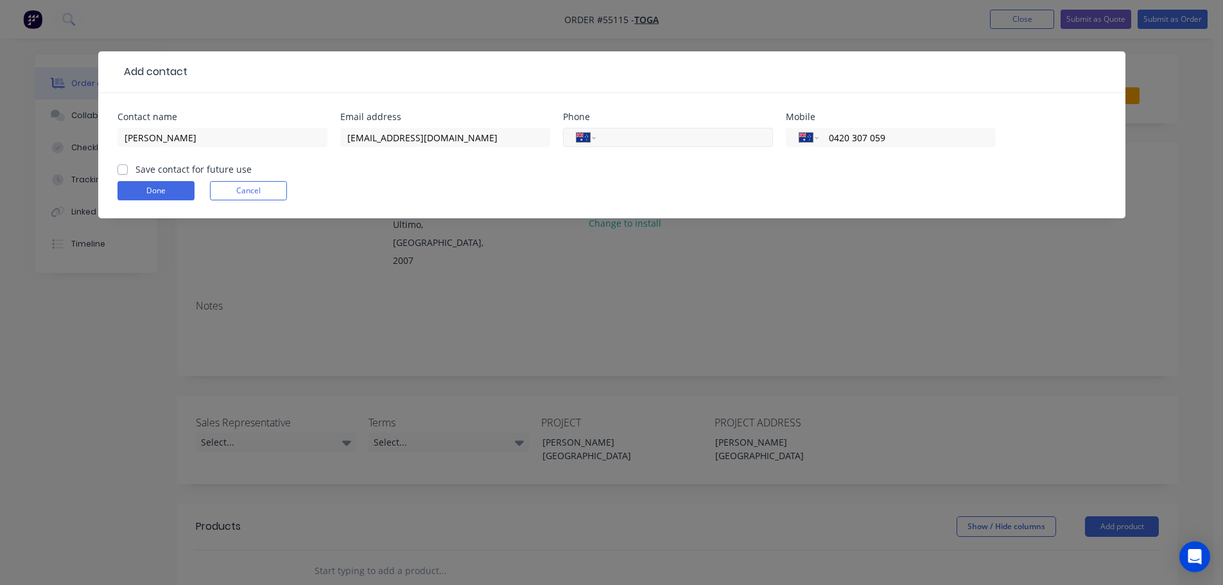
click at [636, 137] on input "tel" at bounding box center [682, 137] width 154 height 15
type input "[PHONE_NUMBER]"
click at [135, 167] on label "Save contact for future use" at bounding box center [193, 168] width 116 height 13
click at [123, 167] on input "Save contact for future use" at bounding box center [122, 168] width 10 height 12
checkbox input "true"
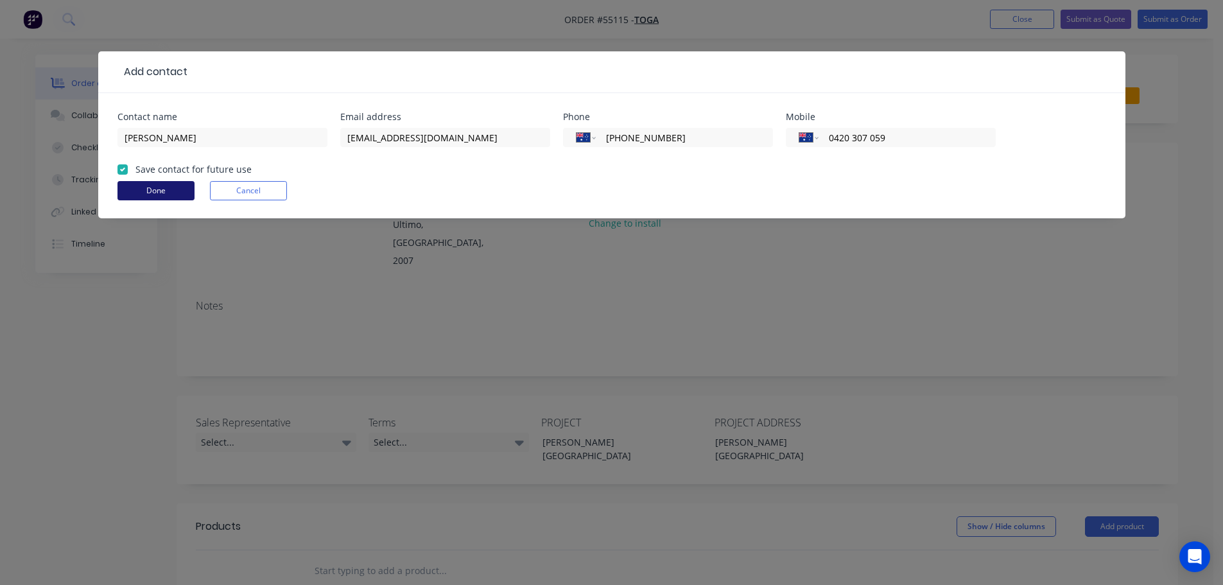
click at [137, 185] on button "Done" at bounding box center [155, 190] width 77 height 19
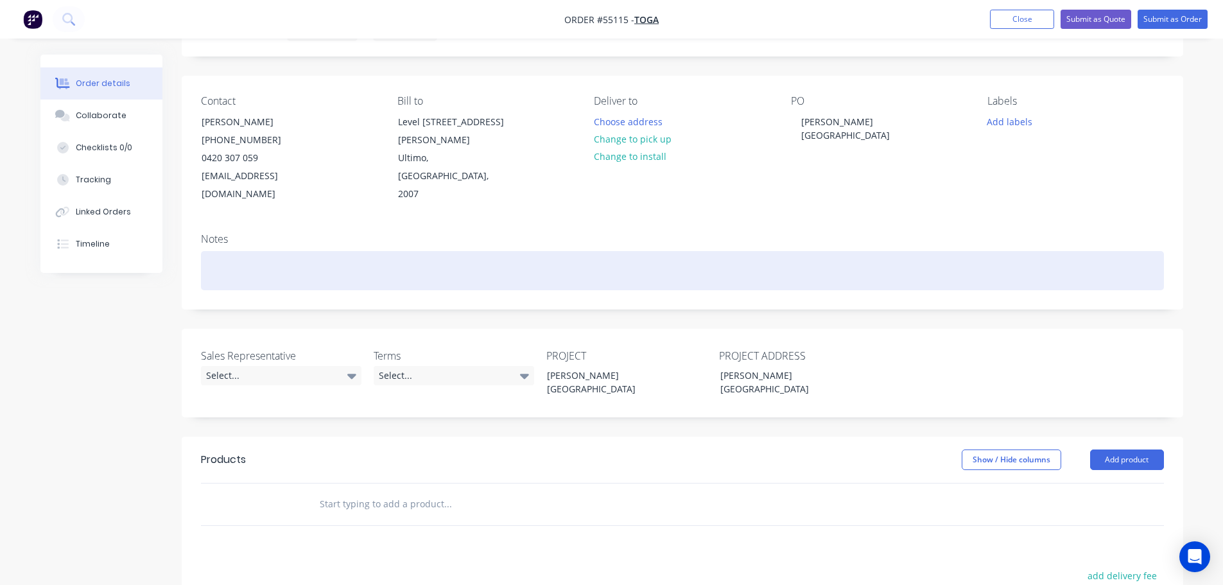
scroll to position [128, 0]
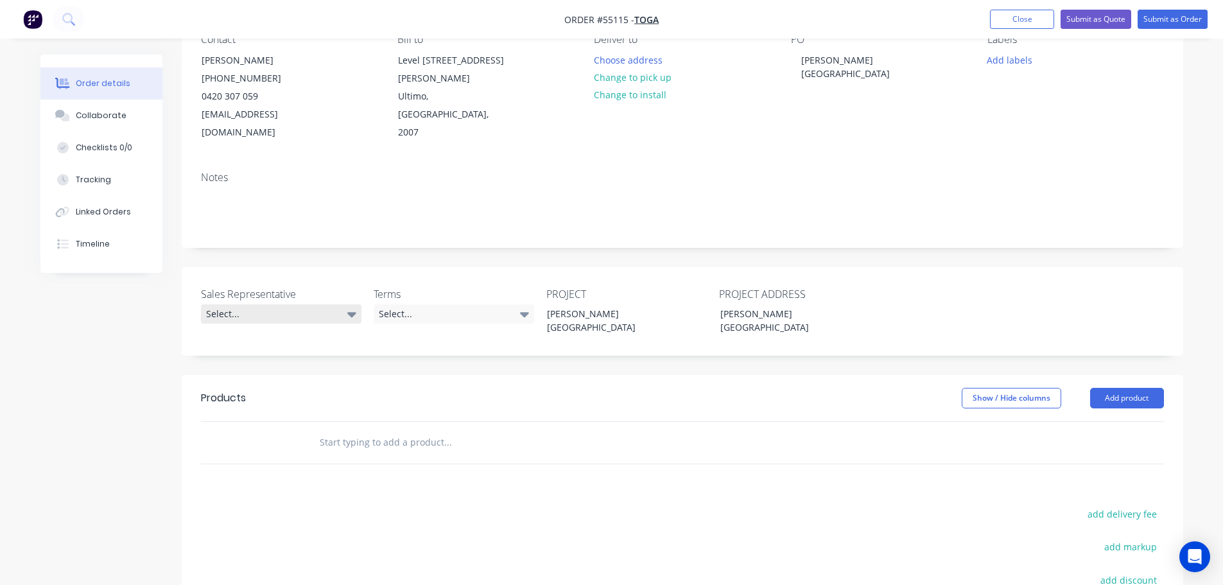
click at [291, 304] on div "Select..." at bounding box center [281, 313] width 161 height 19
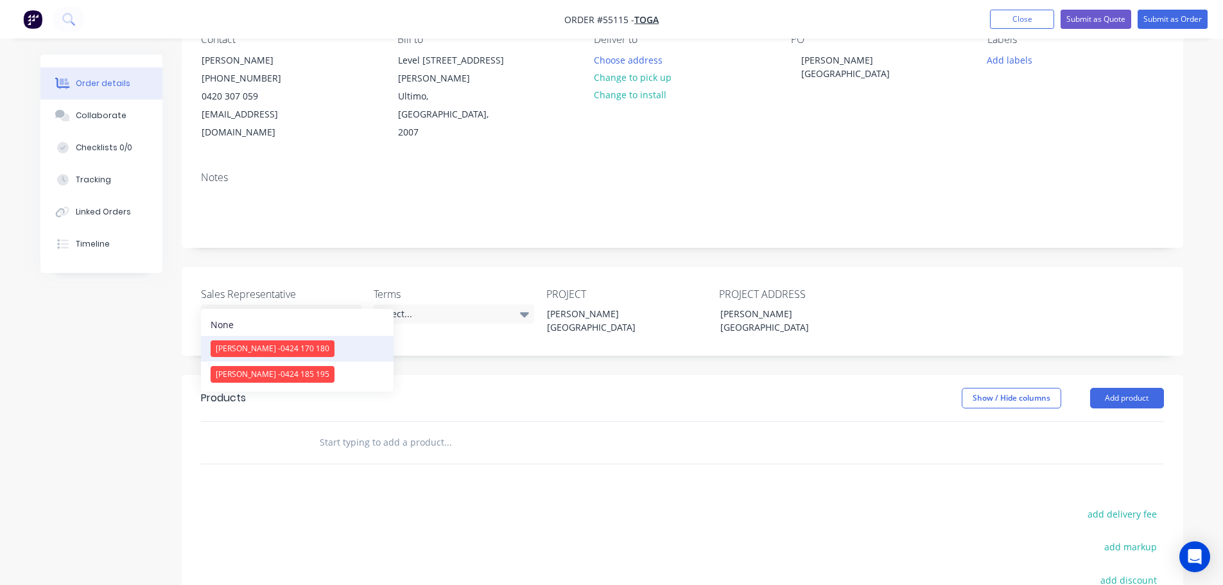
click at [254, 347] on span "[PERSON_NAME] - 0424 170 180" at bounding box center [273, 348] width 114 height 11
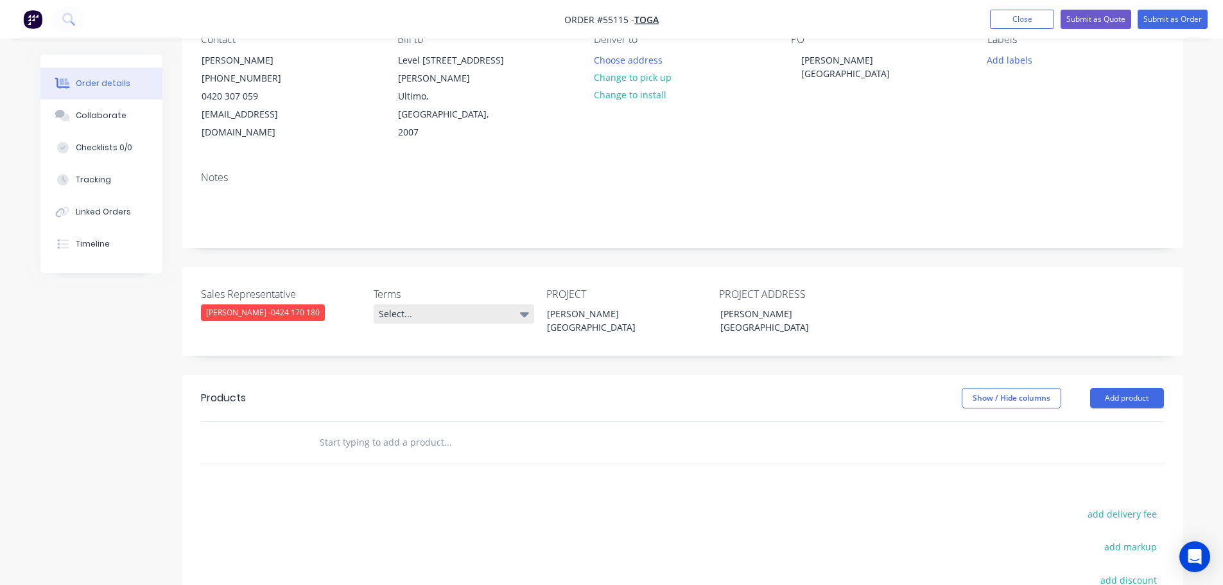
click at [413, 304] on div "Select..." at bounding box center [454, 313] width 161 height 19
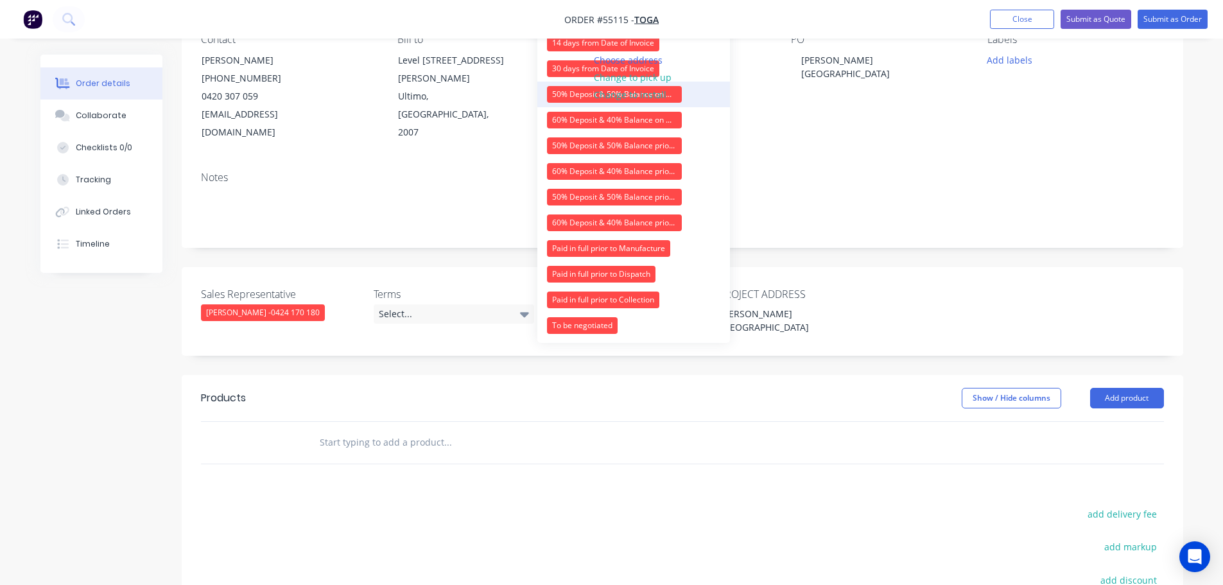
click at [559, 91] on div "50% Deposit & 50% Balance on Day of Installation" at bounding box center [614, 94] width 135 height 17
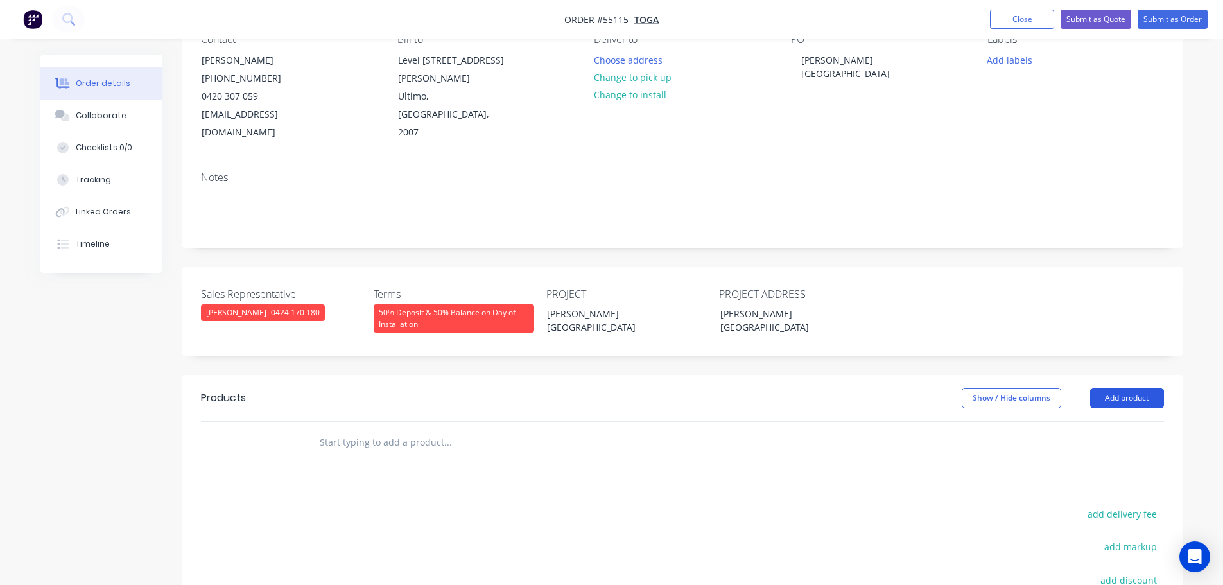
click at [1111, 388] on button "Add product" at bounding box center [1127, 398] width 74 height 21
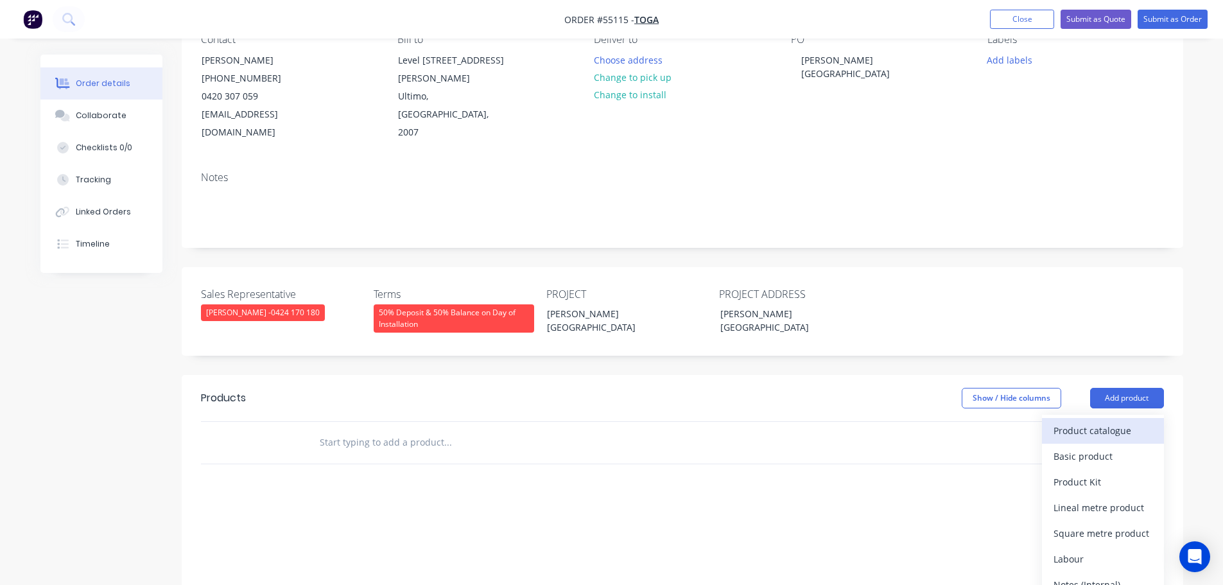
click at [1091, 421] on div "Product catalogue" at bounding box center [1103, 430] width 99 height 19
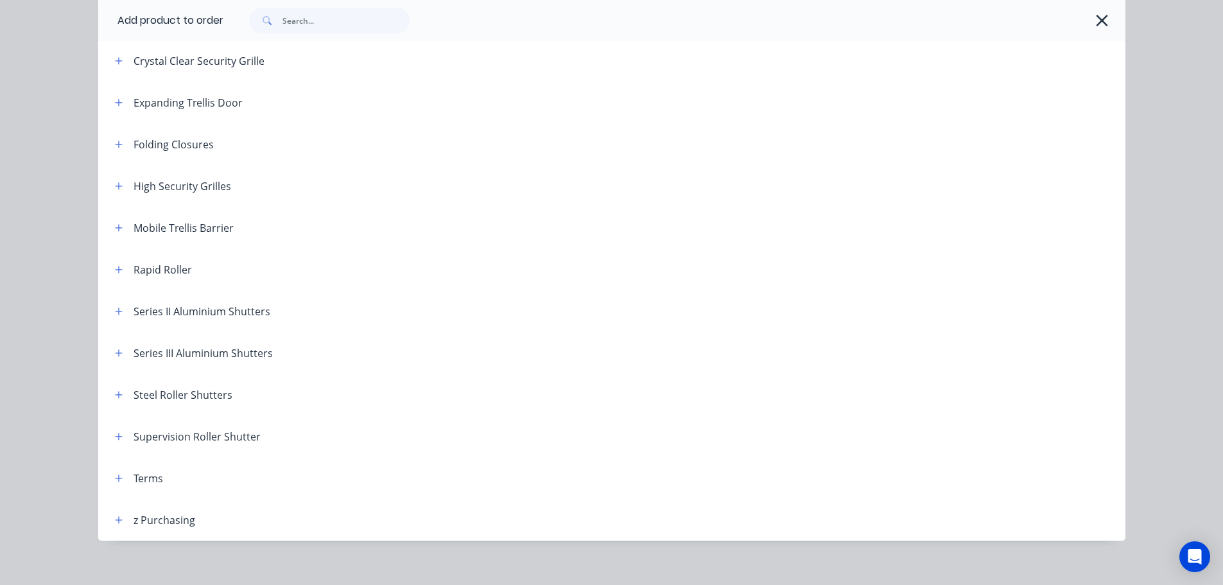
scroll to position [363, 0]
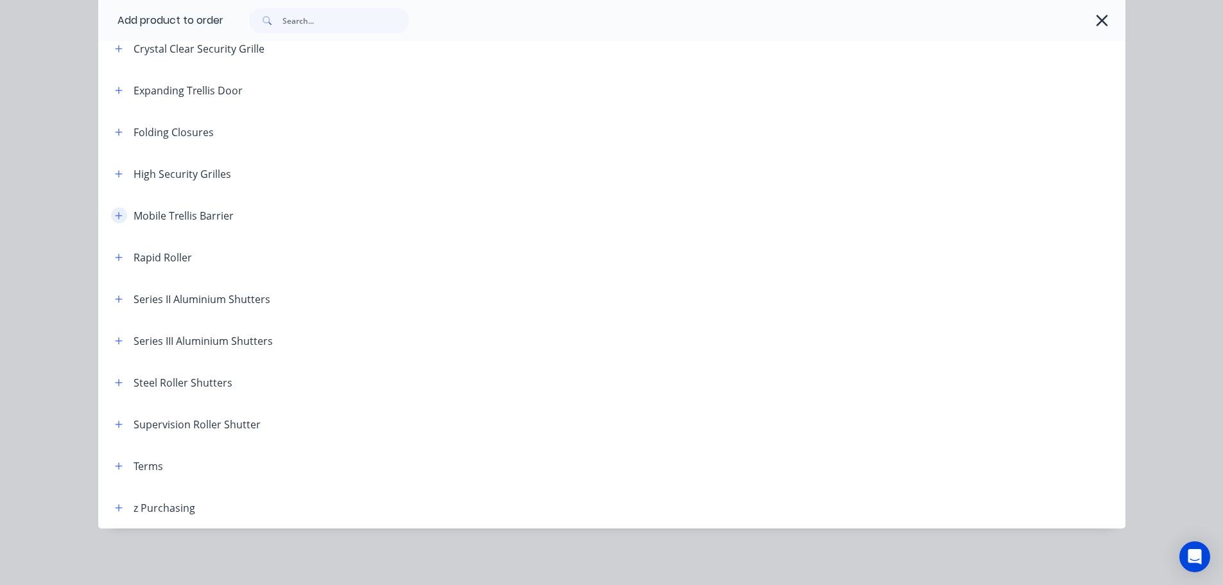
click at [116, 216] on icon "button" at bounding box center [119, 215] width 8 height 9
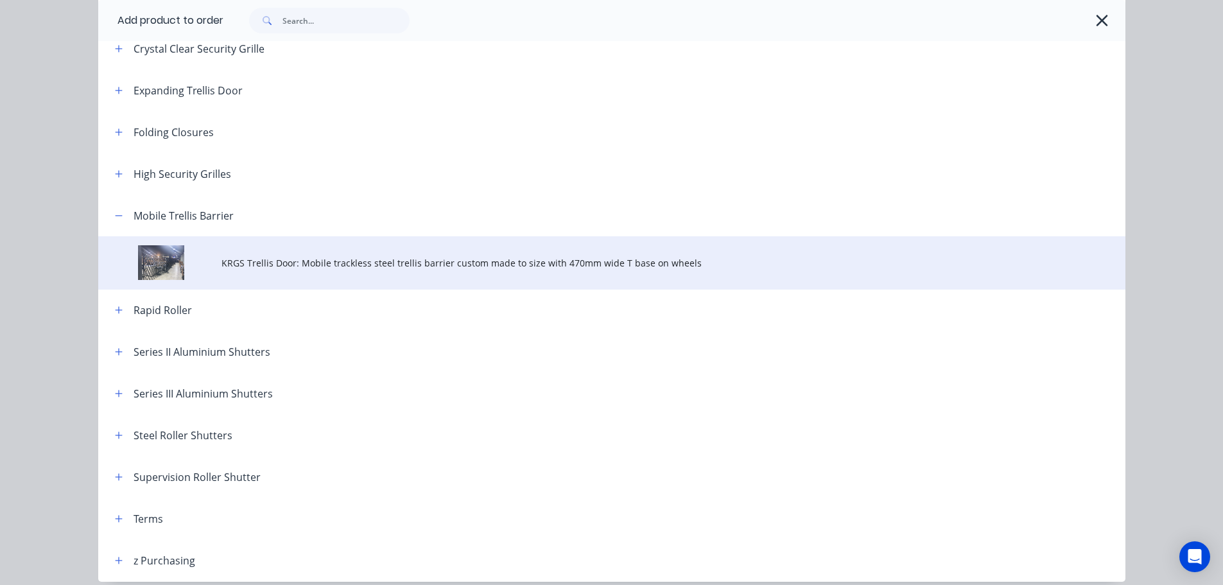
click at [383, 264] on span "KRGS Trellis Door: Mobile trackless steel trellis barrier custom made to size w…" at bounding box center [582, 262] width 723 height 13
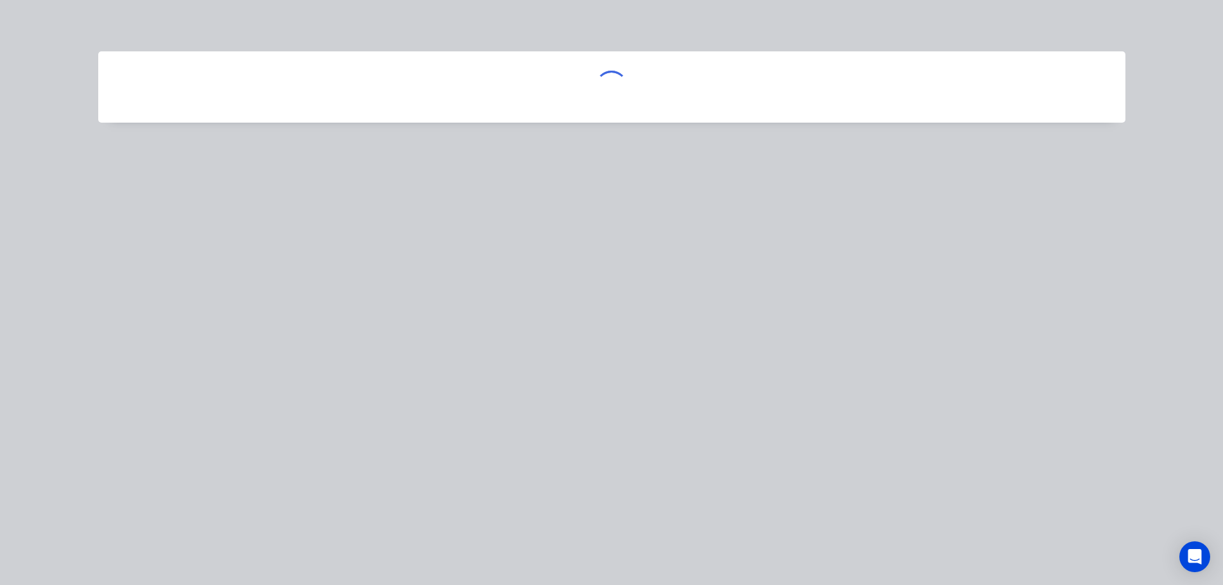
scroll to position [0, 0]
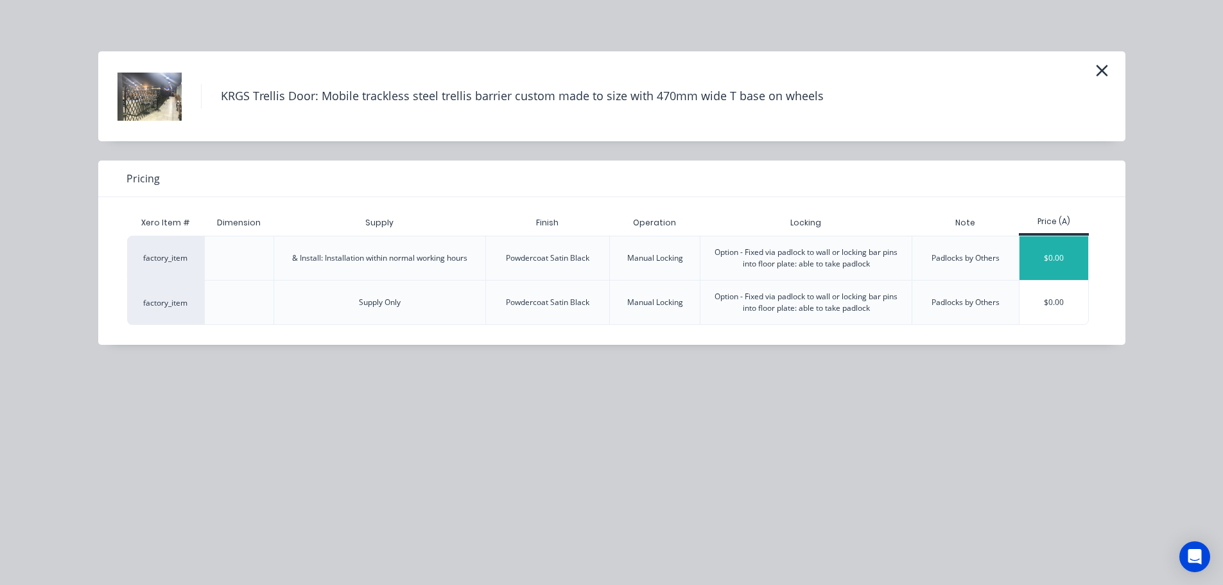
click at [1066, 253] on div "$0.00" at bounding box center [1054, 258] width 69 height 44
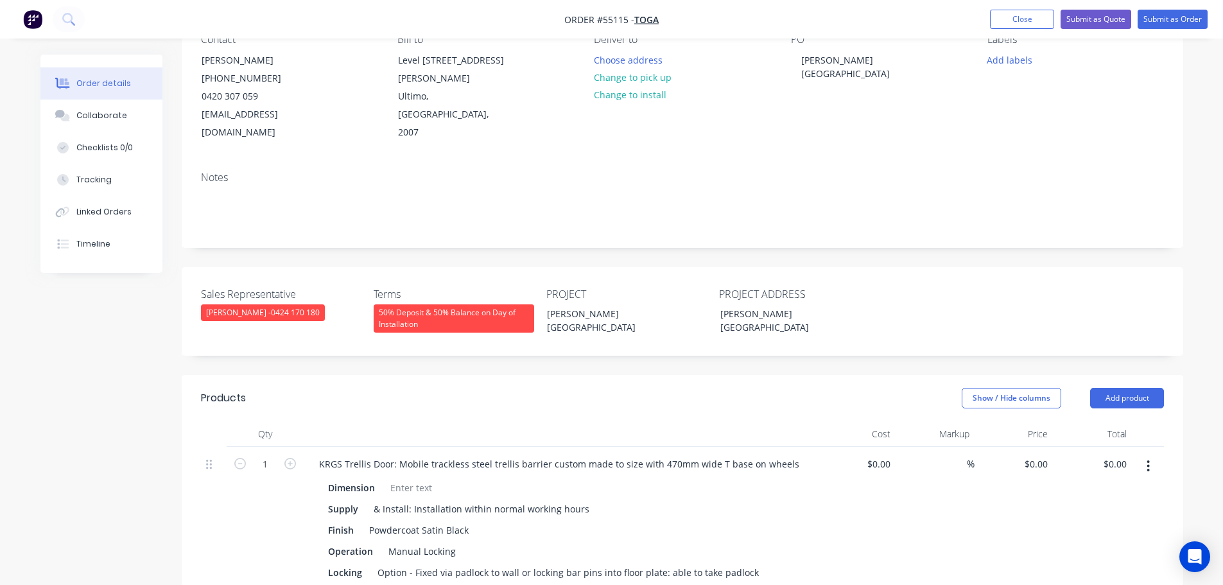
scroll to position [385, 0]
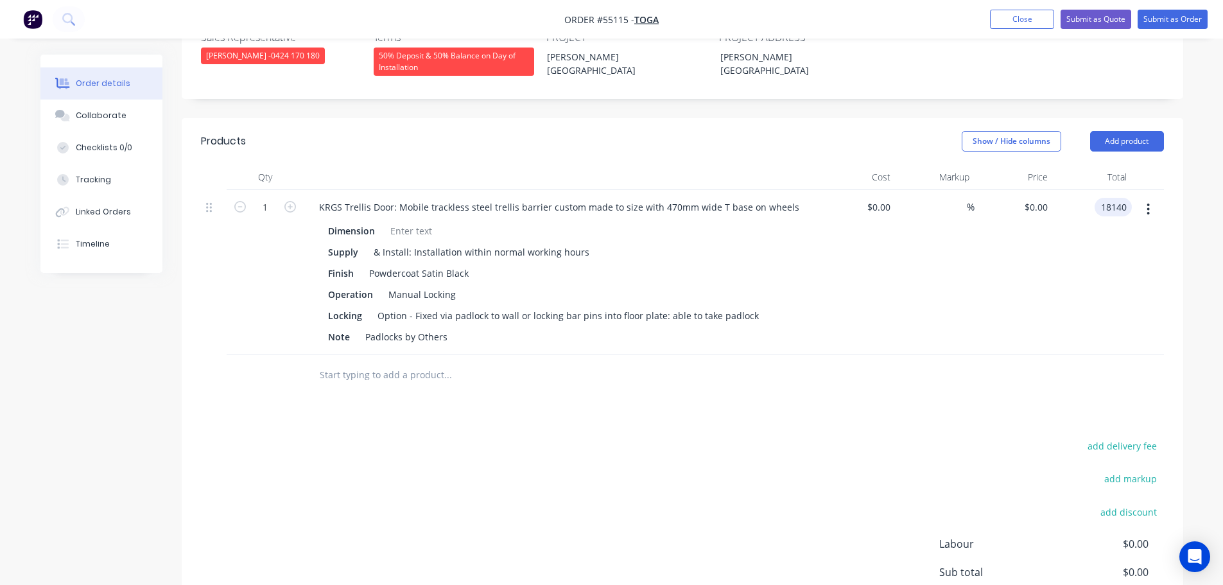
type input "18140"
type input "$18,140.00"
click at [396, 221] on div at bounding box center [411, 230] width 52 height 19
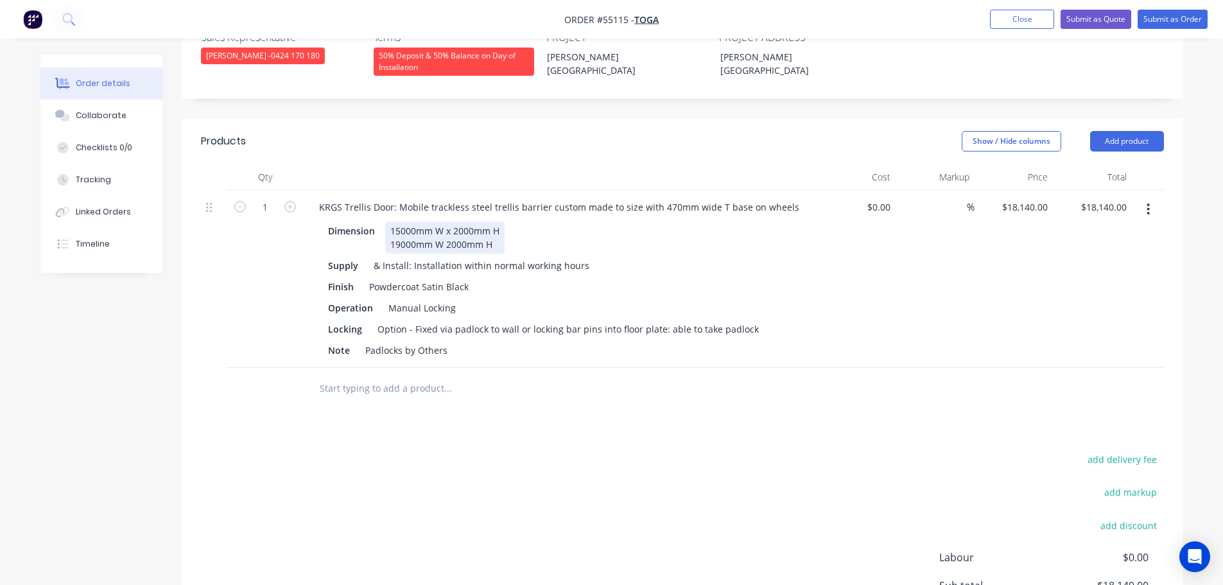
click at [444, 222] on div "15000mm W x 2000mm H 19000mm W 2000mm H" at bounding box center [444, 237] width 119 height 32
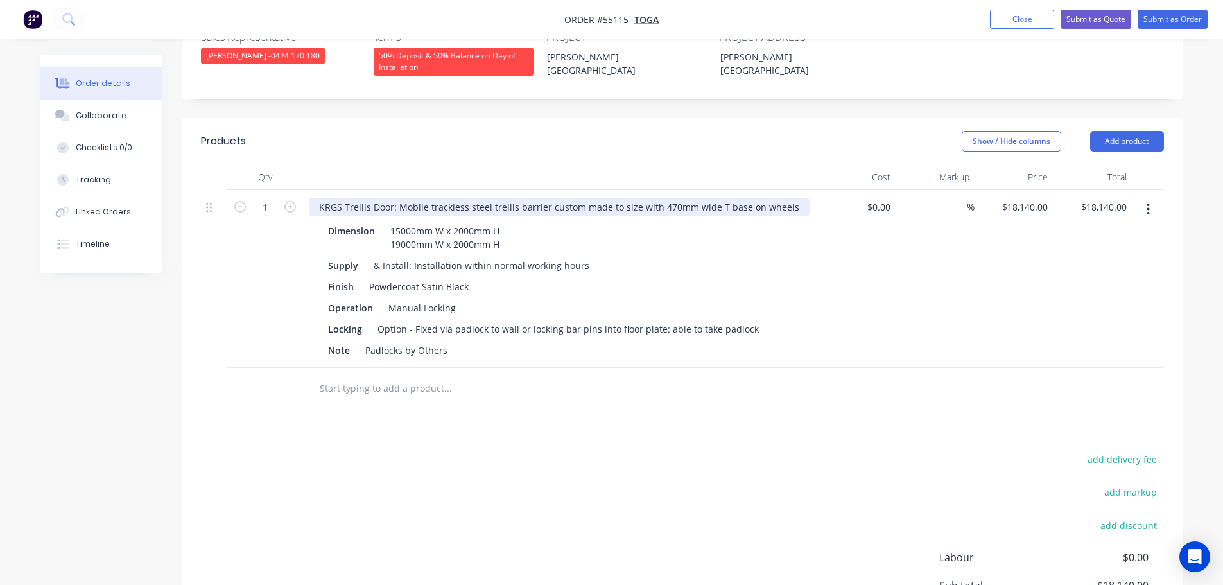
click at [317, 198] on div "KRGS Trellis Door: Mobile trackless steel trellis barrier custom made to size w…" at bounding box center [559, 207] width 501 height 19
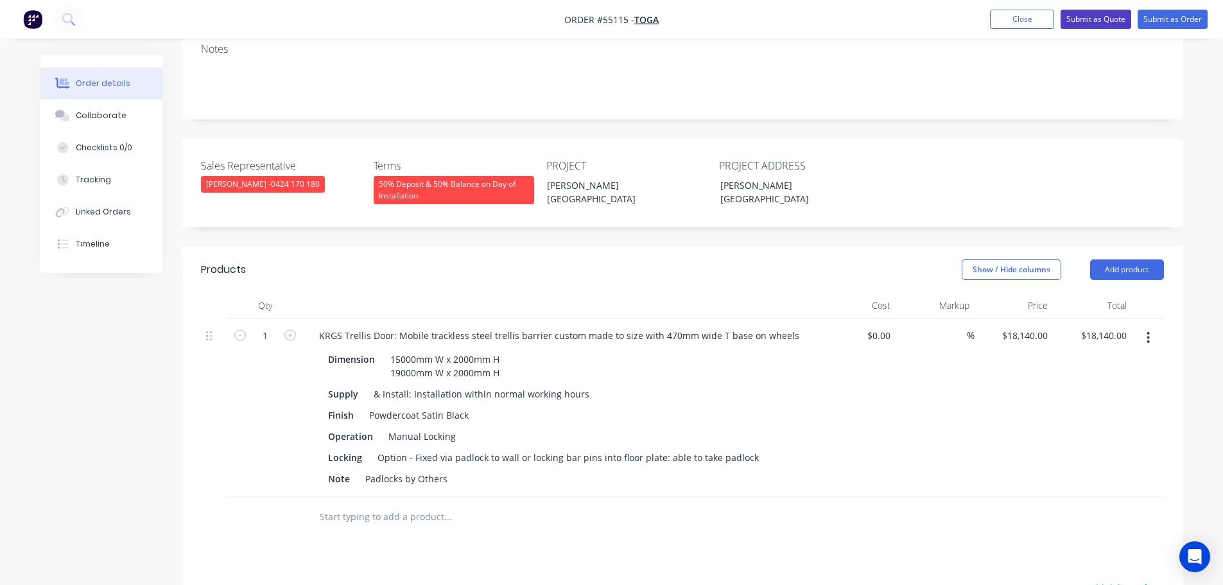
click at [1085, 24] on button "Submit as Quote" at bounding box center [1096, 19] width 71 height 19
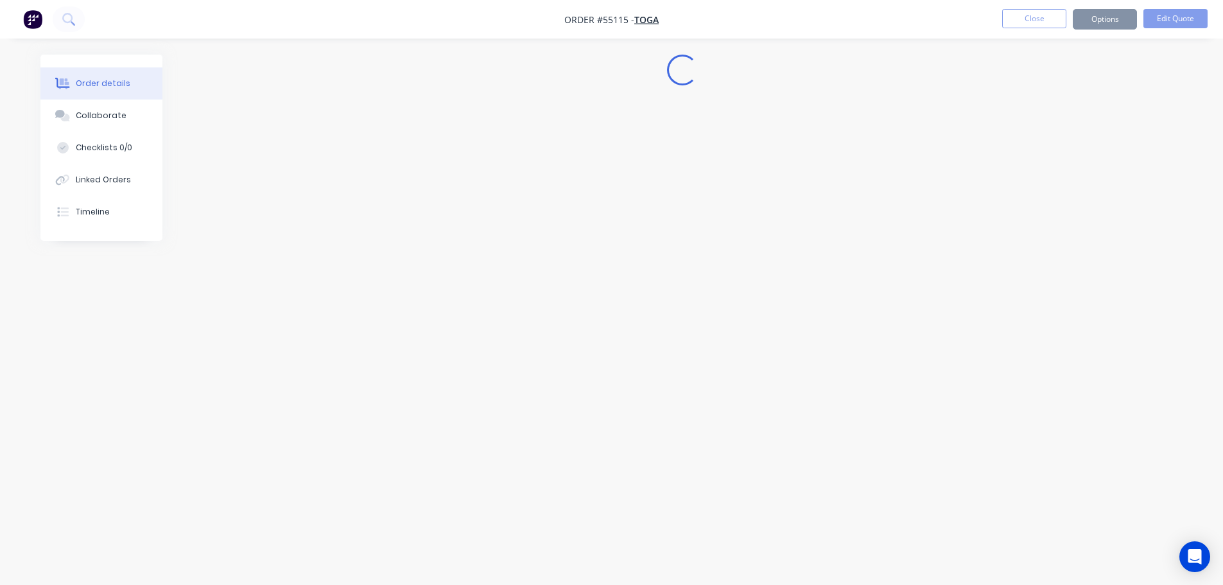
scroll to position [0, 0]
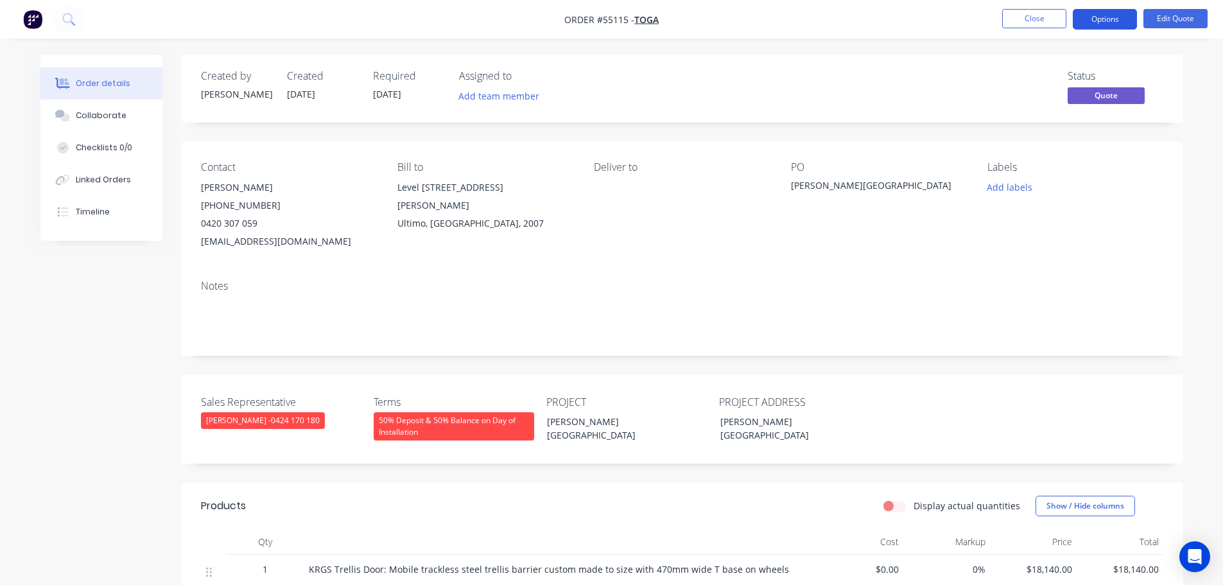
click at [1091, 20] on button "Options" at bounding box center [1105, 19] width 64 height 21
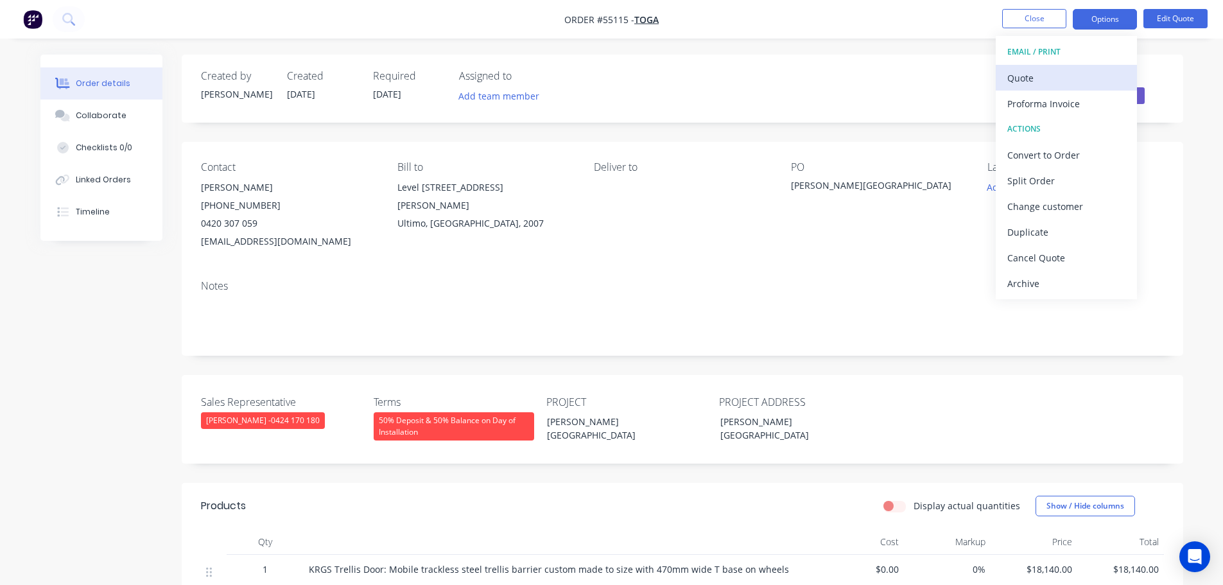
click at [1018, 78] on div "Quote" at bounding box center [1066, 78] width 118 height 19
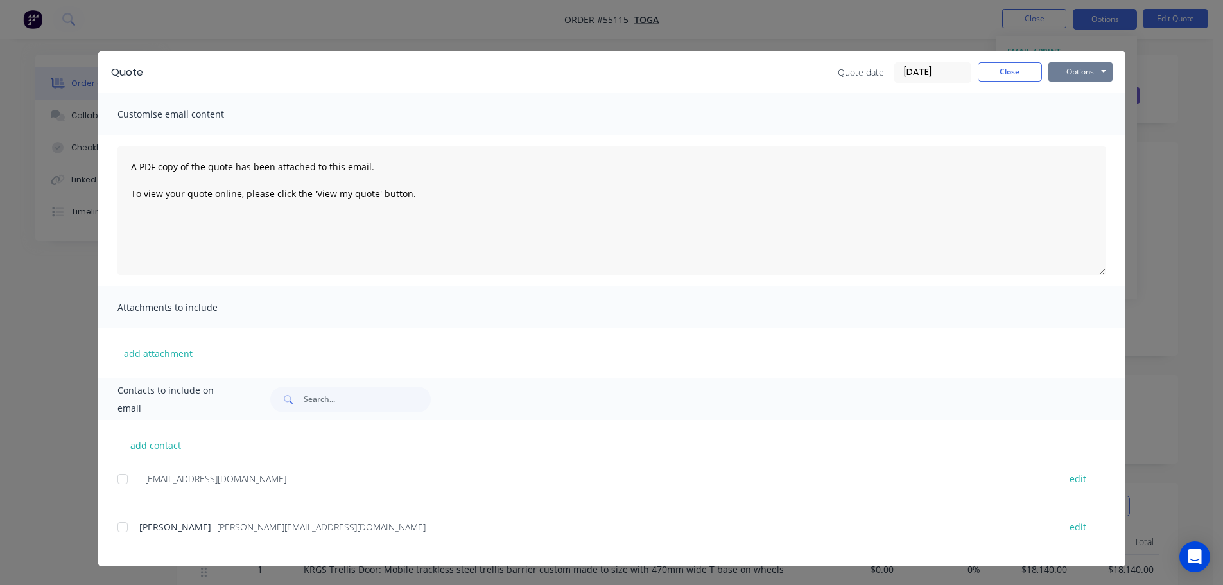
click at [1073, 76] on button "Options" at bounding box center [1080, 71] width 64 height 19
click at [1066, 119] on button "Print" at bounding box center [1089, 115] width 82 height 21
click at [1004, 73] on button "Close" at bounding box center [1010, 71] width 64 height 19
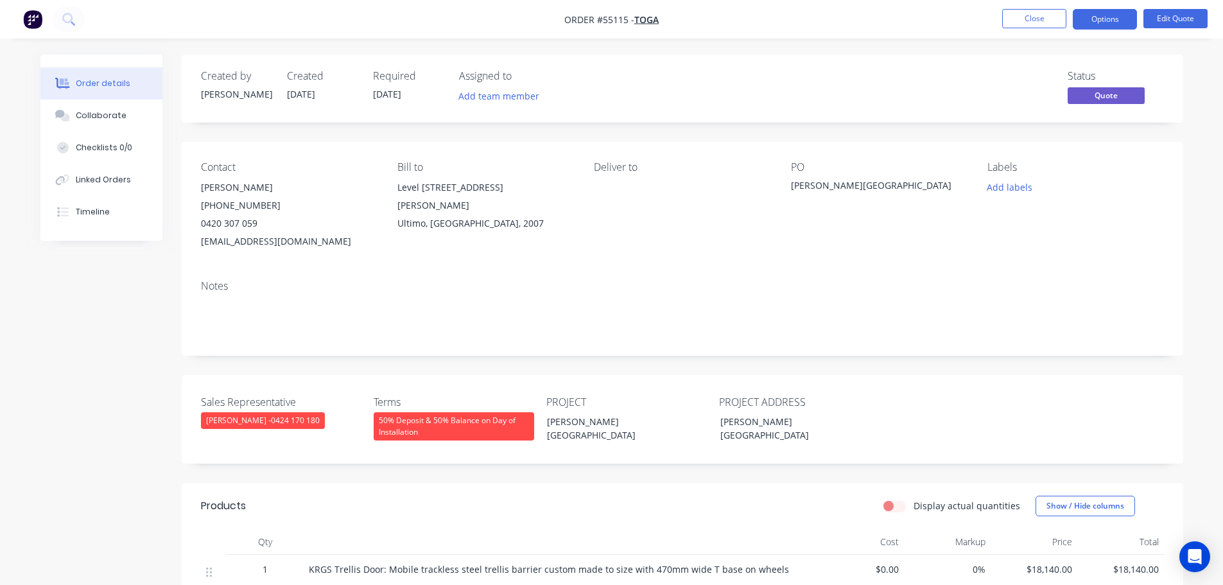
click at [230, 243] on div "[EMAIL_ADDRESS][DOMAIN_NAME]" at bounding box center [289, 241] width 176 height 18
copy div "[EMAIL_ADDRESS][DOMAIN_NAME]"
click at [847, 186] on div "[PERSON_NAME][GEOGRAPHIC_DATA]" at bounding box center [871, 187] width 161 height 18
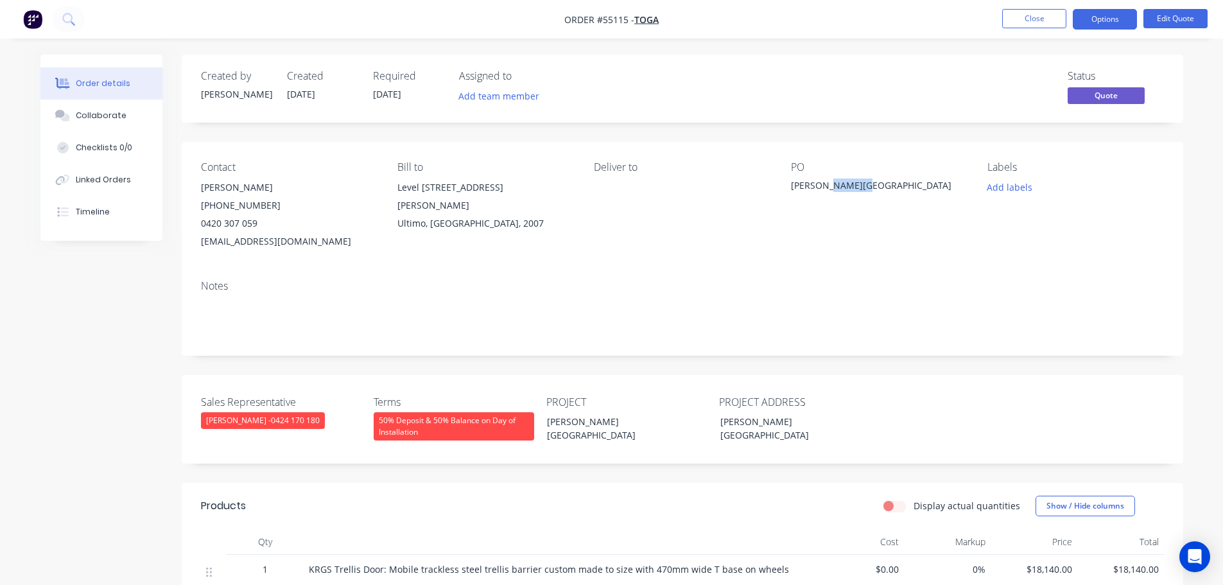
click at [847, 186] on div "[PERSON_NAME][GEOGRAPHIC_DATA]" at bounding box center [871, 187] width 161 height 18
copy div "[PERSON_NAME][GEOGRAPHIC_DATA]"
click at [1047, 14] on button "Close" at bounding box center [1034, 18] width 64 height 19
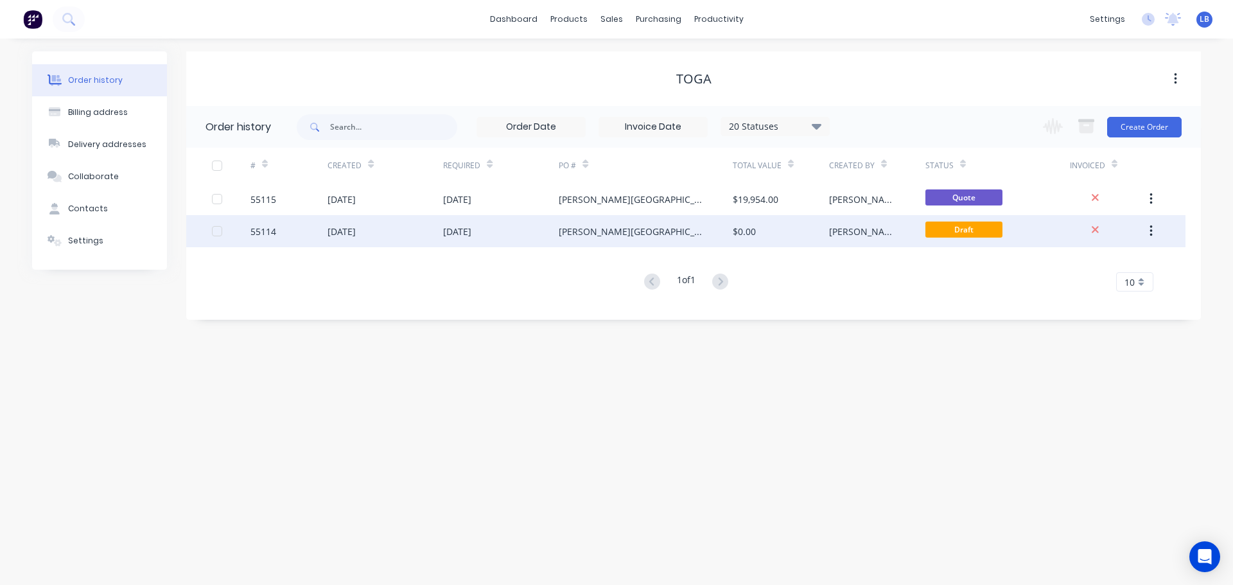
click at [585, 232] on div "[PERSON_NAME][GEOGRAPHIC_DATA]" at bounding box center [633, 231] width 148 height 13
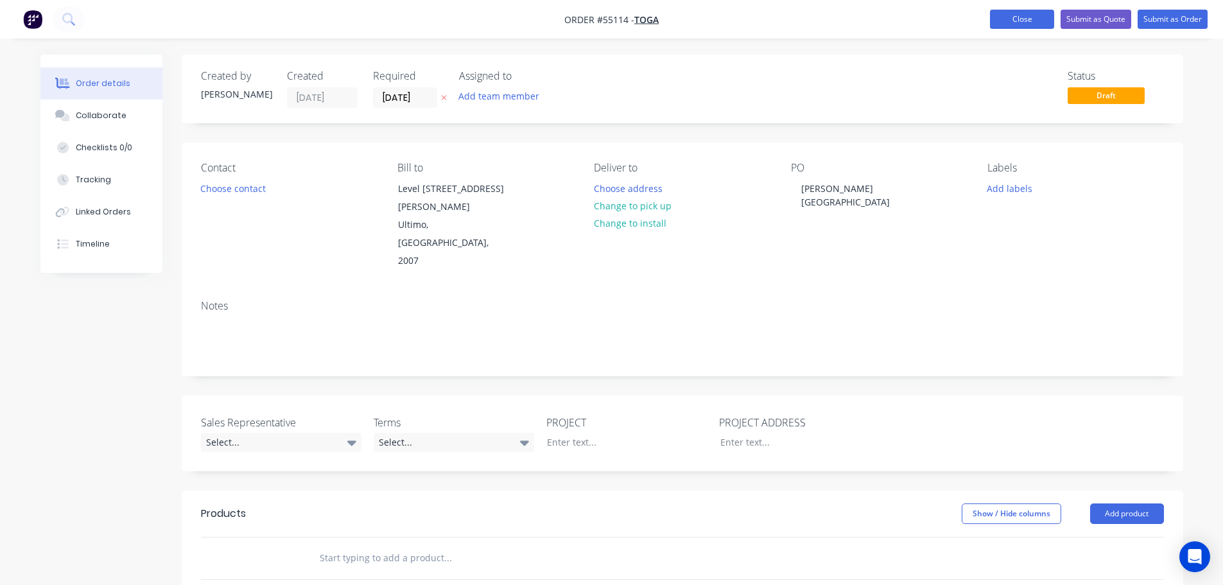
click at [1021, 21] on button "Close" at bounding box center [1022, 19] width 64 height 19
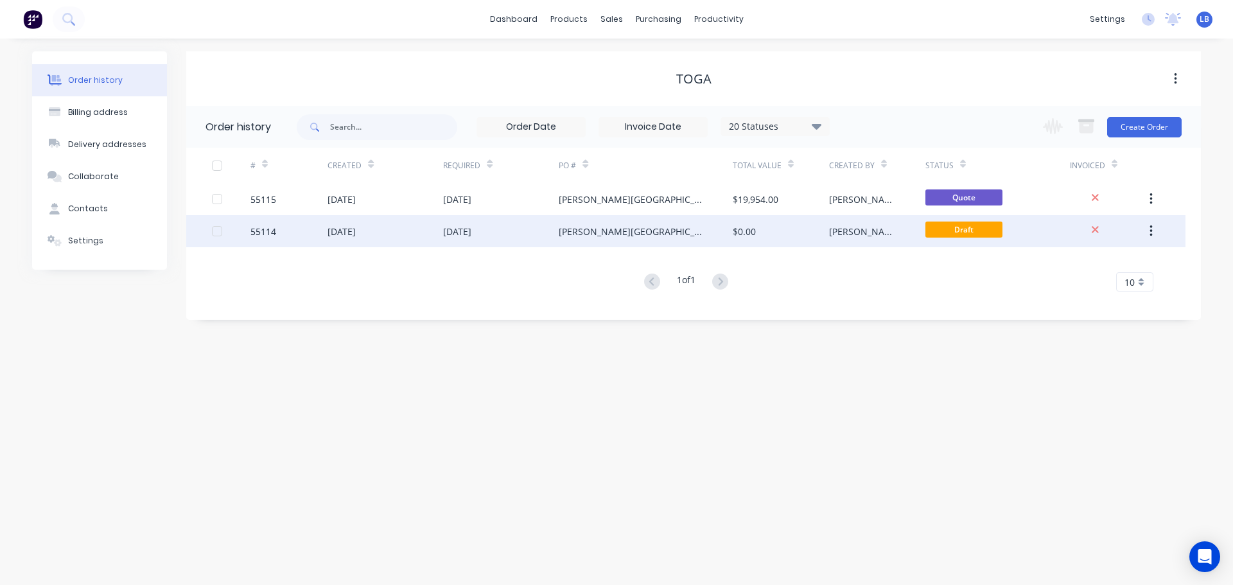
click at [1155, 230] on button "button" at bounding box center [1151, 231] width 30 height 23
click at [1075, 268] on div "Archive" at bounding box center [1104, 265] width 99 height 19
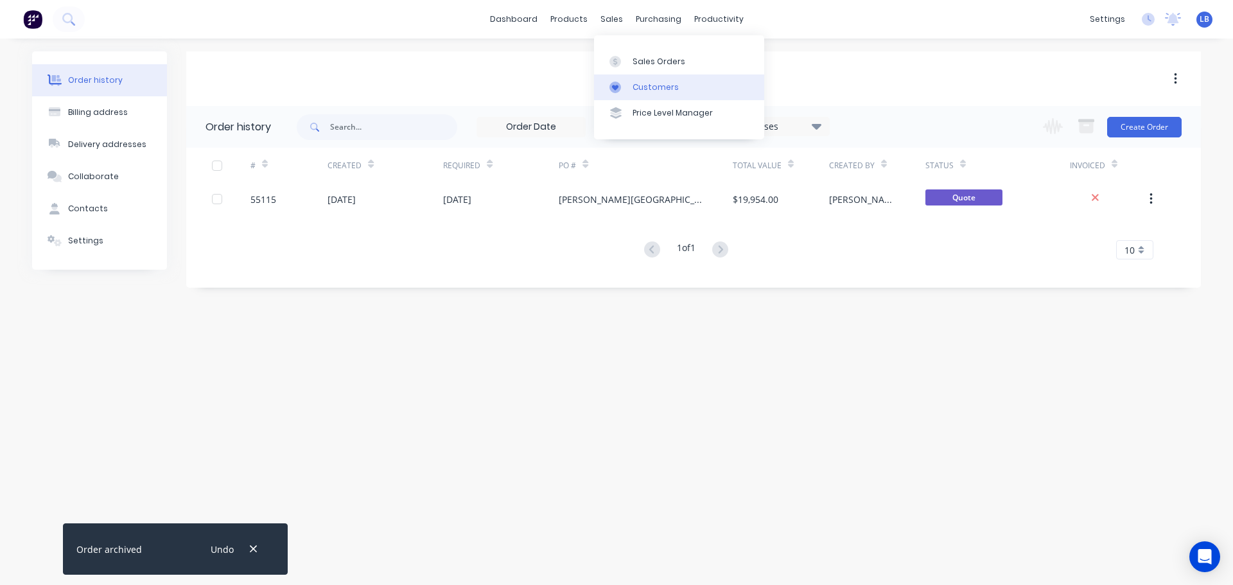
click at [666, 83] on div "Customers" at bounding box center [655, 88] width 46 height 12
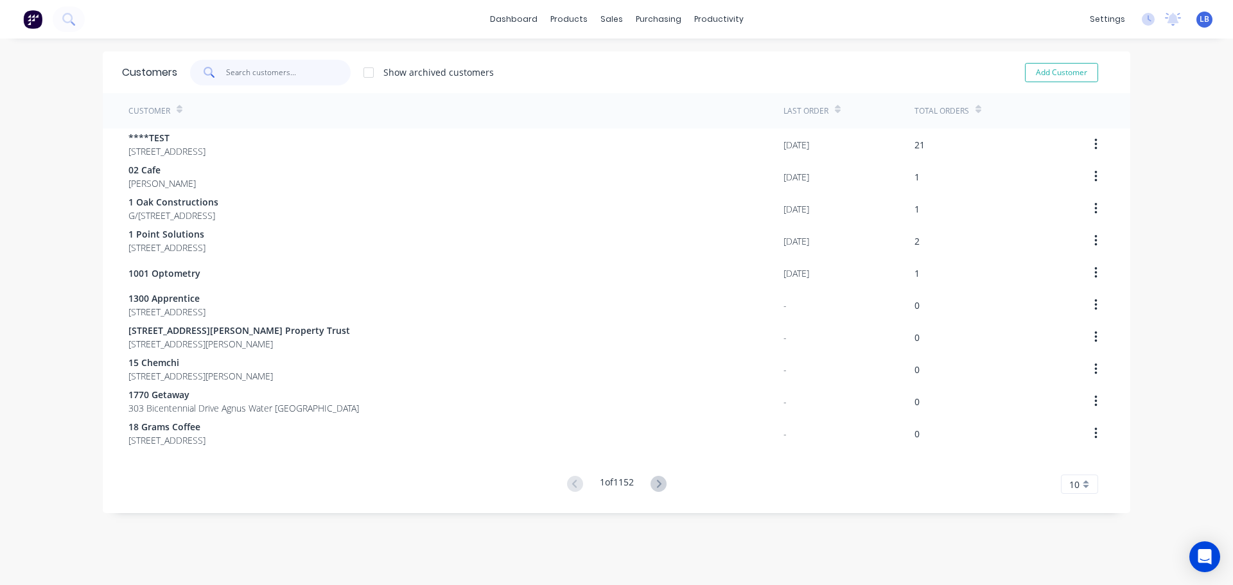
click at [261, 74] on input "text" at bounding box center [288, 73] width 125 height 26
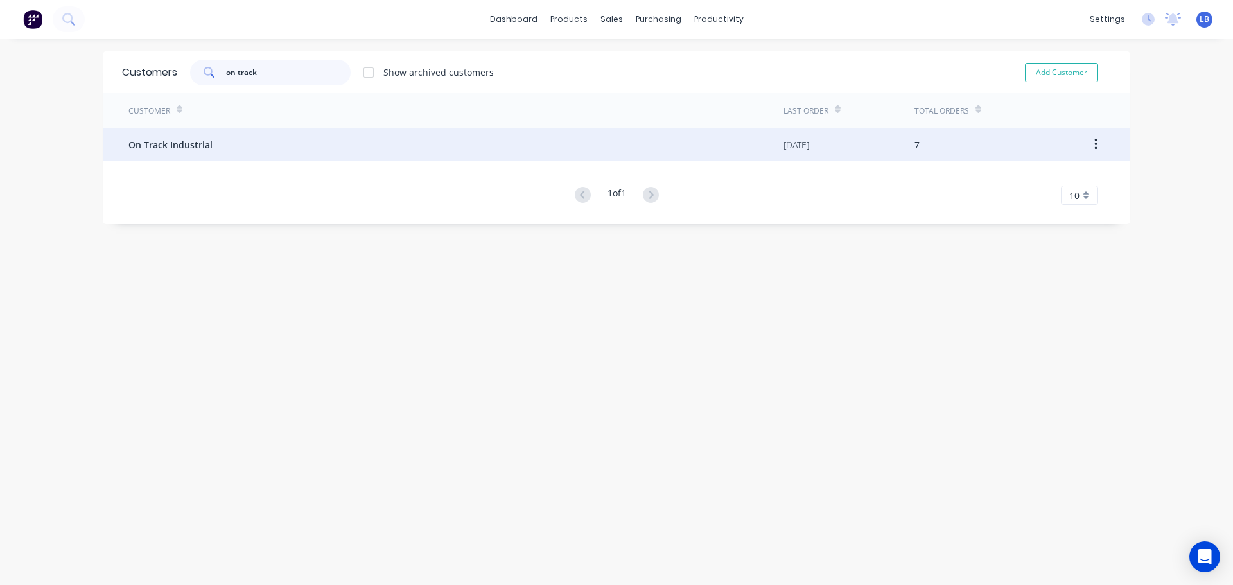
type input "on track"
click at [192, 148] on span "On Track Industrial" at bounding box center [170, 144] width 84 height 13
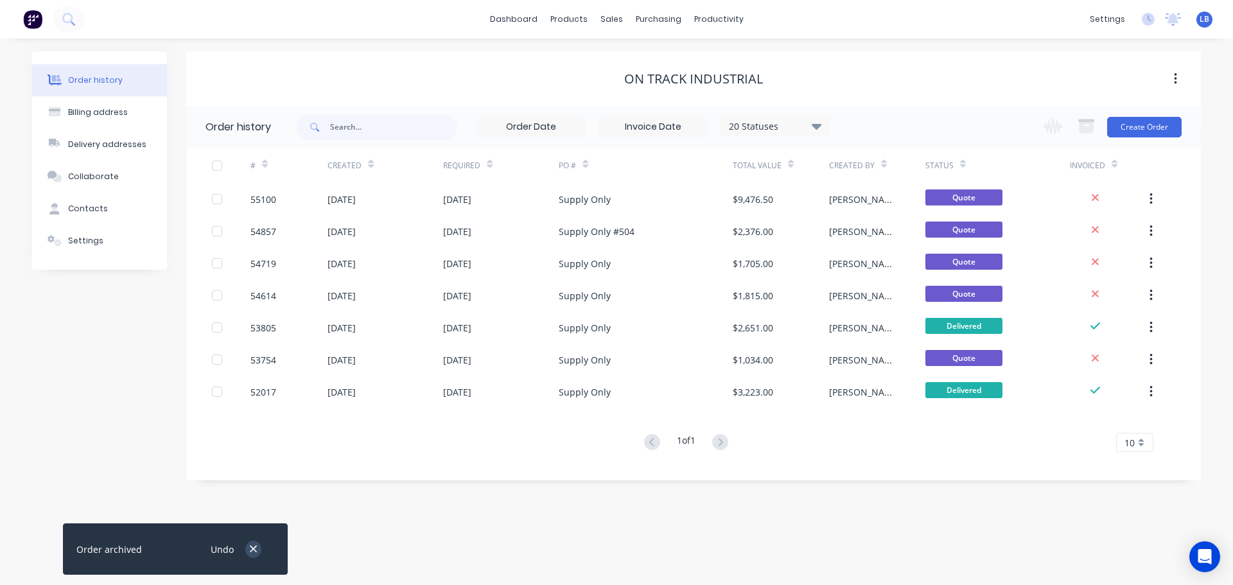
click at [250, 546] on icon "button" at bounding box center [253, 549] width 7 height 7
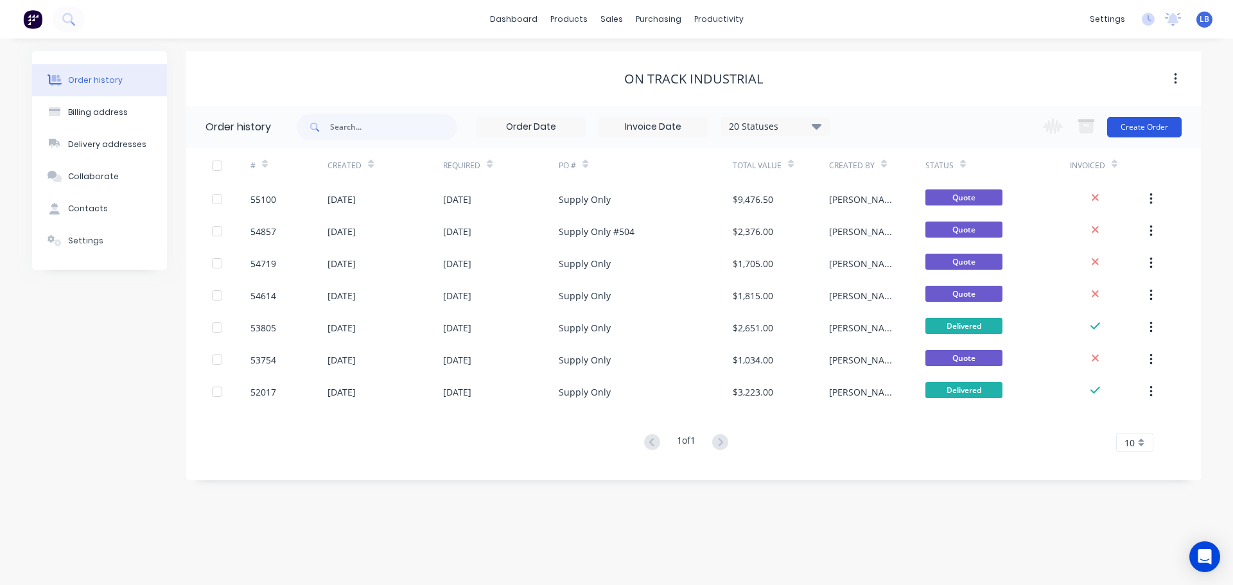
click at [1128, 128] on button "Create Order" at bounding box center [1144, 127] width 74 height 21
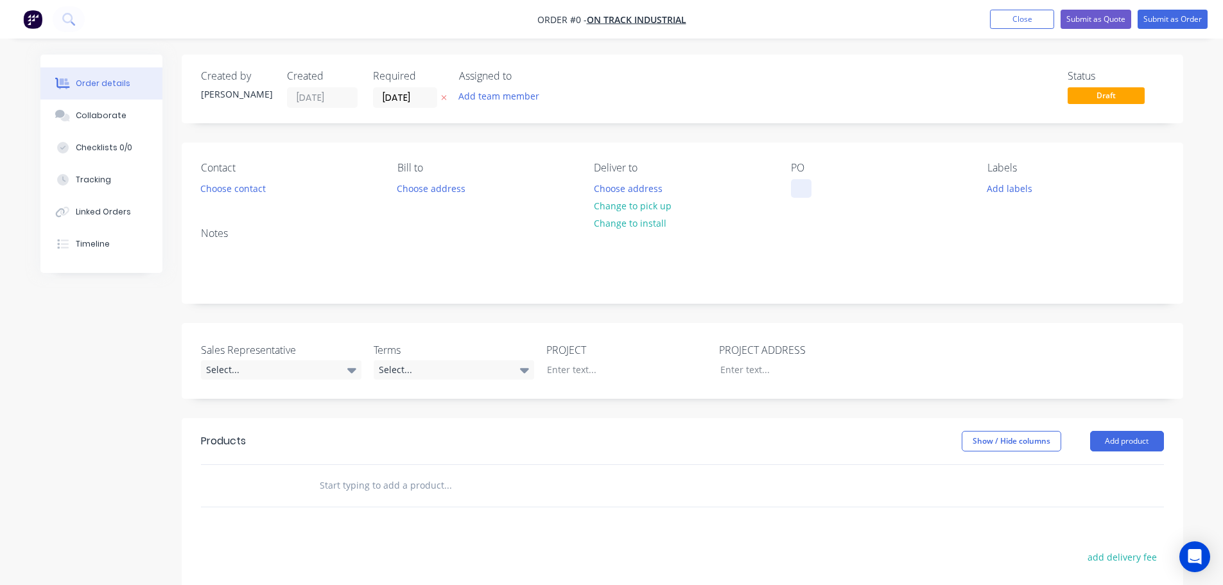
click at [806, 186] on div at bounding box center [801, 188] width 21 height 19
click at [236, 187] on div "Order details Collaborate Checklists 0/0 Tracking Linked Orders Timeline Order …" at bounding box center [612, 445] width 1168 height 780
click at [236, 187] on button "Choose contact" at bounding box center [232, 187] width 79 height 17
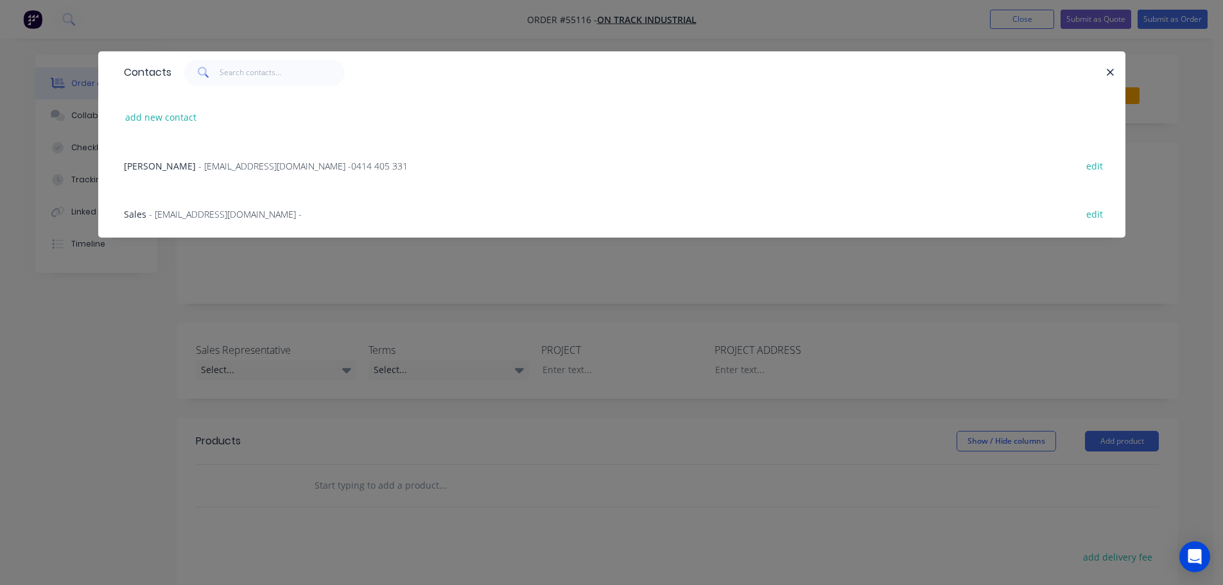
click at [245, 161] on span "- [EMAIL_ADDRESS][DOMAIN_NAME] - 0414 405 331" at bounding box center [302, 166] width 209 height 12
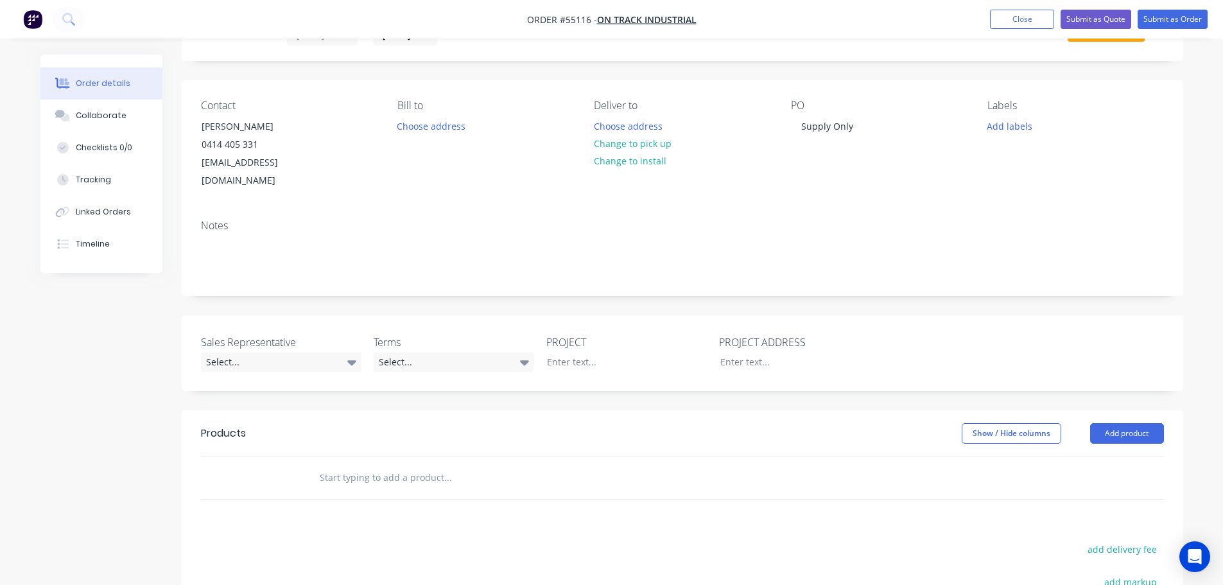
scroll to position [128, 0]
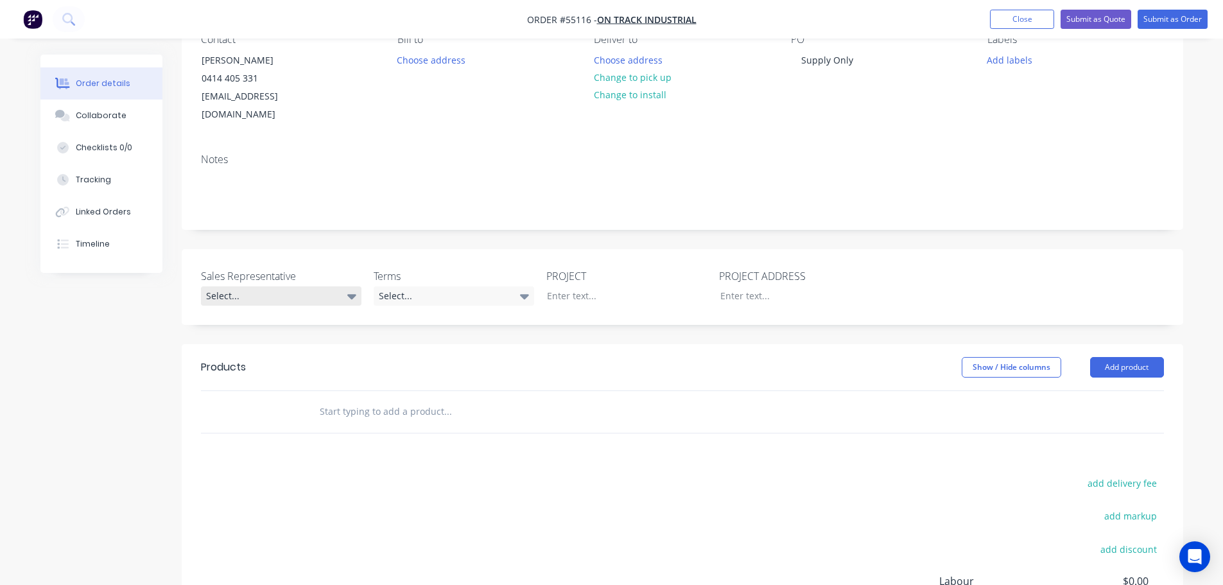
click at [265, 286] on div "Select..." at bounding box center [281, 295] width 161 height 19
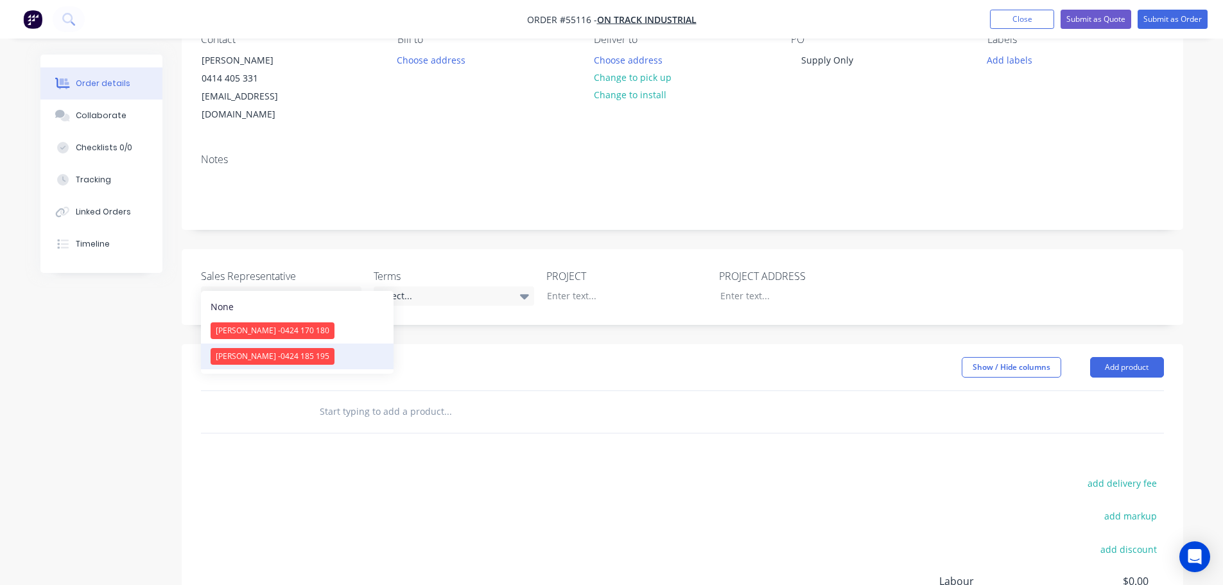
click at [244, 360] on span "[PERSON_NAME] - 0424 185 195" at bounding box center [273, 356] width 114 height 11
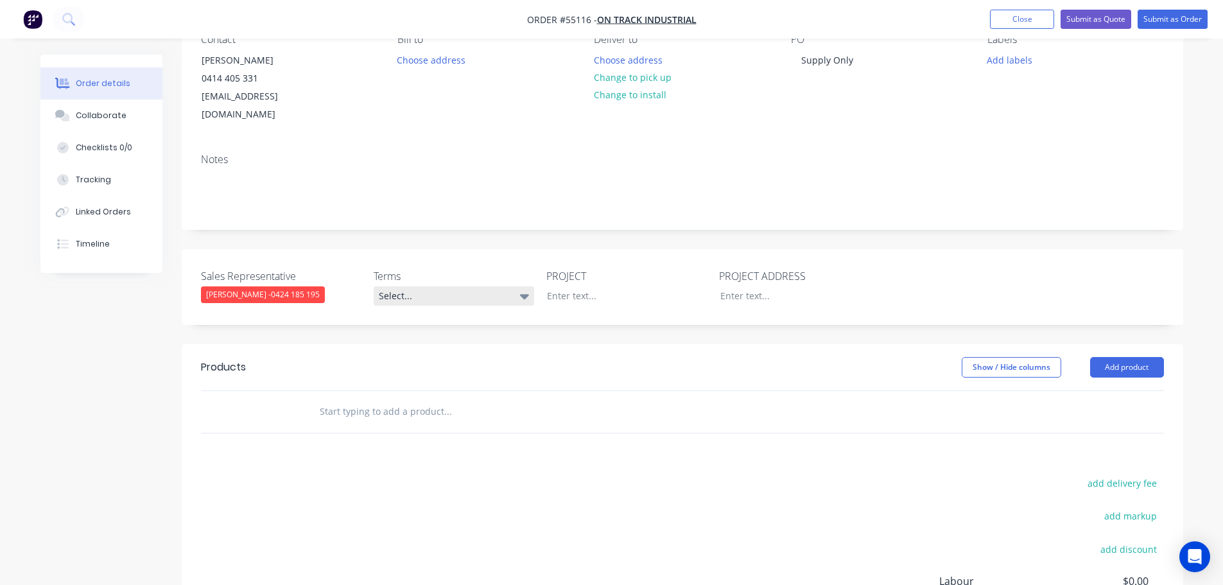
click at [444, 286] on div "Select..." at bounding box center [454, 295] width 161 height 19
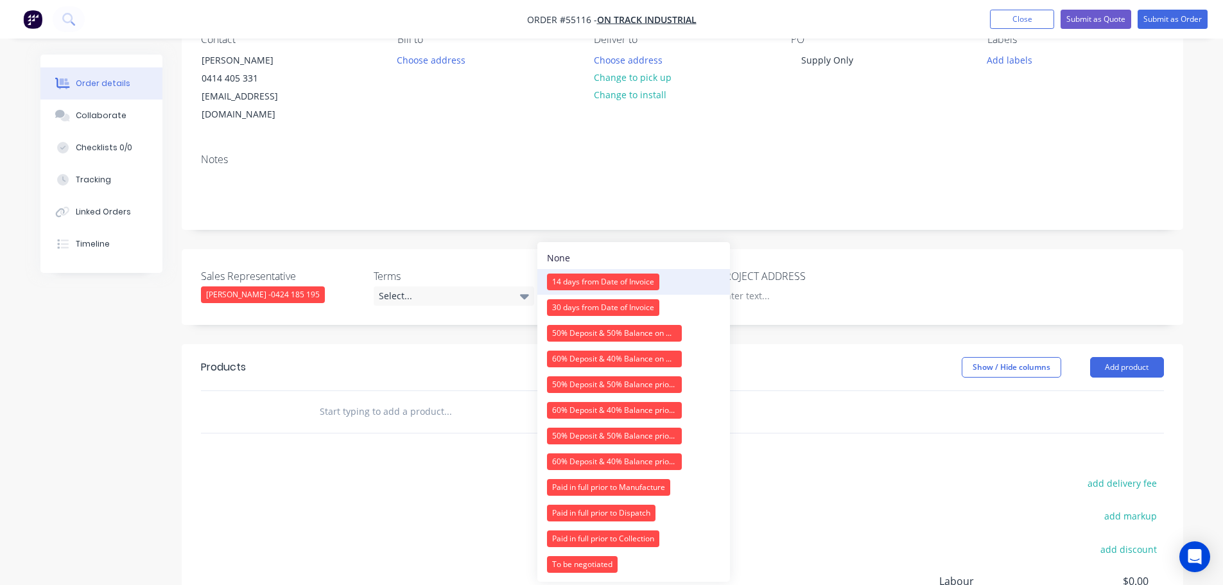
click at [570, 281] on div "14 days from Date of Invoice" at bounding box center [603, 281] width 112 height 17
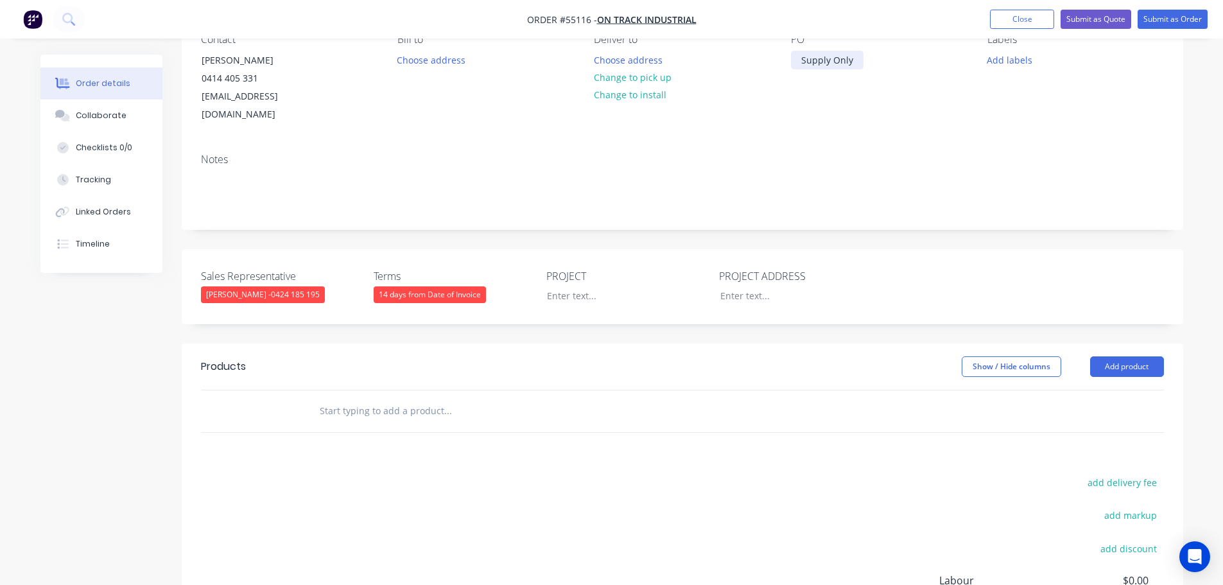
click at [822, 62] on div "Supply Only" at bounding box center [827, 60] width 73 height 19
copy div "Supply Only"
click at [560, 286] on div at bounding box center [617, 295] width 161 height 19
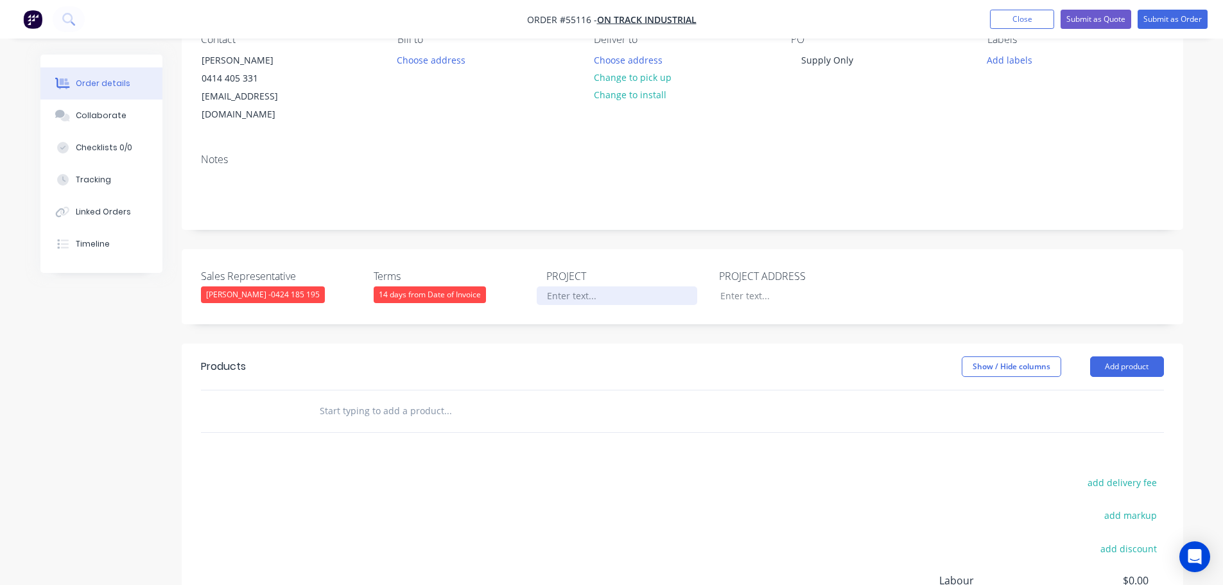
paste div
click at [753, 286] on div at bounding box center [790, 295] width 161 height 19
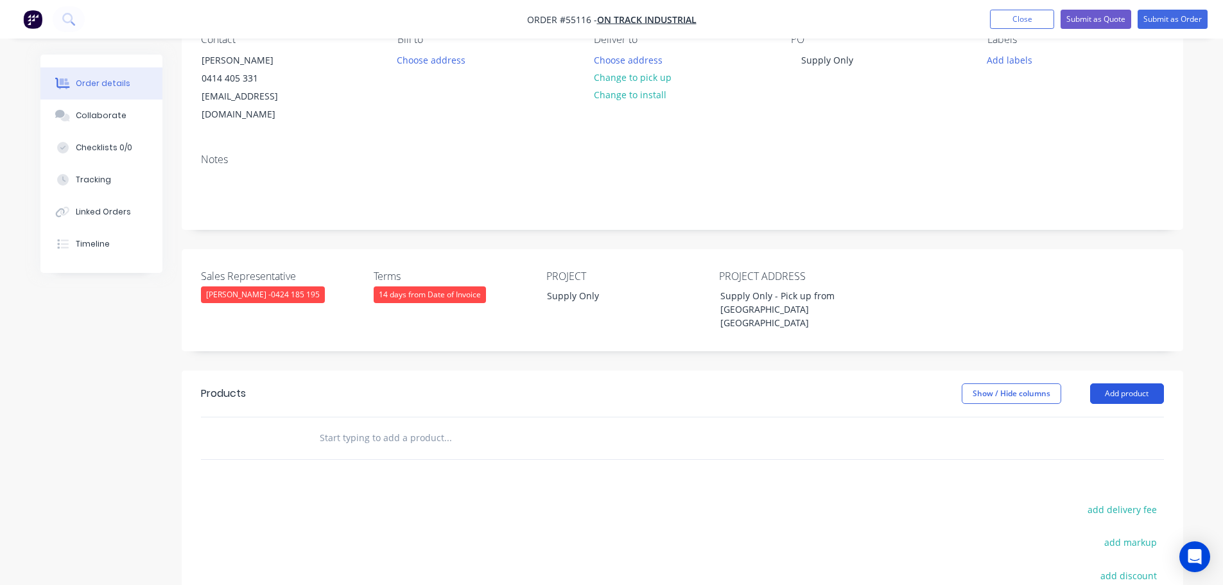
click at [1102, 383] on button "Add product" at bounding box center [1127, 393] width 74 height 21
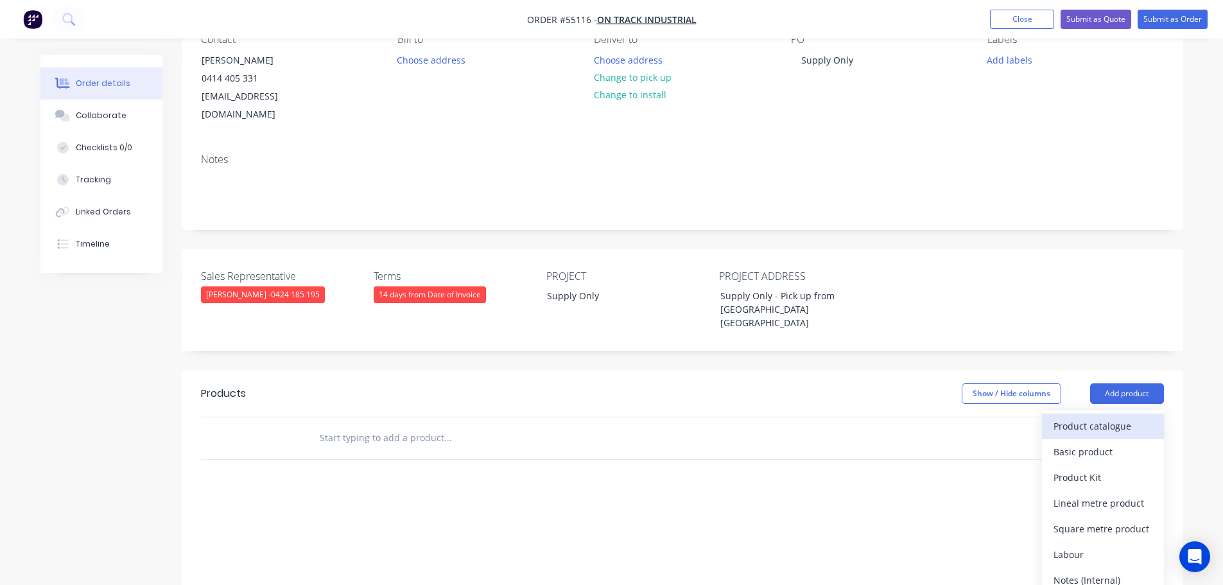
click at [1084, 417] on div "Product catalogue" at bounding box center [1103, 426] width 99 height 19
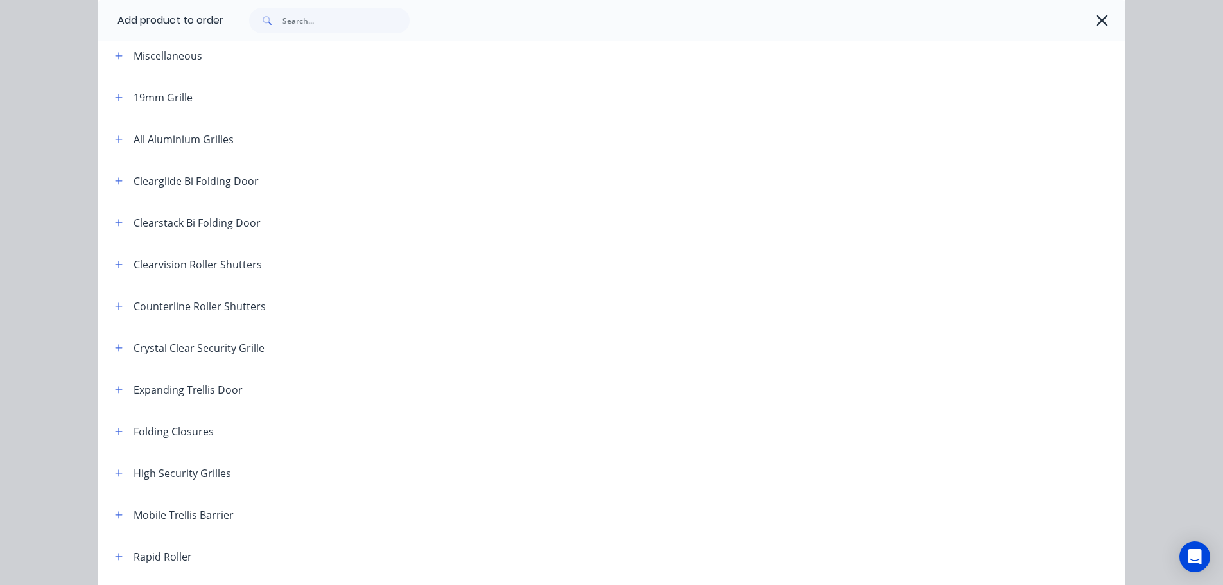
scroll to position [0, 0]
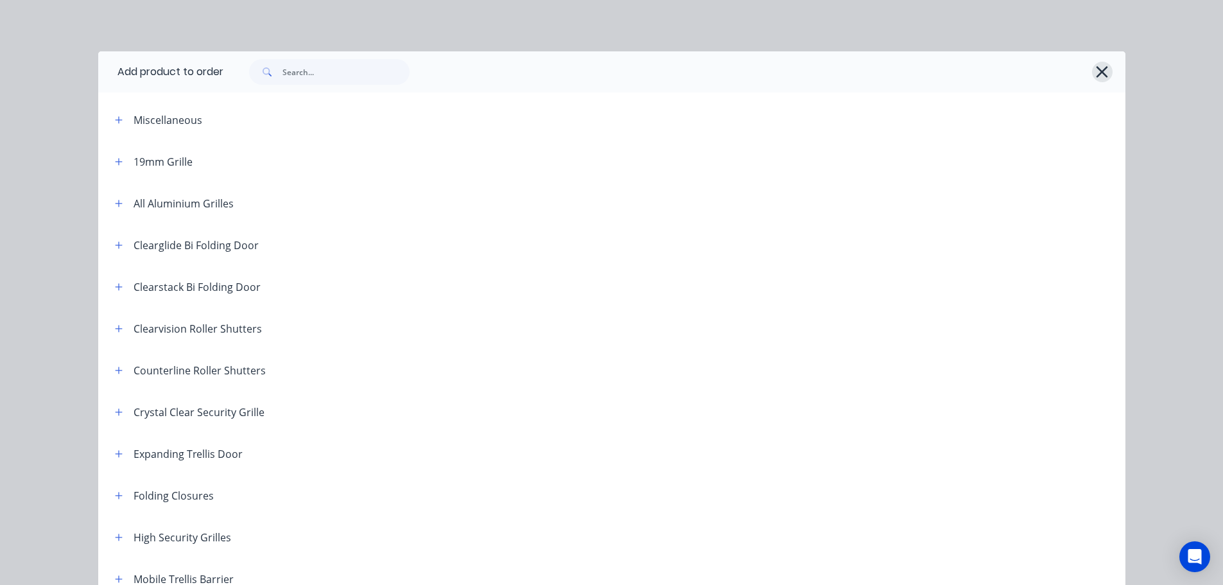
click at [1098, 71] on icon "button" at bounding box center [1103, 72] width 12 height 12
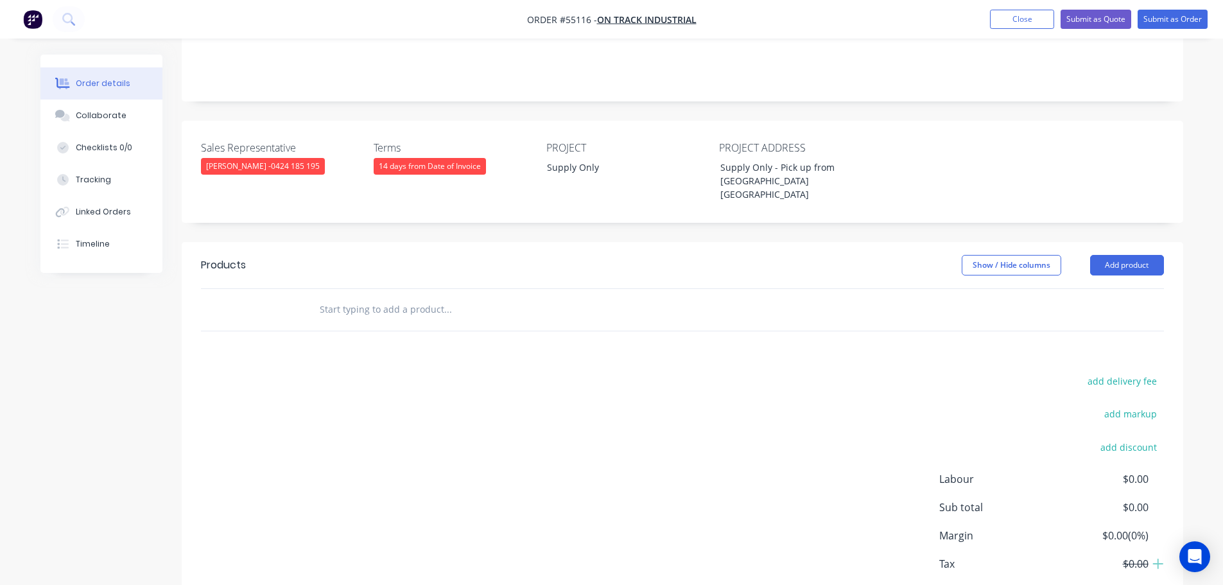
scroll to position [299, 0]
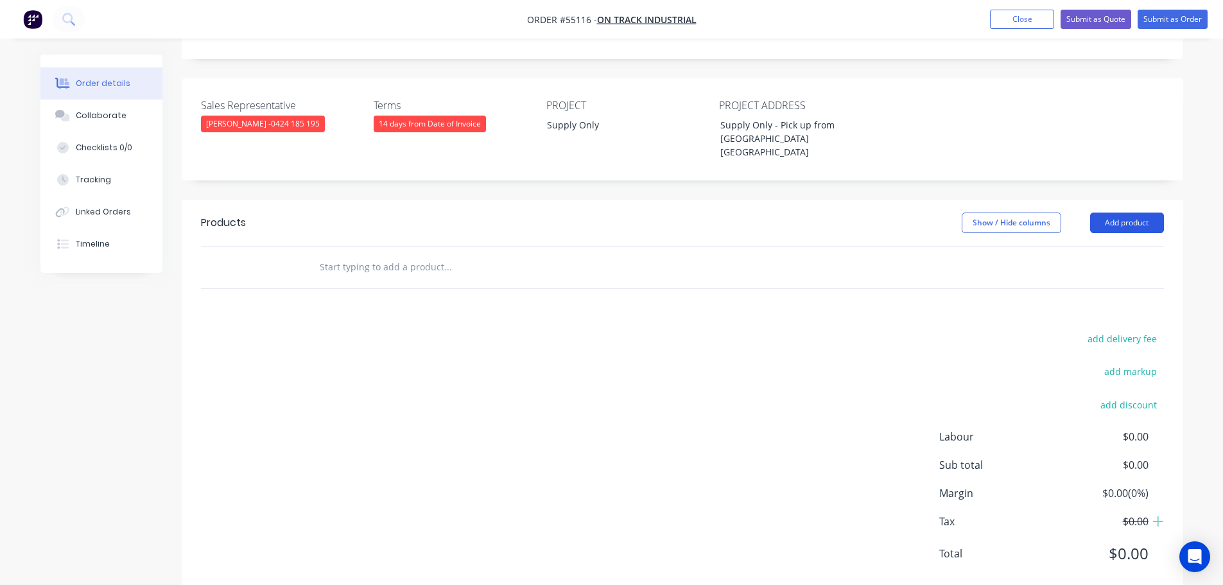
click at [1143, 213] on button "Add product" at bounding box center [1127, 223] width 74 height 21
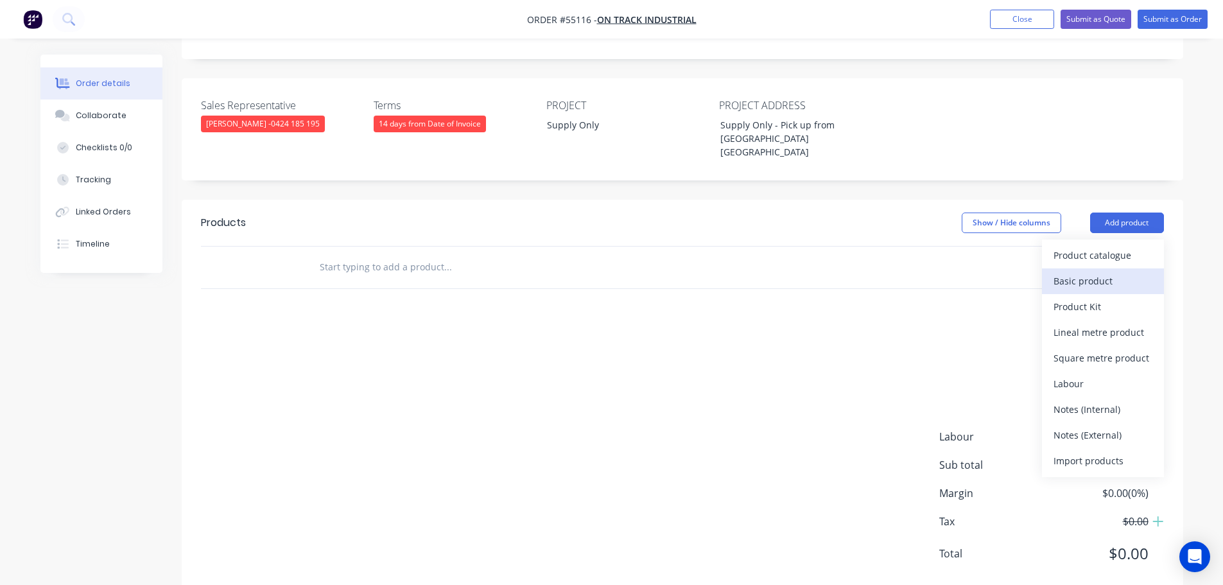
click at [1081, 272] on div "Basic product" at bounding box center [1103, 281] width 99 height 19
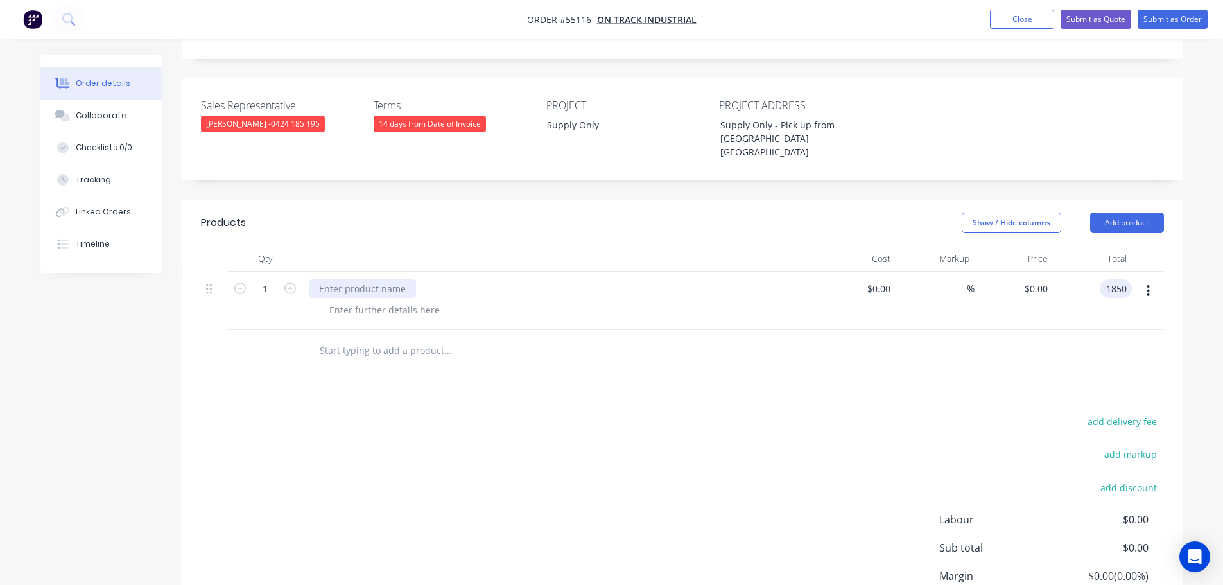
type input "1850"
type input "$1,850.00"
click at [375, 279] on div at bounding box center [362, 288] width 107 height 19
click at [409, 300] on div at bounding box center [384, 309] width 131 height 19
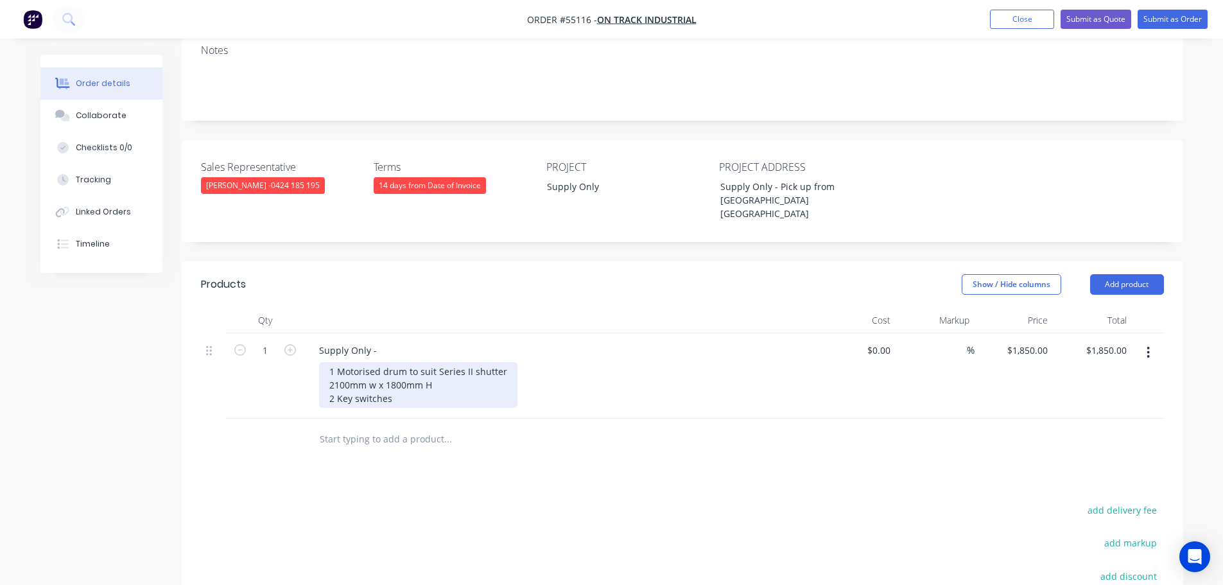
scroll to position [171, 0]
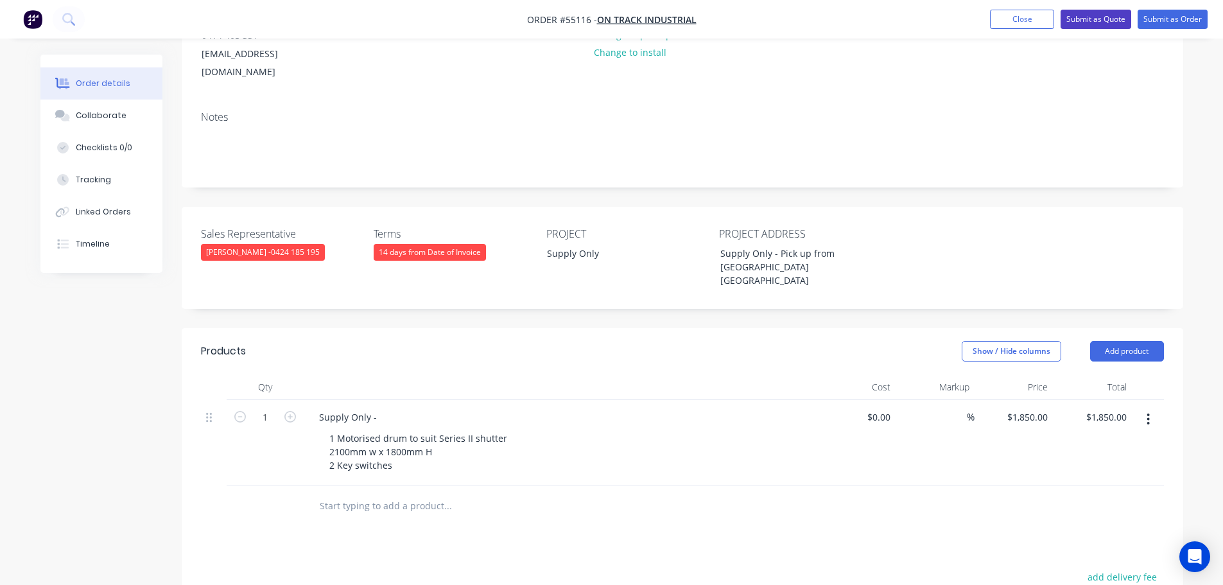
click at [1090, 20] on button "Submit as Quote" at bounding box center [1096, 19] width 71 height 19
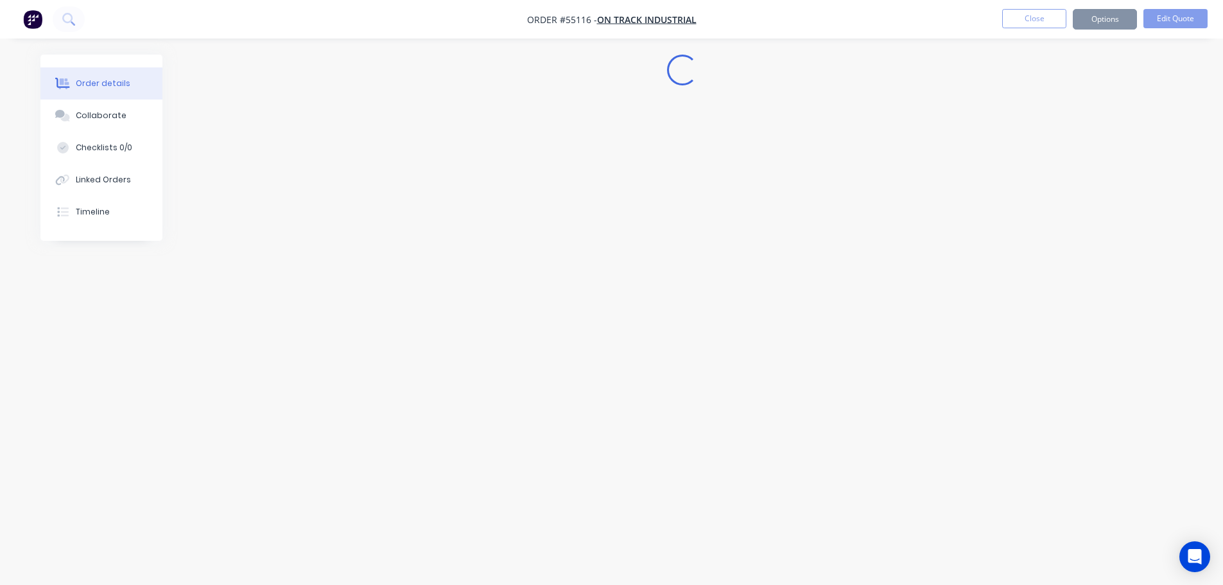
scroll to position [0, 0]
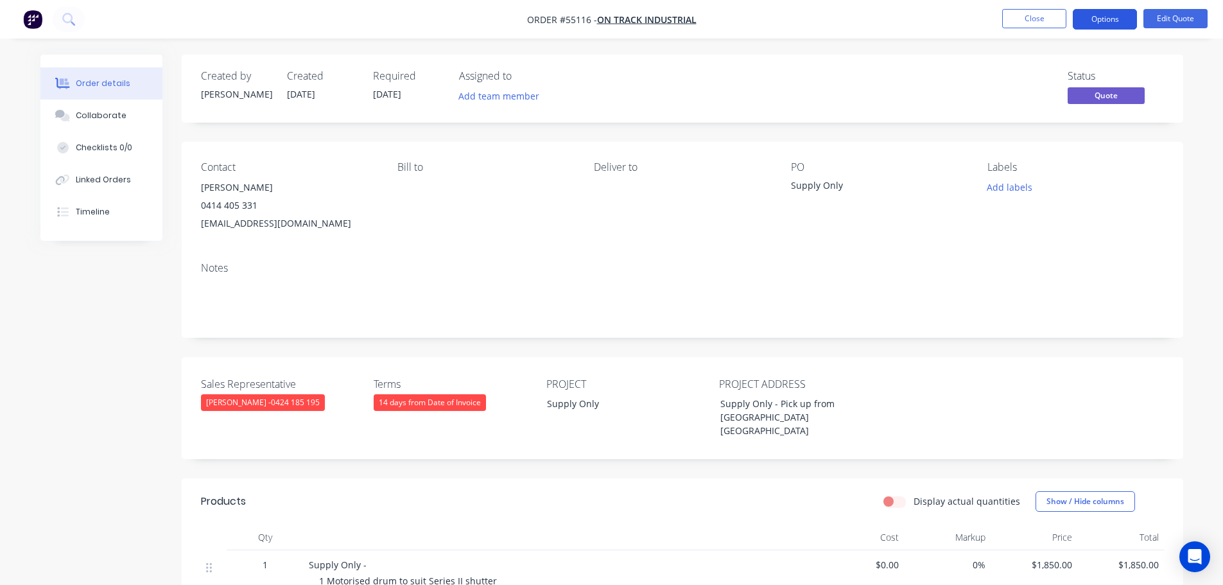
click at [1107, 19] on button "Options" at bounding box center [1105, 19] width 64 height 21
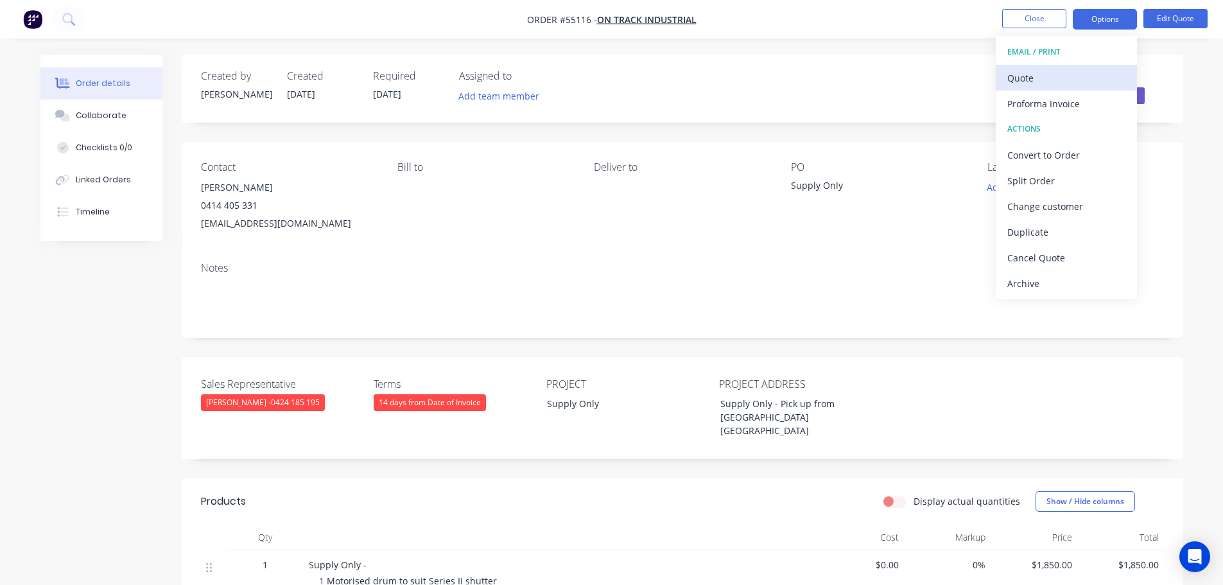
click at [1014, 80] on div "Quote" at bounding box center [1066, 78] width 118 height 19
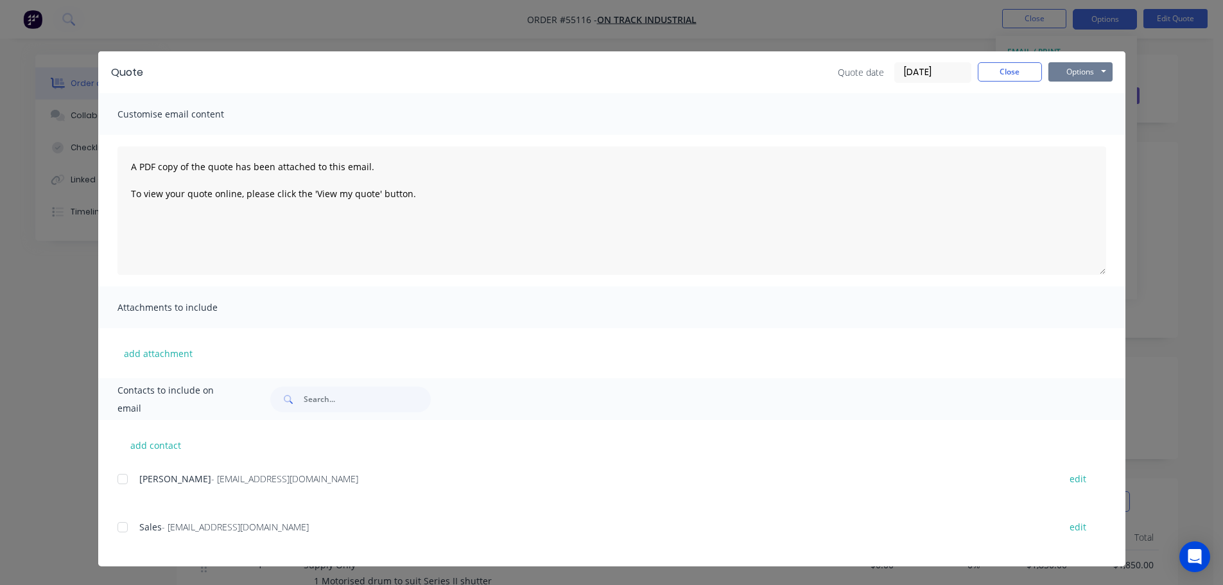
drag, startPoint x: 1060, startPoint y: 74, endPoint x: 1063, endPoint y: 83, distance: 10.0
click at [1061, 74] on button "Options" at bounding box center [1080, 71] width 64 height 19
click at [1072, 119] on button "Print" at bounding box center [1089, 115] width 82 height 21
click at [1006, 67] on button "Close" at bounding box center [1010, 71] width 64 height 19
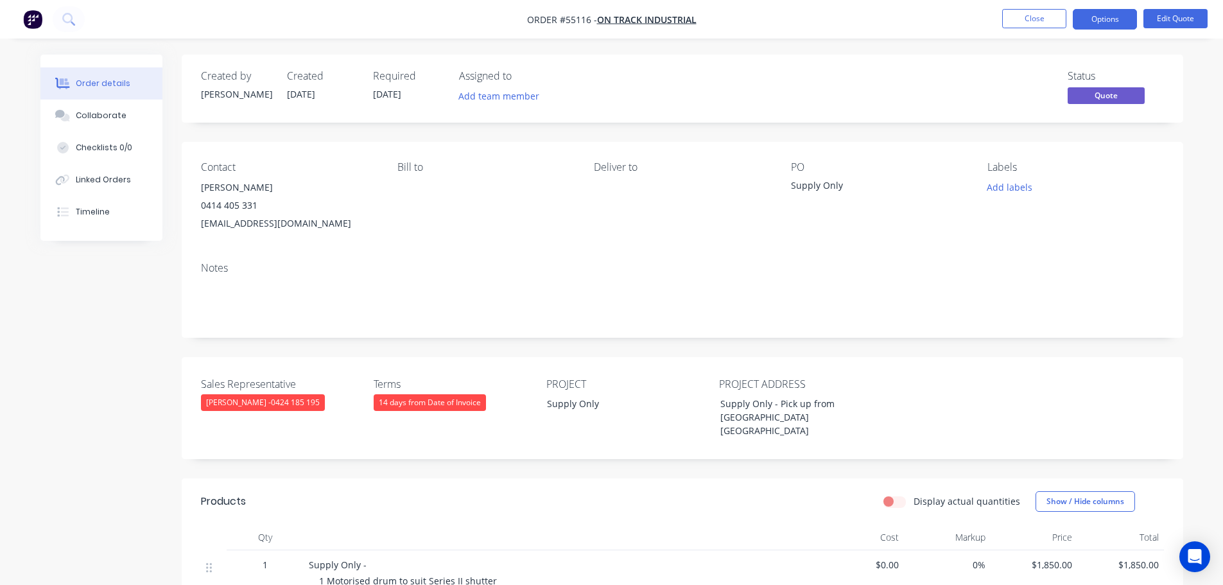
click at [257, 225] on div "[EMAIL_ADDRESS][DOMAIN_NAME]" at bounding box center [289, 223] width 176 height 18
copy div "[EMAIL_ADDRESS][DOMAIN_NAME]"
click at [817, 187] on div "Supply Only" at bounding box center [871, 187] width 161 height 18
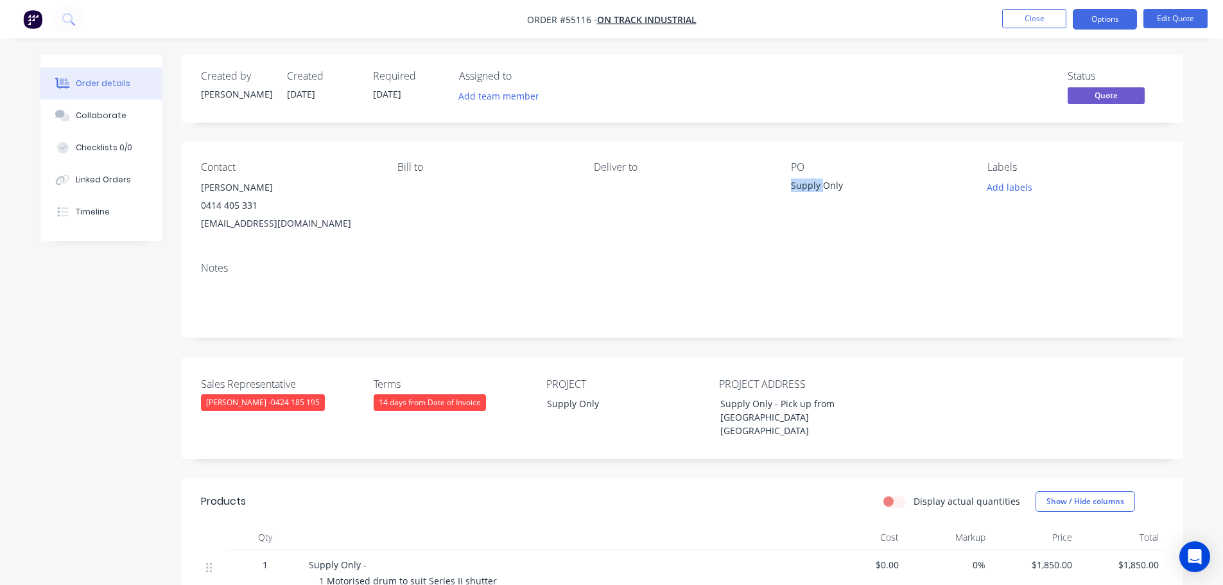
click at [817, 187] on div "Supply Only" at bounding box center [871, 187] width 161 height 18
click at [257, 205] on span at bounding box center [257, 205] width 0 height 12
click at [1037, 17] on button "Close" at bounding box center [1034, 18] width 64 height 19
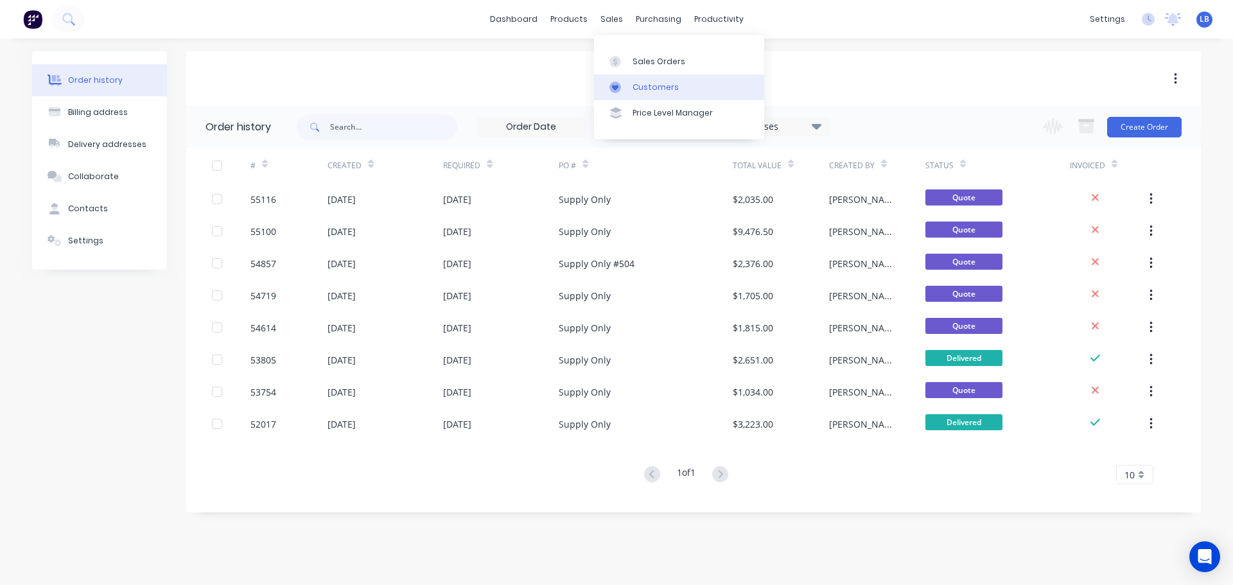
click at [659, 87] on div "Customers" at bounding box center [655, 88] width 46 height 12
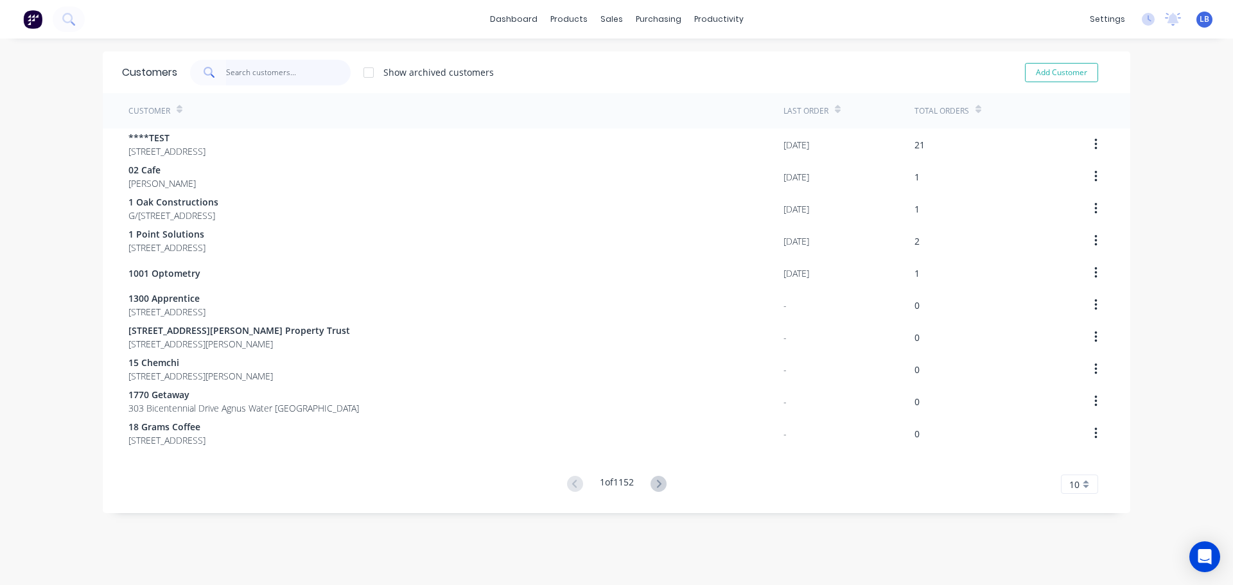
click at [246, 65] on input "text" at bounding box center [288, 73] width 125 height 26
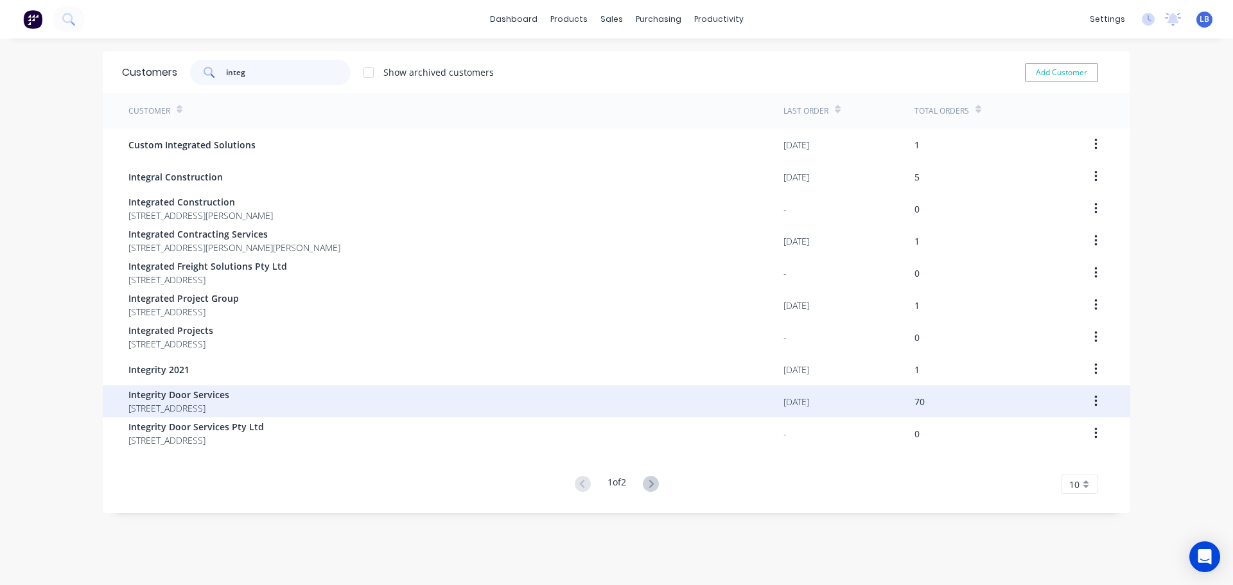
type input "integ"
click at [193, 390] on span "Integrity Door Services" at bounding box center [178, 394] width 101 height 13
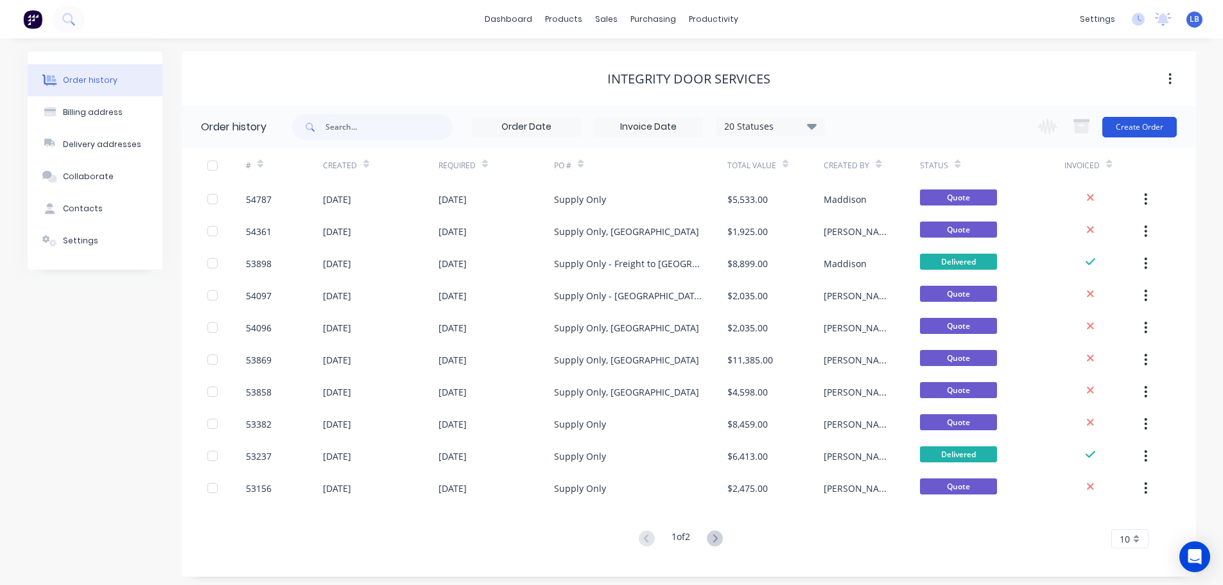
click at [1145, 133] on button "Create Order" at bounding box center [1139, 127] width 74 height 21
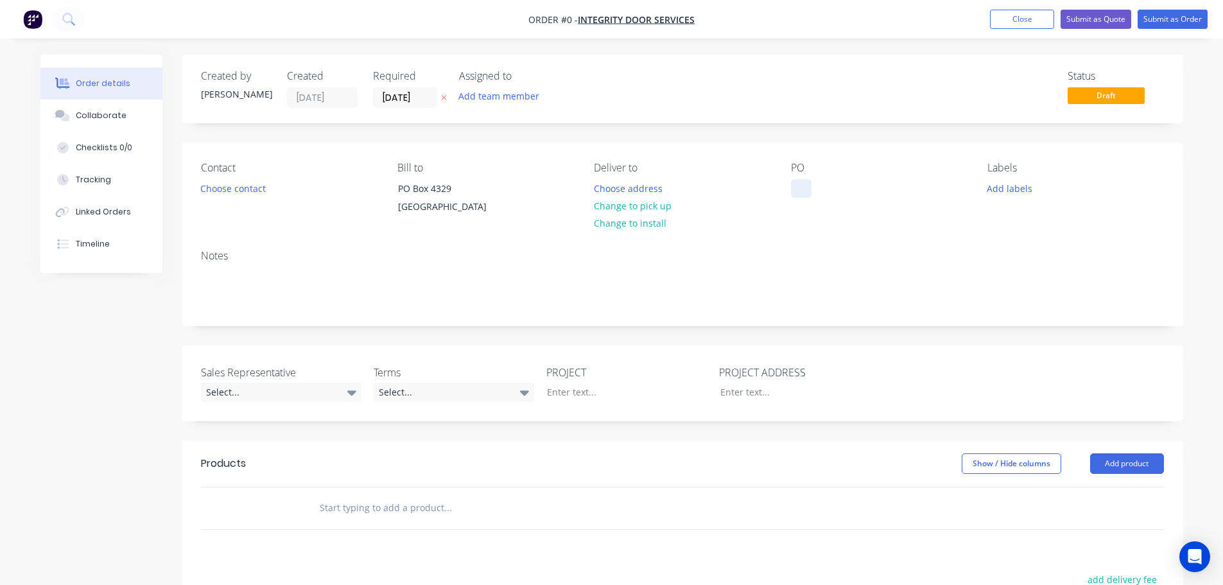
click at [808, 186] on div at bounding box center [801, 188] width 21 height 19
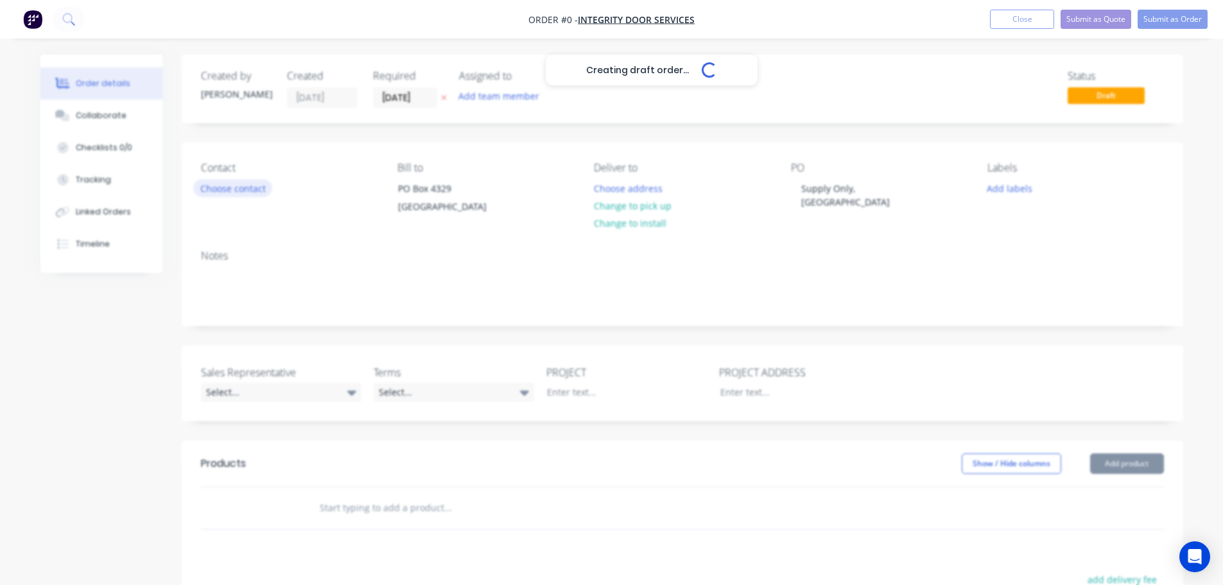
click at [241, 189] on div "Creating draft order... Loading... Order details Collaborate Checklists 0/0 Tra…" at bounding box center [612, 456] width 1168 height 803
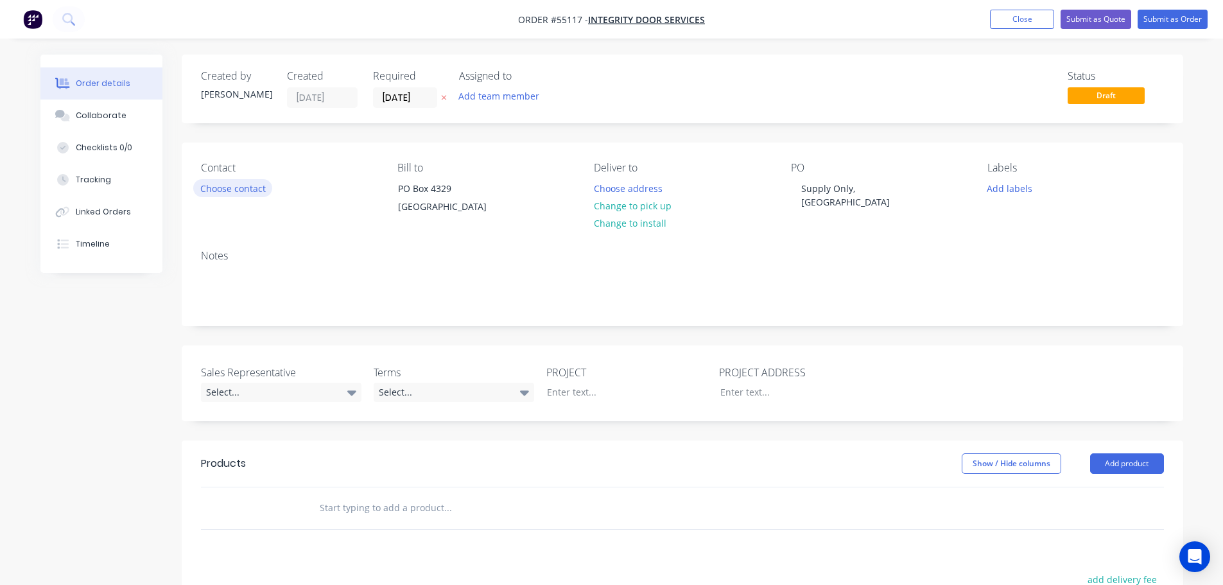
click at [241, 189] on button "Choose contact" at bounding box center [232, 187] width 79 height 17
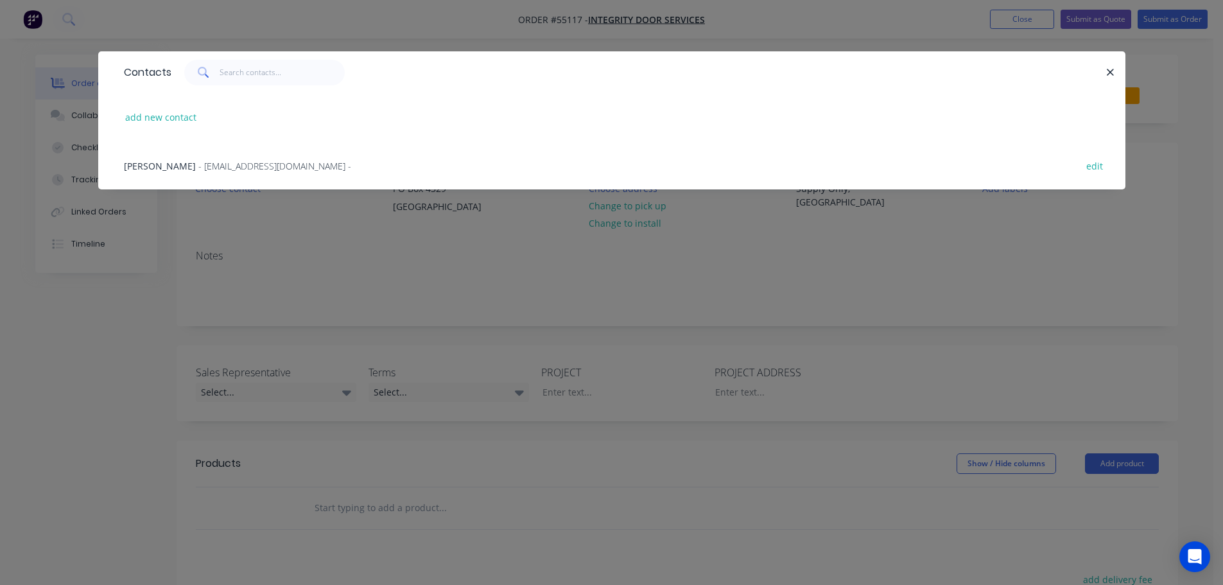
click at [218, 166] on span "- [EMAIL_ADDRESS][DOMAIN_NAME] -" at bounding box center [274, 166] width 153 height 12
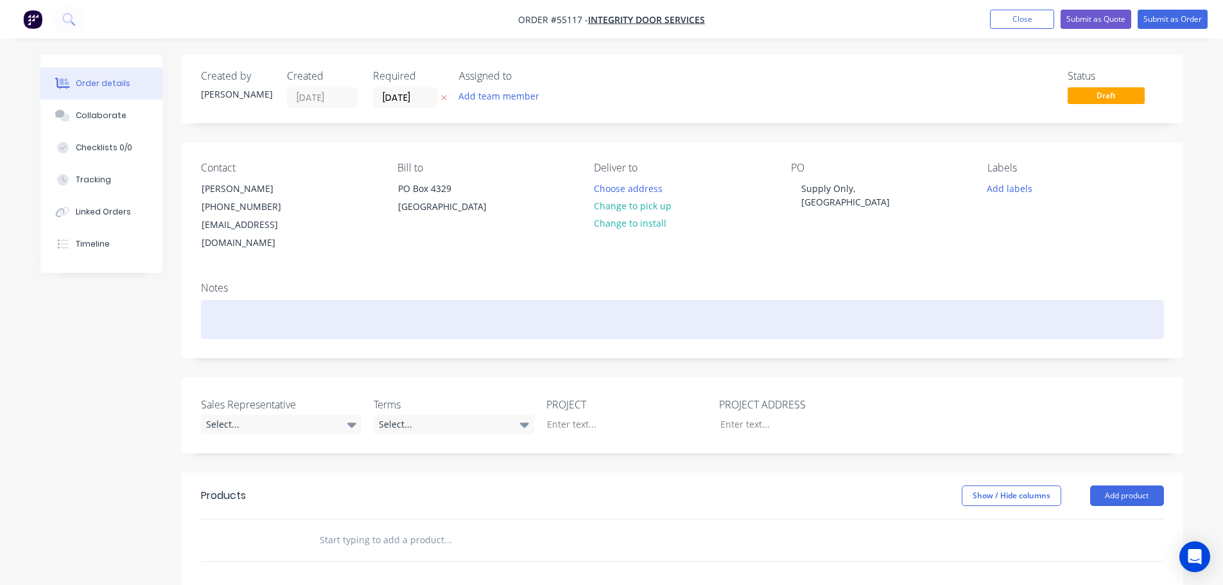
scroll to position [193, 0]
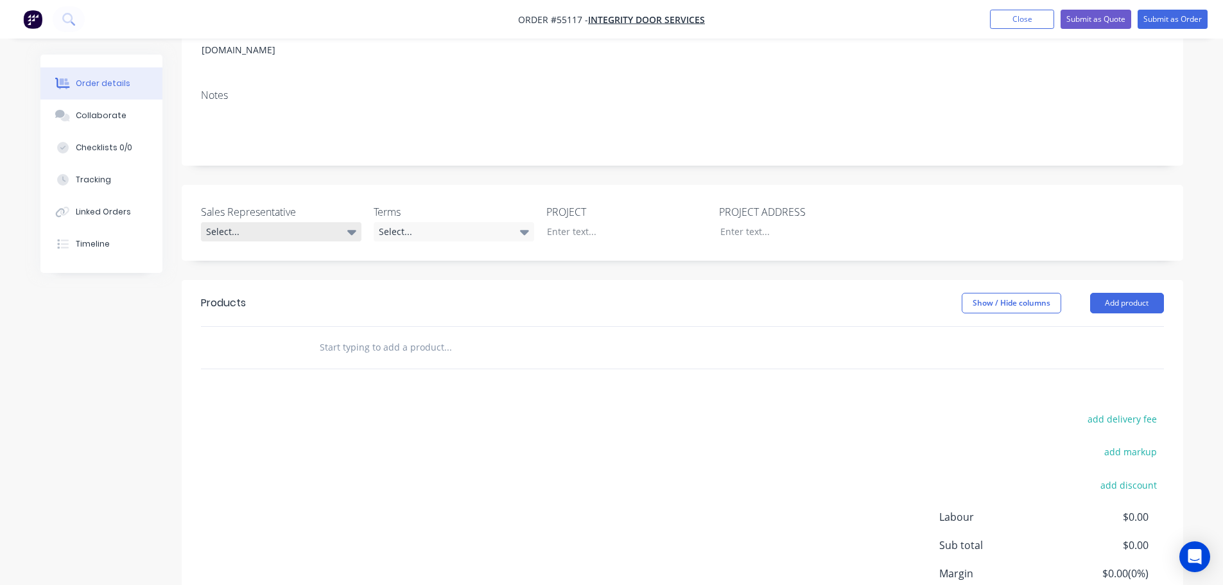
click at [243, 222] on div "Select..." at bounding box center [281, 231] width 161 height 19
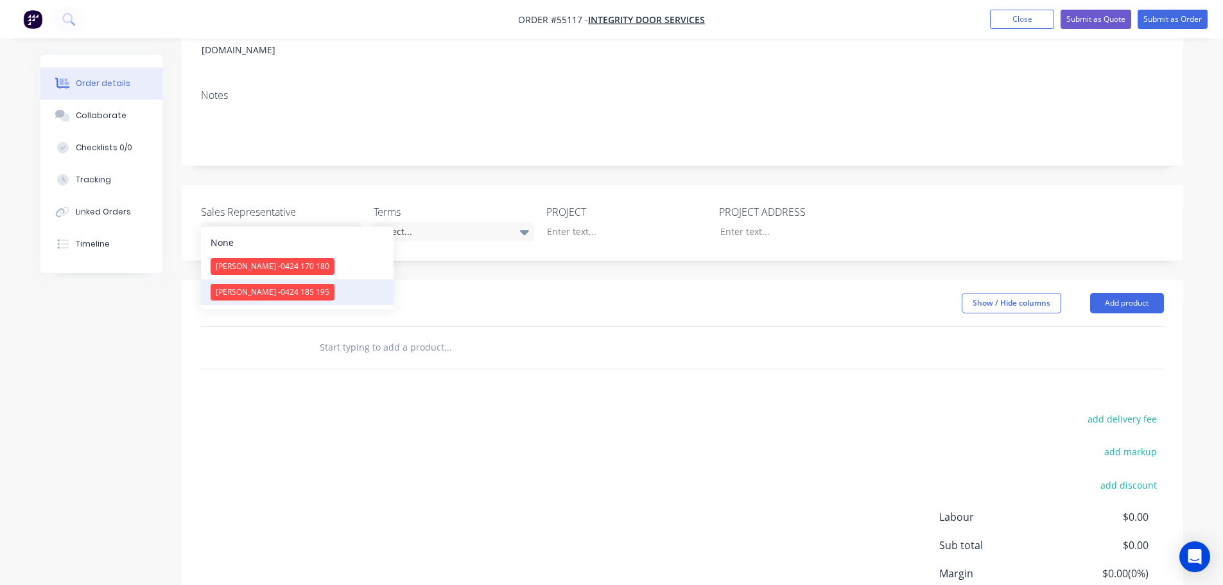
click at [254, 295] on span "[PERSON_NAME] - 0424 185 195" at bounding box center [273, 291] width 114 height 11
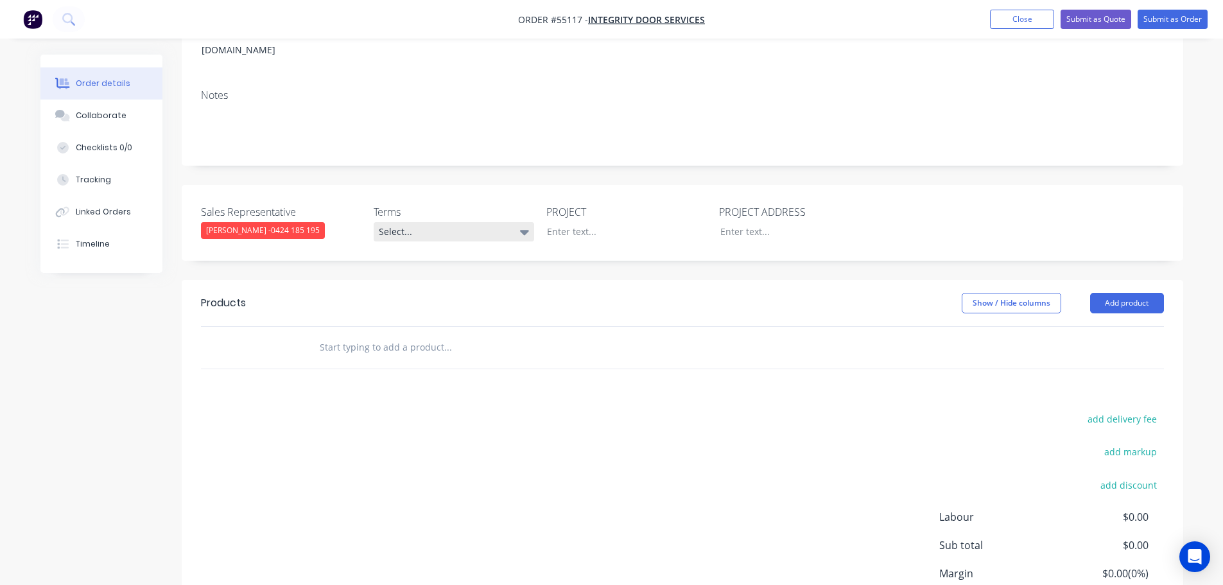
click at [433, 222] on div "Select..." at bounding box center [454, 231] width 161 height 19
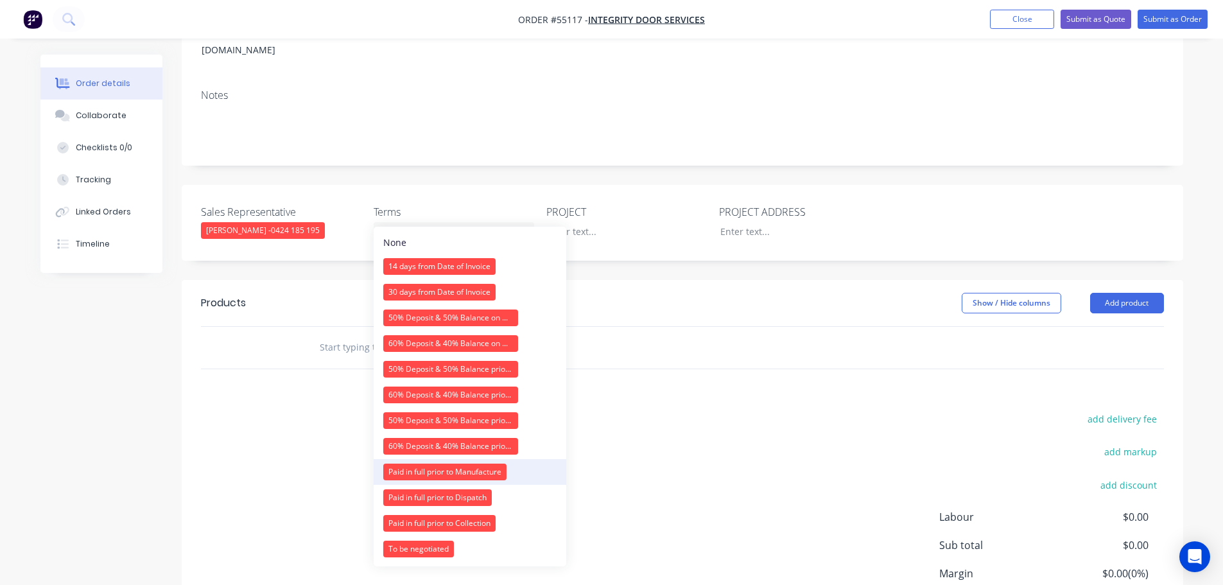
click at [415, 473] on div "Paid in full prior to Manufacture" at bounding box center [444, 472] width 123 height 17
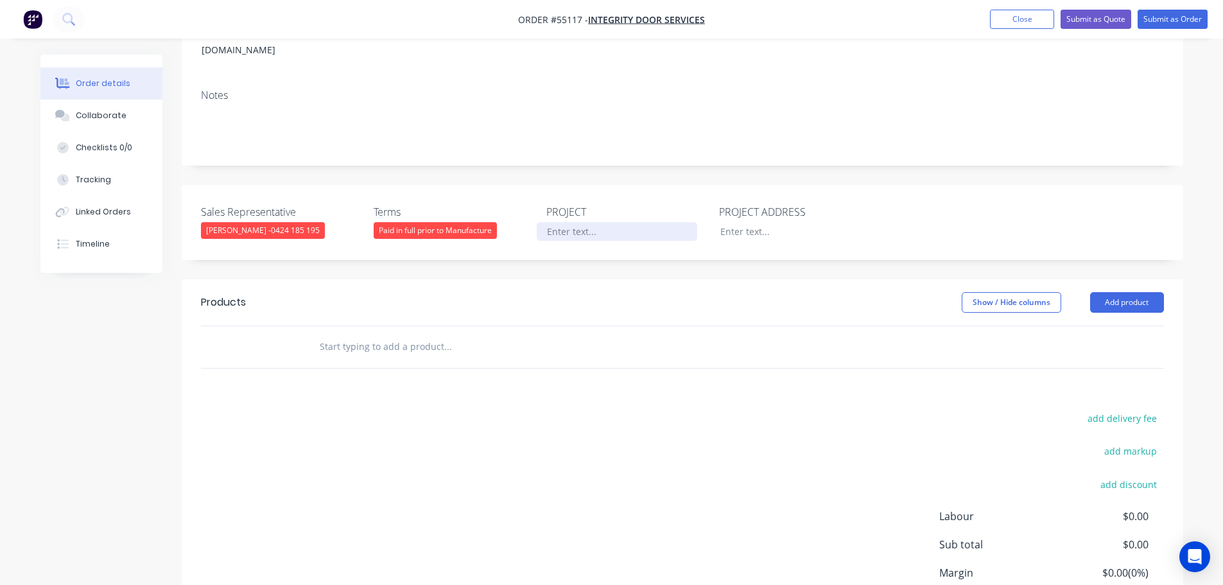
click at [578, 222] on div at bounding box center [617, 231] width 161 height 19
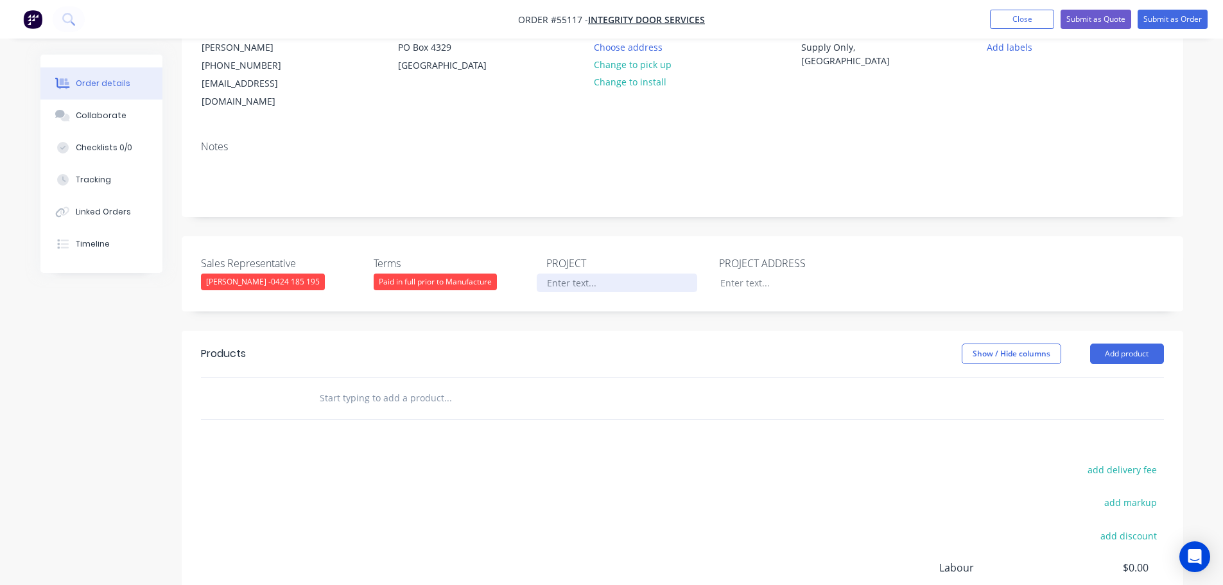
scroll to position [64, 0]
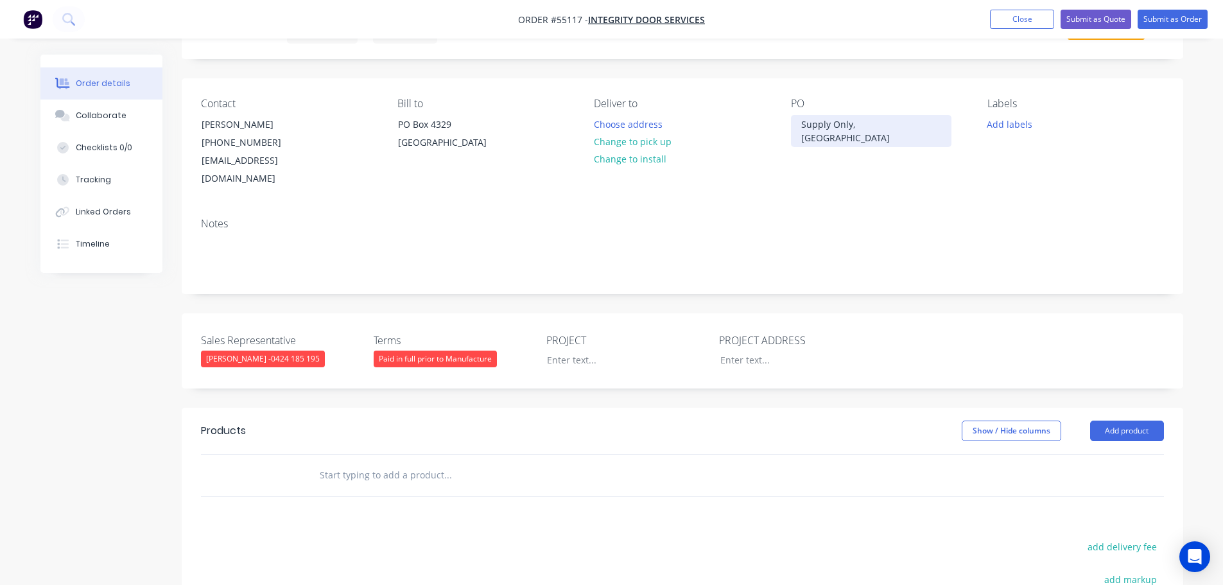
click at [821, 125] on div "Supply Only, [GEOGRAPHIC_DATA]" at bounding box center [871, 131] width 161 height 32
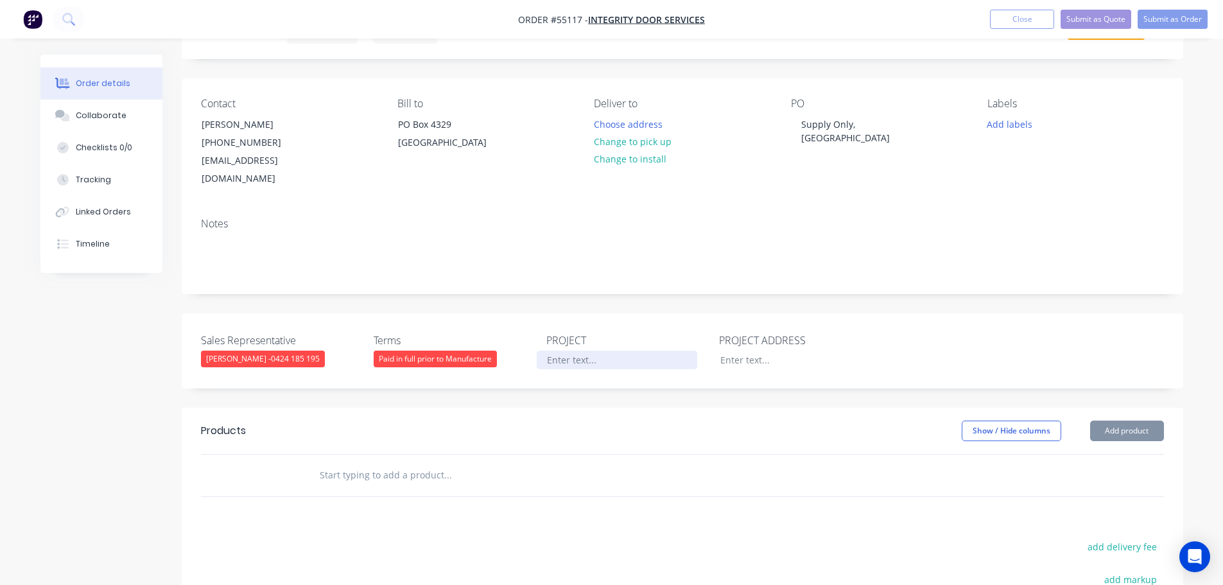
click at [570, 351] on div at bounding box center [617, 360] width 161 height 19
paste div
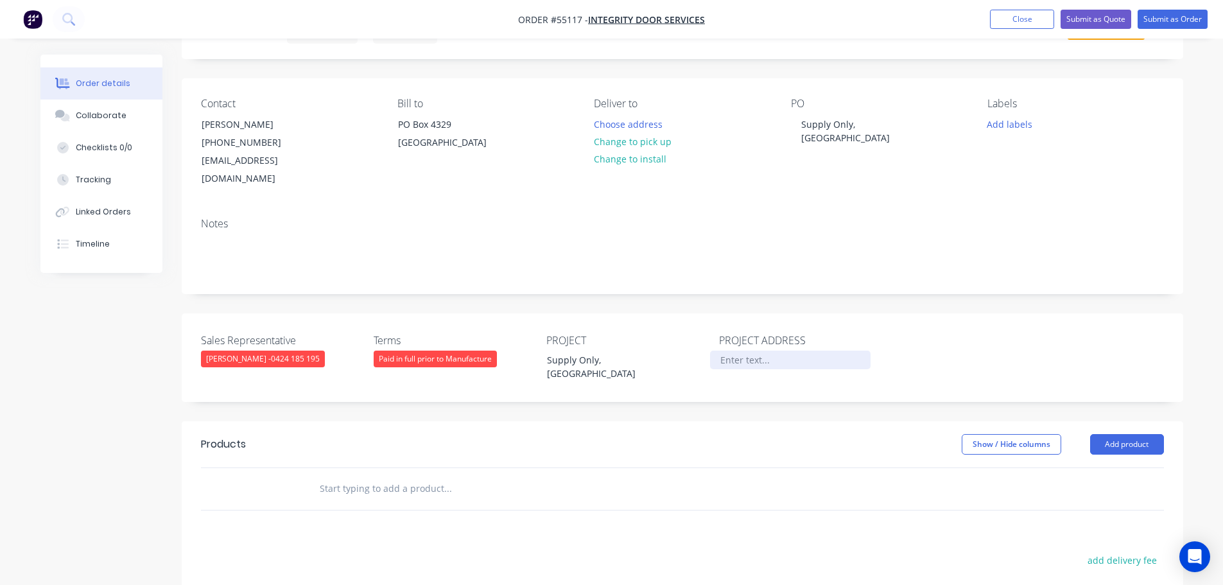
click at [745, 351] on div at bounding box center [790, 360] width 161 height 19
paste div
drag, startPoint x: 774, startPoint y: 340, endPoint x: 775, endPoint y: 356, distance: 16.1
click at [774, 351] on div "Supply Only, [GEOGRAPHIC_DATA]" at bounding box center [790, 367] width 161 height 32
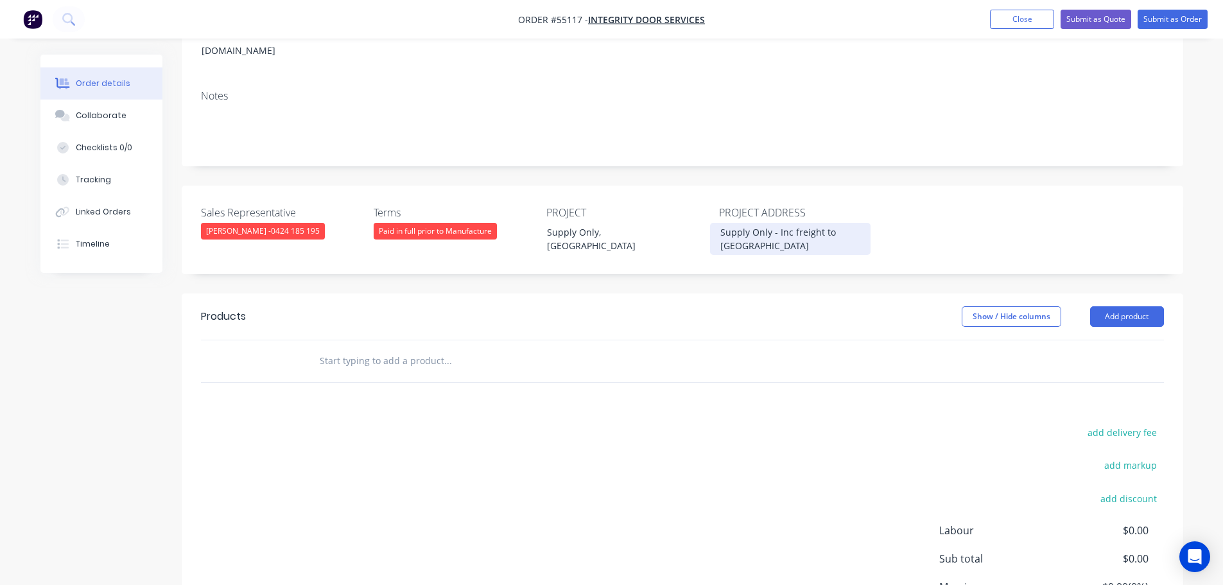
scroll to position [193, 0]
click at [1133, 306] on button "Add product" at bounding box center [1127, 316] width 74 height 21
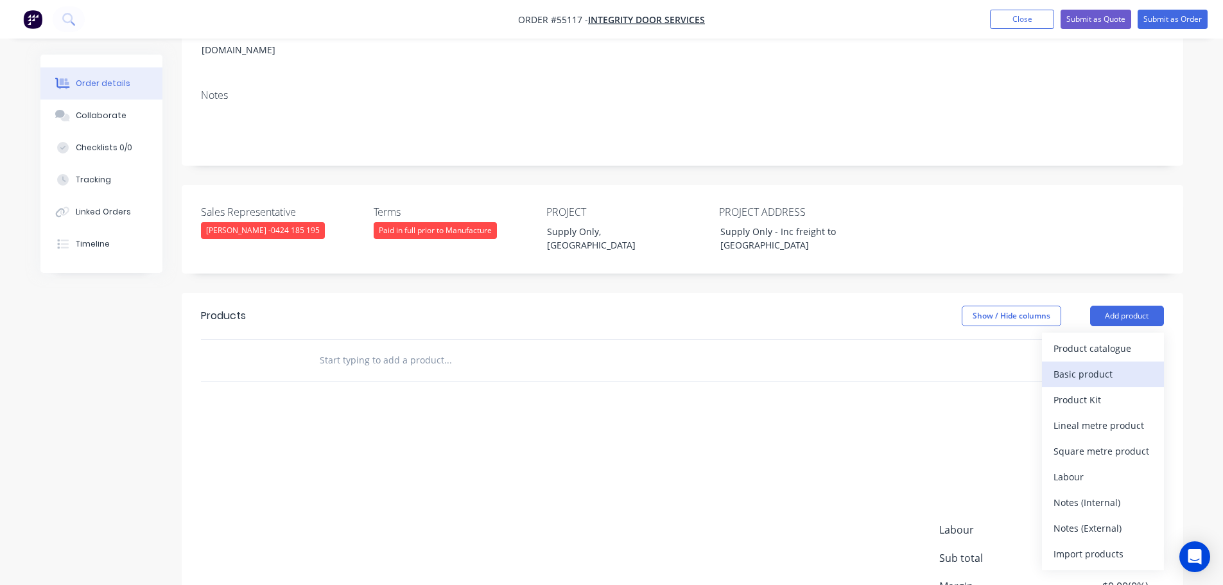
click at [1079, 365] on div "Basic product" at bounding box center [1103, 374] width 99 height 19
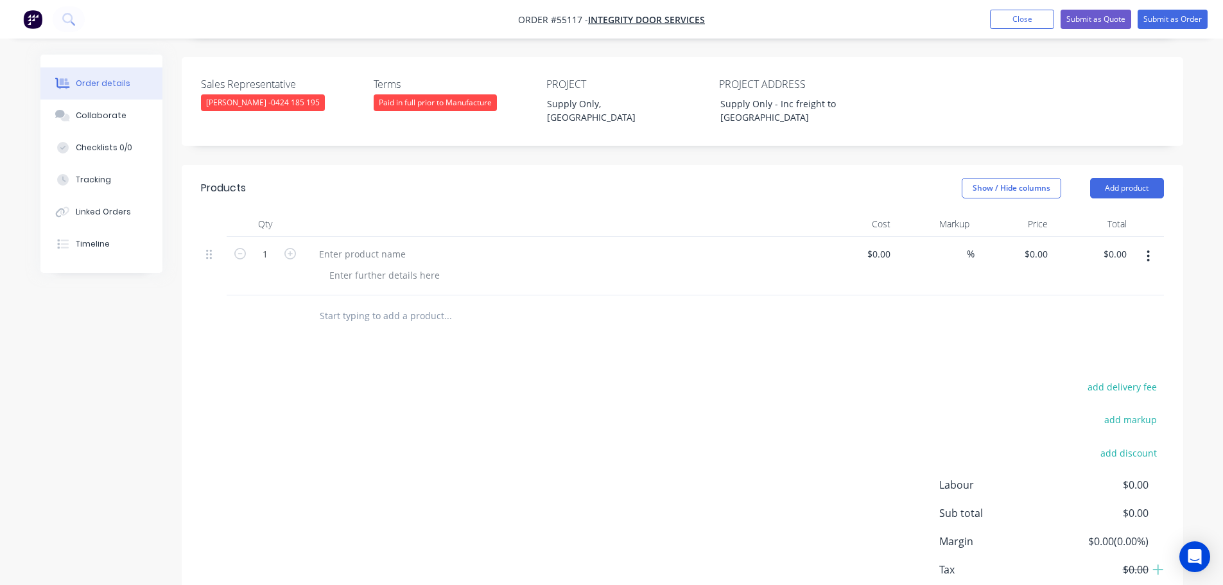
scroll to position [321, 0]
type input "2150"
type input "$2,150.00"
click at [369, 244] on div at bounding box center [362, 253] width 107 height 19
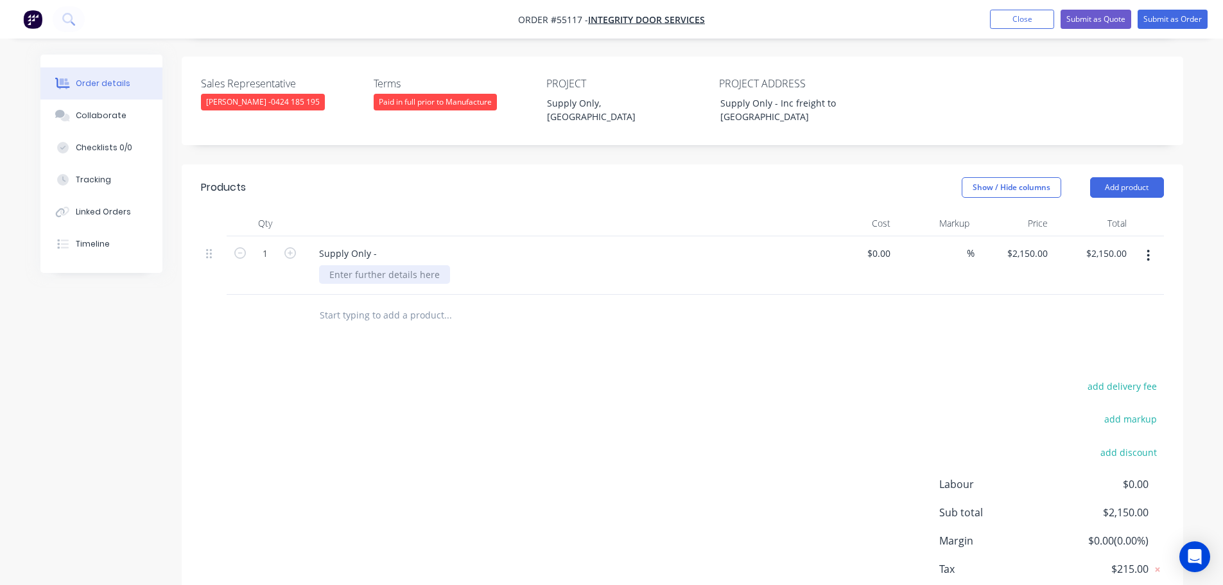
click at [405, 265] on div at bounding box center [384, 274] width 131 height 19
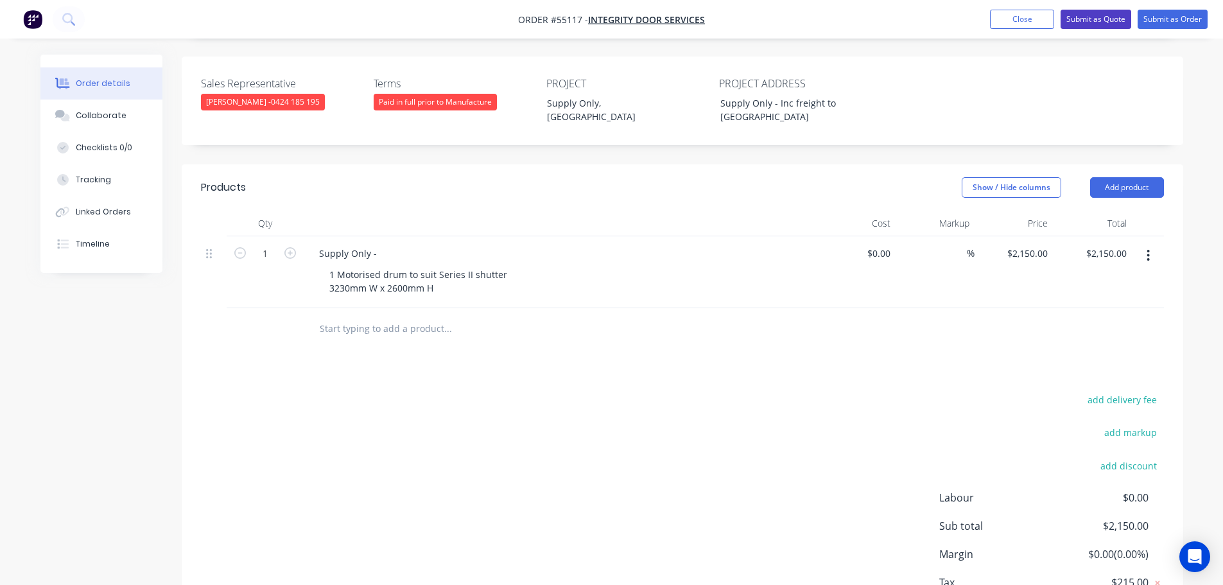
click at [1066, 19] on button "Submit as Quote" at bounding box center [1096, 19] width 71 height 19
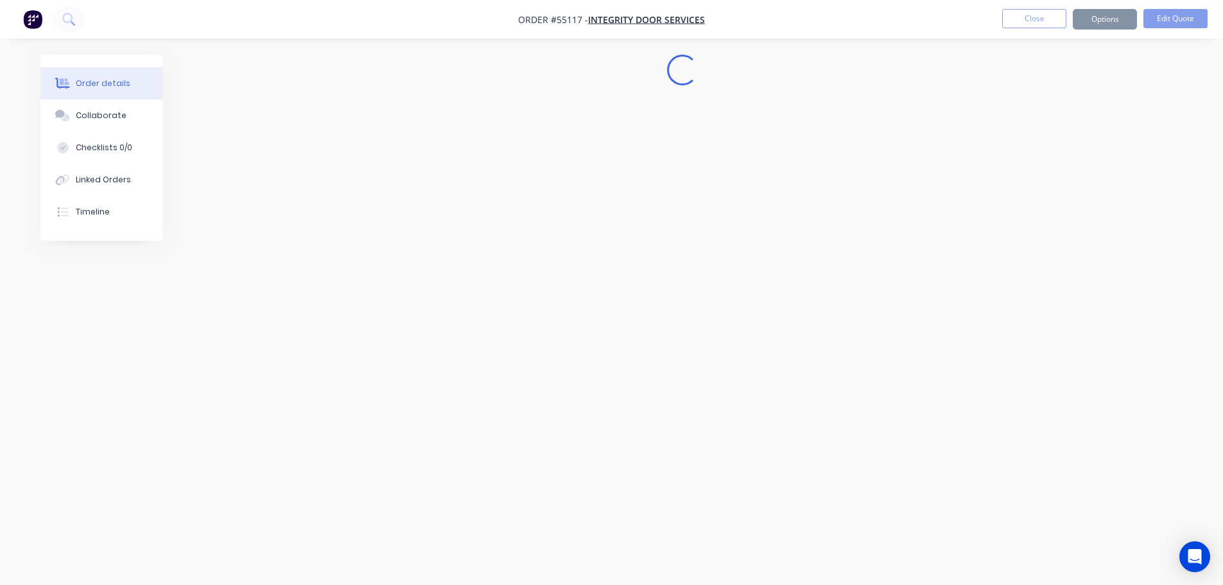
scroll to position [0, 0]
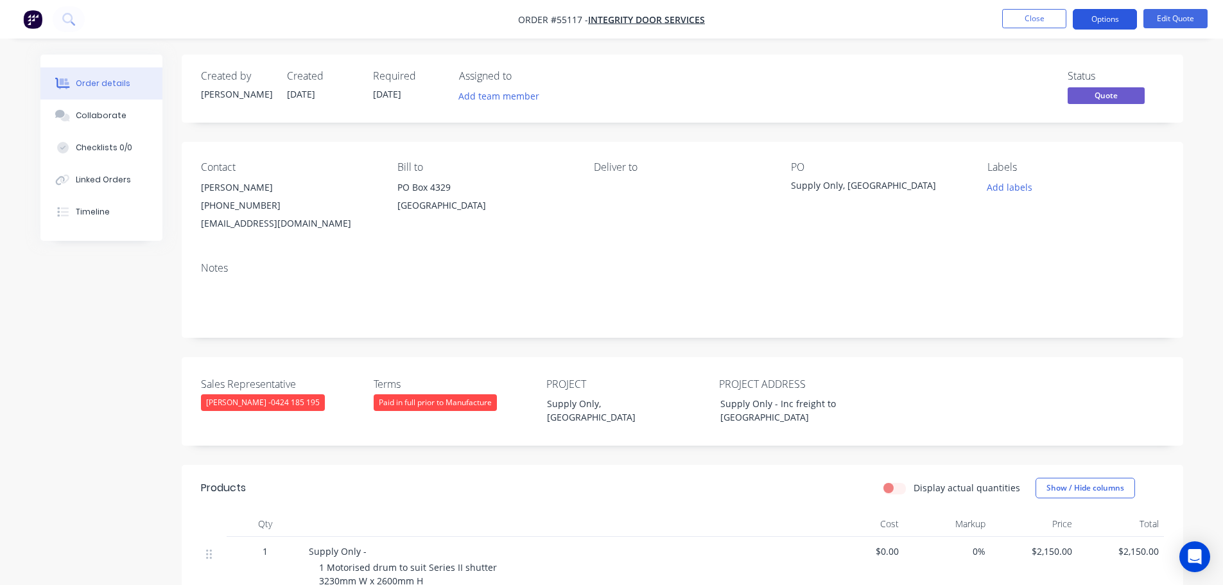
click at [1109, 23] on button "Options" at bounding box center [1105, 19] width 64 height 21
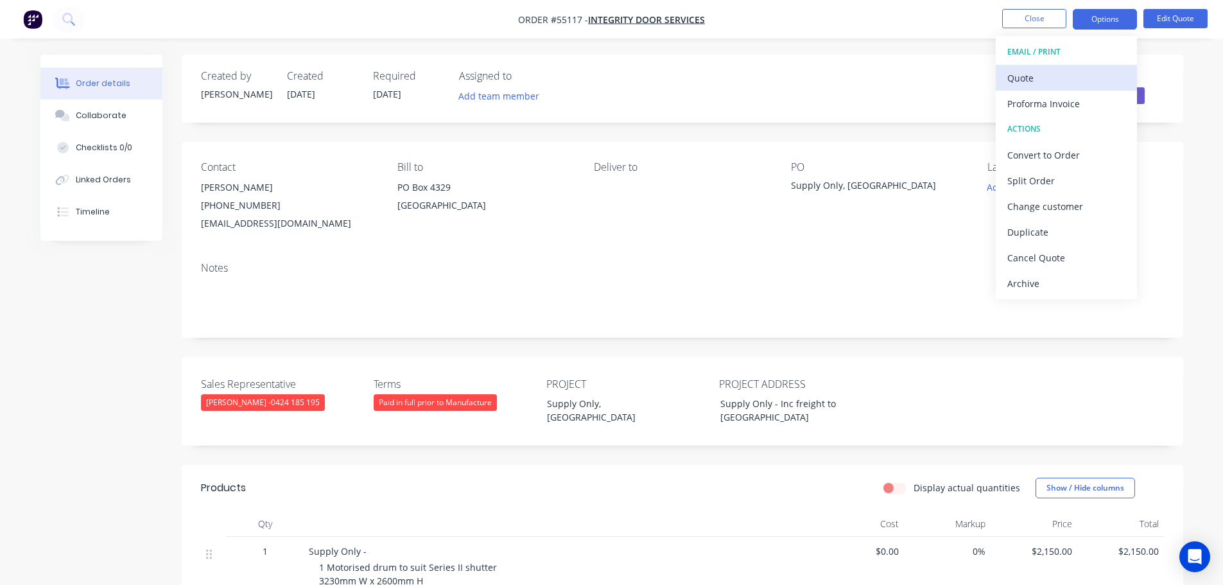
click at [1031, 79] on div "Quote" at bounding box center [1066, 78] width 118 height 19
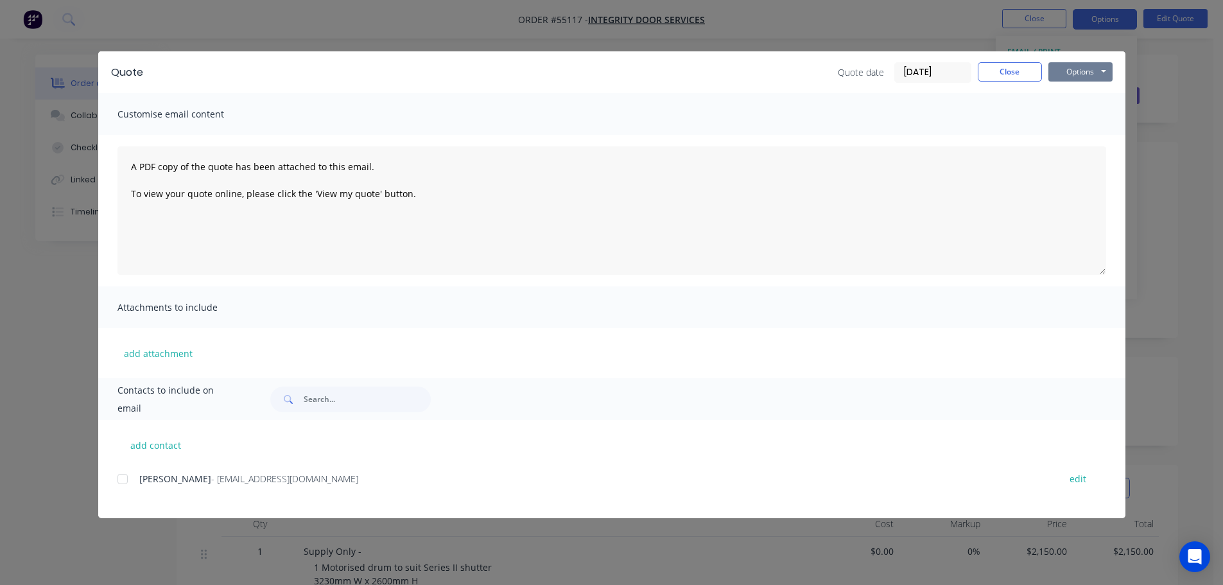
click at [1065, 73] on button "Options" at bounding box center [1080, 71] width 64 height 19
click at [1084, 119] on button "Print" at bounding box center [1089, 115] width 82 height 21
click at [981, 76] on button "Close" at bounding box center [1010, 71] width 64 height 19
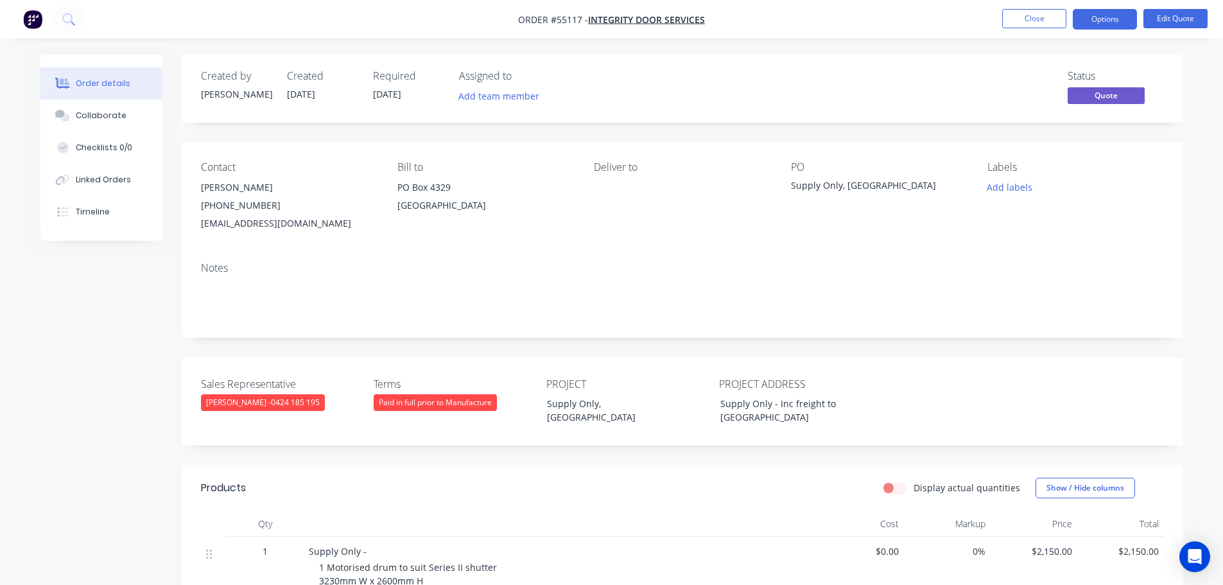
click at [243, 226] on div "[EMAIL_ADDRESS][DOMAIN_NAME]" at bounding box center [289, 223] width 176 height 18
click at [826, 184] on div "Supply Only, [GEOGRAPHIC_DATA]" at bounding box center [871, 187] width 161 height 18
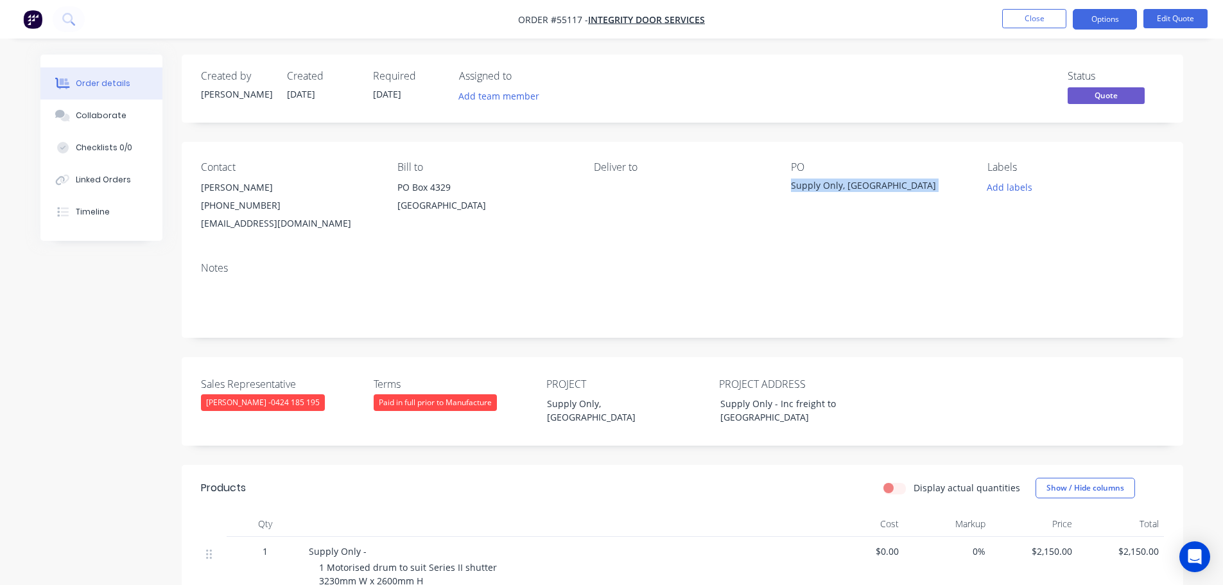
click at [826, 184] on div "Supply Only, [GEOGRAPHIC_DATA]" at bounding box center [871, 187] width 161 height 18
click at [1025, 24] on button "Close" at bounding box center [1034, 18] width 64 height 19
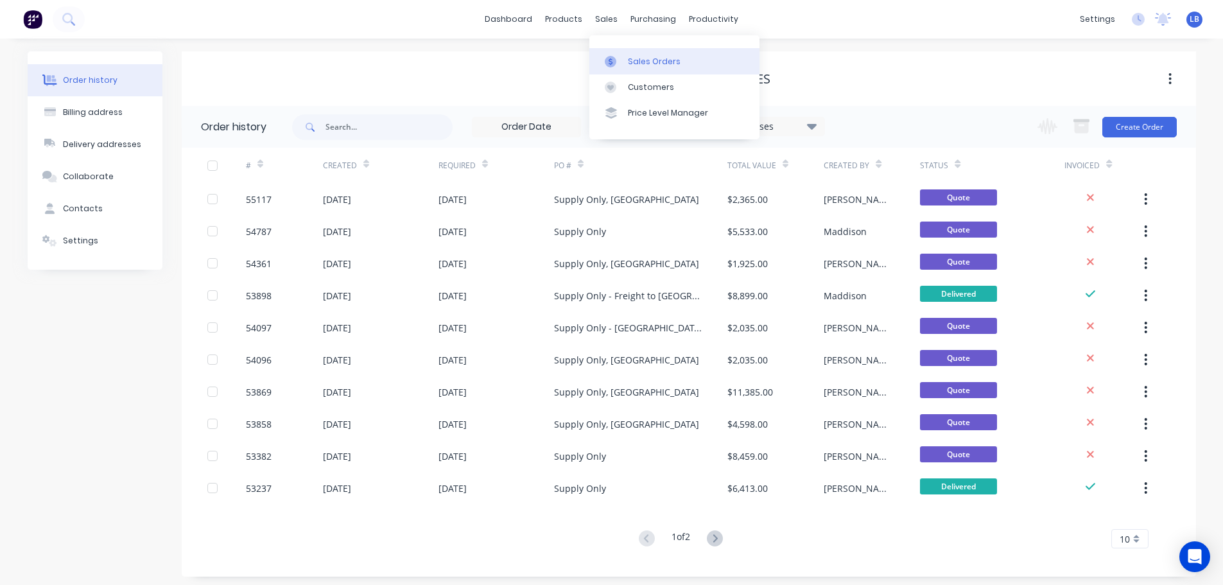
click at [643, 57] on div "Sales Orders" at bounding box center [654, 62] width 53 height 12
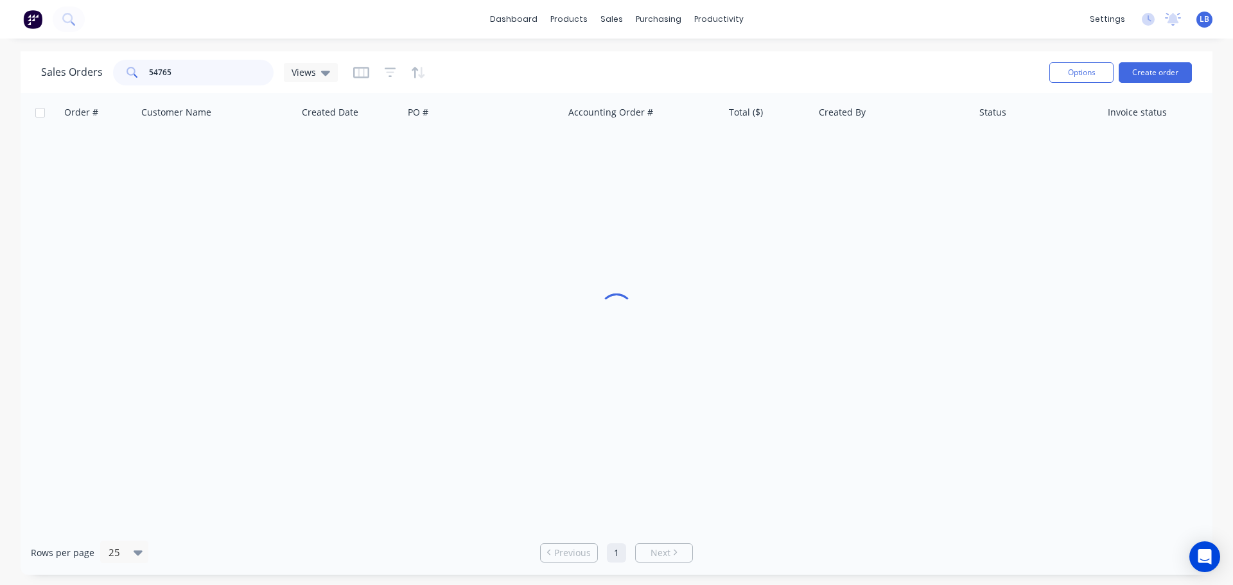
drag, startPoint x: 175, startPoint y: 73, endPoint x: 109, endPoint y: 86, distance: 67.4
click at [109, 86] on div "Sales Orders 54765 Views" at bounding box center [540, 71] width 998 height 31
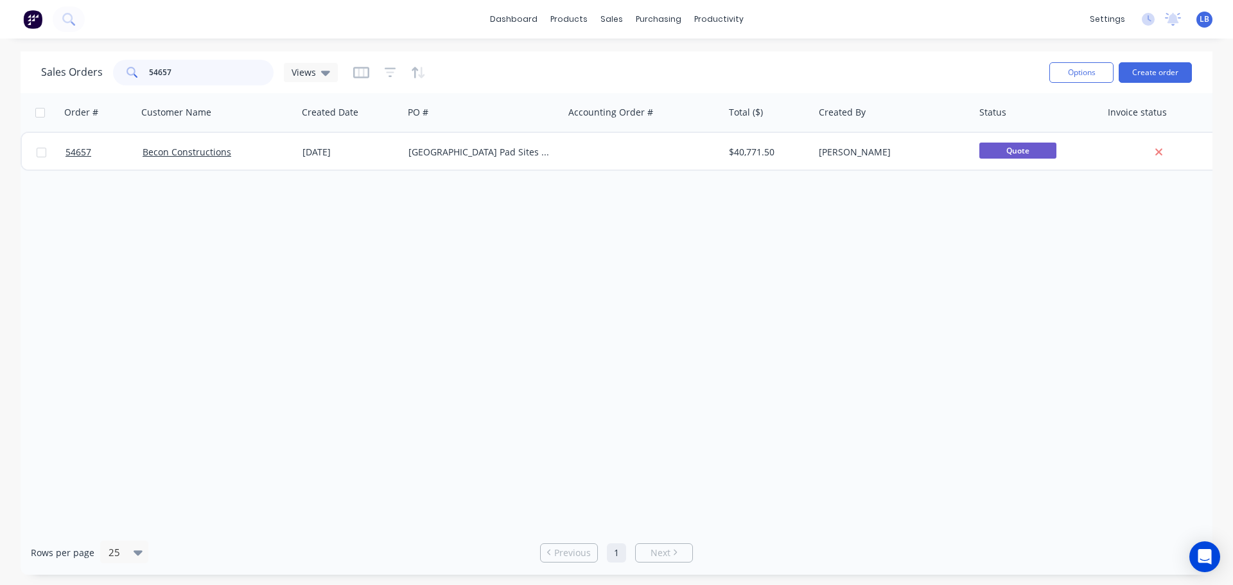
drag, startPoint x: 174, startPoint y: 67, endPoint x: 144, endPoint y: 89, distance: 36.9
click at [144, 89] on div "Sales Orders 54657 Views Options Create order" at bounding box center [617, 72] width 1192 height 42
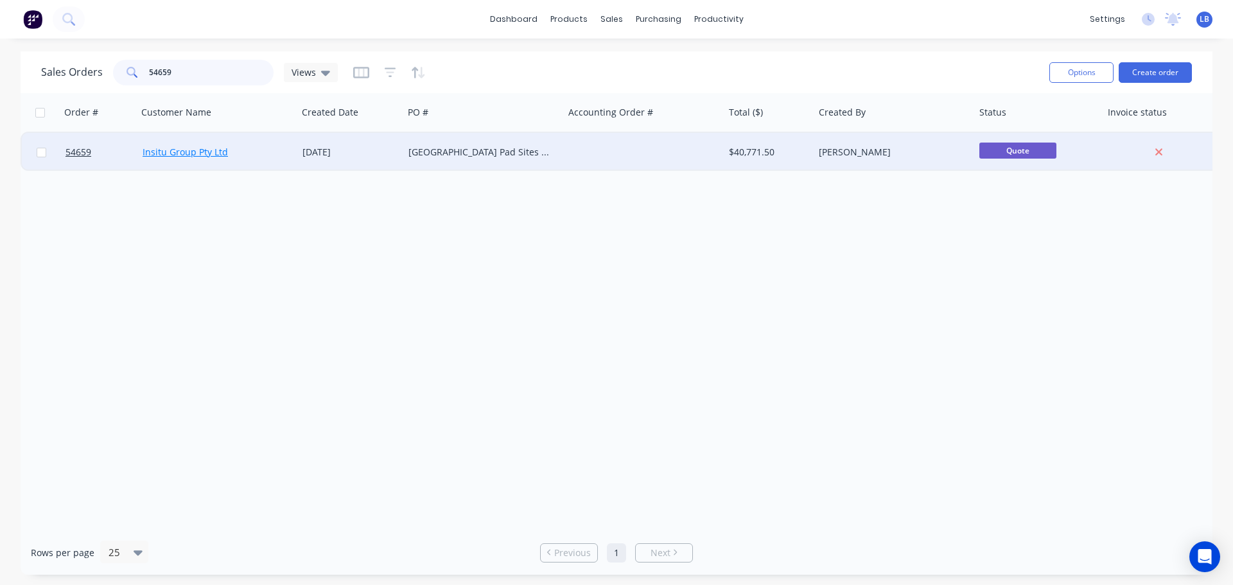
type input "54659"
click at [216, 155] on link "Insitu Group Pty Ltd" at bounding box center [185, 152] width 85 height 12
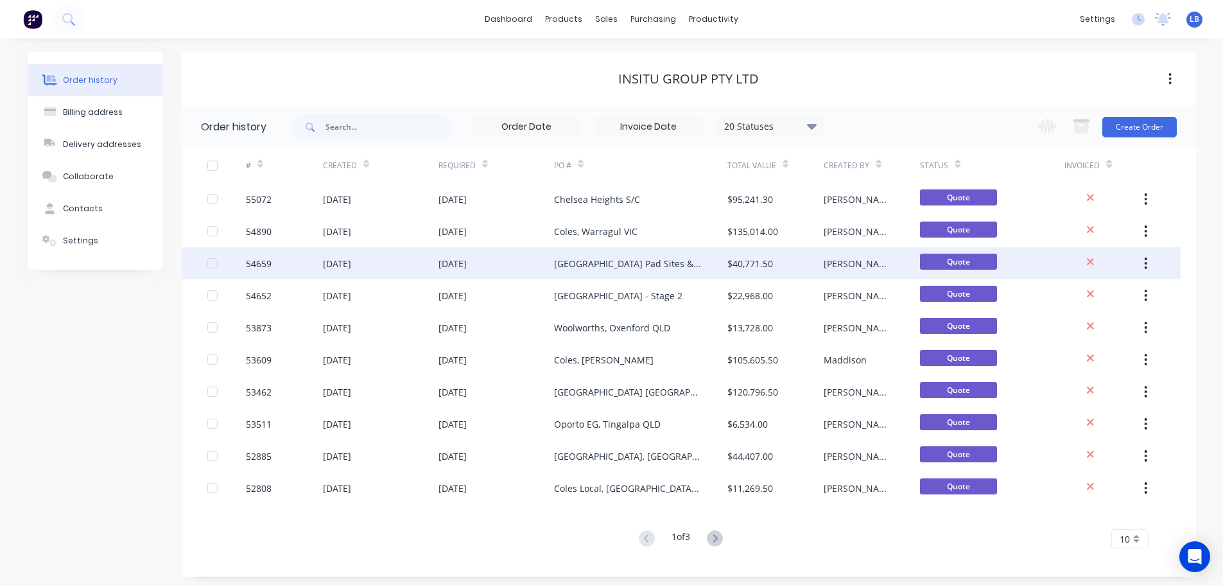
click at [611, 267] on div "[GEOGRAPHIC_DATA] Pad Sites & Large Format Retail" at bounding box center [628, 263] width 148 height 13
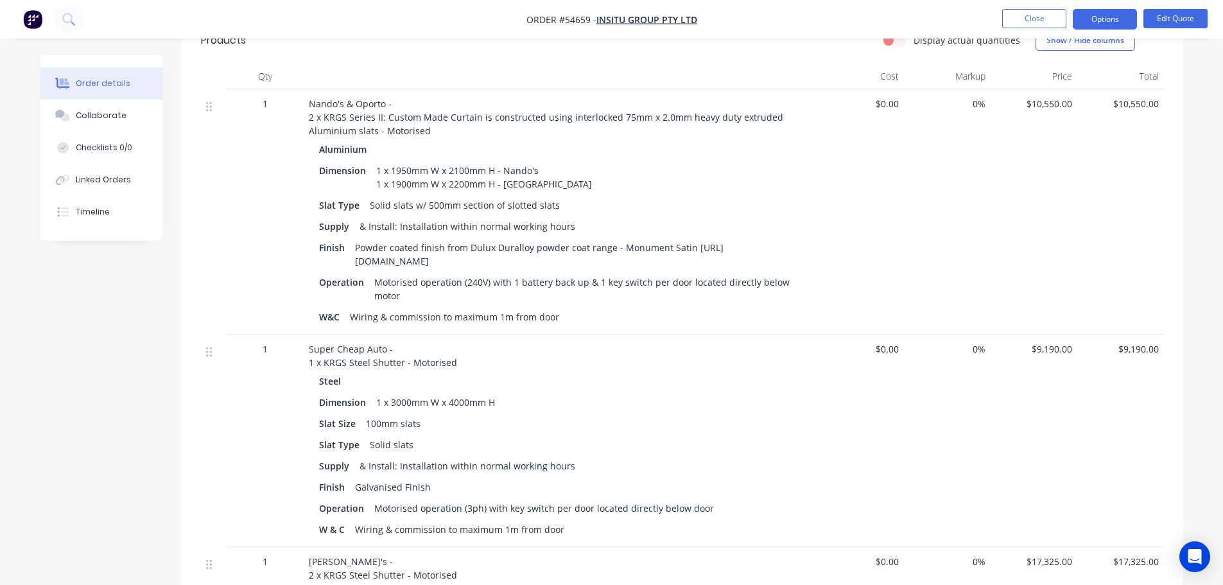
scroll to position [449, 0]
click at [1018, 23] on button "Close" at bounding box center [1034, 18] width 64 height 19
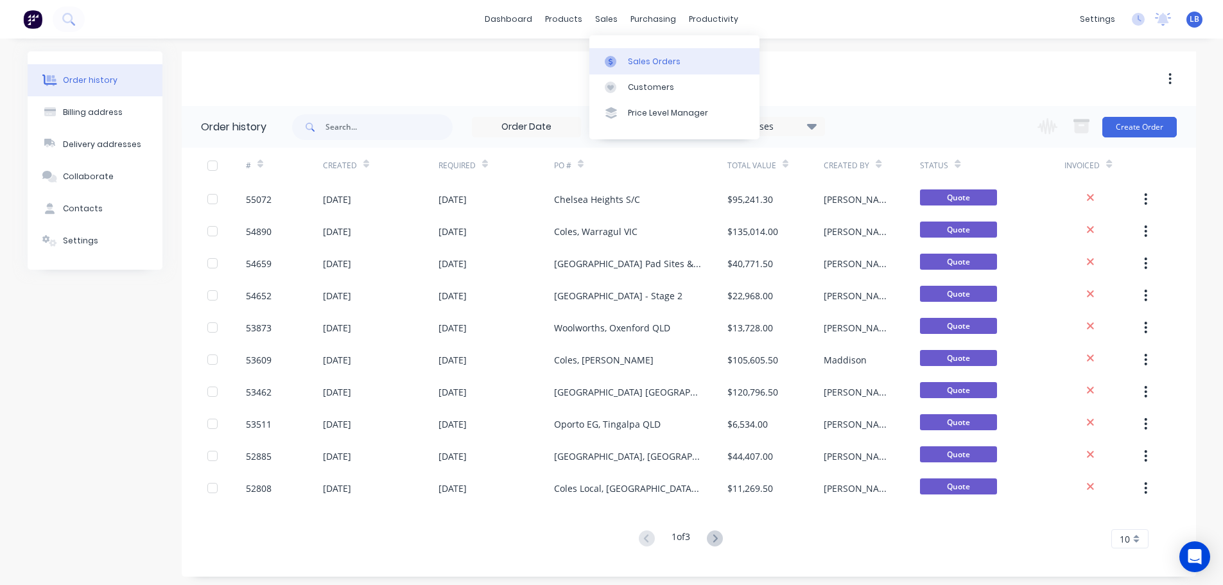
click at [639, 56] on div "Sales Orders" at bounding box center [654, 62] width 53 height 12
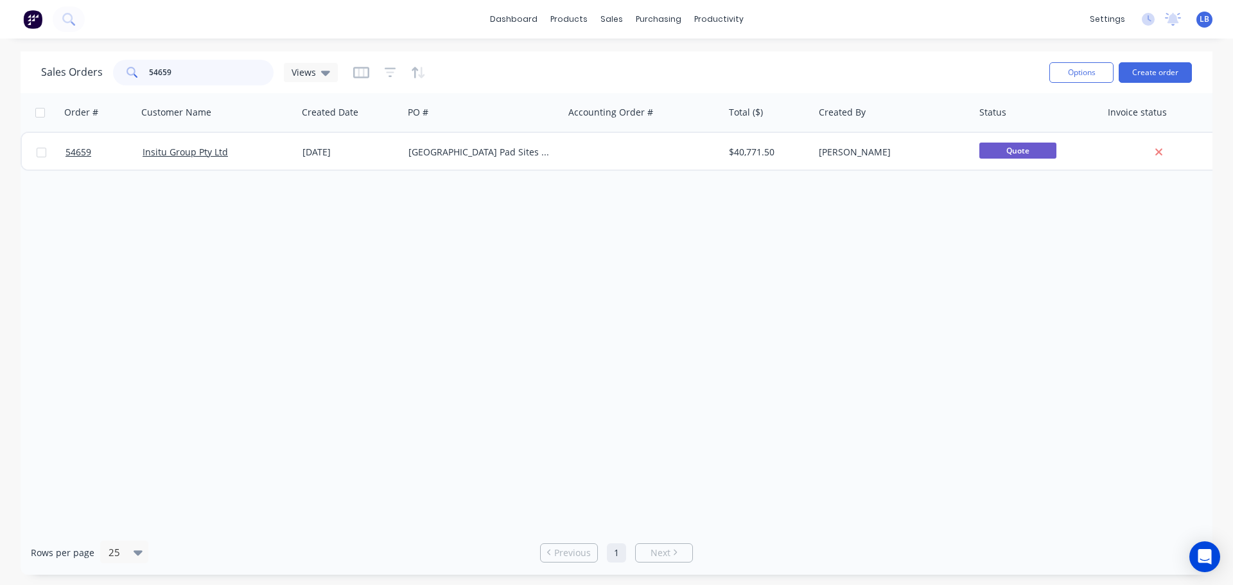
drag, startPoint x: 167, startPoint y: 73, endPoint x: 126, endPoint y: 79, distance: 41.6
click at [126, 79] on div "54659" at bounding box center [193, 73] width 161 height 26
click at [177, 74] on input "54663" at bounding box center [211, 73] width 125 height 26
click at [173, 73] on input "54664" at bounding box center [211, 73] width 125 height 26
drag, startPoint x: 177, startPoint y: 71, endPoint x: 137, endPoint y: 83, distance: 41.2
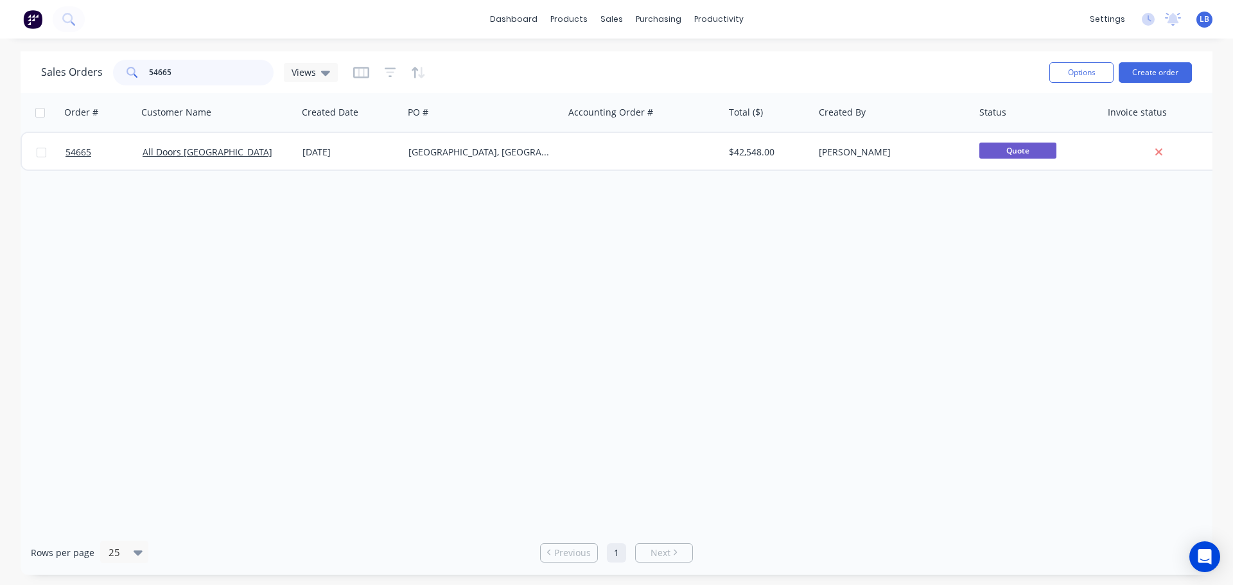
click at [138, 83] on div "54665" at bounding box center [193, 73] width 161 height 26
drag, startPoint x: 170, startPoint y: 73, endPoint x: 118, endPoint y: 83, distance: 53.1
click at [118, 83] on div "53857" at bounding box center [193, 73] width 161 height 26
click at [177, 73] on input "54666" at bounding box center [211, 73] width 125 height 26
click at [181, 74] on input "54667" at bounding box center [211, 73] width 125 height 26
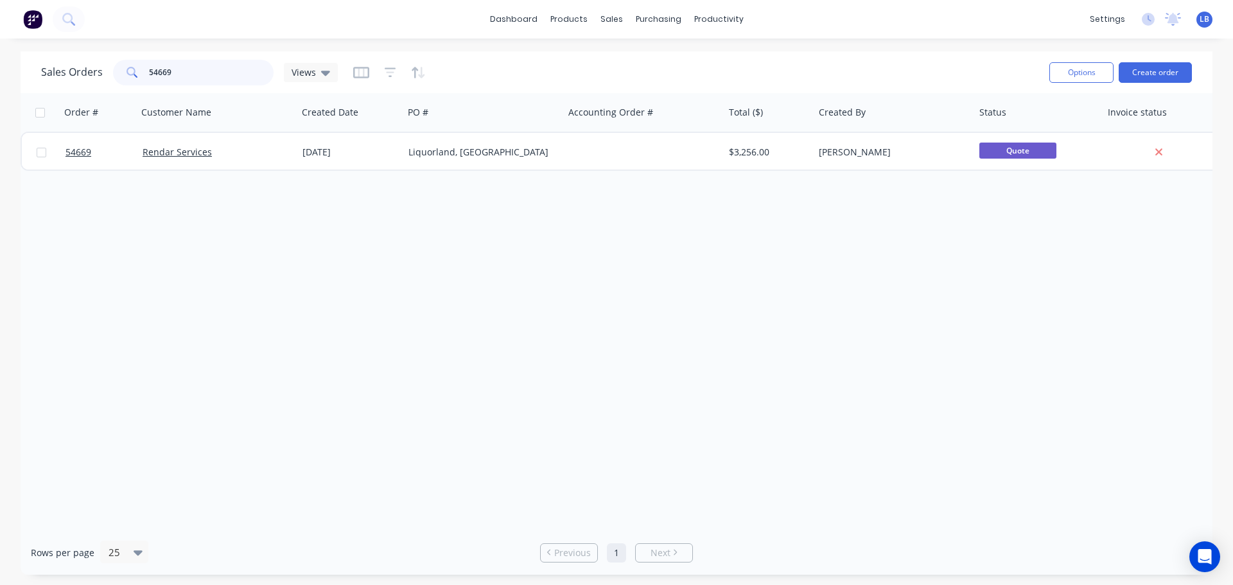
click at [176, 72] on input "54669" at bounding box center [211, 73] width 125 height 26
click at [181, 72] on input "54668" at bounding box center [211, 73] width 125 height 26
click at [174, 69] on input "54667" at bounding box center [211, 73] width 125 height 26
click at [171, 70] on input "54677" at bounding box center [211, 73] width 125 height 26
click at [172, 73] on input "54678" at bounding box center [211, 73] width 125 height 26
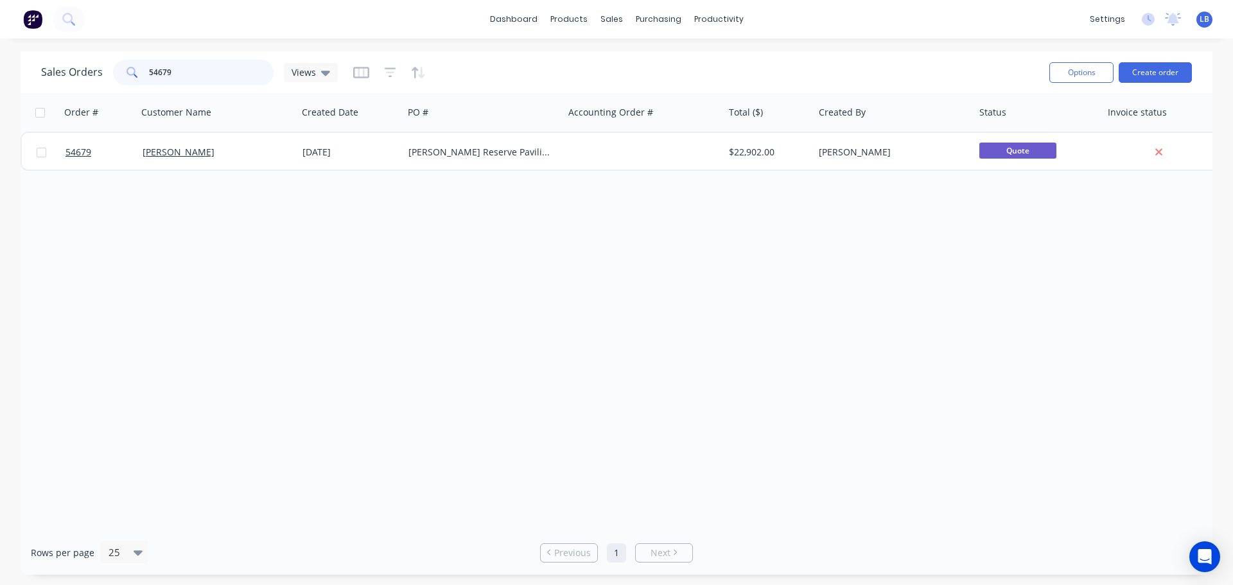
drag, startPoint x: 173, startPoint y: 74, endPoint x: 141, endPoint y: 92, distance: 36.5
click at [141, 92] on div "Sales Orders 54679 Views Options Create order" at bounding box center [617, 72] width 1192 height 42
drag, startPoint x: 177, startPoint y: 74, endPoint x: 128, endPoint y: 85, distance: 50.0
click at [128, 85] on div "Sales Orders 54682 Views" at bounding box center [540, 71] width 998 height 31
drag, startPoint x: 175, startPoint y: 71, endPoint x: 133, endPoint y: 86, distance: 44.5
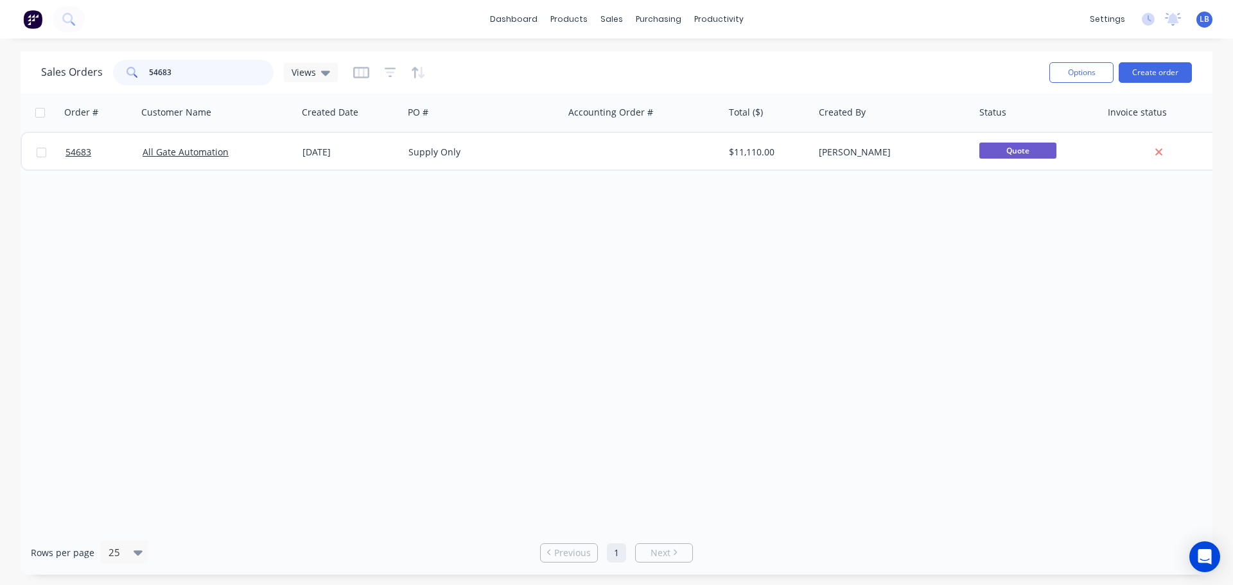
click at [133, 86] on div "Sales Orders 54683 Views" at bounding box center [540, 71] width 998 height 31
click at [179, 72] on input "53071" at bounding box center [211, 73] width 125 height 26
click at [171, 74] on input "54706" at bounding box center [211, 73] width 125 height 26
drag, startPoint x: 171, startPoint y: 69, endPoint x: 141, endPoint y: 85, distance: 34.2
click at [141, 85] on div "Sales Orders 54707 Views" at bounding box center [540, 71] width 998 height 31
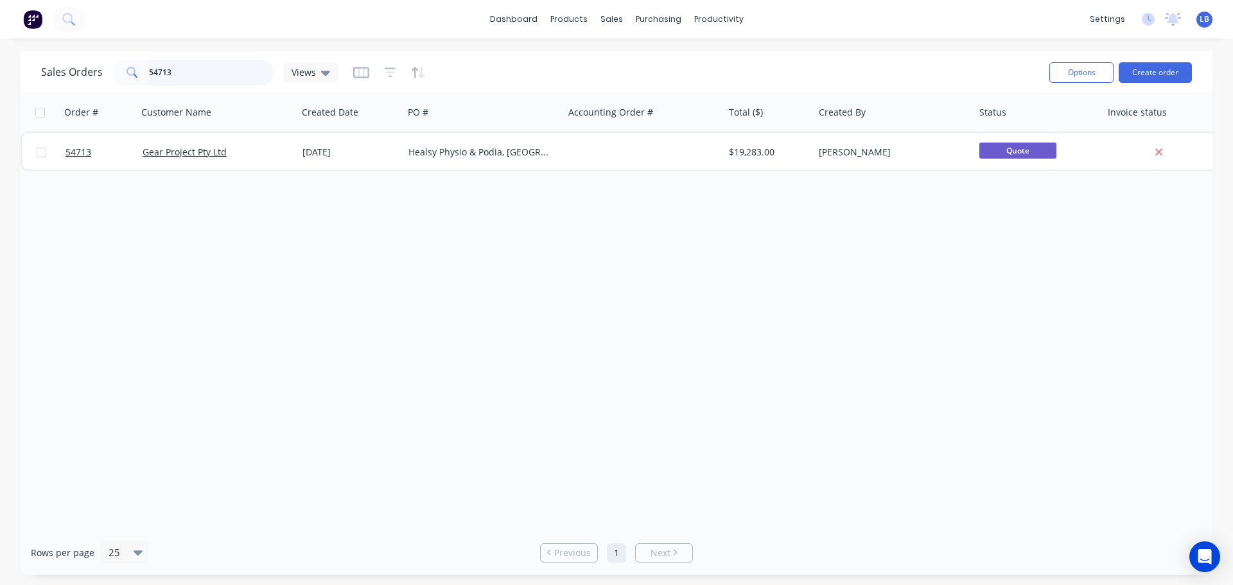
click at [171, 72] on input "54713" at bounding box center [211, 73] width 125 height 26
click at [180, 74] on input "54714" at bounding box center [211, 73] width 125 height 26
click at [178, 71] on input "54715" at bounding box center [211, 73] width 125 height 26
click at [173, 77] on input "54717" at bounding box center [211, 73] width 125 height 26
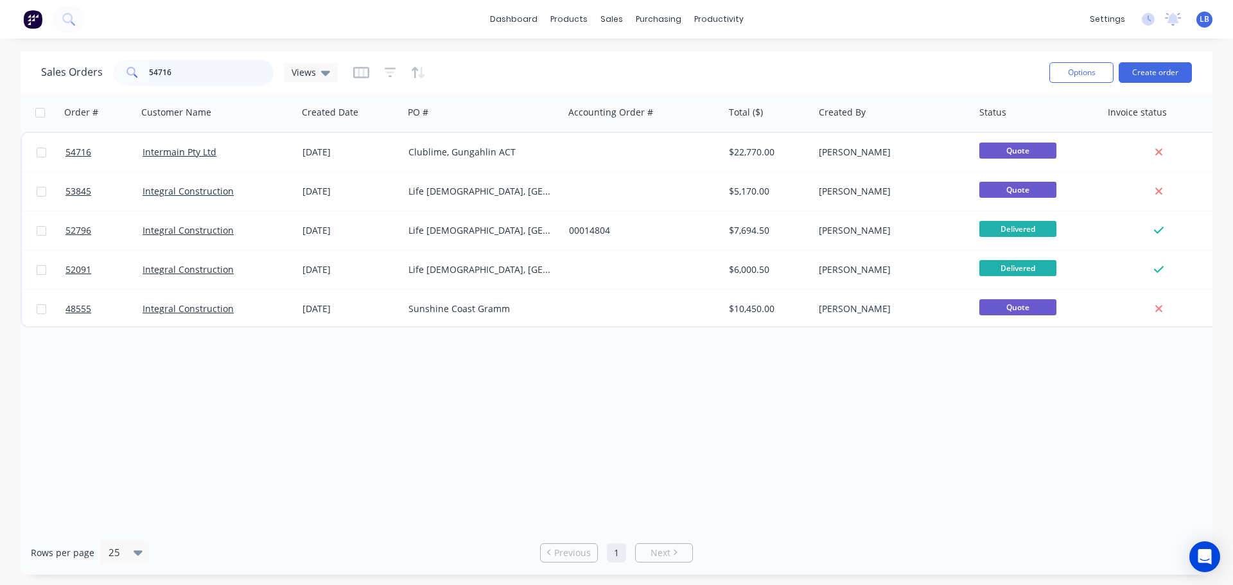
click at [174, 76] on input "54716" at bounding box center [211, 73] width 125 height 26
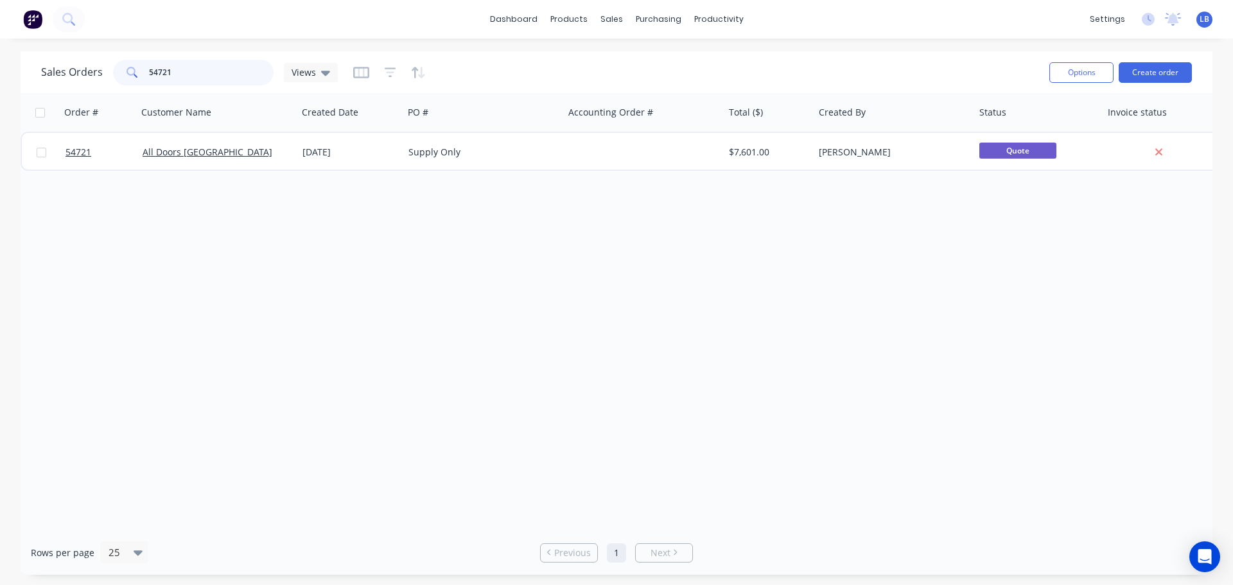
type input "54721"
click at [1201, 18] on span "LB" at bounding box center [1204, 19] width 10 height 12
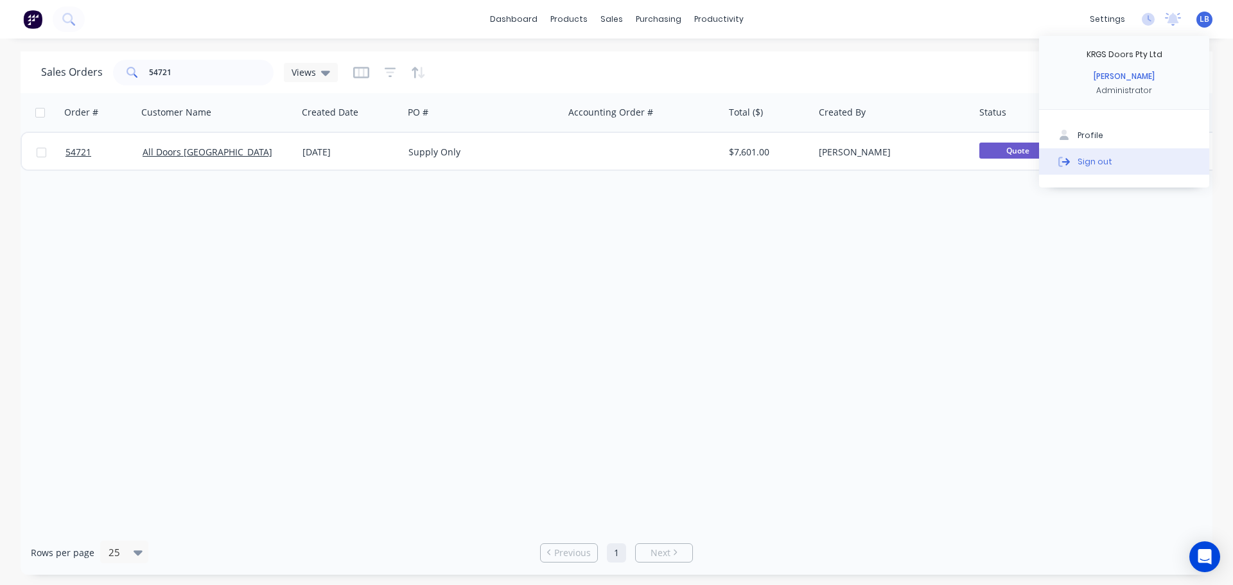
click at [1093, 161] on div "Sign out" at bounding box center [1094, 161] width 35 height 12
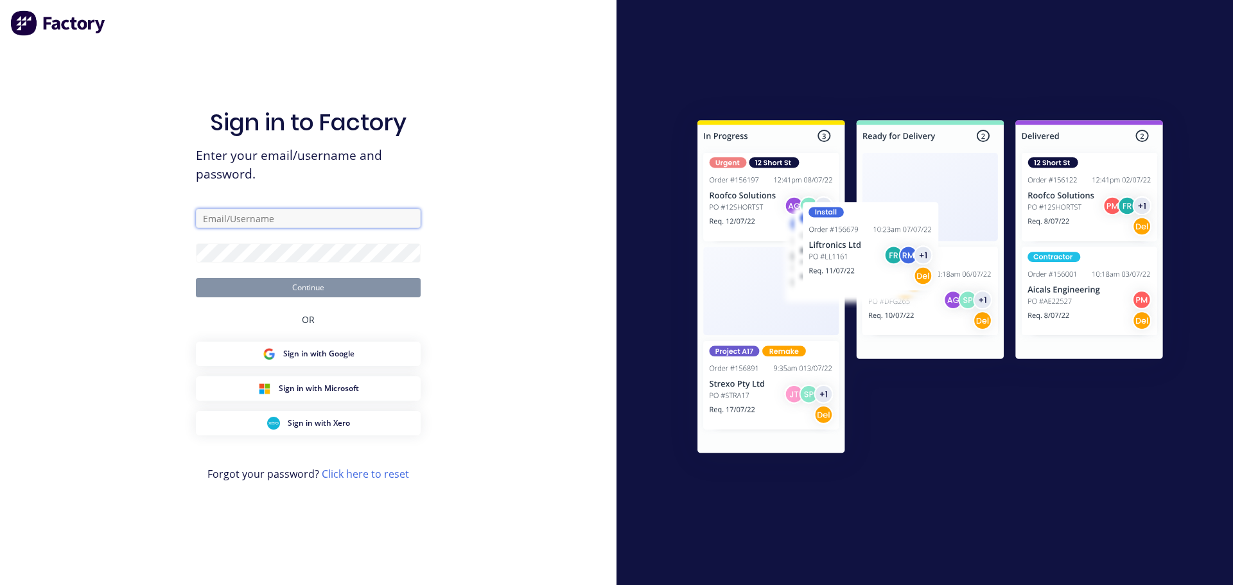
type input "[PERSON_NAME][EMAIL_ADDRESS][DOMAIN_NAME]"
